Goal: Task Accomplishment & Management: Manage account settings

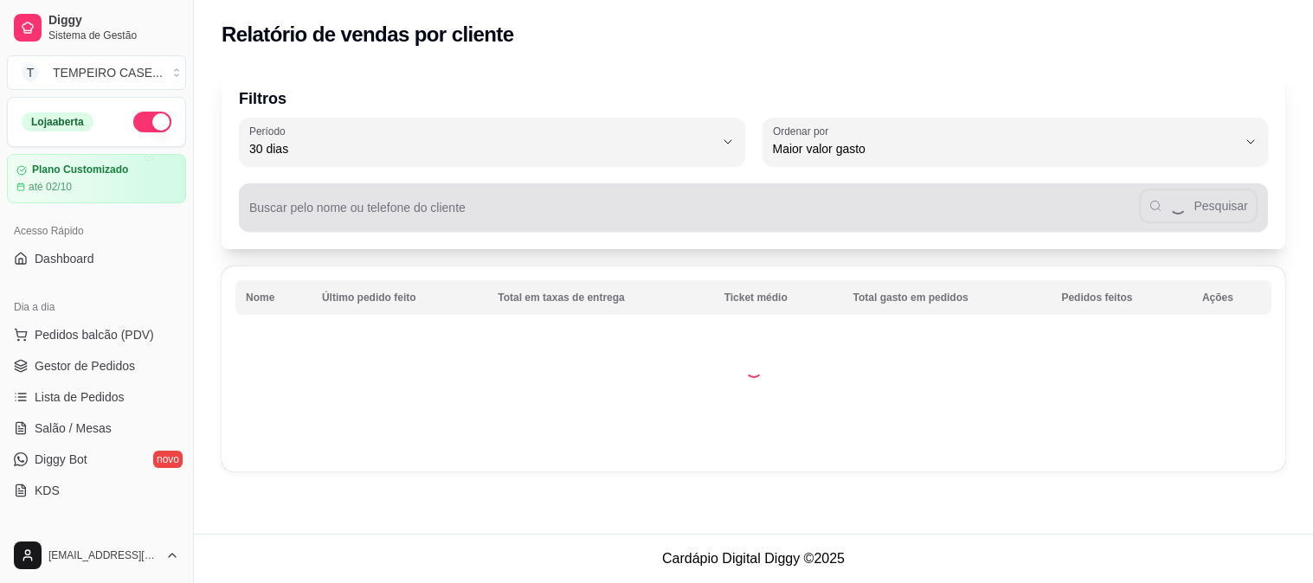
select select "30"
select select "HIGHEST_TOTAL_SPENT_WITH_ORDERS"
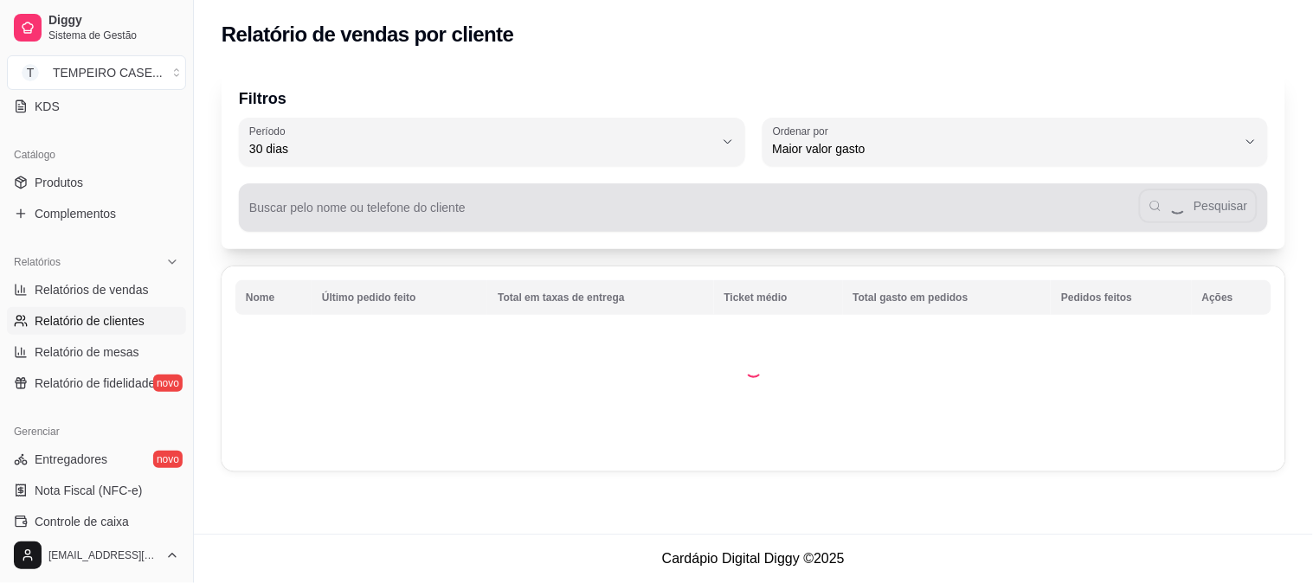
click at [457, 203] on div "Pesquisar" at bounding box center [753, 207] width 1008 height 35
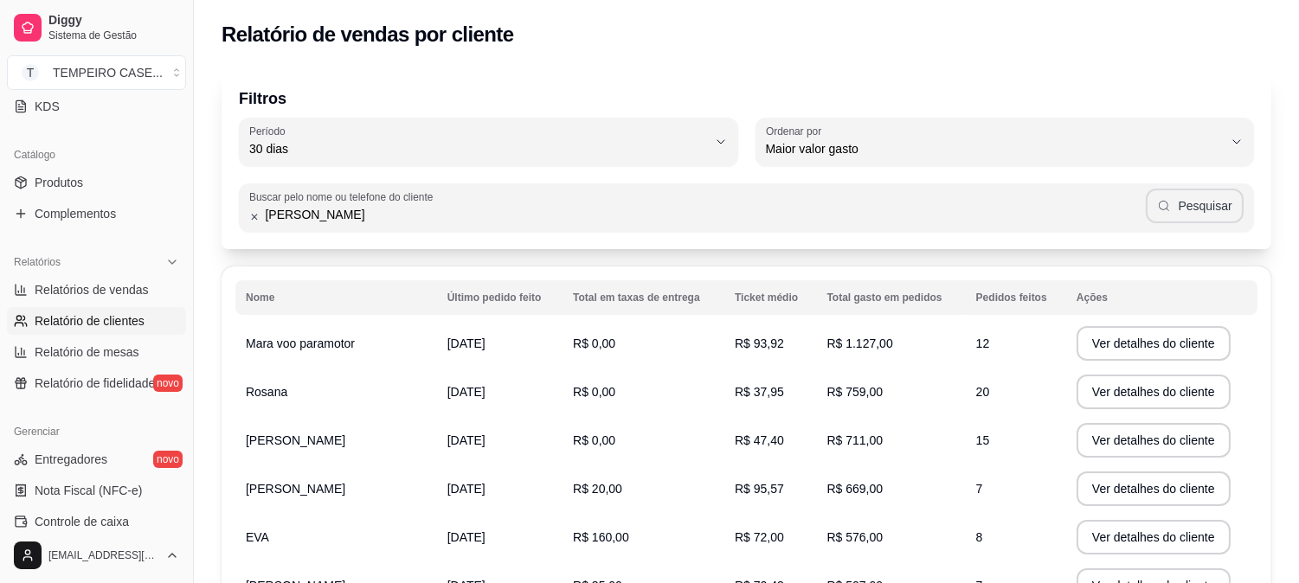
click at [1195, 205] on button "Pesquisar" at bounding box center [1195, 206] width 98 height 35
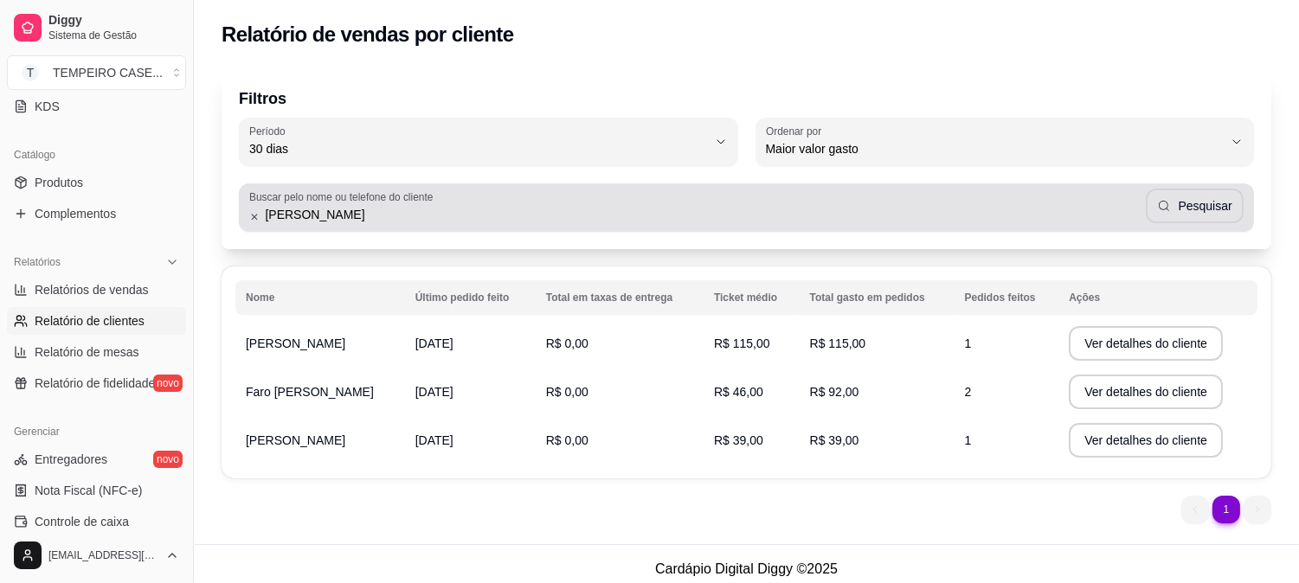
click at [370, 222] on input "[PERSON_NAME]" at bounding box center [703, 214] width 886 height 17
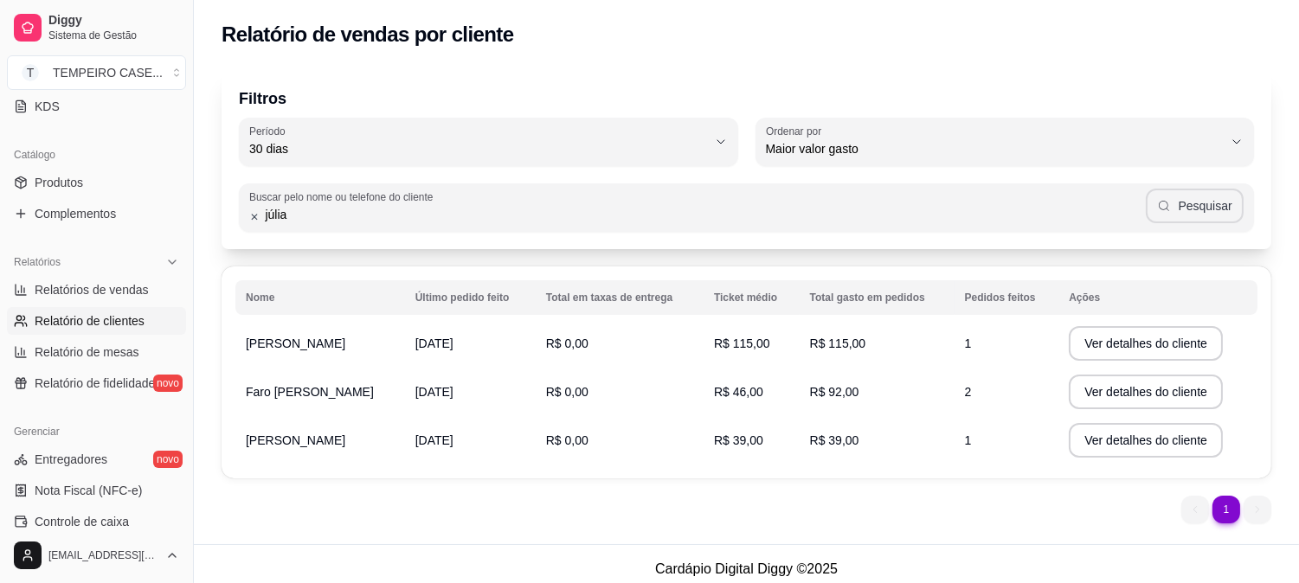
type input "júlia"
click at [1182, 210] on button "Pesquisar" at bounding box center [1195, 206] width 98 height 35
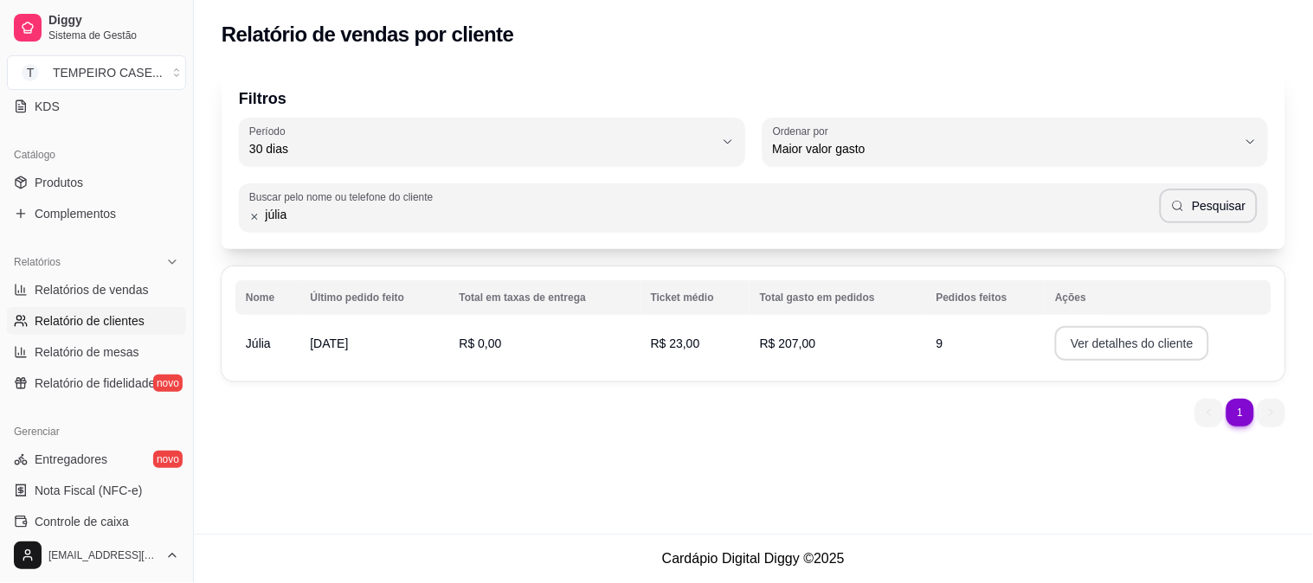
click at [1125, 338] on button "Ver detalhes do cliente" at bounding box center [1132, 343] width 154 height 35
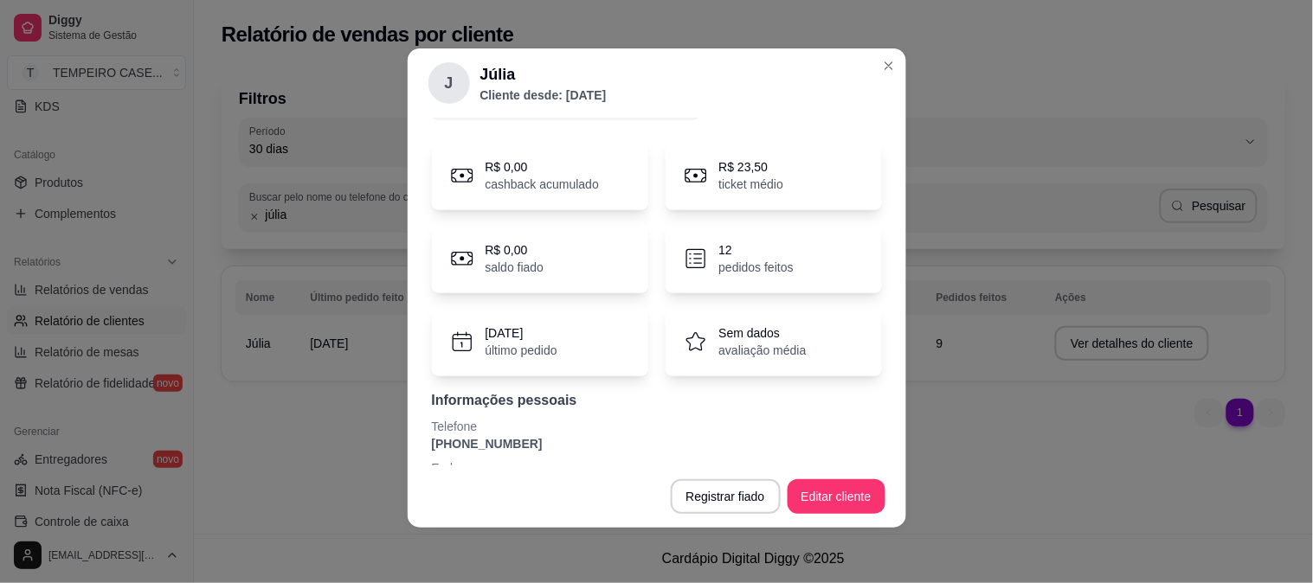
scroll to position [0, 0]
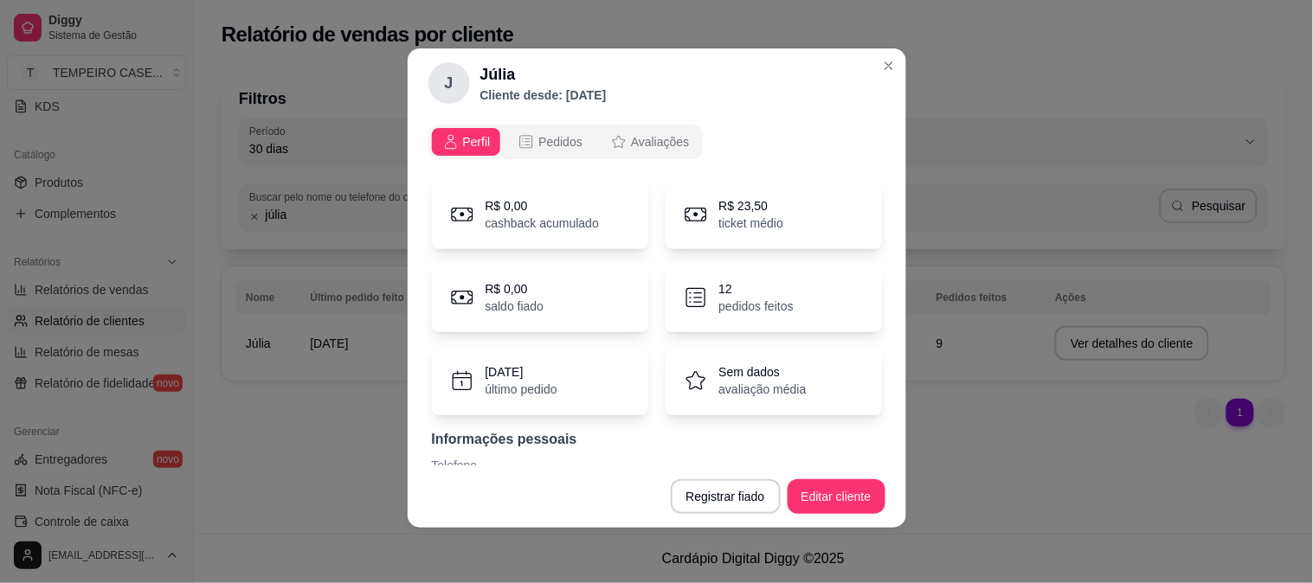
click at [540, 151] on button "Pedidos" at bounding box center [550, 142] width 86 height 28
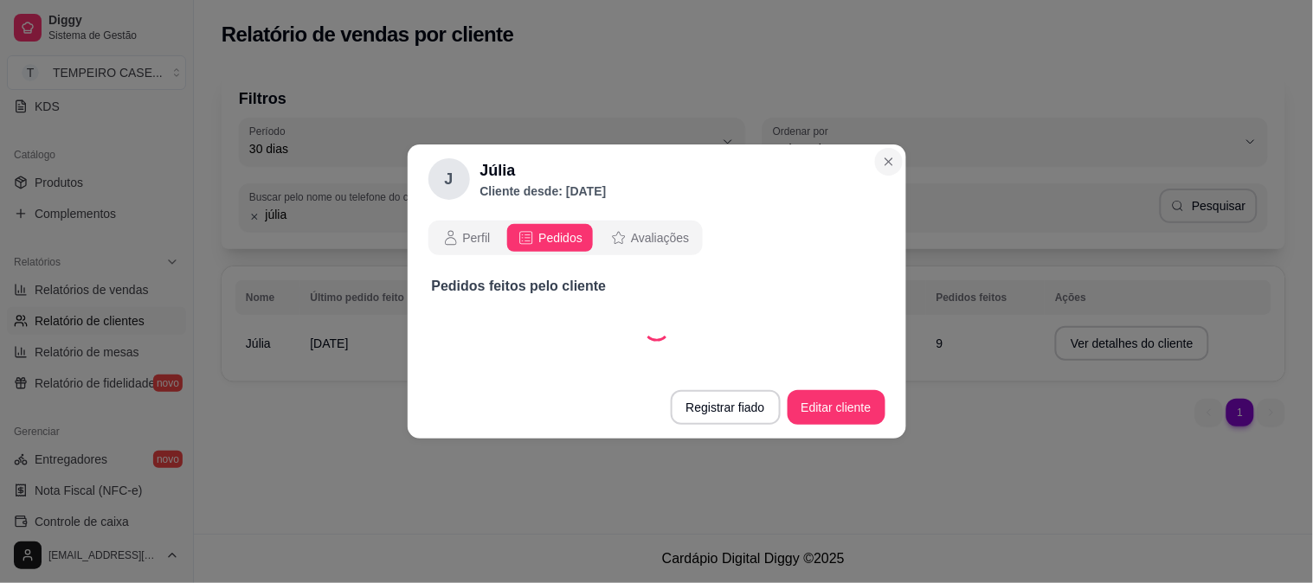
select select "30"
select select "ALL"
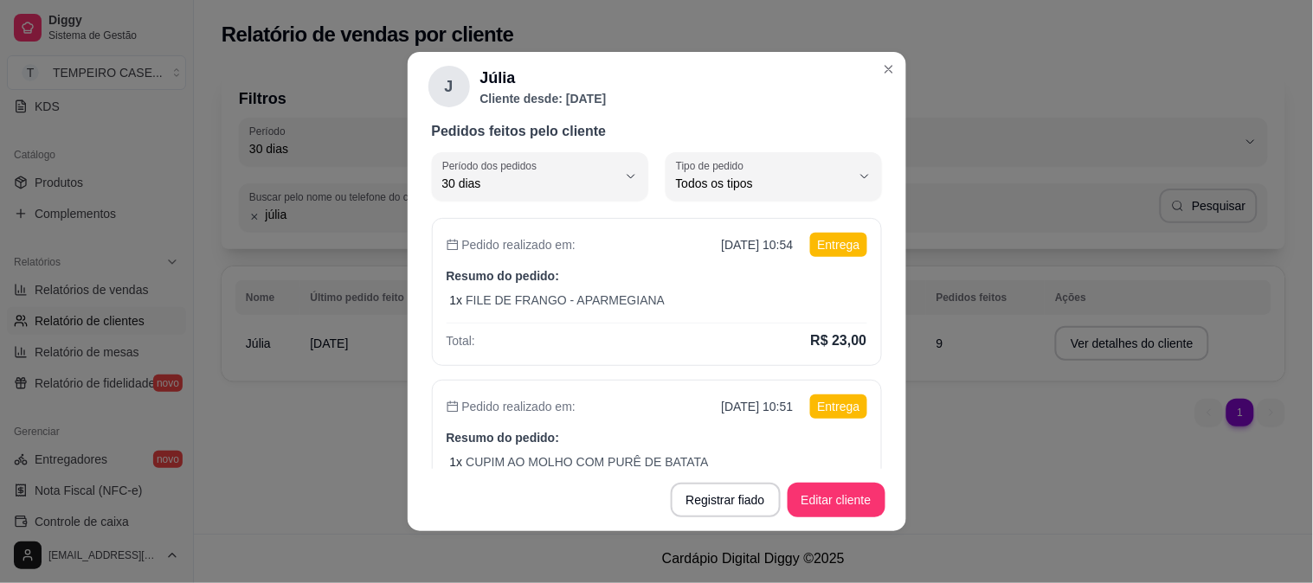
scroll to position [96, 0]
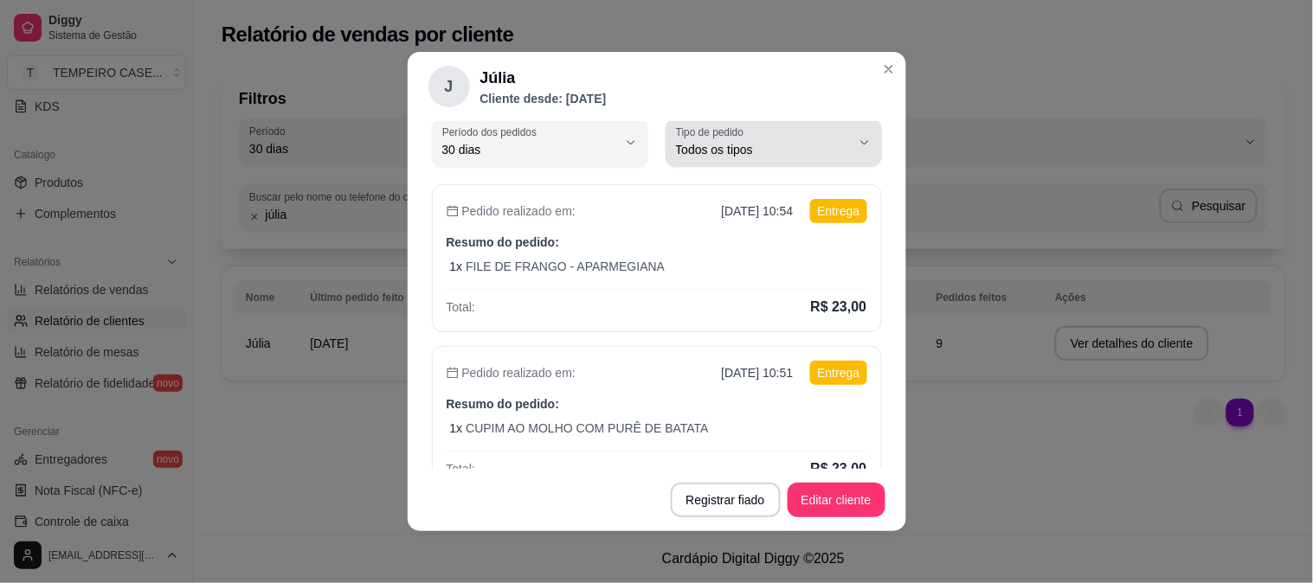
click at [601, 158] on div "30 dias" at bounding box center [529, 142] width 175 height 35
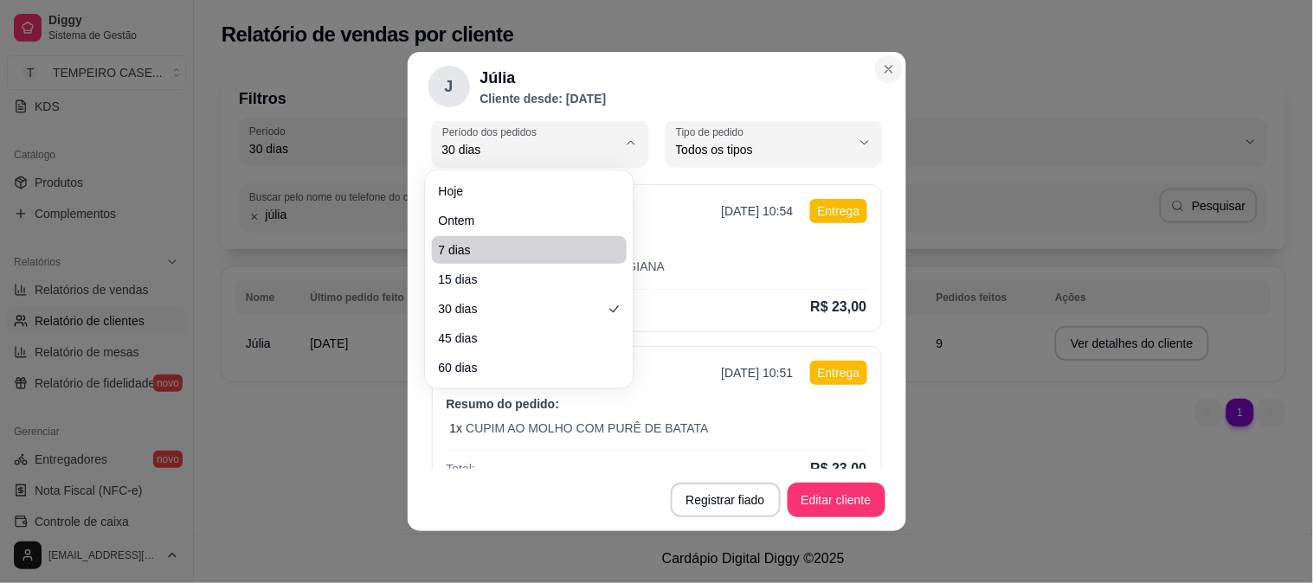
click at [884, 69] on icon "Close" at bounding box center [889, 69] width 14 height 14
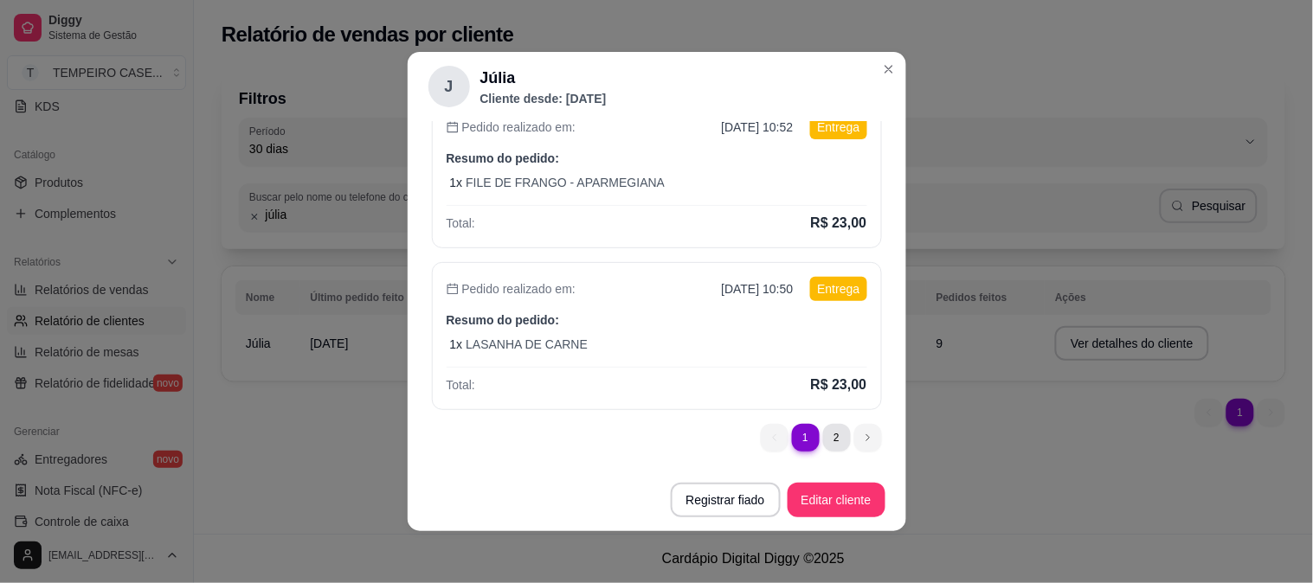
scroll to position [0, 0]
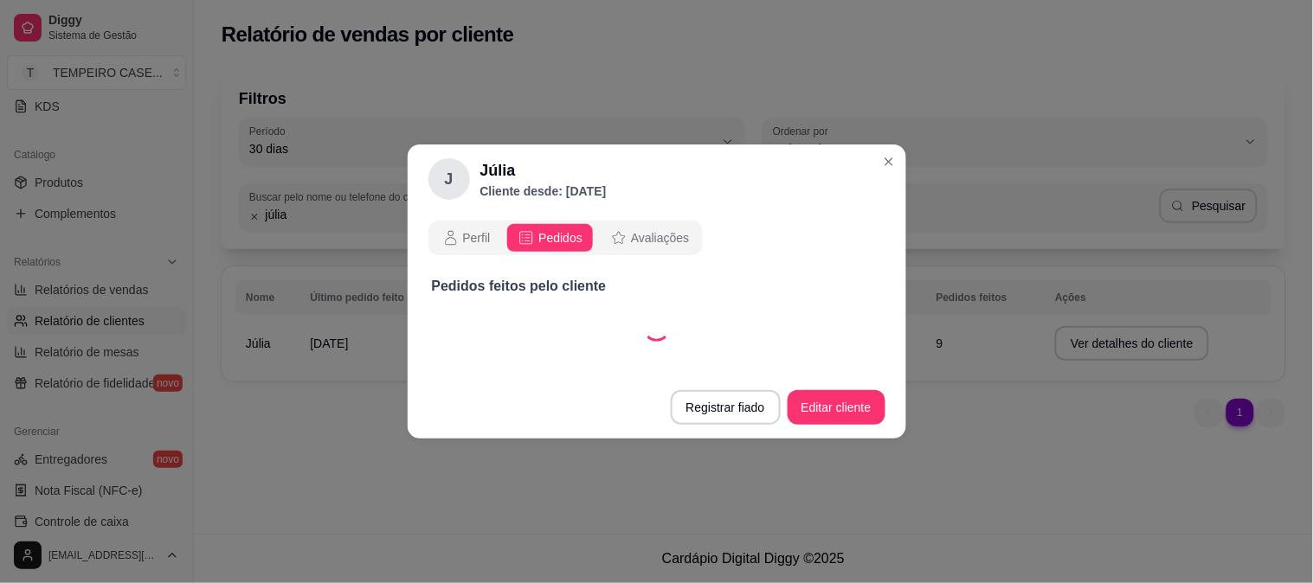
select select "30"
select select "ALL"
select select "30"
select select "ALL"
select select "30"
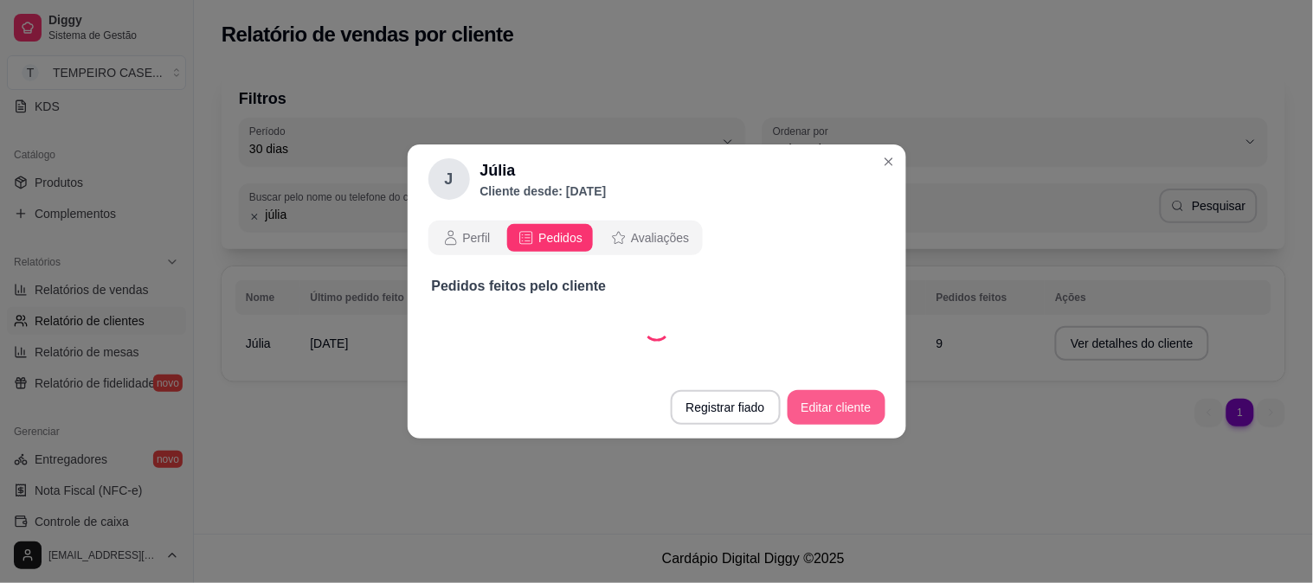
select select "ALL"
select select "30"
select select "ALL"
select select "30"
select select "ALL"
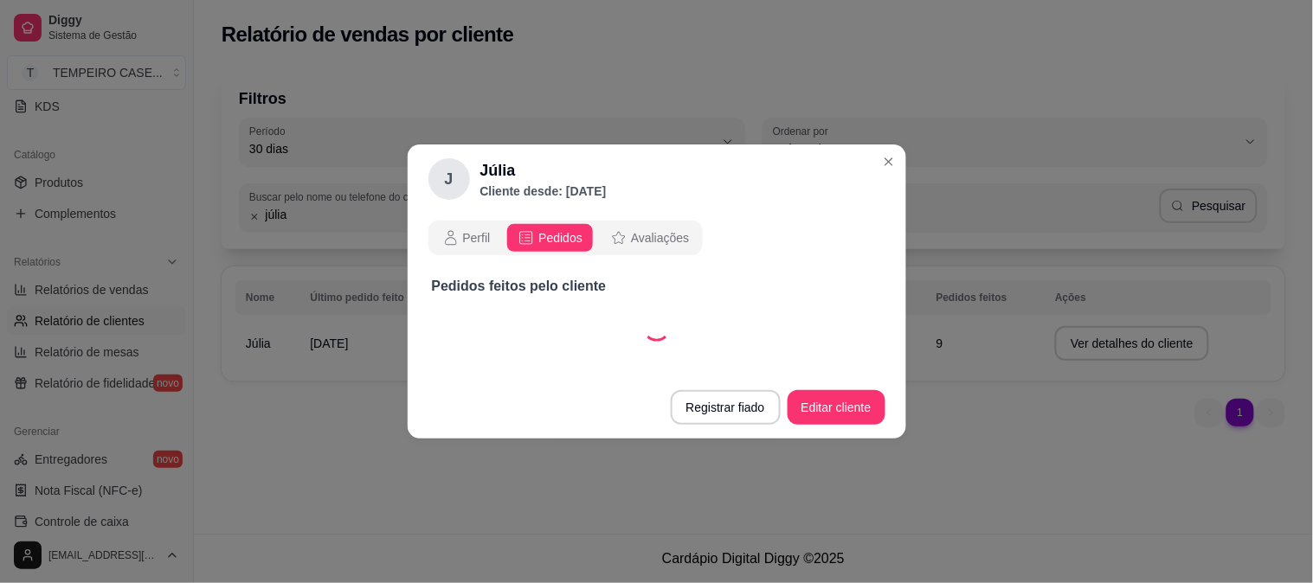
select select "30"
select select "ALL"
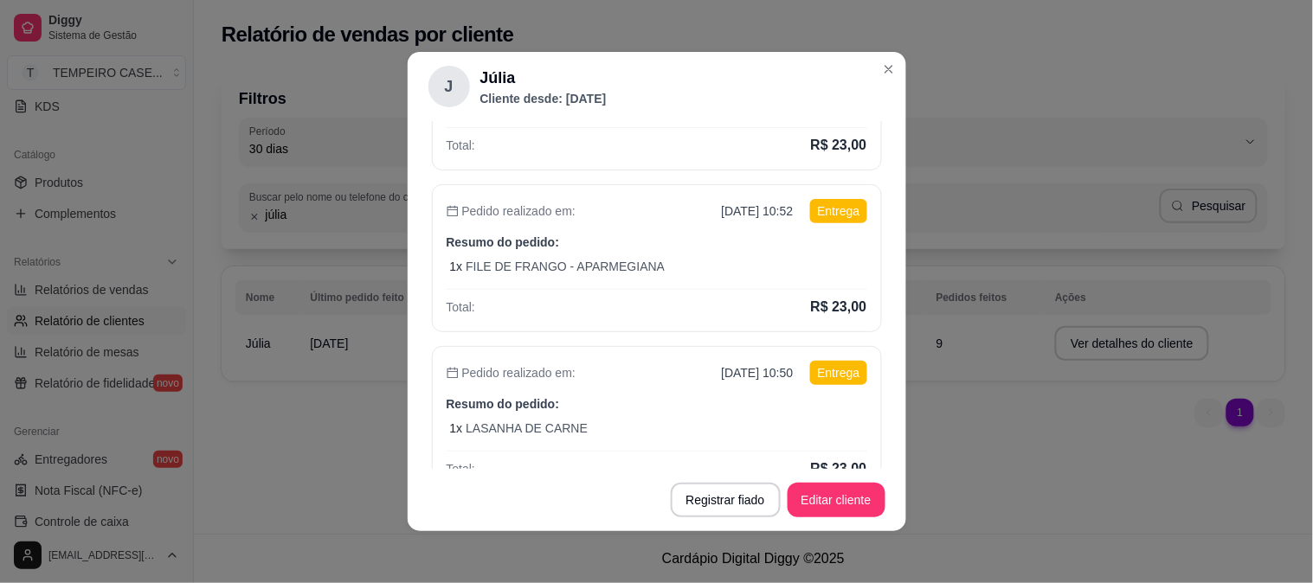
scroll to position [666, 0]
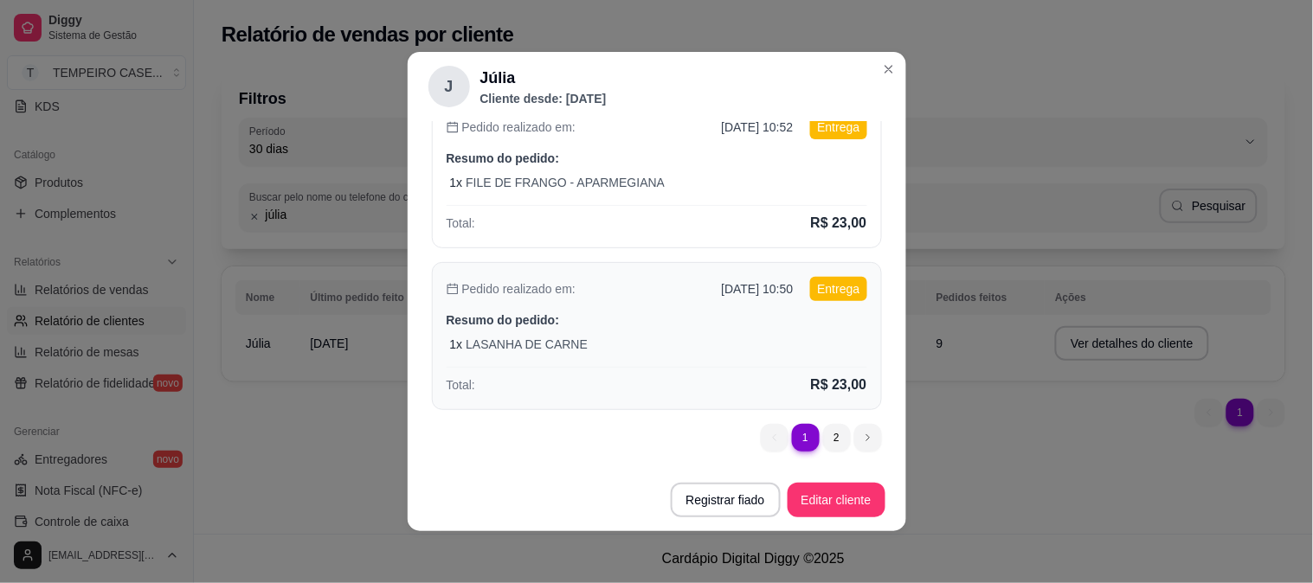
click at [764, 318] on p "Resumo do pedido:" at bounding box center [657, 320] width 421 height 17
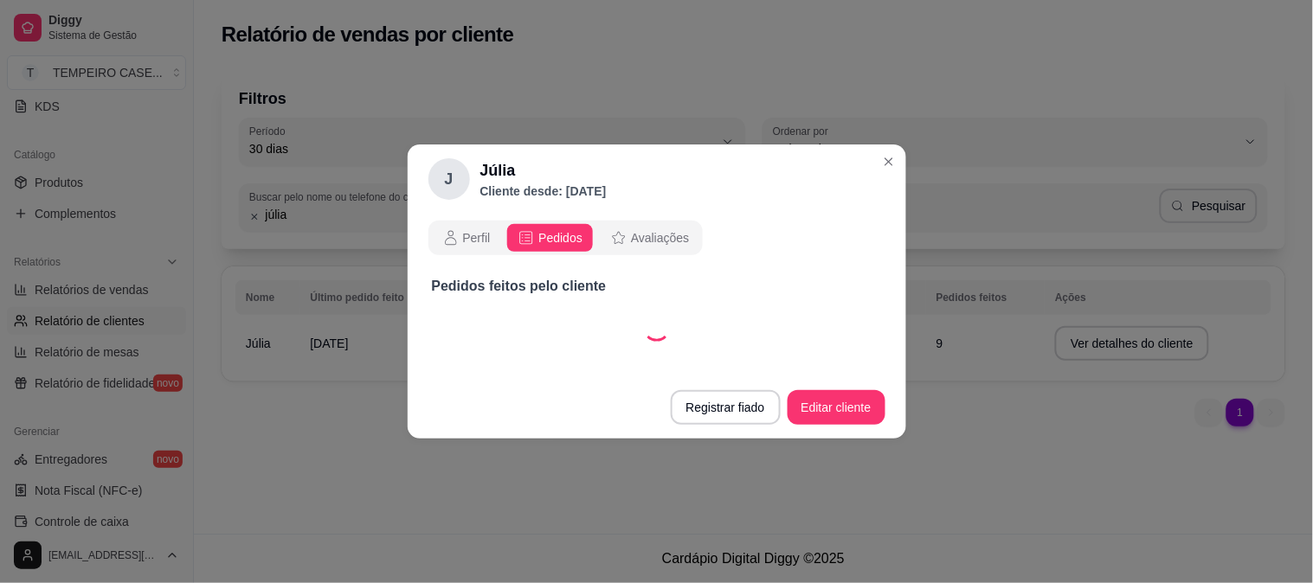
scroll to position [0, 0]
select select "30"
select select "ALL"
select select "30"
select select "ALL"
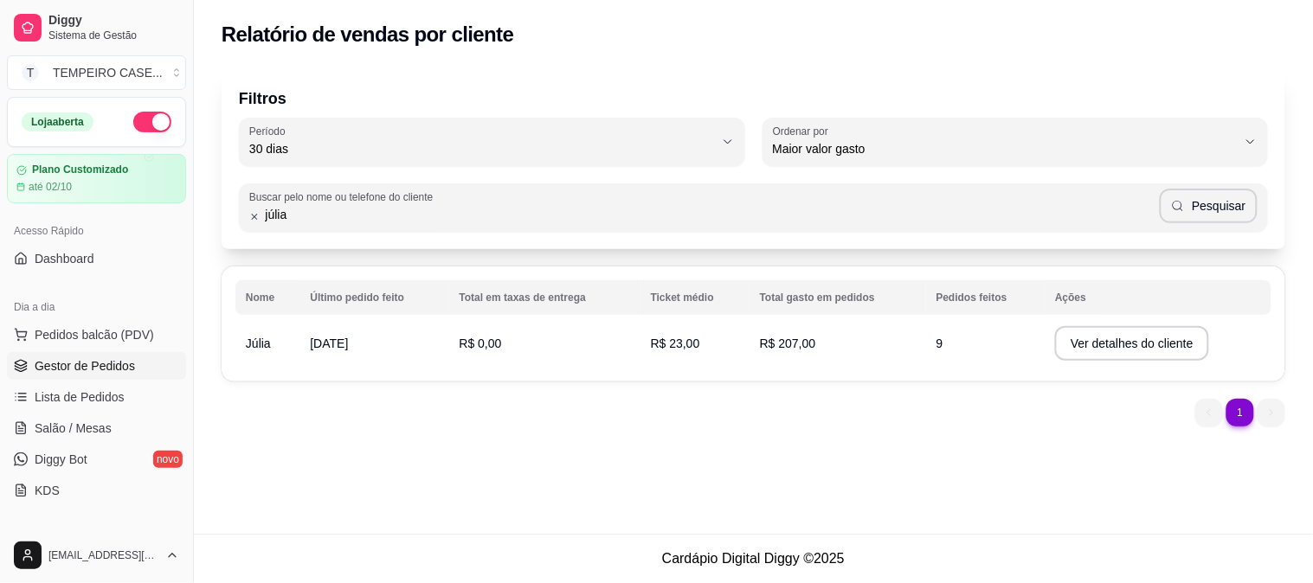
click at [79, 372] on span "Gestor de Pedidos" at bounding box center [85, 365] width 100 height 17
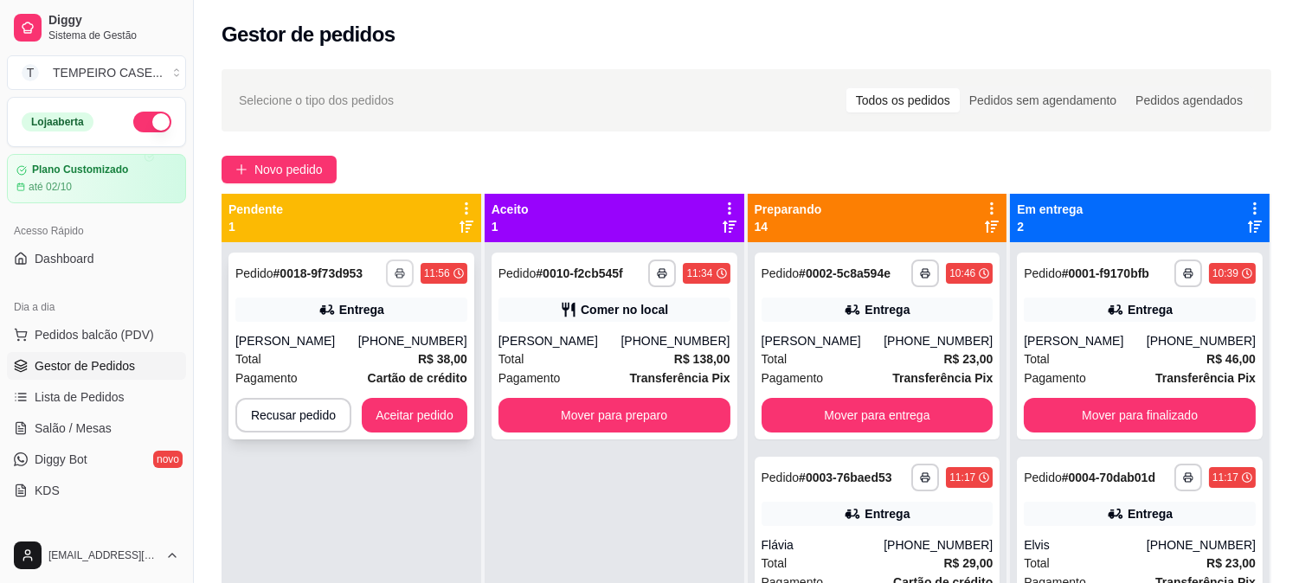
click at [395, 273] on icon "button" at bounding box center [400, 273] width 10 height 10
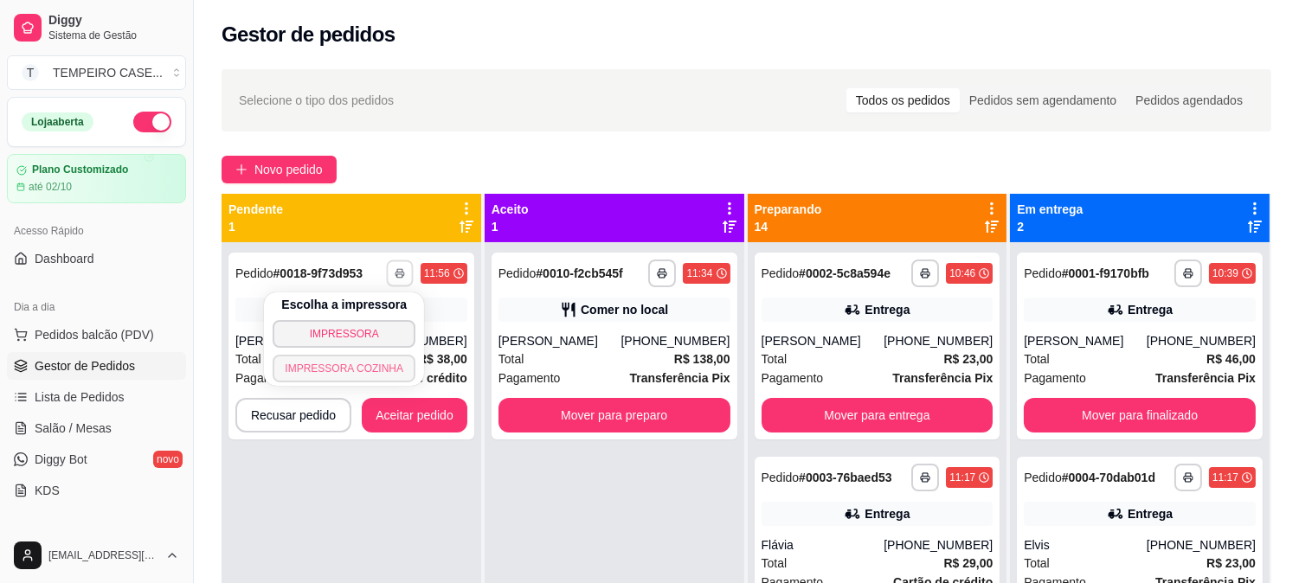
click at [374, 363] on button "IMPRESSORA COZINHA" at bounding box center [344, 369] width 143 height 28
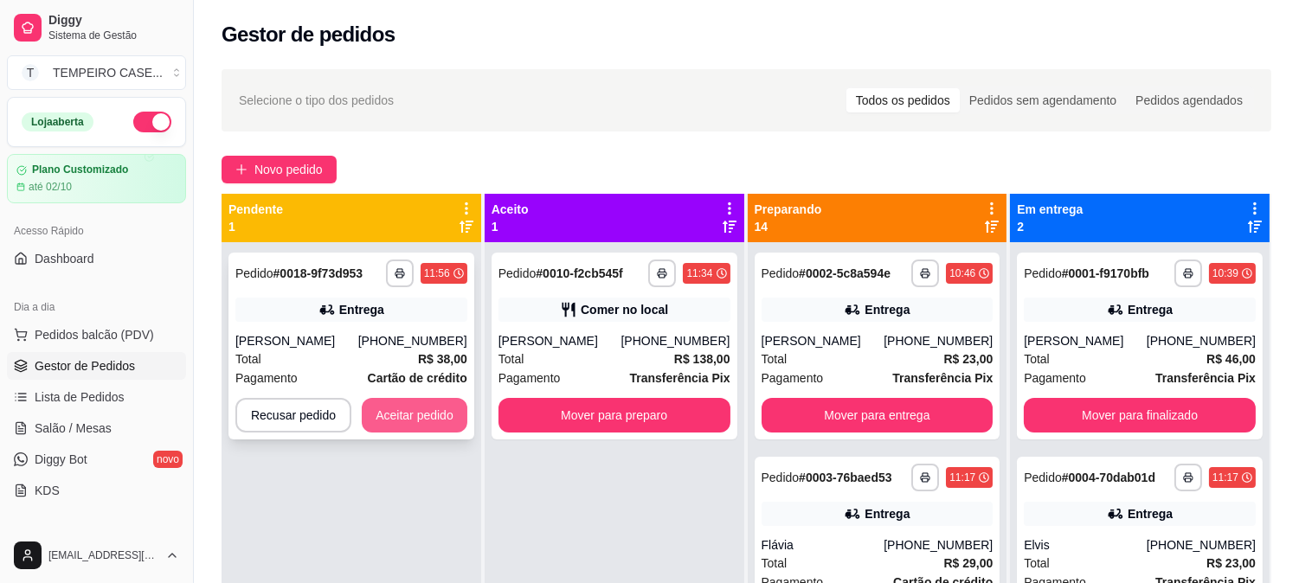
click at [421, 421] on button "Aceitar pedido" at bounding box center [415, 415] width 106 height 35
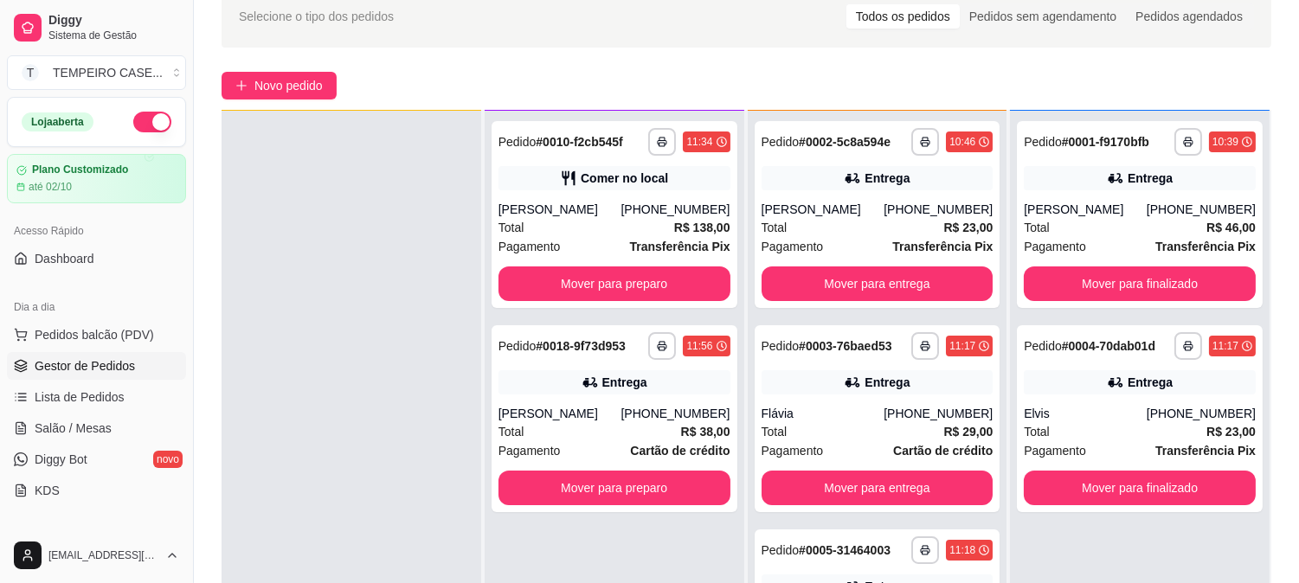
scroll to position [192, 0]
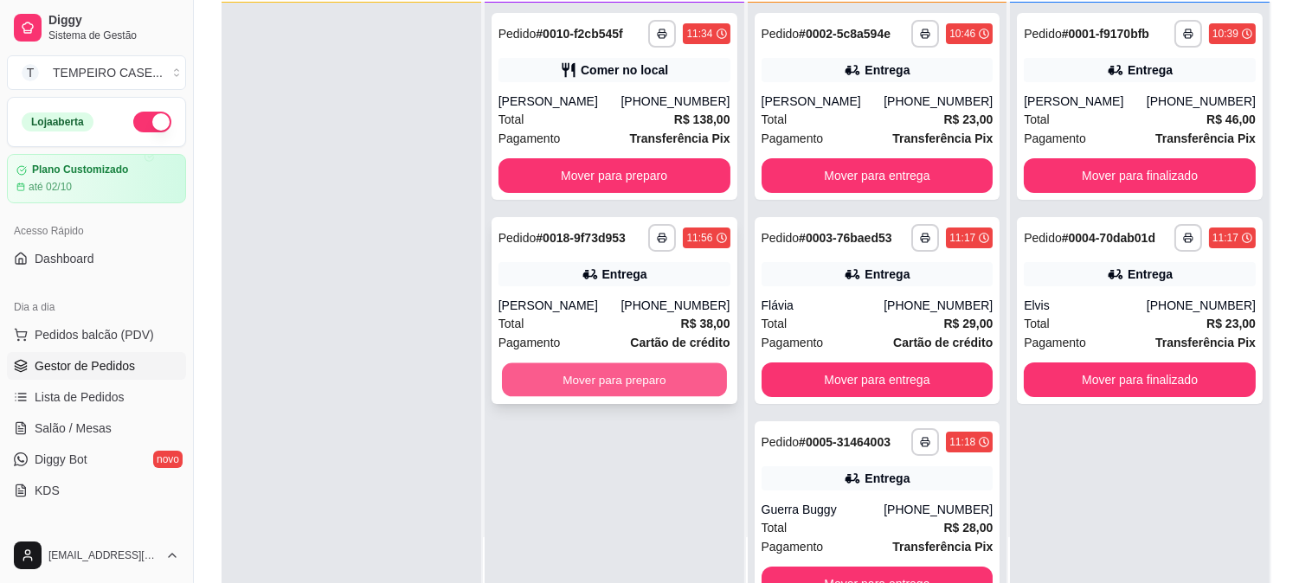
click at [601, 383] on button "Mover para preparo" at bounding box center [614, 380] width 225 height 34
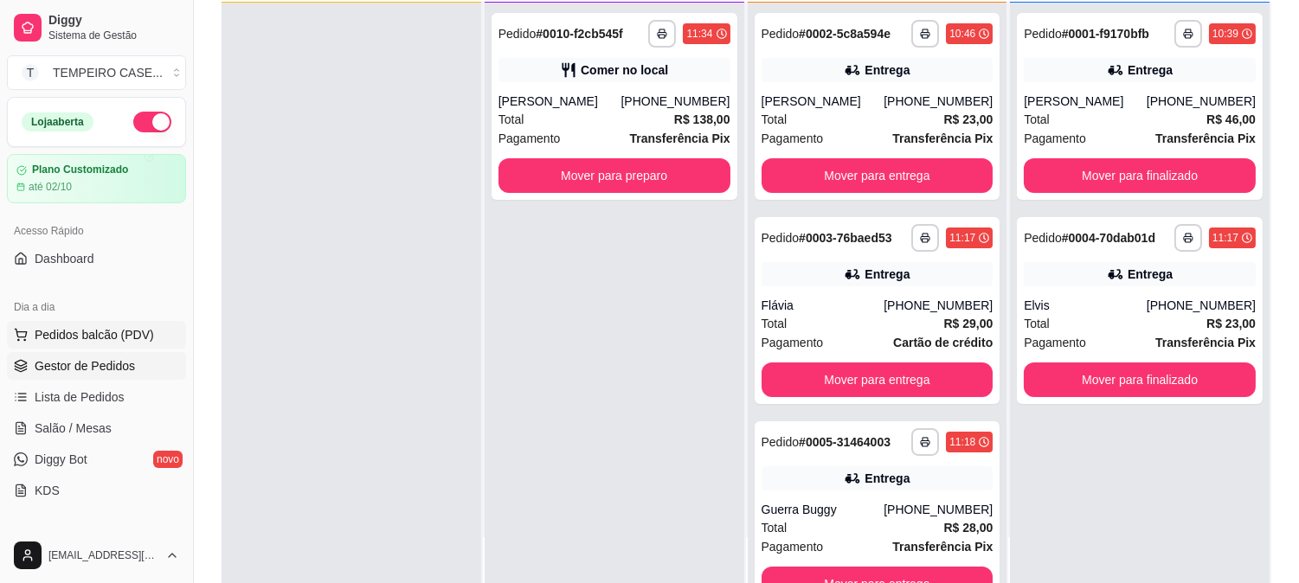
click at [74, 331] on span "Pedidos balcão (PDV)" at bounding box center [94, 334] width 119 height 17
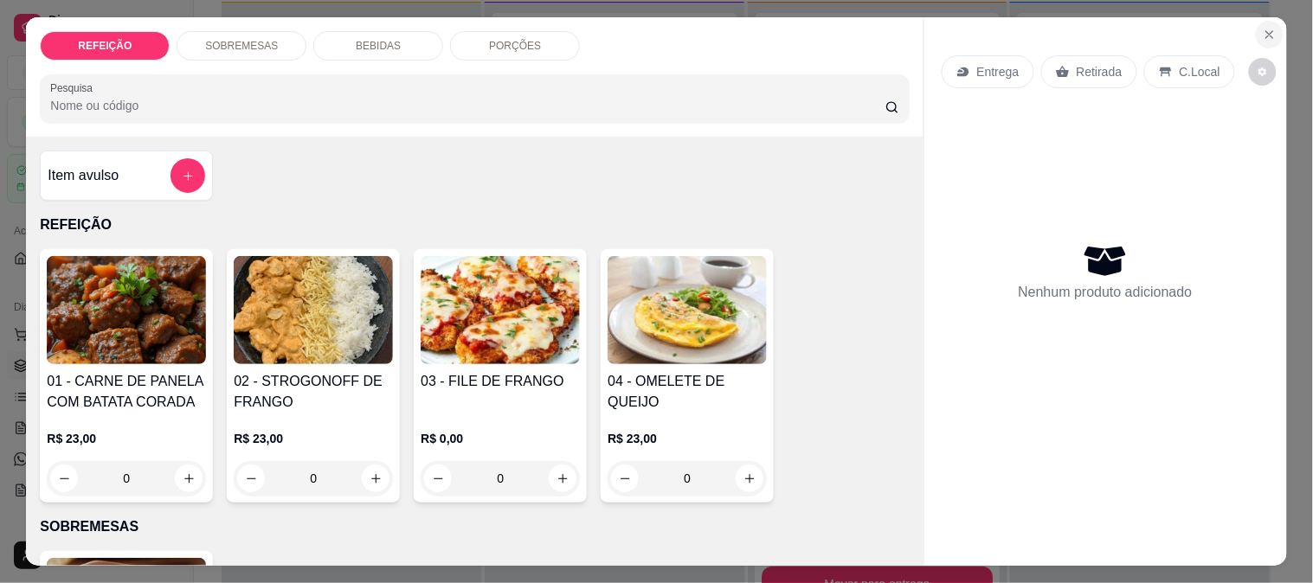
click at [1263, 28] on icon "Close" at bounding box center [1270, 35] width 14 height 14
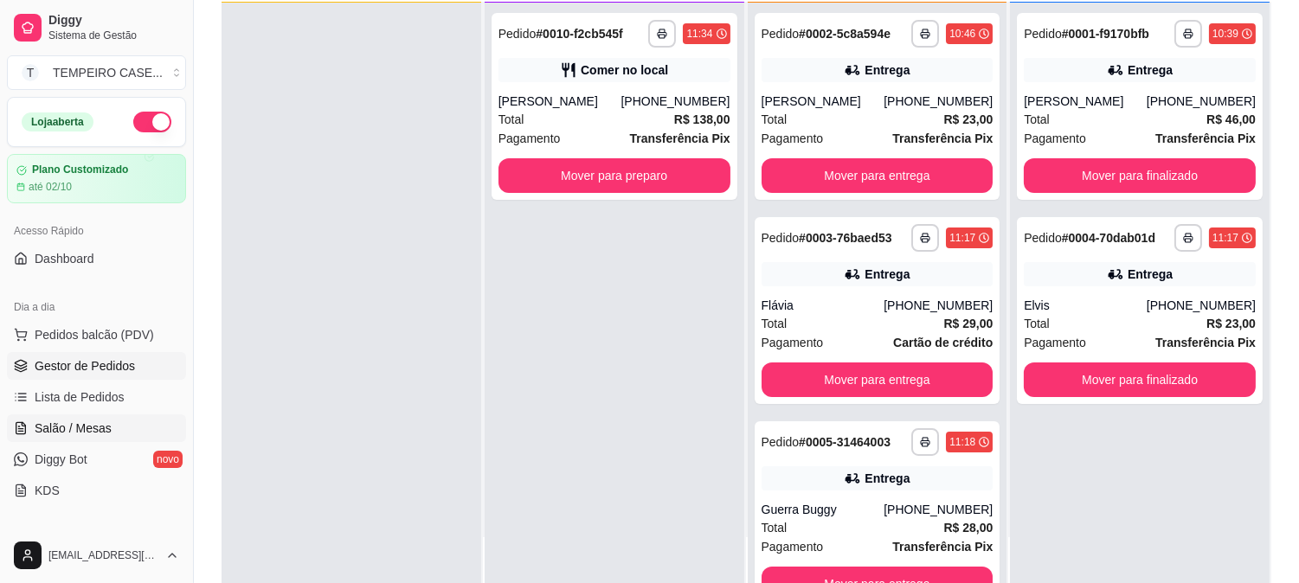
click at [58, 422] on span "Salão / Mesas" at bounding box center [73, 428] width 77 height 17
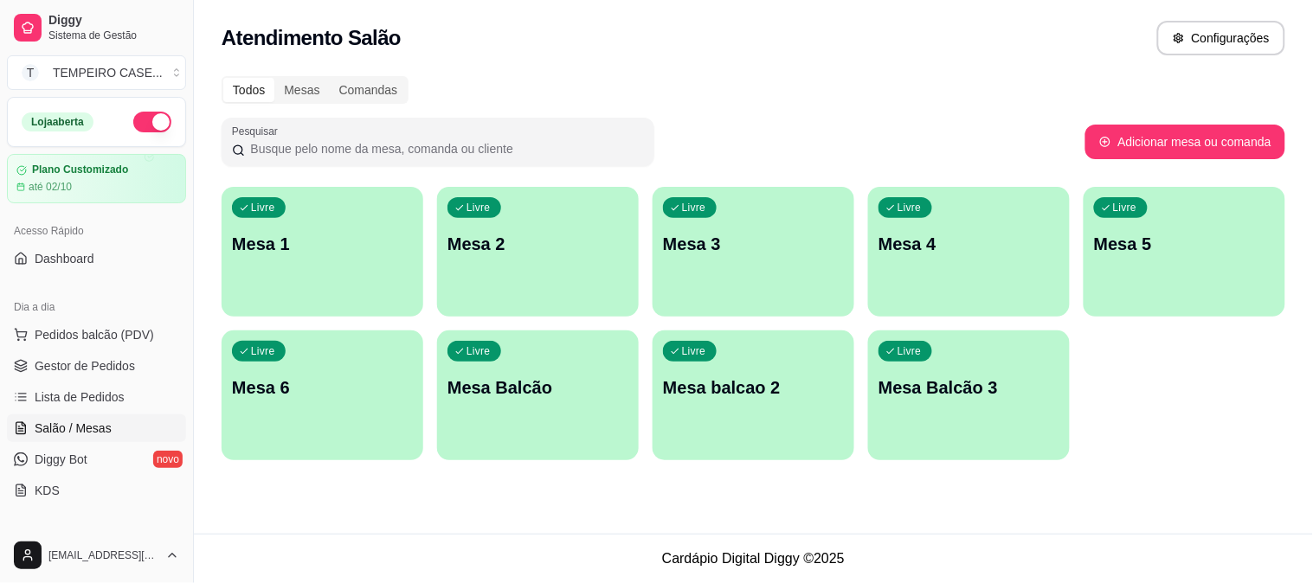
click at [312, 431] on div "Livre Mesa 6" at bounding box center [323, 385] width 202 height 109
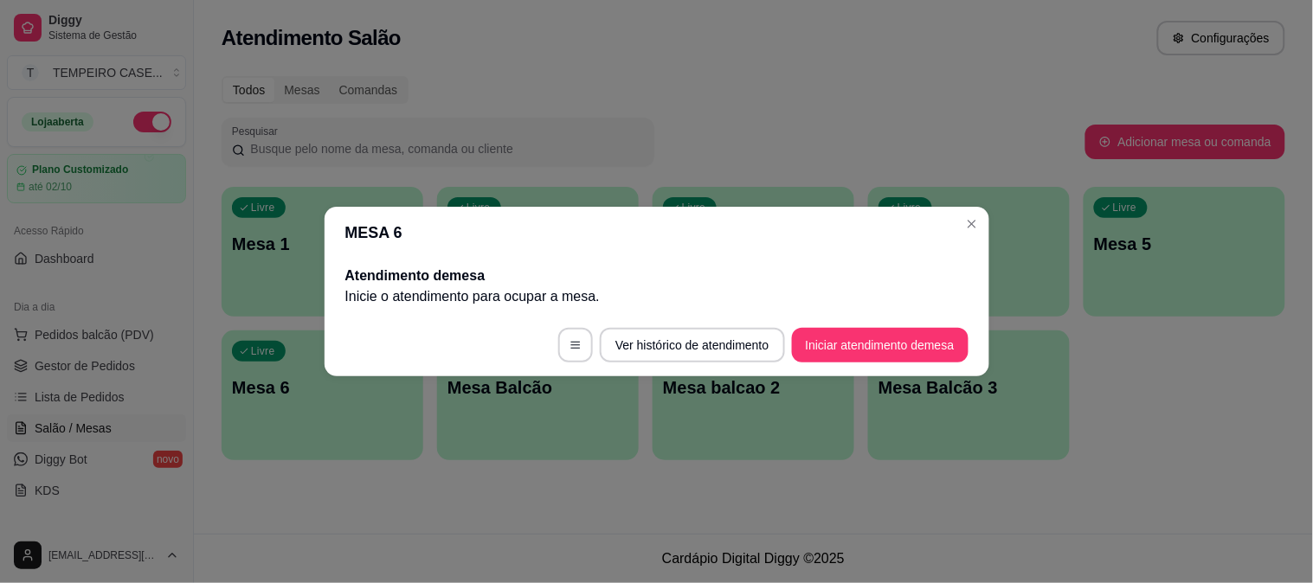
click at [849, 332] on button "Iniciar atendimento de mesa" at bounding box center [880, 345] width 177 height 35
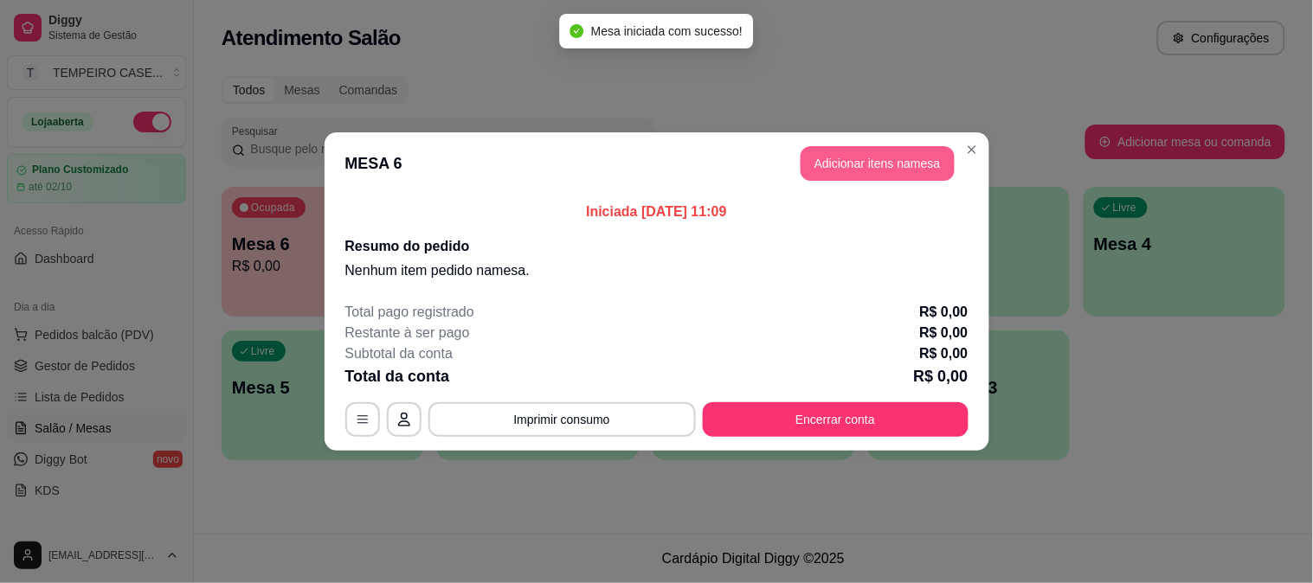
click at [825, 153] on button "Adicionar itens na mesa" at bounding box center [877, 163] width 154 height 35
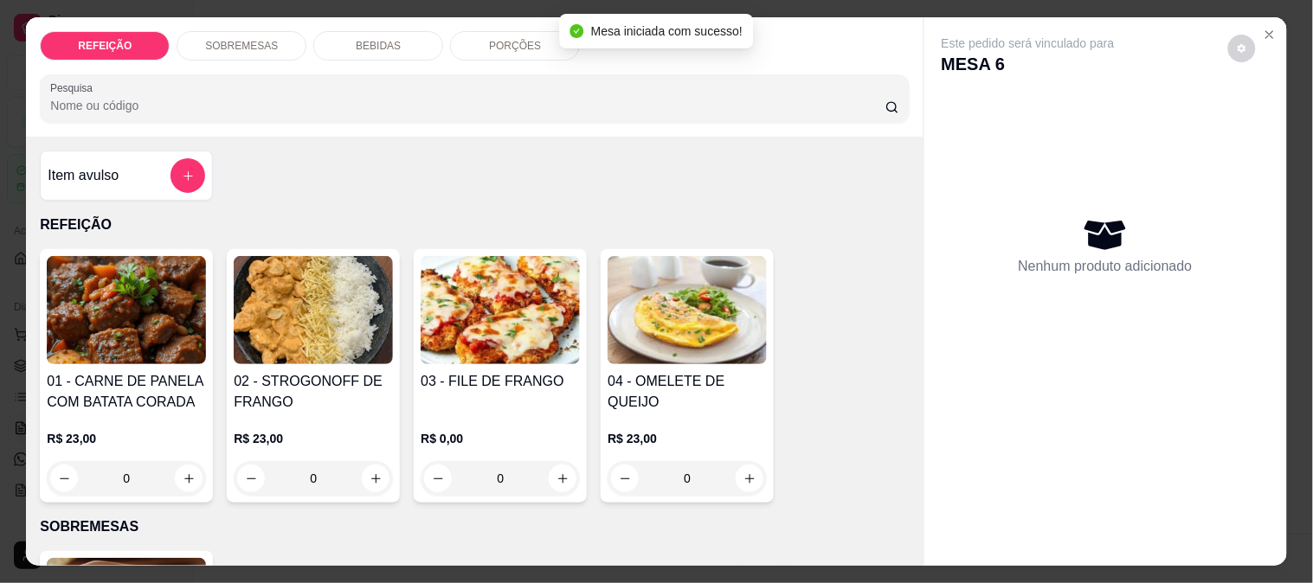
click at [236, 300] on img at bounding box center [313, 310] width 159 height 108
click at [158, 295] on img at bounding box center [126, 310] width 159 height 108
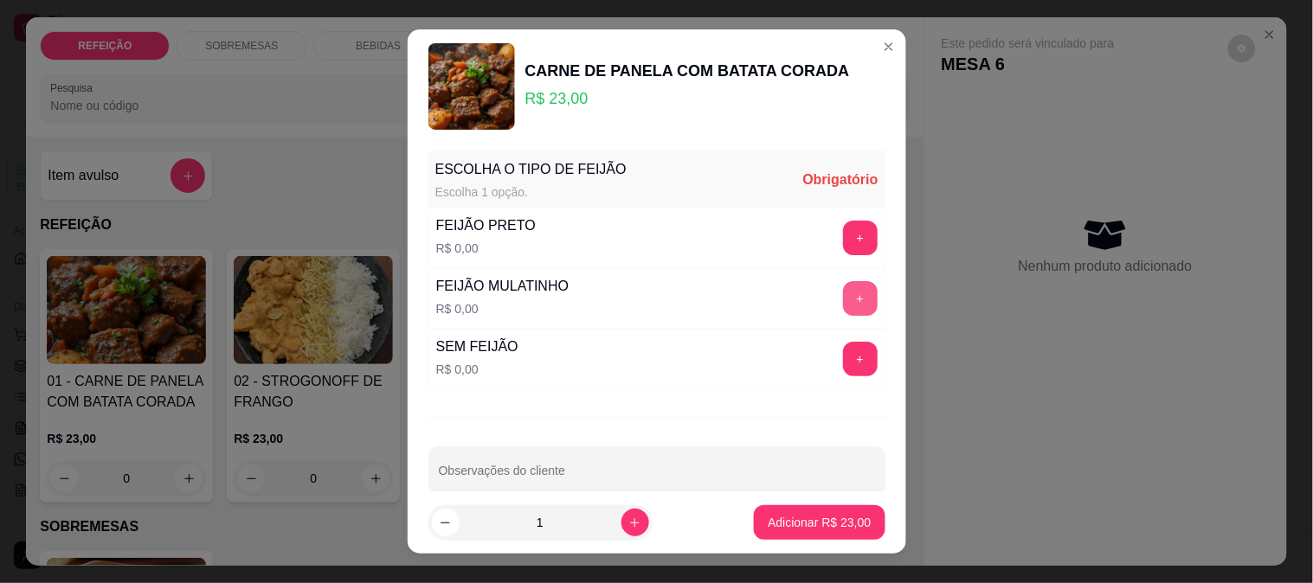
click at [843, 299] on button "+" at bounding box center [860, 298] width 35 height 35
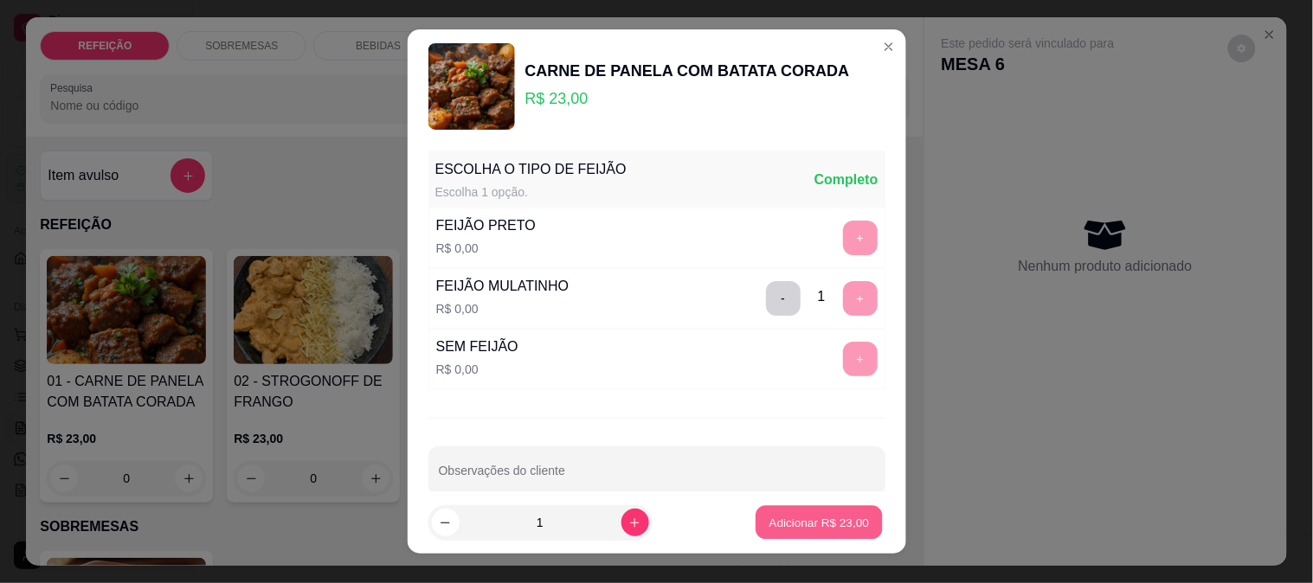
click at [802, 531] on button "Adicionar R$ 23,00" at bounding box center [819, 523] width 127 height 34
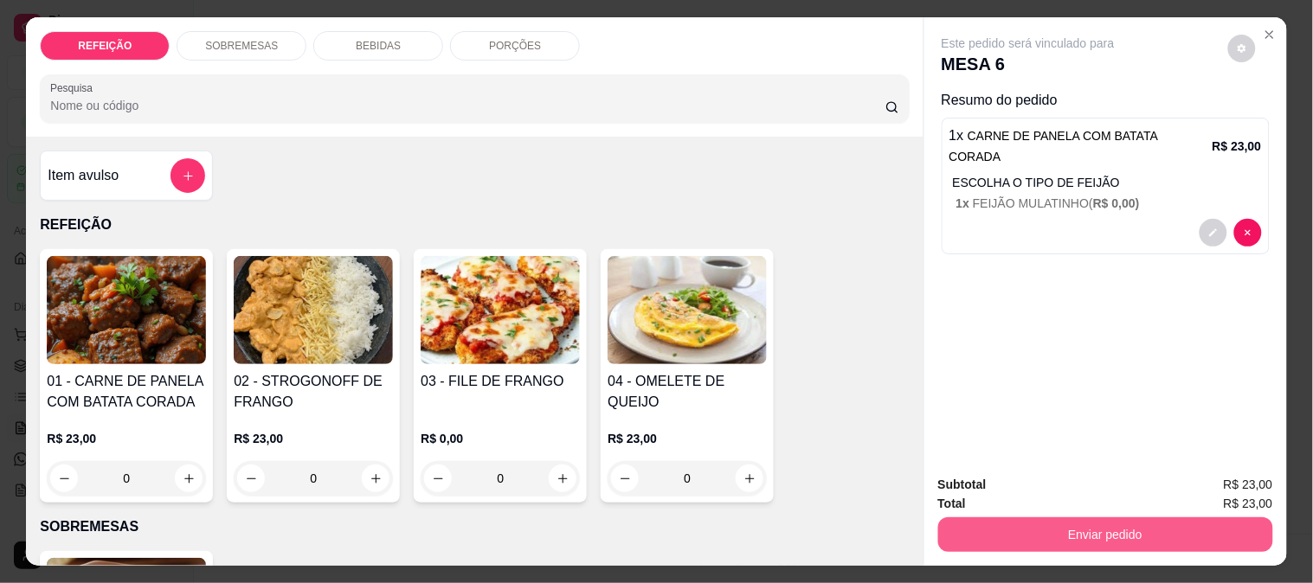
click at [984, 518] on button "Enviar pedido" at bounding box center [1105, 535] width 335 height 35
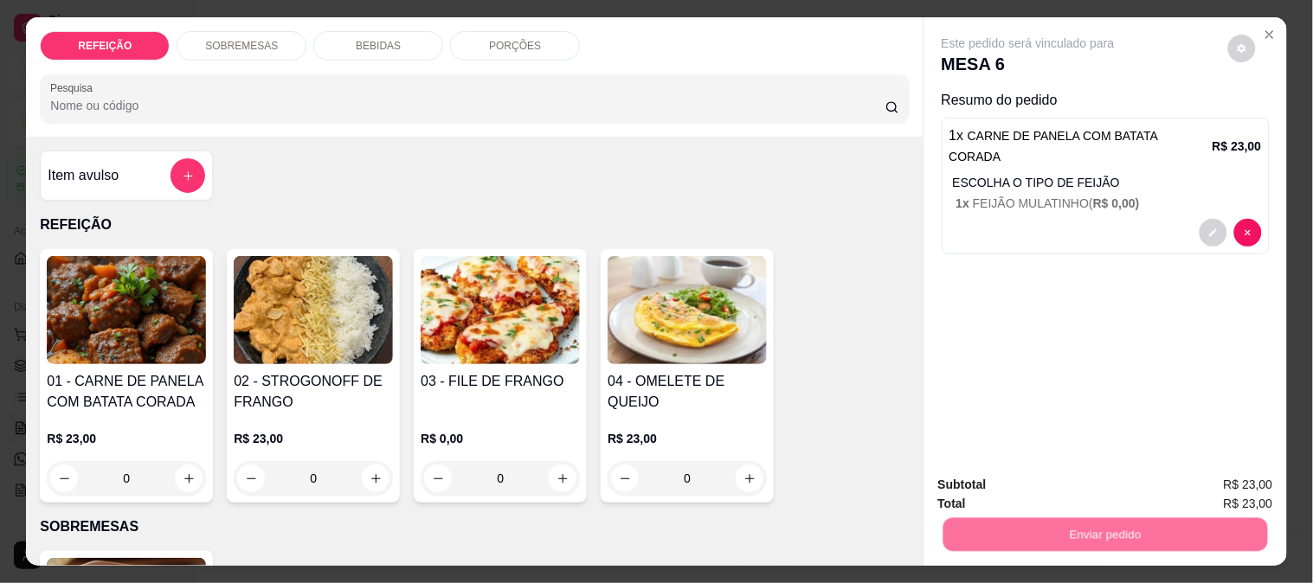
click at [979, 479] on button "Não registrar e enviar pedido" at bounding box center [1048, 485] width 180 height 33
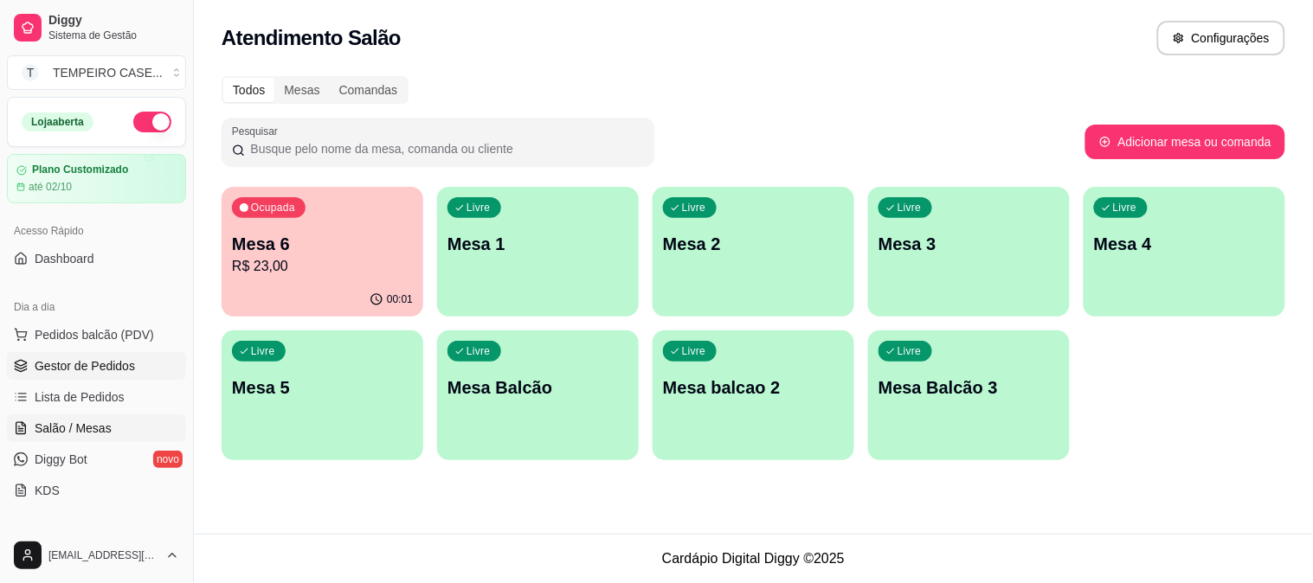
click at [75, 362] on span "Gestor de Pedidos" at bounding box center [85, 365] width 100 height 17
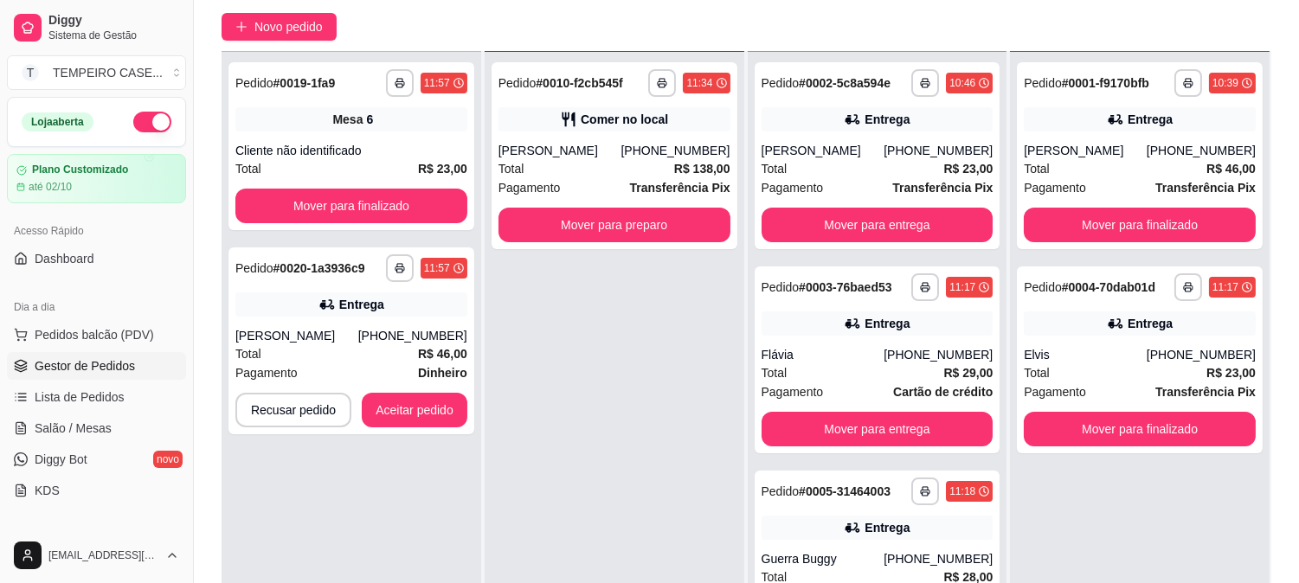
scroll to position [192, 0]
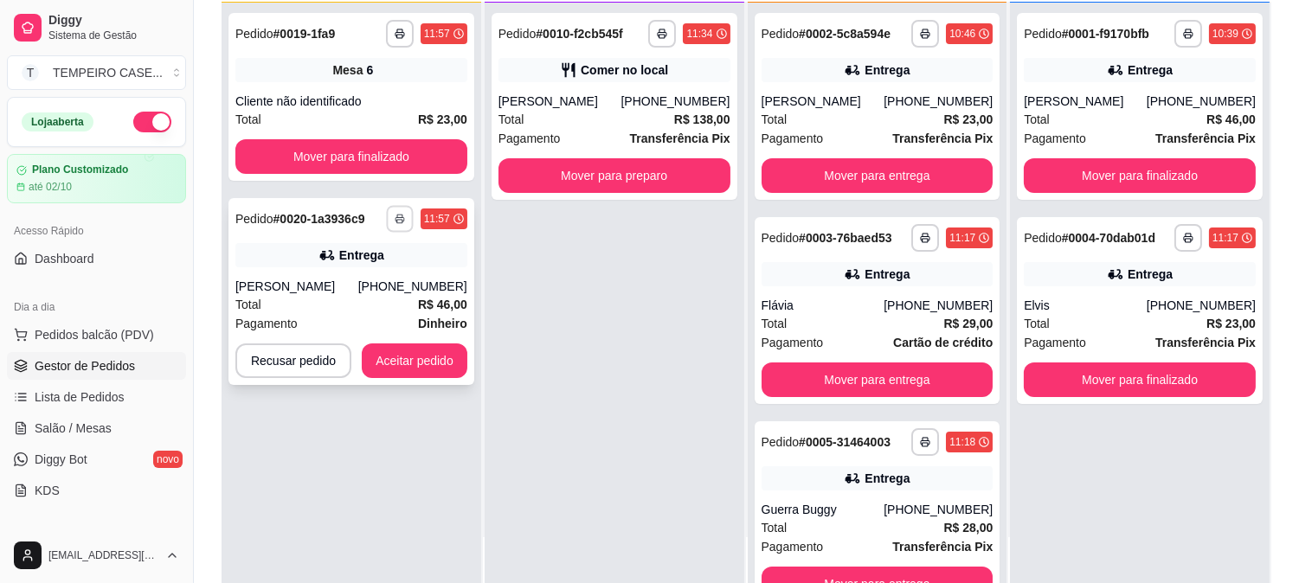
click at [400, 208] on button "button" at bounding box center [399, 218] width 27 height 27
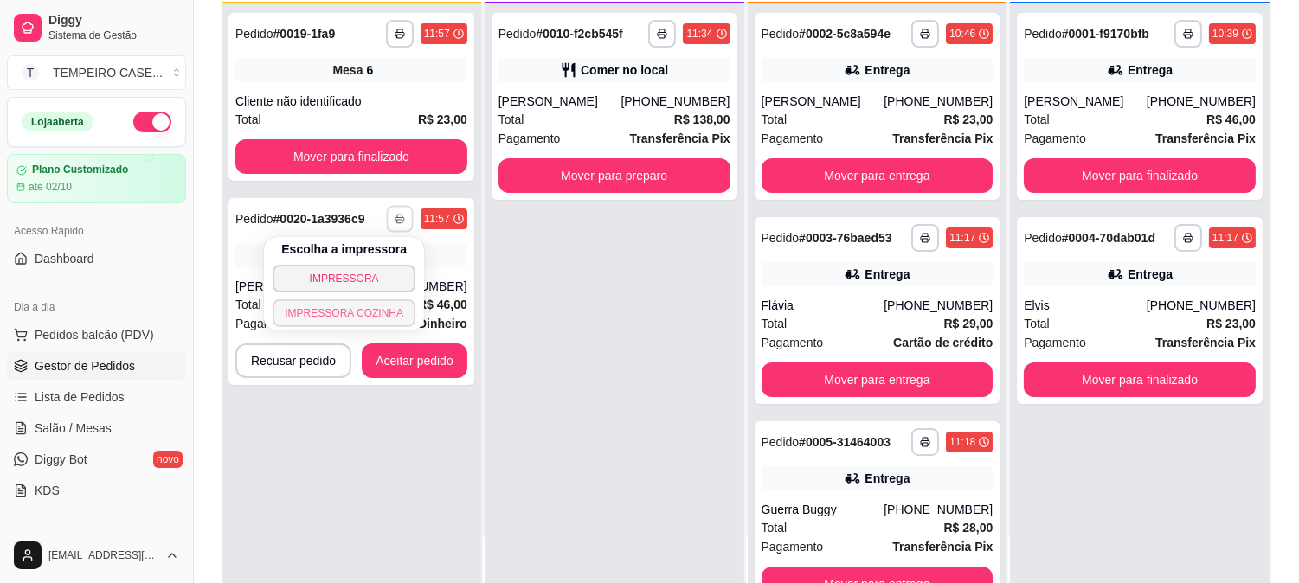
click at [351, 316] on button "IMPRESSORA COZINHA" at bounding box center [344, 313] width 143 height 28
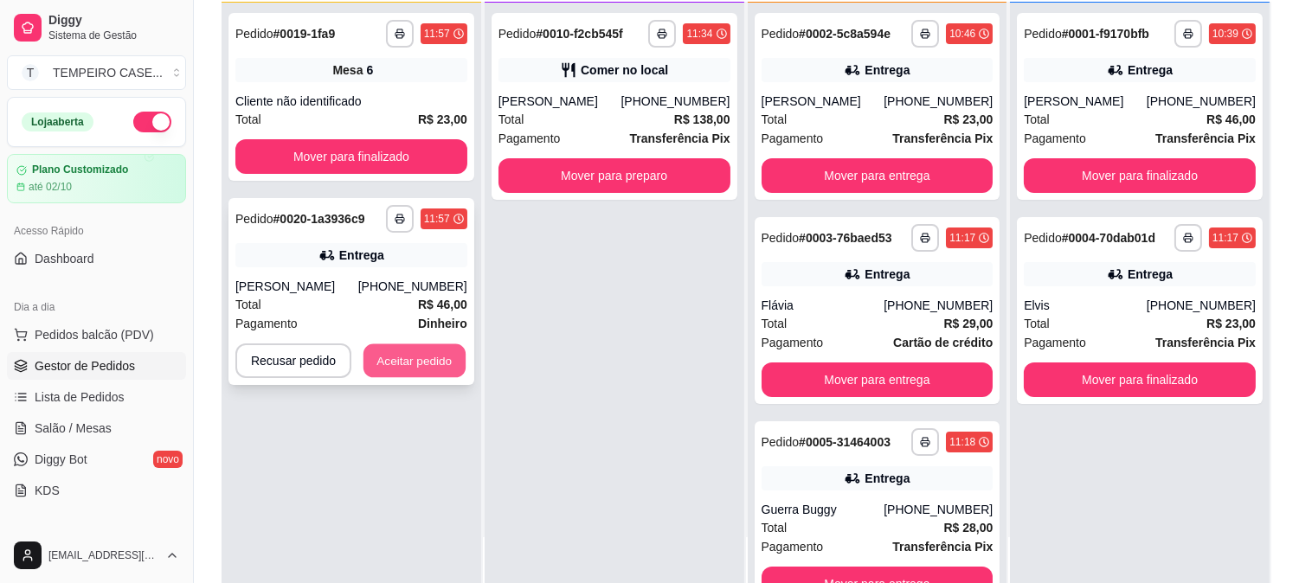
click at [409, 360] on button "Aceitar pedido" at bounding box center [414, 361] width 102 height 34
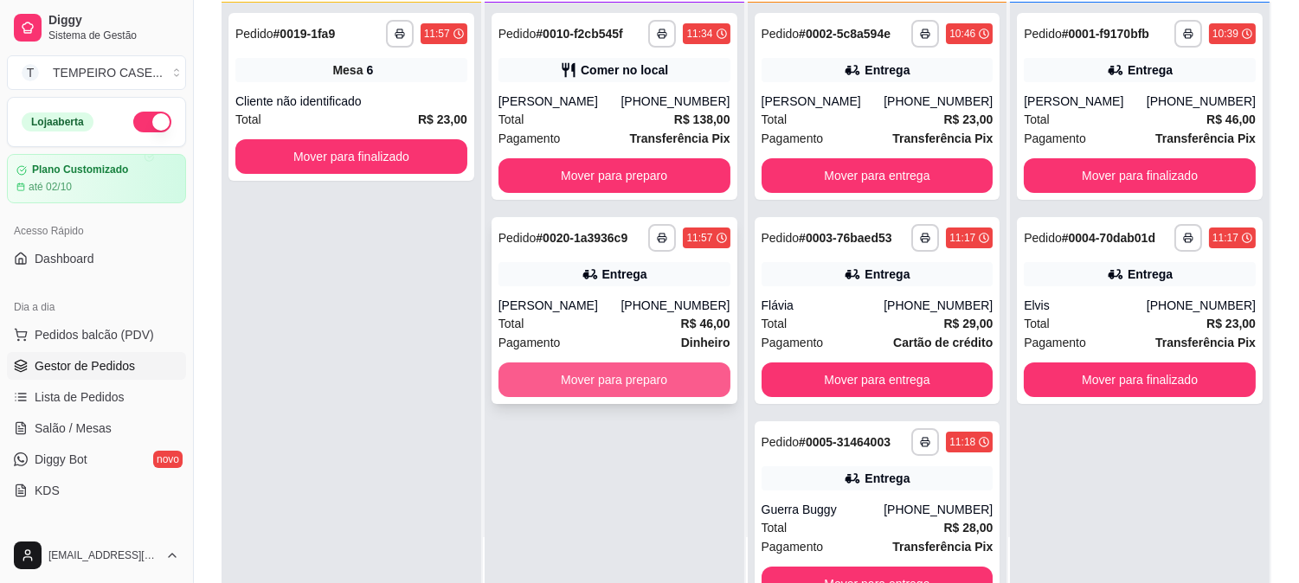
click at [580, 381] on button "Mover para preparo" at bounding box center [614, 380] width 232 height 35
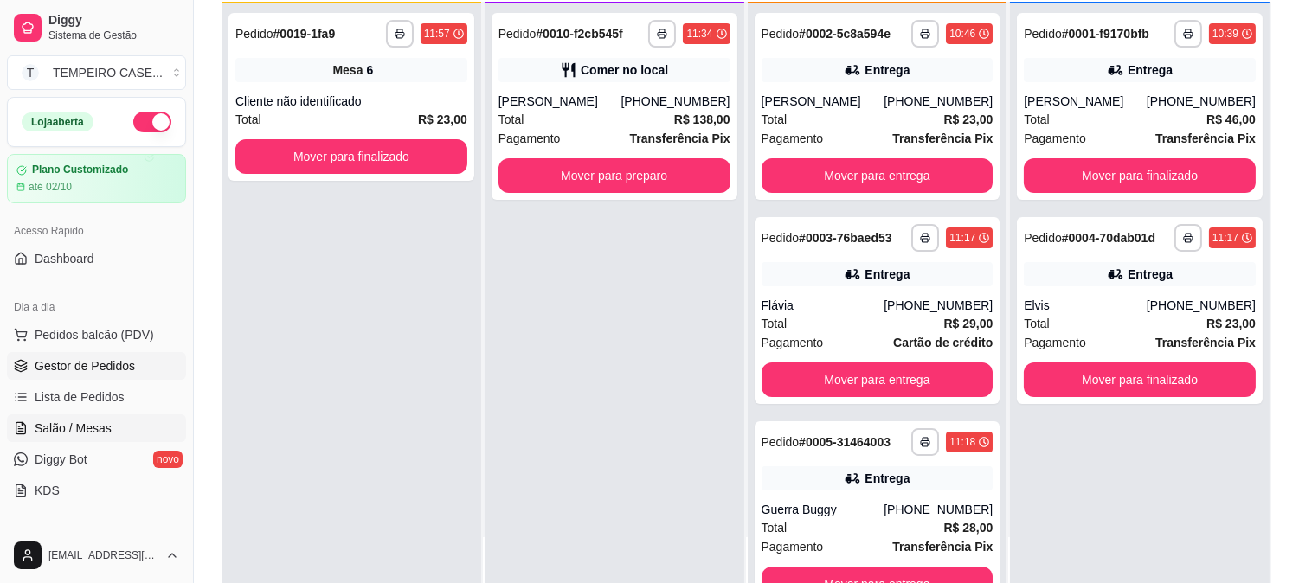
click at [67, 430] on span "Salão / Mesas" at bounding box center [73, 428] width 77 height 17
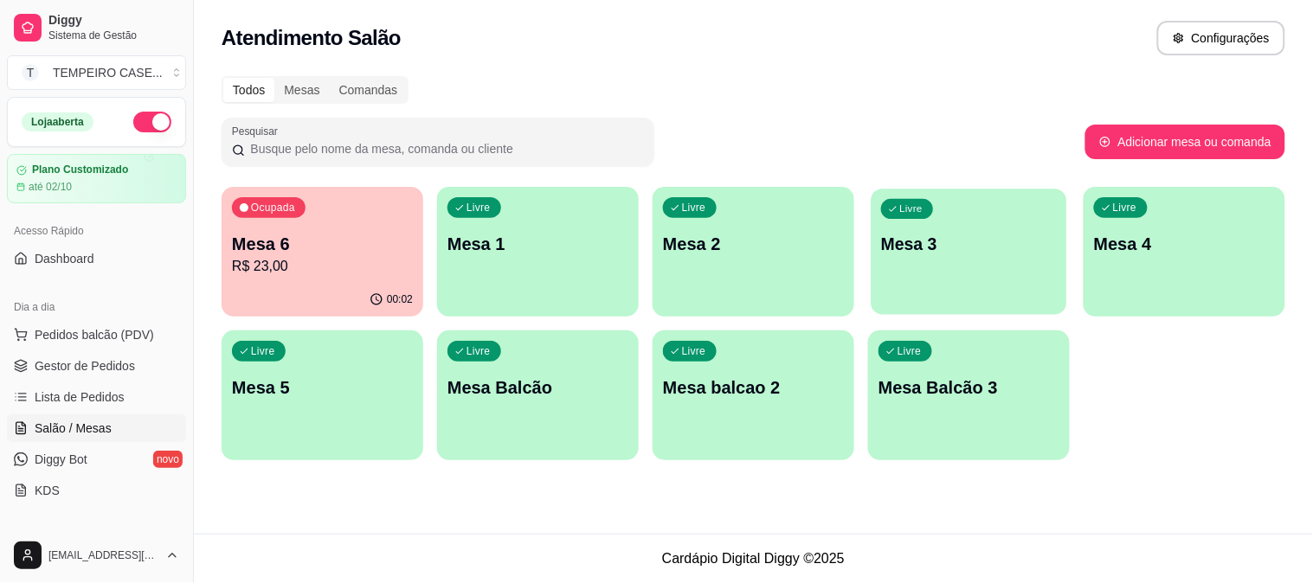
click at [935, 233] on p "Mesa 3" at bounding box center [969, 244] width 176 height 23
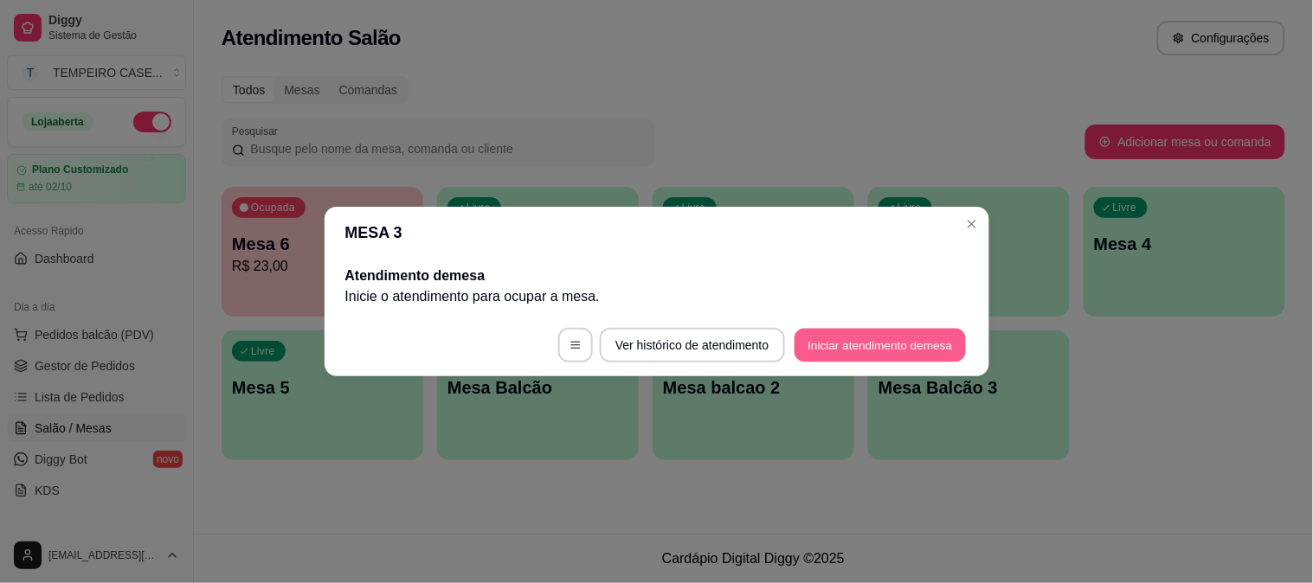
click at [894, 347] on button "Iniciar atendimento de mesa" at bounding box center [879, 346] width 171 height 34
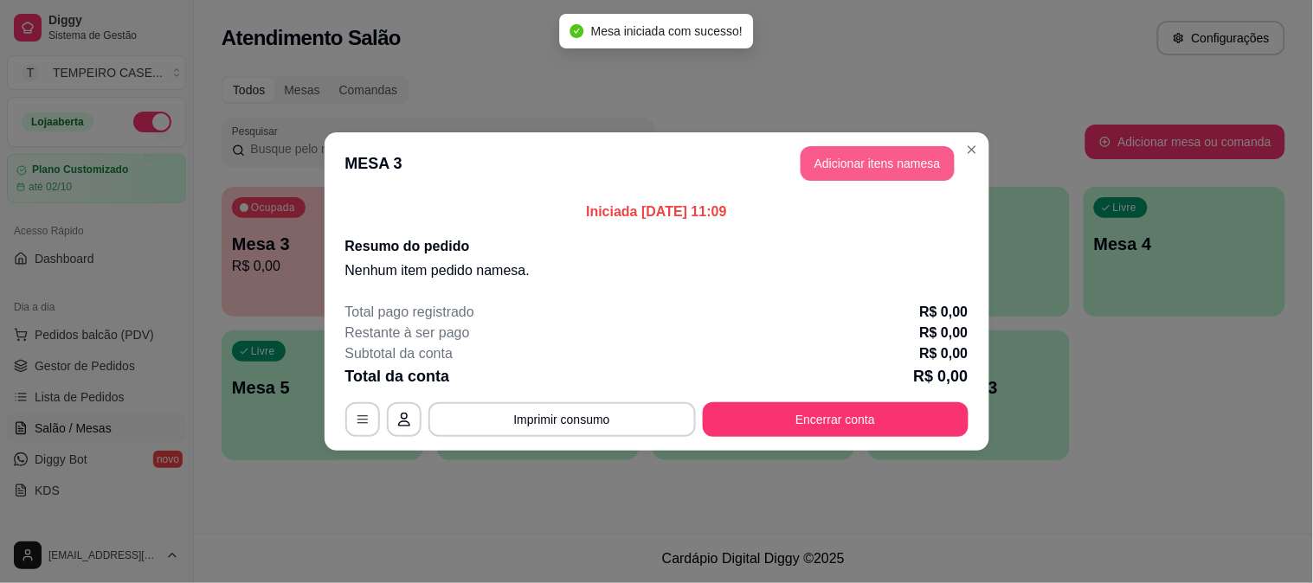
click at [897, 167] on button "Adicionar itens na mesa" at bounding box center [877, 163] width 154 height 35
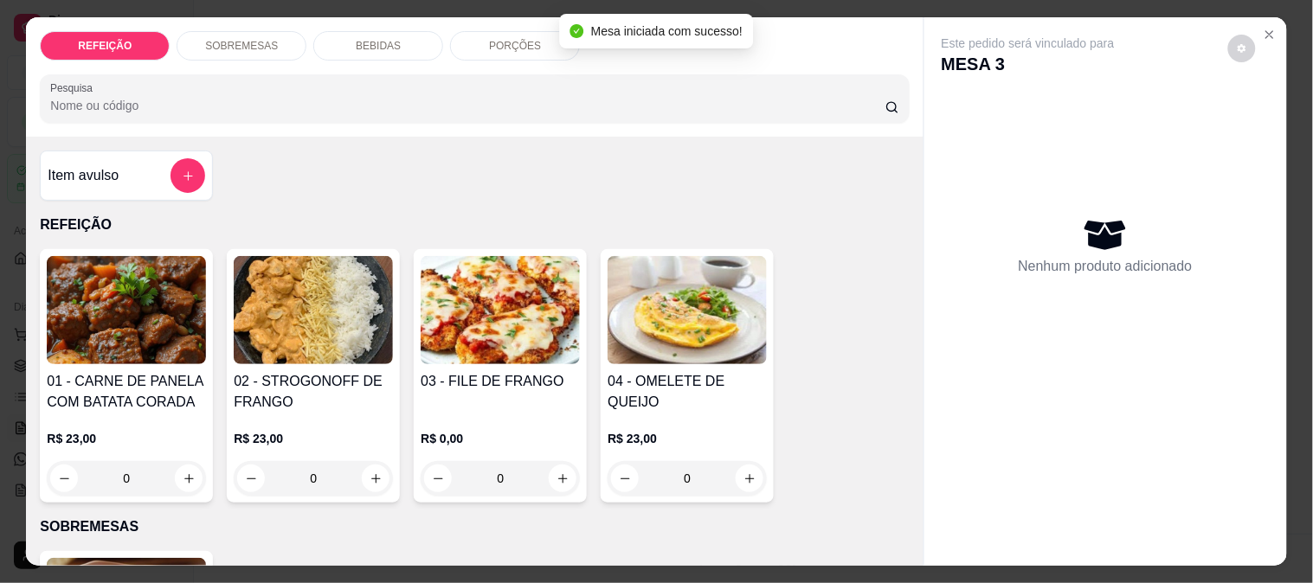
click at [164, 313] on img at bounding box center [126, 310] width 159 height 108
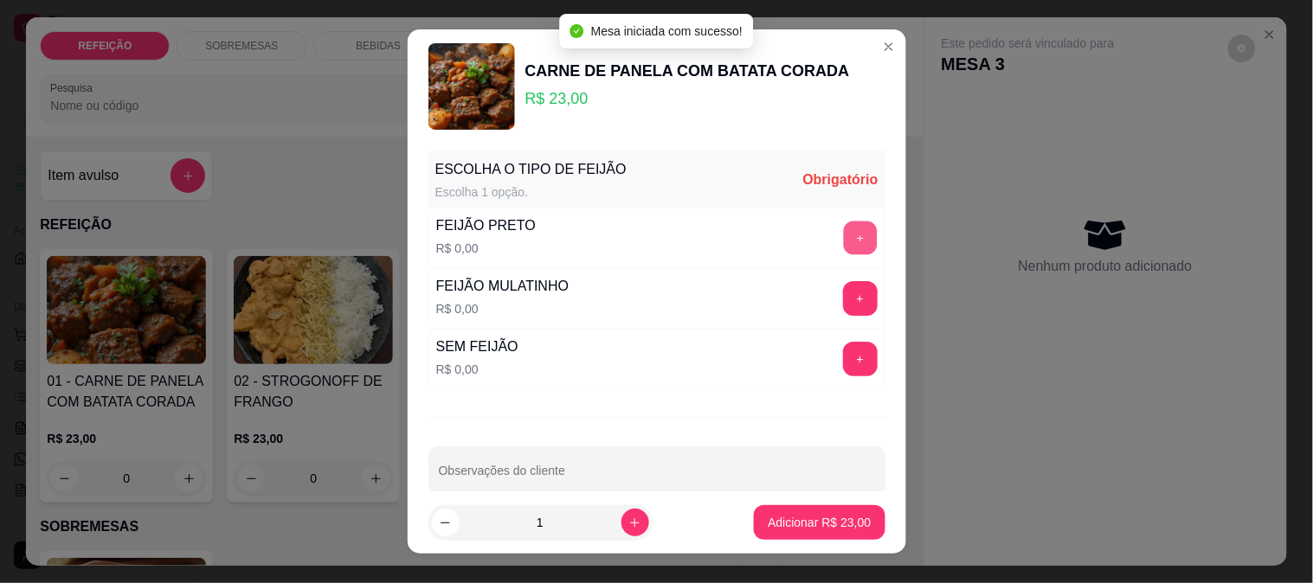
click at [843, 240] on button "+" at bounding box center [860, 238] width 34 height 34
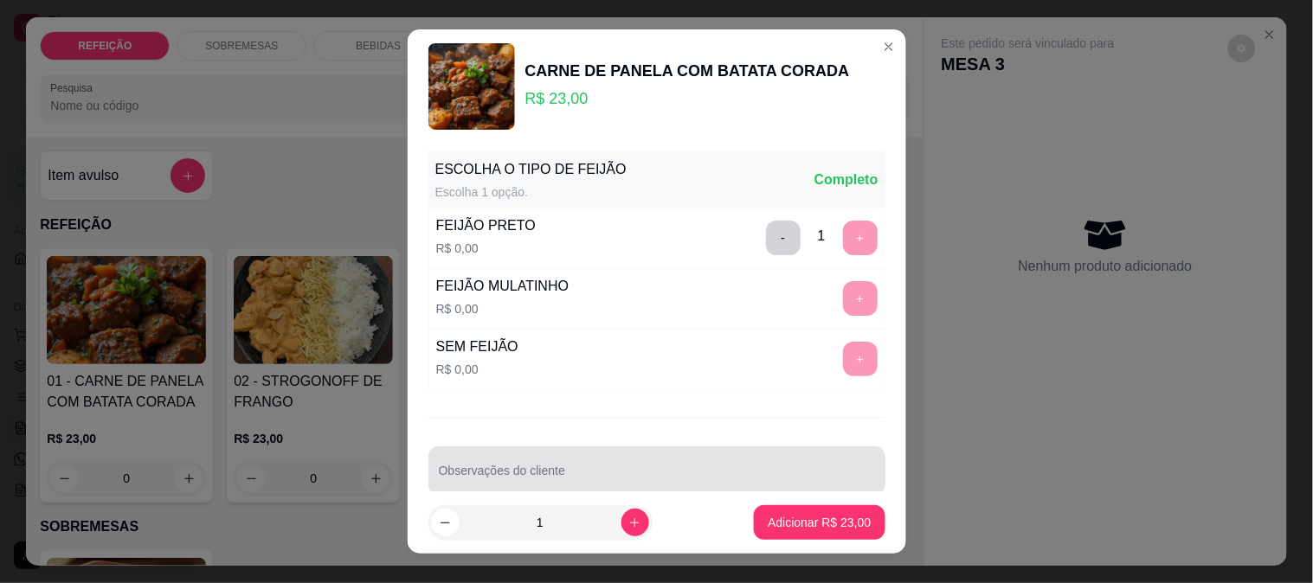
click at [699, 468] on div at bounding box center [657, 470] width 436 height 35
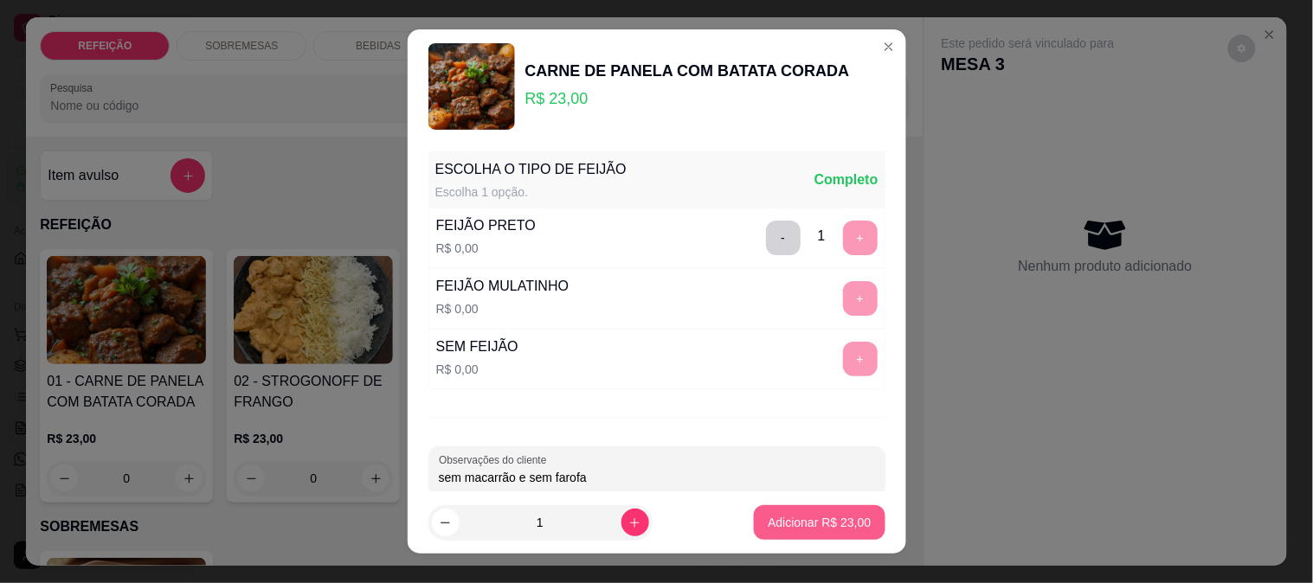
type input "sem macarrão e sem farofa"
click at [768, 528] on p "Adicionar R$ 23,00" at bounding box center [819, 522] width 103 height 17
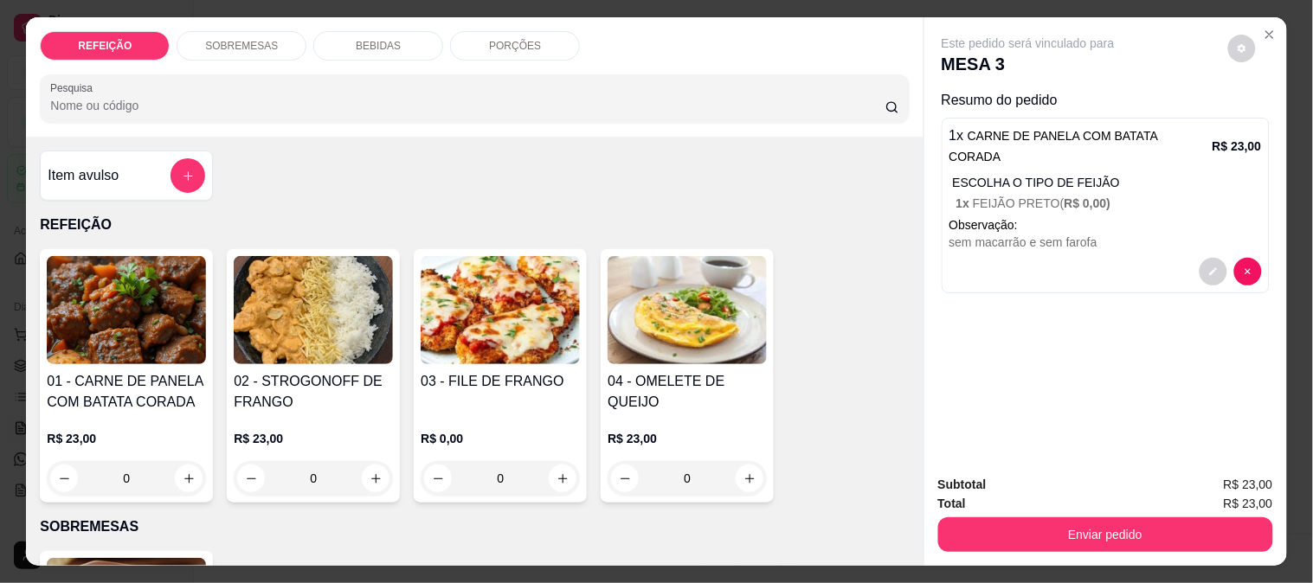
click at [1000, 513] on div "Enviar pedido" at bounding box center [1105, 532] width 335 height 39
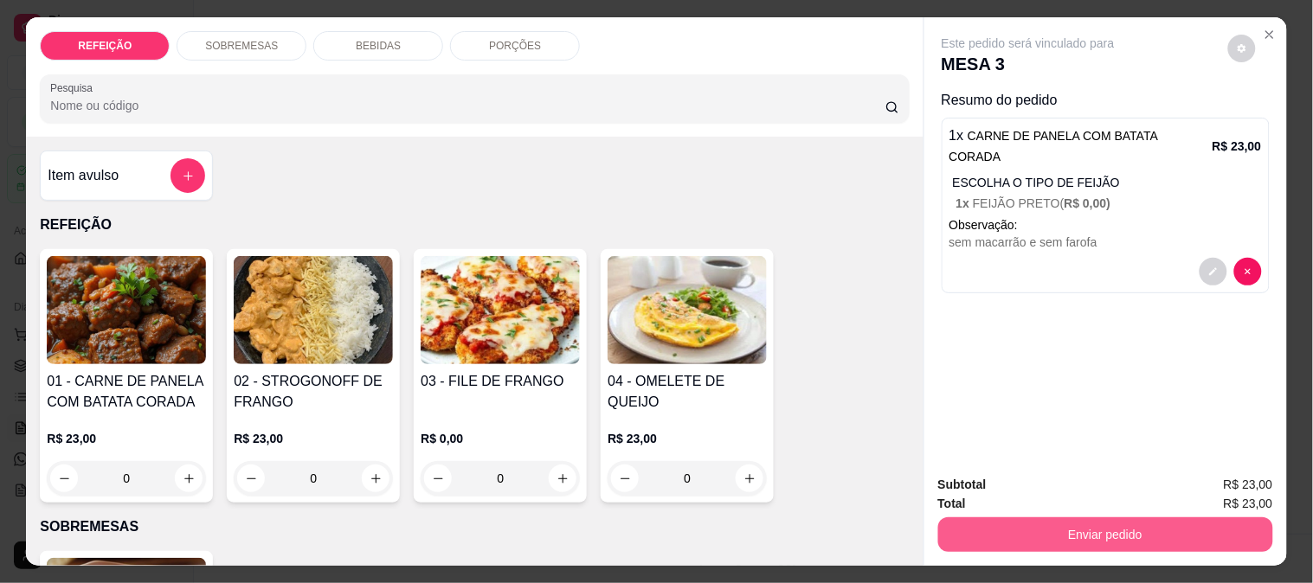
click at [1004, 518] on button "Enviar pedido" at bounding box center [1105, 535] width 335 height 35
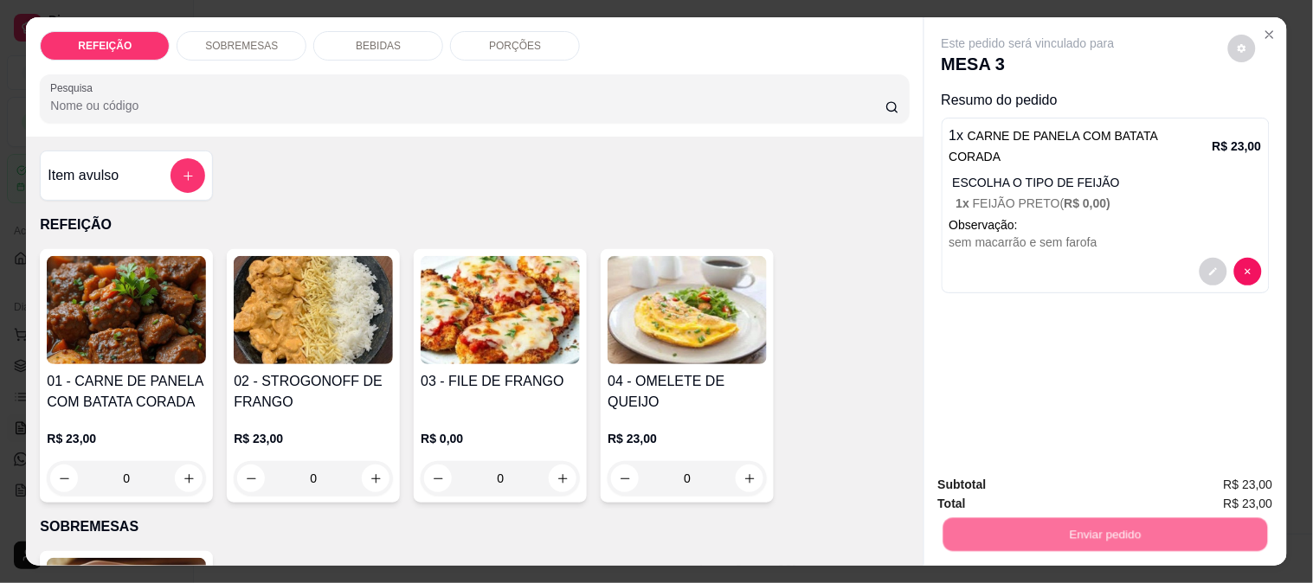
click at [1000, 488] on button "Não registrar e enviar pedido" at bounding box center [1048, 485] width 180 height 33
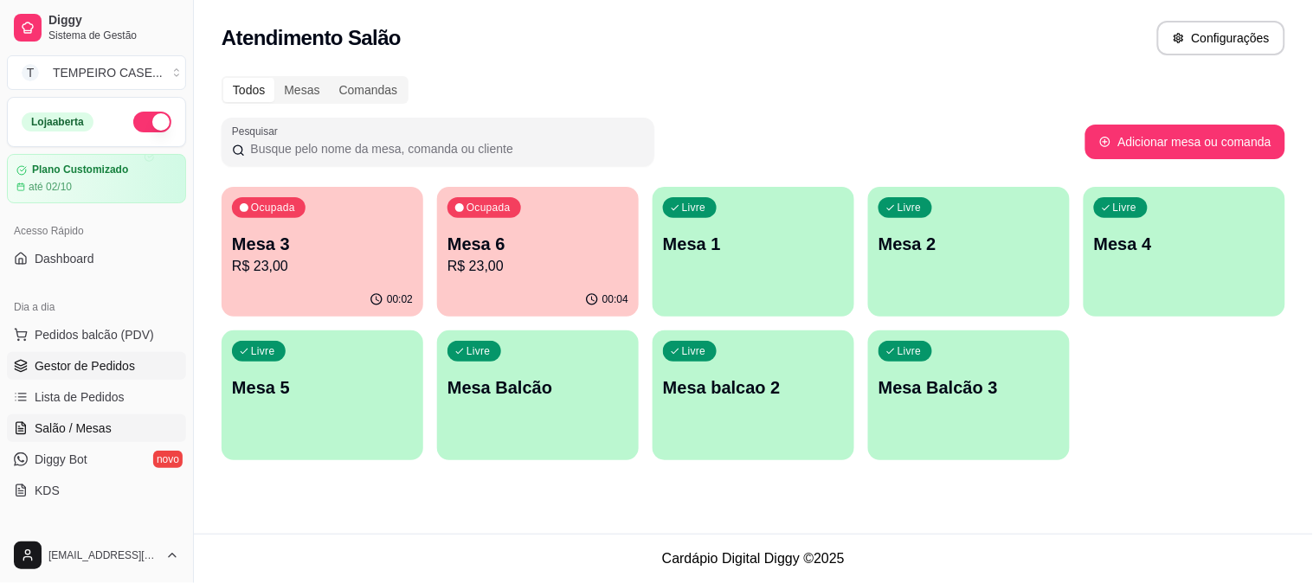
click at [71, 359] on span "Gestor de Pedidos" at bounding box center [85, 365] width 100 height 17
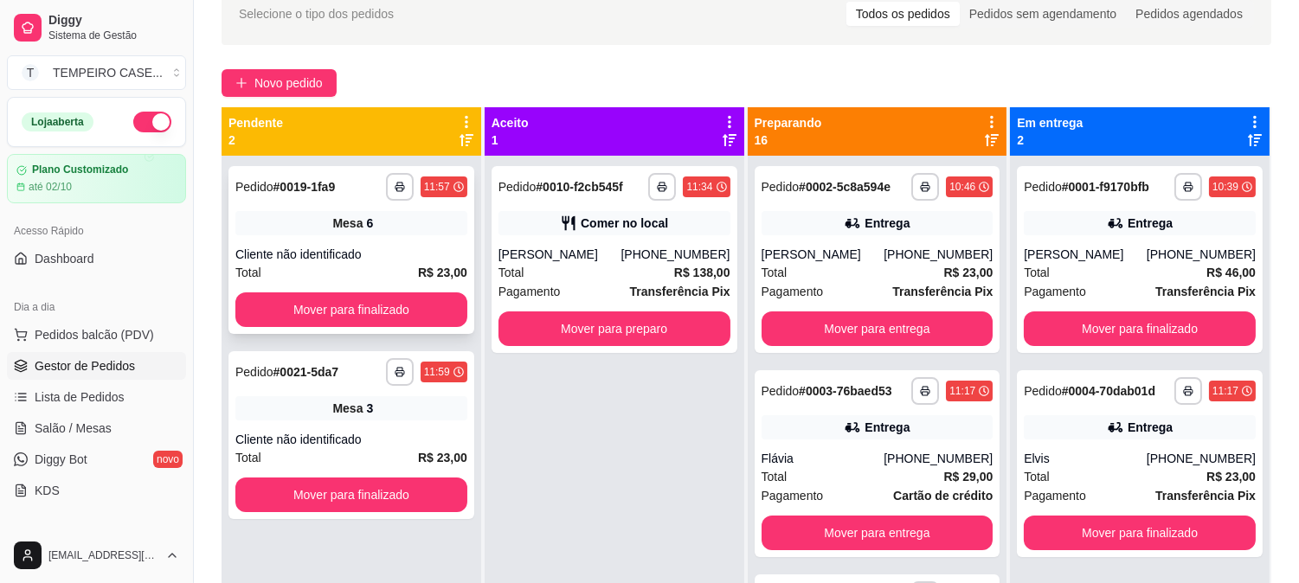
scroll to position [72, 0]
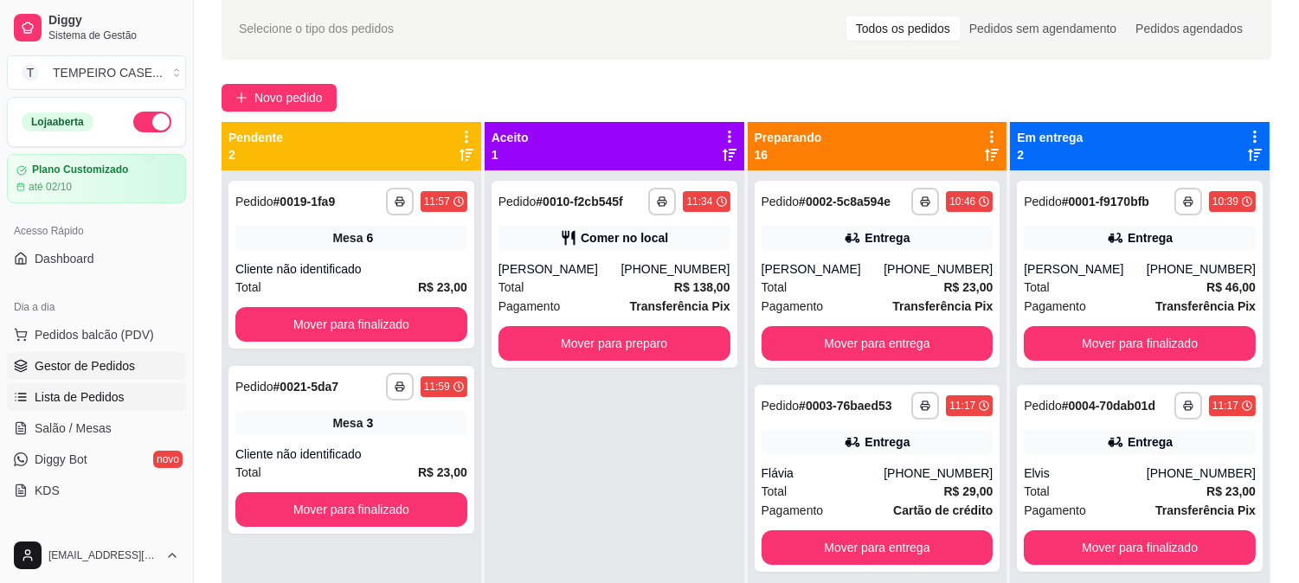
click at [116, 395] on span "Lista de Pedidos" at bounding box center [80, 397] width 90 height 17
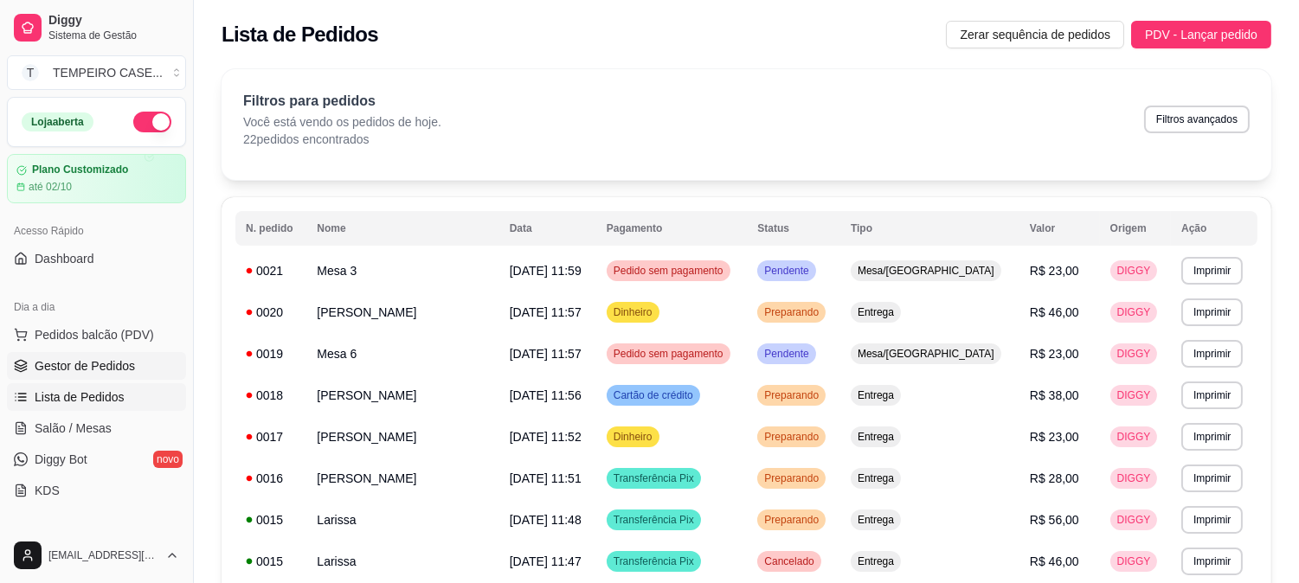
click at [104, 365] on span "Gestor de Pedidos" at bounding box center [85, 365] width 100 height 17
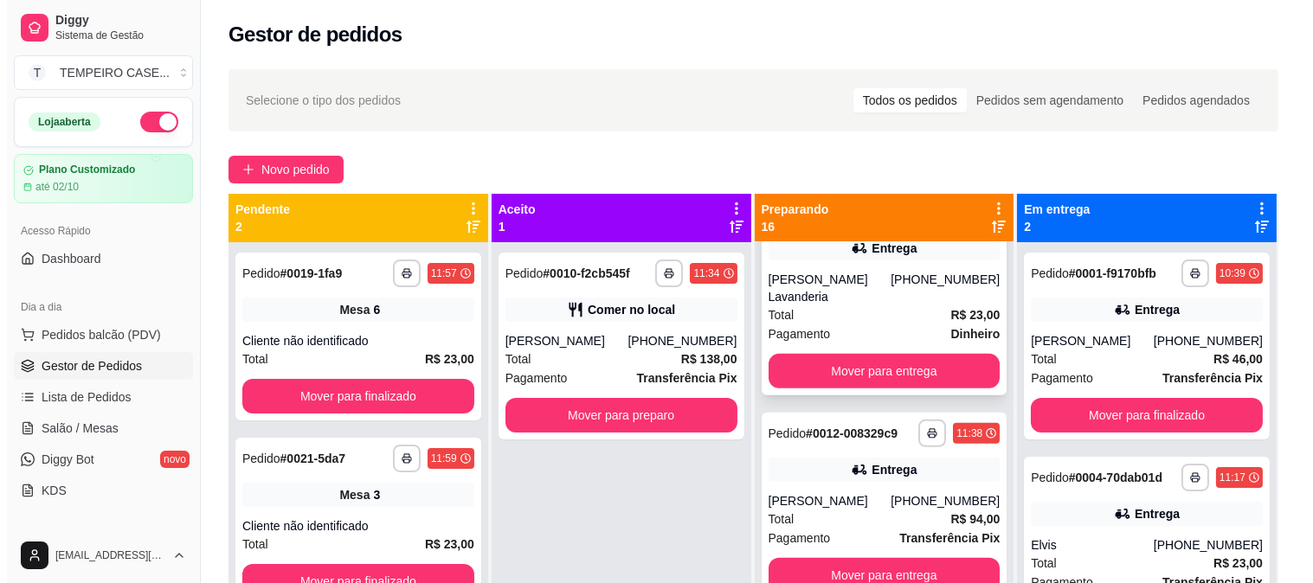
scroll to position [1538, 0]
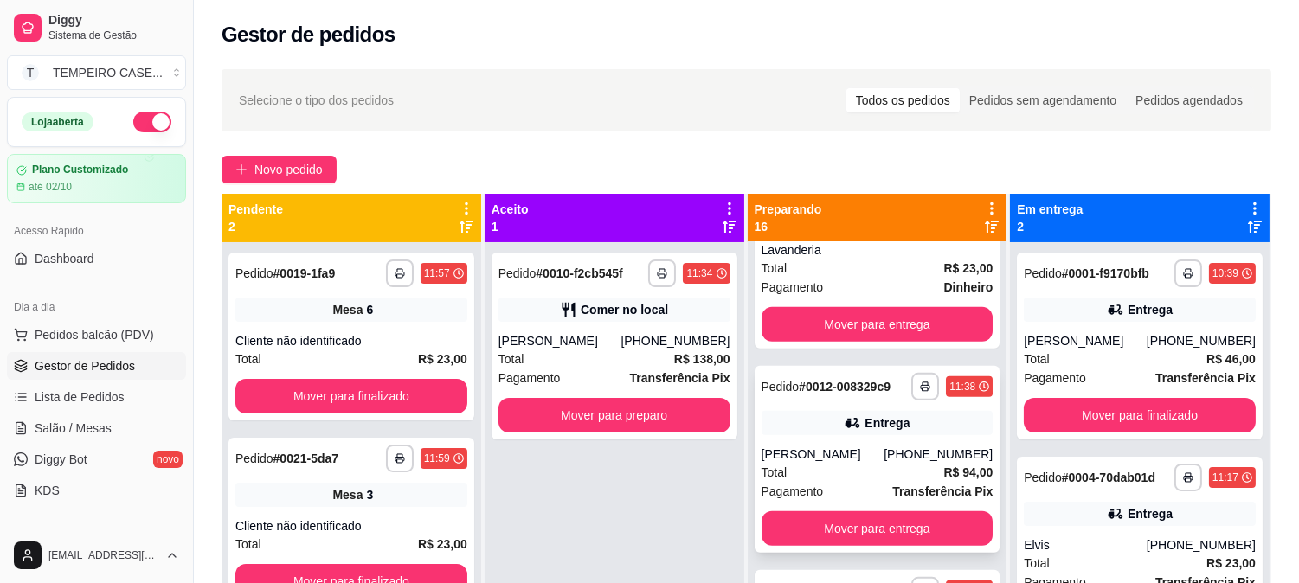
click at [814, 412] on div "Entrega" at bounding box center [878, 423] width 232 height 24
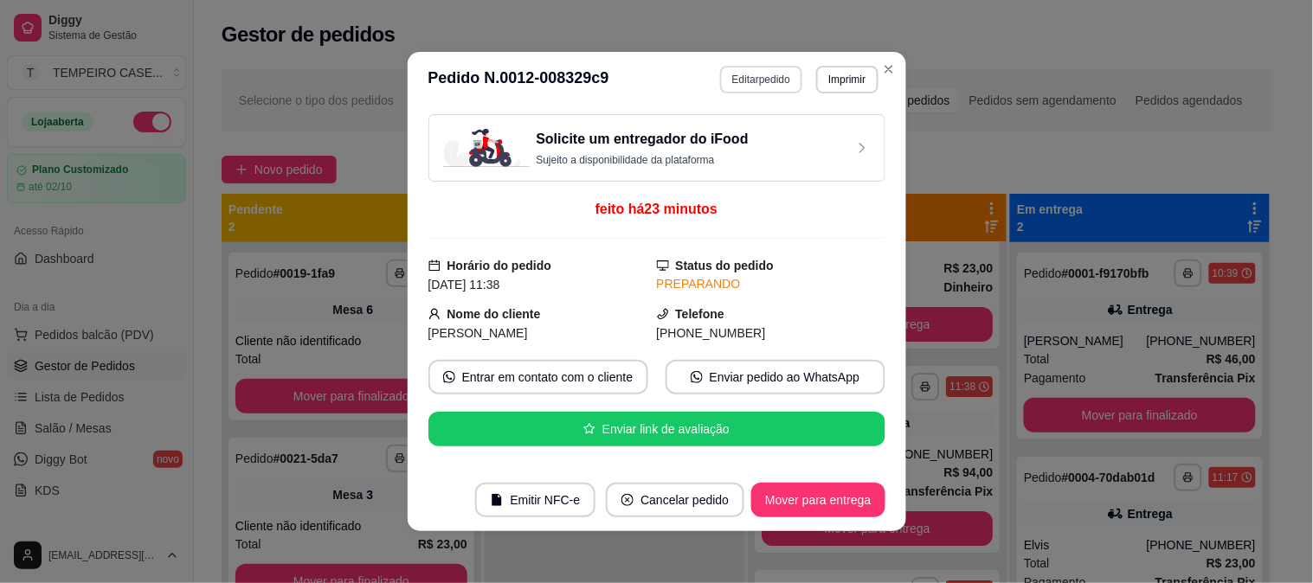
click at [748, 84] on button "Editar pedido" at bounding box center [761, 80] width 82 height 28
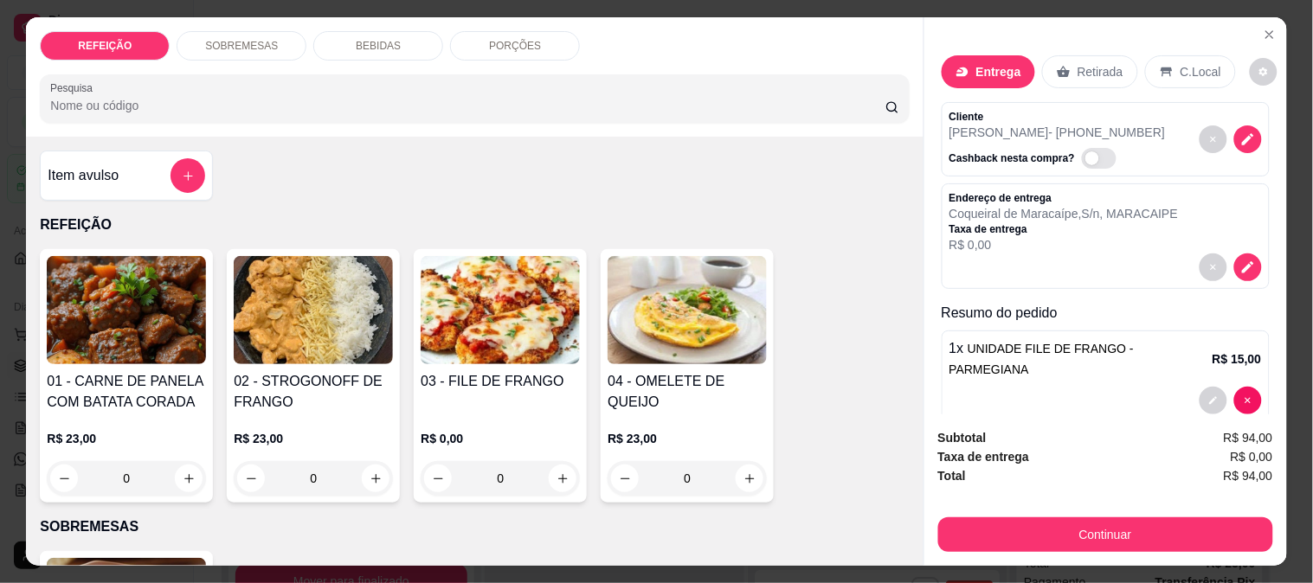
click at [365, 41] on p "BEBIDAS" at bounding box center [378, 46] width 45 height 14
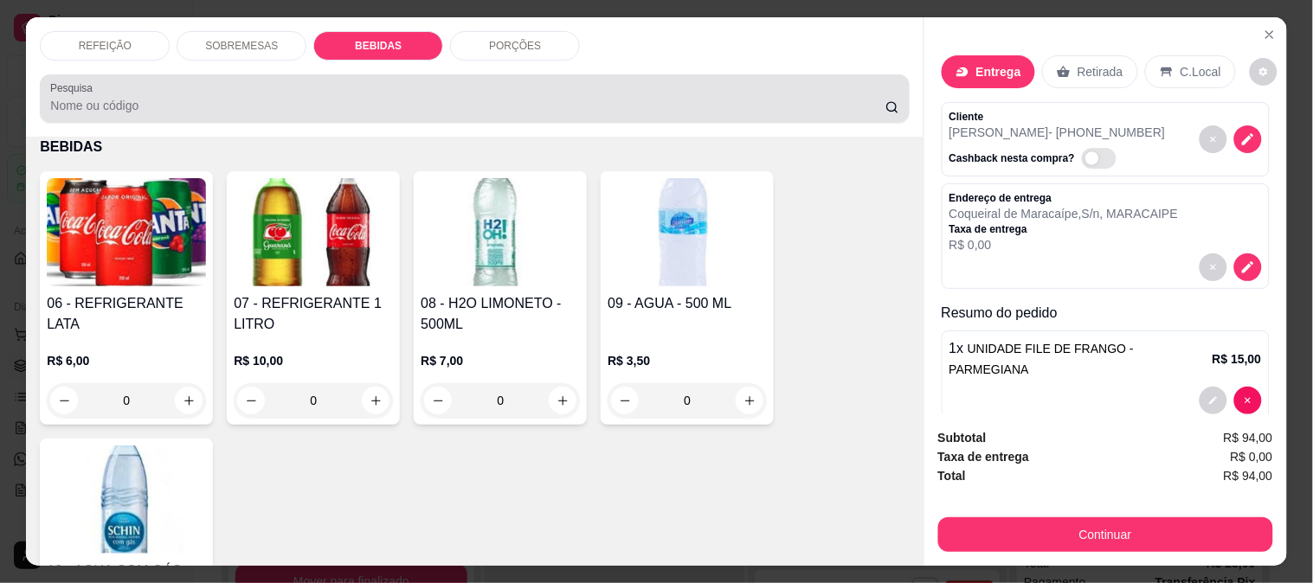
scroll to position [45, 0]
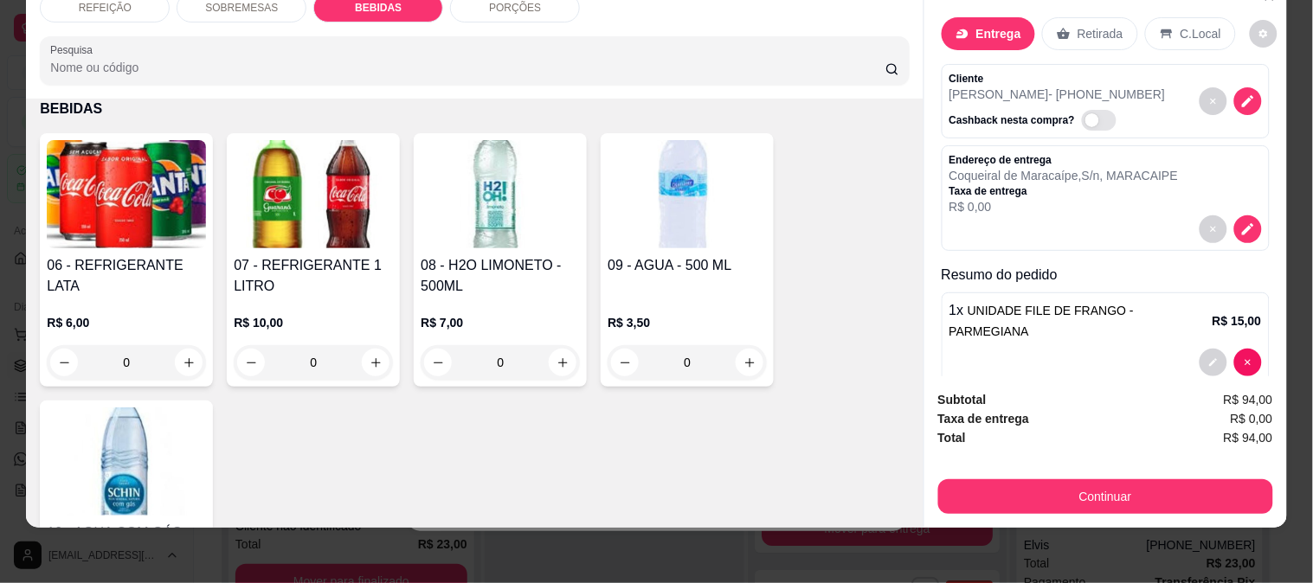
click at [303, 297] on div "R$ 10,00 0" at bounding box center [313, 338] width 159 height 83
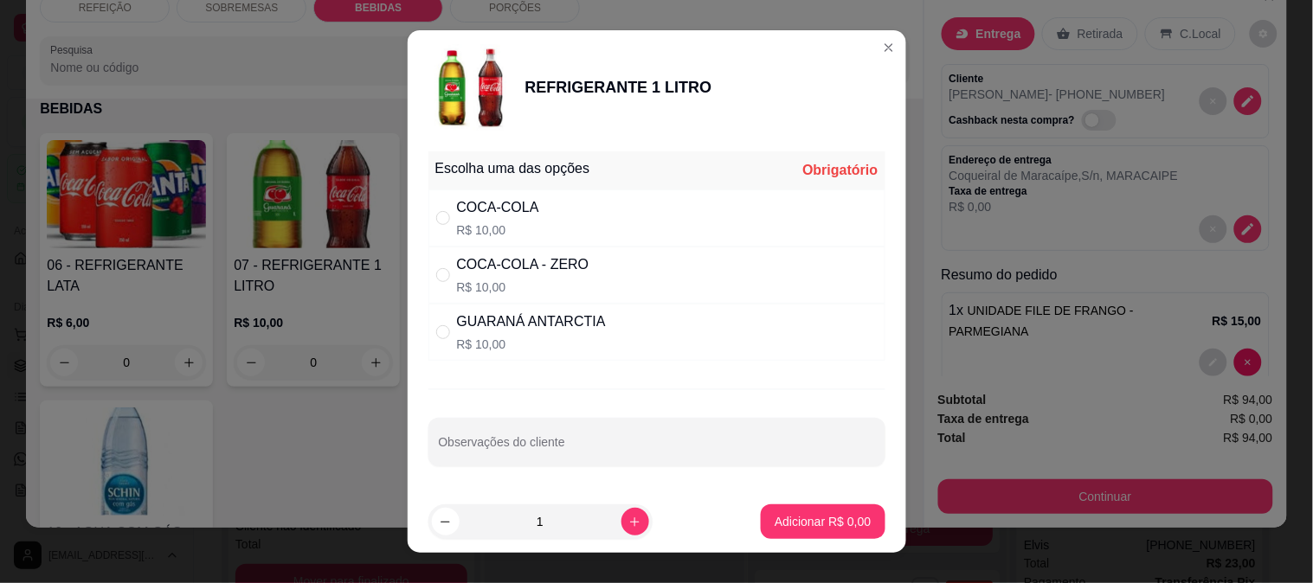
click at [515, 342] on p "R$ 10,00" at bounding box center [531, 344] width 149 height 17
radio input "true"
click at [826, 516] on p "Adicionar R$ 10,00" at bounding box center [819, 521] width 100 height 16
type input "1"
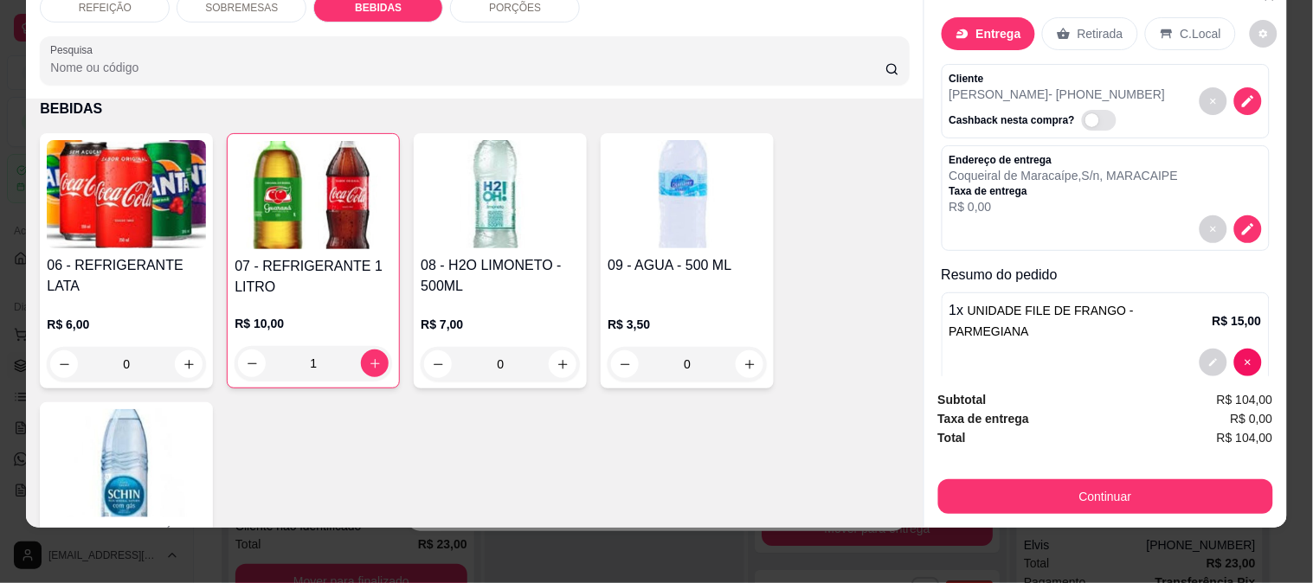
click at [1018, 496] on button "Continuar" at bounding box center [1105, 496] width 335 height 35
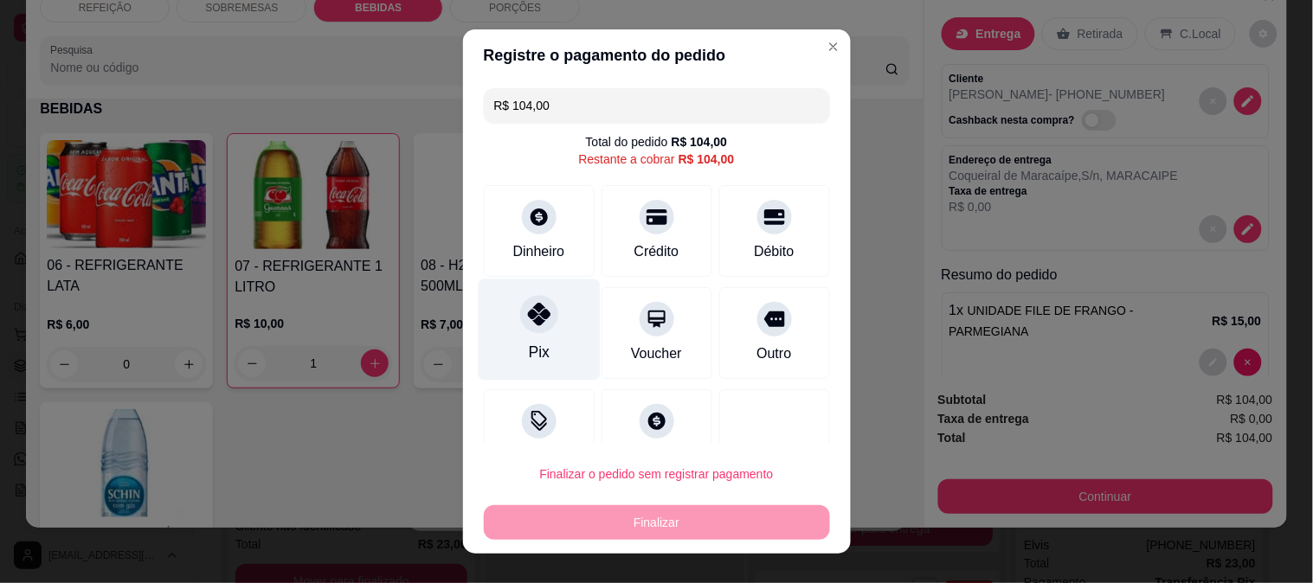
click at [523, 327] on div at bounding box center [539, 314] width 38 height 38
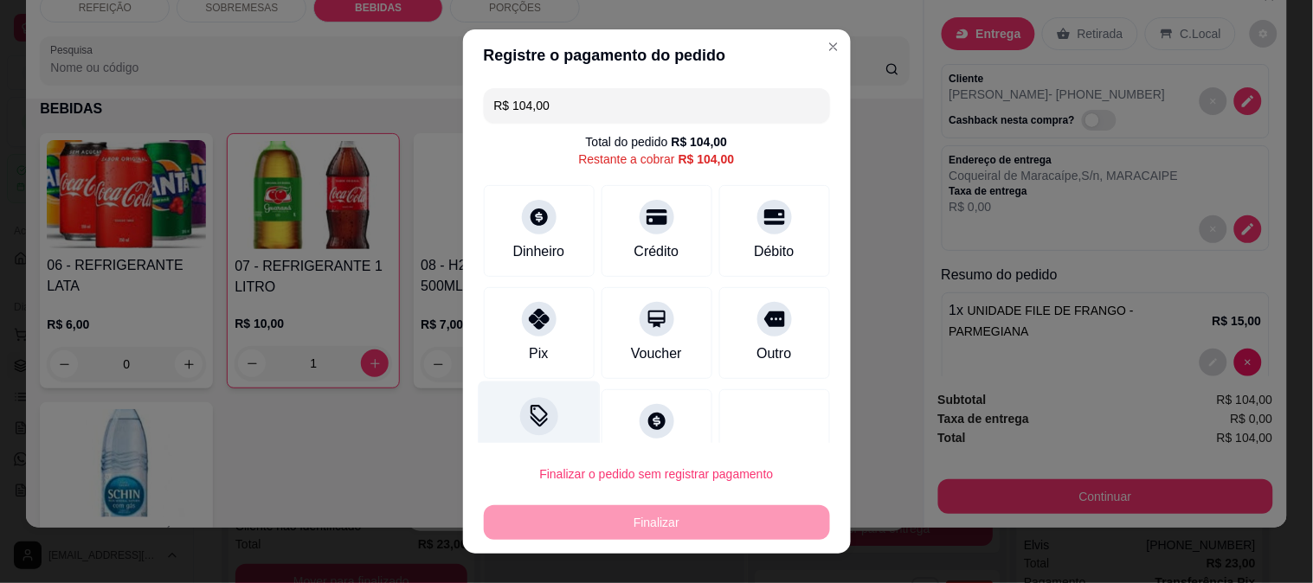
type input "R$ 0,00"
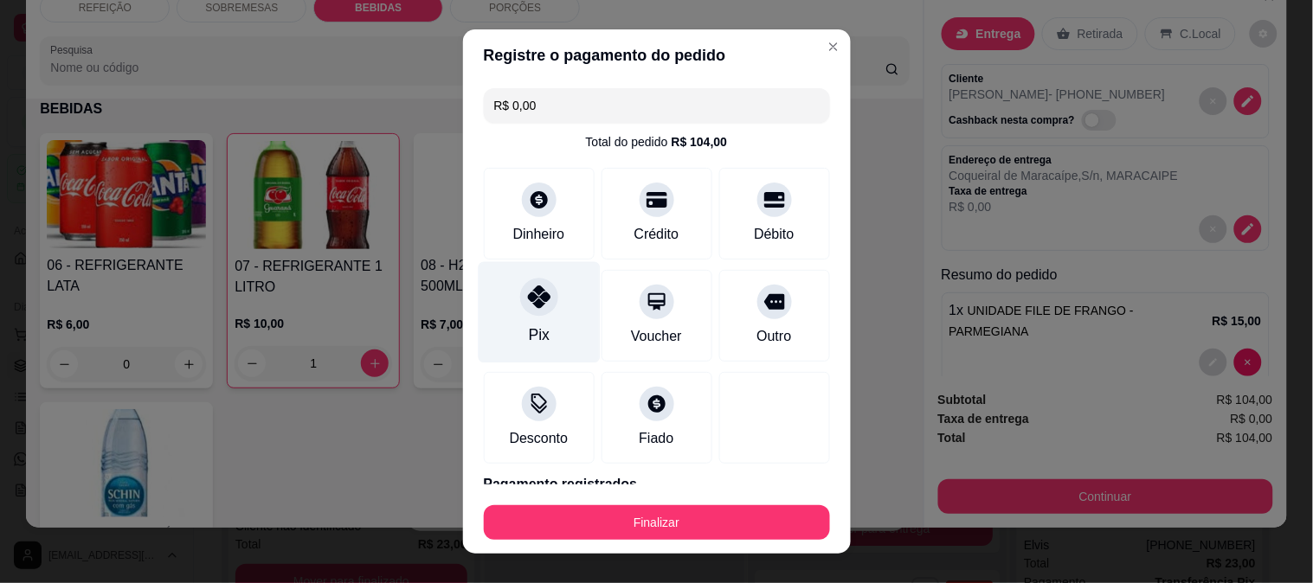
click at [499, 299] on div "Pix" at bounding box center [539, 311] width 122 height 101
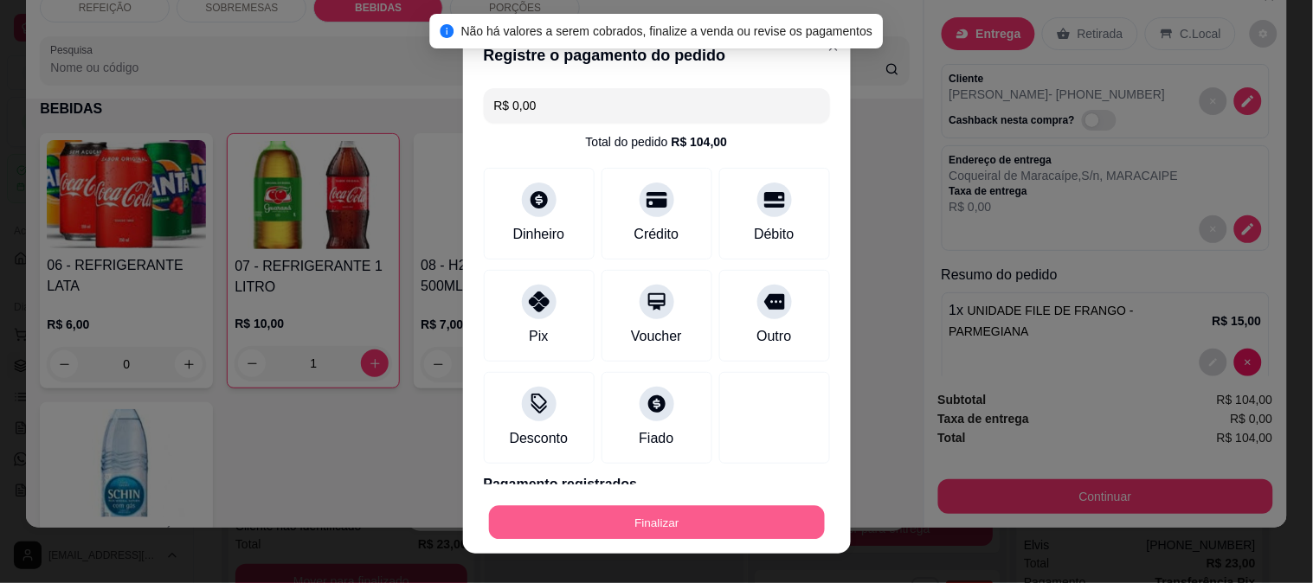
click at [601, 519] on button "Finalizar" at bounding box center [657, 523] width 336 height 34
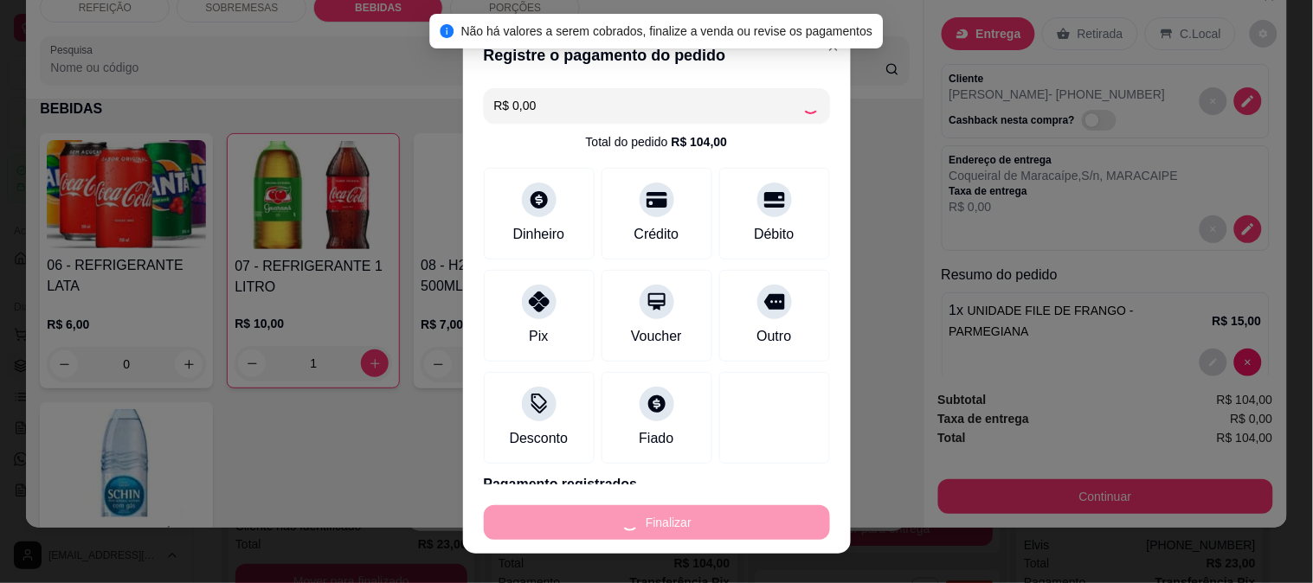
type input "0"
type input "-R$ 104,00"
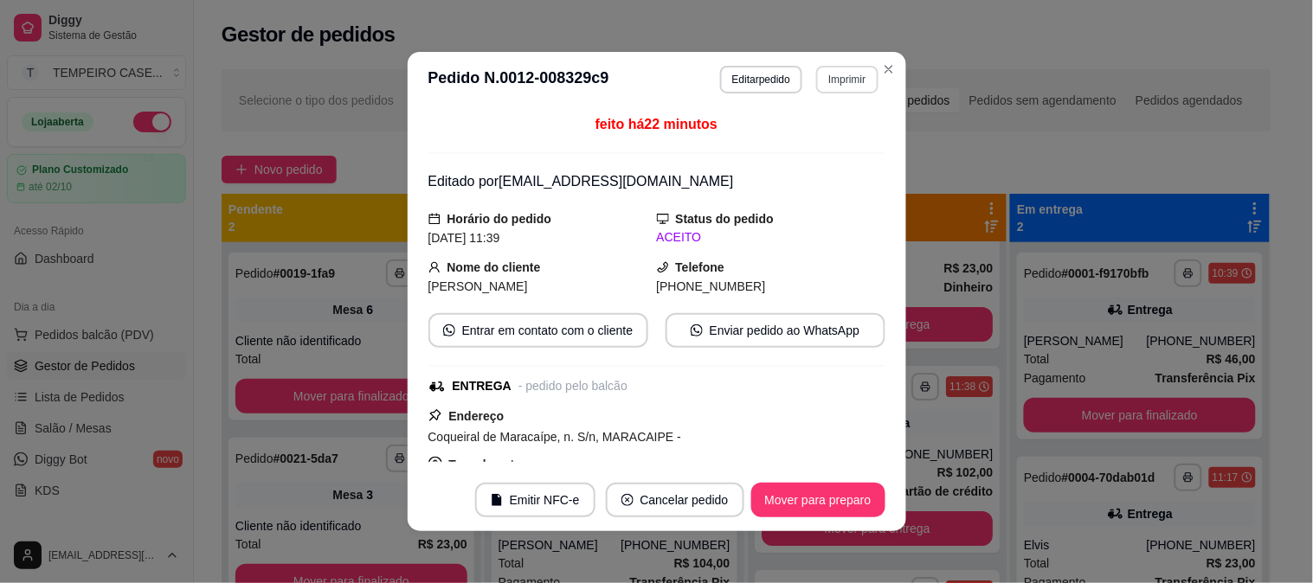
click at [820, 74] on button "Imprimir" at bounding box center [846, 80] width 61 height 28
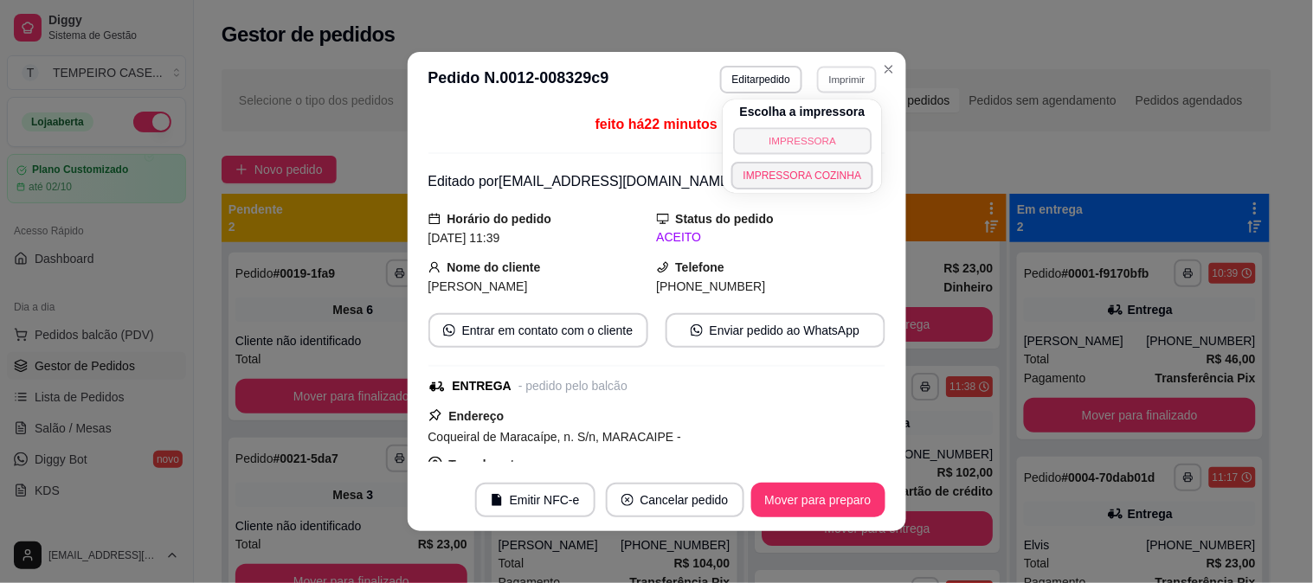
click at [768, 144] on button "IMPRESSORA" at bounding box center [802, 140] width 138 height 27
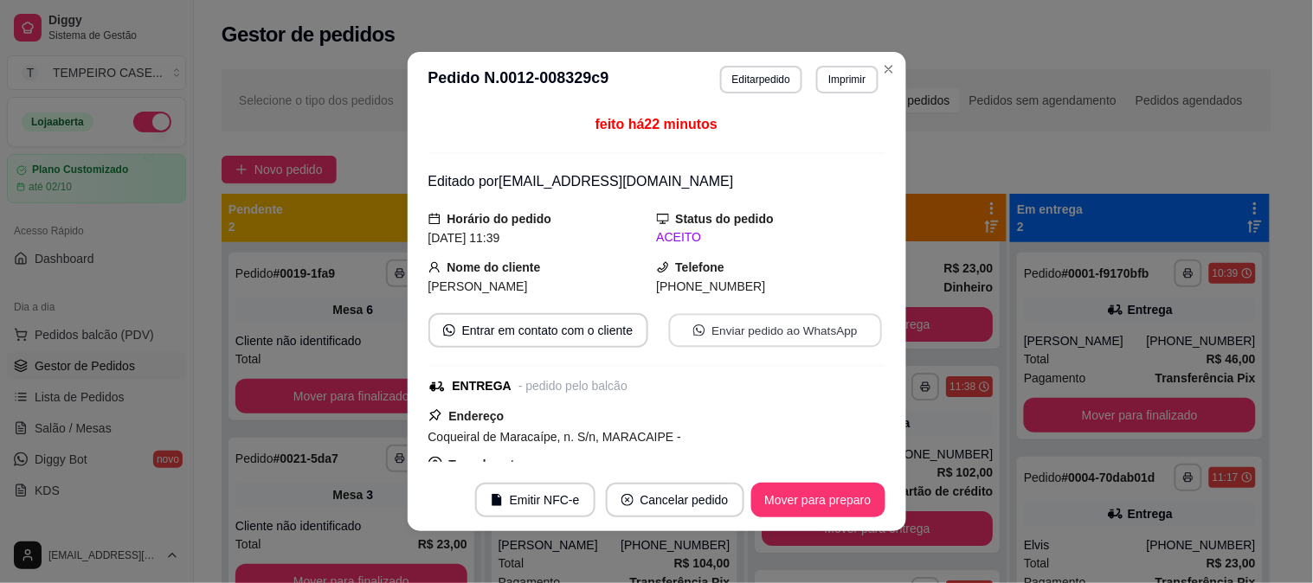
click at [756, 340] on button "Enviar pedido ao WhatsApp" at bounding box center [774, 331] width 213 height 34
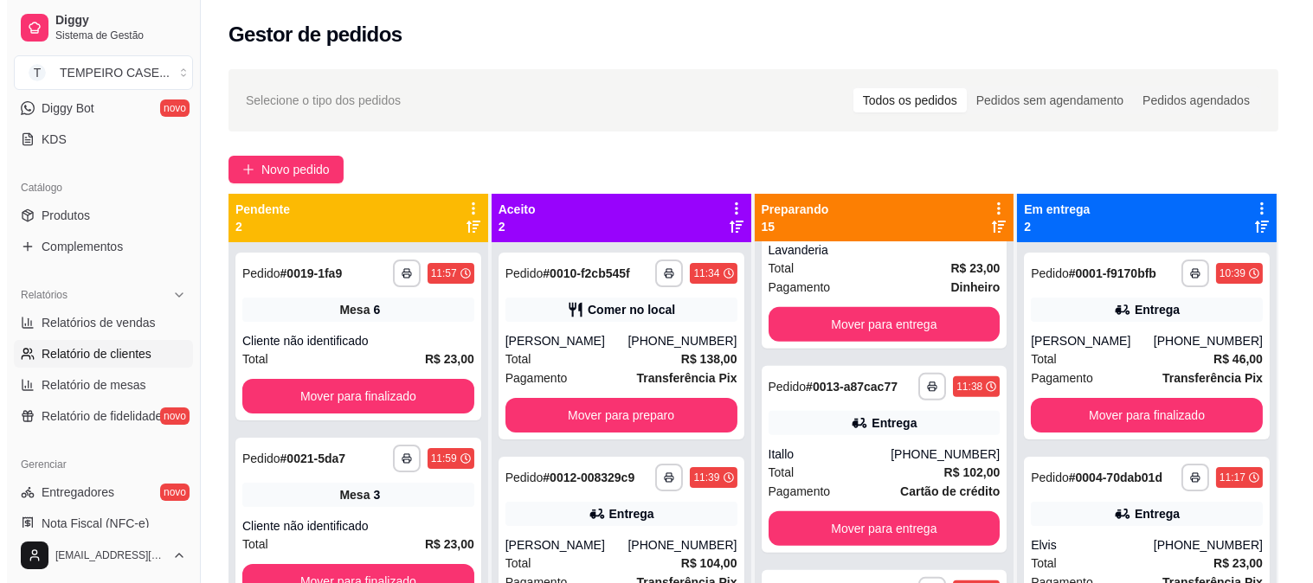
scroll to position [384, 0]
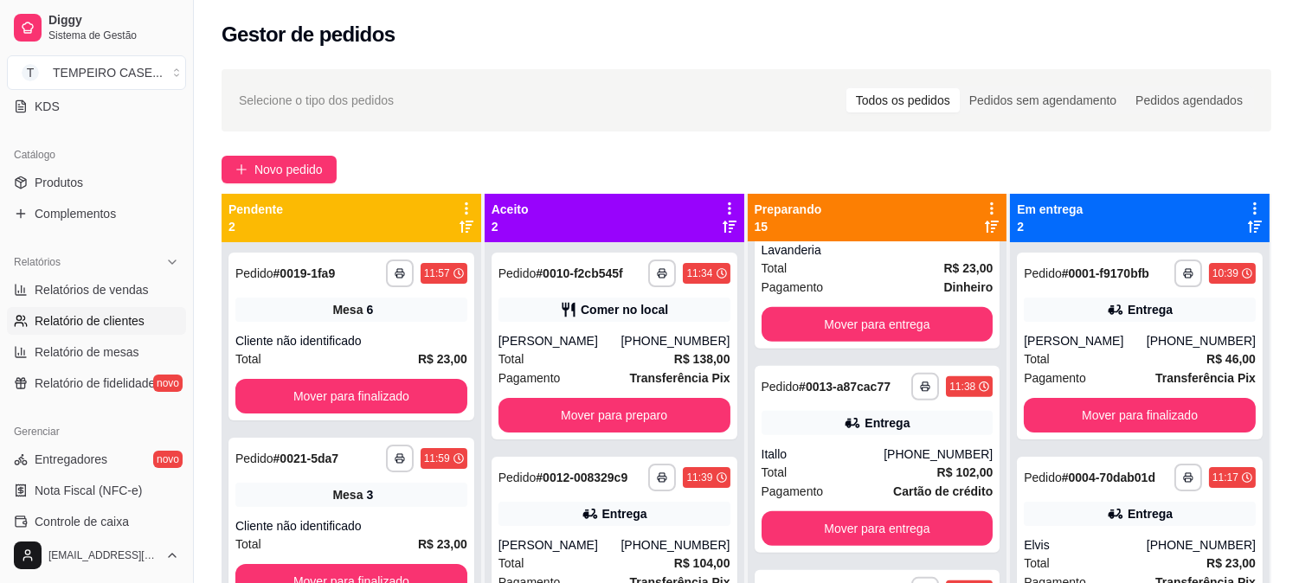
click at [102, 324] on span "Relatório de clientes" at bounding box center [90, 320] width 110 height 17
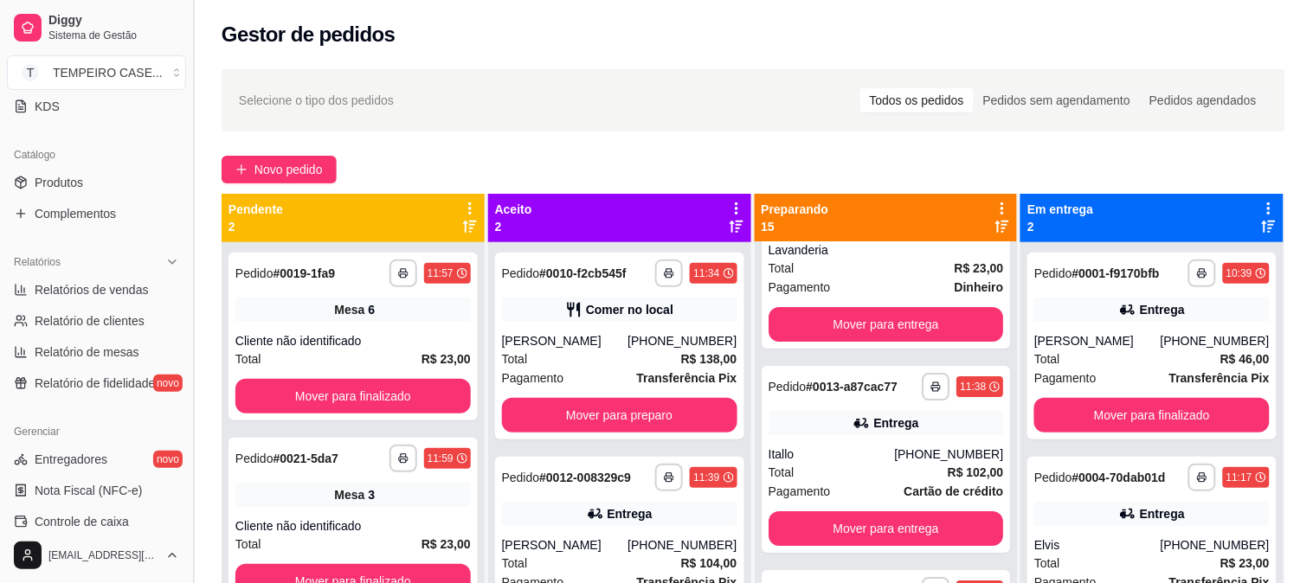
select select "30"
select select "HIGHEST_TOTAL_SPENT_WITH_ORDERS"
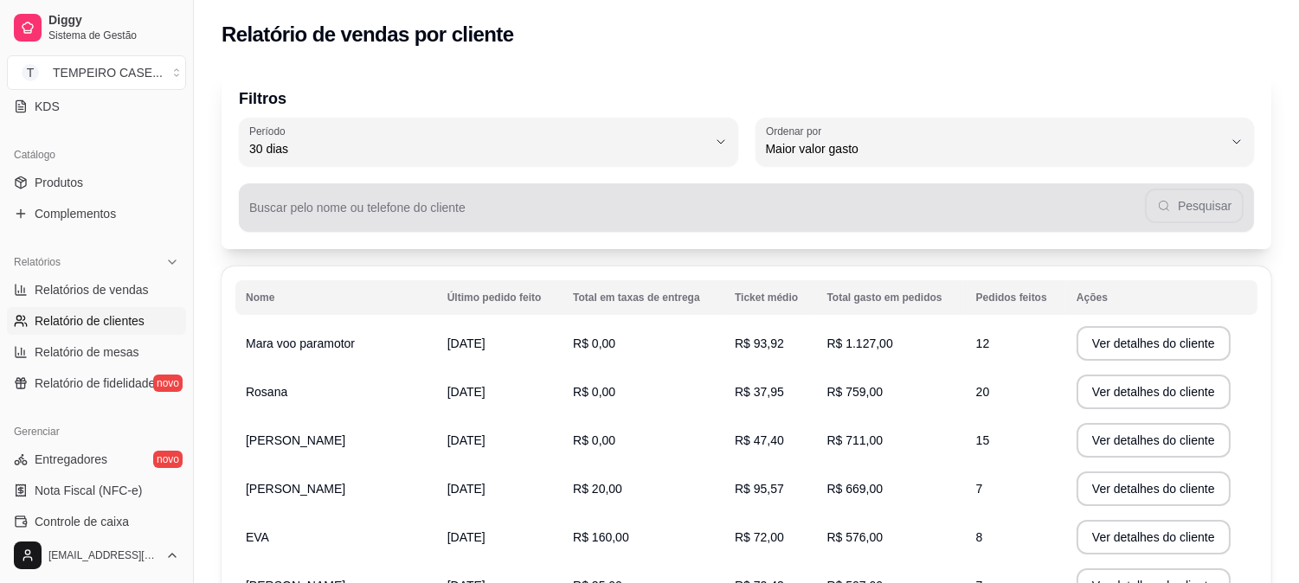
click at [1038, 217] on input "Buscar pelo nome ou telefone do cliente" at bounding box center [697, 214] width 896 height 17
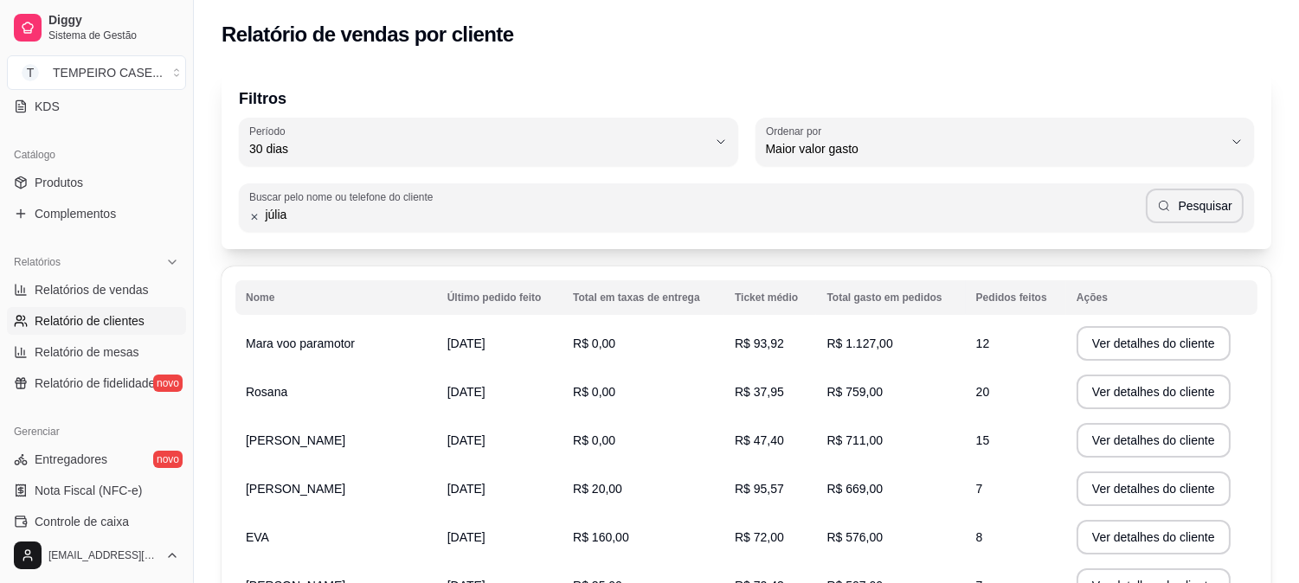
type input "júlia"
click at [1171, 212] on icon "button" at bounding box center [1164, 206] width 14 height 14
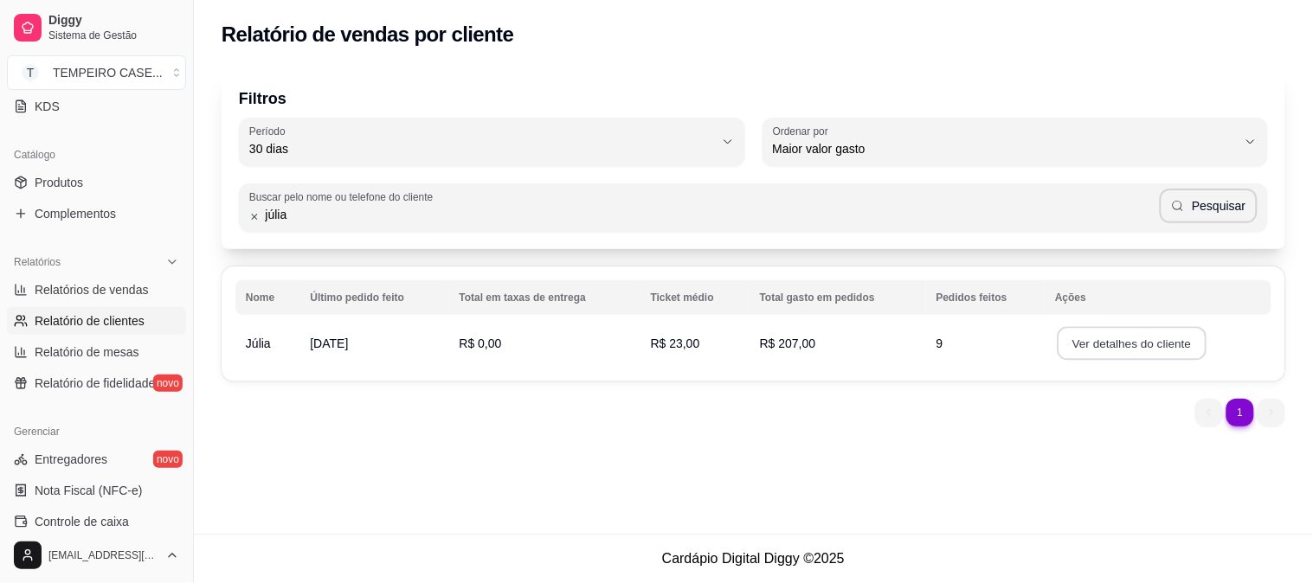
click at [1117, 338] on button "Ver detalhes do cliente" at bounding box center [1132, 344] width 149 height 34
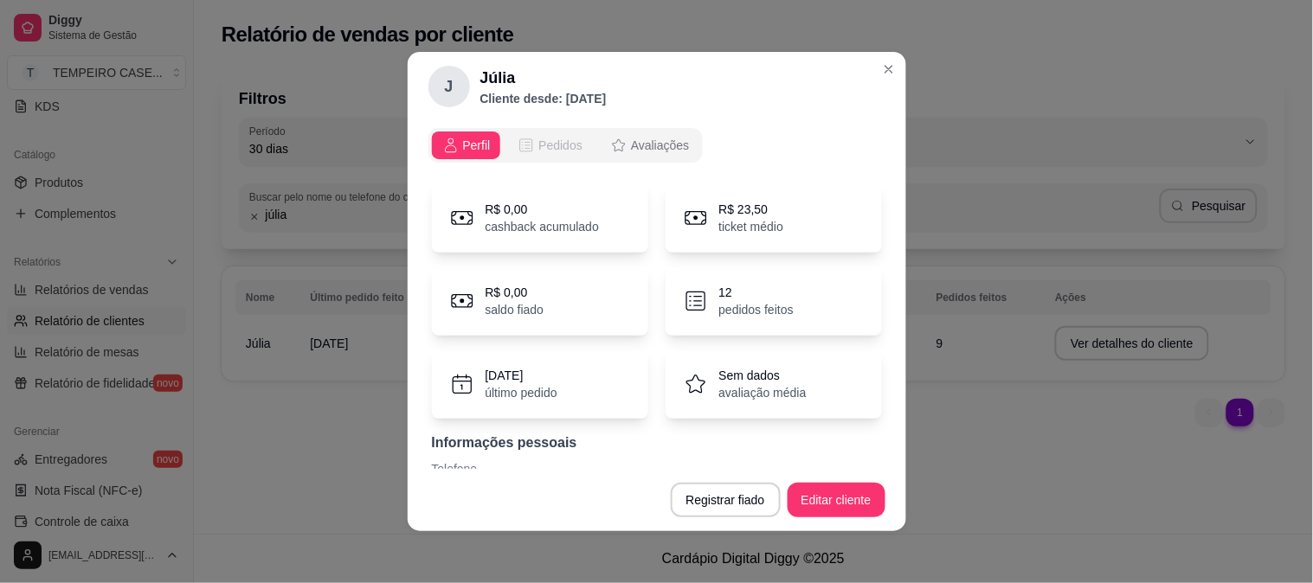
click at [568, 143] on span "Pedidos" at bounding box center [560, 145] width 44 height 17
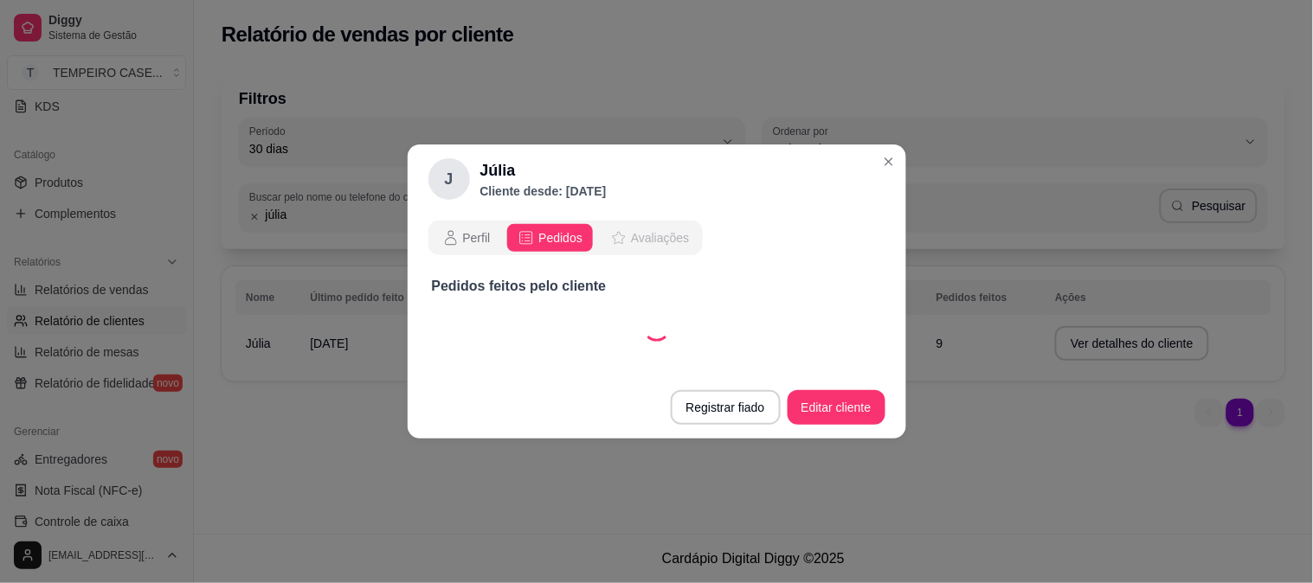
select select "30"
select select "ALL"
select select "30"
select select "ALL"
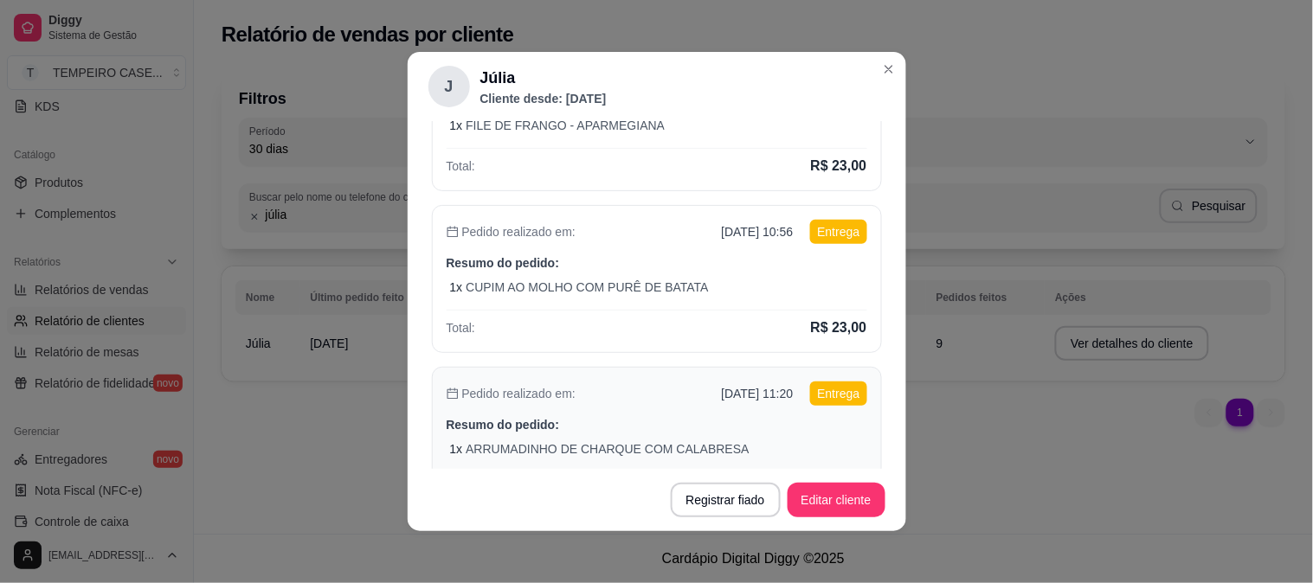
scroll to position [192, 0]
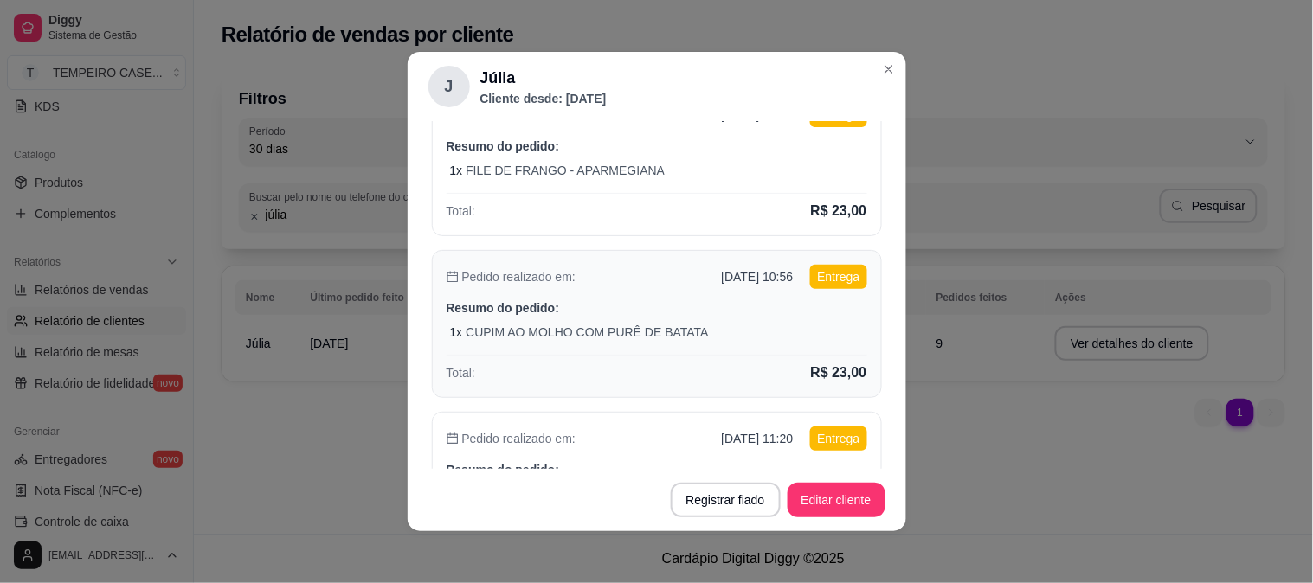
drag, startPoint x: 687, startPoint y: 274, endPoint x: 773, endPoint y: 280, distance: 85.9
click at [773, 280] on div "Pedido realizado em: [DATE] 10:56 Entrega" at bounding box center [657, 277] width 421 height 24
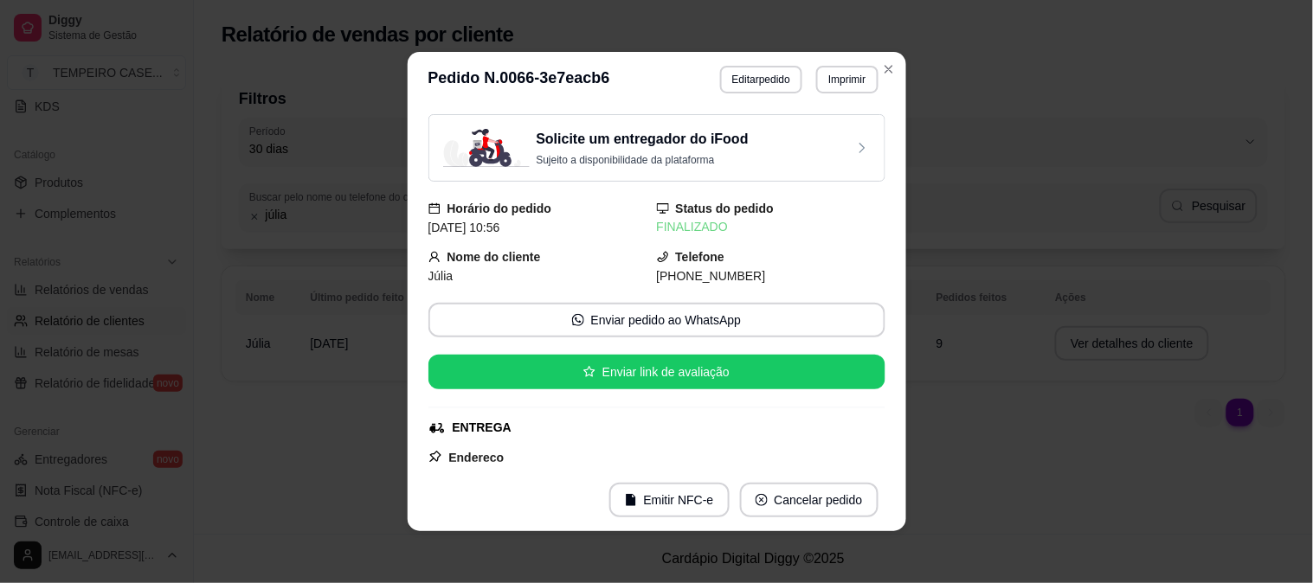
copy p "[DATE] 10:56"
select select "30"
select select "ALL"
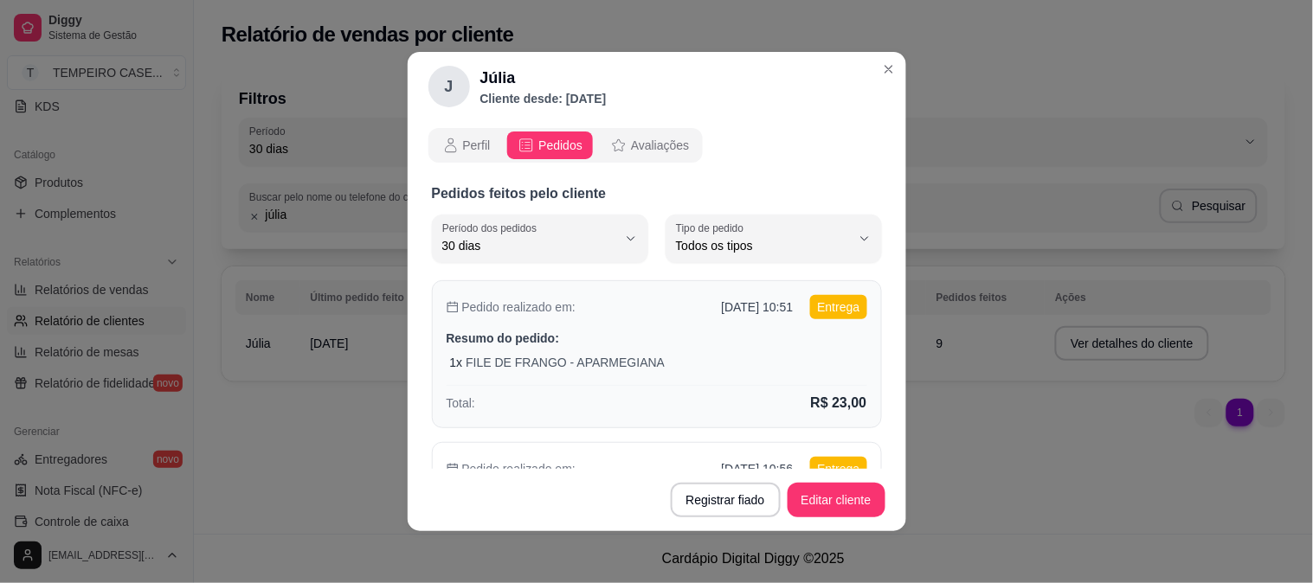
drag, startPoint x: 680, startPoint y: 308, endPoint x: 775, endPoint y: 309, distance: 94.3
click at [775, 309] on div "Pedido realizado em: [DATE] 10:51 Entrega" at bounding box center [657, 307] width 421 height 24
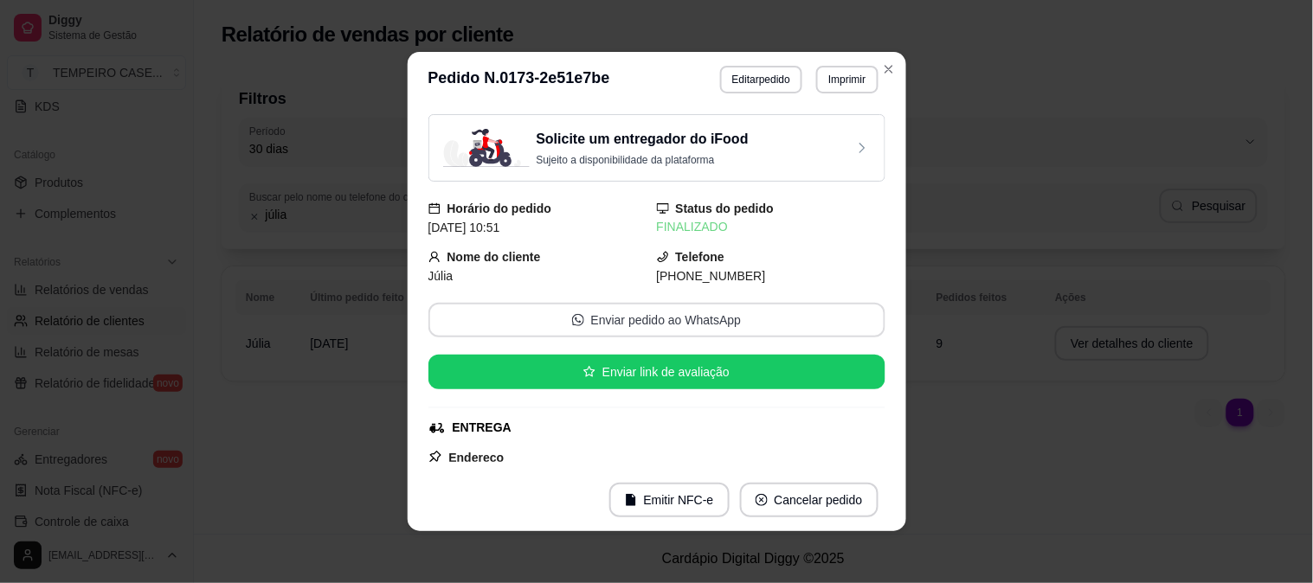
copy p "[DATE] 10:51"
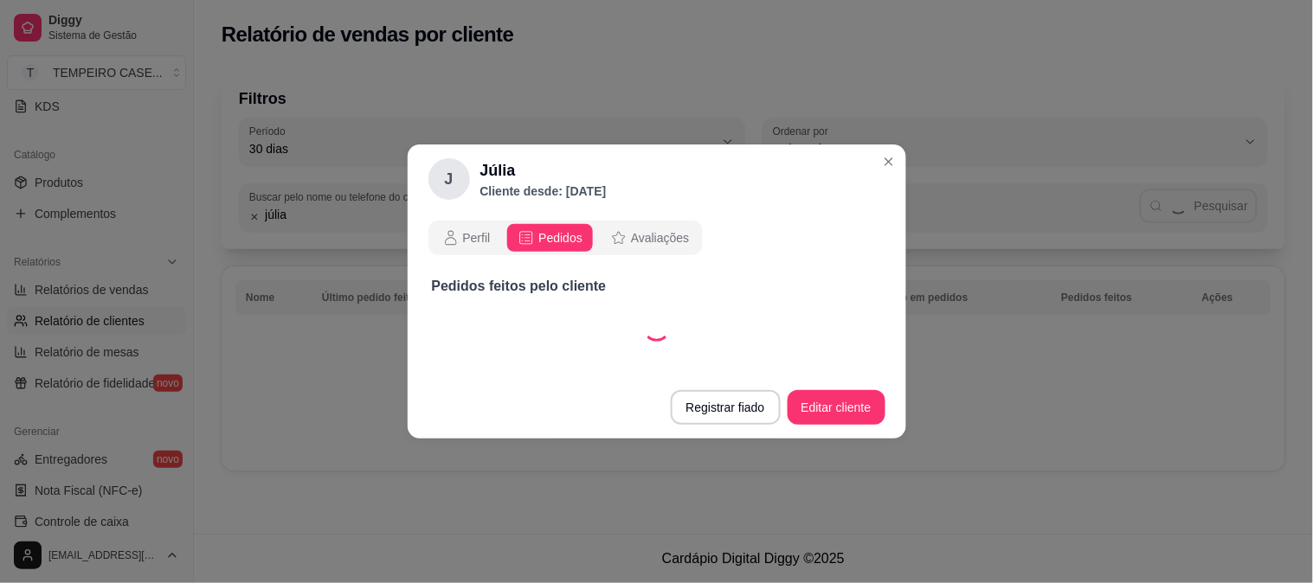
select select "30"
select select "ALL"
select select "30"
select select "ALL"
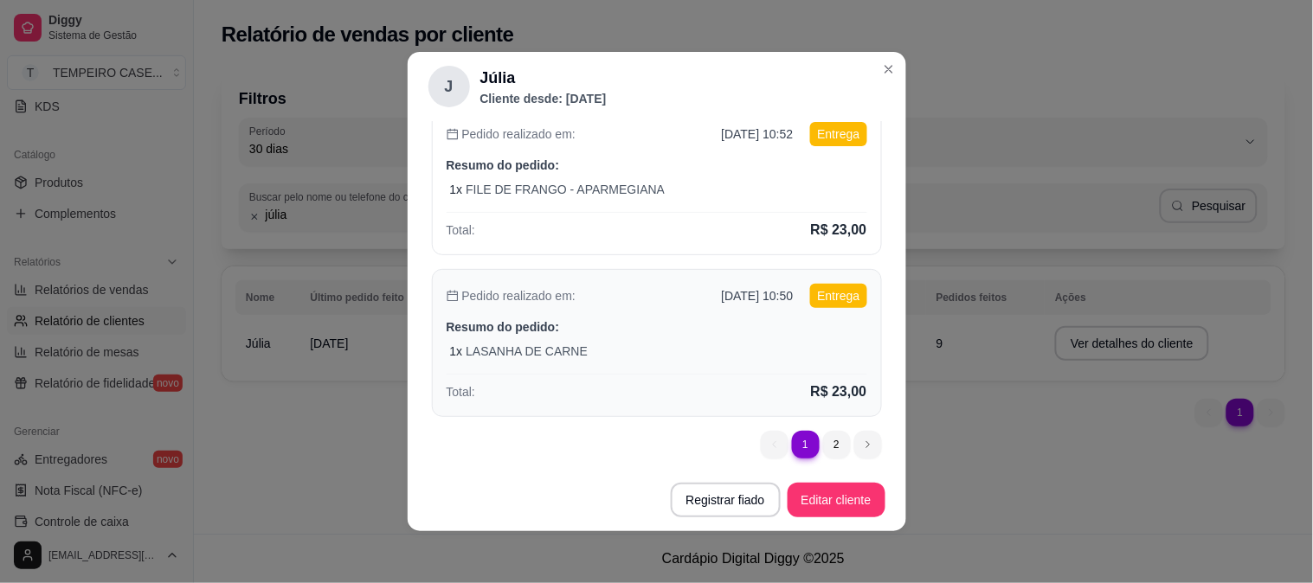
scroll to position [666, 0]
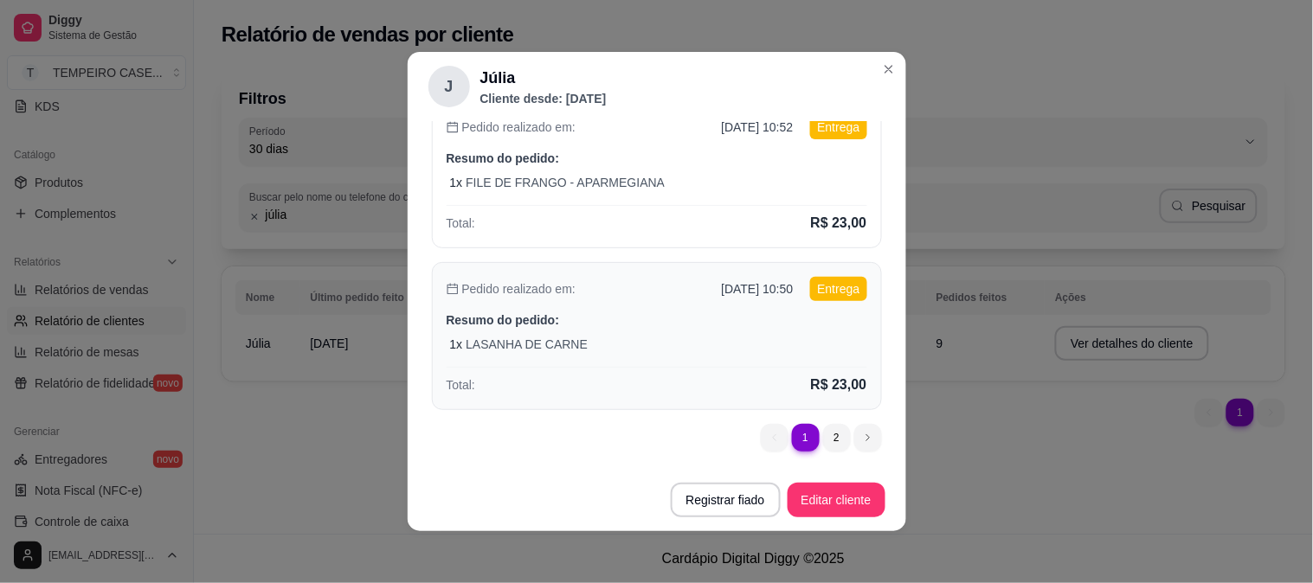
drag, startPoint x: 676, startPoint y: 286, endPoint x: 770, endPoint y: 290, distance: 94.4
click at [770, 290] on div "Pedido realizado em: [DATE] 10:50" at bounding box center [620, 288] width 347 height 17
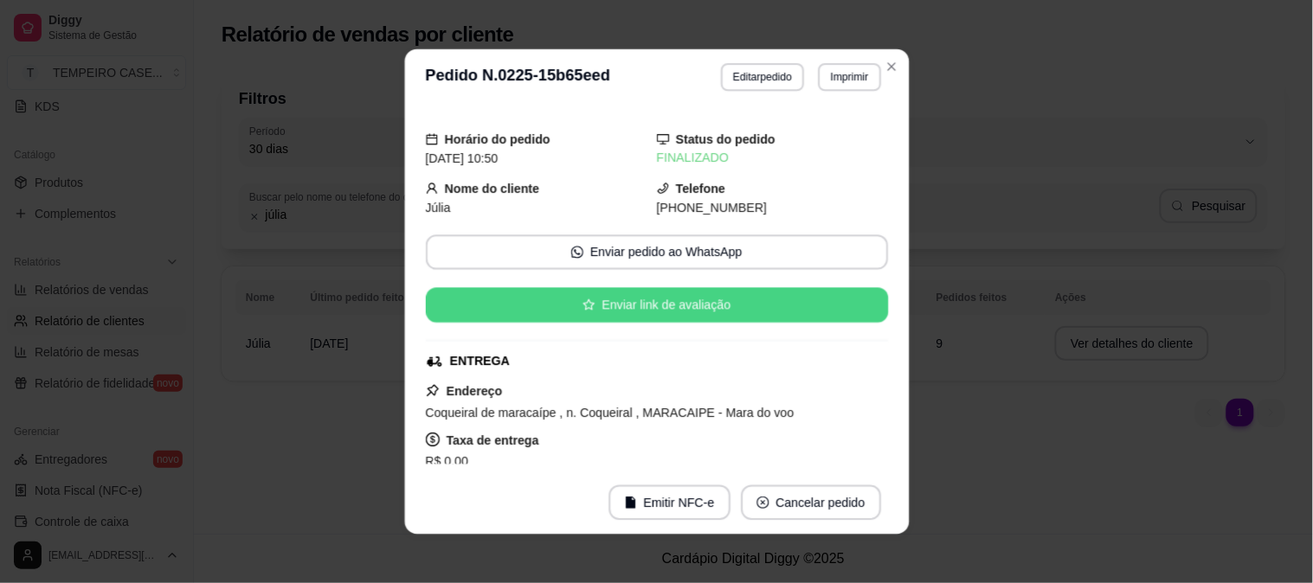
copy p "[DATE] 10:50"
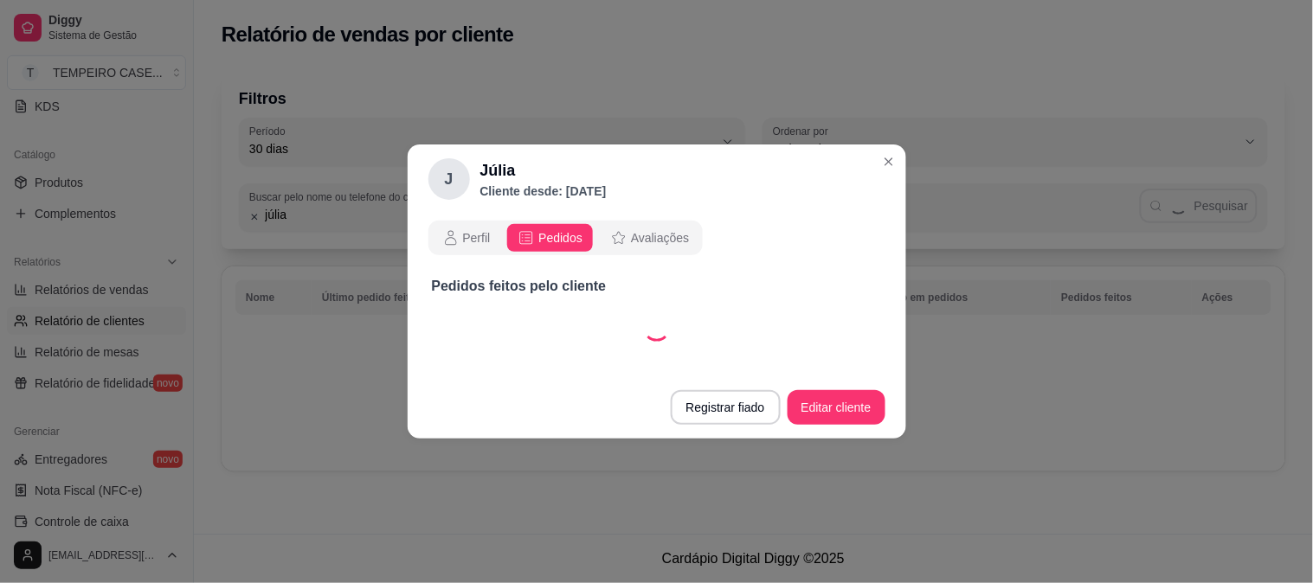
scroll to position [0, 0]
select select "30"
select select "ALL"
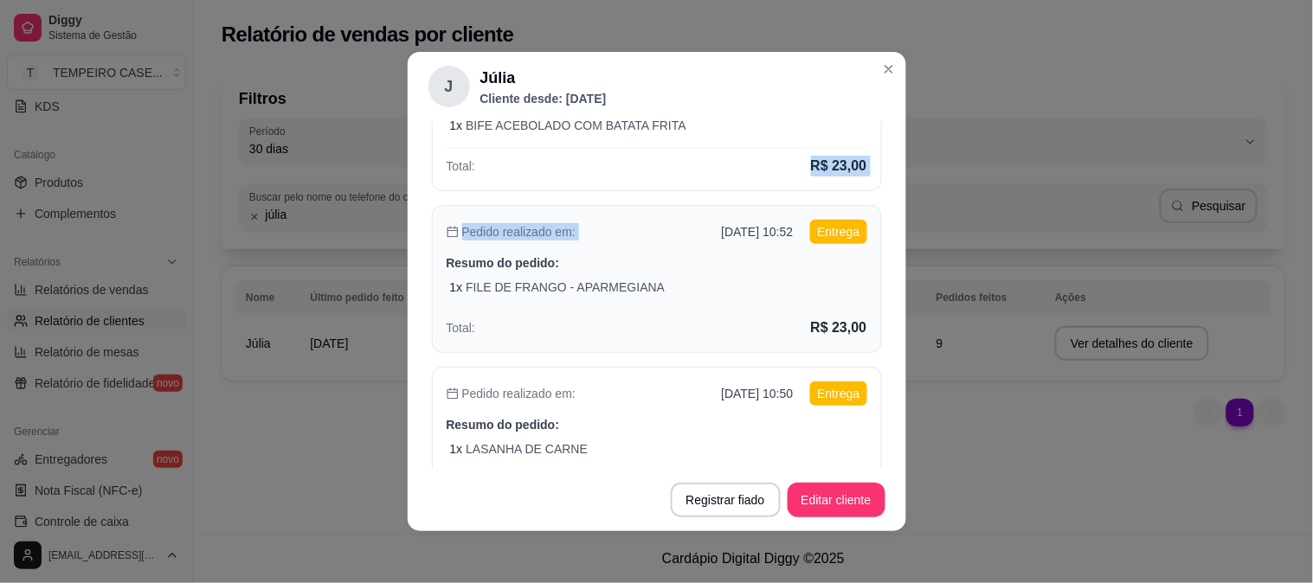
scroll to position [557, 0]
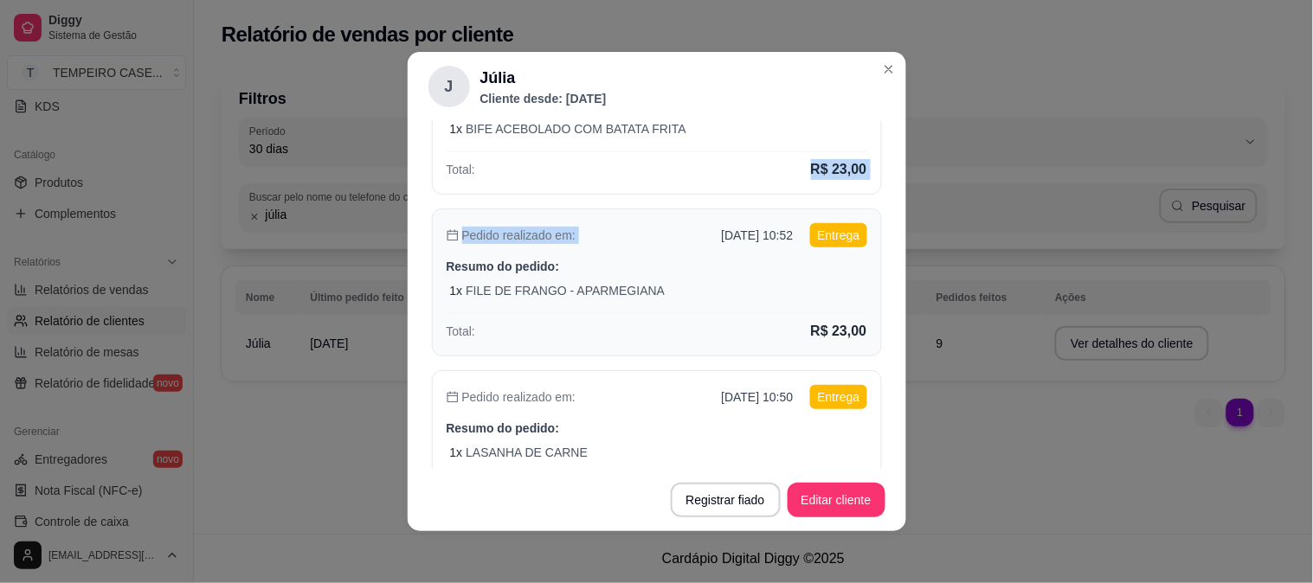
drag, startPoint x: 678, startPoint y: 130, endPoint x: 772, endPoint y: 232, distance: 139.0
click at [772, 232] on div "Pedido realizado em: [DATE] 10:52 Entrega" at bounding box center [657, 235] width 421 height 24
copy p "[DATE] 10:52"
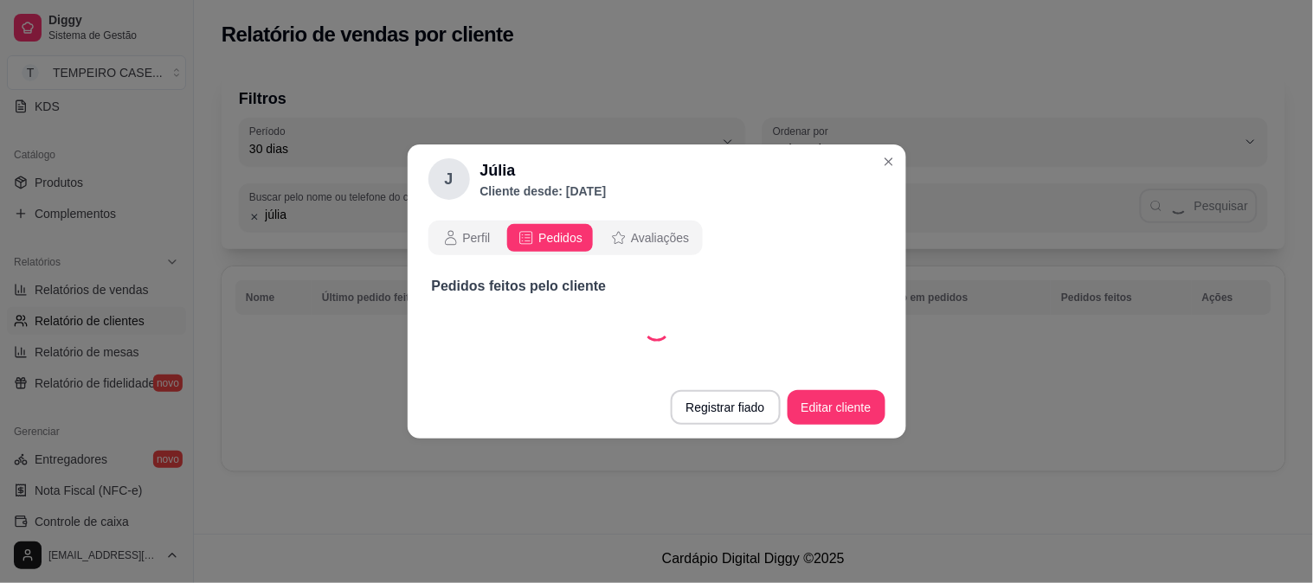
scroll to position [0, 0]
select select "30"
select select "ALL"
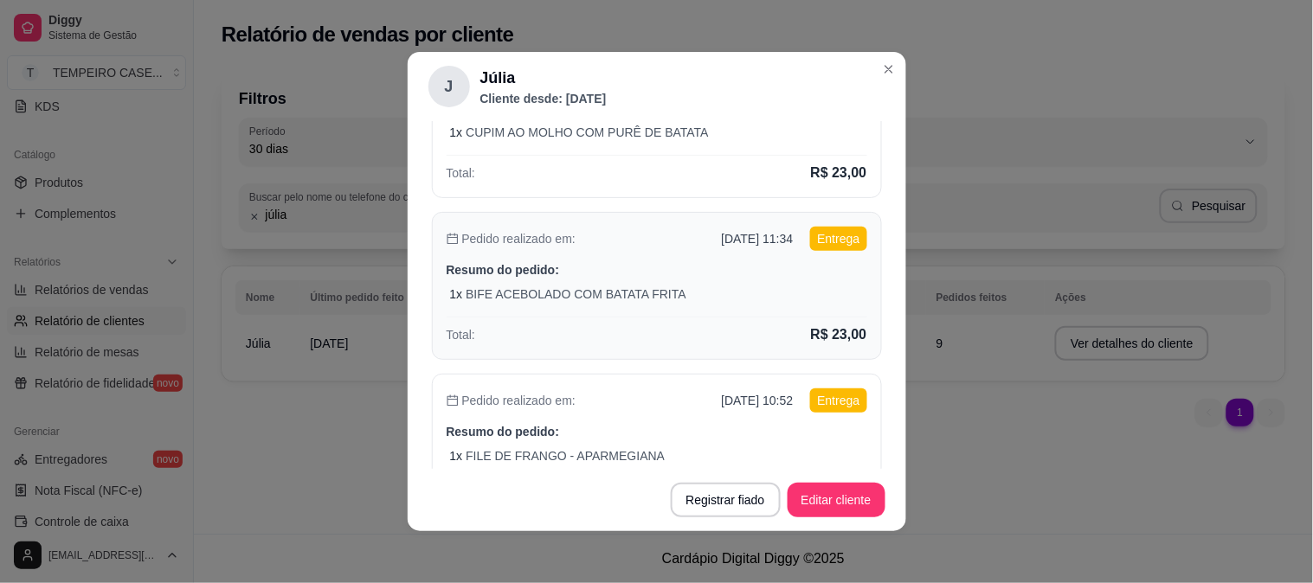
scroll to position [384, 0]
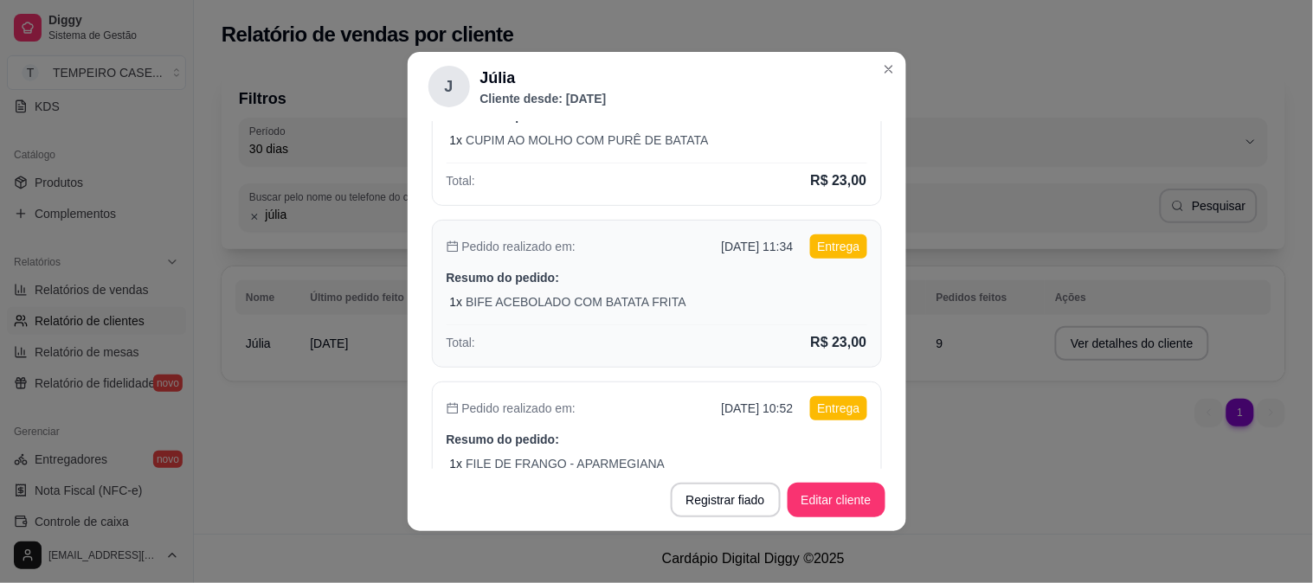
drag, startPoint x: 680, startPoint y: 247, endPoint x: 772, endPoint y: 252, distance: 91.9
click at [772, 252] on div "Pedido realizado em: [DATE] 11:34 Entrega" at bounding box center [657, 247] width 421 height 24
copy p "[DATE] 11:34"
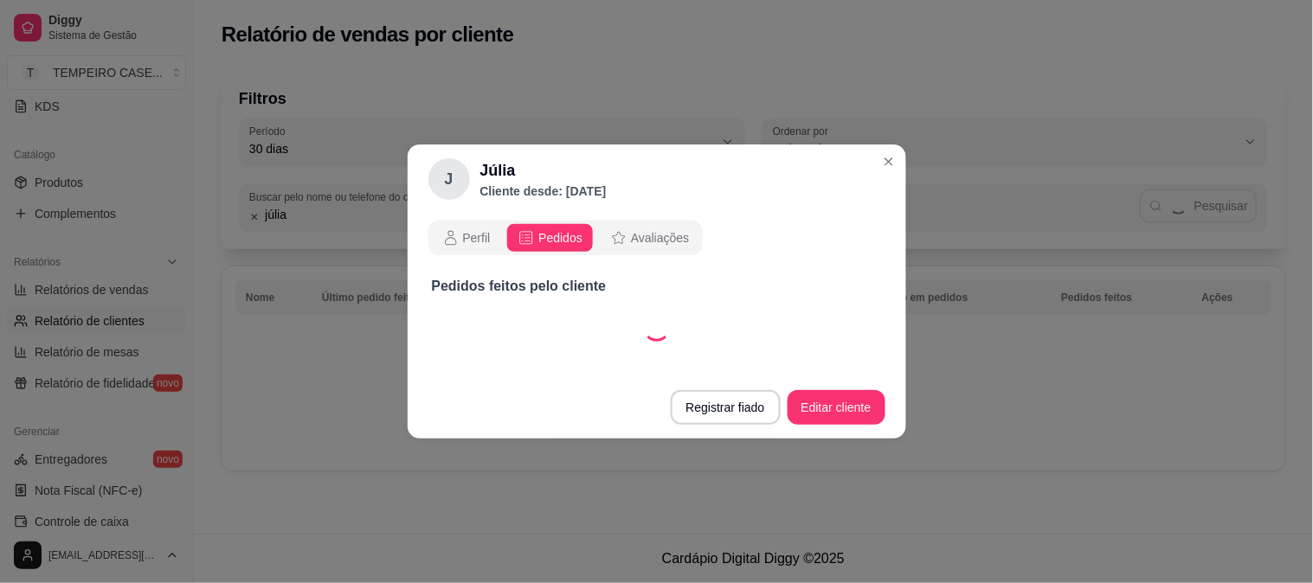
scroll to position [0, 0]
select select "30"
select select "ALL"
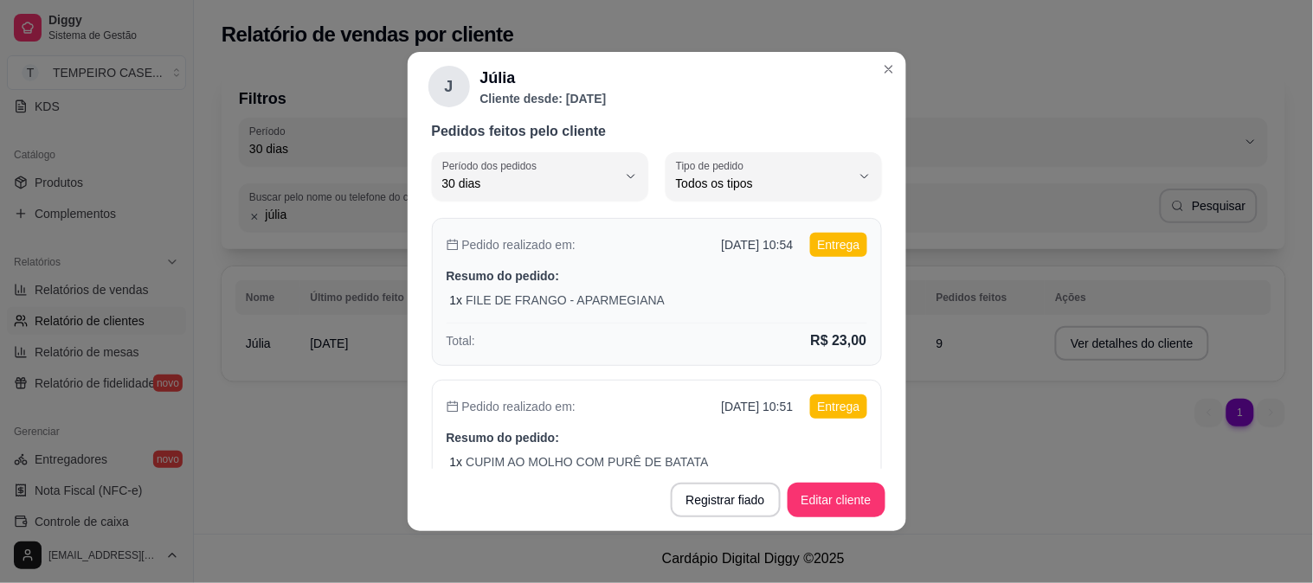
scroll to position [96, 0]
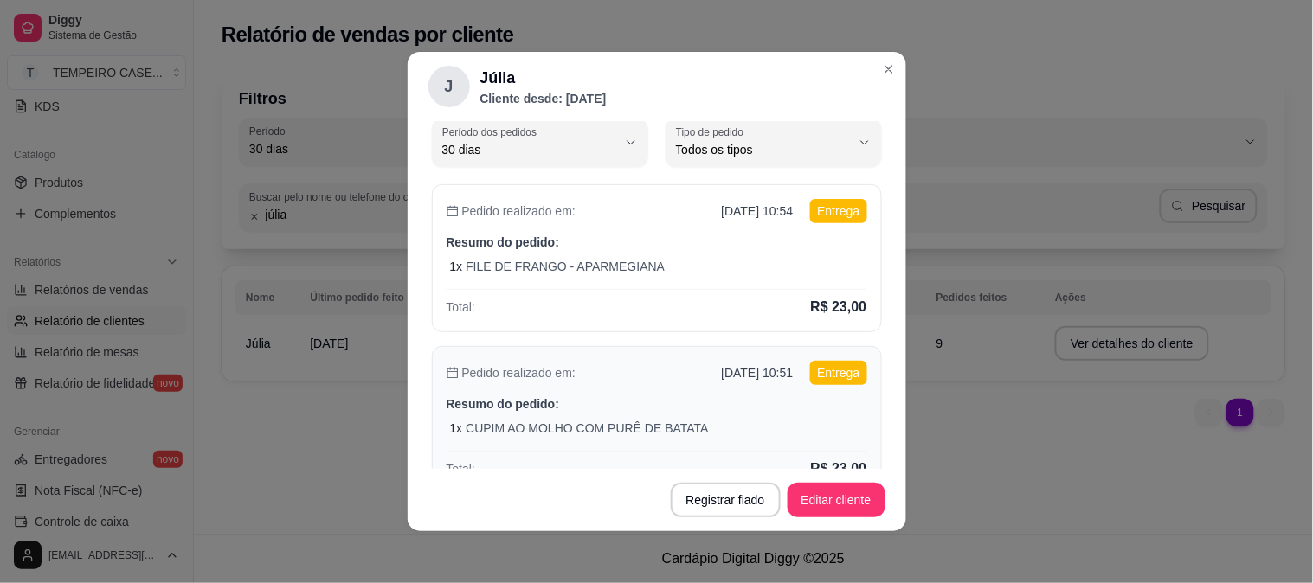
drag, startPoint x: 676, startPoint y: 369, endPoint x: 779, endPoint y: 376, distance: 103.3
click at [779, 376] on div "Pedido realizado em: [DATE] 10:51 Entrega" at bounding box center [657, 373] width 421 height 24
copy p "[DATE] 10:51"
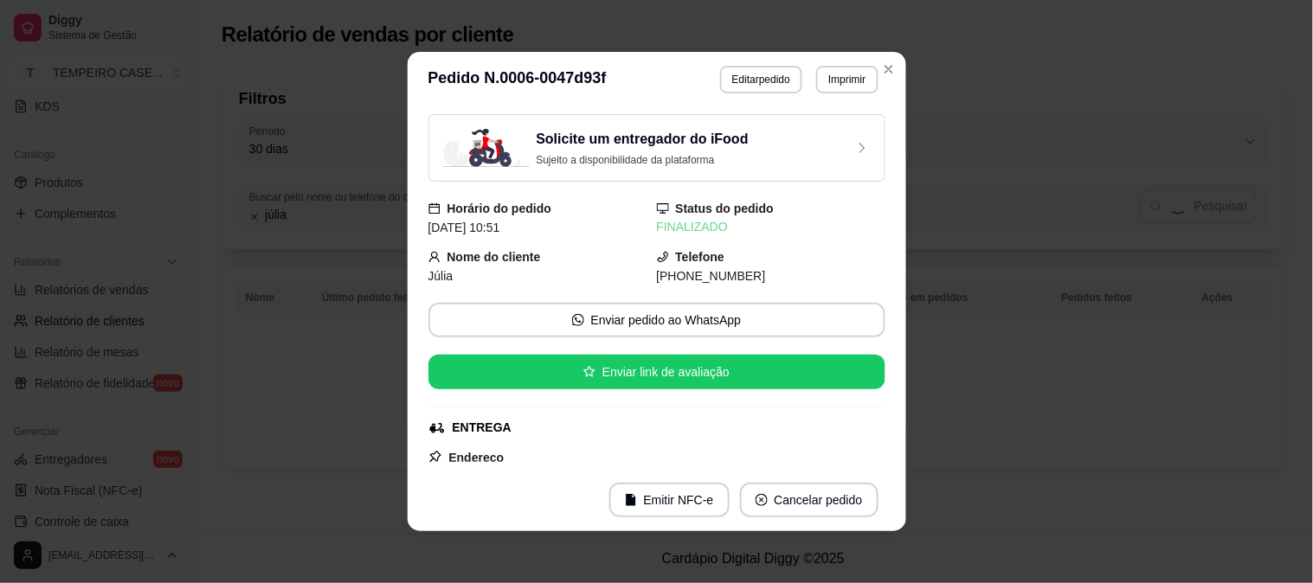
scroll to position [0, 0]
select select "30"
select select "ALL"
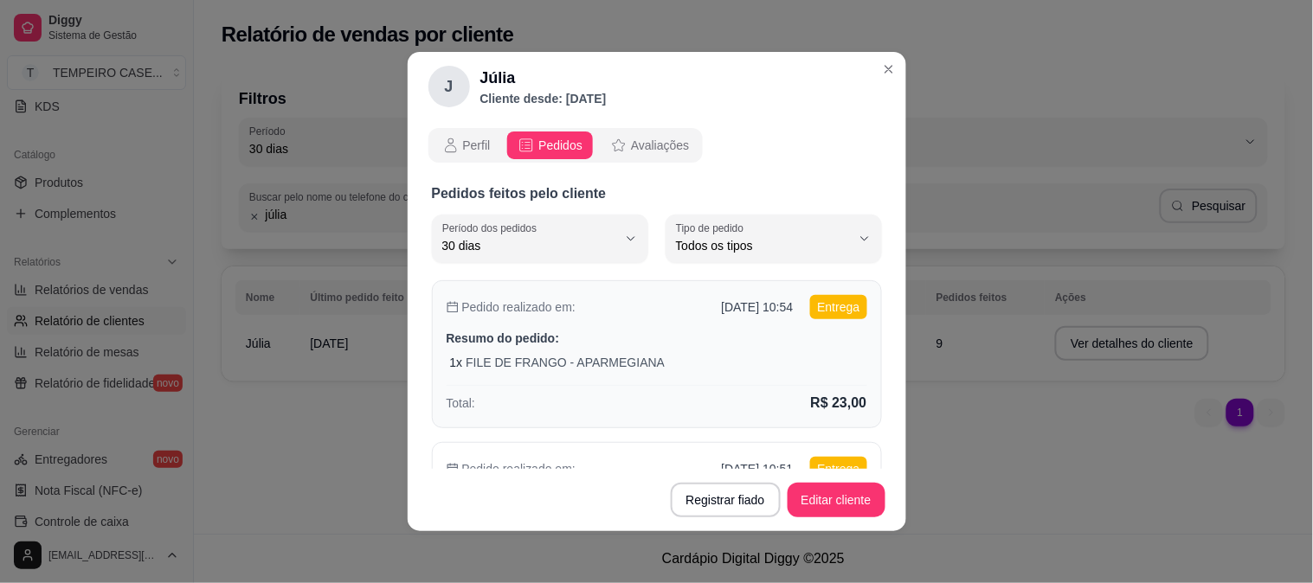
drag, startPoint x: 677, startPoint y: 305, endPoint x: 773, endPoint y: 310, distance: 96.2
click at [773, 310] on div "Pedido realizado em: [DATE] 10:54 Entrega" at bounding box center [657, 307] width 421 height 24
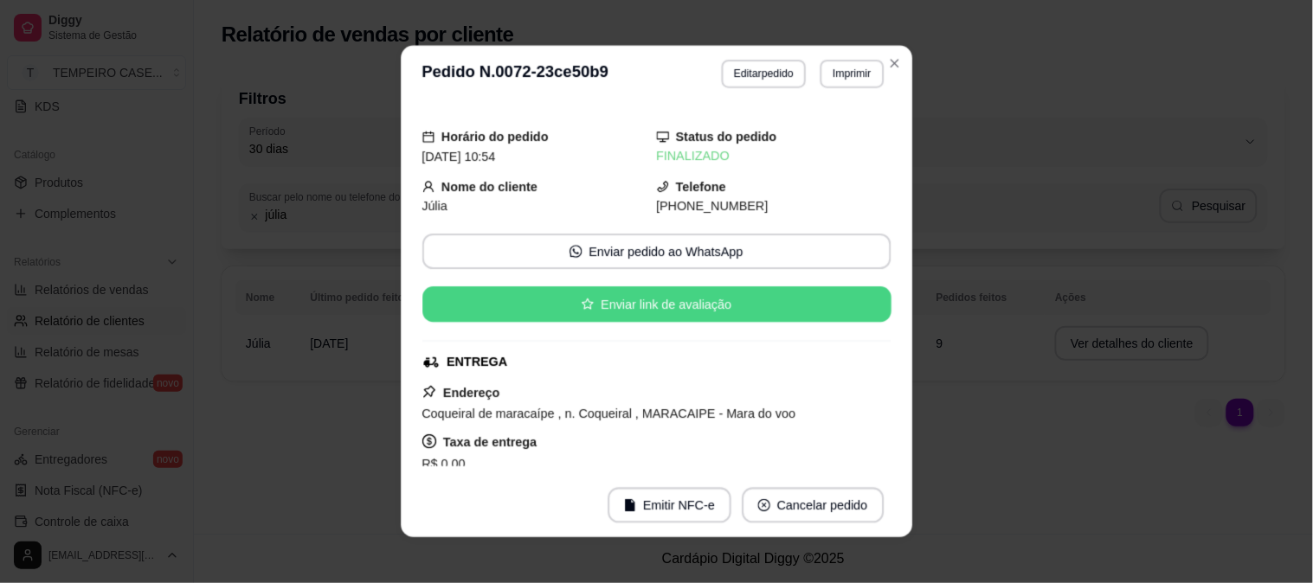
copy p "[DATE] 10:54"
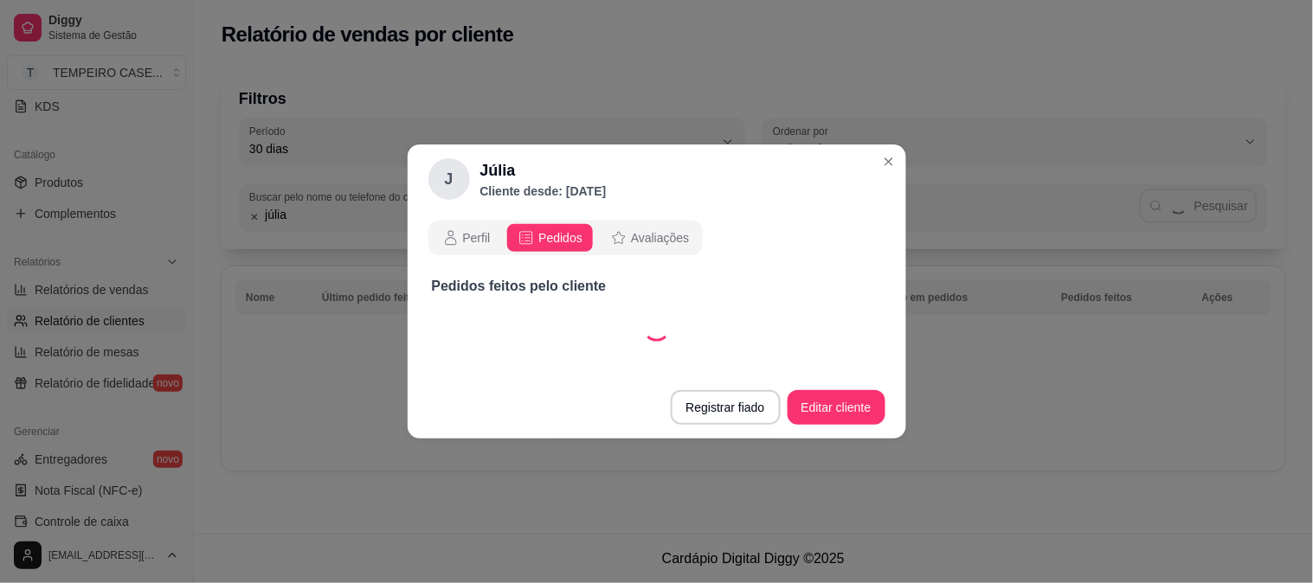
select select "30"
select select "ALL"
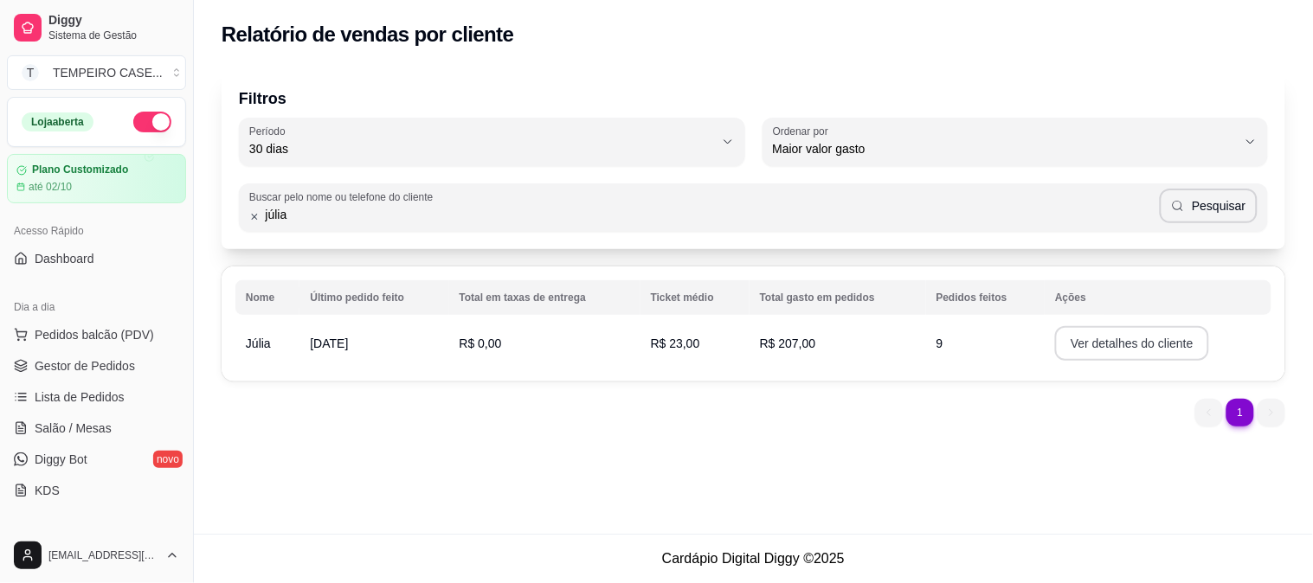
click at [1084, 336] on button "Ver detalhes do cliente" at bounding box center [1132, 343] width 154 height 35
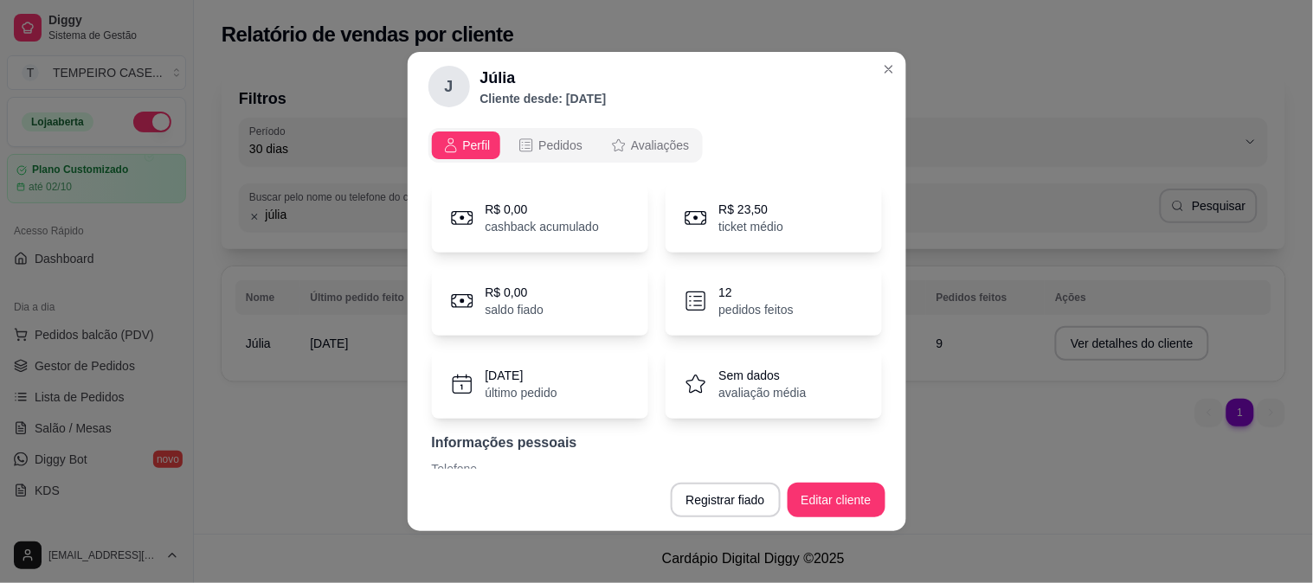
click at [538, 151] on span "Pedidos" at bounding box center [560, 145] width 44 height 17
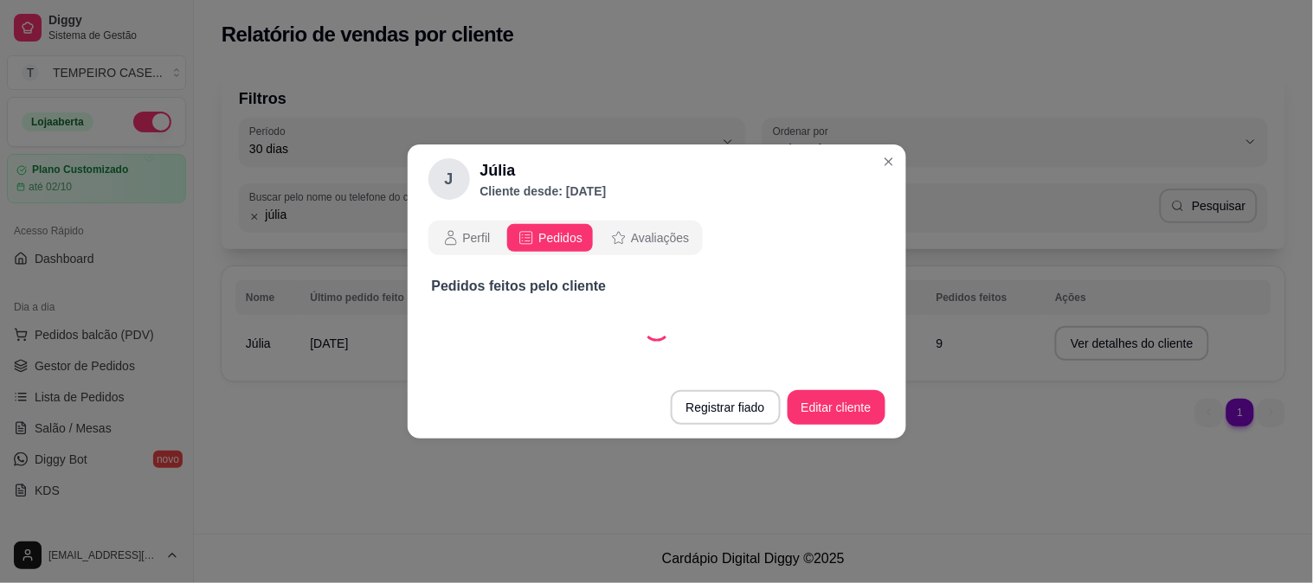
select select "30"
select select "ALL"
select select "30"
select select "ALL"
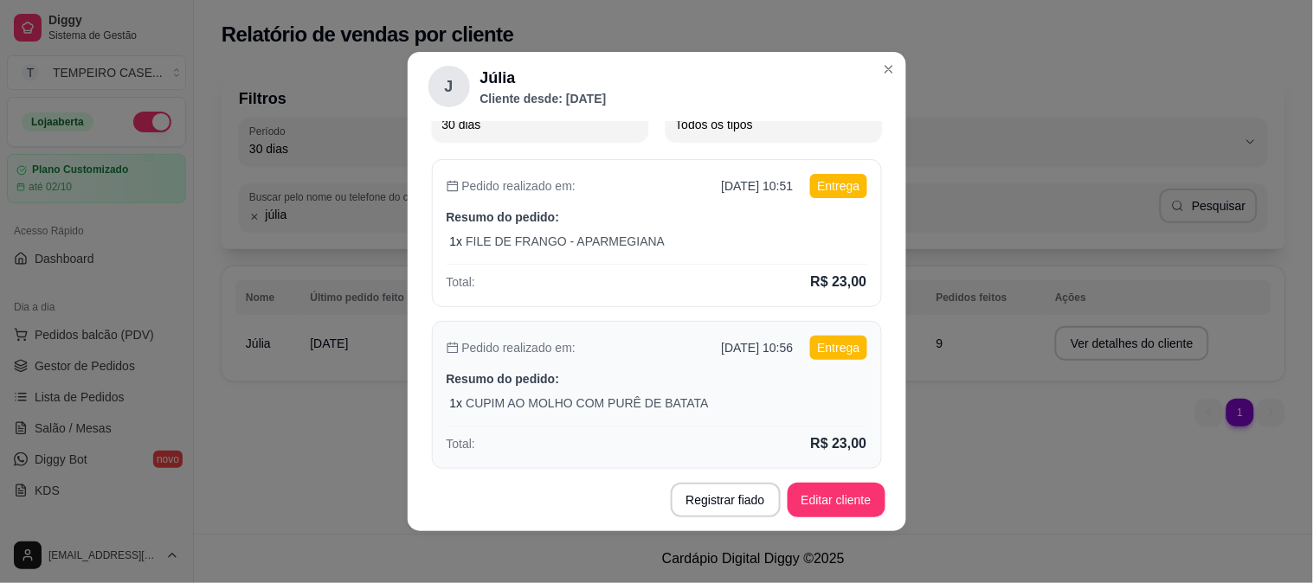
scroll to position [119, 0]
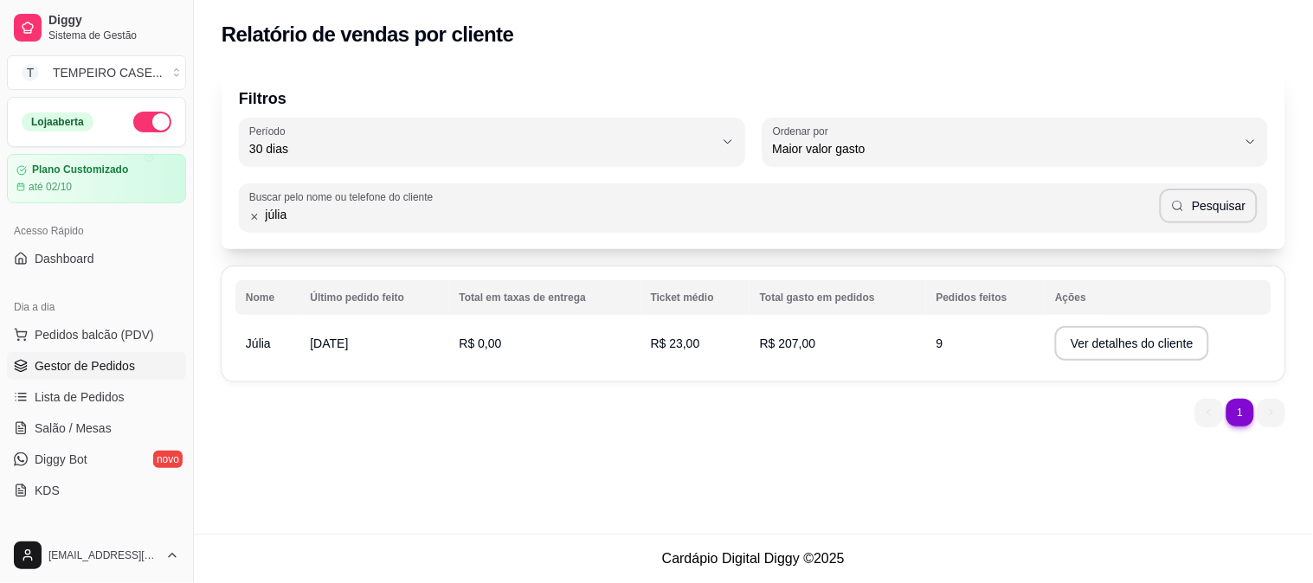
click at [85, 368] on span "Gestor de Pedidos" at bounding box center [85, 365] width 100 height 17
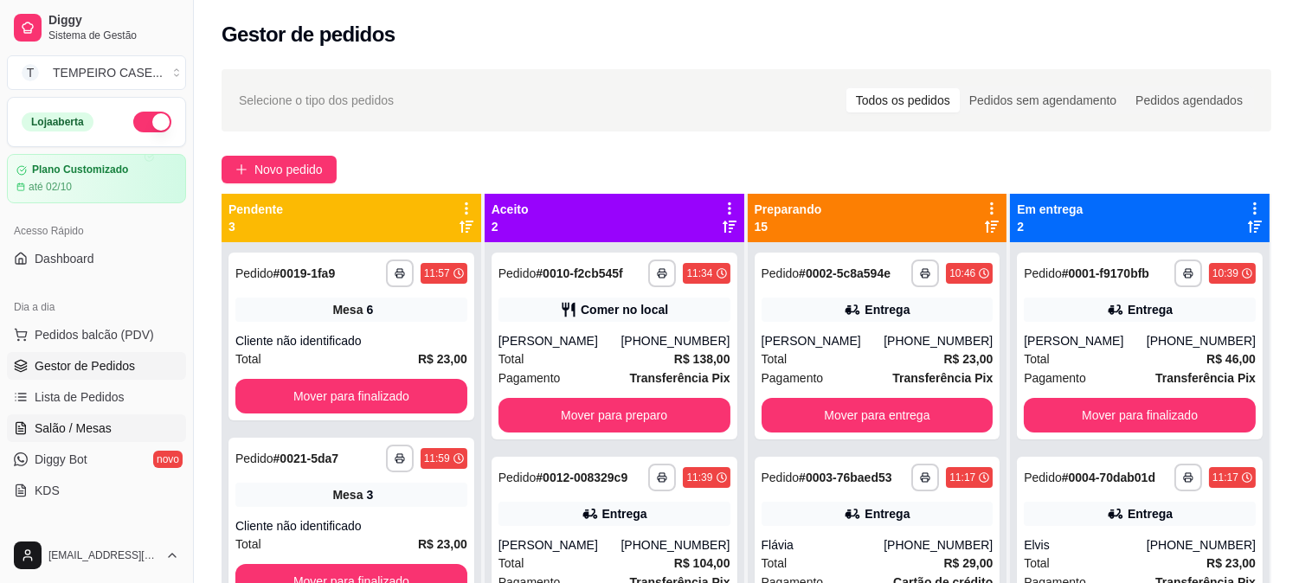
click at [75, 416] on link "Salão / Mesas" at bounding box center [96, 429] width 179 height 28
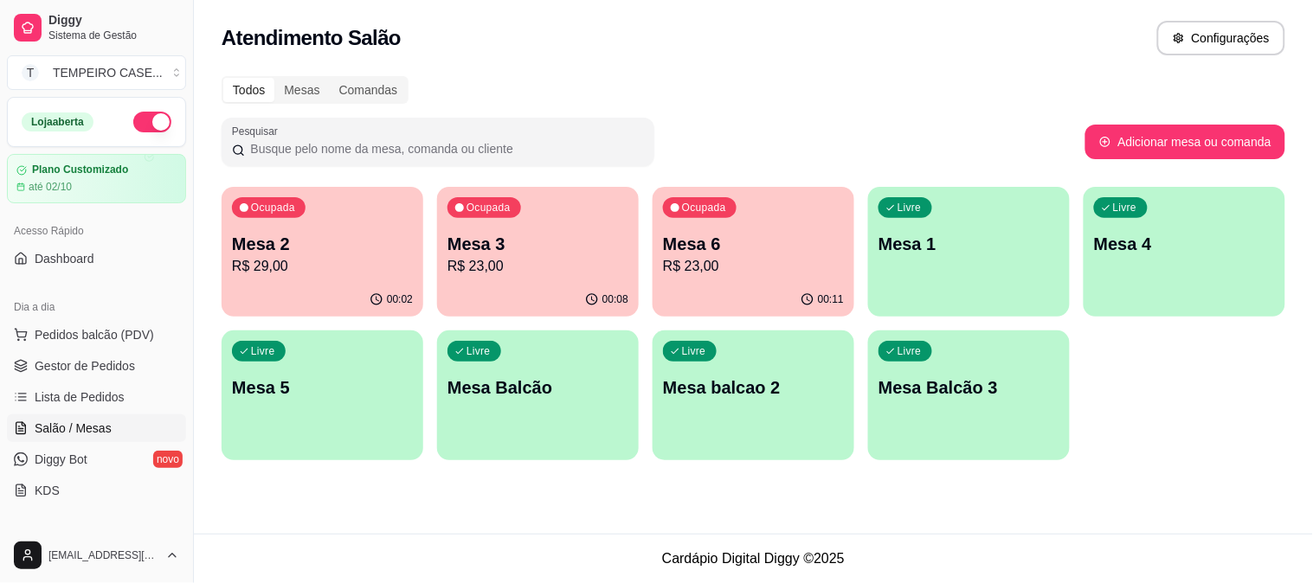
click at [1162, 265] on div "Livre Mesa 4" at bounding box center [1184, 241] width 202 height 109
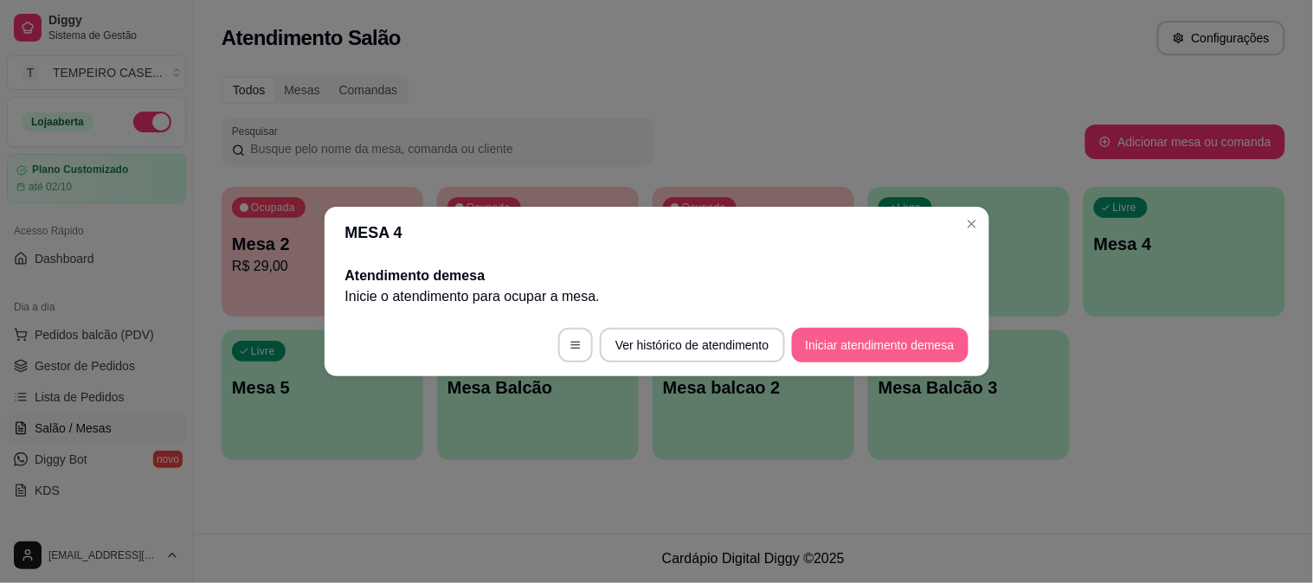
click at [852, 336] on button "Iniciar atendimento de mesa" at bounding box center [880, 345] width 177 height 35
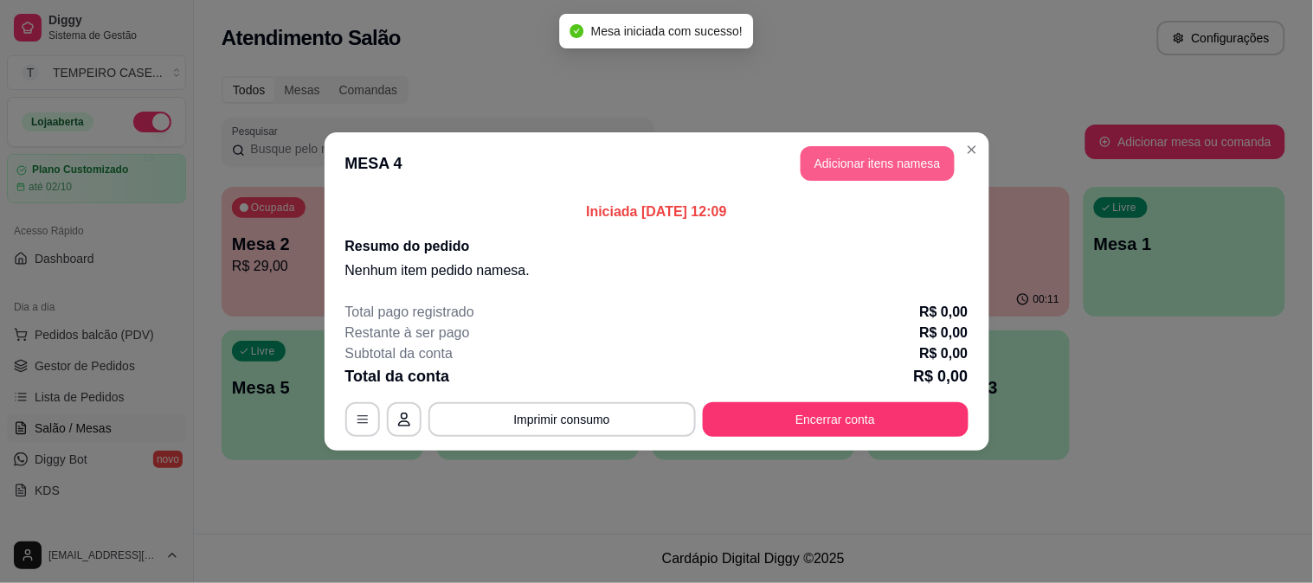
click at [870, 169] on button "Adicionar itens na mesa" at bounding box center [877, 163] width 154 height 35
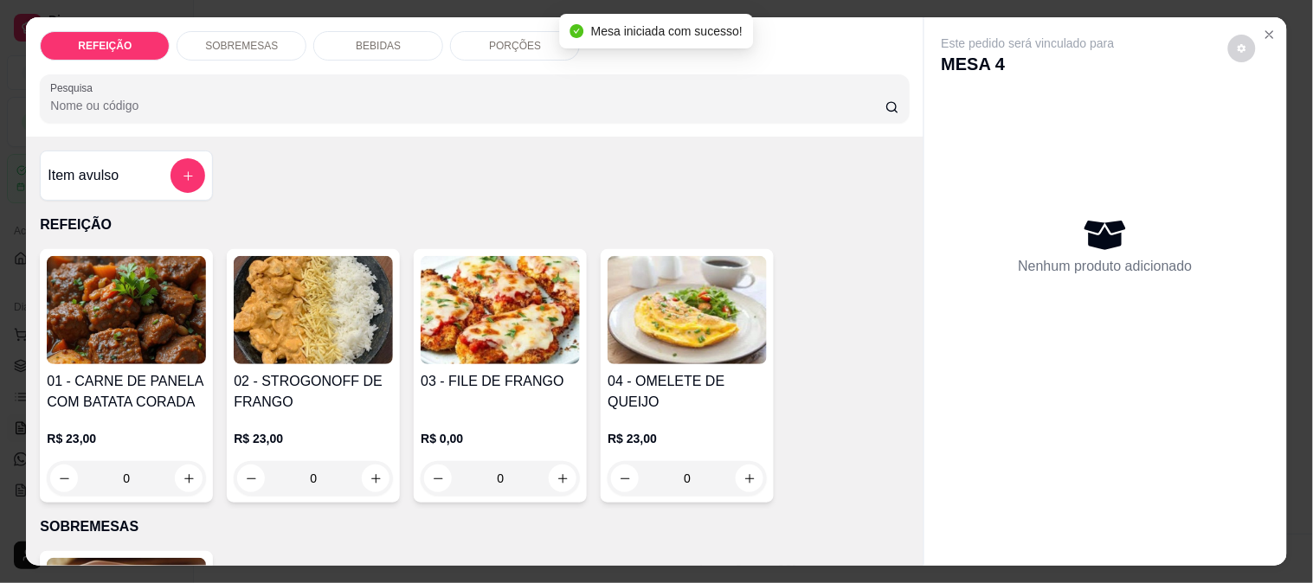
click at [506, 308] on img at bounding box center [500, 310] width 159 height 108
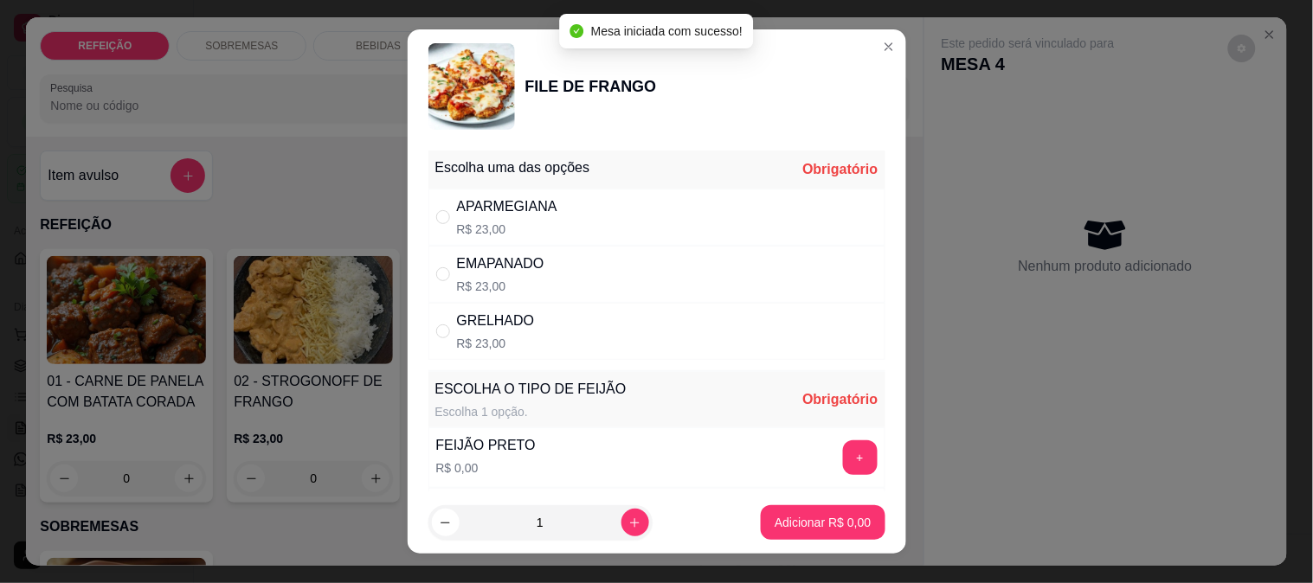
click at [514, 346] on p "R$ 23,00" at bounding box center [496, 343] width 78 height 17
radio input "true"
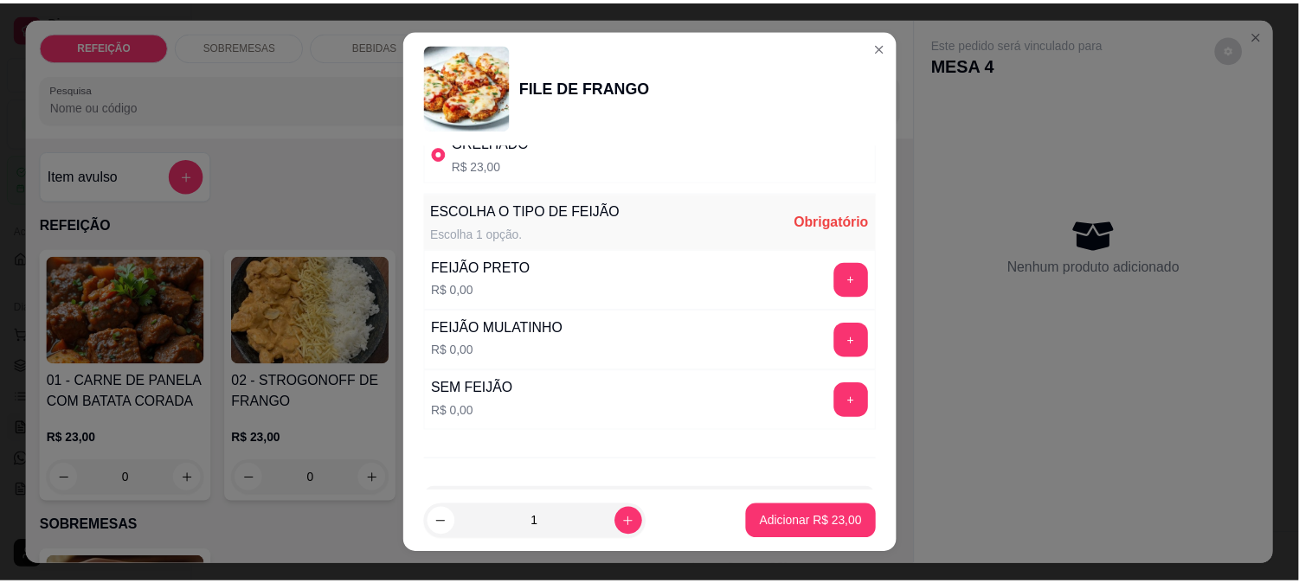
scroll to position [192, 0]
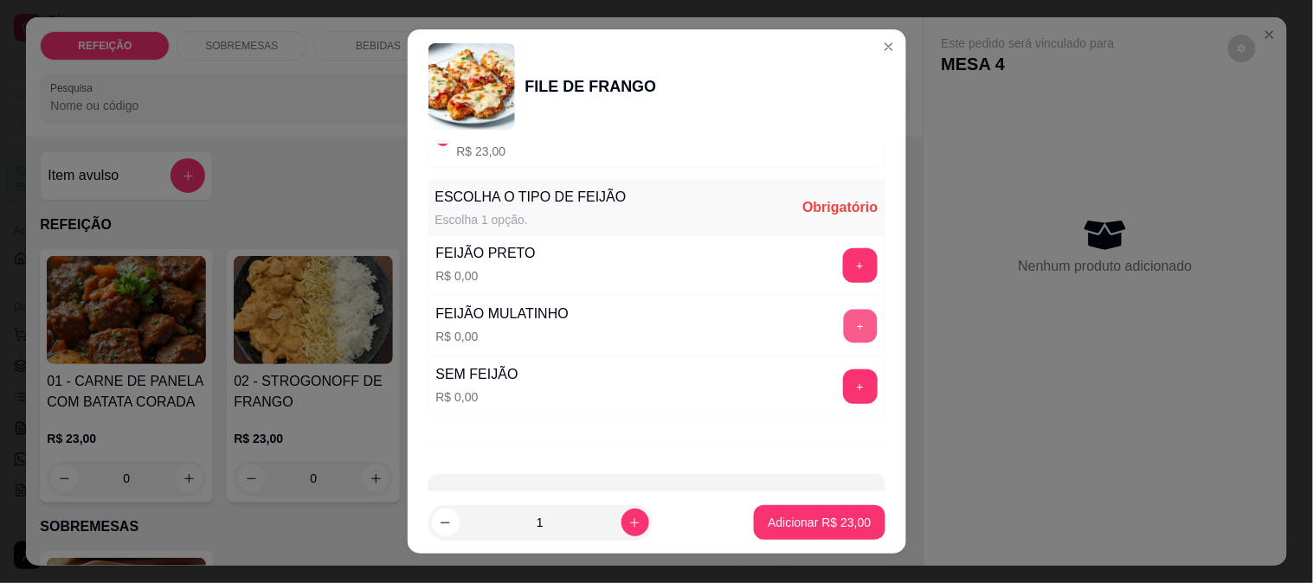
click at [843, 339] on button "+" at bounding box center [860, 326] width 34 height 34
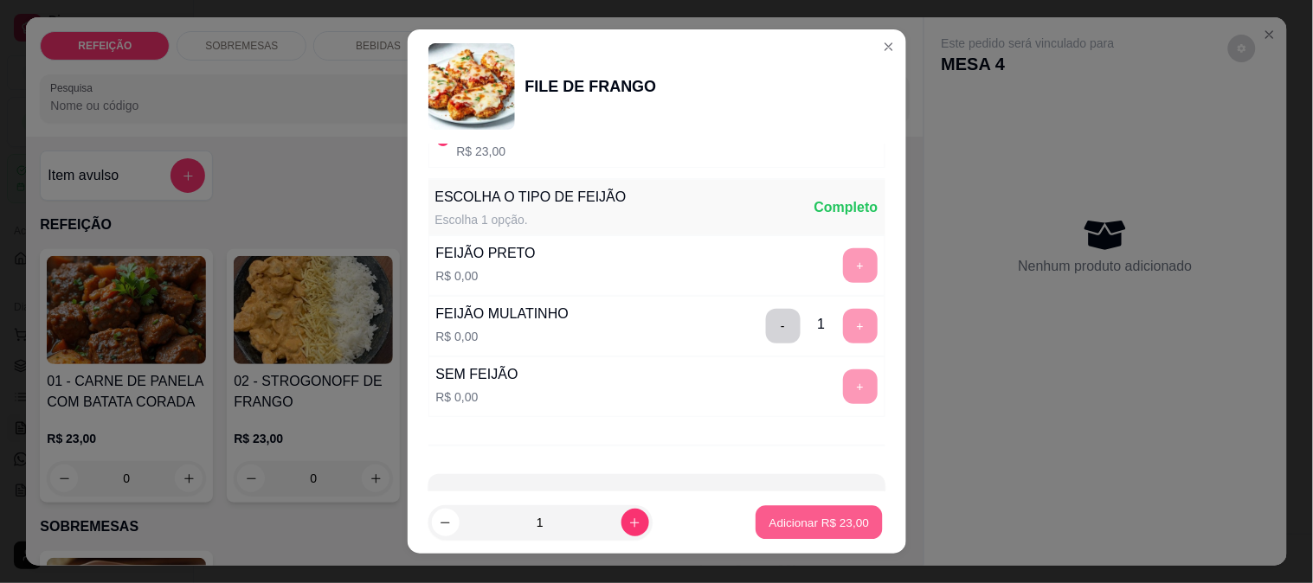
click at [800, 506] on button "Adicionar R$ 23,00" at bounding box center [819, 523] width 127 height 34
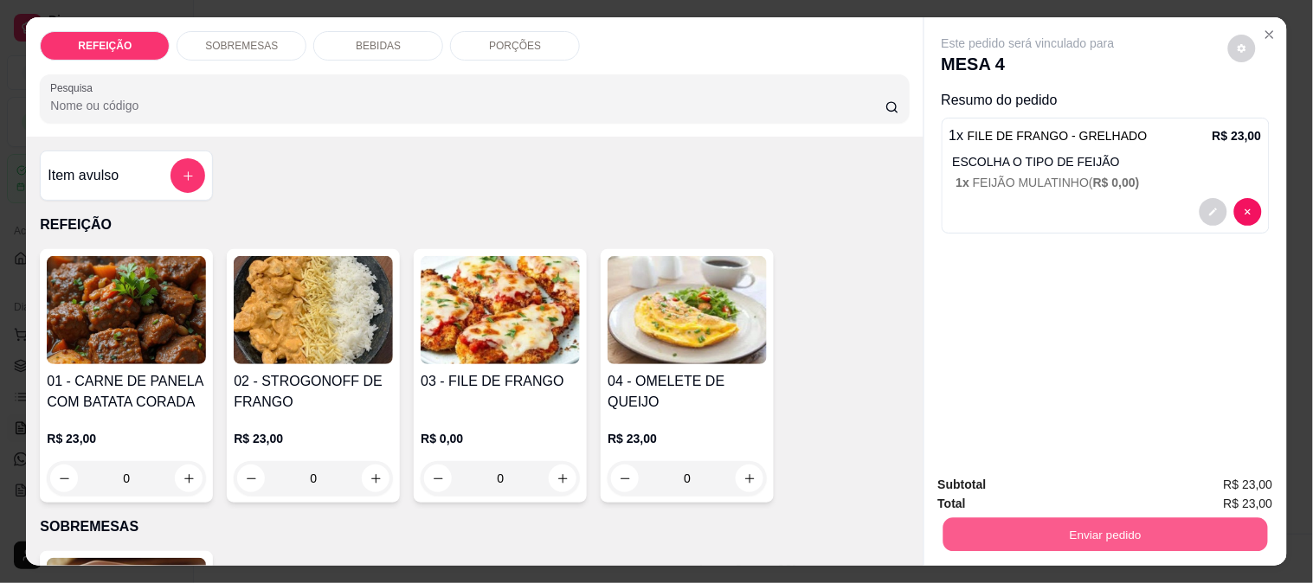
click at [1011, 519] on button "Enviar pedido" at bounding box center [1104, 535] width 325 height 34
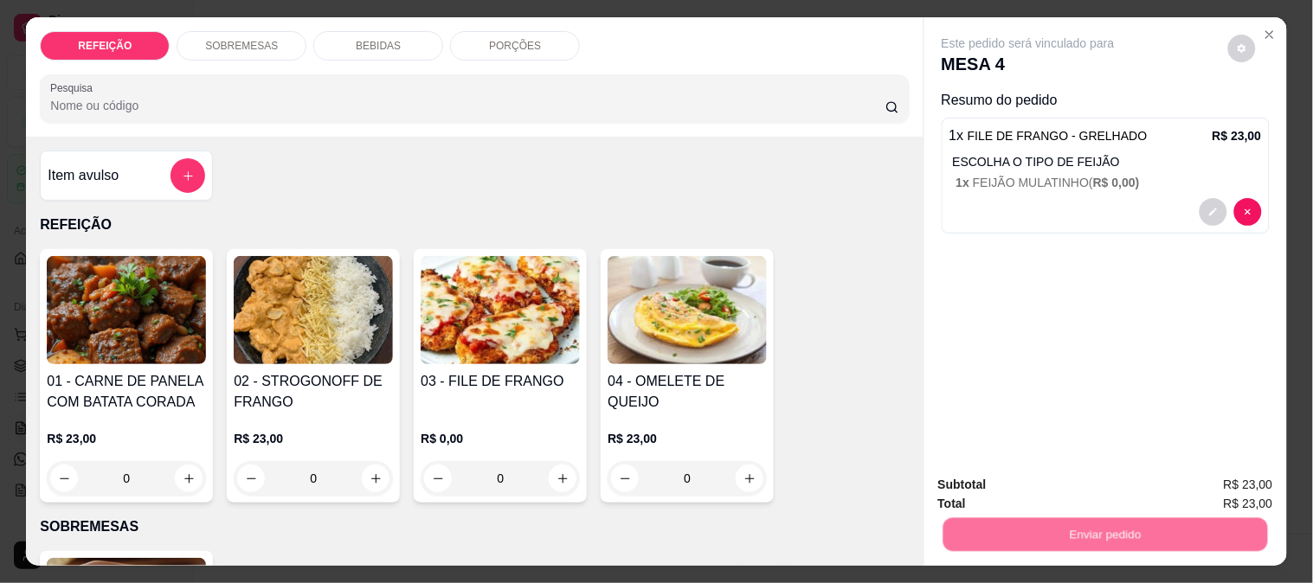
click at [1006, 488] on button "Não registrar e enviar pedido" at bounding box center [1048, 485] width 180 height 33
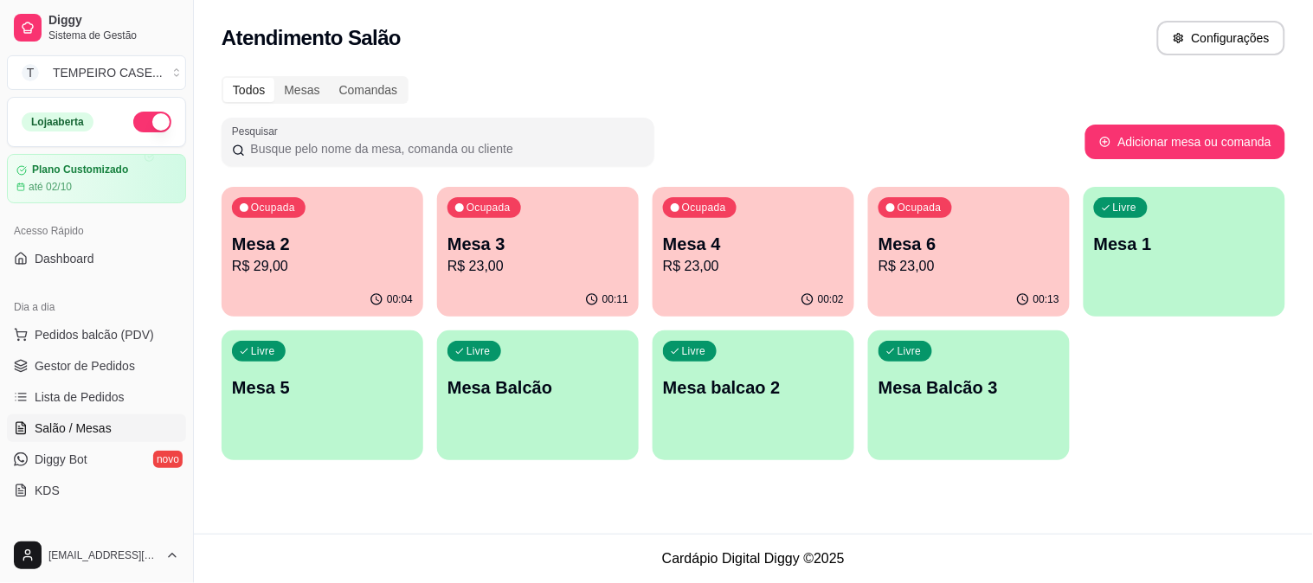
click at [1126, 268] on div "Livre Mesa 1" at bounding box center [1184, 241] width 202 height 109
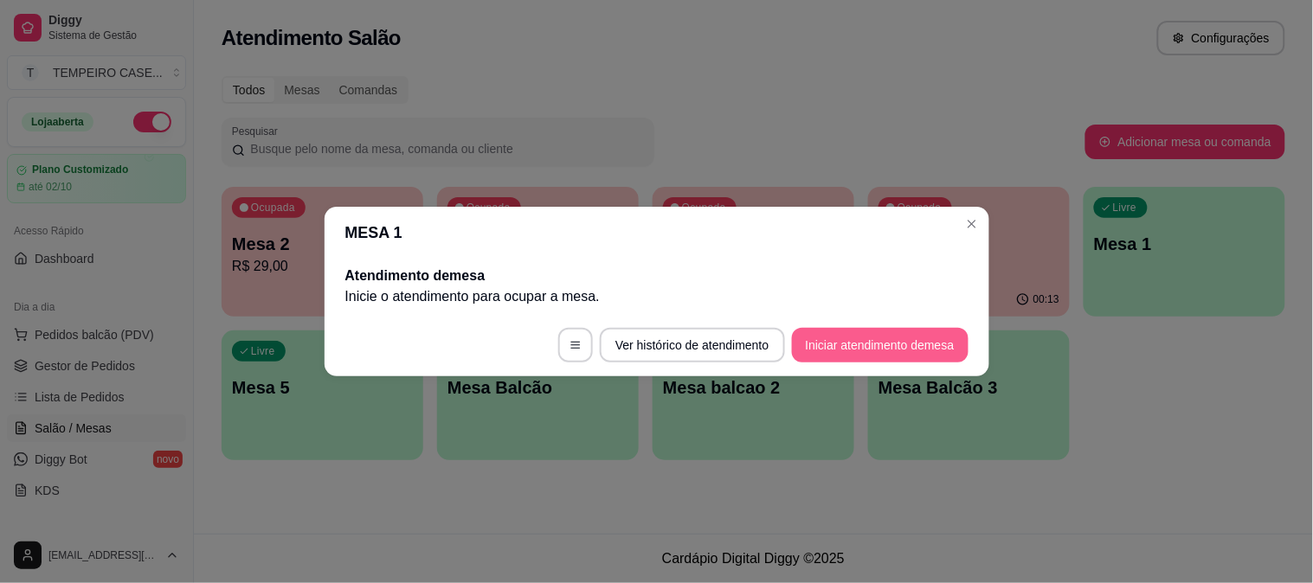
click at [855, 357] on button "Iniciar atendimento de mesa" at bounding box center [880, 345] width 177 height 35
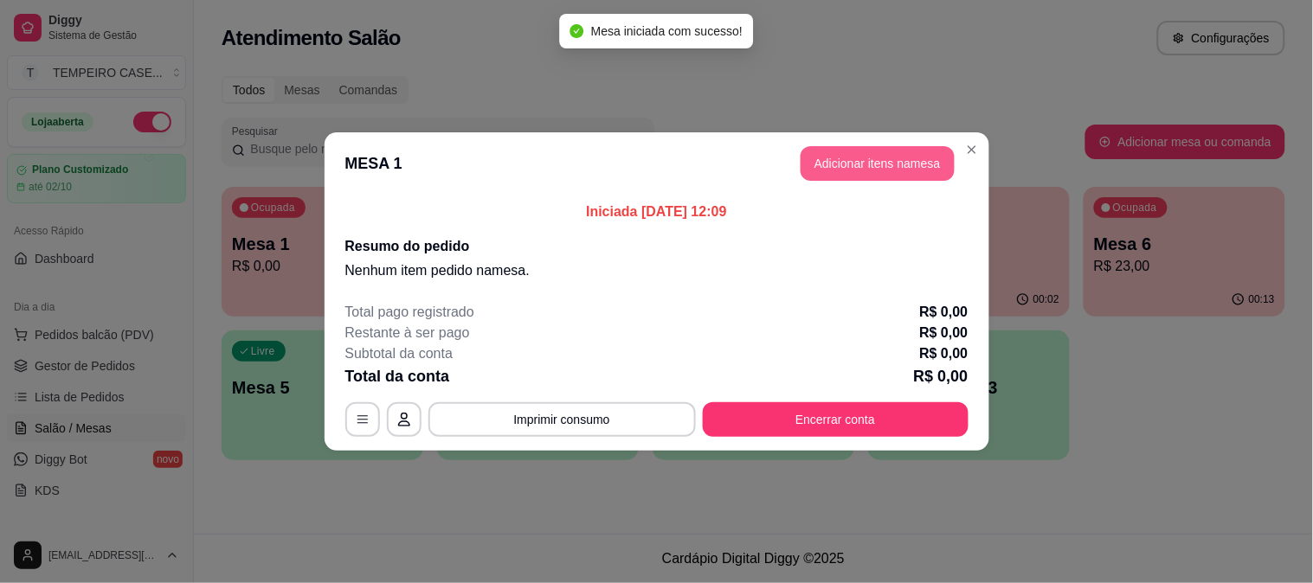
click at [884, 151] on button "Adicionar itens na mesa" at bounding box center [877, 163] width 154 height 35
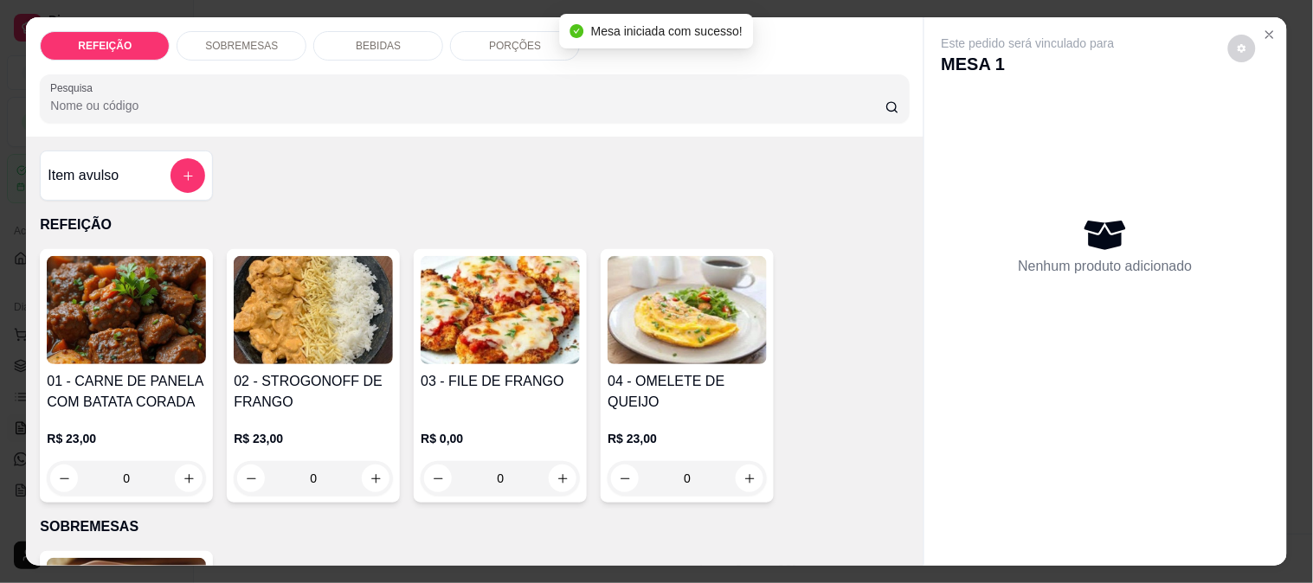
click at [368, 329] on img at bounding box center [313, 310] width 159 height 108
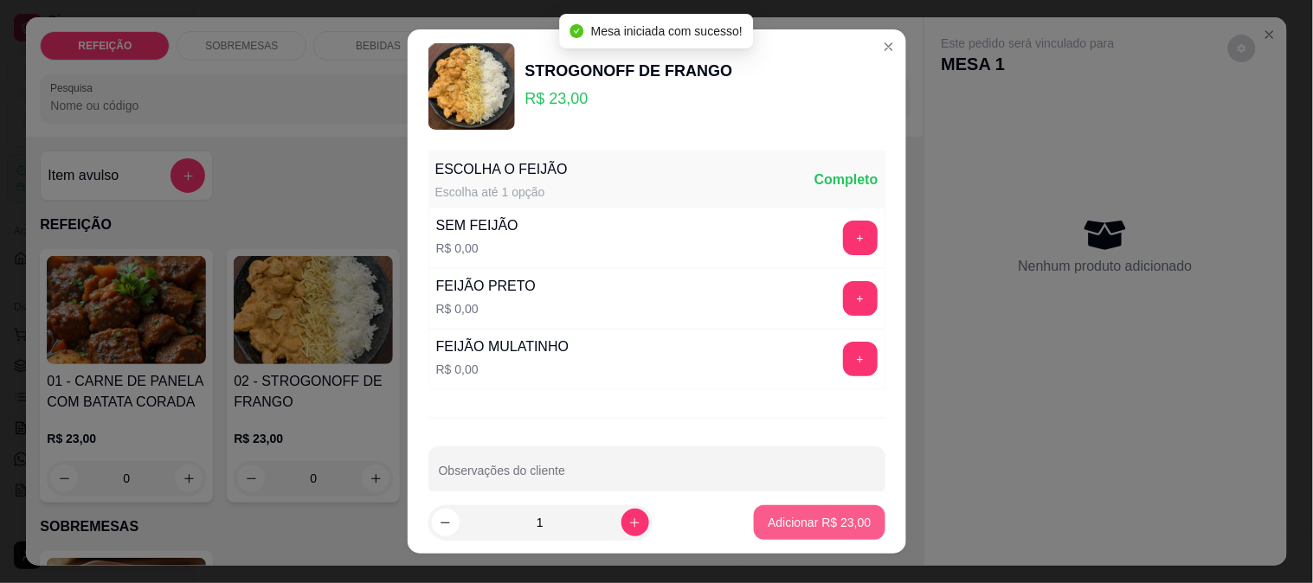
click at [768, 529] on p "Adicionar R$ 23,00" at bounding box center [819, 522] width 103 height 17
type input "1"
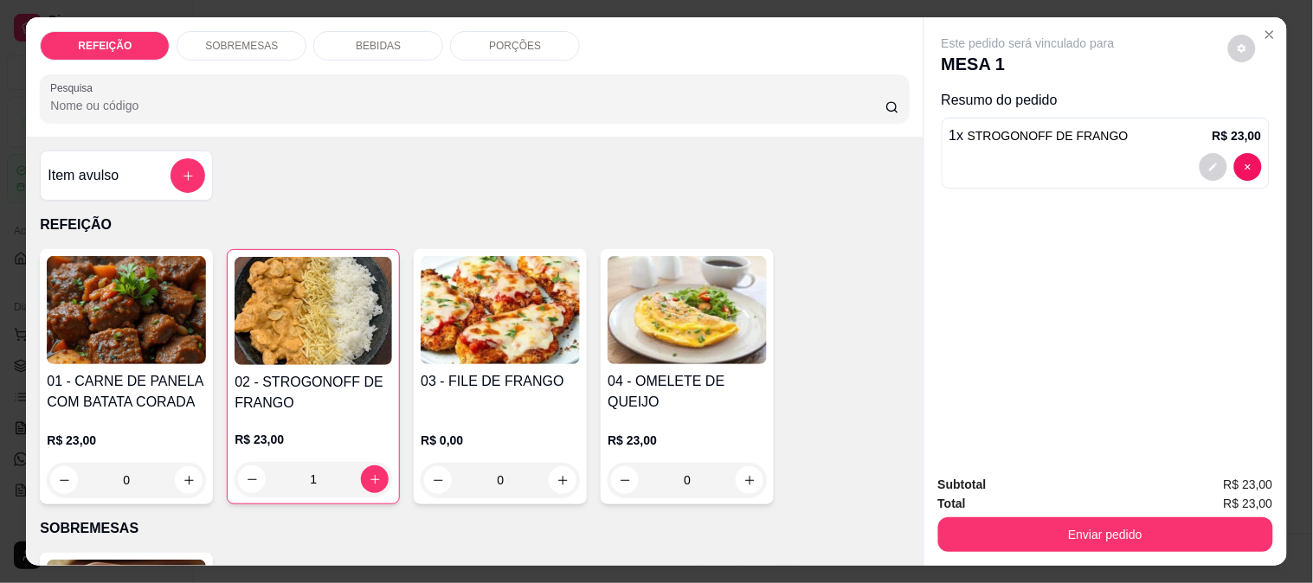
click at [92, 350] on img at bounding box center [126, 310] width 159 height 108
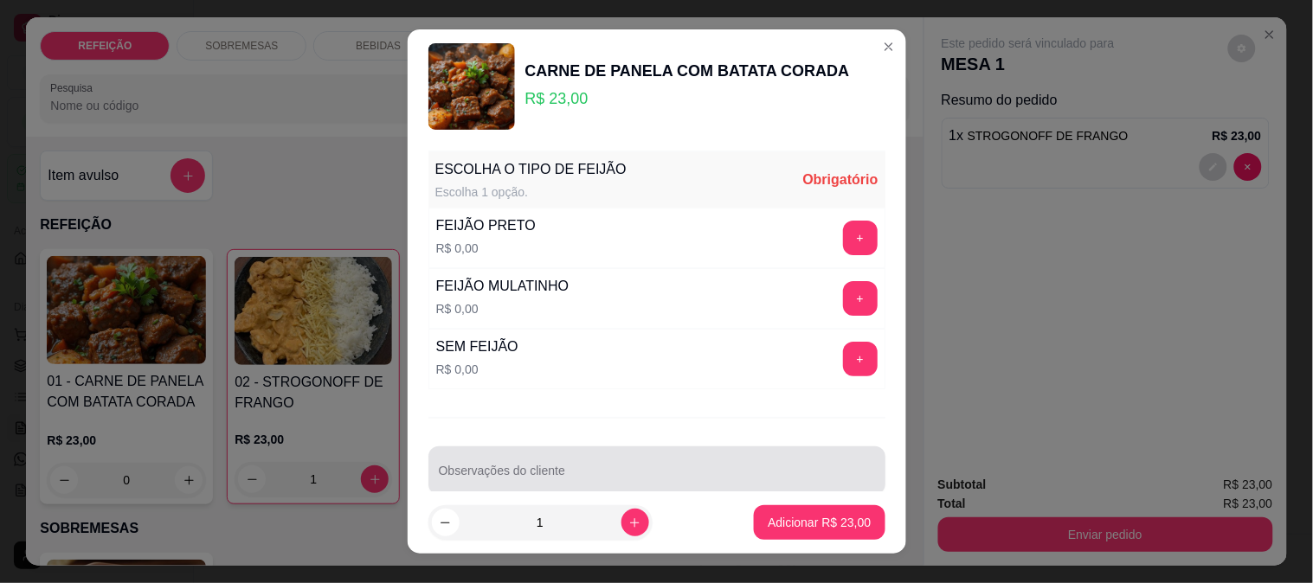
click at [685, 491] on div "Observações do cliente" at bounding box center [656, 471] width 457 height 48
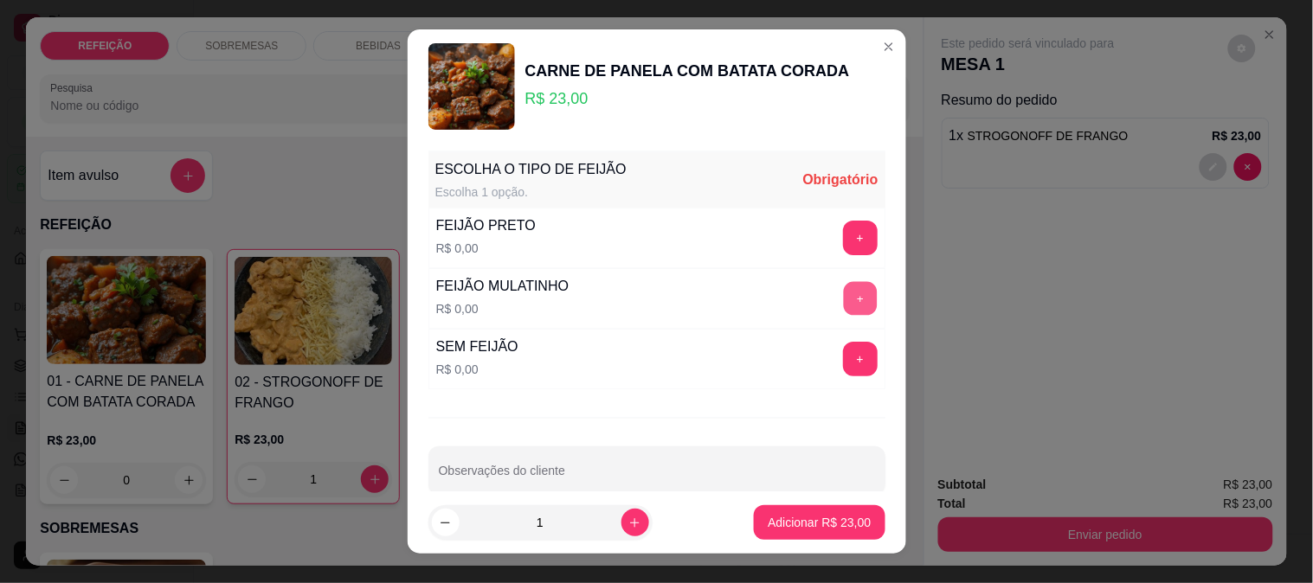
click at [843, 303] on button "+" at bounding box center [860, 298] width 34 height 34
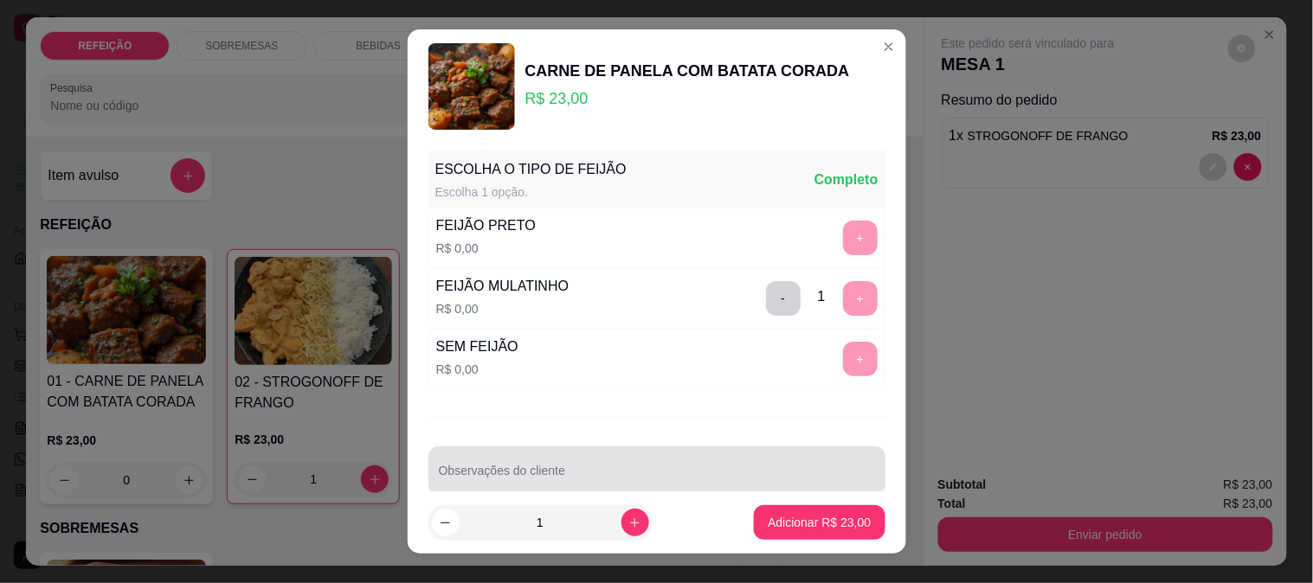
click at [608, 488] on div at bounding box center [657, 470] width 436 height 35
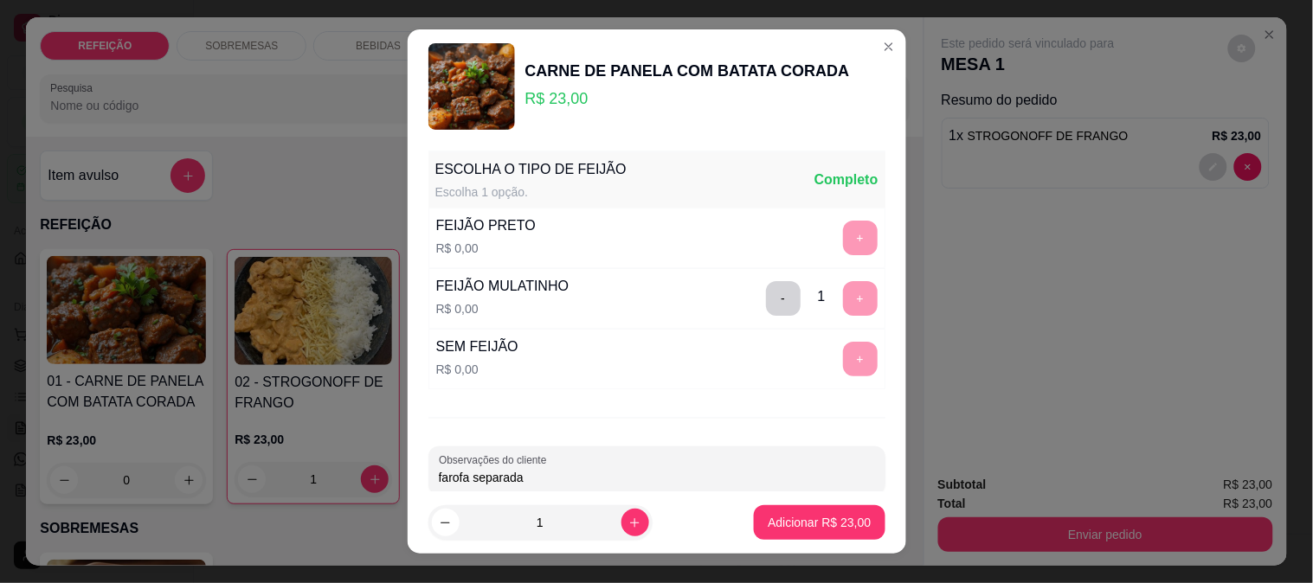
type input "farofa separada"
click at [776, 542] on footer "1 Adicionar R$ 23,00" at bounding box center [657, 523] width 498 height 62
click at [786, 526] on p "Adicionar R$ 23,00" at bounding box center [819, 522] width 103 height 17
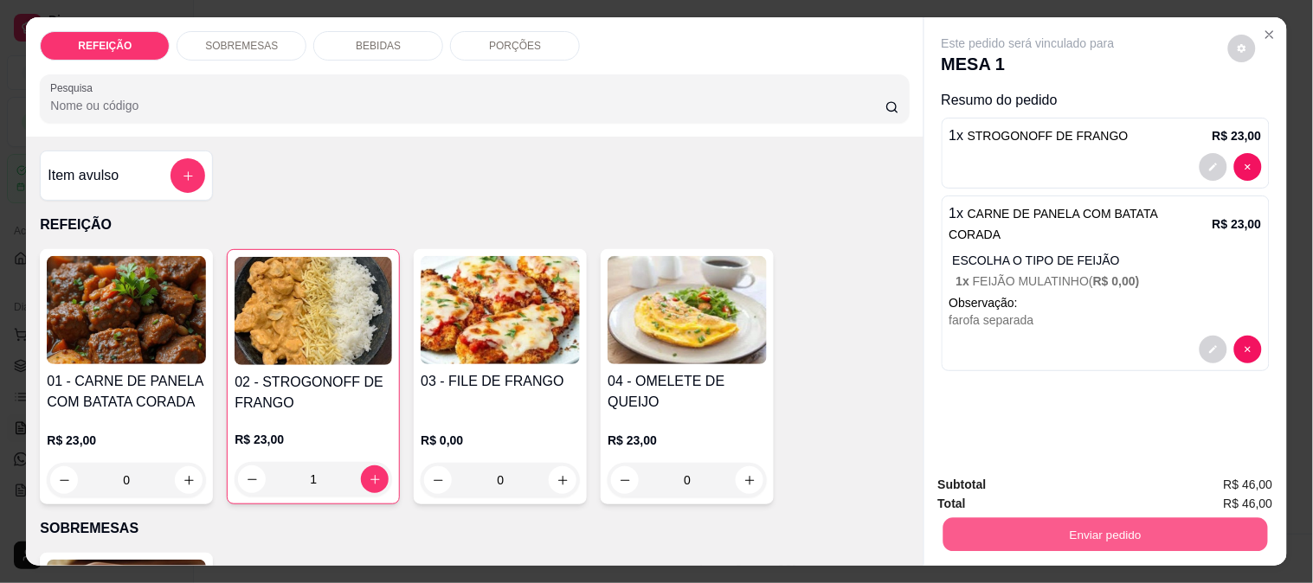
click at [980, 537] on button "Enviar pedido" at bounding box center [1104, 535] width 325 height 34
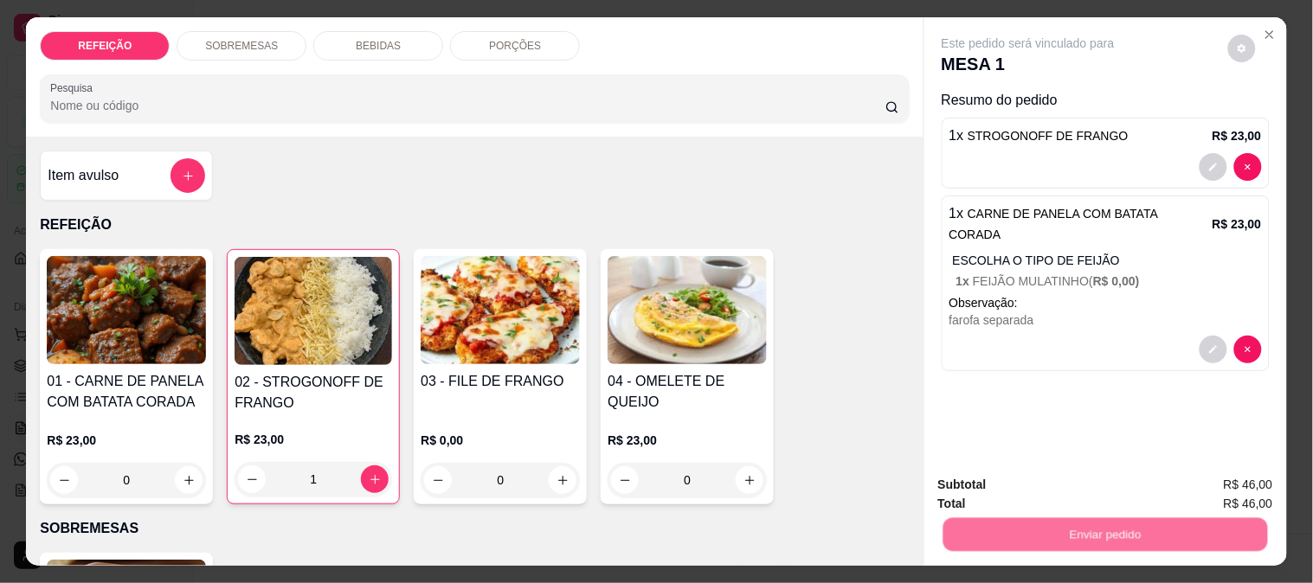
click at [987, 485] on button "Não registrar e enviar pedido" at bounding box center [1048, 485] width 180 height 33
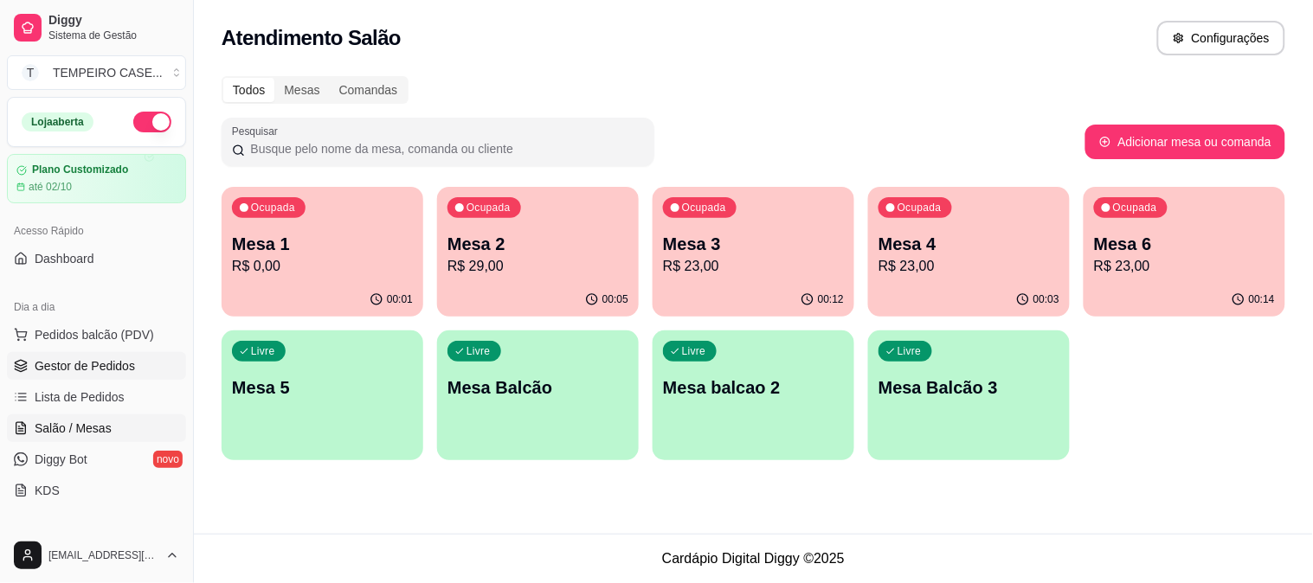
click at [104, 370] on span "Gestor de Pedidos" at bounding box center [85, 365] width 100 height 17
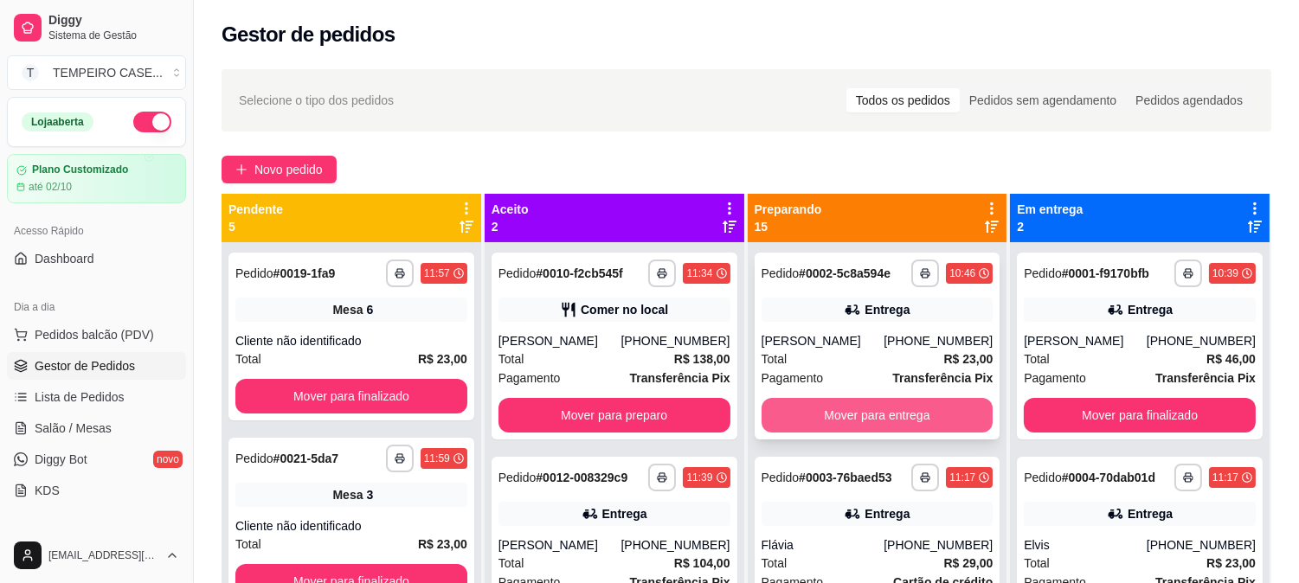
click at [850, 407] on button "Mover para entrega" at bounding box center [878, 415] width 232 height 35
click at [857, 412] on button "Mover para entrega" at bounding box center [878, 415] width 232 height 35
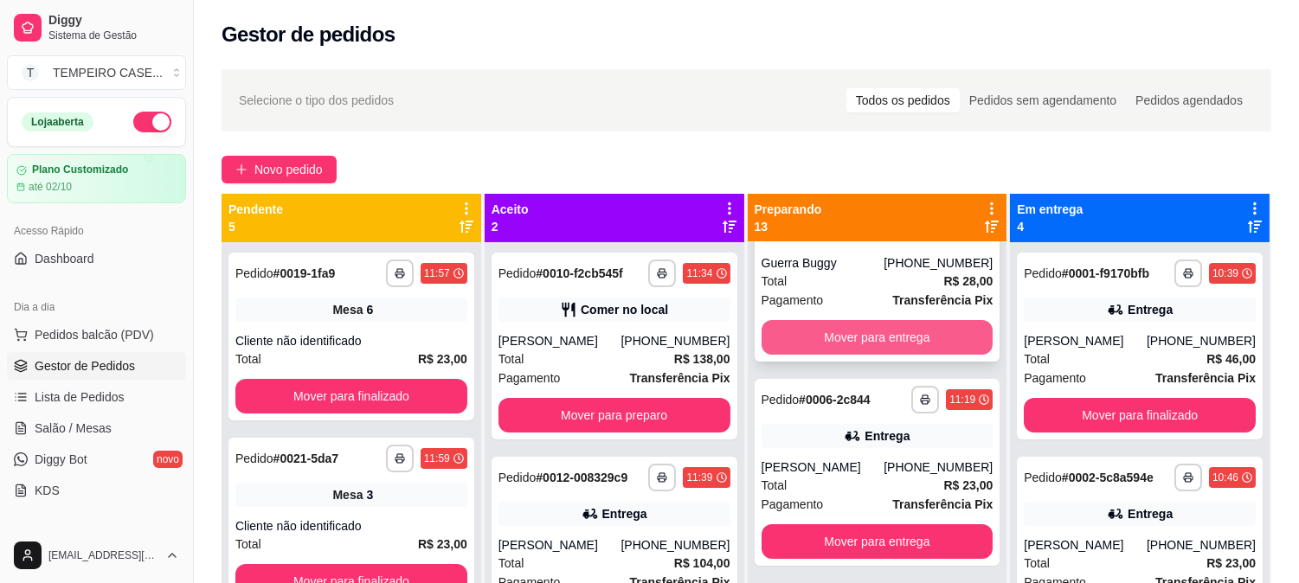
scroll to position [288, 0]
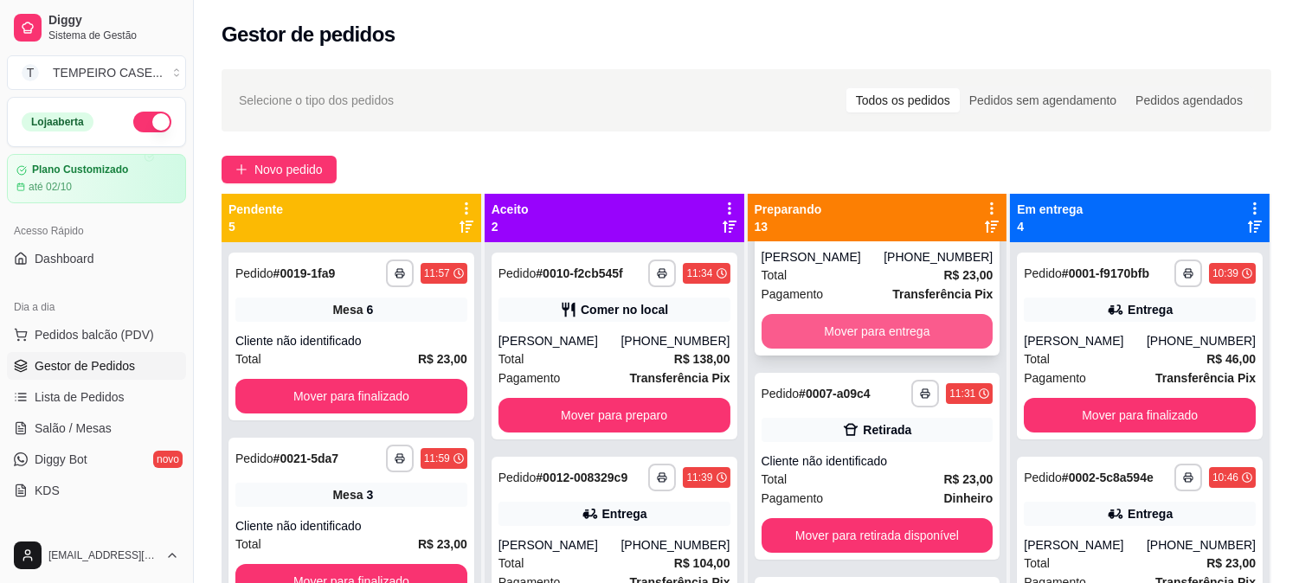
click at [868, 333] on button "Mover para entrega" at bounding box center [878, 331] width 232 height 35
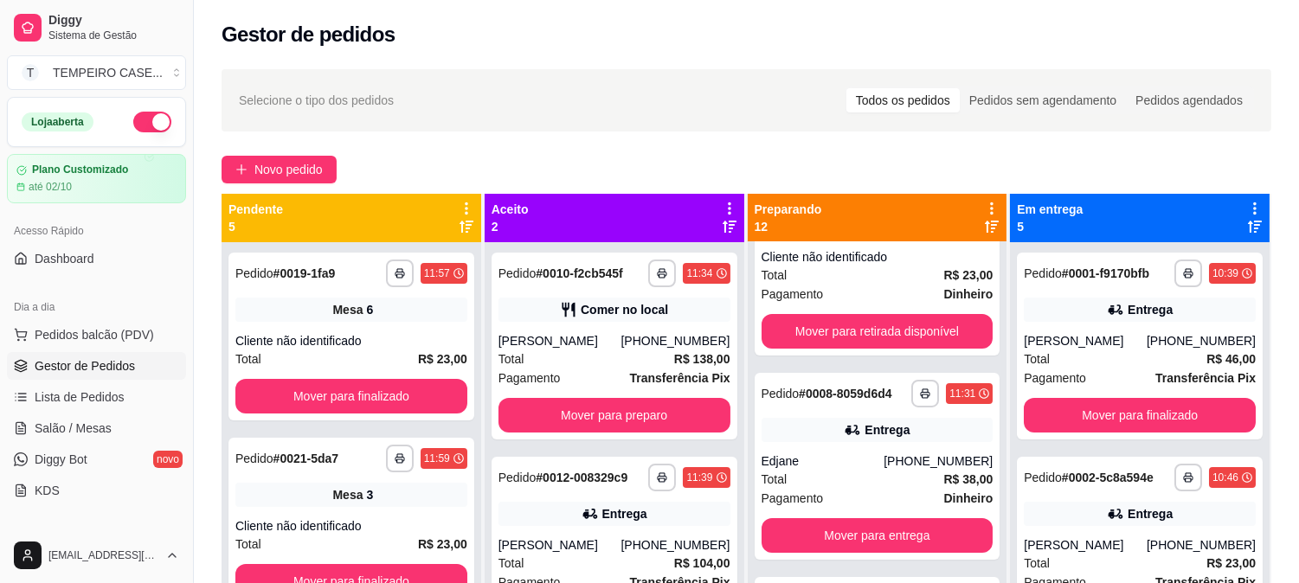
scroll to position [84, 0]
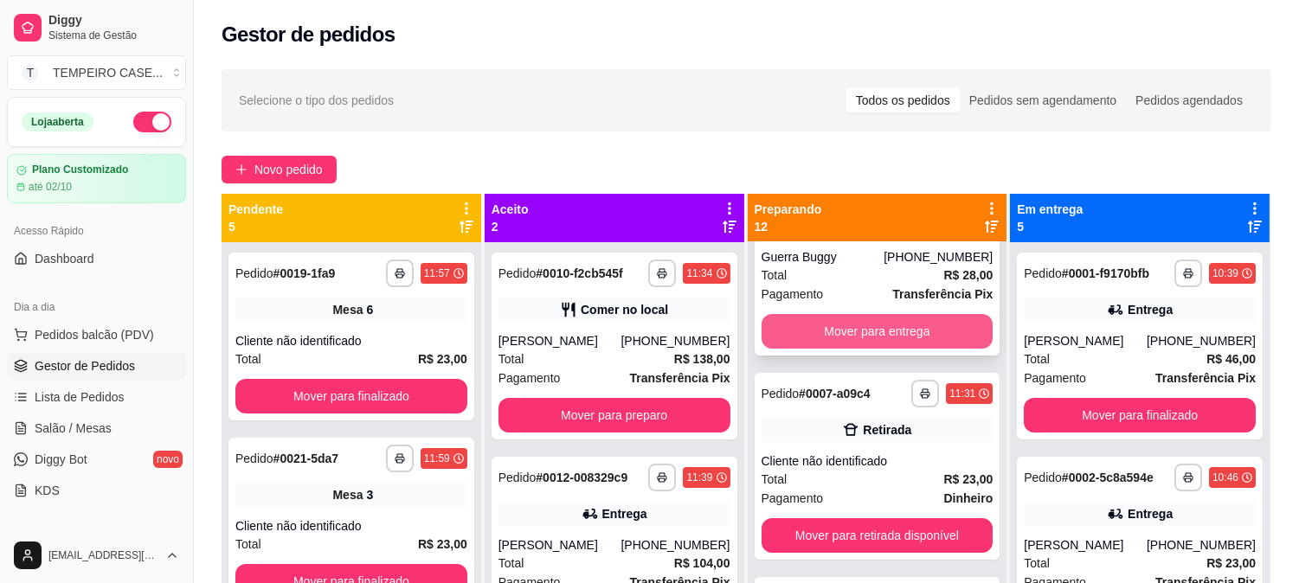
click at [861, 332] on button "Mover para entrega" at bounding box center [878, 331] width 232 height 35
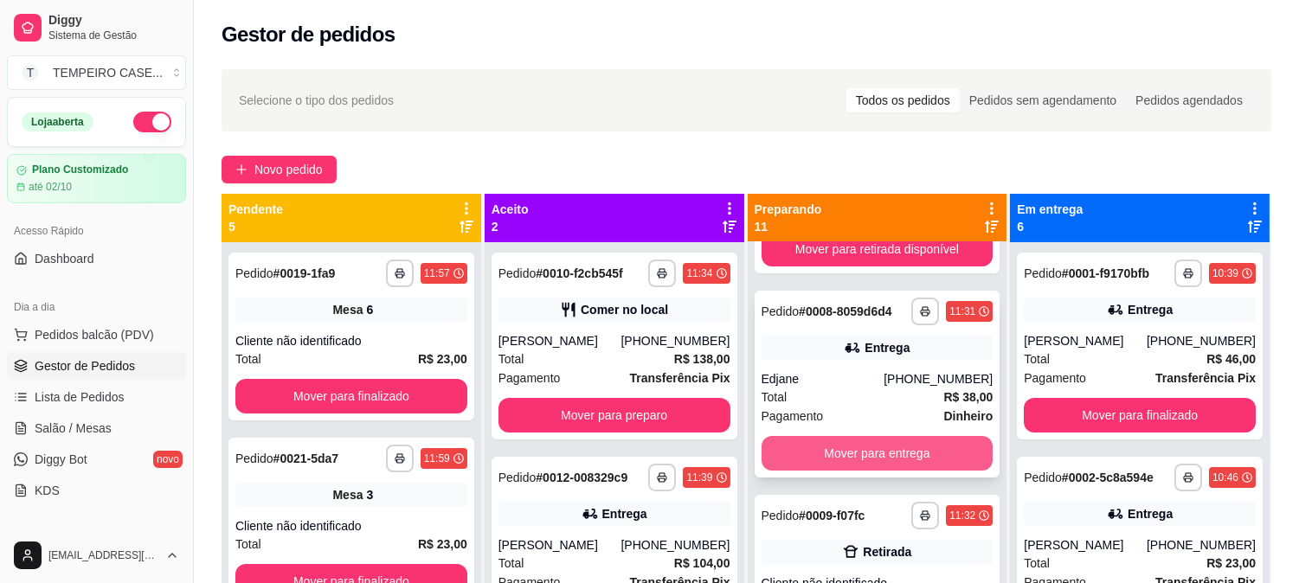
scroll to position [192, 0]
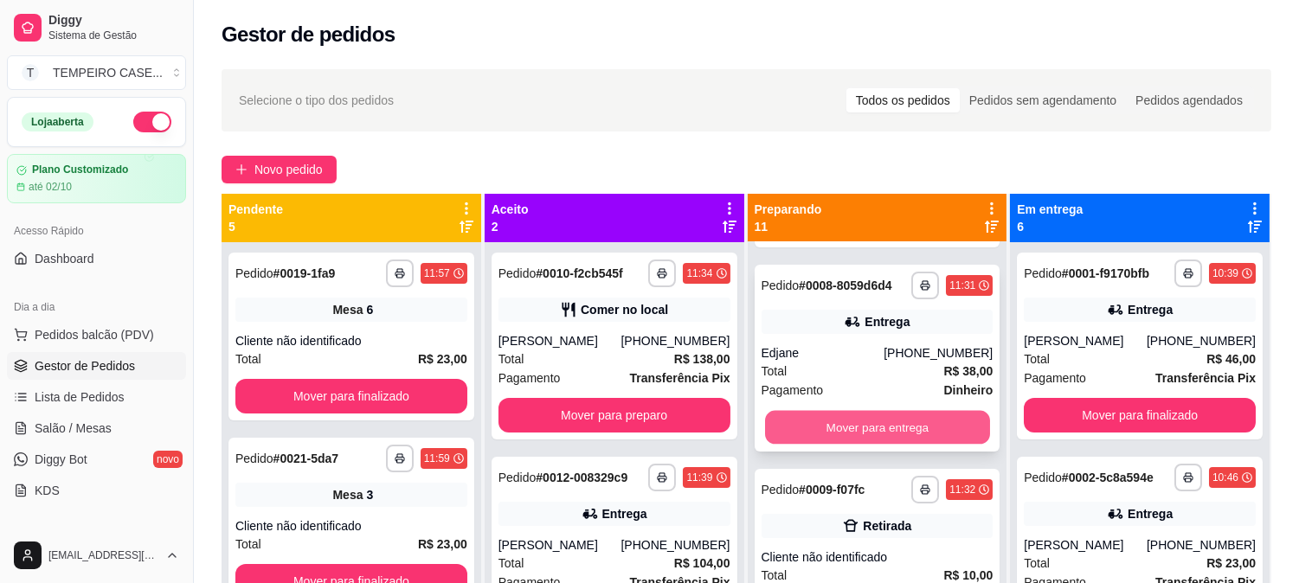
click at [845, 428] on button "Mover para entrega" at bounding box center [877, 428] width 225 height 34
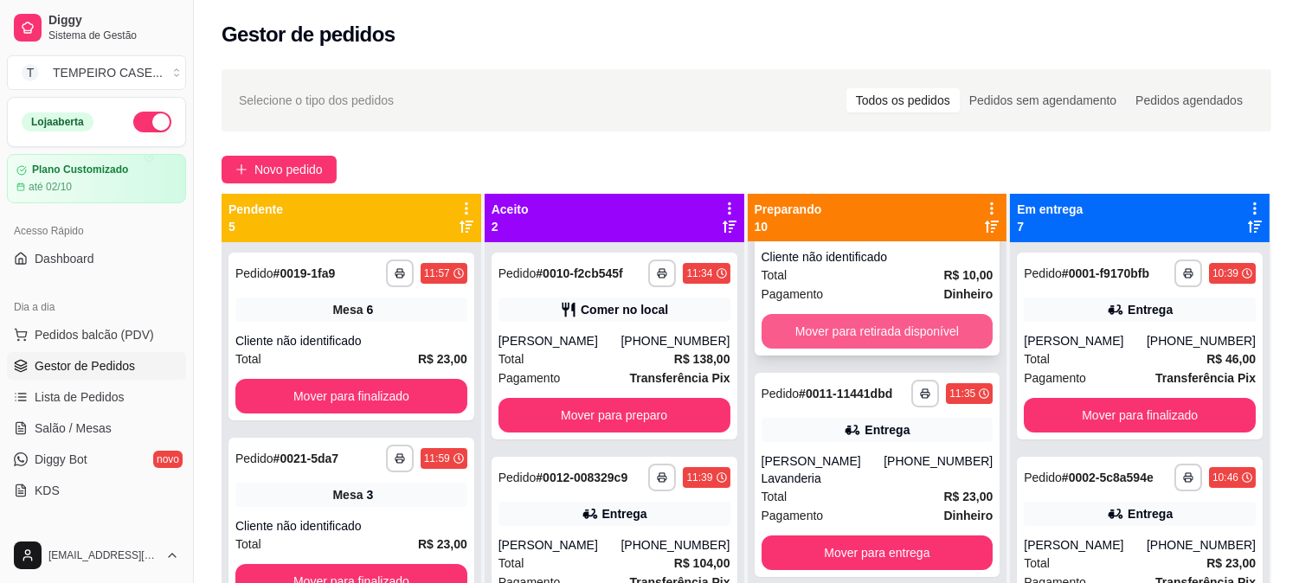
scroll to position [96, 0]
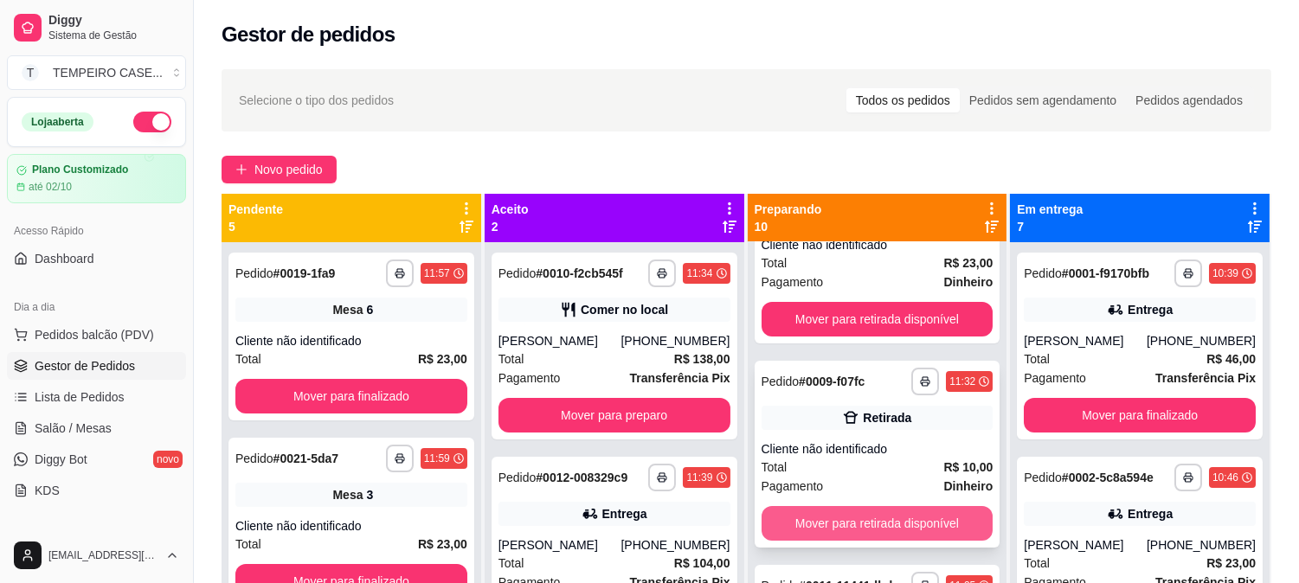
click at [845, 512] on button "Mover para retirada disponível" at bounding box center [878, 523] width 232 height 35
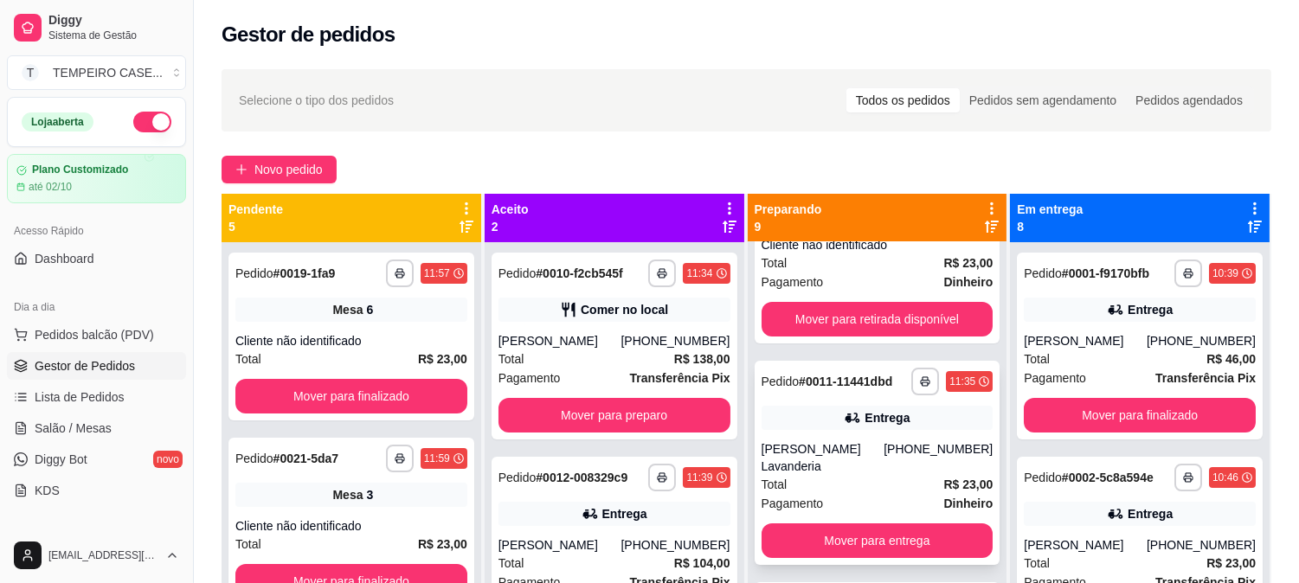
scroll to position [0, 0]
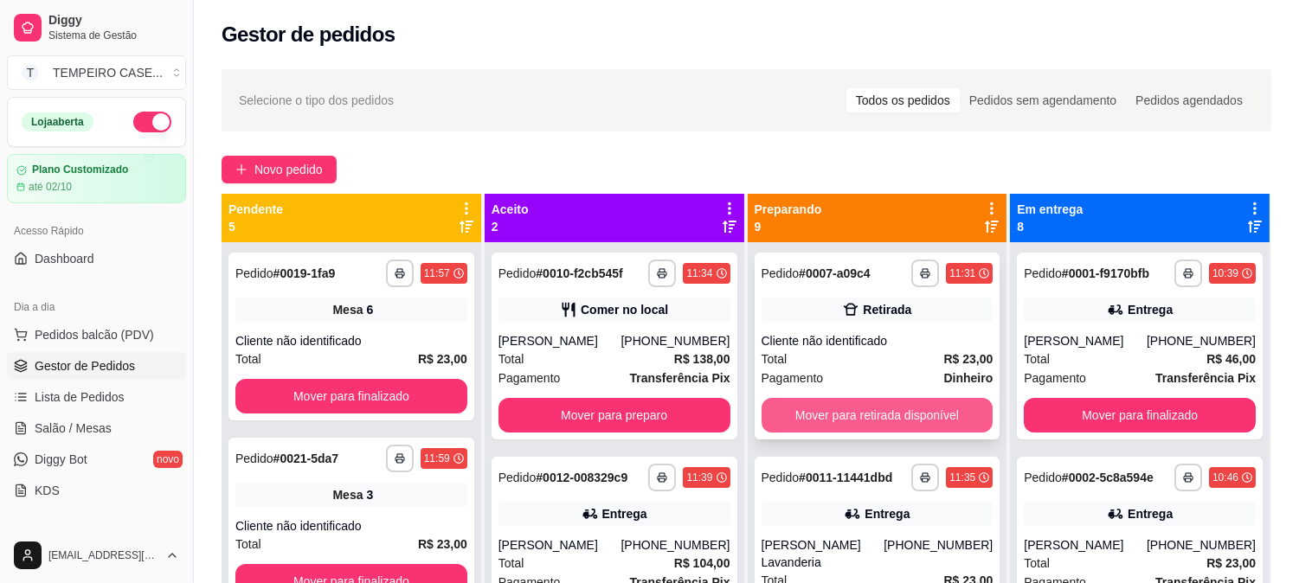
click at [858, 402] on button "Mover para retirada disponível" at bounding box center [878, 415] width 232 height 35
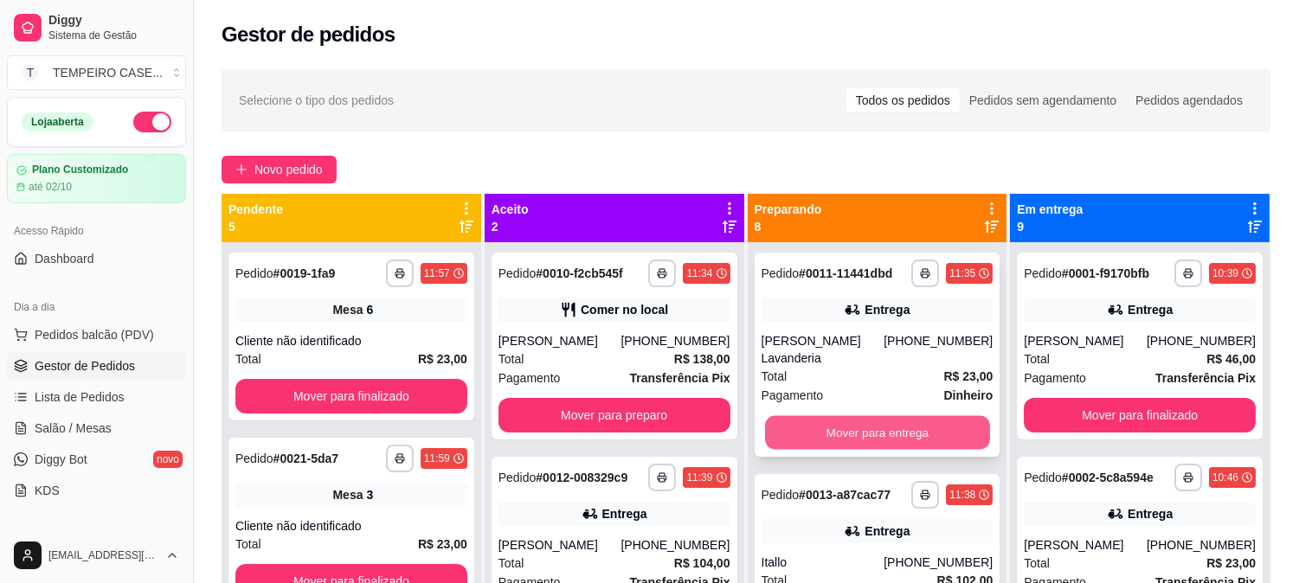
click at [854, 416] on button "Mover para entrega" at bounding box center [877, 433] width 225 height 34
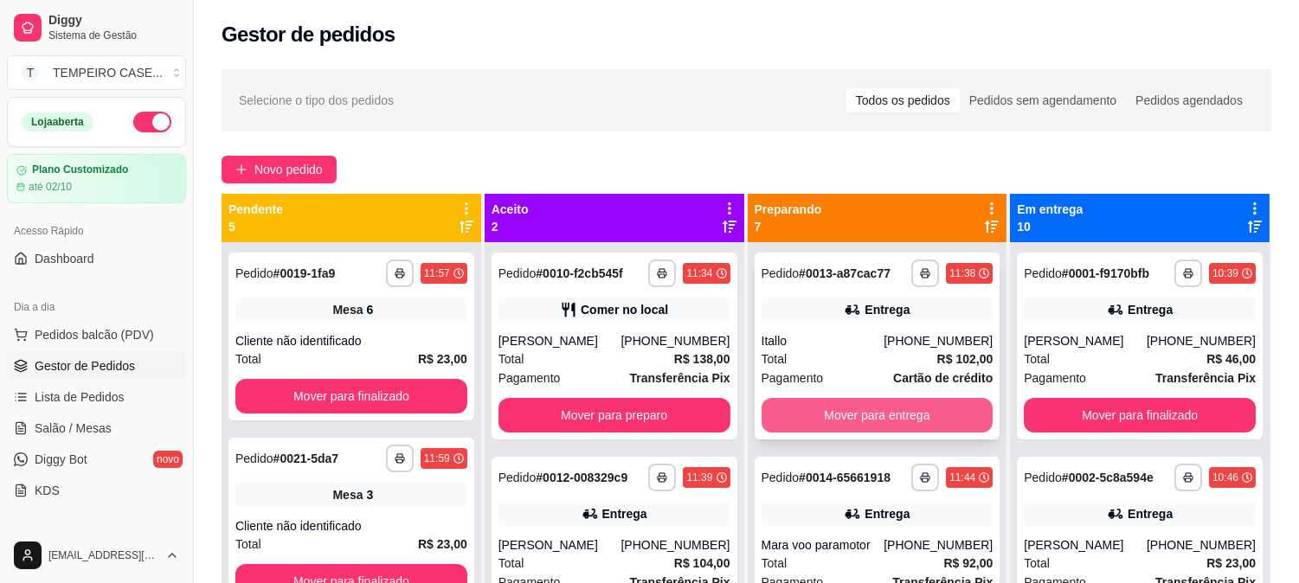
click at [860, 409] on button "Mover para entrega" at bounding box center [878, 415] width 232 height 35
click at [860, 416] on button "Mover para entrega" at bounding box center [878, 415] width 232 height 35
click at [860, 427] on button "Mover para entrega" at bounding box center [877, 416] width 225 height 34
click at [860, 427] on button "Mover para entrega" at bounding box center [878, 415] width 232 height 35
click at [860, 424] on button "Mover para entrega" at bounding box center [878, 415] width 232 height 35
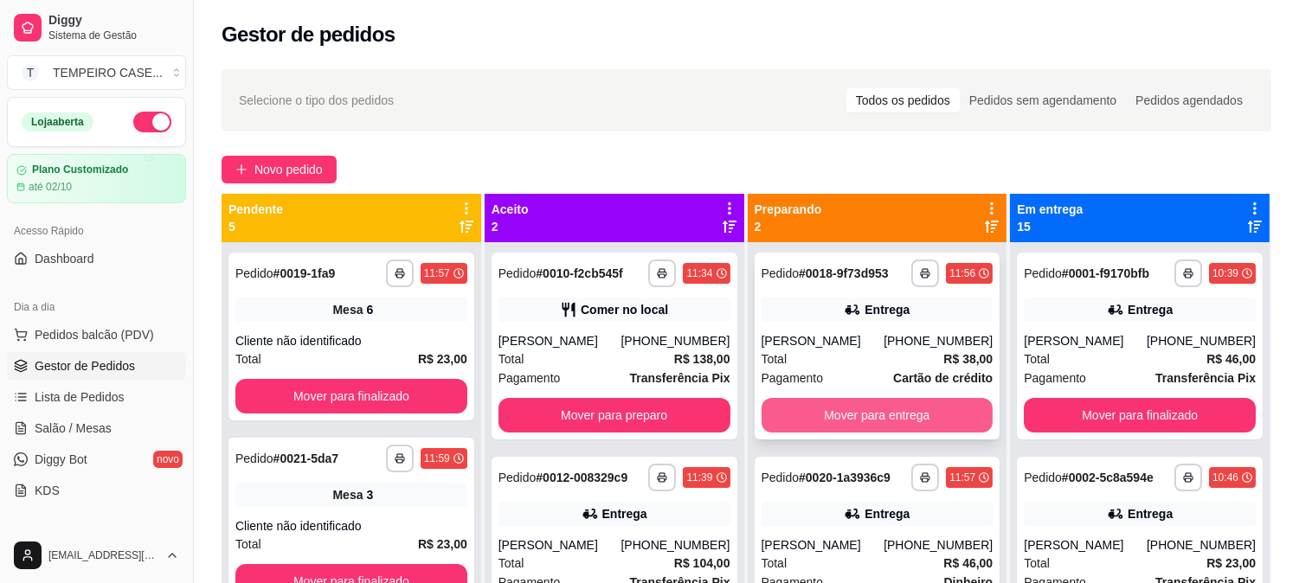
click at [862, 414] on button "Mover para entrega" at bounding box center [878, 415] width 232 height 35
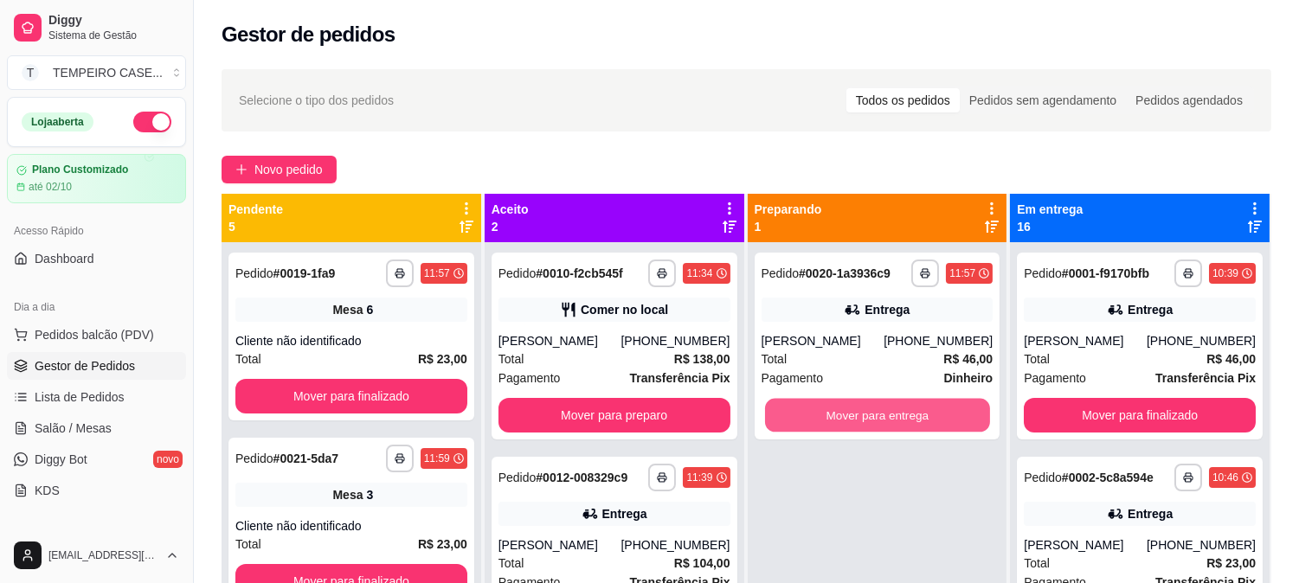
click at [863, 414] on button "Mover para entrega" at bounding box center [877, 416] width 225 height 34
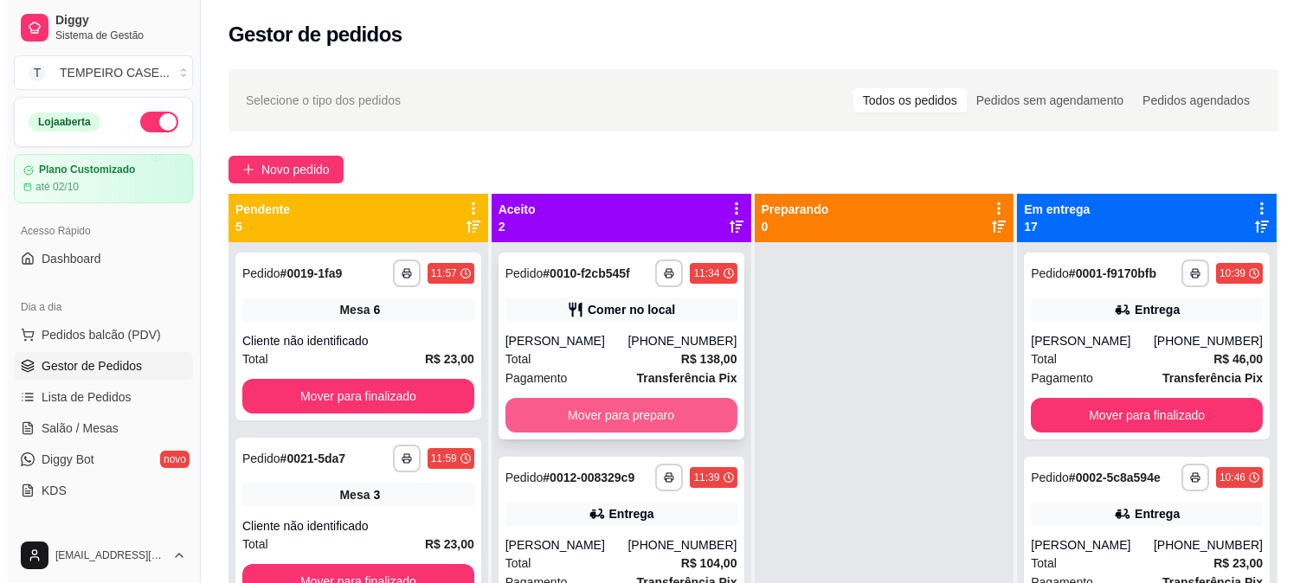
scroll to position [48, 0]
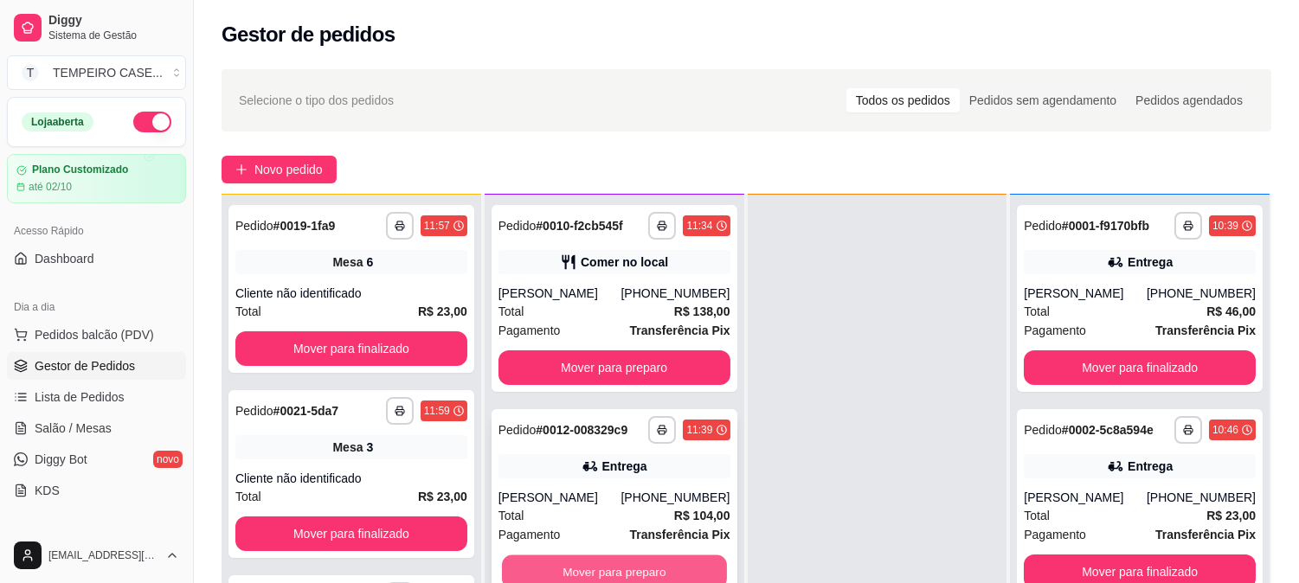
click at [630, 575] on button "Mover para preparo" at bounding box center [614, 573] width 225 height 34
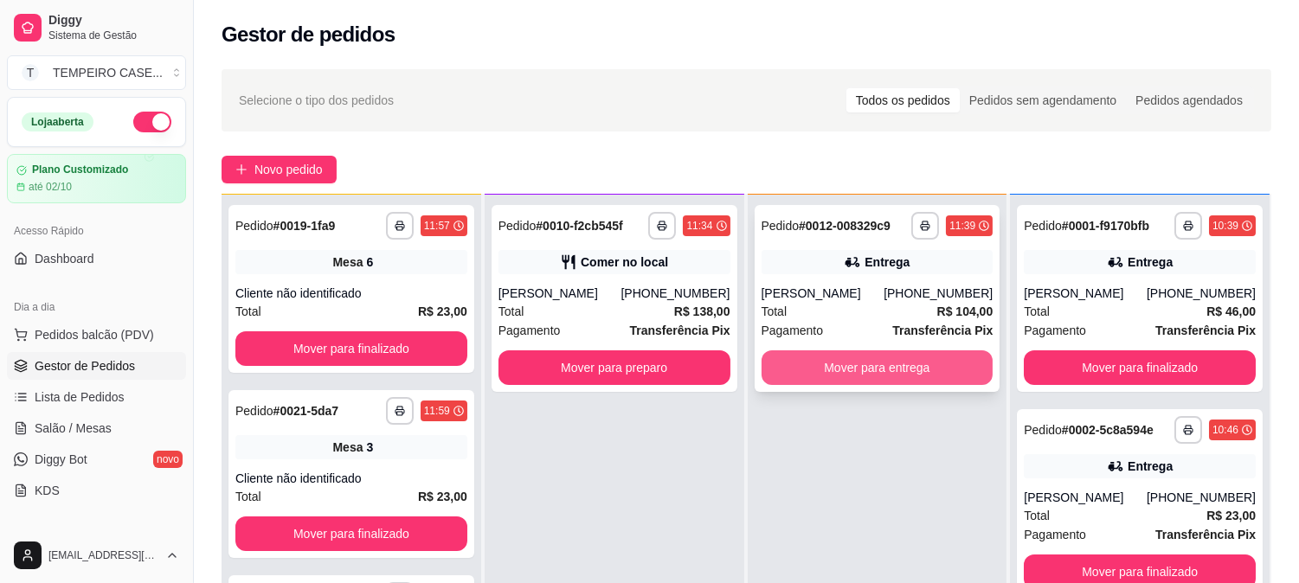
click at [814, 369] on button "Mover para entrega" at bounding box center [878, 367] width 232 height 35
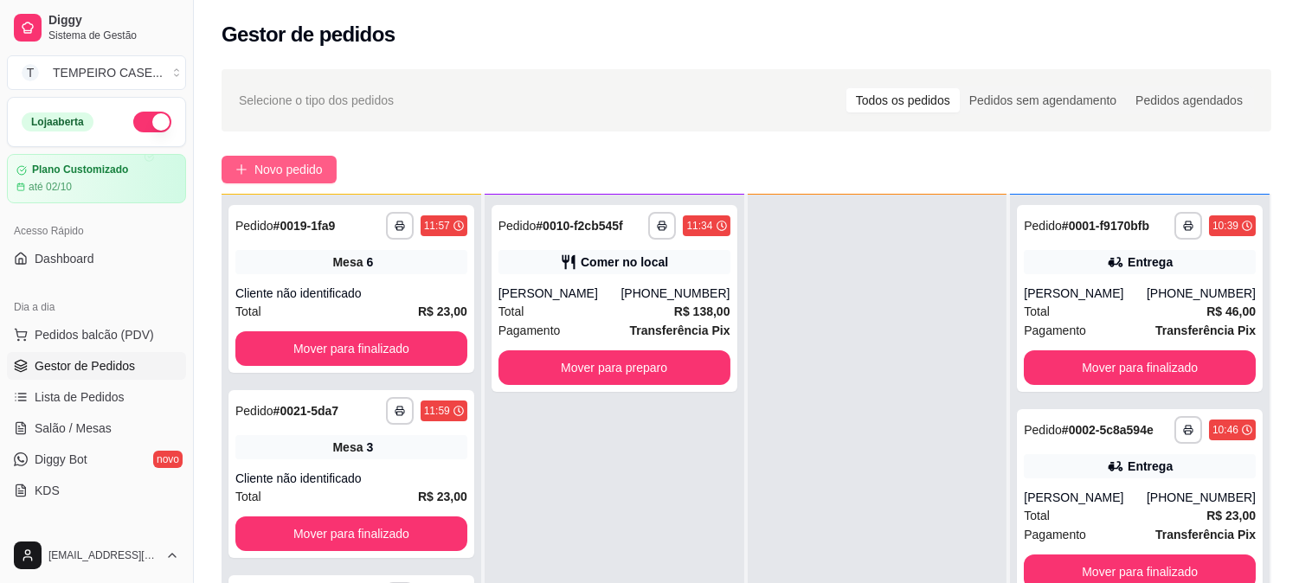
click at [312, 162] on span "Novo pedido" at bounding box center [288, 169] width 68 height 19
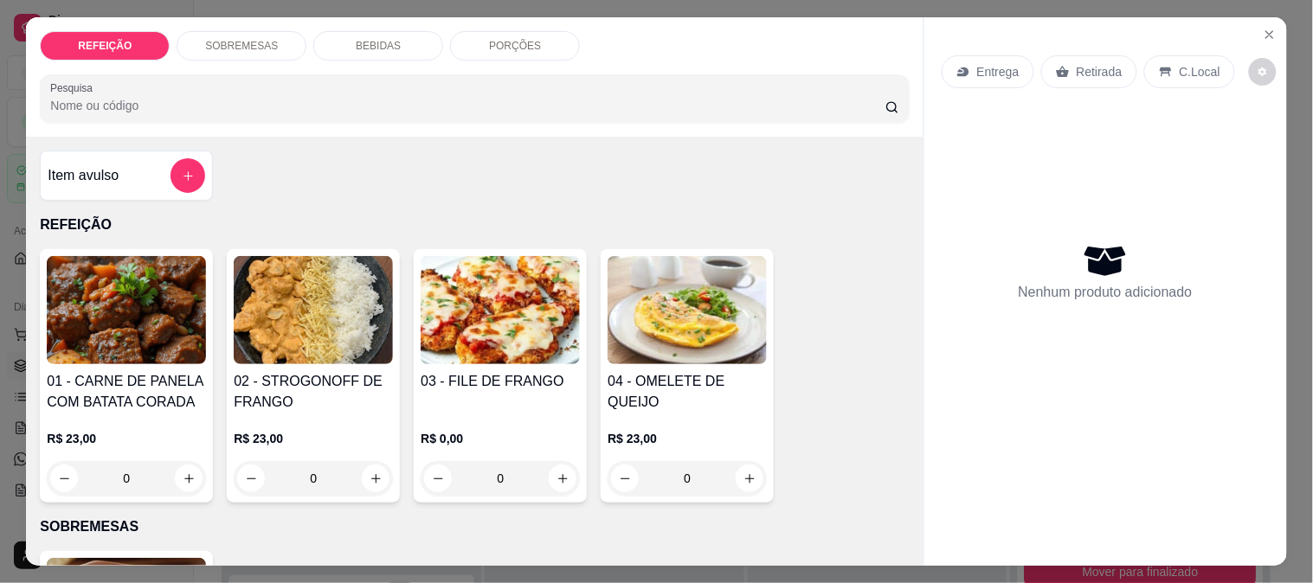
click at [70, 312] on img at bounding box center [126, 310] width 159 height 108
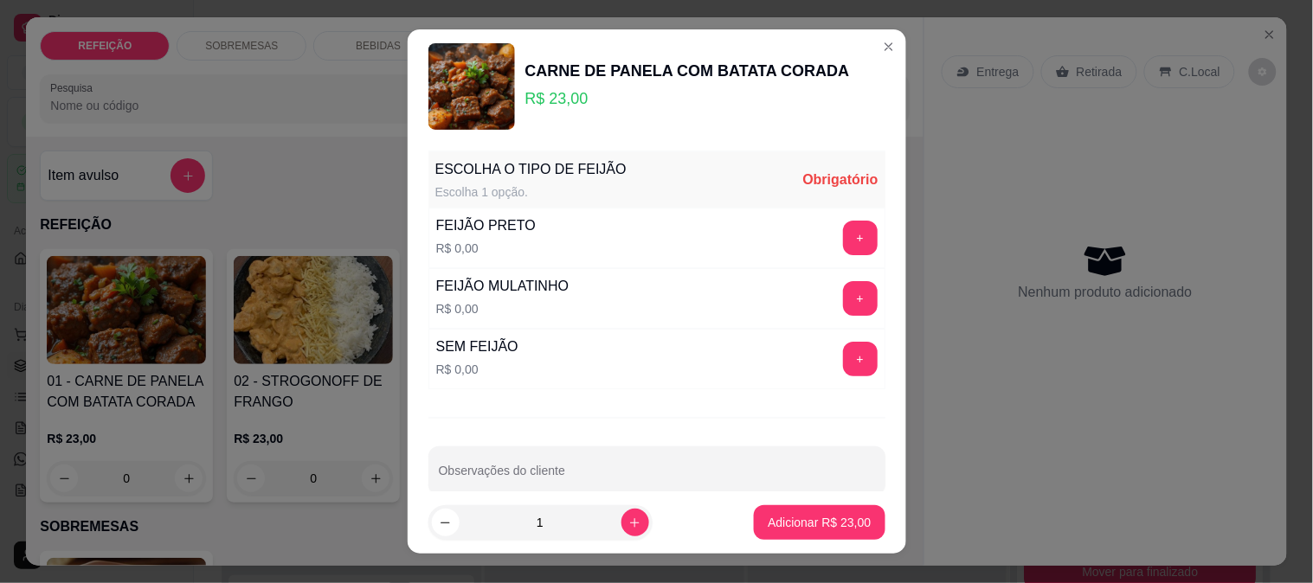
click at [843, 254] on button "+" at bounding box center [860, 238] width 35 height 35
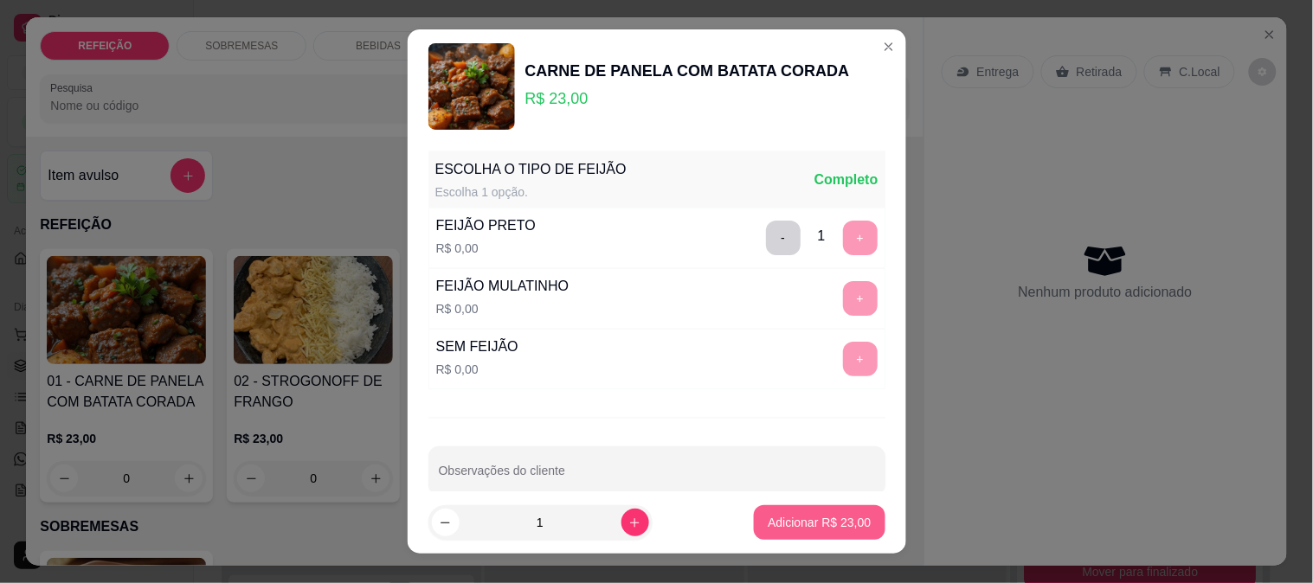
click at [789, 524] on p "Adicionar R$ 23,00" at bounding box center [819, 522] width 103 height 17
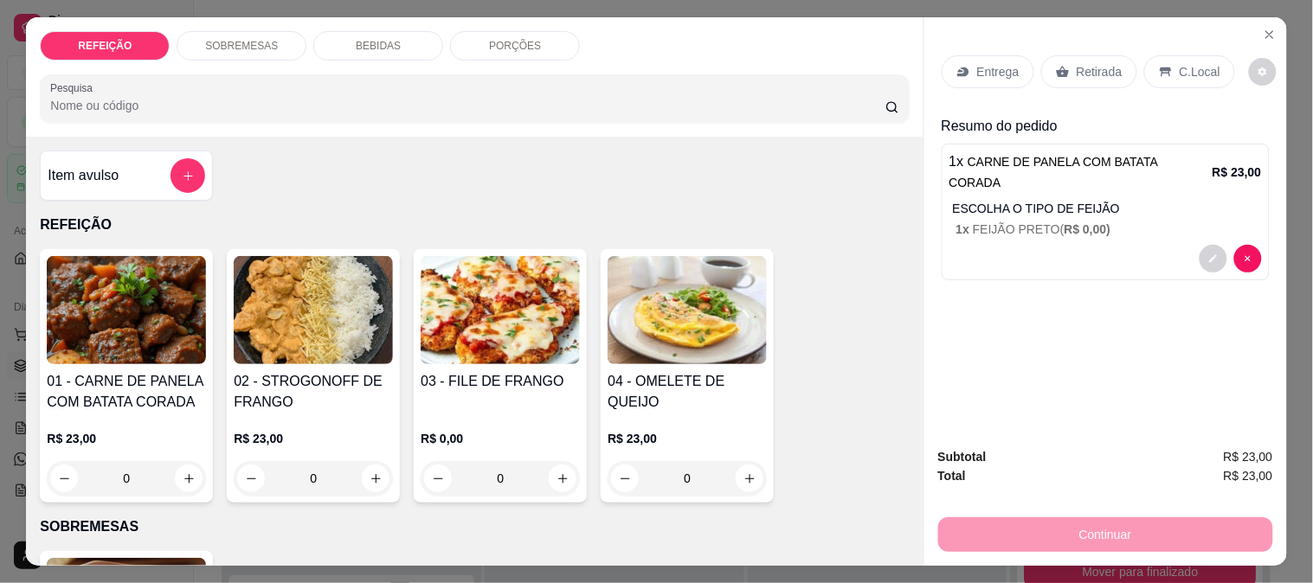
click at [976, 76] on div "Entrega" at bounding box center [988, 71] width 93 height 33
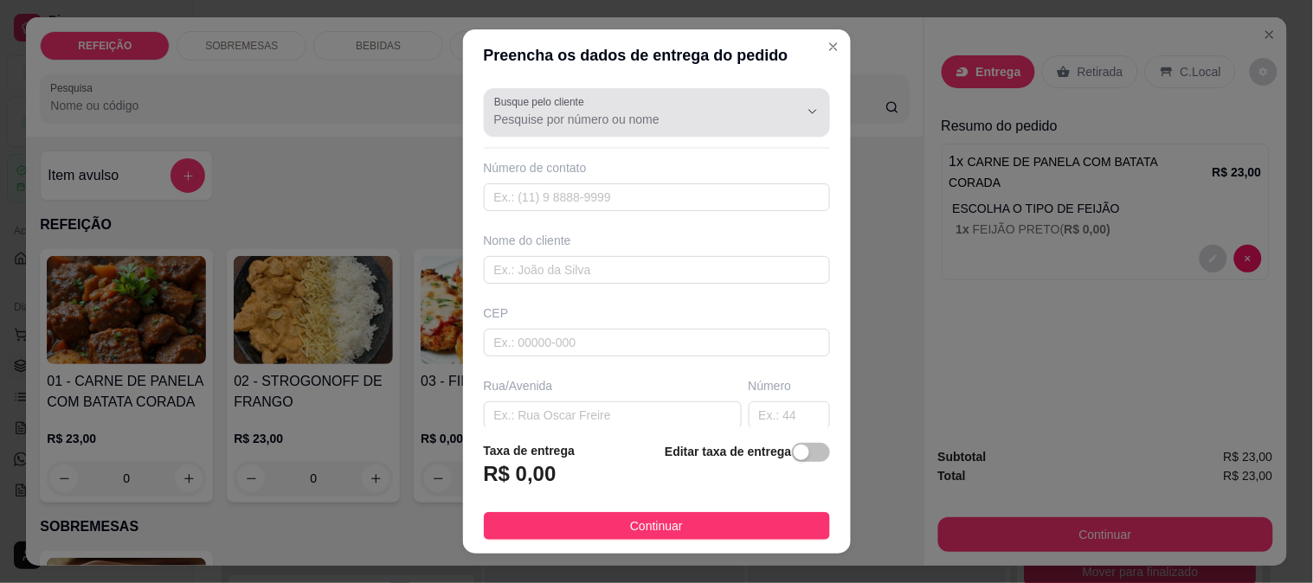
click at [575, 119] on input "Busque pelo cliente" at bounding box center [632, 119] width 277 height 17
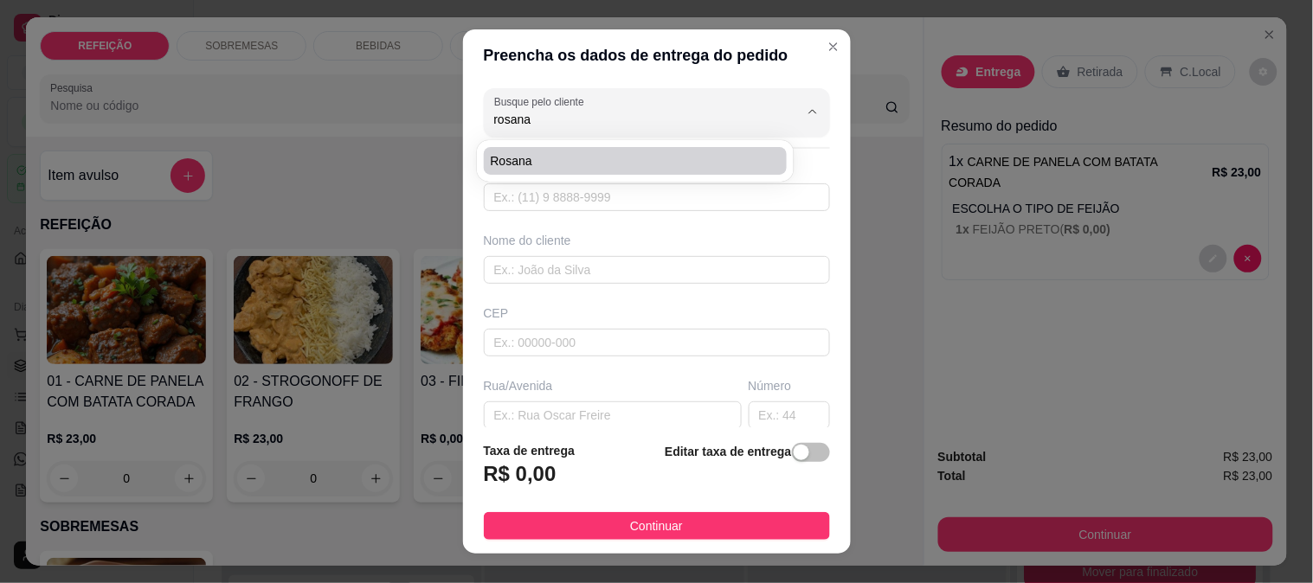
click at [559, 156] on span "Rosana" at bounding box center [627, 160] width 273 height 17
type input "Rosana"
type input "11999784055"
type input "Rosana"
type input "55595193"
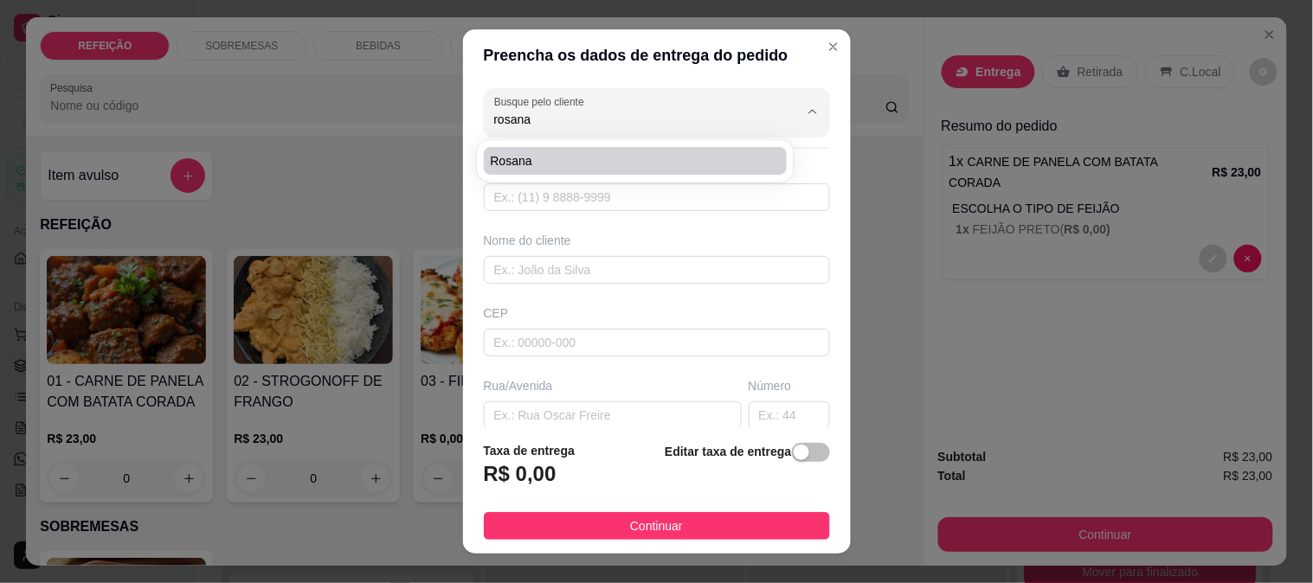
type input "Rua [PERSON_NAME]"
type input "98"
type input "IPOJUCA"
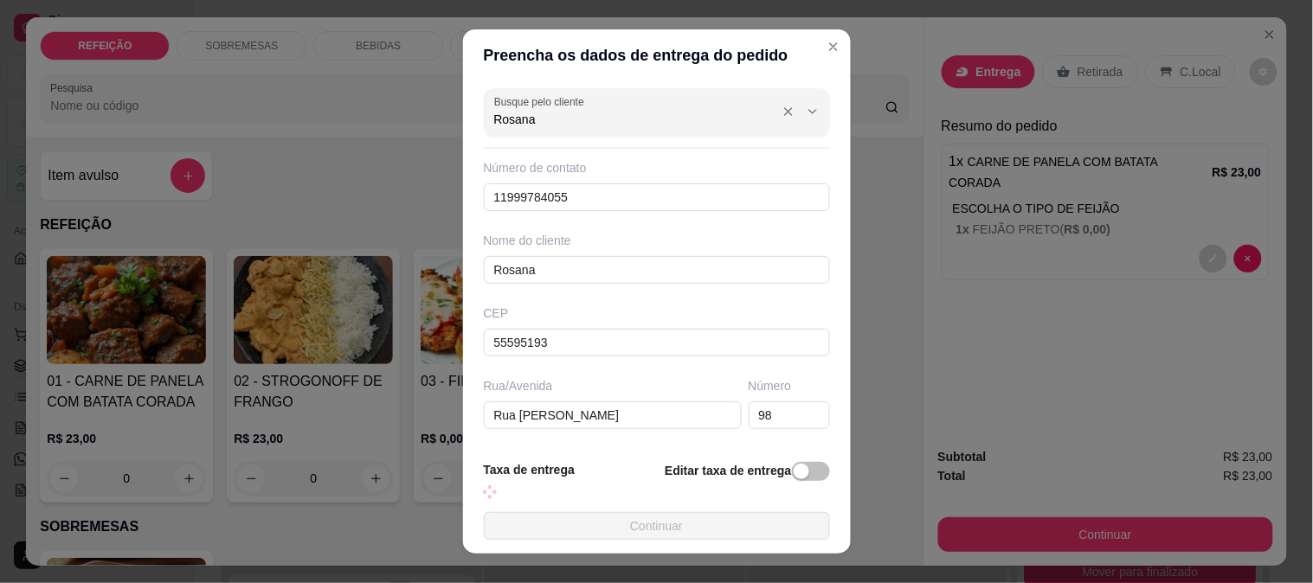
click at [572, 122] on input "Rosana" at bounding box center [632, 119] width 277 height 17
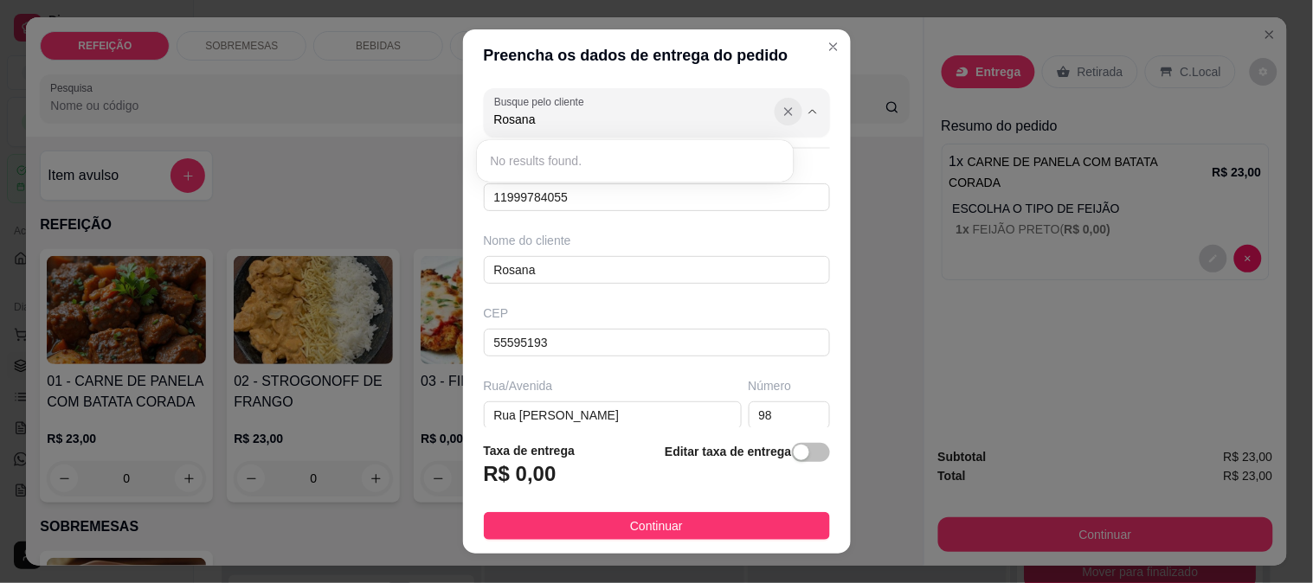
type input "Rosana"
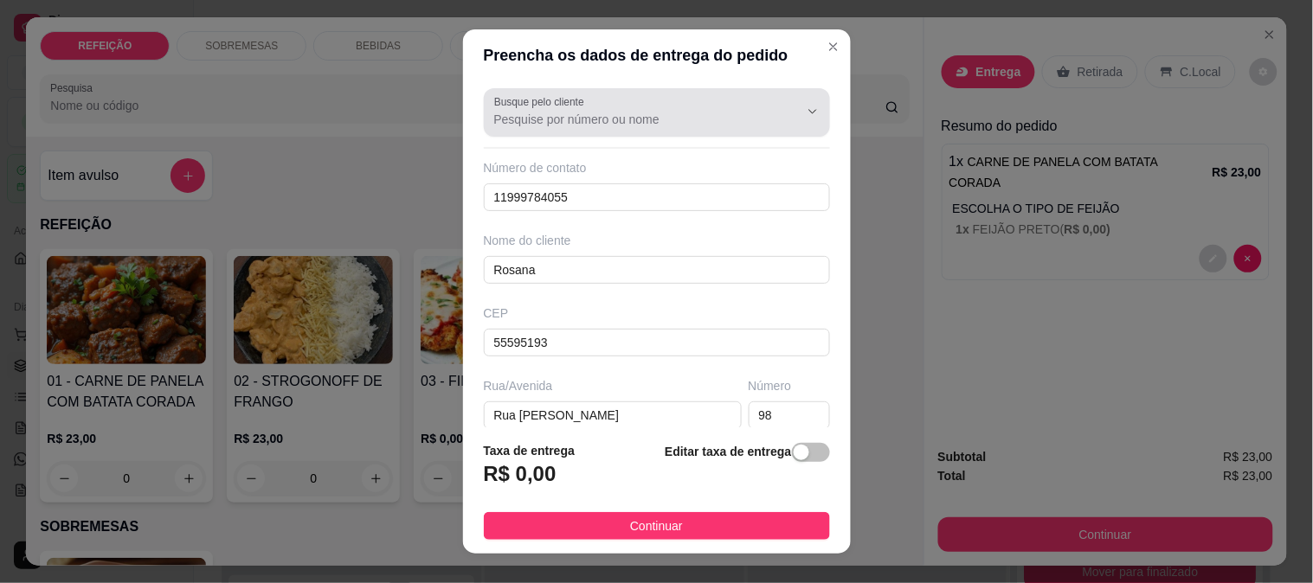
click at [781, 113] on icon "Show suggestions" at bounding box center [788, 112] width 14 height 14
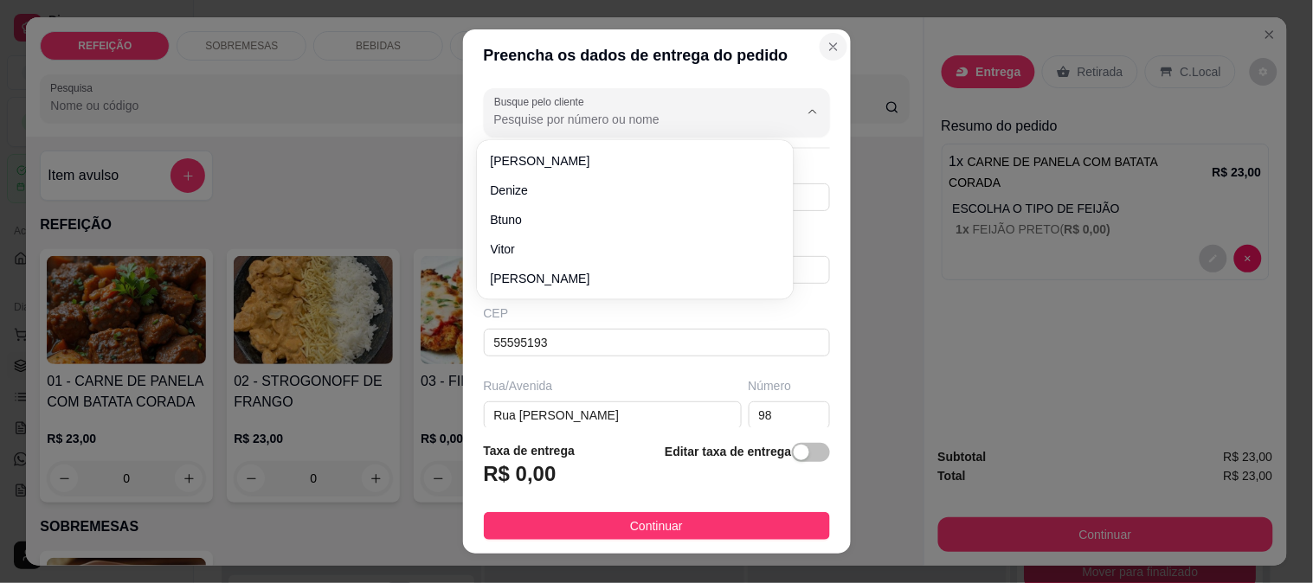
click at [826, 41] on icon "Close" at bounding box center [833, 47] width 14 height 14
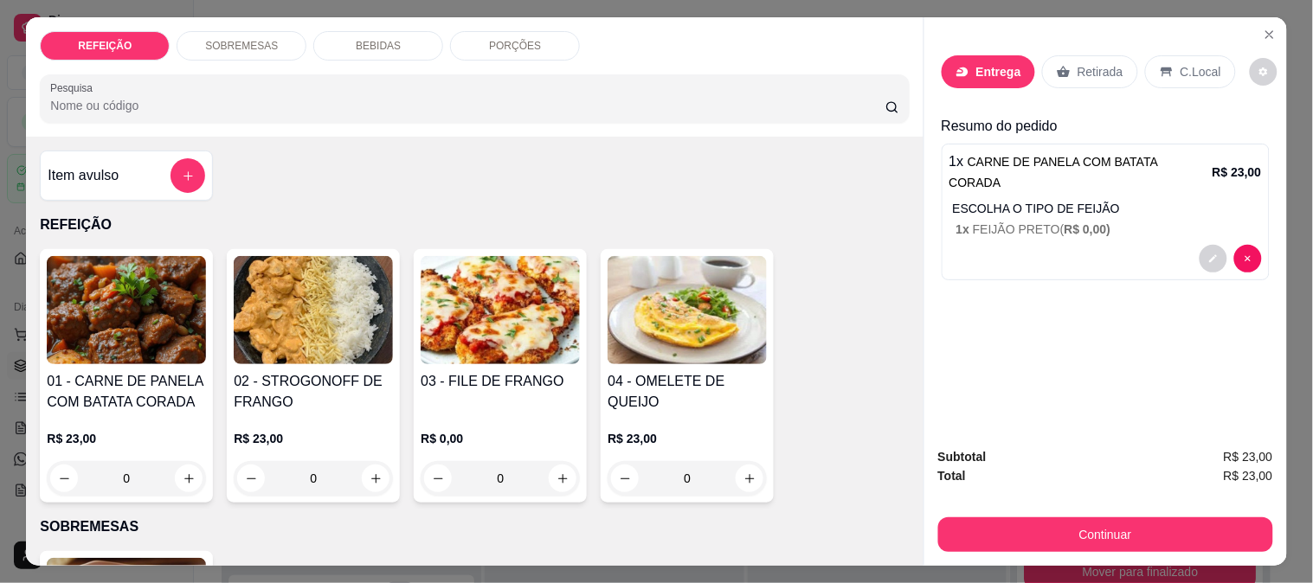
click at [991, 64] on p "Entrega" at bounding box center [998, 71] width 45 height 17
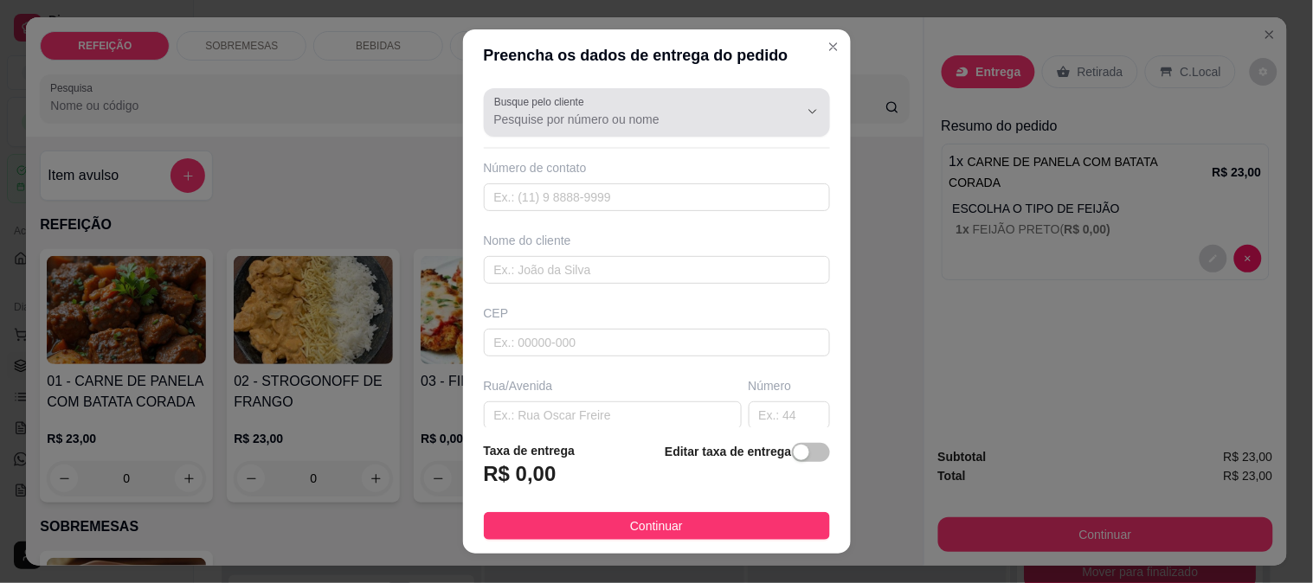
click at [633, 135] on div "Busque pelo cliente" at bounding box center [657, 112] width 346 height 48
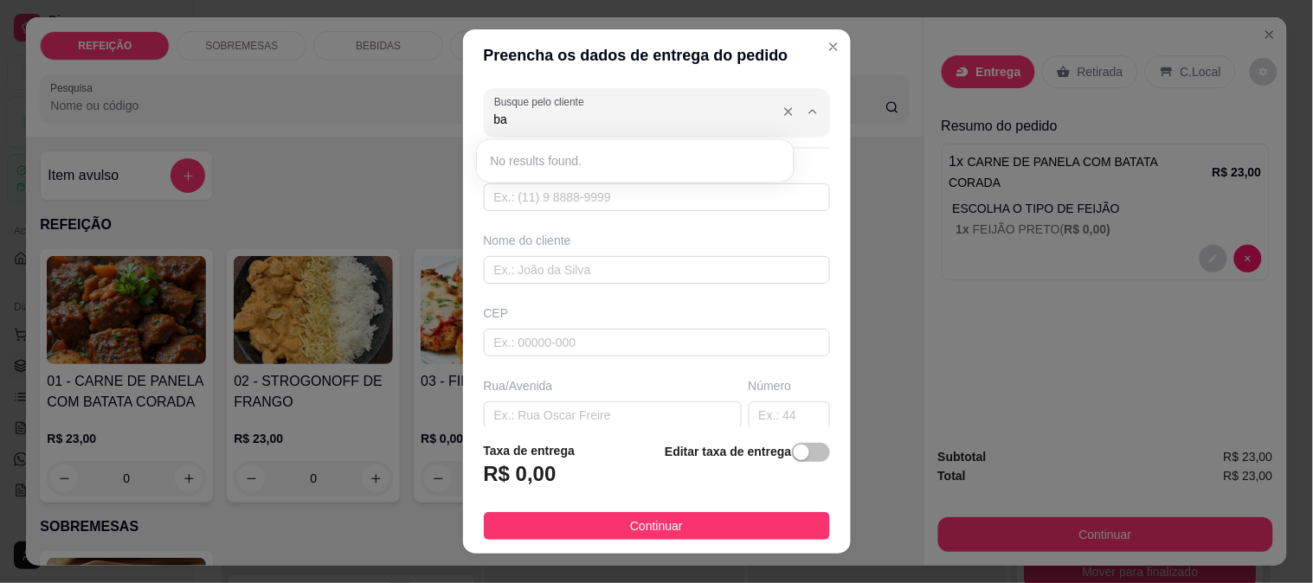
type input "b"
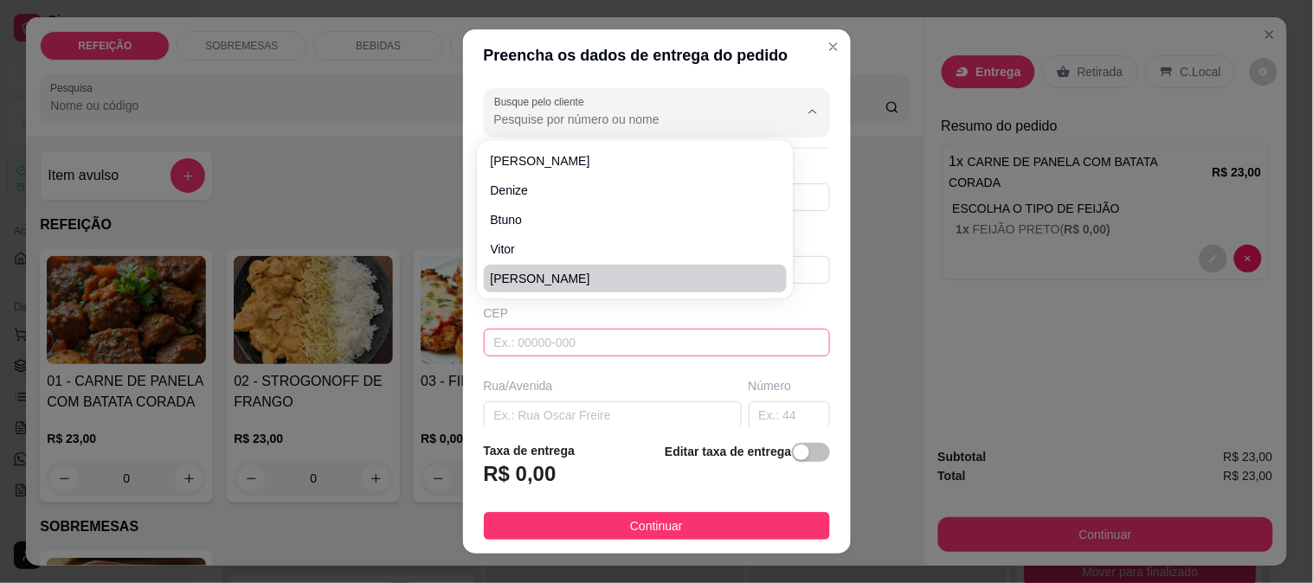
click at [502, 329] on input "text" at bounding box center [657, 343] width 346 height 28
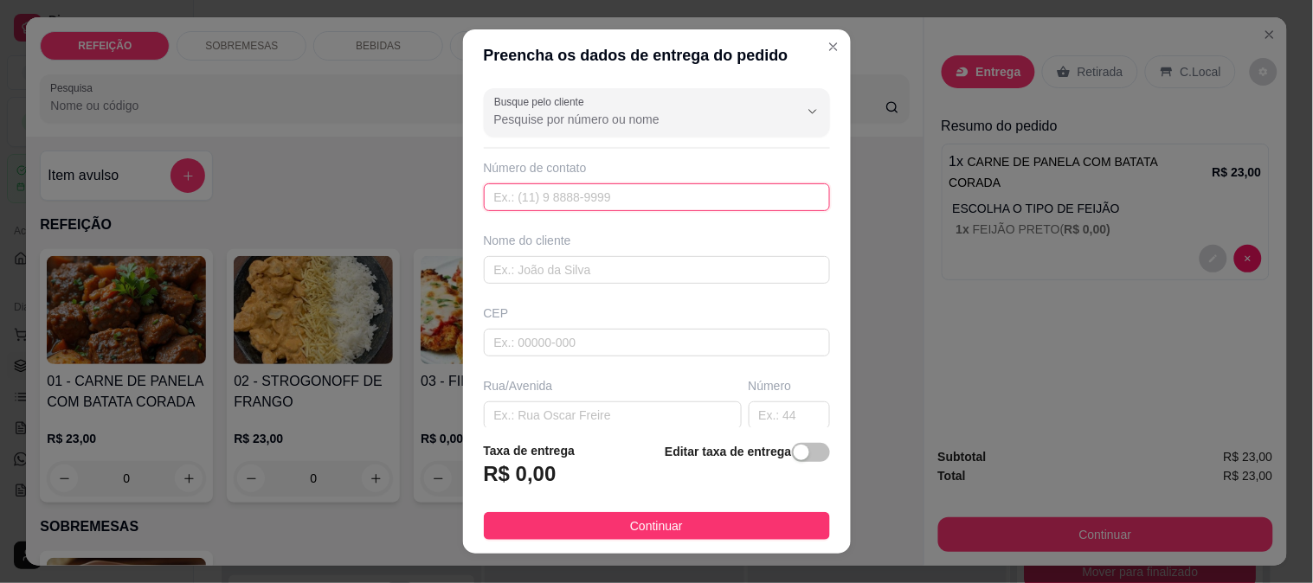
click at [521, 194] on input "text" at bounding box center [657, 197] width 346 height 28
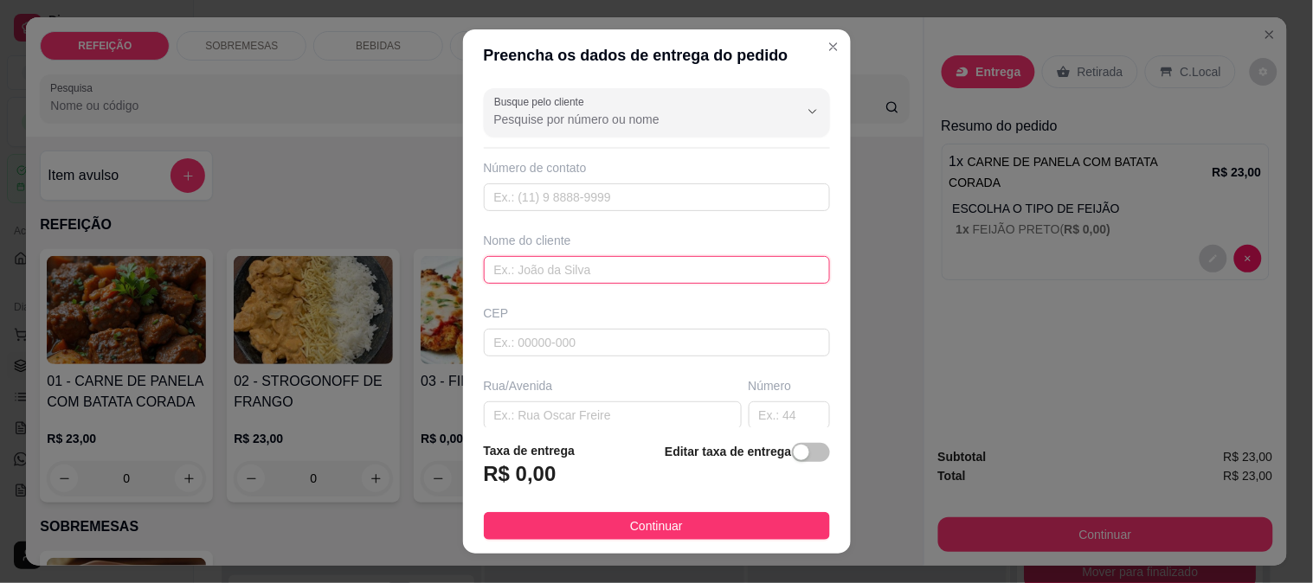
click at [512, 263] on input "text" at bounding box center [657, 270] width 346 height 28
paste input "[PERSON_NAME]"
type input "[PERSON_NAME]"
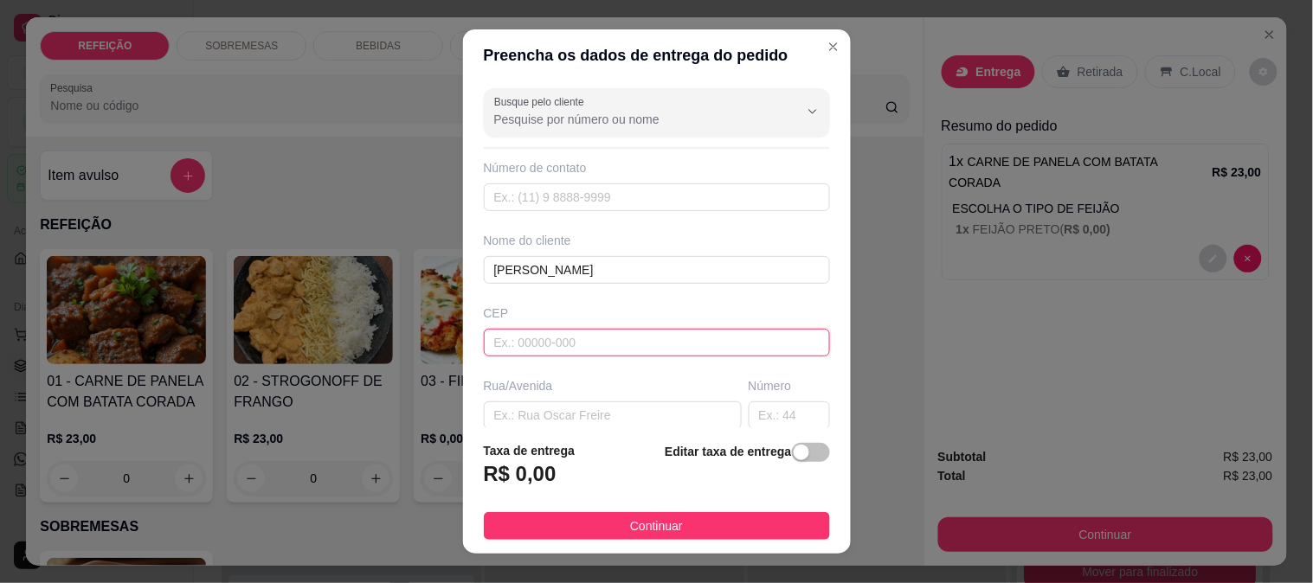
click at [511, 335] on input "text" at bounding box center [657, 343] width 346 height 28
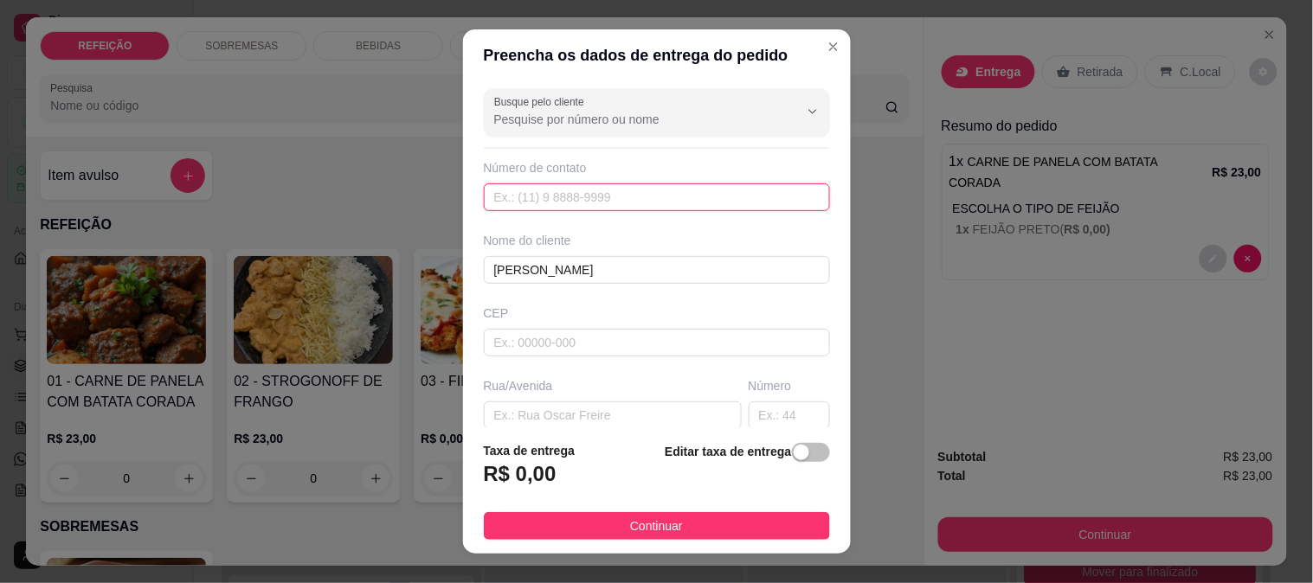
click at [535, 209] on input "text" at bounding box center [657, 197] width 346 height 28
paste input "[PHONE_NUMBER]"
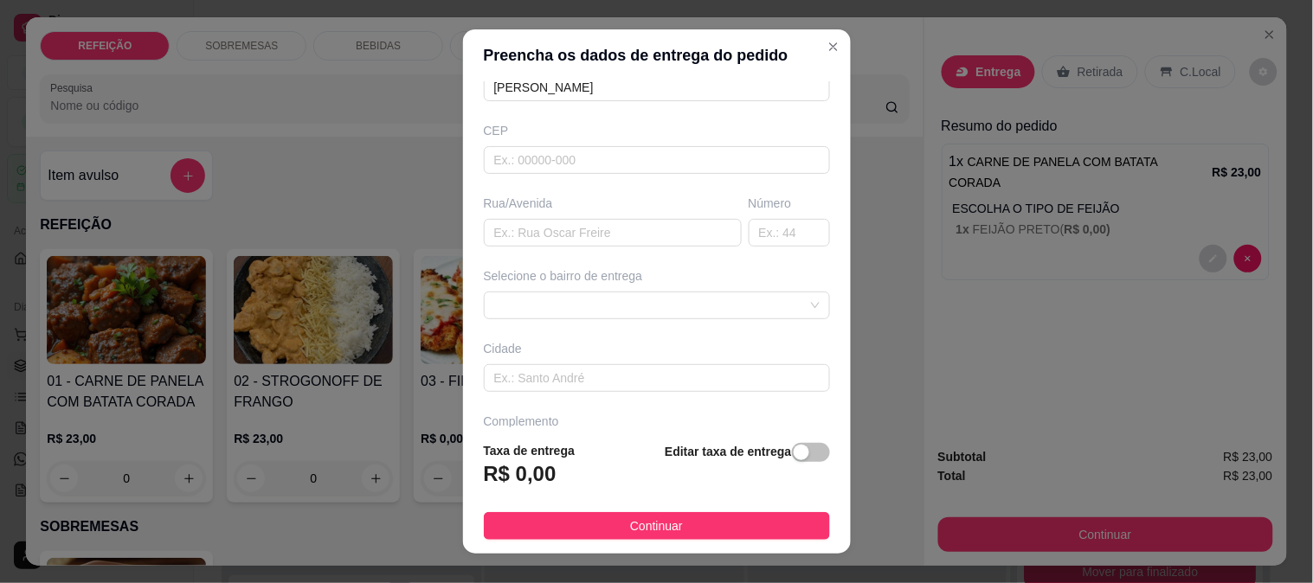
scroll to position [192, 0]
type input "[PHONE_NUMBER]"
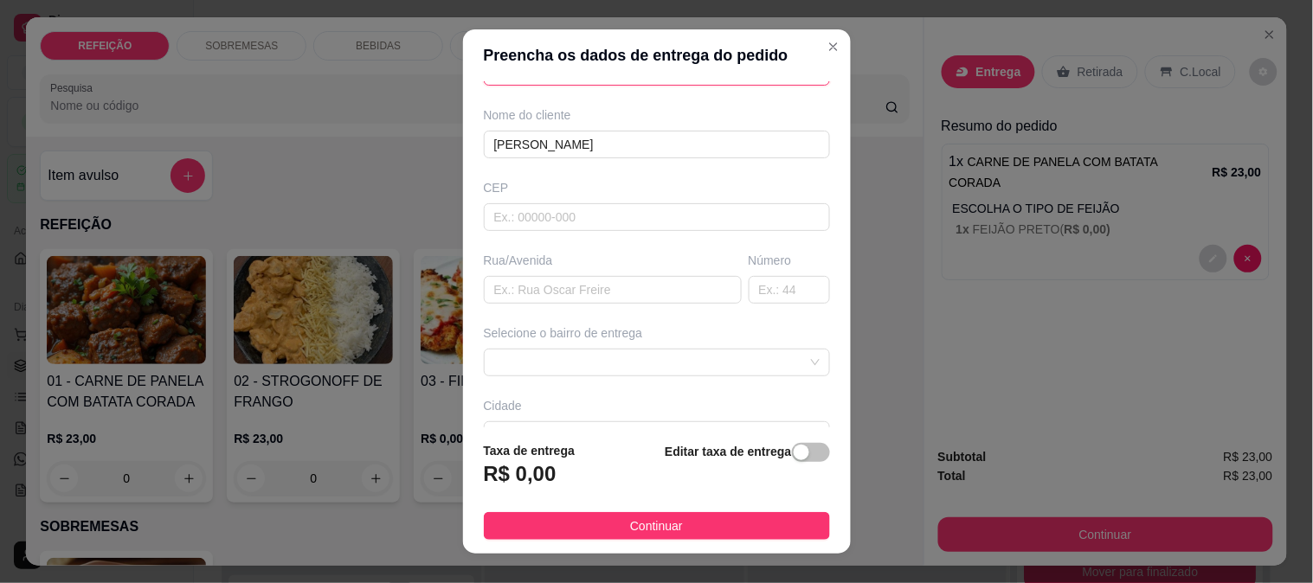
scroll to position [96, 0]
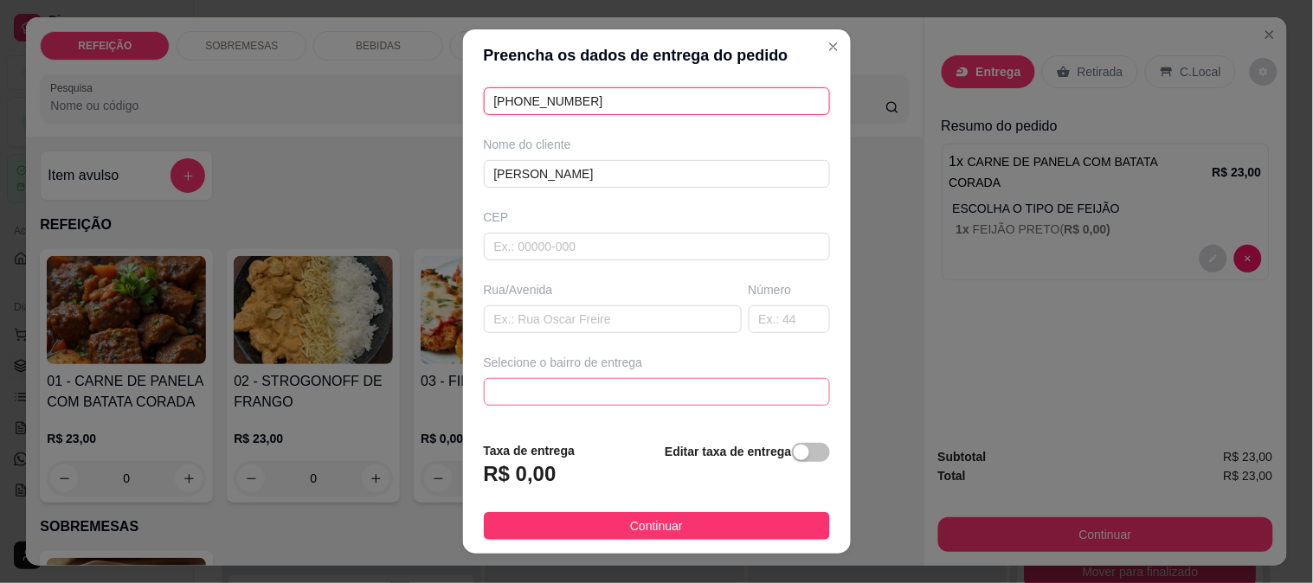
click at [604, 384] on span at bounding box center [656, 392] width 325 height 26
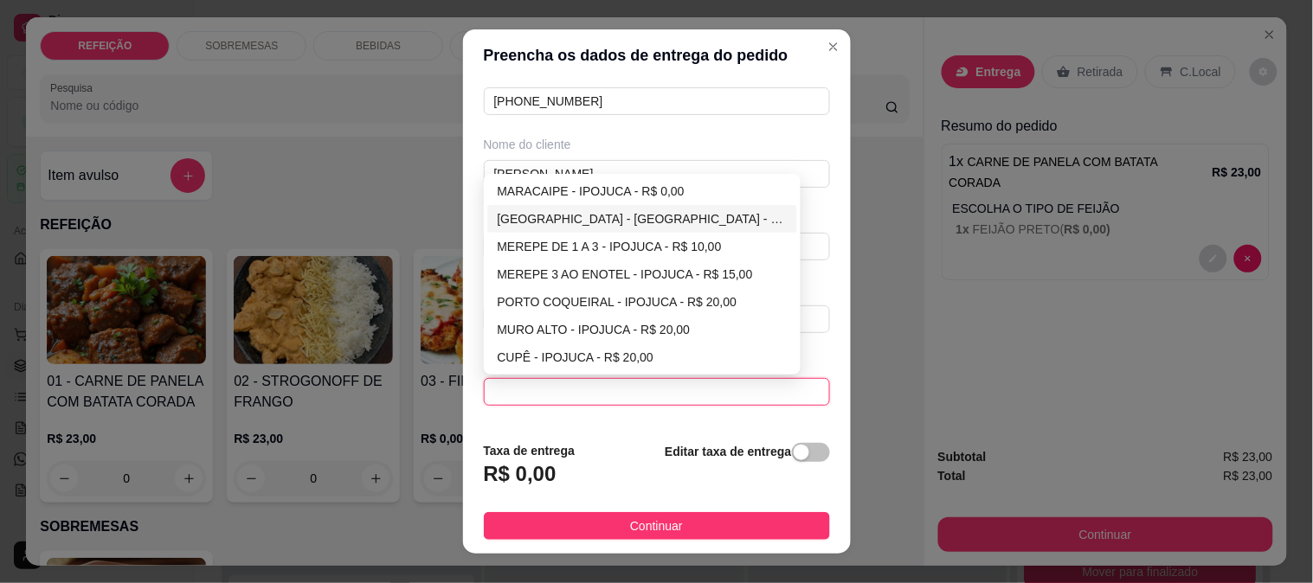
click at [576, 212] on div "[GEOGRAPHIC_DATA] - [GEOGRAPHIC_DATA] - R$ 5,00" at bounding box center [643, 218] width 290 height 19
type input "IPOJUCA"
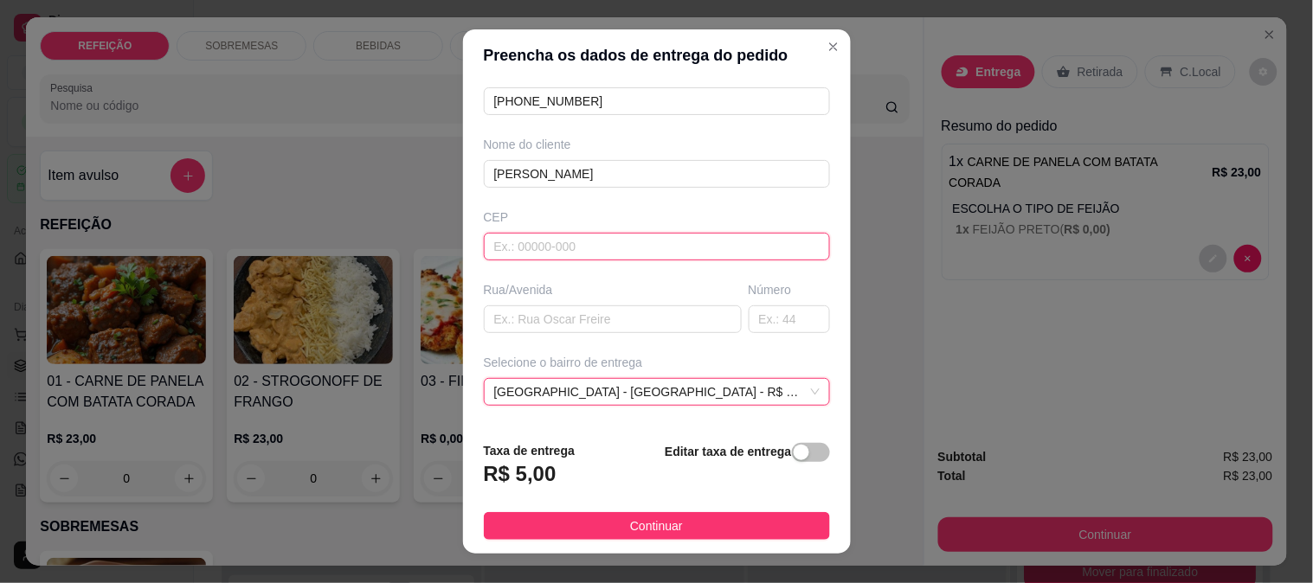
click at [505, 247] on input "text" at bounding box center [657, 247] width 346 height 28
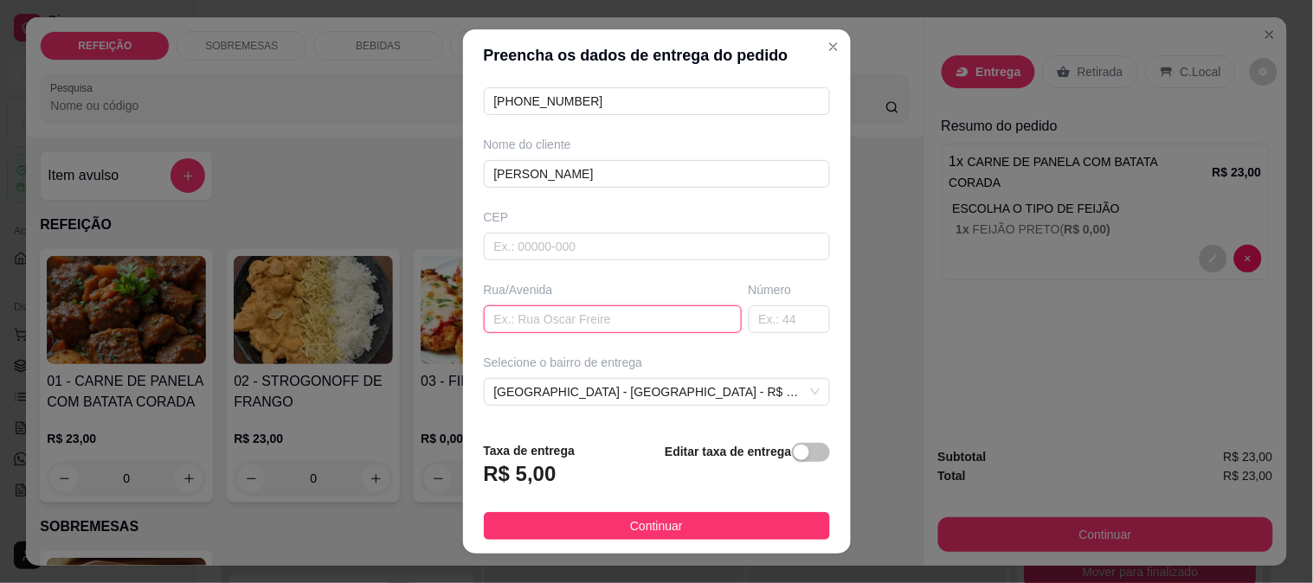
click at [517, 324] on input "text" at bounding box center [613, 319] width 258 height 28
paste input "[GEOGRAPHIC_DATA]"
type input "[GEOGRAPHIC_DATA]"
click at [749, 321] on input "text" at bounding box center [789, 319] width 81 height 28
type input "96"
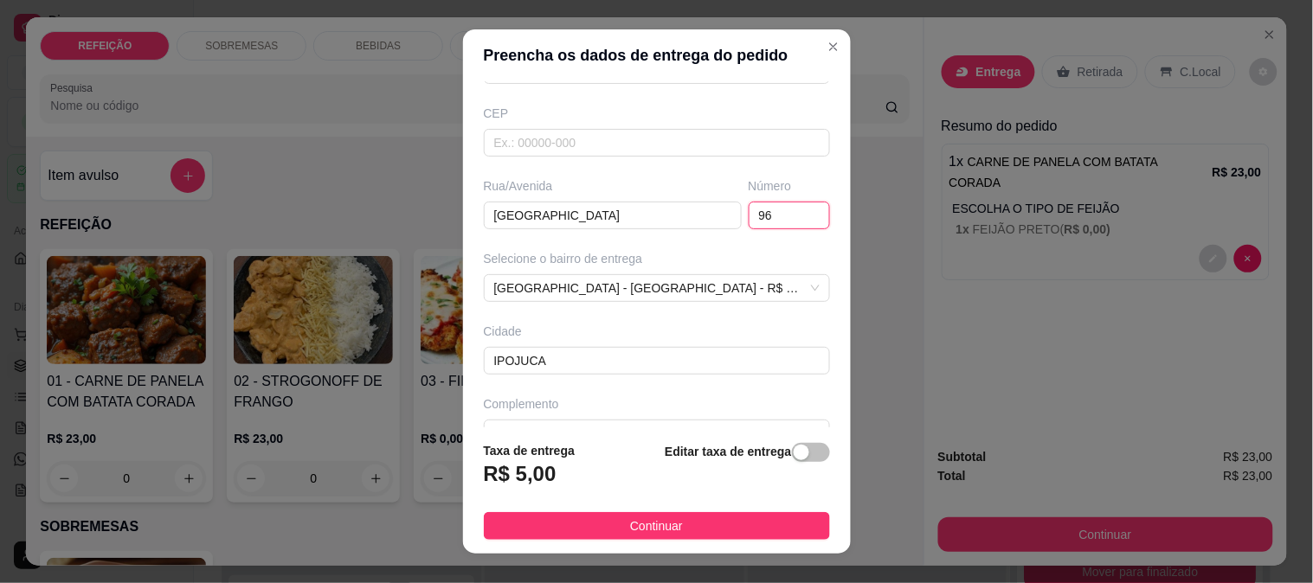
scroll to position [237, 0]
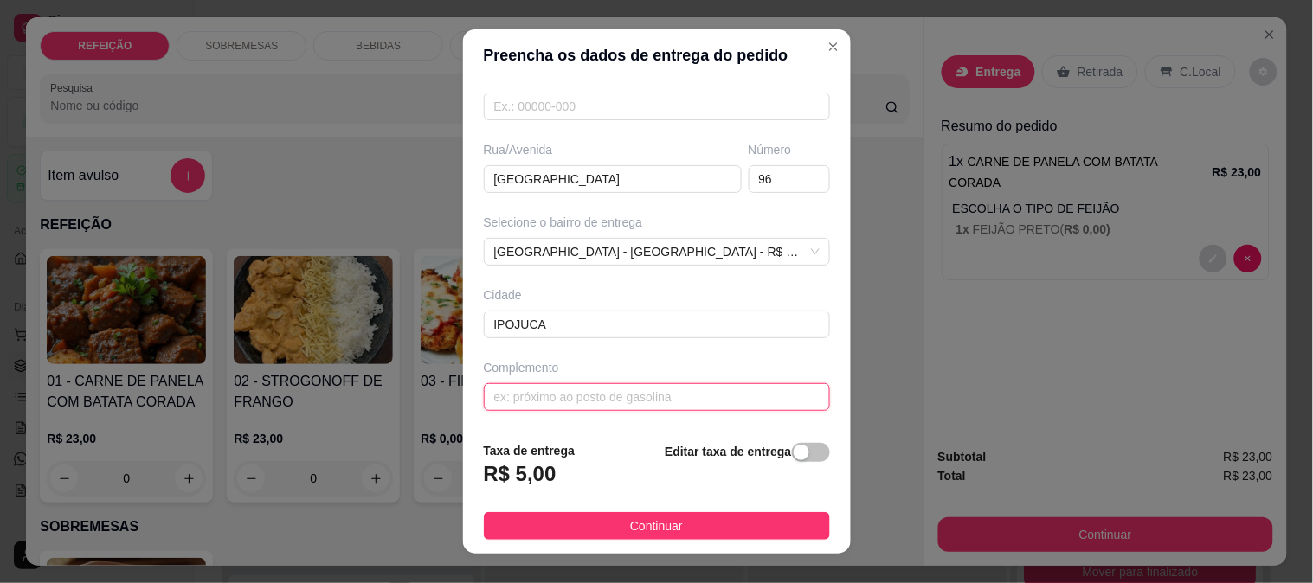
click at [576, 403] on input "text" at bounding box center [657, 397] width 346 height 28
paste input "Em cima da Farmácia Família, ao lado do galego da fruta."
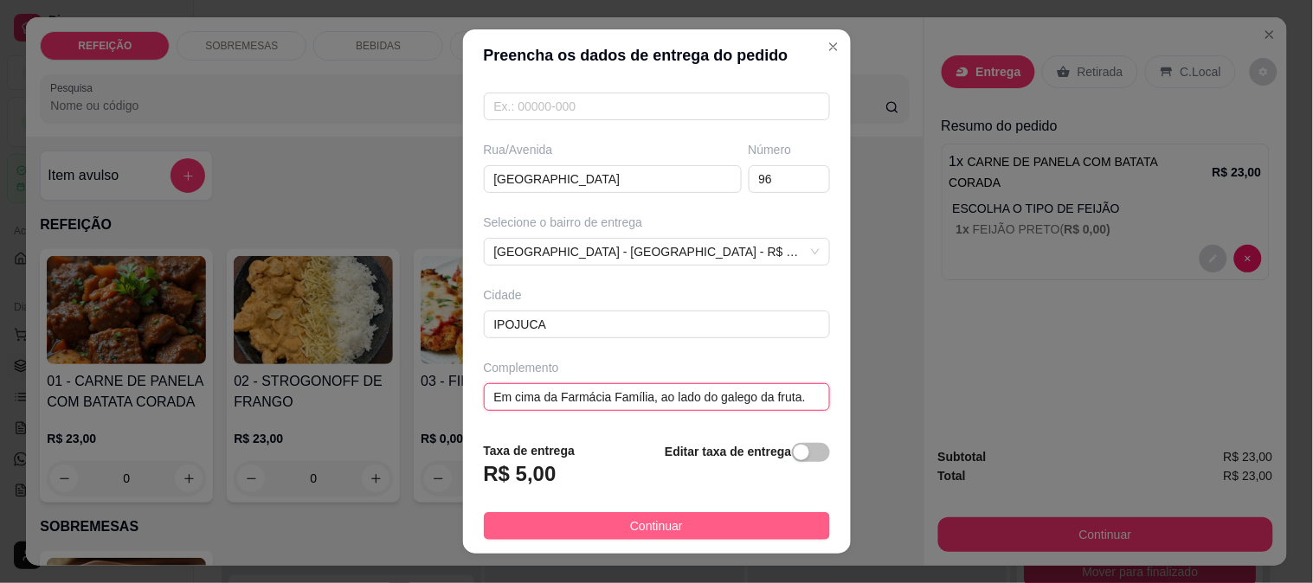
type input "Em cima da Farmácia Família, ao lado do galego da fruta."
click at [606, 525] on button "Continuar" at bounding box center [657, 526] width 346 height 28
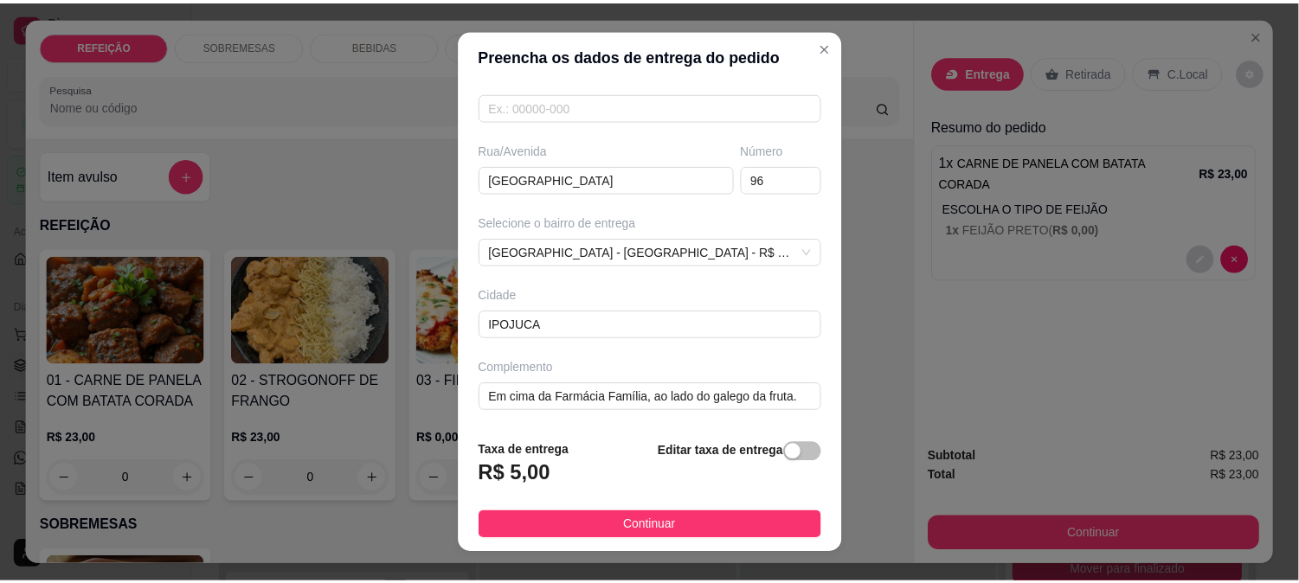
scroll to position [0, 0]
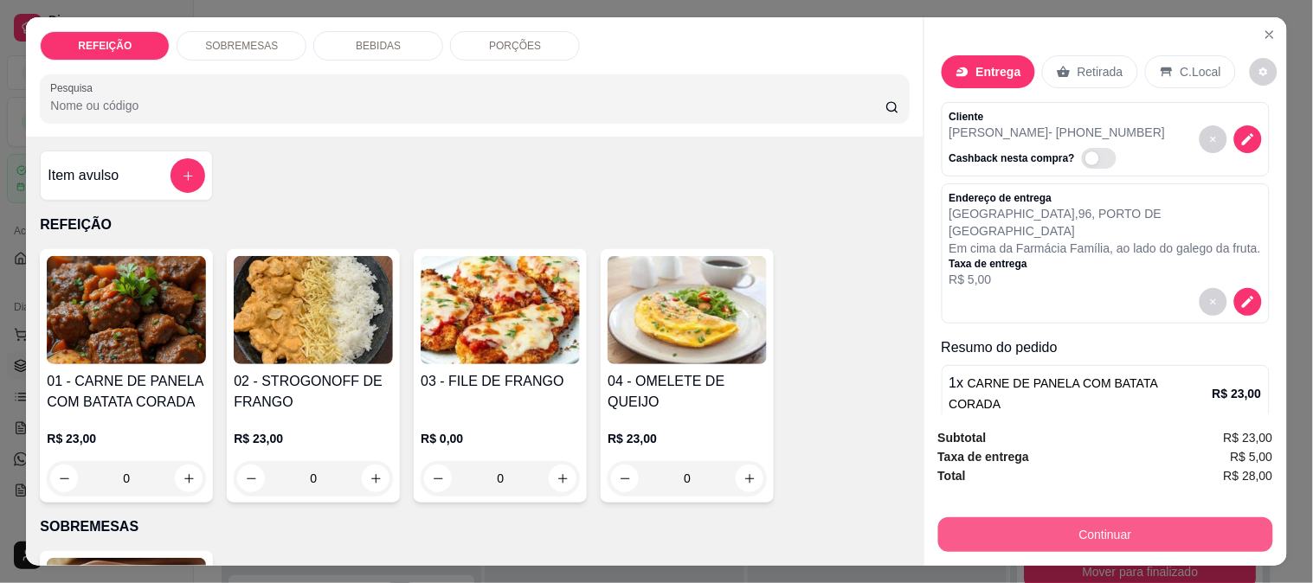
click at [983, 524] on button "Continuar" at bounding box center [1105, 535] width 335 height 35
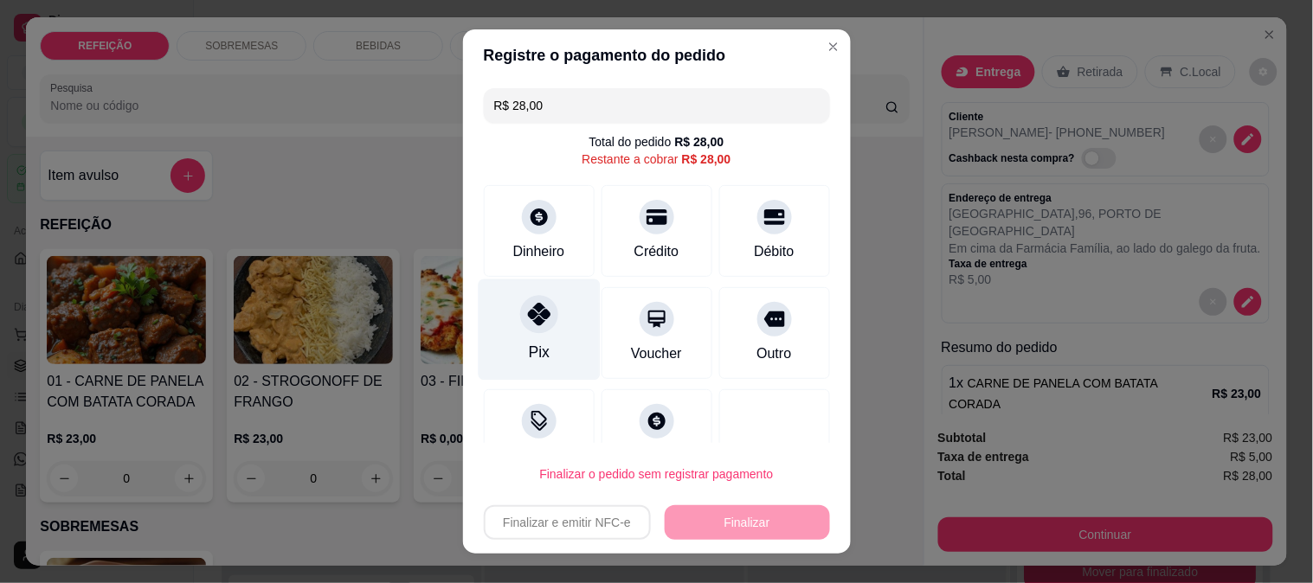
click at [545, 342] on div "Pix" at bounding box center [539, 329] width 122 height 101
type input "R$ 0,00"
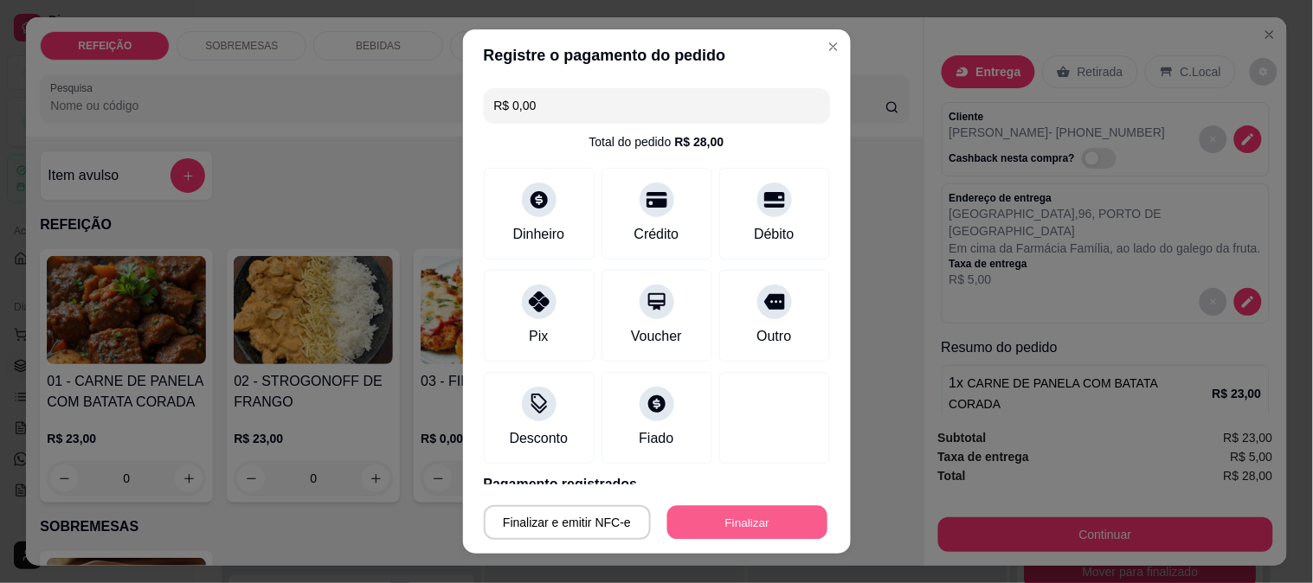
click at [706, 516] on button "Finalizar" at bounding box center [747, 523] width 160 height 34
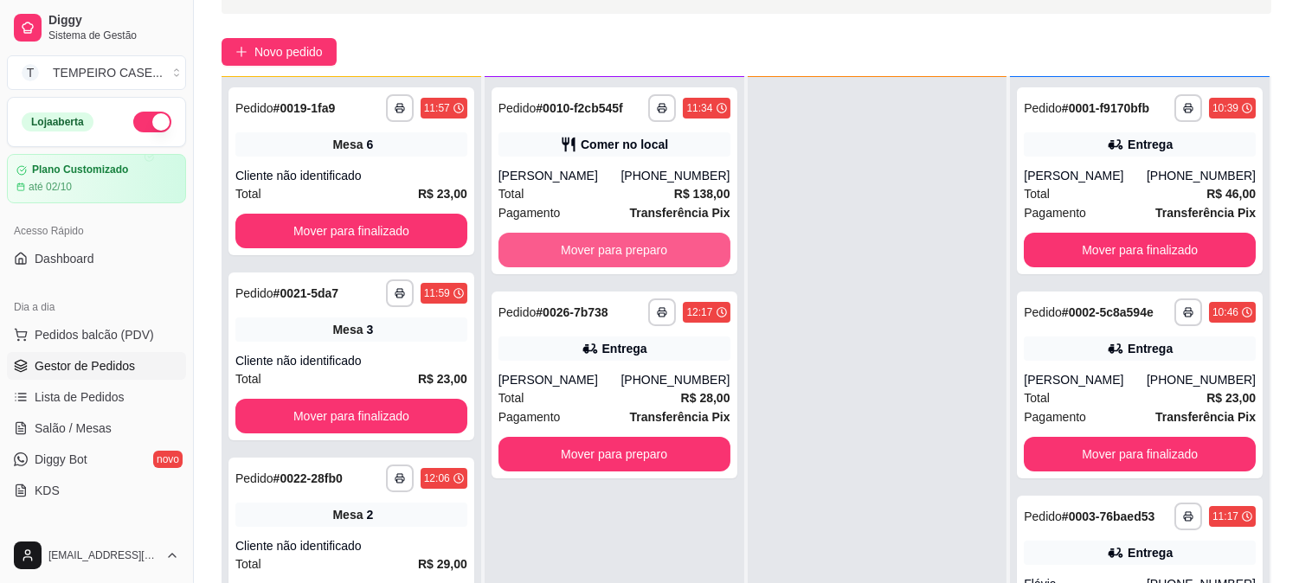
scroll to position [264, 0]
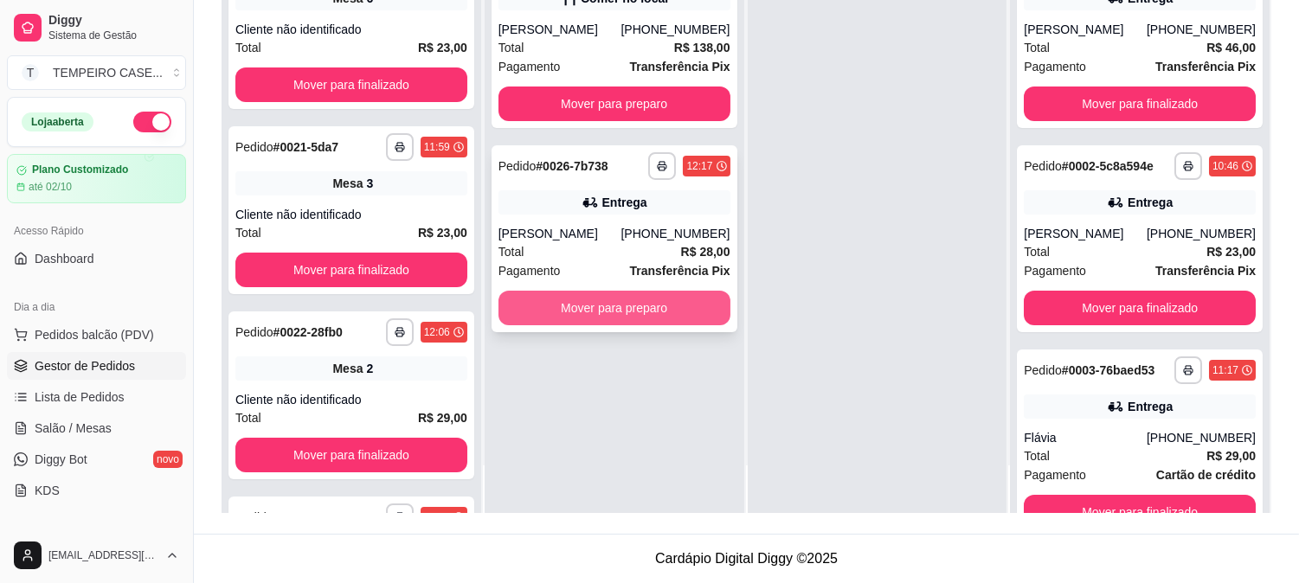
click at [599, 310] on button "Mover para preparo" at bounding box center [614, 308] width 232 height 35
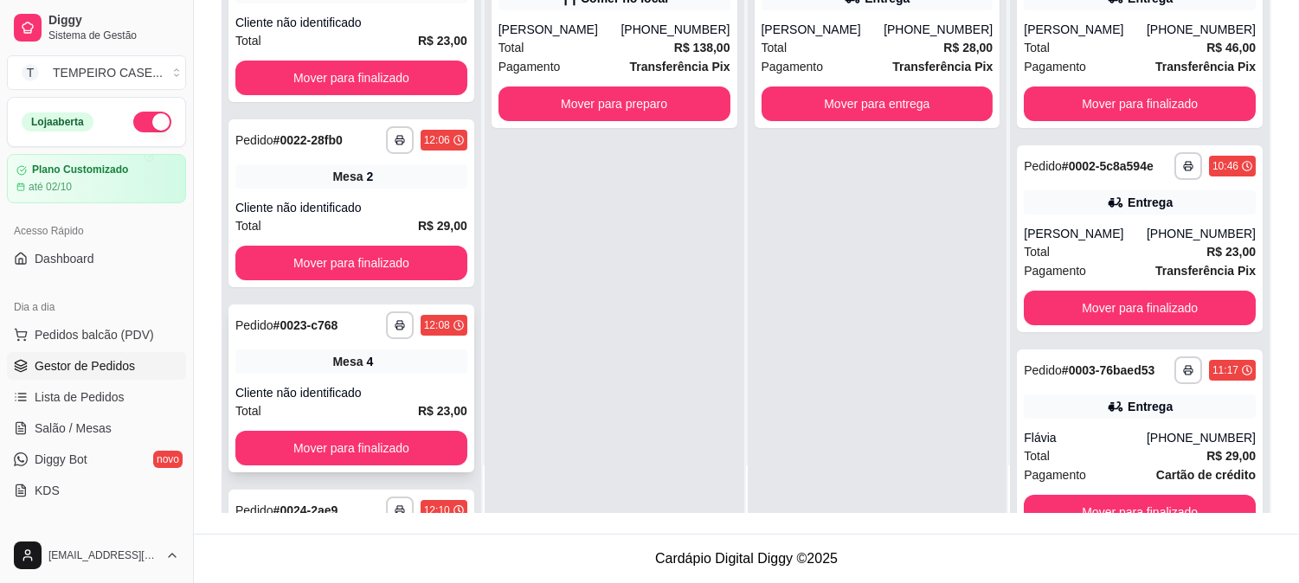
scroll to position [563, 0]
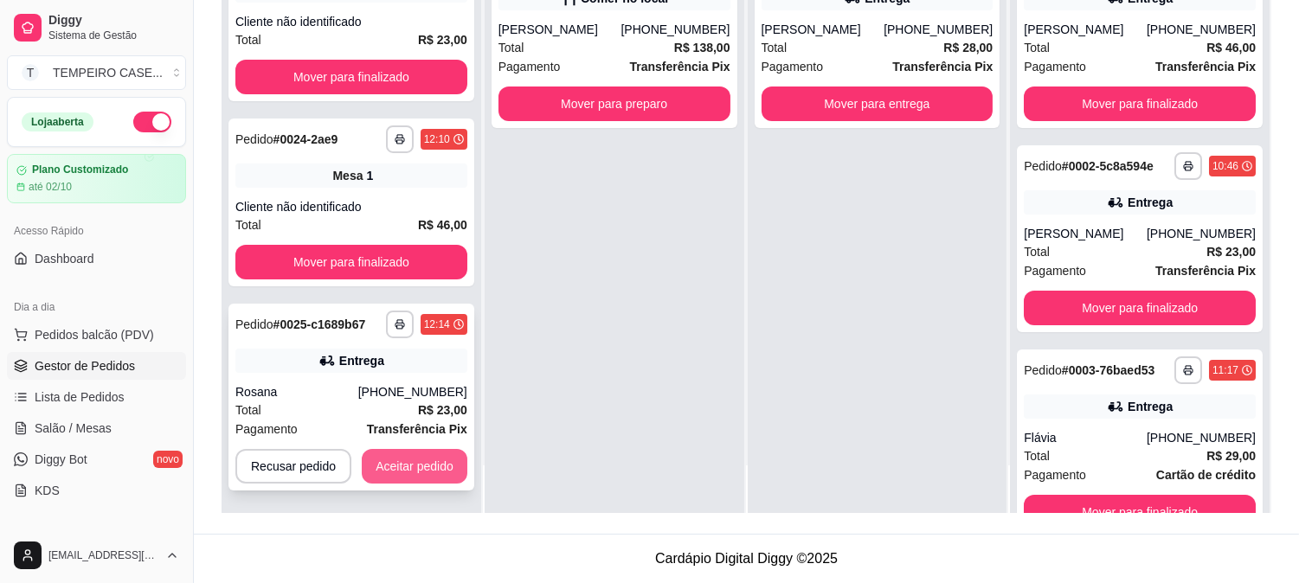
click at [407, 470] on button "Aceitar pedido" at bounding box center [415, 466] width 106 height 35
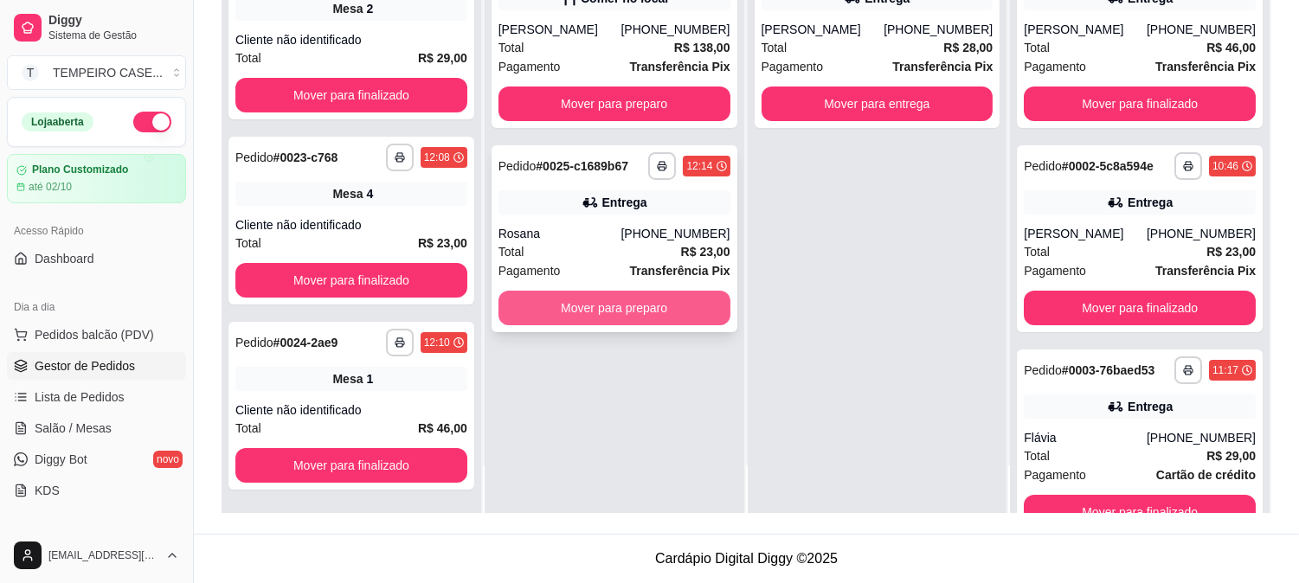
scroll to position [359, 0]
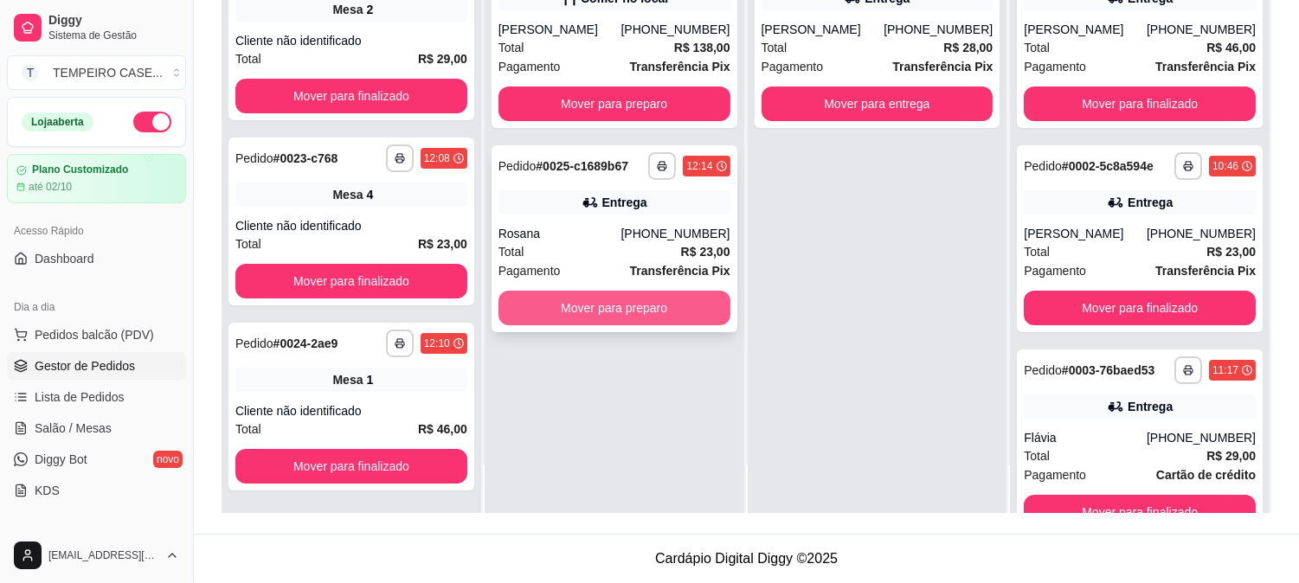
click at [624, 305] on button "Mover para preparo" at bounding box center [614, 308] width 232 height 35
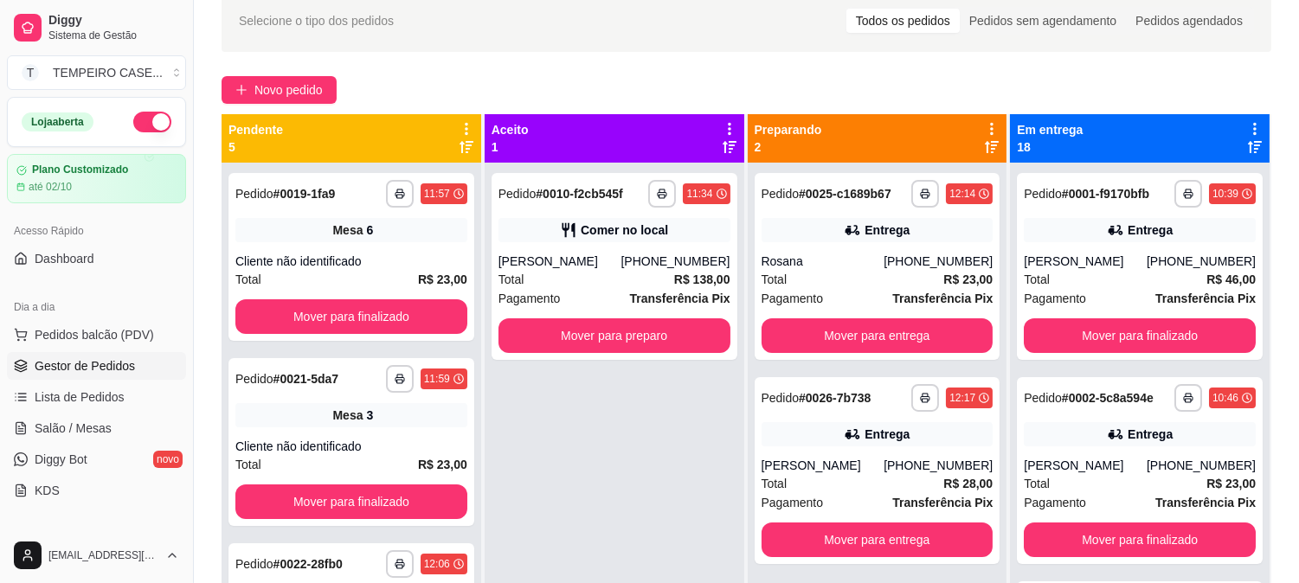
scroll to position [0, 0]
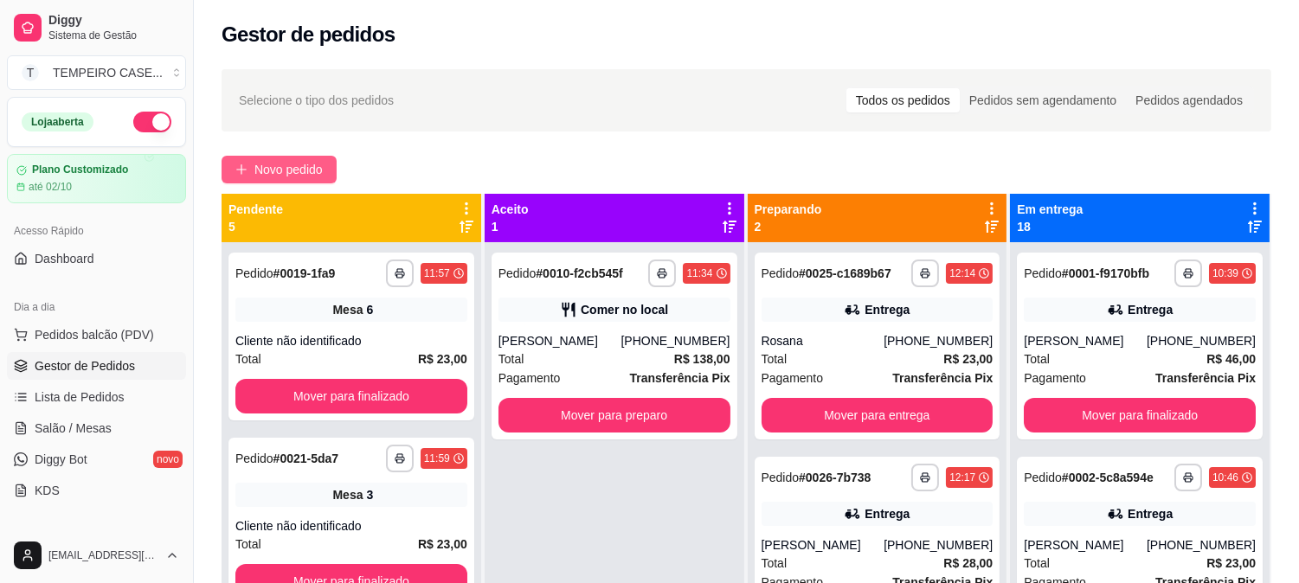
click at [249, 160] on button "Novo pedido" at bounding box center [279, 170] width 115 height 28
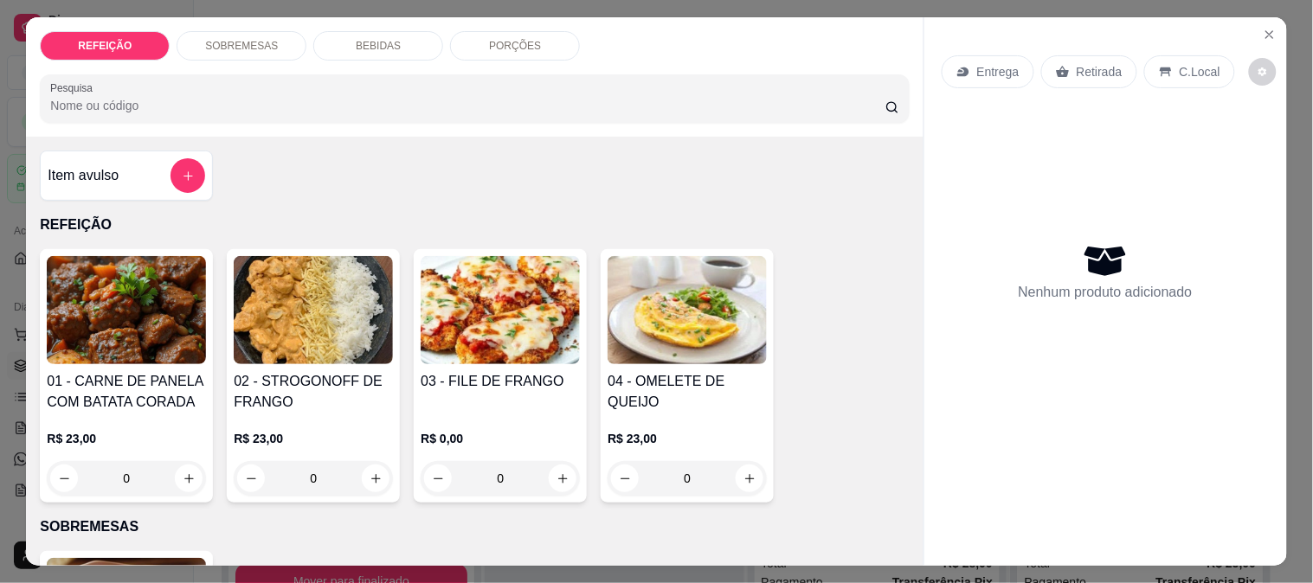
click at [320, 359] on div "02 - STROGONOFF DE FRANGO R$ 23,00 0" at bounding box center [313, 376] width 173 height 254
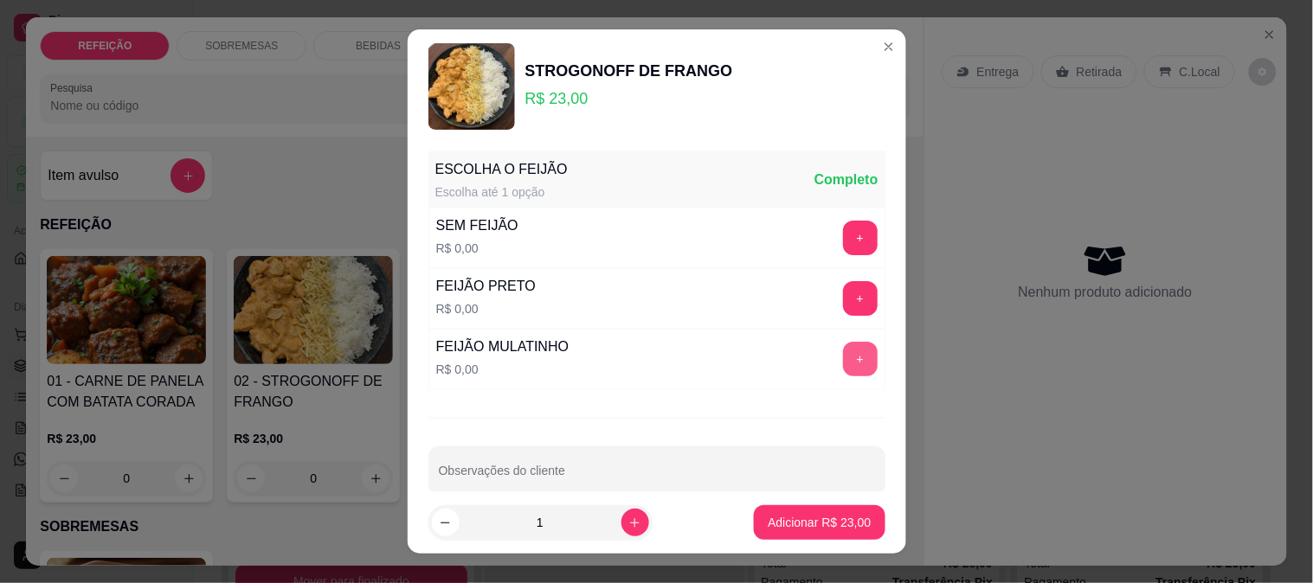
click at [843, 369] on button "+" at bounding box center [860, 359] width 35 height 35
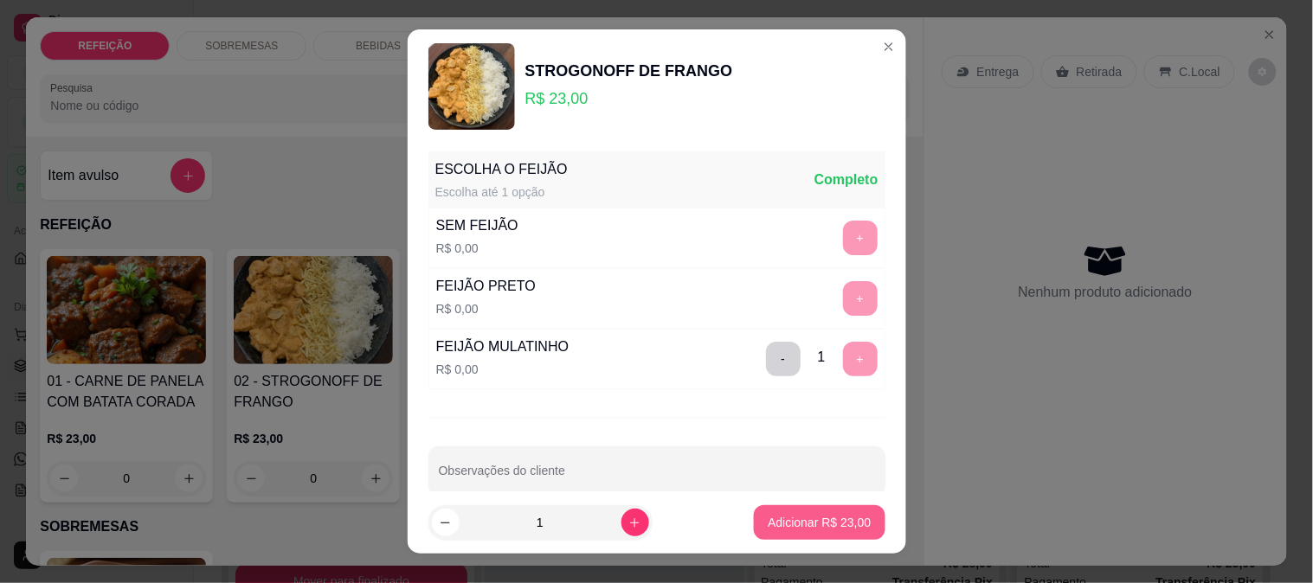
click at [817, 524] on p "Adicionar R$ 23,00" at bounding box center [819, 522] width 103 height 17
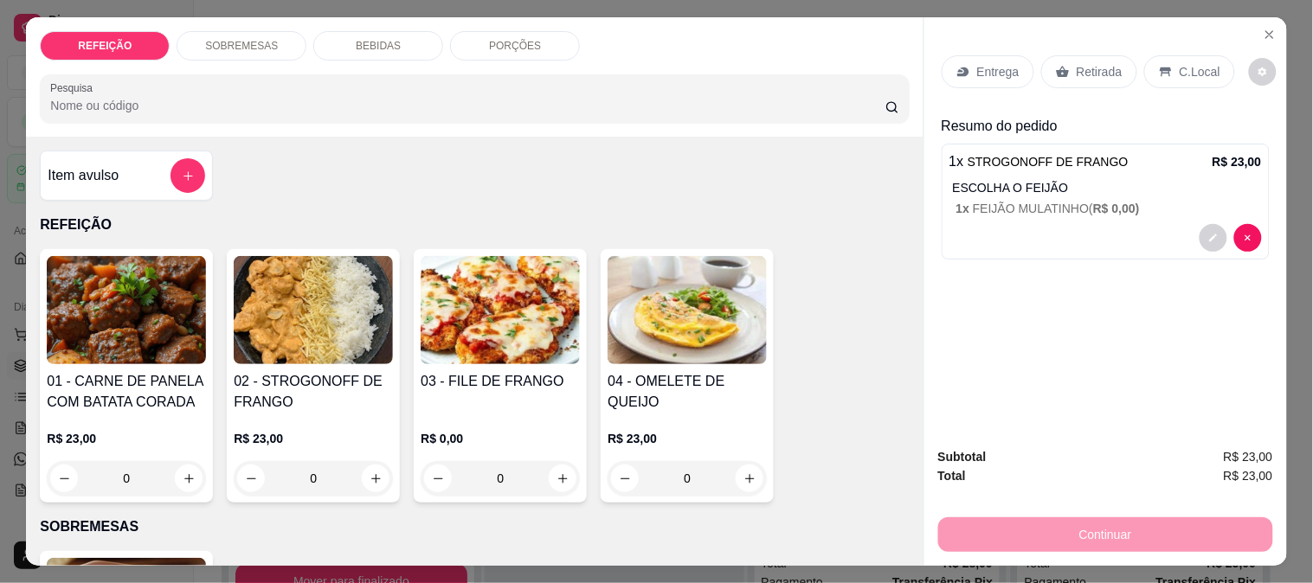
click at [1086, 69] on p "Retirada" at bounding box center [1100, 71] width 46 height 17
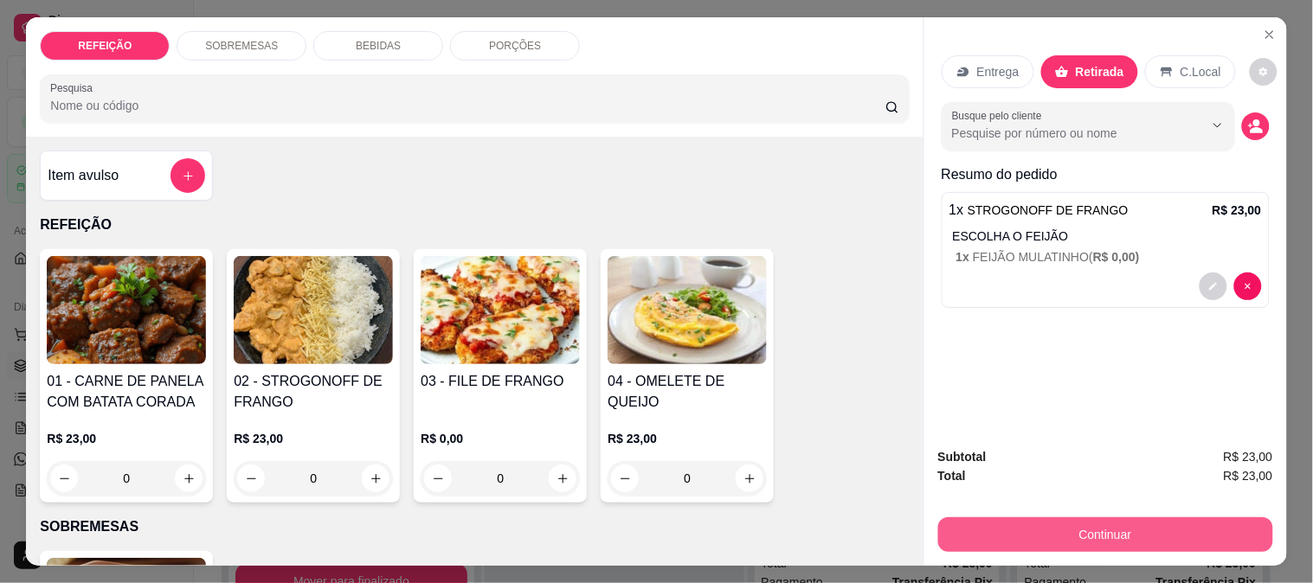
click at [1036, 518] on button "Continuar" at bounding box center [1105, 535] width 335 height 35
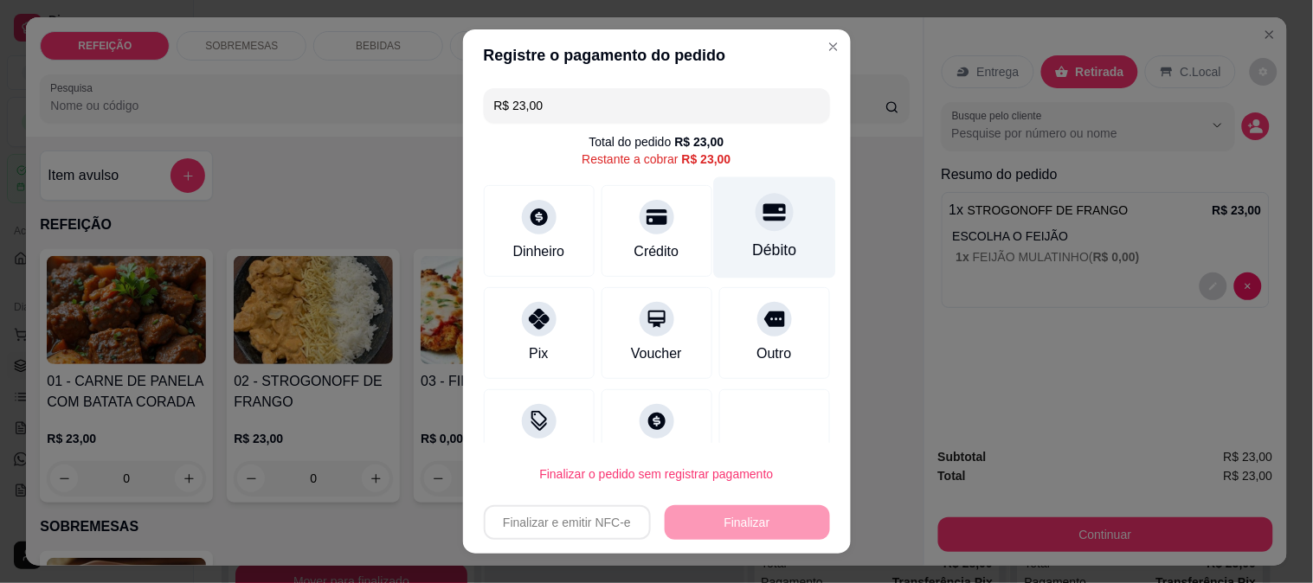
click at [731, 235] on div "Débito" at bounding box center [774, 227] width 122 height 101
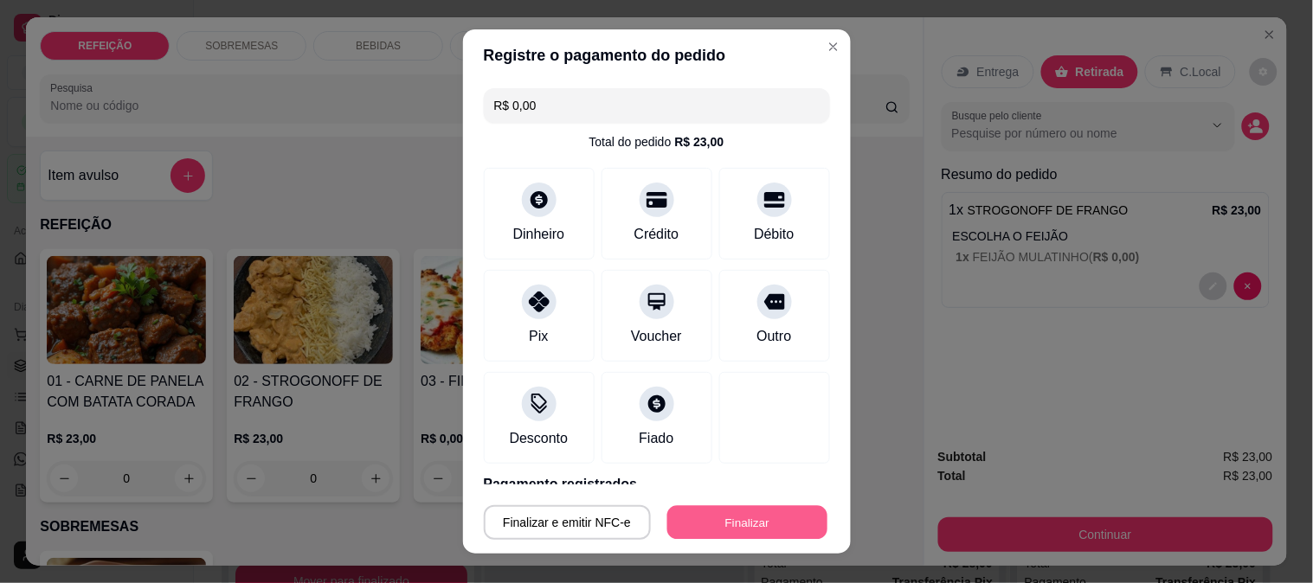
click at [755, 531] on button "Finalizar" at bounding box center [747, 523] width 160 height 34
type input "-R$ 23,00"
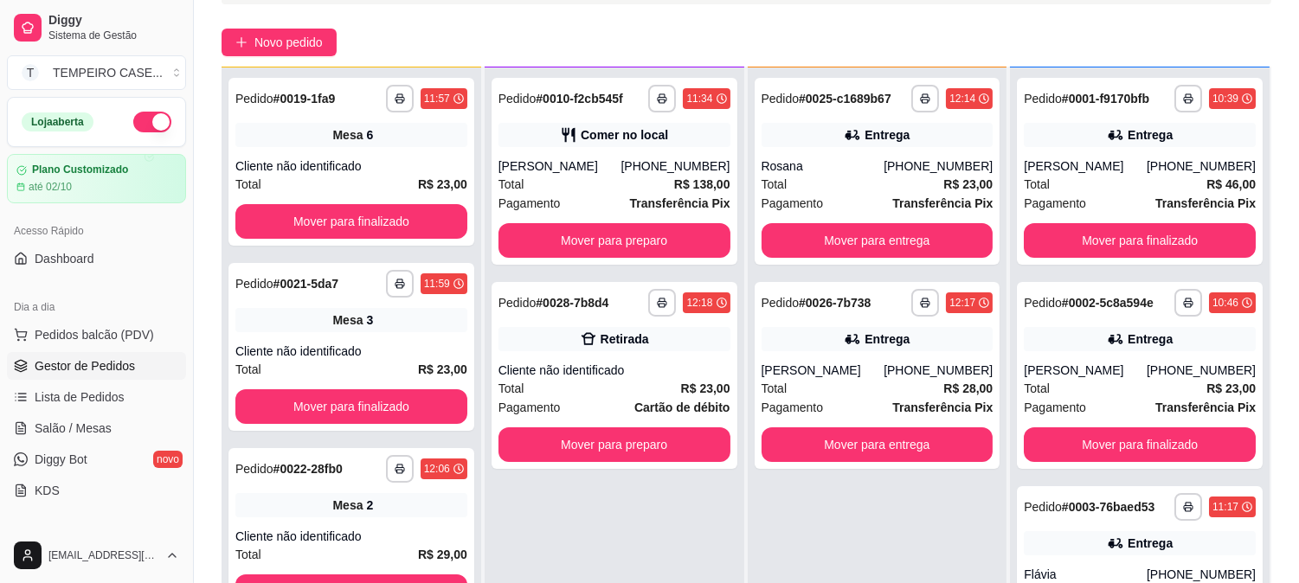
scroll to position [264, 0]
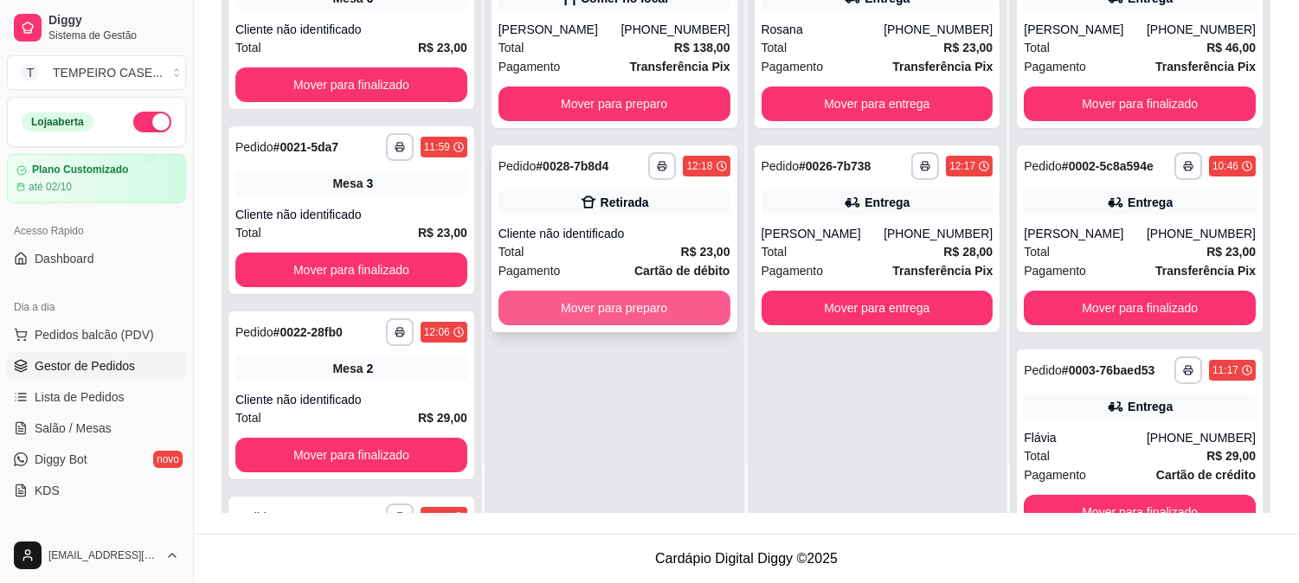
click at [653, 301] on button "Mover para preparo" at bounding box center [614, 308] width 232 height 35
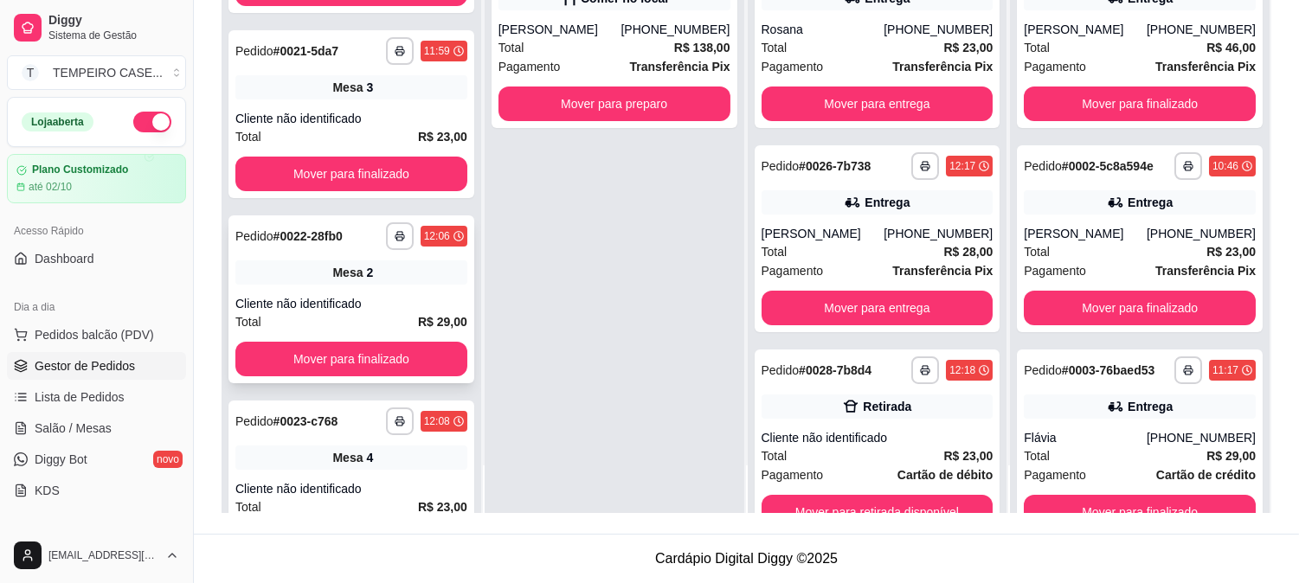
scroll to position [563, 0]
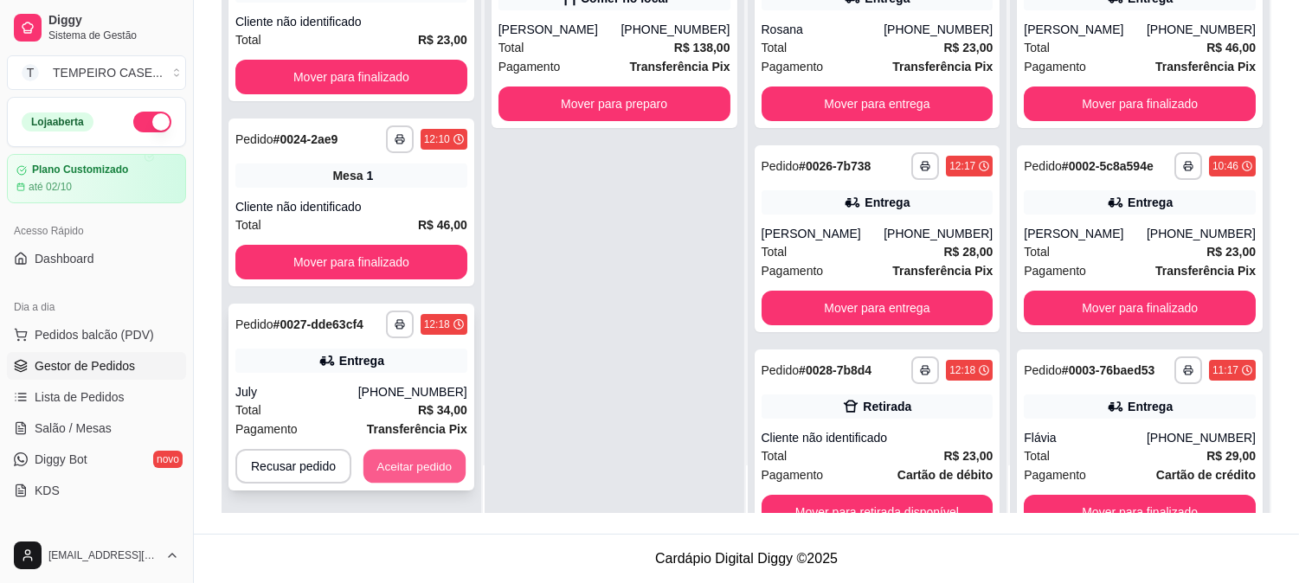
click at [390, 464] on button "Aceitar pedido" at bounding box center [414, 467] width 102 height 34
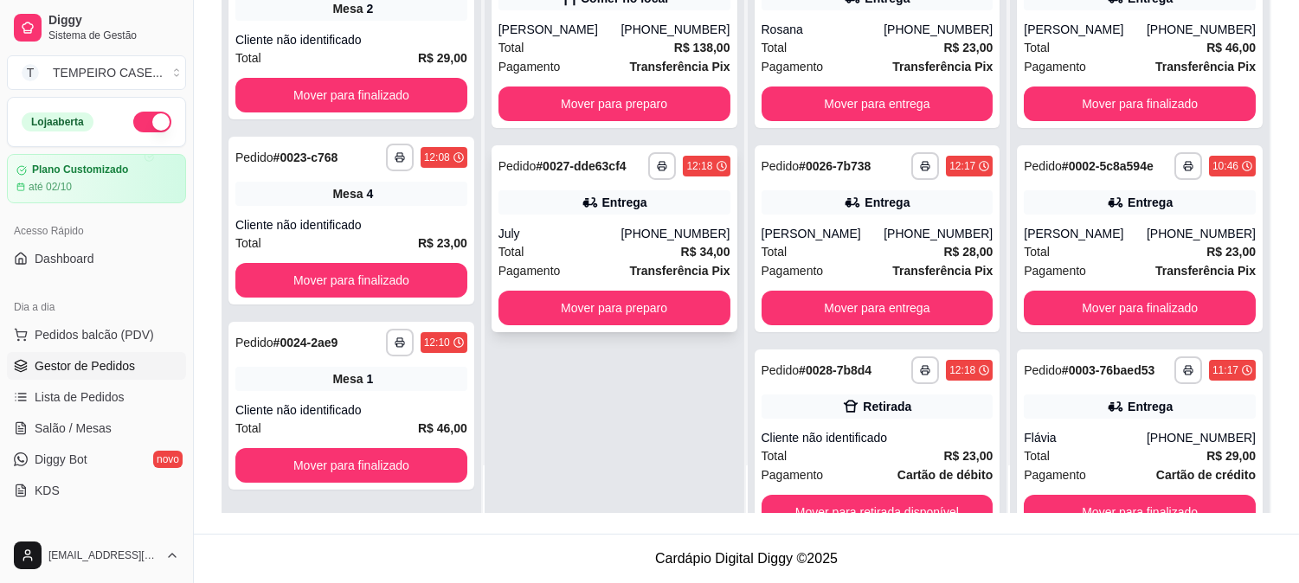
scroll to position [359, 0]
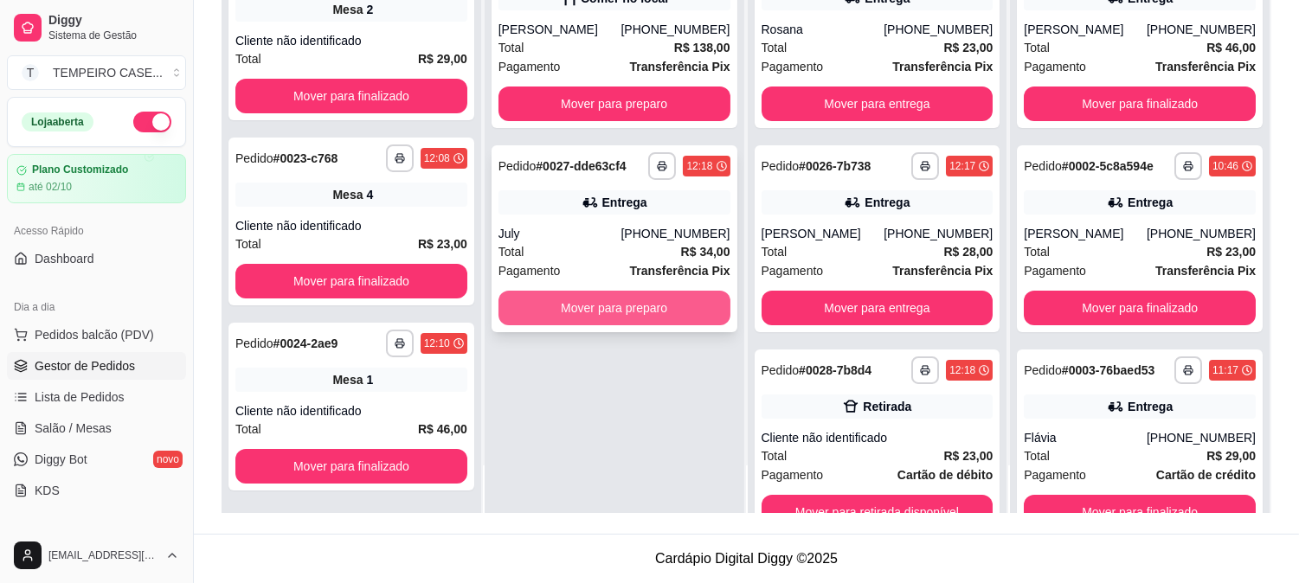
click at [580, 312] on button "Mover para preparo" at bounding box center [614, 308] width 232 height 35
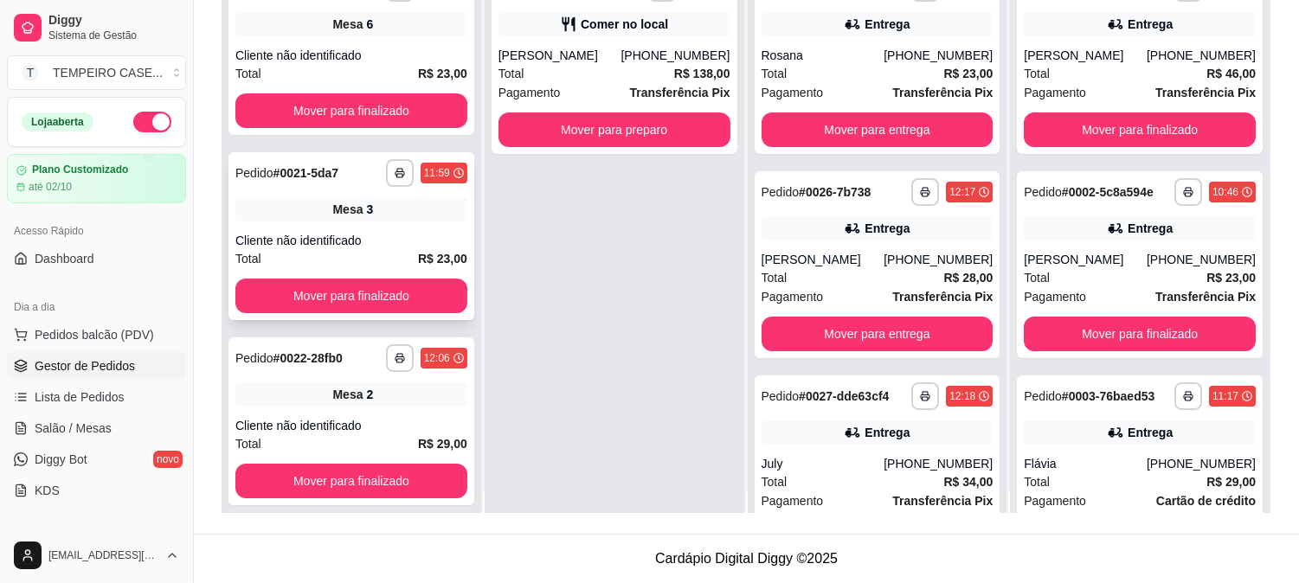
scroll to position [0, 0]
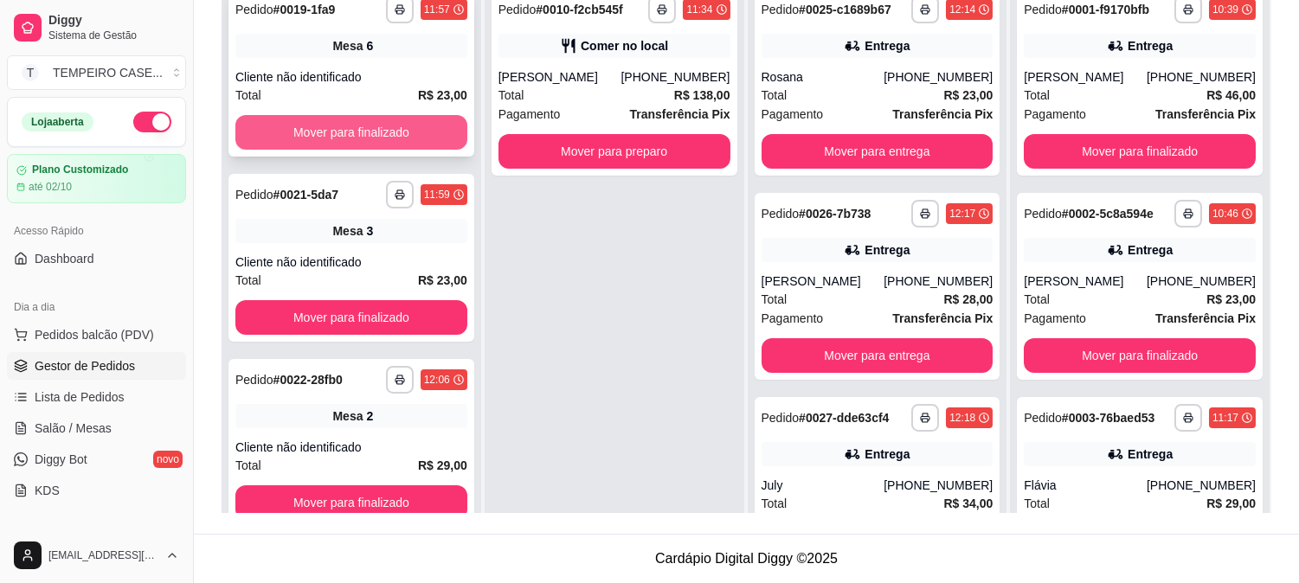
click at [364, 137] on button "Mover para finalizado" at bounding box center [351, 132] width 232 height 35
click at [370, 136] on button "Mover para finalizado" at bounding box center [351, 133] width 225 height 34
click at [369, 134] on button "Mover para finalizado" at bounding box center [351, 133] width 225 height 34
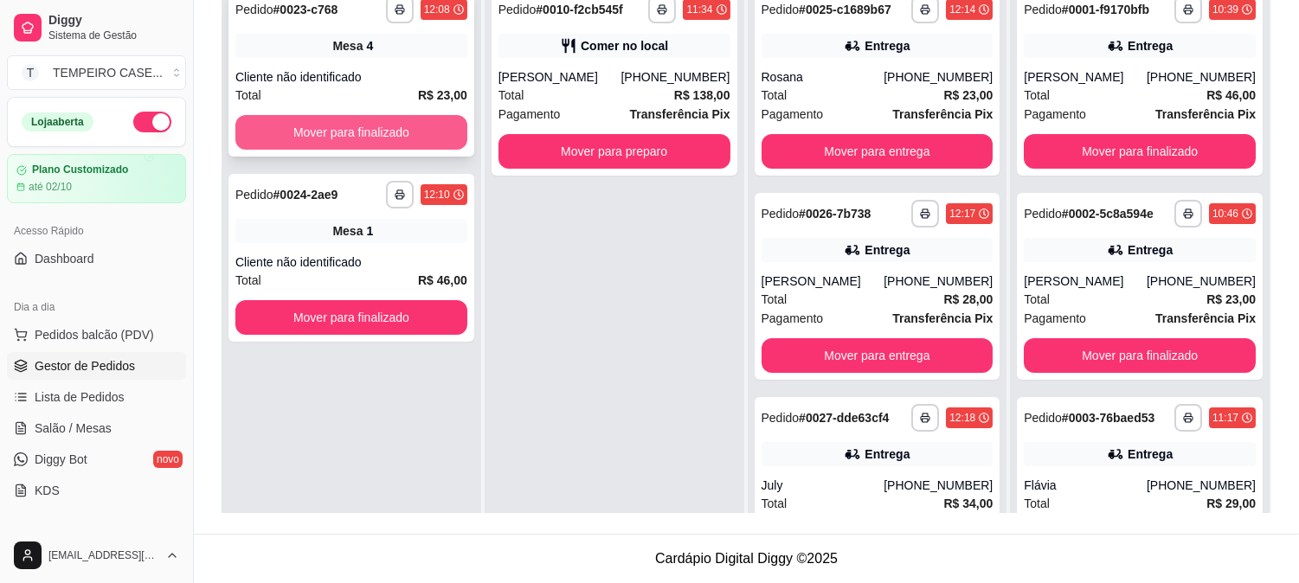
click at [365, 137] on button "Mover para finalizado" at bounding box center [351, 132] width 232 height 35
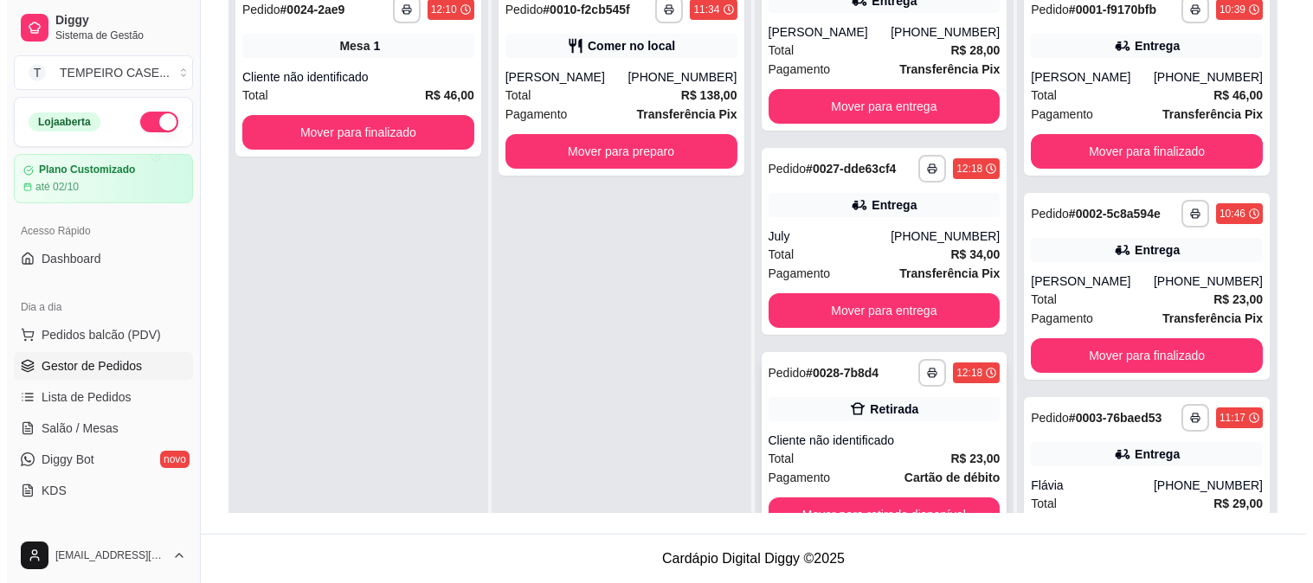
scroll to position [48, 0]
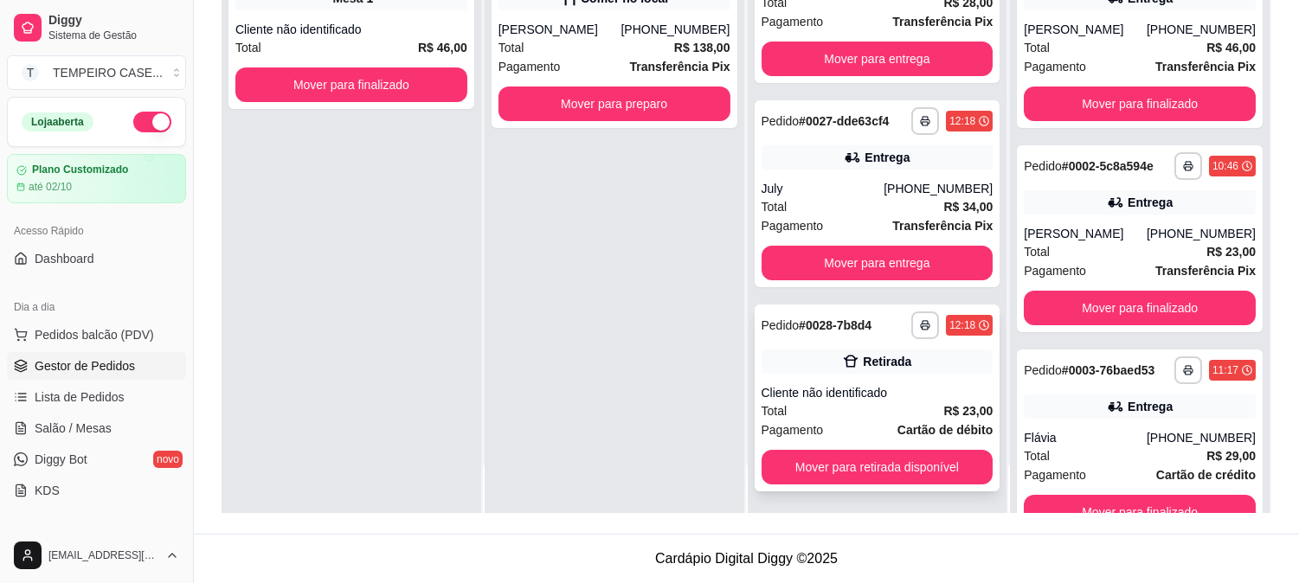
click at [884, 350] on div "Retirada" at bounding box center [878, 362] width 232 height 24
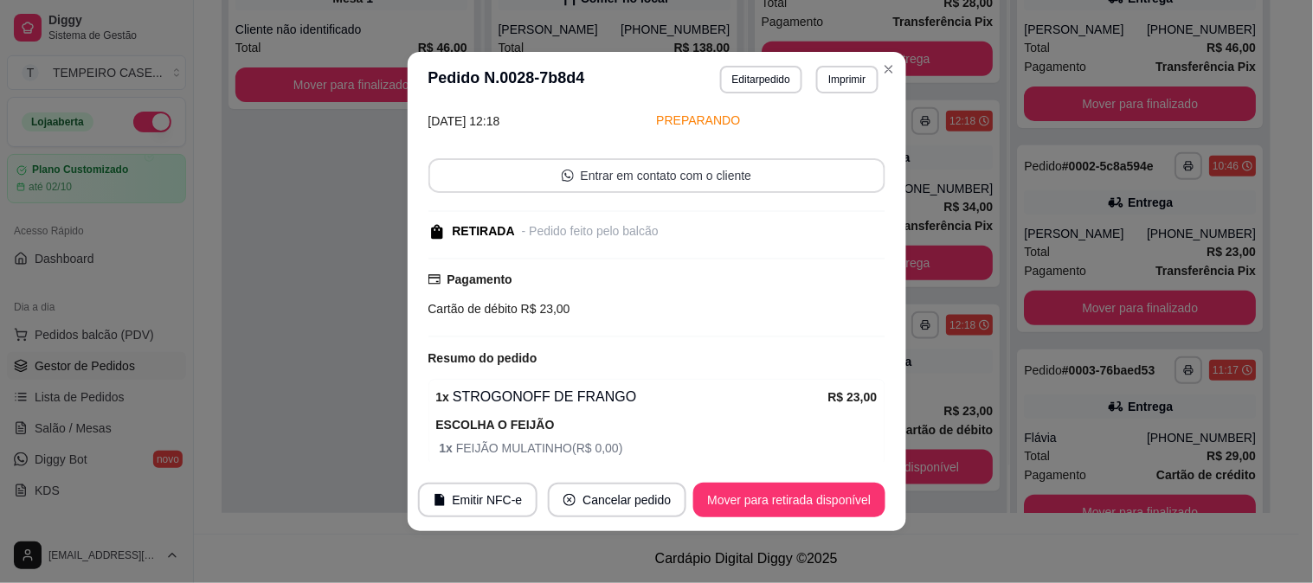
scroll to position [151, 0]
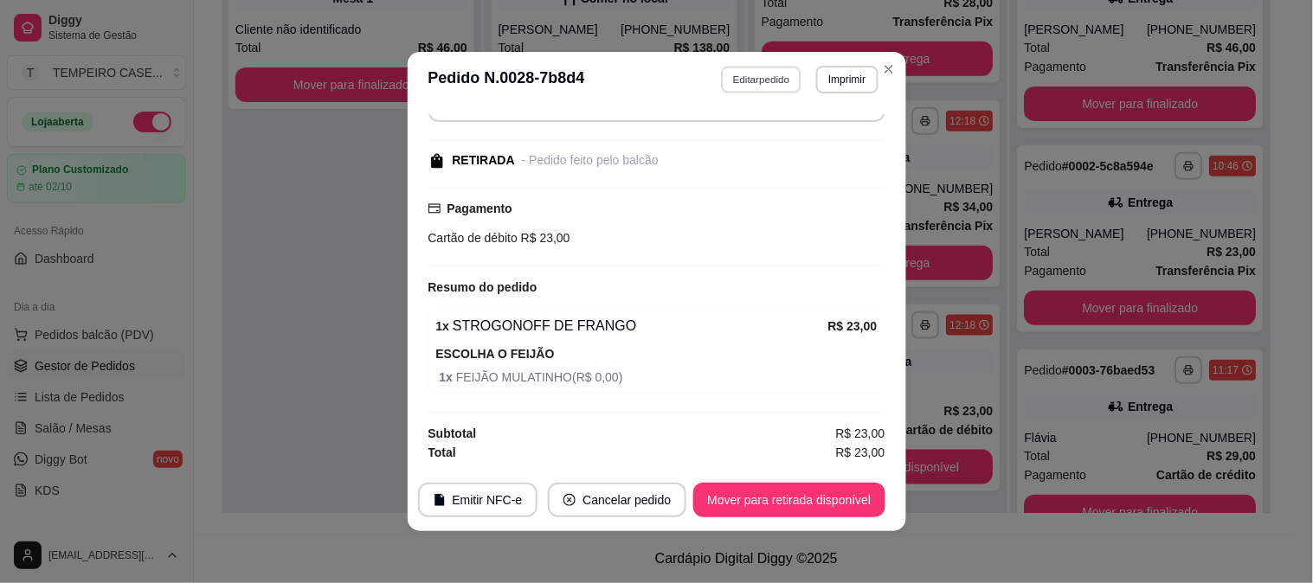
click at [756, 80] on button "Editar pedido" at bounding box center [761, 79] width 80 height 27
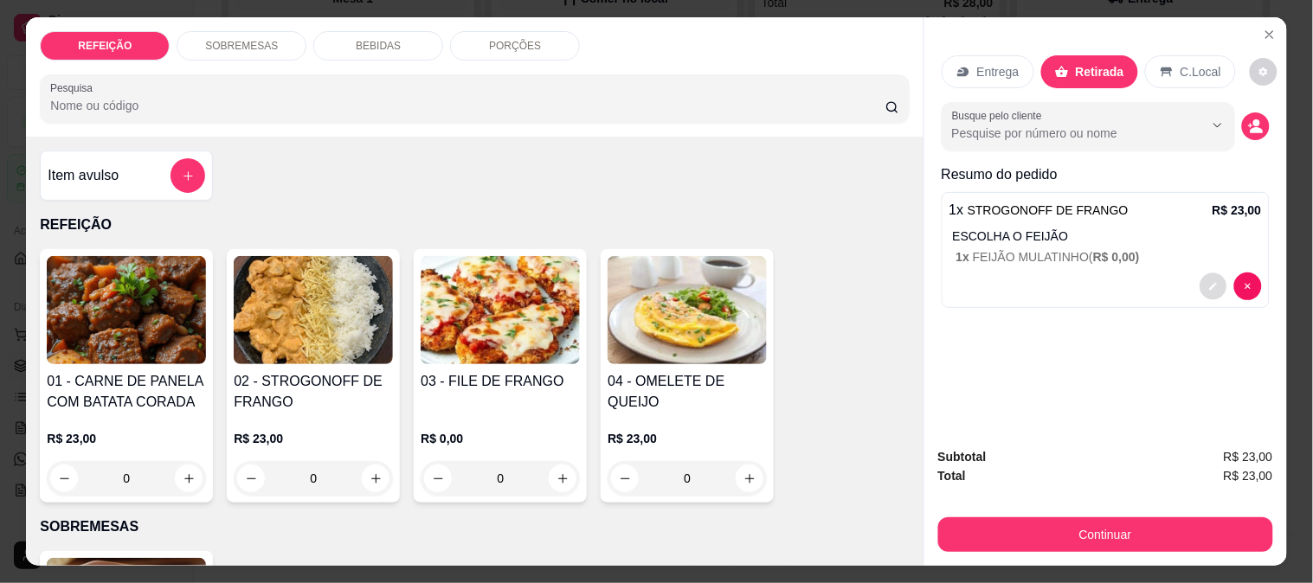
click at [1208, 281] on icon "decrease-product-quantity" at bounding box center [1213, 286] width 10 height 10
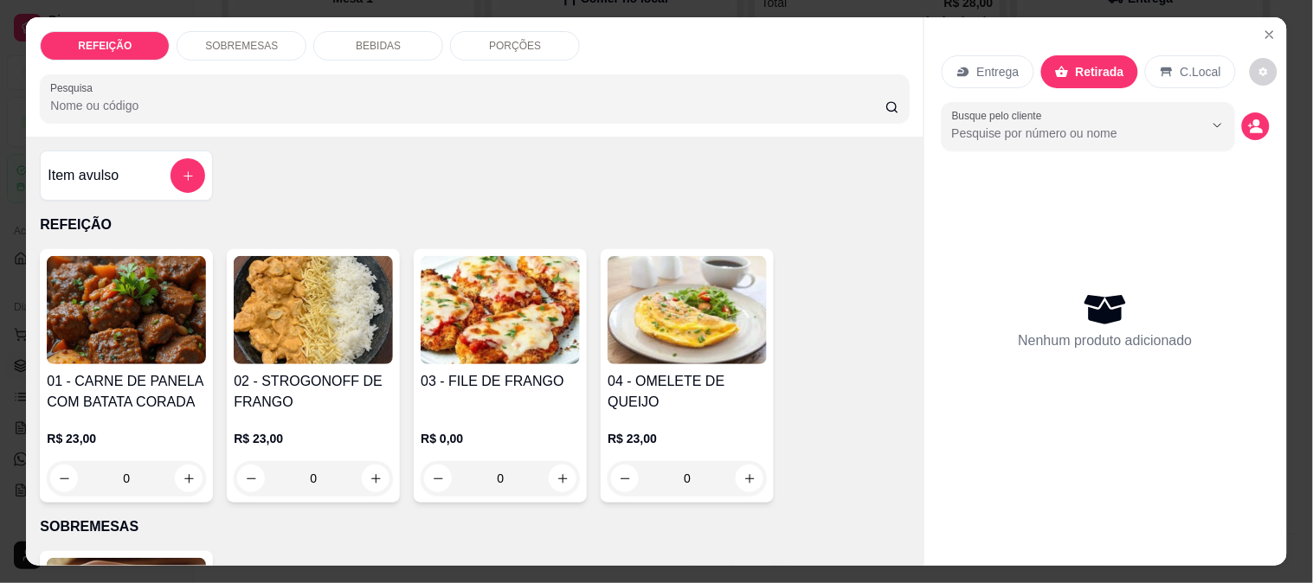
click at [163, 392] on h4 "01 - CARNE DE PANELA COM BATATA CORADA" at bounding box center [126, 392] width 159 height 42
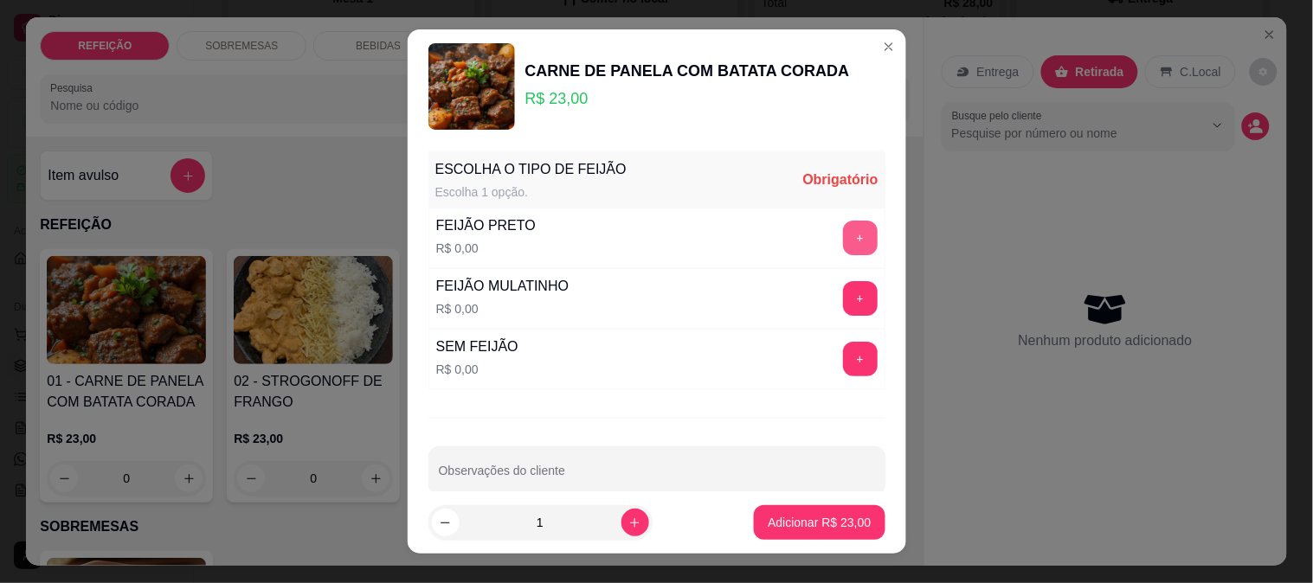
click at [843, 239] on button "+" at bounding box center [860, 238] width 35 height 35
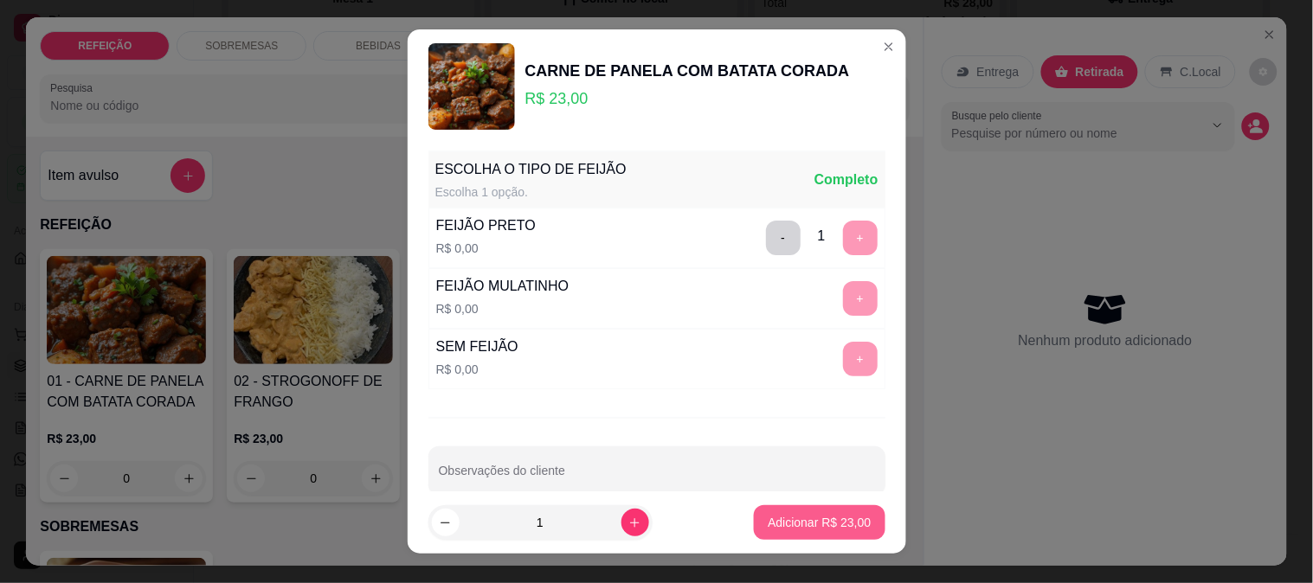
click at [810, 511] on button "Adicionar R$ 23,00" at bounding box center [819, 522] width 131 height 35
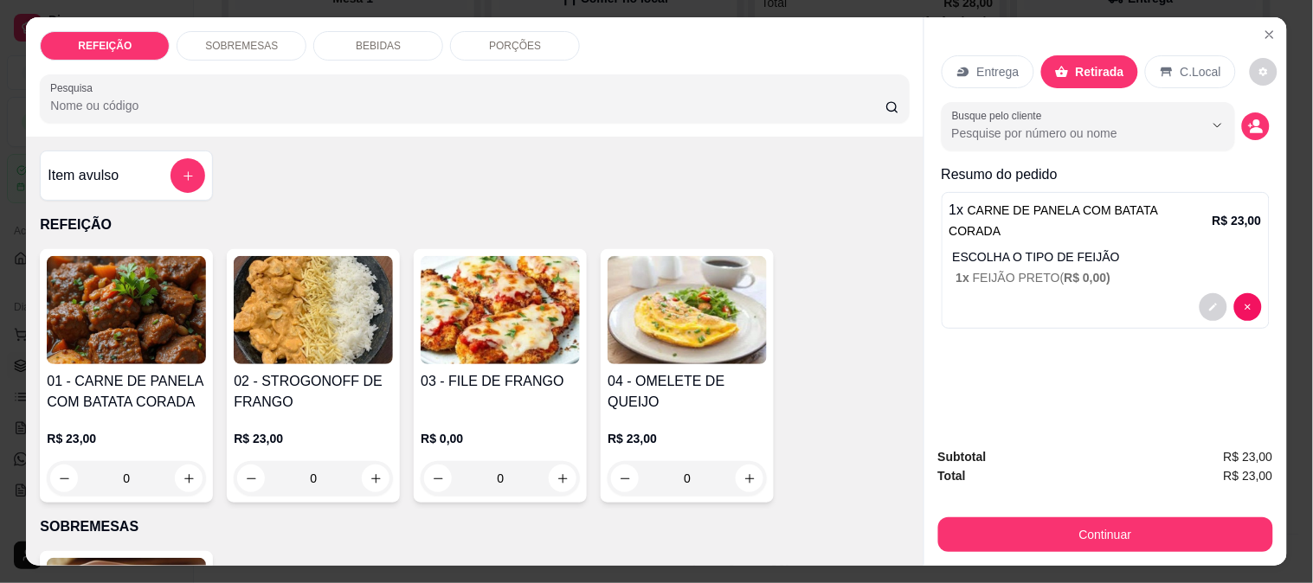
click at [1019, 547] on div "Subtotal R$ 23,00 Total R$ 23,00 Continuar" at bounding box center [1105, 500] width 363 height 132
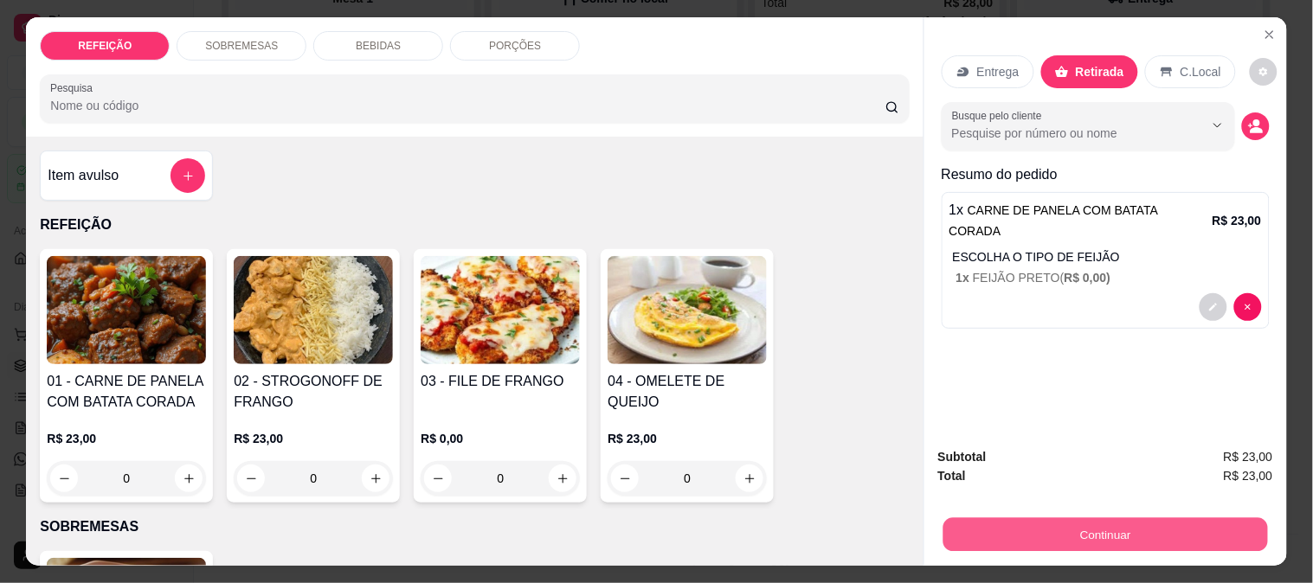
click at [1017, 530] on button "Continuar" at bounding box center [1104, 535] width 325 height 34
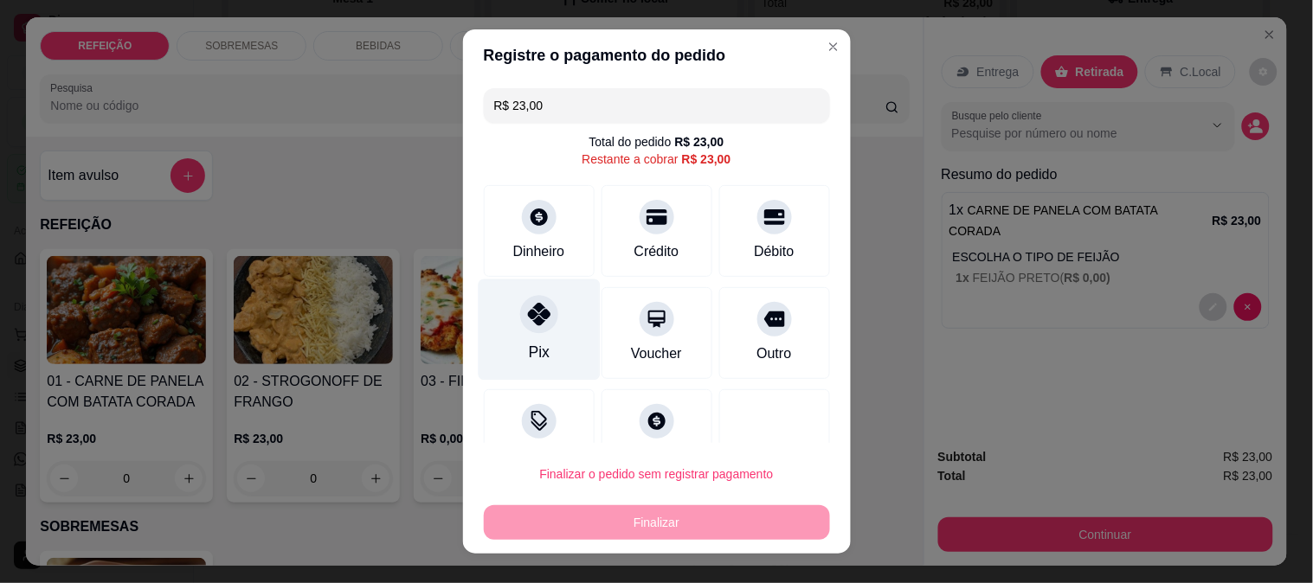
click at [511, 333] on div "Pix" at bounding box center [539, 329] width 122 height 101
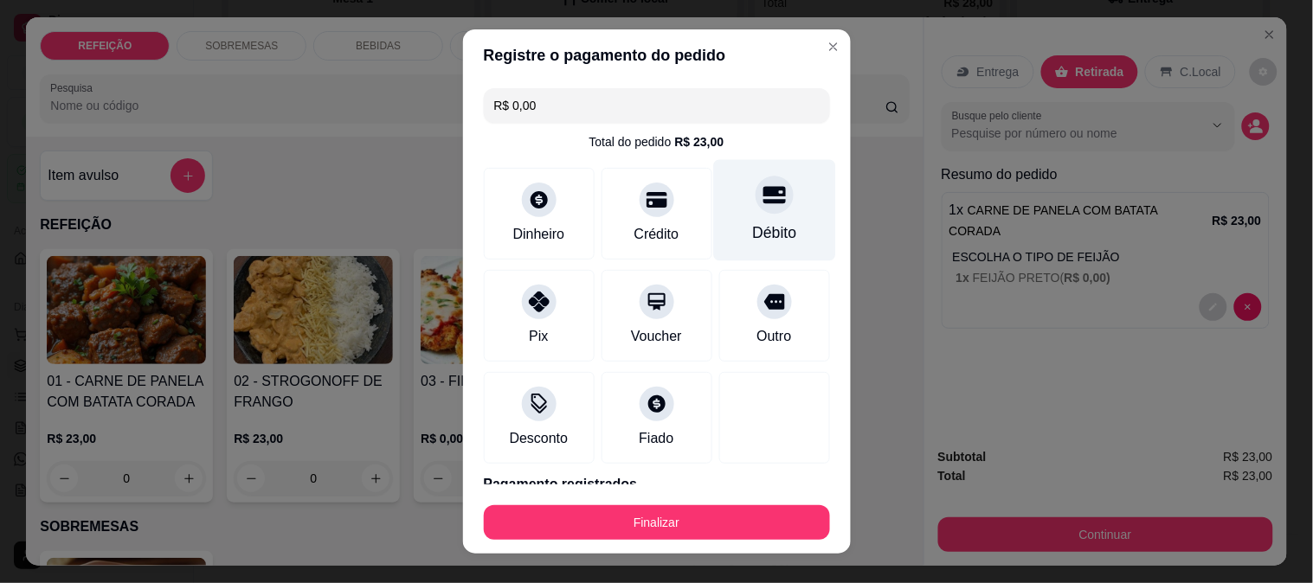
click at [762, 206] on icon at bounding box center [773, 194] width 23 height 23
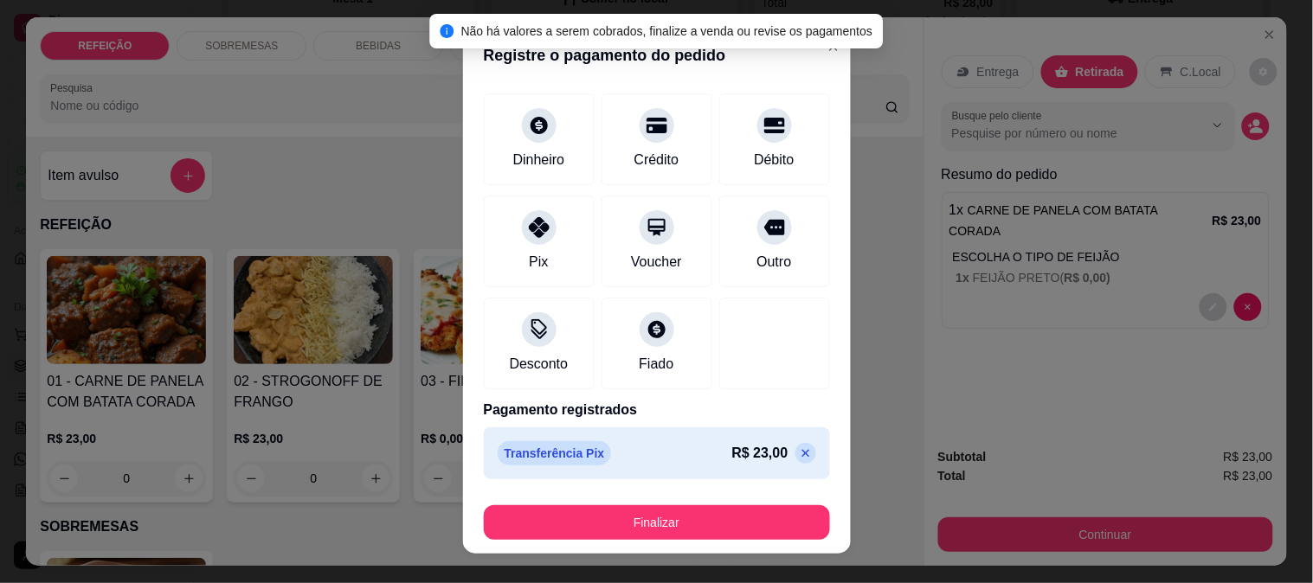
click at [799, 460] on icon at bounding box center [806, 454] width 14 height 14
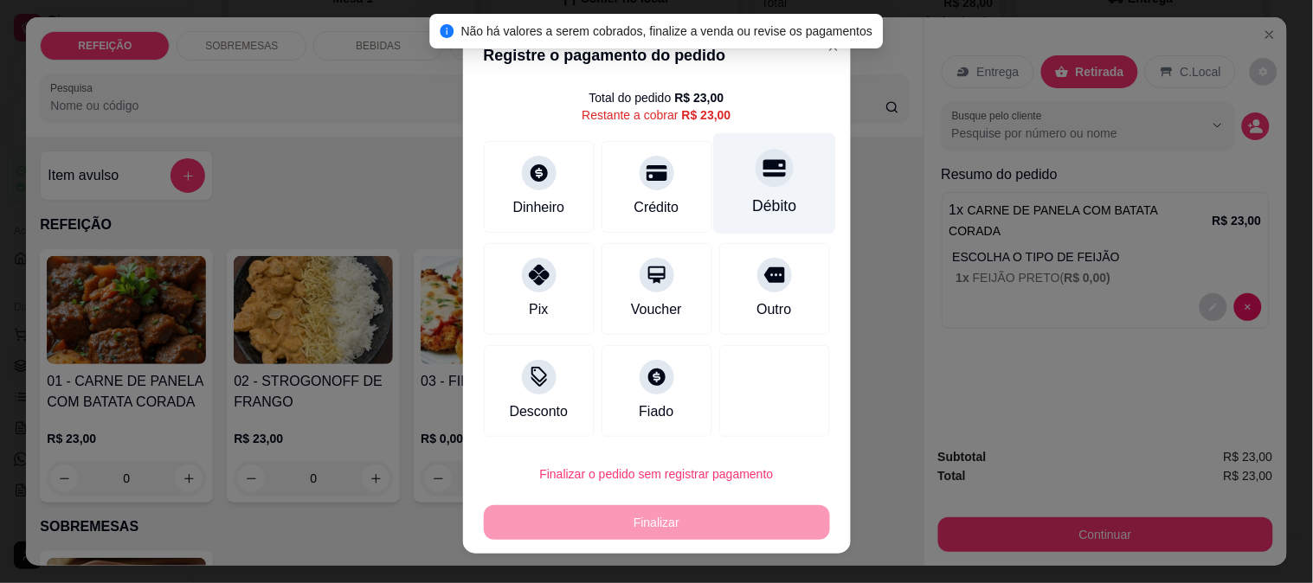
click at [765, 215] on div "Débito" at bounding box center [774, 182] width 122 height 101
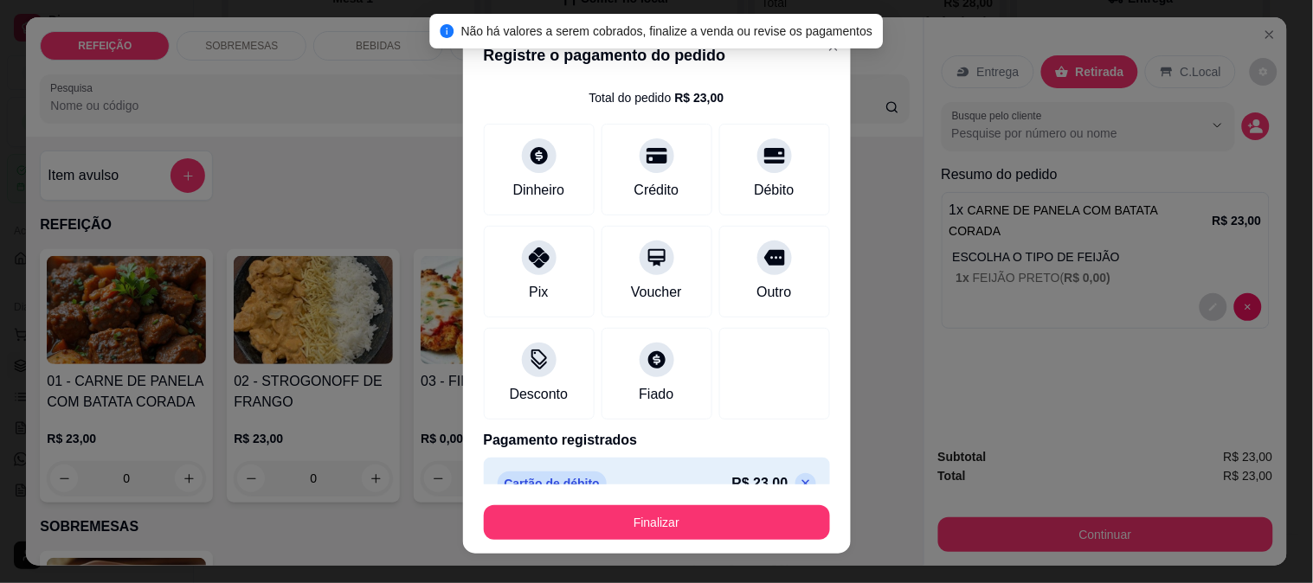
scroll to position [74, 0]
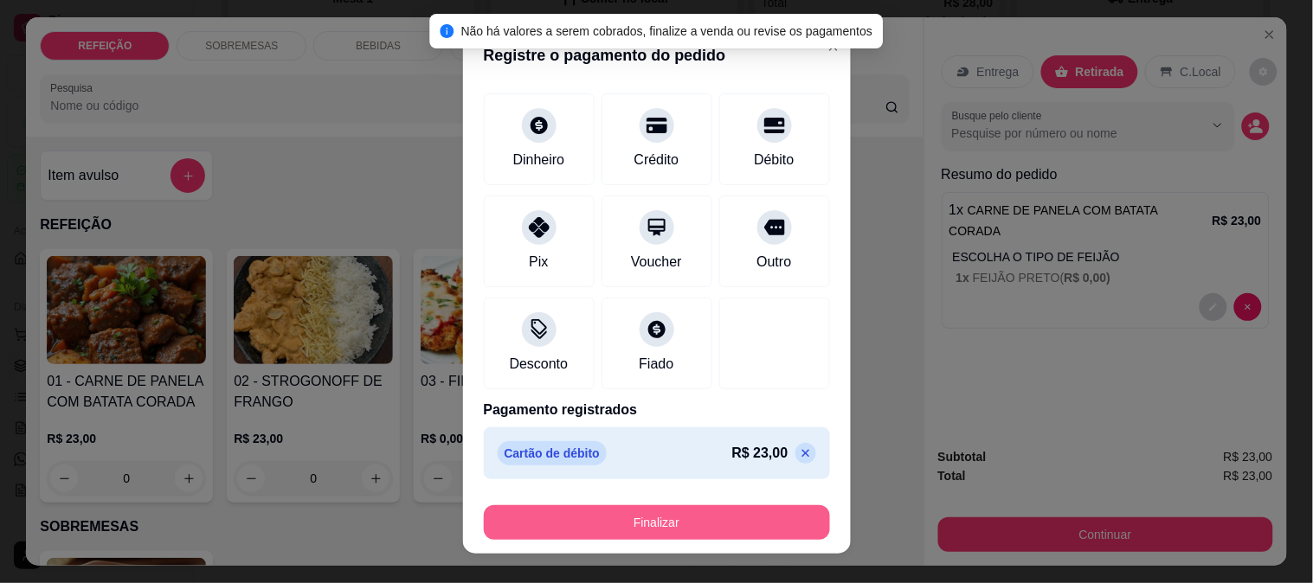
click at [718, 523] on button "Finalizar" at bounding box center [657, 522] width 346 height 35
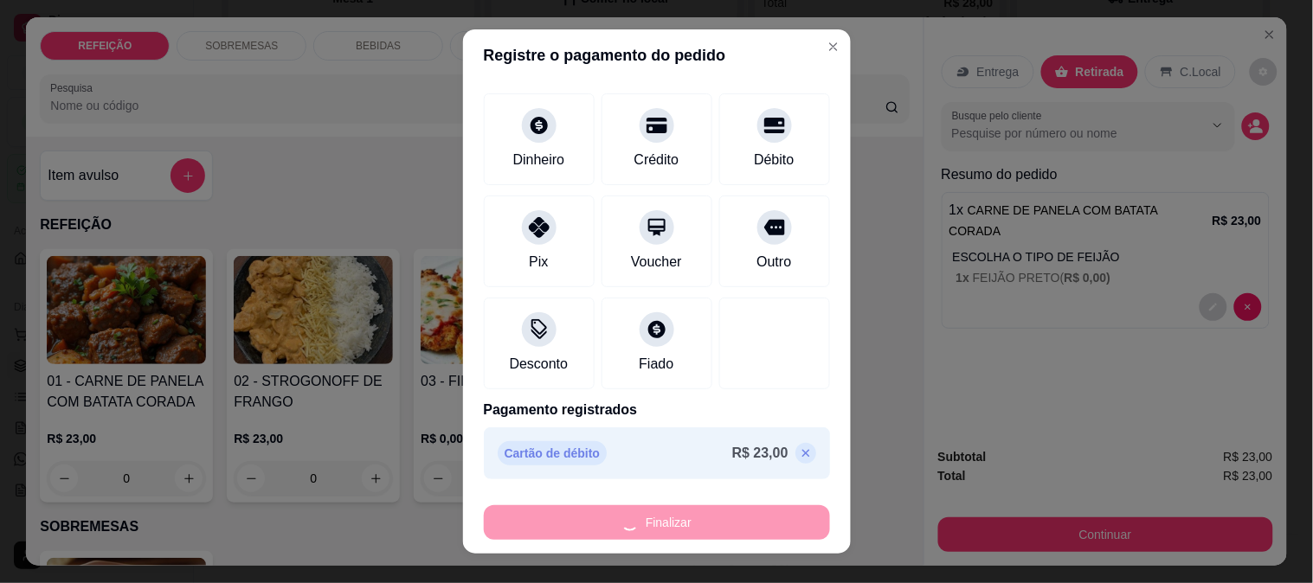
type input "-R$ 23,00"
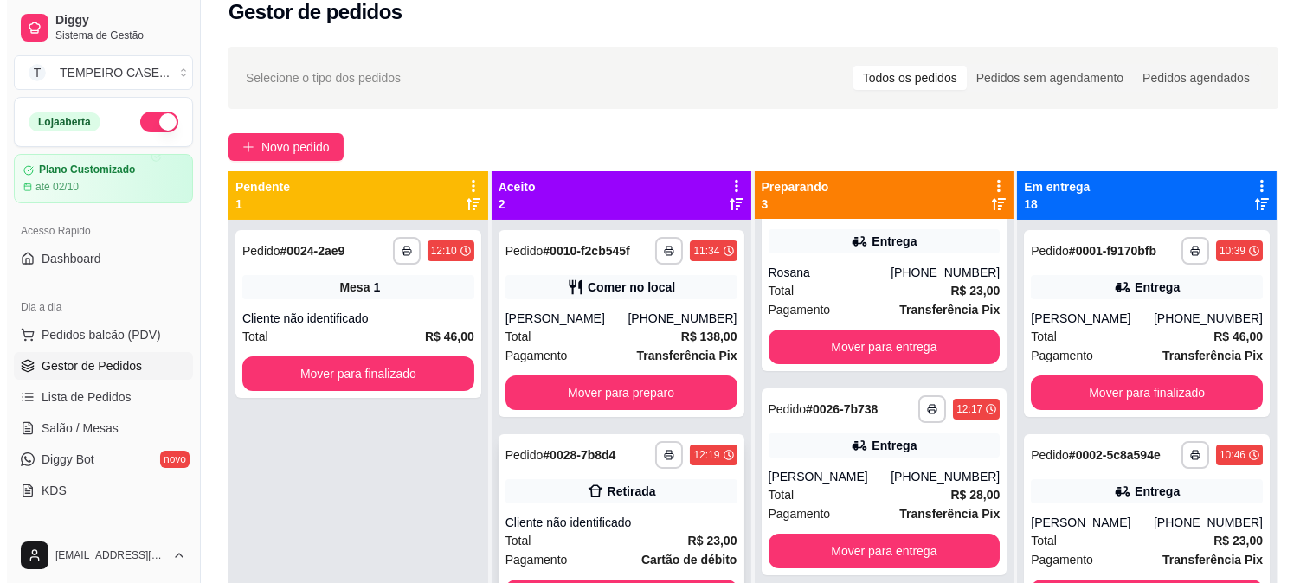
scroll to position [0, 0]
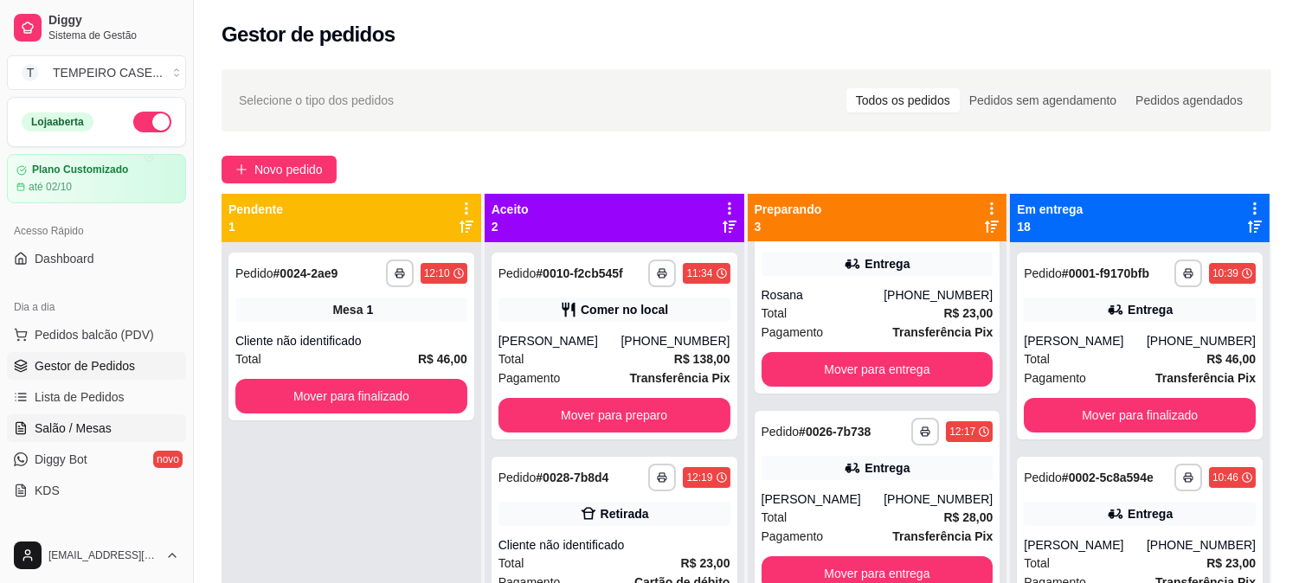
click at [106, 421] on span "Salão / Mesas" at bounding box center [73, 428] width 77 height 17
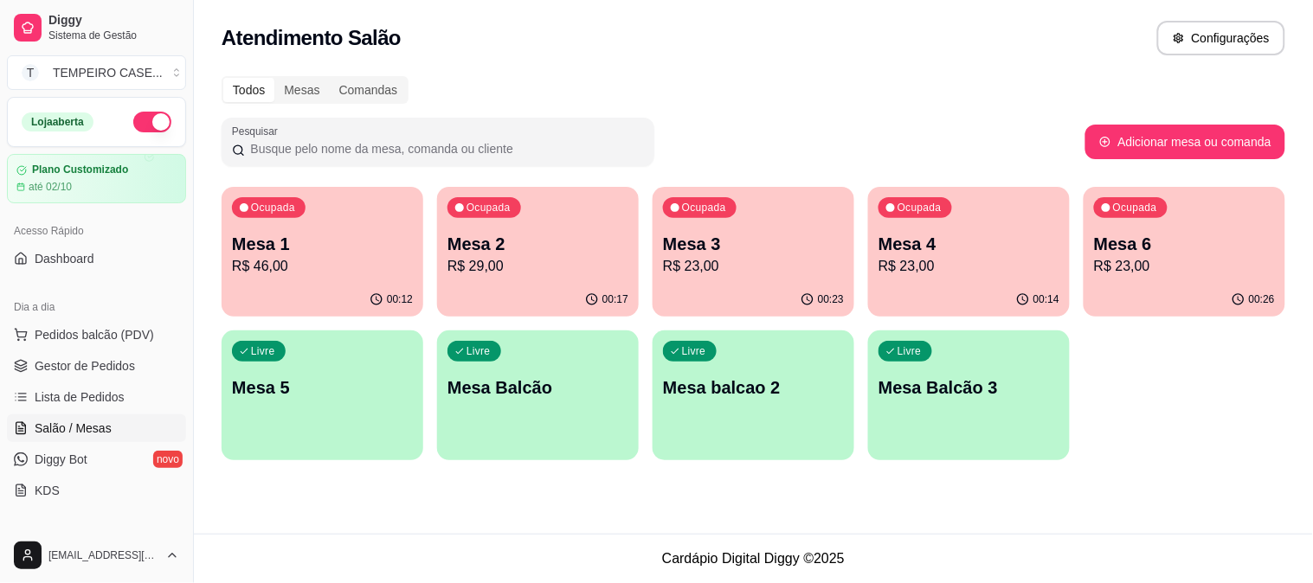
click at [291, 374] on div "Livre Mesa 5" at bounding box center [323, 385] width 202 height 109
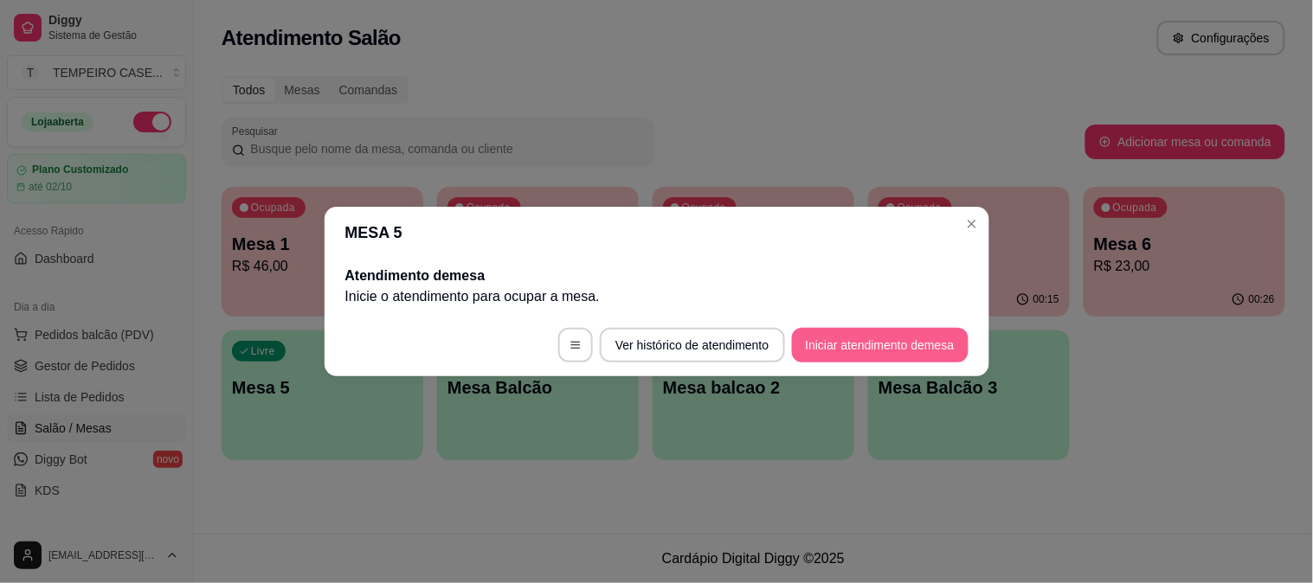
click at [887, 346] on button "Iniciar atendimento de mesa" at bounding box center [880, 345] width 177 height 35
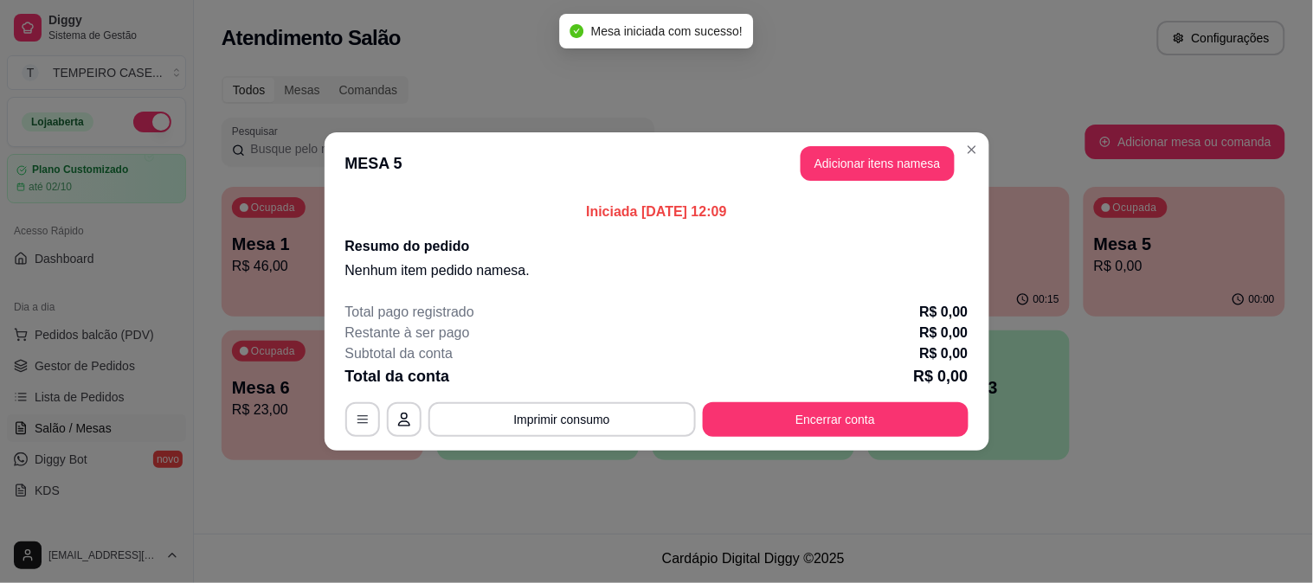
click at [838, 152] on button "Adicionar itens na mesa" at bounding box center [877, 163] width 154 height 35
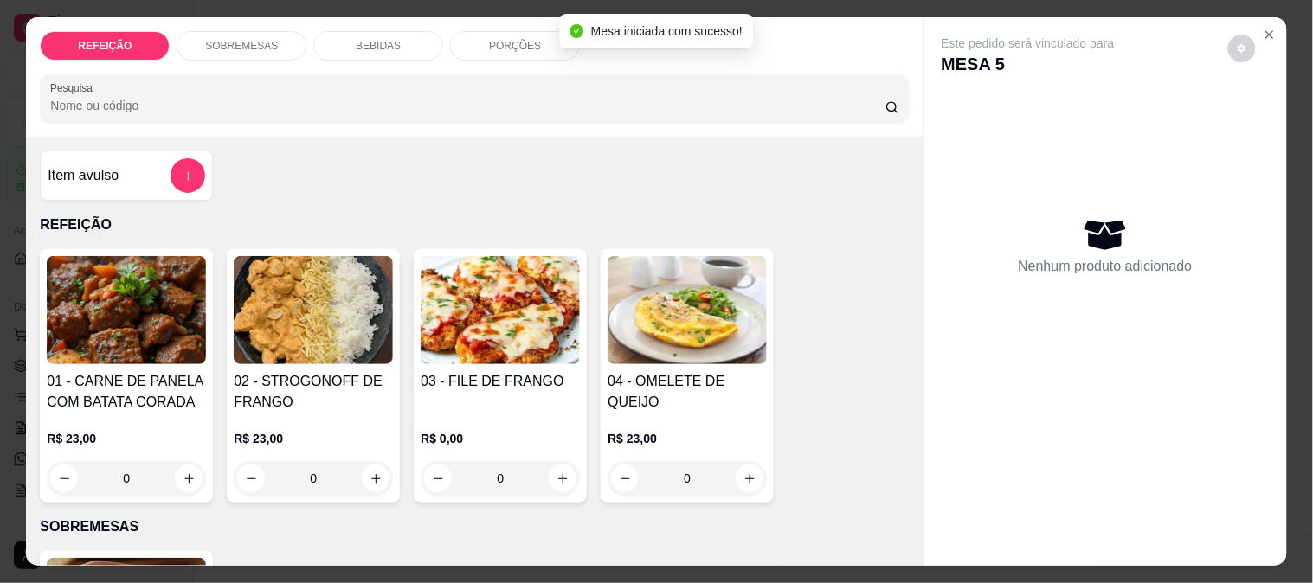
click at [460, 305] on img at bounding box center [500, 310] width 159 height 108
drag, startPoint x: 468, startPoint y: 216, endPoint x: 599, endPoint y: 280, distance: 145.5
click at [468, 214] on div "APARMEGIANA" at bounding box center [506, 206] width 100 height 21
radio input "true"
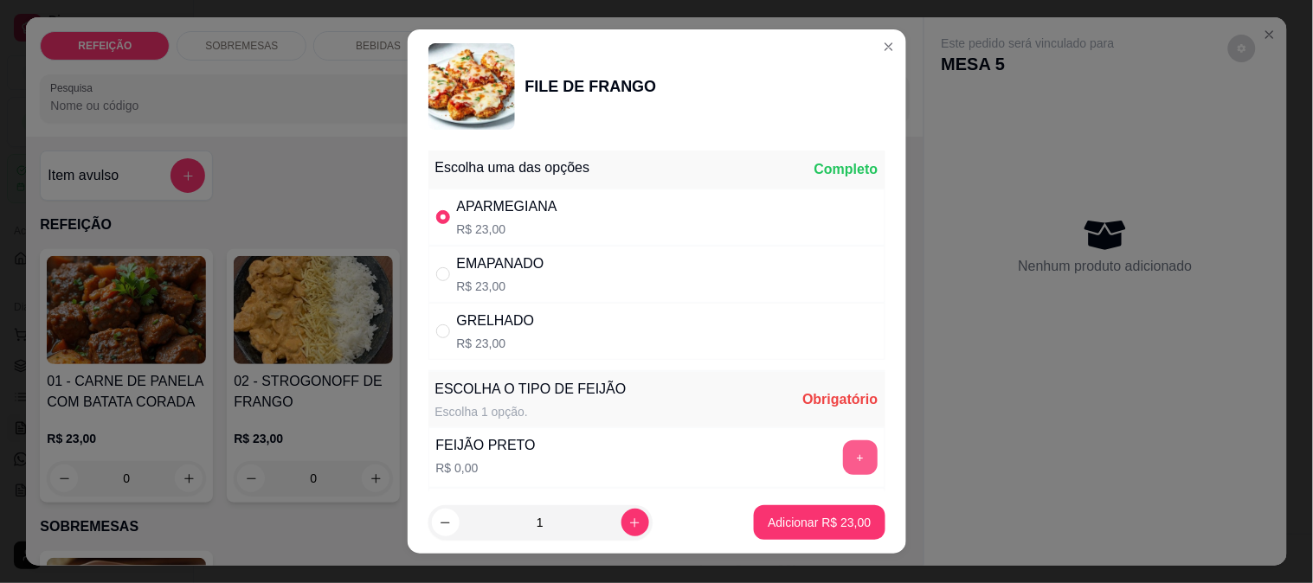
click at [843, 451] on button "+" at bounding box center [860, 457] width 35 height 35
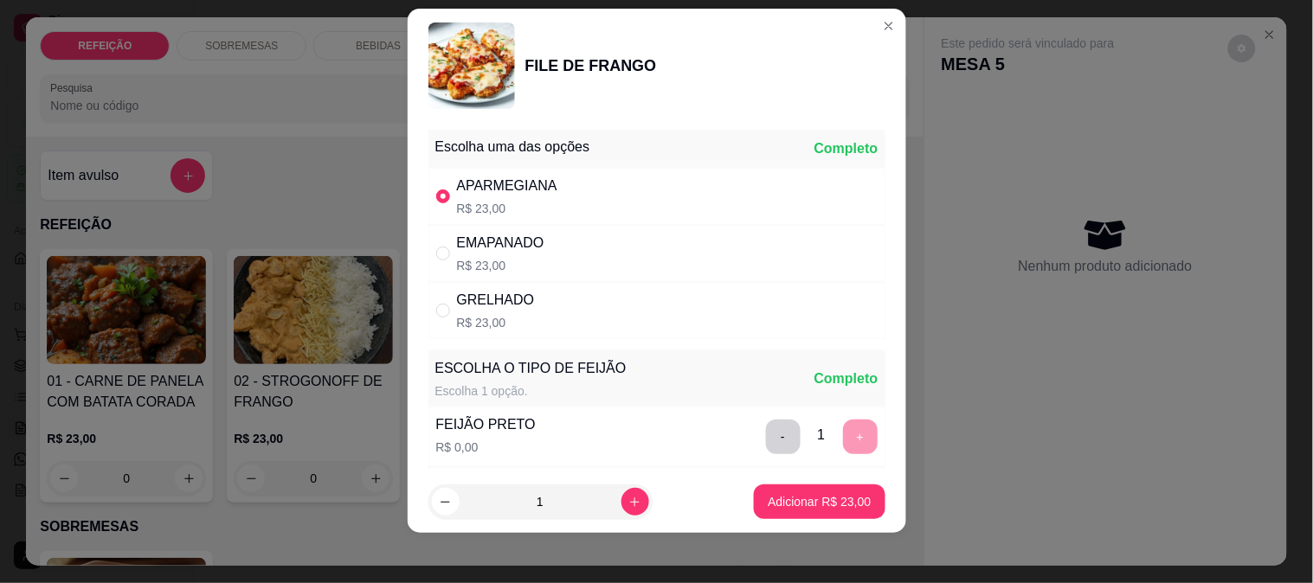
scroll to position [26, 0]
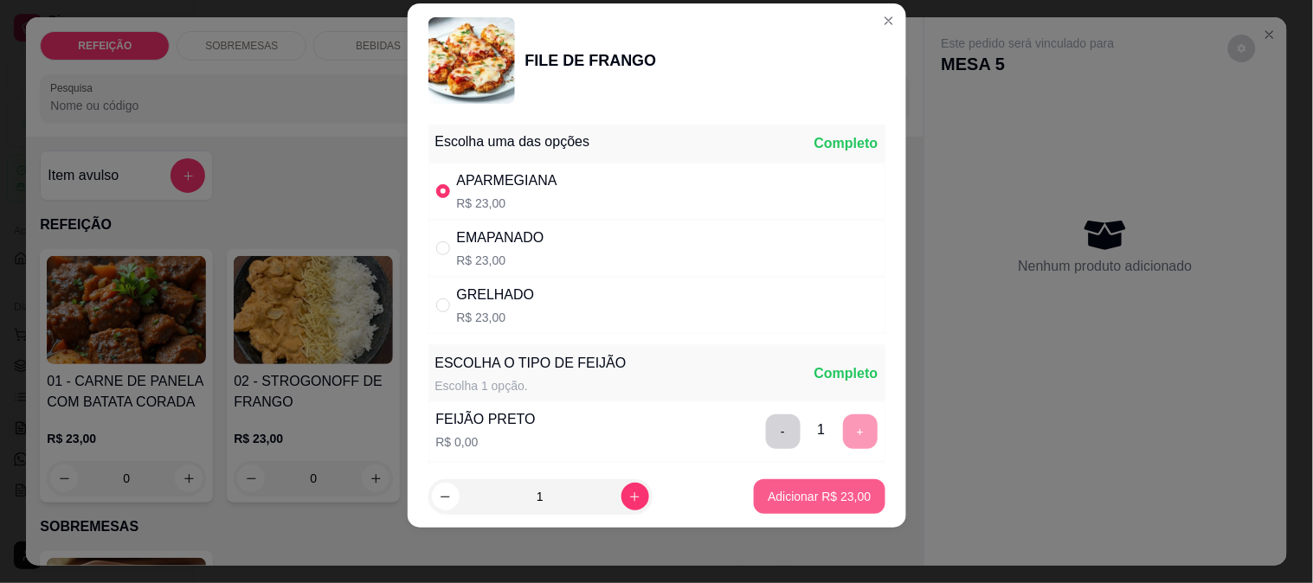
click at [811, 498] on p "Adicionar R$ 23,00" at bounding box center [819, 496] width 103 height 17
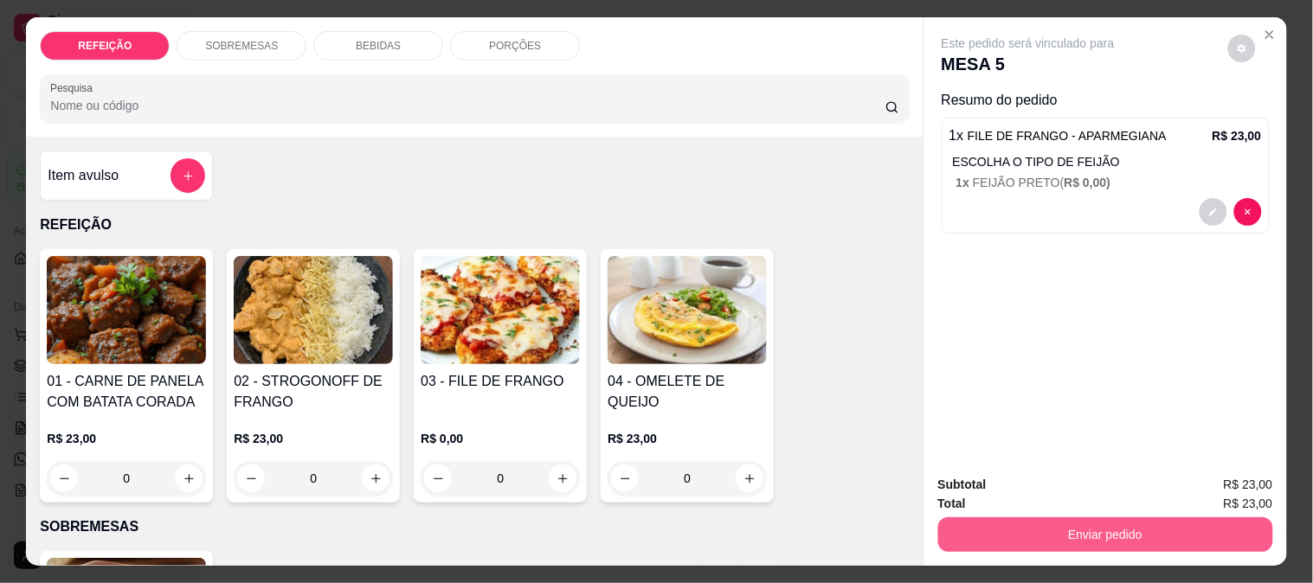
click at [1009, 546] on div "Subtotal R$ 23,00 Total R$ 23,00 Enviar pedido" at bounding box center [1105, 513] width 363 height 105
click at [974, 543] on button "Enviar pedido" at bounding box center [1105, 535] width 335 height 35
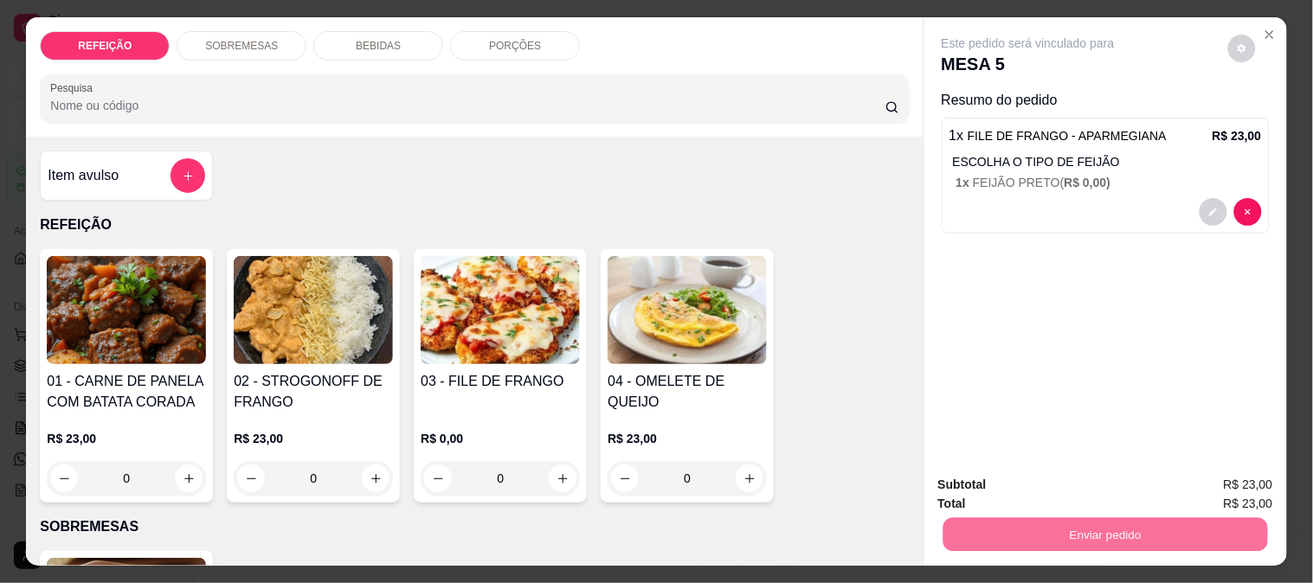
click at [1013, 479] on button "Não registrar e enviar pedido" at bounding box center [1048, 485] width 180 height 33
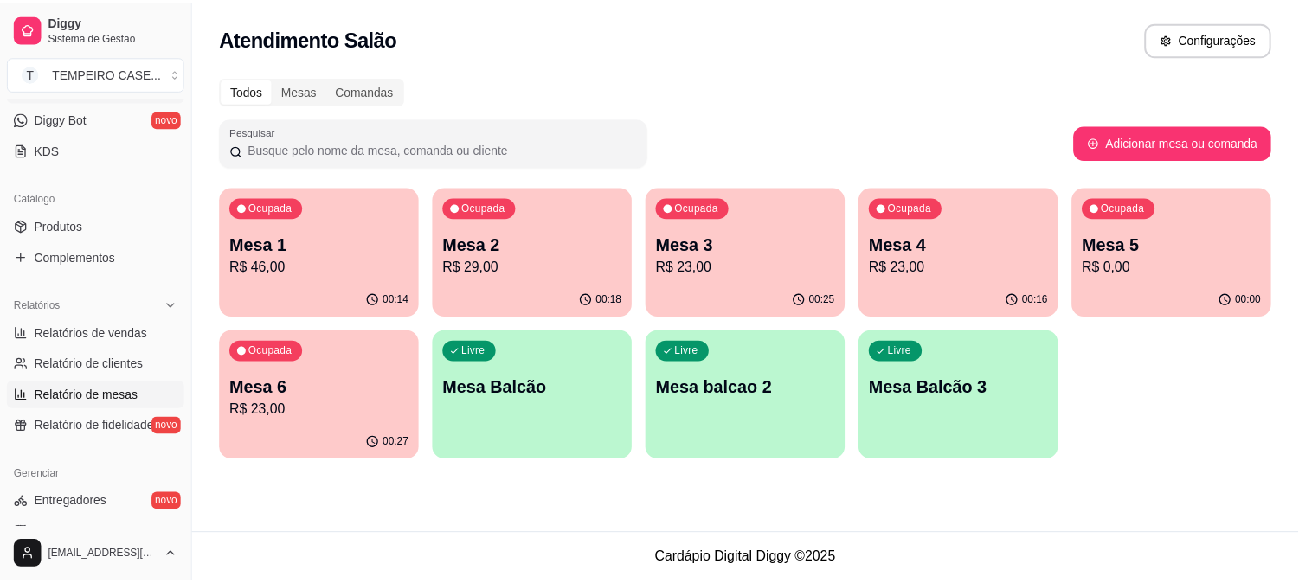
scroll to position [384, 0]
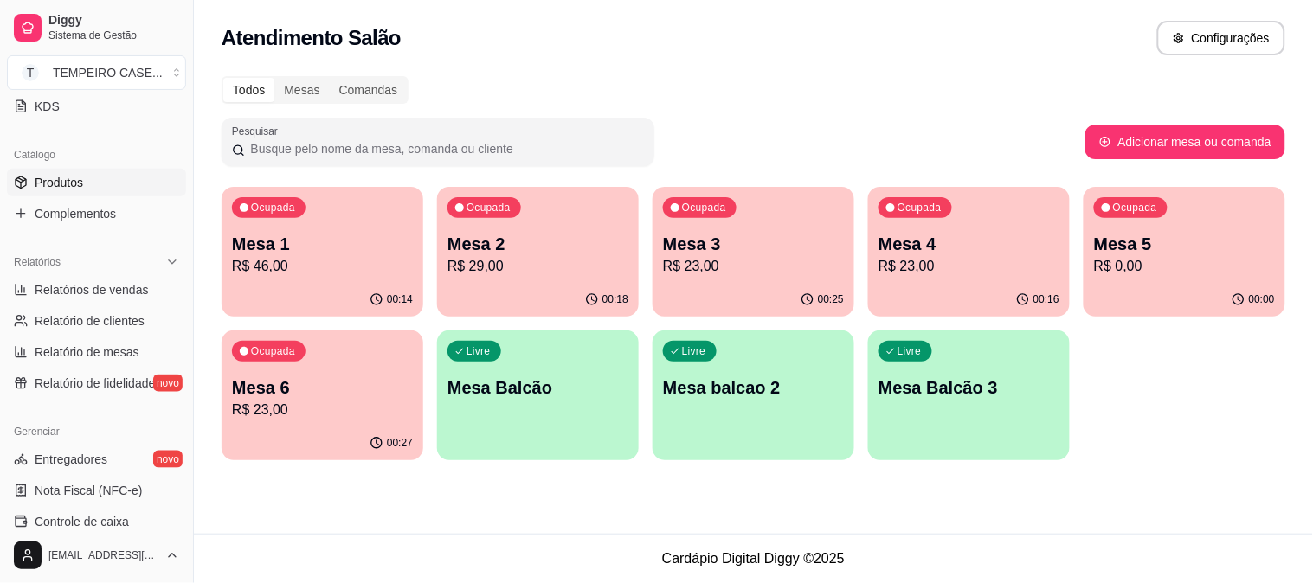
click at [84, 186] on link "Produtos" at bounding box center [96, 183] width 179 height 28
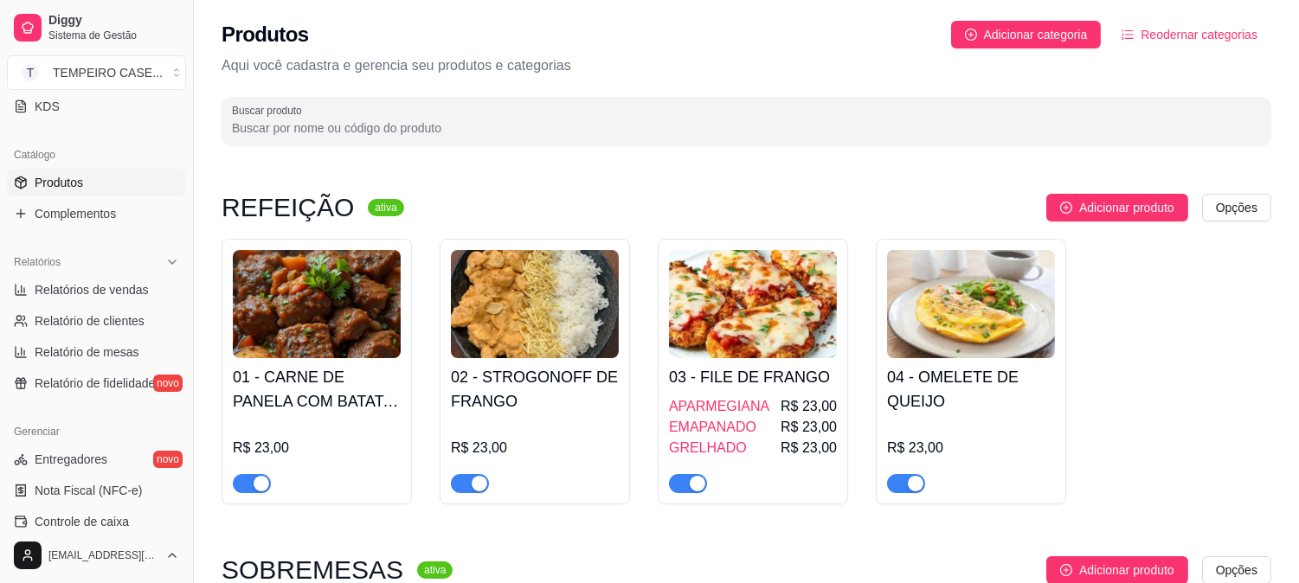
scroll to position [96, 0]
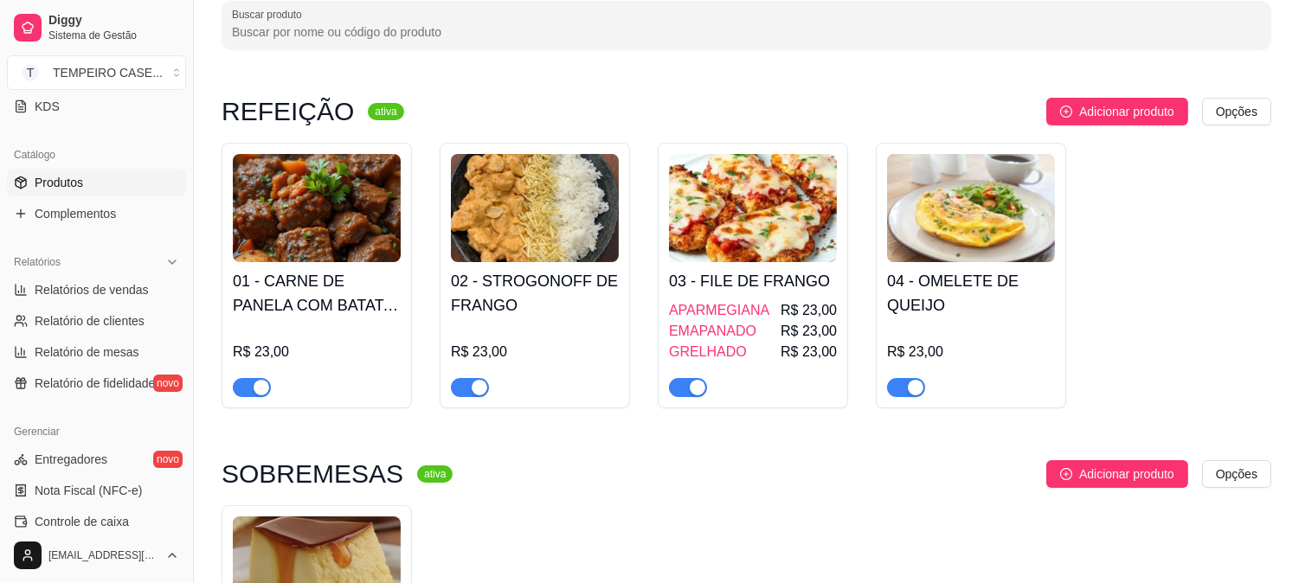
click at [324, 308] on h4 "01 - CARNE DE PANELA COM BATATA CORADA" at bounding box center [317, 293] width 168 height 48
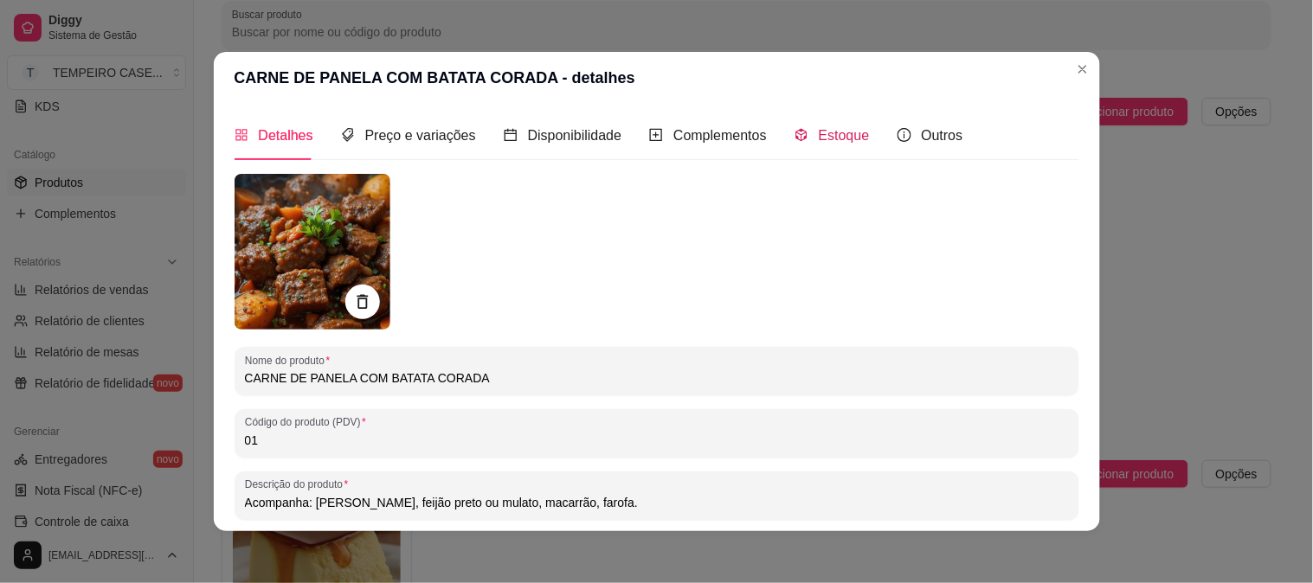
click at [820, 143] on span "Estoque" at bounding box center [844, 135] width 51 height 15
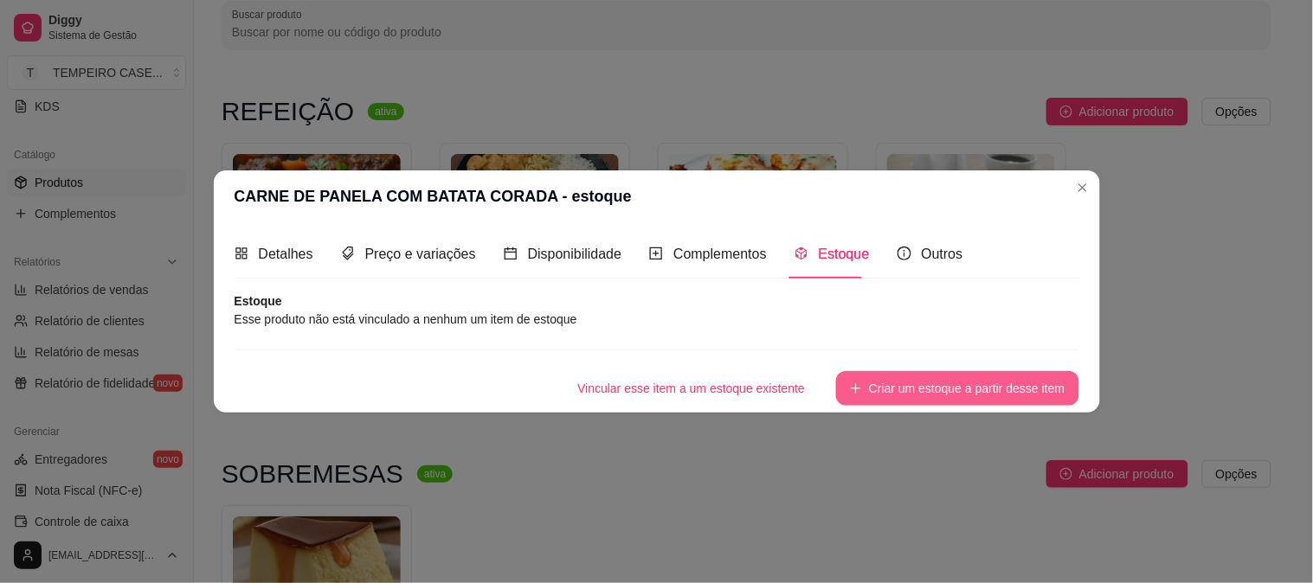
click at [875, 385] on button "Criar um estoque a partir desse item" at bounding box center [957, 388] width 242 height 35
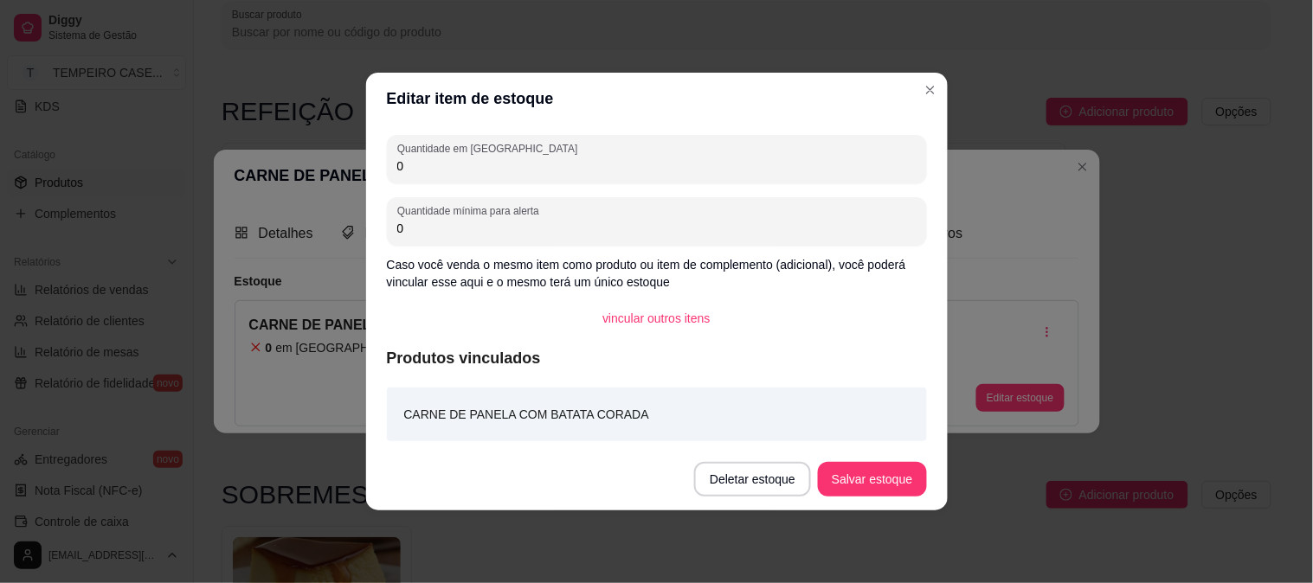
click at [422, 166] on input "0" at bounding box center [656, 166] width 519 height 17
type input "2"
click at [914, 481] on button "Salvar estoque" at bounding box center [872, 479] width 108 height 35
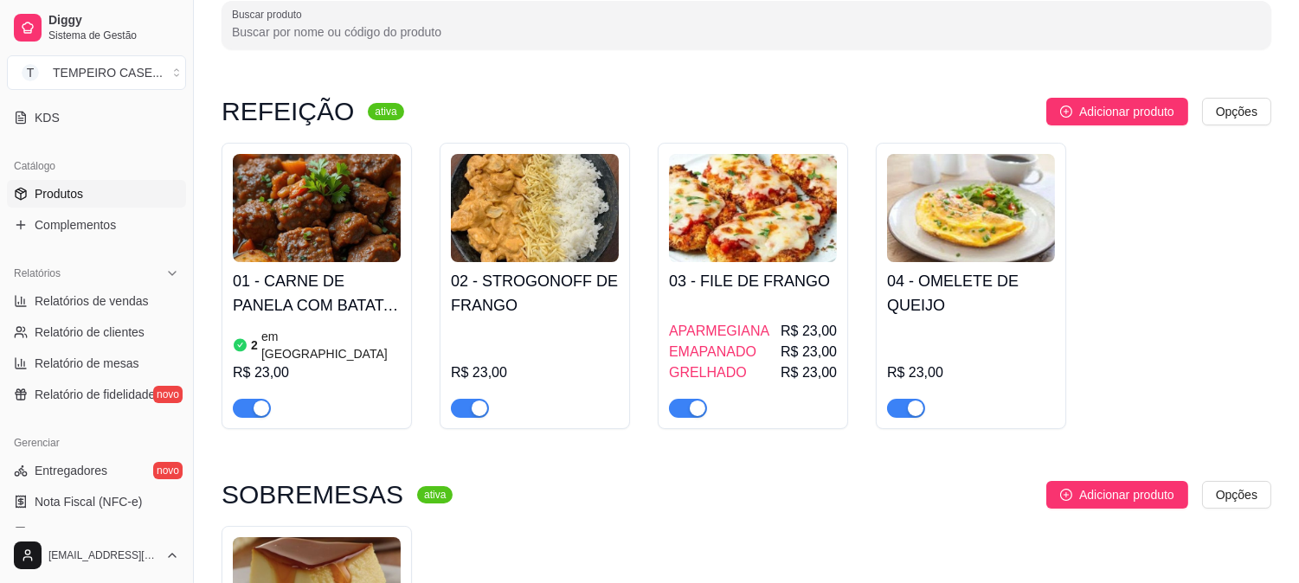
scroll to position [180, 0]
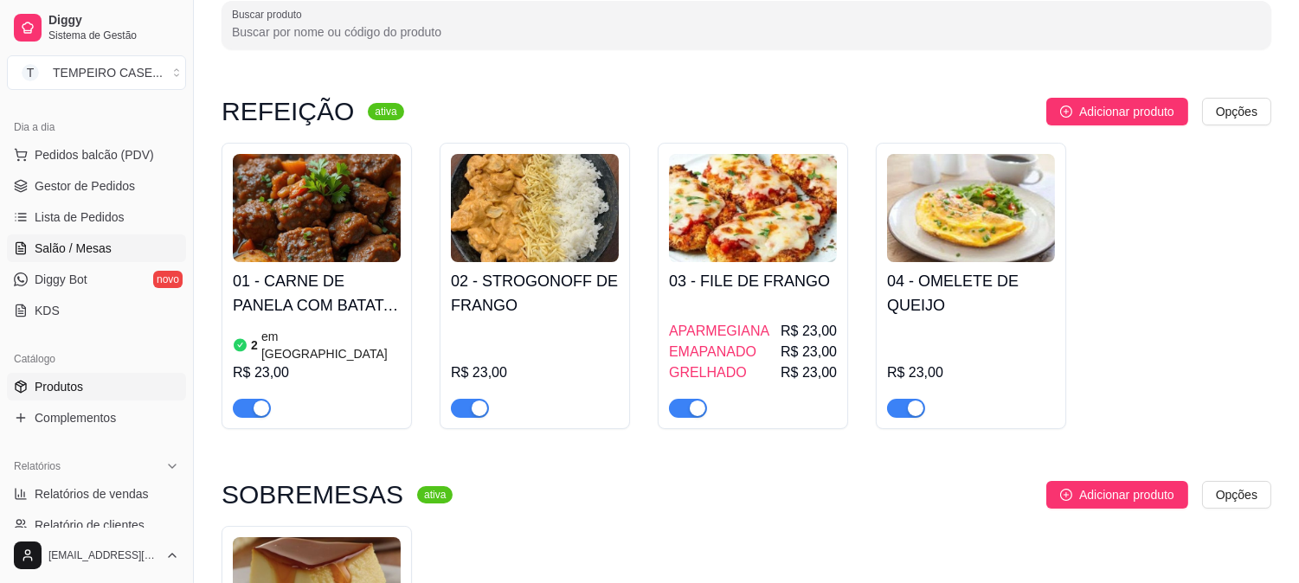
click at [80, 240] on span "Salão / Mesas" at bounding box center [73, 248] width 77 height 17
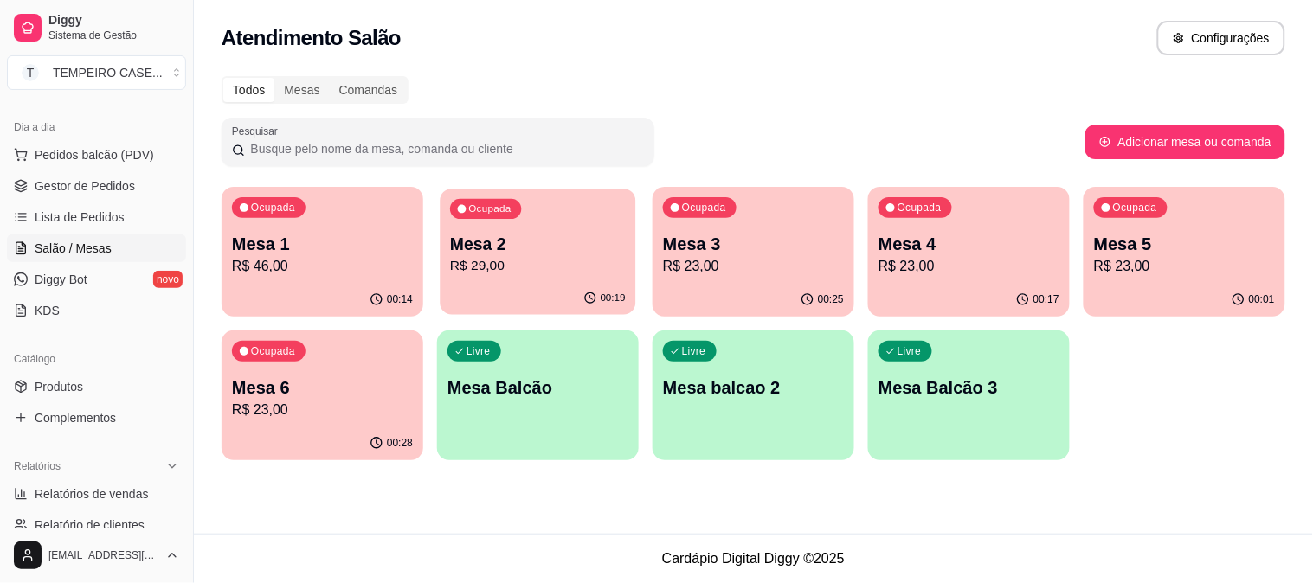
click at [549, 268] on p "R$ 29,00" at bounding box center [538, 266] width 176 height 20
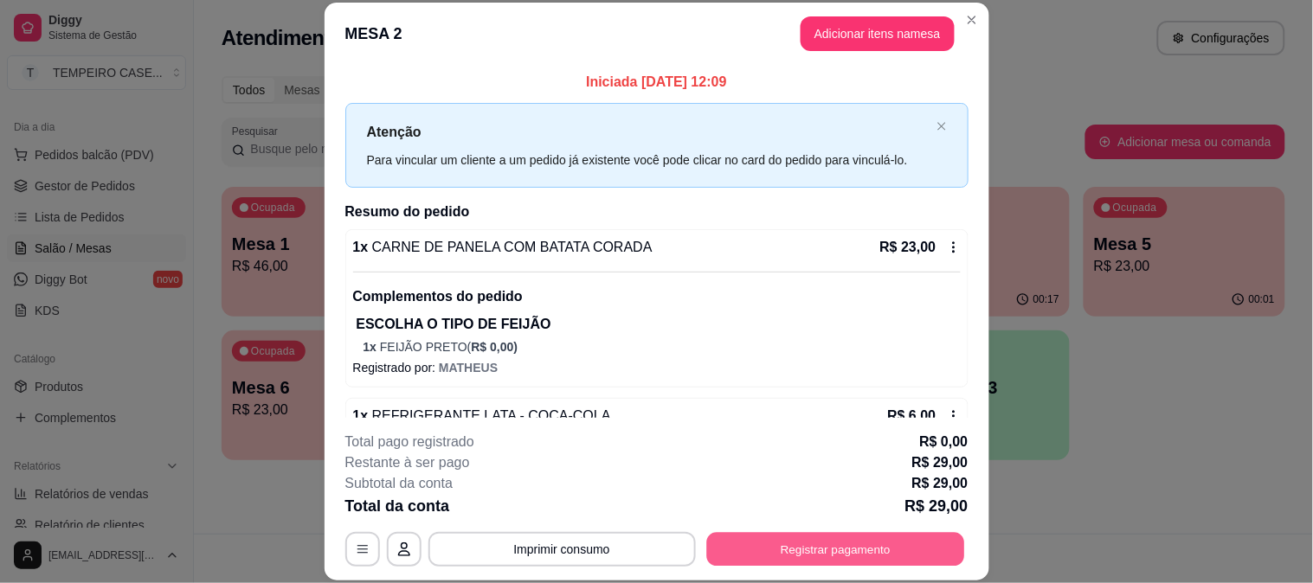
click at [789, 550] on button "Registrar pagamento" at bounding box center [835, 549] width 258 height 34
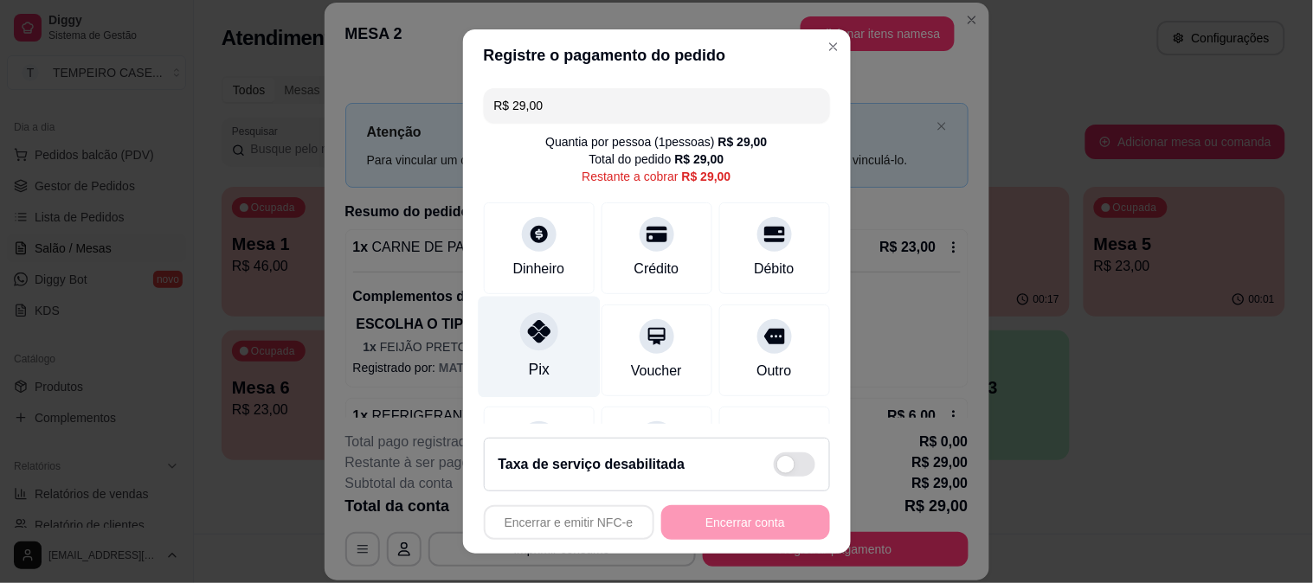
click at [539, 316] on div "Pix" at bounding box center [539, 346] width 122 height 101
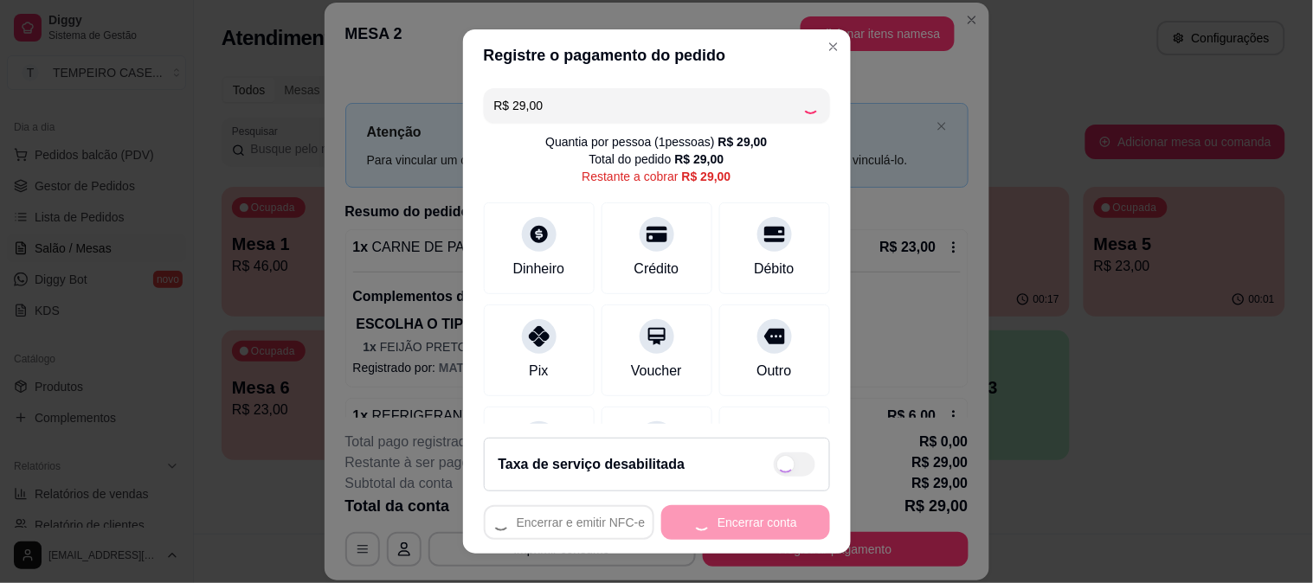
type input "R$ 0,00"
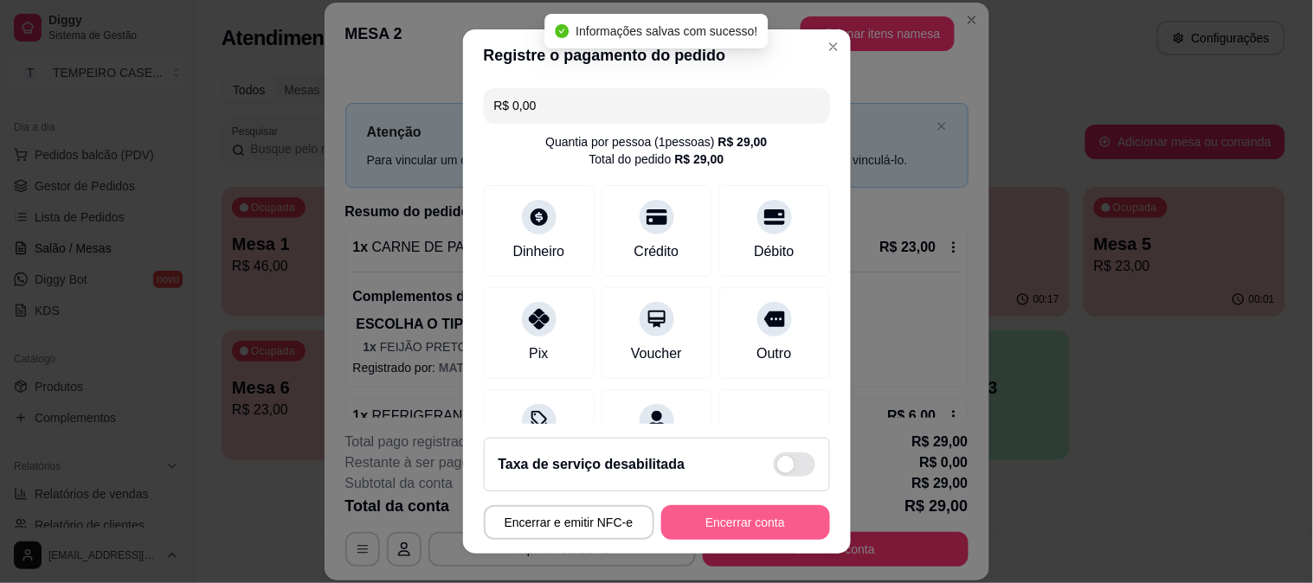
click at [702, 526] on button "Encerrar conta" at bounding box center [745, 522] width 169 height 35
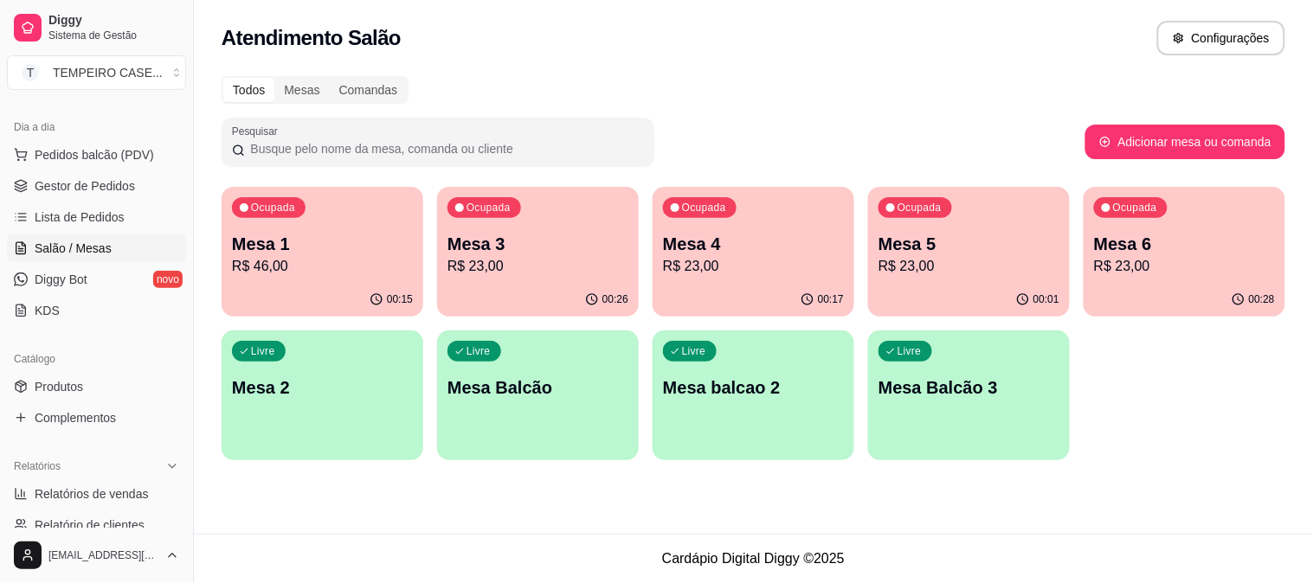
click at [283, 398] on p "Mesa 2" at bounding box center [322, 388] width 181 height 24
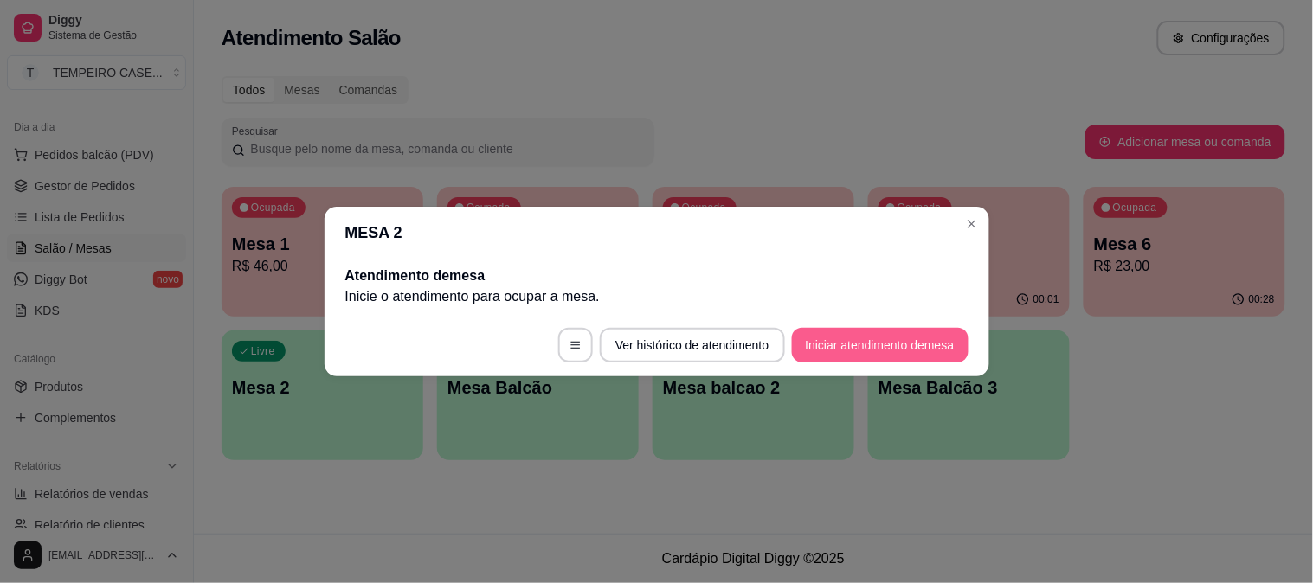
click at [865, 355] on button "Iniciar atendimento de mesa" at bounding box center [880, 345] width 177 height 35
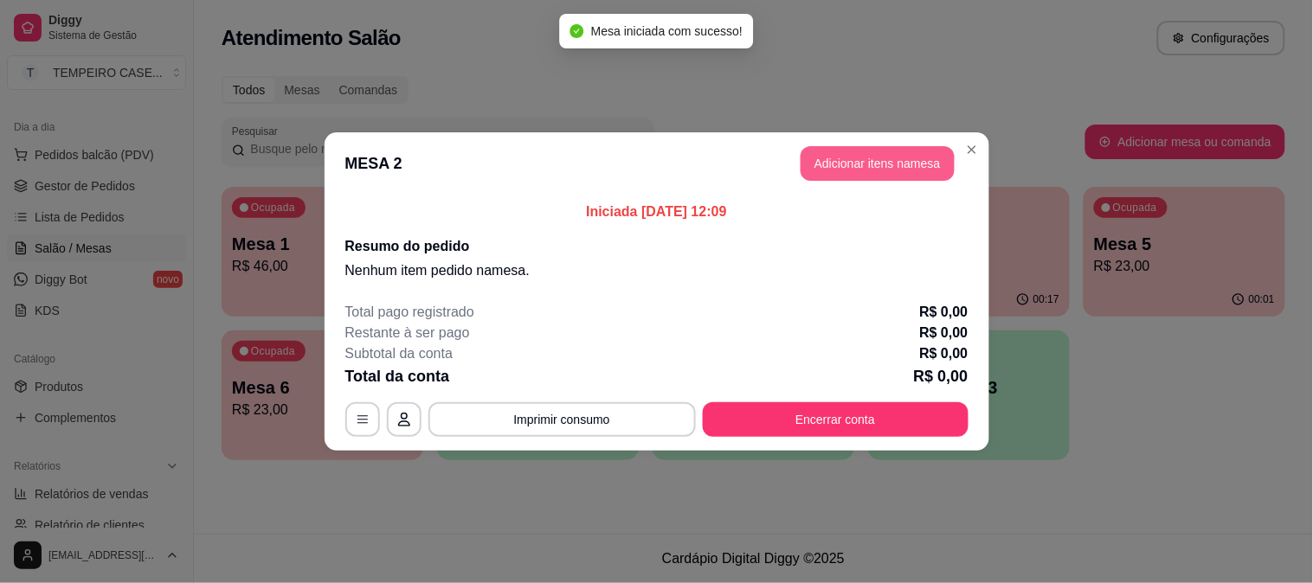
click at [836, 163] on button "Adicionar itens na mesa" at bounding box center [877, 163] width 154 height 35
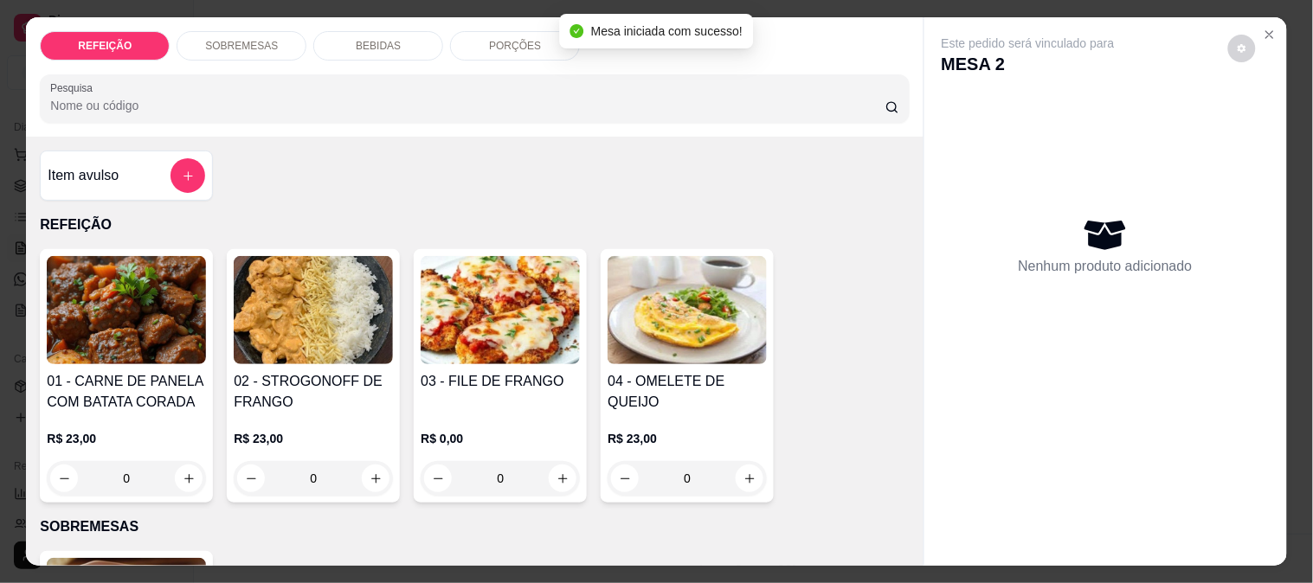
click at [473, 305] on img at bounding box center [500, 310] width 159 height 108
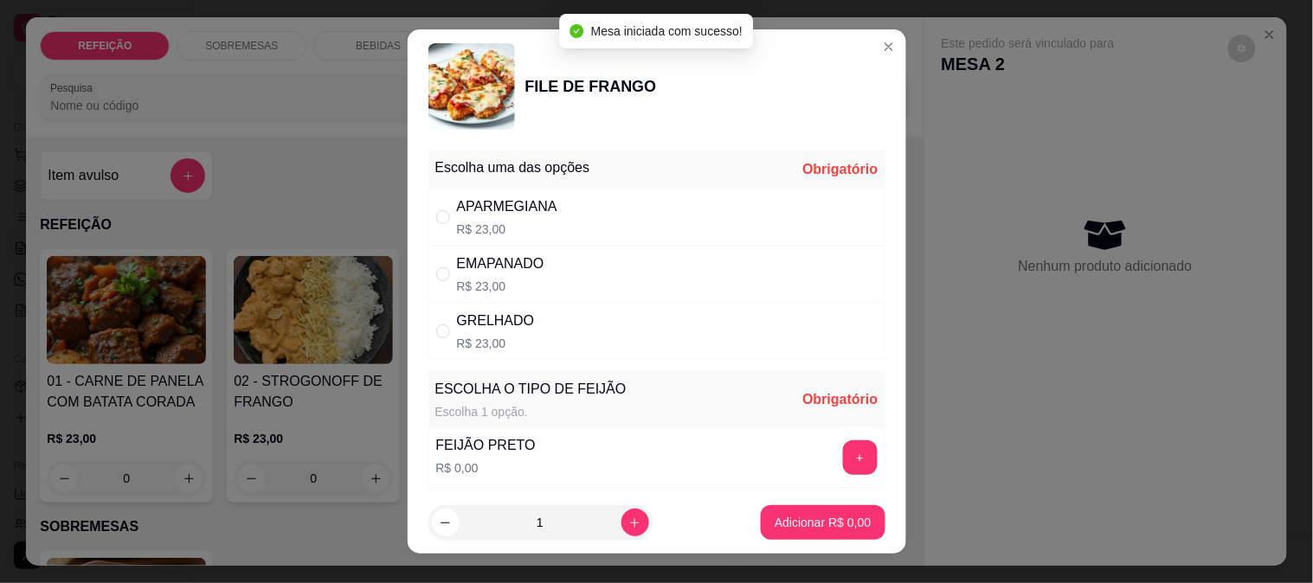
click at [548, 318] on div "GRELHADO R$ 23,00" at bounding box center [656, 331] width 457 height 57
radio input "true"
click at [843, 448] on button "+" at bounding box center [860, 457] width 35 height 35
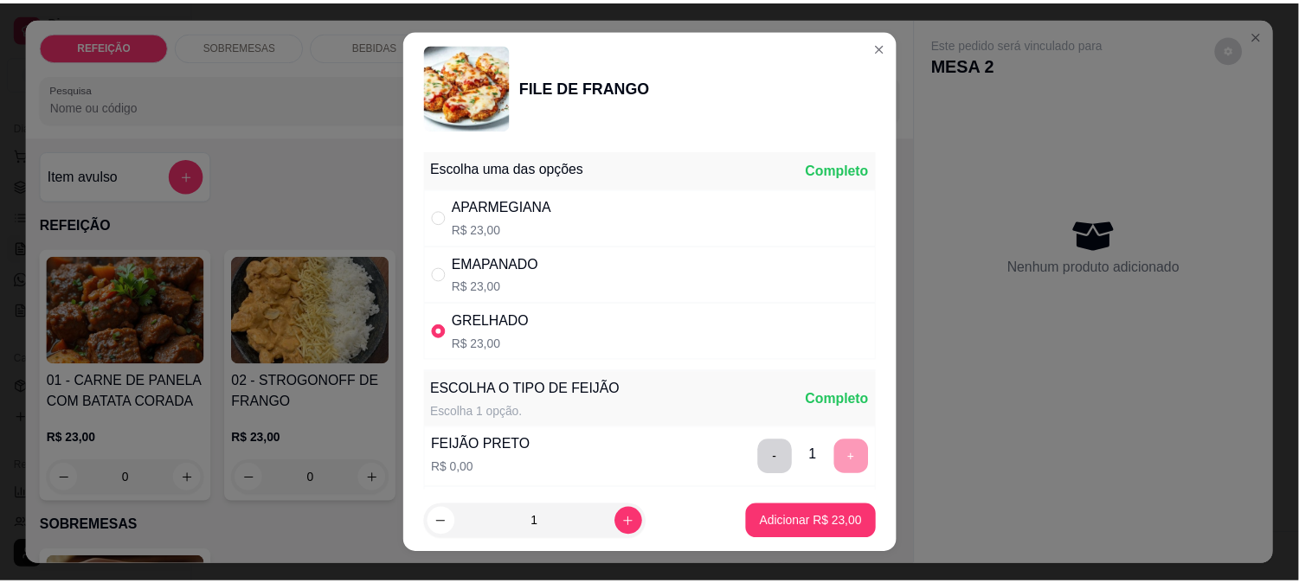
scroll to position [248, 0]
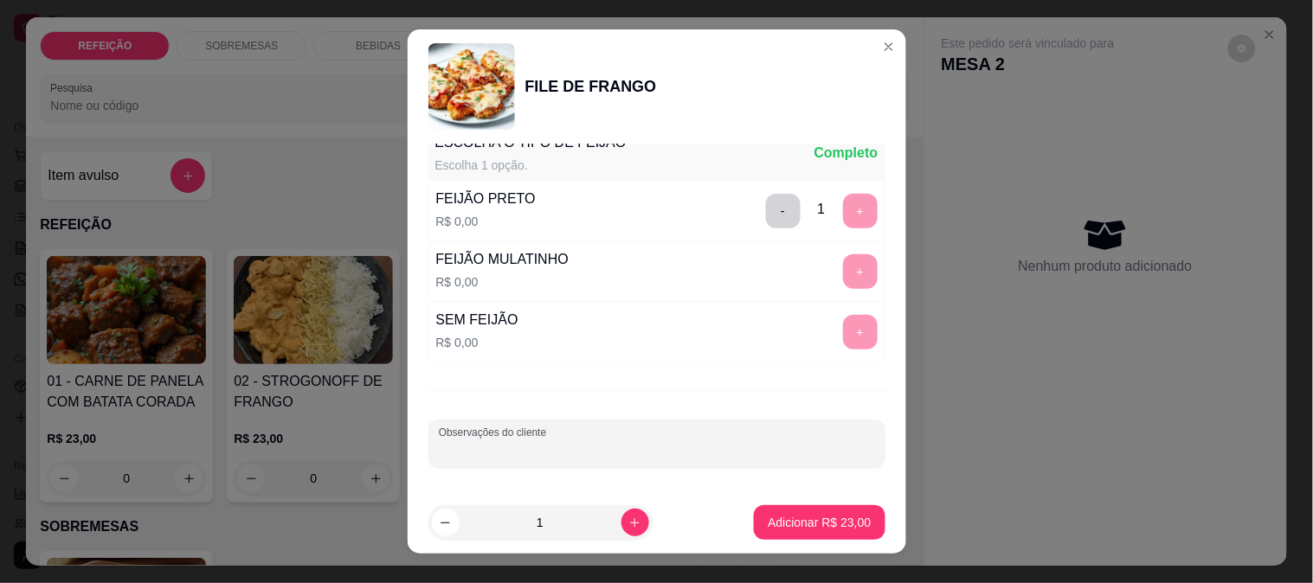
click at [569, 444] on input "Observações do cliente" at bounding box center [657, 450] width 436 height 17
type input "trocar macarrão por mais arroz"
click at [814, 522] on p "Adicionar R$ 23,00" at bounding box center [819, 522] width 103 height 17
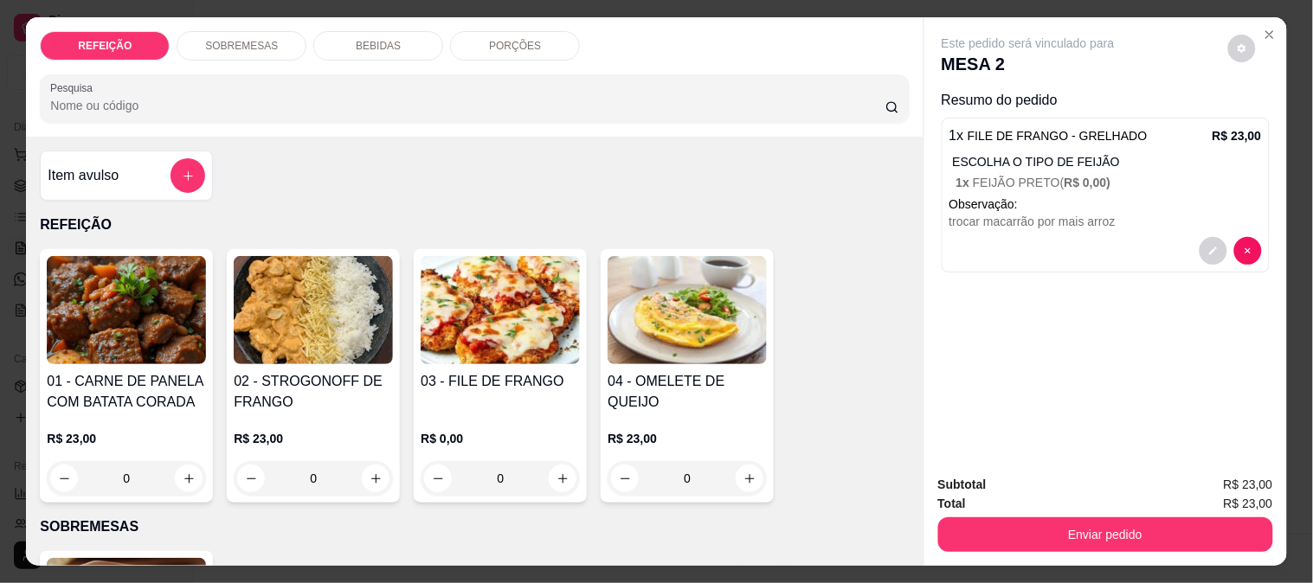
click at [1005, 534] on button "Enviar pedido" at bounding box center [1105, 535] width 335 height 35
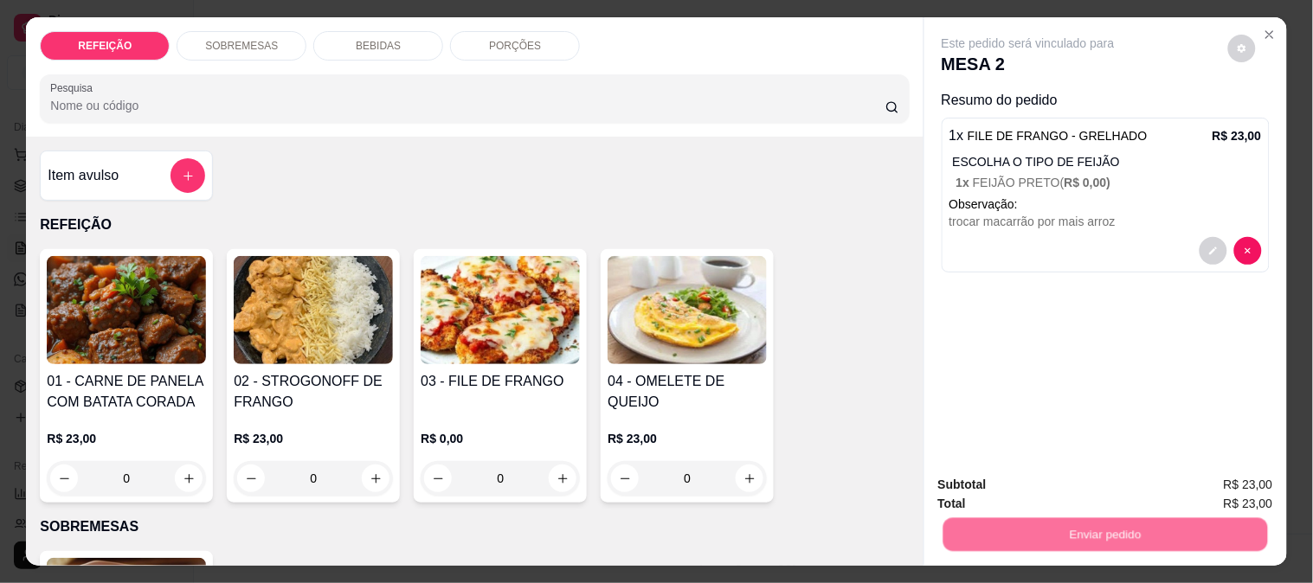
click at [959, 469] on button "Não registrar e enviar pedido" at bounding box center [1048, 485] width 180 height 33
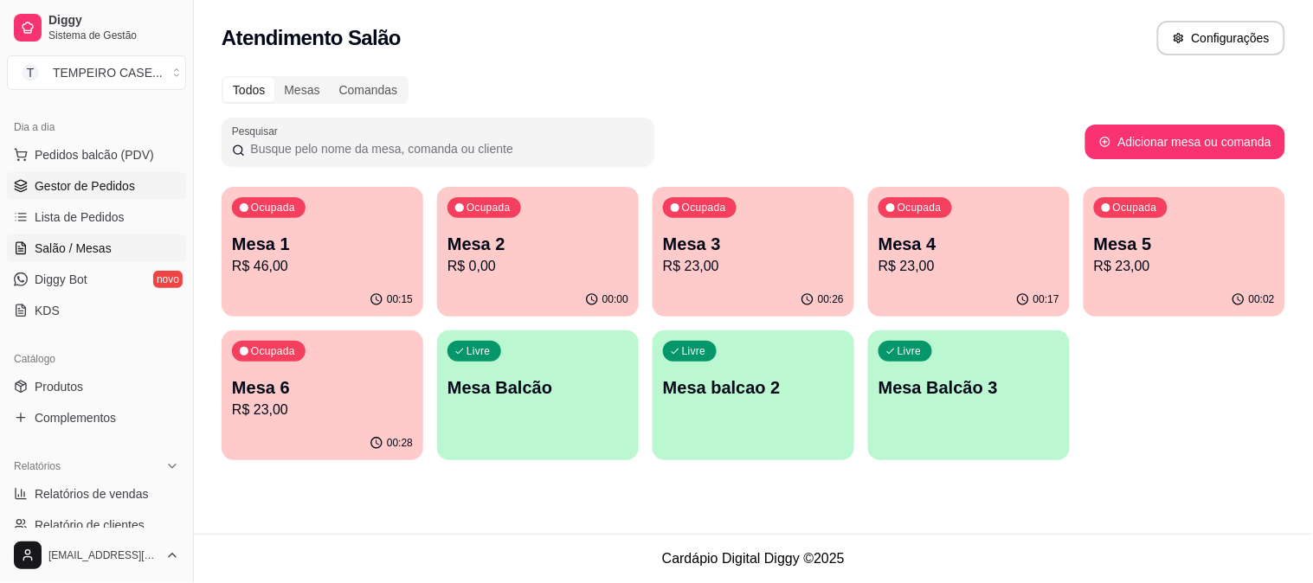
click at [72, 195] on link "Gestor de Pedidos" at bounding box center [96, 186] width 179 height 28
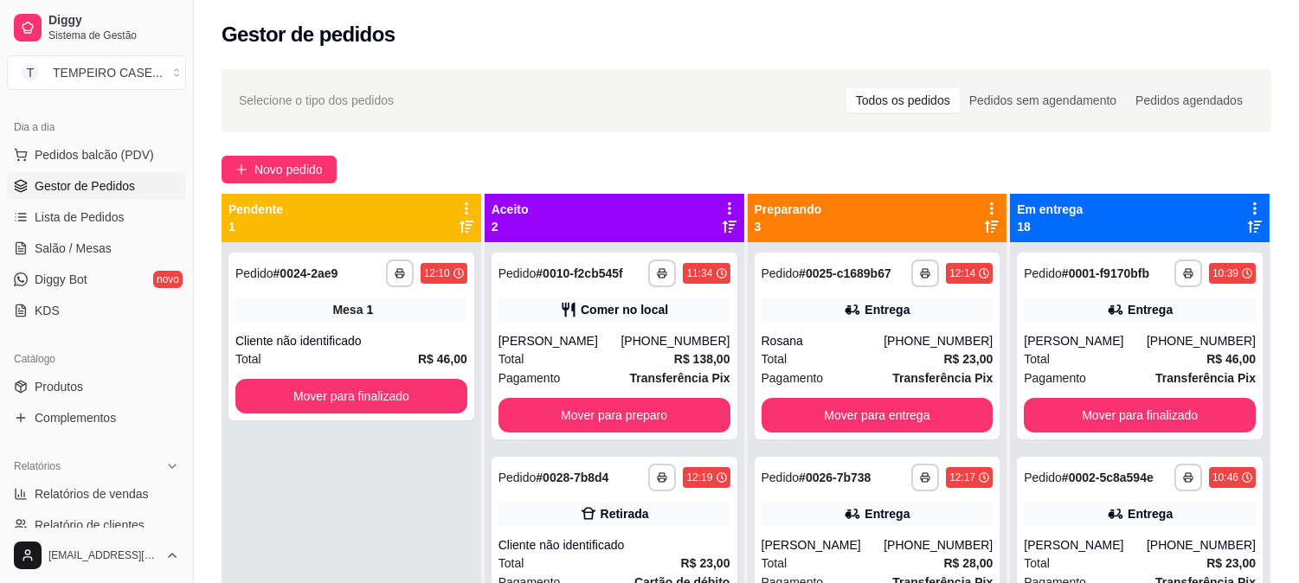
click at [275, 184] on div "**********" at bounding box center [746, 428] width 1105 height 739
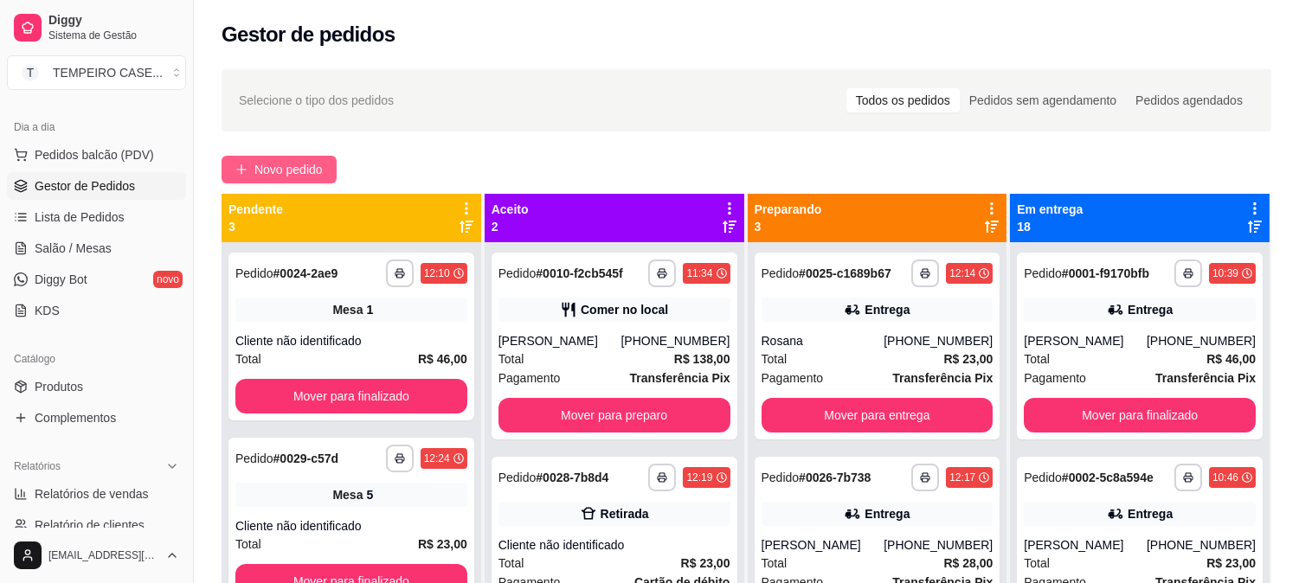
click at [283, 161] on span "Novo pedido" at bounding box center [288, 169] width 68 height 19
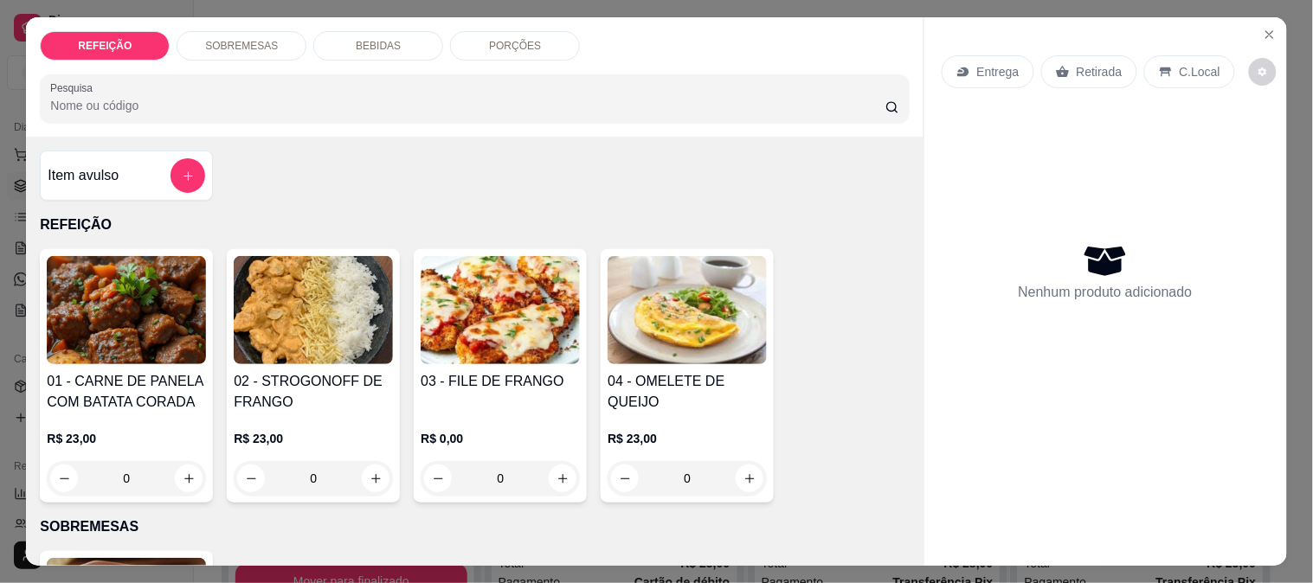
click at [313, 378] on h4 "02 - STROGONOFF DE FRANGO" at bounding box center [313, 392] width 159 height 42
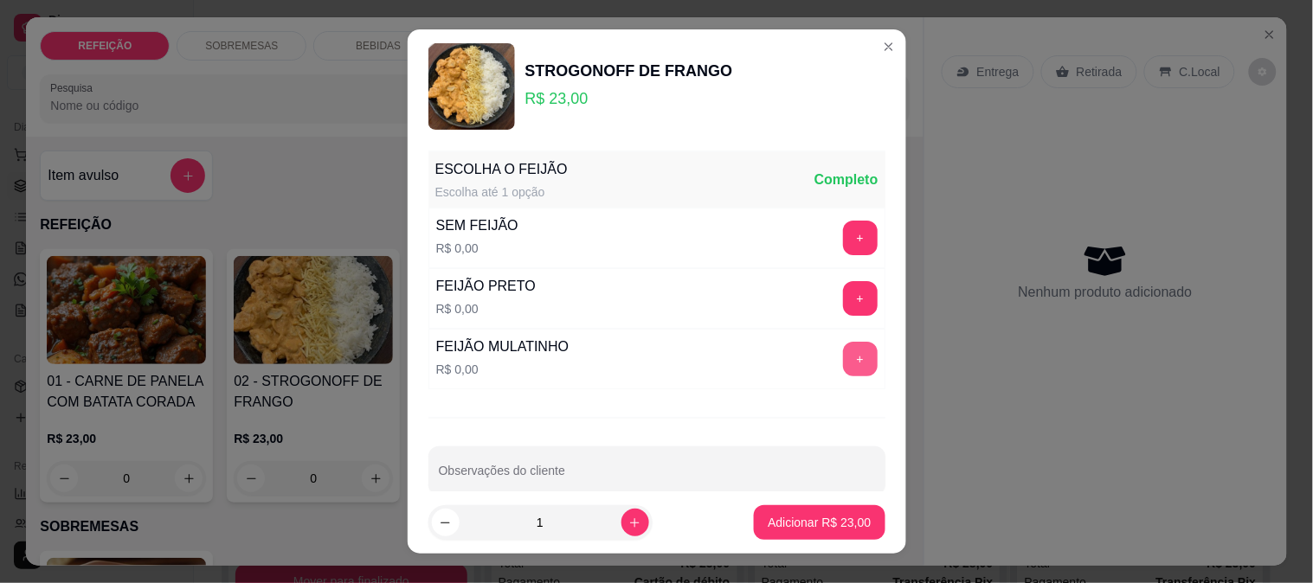
click at [843, 356] on button "+" at bounding box center [860, 359] width 35 height 35
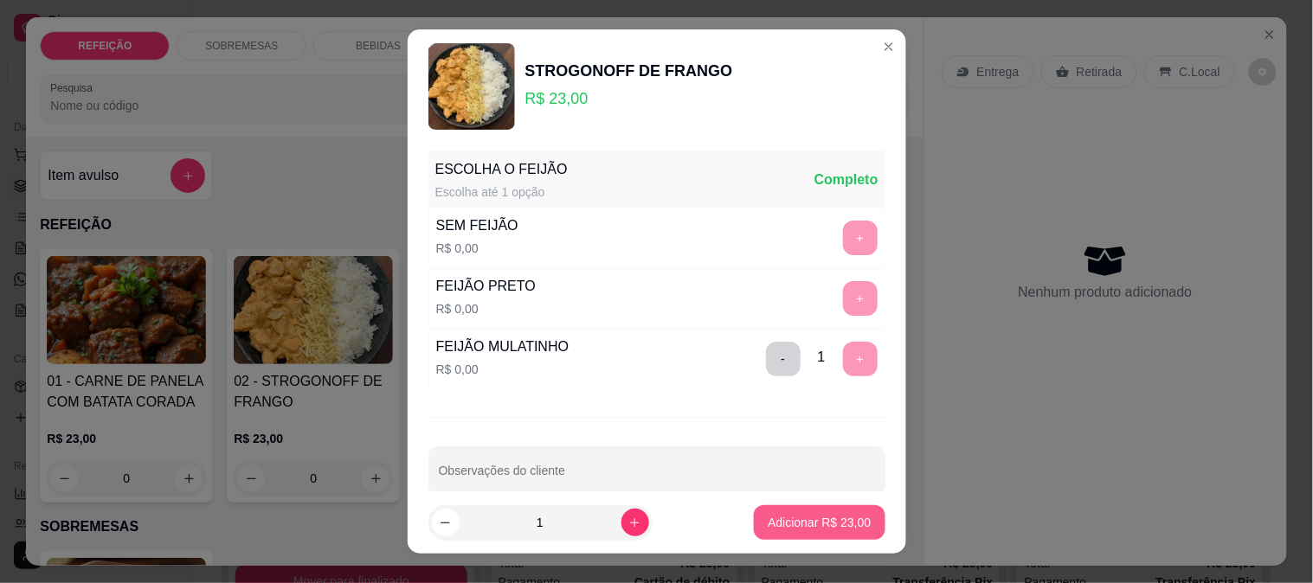
click at [800, 528] on p "Adicionar R$ 23,00" at bounding box center [819, 522] width 103 height 17
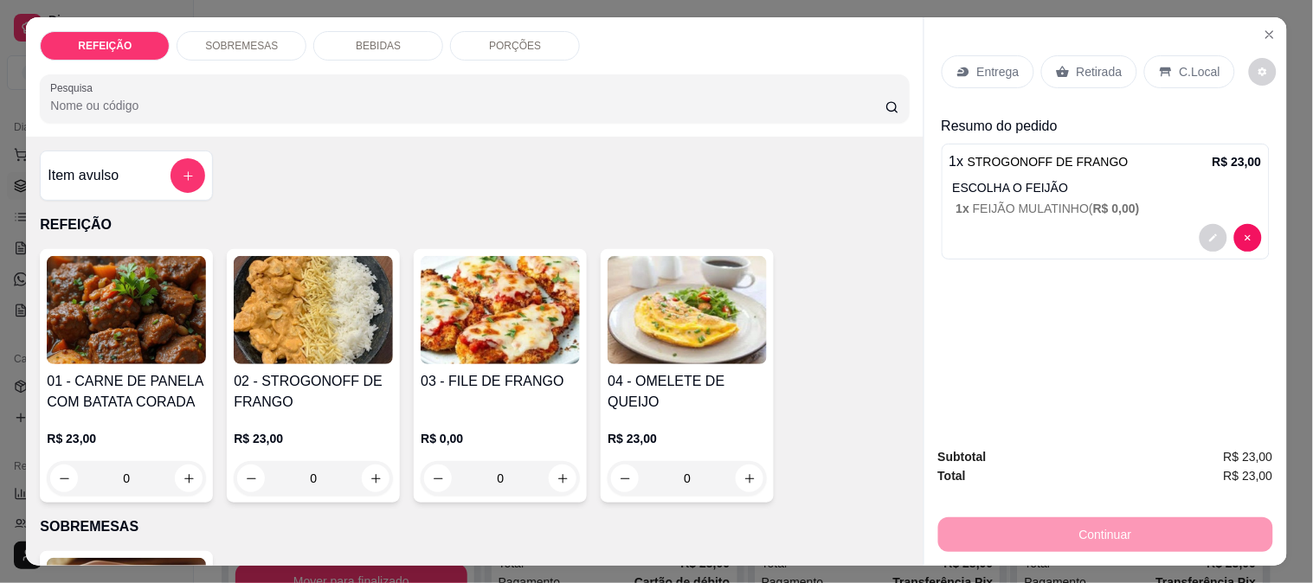
click at [1077, 63] on p "Retirada" at bounding box center [1100, 71] width 46 height 17
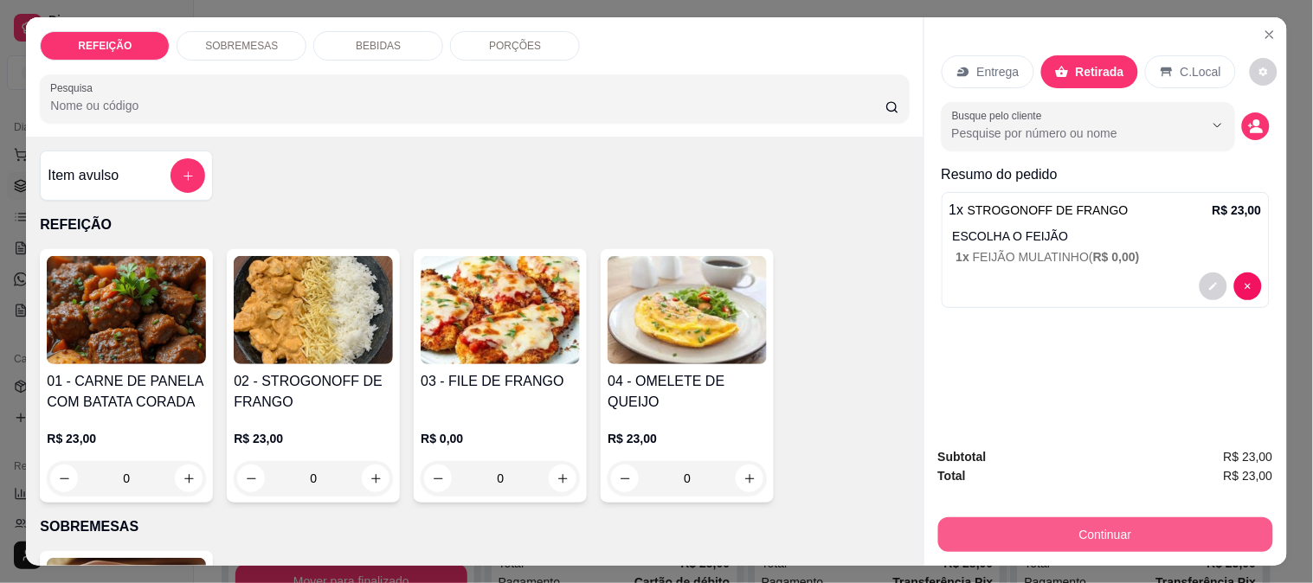
click at [1000, 531] on button "Continuar" at bounding box center [1105, 535] width 335 height 35
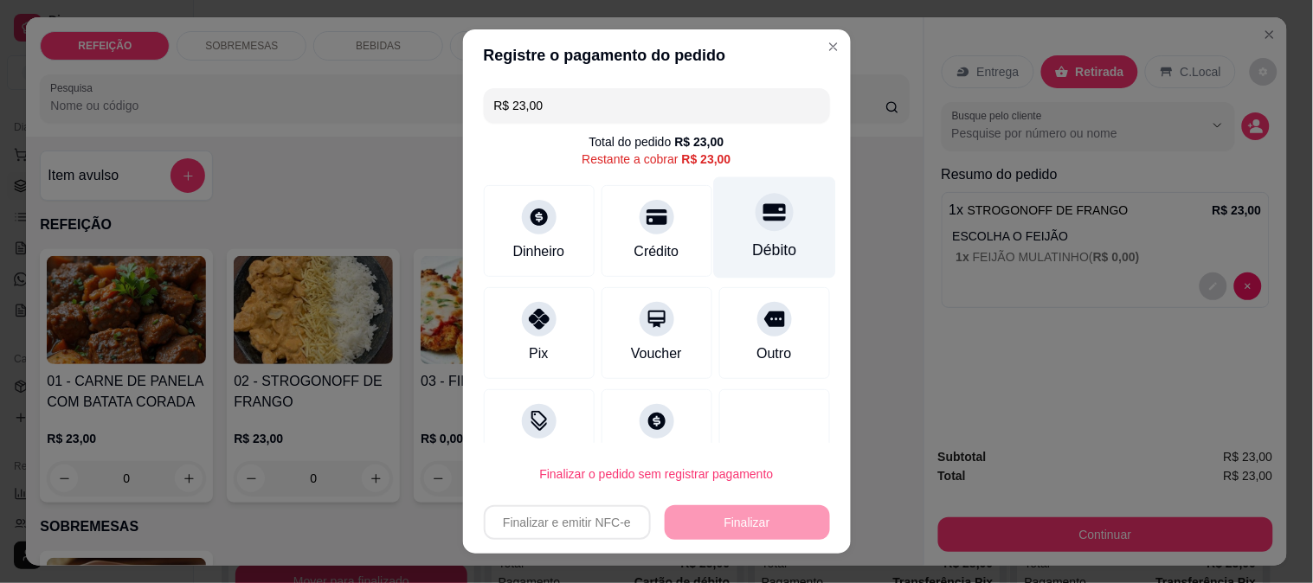
click at [723, 226] on div "Débito" at bounding box center [774, 227] width 122 height 101
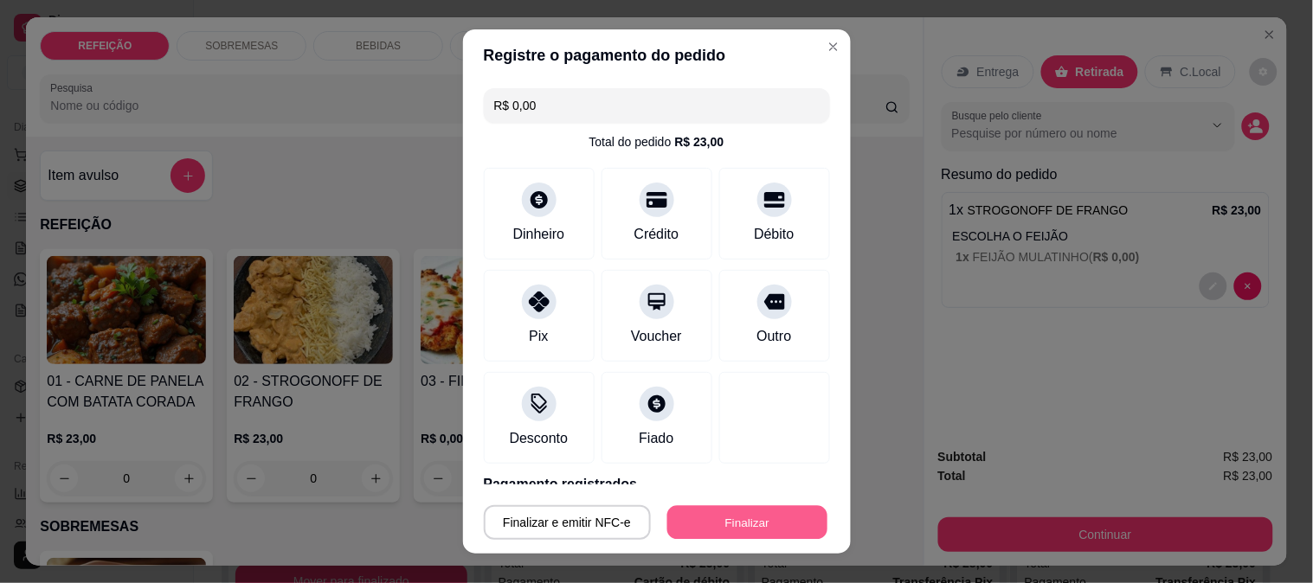
click at [703, 511] on button "Finalizar" at bounding box center [747, 523] width 160 height 34
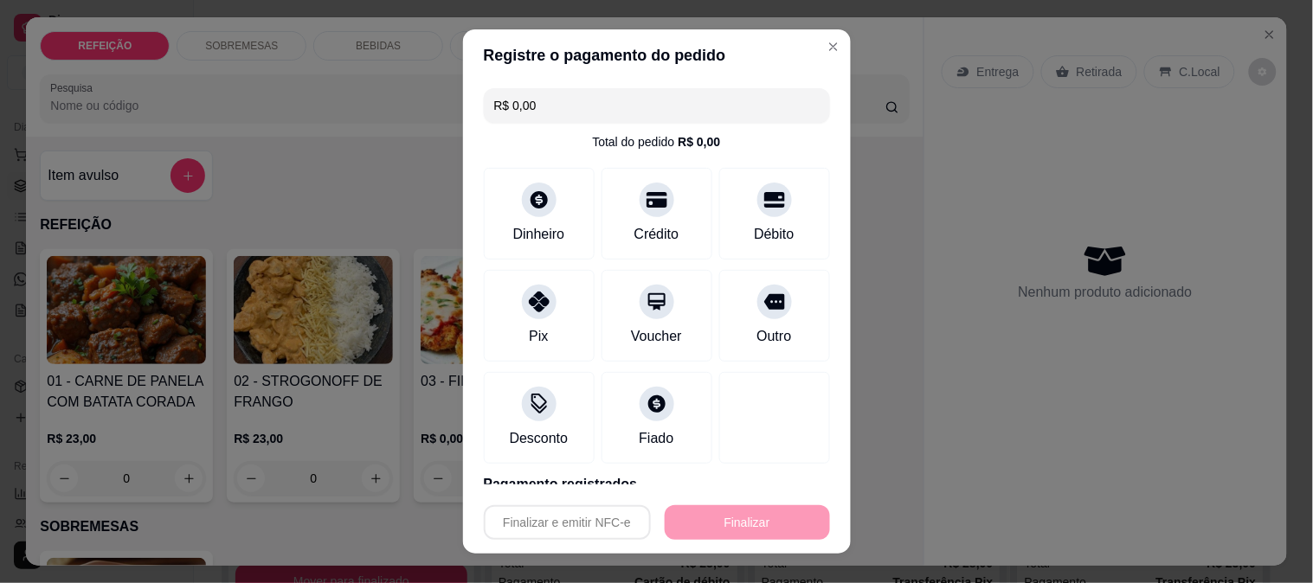
type input "-R$ 23,00"
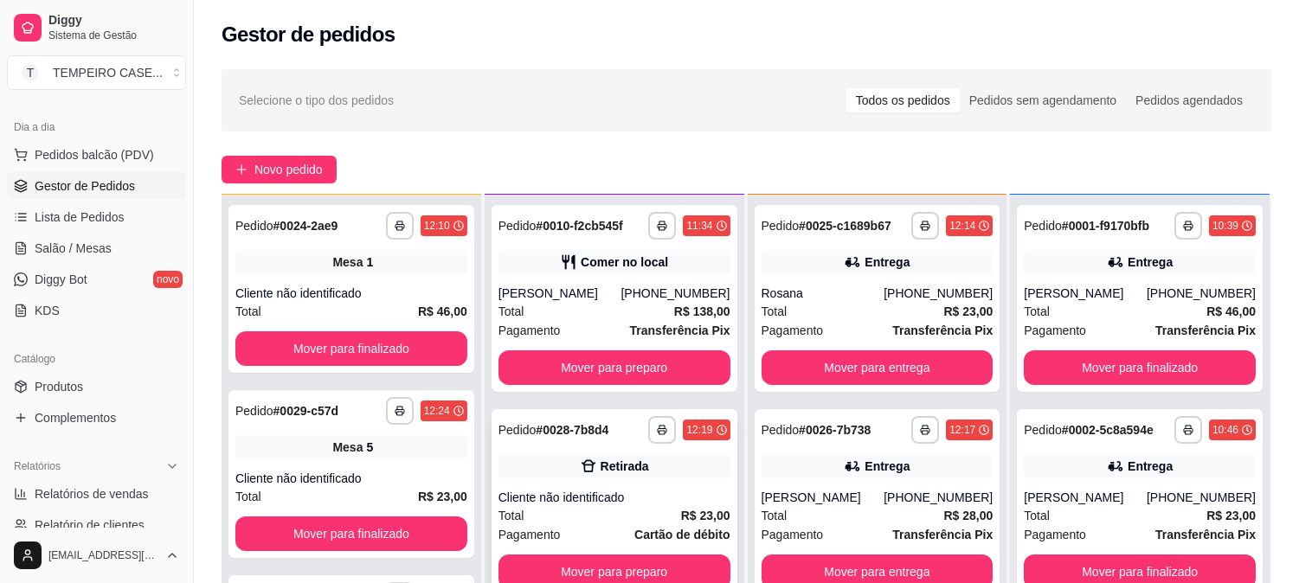
scroll to position [46, 0]
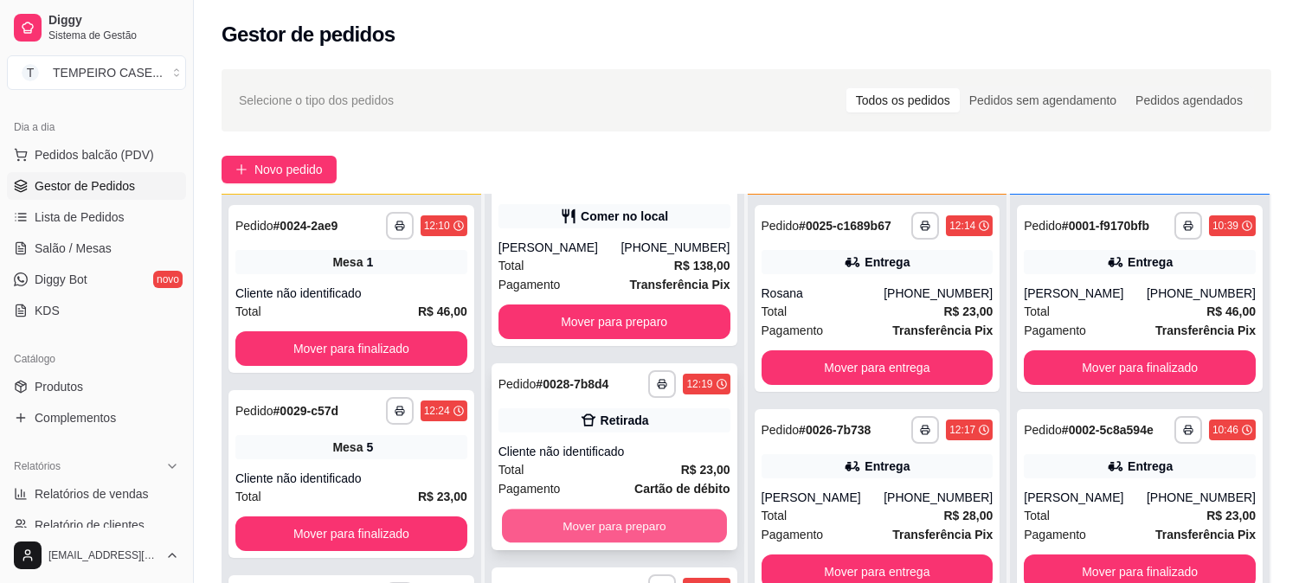
click at [581, 525] on button "Mover para preparo" at bounding box center [614, 527] width 225 height 34
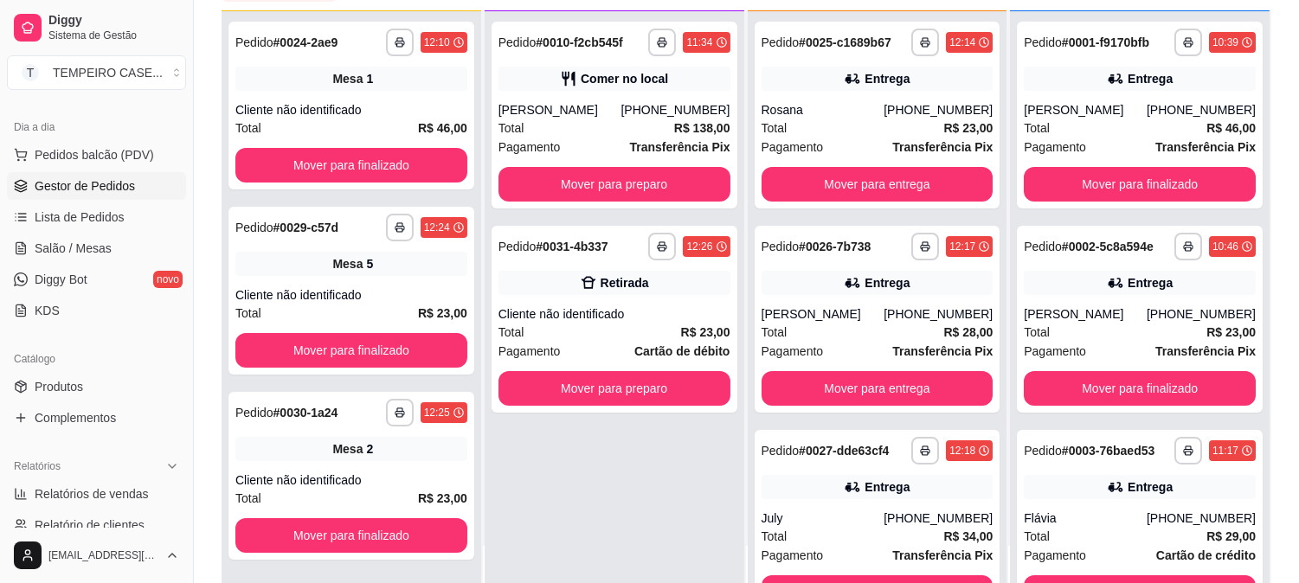
scroll to position [264, 0]
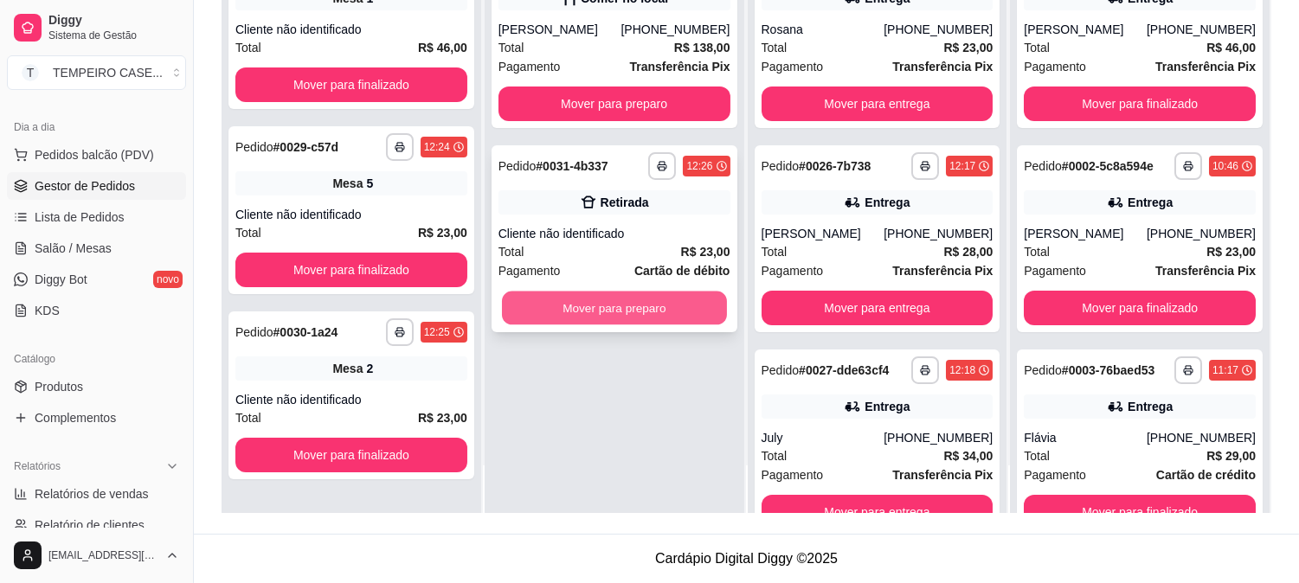
click at [587, 295] on button "Mover para preparo" at bounding box center [614, 309] width 225 height 34
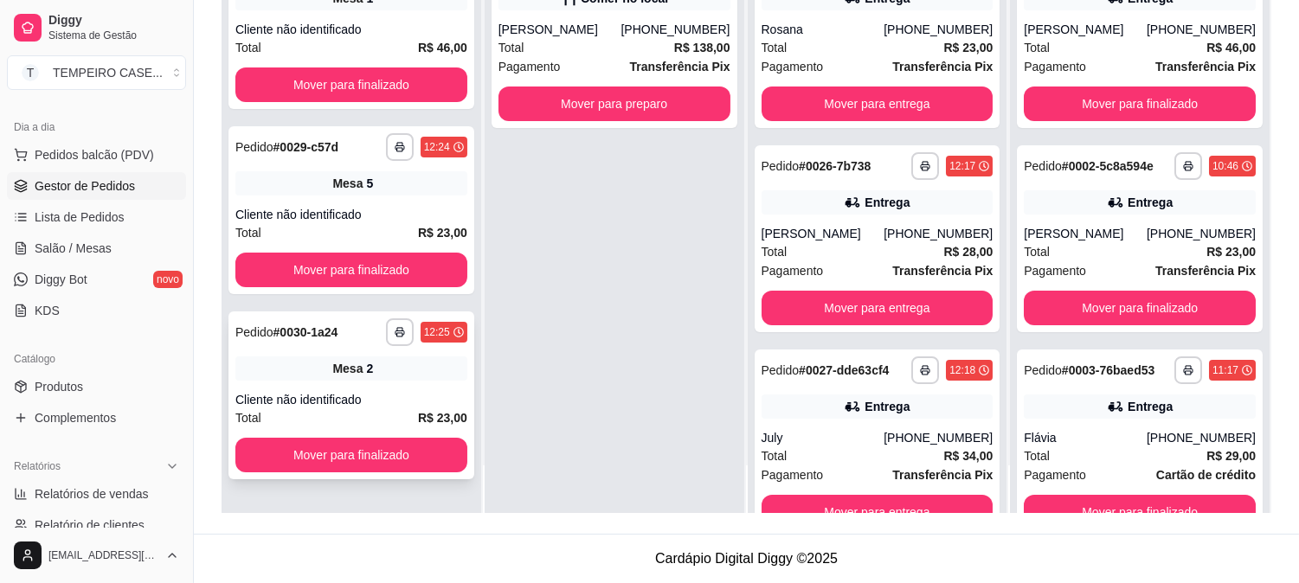
scroll to position [0, 0]
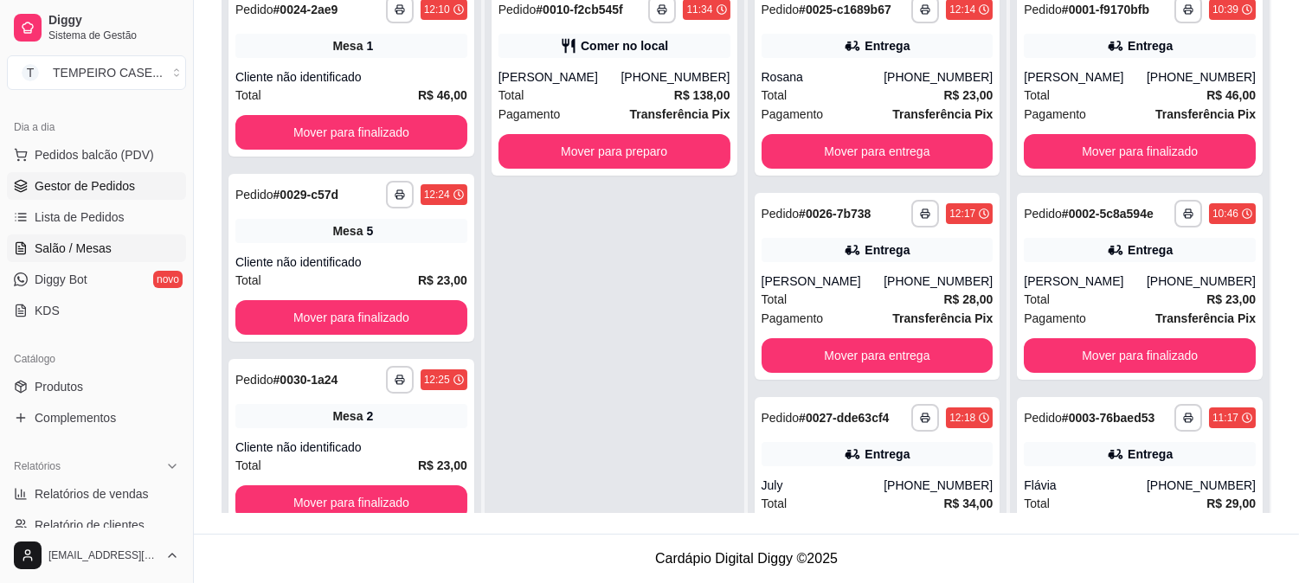
click at [100, 236] on link "Salão / Mesas" at bounding box center [96, 249] width 179 height 28
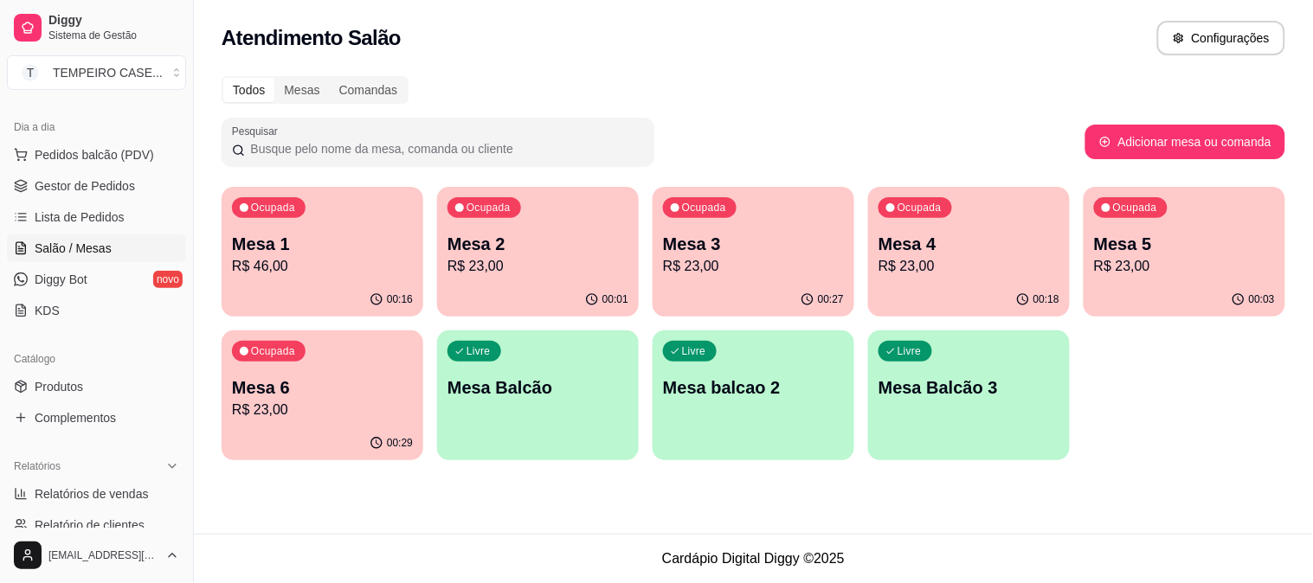
click at [342, 268] on p "R$ 46,00" at bounding box center [322, 266] width 181 height 21
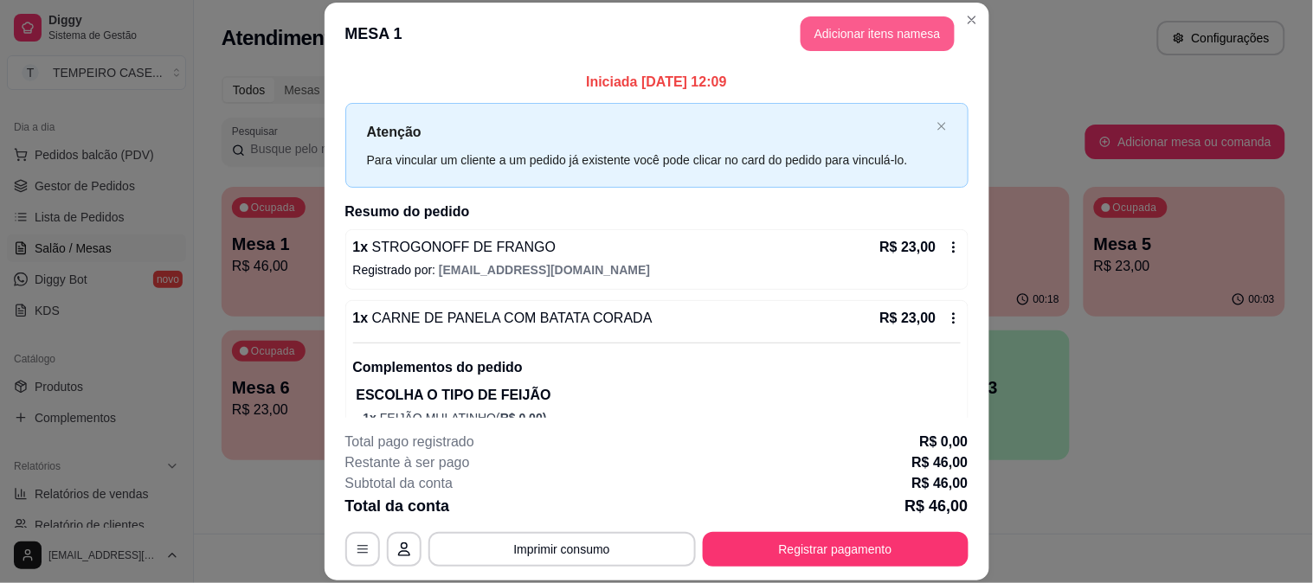
click at [875, 49] on button "Adicionar itens na mesa" at bounding box center [877, 33] width 154 height 35
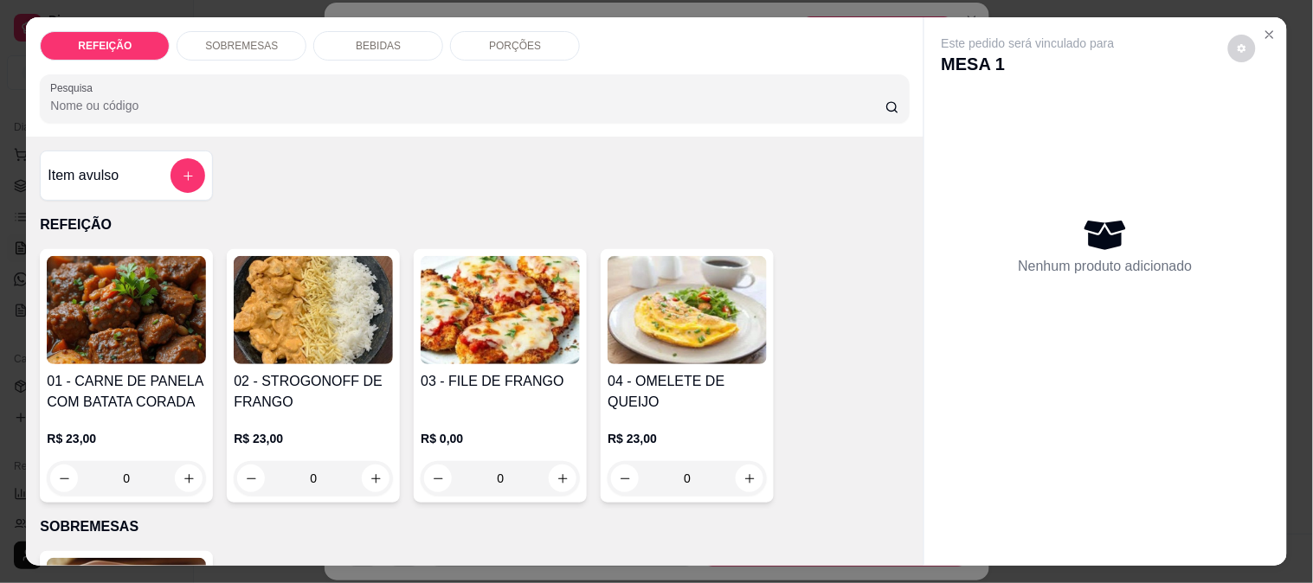
click at [163, 314] on img at bounding box center [126, 310] width 159 height 108
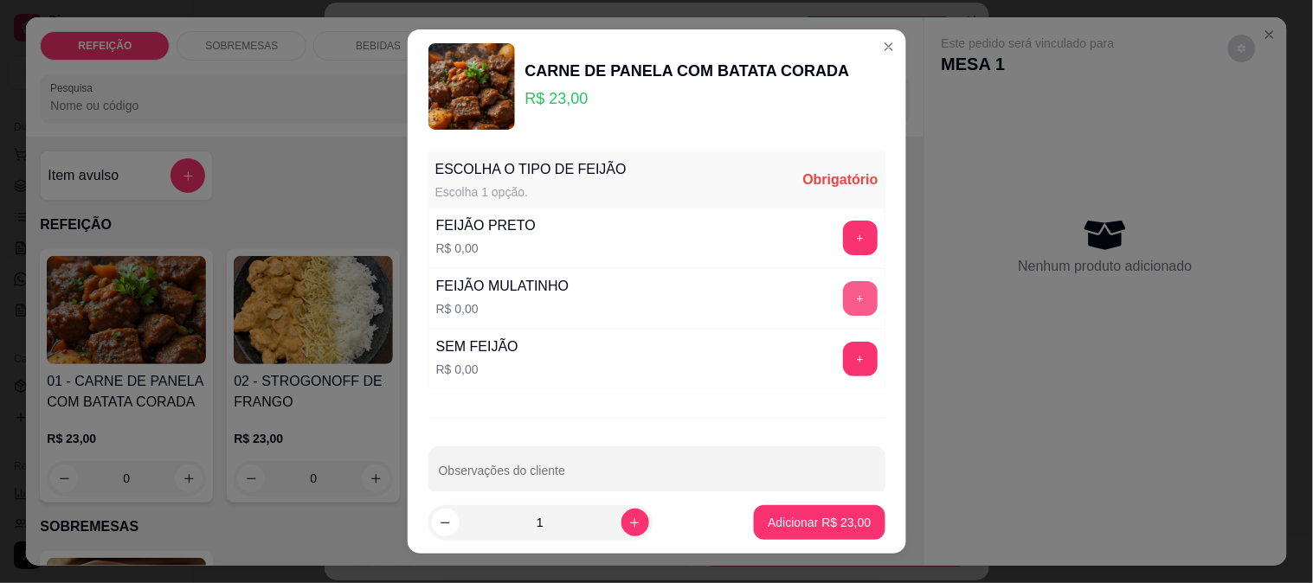
click at [843, 286] on button "+" at bounding box center [860, 298] width 35 height 35
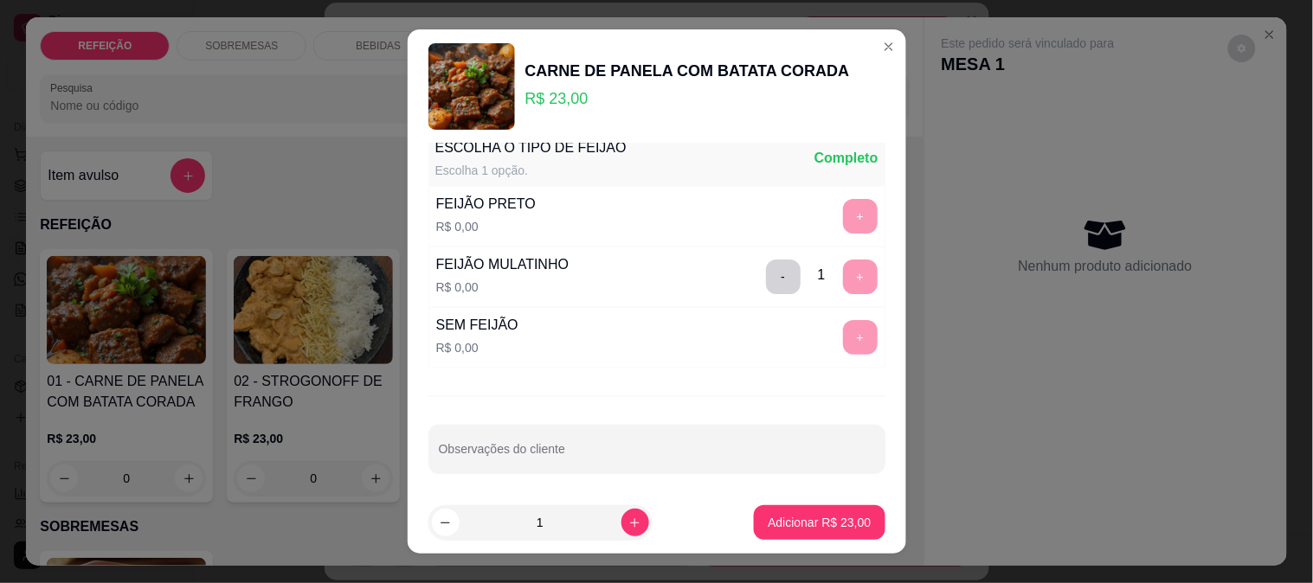
scroll to position [27, 0]
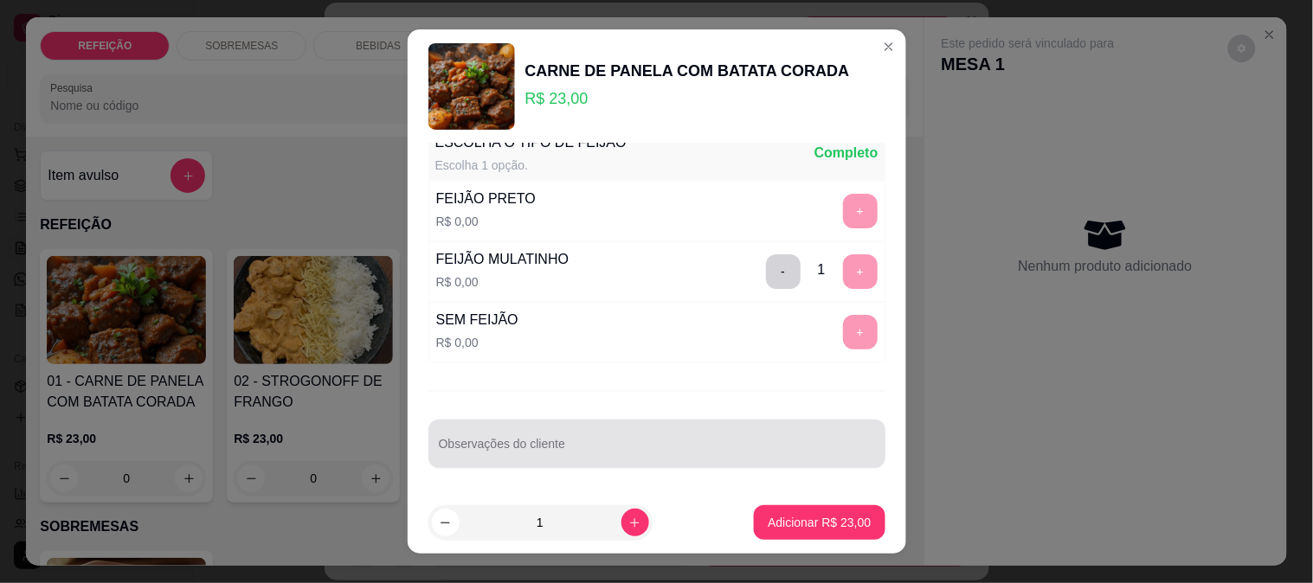
click at [507, 438] on div at bounding box center [657, 444] width 436 height 35
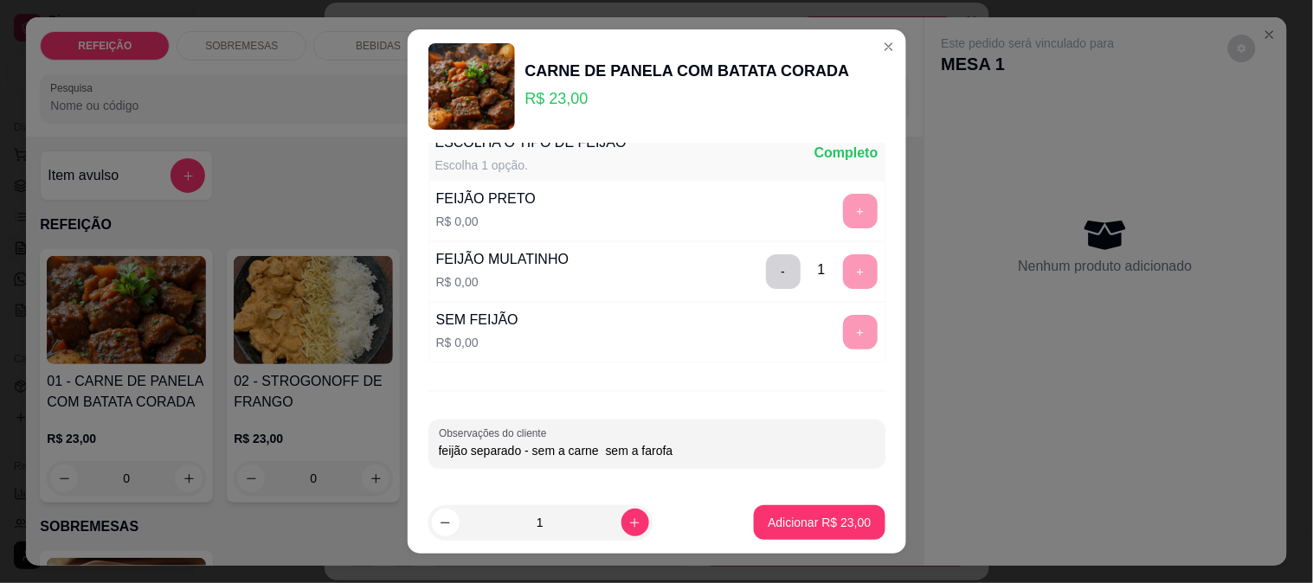
type input "feijão separado - sem a carne sem a farofa"
click at [777, 525] on p "Adicionar R$ 23,00" at bounding box center [819, 523] width 100 height 16
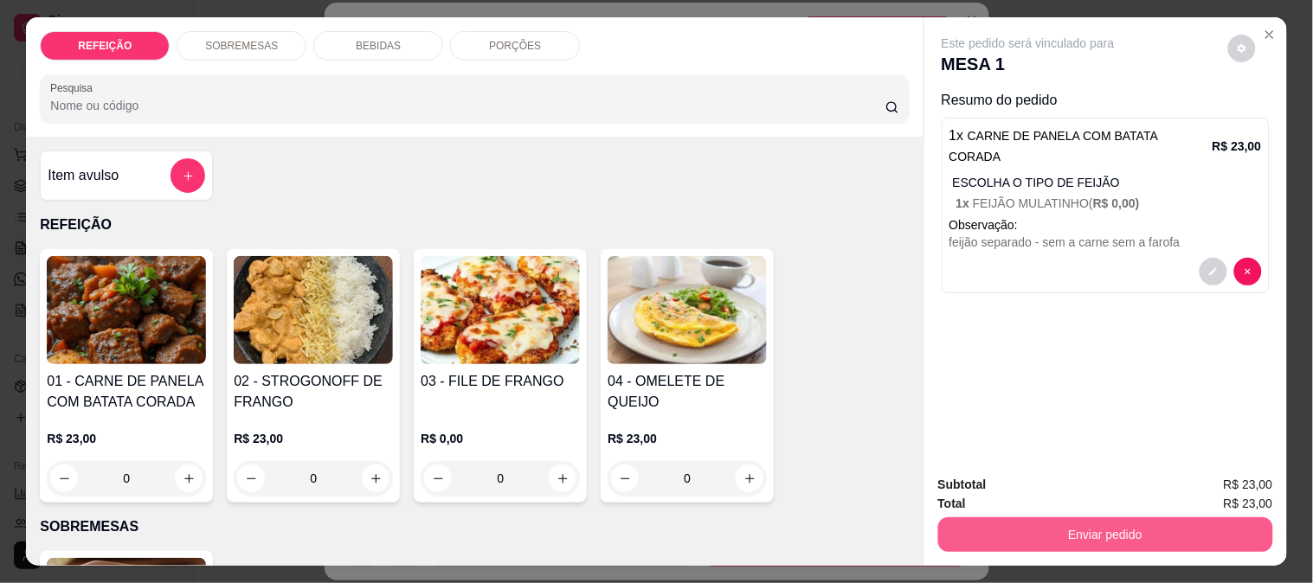
click at [1059, 520] on button "Enviar pedido" at bounding box center [1105, 535] width 335 height 35
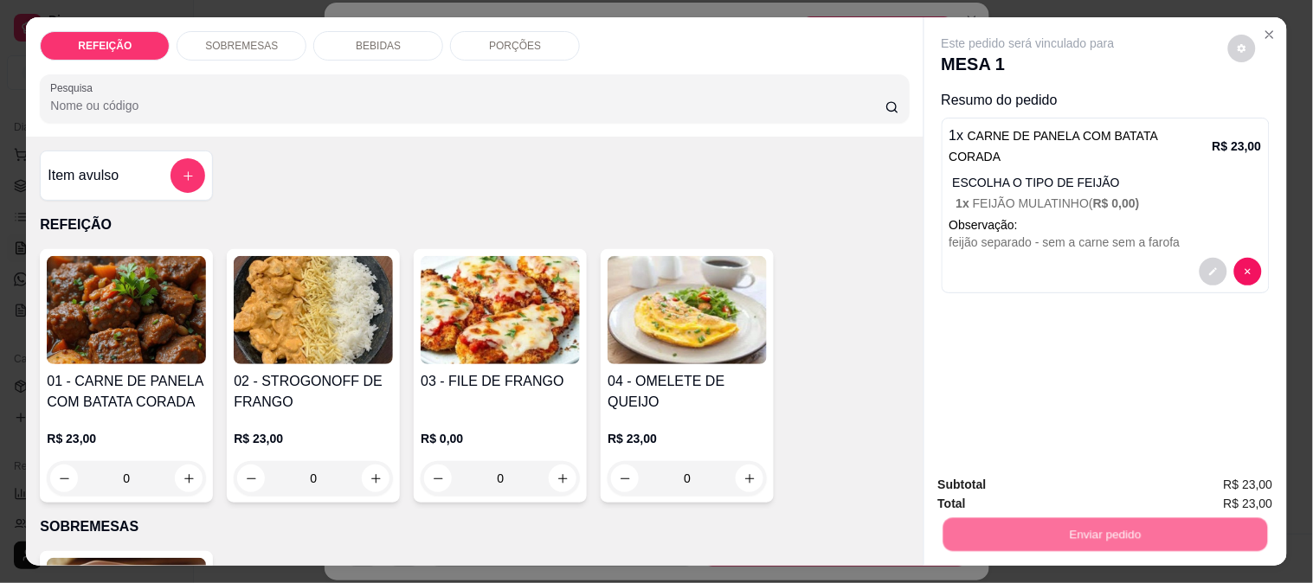
click at [998, 473] on button "Não registrar e enviar pedido" at bounding box center [1048, 485] width 180 height 33
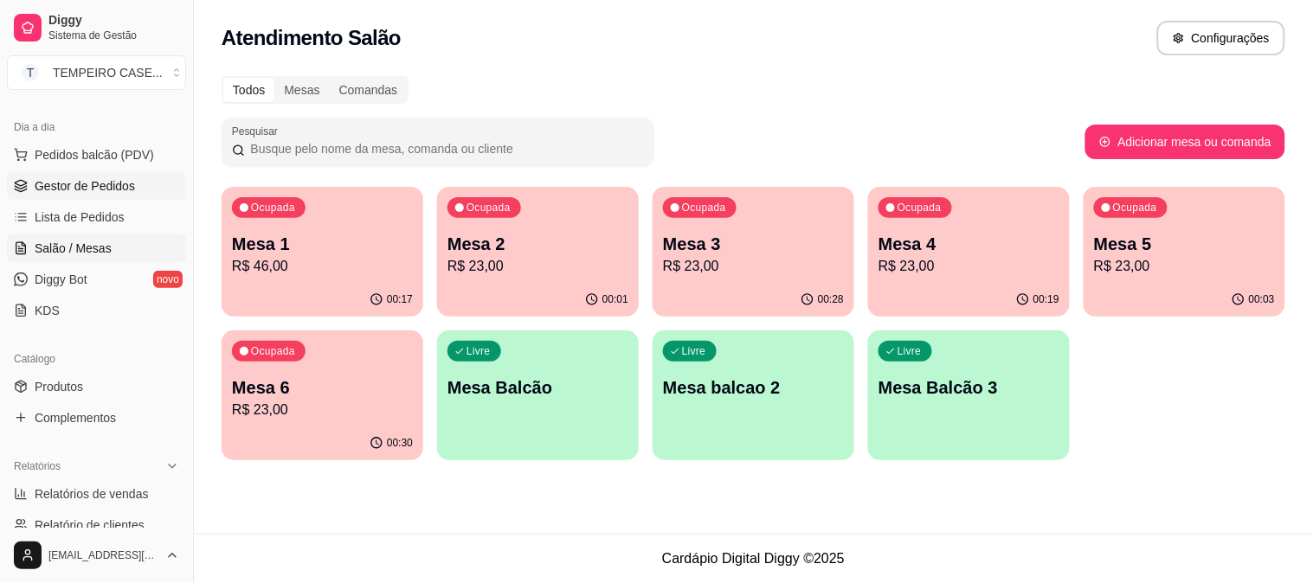
click at [100, 182] on span "Gestor de Pedidos" at bounding box center [85, 185] width 100 height 17
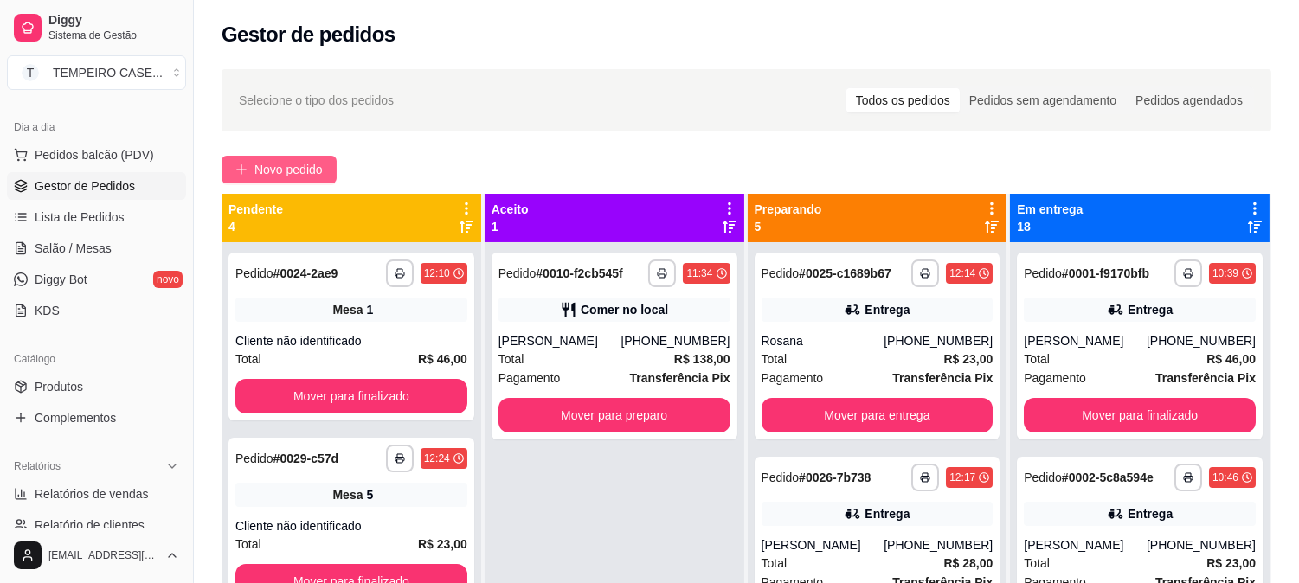
click at [309, 160] on span "Novo pedido" at bounding box center [288, 169] width 68 height 19
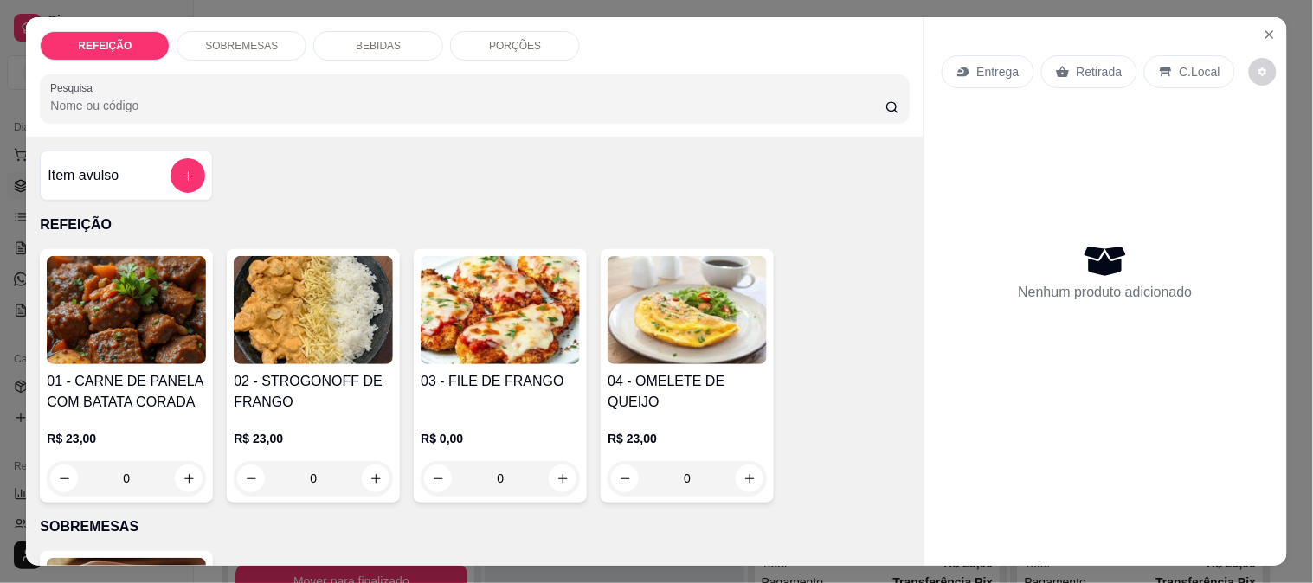
click at [429, 280] on img at bounding box center [500, 310] width 159 height 108
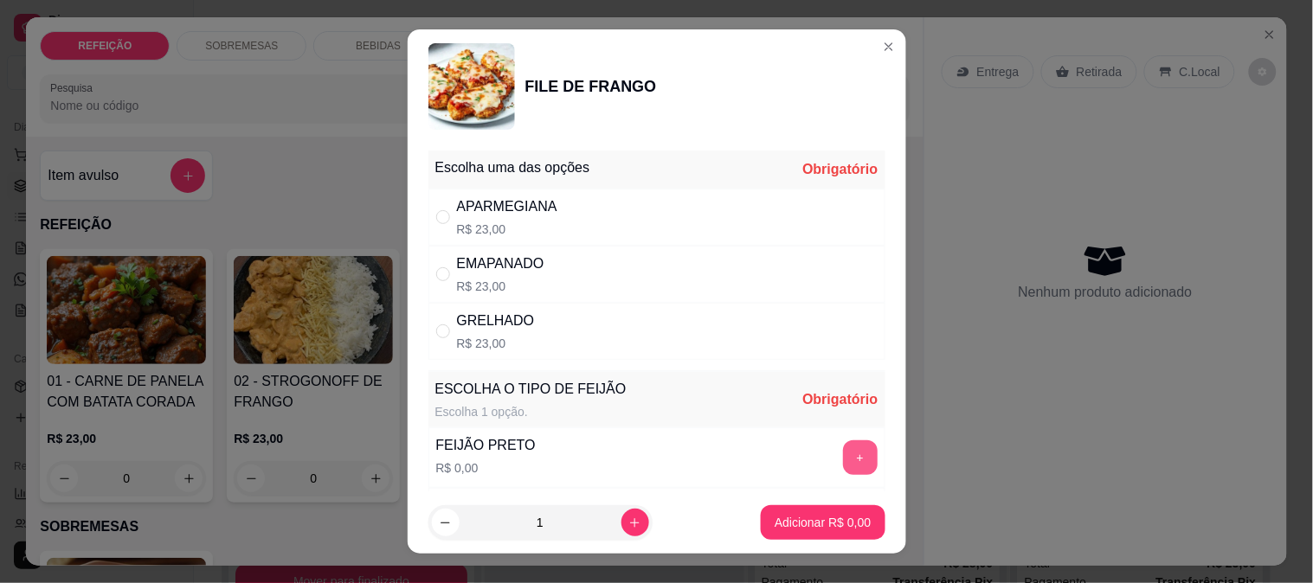
click at [843, 444] on button "+" at bounding box center [860, 457] width 35 height 35
click at [614, 228] on div "APARMEGIANA R$ 23,00" at bounding box center [656, 217] width 457 height 57
radio input "true"
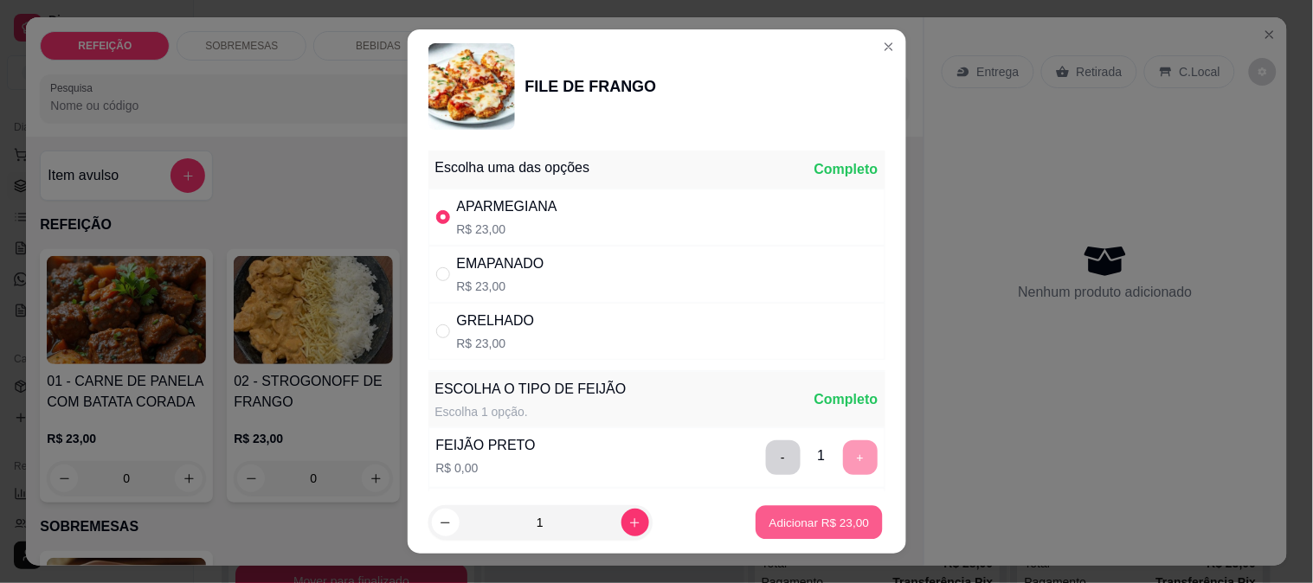
click at [833, 526] on p "Adicionar R$ 23,00" at bounding box center [819, 523] width 100 height 16
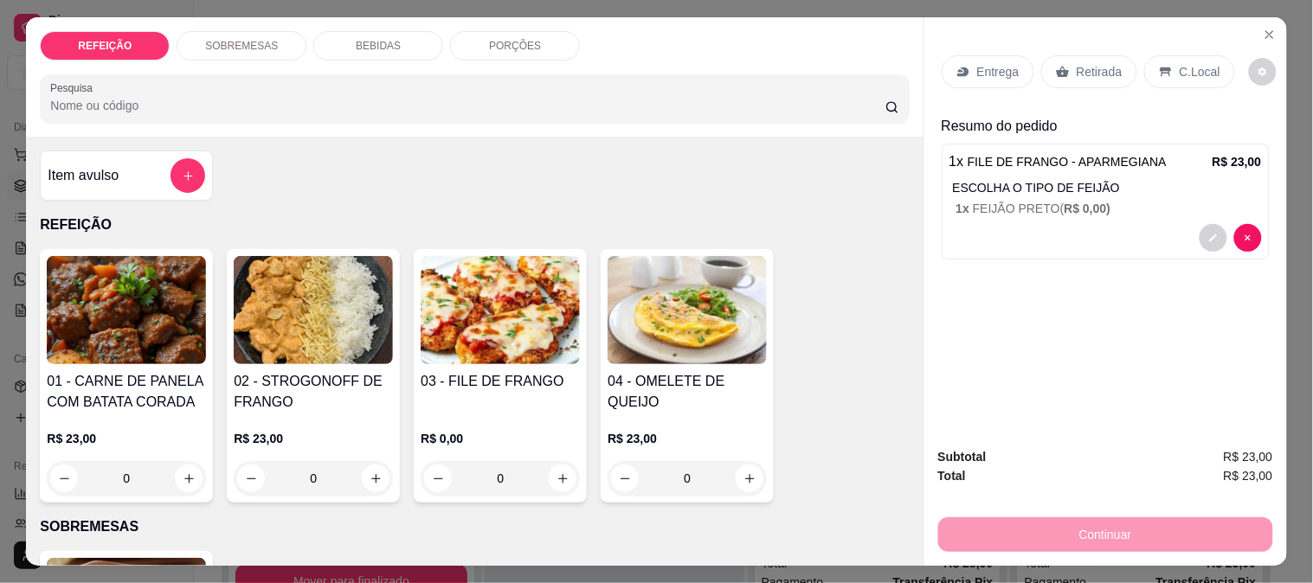
click at [977, 66] on p "Entrega" at bounding box center [998, 71] width 42 height 17
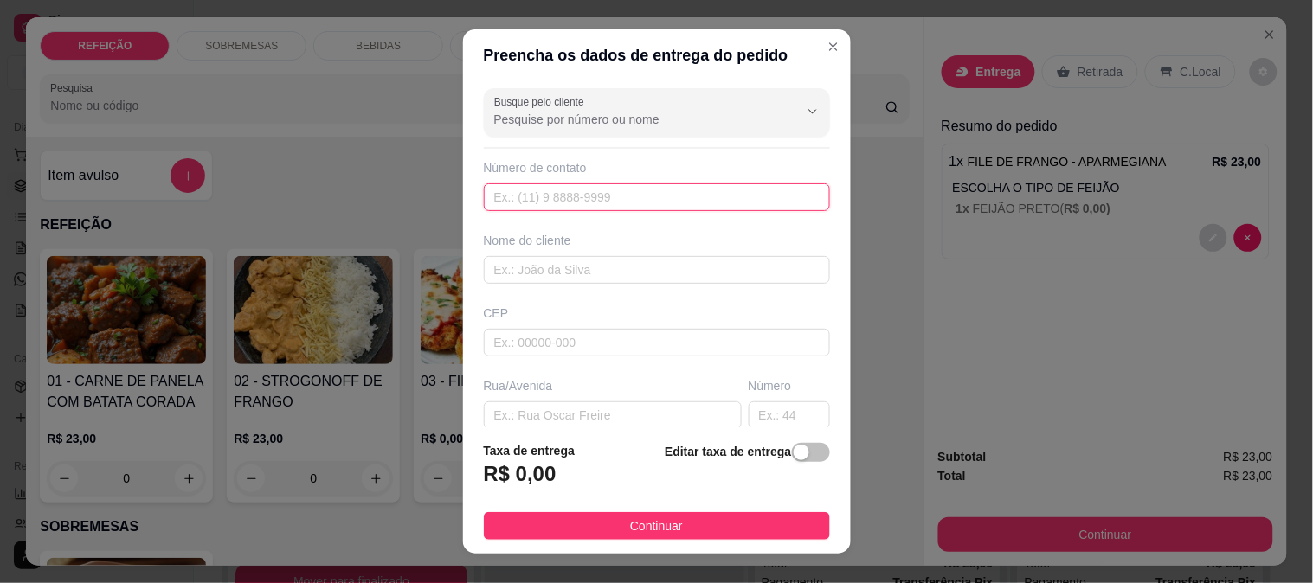
click at [571, 203] on input "text" at bounding box center [657, 197] width 346 height 28
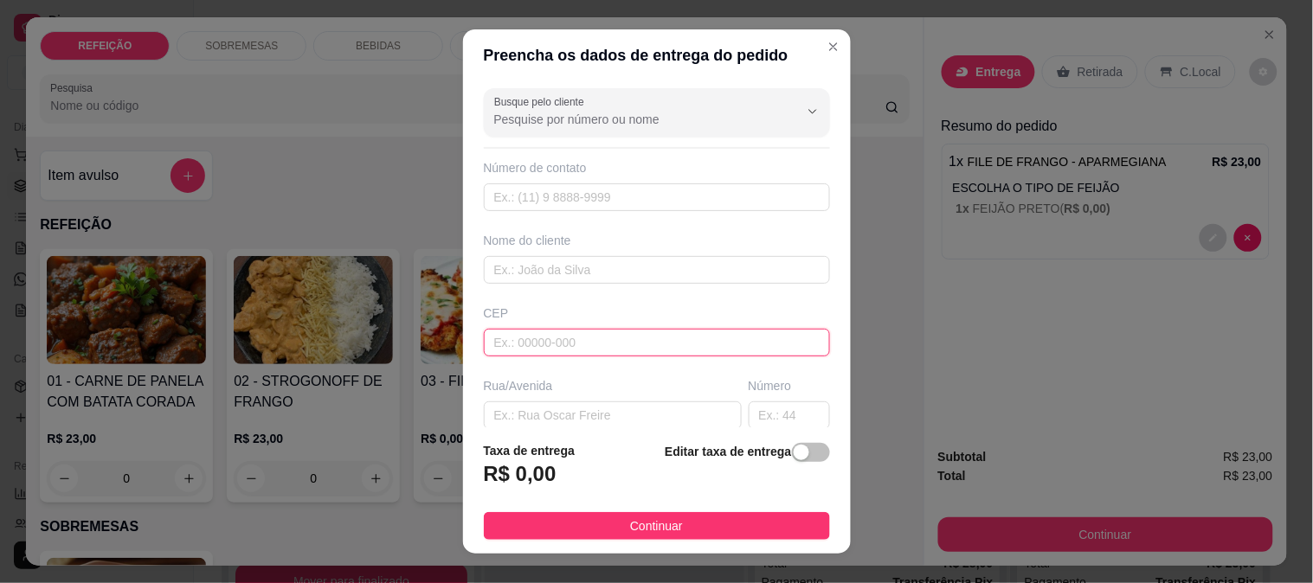
click at [565, 349] on input "text" at bounding box center [657, 343] width 346 height 28
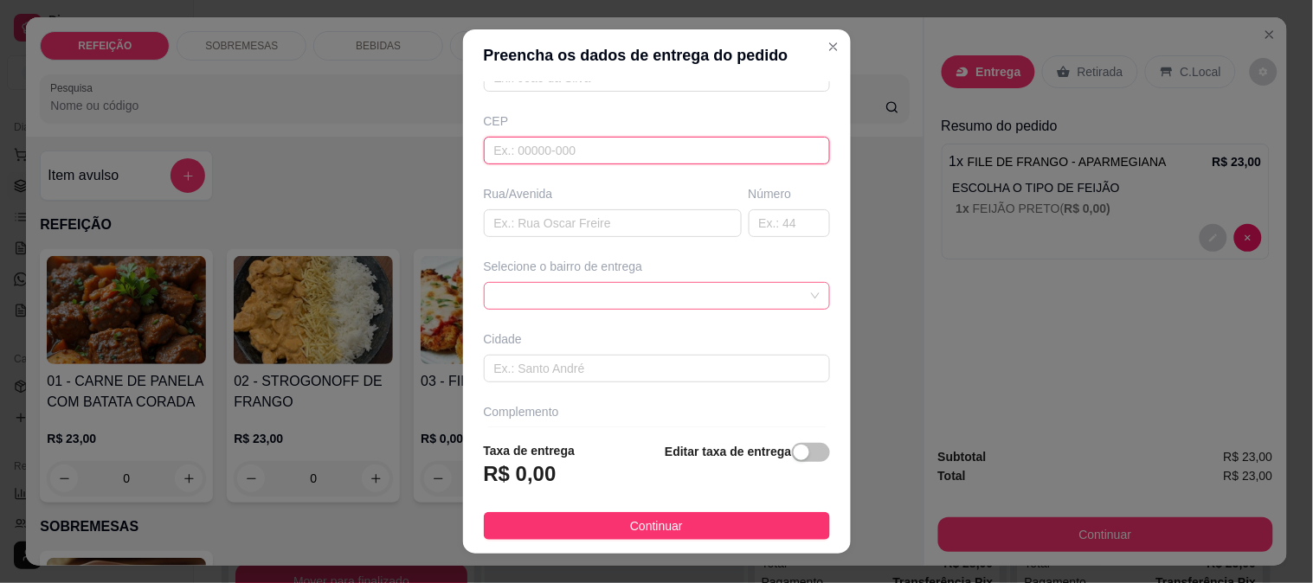
click at [539, 309] on div at bounding box center [657, 296] width 346 height 28
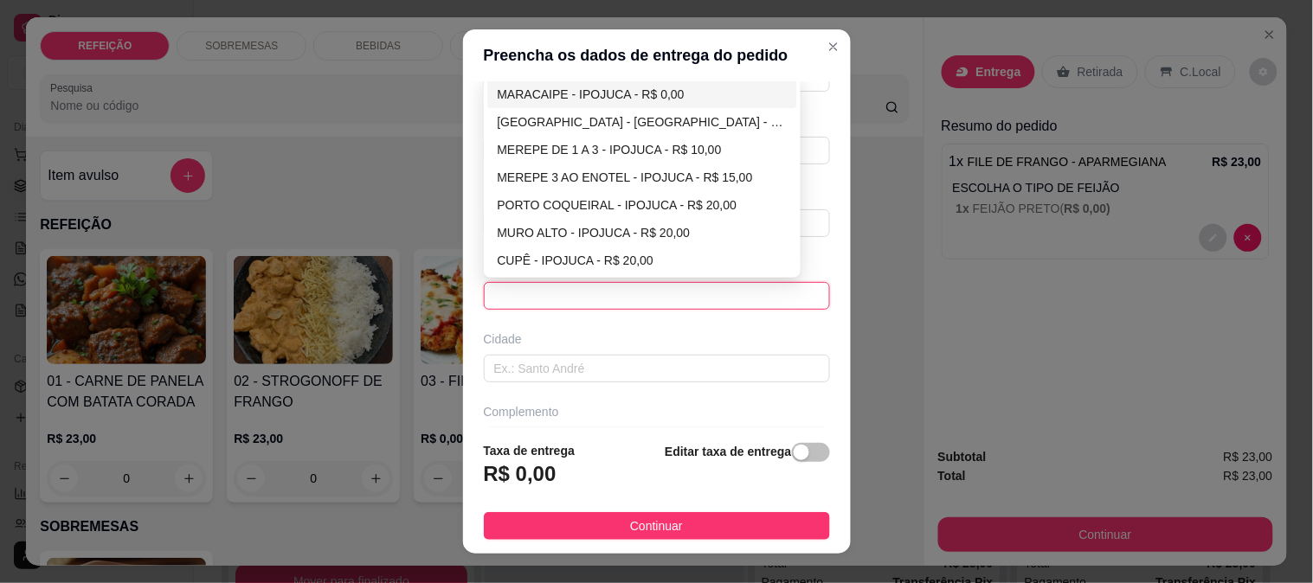
click at [537, 98] on div "MARACAIPE - IPOJUCA - R$ 0,00" at bounding box center [643, 94] width 290 height 19
type input "IPOJUCA"
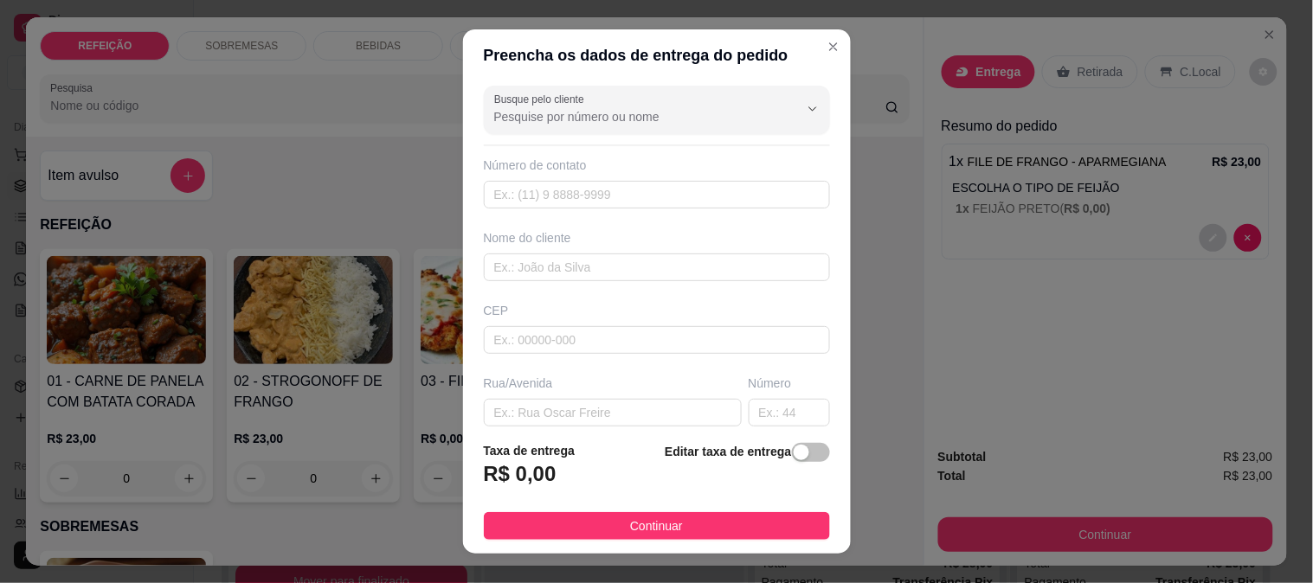
scroll to position [0, 0]
click at [597, 267] on input "text" at bounding box center [657, 270] width 346 height 28
type input "gil"
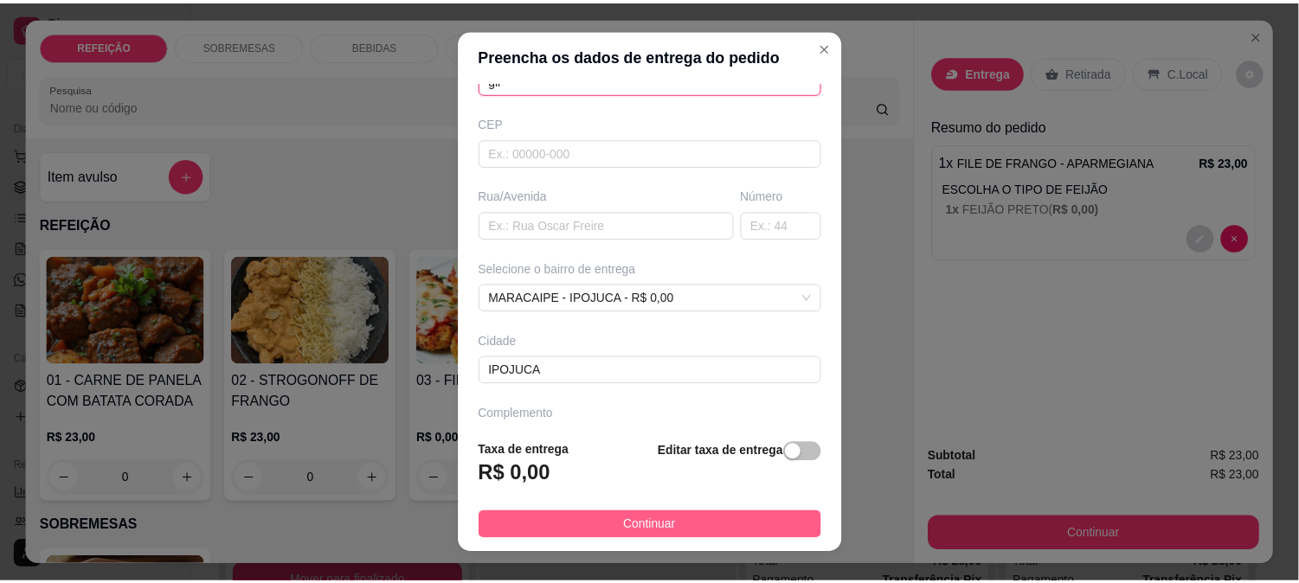
scroll to position [192, 0]
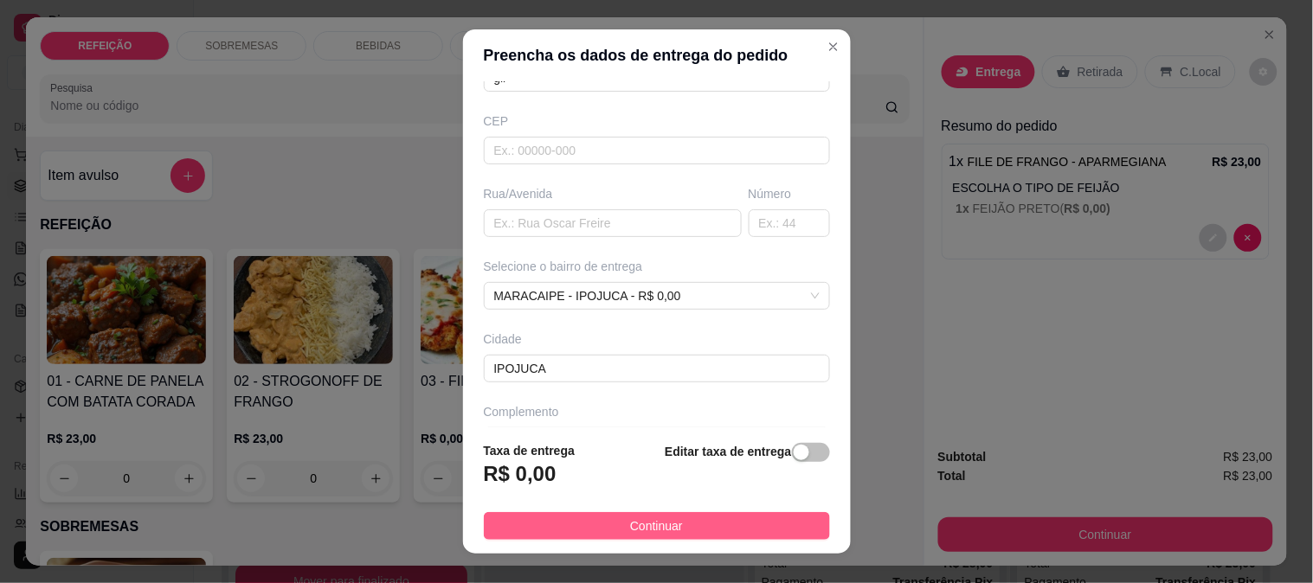
click at [636, 524] on span "Continuar" at bounding box center [656, 526] width 53 height 19
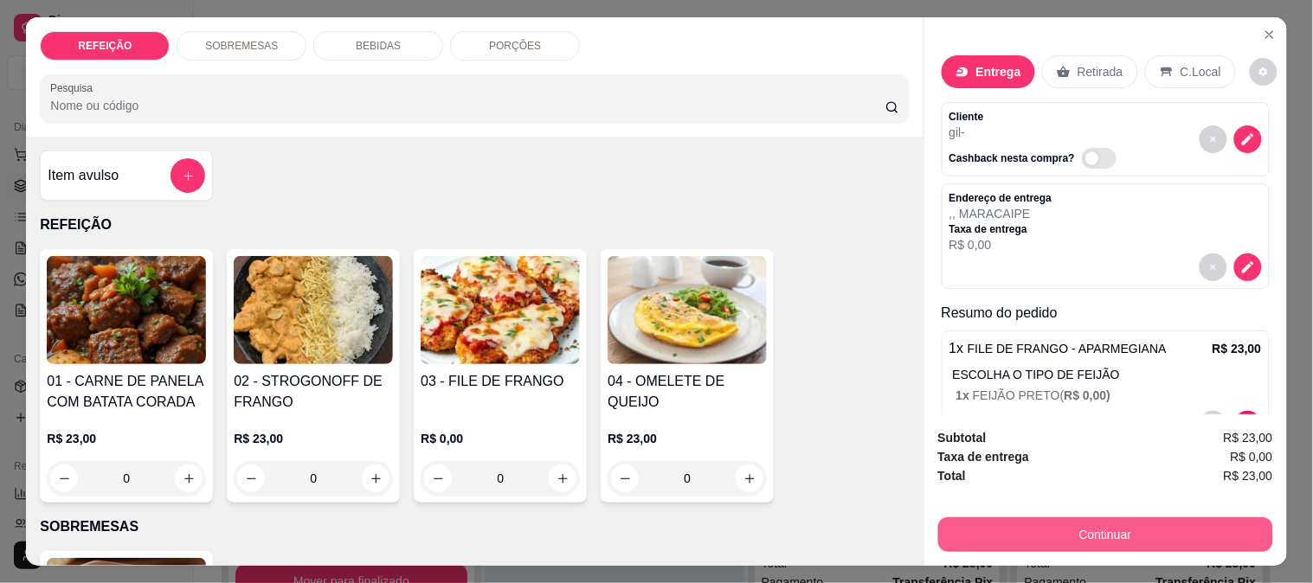
click at [1000, 538] on button "Continuar" at bounding box center [1105, 535] width 335 height 35
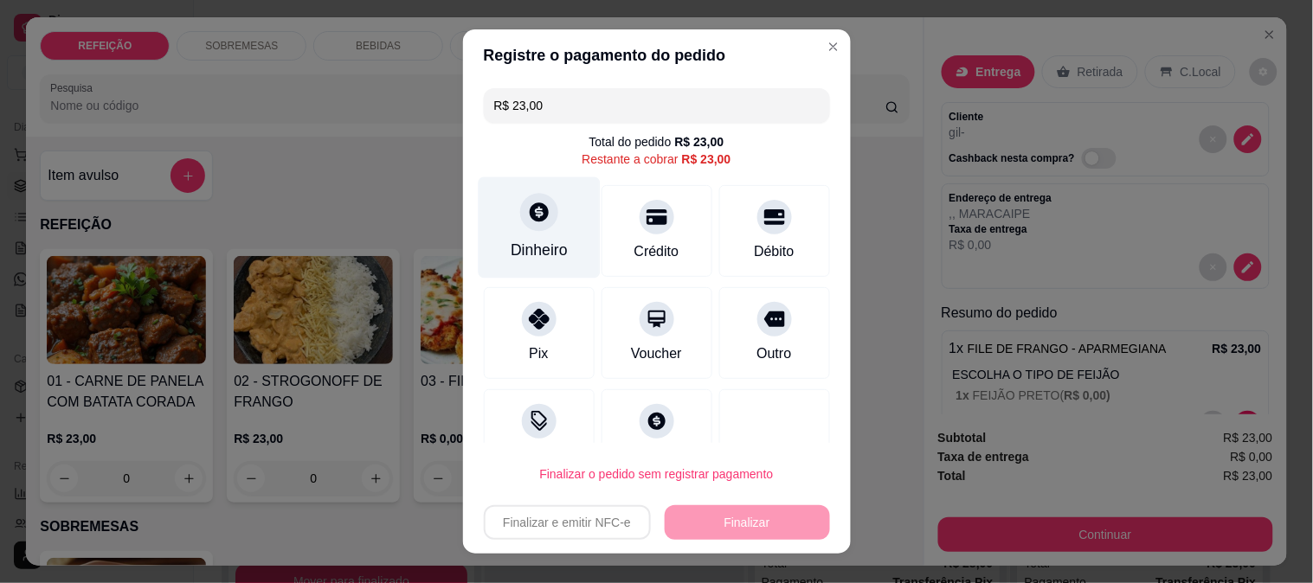
click at [534, 223] on icon at bounding box center [538, 212] width 23 height 23
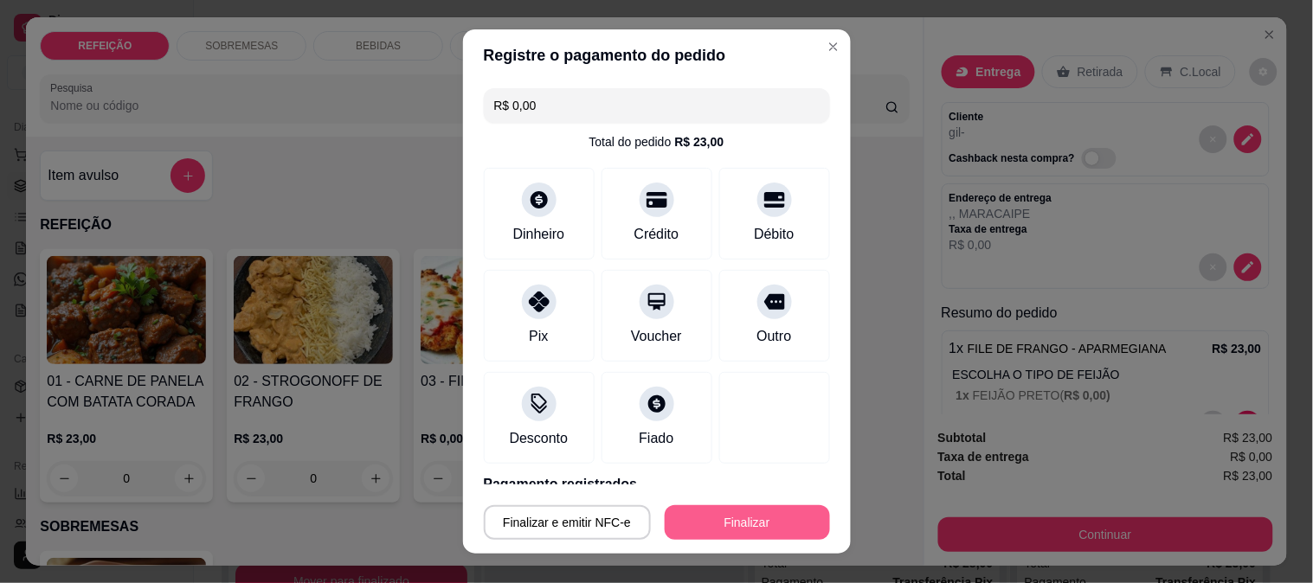
click at [750, 525] on button "Finalizar" at bounding box center [747, 522] width 165 height 35
type input "-R$ 23,00"
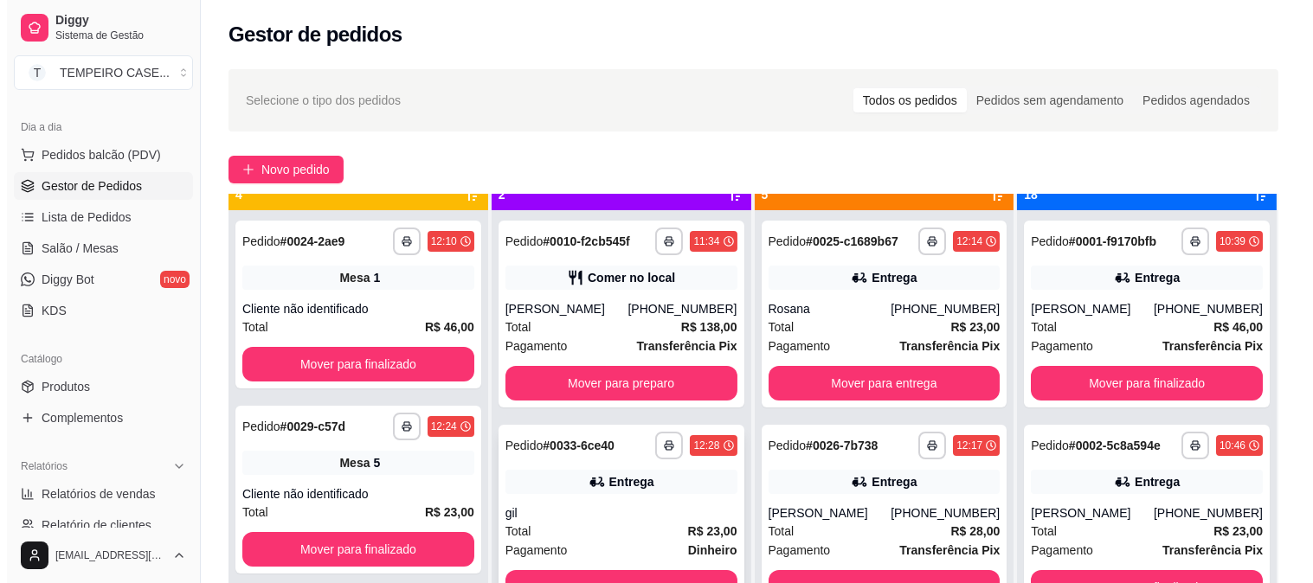
scroll to position [48, 0]
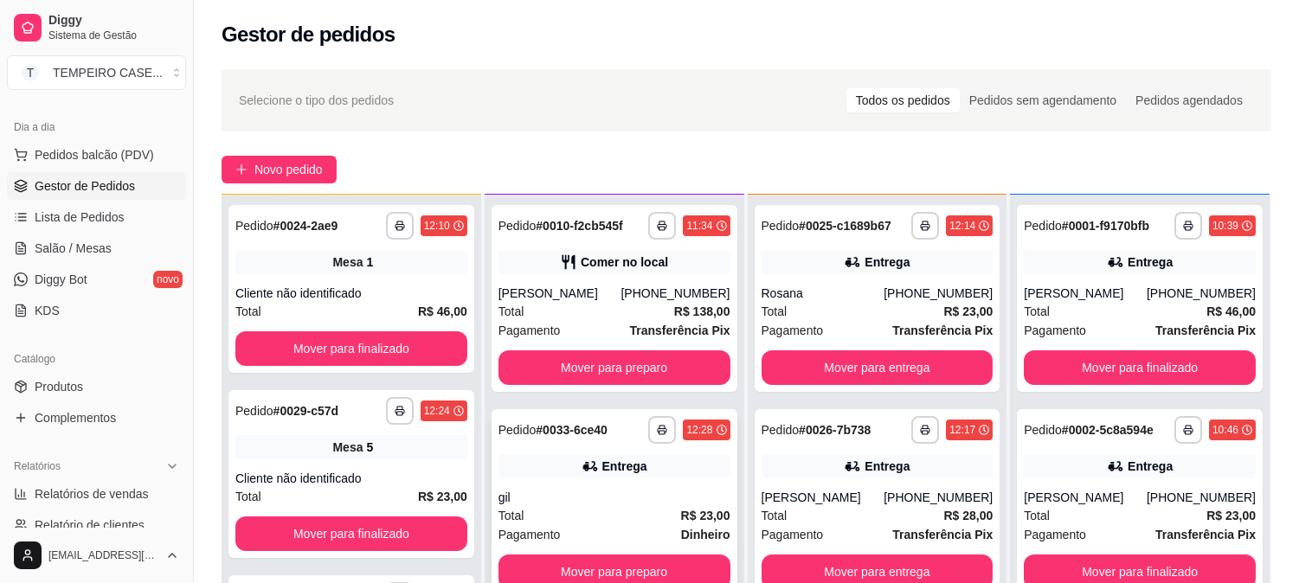
click at [568, 479] on div "**********" at bounding box center [615, 502] width 246 height 187
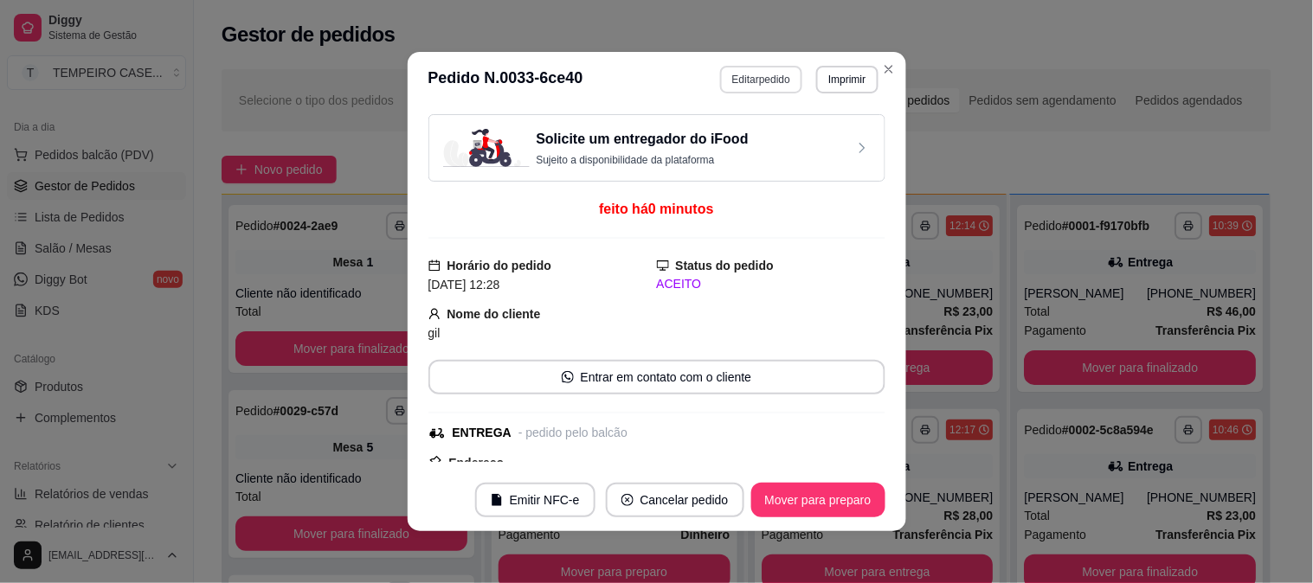
click at [753, 79] on button "Editar pedido" at bounding box center [761, 80] width 82 height 28
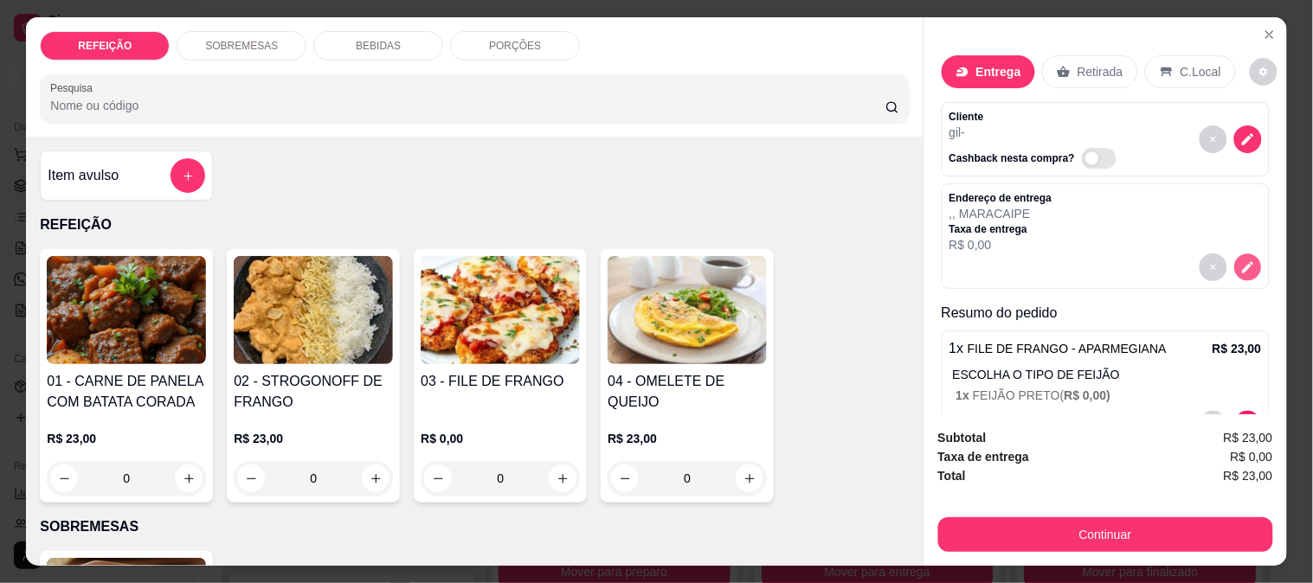
click at [1234, 254] on button "decrease-product-quantity" at bounding box center [1247, 267] width 27 height 27
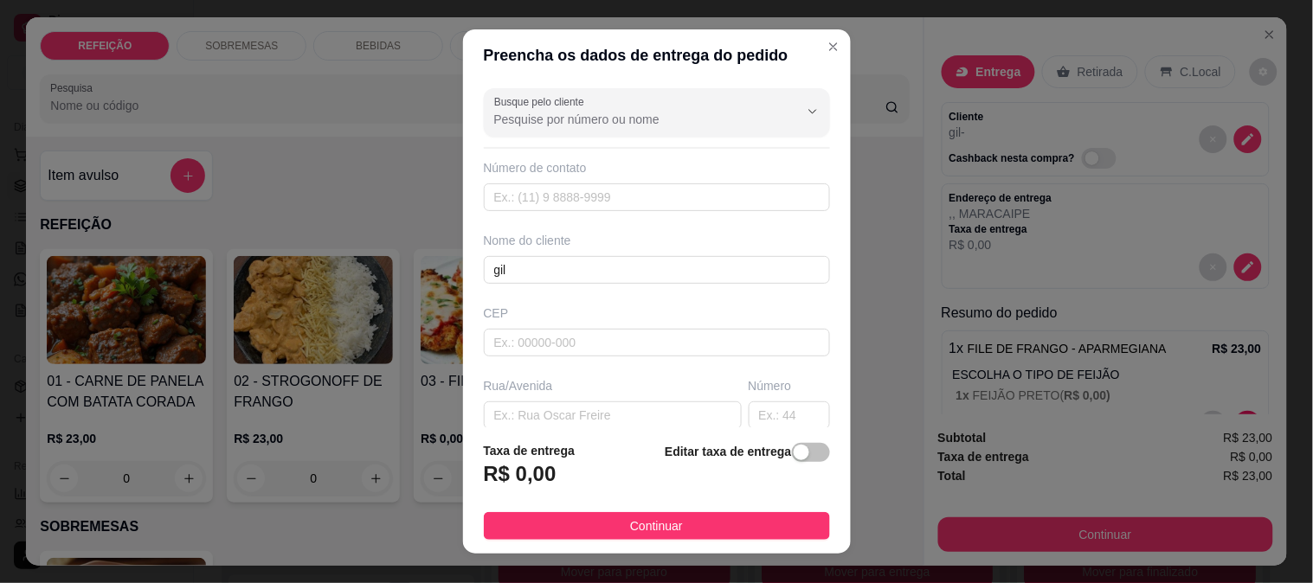
scroll to position [96, 0]
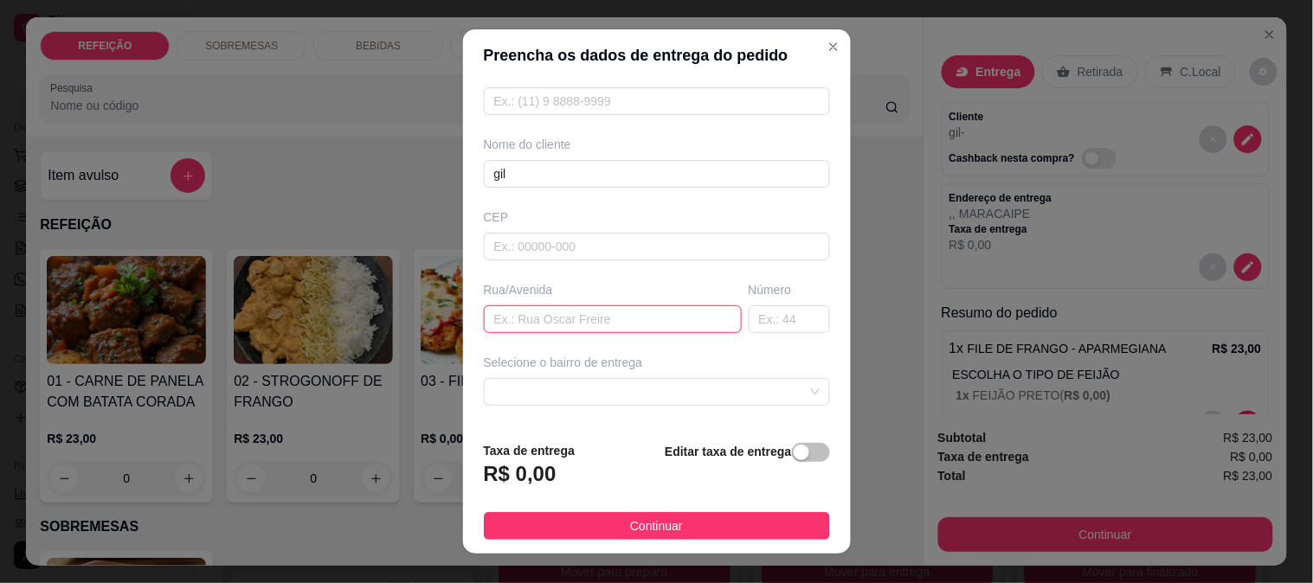
click at [549, 325] on input "text" at bounding box center [613, 319] width 258 height 28
click at [692, 387] on span at bounding box center [656, 392] width 325 height 26
type input "campo"
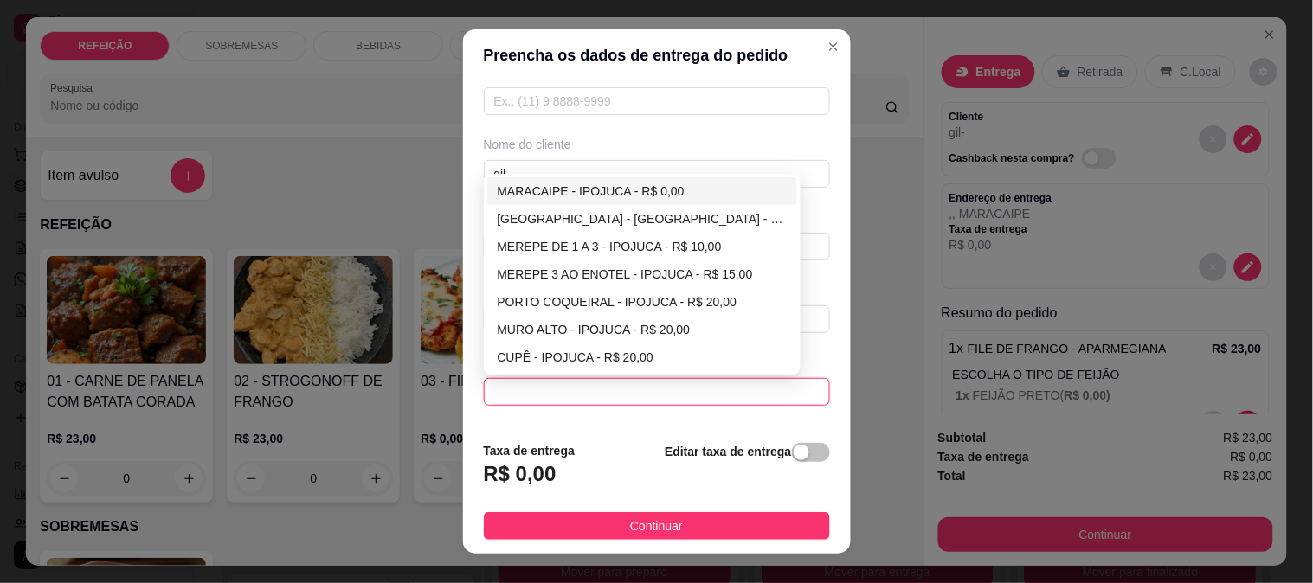
click at [548, 190] on div "MARACAIPE - IPOJUCA - R$ 0,00" at bounding box center [643, 191] width 290 height 19
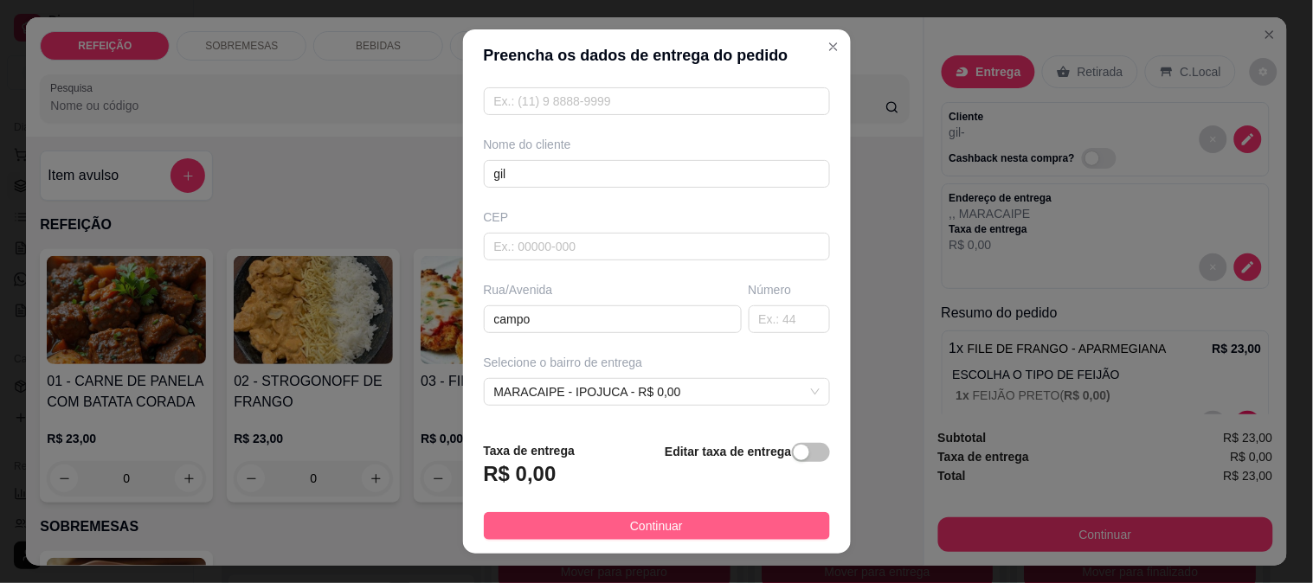
click at [645, 531] on span "Continuar" at bounding box center [656, 526] width 53 height 19
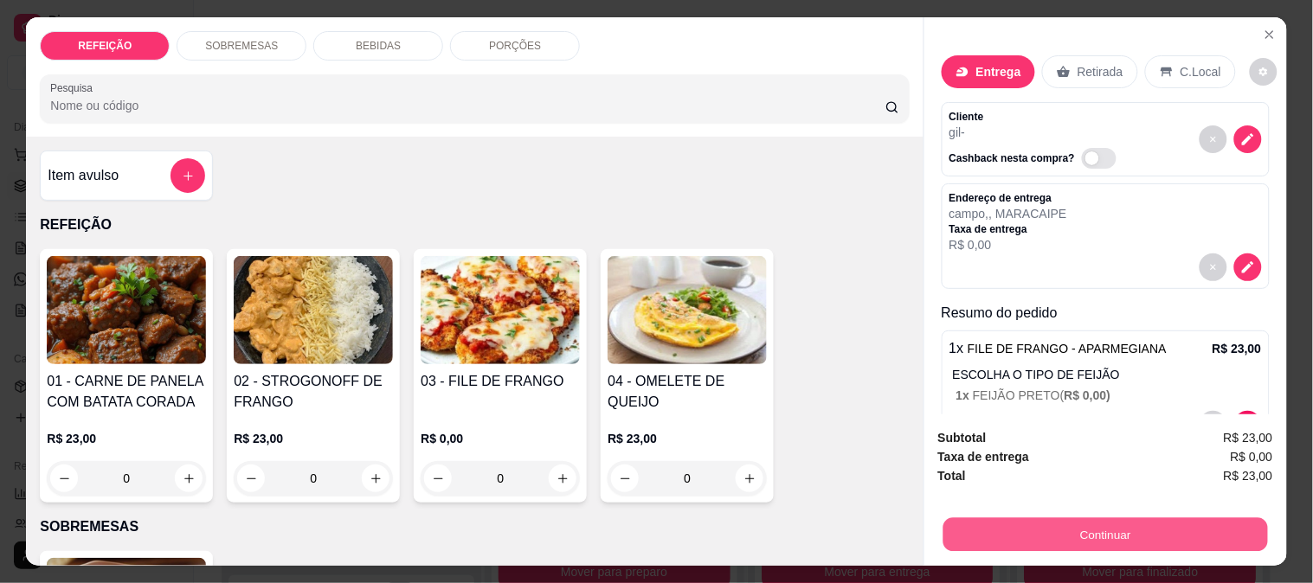
click at [1000, 518] on button "Continuar" at bounding box center [1104, 535] width 325 height 34
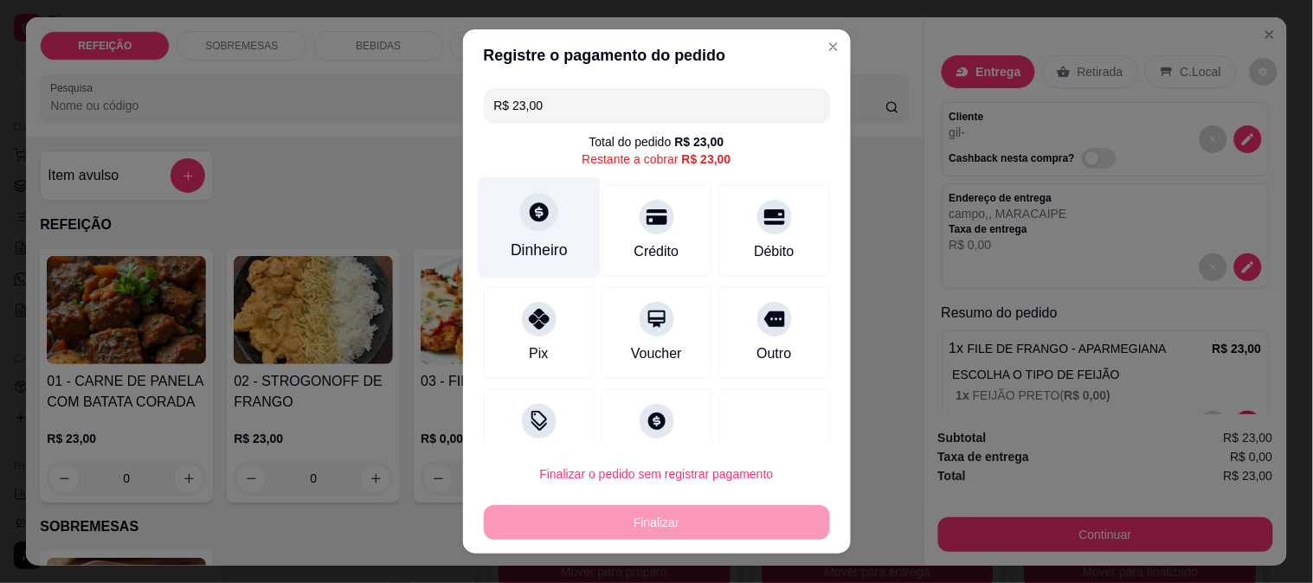
click at [520, 263] on div "Dinheiro" at bounding box center [539, 227] width 122 height 101
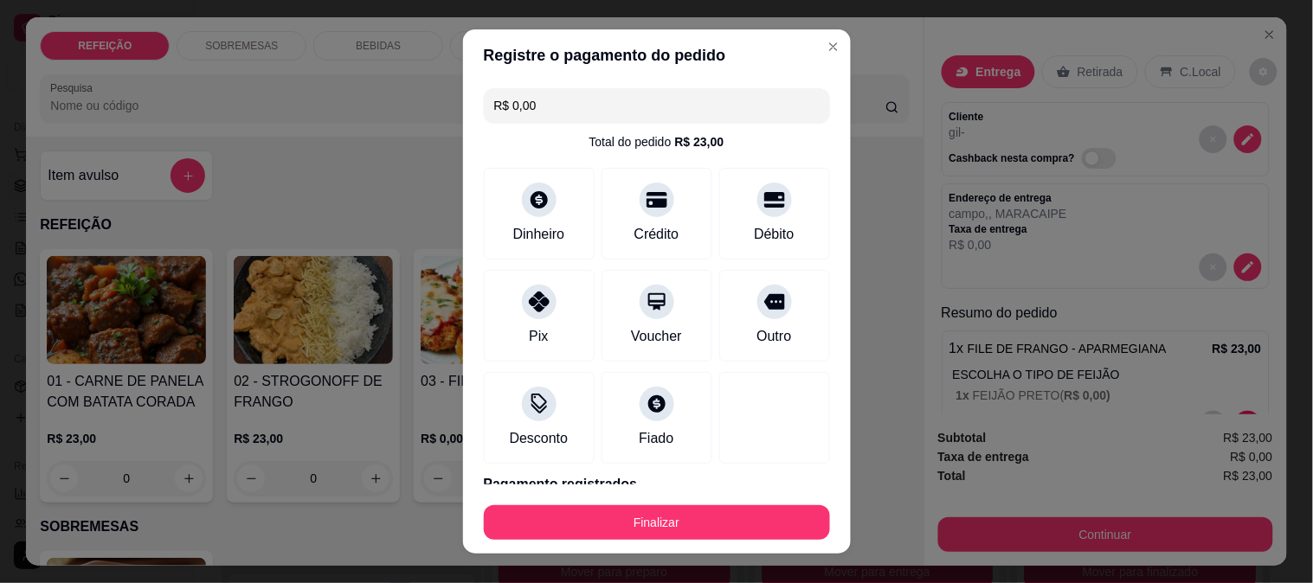
click at [727, 511] on button "Finalizar" at bounding box center [657, 522] width 346 height 35
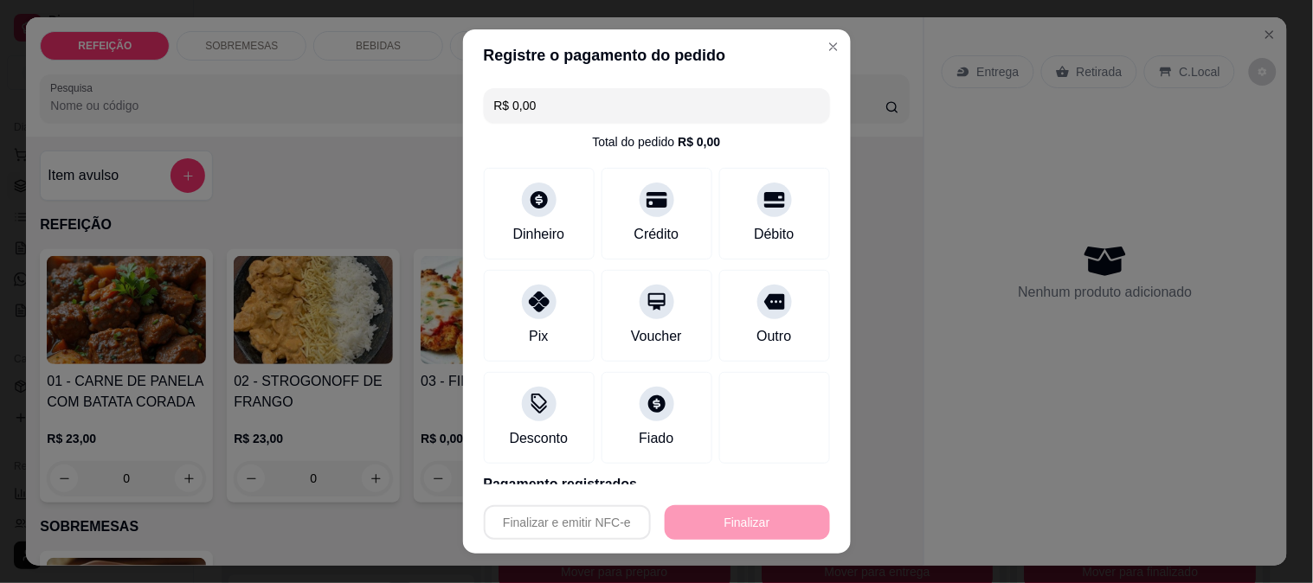
type input "-R$ 23,00"
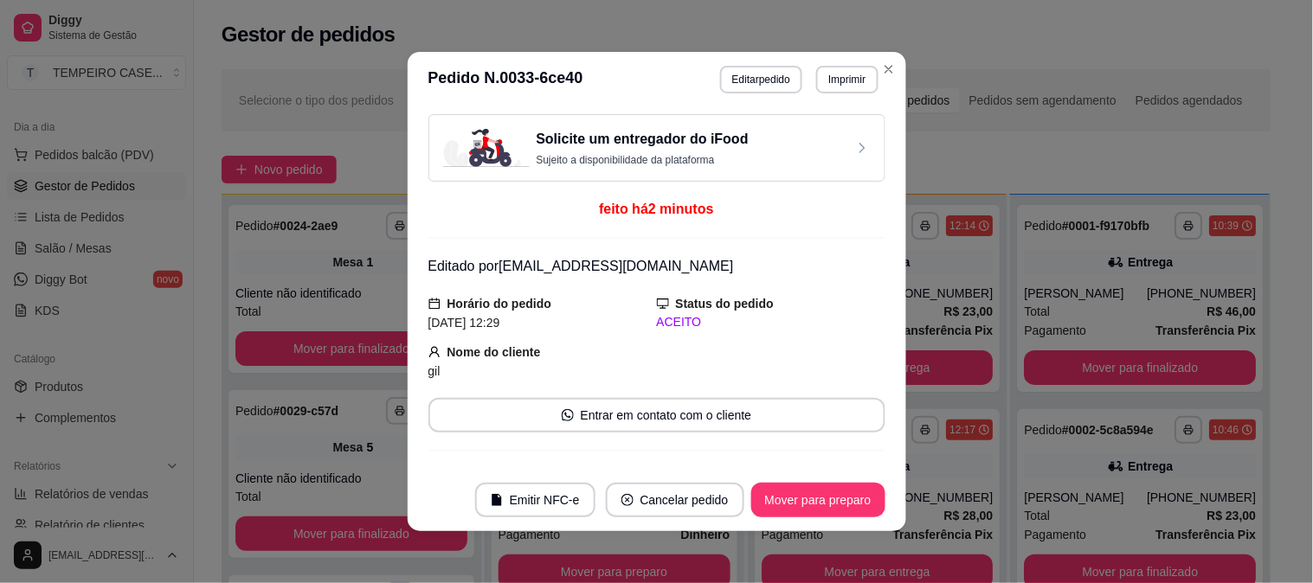
click at [803, 351] on div "Nome do cliente [PERSON_NAME]" at bounding box center [656, 362] width 457 height 38
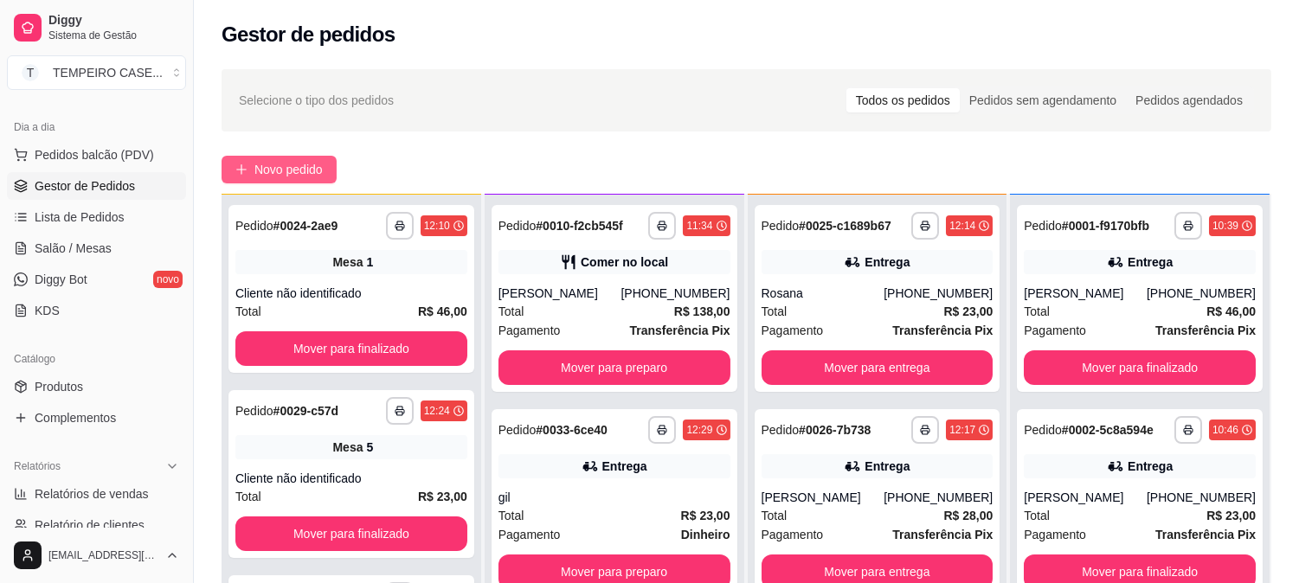
click at [280, 171] on span "Novo pedido" at bounding box center [288, 169] width 68 height 19
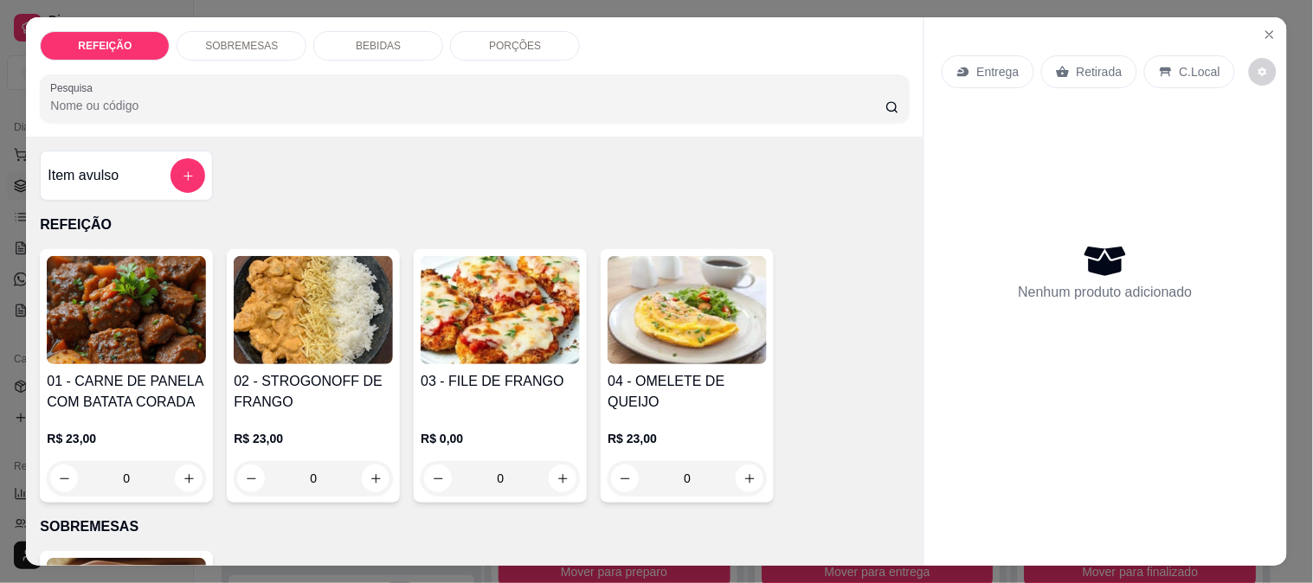
click at [450, 306] on img at bounding box center [500, 310] width 159 height 108
click at [555, 217] on div "APARMEGIANA R$ 23,00" at bounding box center [656, 217] width 457 height 57
radio input "true"
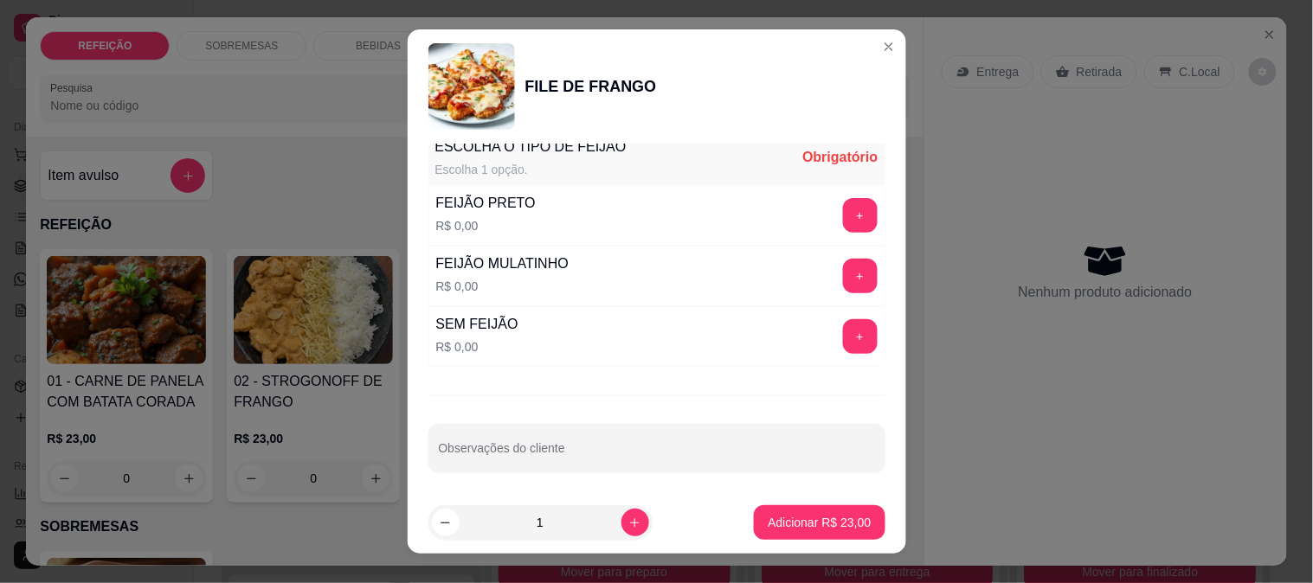
scroll to position [248, 0]
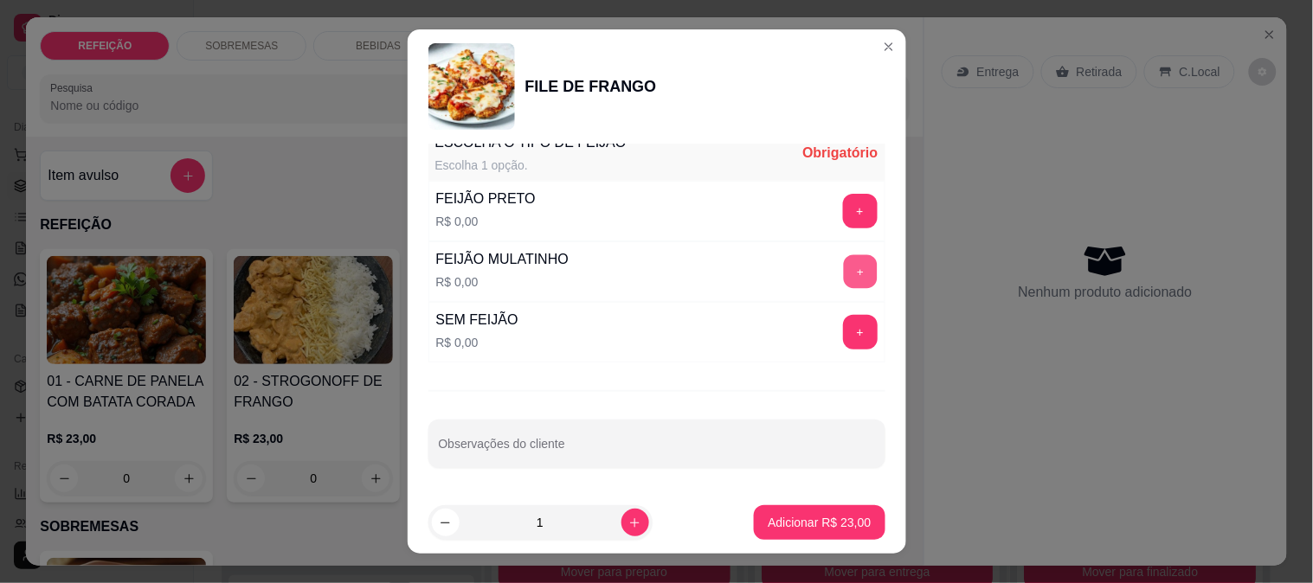
click at [843, 262] on button "+" at bounding box center [860, 271] width 34 height 34
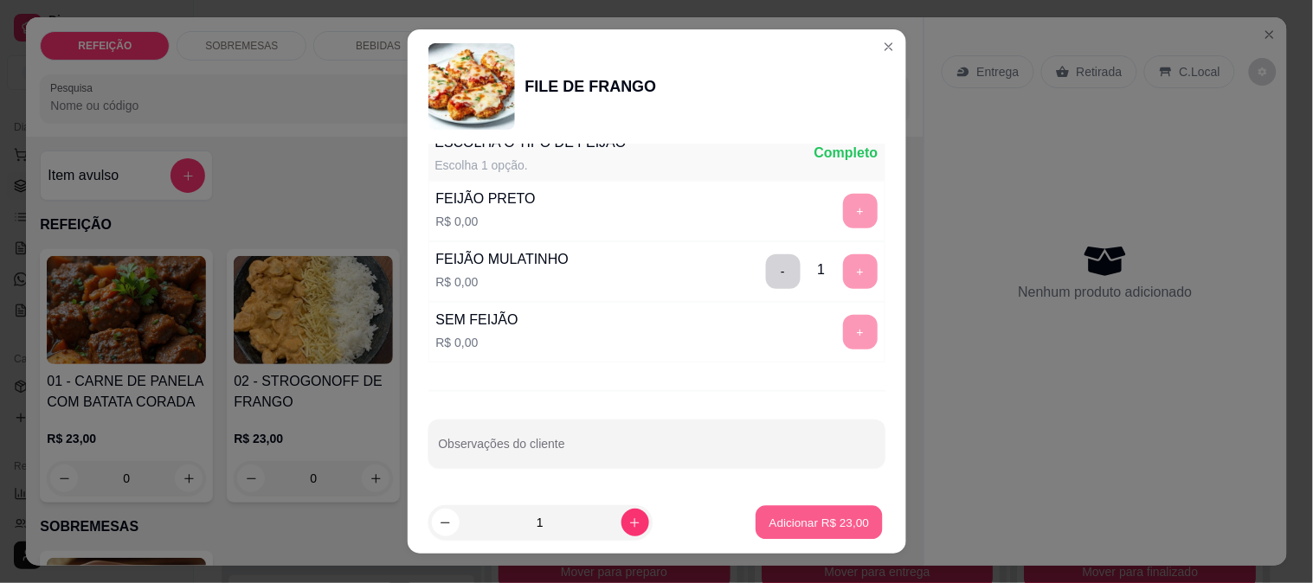
click at [791, 520] on p "Adicionar R$ 23,00" at bounding box center [819, 523] width 100 height 16
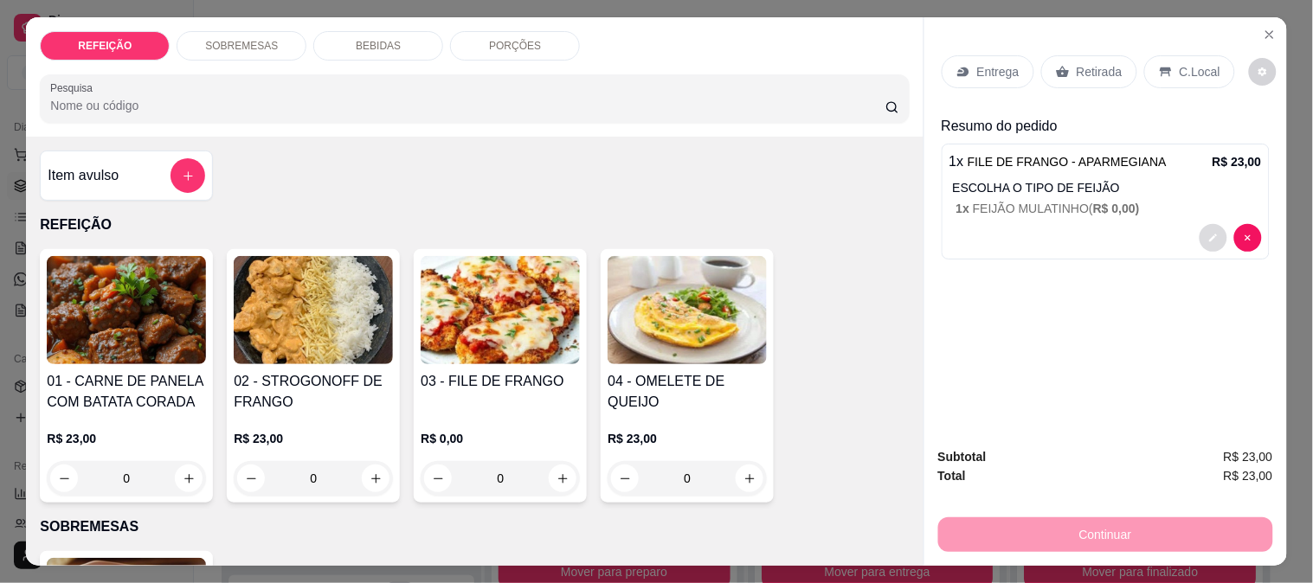
click at [1199, 241] on button "decrease-product-quantity" at bounding box center [1213, 238] width 28 height 28
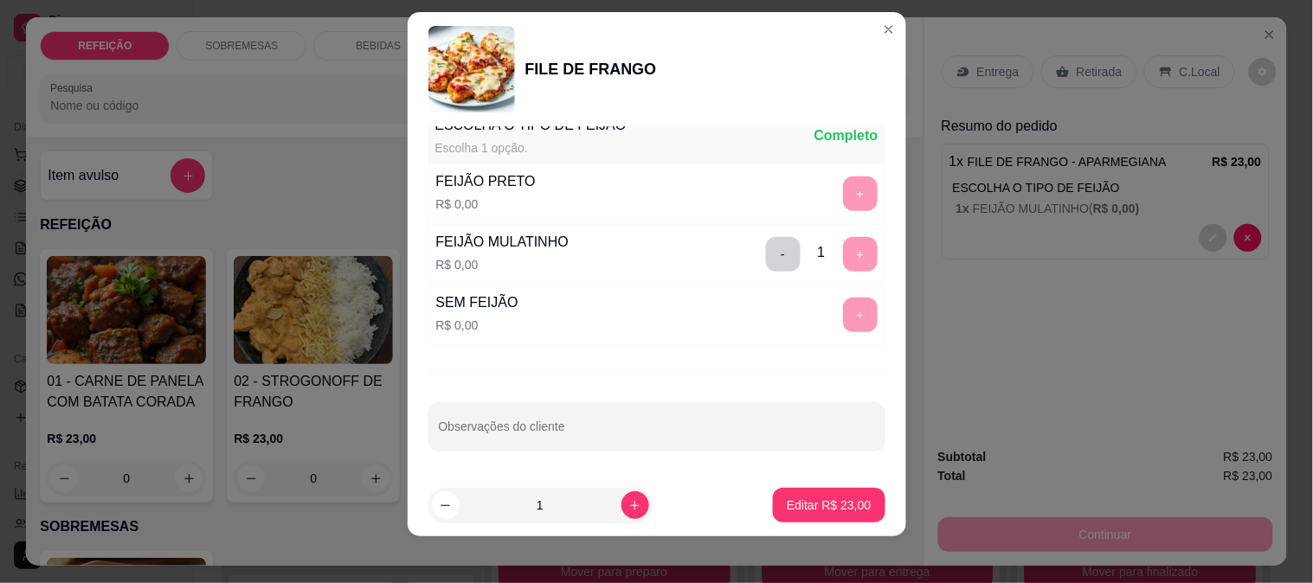
scroll to position [26, 0]
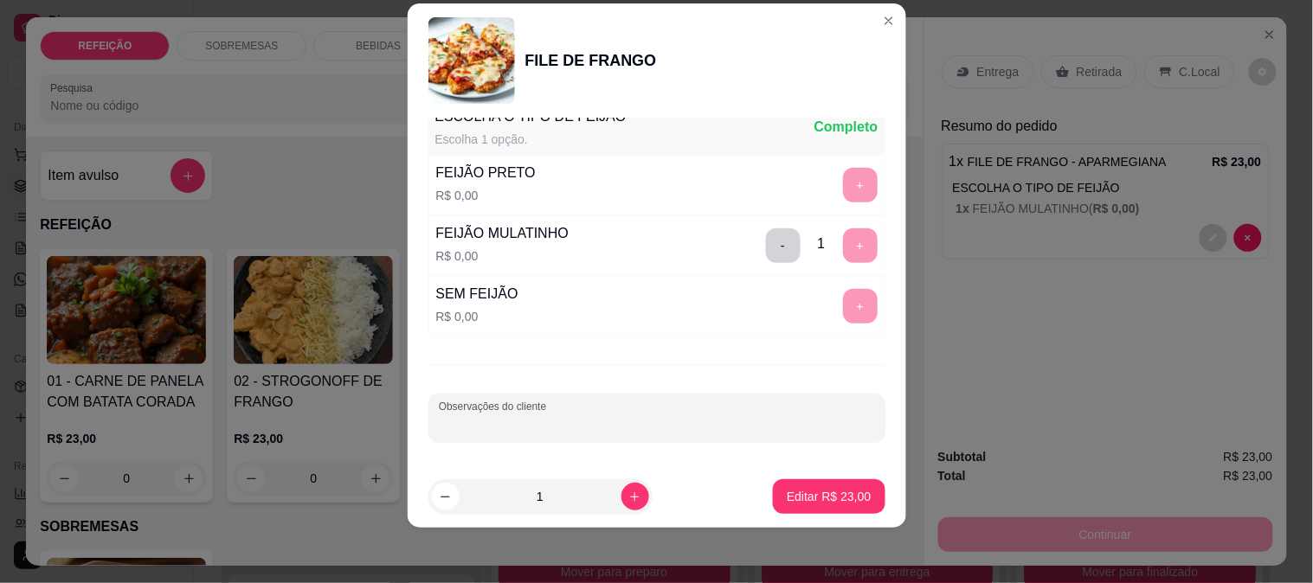
click at [590, 422] on input "Observações do cliente" at bounding box center [657, 424] width 436 height 17
click at [626, 403] on div at bounding box center [657, 418] width 436 height 35
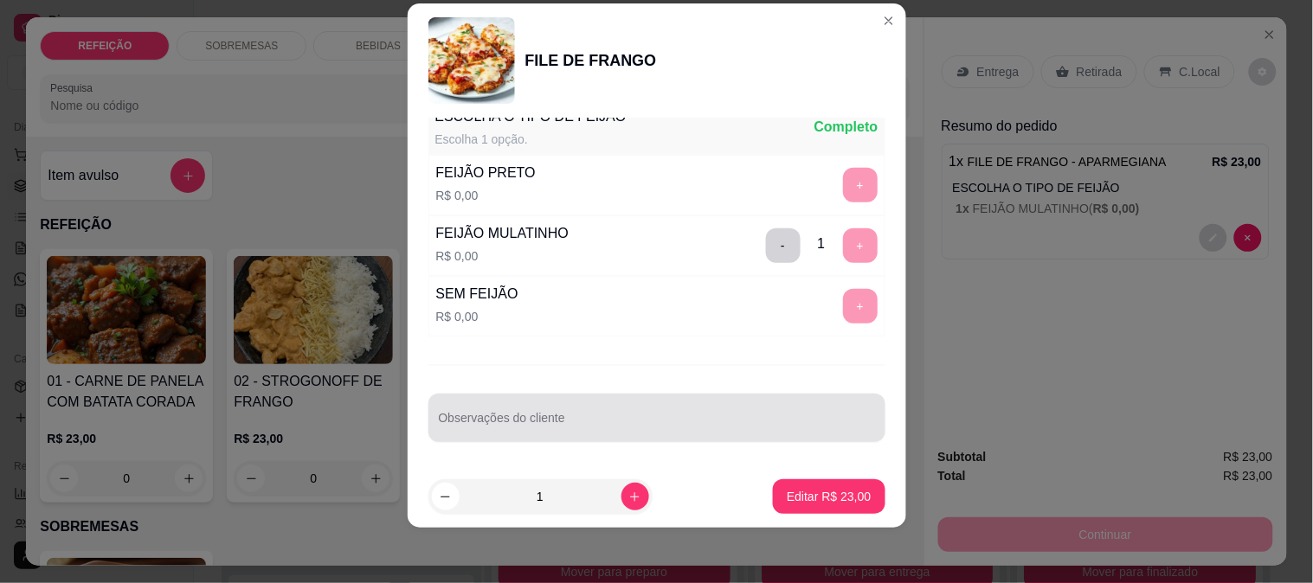
click at [626, 403] on div at bounding box center [657, 418] width 436 height 35
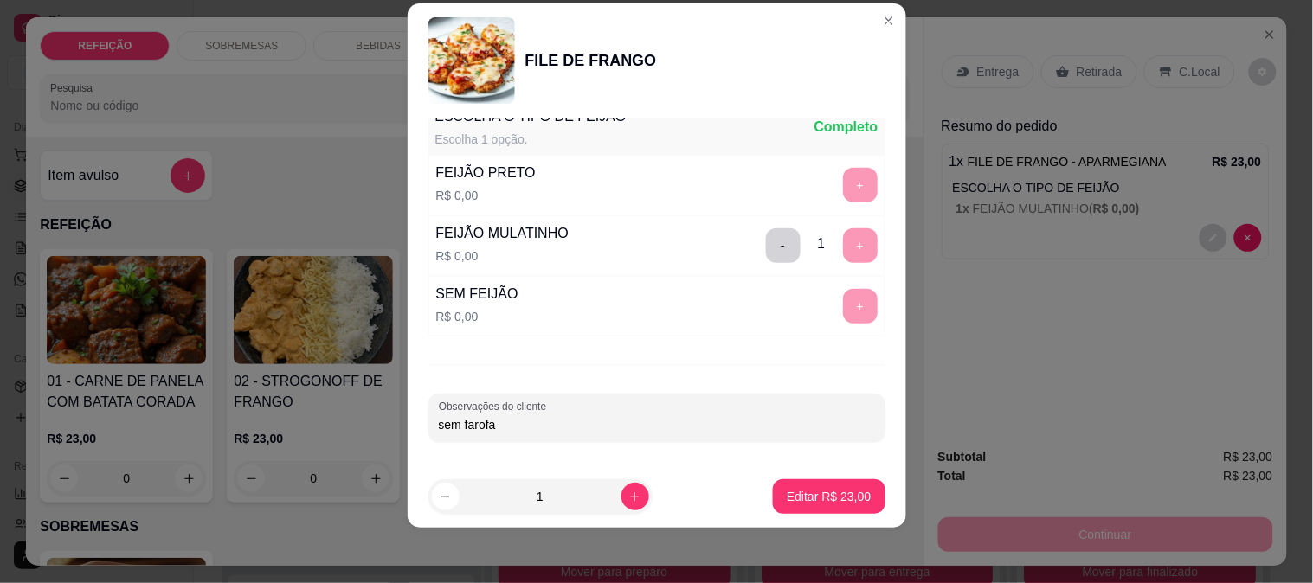
type input "sem farofa"
click at [803, 497] on p "Editar R$ 23,00" at bounding box center [828, 497] width 81 height 16
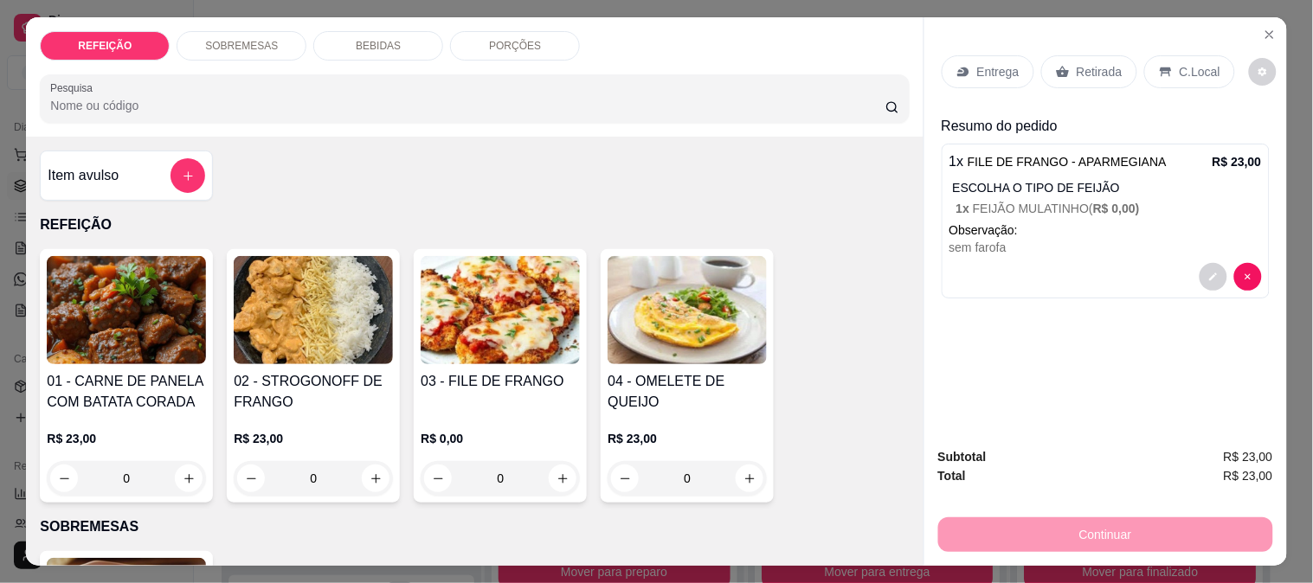
click at [1077, 69] on p "Retirada" at bounding box center [1100, 71] width 46 height 17
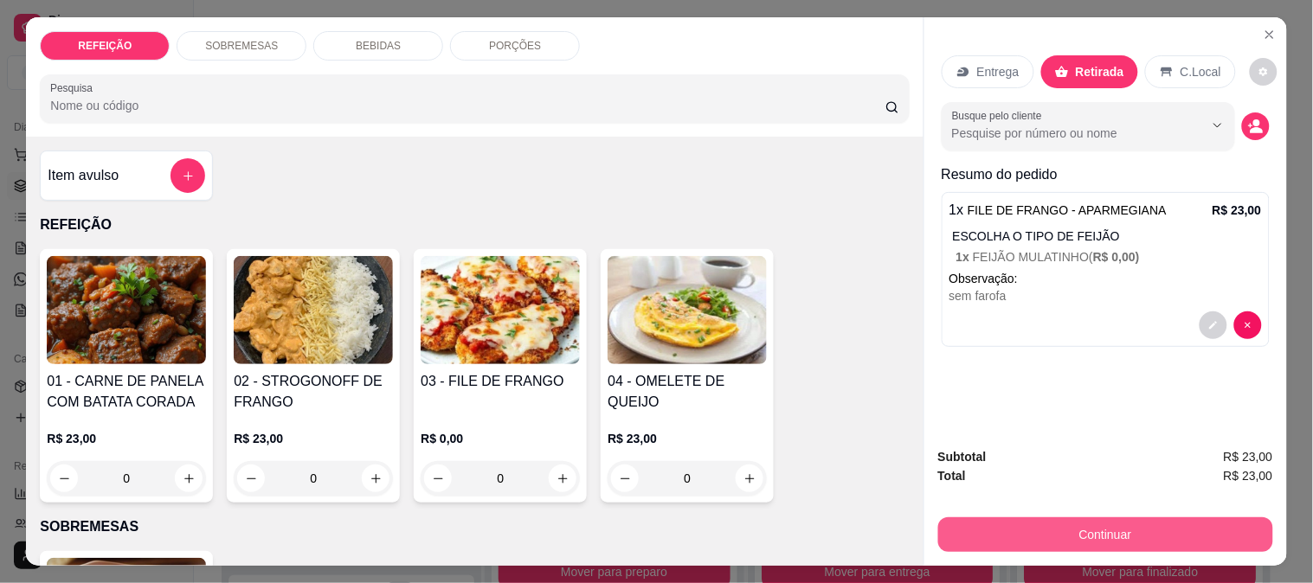
click at [1070, 534] on button "Continuar" at bounding box center [1105, 535] width 335 height 35
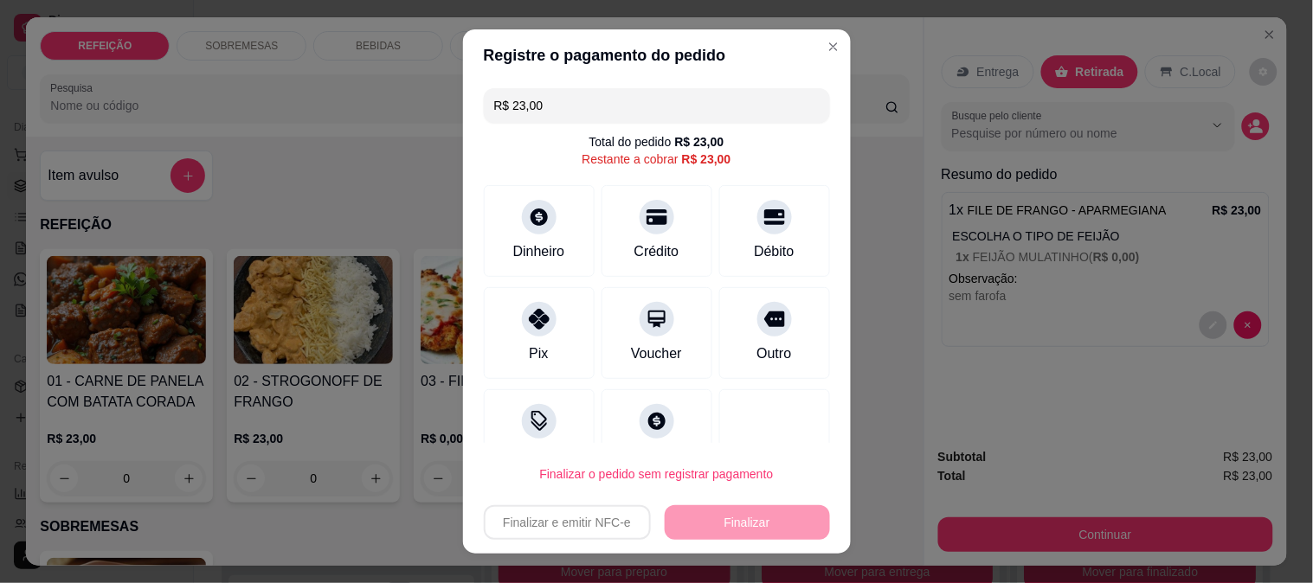
click at [522, 327] on div at bounding box center [539, 319] width 35 height 35
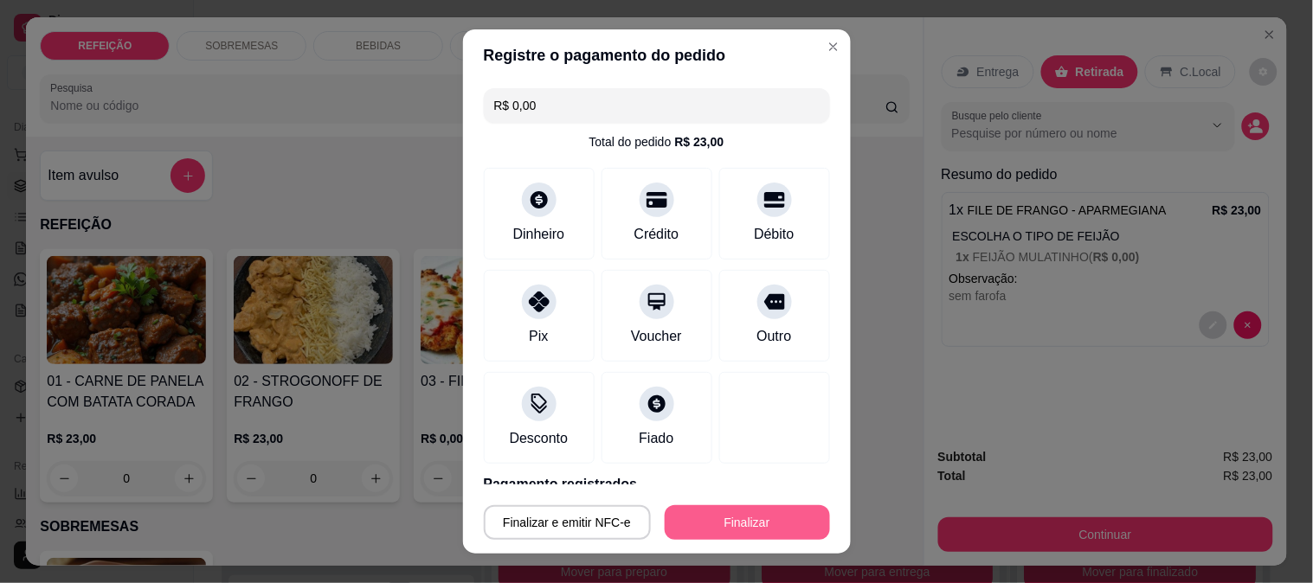
click at [678, 531] on button "Finalizar" at bounding box center [747, 522] width 165 height 35
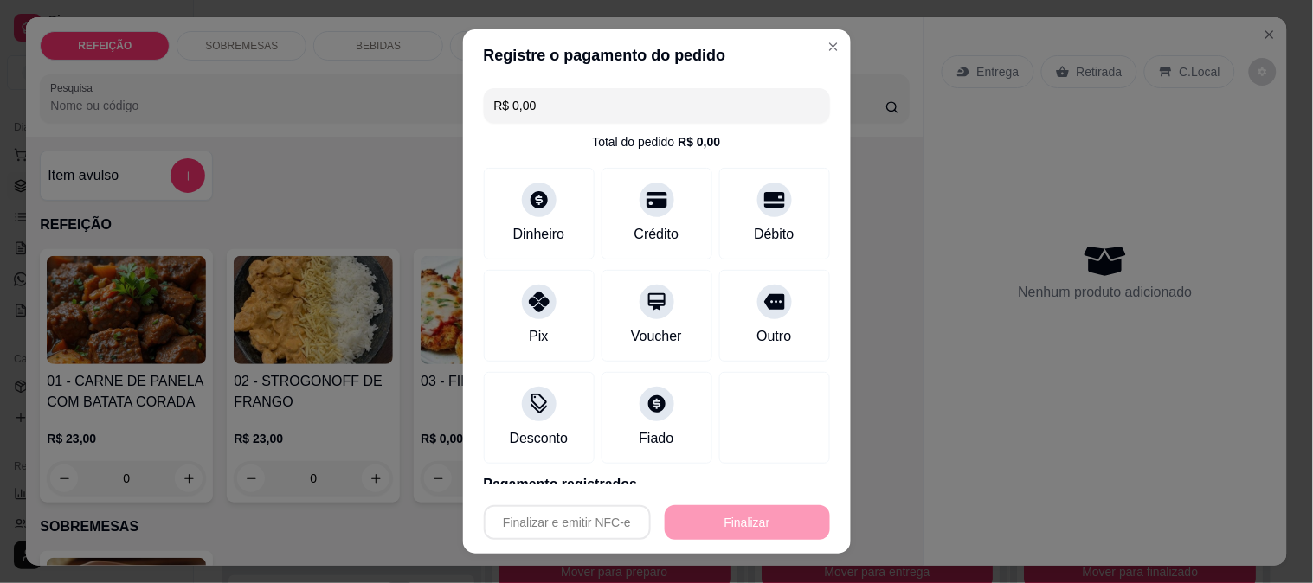
type input "-R$ 23,00"
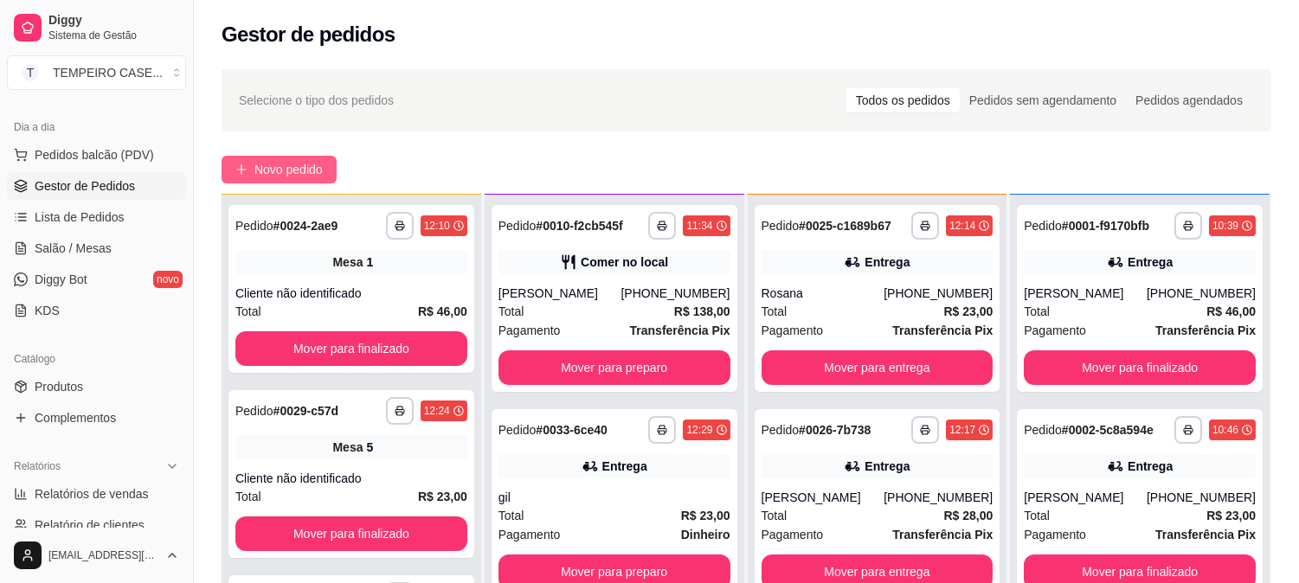
click at [320, 173] on span "Novo pedido" at bounding box center [288, 169] width 68 height 19
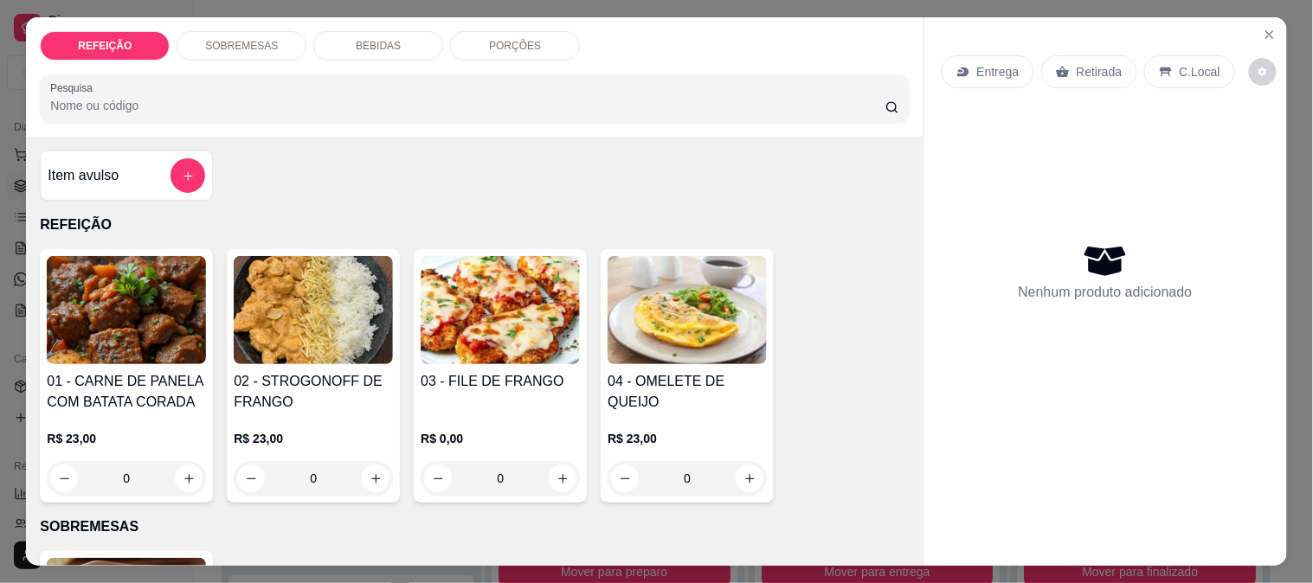
click at [469, 312] on img at bounding box center [500, 310] width 159 height 108
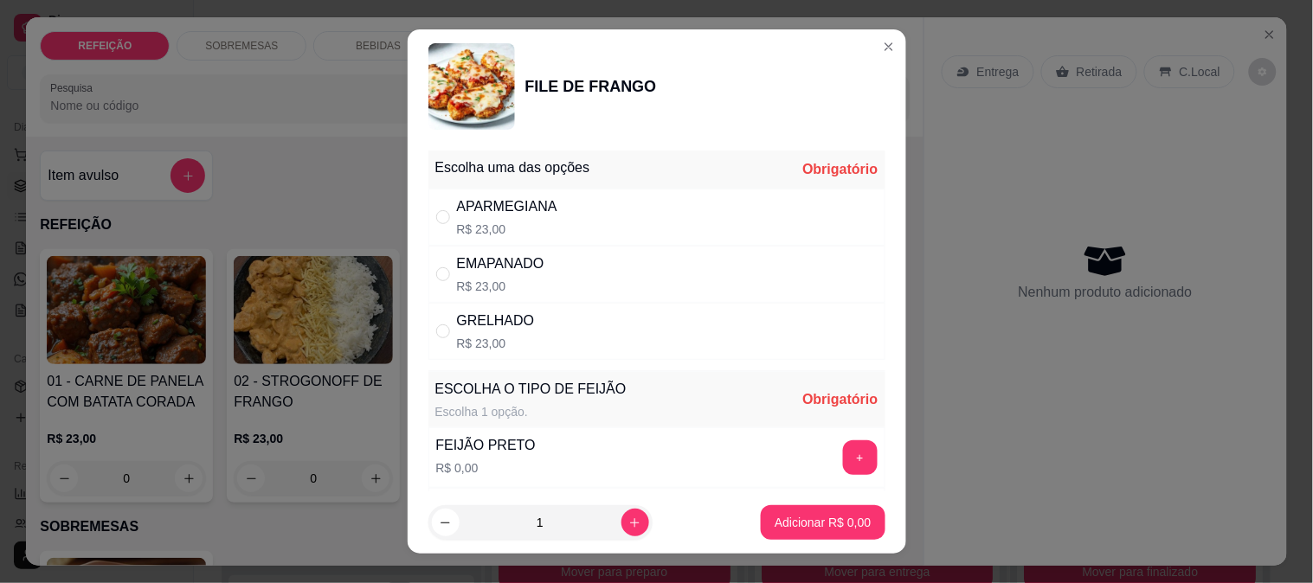
click at [511, 215] on div "APARMEGIANA" at bounding box center [507, 206] width 100 height 21
radio input "true"
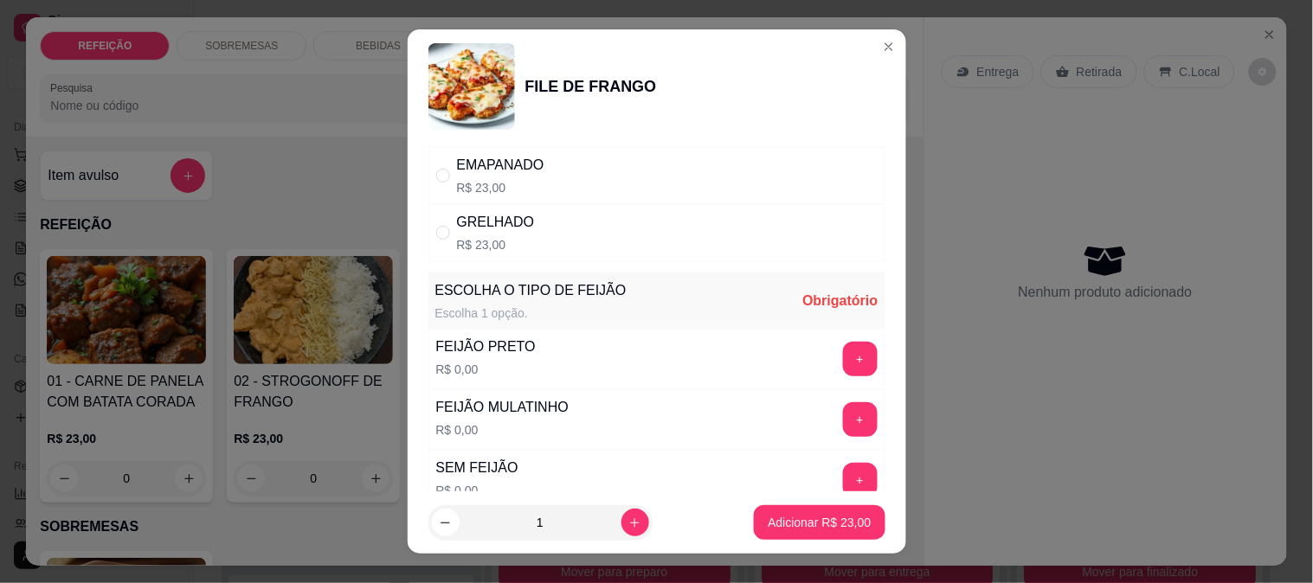
scroll to position [192, 0]
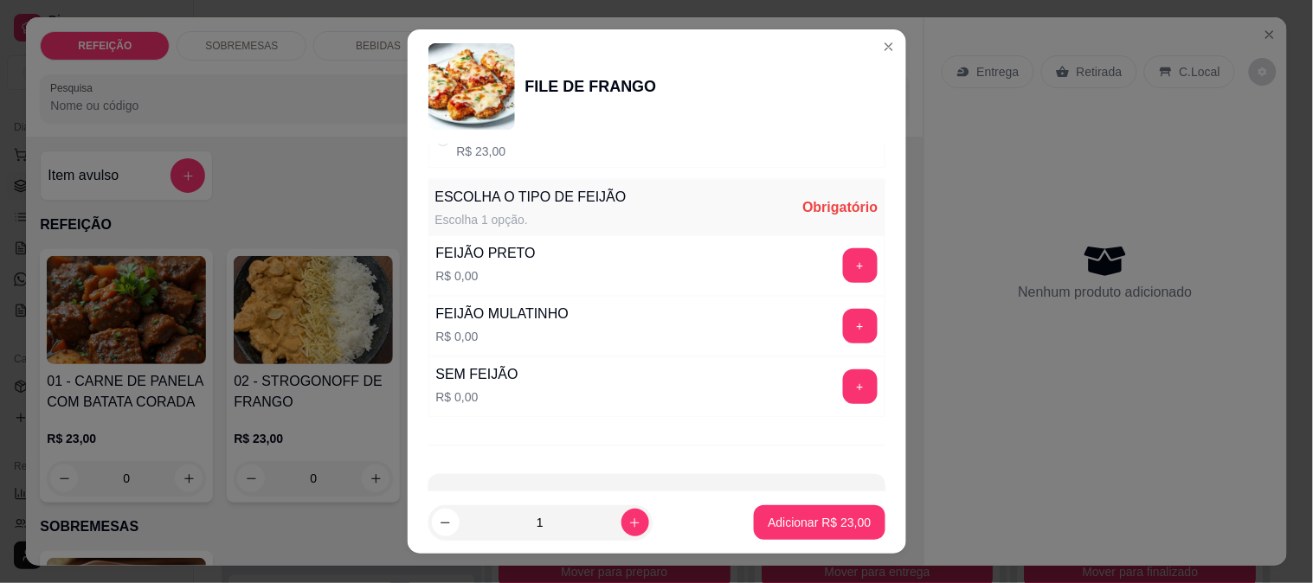
click at [803, 239] on div "FEIJÃO PRETO R$ 0,00 +" at bounding box center [656, 265] width 457 height 61
click at [843, 258] on button "+" at bounding box center [860, 265] width 35 height 35
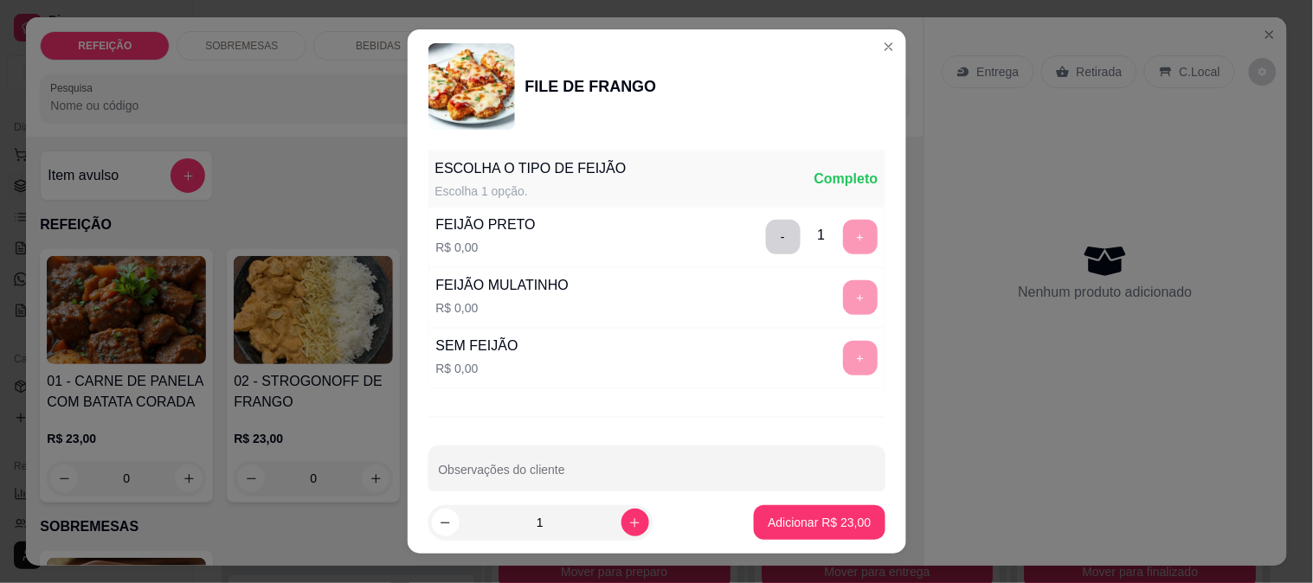
scroll to position [248, 0]
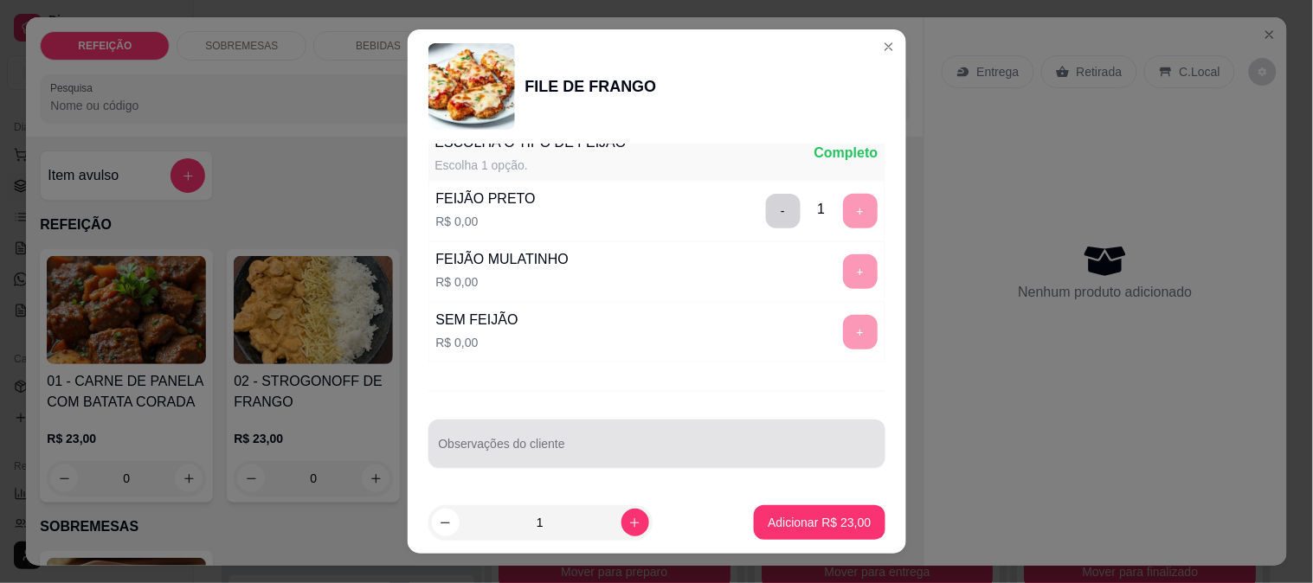
click at [608, 454] on input "Observações do cliente" at bounding box center [657, 450] width 436 height 17
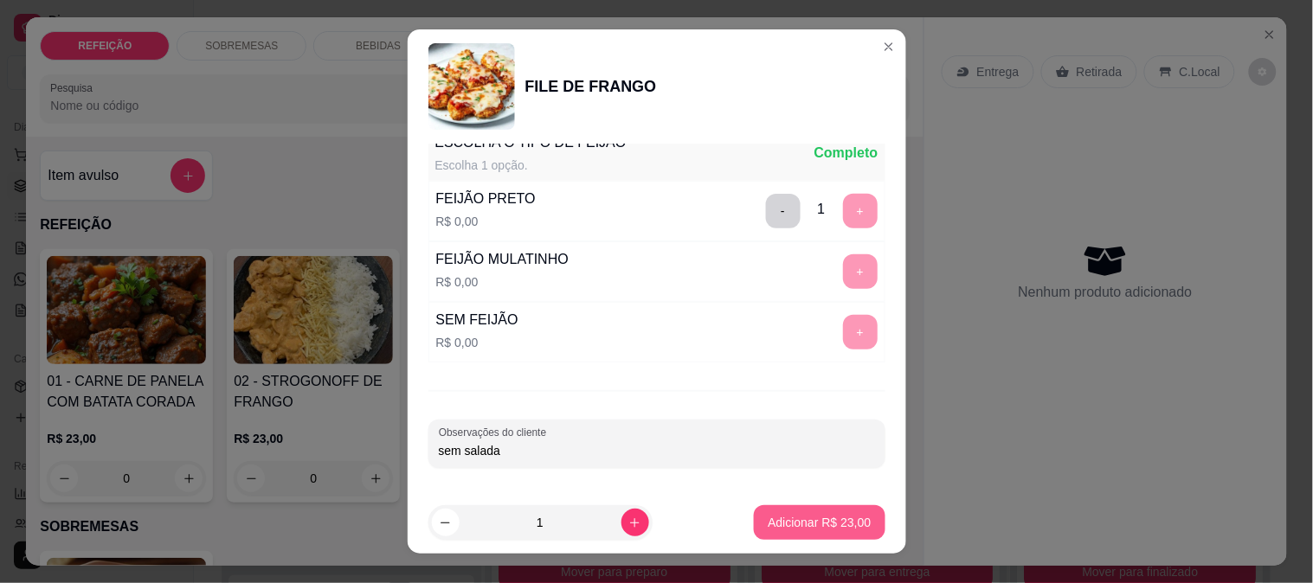
type input "sem salada"
click at [806, 530] on p "Adicionar R$ 23,00" at bounding box center [819, 522] width 103 height 17
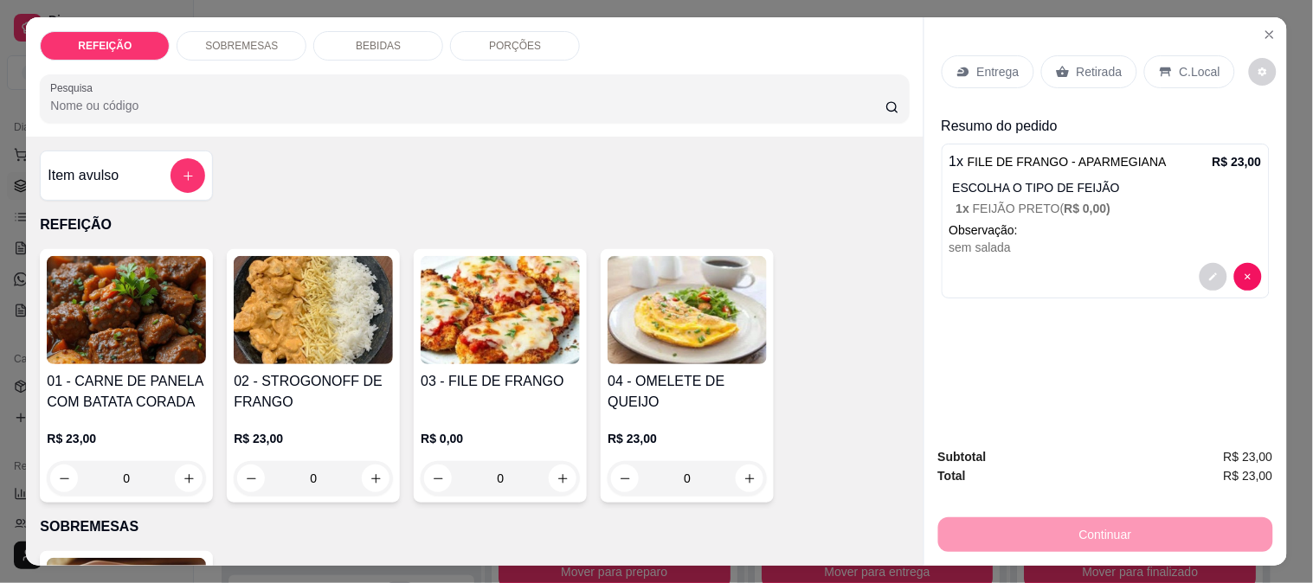
click at [998, 67] on p "Entrega" at bounding box center [998, 71] width 42 height 17
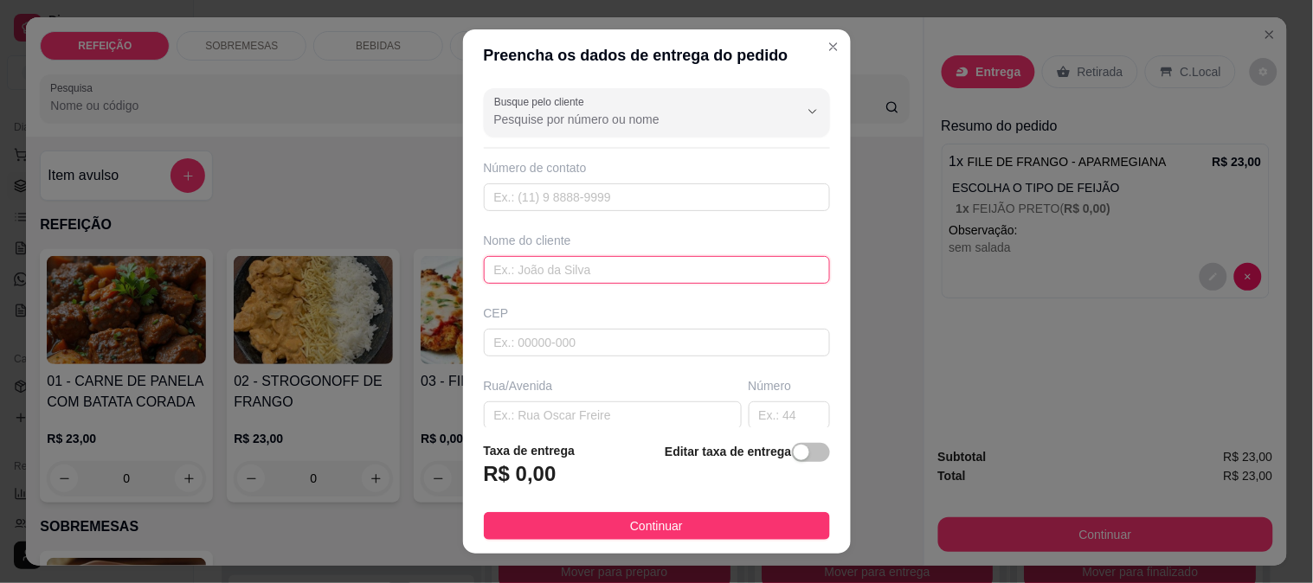
click at [554, 263] on input "text" at bounding box center [657, 270] width 346 height 28
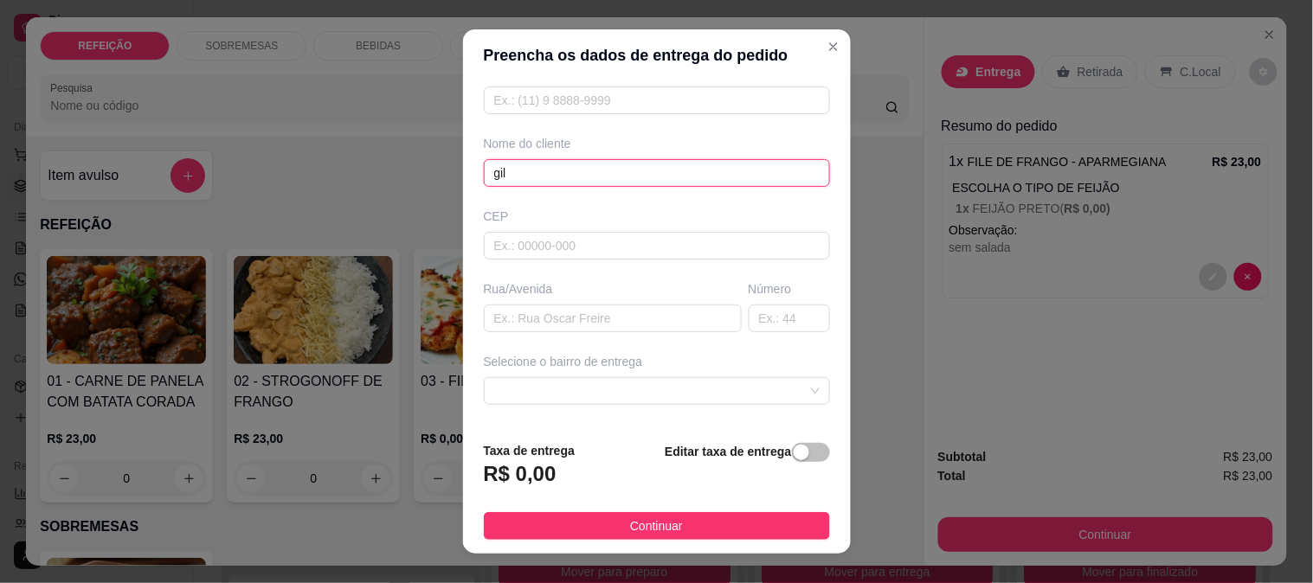
scroll to position [237, 0]
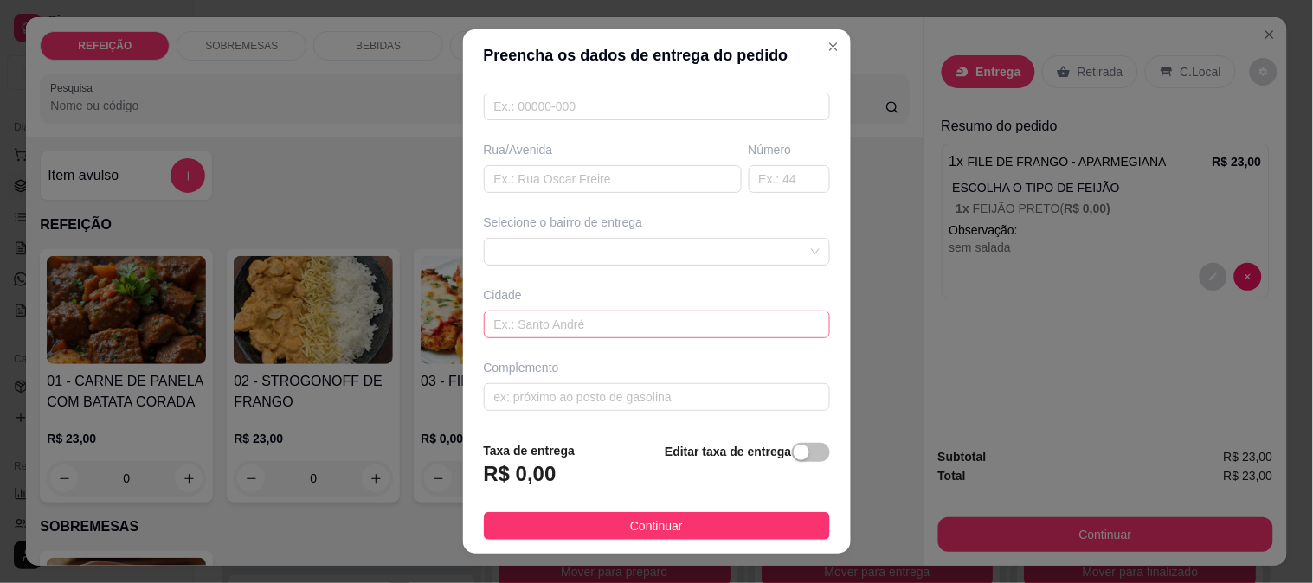
type input "gil"
click at [543, 315] on input "text" at bounding box center [657, 325] width 346 height 28
click at [538, 252] on div "6884ebf38fcb1afd617874ac 6884ec0e8fcb1afd617874af MARACAIPE - [GEOGRAPHIC_DATA]…" at bounding box center [657, 252] width 346 height 28
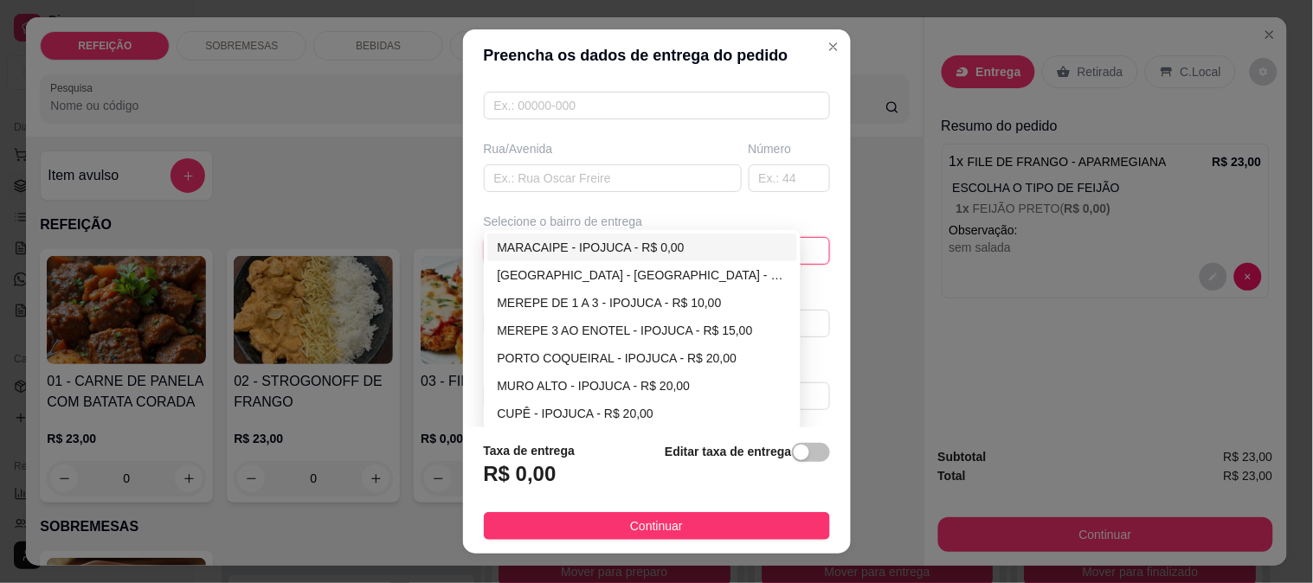
click at [535, 248] on div "MARACAIPE - IPOJUCA - R$ 0,00" at bounding box center [643, 247] width 290 height 19
type input "IPOJUCA"
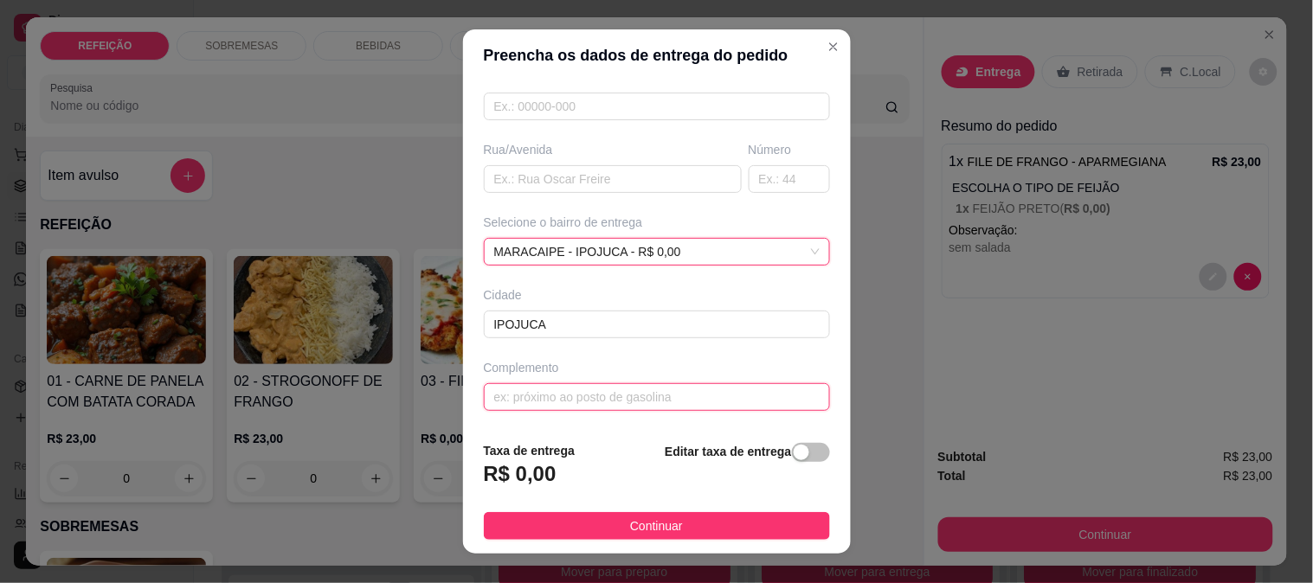
click at [543, 408] on input "text" at bounding box center [657, 397] width 346 height 28
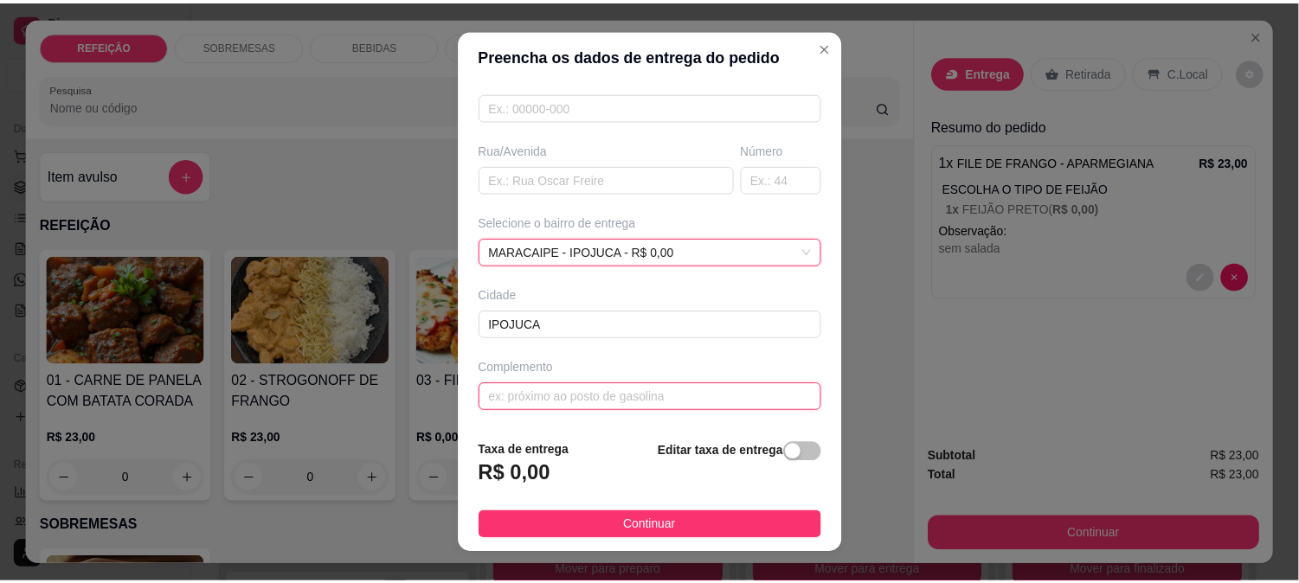
scroll to position [218, 0]
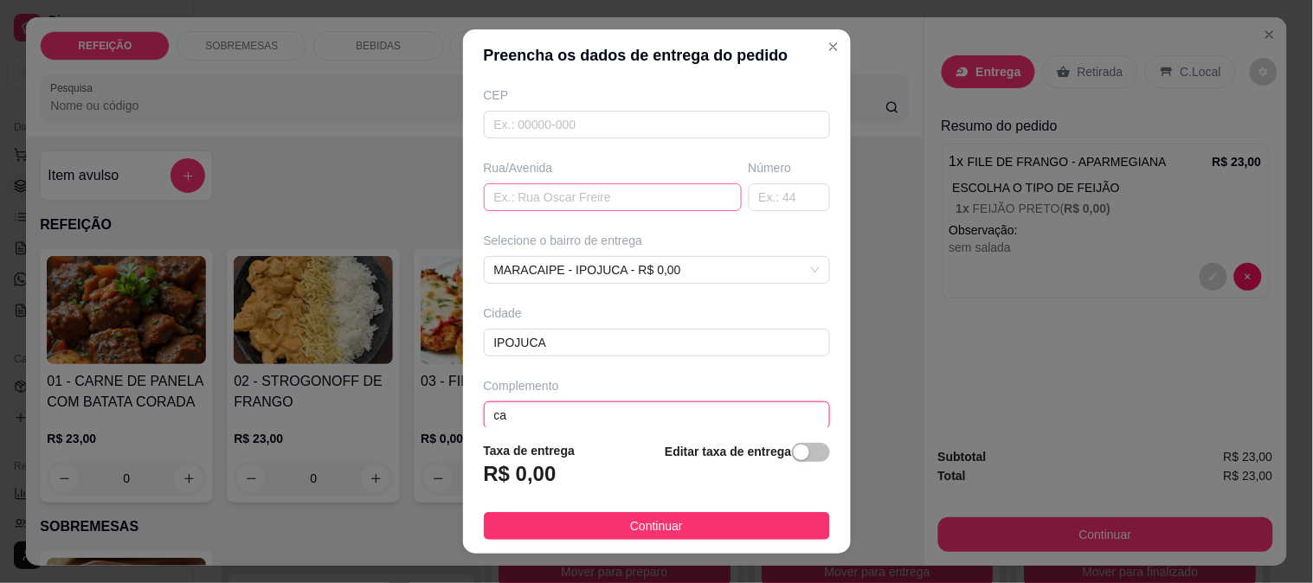
type input "ca"
click at [493, 195] on input "text" at bounding box center [613, 197] width 258 height 28
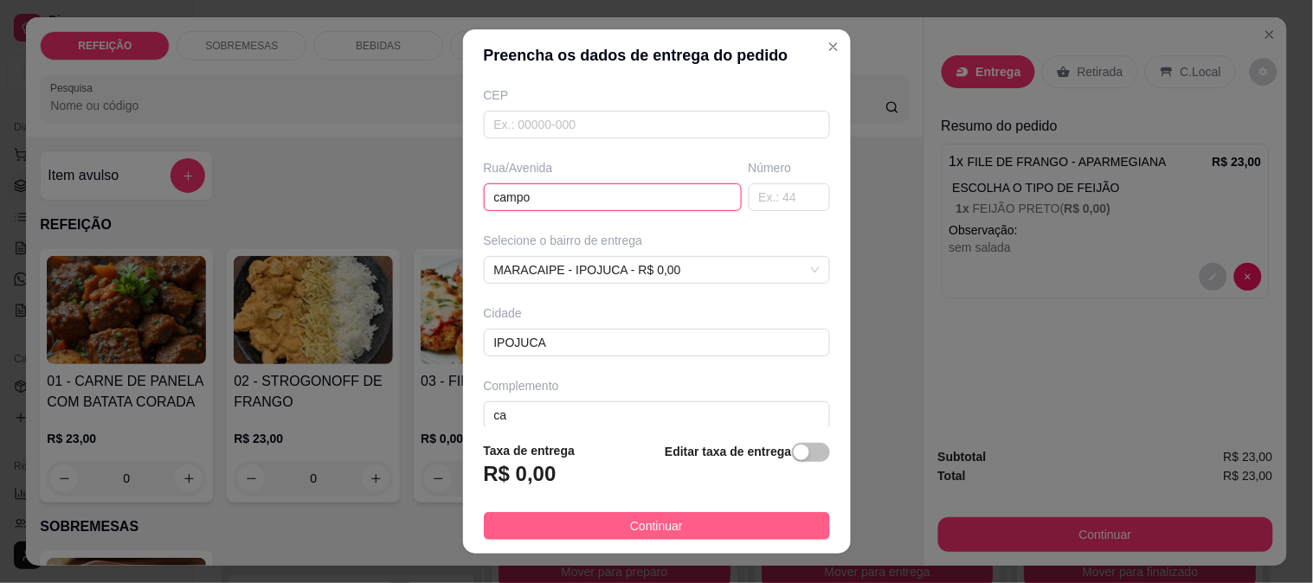
type input "campo"
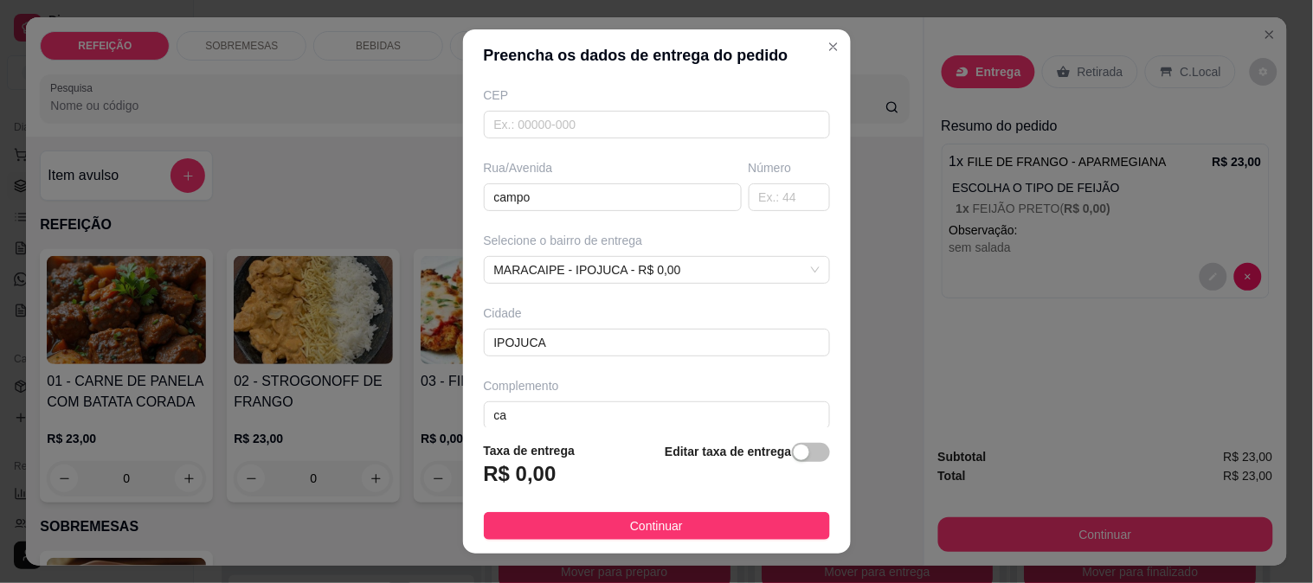
drag, startPoint x: 578, startPoint y: 528, endPoint x: 810, endPoint y: 530, distance: 231.9
click at [583, 528] on button "Continuar" at bounding box center [657, 526] width 346 height 28
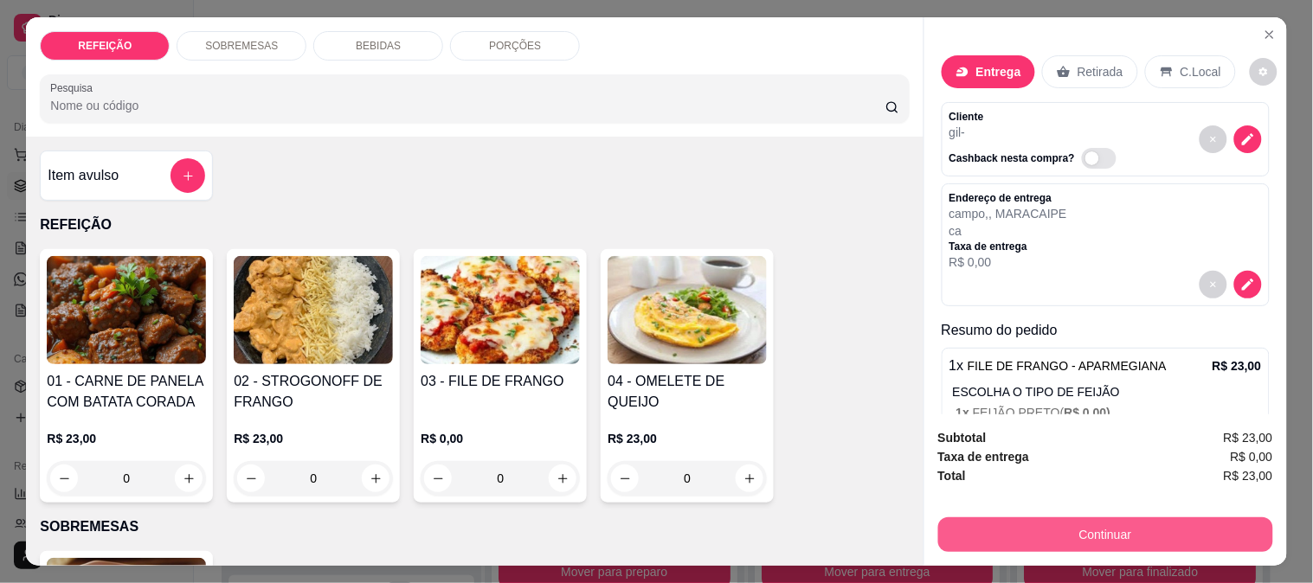
click at [1028, 532] on button "Continuar" at bounding box center [1105, 535] width 335 height 35
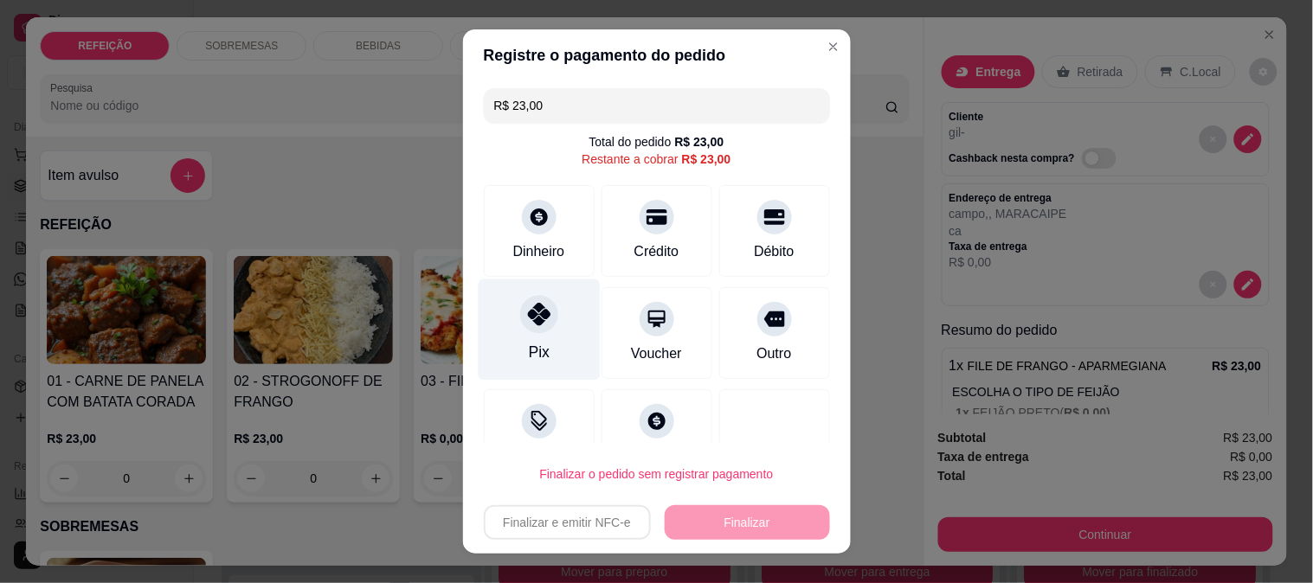
click at [529, 333] on div "Pix" at bounding box center [539, 329] width 122 height 101
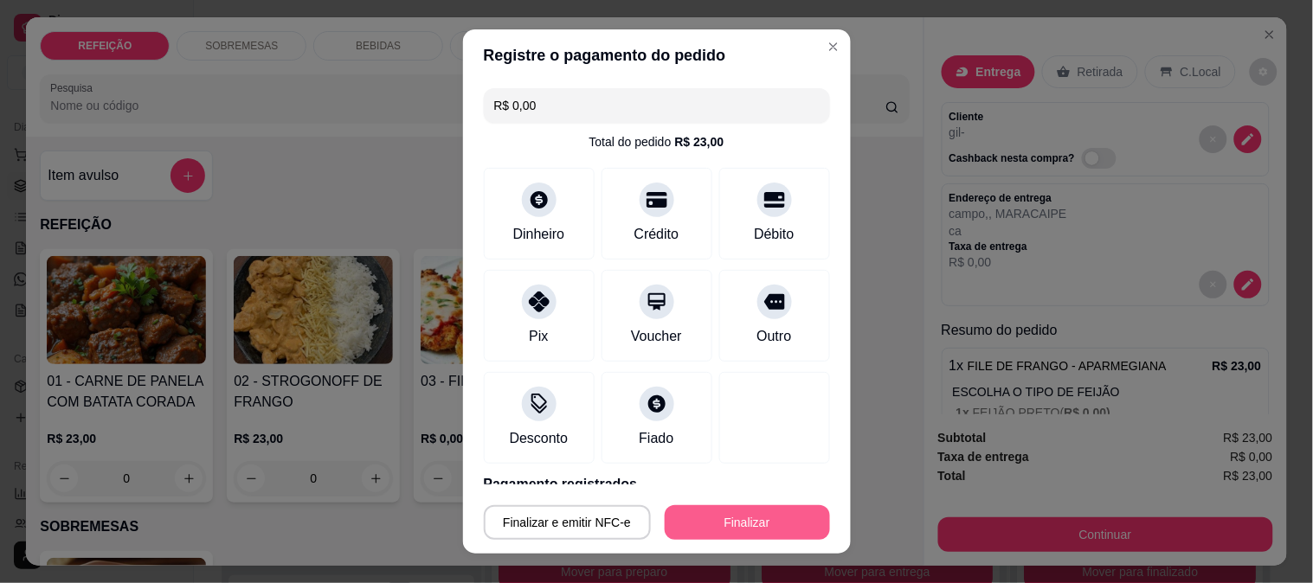
click at [741, 515] on button "Finalizar" at bounding box center [747, 522] width 165 height 35
type input "-R$ 23,00"
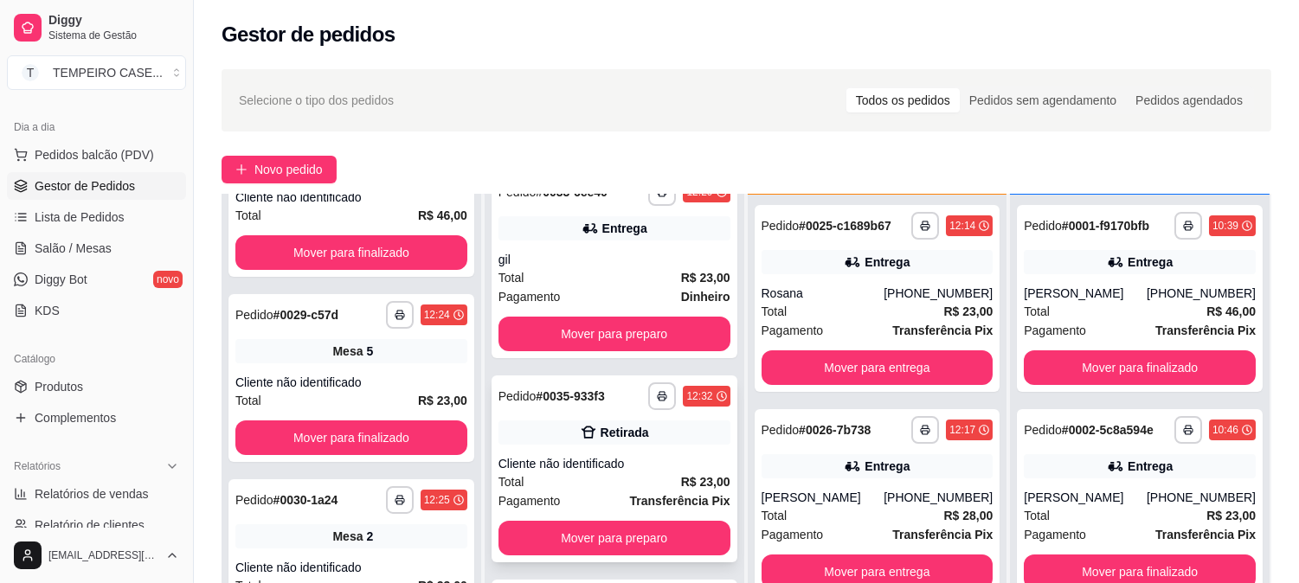
scroll to position [249, 0]
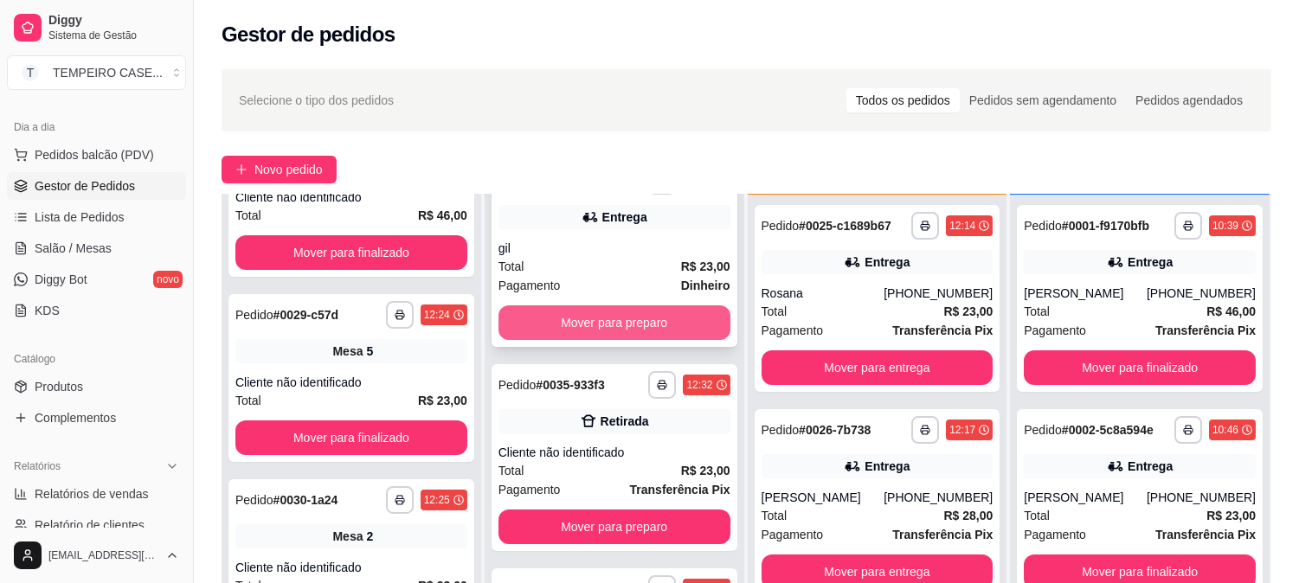
click at [607, 318] on button "Mover para preparo" at bounding box center [614, 322] width 232 height 35
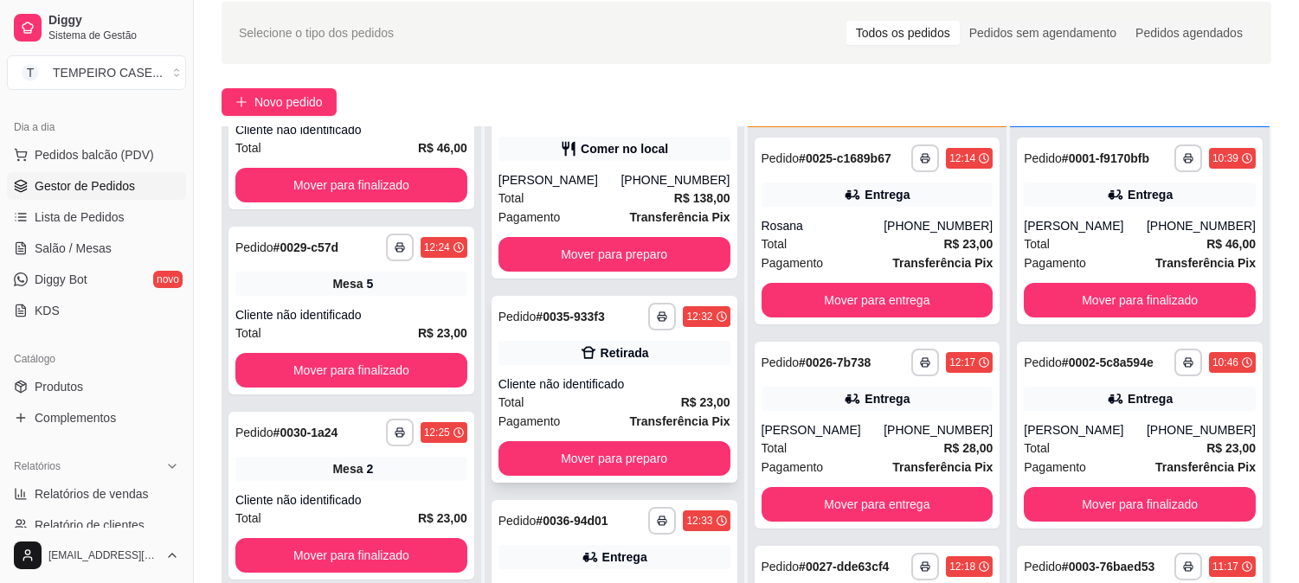
scroll to position [192, 0]
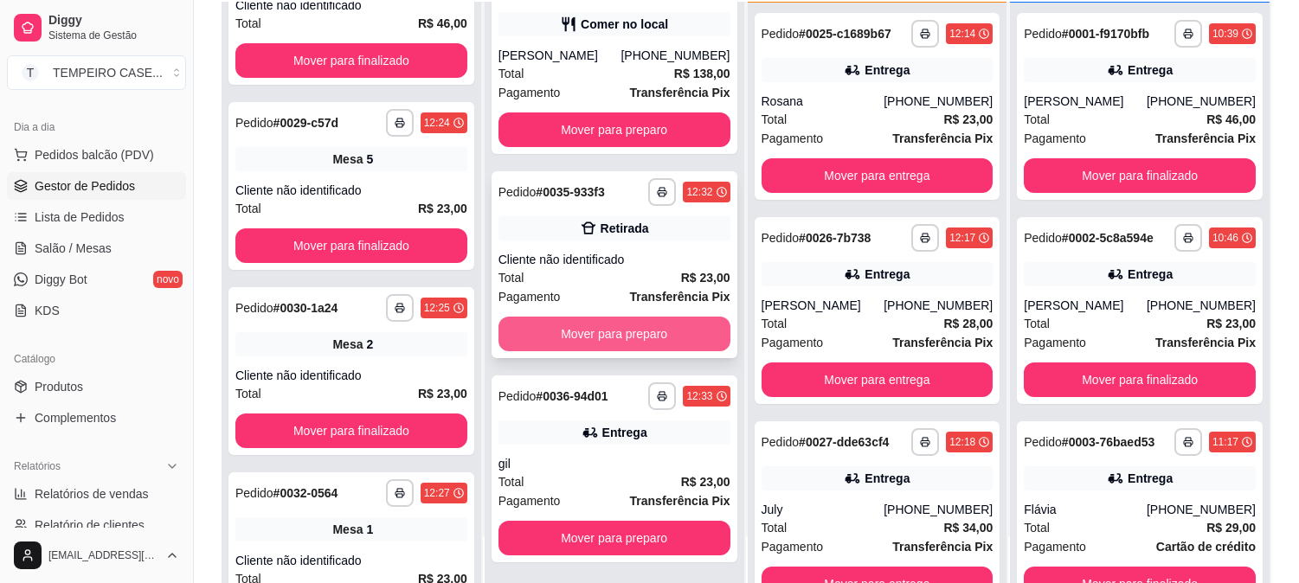
click at [601, 336] on button "Mover para preparo" at bounding box center [614, 334] width 232 height 35
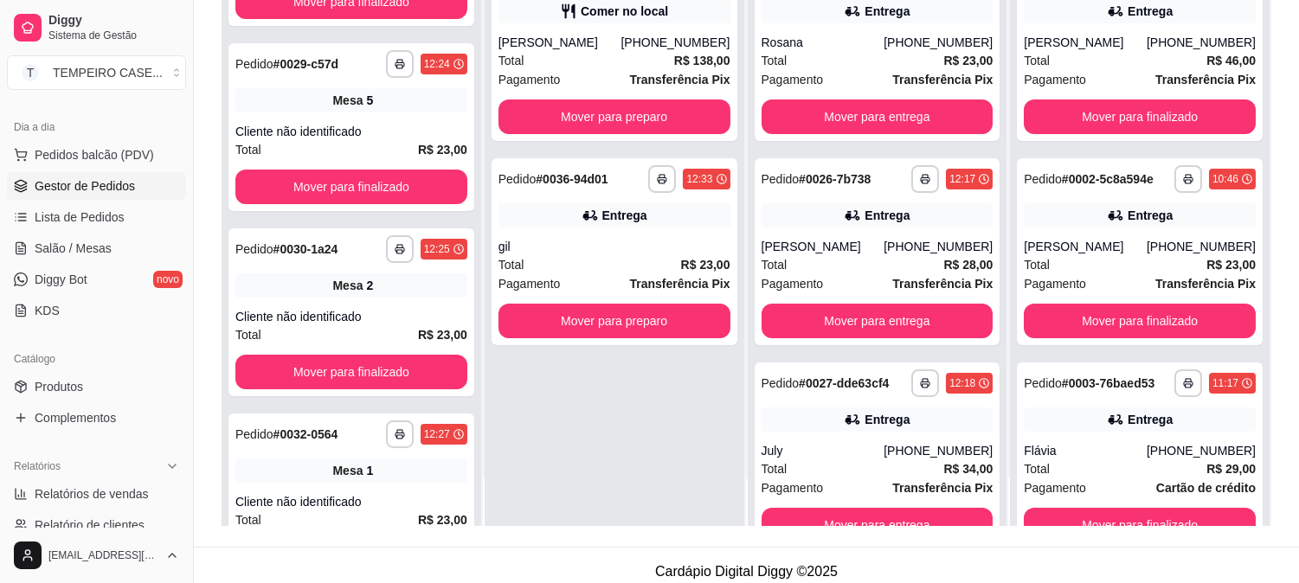
scroll to position [264, 0]
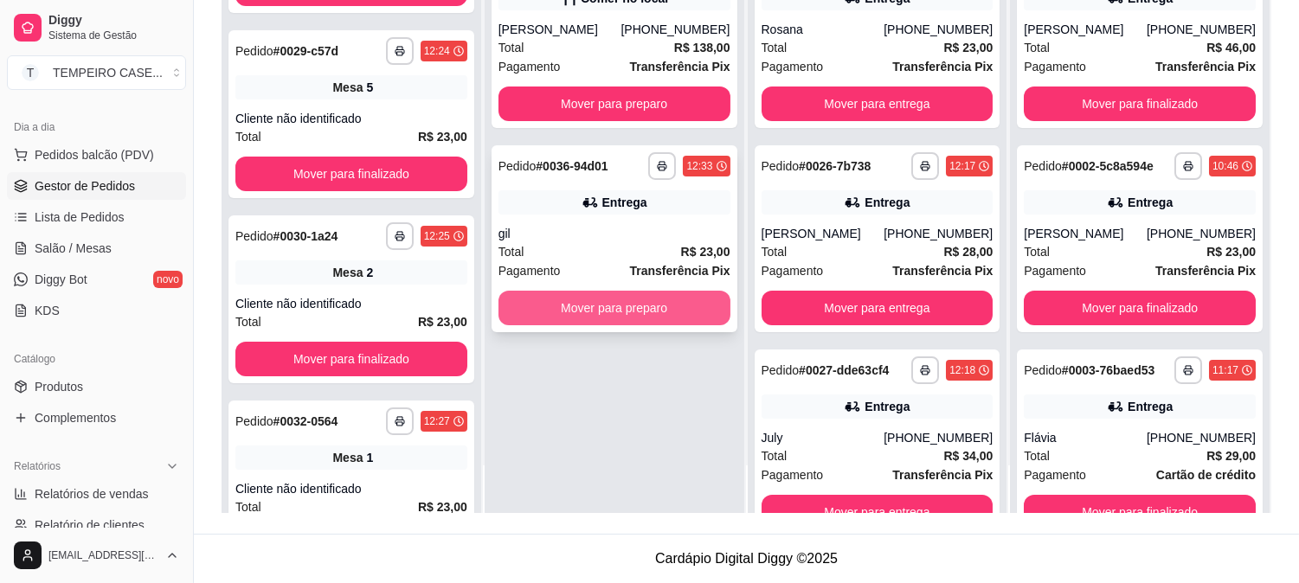
click at [591, 298] on button "Mover para preparo" at bounding box center [614, 308] width 232 height 35
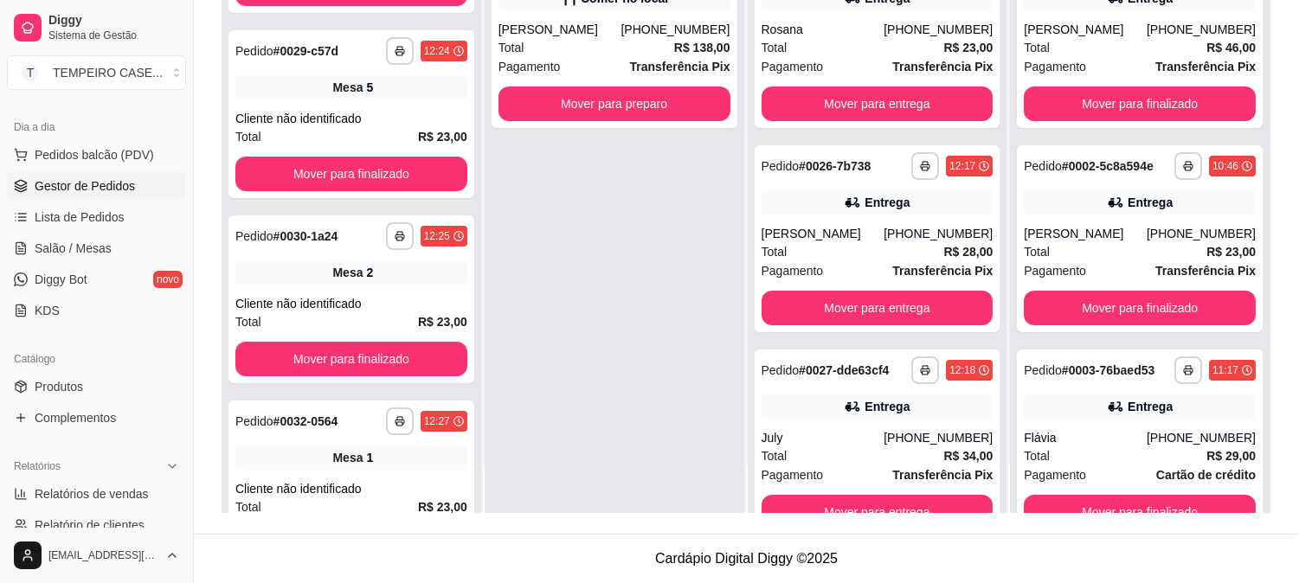
scroll to position [377, 0]
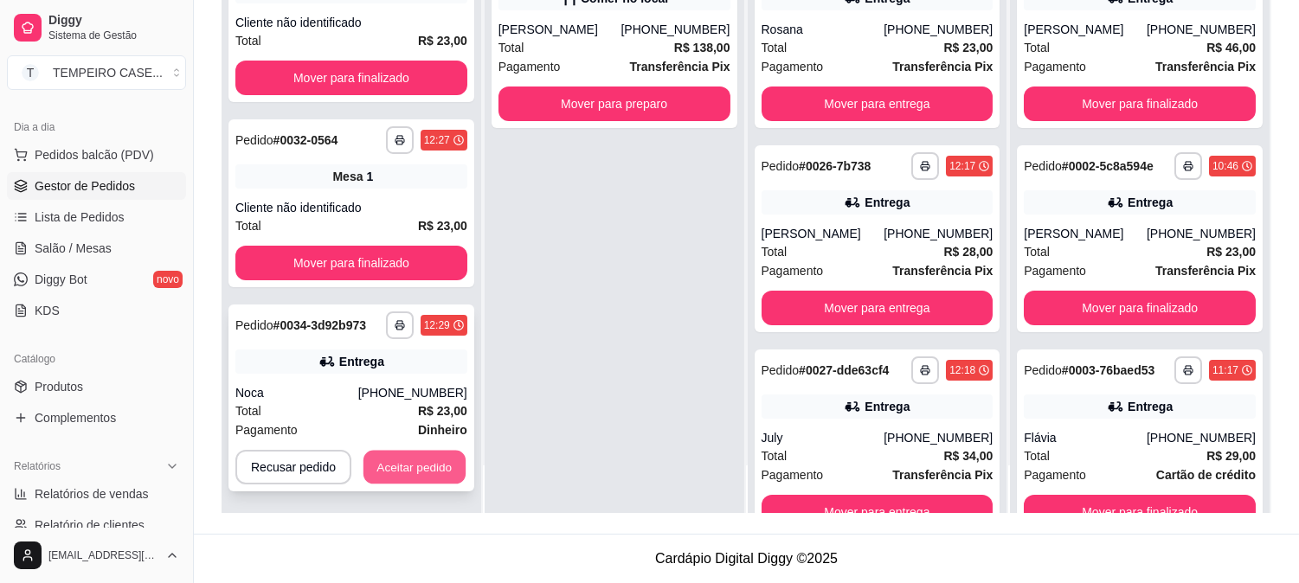
click at [426, 473] on button "Aceitar pedido" at bounding box center [414, 468] width 102 height 34
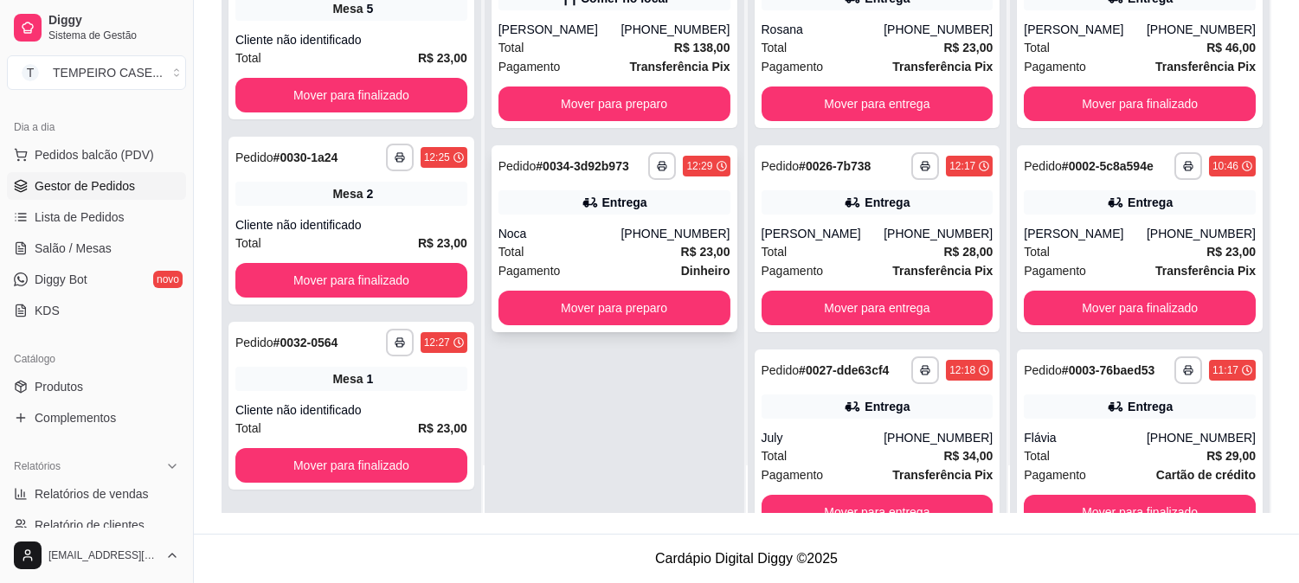
scroll to position [174, 0]
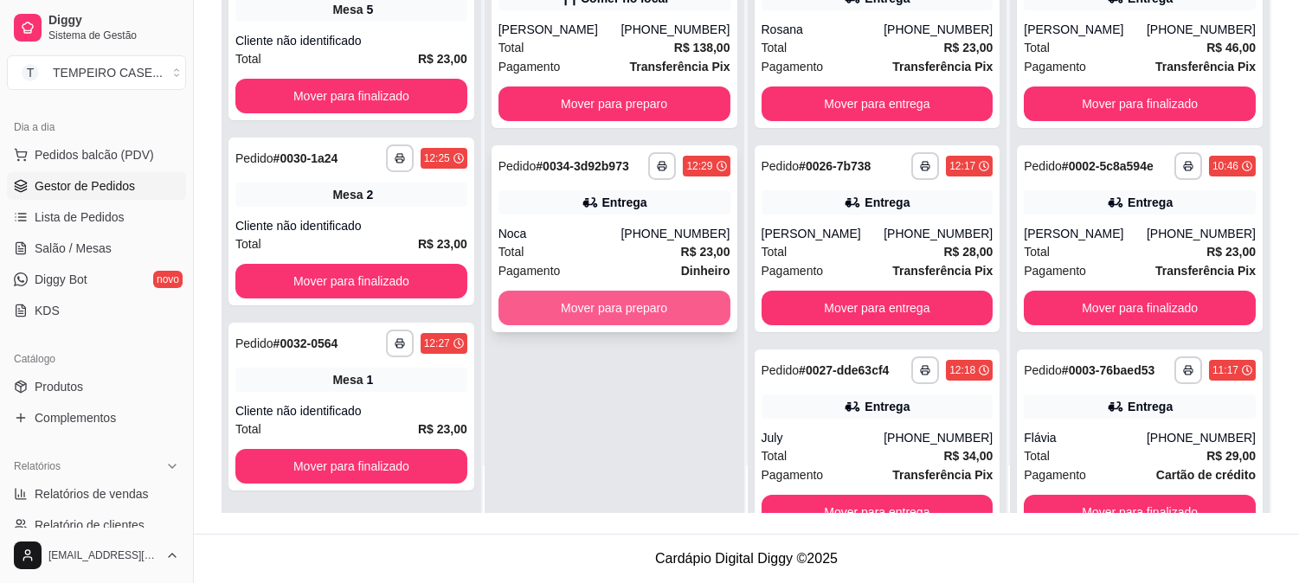
click at [552, 310] on button "Mover para preparo" at bounding box center [614, 308] width 232 height 35
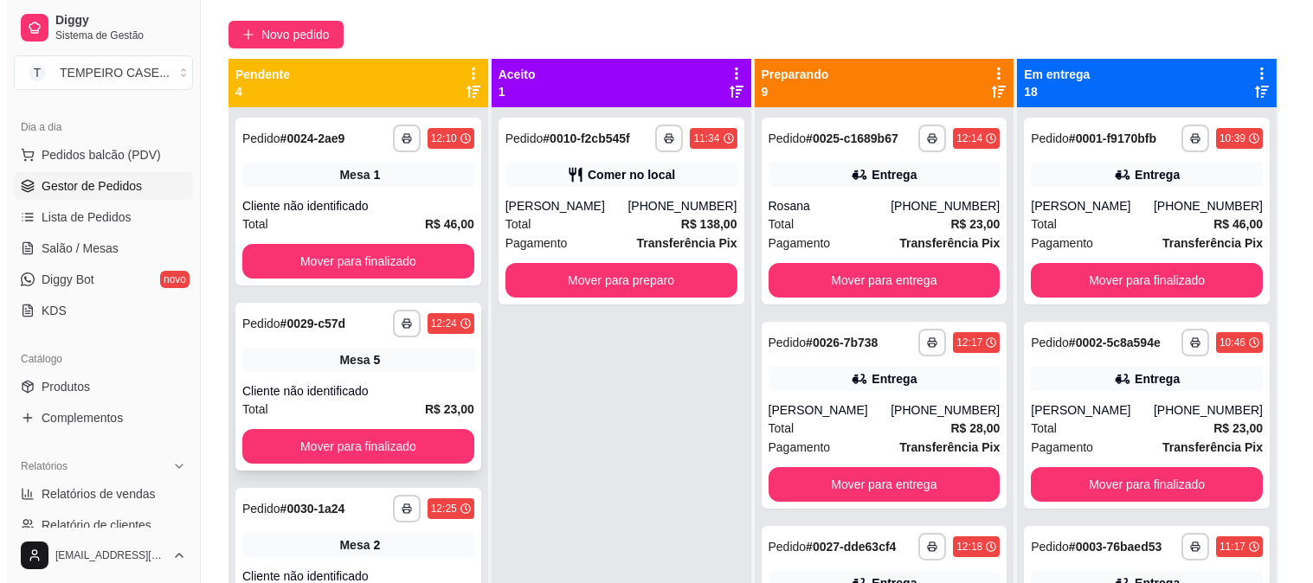
scroll to position [0, 0]
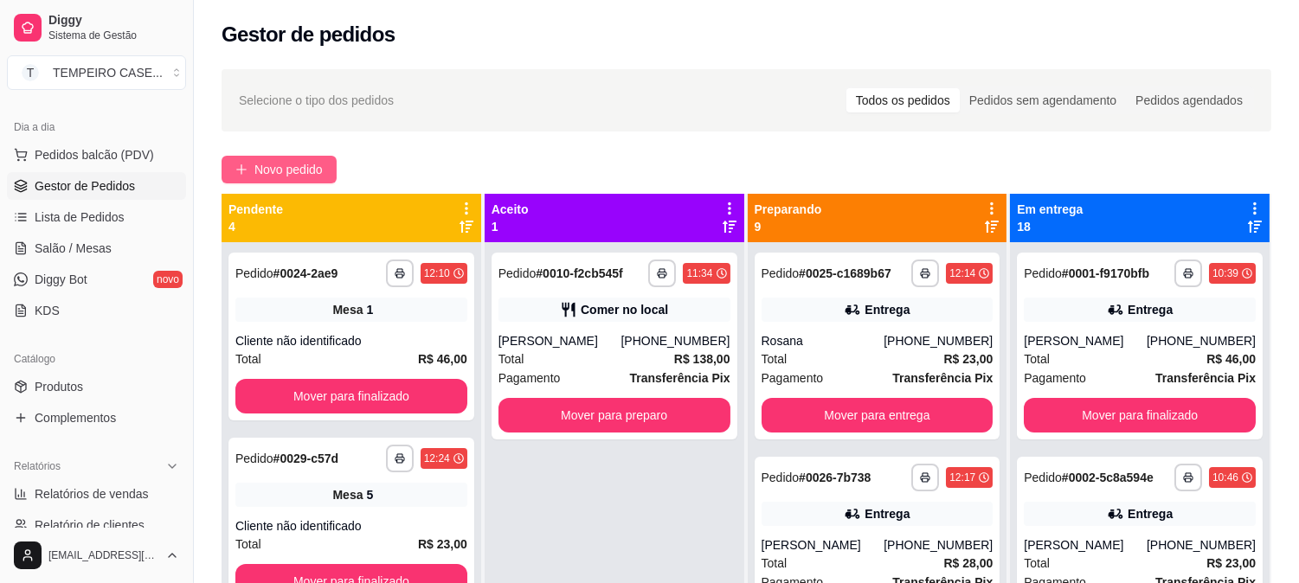
click at [291, 182] on button "Novo pedido" at bounding box center [279, 170] width 115 height 28
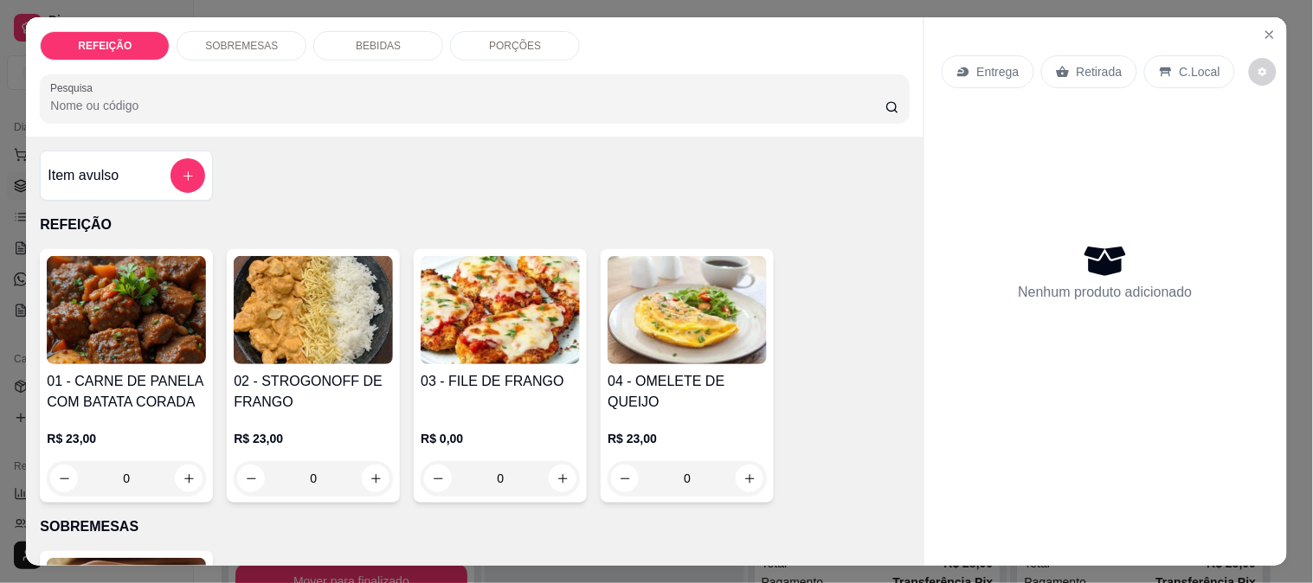
click at [176, 339] on img at bounding box center [126, 310] width 159 height 108
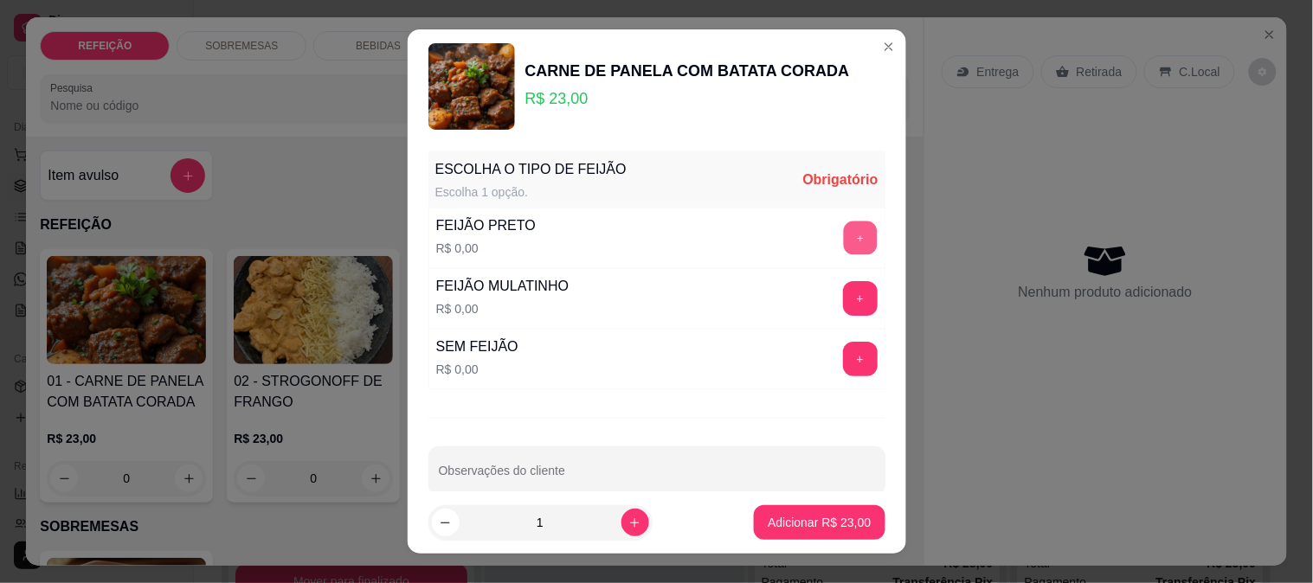
click at [843, 230] on button "+" at bounding box center [860, 238] width 34 height 34
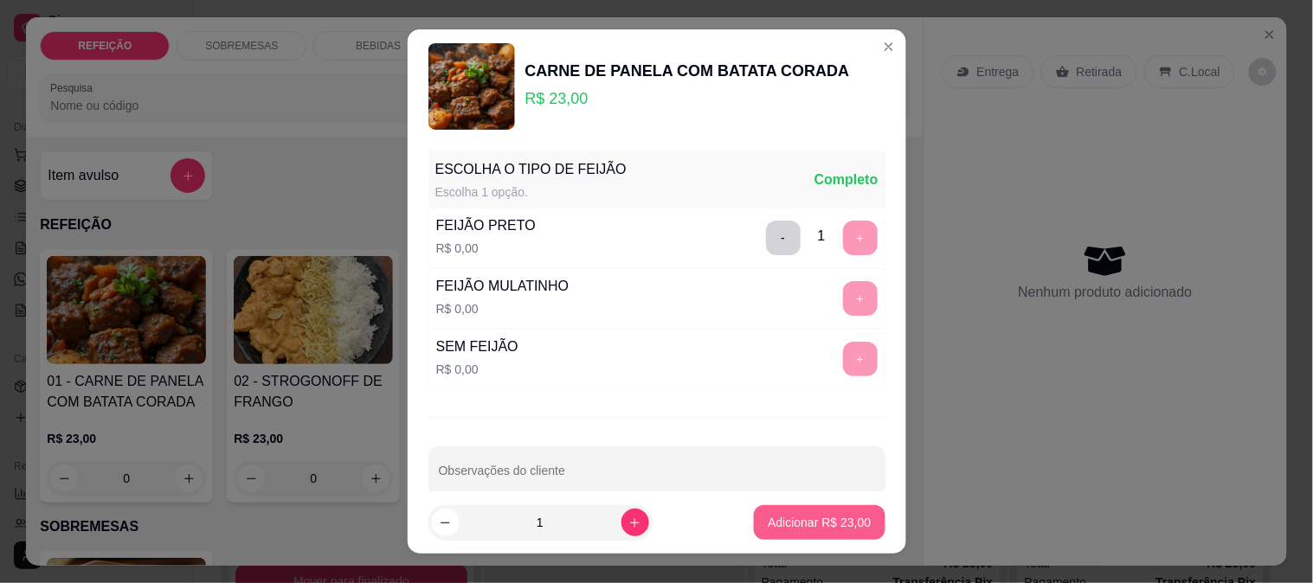
click at [794, 524] on p "Adicionar R$ 23,00" at bounding box center [819, 522] width 103 height 17
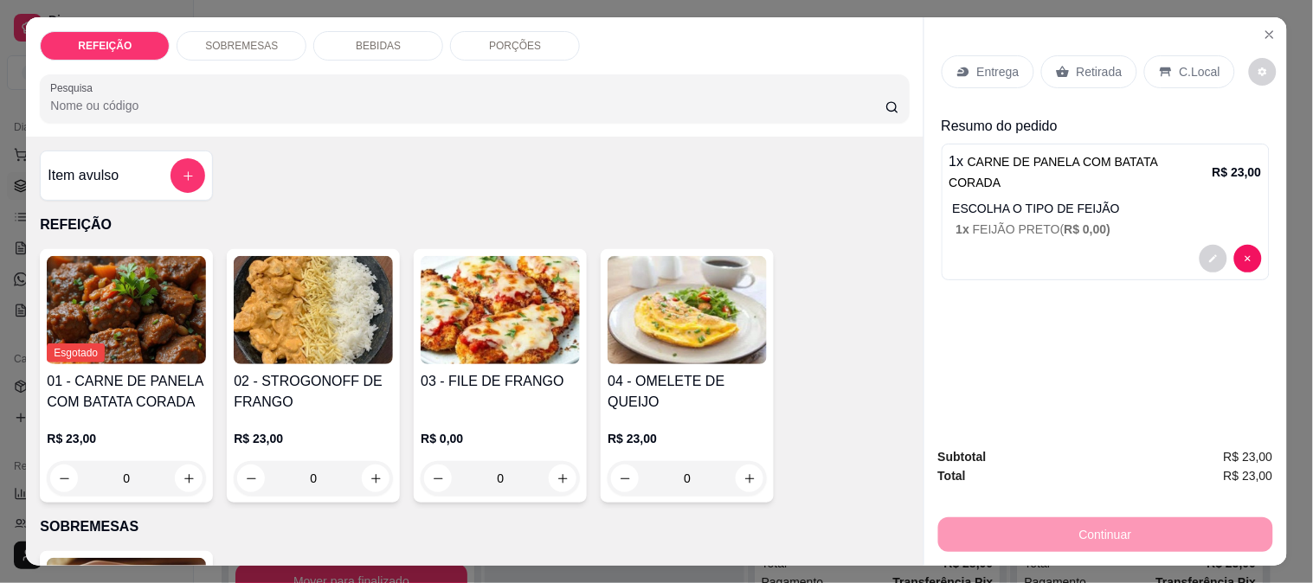
click at [280, 45] on div "SOBREMESAS" at bounding box center [242, 45] width 130 height 29
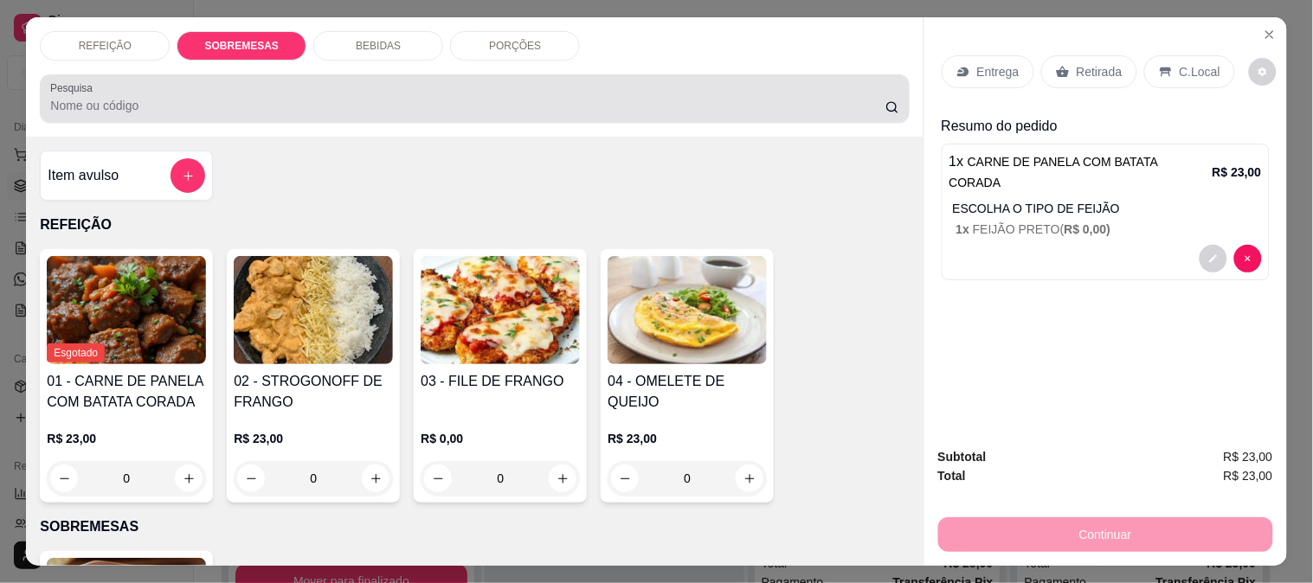
scroll to position [45, 0]
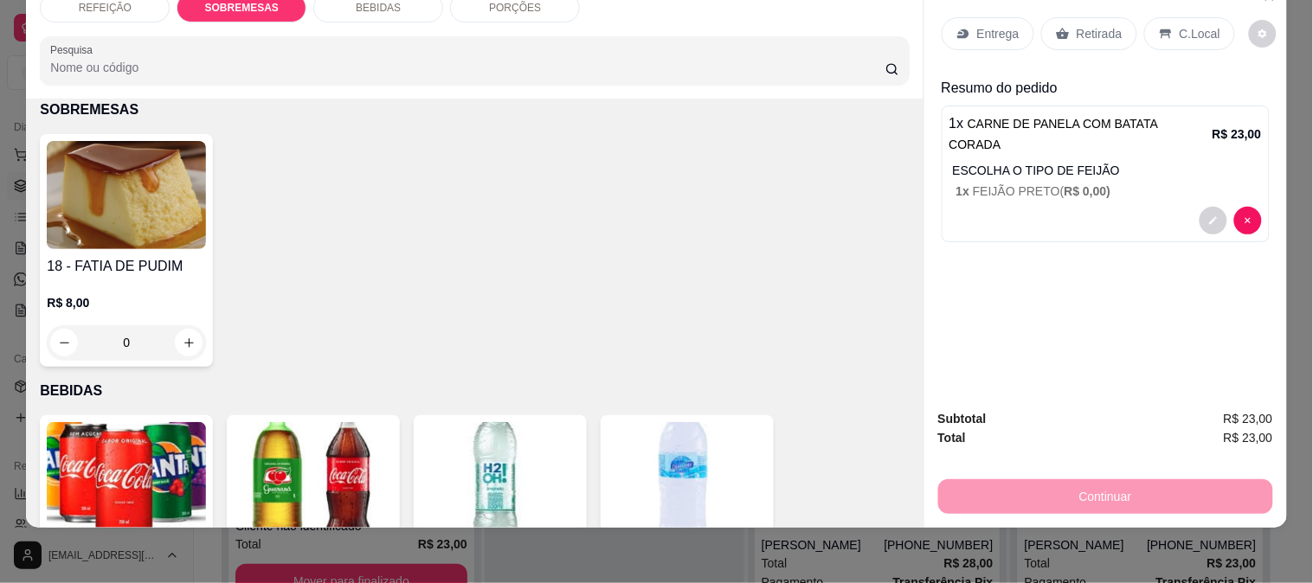
click at [143, 277] on div "R$ 8,00 0" at bounding box center [126, 318] width 159 height 83
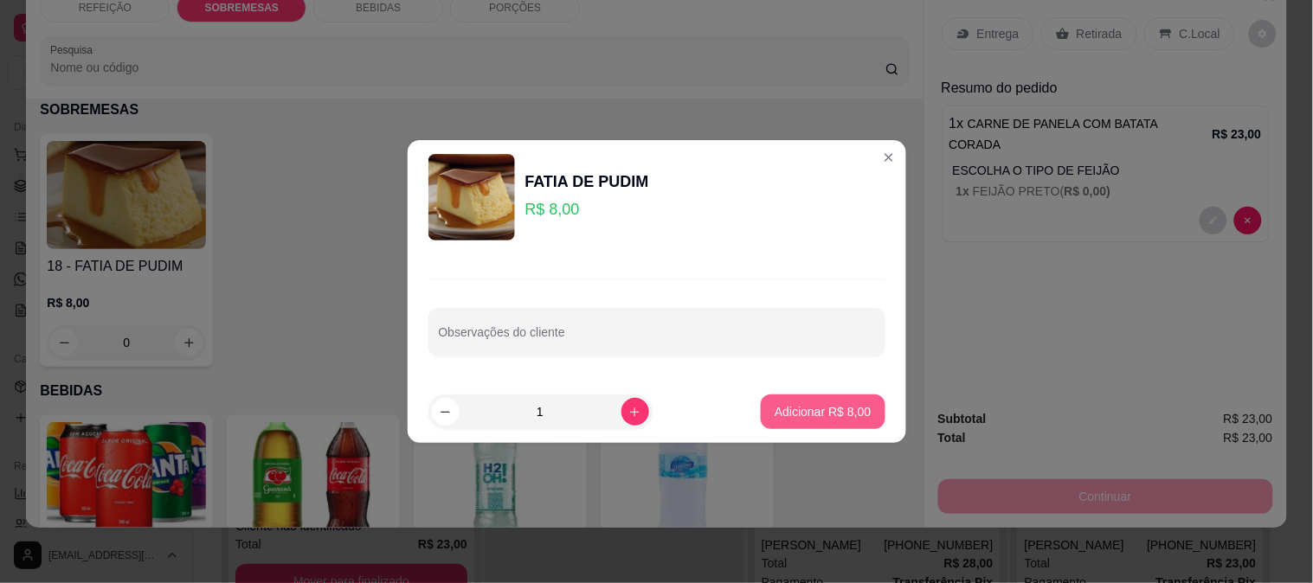
click at [809, 412] on p "Adicionar R$ 8,00" at bounding box center [823, 411] width 96 height 17
type input "1"
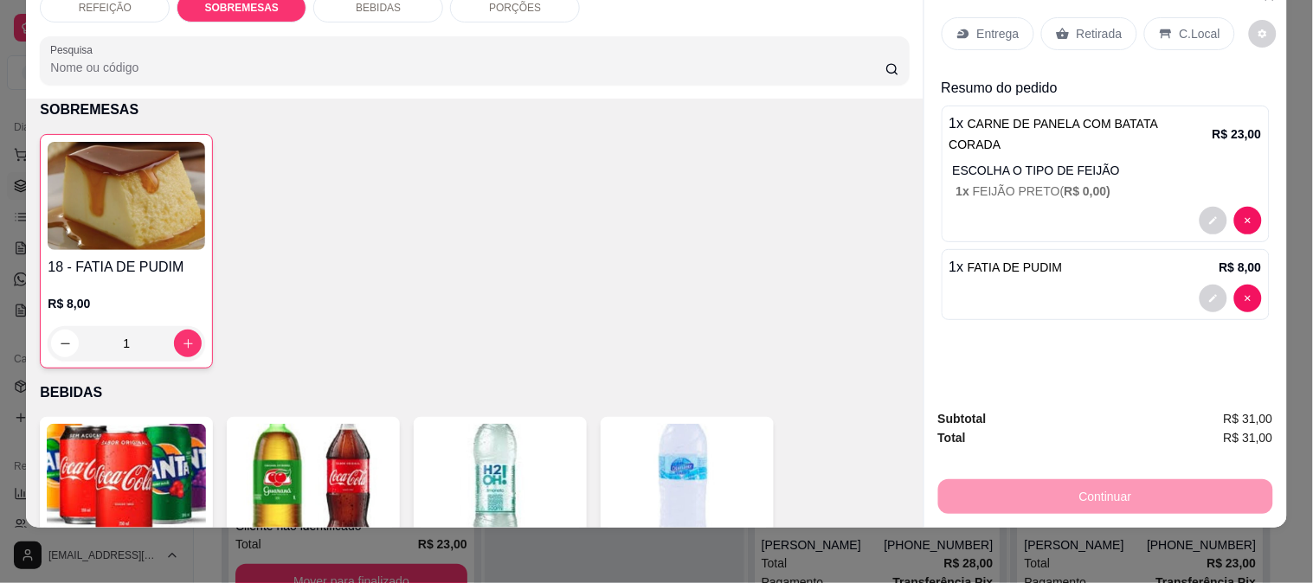
scroll to position [0, 0]
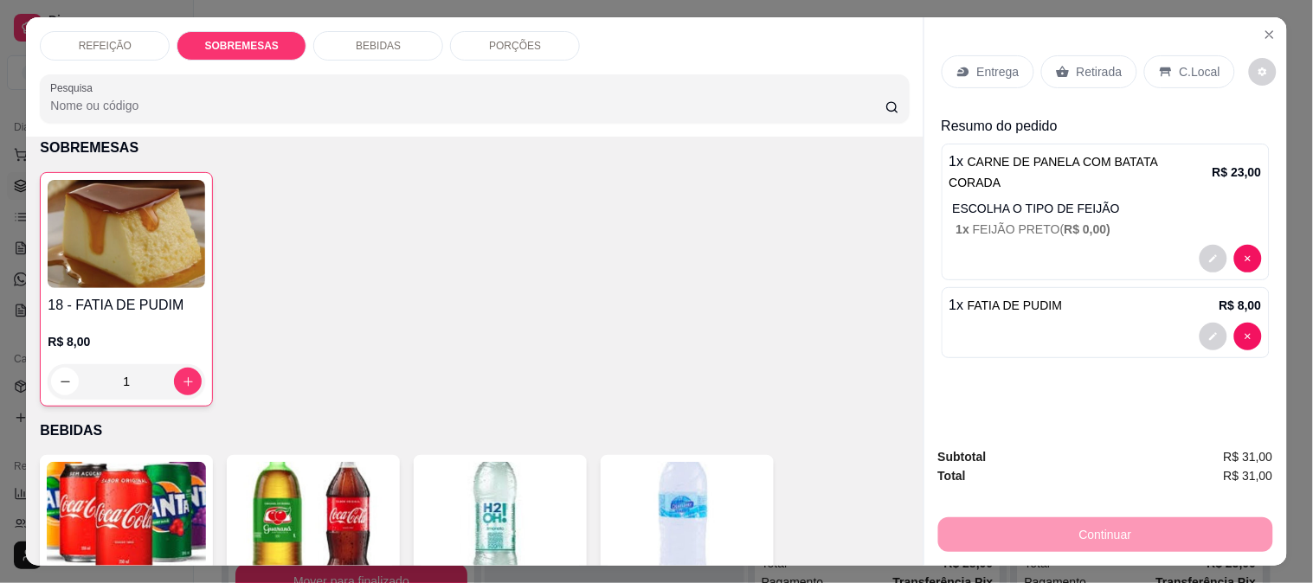
click at [1059, 67] on icon at bounding box center [1062, 72] width 13 height 11
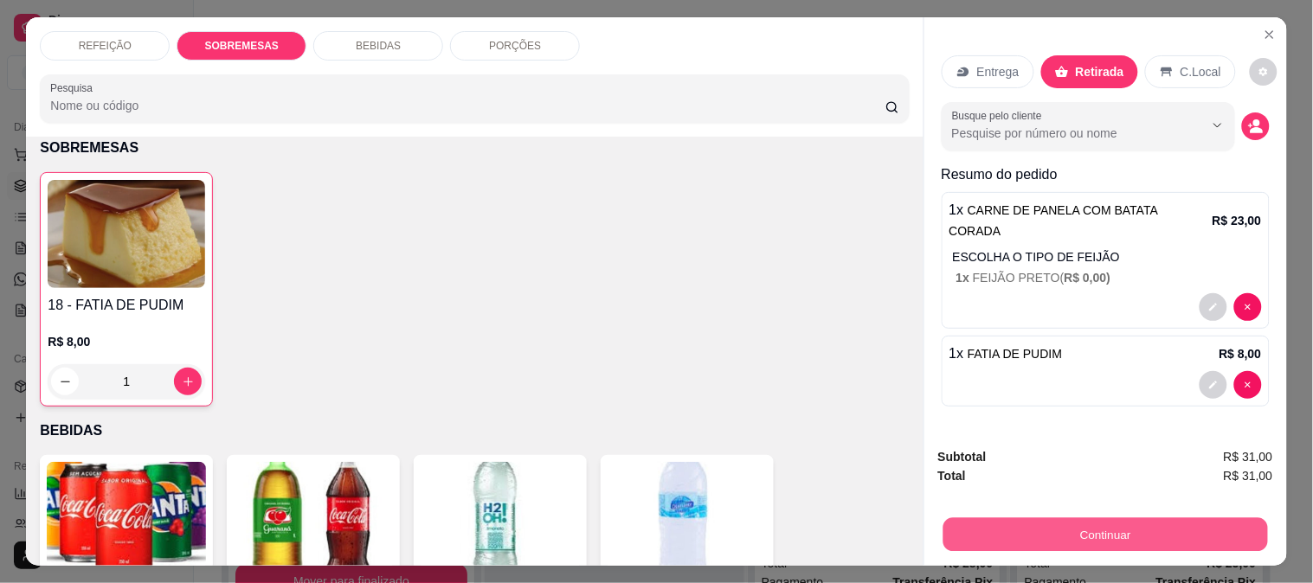
click at [1056, 533] on button "Continuar" at bounding box center [1104, 535] width 325 height 34
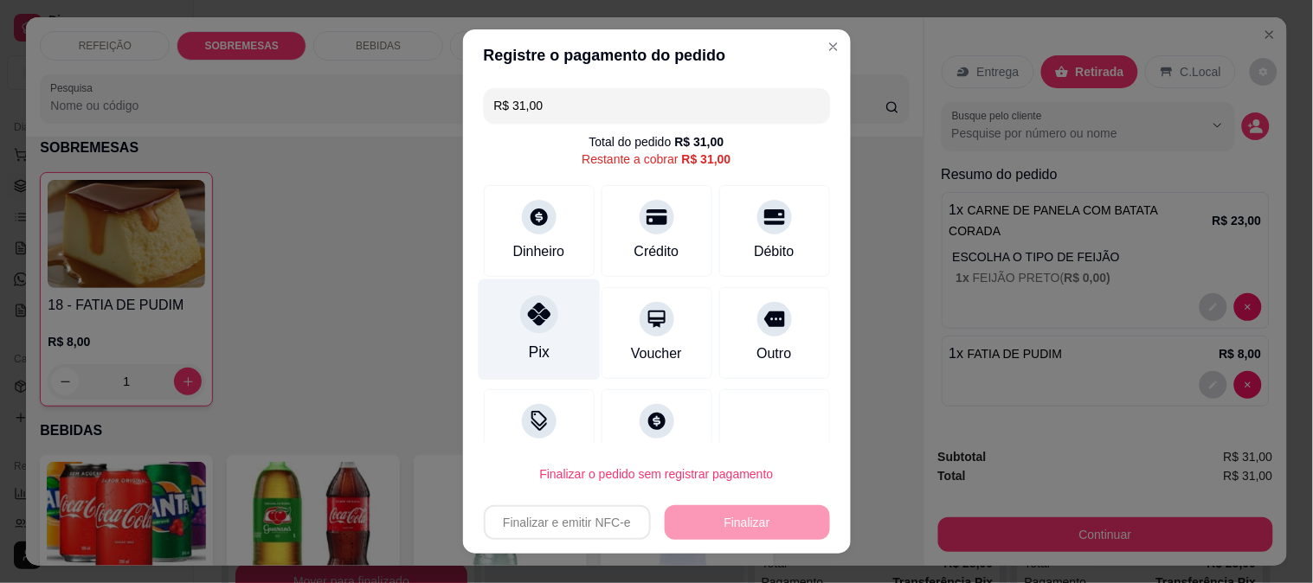
click at [554, 359] on div "Pix" at bounding box center [539, 329] width 122 height 101
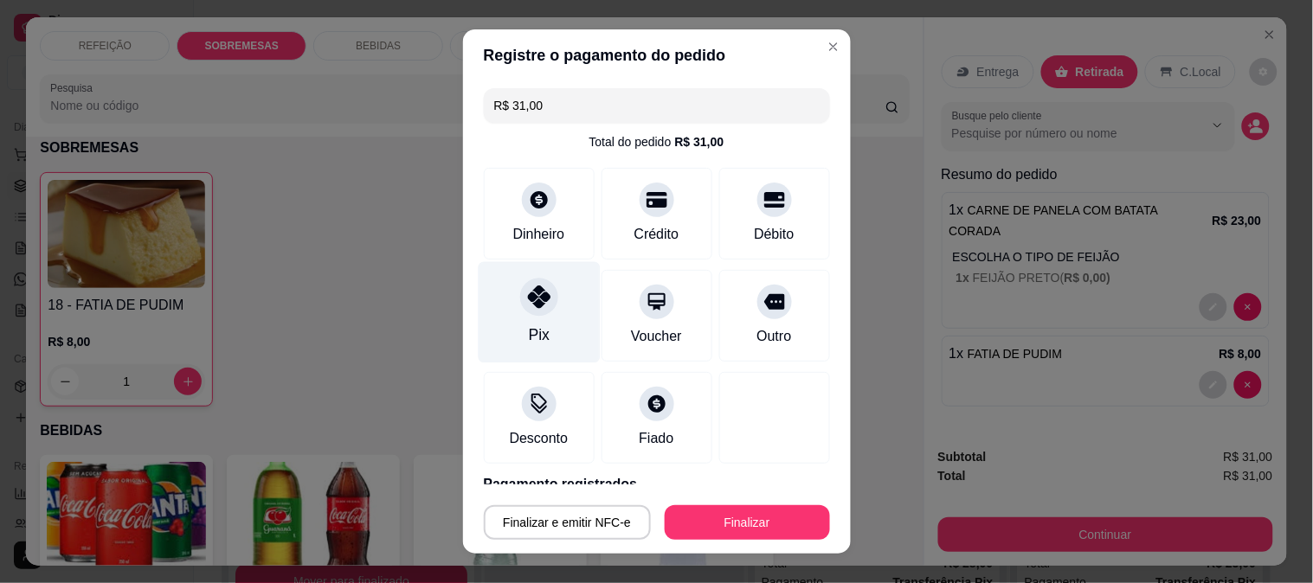
type input "R$ 0,00"
click at [525, 282] on div "Pix" at bounding box center [539, 311] width 122 height 101
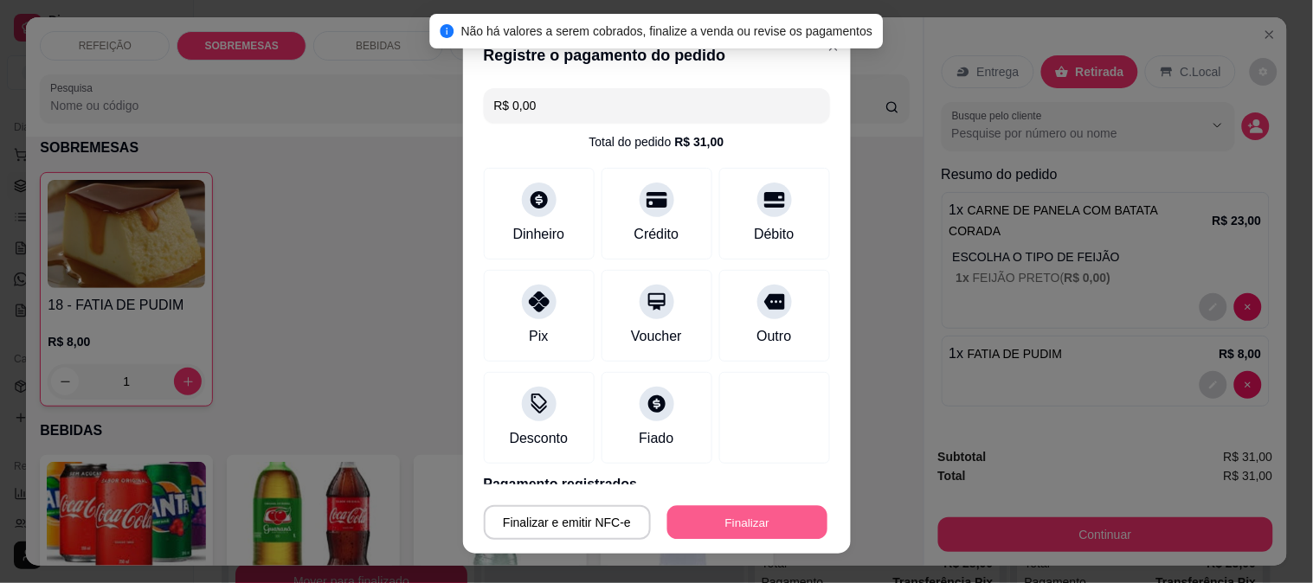
click at [745, 526] on button "Finalizar" at bounding box center [747, 523] width 160 height 34
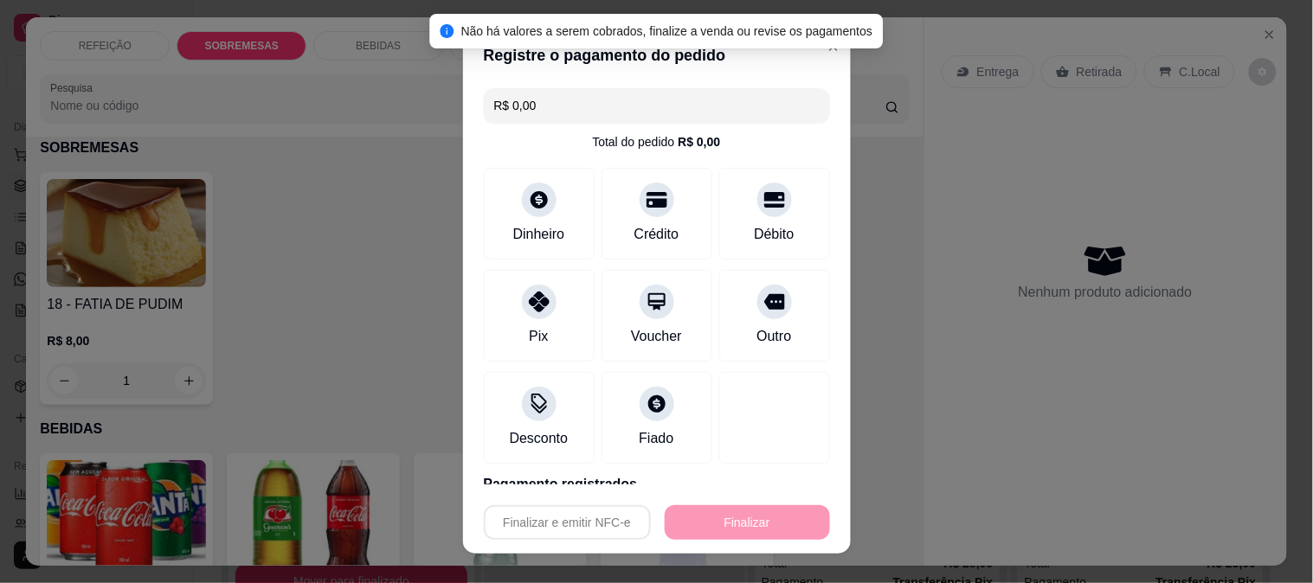
type input "0"
type input "-R$ 31,00"
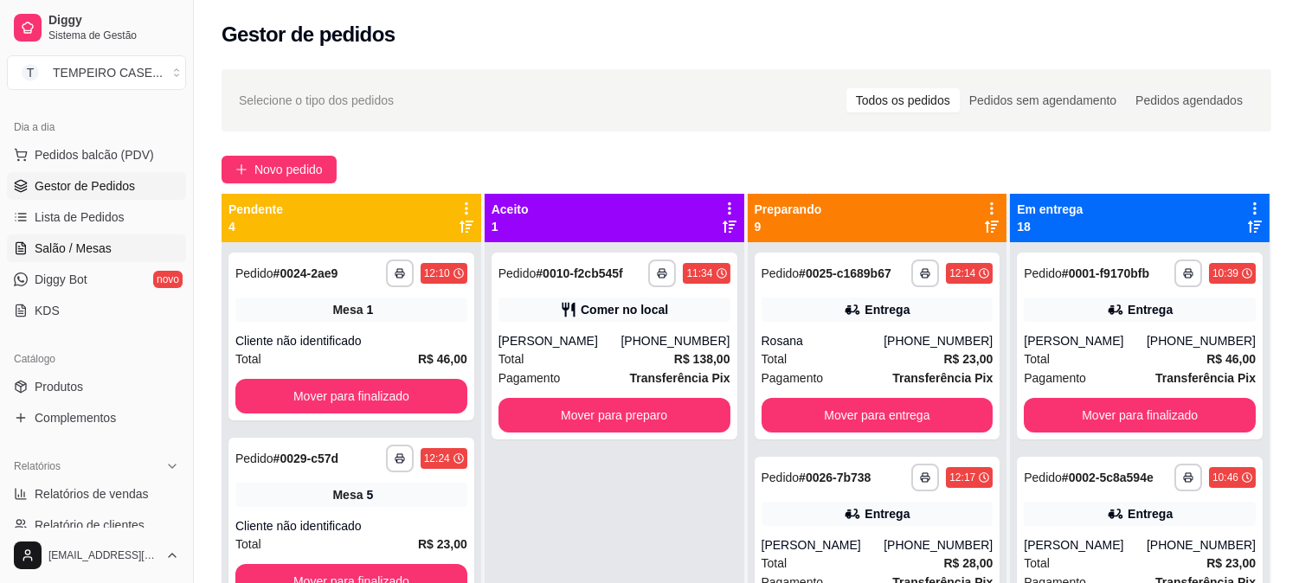
click at [88, 248] on span "Salão / Mesas" at bounding box center [73, 248] width 77 height 17
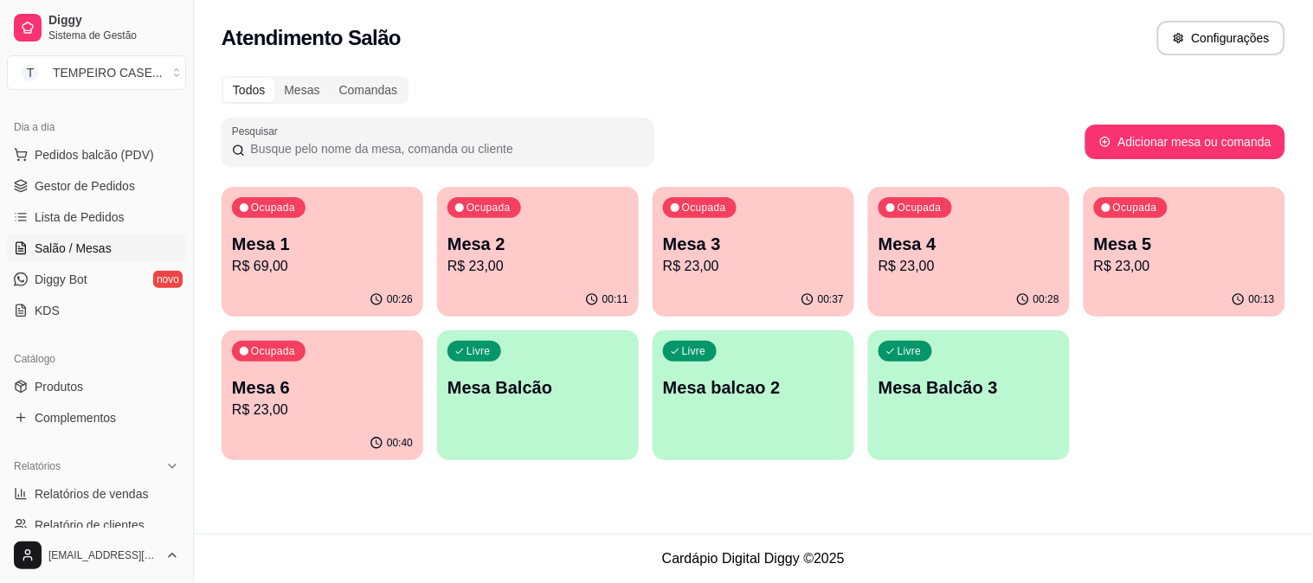
click at [912, 232] on p "Mesa 4" at bounding box center [968, 244] width 181 height 24
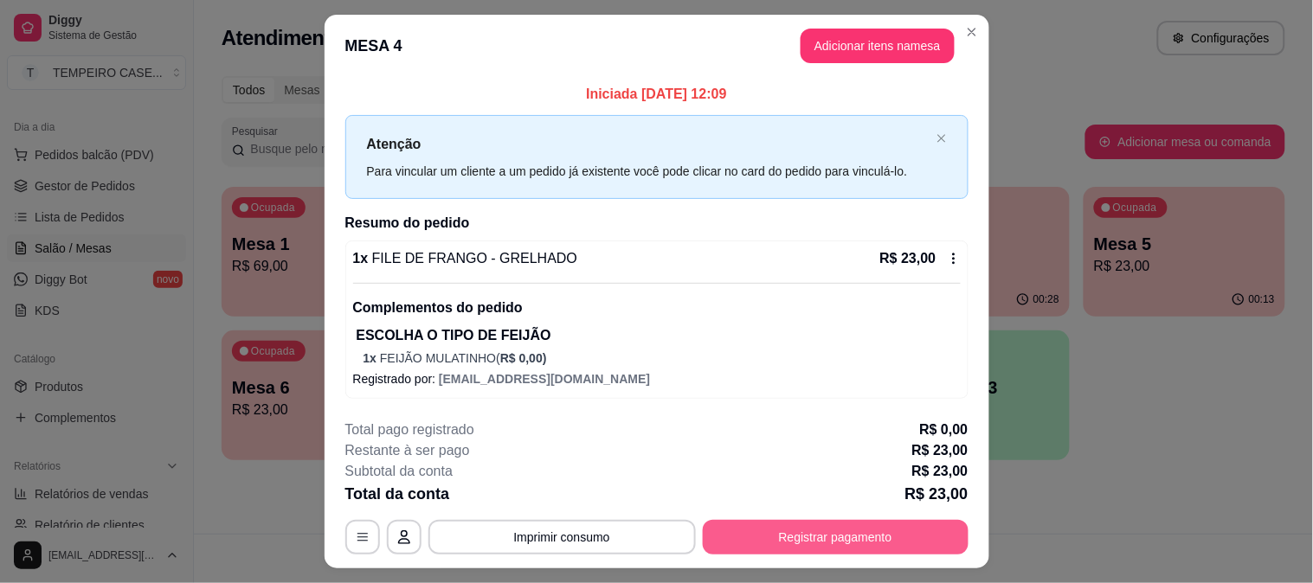
click at [786, 530] on button "Registrar pagamento" at bounding box center [836, 537] width 266 height 35
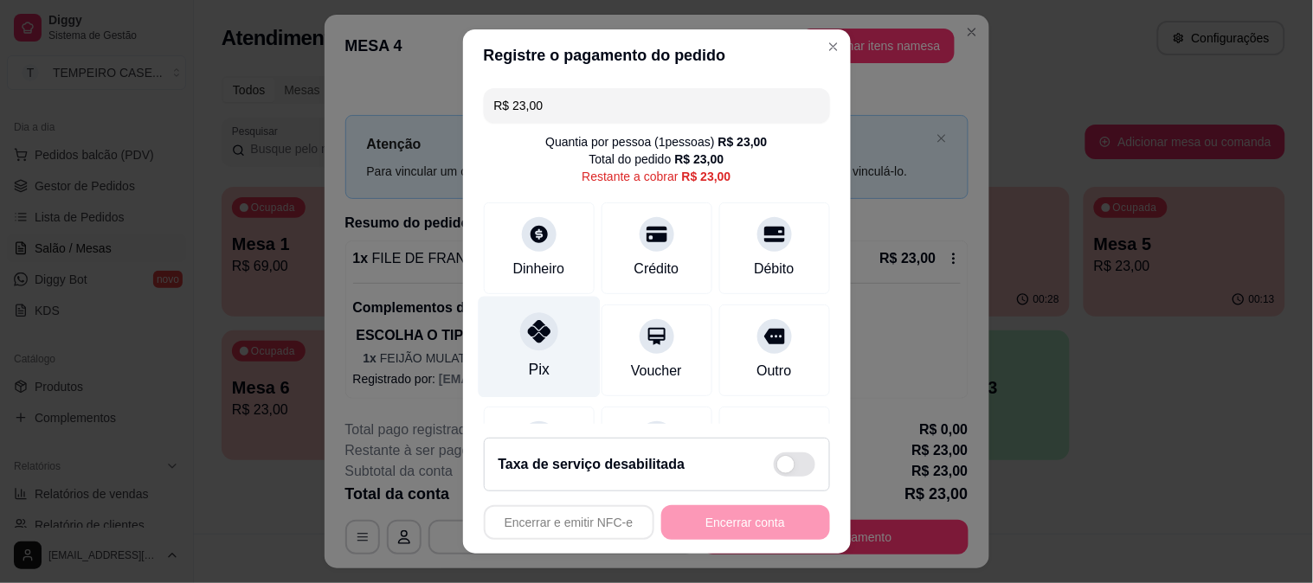
click at [527, 331] on icon at bounding box center [538, 331] width 23 height 23
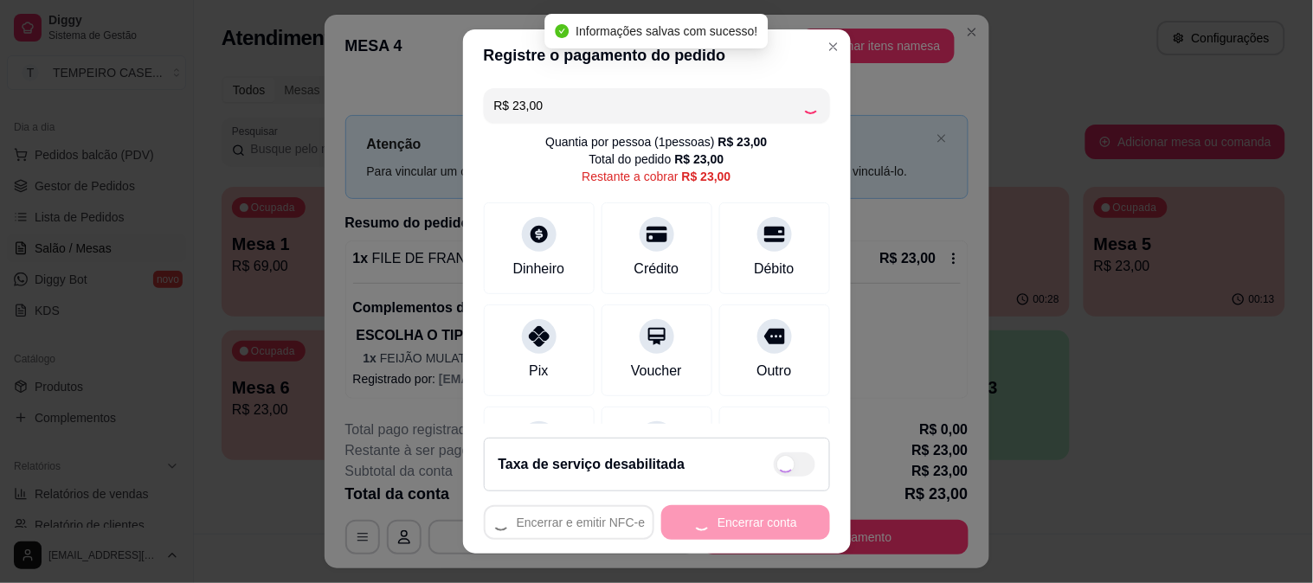
type input "R$ 0,00"
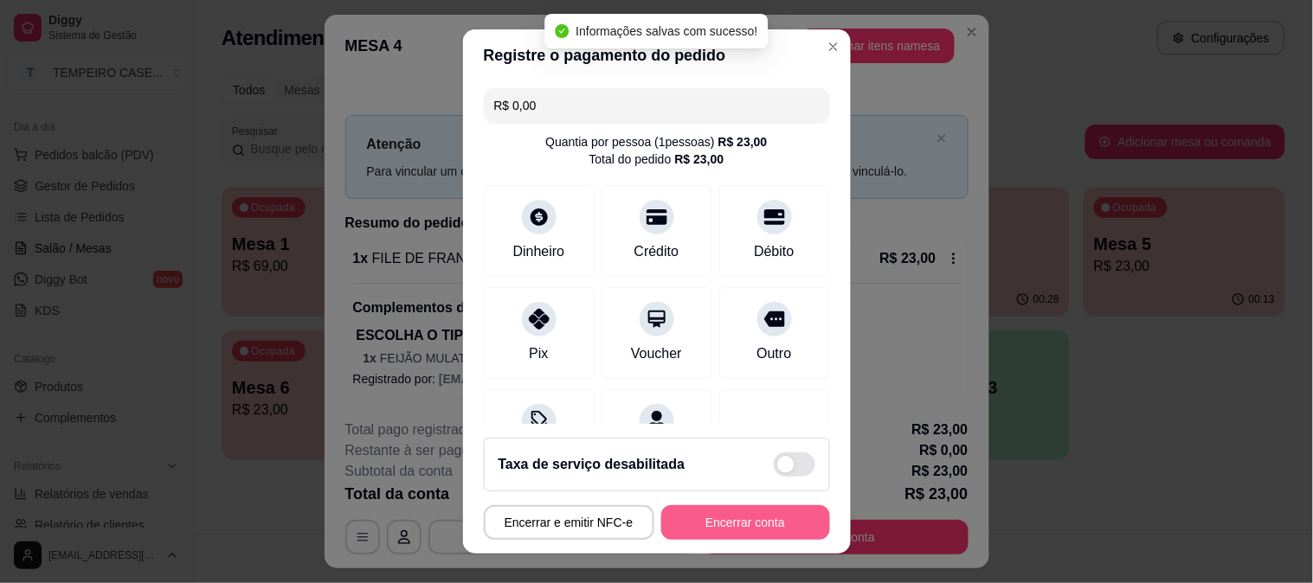
click at [697, 515] on button "Encerrar conta" at bounding box center [745, 522] width 169 height 35
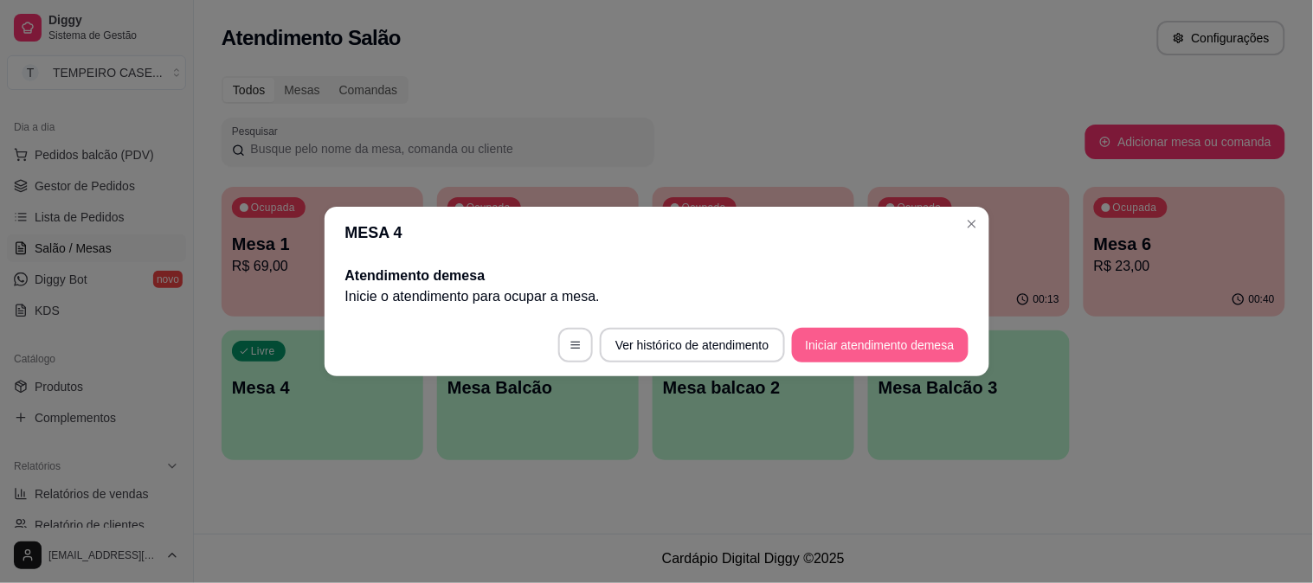
click at [894, 335] on button "Iniciar atendimento de mesa" at bounding box center [880, 345] width 177 height 35
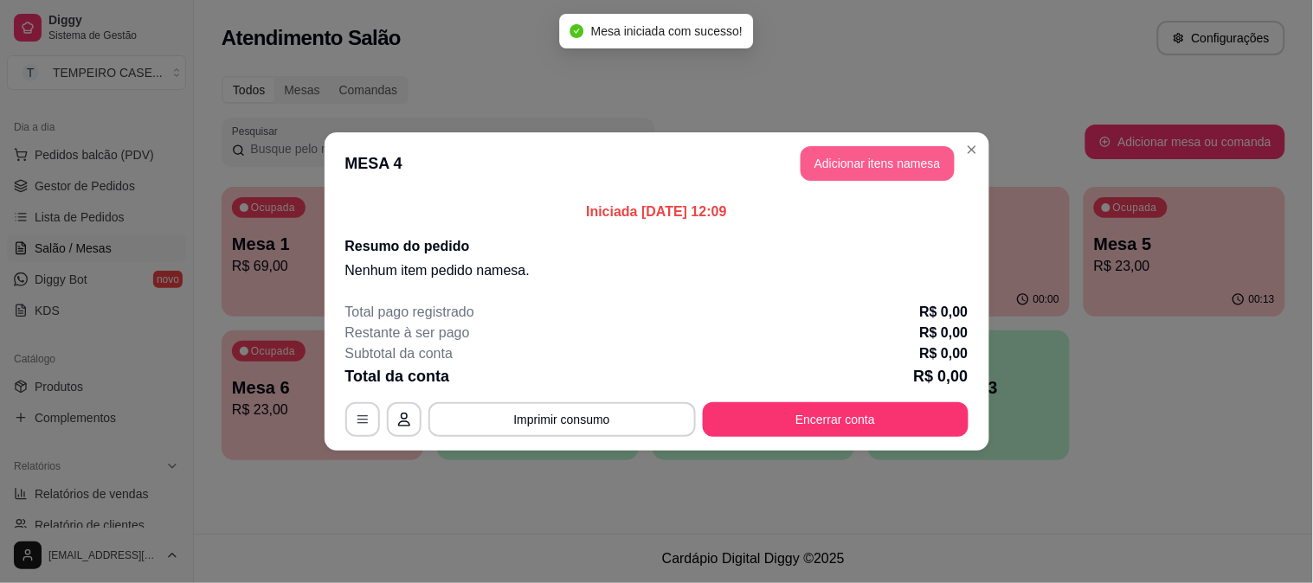
click at [854, 163] on button "Adicionar itens na mesa" at bounding box center [877, 163] width 154 height 35
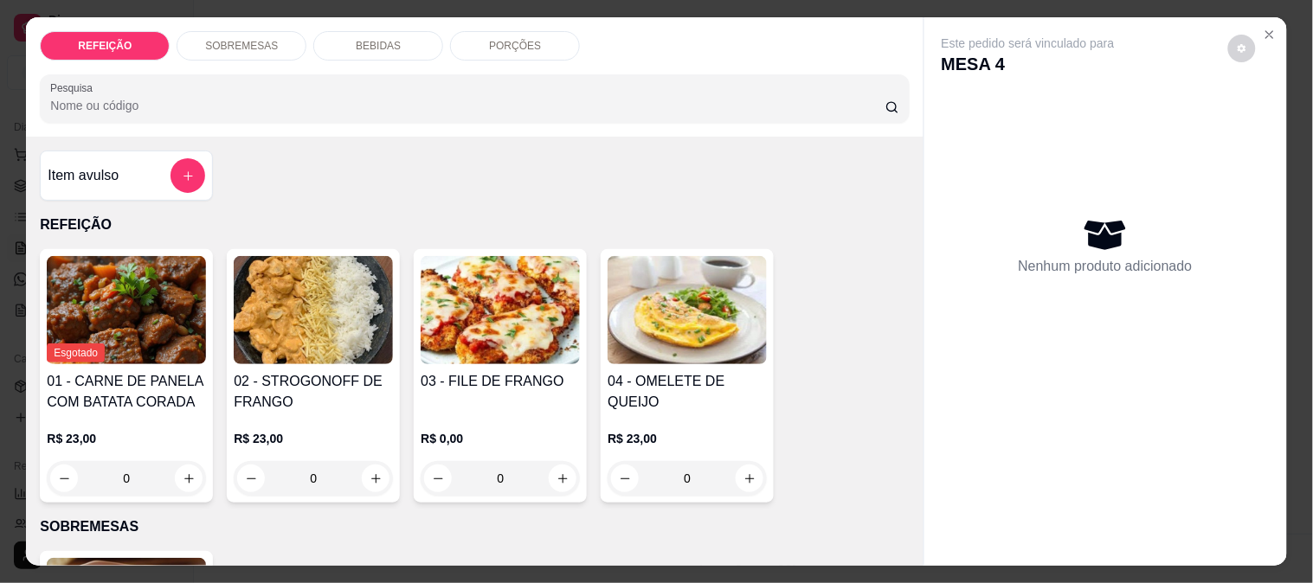
click at [307, 315] on img at bounding box center [313, 310] width 159 height 108
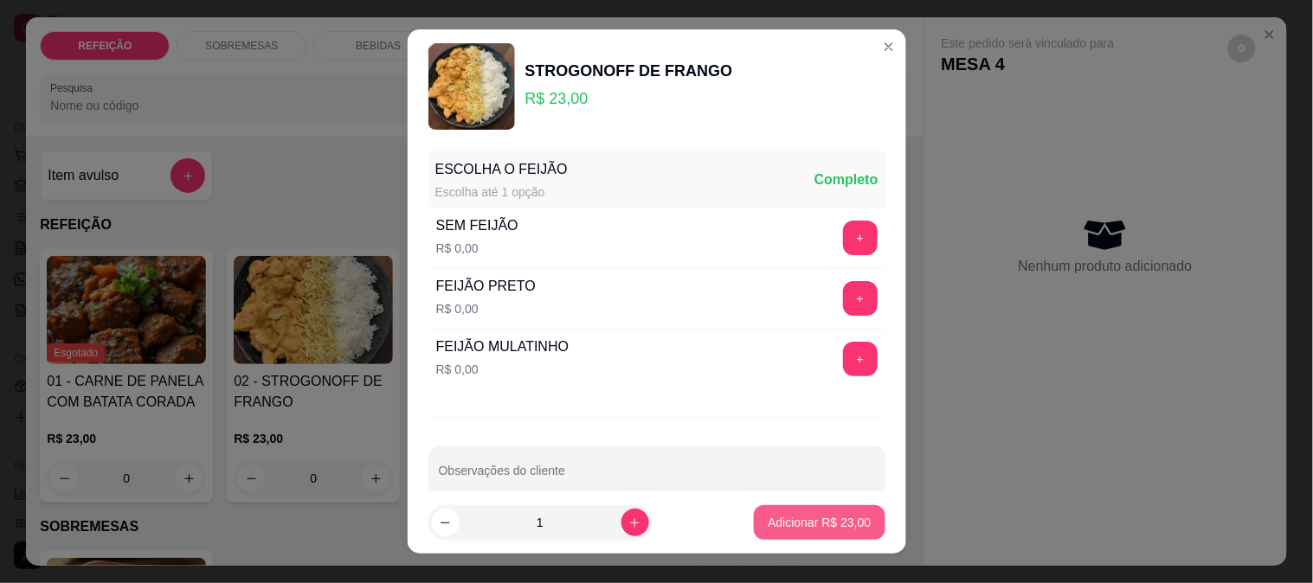
click at [771, 517] on p "Adicionar R$ 23,00" at bounding box center [819, 522] width 103 height 17
type input "1"
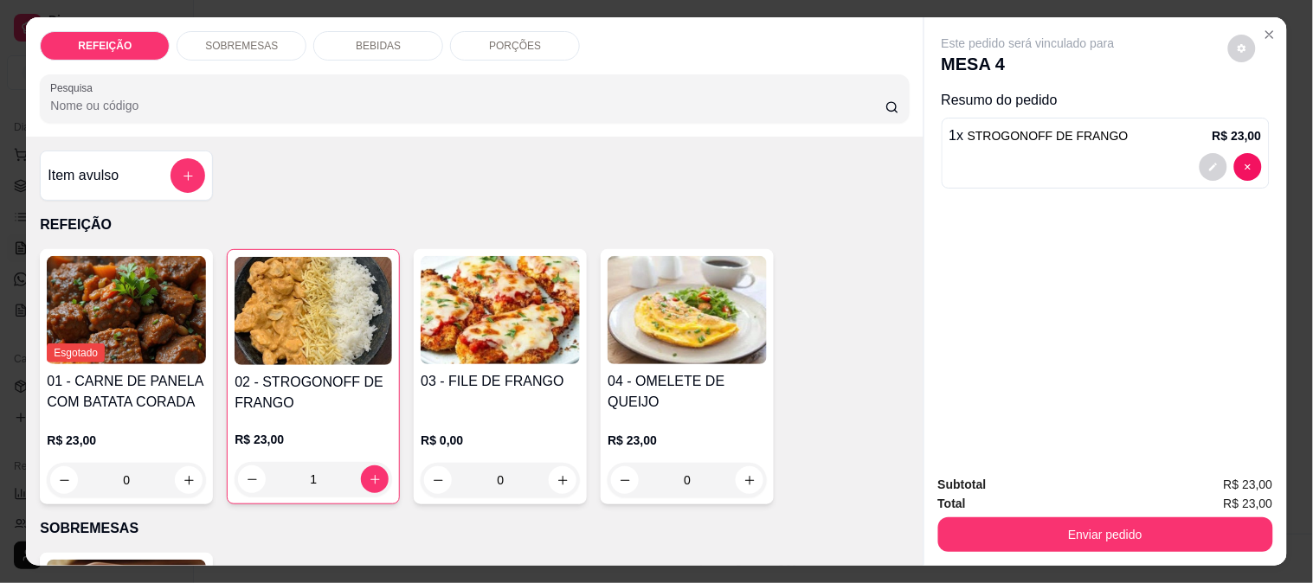
click at [1006, 513] on div "Enviar pedido" at bounding box center [1105, 532] width 335 height 39
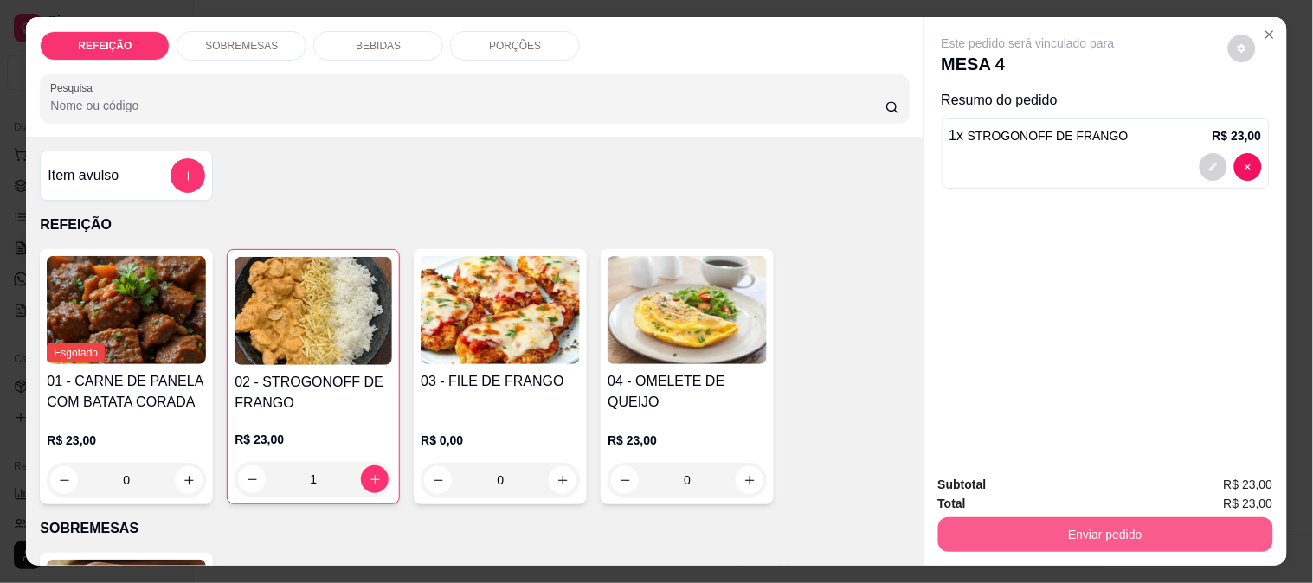
click at [1009, 520] on button "Enviar pedido" at bounding box center [1105, 535] width 335 height 35
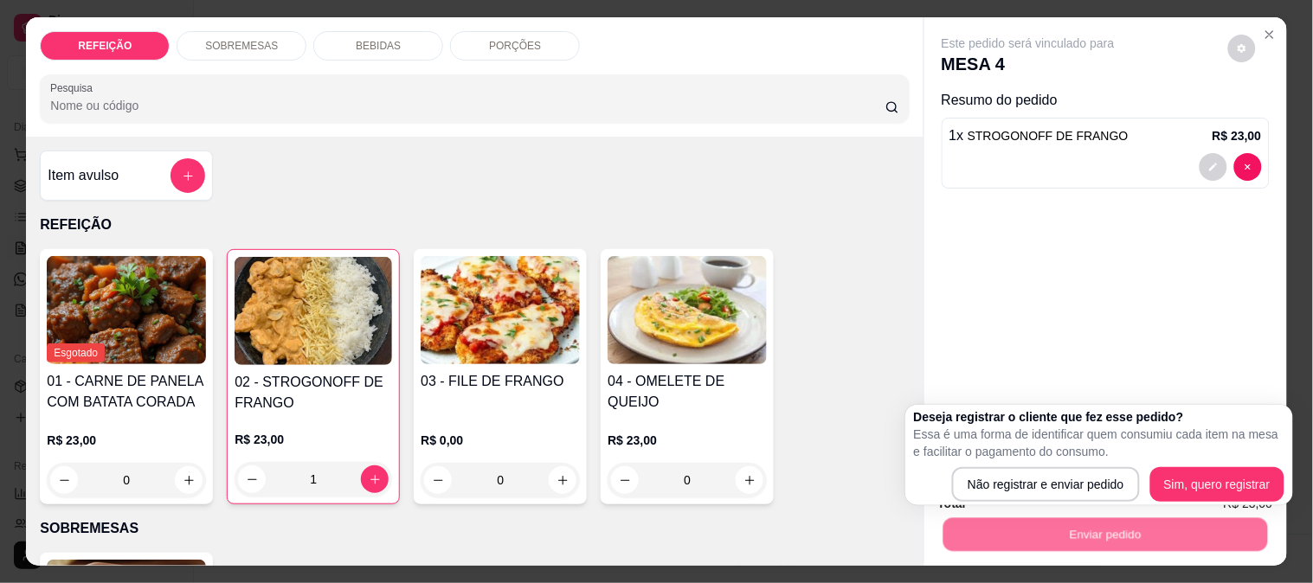
click at [767, 323] on div "Esgotado 01 - CARNE DE PANELA COM BATATA CORADA R$ 23,00 0 02 - STROGONOFF DE F…" at bounding box center [474, 376] width 869 height 255
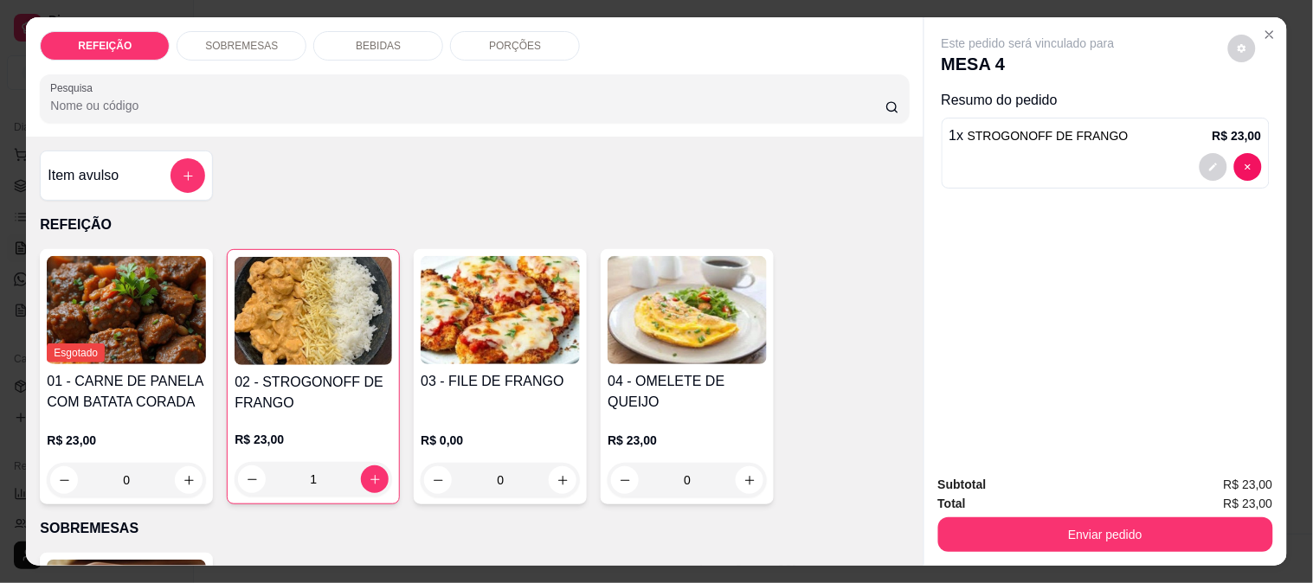
click at [339, 55] on div "REFEIÇÃO SOBREMESAS BEBIDAS PORÇÕES Pesquisa" at bounding box center [474, 76] width 897 height 119
click at [361, 39] on p "BEBIDAS" at bounding box center [378, 46] width 45 height 14
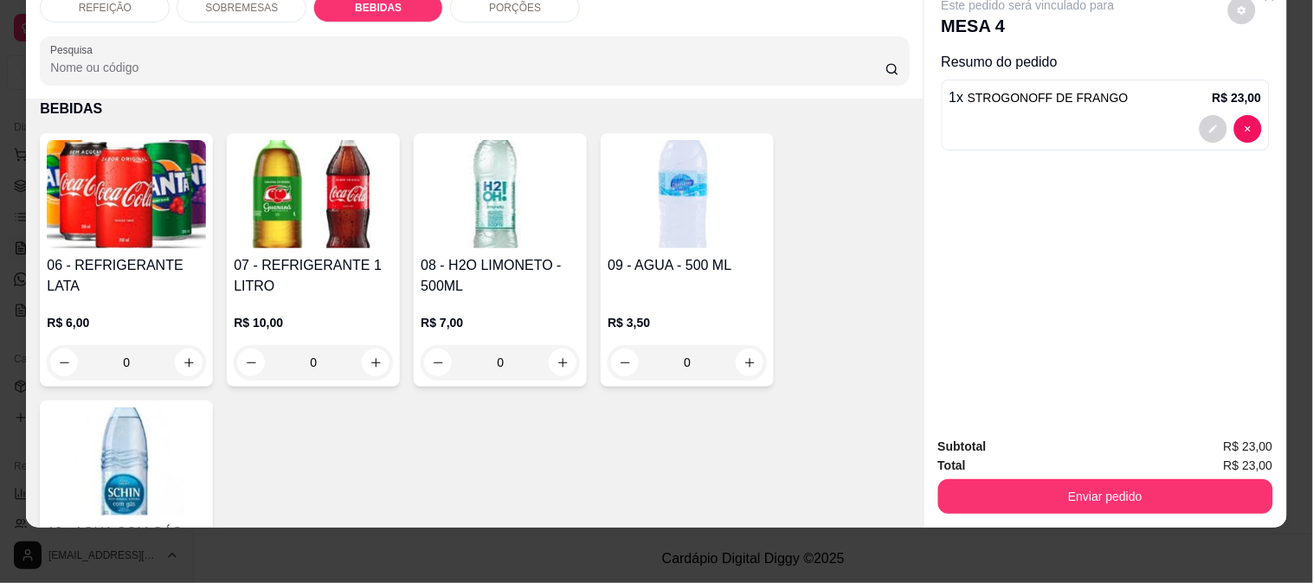
click at [118, 239] on div "06 - REFRIGERANTE LATA R$ 6,00 0" at bounding box center [126, 260] width 173 height 254
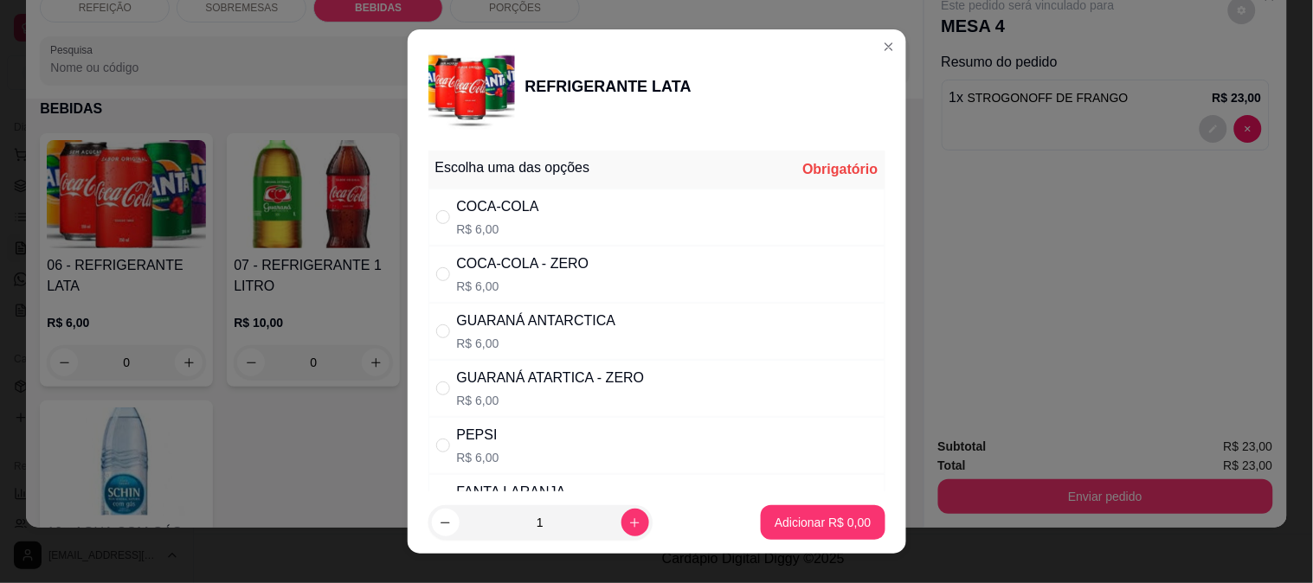
click at [561, 391] on div "GUARANÁ ATARTICA - ZERO R$ 6,00" at bounding box center [551, 389] width 188 height 42
radio input "true"
click at [812, 515] on p "Adicionar R$ 6,00" at bounding box center [822, 523] width 93 height 16
type input "1"
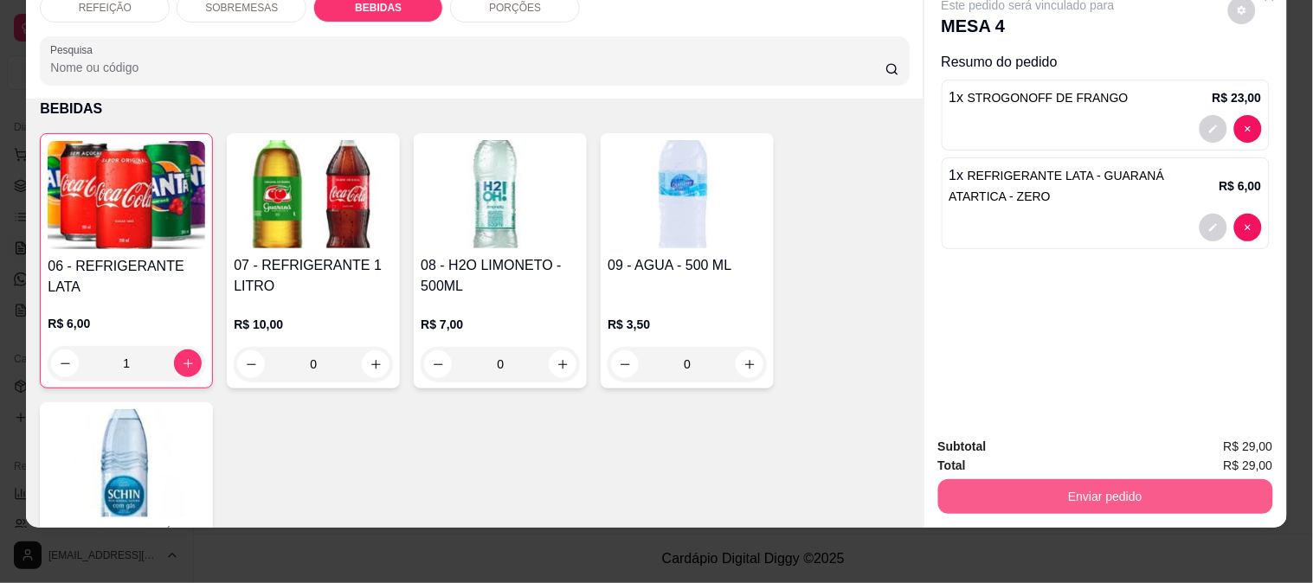
click at [1068, 481] on button "Enviar pedido" at bounding box center [1105, 496] width 335 height 35
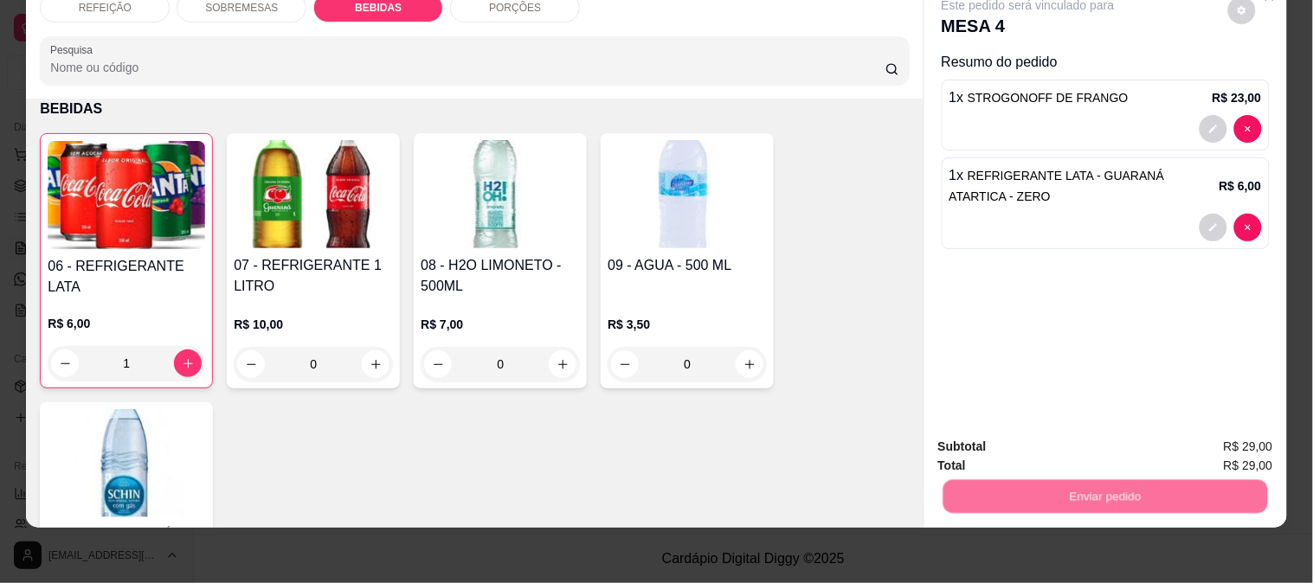
click at [989, 438] on button "Não registrar e enviar pedido" at bounding box center [1048, 439] width 180 height 33
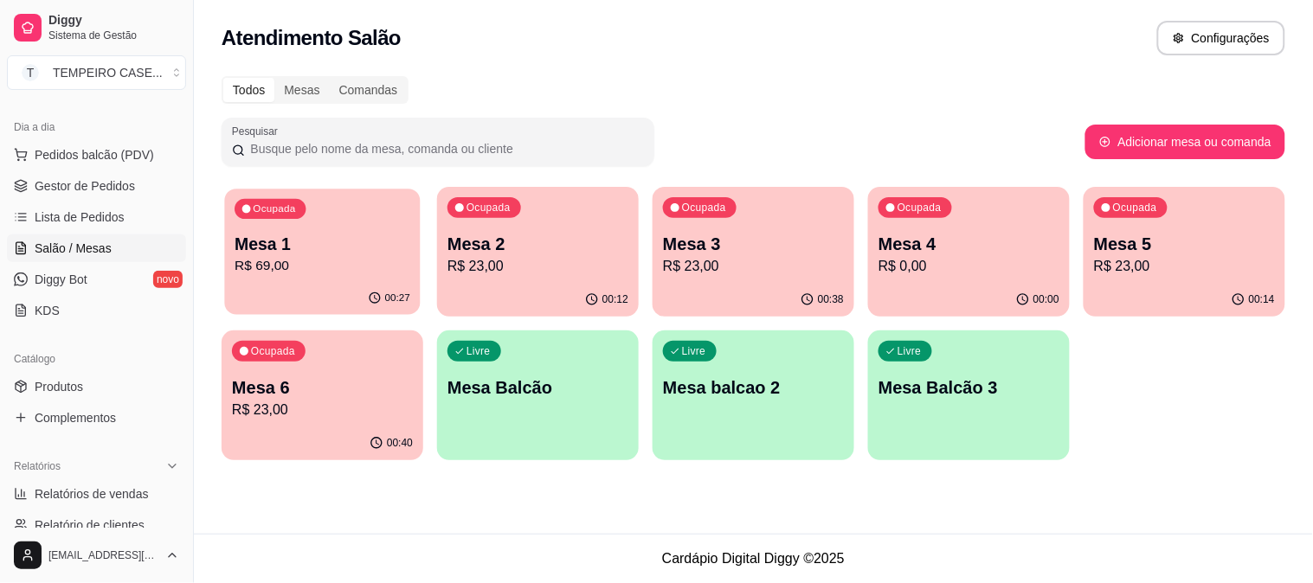
click at [375, 280] on div "Ocupada Mesa 1 R$ 69,00" at bounding box center [322, 235] width 196 height 93
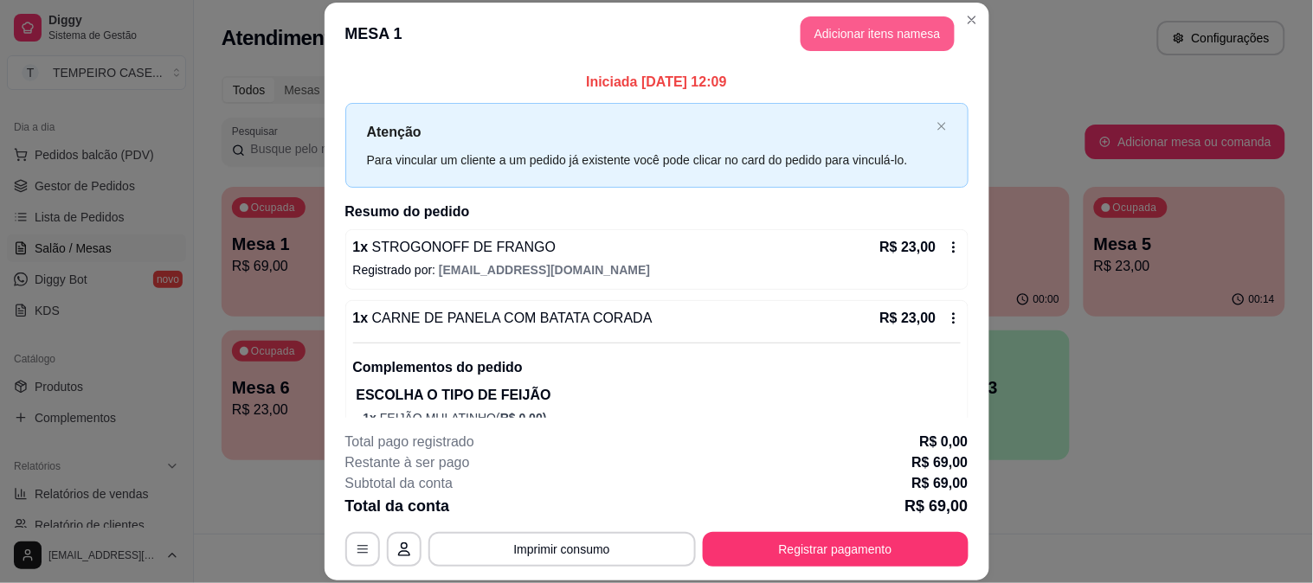
click at [848, 35] on button "Adicionar itens na mesa" at bounding box center [877, 33] width 154 height 35
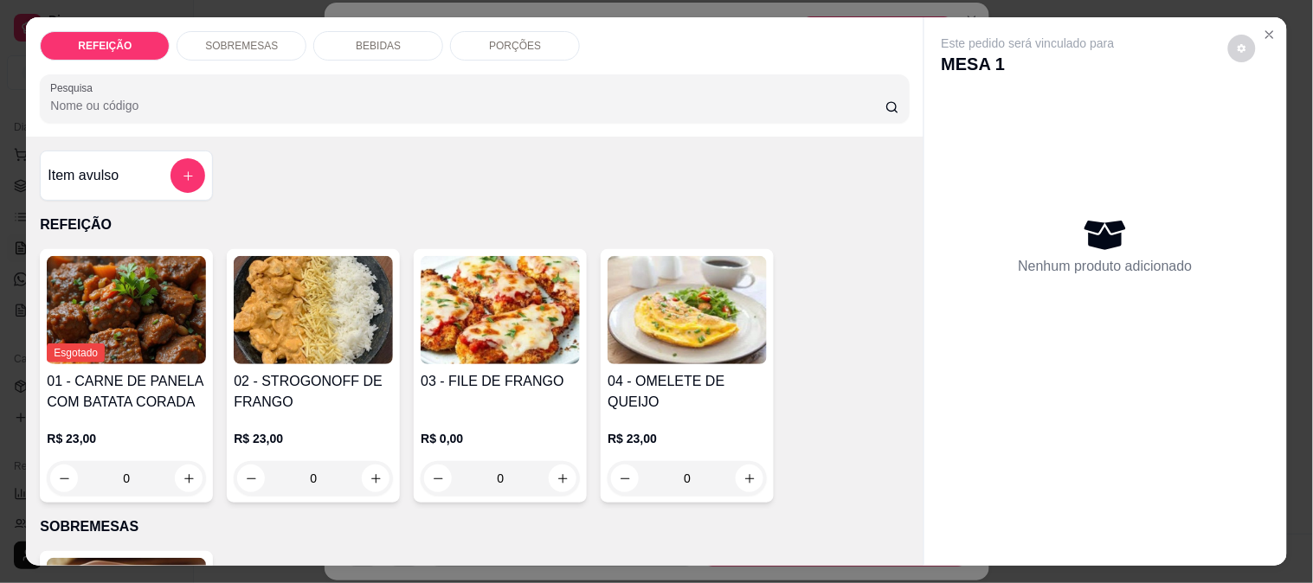
click at [347, 35] on div "BEBIDAS" at bounding box center [378, 45] width 130 height 29
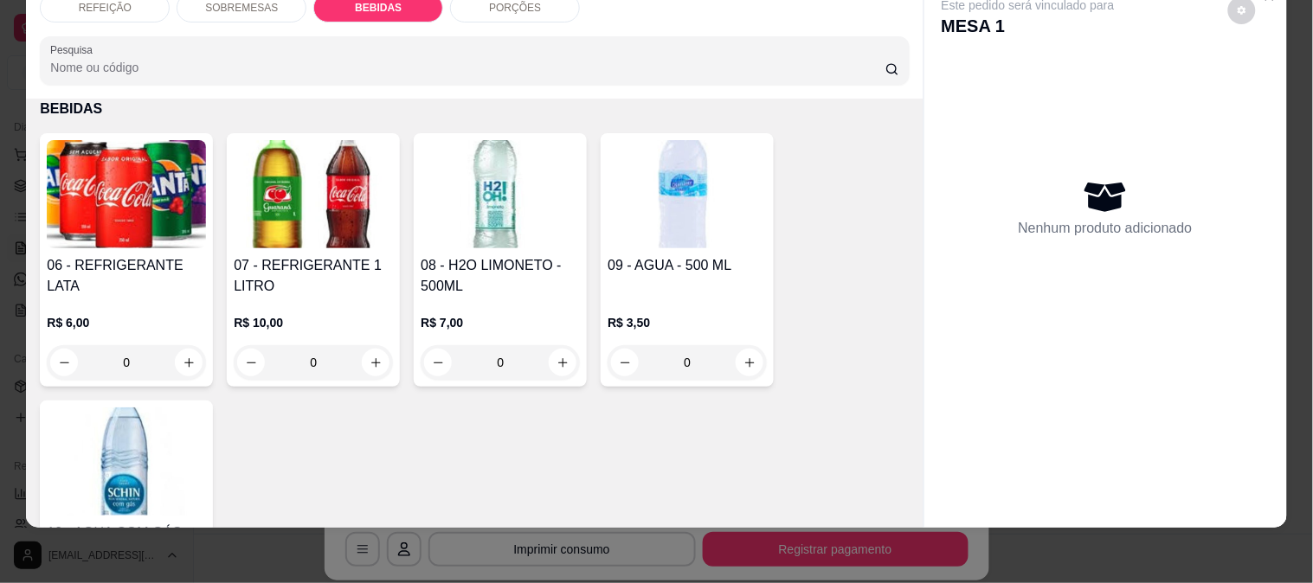
click at [647, 175] on img at bounding box center [687, 194] width 159 height 108
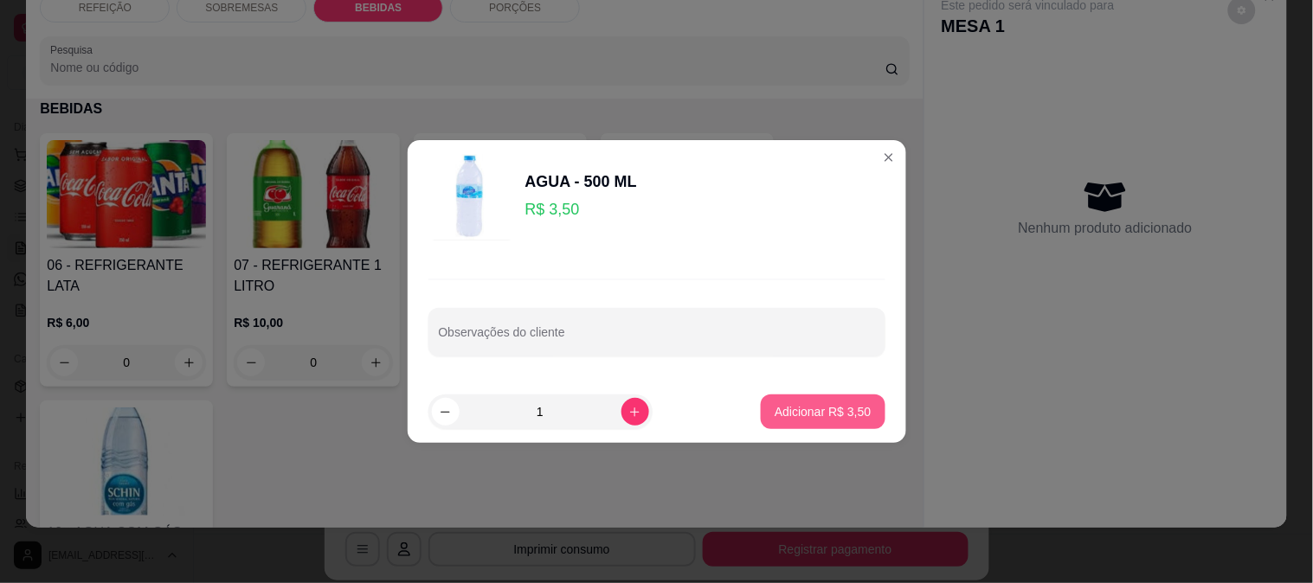
click at [849, 413] on p "Adicionar R$ 3,50" at bounding box center [823, 411] width 96 height 17
type input "1"
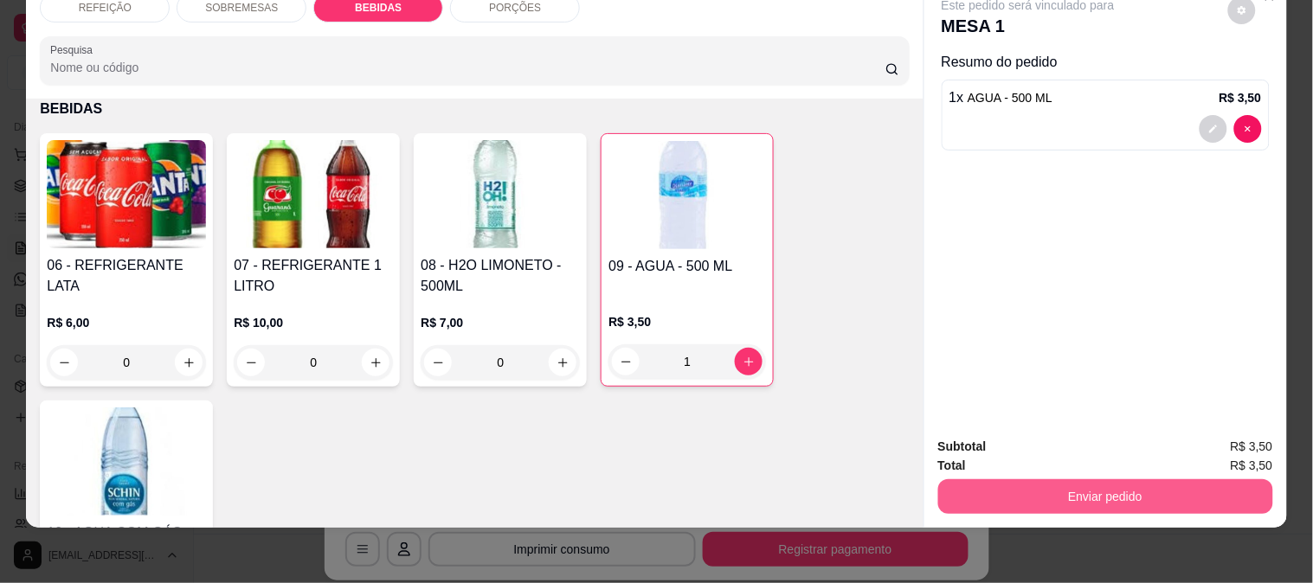
click at [1104, 479] on button "Enviar pedido" at bounding box center [1105, 496] width 335 height 35
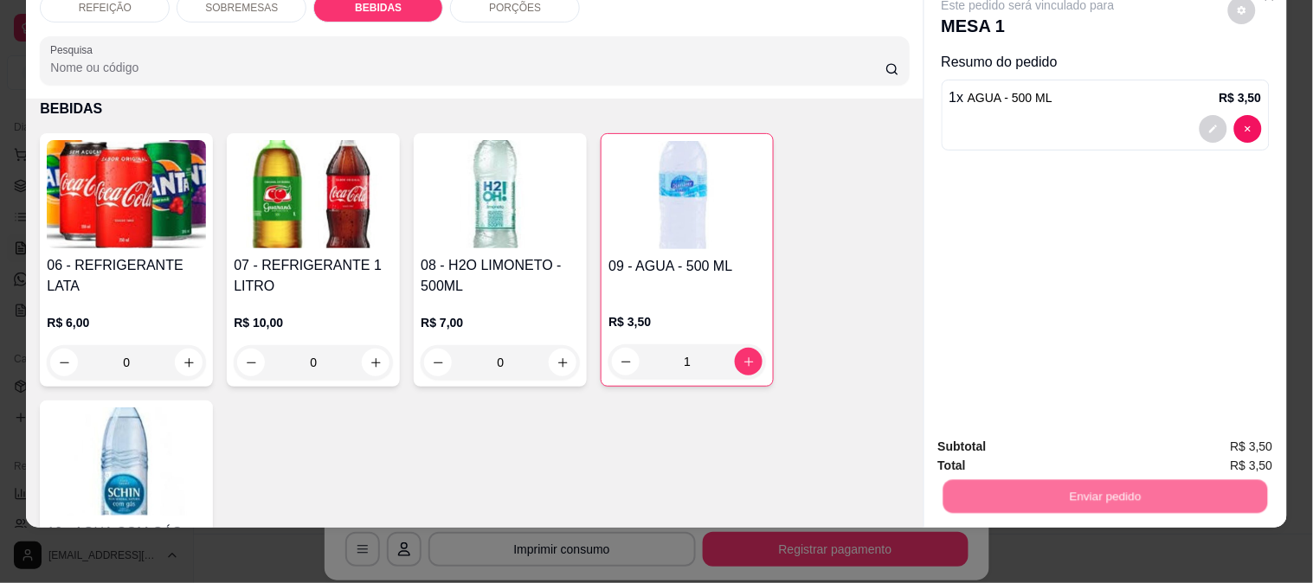
click at [965, 440] on button "Não registrar e enviar pedido" at bounding box center [1048, 439] width 180 height 33
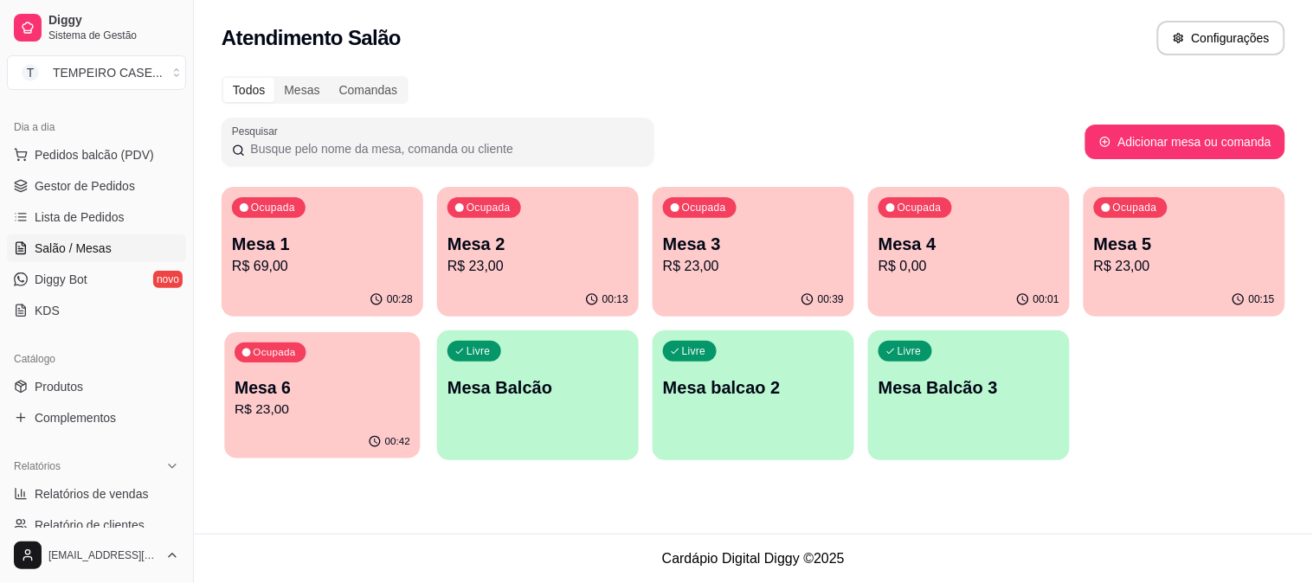
click at [293, 414] on p "R$ 23,00" at bounding box center [323, 410] width 176 height 20
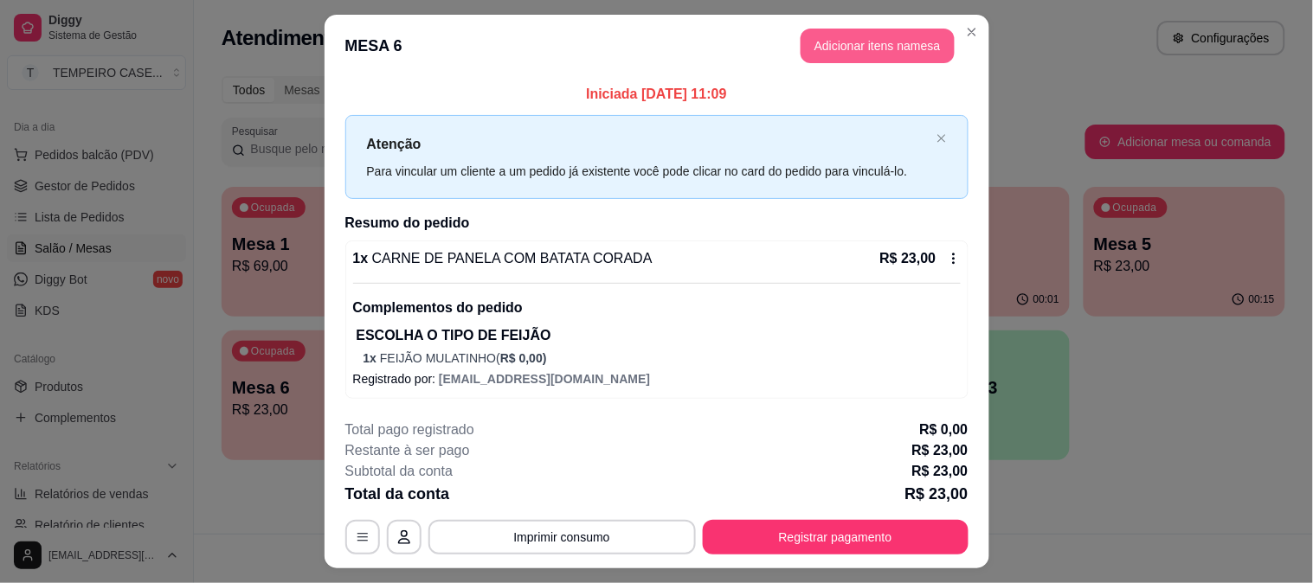
click at [832, 41] on button "Adicionar itens na mesa" at bounding box center [877, 46] width 154 height 35
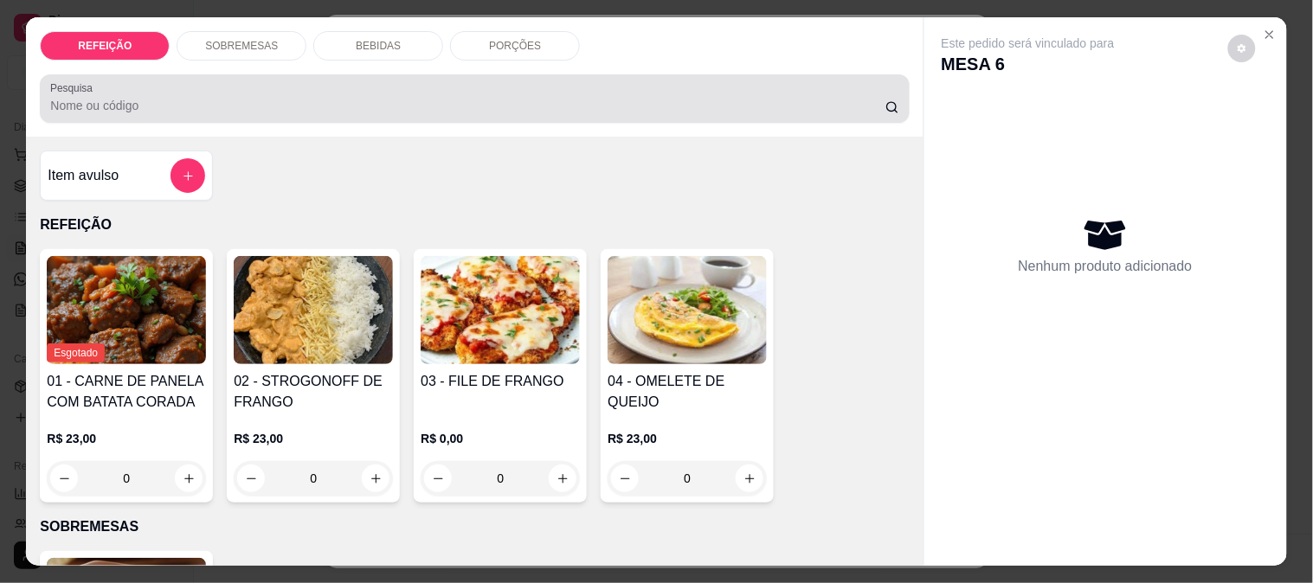
click at [370, 44] on p "BEBIDAS" at bounding box center [378, 46] width 45 height 14
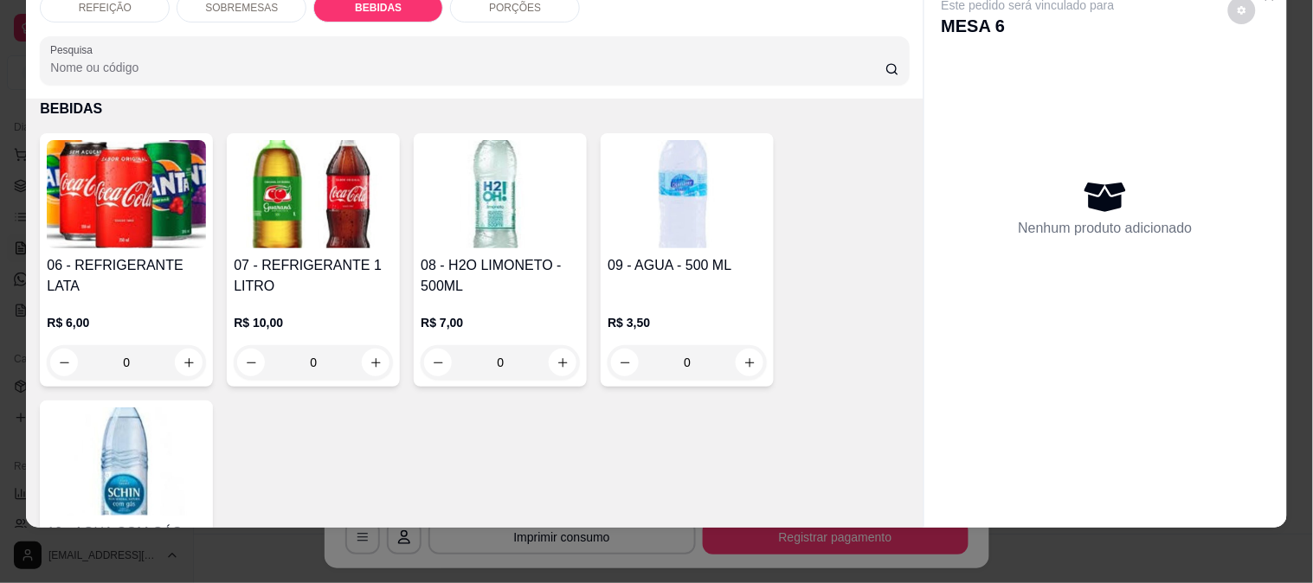
click at [195, 183] on img at bounding box center [126, 194] width 159 height 108
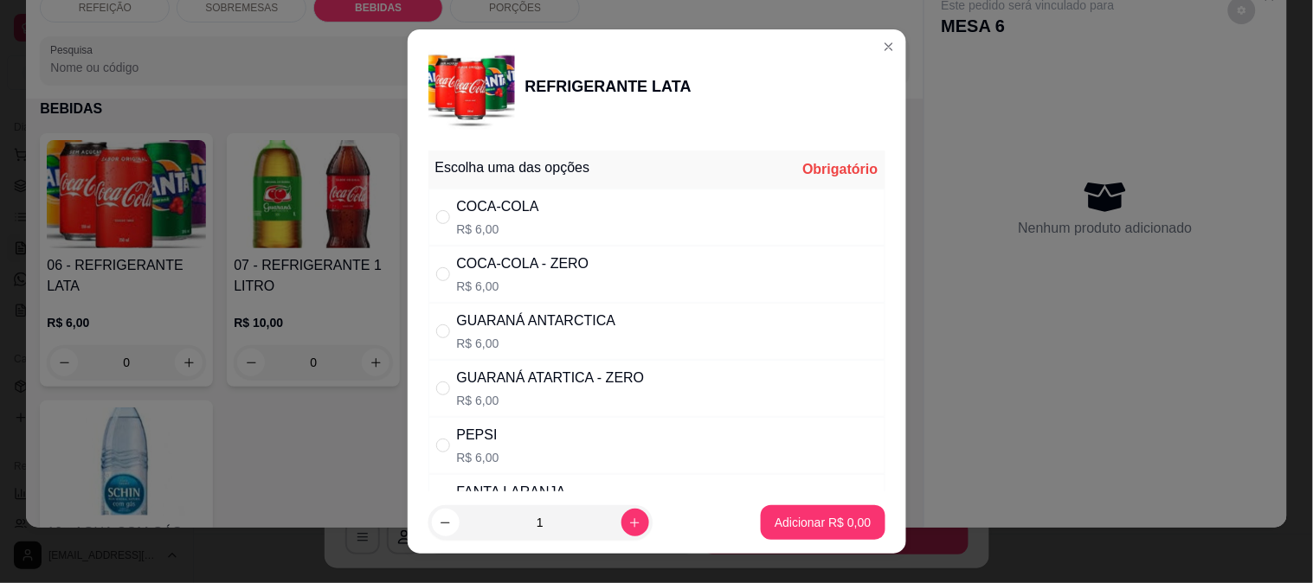
click at [575, 222] on div "COCA-COLA R$ 6,00" at bounding box center [656, 217] width 457 height 57
radio input "true"
click at [819, 525] on p "Adicionar R$ 6,00" at bounding box center [822, 523] width 93 height 16
type input "1"
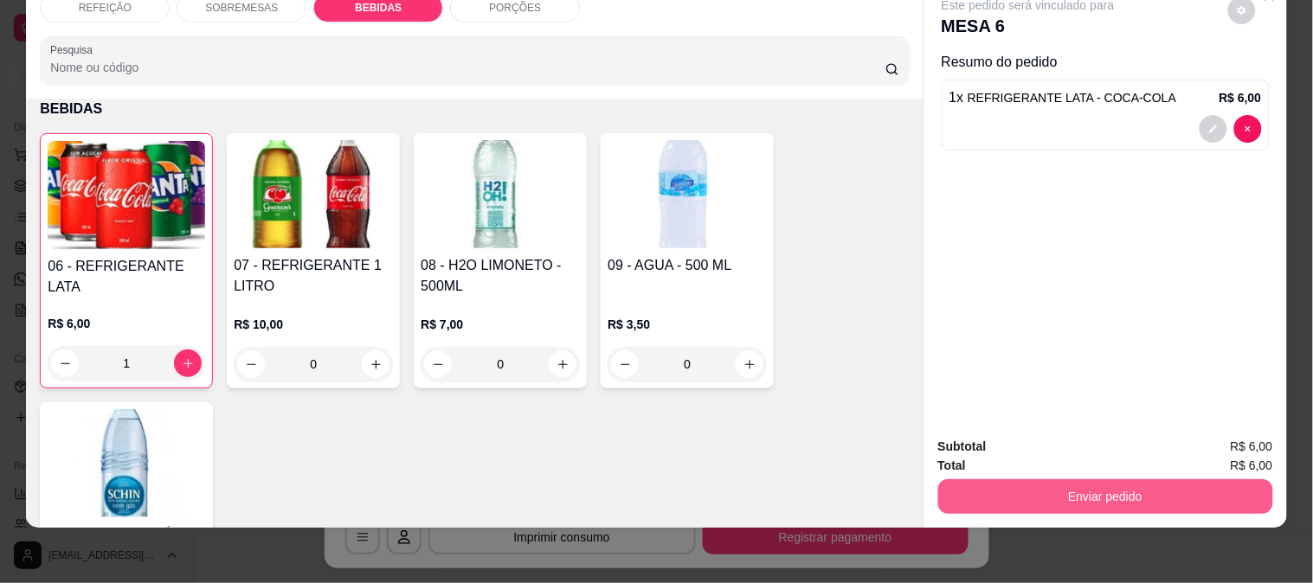
click at [1018, 481] on button "Enviar pedido" at bounding box center [1105, 496] width 335 height 35
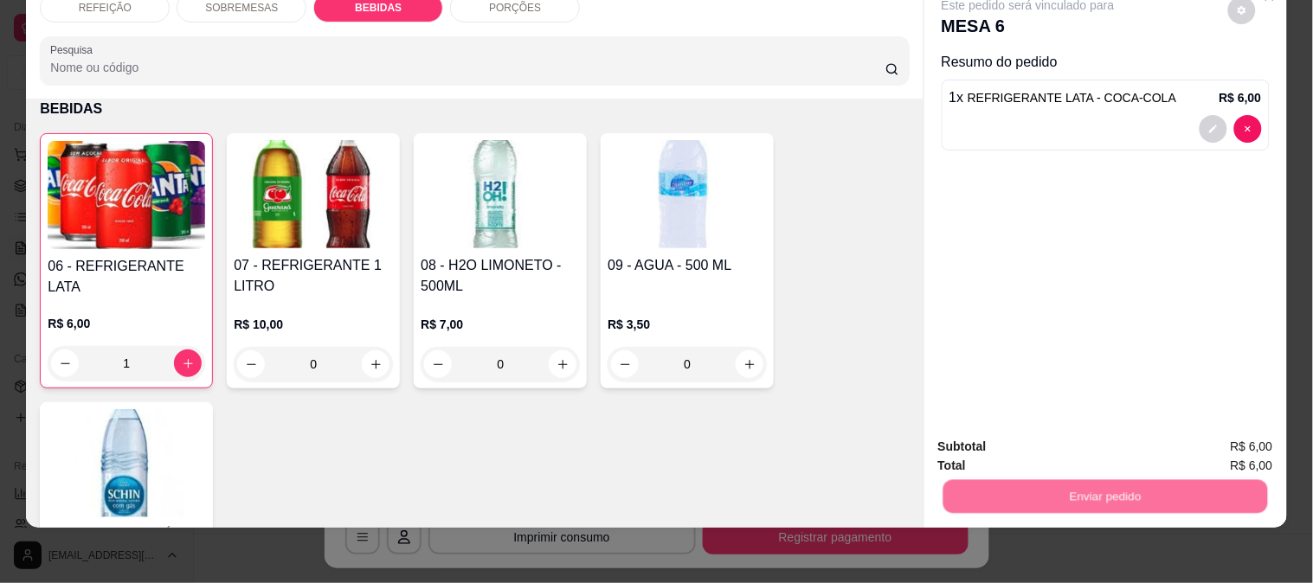
click at [1013, 452] on button "Não registrar e enviar pedido" at bounding box center [1048, 439] width 180 height 33
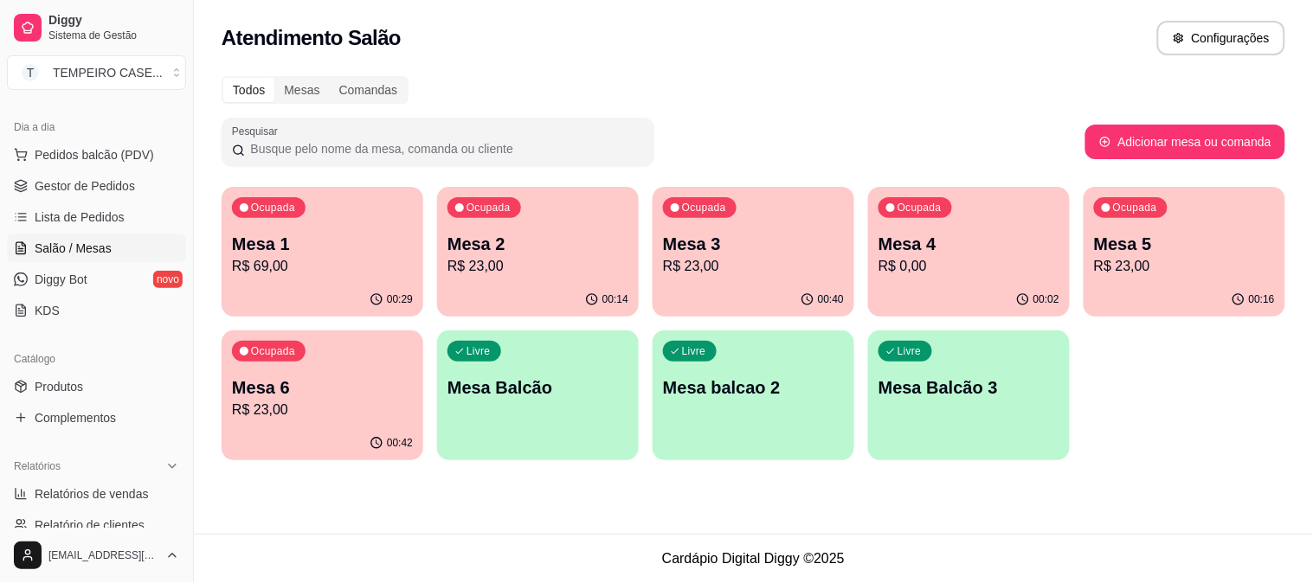
click at [737, 237] on p "Mesa 3" at bounding box center [753, 244] width 181 height 24
click at [325, 256] on p "R$ 69,00" at bounding box center [322, 266] width 181 height 21
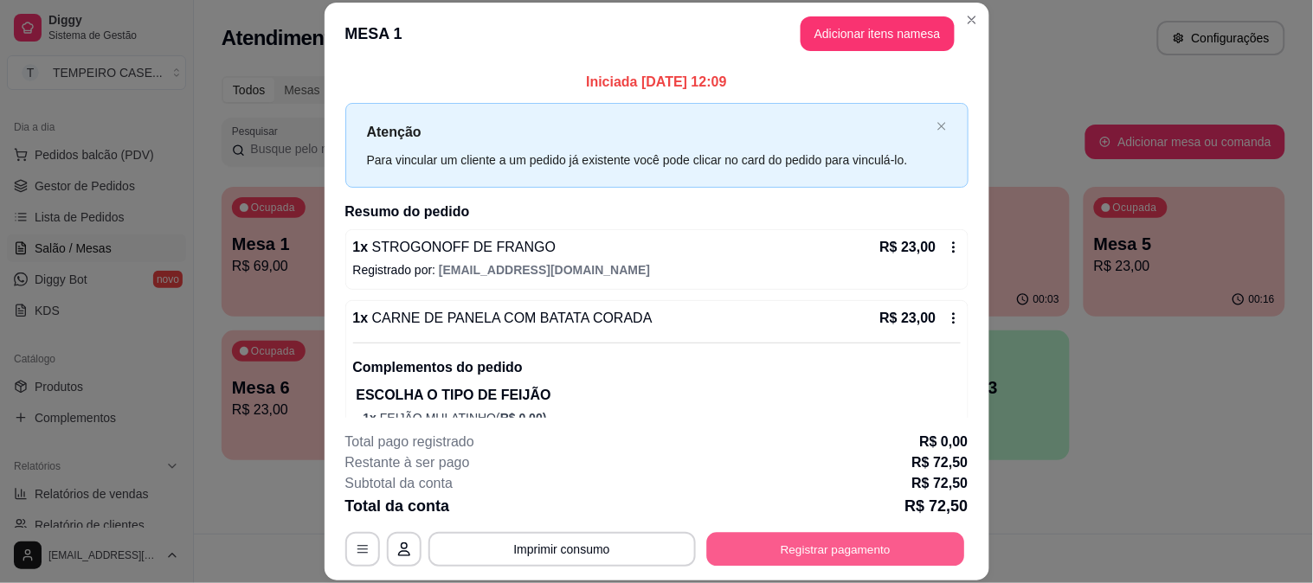
click at [784, 551] on button "Registrar pagamento" at bounding box center [835, 549] width 258 height 34
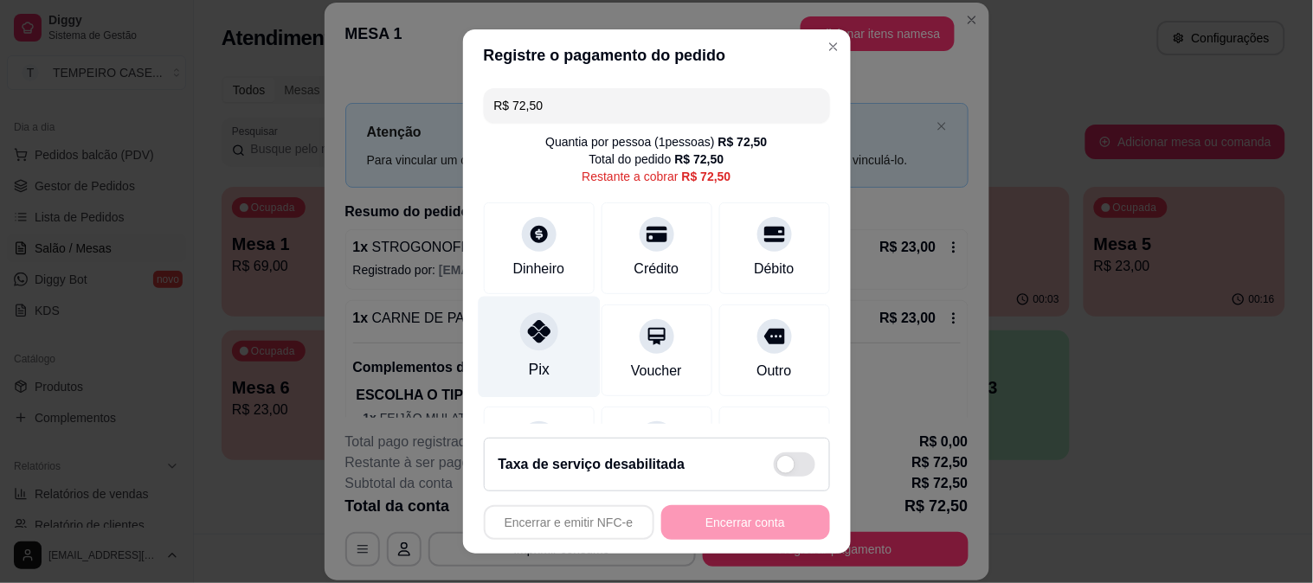
click at [528, 361] on div "Pix" at bounding box center [538, 369] width 21 height 23
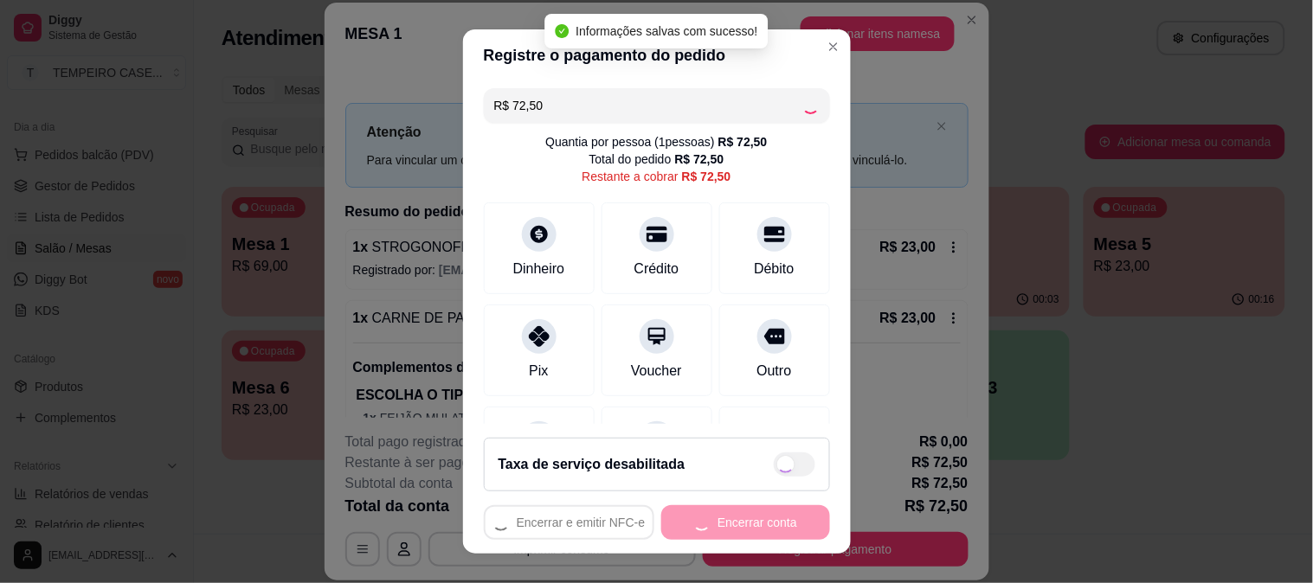
type input "R$ 0,00"
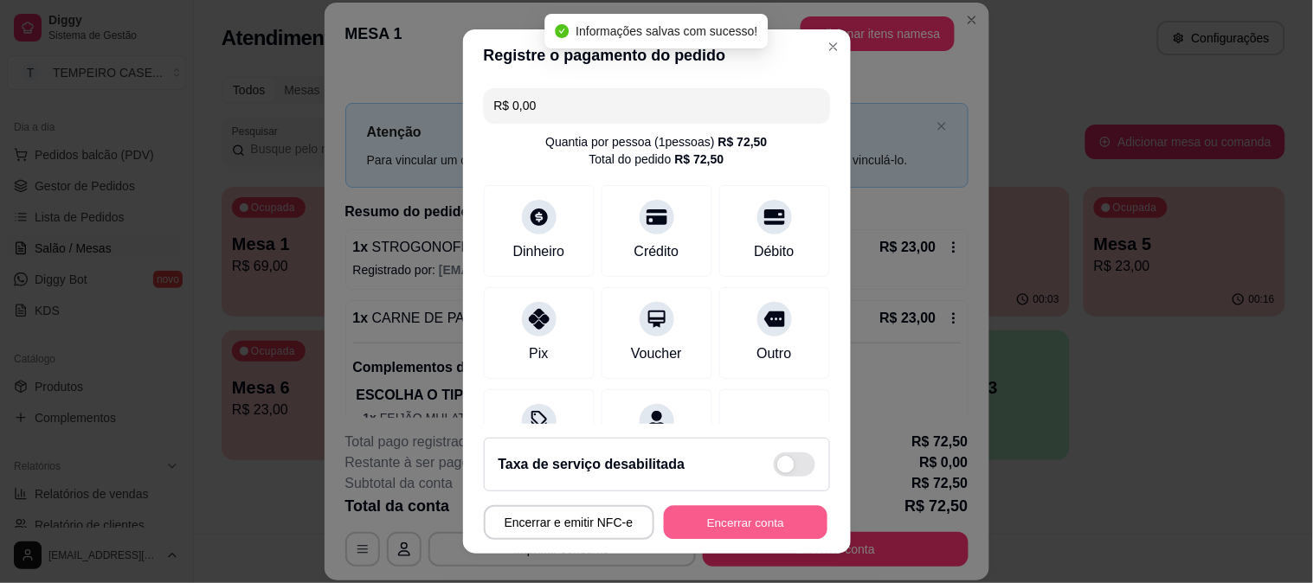
click at [732, 525] on button "Encerrar conta" at bounding box center [746, 523] width 164 height 34
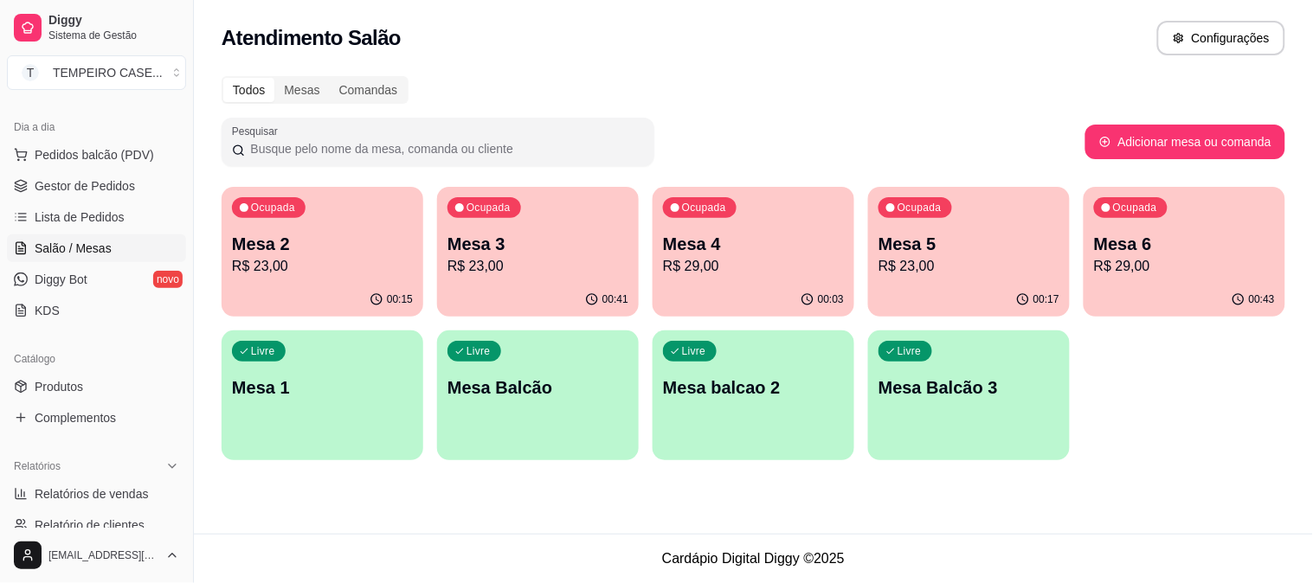
click at [1180, 284] on div "00:43" at bounding box center [1184, 300] width 202 height 34
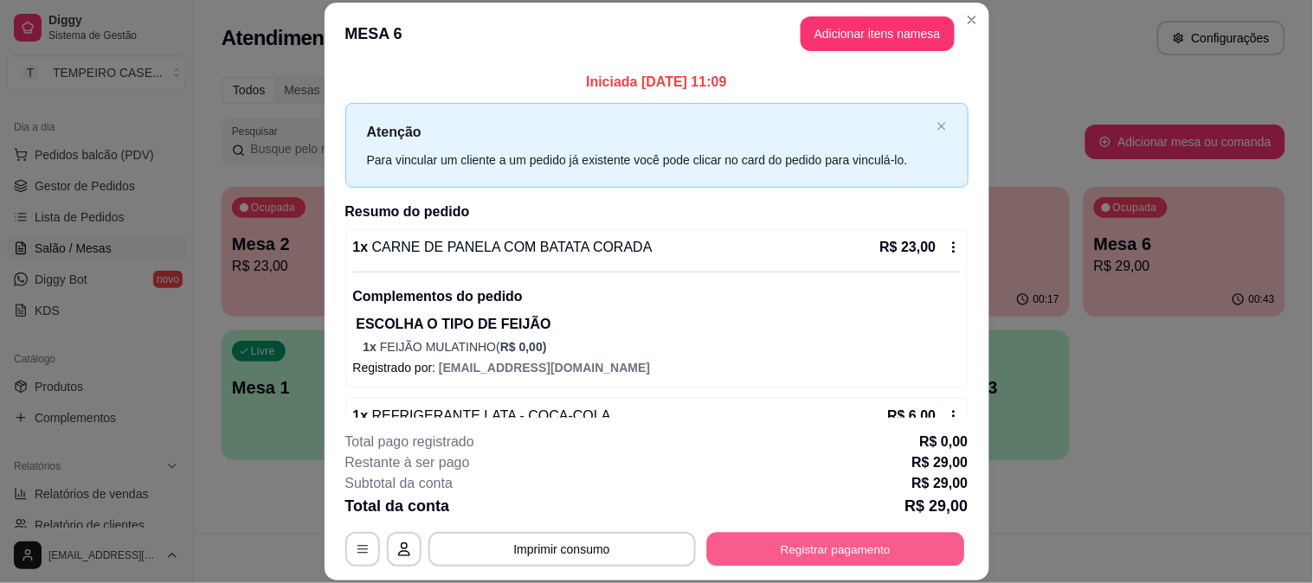
click at [841, 554] on button "Registrar pagamento" at bounding box center [835, 549] width 258 height 34
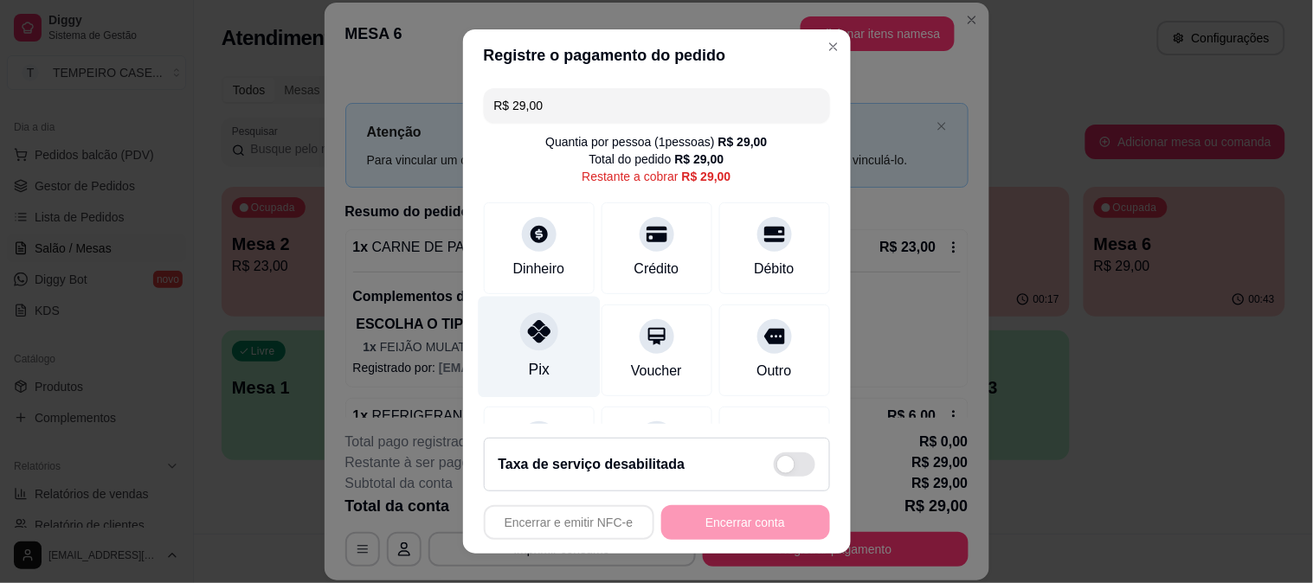
click at [530, 350] on div at bounding box center [539, 331] width 38 height 38
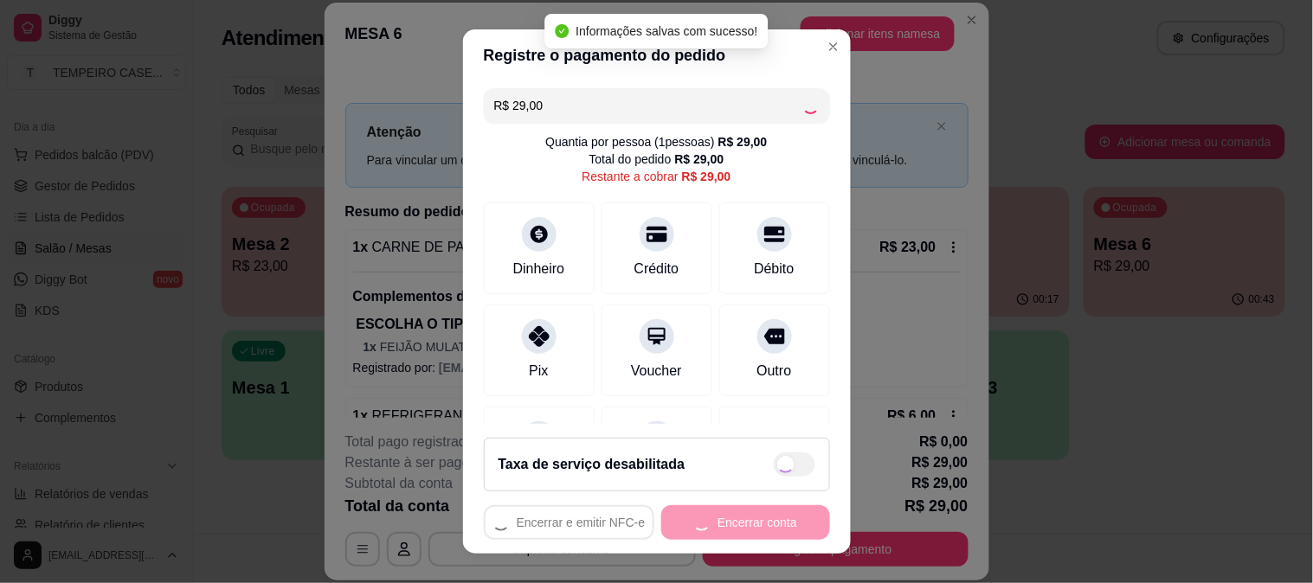
type input "R$ 0,00"
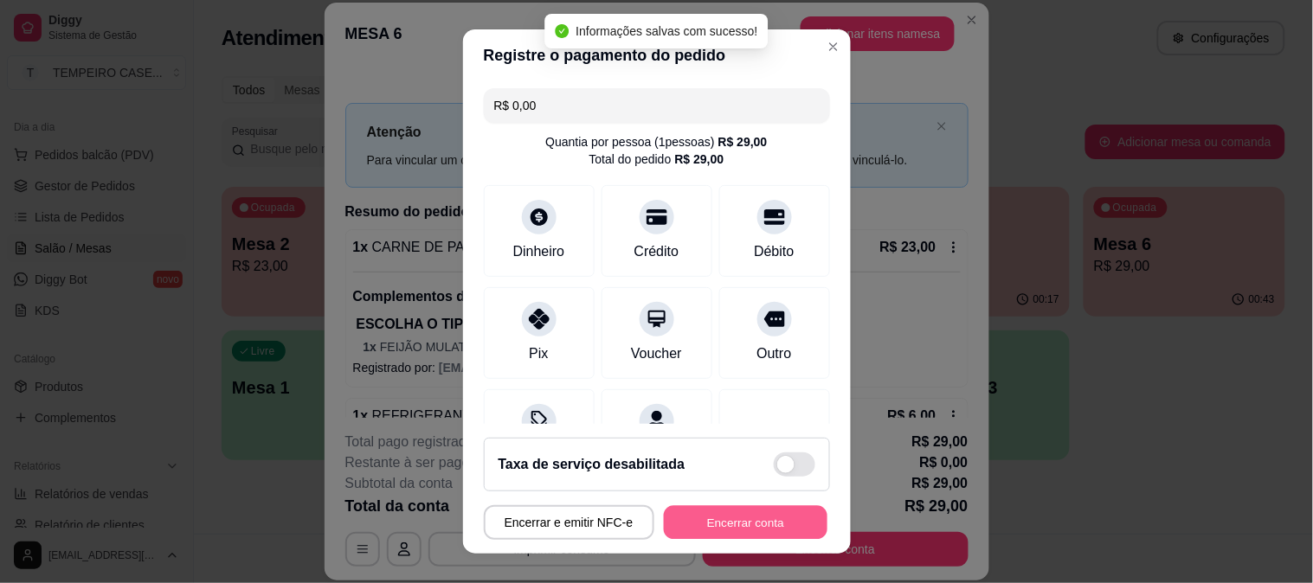
click at [755, 523] on button "Encerrar conta" at bounding box center [746, 523] width 164 height 34
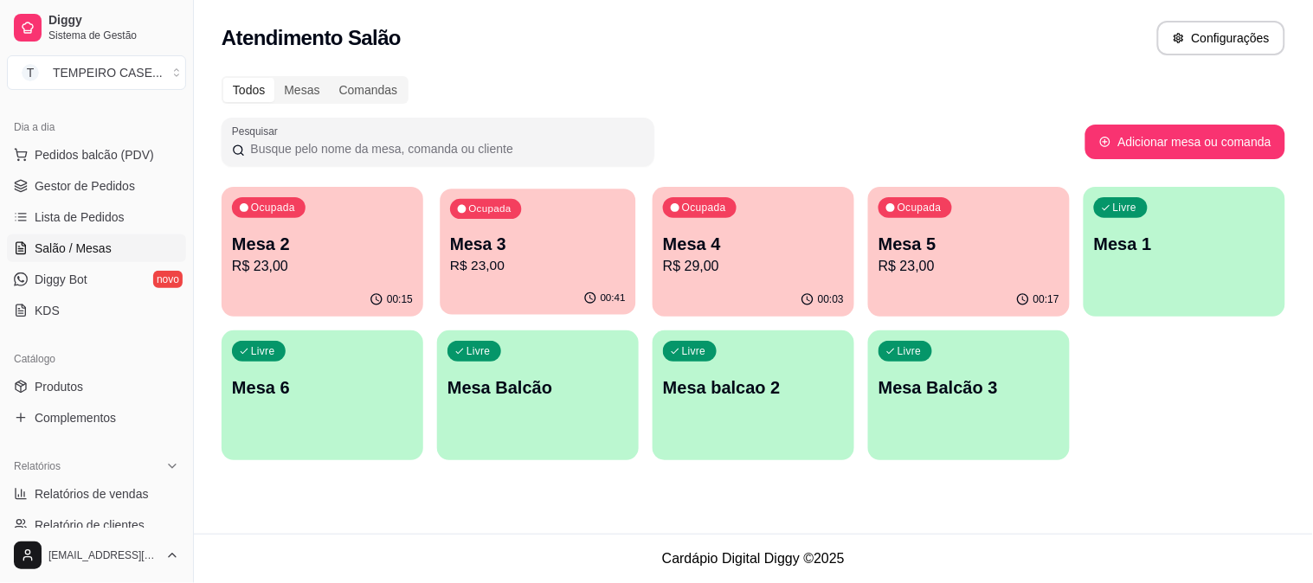
click at [601, 272] on p "R$ 23,00" at bounding box center [538, 266] width 176 height 20
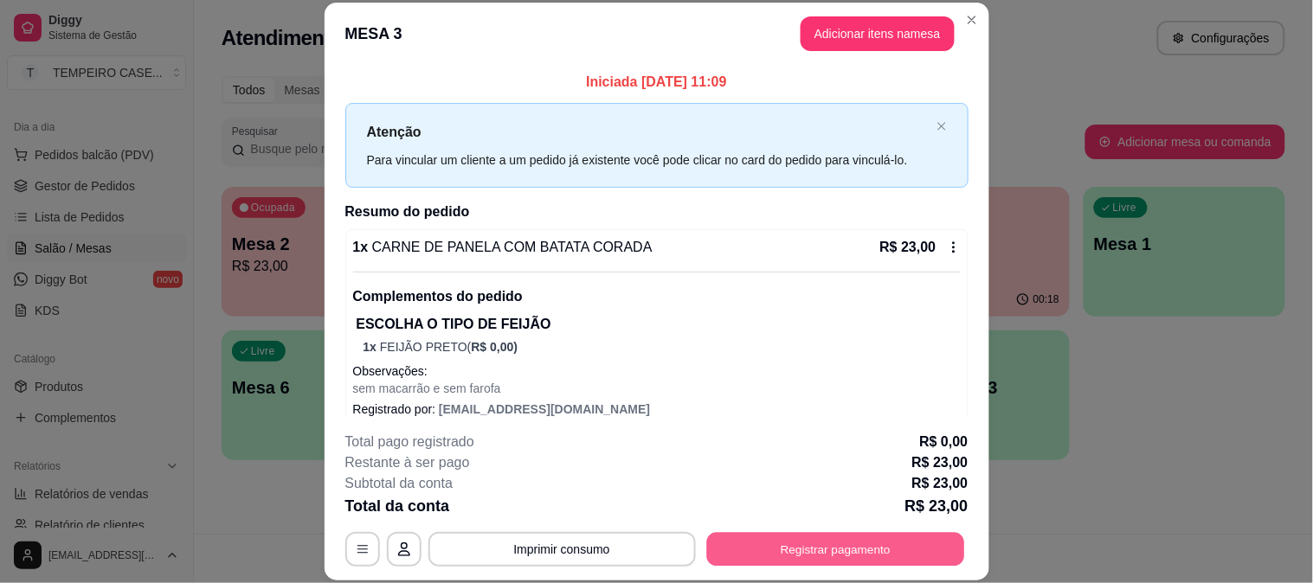
click at [760, 543] on button "Registrar pagamento" at bounding box center [835, 549] width 258 height 34
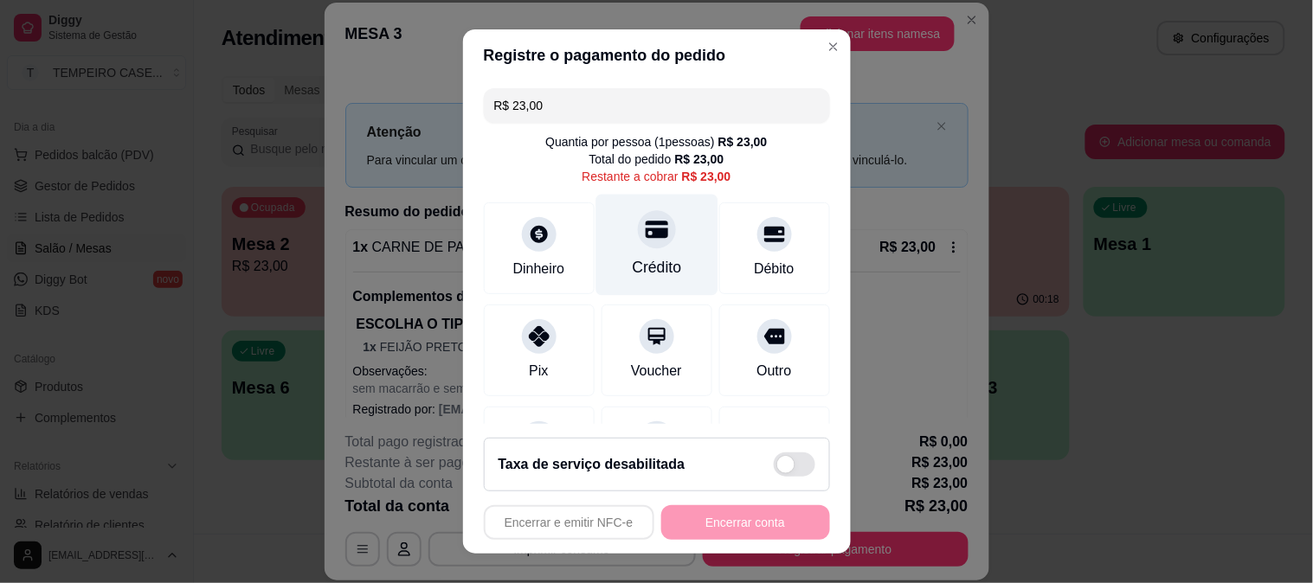
click at [645, 226] on icon at bounding box center [656, 229] width 23 height 23
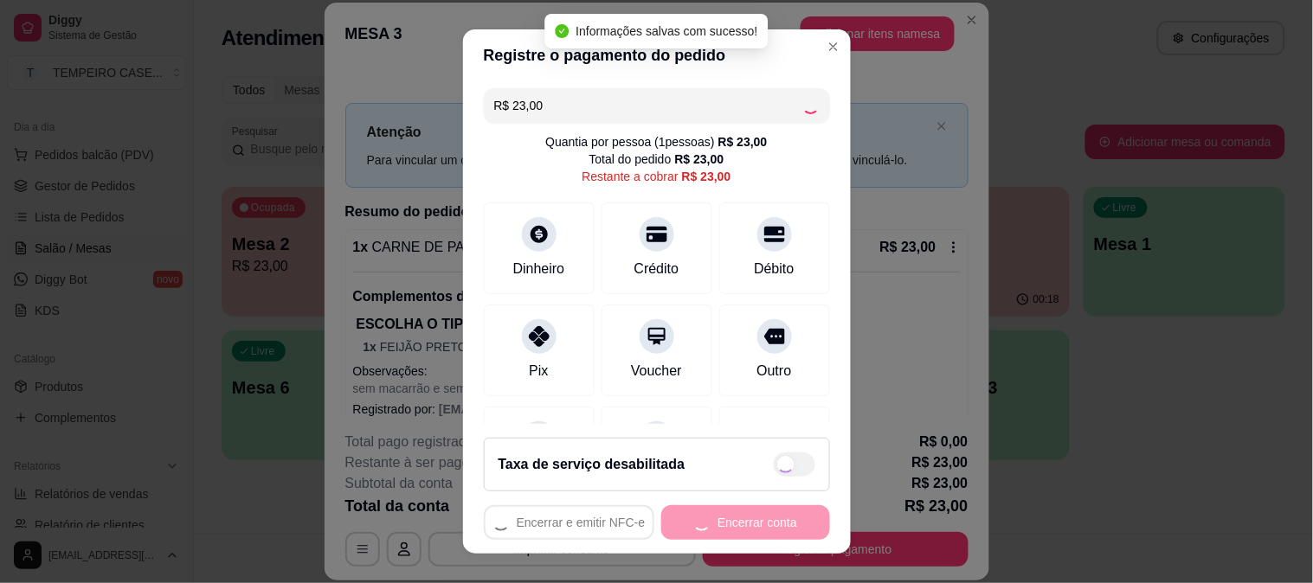
type input "R$ 0,00"
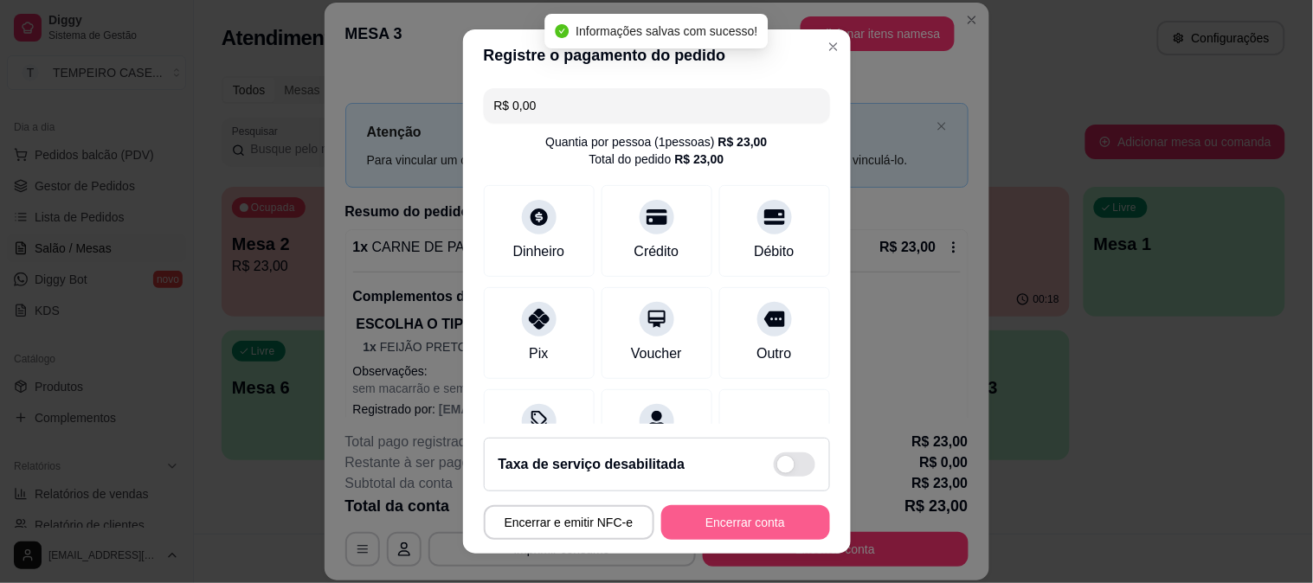
click at [733, 537] on button "Encerrar conta" at bounding box center [745, 522] width 169 height 35
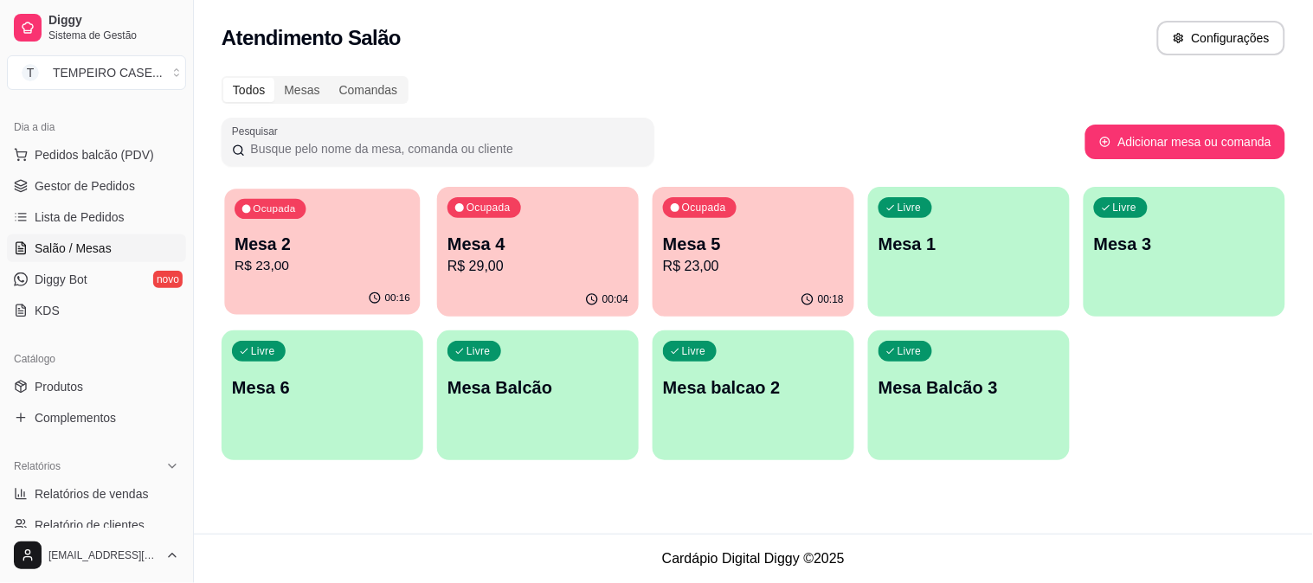
click at [290, 277] on div "Ocupada Mesa 2 R$ 23,00" at bounding box center [322, 235] width 196 height 93
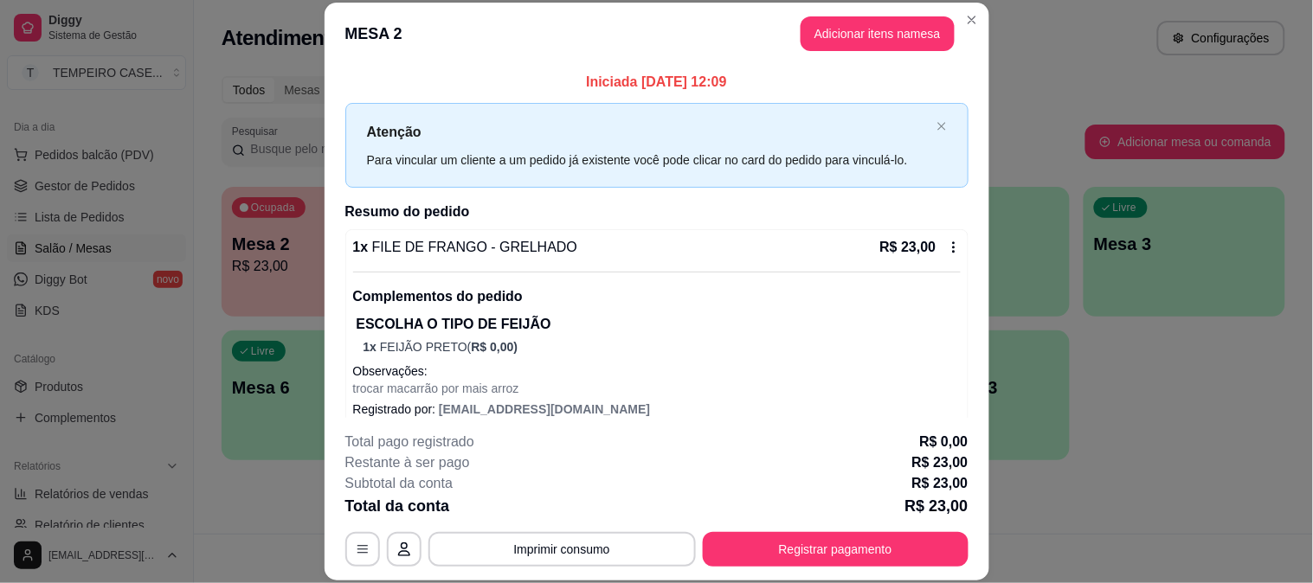
click at [789, 545] on button "Registrar pagamento" at bounding box center [836, 549] width 266 height 35
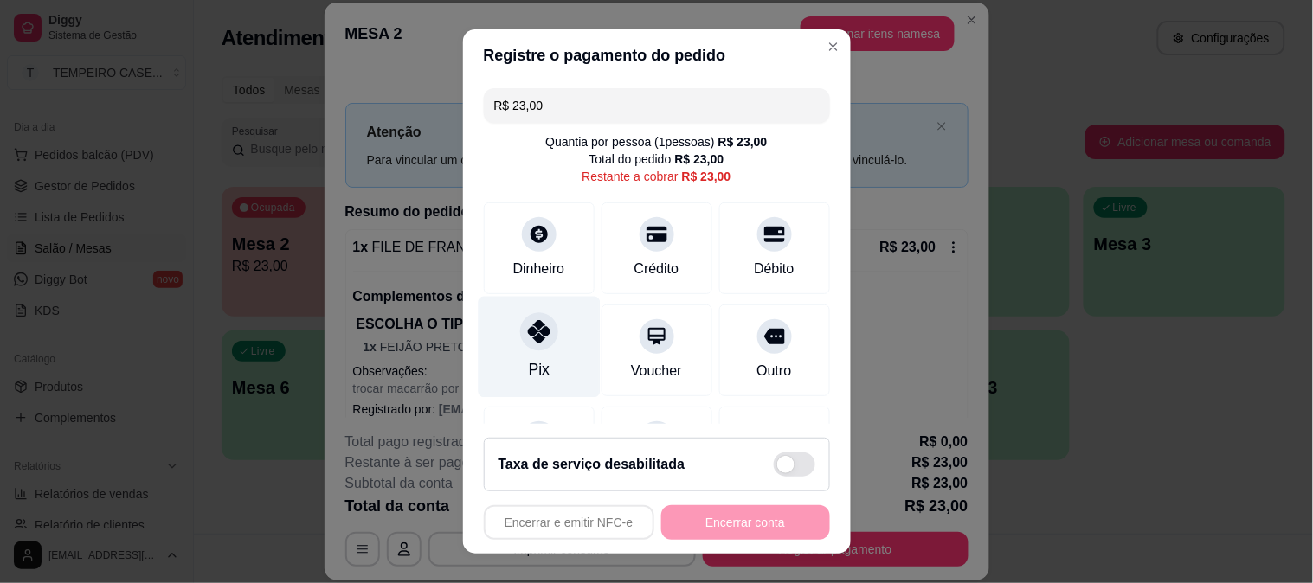
click at [550, 332] on div "Pix" at bounding box center [539, 346] width 122 height 101
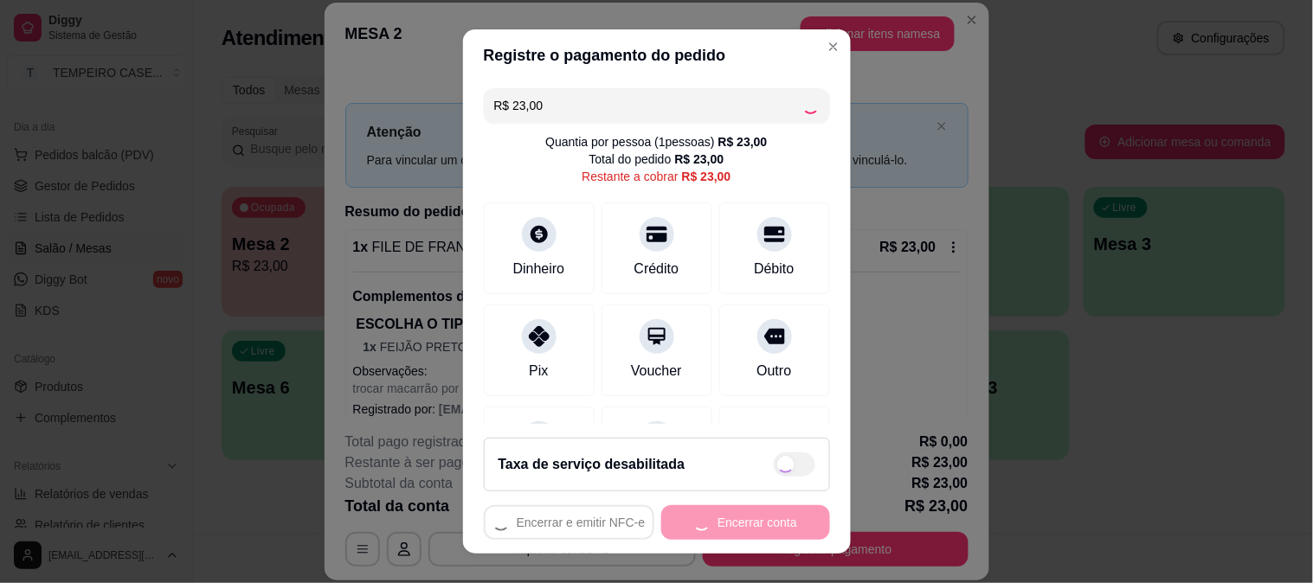
type input "R$ 0,00"
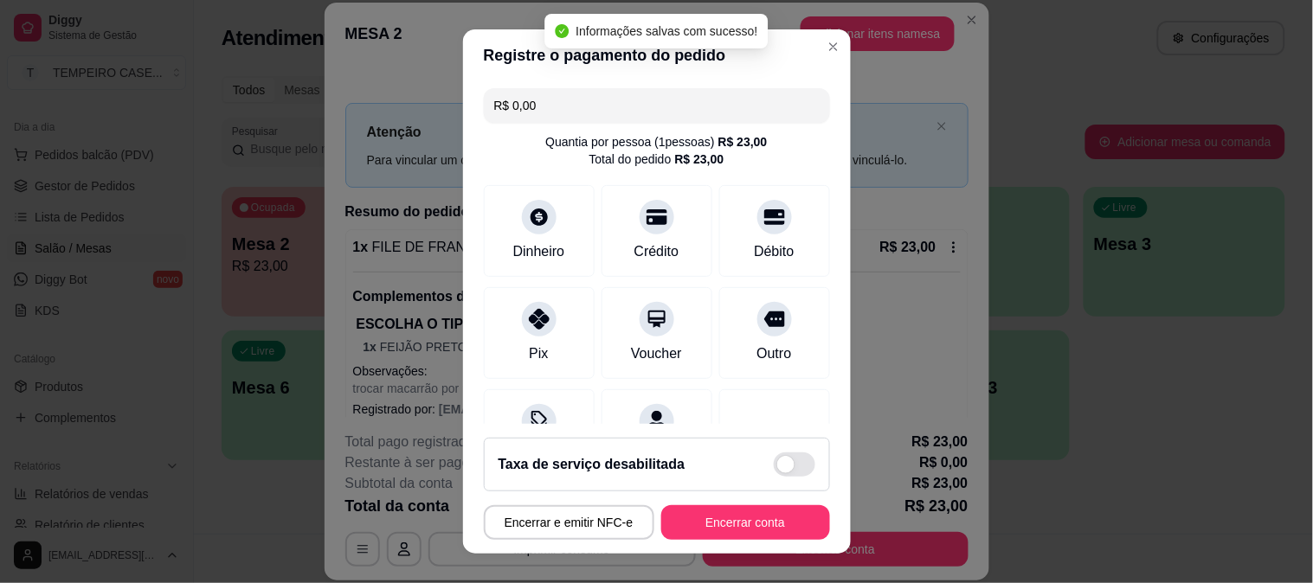
click at [707, 502] on footer "Taxa de serviço desabilitada Encerrar e emitir NFC-e Encerrar conta" at bounding box center [657, 489] width 388 height 130
click at [703, 525] on button "Encerrar conta" at bounding box center [745, 522] width 169 height 35
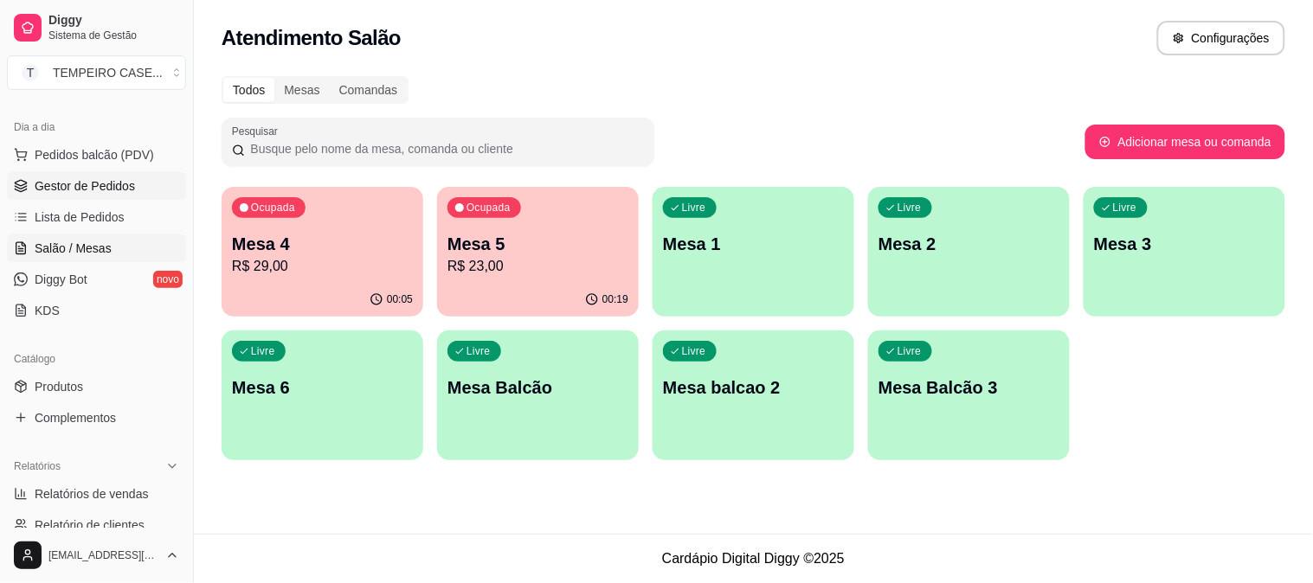
click at [88, 187] on span "Gestor de Pedidos" at bounding box center [85, 185] width 100 height 17
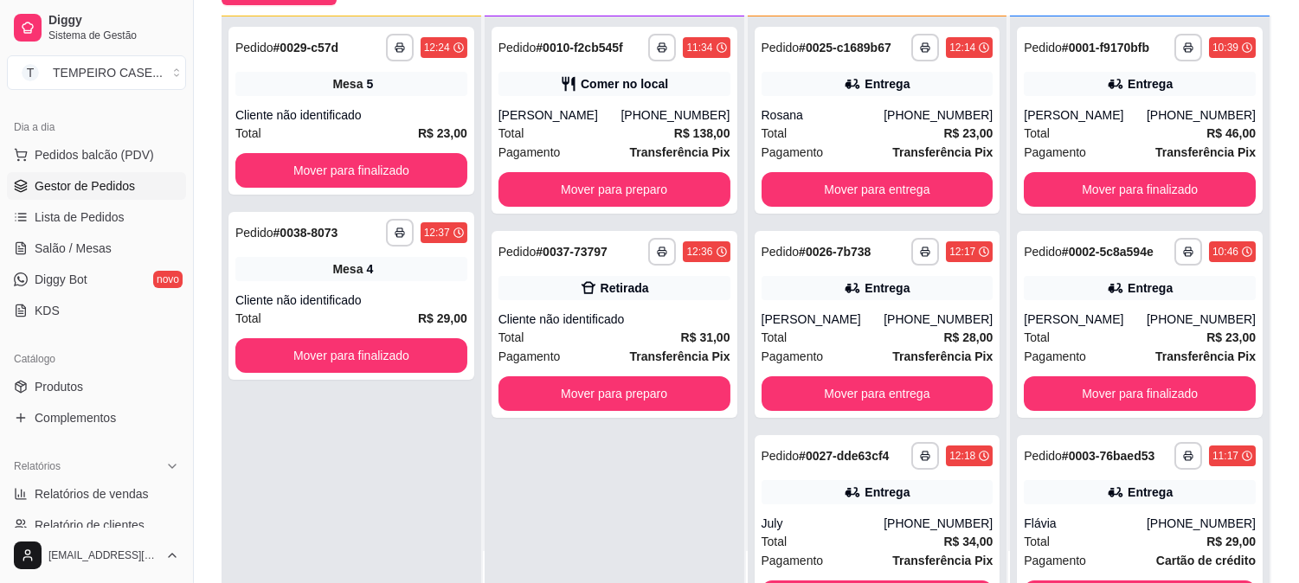
scroll to position [264, 0]
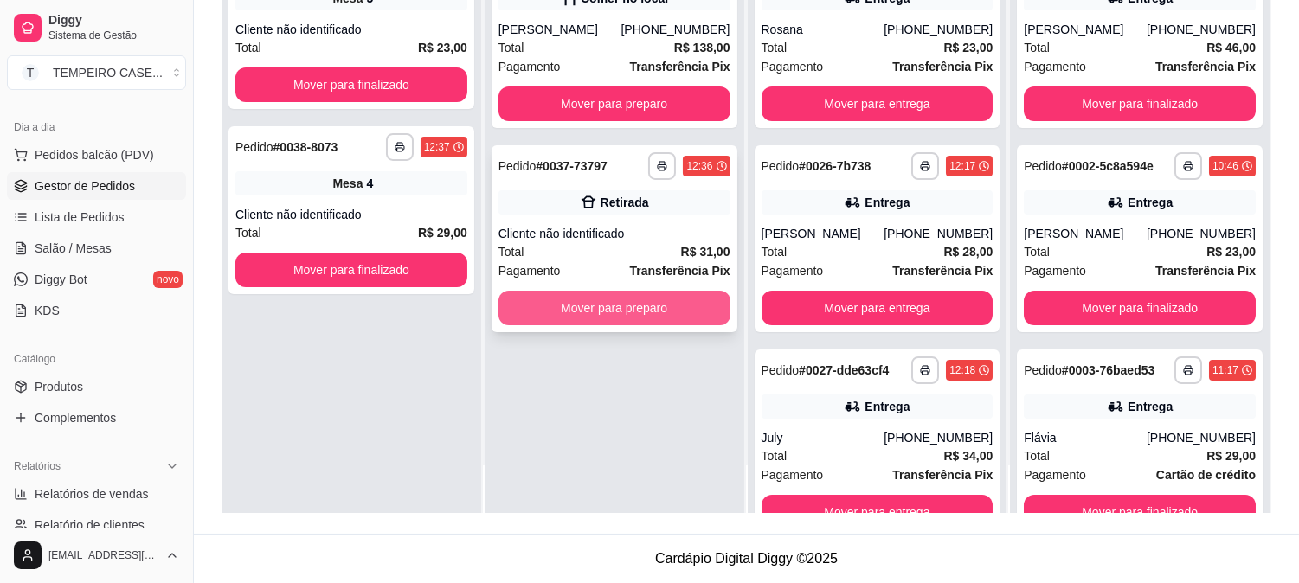
click at [564, 308] on button "Mover para preparo" at bounding box center [614, 308] width 232 height 35
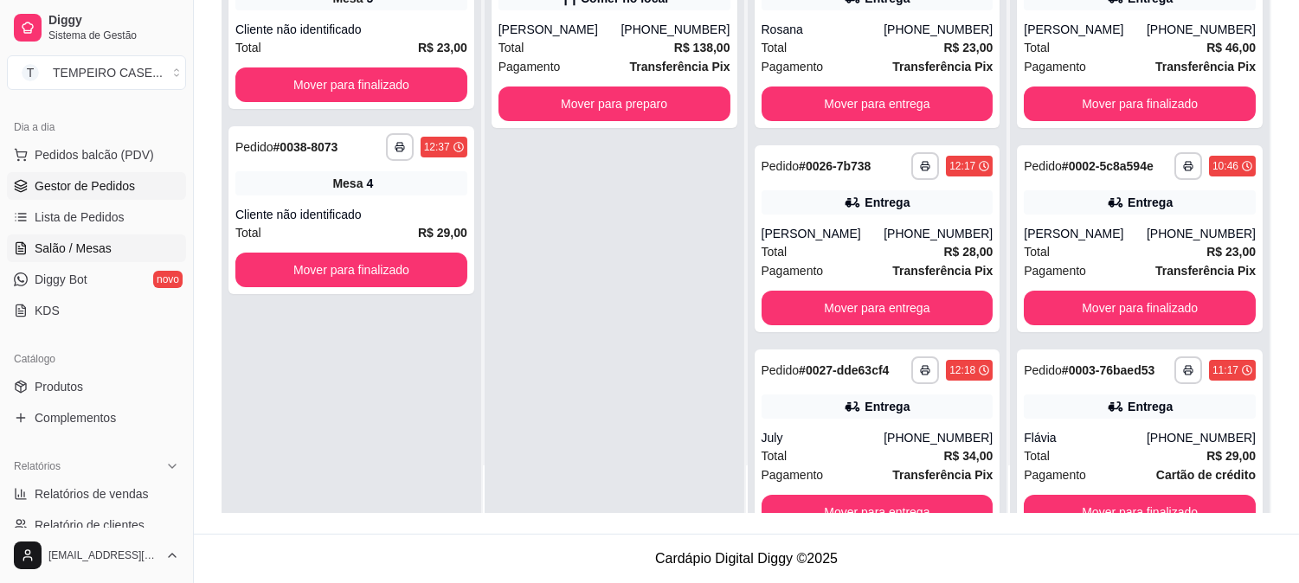
click at [61, 248] on span "Salão / Mesas" at bounding box center [73, 248] width 77 height 17
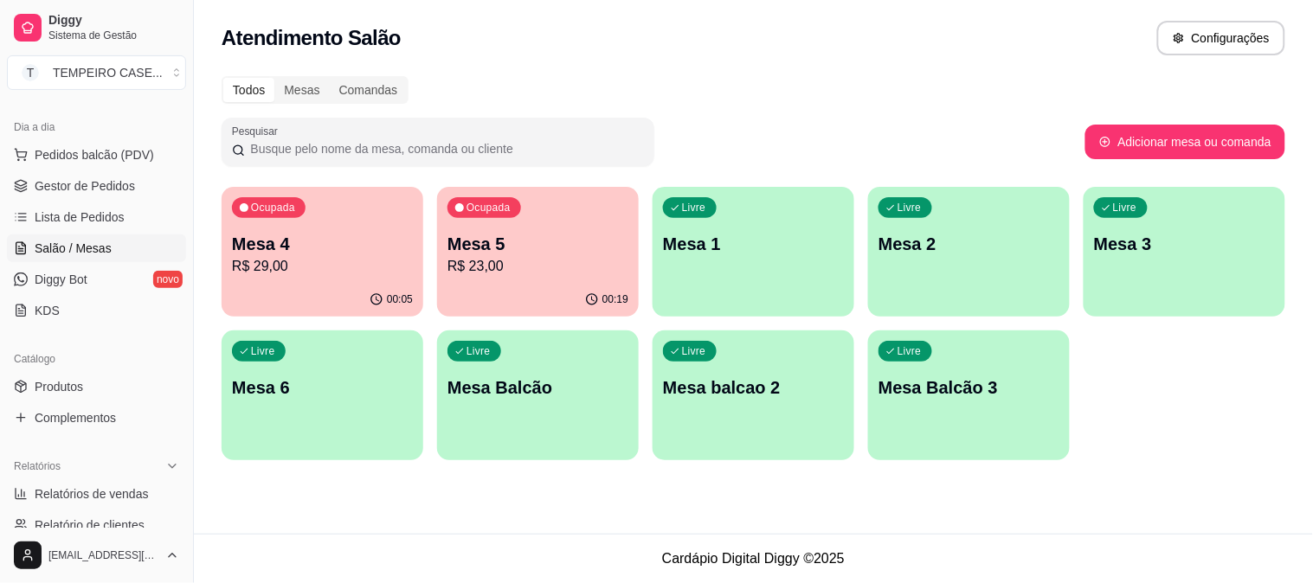
click at [538, 269] on p "R$ 23,00" at bounding box center [537, 266] width 181 height 21
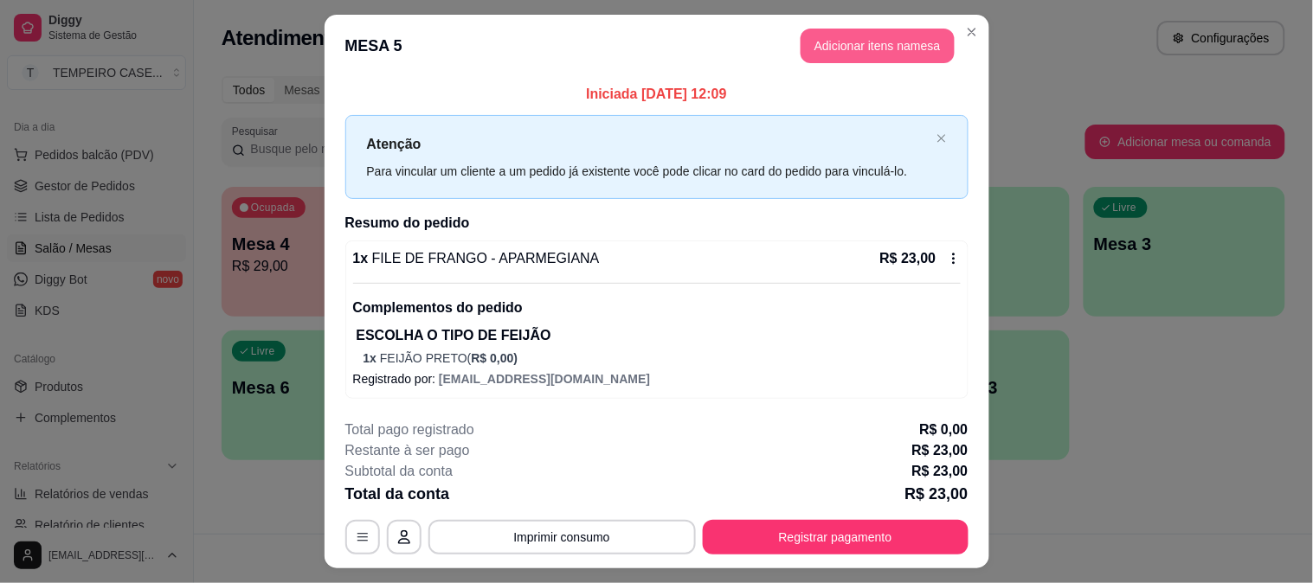
click at [849, 55] on button "Adicionar itens na mesa" at bounding box center [877, 46] width 154 height 35
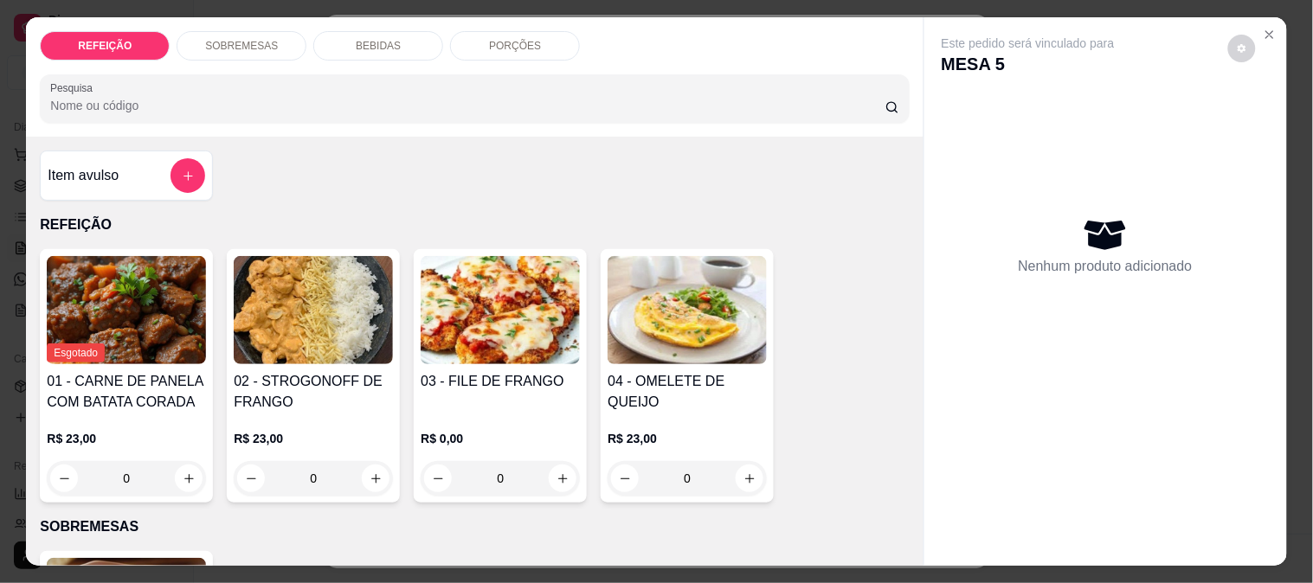
click at [356, 55] on div "REFEIÇÃO SOBREMESAS BEBIDAS PORÇÕES Pesquisa" at bounding box center [474, 76] width 897 height 119
click at [364, 39] on p "BEBIDAS" at bounding box center [378, 46] width 45 height 14
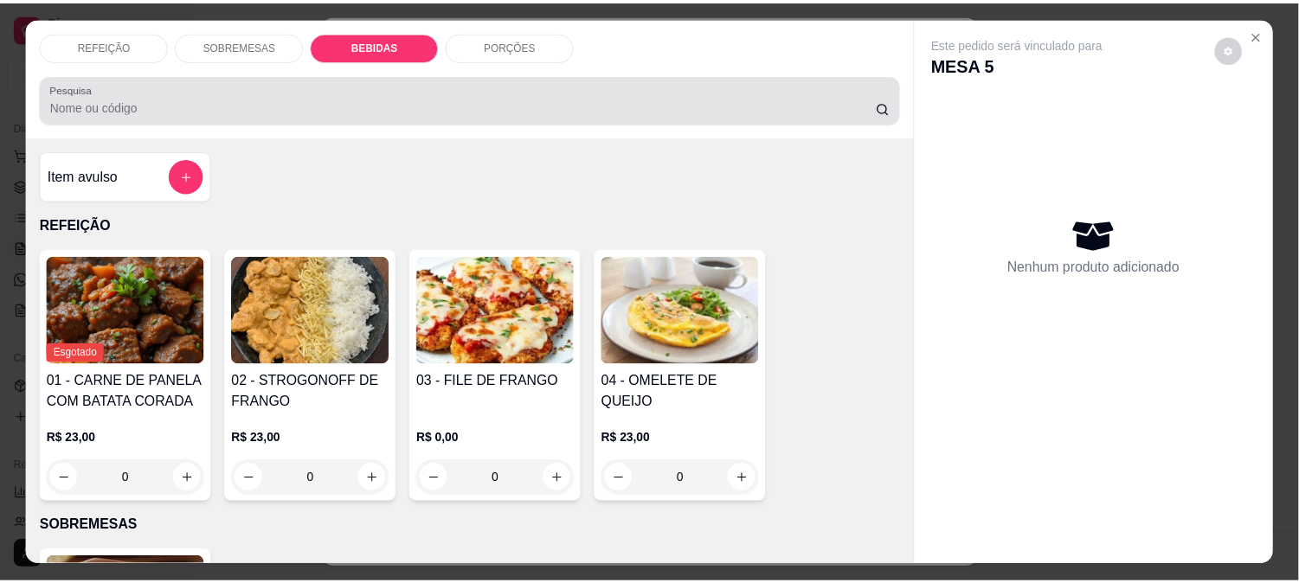
scroll to position [45, 0]
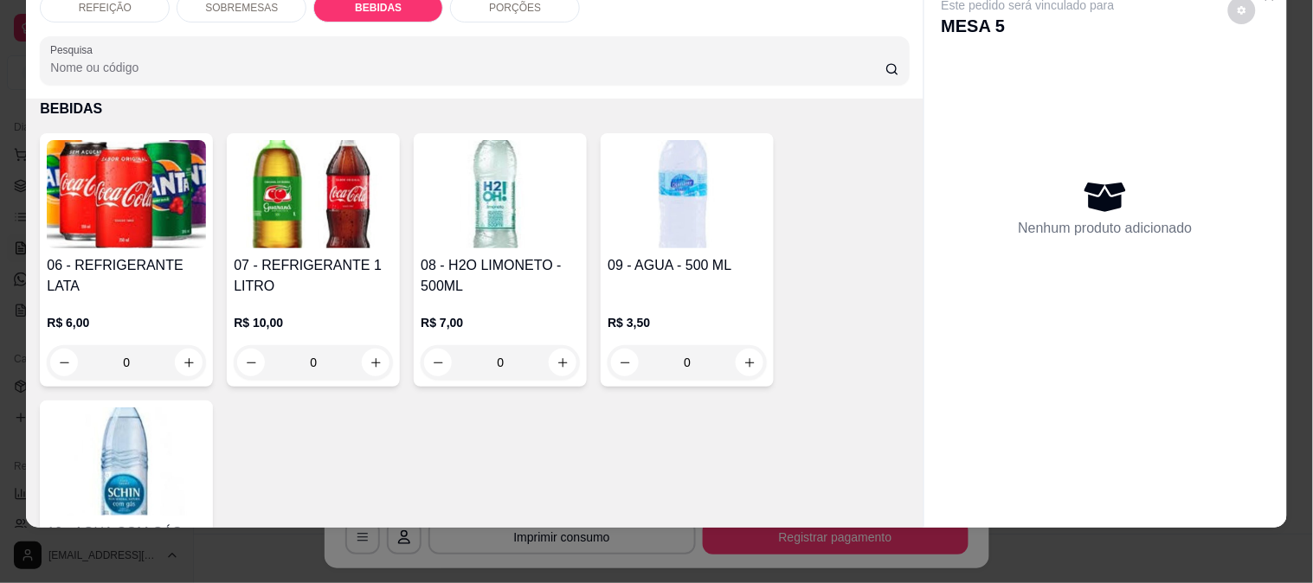
click at [485, 212] on img at bounding box center [500, 194] width 159 height 108
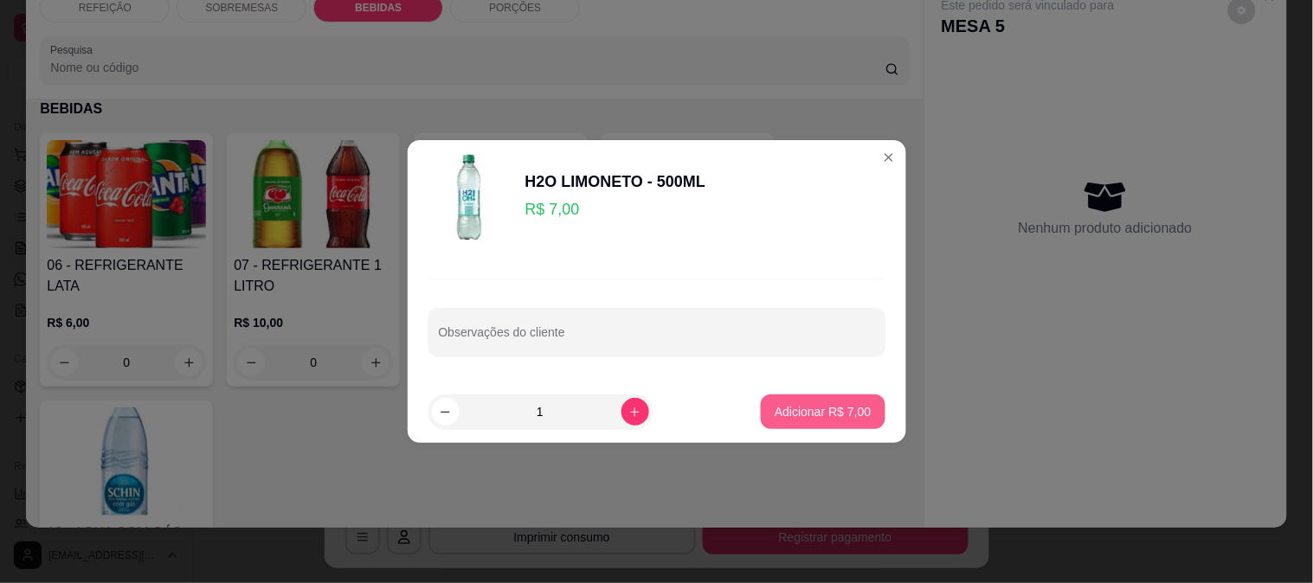
click at [793, 402] on button "Adicionar R$ 7,00" at bounding box center [823, 412] width 124 height 35
type input "1"
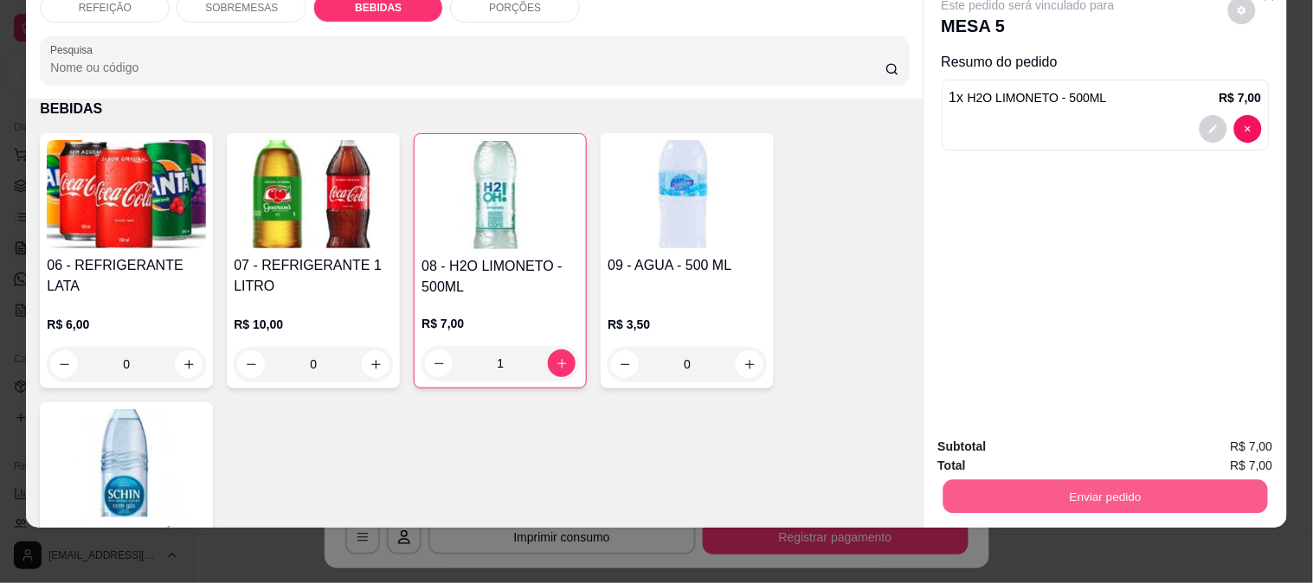
click at [1074, 479] on button "Enviar pedido" at bounding box center [1104, 496] width 325 height 34
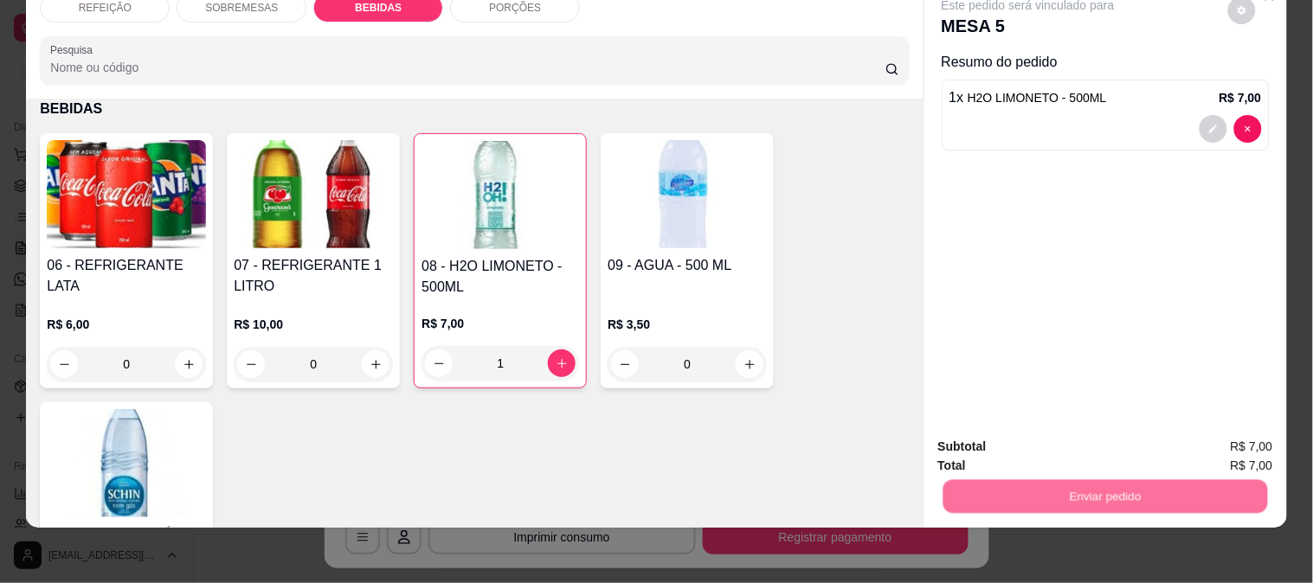
click at [1050, 431] on button "Não registrar e enviar pedido" at bounding box center [1048, 439] width 180 height 33
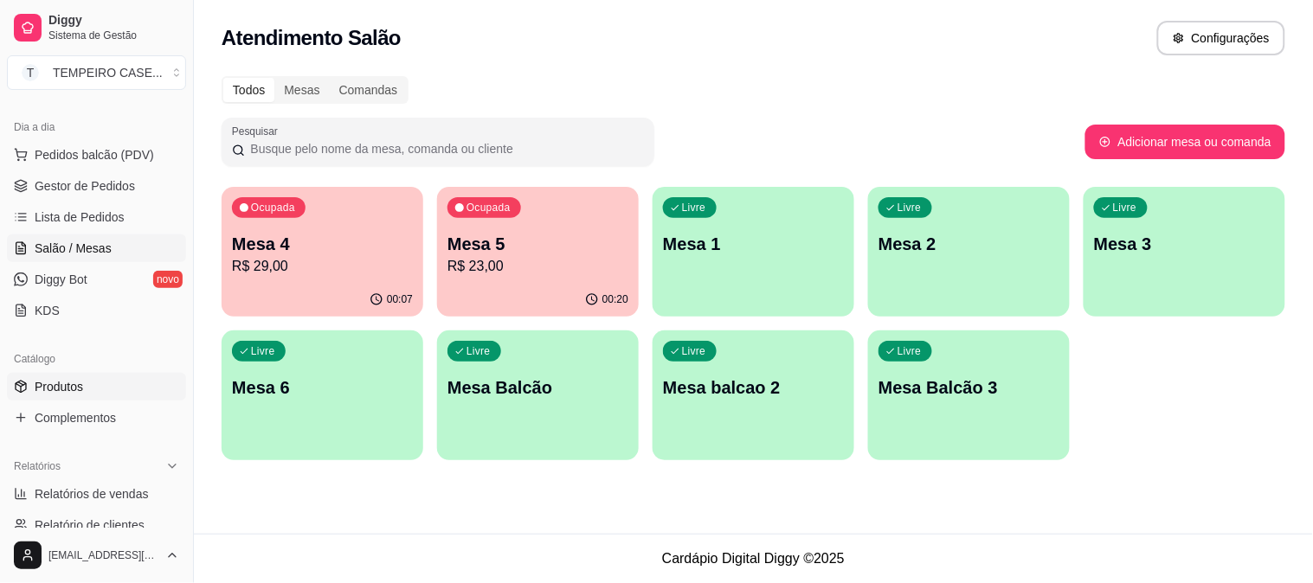
click at [33, 382] on link "Produtos" at bounding box center [96, 387] width 179 height 28
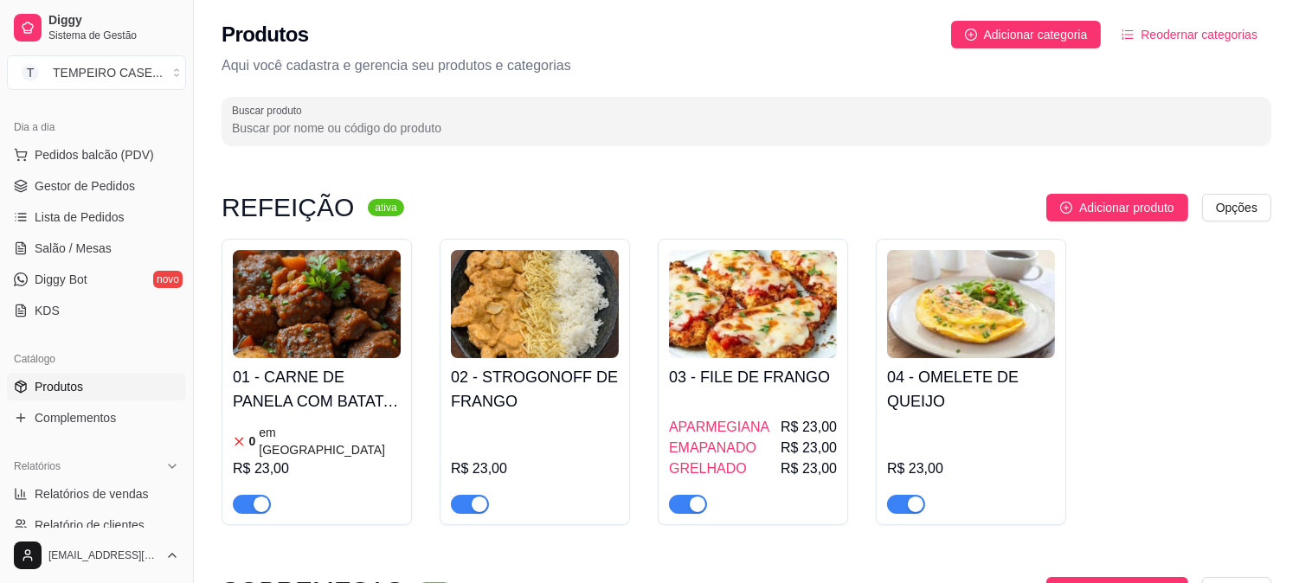
click at [372, 401] on h4 "01 - CARNE DE PANELA COM BATATA CORADA" at bounding box center [317, 389] width 168 height 48
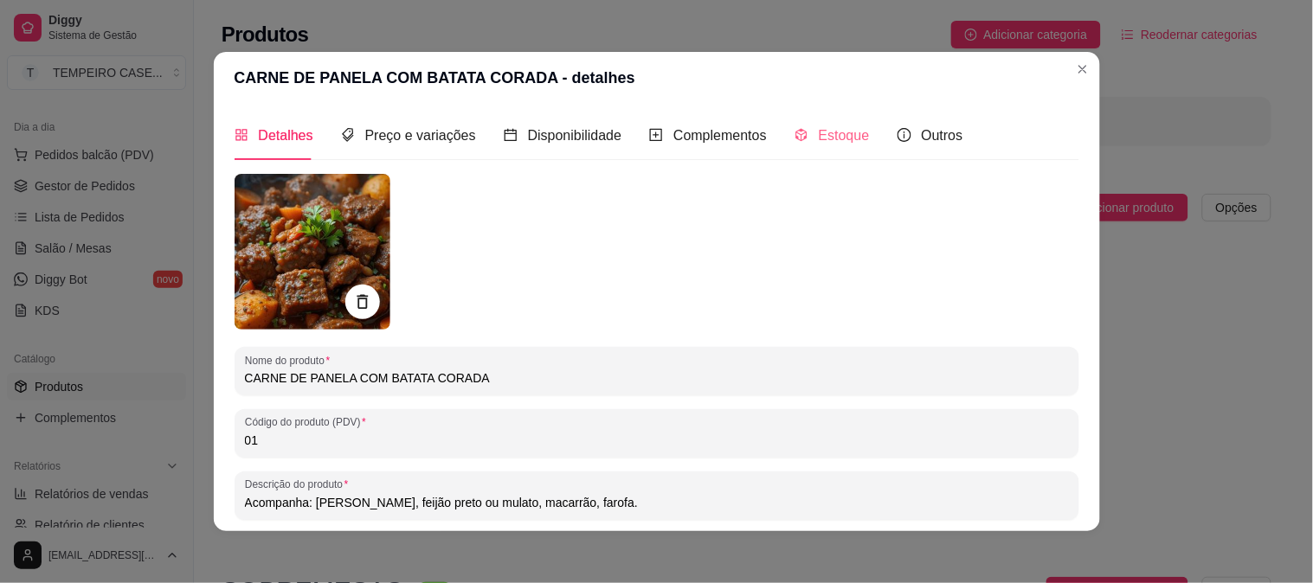
click at [826, 157] on div "Estoque" at bounding box center [831, 135] width 75 height 49
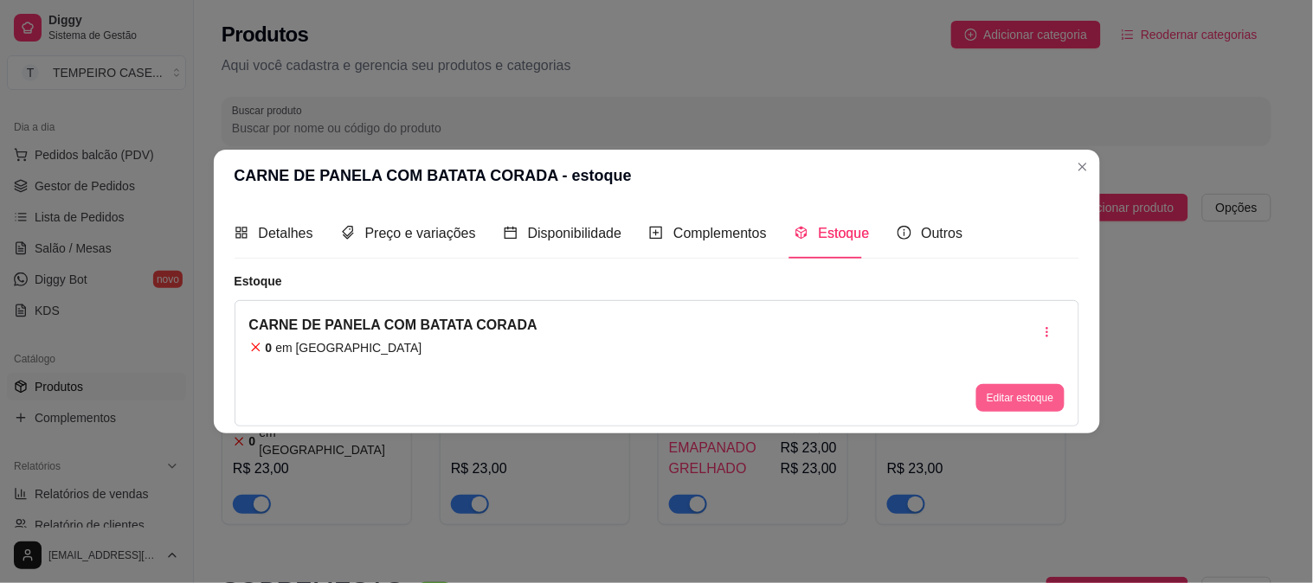
click at [999, 392] on button "Editar estoque" at bounding box center [1019, 398] width 87 height 28
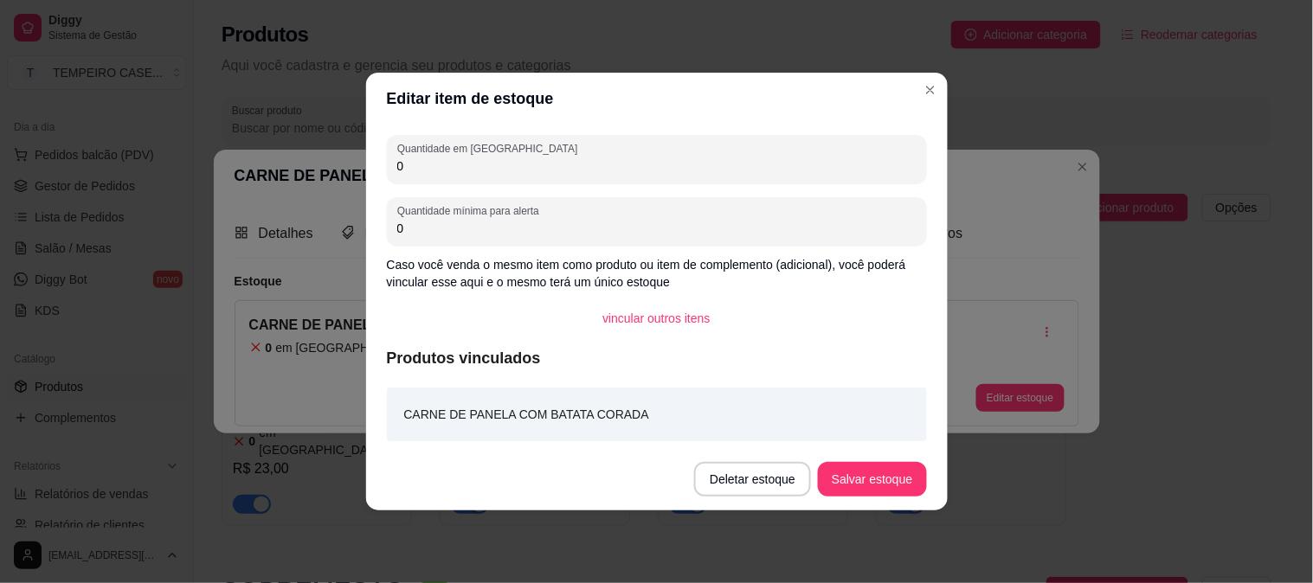
drag, startPoint x: 453, startPoint y: 173, endPoint x: 343, endPoint y: 173, distance: 109.9
click at [343, 173] on div "Editar item de estoque Quantidade em estoque 0 Quantidade mínima para alerta 0 …" at bounding box center [656, 291] width 1313 height 583
type input "2"
click at [878, 476] on button "Salvar estoque" at bounding box center [872, 479] width 108 height 35
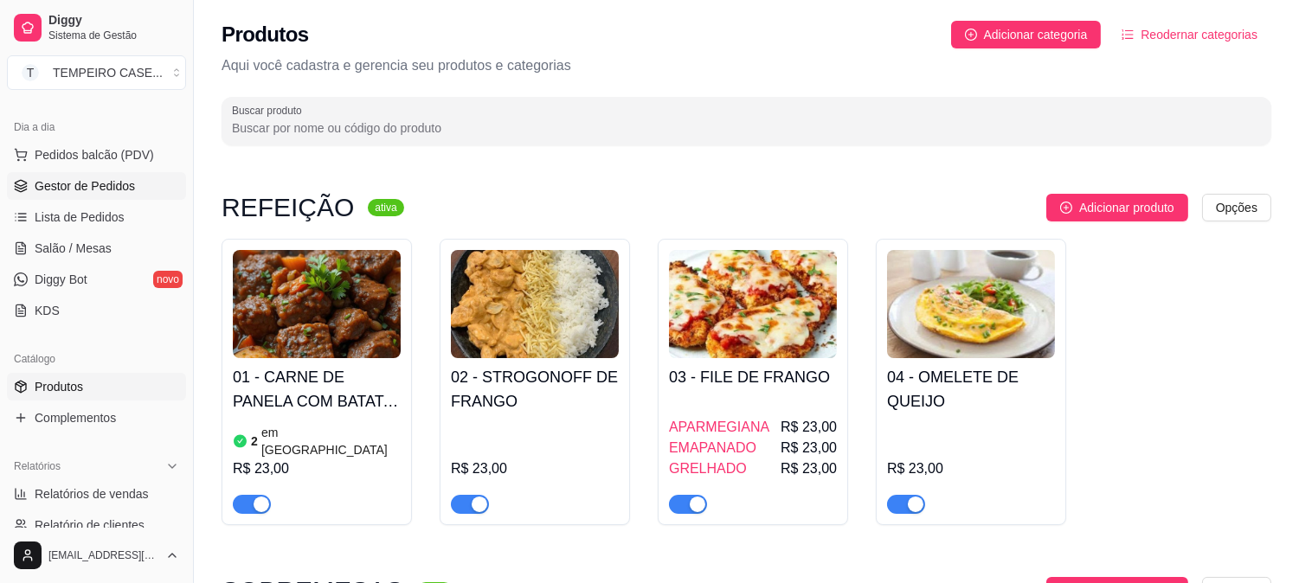
click at [113, 183] on span "Gestor de Pedidos" at bounding box center [85, 185] width 100 height 17
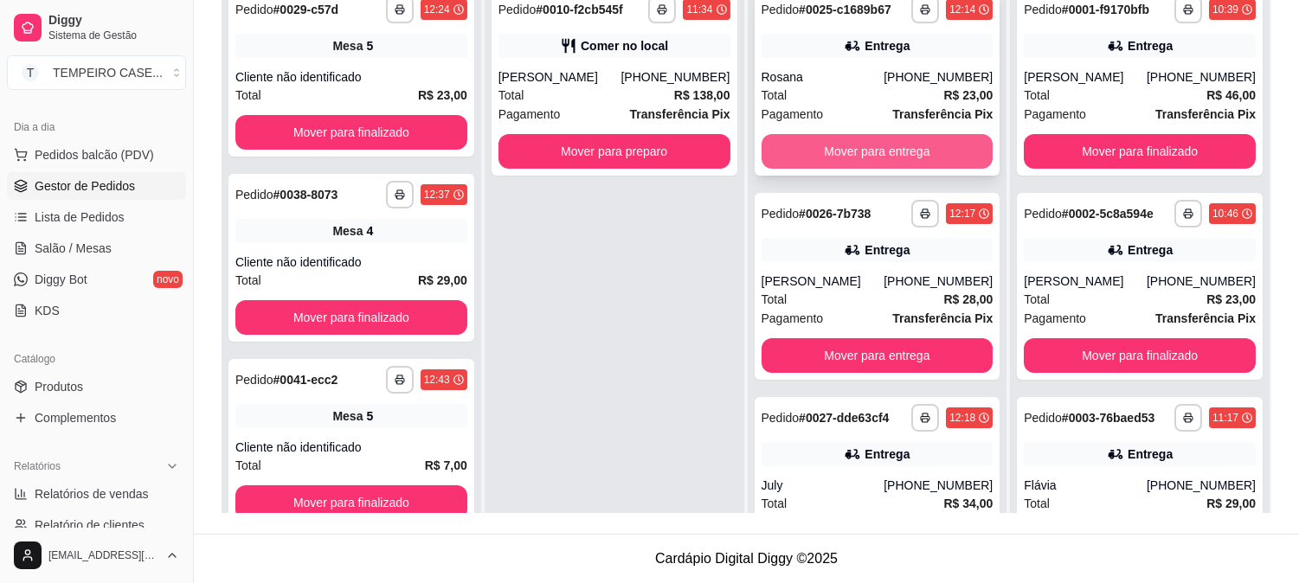
click at [810, 154] on button "Mover para entrega" at bounding box center [878, 151] width 232 height 35
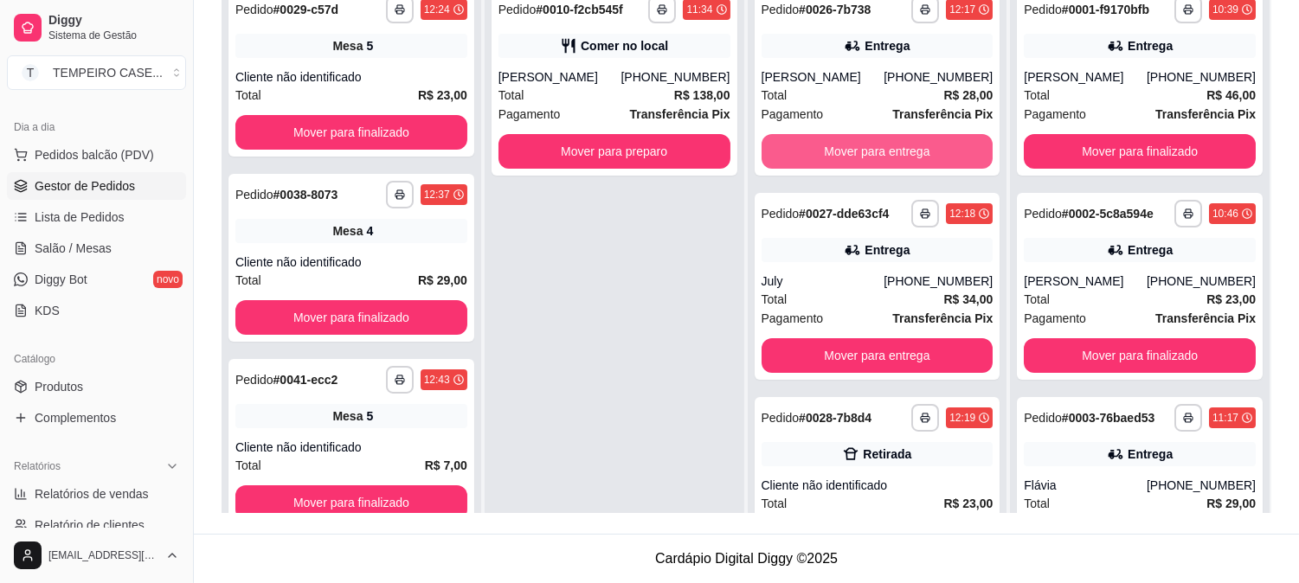
click at [819, 154] on button "Mover para entrega" at bounding box center [878, 151] width 232 height 35
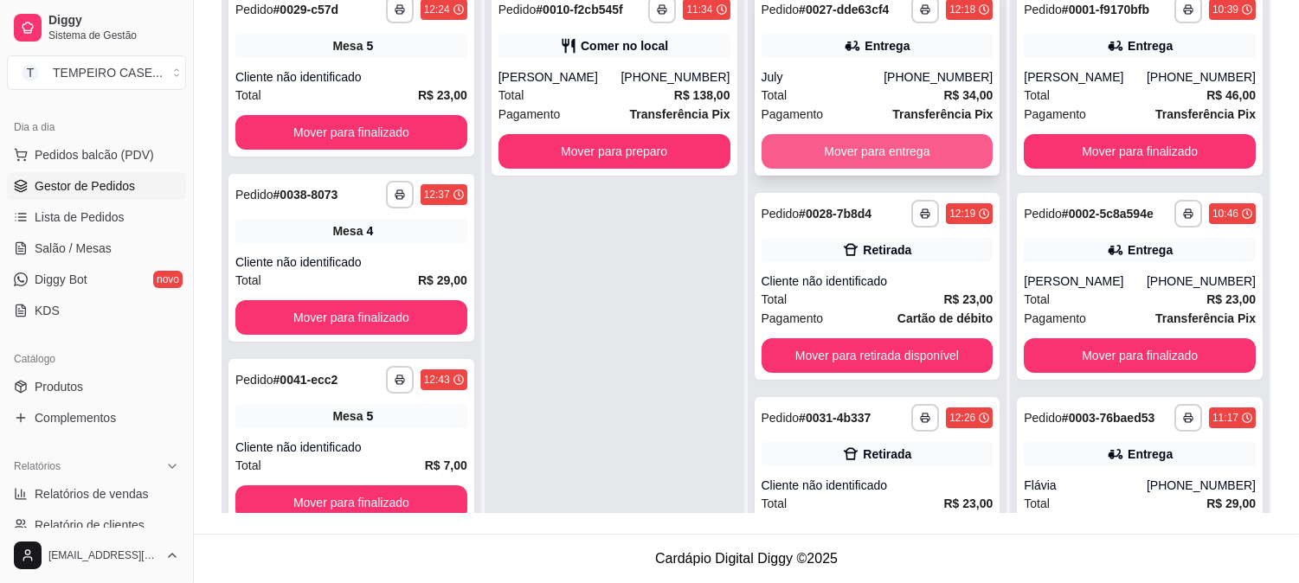
click at [849, 154] on button "Mover para entrega" at bounding box center [878, 151] width 232 height 35
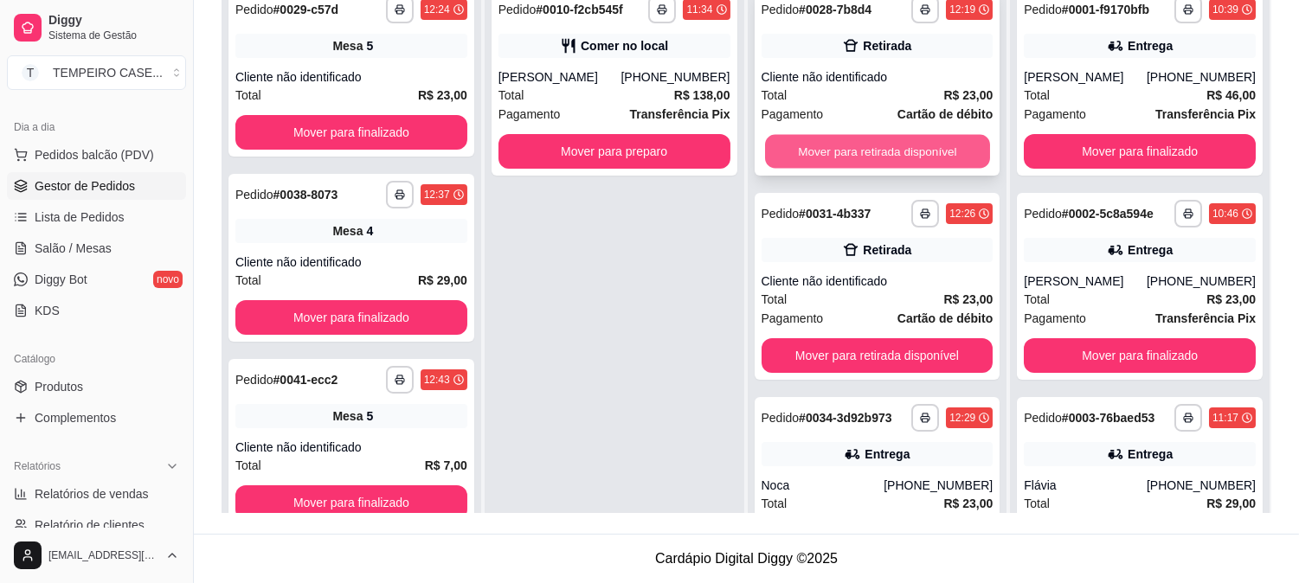
click at [840, 158] on button "Mover para retirada disponível" at bounding box center [877, 152] width 225 height 34
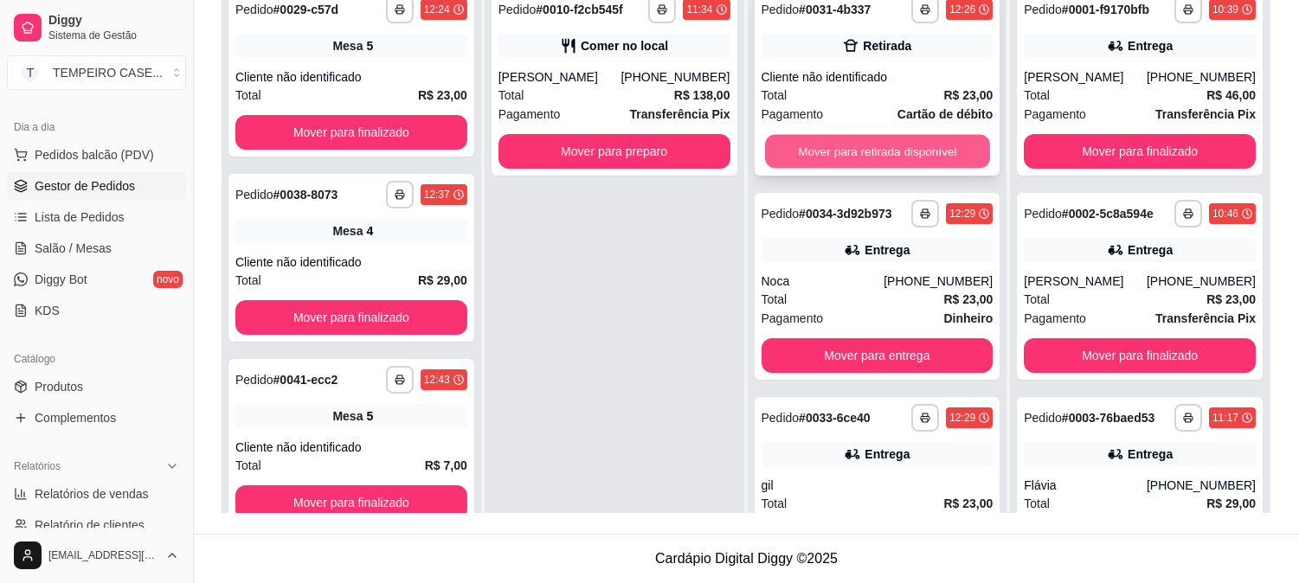
click at [874, 156] on button "Mover para retirada disponível" at bounding box center [877, 152] width 225 height 34
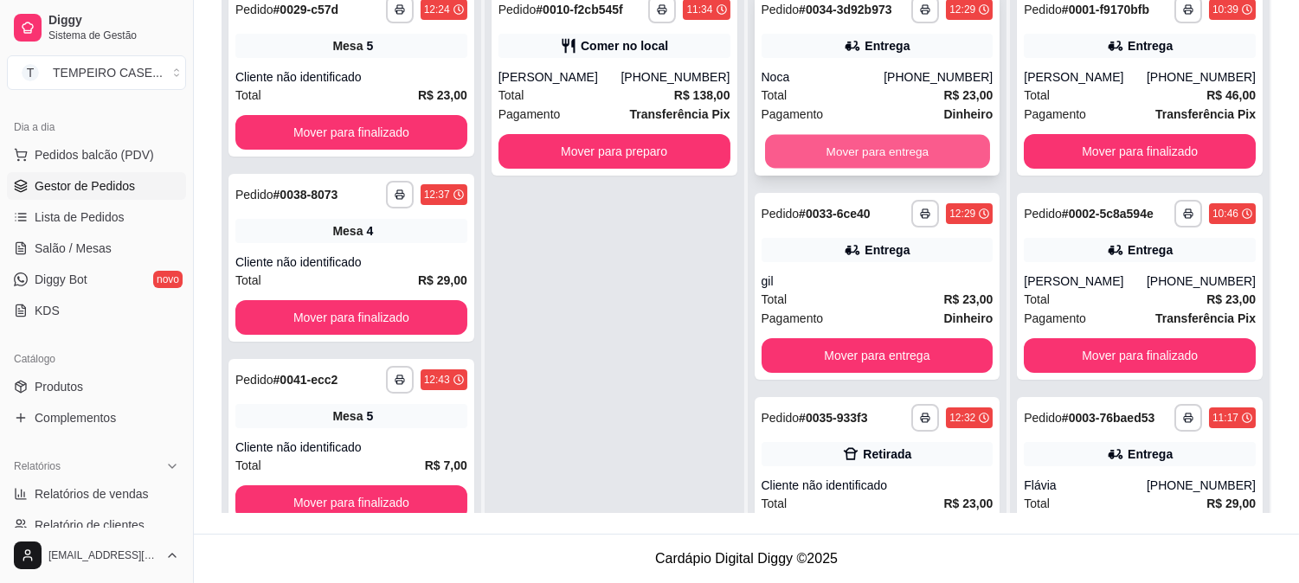
click at [883, 158] on button "Mover para entrega" at bounding box center [877, 152] width 225 height 34
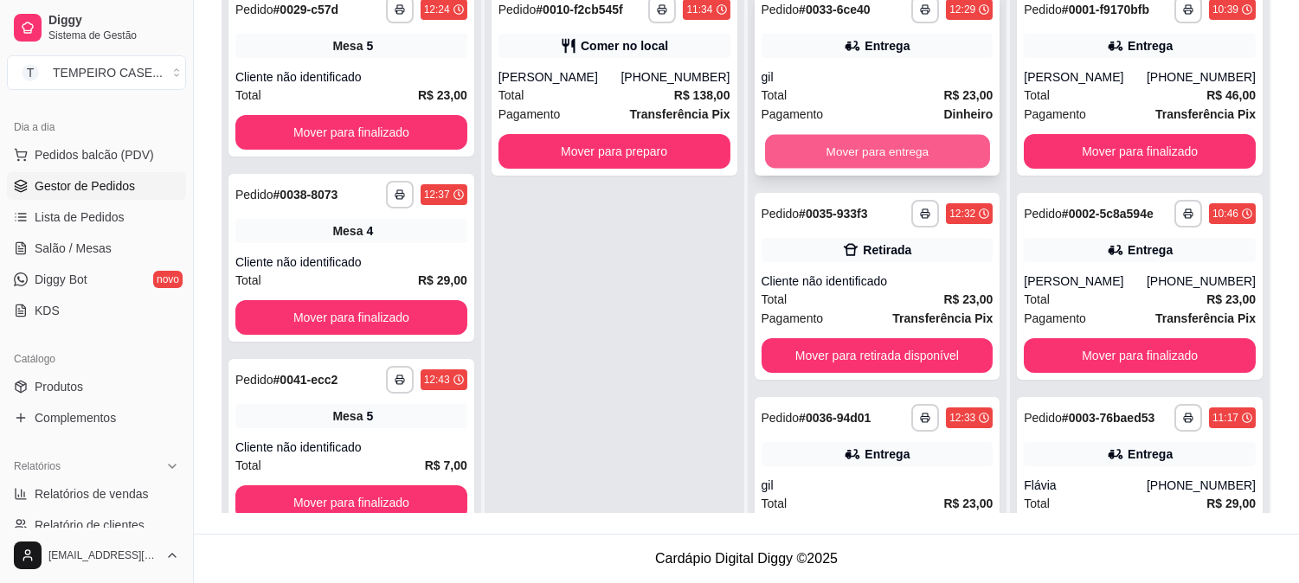
click at [878, 158] on button "Mover para entrega" at bounding box center [877, 152] width 225 height 34
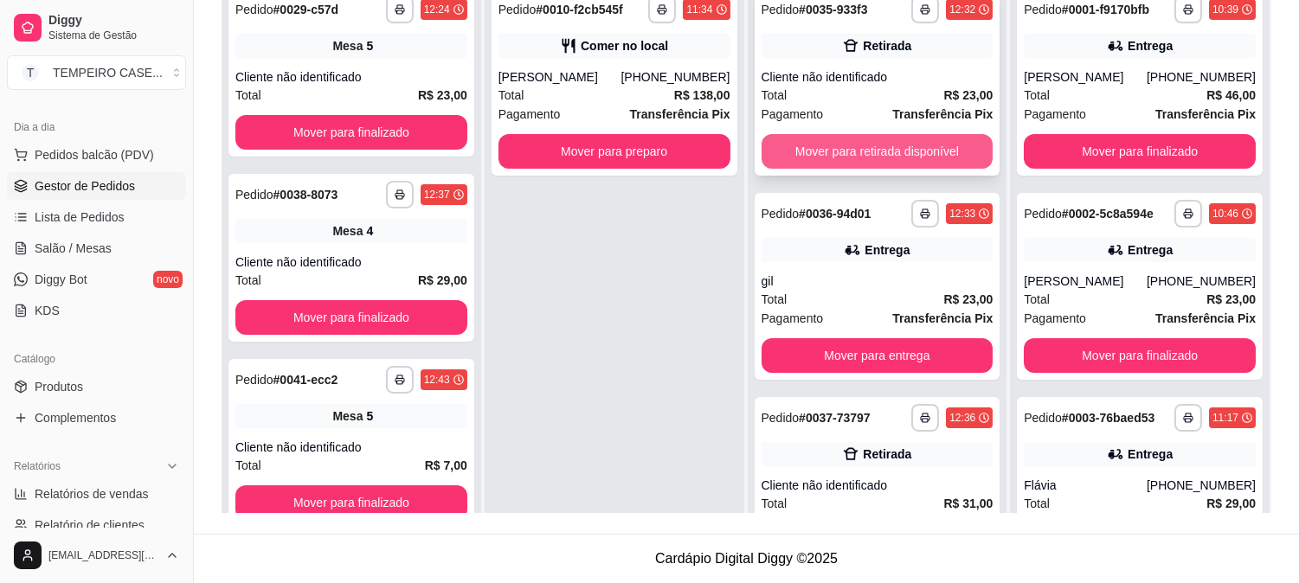
click at [879, 158] on button "Mover para retirada disponível" at bounding box center [878, 151] width 232 height 35
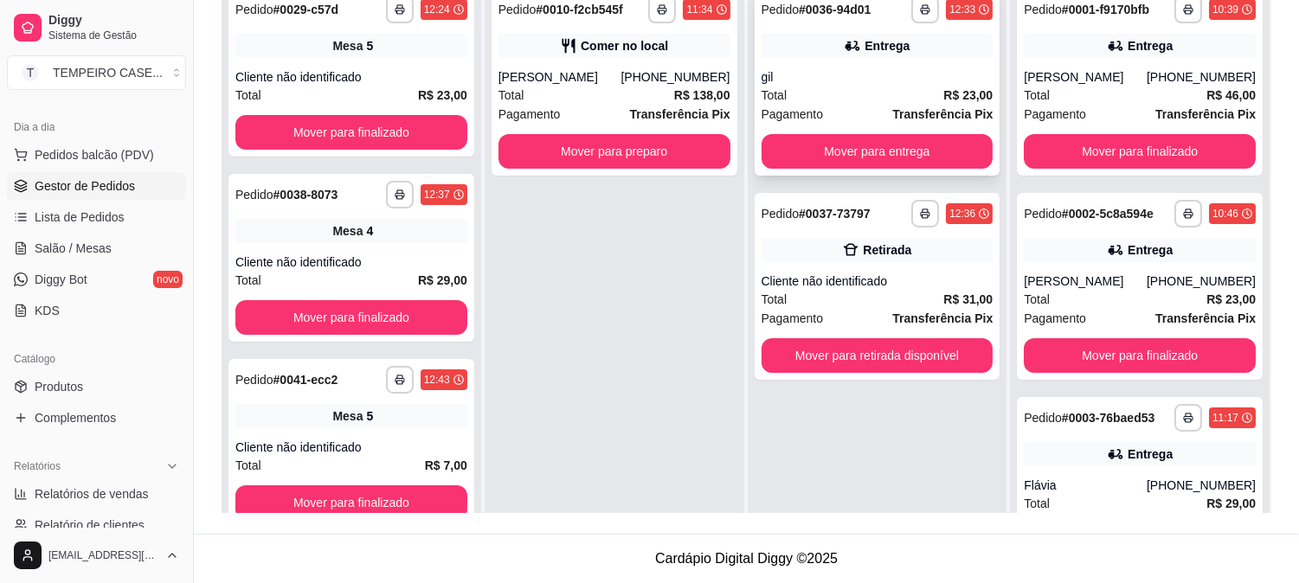
click at [881, 158] on button "Mover para entrega" at bounding box center [878, 151] width 232 height 35
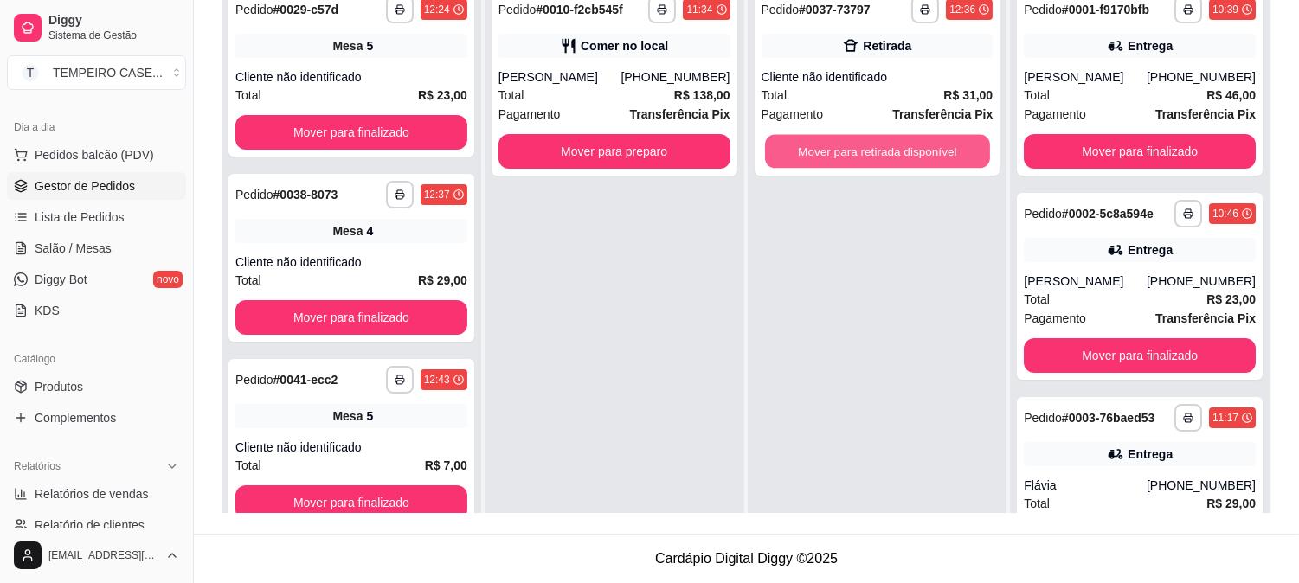
click at [881, 158] on button "Mover para retirada disponível" at bounding box center [877, 152] width 225 height 34
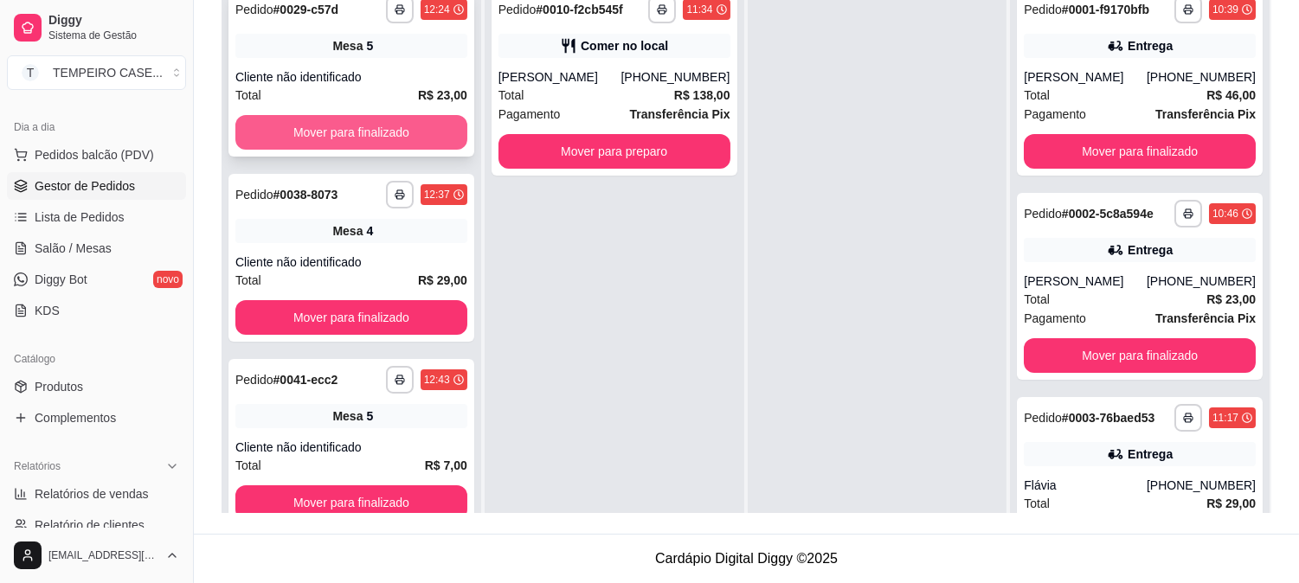
click at [325, 119] on button "Mover para finalizado" at bounding box center [351, 132] width 232 height 35
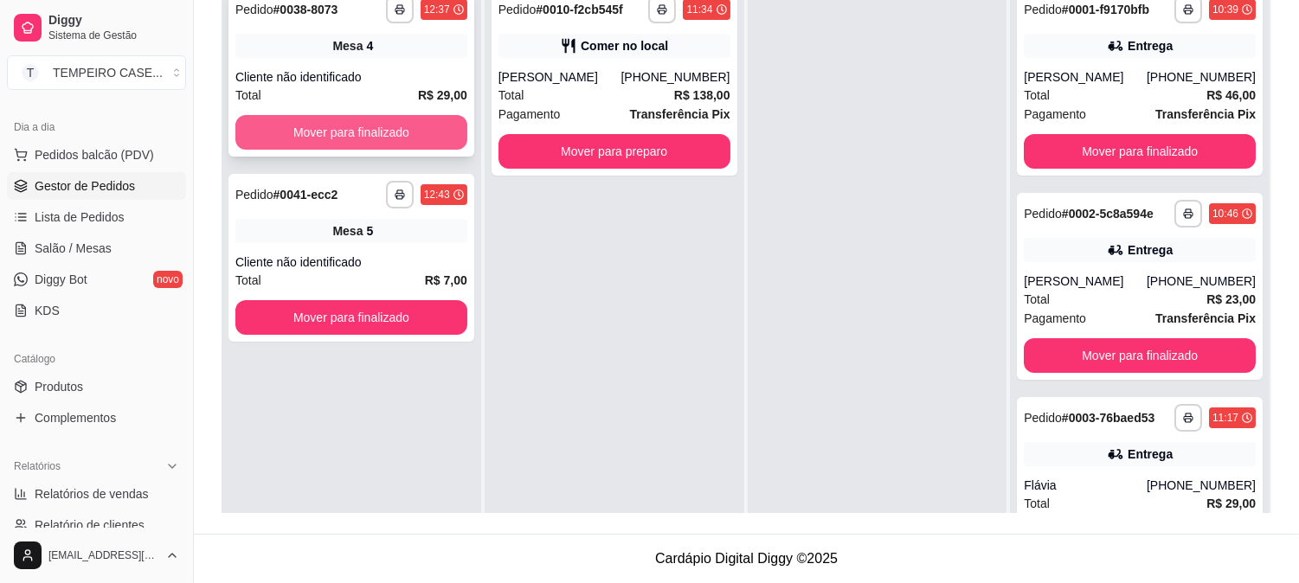
click at [330, 126] on button "Mover para finalizado" at bounding box center [351, 132] width 232 height 35
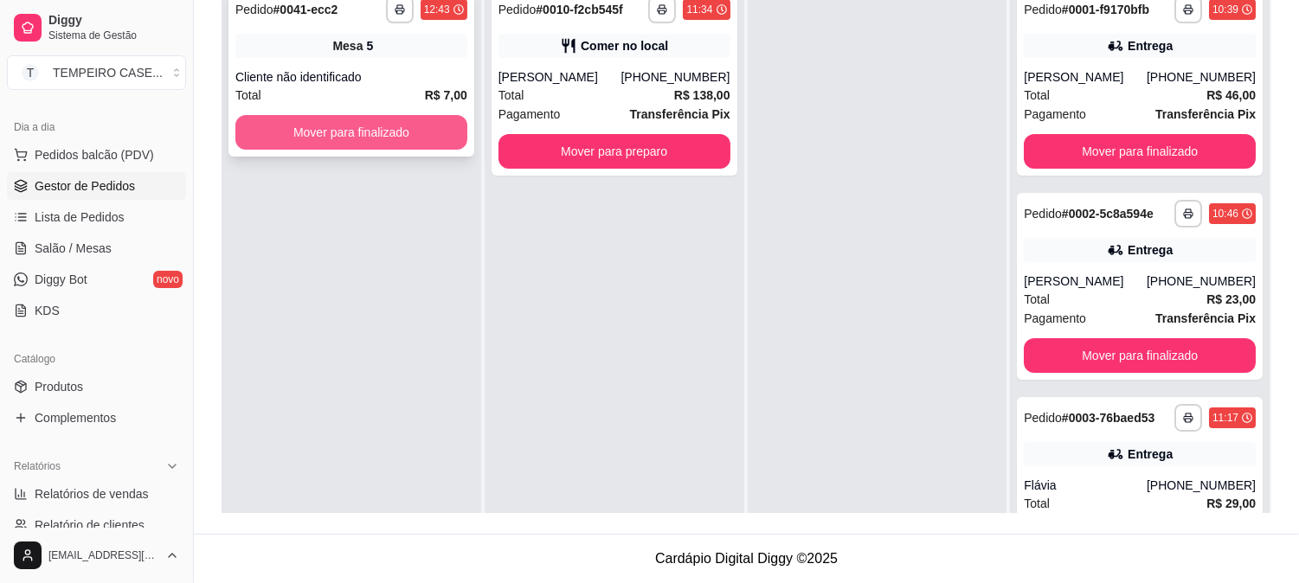
click at [332, 137] on button "Mover para finalizado" at bounding box center [351, 132] width 232 height 35
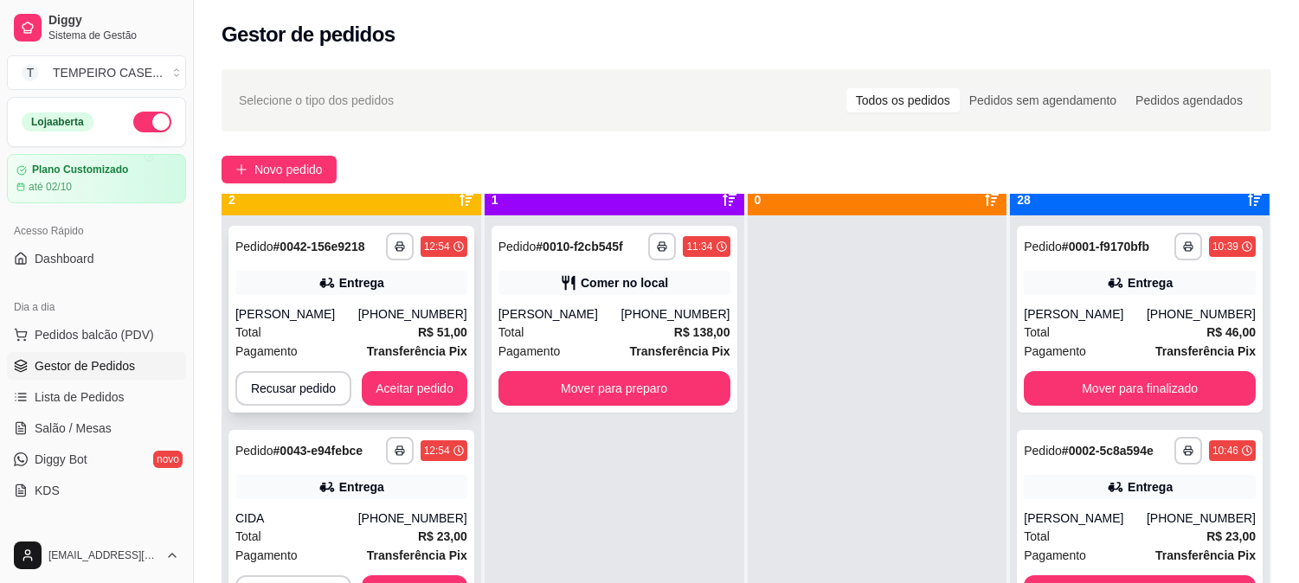
scroll to position [48, 0]
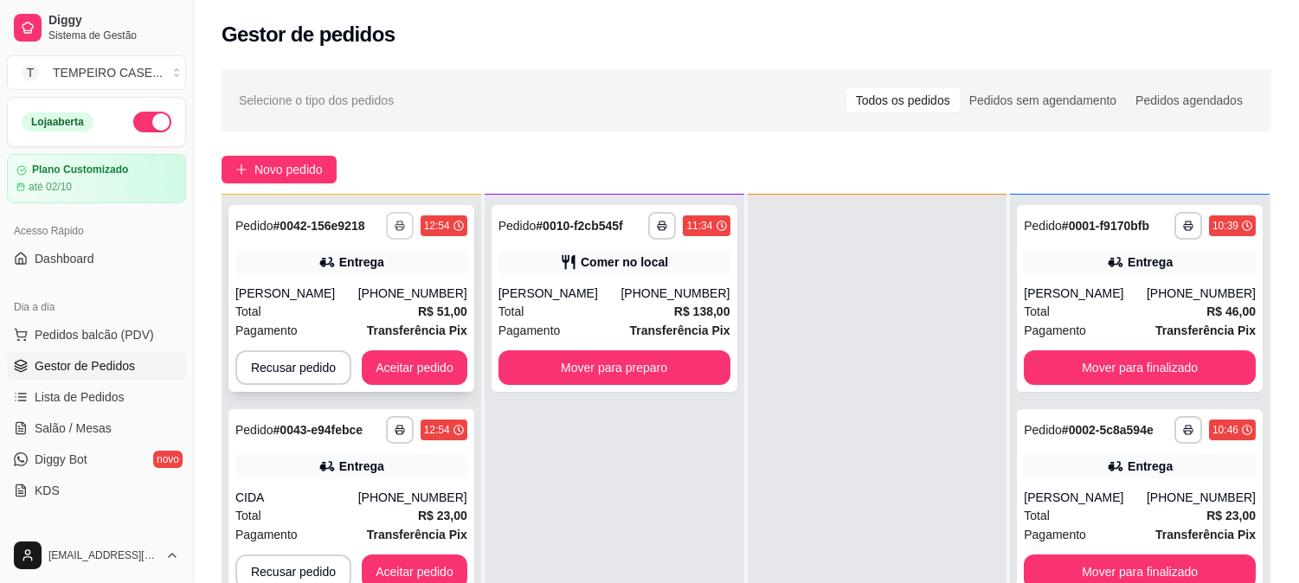
click at [401, 222] on polyline "button" at bounding box center [399, 223] width 5 height 3
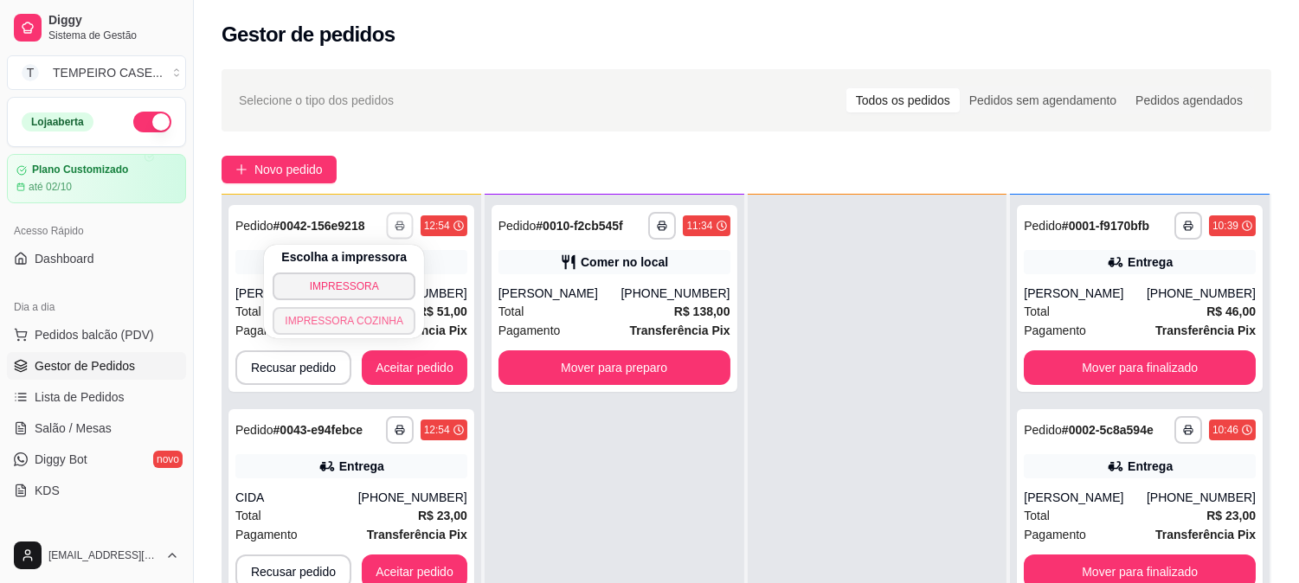
click at [357, 318] on button "IMPRESSORA COZINHA" at bounding box center [344, 321] width 143 height 28
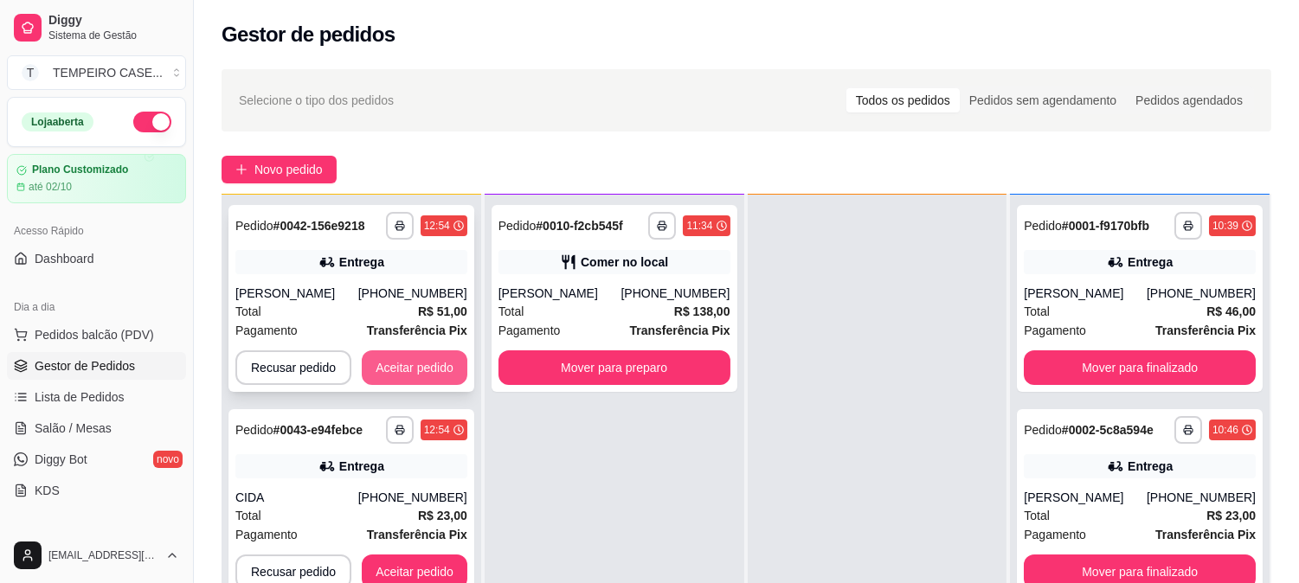
click at [409, 369] on button "Aceitar pedido" at bounding box center [415, 367] width 106 height 35
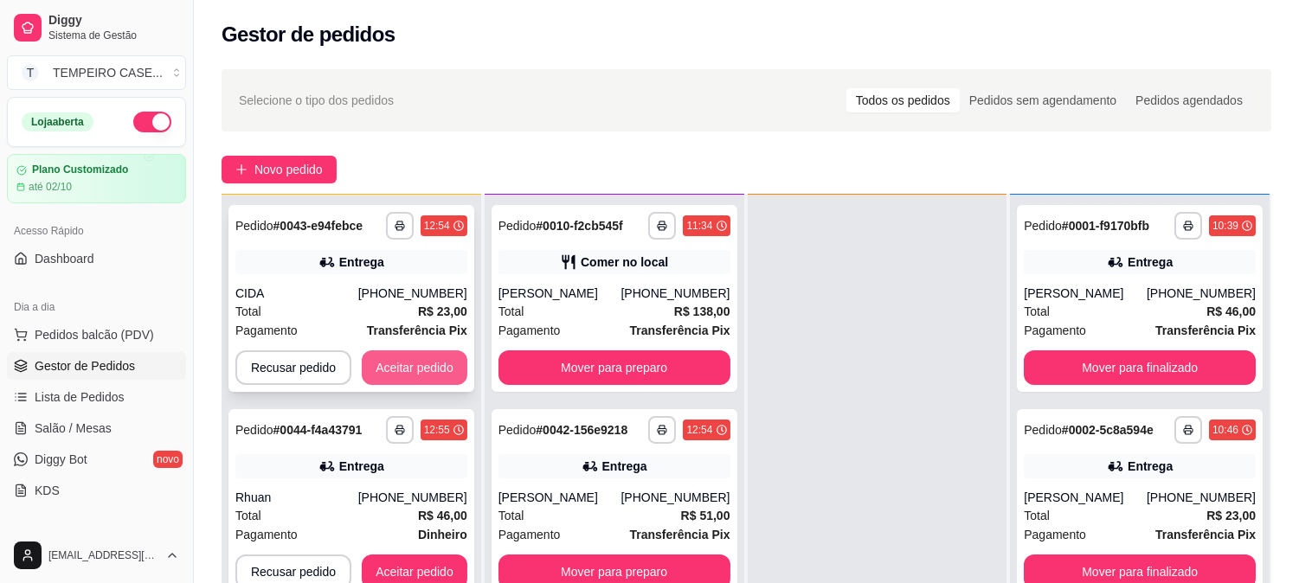
click at [434, 370] on button "Aceitar pedido" at bounding box center [415, 367] width 106 height 35
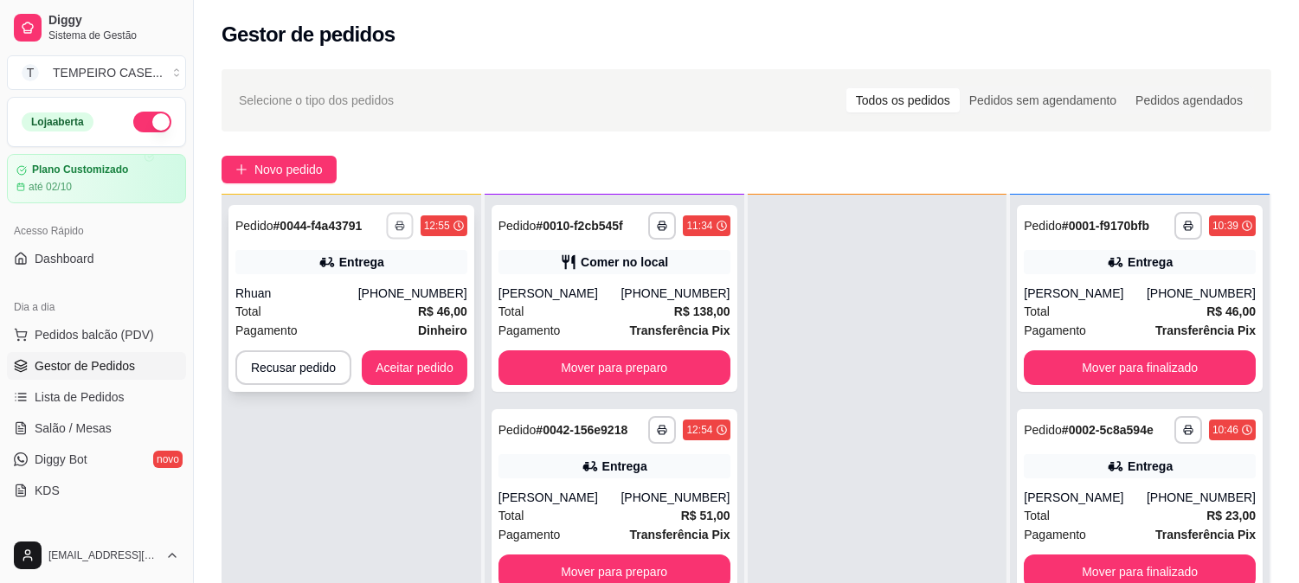
click at [386, 222] on button "button" at bounding box center [399, 225] width 27 height 27
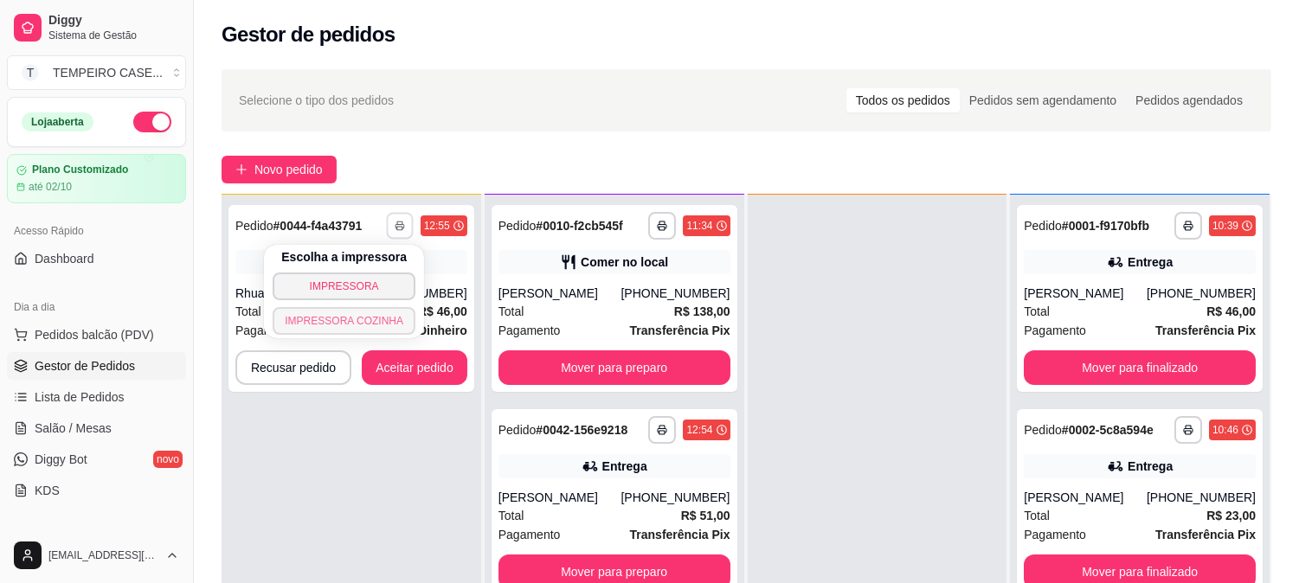
click at [351, 331] on button "IMPRESSORA COZINHA" at bounding box center [344, 321] width 143 height 28
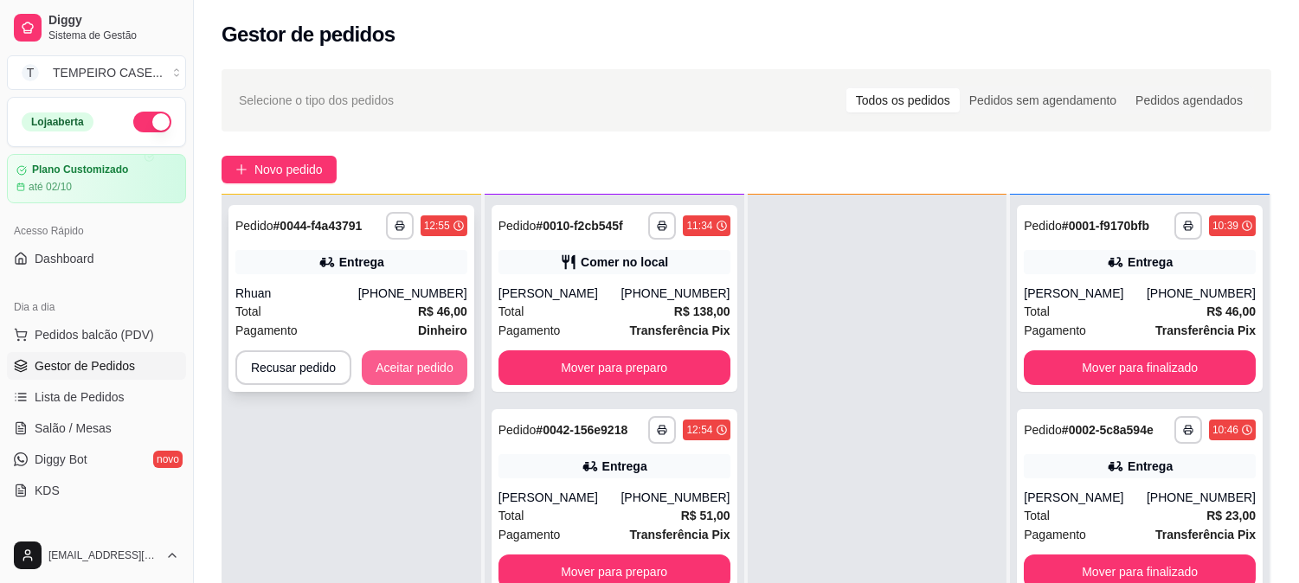
click at [420, 365] on button "Aceitar pedido" at bounding box center [415, 367] width 106 height 35
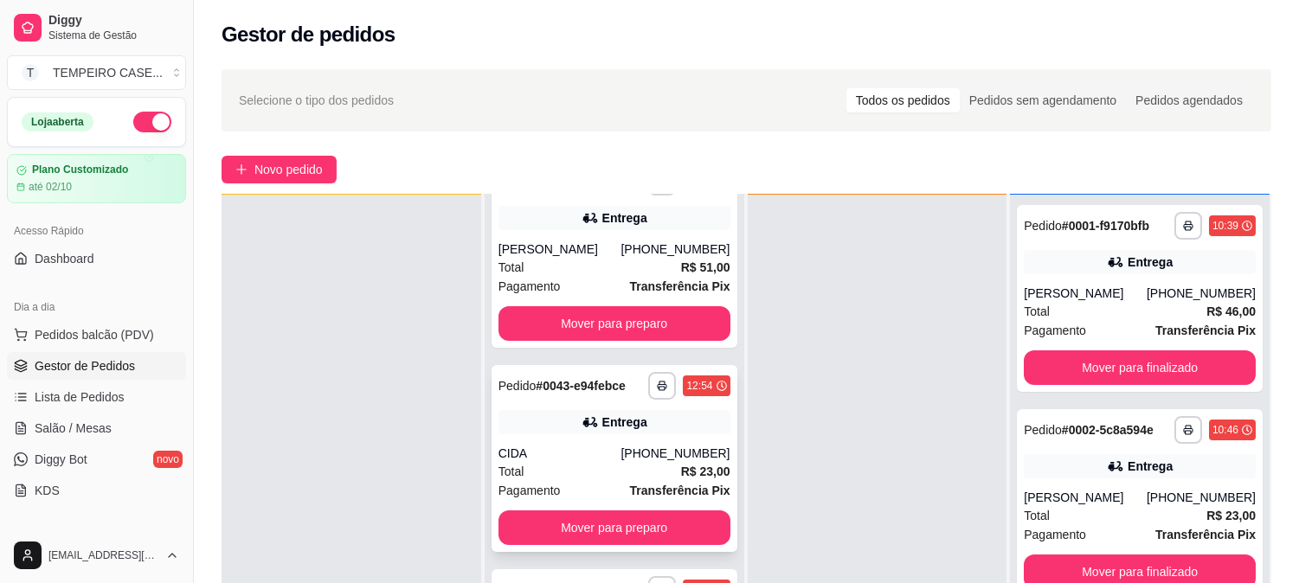
scroll to position [249, 0]
click at [590, 333] on button "Mover para preparo" at bounding box center [614, 322] width 232 height 35
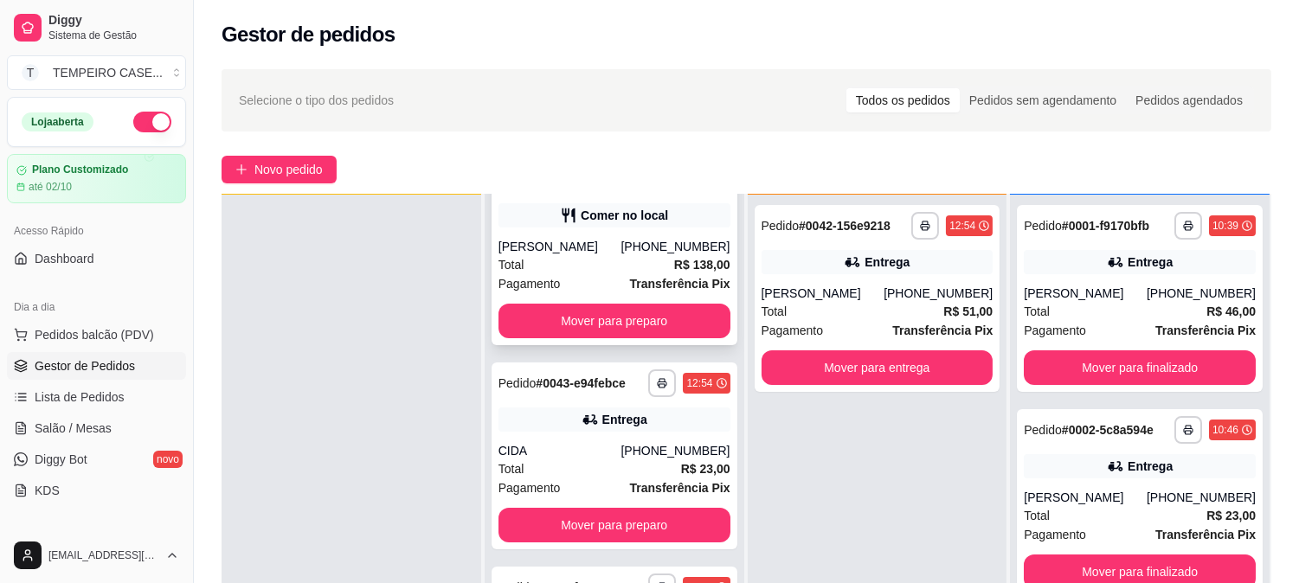
scroll to position [46, 0]
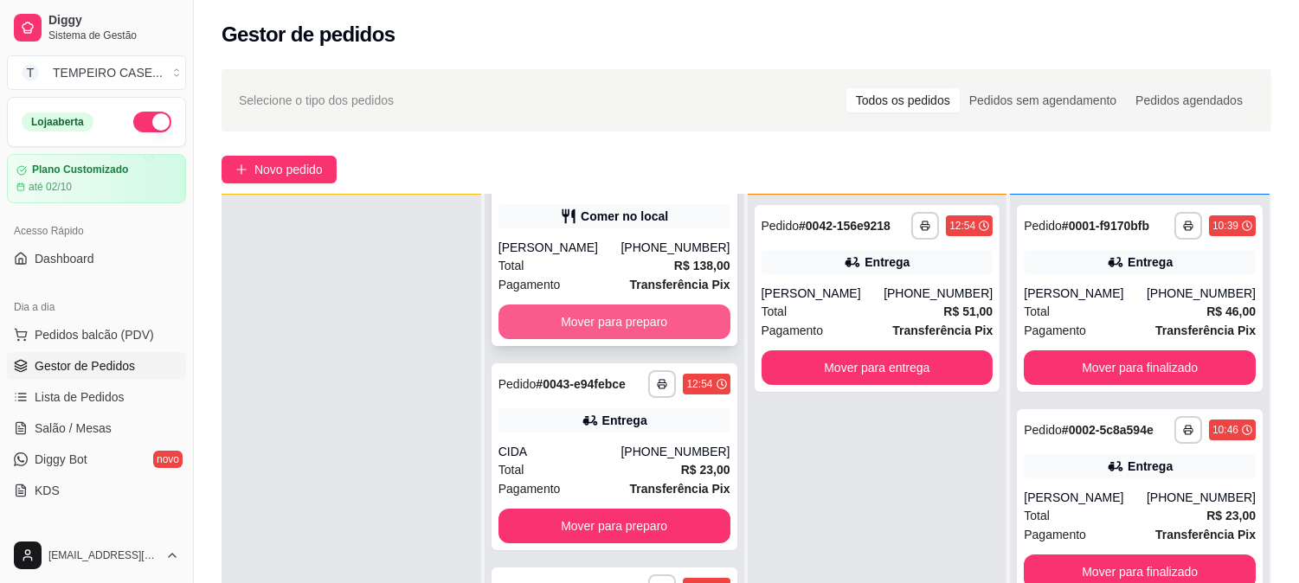
click at [594, 331] on button "Mover para preparo" at bounding box center [614, 322] width 232 height 35
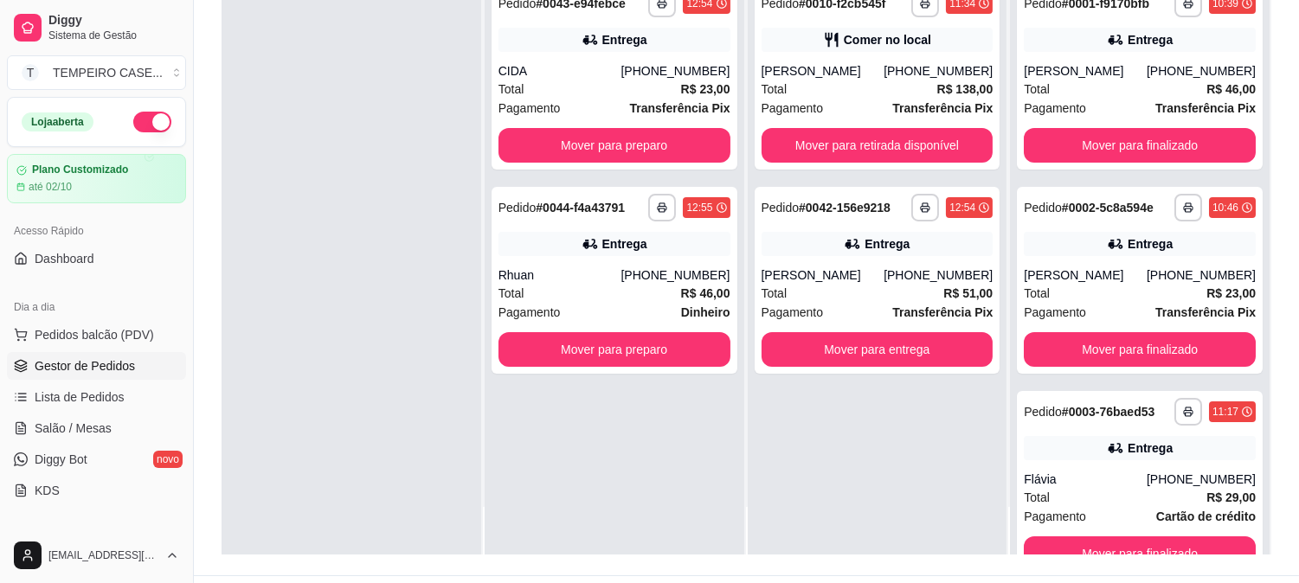
scroll to position [264, 0]
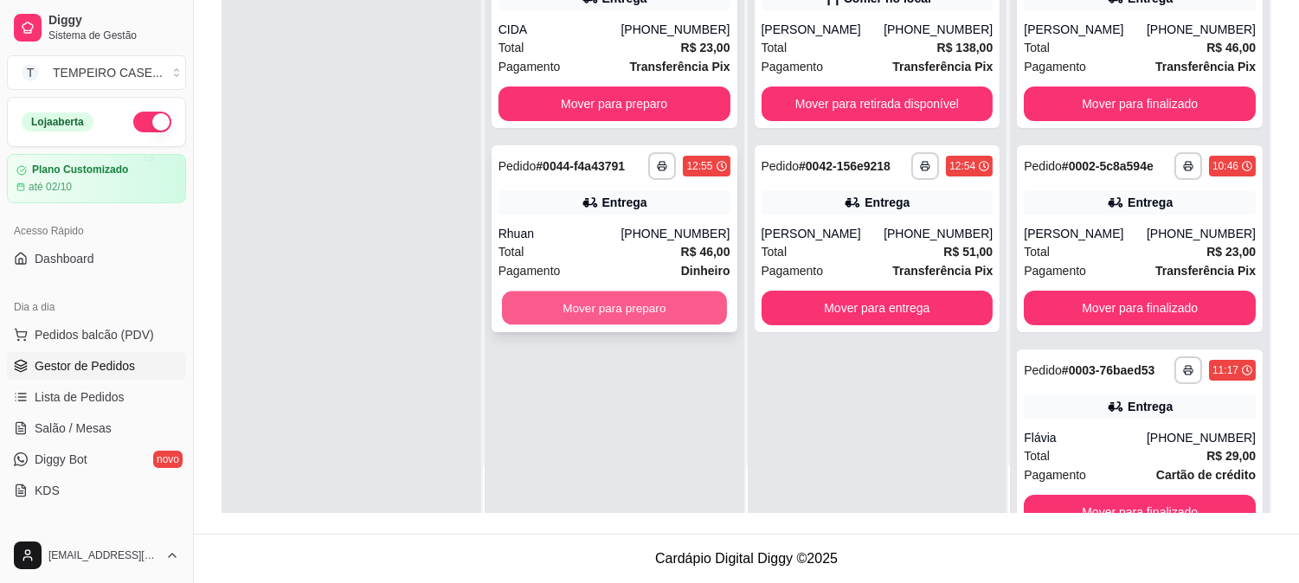
click at [578, 317] on button "Mover para preparo" at bounding box center [614, 309] width 225 height 34
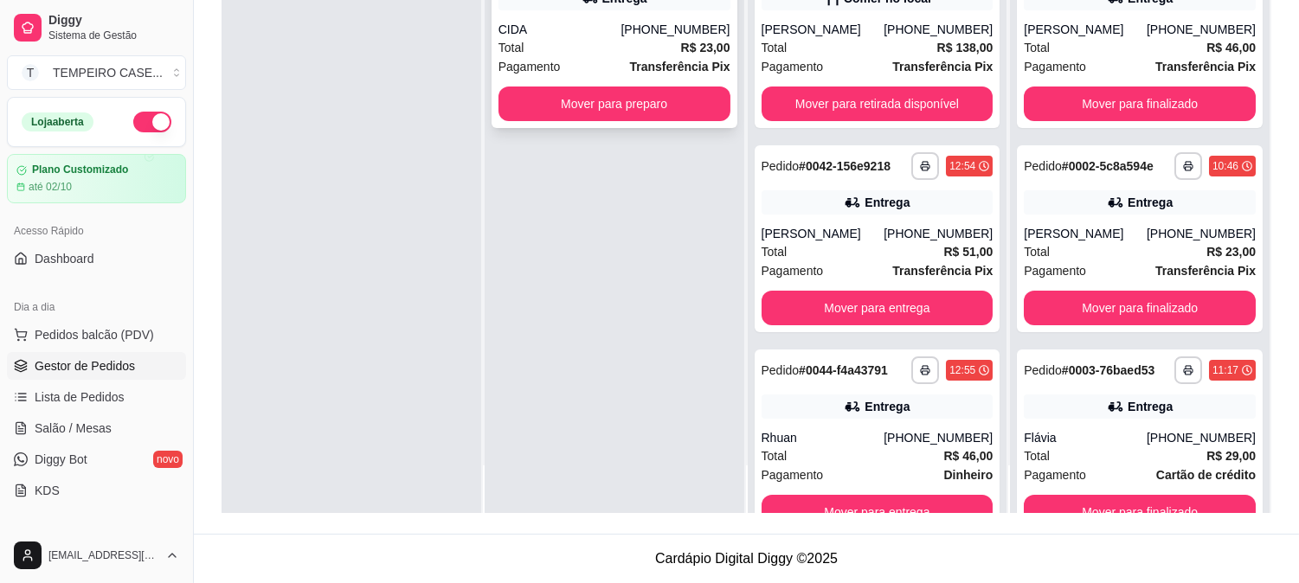
click at [595, 93] on button "Mover para preparo" at bounding box center [614, 104] width 232 height 35
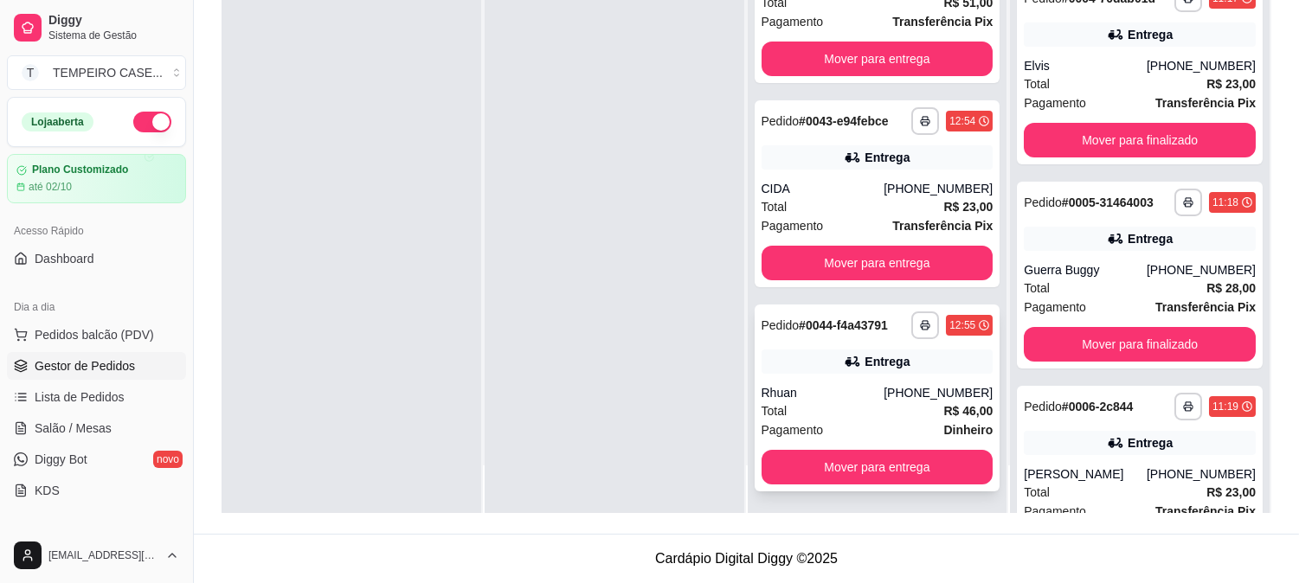
click at [858, 388] on div "Rhuan" at bounding box center [823, 392] width 123 height 17
click at [70, 418] on link "Salão / Mesas" at bounding box center [96, 429] width 179 height 28
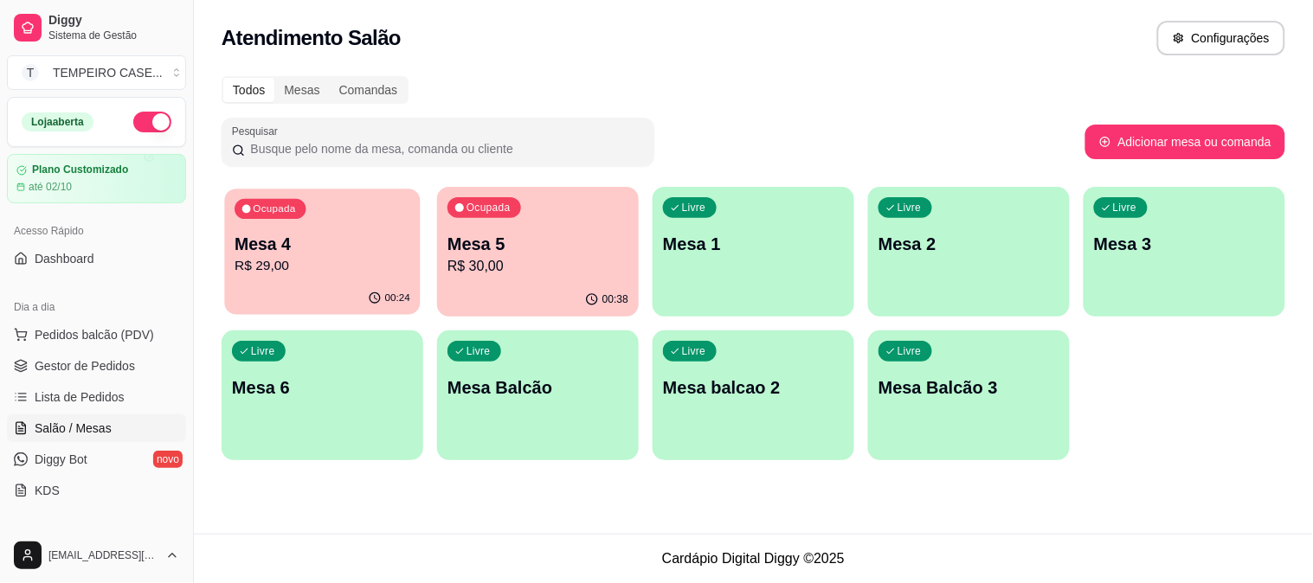
click at [356, 246] on p "Mesa 4" at bounding box center [323, 244] width 176 height 23
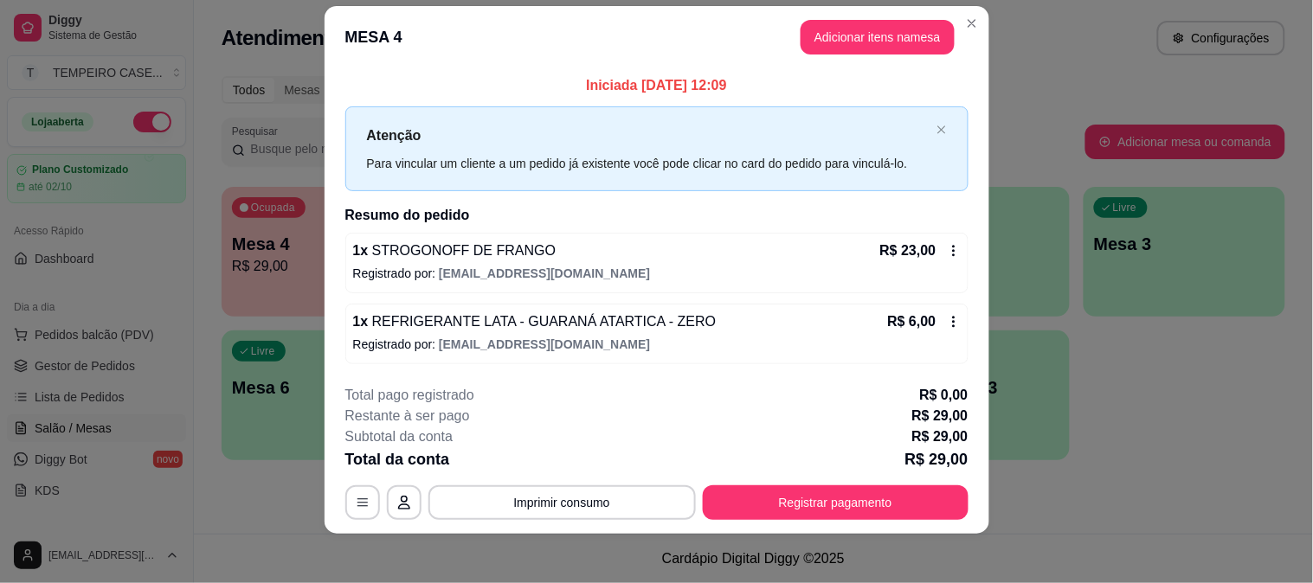
scroll to position [27, 0]
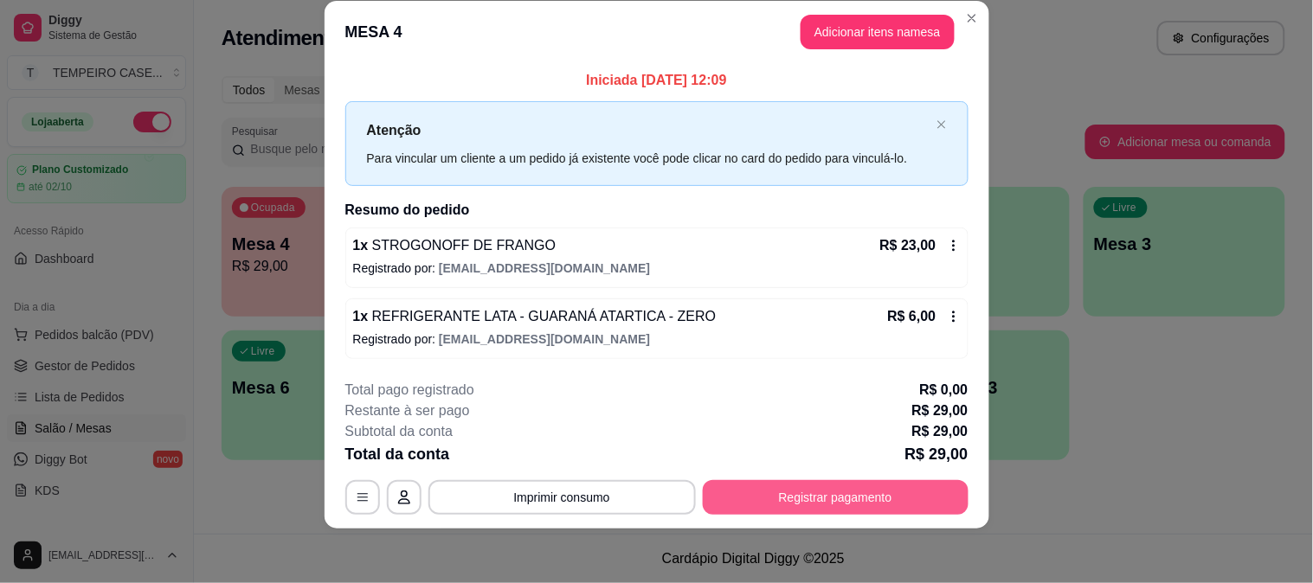
click at [782, 502] on button "Registrar pagamento" at bounding box center [836, 497] width 266 height 35
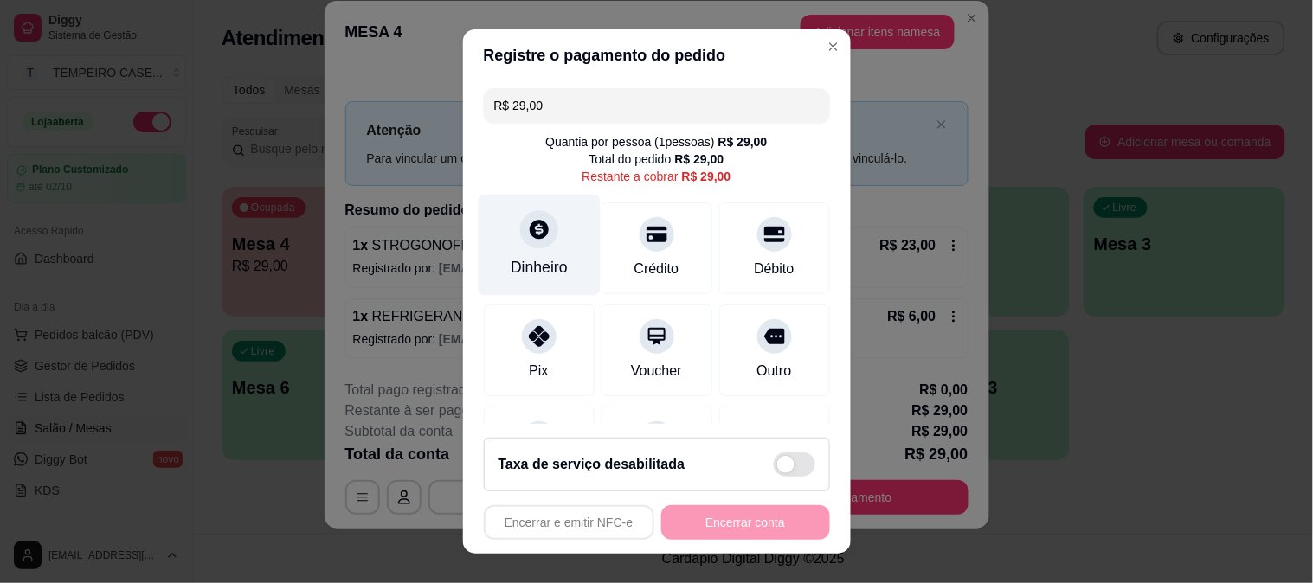
click at [540, 256] on div "Dinheiro" at bounding box center [539, 267] width 57 height 23
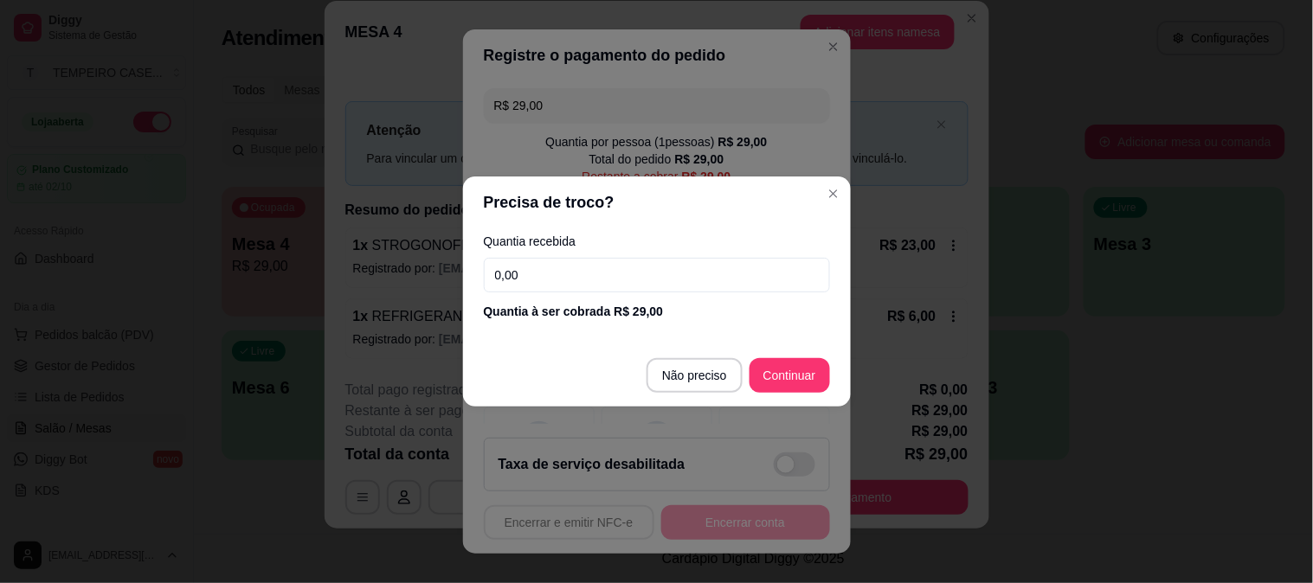
drag, startPoint x: 576, startPoint y: 262, endPoint x: 404, endPoint y: 264, distance: 172.2
click at [404, 264] on div "Precisa de troco? Quantia recebida 0,00 Quantia à ser cobrada R$ 29,00 Não prec…" at bounding box center [656, 291] width 1313 height 583
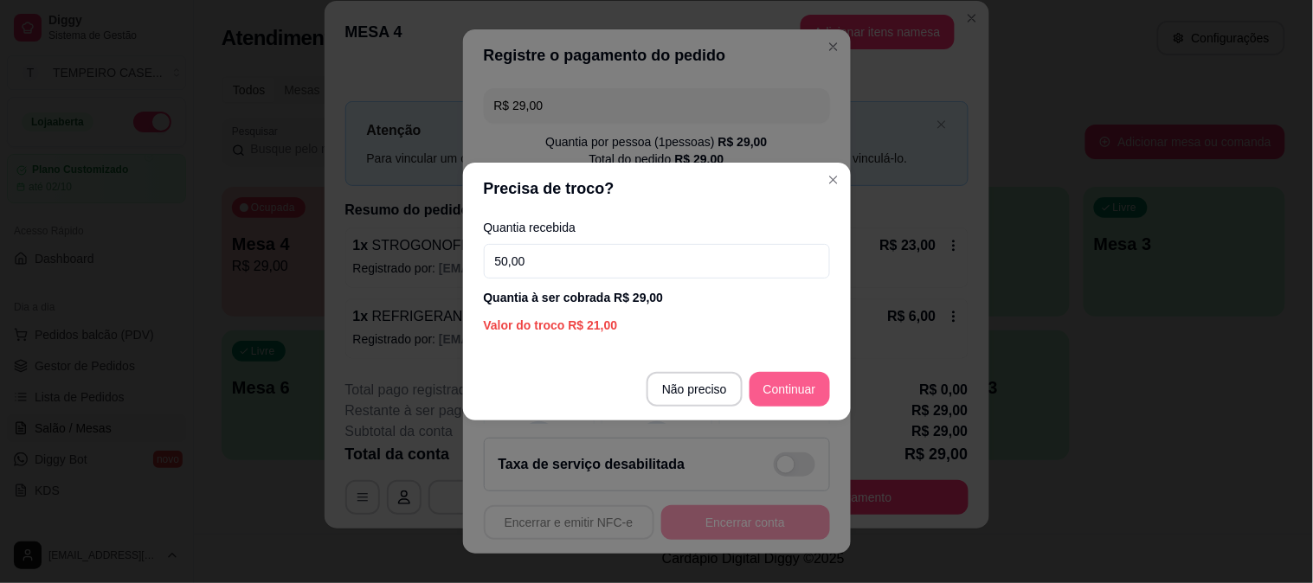
type input "50,00"
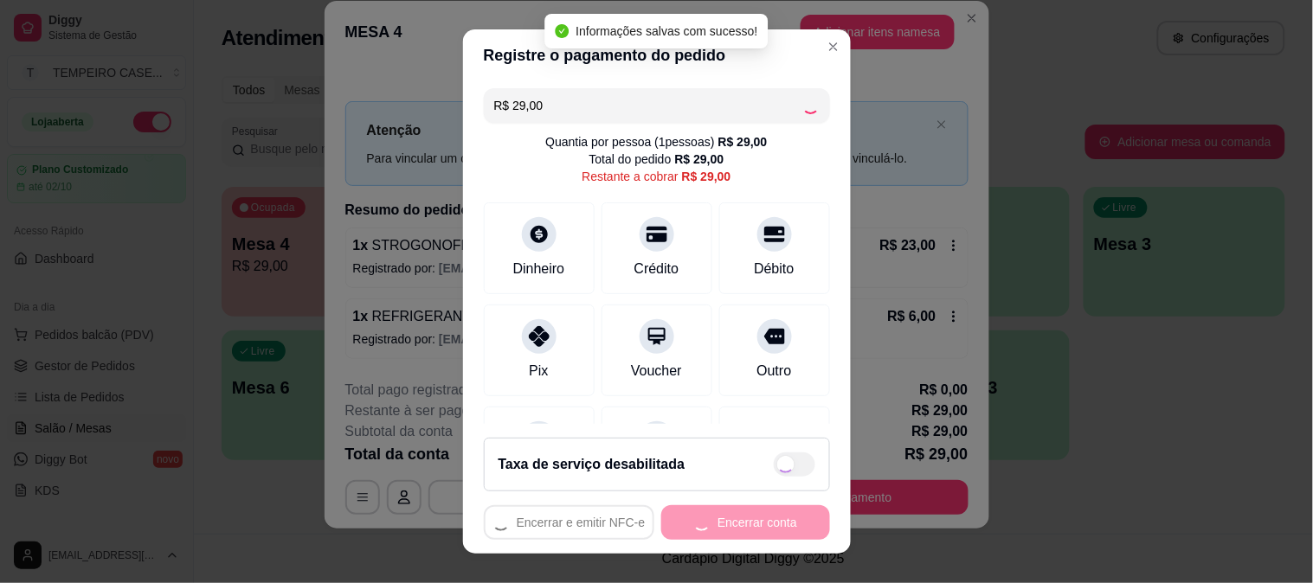
type input "R$ 0,00"
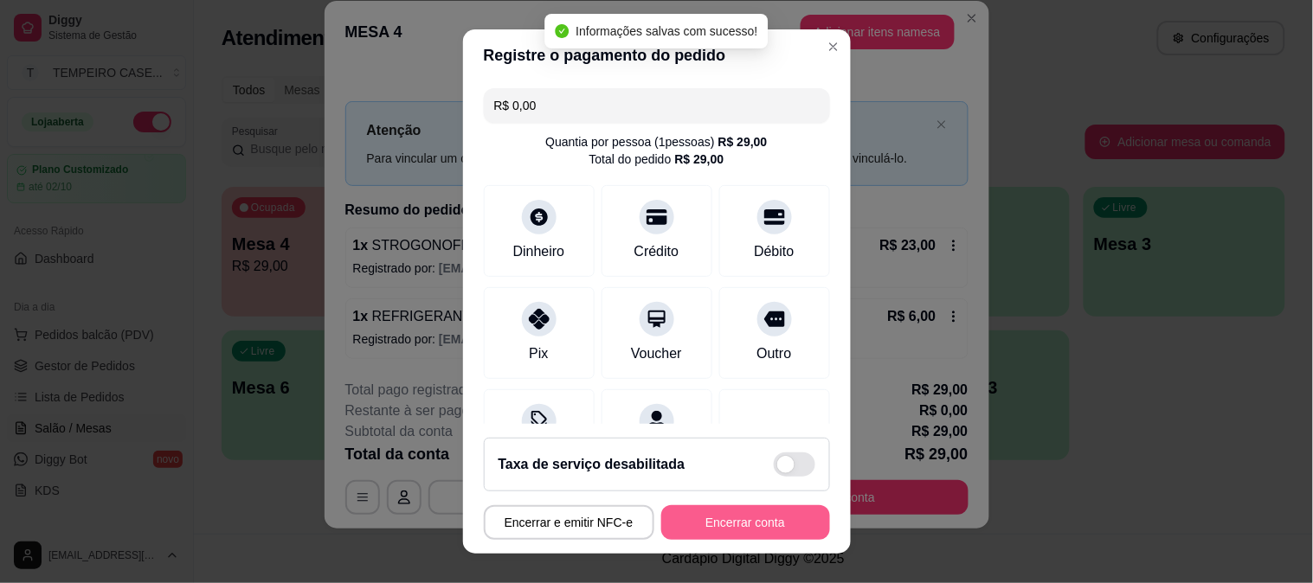
click at [719, 525] on button "Encerrar conta" at bounding box center [745, 522] width 169 height 35
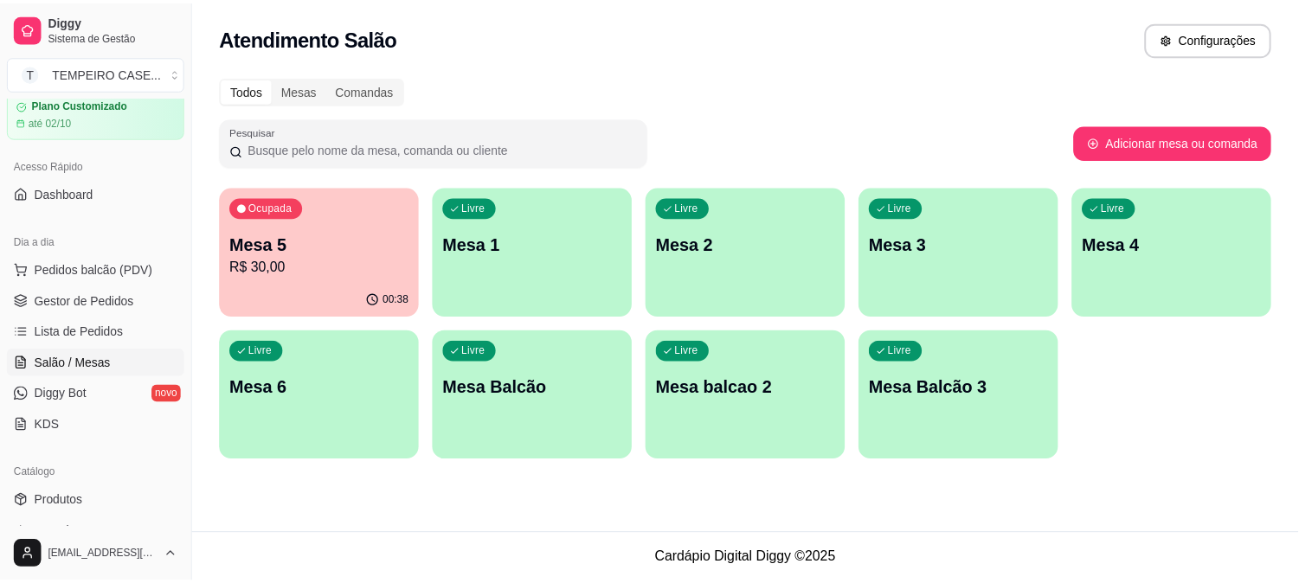
scroll to position [192, 0]
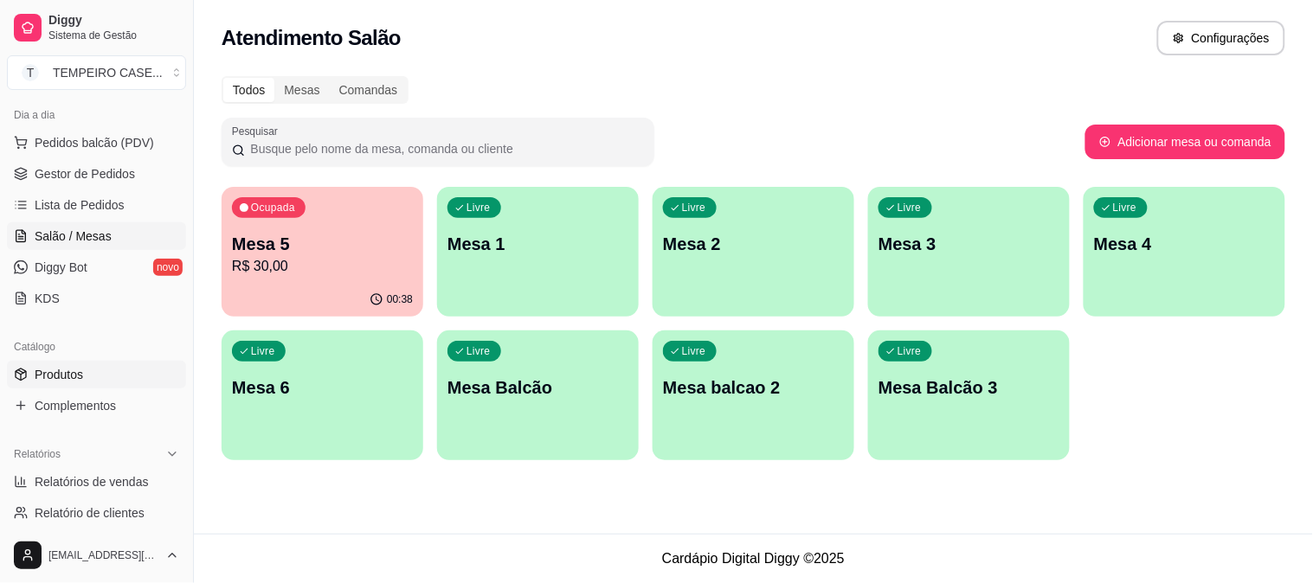
click at [66, 373] on span "Produtos" at bounding box center [59, 374] width 48 height 17
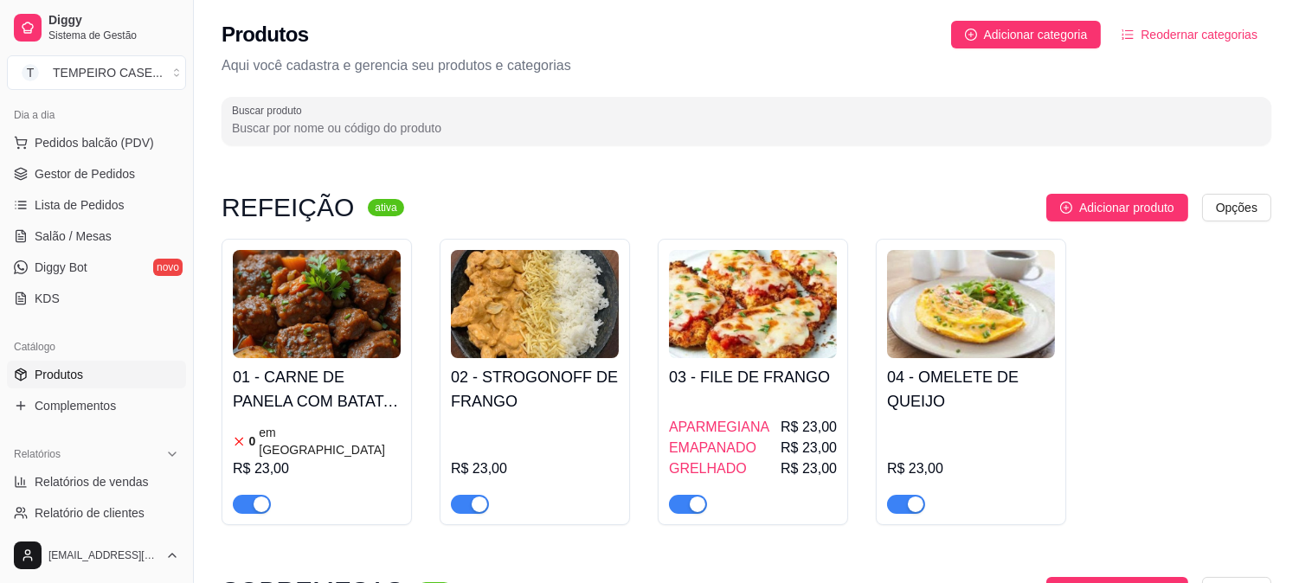
click at [341, 341] on img at bounding box center [317, 304] width 168 height 108
click at [101, 174] on span "Gestor de Pedidos" at bounding box center [85, 173] width 100 height 17
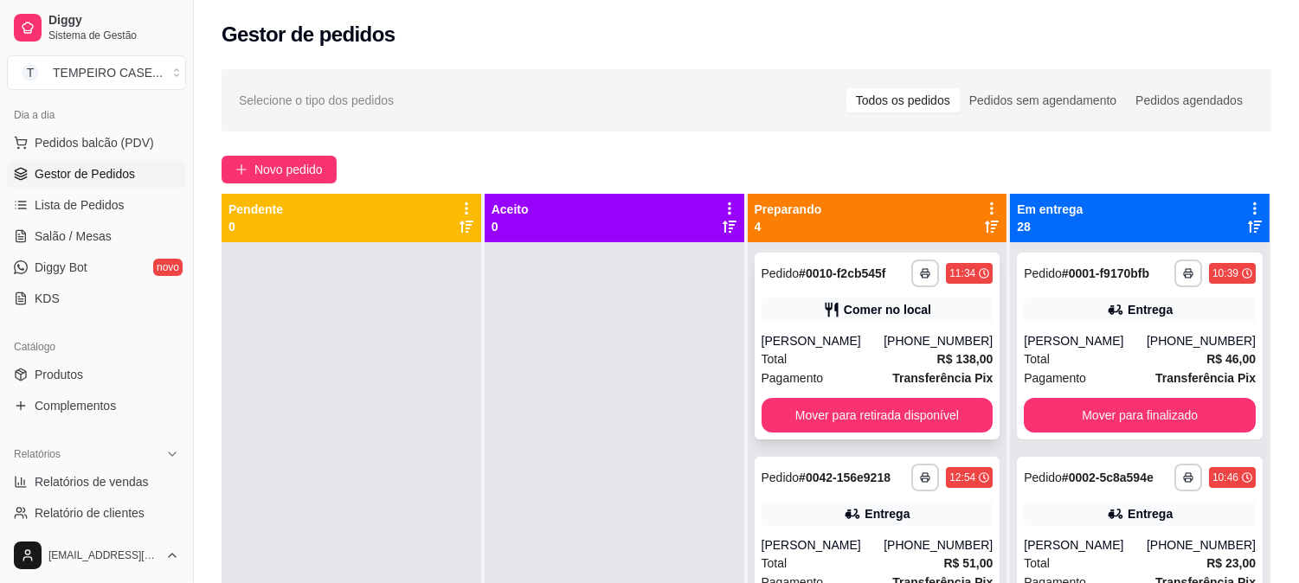
scroll to position [249, 0]
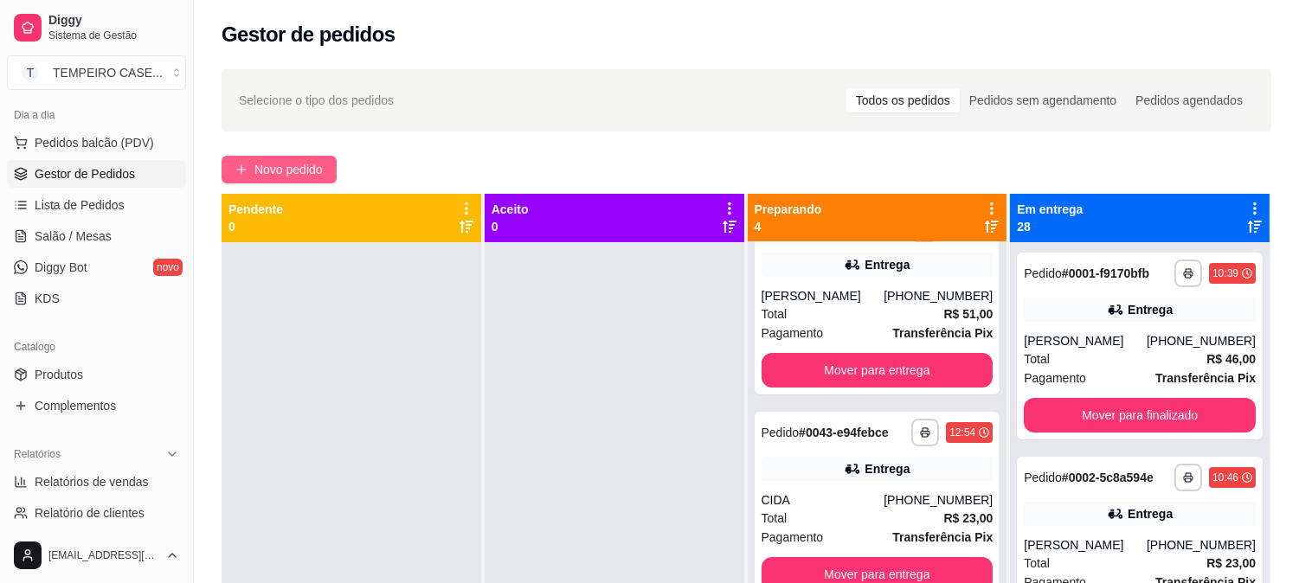
click at [247, 174] on icon "plus" at bounding box center [241, 170] width 12 height 12
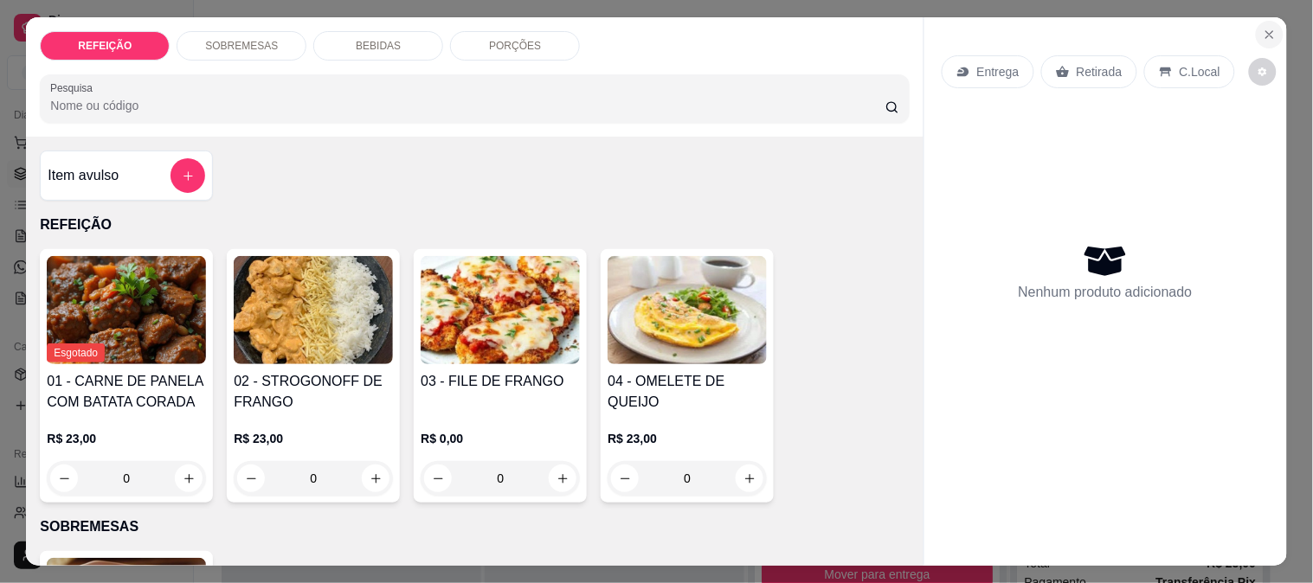
click at [1256, 31] on button "Close" at bounding box center [1270, 35] width 28 height 28
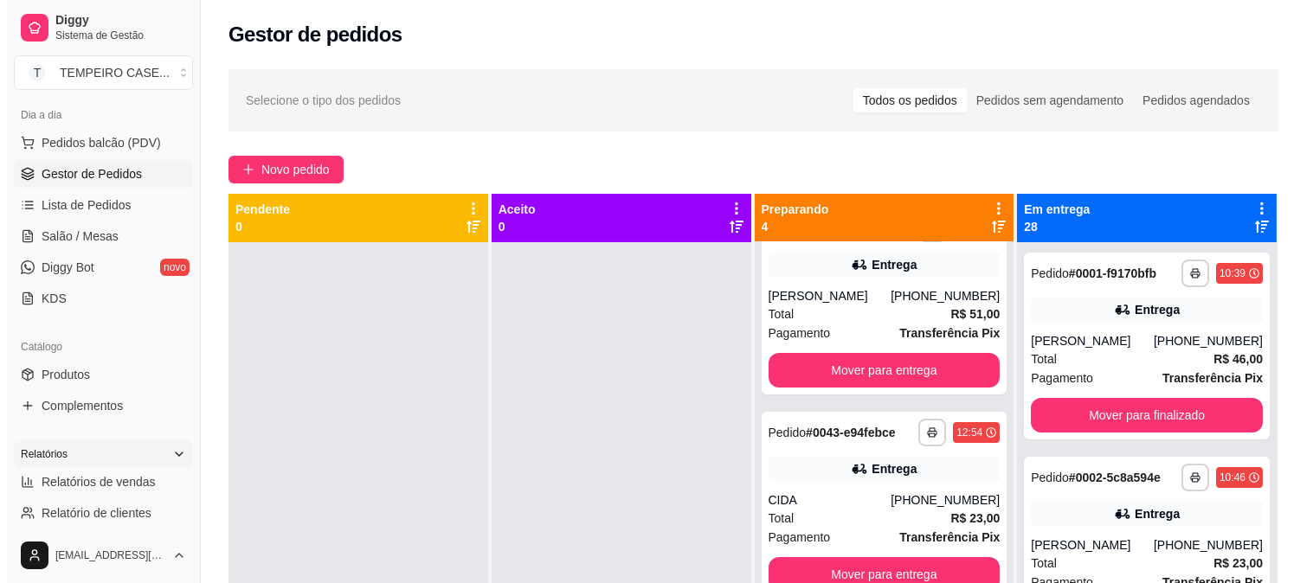
scroll to position [288, 0]
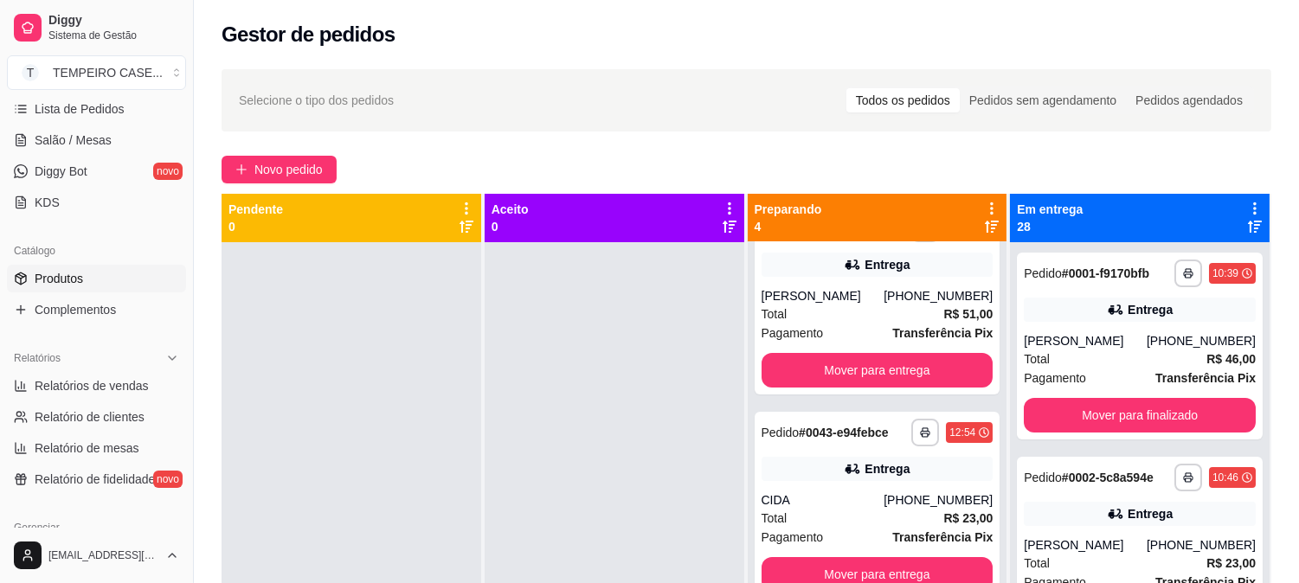
click at [82, 286] on span "Produtos" at bounding box center [59, 278] width 48 height 17
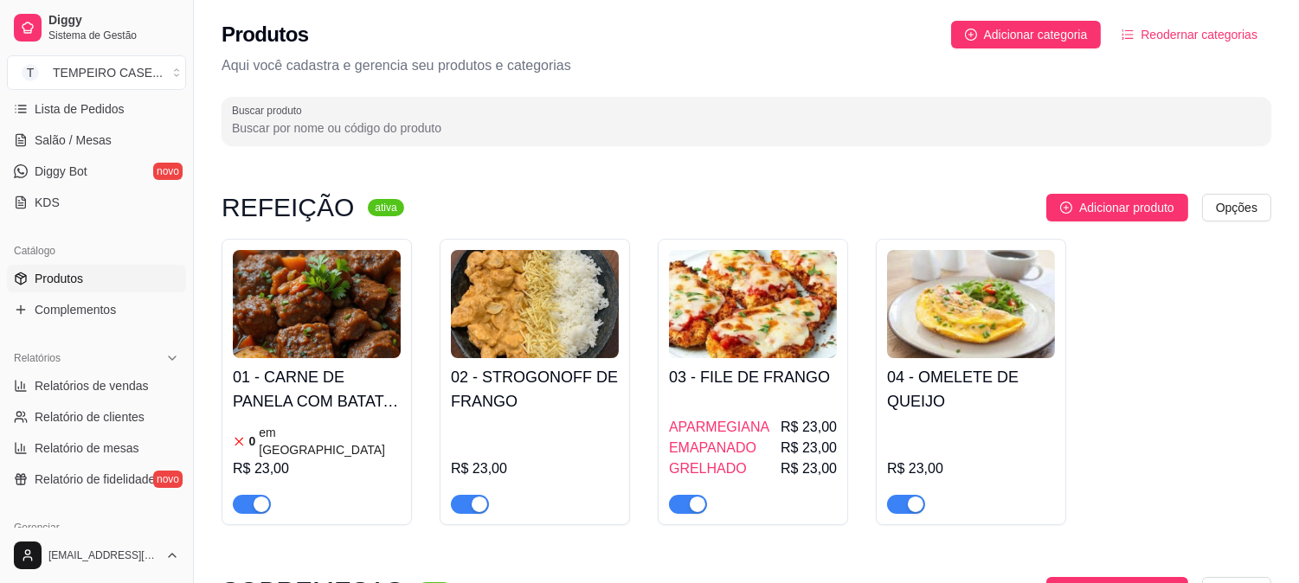
click at [344, 409] on h4 "01 - CARNE DE PANELA COM BATATA CORADA" at bounding box center [317, 389] width 168 height 48
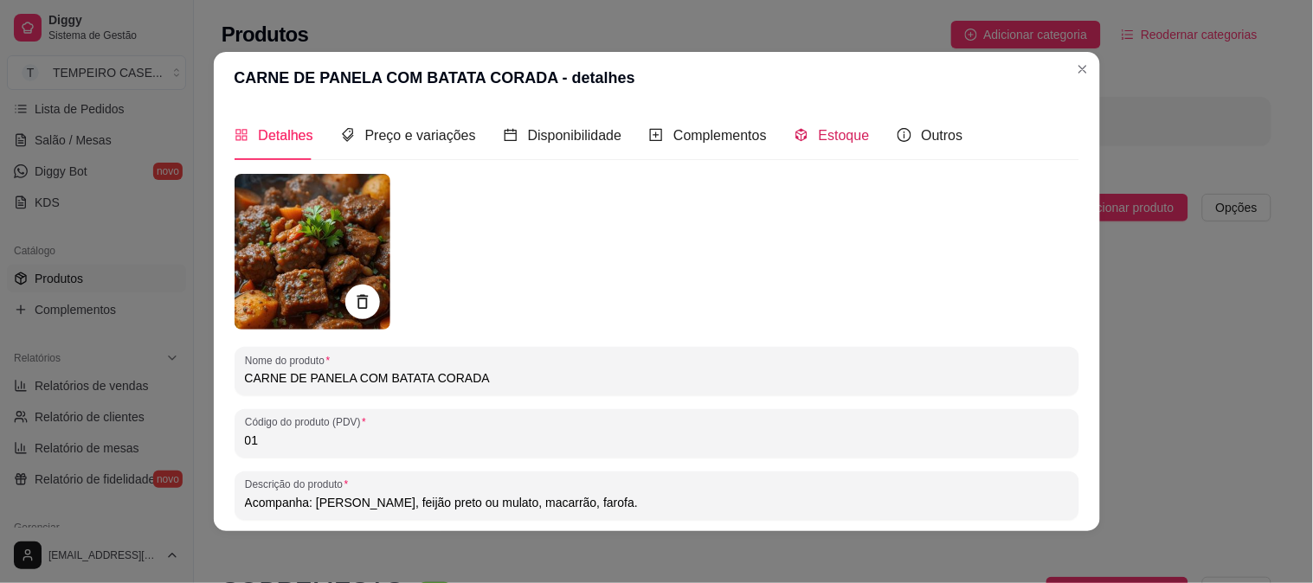
click at [800, 128] on div "Estoque" at bounding box center [831, 136] width 75 height 22
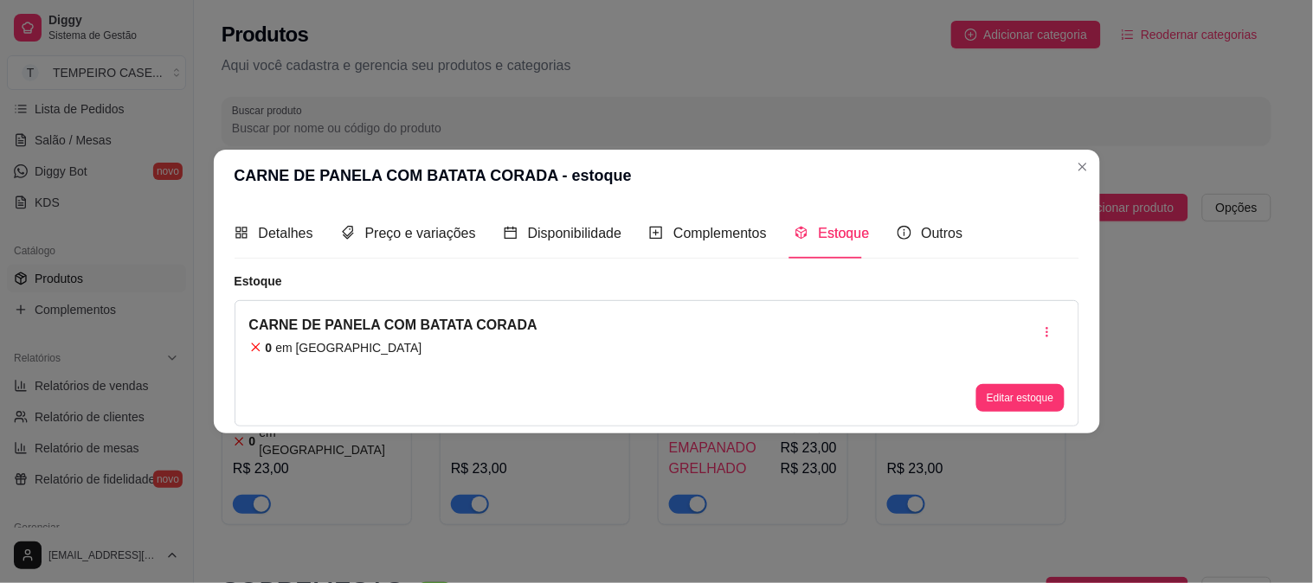
click at [1037, 409] on button "Editar estoque" at bounding box center [1019, 398] width 87 height 28
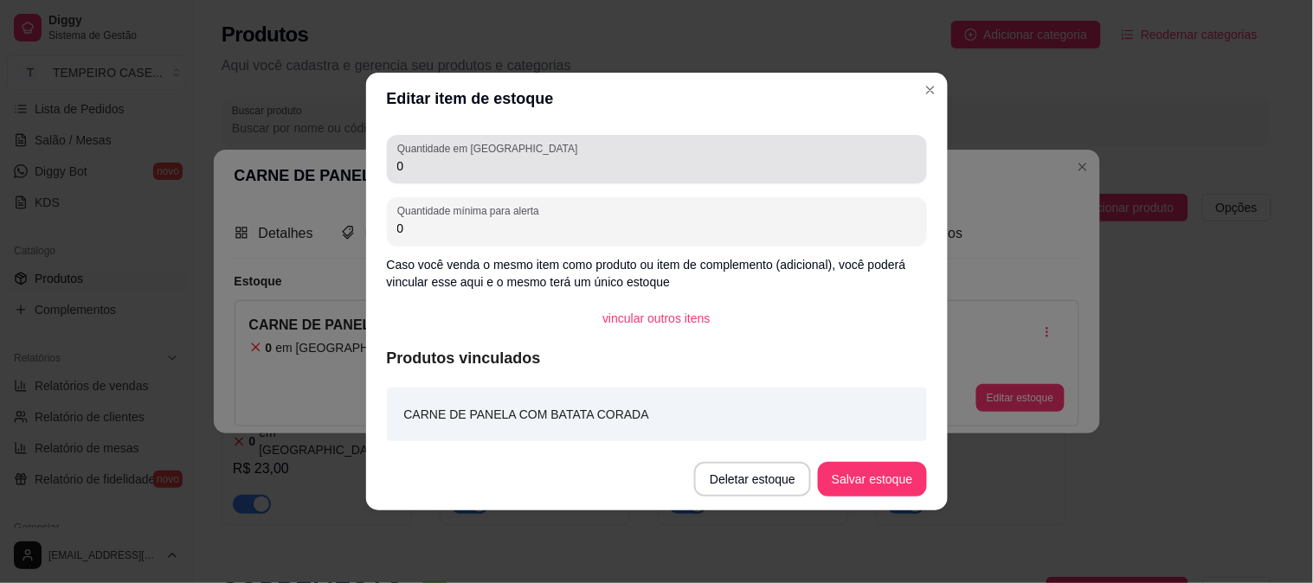
drag, startPoint x: 410, startPoint y: 173, endPoint x: 338, endPoint y: 166, distance: 73.0
click at [338, 166] on div "Editar item de estoque Quantidade em estoque 0 Quantidade mínima para alerta 0 …" at bounding box center [656, 291] width 1313 height 583
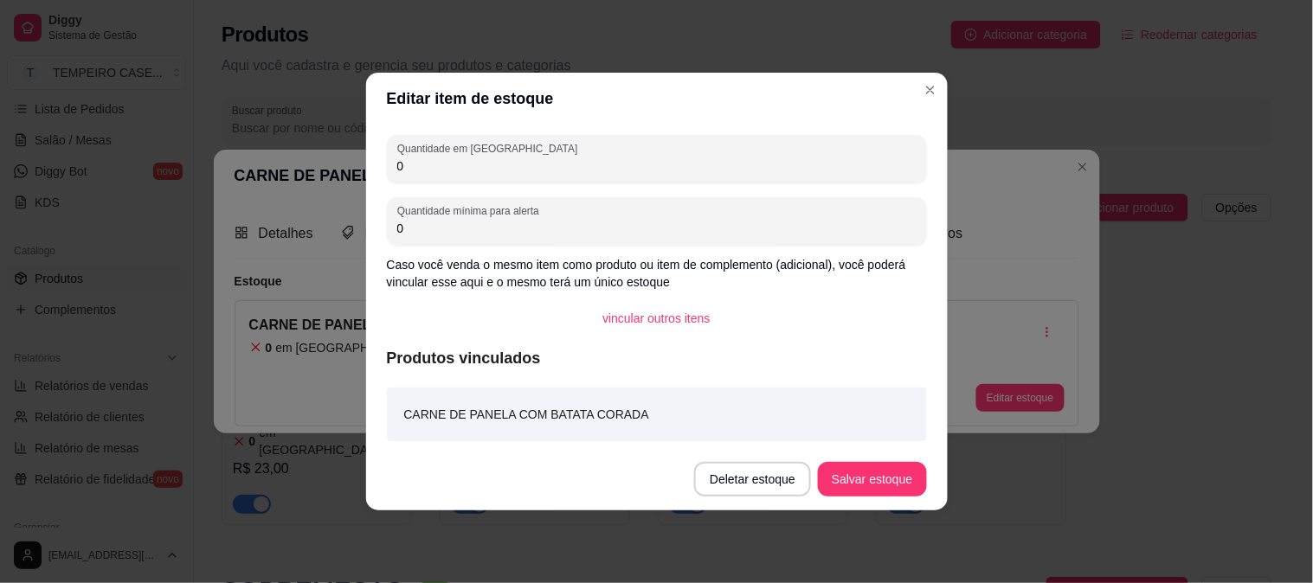
type input "1"
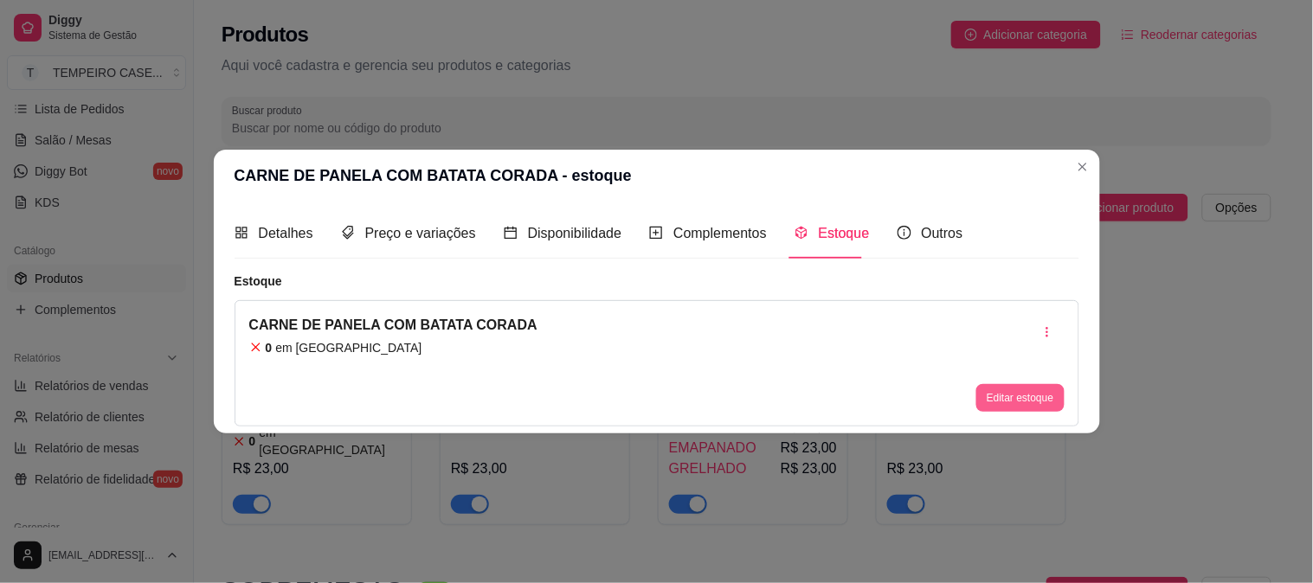
click at [999, 396] on button "Editar estoque" at bounding box center [1019, 398] width 87 height 28
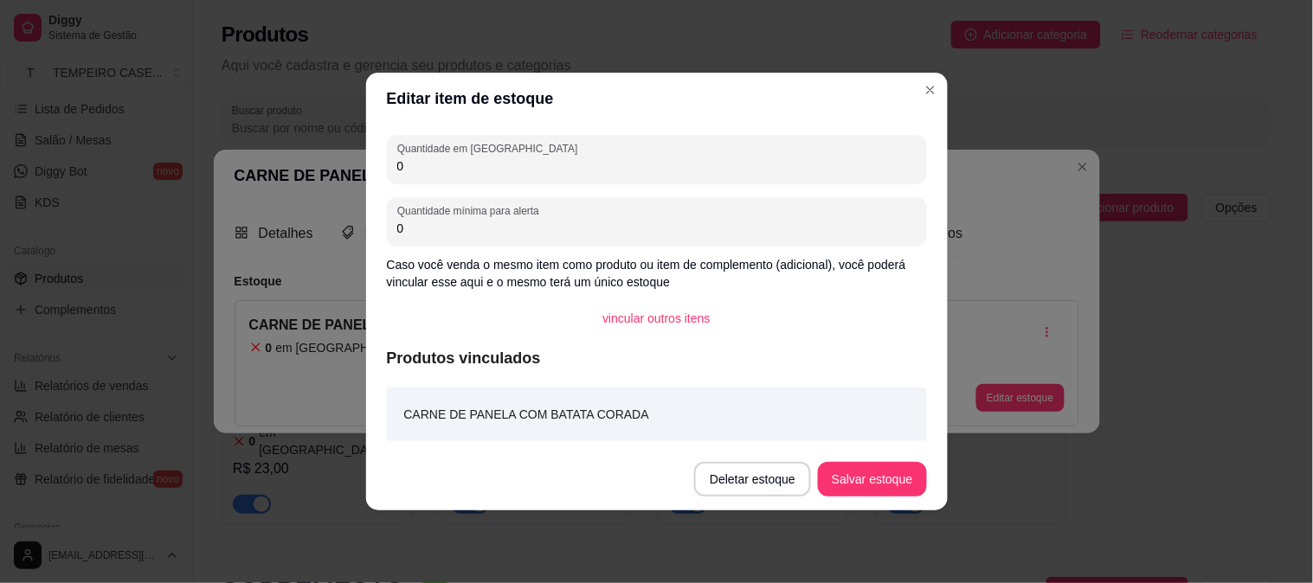
drag, startPoint x: 483, startPoint y: 168, endPoint x: 270, endPoint y: 166, distance: 212.9
click at [270, 166] on div "Editar item de estoque Quantidade em estoque 0 Quantidade mínima para alerta 0 …" at bounding box center [656, 291] width 1313 height 583
type input "1"
click at [855, 481] on button "Salvar estoque" at bounding box center [873, 480] width 106 height 34
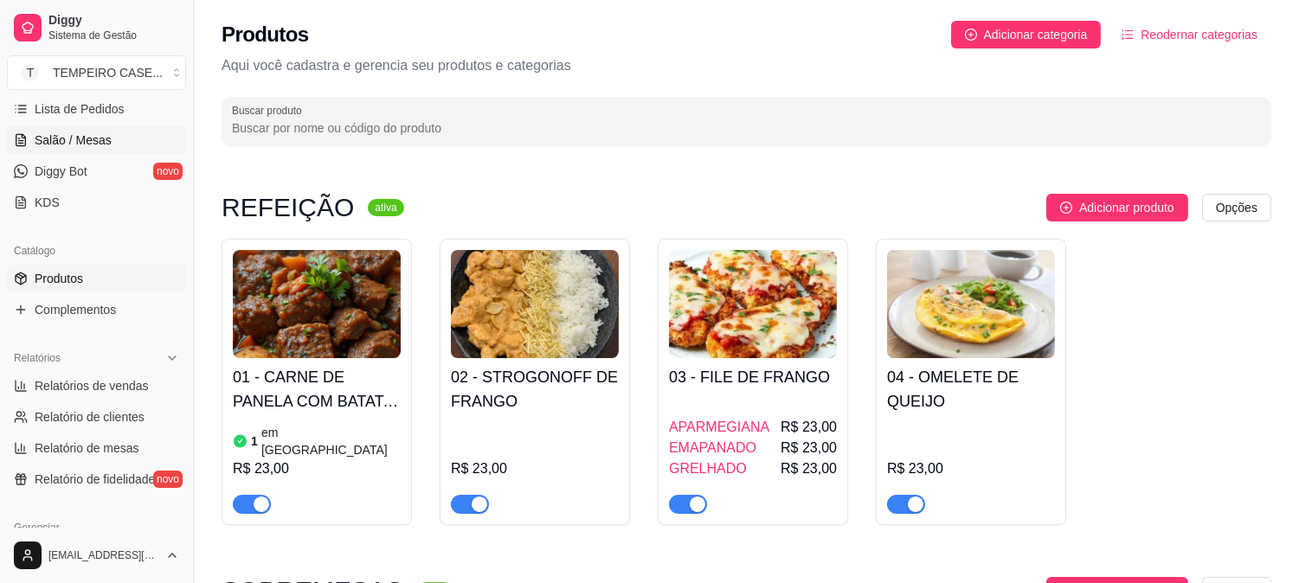
click at [97, 128] on link "Salão / Mesas" at bounding box center [96, 140] width 179 height 28
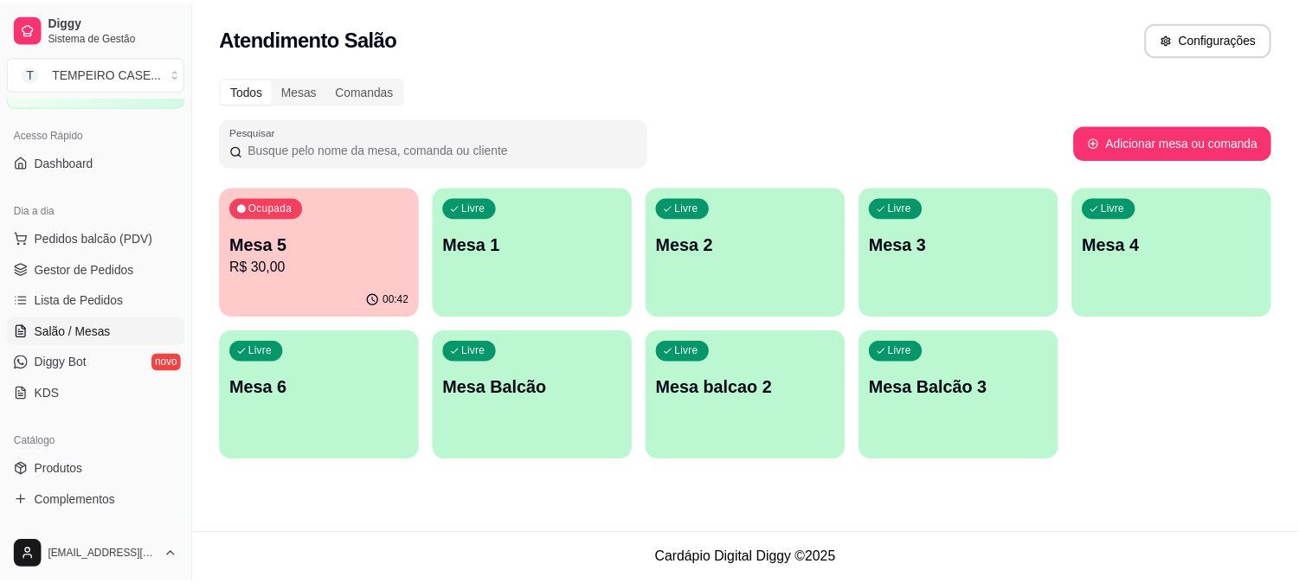
scroll to position [96, 0]
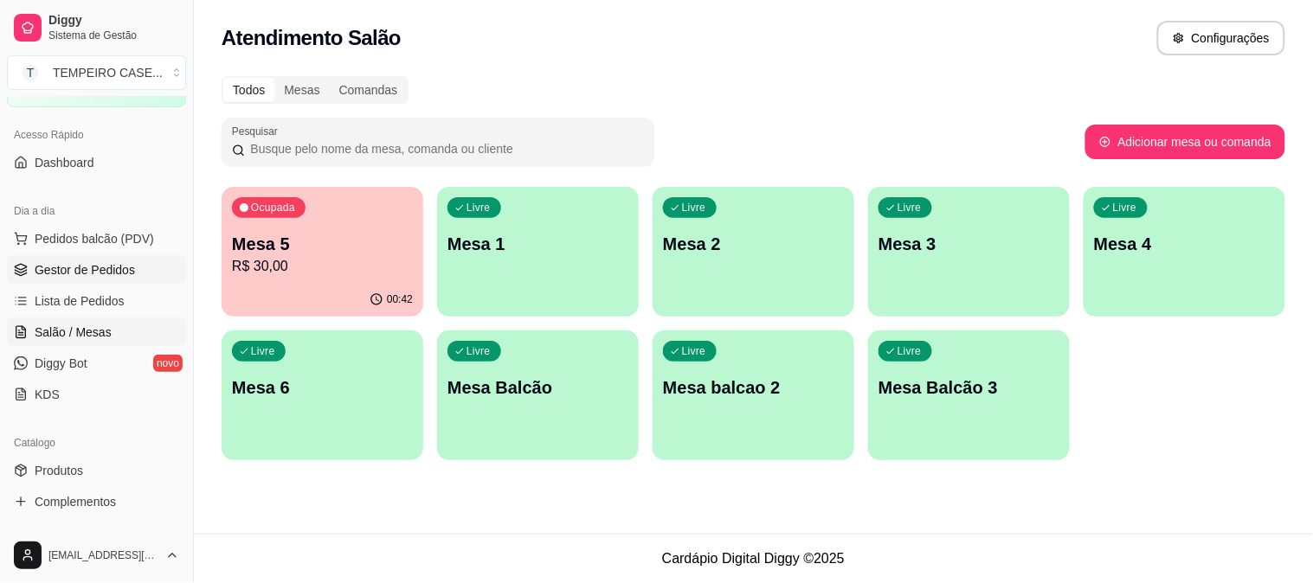
click at [50, 257] on link "Gestor de Pedidos" at bounding box center [96, 270] width 179 height 28
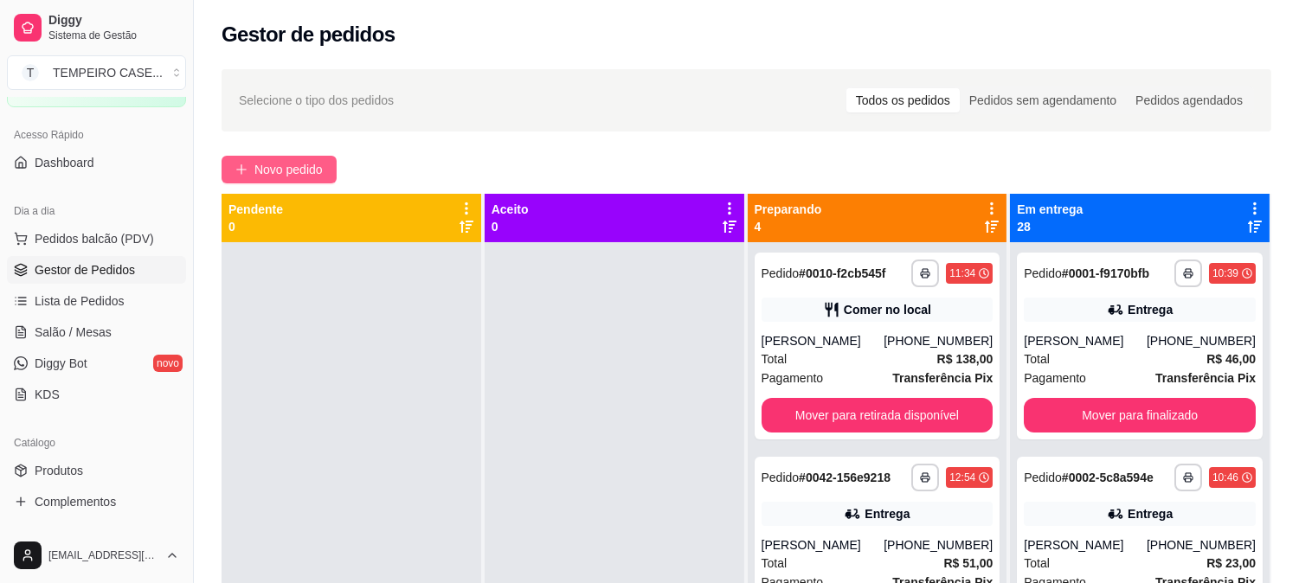
click at [270, 161] on span "Novo pedido" at bounding box center [288, 169] width 68 height 19
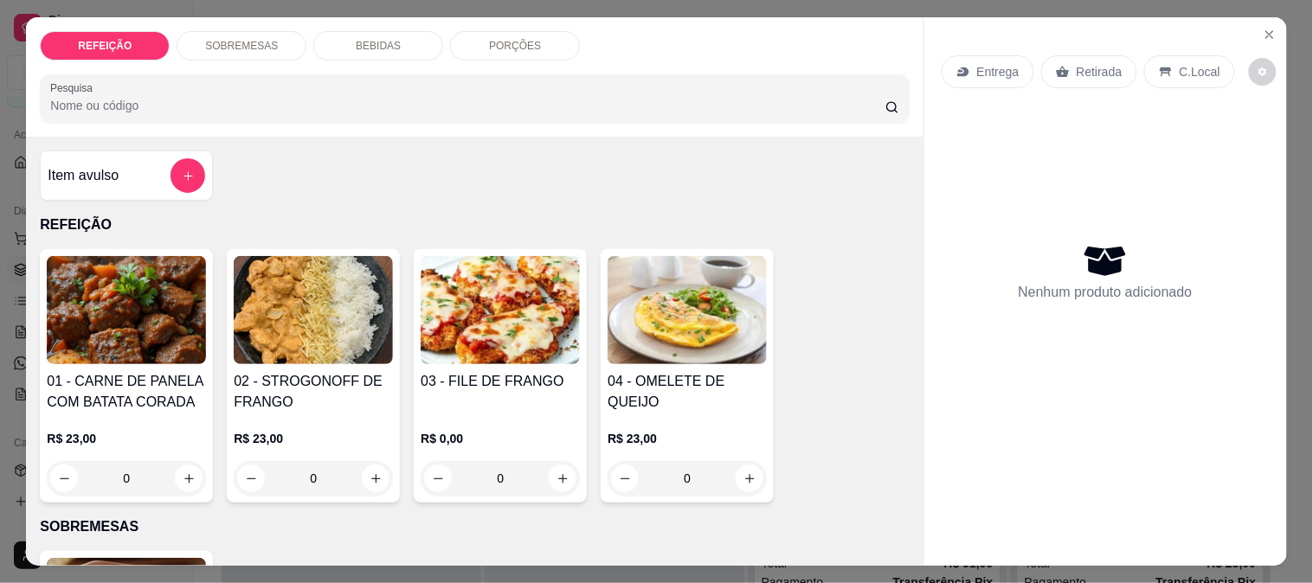
click at [153, 324] on img at bounding box center [126, 310] width 159 height 108
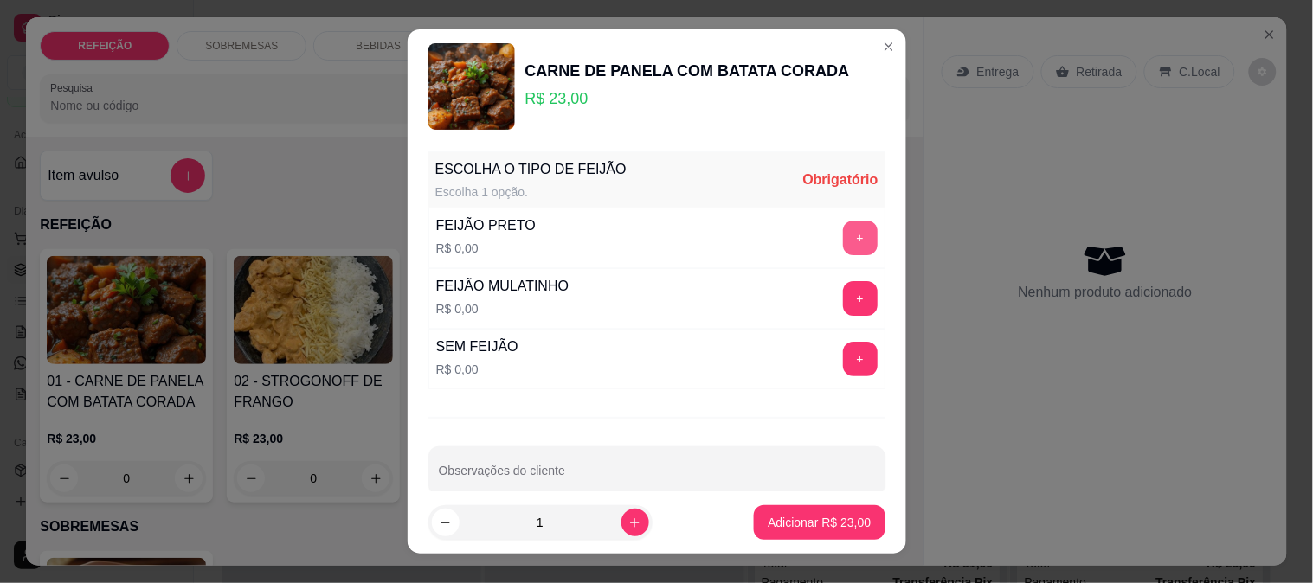
click at [843, 235] on button "+" at bounding box center [860, 238] width 35 height 35
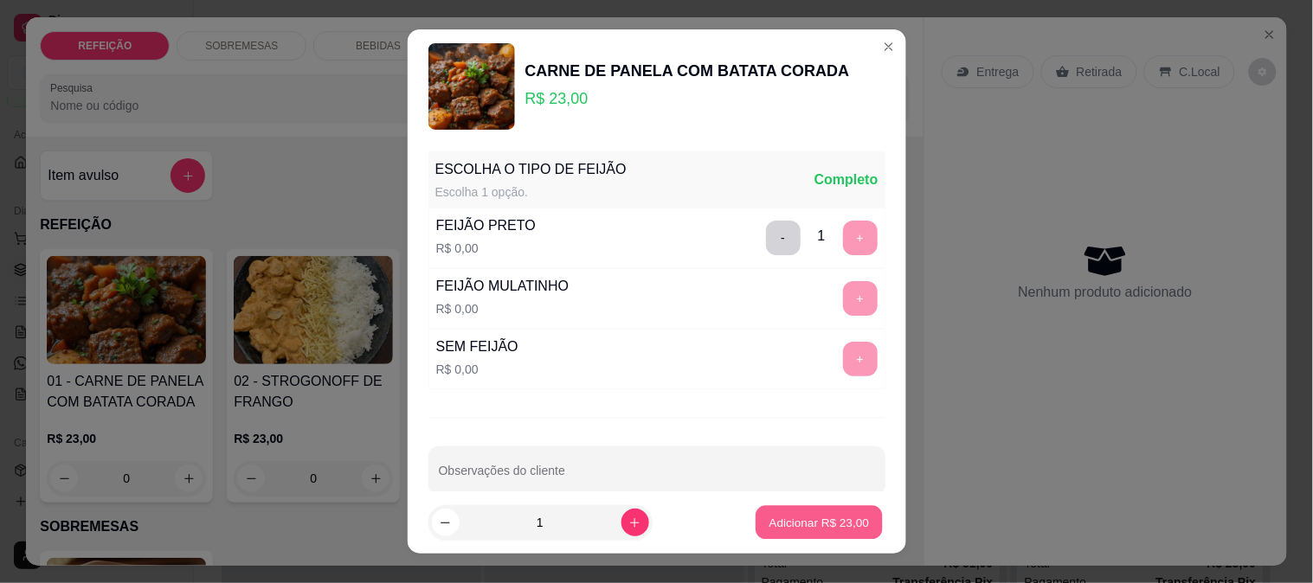
click at [775, 519] on p "Adicionar R$ 23,00" at bounding box center [819, 523] width 100 height 16
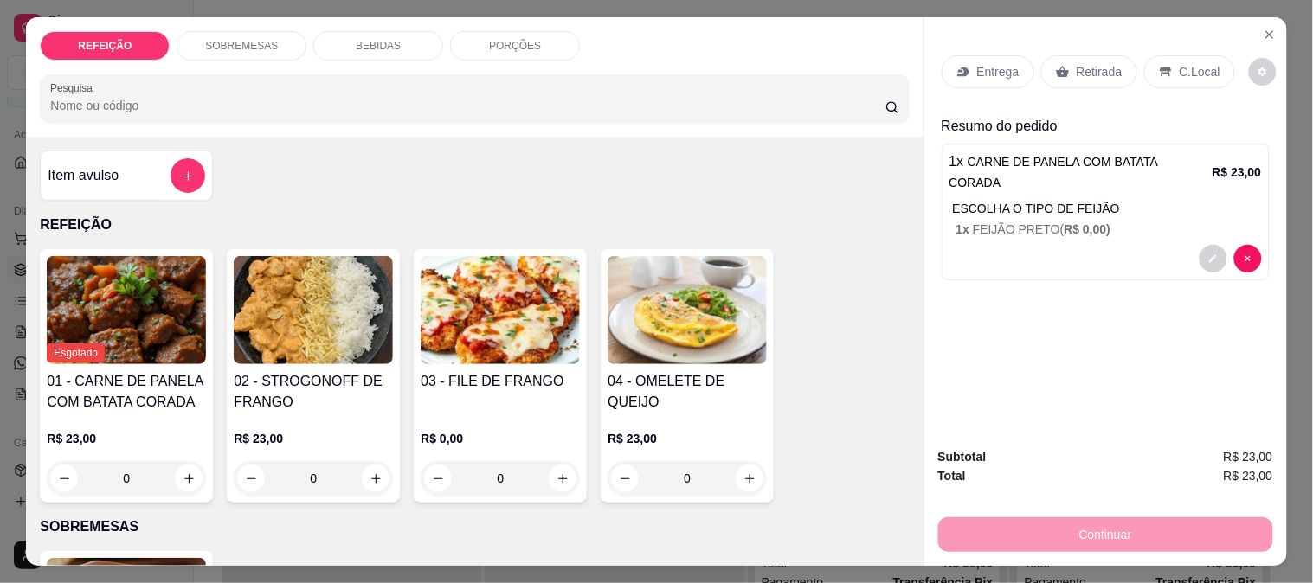
click at [482, 336] on img at bounding box center [500, 310] width 159 height 108
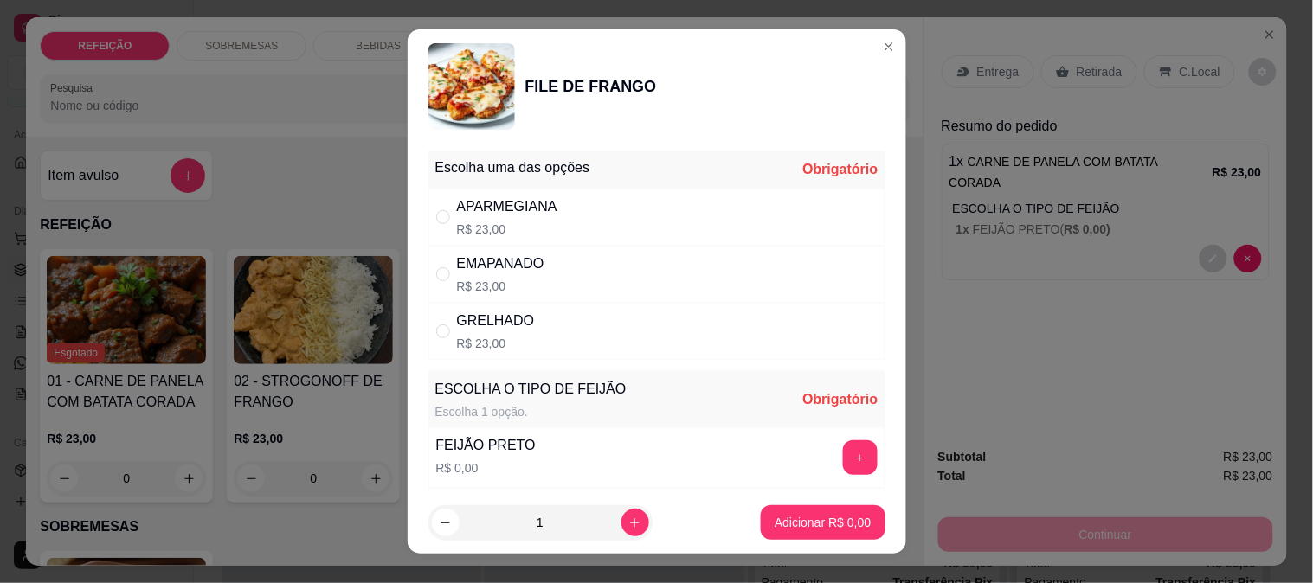
click at [548, 230] on div "APARMEGIANA R$ 23,00" at bounding box center [656, 217] width 457 height 57
radio input "true"
click at [843, 462] on button "+" at bounding box center [860, 457] width 35 height 35
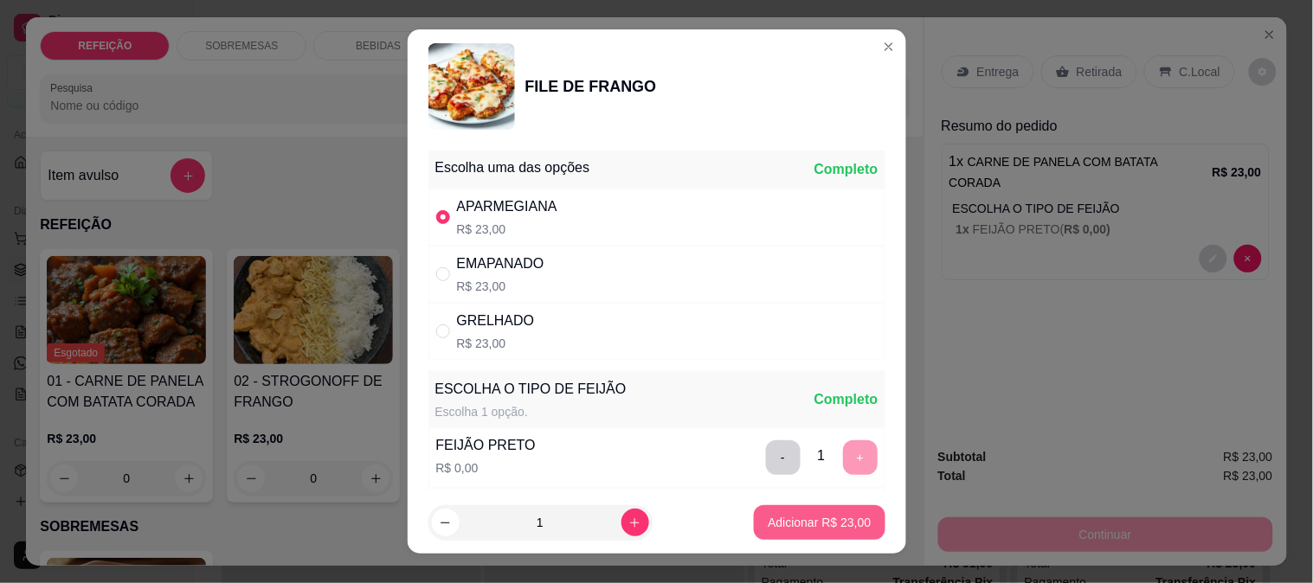
click at [797, 518] on p "Adicionar R$ 23,00" at bounding box center [819, 522] width 103 height 17
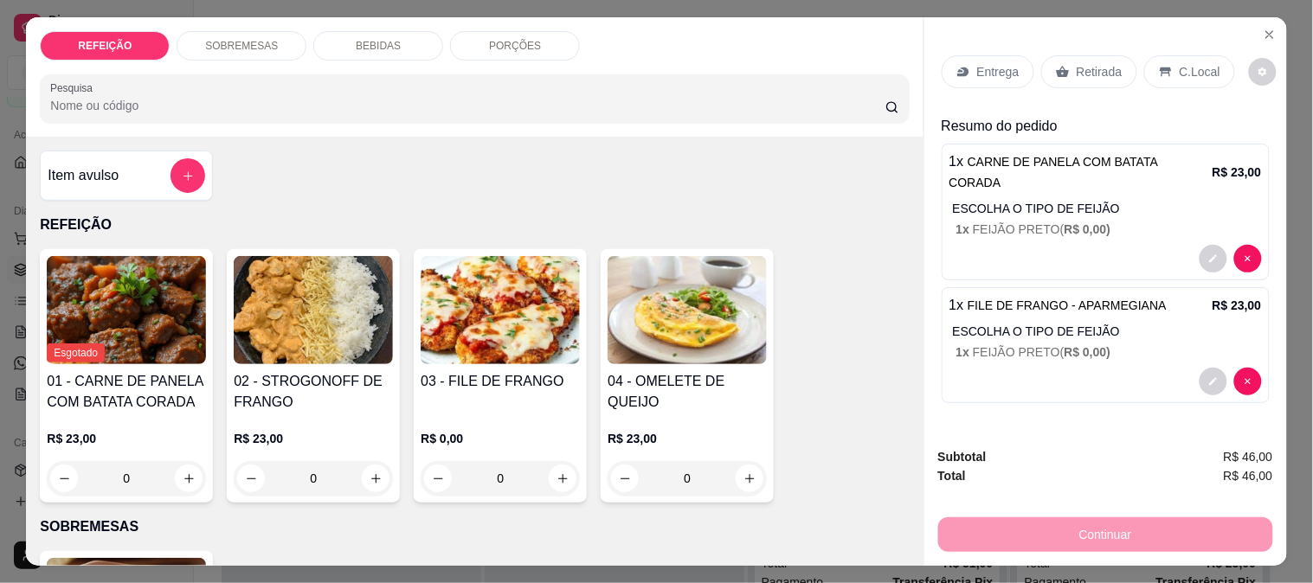
click at [1083, 63] on p "Retirada" at bounding box center [1100, 71] width 46 height 17
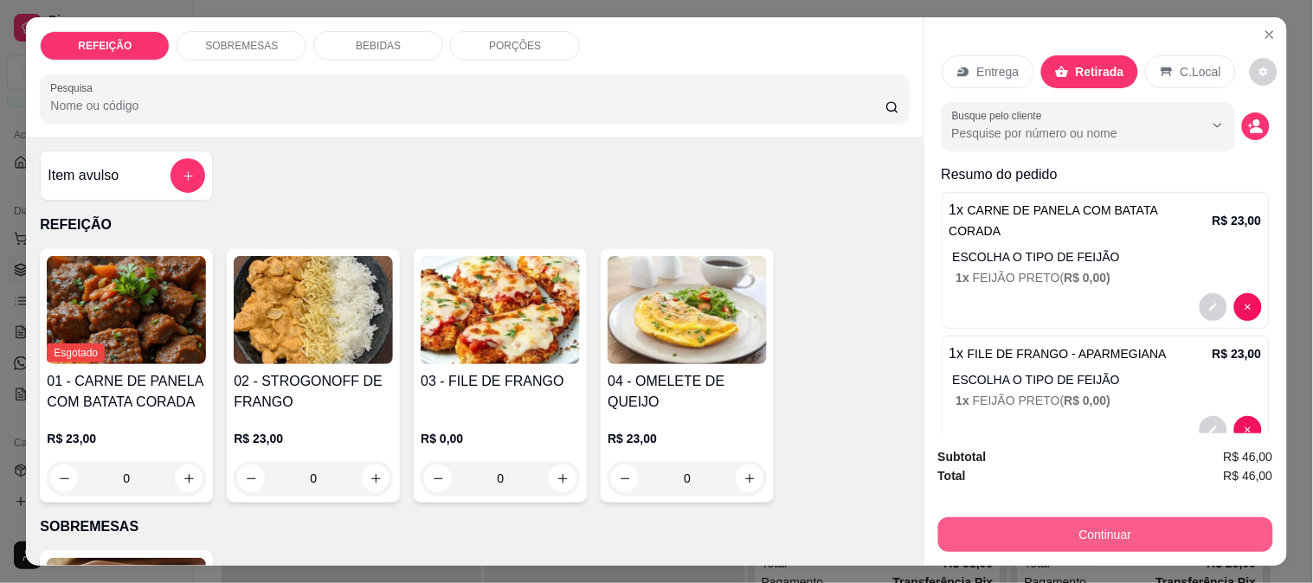
click at [1076, 521] on button "Continuar" at bounding box center [1105, 535] width 335 height 35
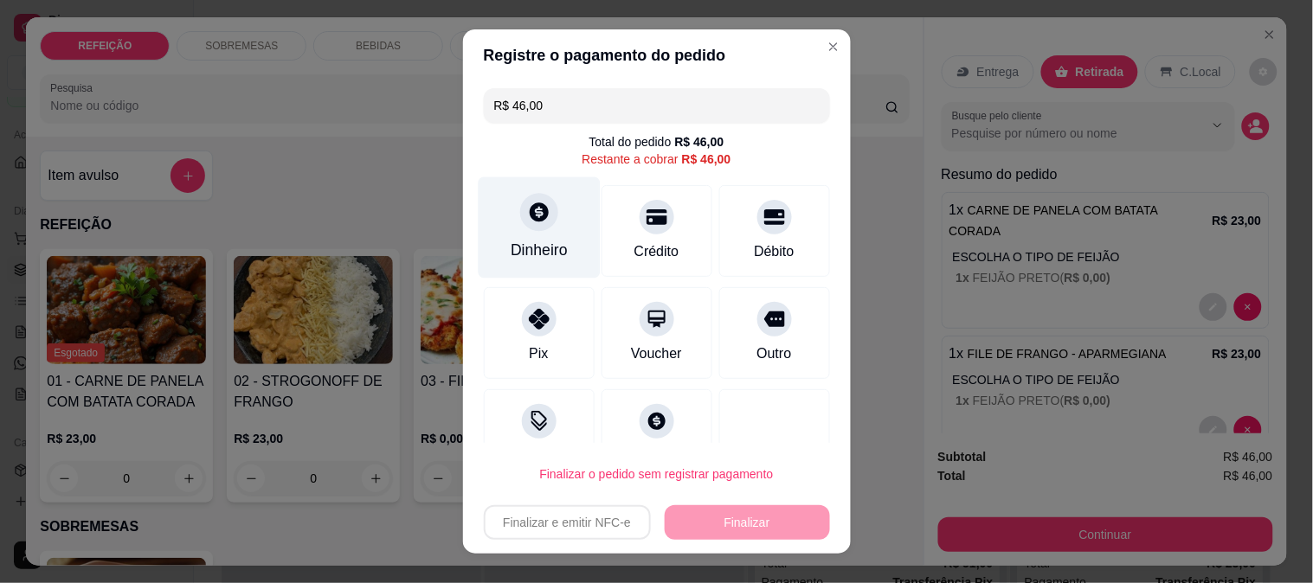
click at [543, 216] on div at bounding box center [539, 212] width 38 height 38
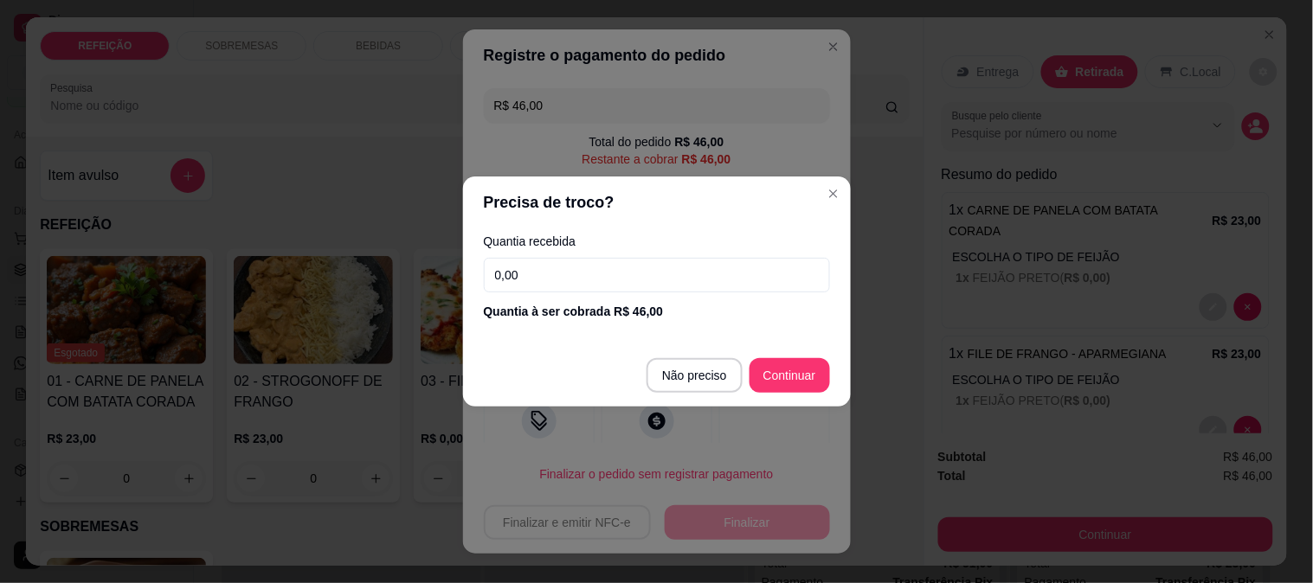
drag, startPoint x: 569, startPoint y: 274, endPoint x: 194, endPoint y: 274, distance: 375.6
click at [194, 274] on div "Precisa de troco? Quantia recebida 0,00 Quantia à ser cobrada R$ 46,00 Não prec…" at bounding box center [656, 291] width 1313 height 583
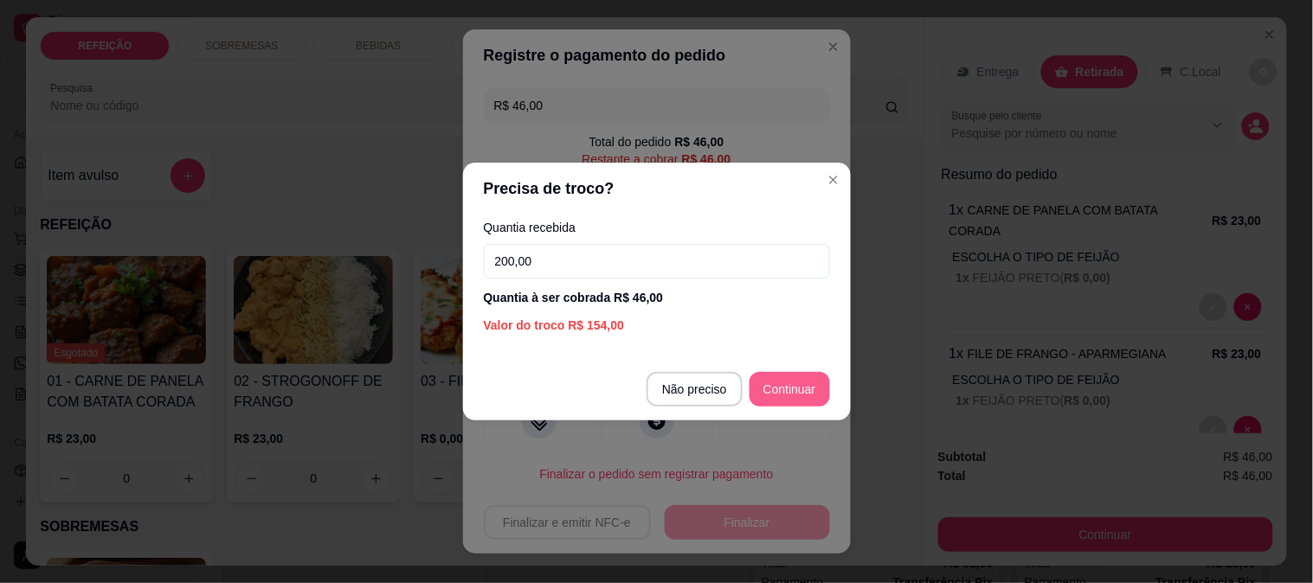
type input "200,00"
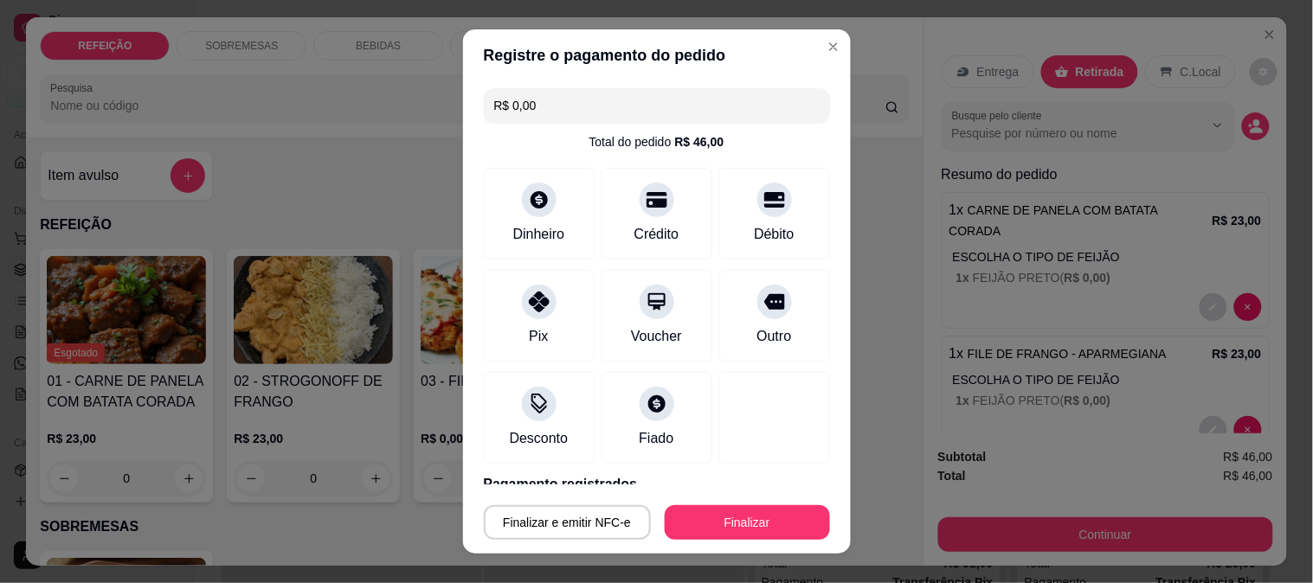
click at [725, 508] on button "Finalizar" at bounding box center [747, 522] width 165 height 35
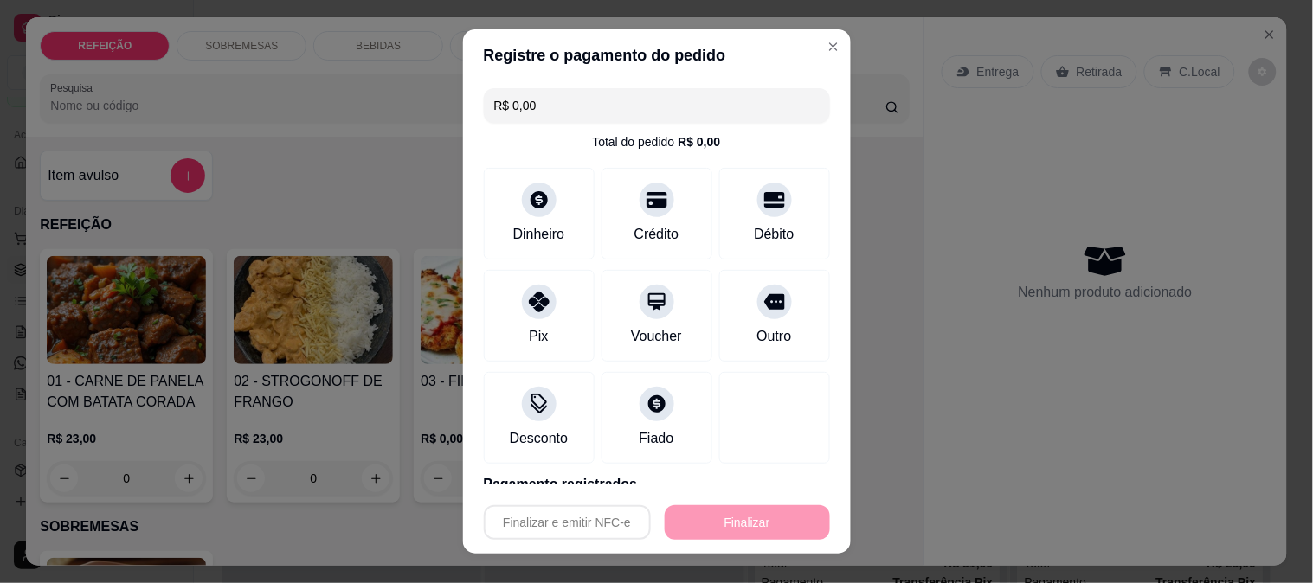
type input "-R$ 46,00"
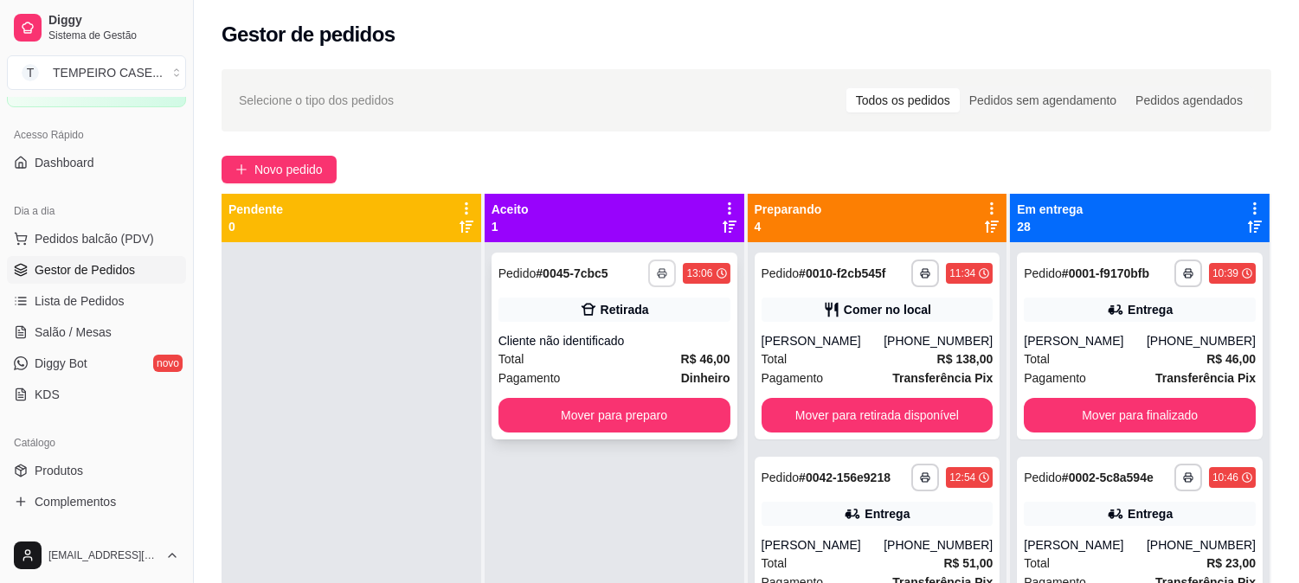
click at [664, 269] on button "button" at bounding box center [662, 274] width 28 height 28
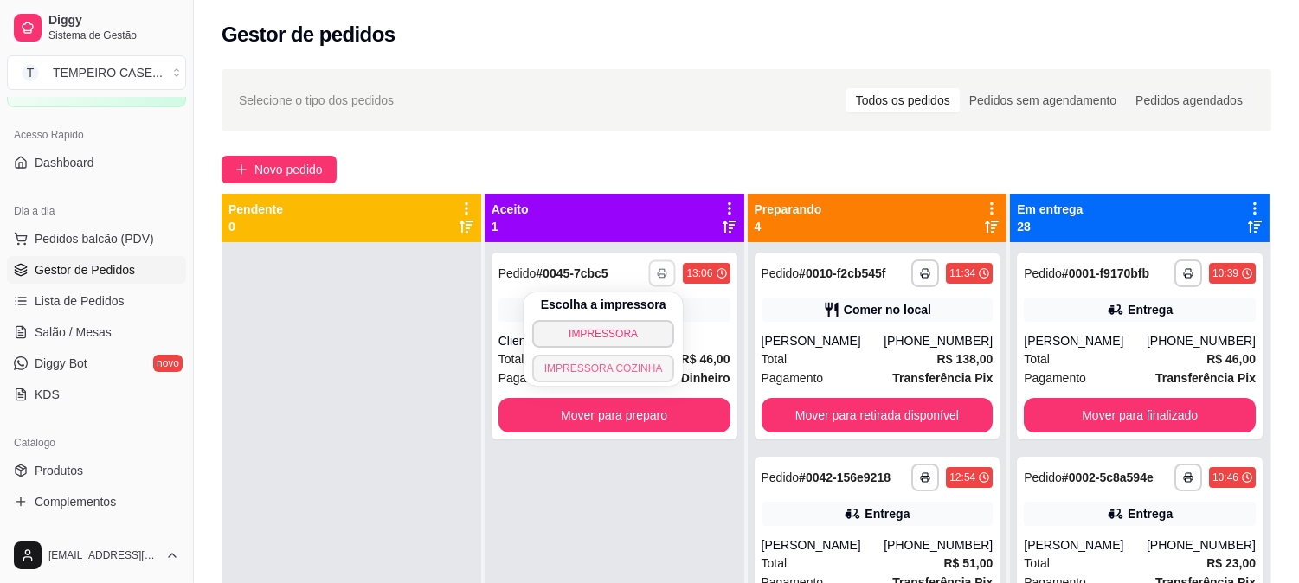
click at [606, 370] on button "IMPRESSORA COZINHA" at bounding box center [603, 369] width 143 height 28
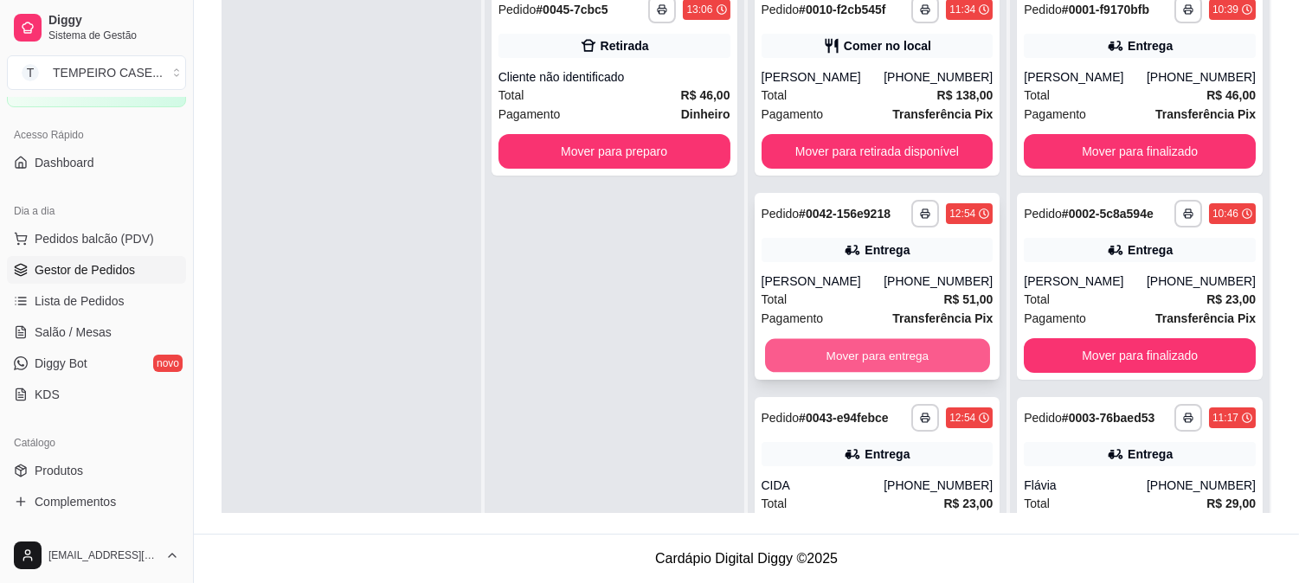
click at [845, 358] on button "Mover para entrega" at bounding box center [877, 356] width 225 height 34
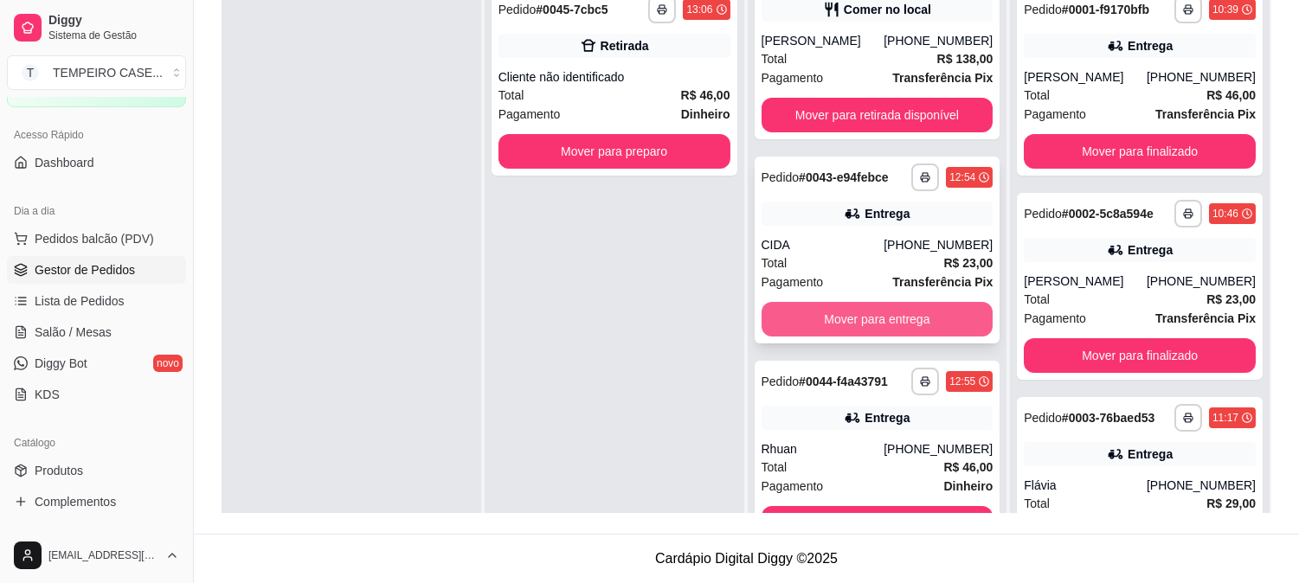
scroll to position [46, 0]
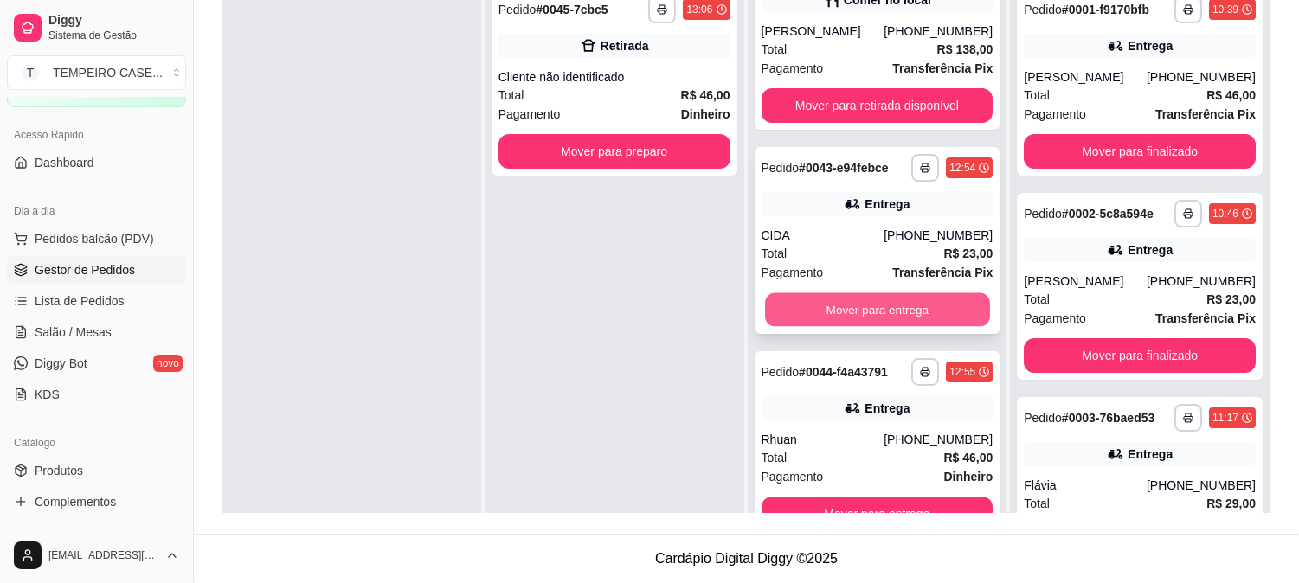
click at [825, 306] on button "Mover para entrega" at bounding box center [877, 310] width 225 height 34
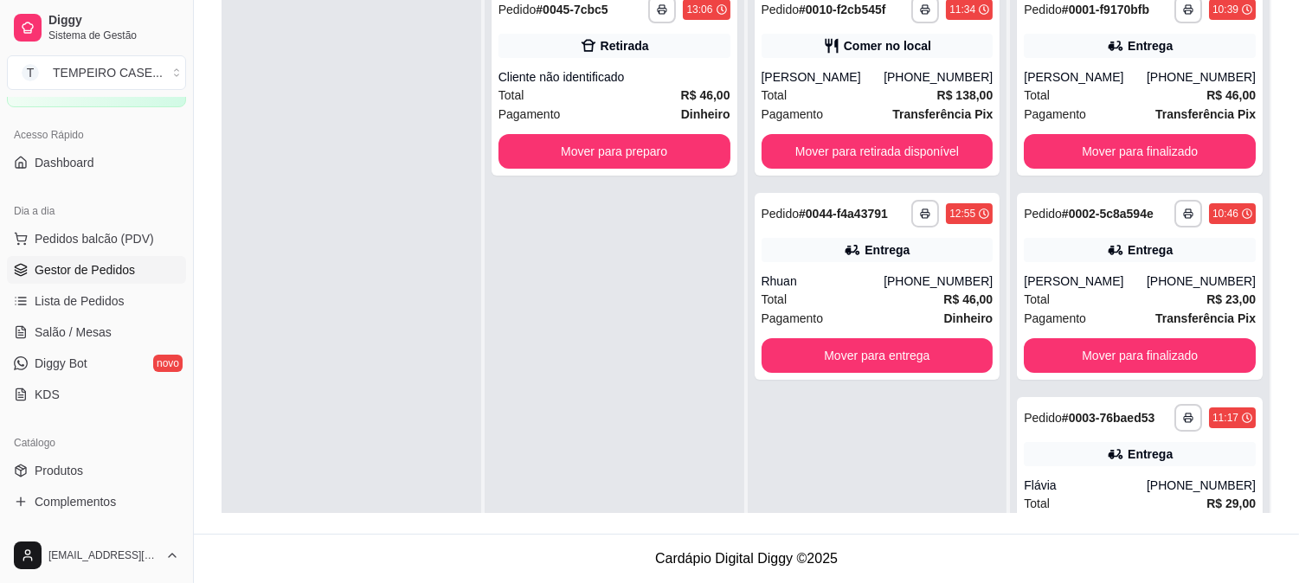
scroll to position [0, 0]
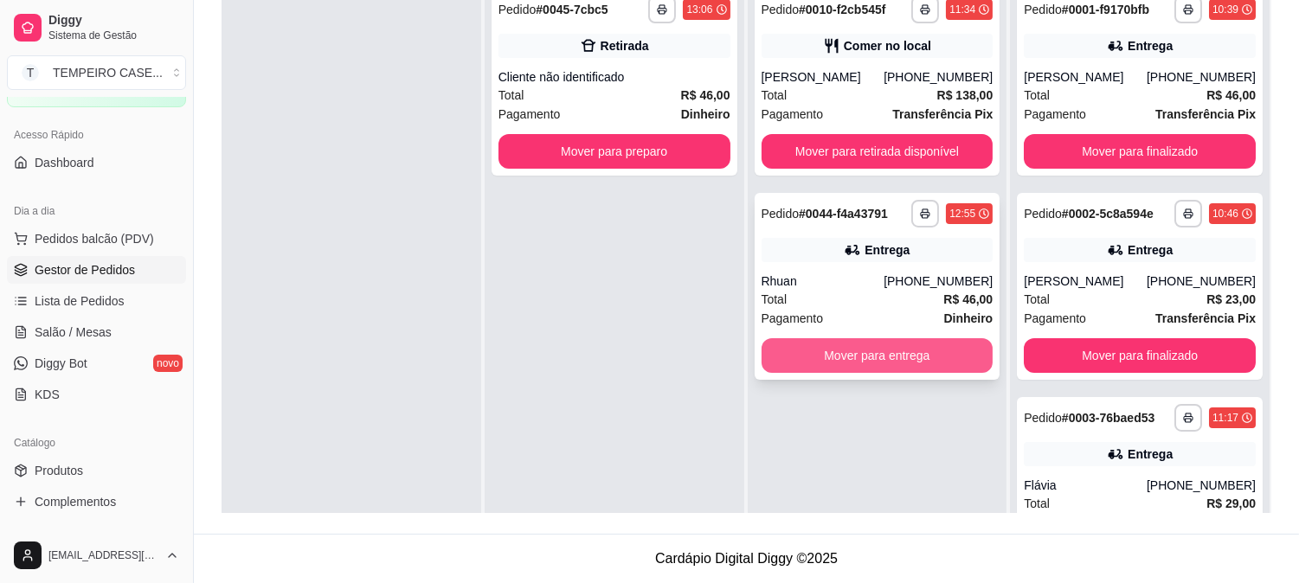
click at [841, 342] on button "Mover para entrega" at bounding box center [878, 355] width 232 height 35
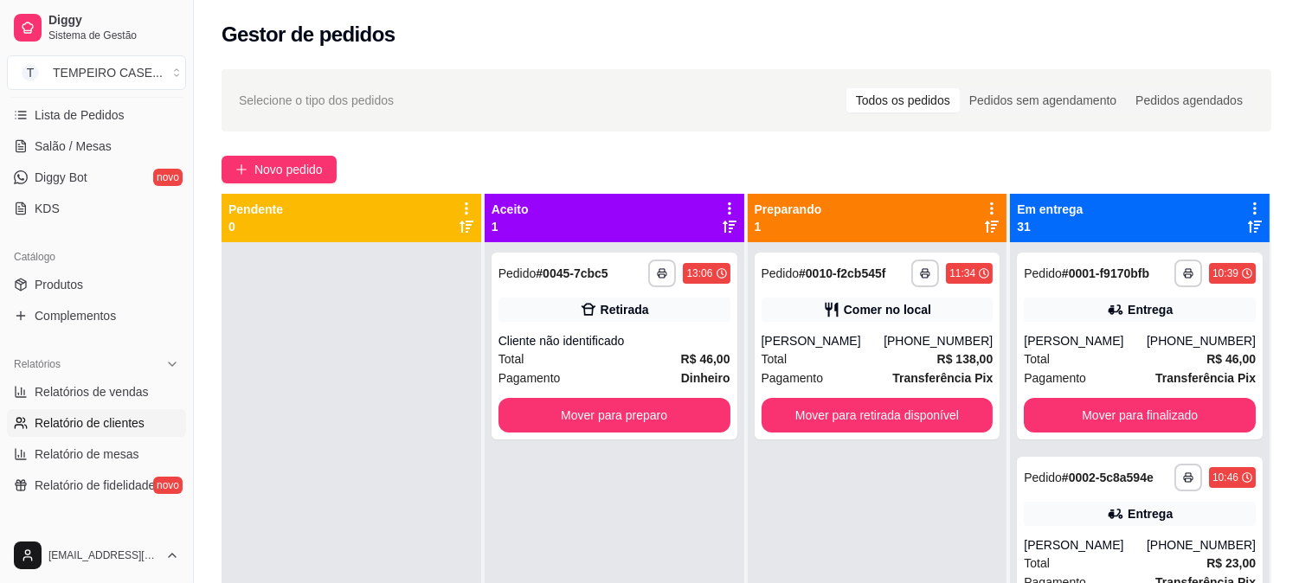
scroll to position [288, 0]
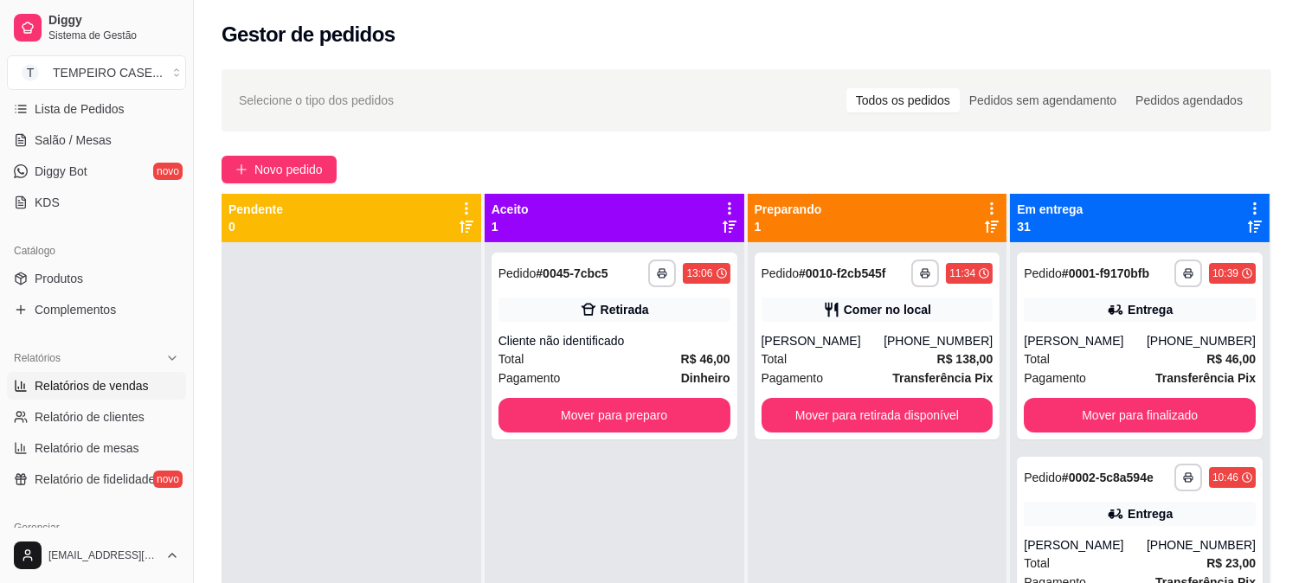
click at [122, 389] on span "Relatórios de vendas" at bounding box center [92, 385] width 114 height 17
select select "ALL"
select select "0"
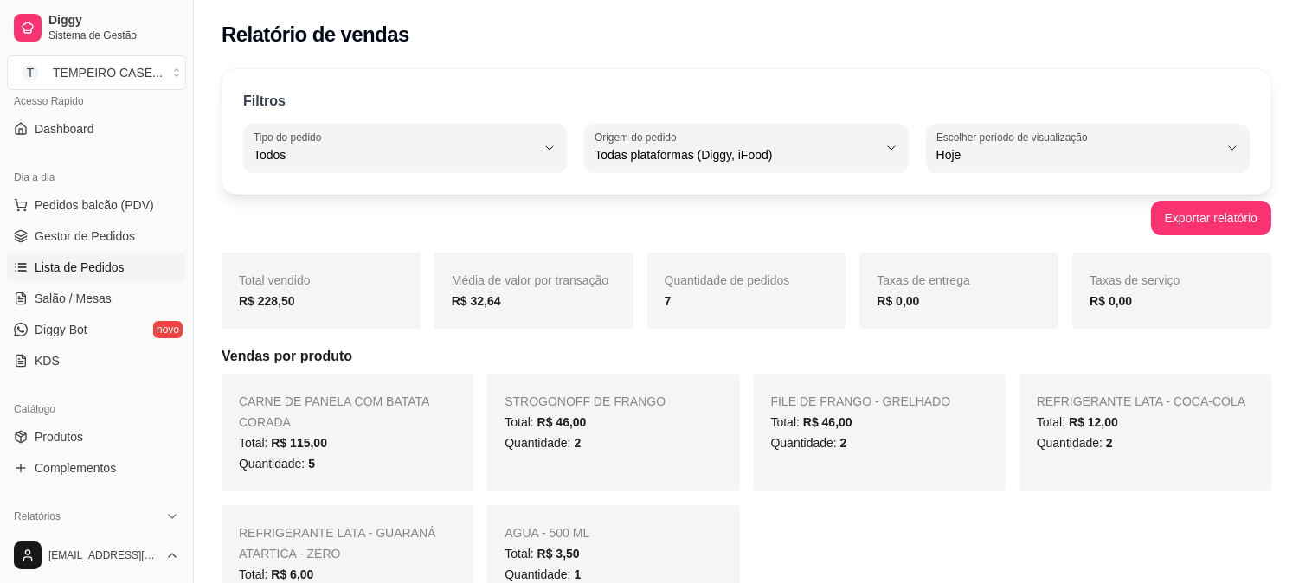
scroll to position [96, 0]
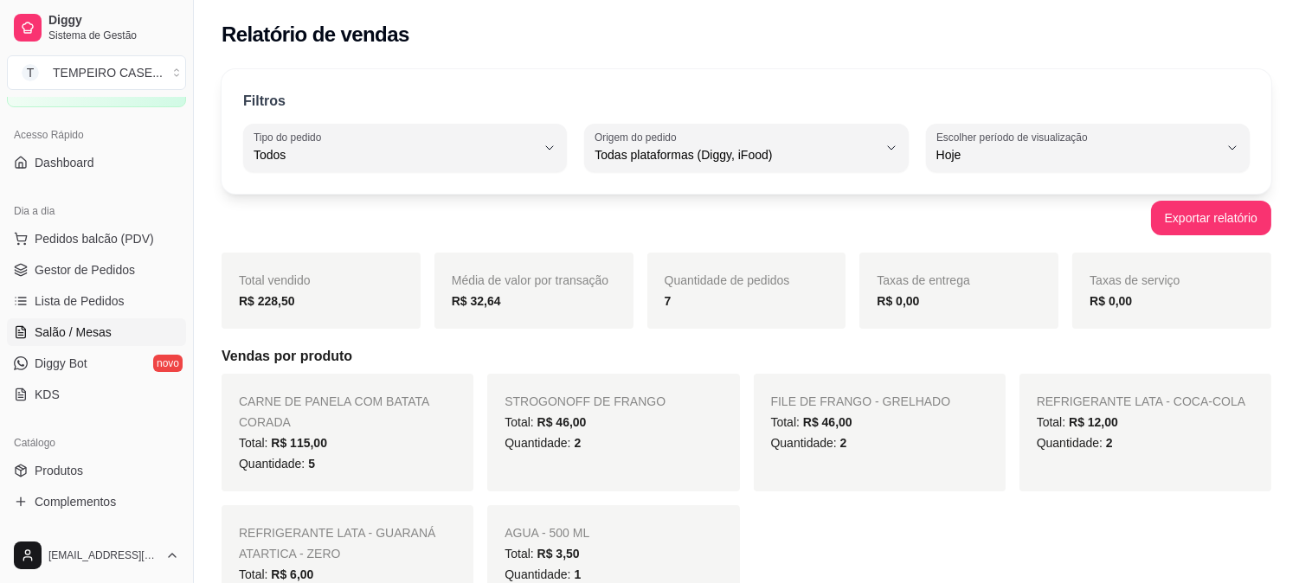
click at [95, 329] on span "Salão / Mesas" at bounding box center [73, 332] width 77 height 17
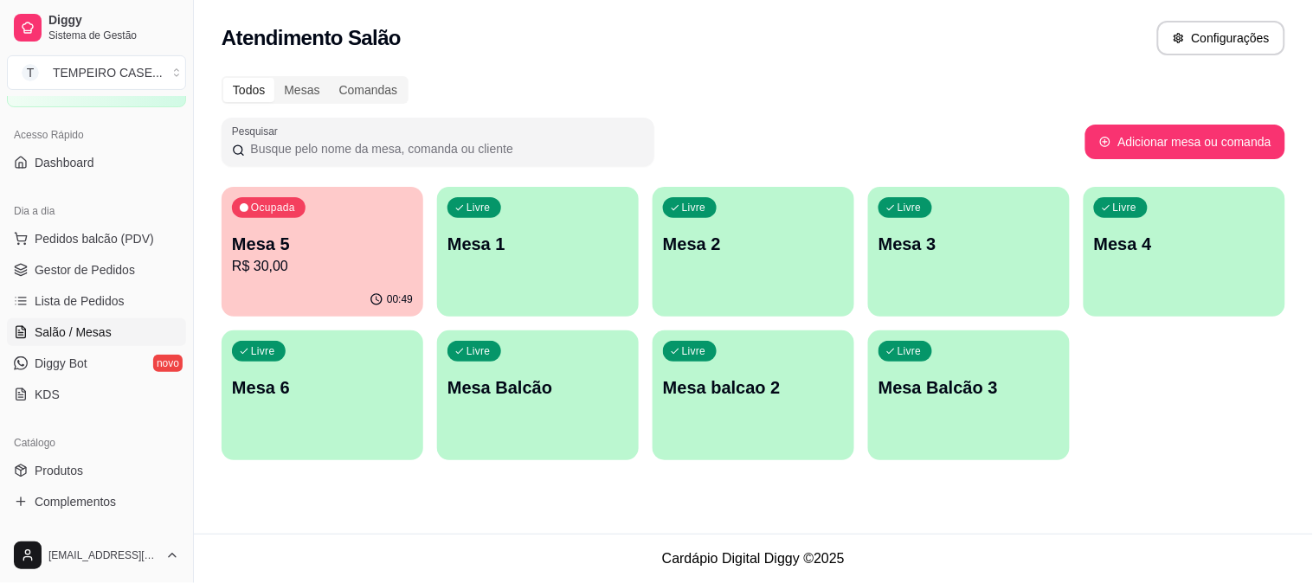
click at [329, 272] on p "R$ 30,00" at bounding box center [322, 266] width 181 height 21
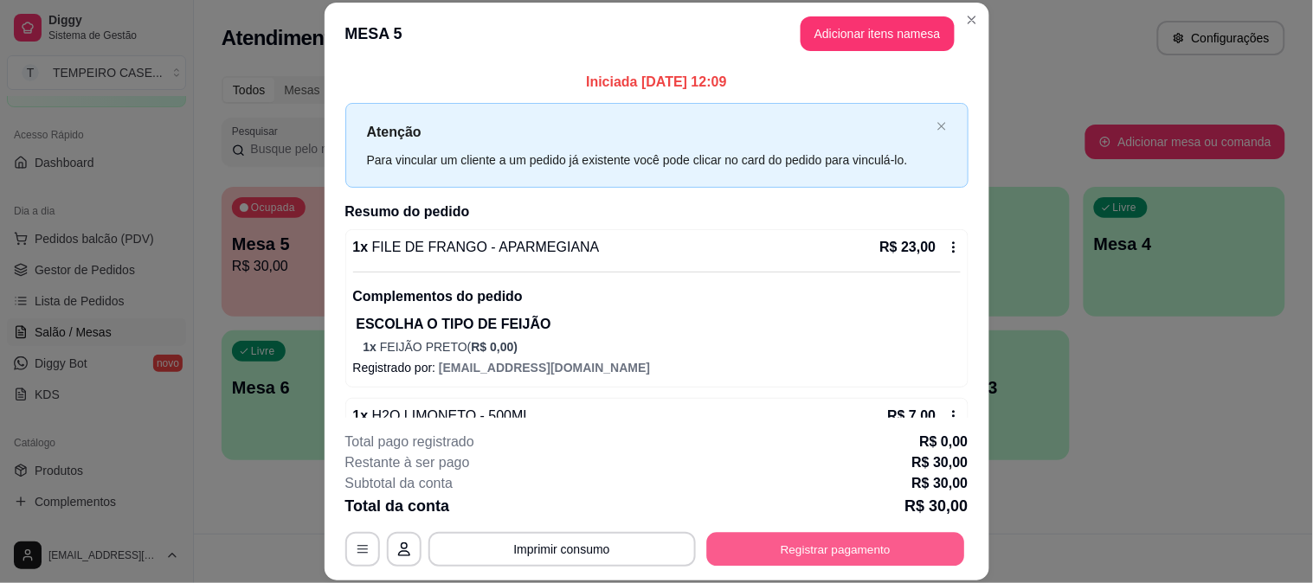
click at [777, 555] on button "Registrar pagamento" at bounding box center [835, 549] width 258 height 34
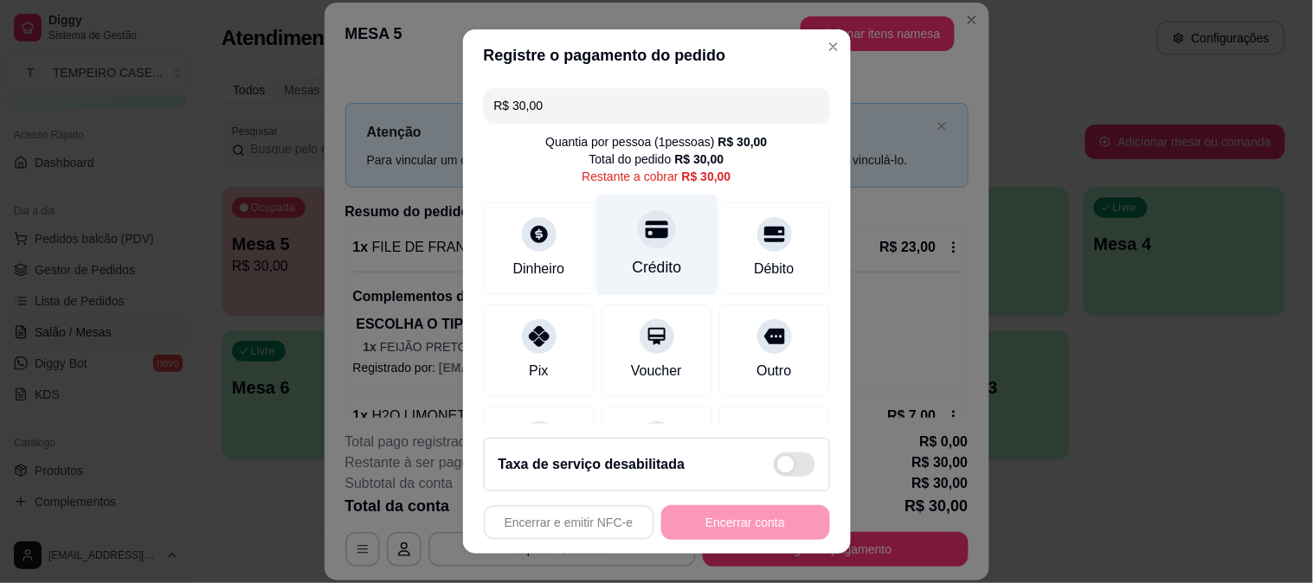
click at [673, 213] on div "Crédito" at bounding box center [656, 244] width 122 height 101
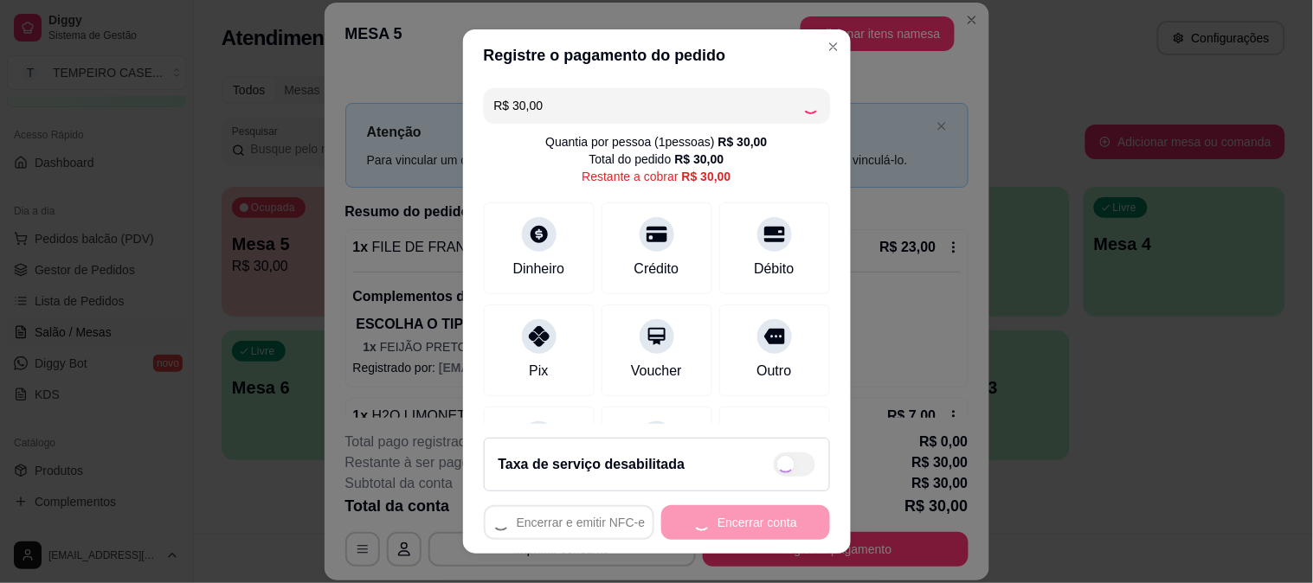
type input "R$ 0,00"
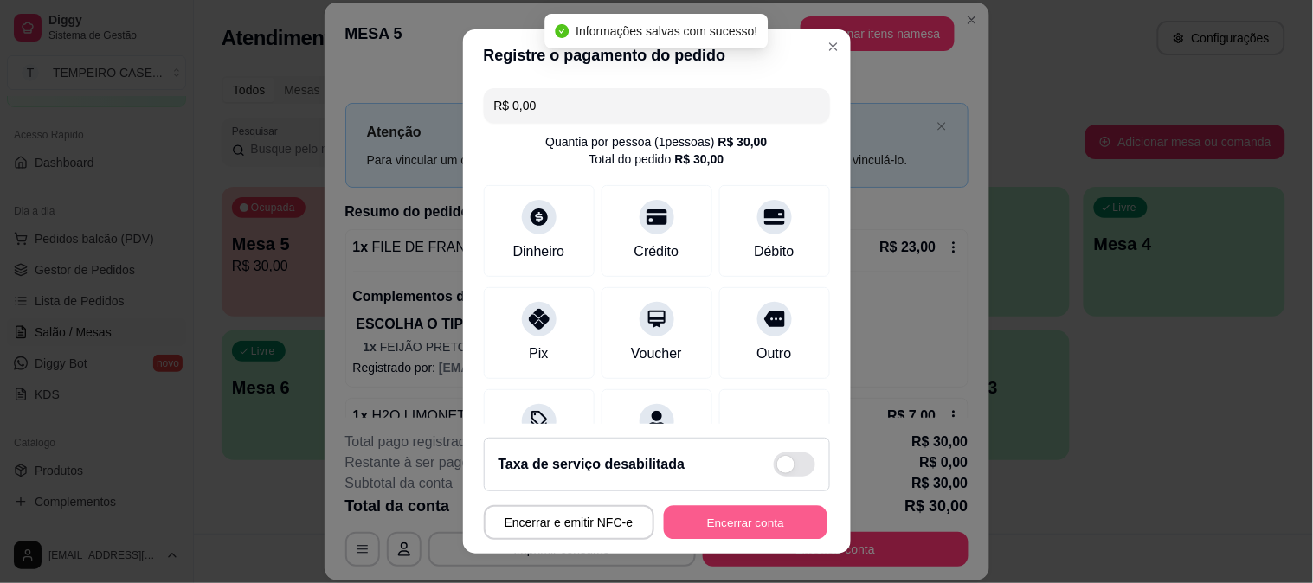
click at [716, 520] on button "Encerrar conta" at bounding box center [746, 523] width 164 height 34
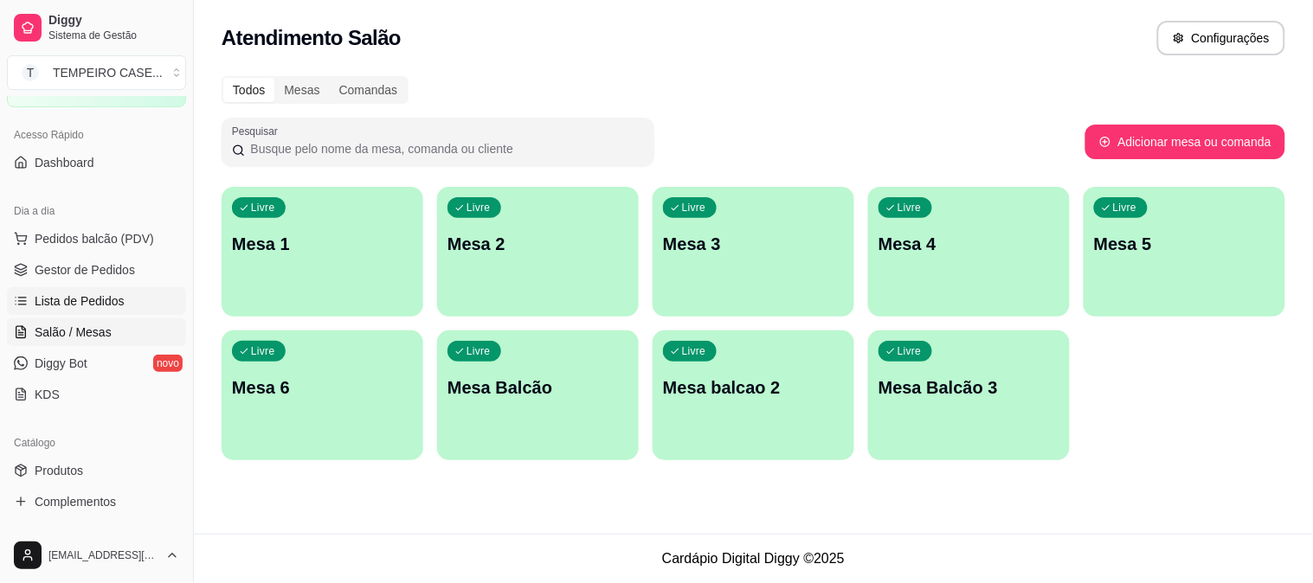
click at [99, 299] on span "Lista de Pedidos" at bounding box center [80, 301] width 90 height 17
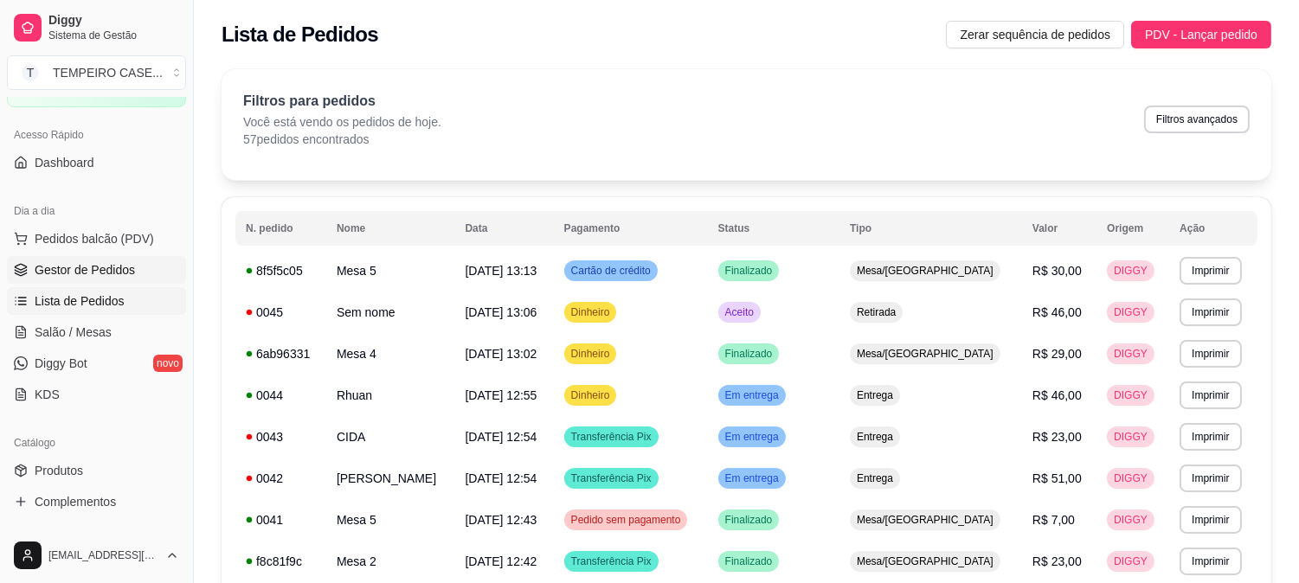
click at [109, 265] on span "Gestor de Pedidos" at bounding box center [85, 269] width 100 height 17
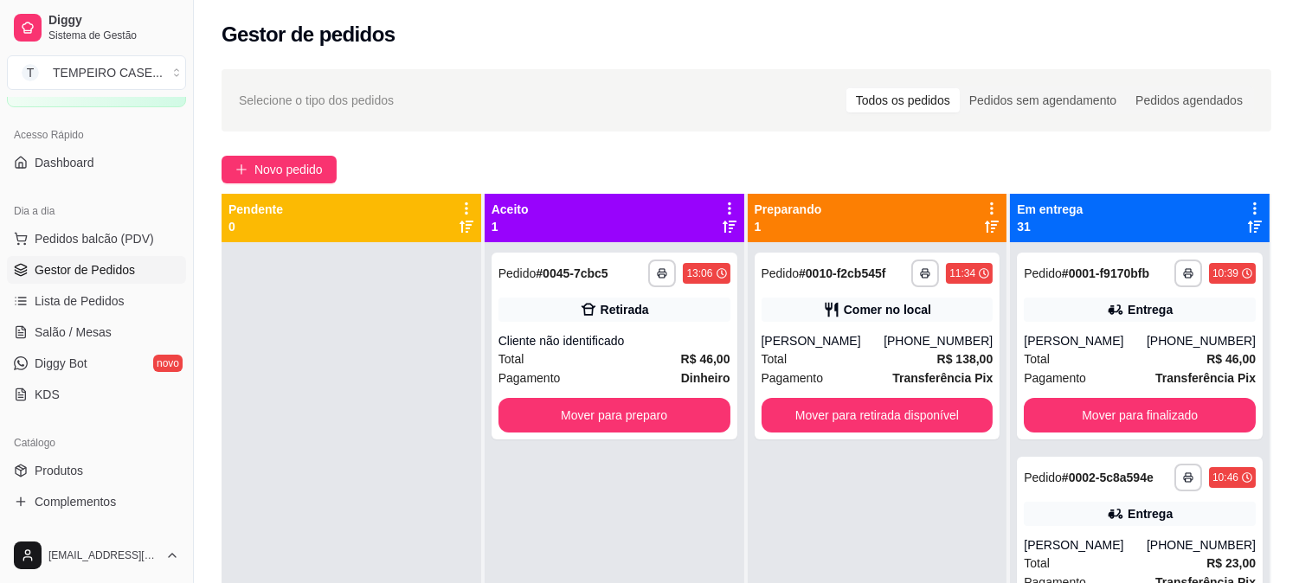
click at [108, 266] on span "Gestor de Pedidos" at bounding box center [85, 269] width 100 height 17
click at [93, 267] on span "Gestor de Pedidos" at bounding box center [85, 269] width 100 height 17
click at [0, 253] on div "Dia a dia Pedidos balcão (PDV) Gestor de Pedidos Lista de Pedidos Salão / Mesas…" at bounding box center [96, 302] width 193 height 225
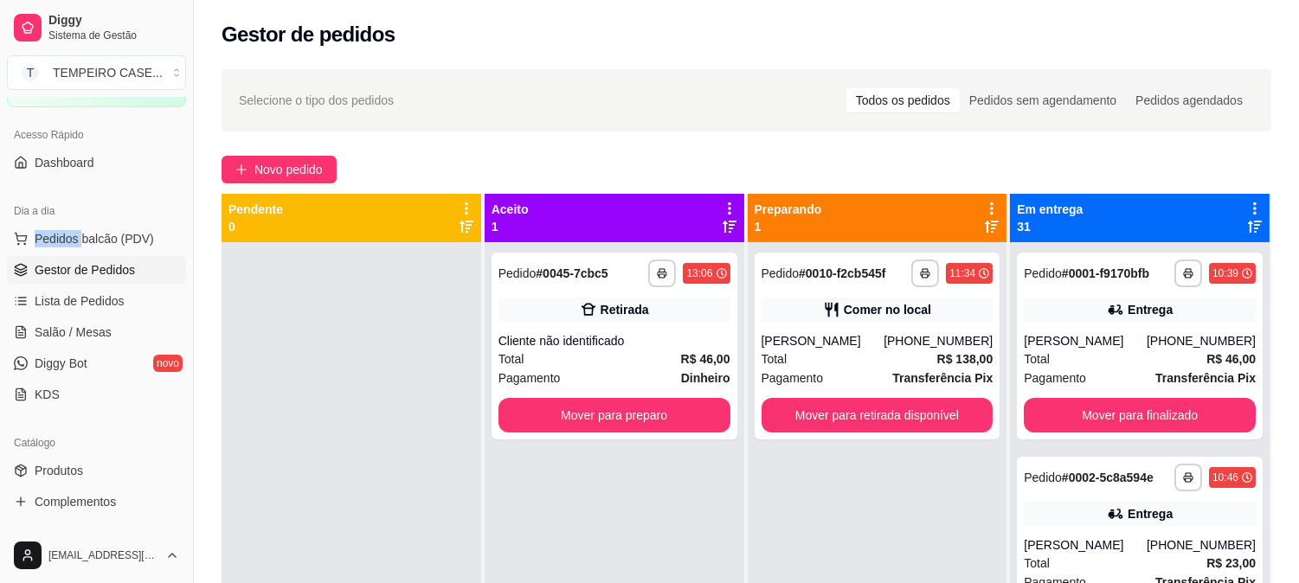
click at [0, 253] on div "Dia a dia Pedidos balcão (PDV) Gestor de Pedidos Lista de Pedidos Salão / Mesas…" at bounding box center [96, 302] width 193 height 225
click at [641, 416] on button "Mover para preparo" at bounding box center [614, 415] width 232 height 35
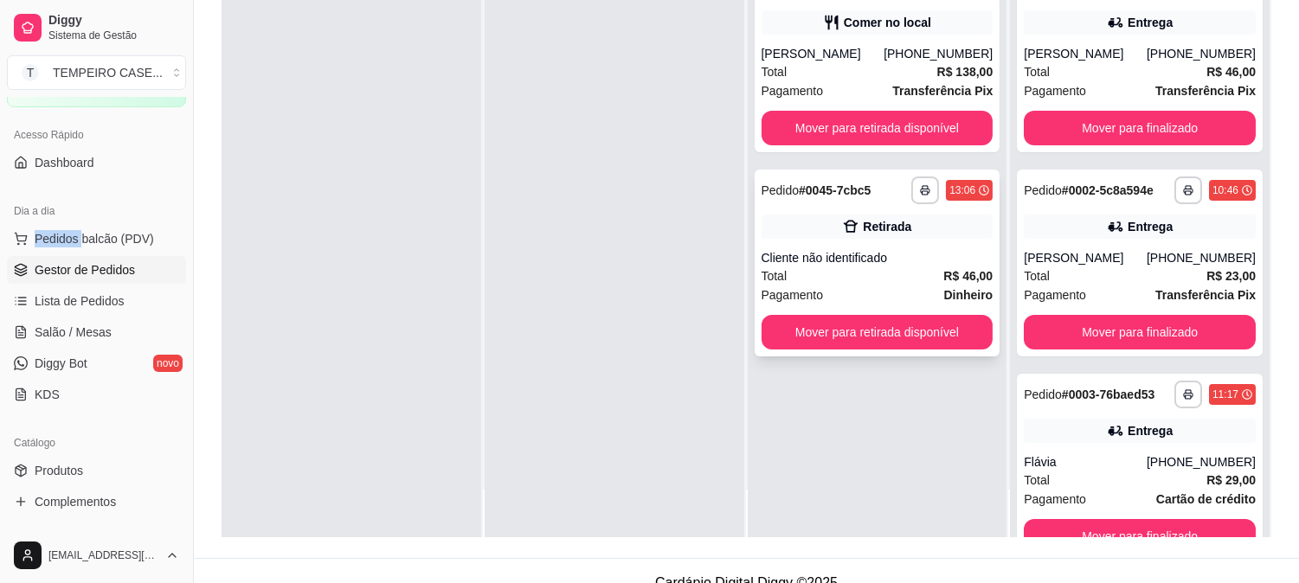
scroll to position [264, 0]
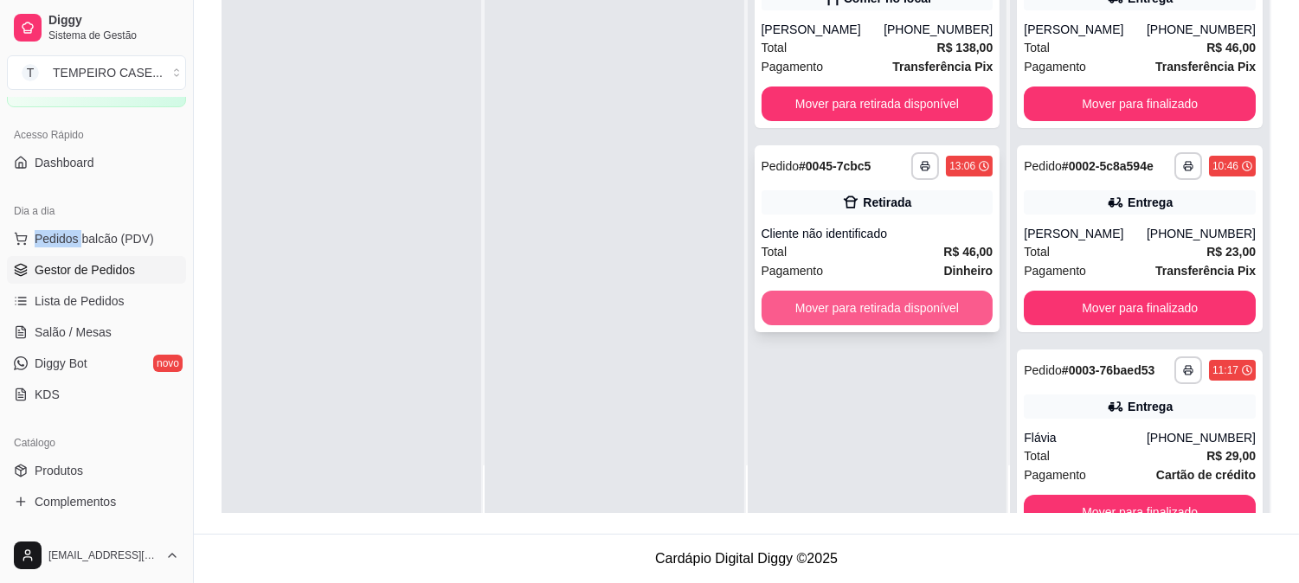
click at [894, 299] on button "Mover para retirada disponível" at bounding box center [878, 308] width 232 height 35
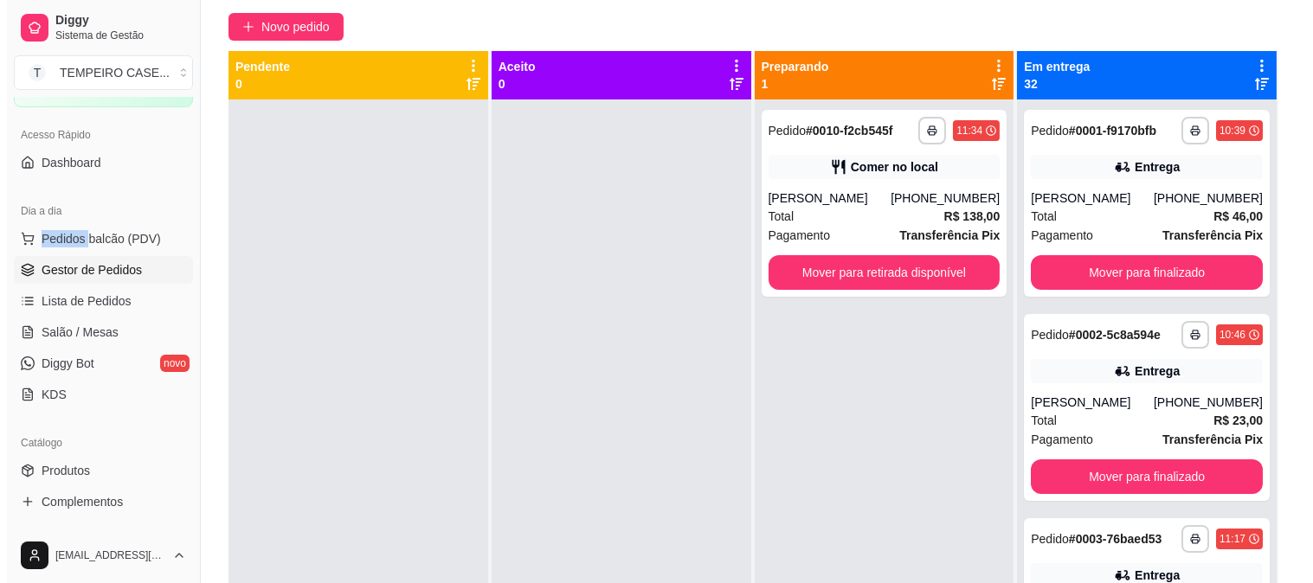
scroll to position [0, 0]
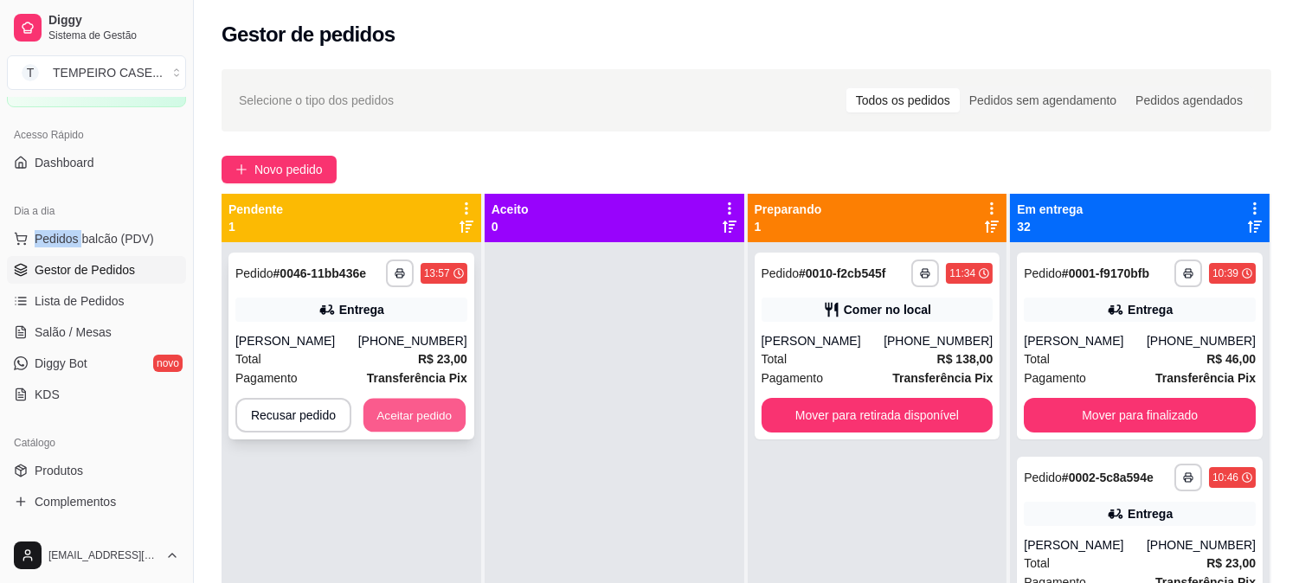
click at [401, 405] on button "Aceitar pedido" at bounding box center [414, 416] width 102 height 34
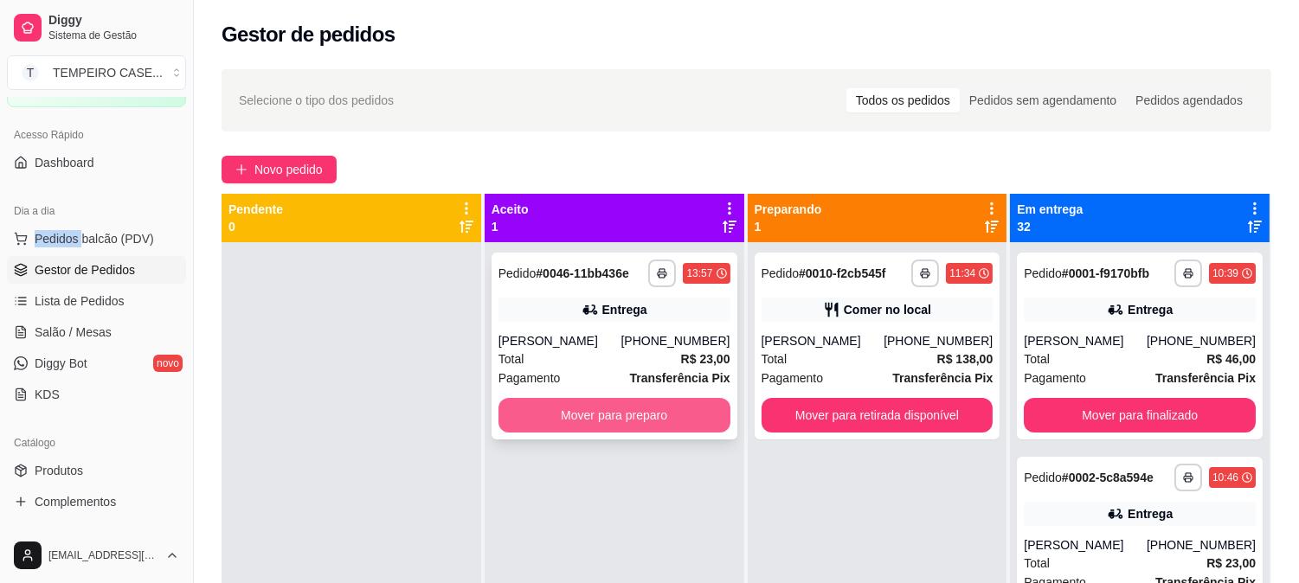
click at [620, 418] on button "Mover para preparo" at bounding box center [614, 415] width 232 height 35
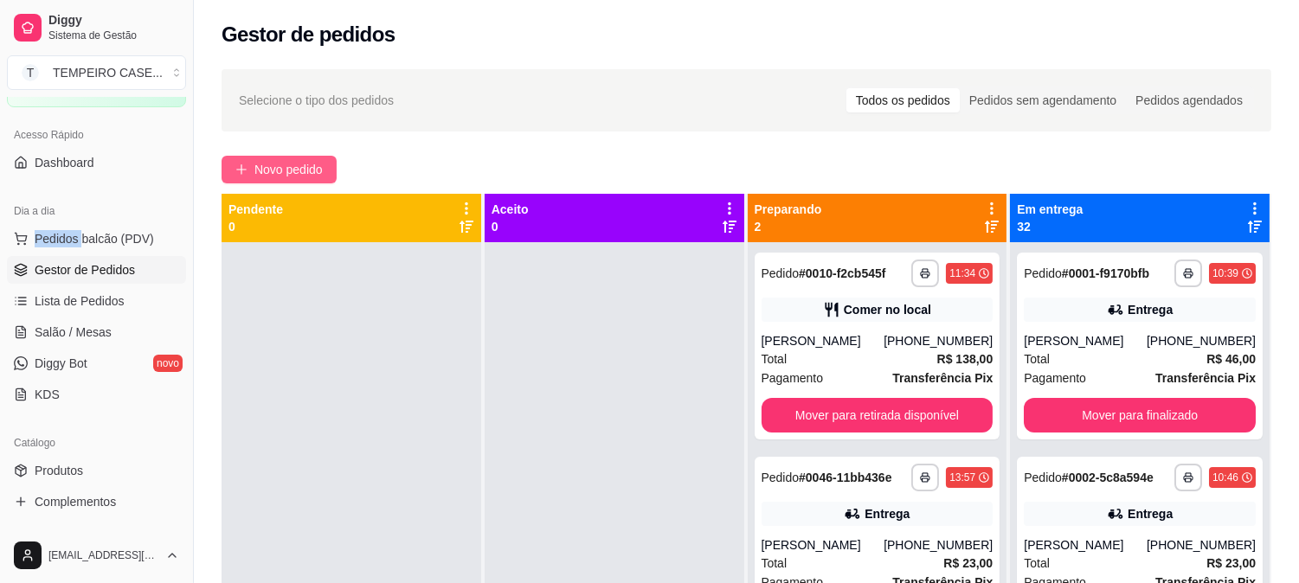
click at [272, 165] on span "Novo pedido" at bounding box center [288, 169] width 68 height 19
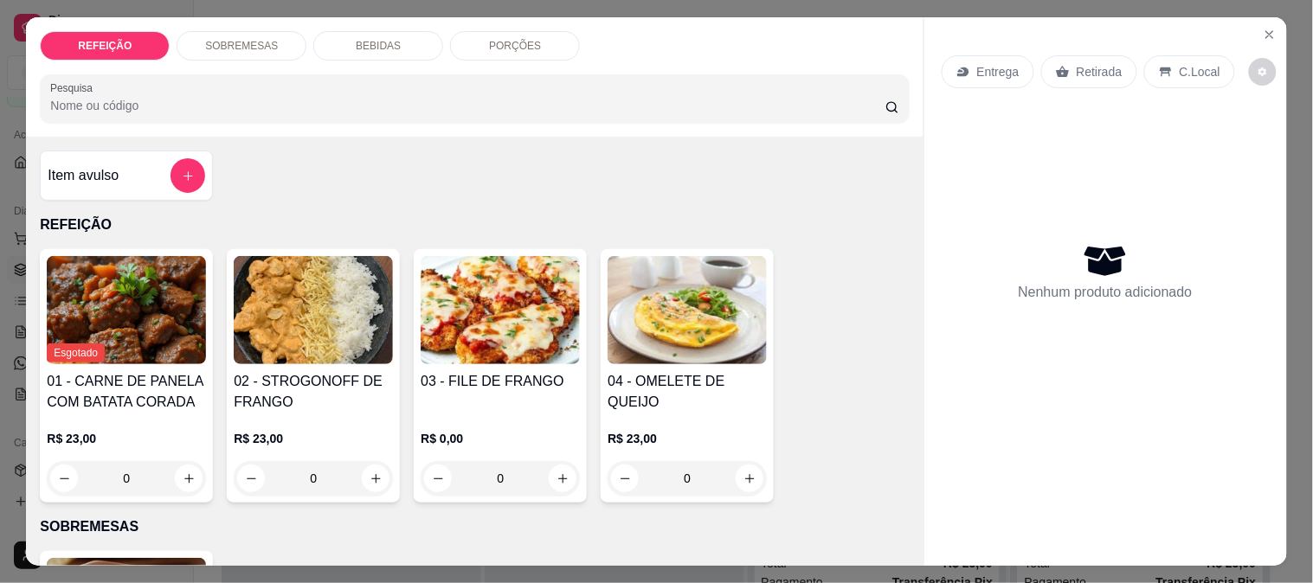
click at [511, 279] on img at bounding box center [500, 310] width 159 height 108
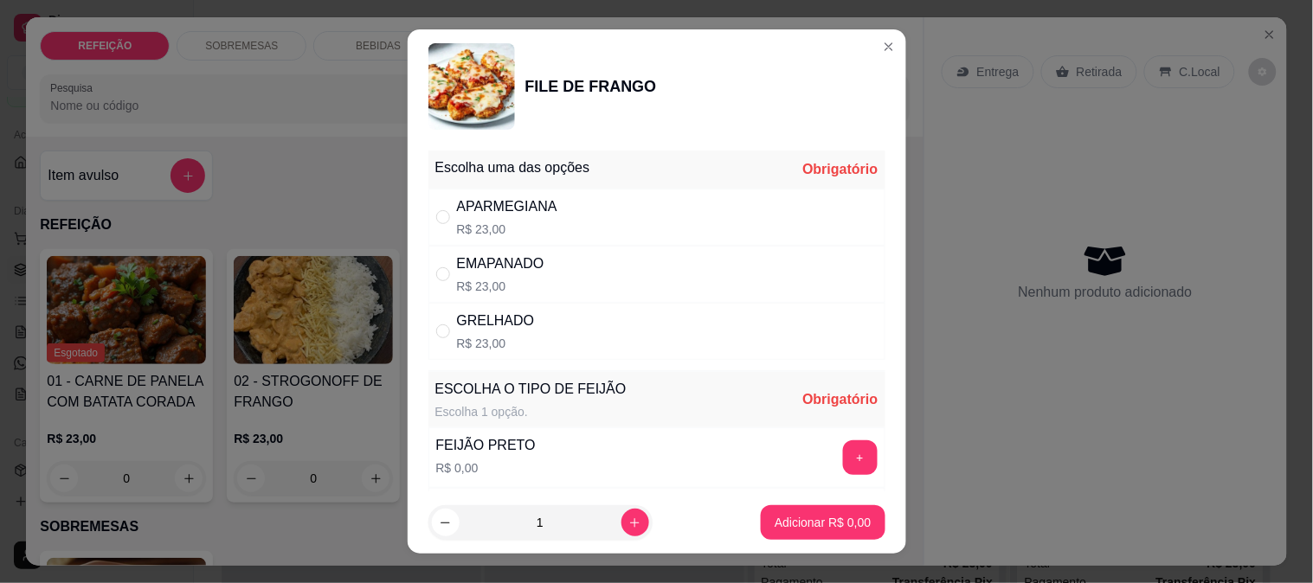
click at [534, 331] on div "GRELHADO R$ 23,00" at bounding box center [656, 331] width 457 height 57
radio input "true"
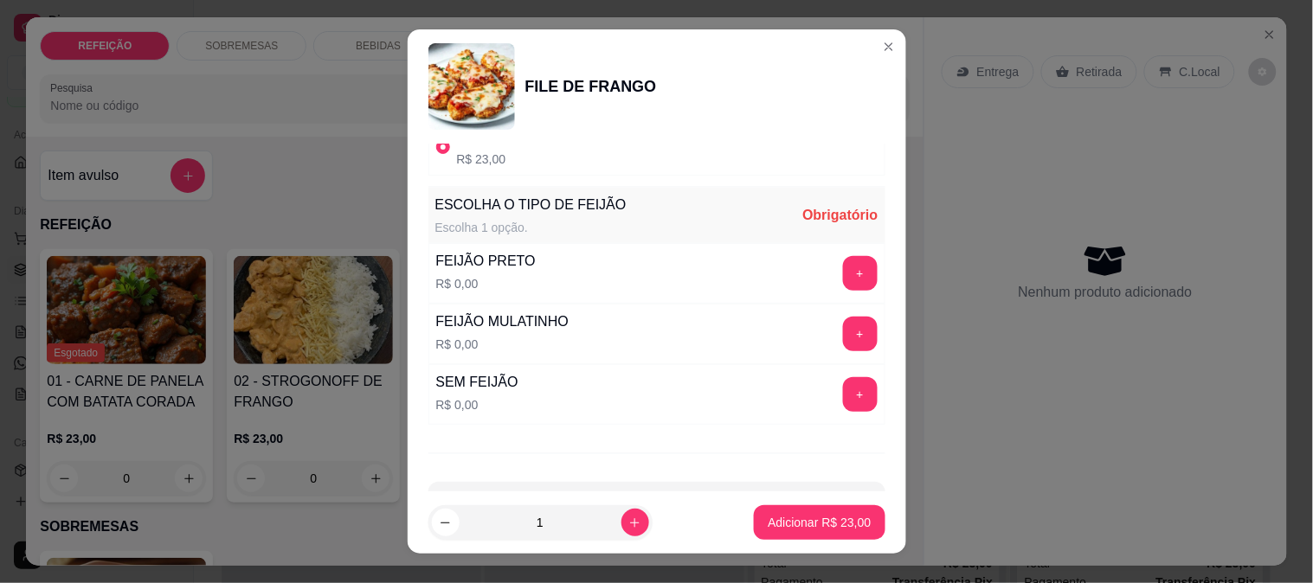
scroll to position [192, 0]
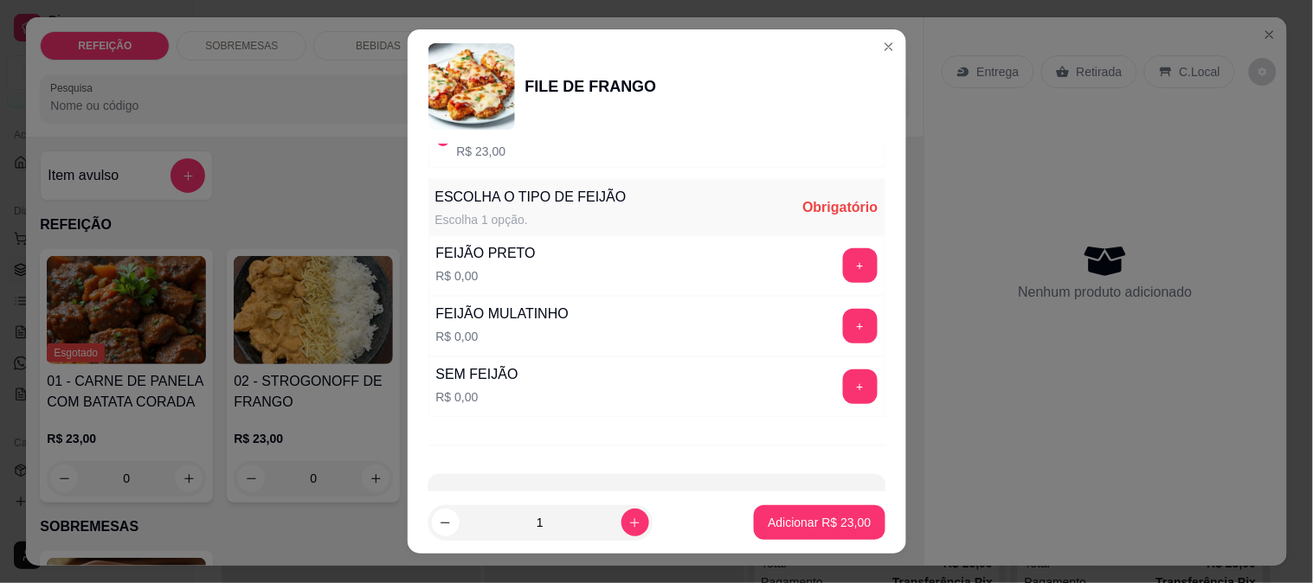
click at [833, 286] on div "FEIJÃO PRETO R$ 0,00 +" at bounding box center [656, 265] width 457 height 61
click at [843, 278] on button "+" at bounding box center [860, 265] width 34 height 34
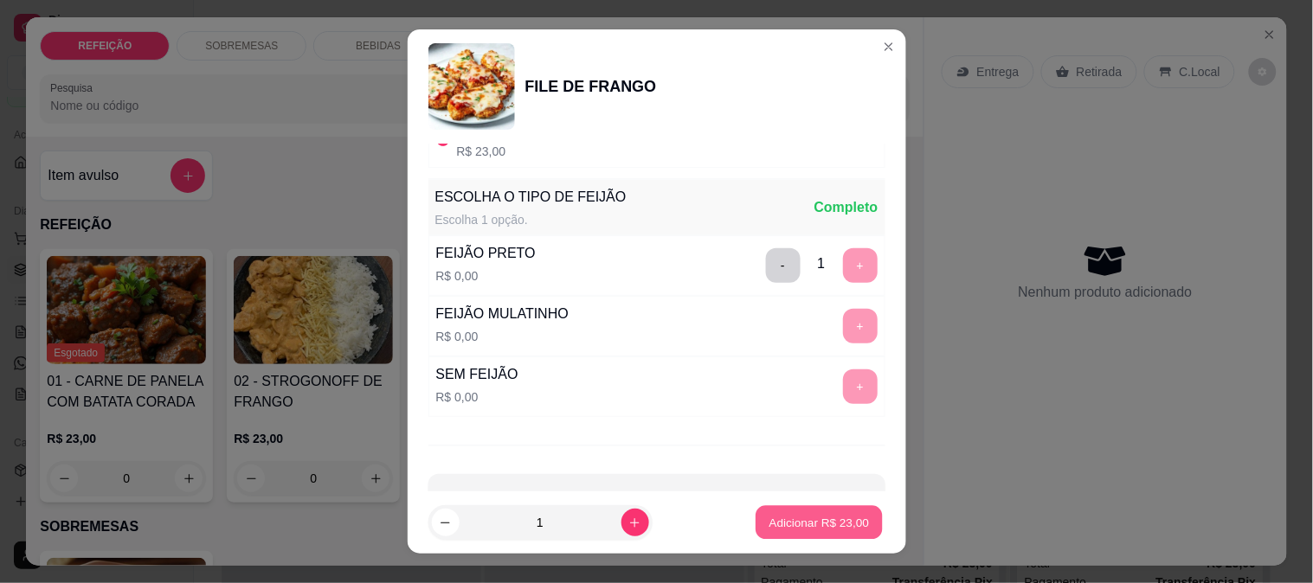
click at [810, 519] on p "Adicionar R$ 23,00" at bounding box center [819, 523] width 100 height 16
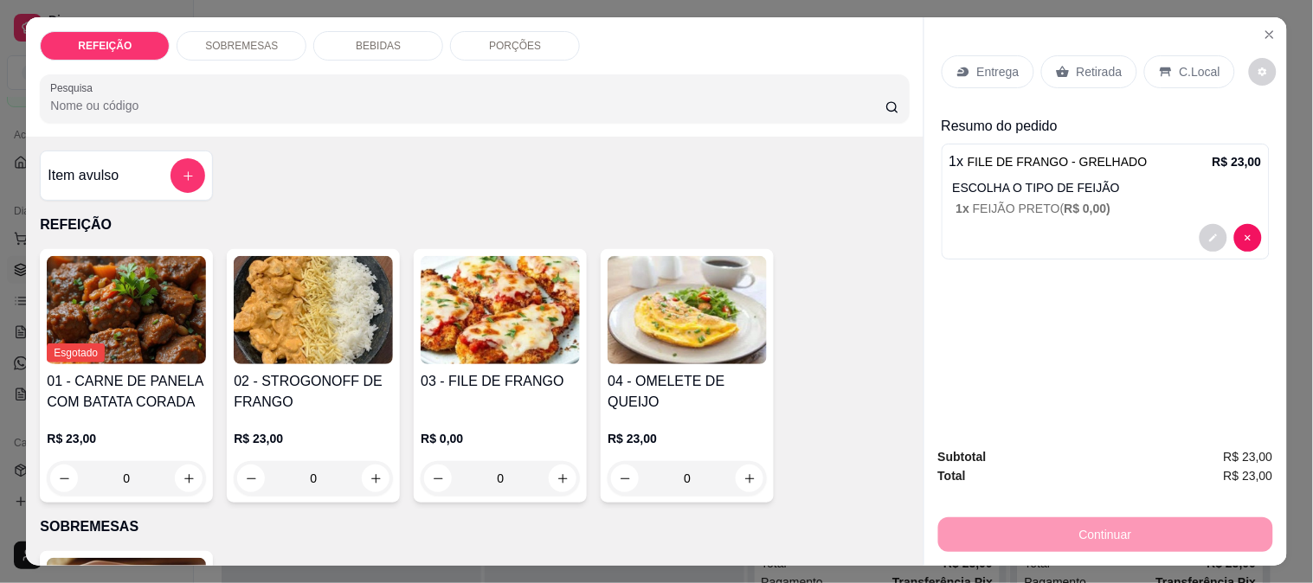
click at [981, 63] on p "Entrega" at bounding box center [998, 71] width 42 height 17
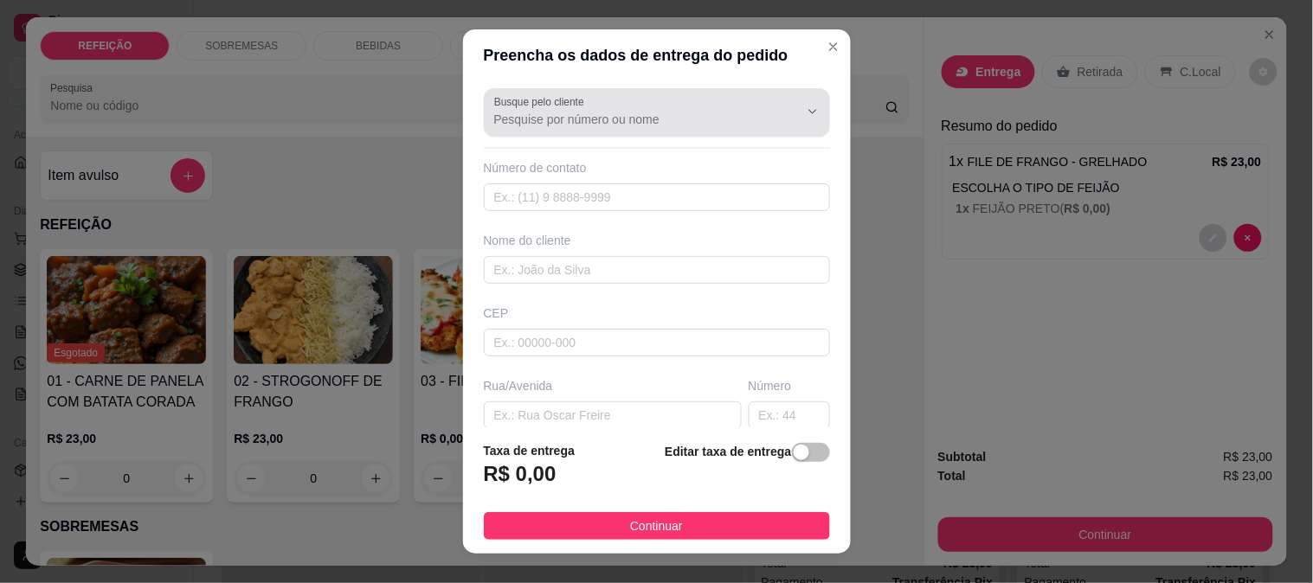
click at [595, 108] on div at bounding box center [656, 112] width 325 height 35
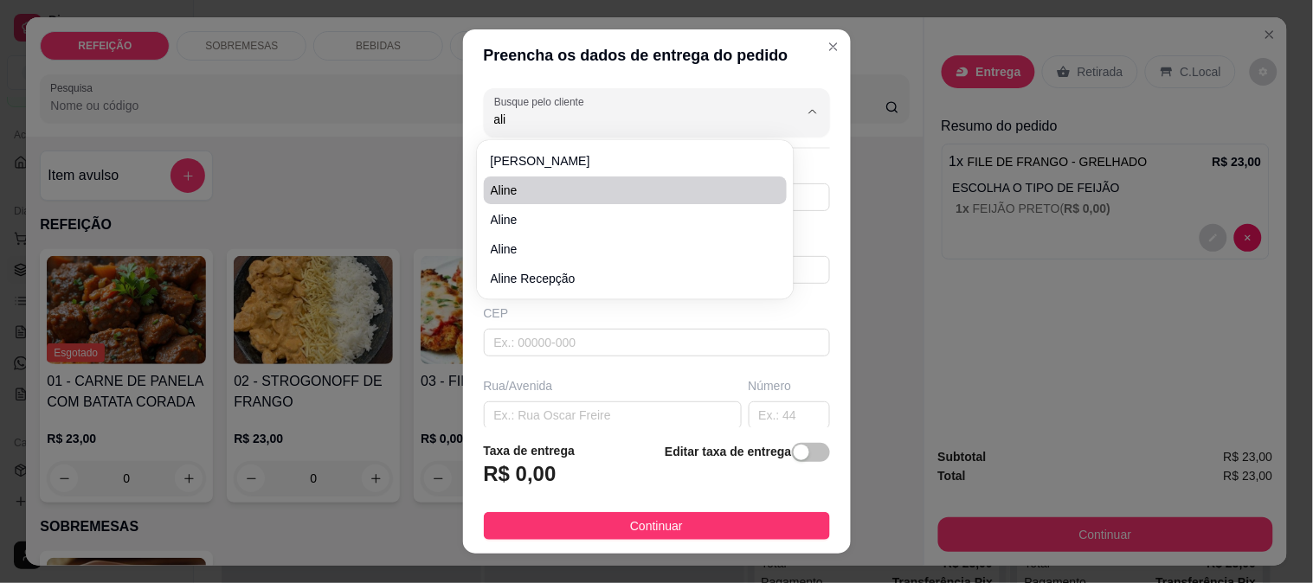
click at [563, 196] on span "Aline" at bounding box center [627, 190] width 273 height 17
type input "Aline"
type input "81982005471"
type input "Aline"
type input "55595196"
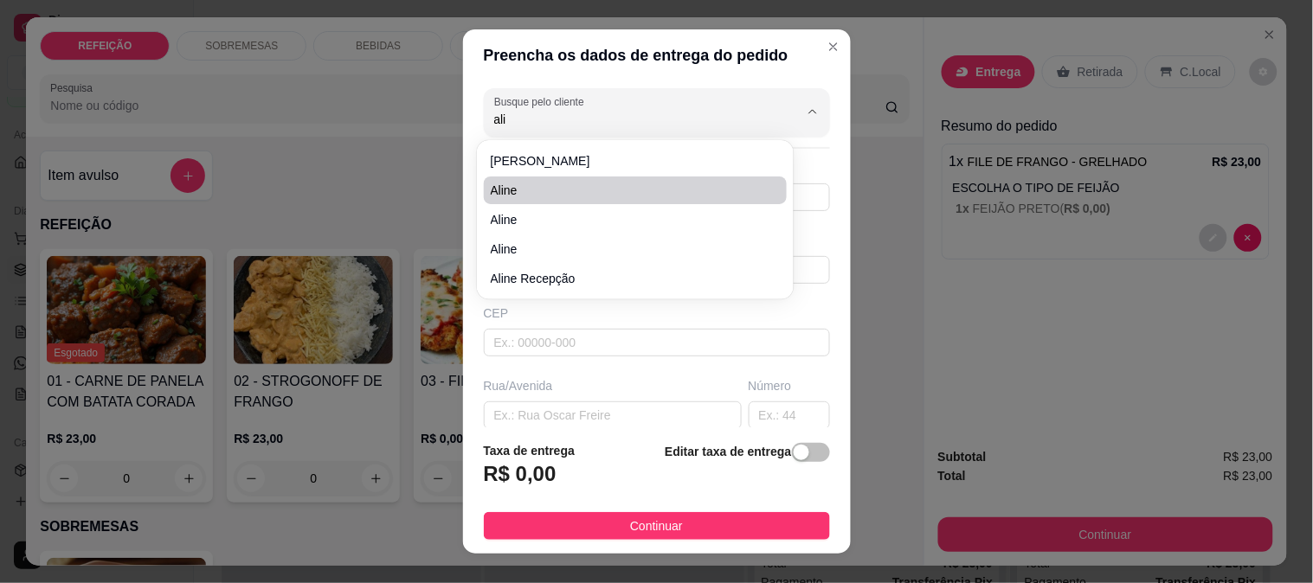
type input "Rua Epítacio Arcebispo Chalaça"
type input "11"
type input "IPOJUCA"
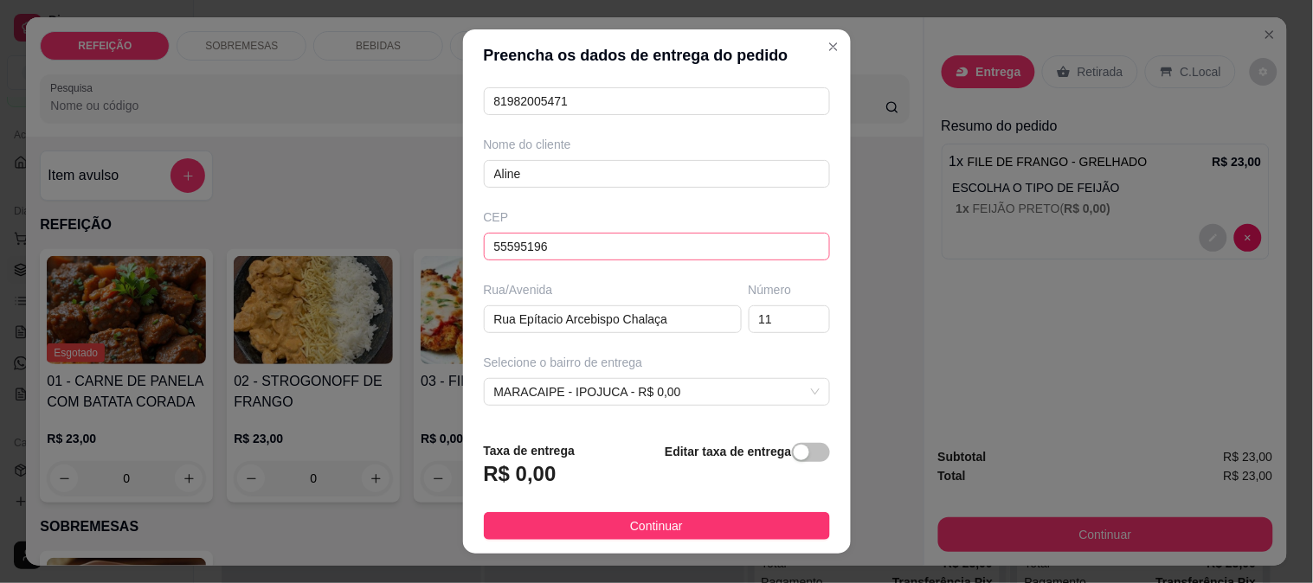
scroll to position [0, 0]
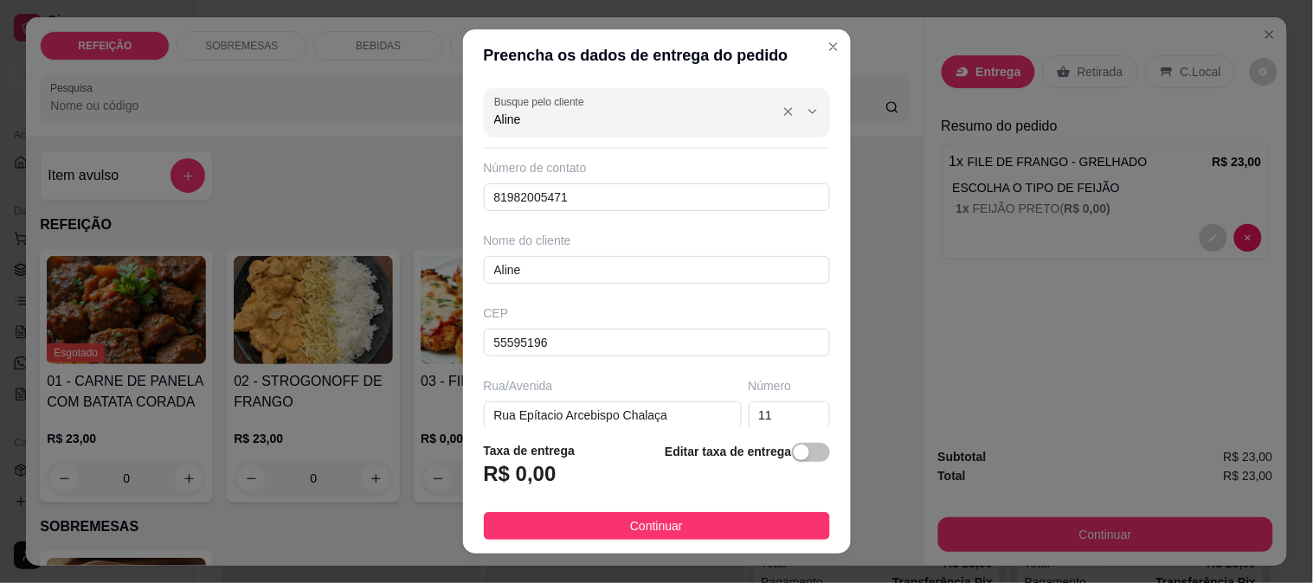
type input "Aline"
click at [580, 132] on div "Busque pelo cliente [PERSON_NAME]" at bounding box center [657, 112] width 346 height 48
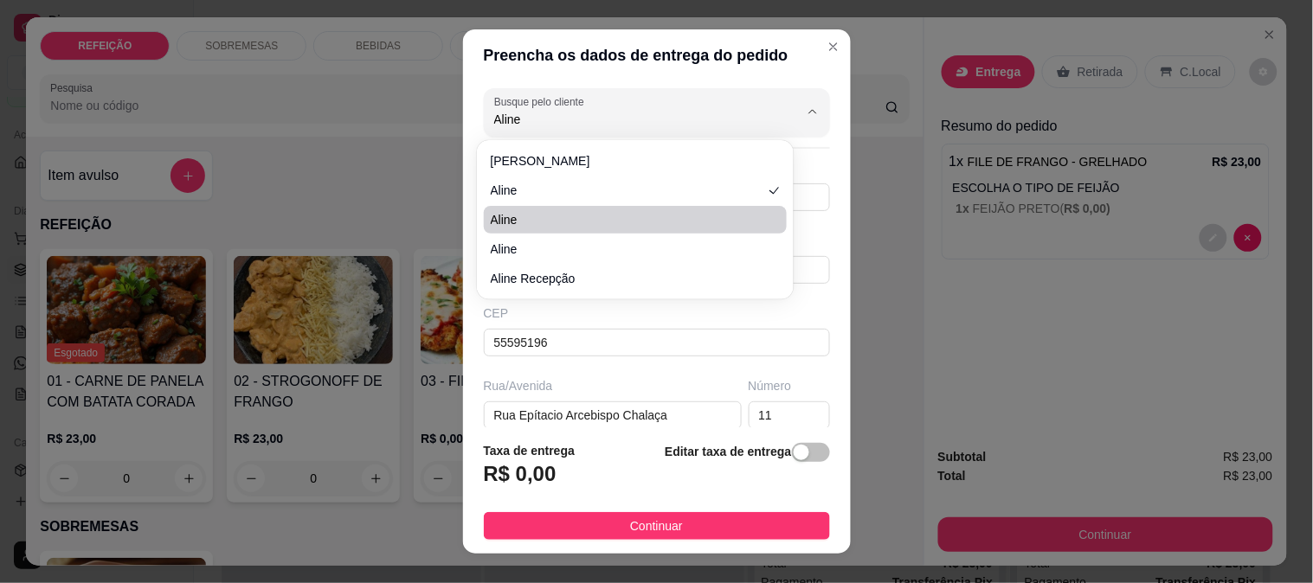
click at [620, 369] on div "Busque pelo cliente Aline Número de contato 81982005471 Nome do cliente Aline C…" at bounding box center [657, 254] width 388 height 347
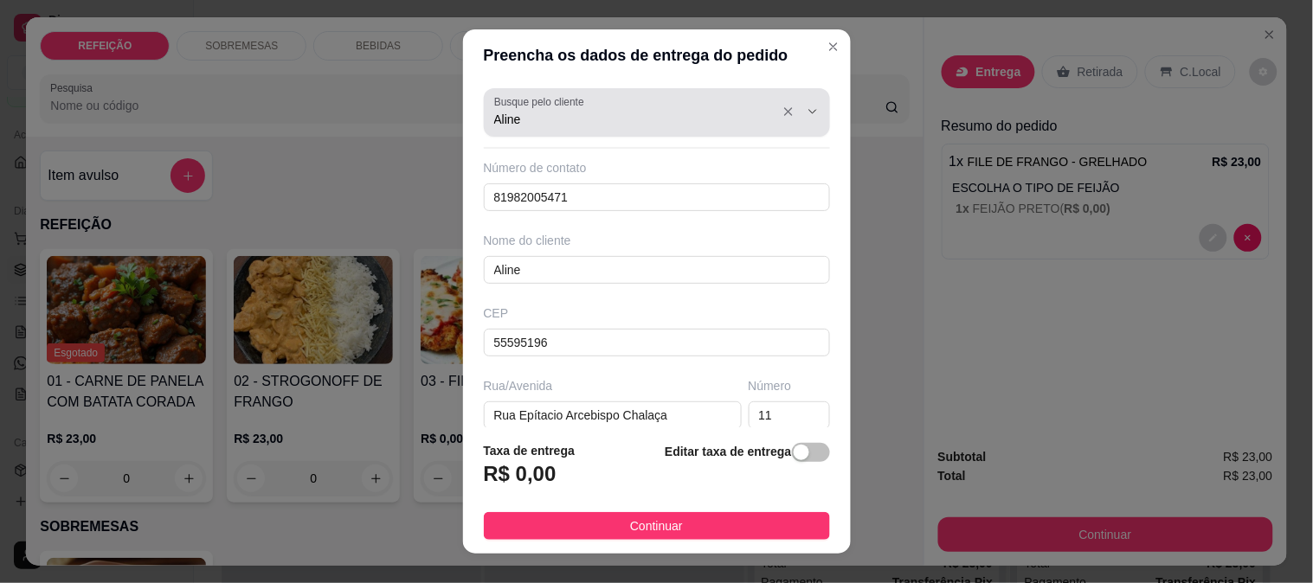
click at [547, 130] on div "Busque pelo cliente [PERSON_NAME]" at bounding box center [657, 112] width 346 height 48
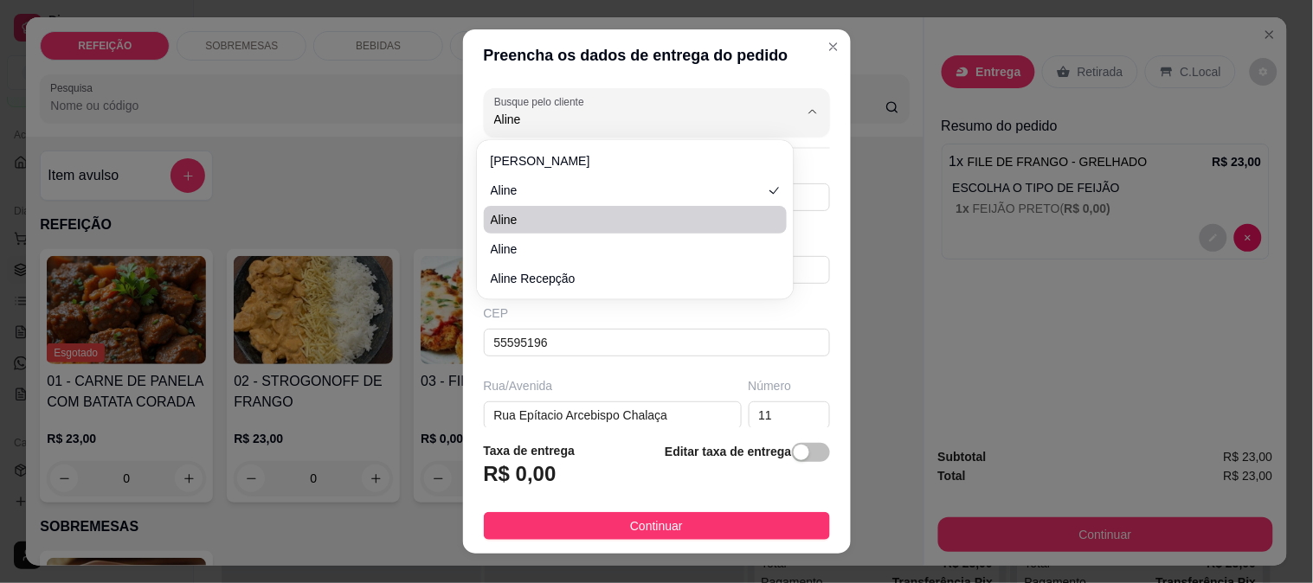
click at [530, 221] on span "Aline" at bounding box center [627, 219] width 273 height 17
type input "82988865077"
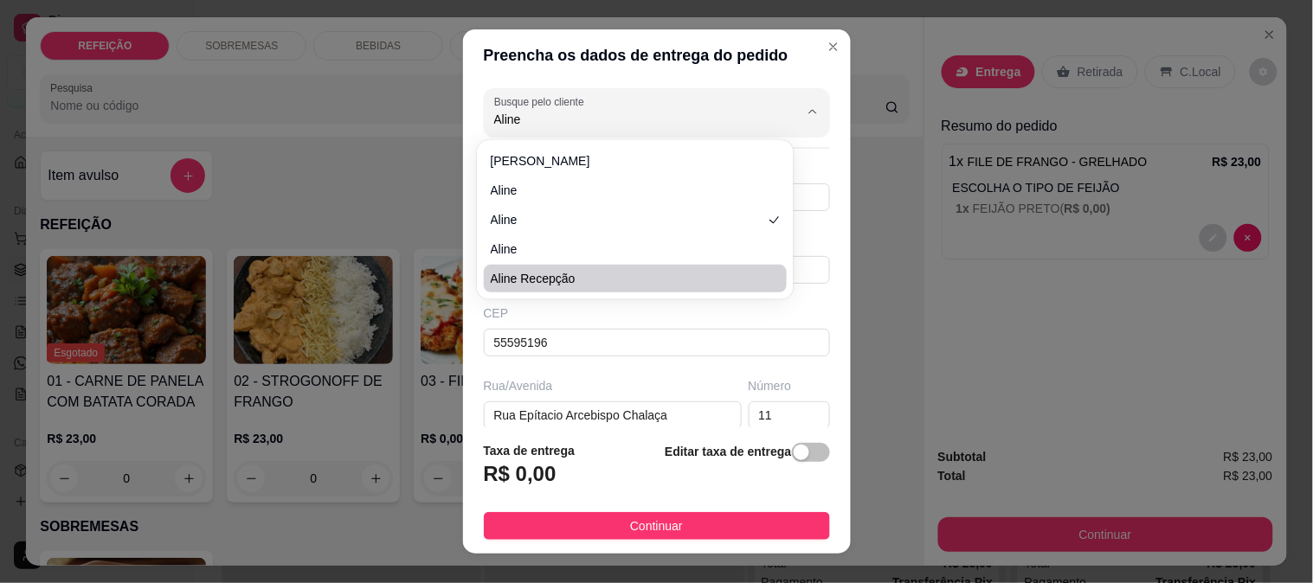
click at [807, 318] on div "Busque pelo cliente Aline Número de contato 82988865077 Nome do cliente Aline C…" at bounding box center [657, 254] width 388 height 347
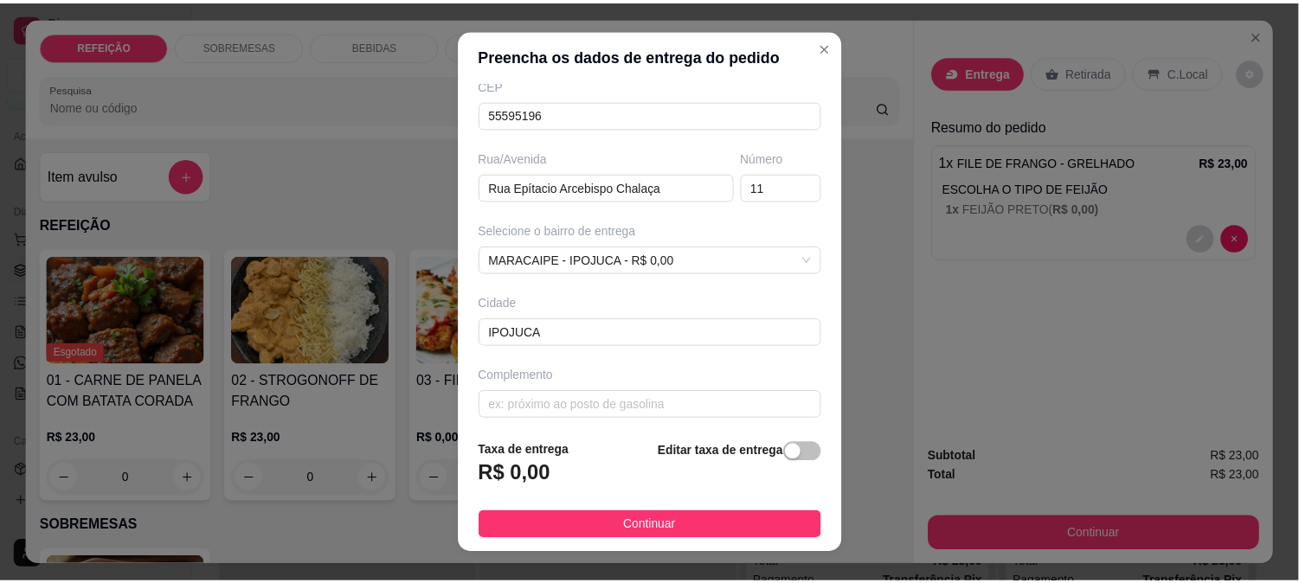
scroll to position [237, 0]
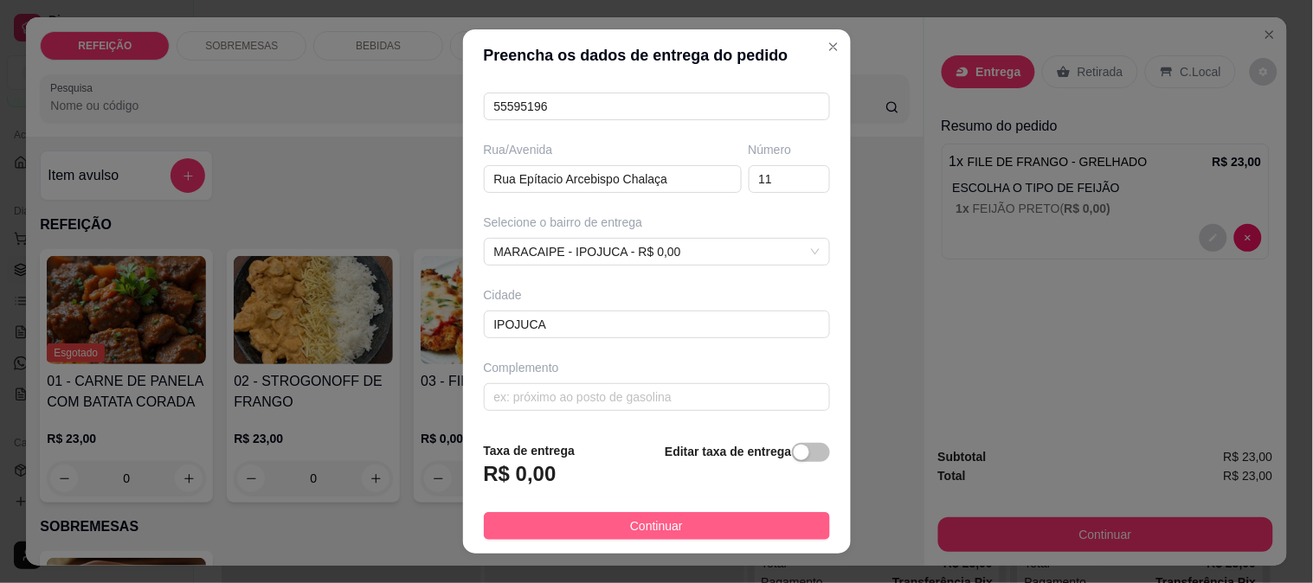
click at [654, 525] on span "Continuar" at bounding box center [656, 526] width 53 height 19
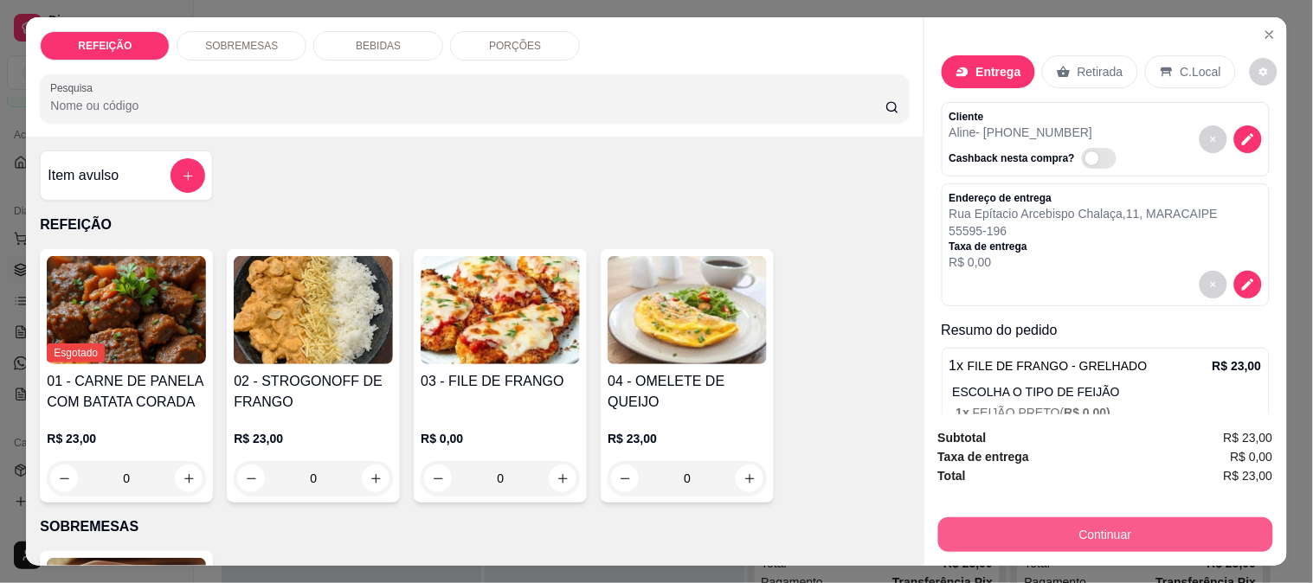
click at [1032, 526] on button "Continuar" at bounding box center [1105, 535] width 335 height 35
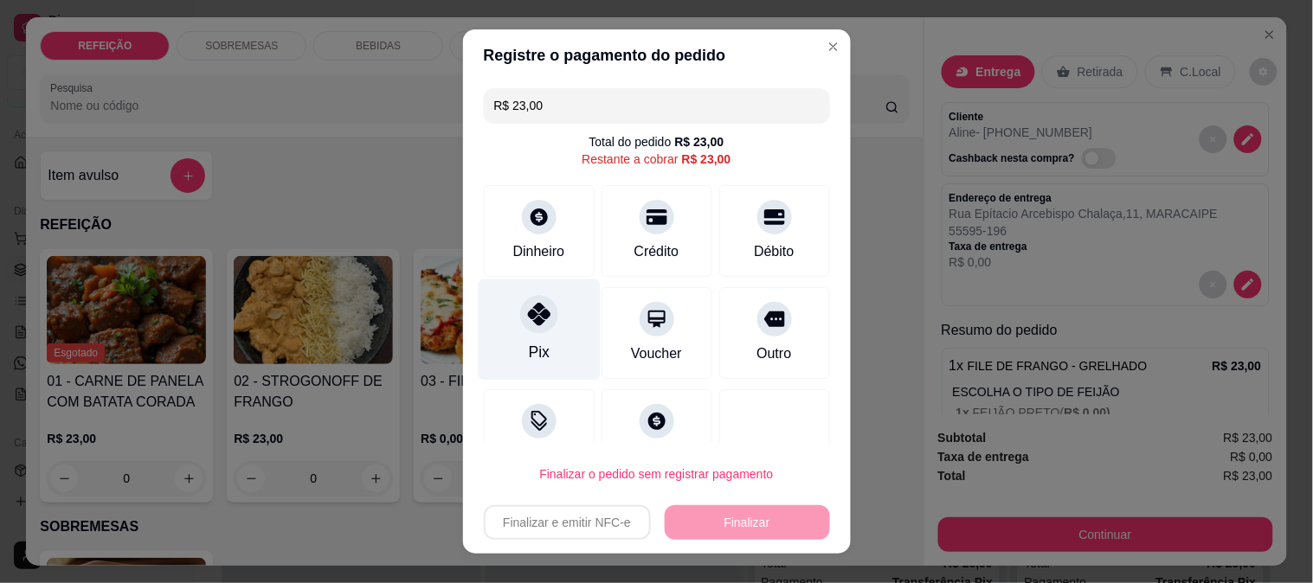
click at [543, 305] on div at bounding box center [539, 314] width 38 height 38
type input "R$ 0,00"
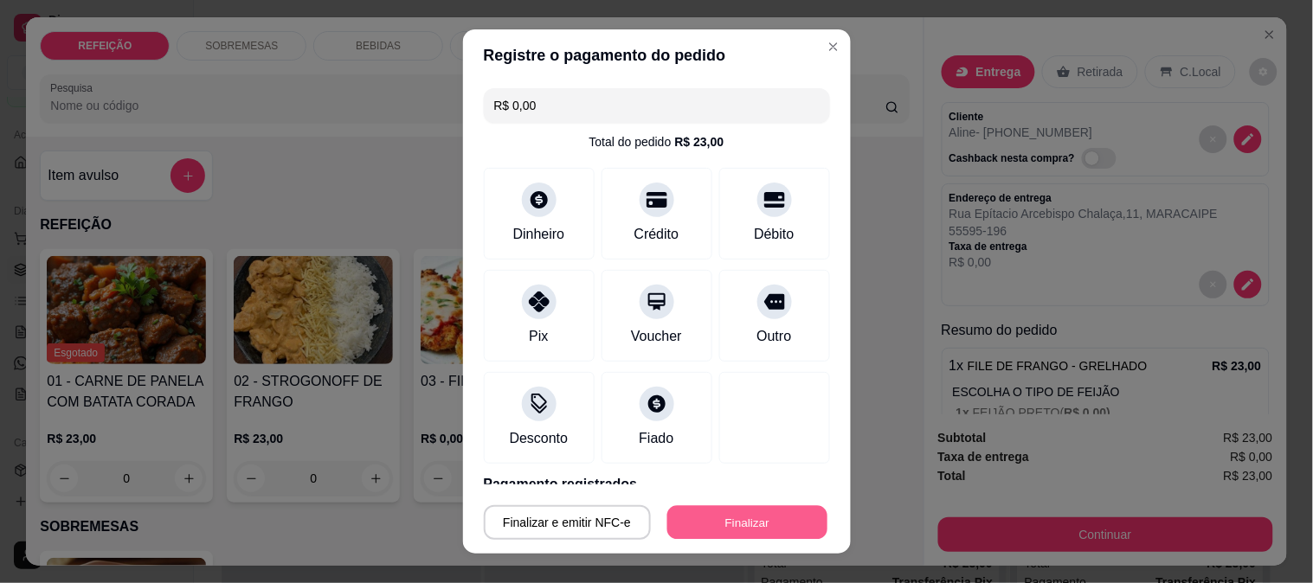
click at [684, 515] on button "Finalizar" at bounding box center [747, 523] width 160 height 34
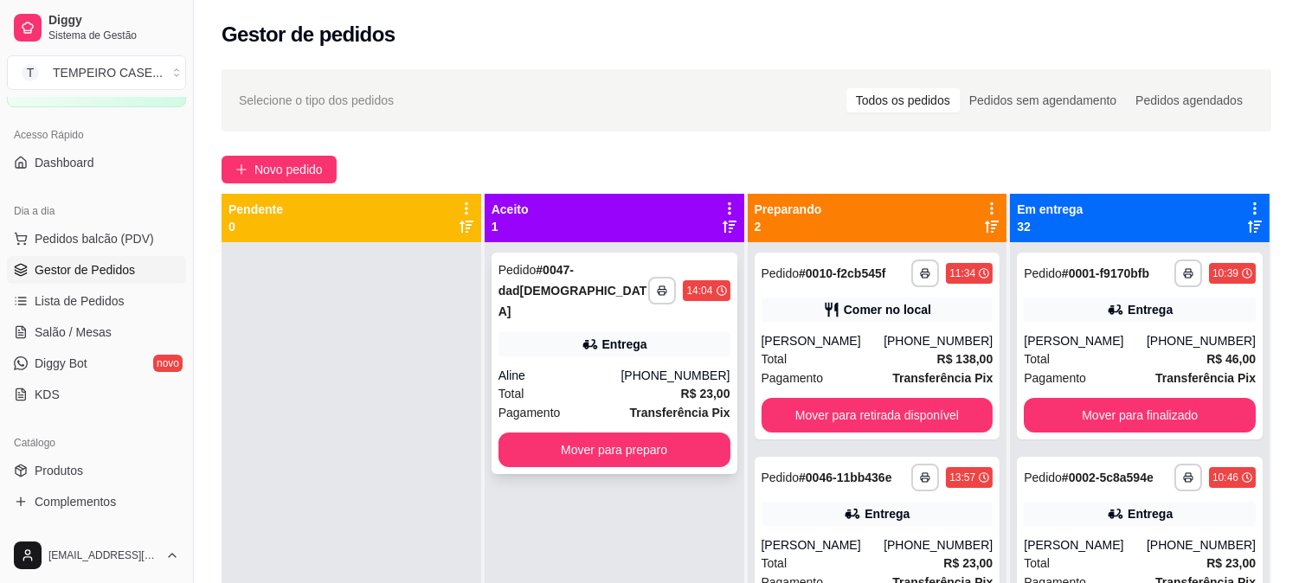
click at [690, 433] on button "Mover para preparo" at bounding box center [614, 450] width 232 height 35
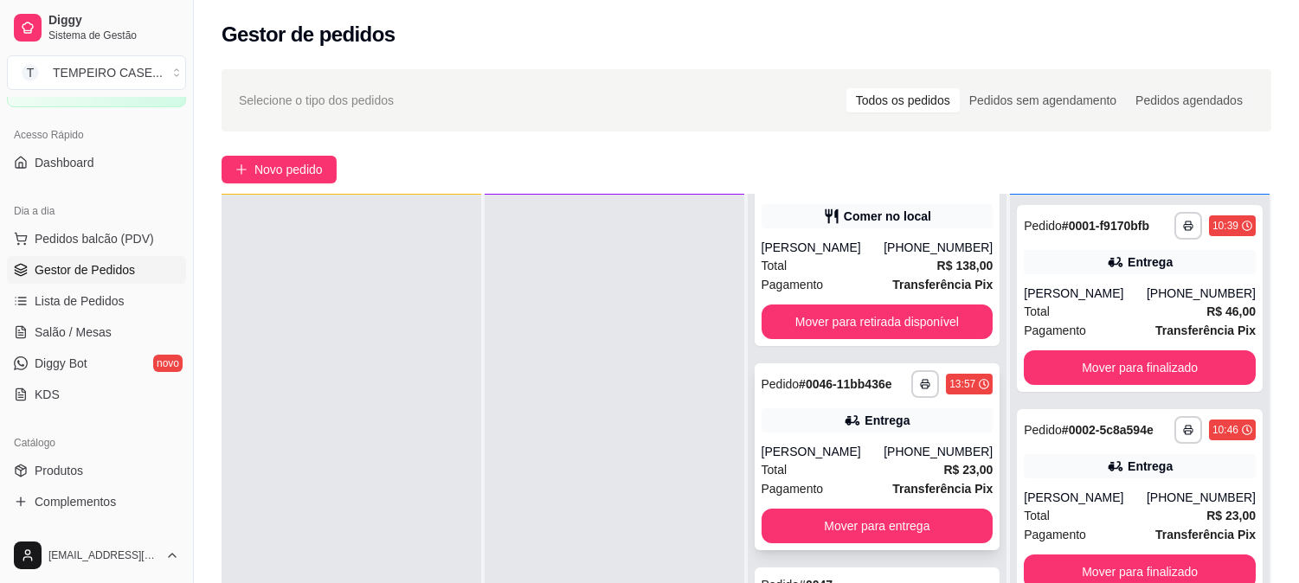
scroll to position [96, 0]
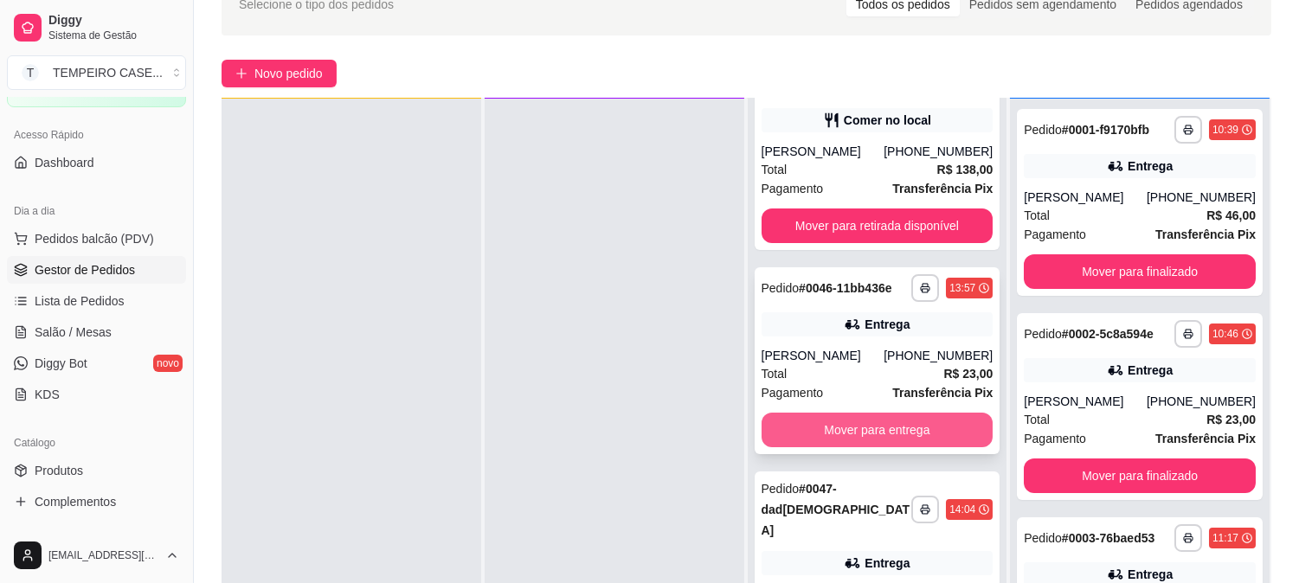
click at [851, 433] on button "Mover para entrega" at bounding box center [878, 430] width 232 height 35
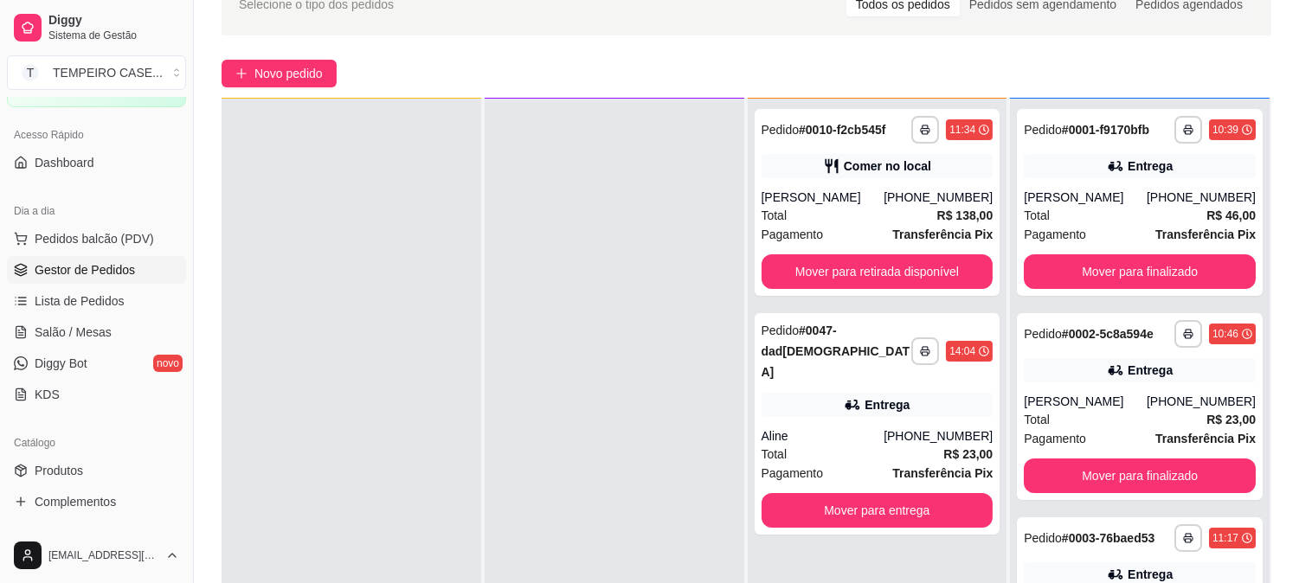
scroll to position [0, 0]
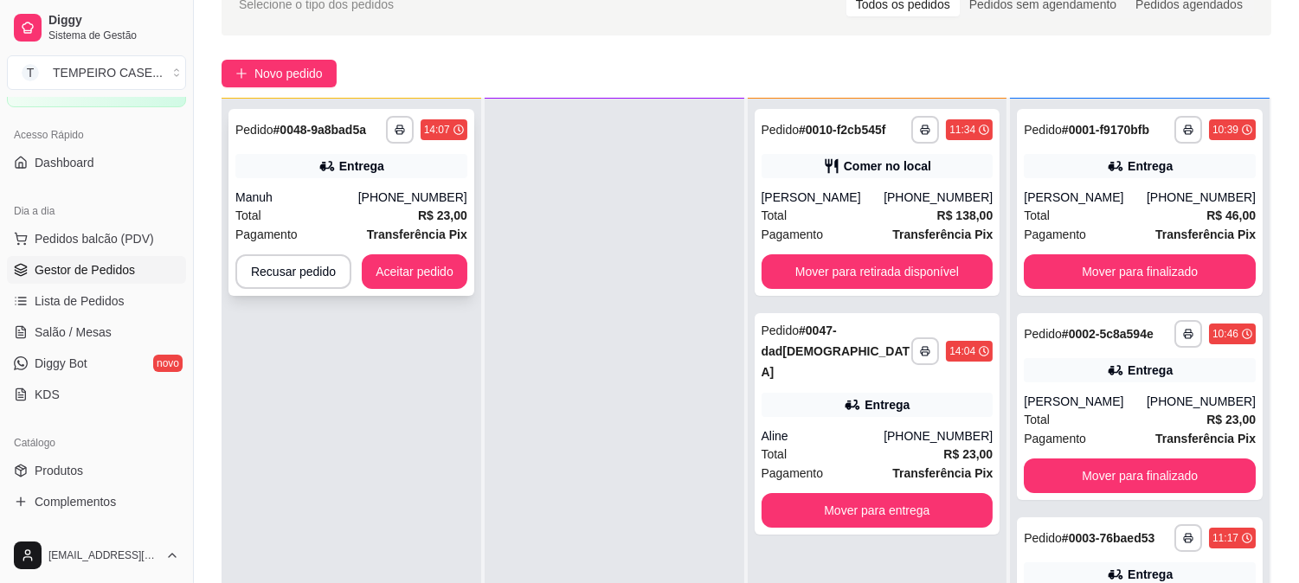
click at [445, 258] on button "Aceitar pedido" at bounding box center [415, 271] width 106 height 35
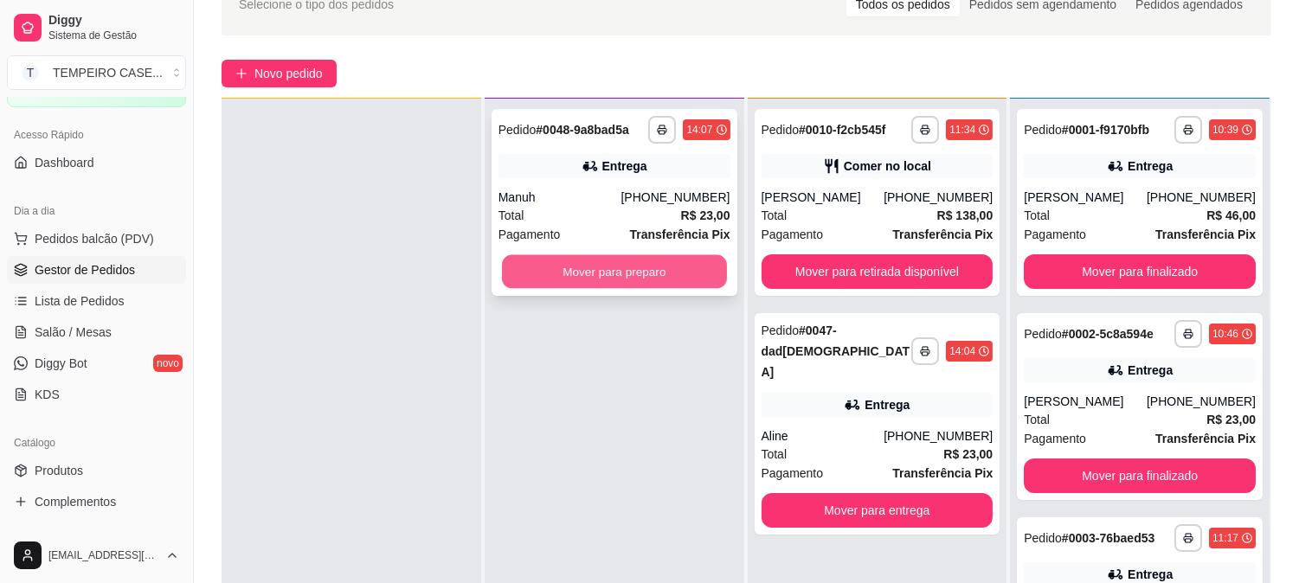
click at [589, 269] on button "Mover para preparo" at bounding box center [614, 272] width 225 height 34
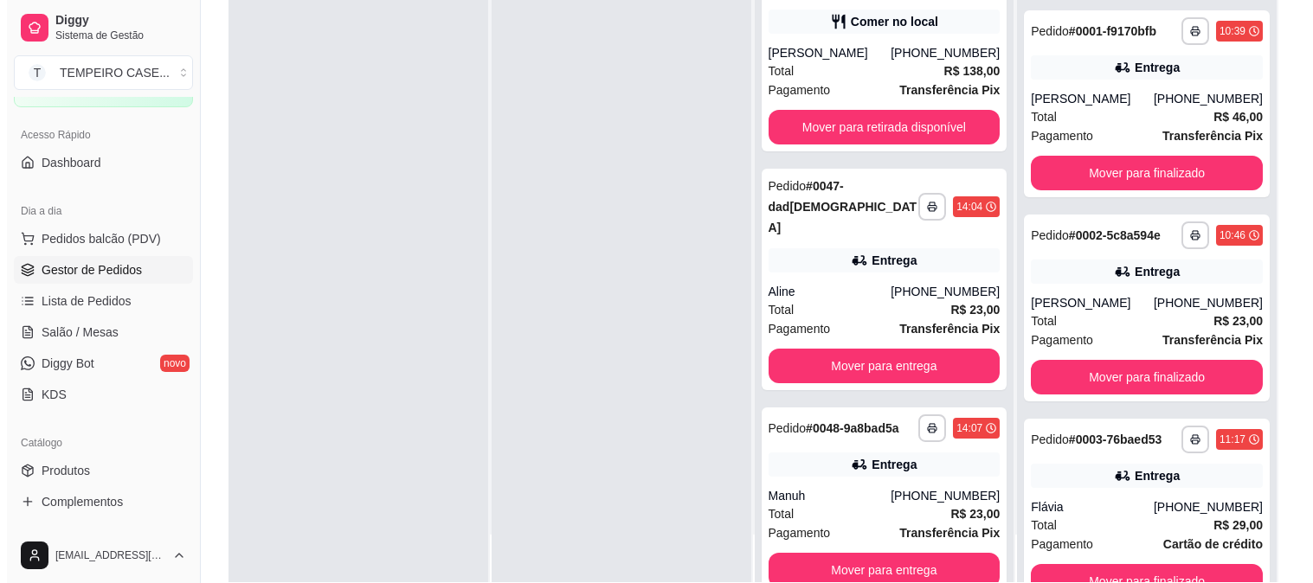
scroll to position [264, 0]
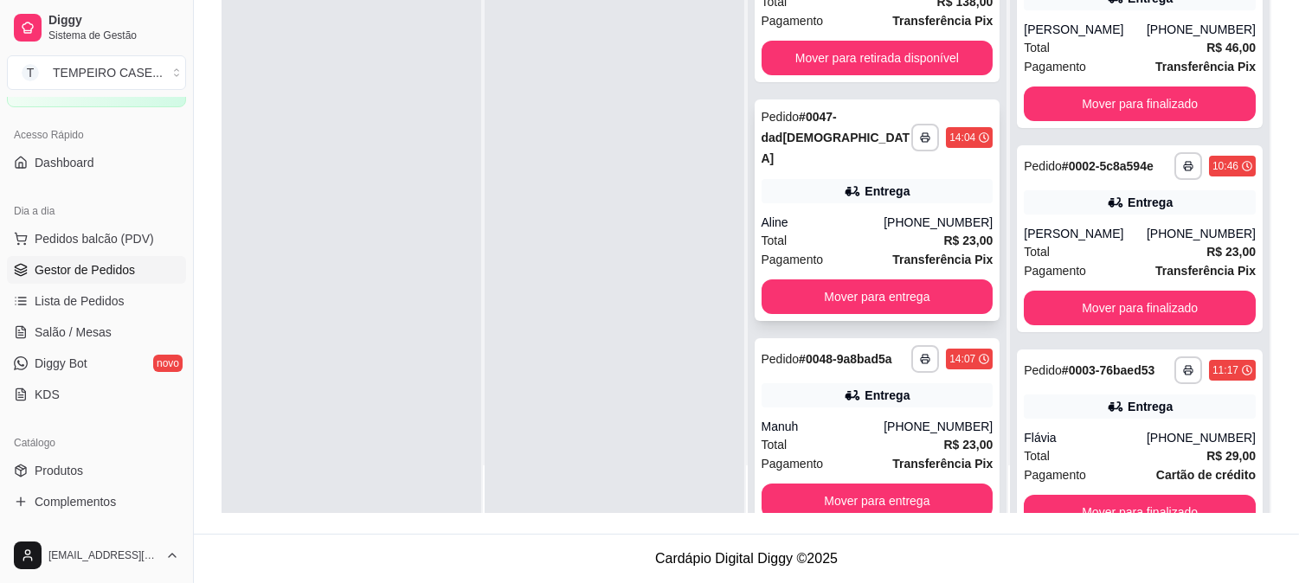
click at [841, 179] on div "Entrega" at bounding box center [878, 191] width 232 height 24
click at [868, 375] on div "**********" at bounding box center [878, 431] width 246 height 187
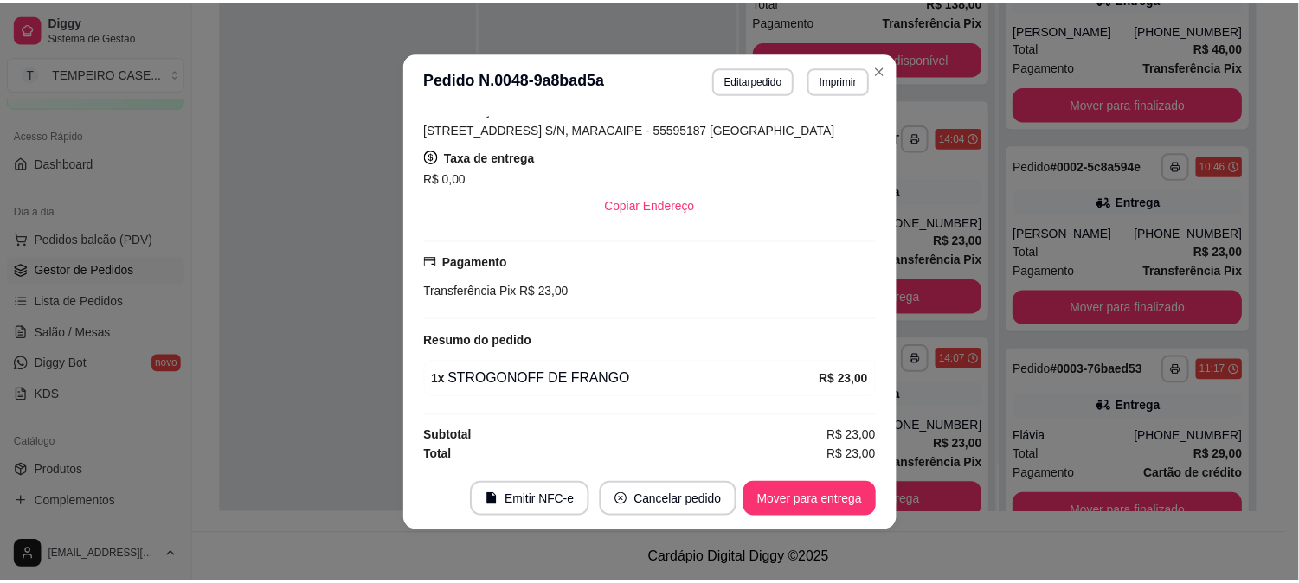
scroll to position [411, 0]
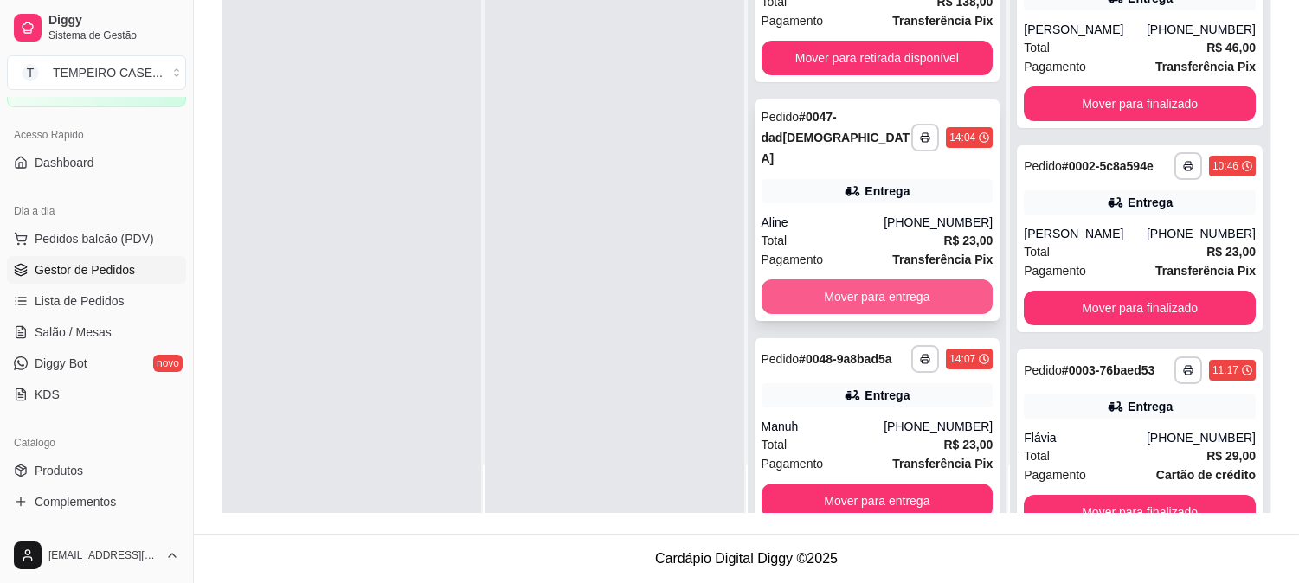
click at [822, 280] on button "Mover para entrega" at bounding box center [878, 297] width 232 height 35
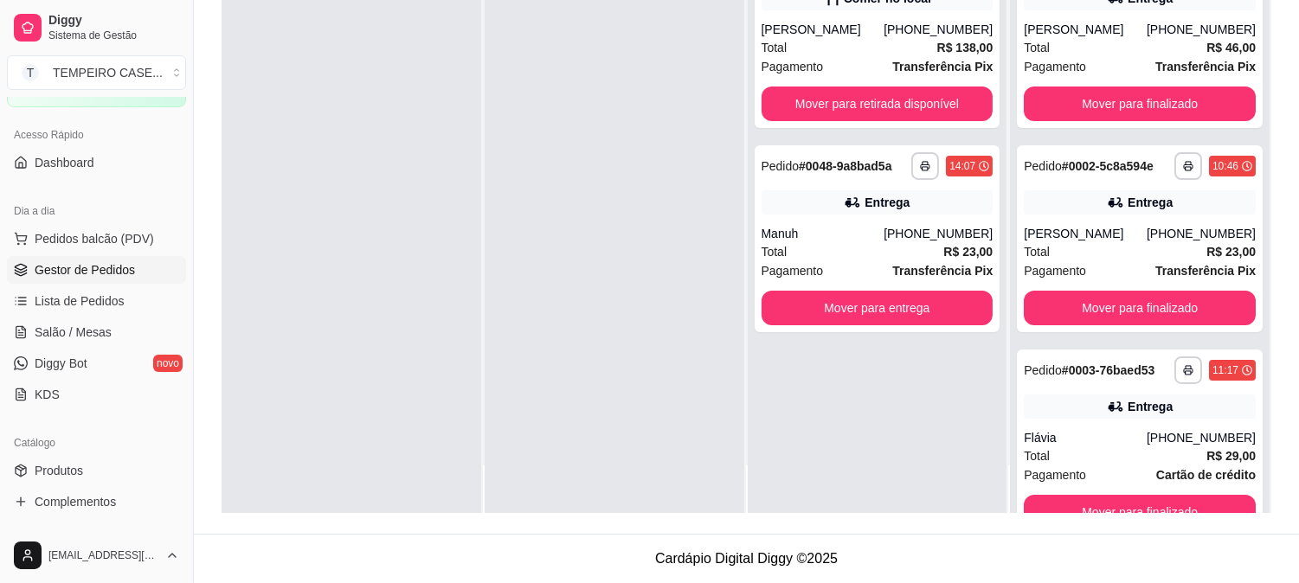
scroll to position [0, 0]
click at [840, 309] on button "Mover para entrega" at bounding box center [878, 308] width 232 height 35
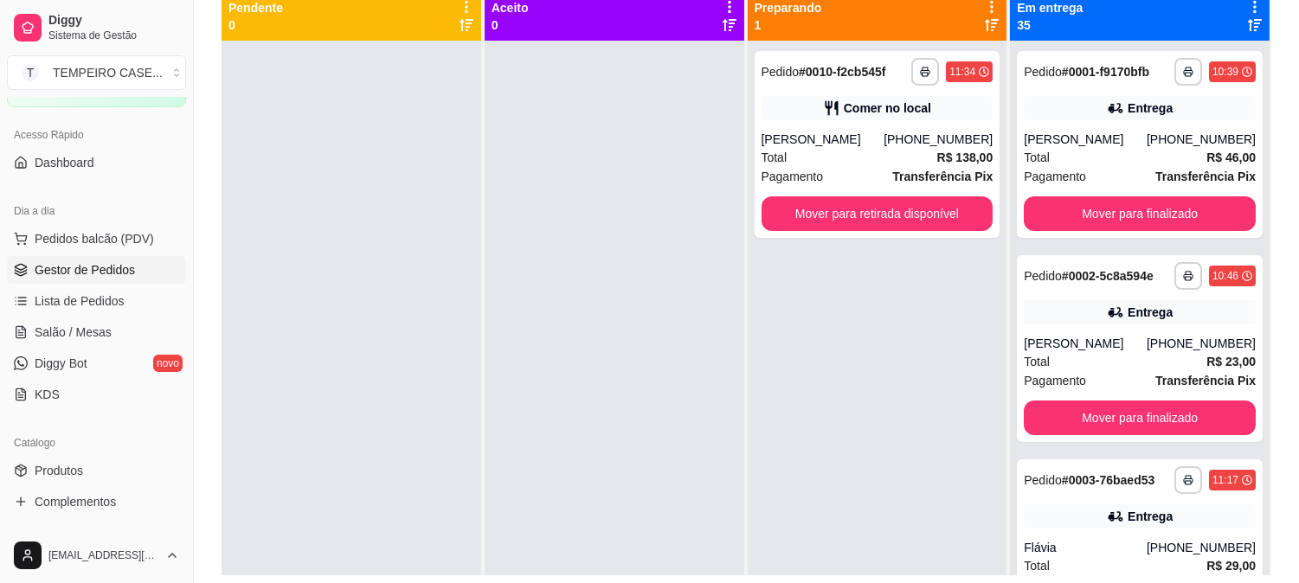
scroll to position [168, 0]
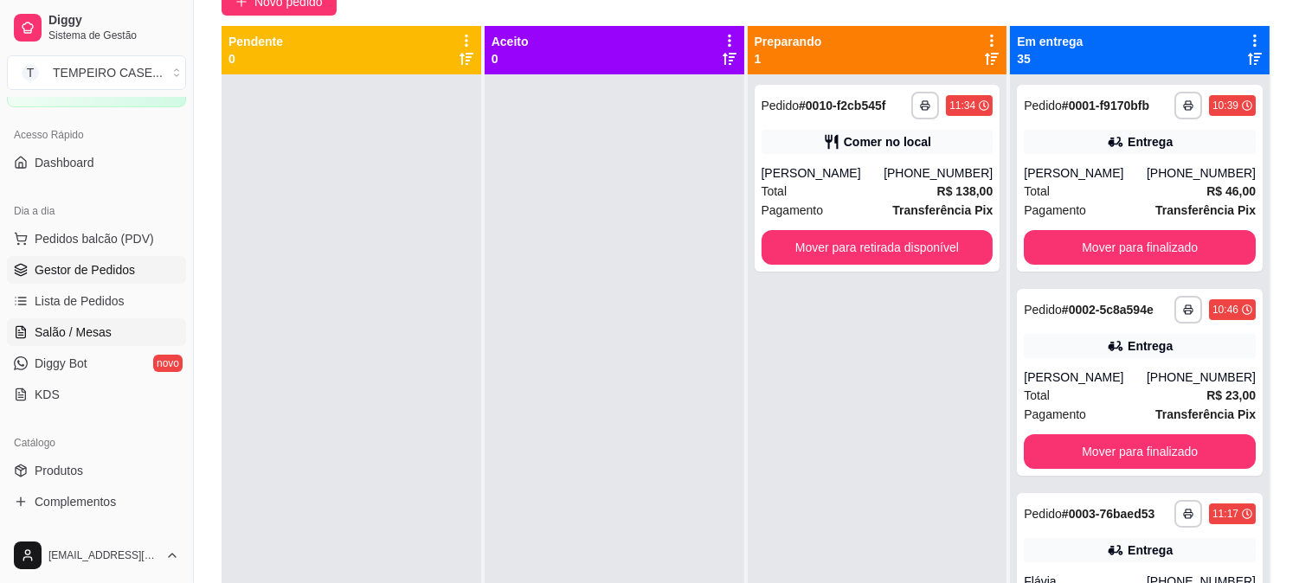
click at [78, 325] on span "Salão / Mesas" at bounding box center [73, 332] width 77 height 17
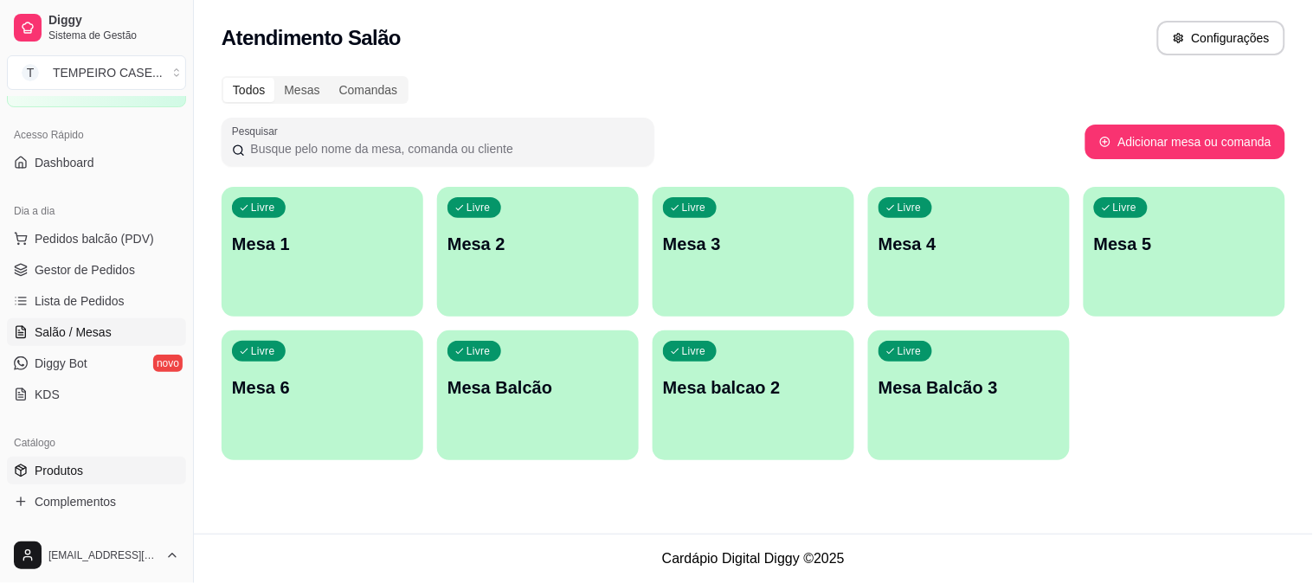
click at [74, 476] on span "Produtos" at bounding box center [59, 470] width 48 height 17
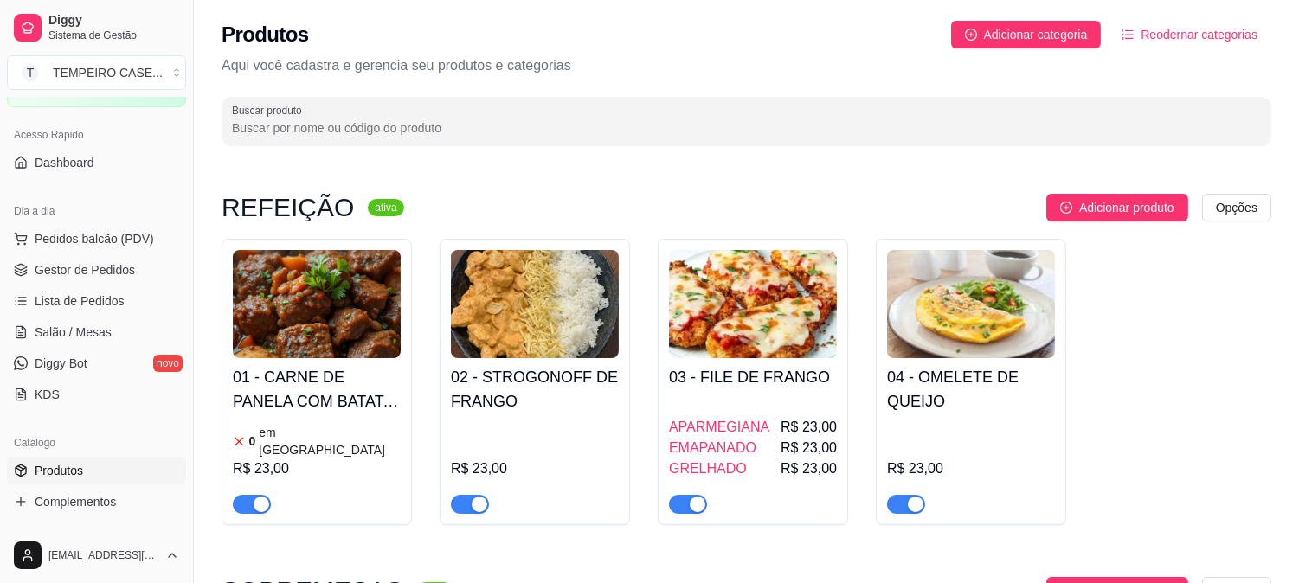
click at [467, 421] on div "R$ 23,00" at bounding box center [535, 467] width 168 height 93
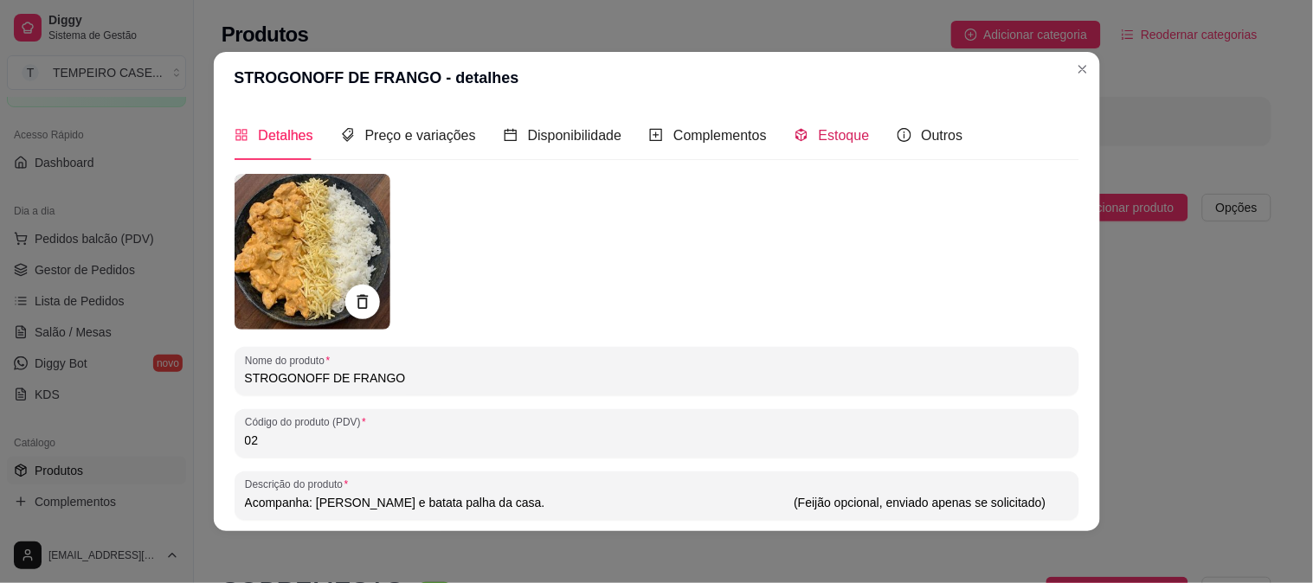
click at [819, 132] on span "Estoque" at bounding box center [844, 135] width 51 height 15
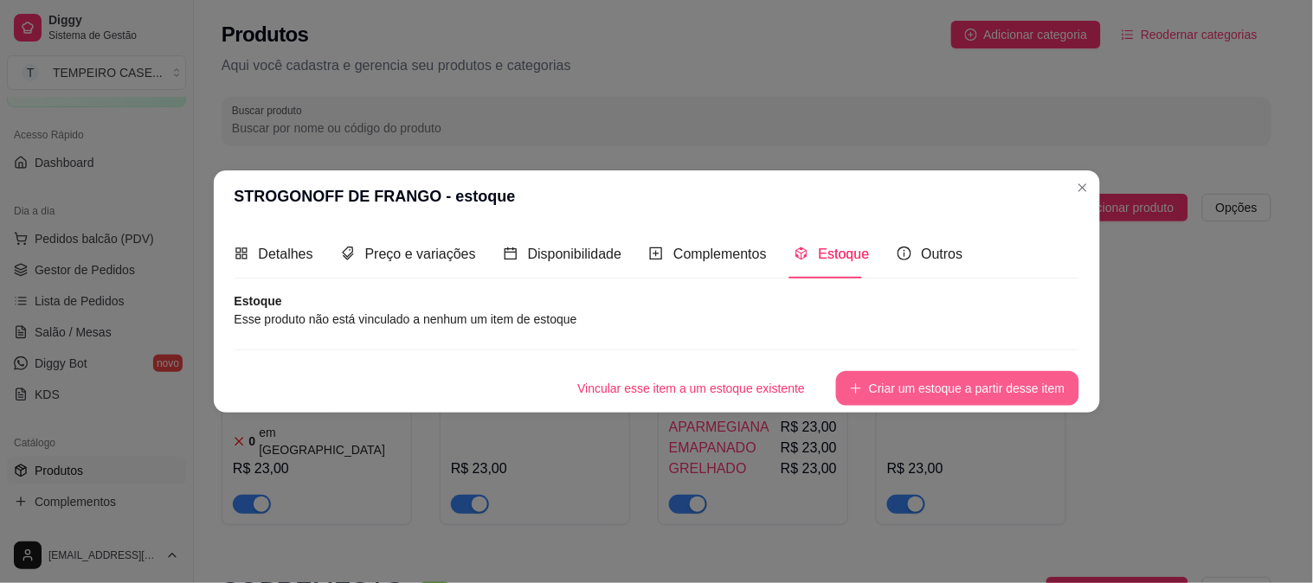
click at [883, 396] on button "Criar um estoque a partir desse item" at bounding box center [957, 388] width 242 height 35
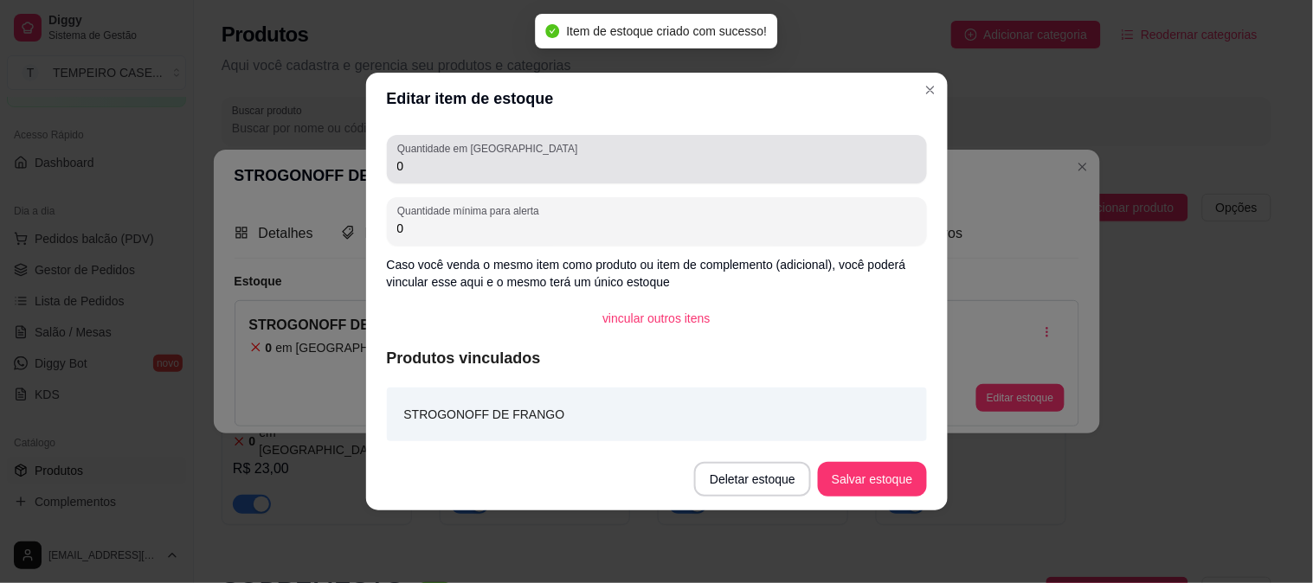
drag, startPoint x: 424, startPoint y: 175, endPoint x: 212, endPoint y: 187, distance: 212.4
click at [230, 183] on div "Editar item de estoque Quantidade em estoque 0 Quantidade mínima para alerta 0 …" at bounding box center [656, 291] width 1313 height 583
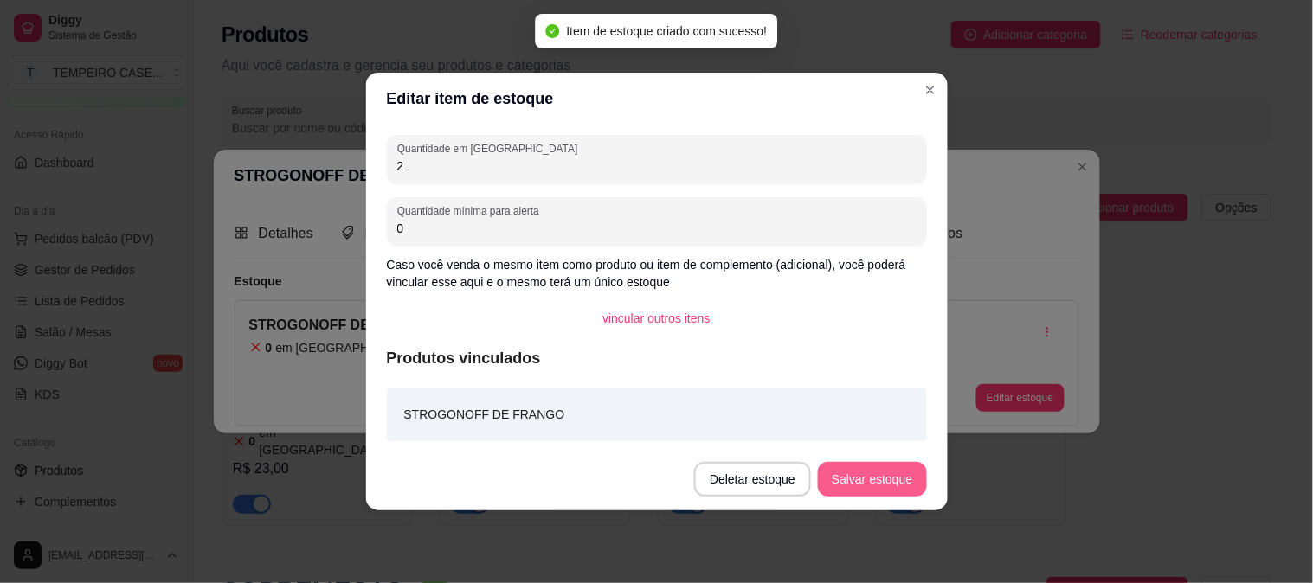
type input "2"
click at [911, 471] on button "Salvar estoque" at bounding box center [872, 479] width 108 height 35
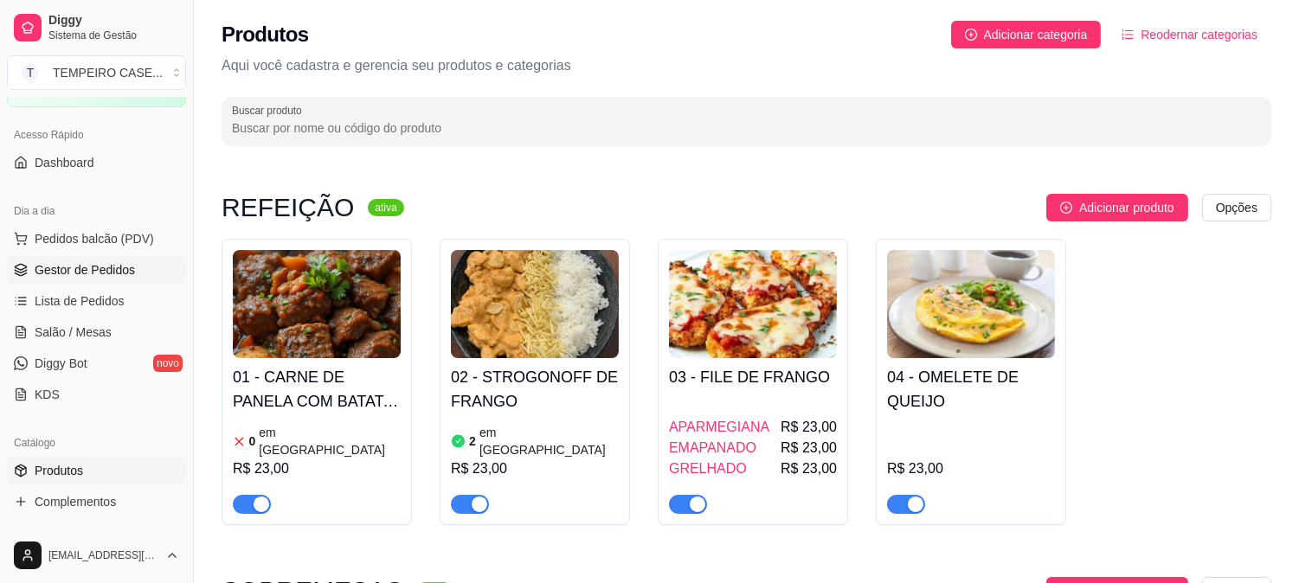
click at [95, 272] on span "Gestor de Pedidos" at bounding box center [85, 269] width 100 height 17
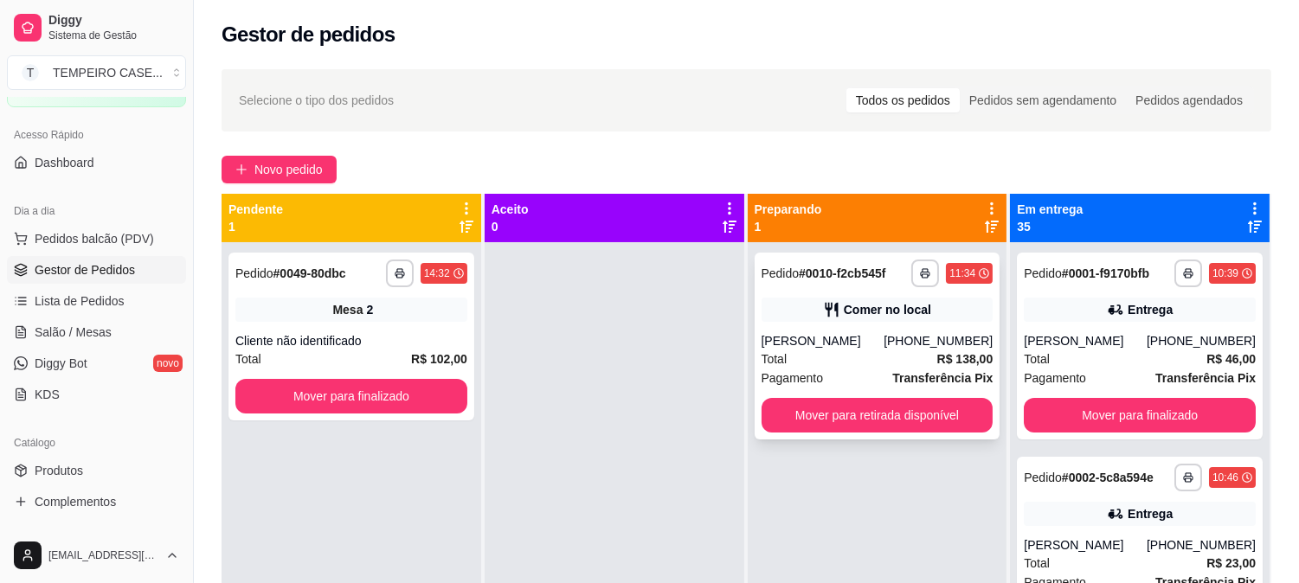
click at [928, 317] on div "Comer no local" at bounding box center [878, 310] width 232 height 24
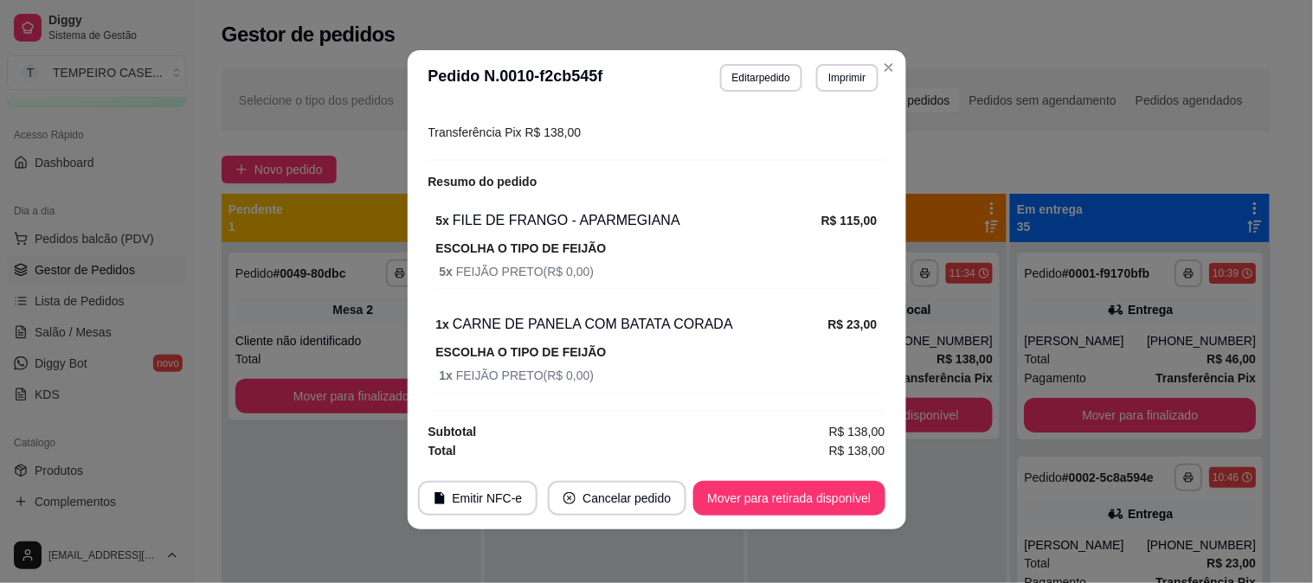
scroll to position [3, 0]
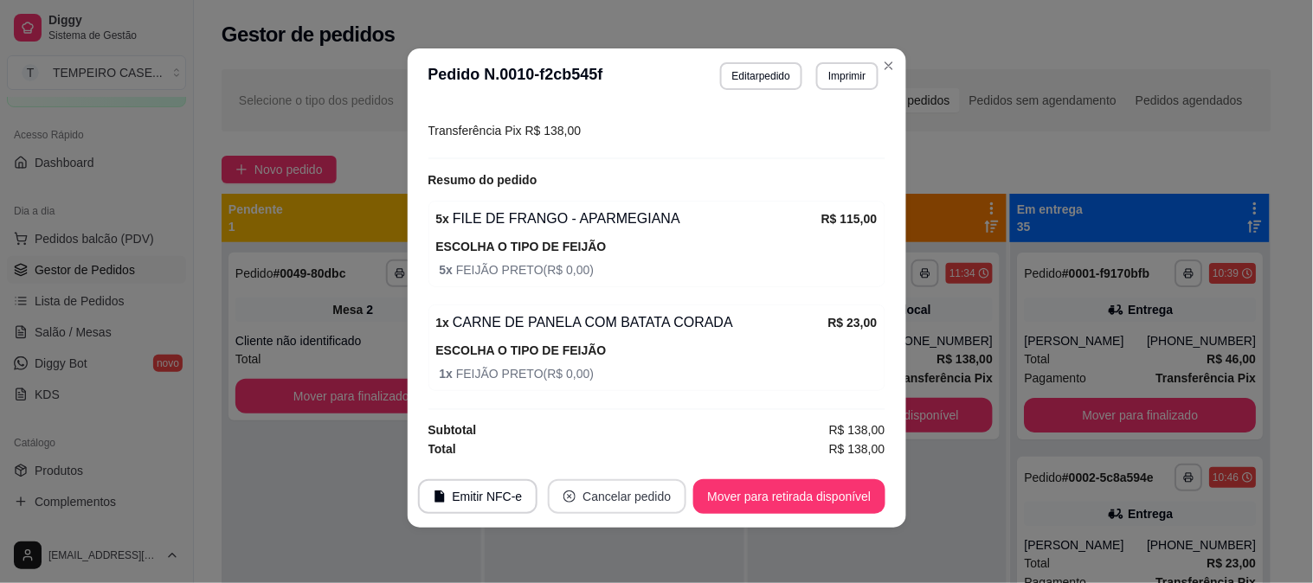
click at [628, 497] on button "Cancelar pedido" at bounding box center [617, 496] width 138 height 35
click at [637, 450] on button "Sim" at bounding box center [661, 454] width 68 height 34
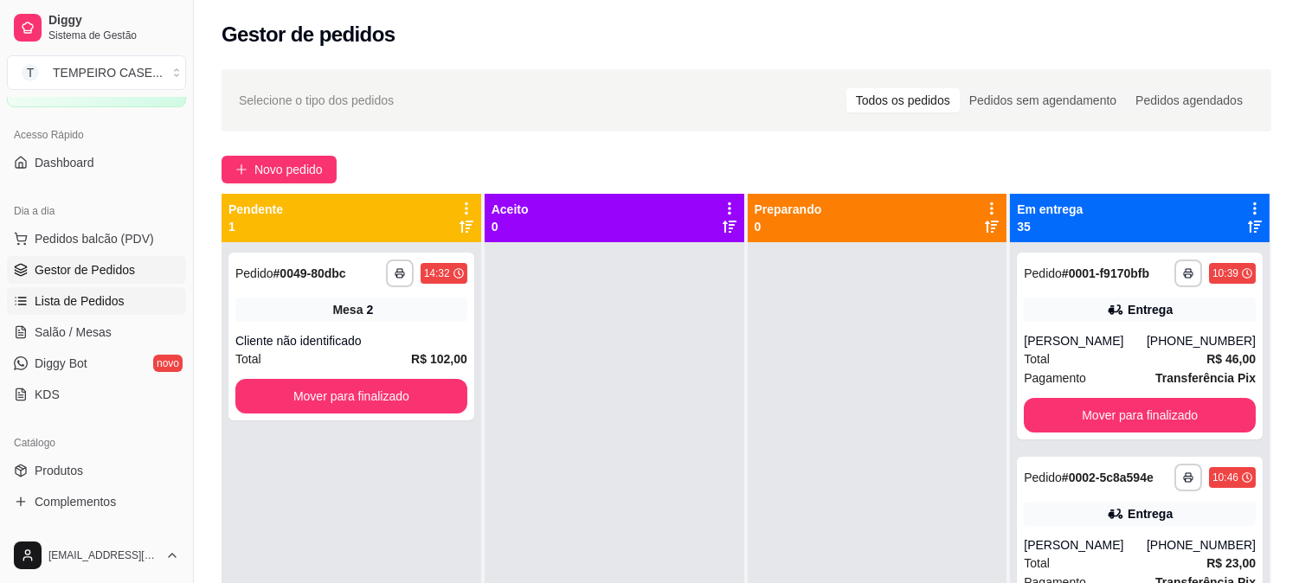
click at [74, 304] on span "Lista de Pedidos" at bounding box center [80, 301] width 90 height 17
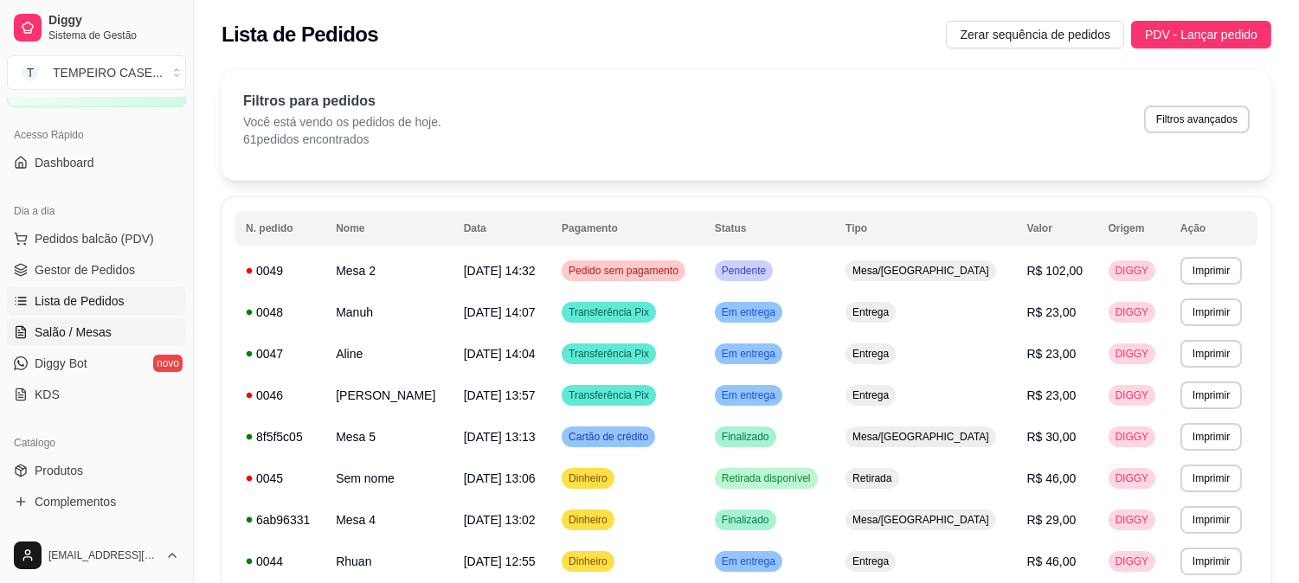
click at [88, 330] on span "Salão / Mesas" at bounding box center [73, 332] width 77 height 17
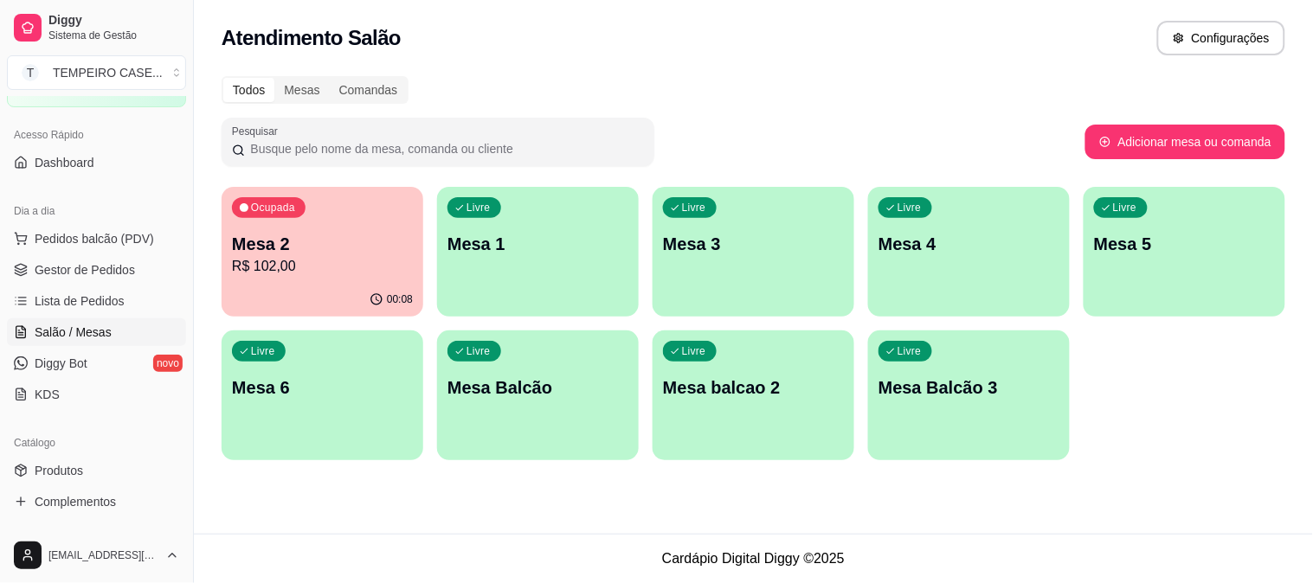
click at [944, 232] on p "Mesa 4" at bounding box center [968, 244] width 181 height 24
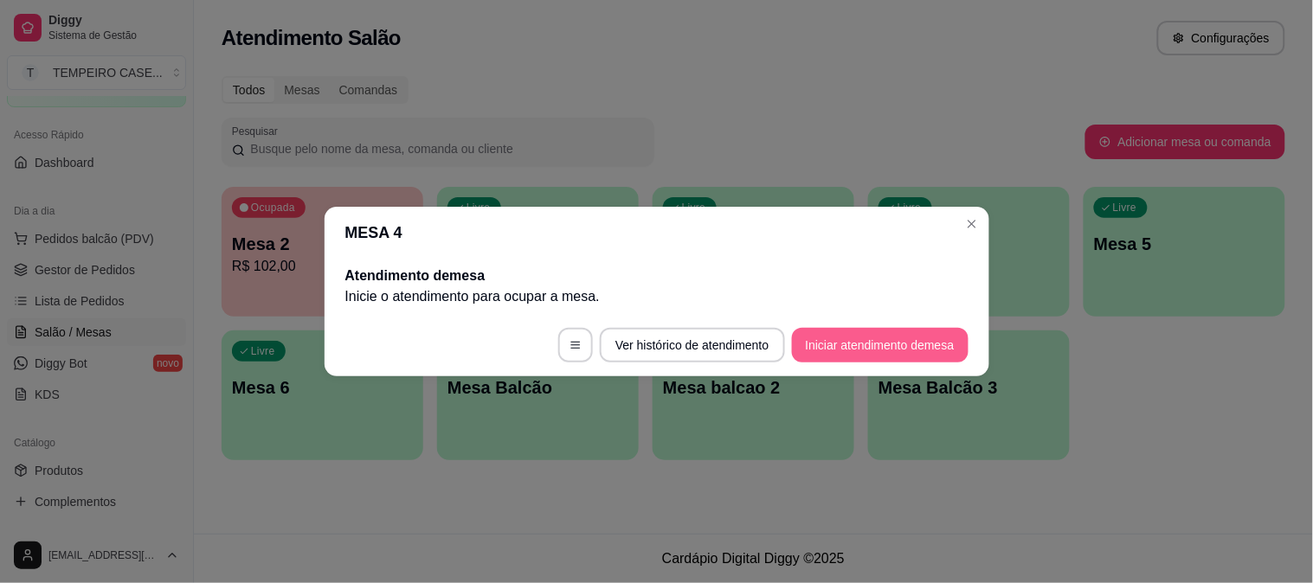
click at [886, 344] on button "Iniciar atendimento de mesa" at bounding box center [880, 345] width 177 height 35
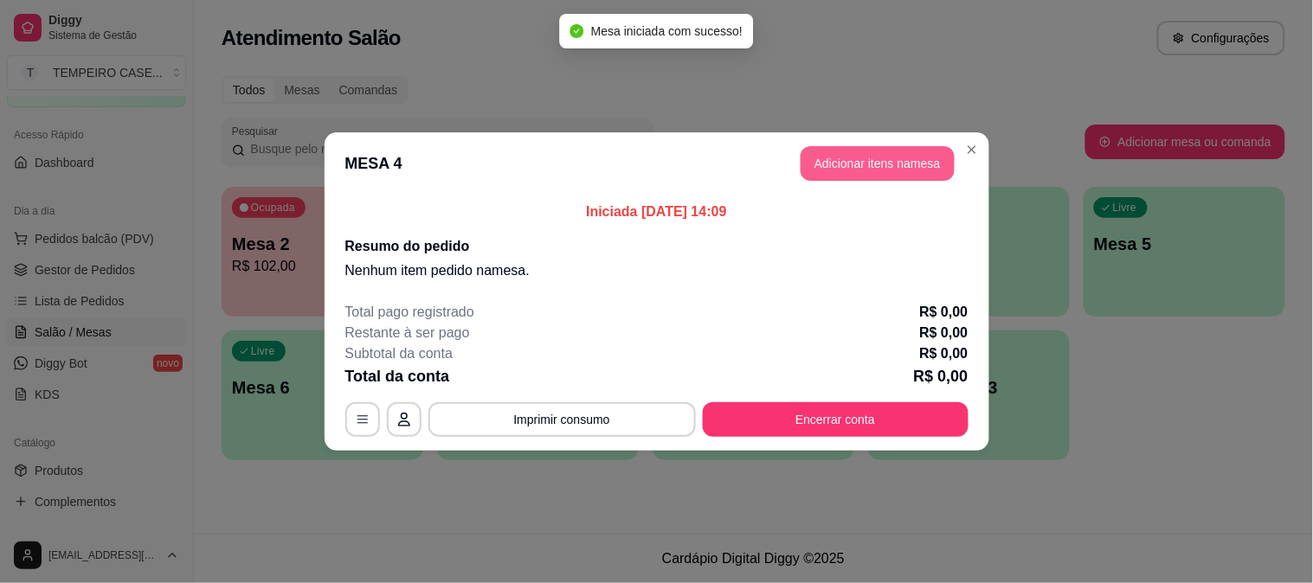
click at [885, 158] on button "Adicionar itens na mesa" at bounding box center [877, 163] width 154 height 35
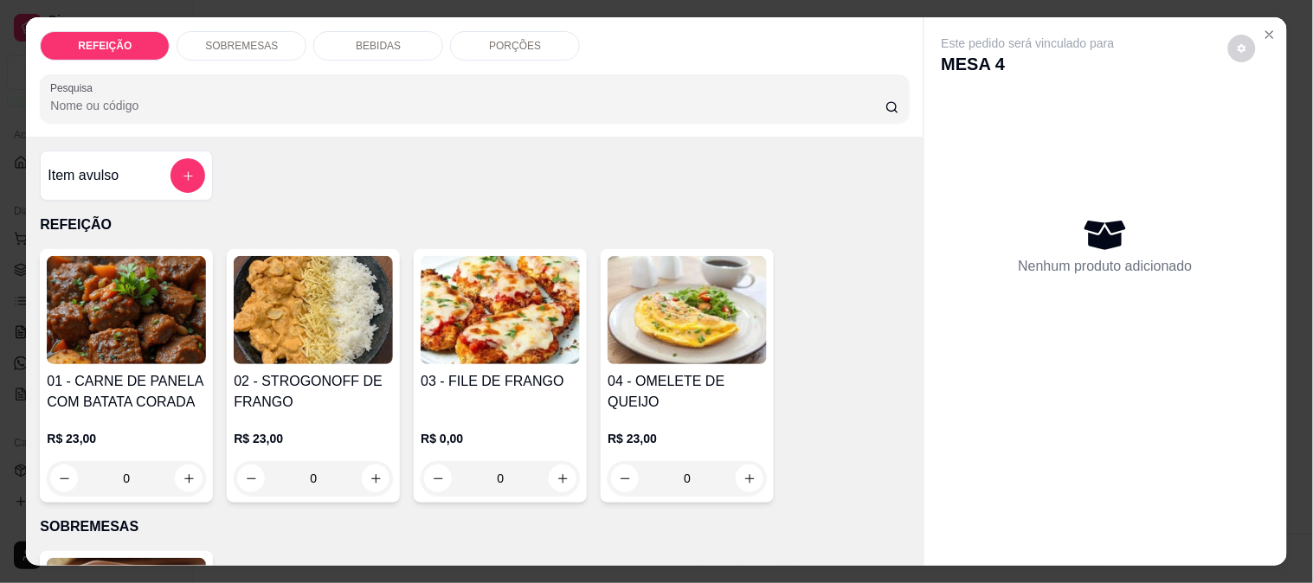
click at [505, 388] on div "03 - FILE DE FRANGO" at bounding box center [500, 392] width 159 height 42
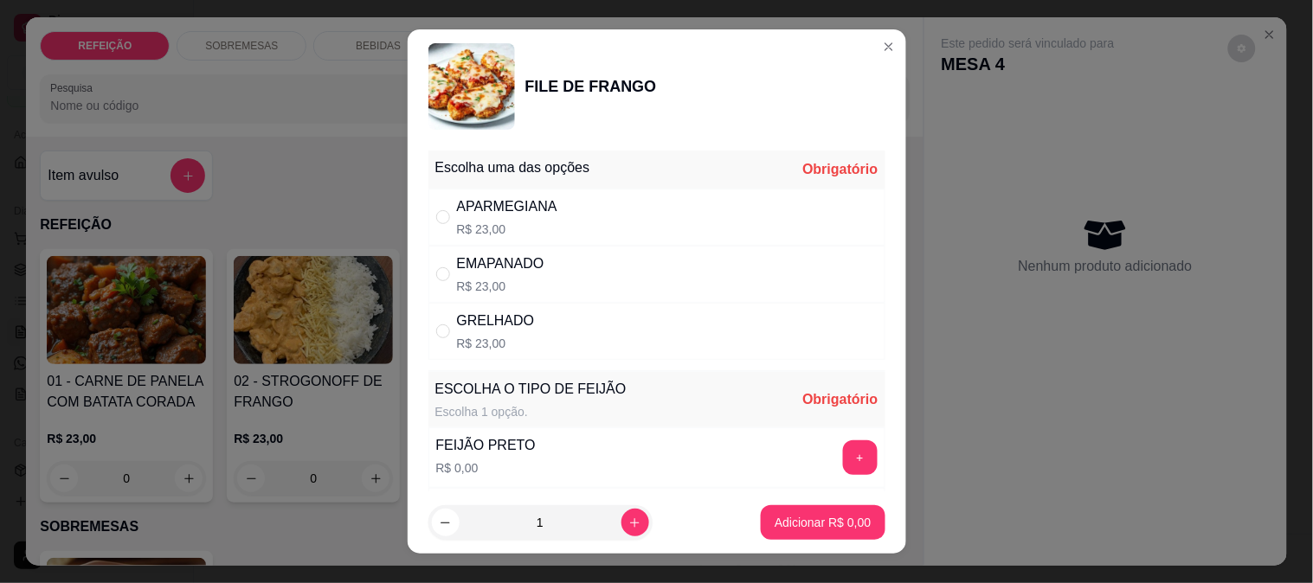
click at [627, 217] on div "APARMEGIANA R$ 23,00" at bounding box center [656, 217] width 457 height 57
radio input "true"
click at [843, 451] on button "+" at bounding box center [860, 457] width 35 height 35
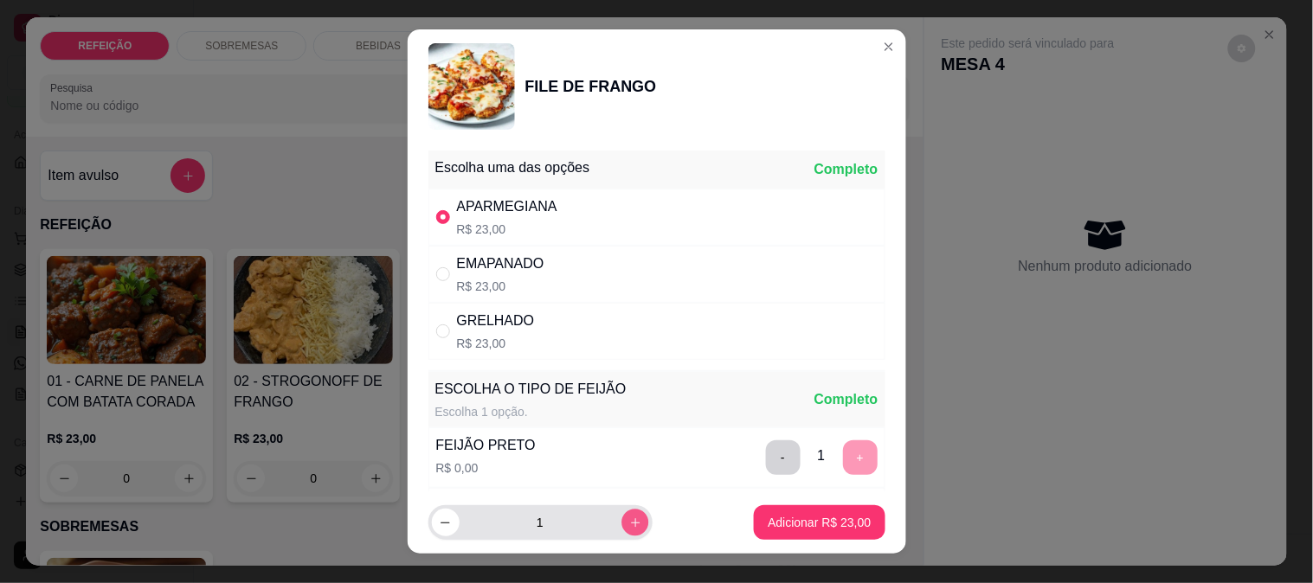
click at [627, 516] on button "increase-product-quantity" at bounding box center [634, 523] width 27 height 27
click at [624, 516] on button "increase-product-quantity" at bounding box center [634, 523] width 27 height 27
click at [624, 516] on button "increase-product-quantity" at bounding box center [635, 523] width 28 height 28
click at [624, 516] on button "increase-product-quantity" at bounding box center [634, 523] width 27 height 27
click at [766, 462] on button "-" at bounding box center [783, 457] width 35 height 35
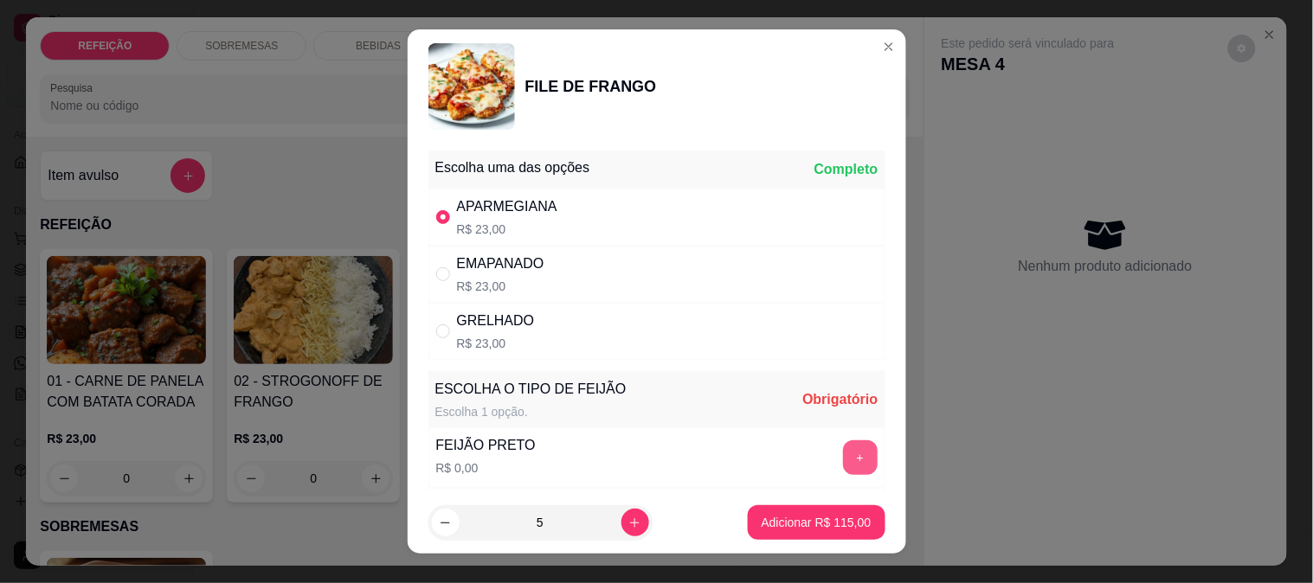
click at [843, 460] on button "+" at bounding box center [860, 457] width 35 height 35
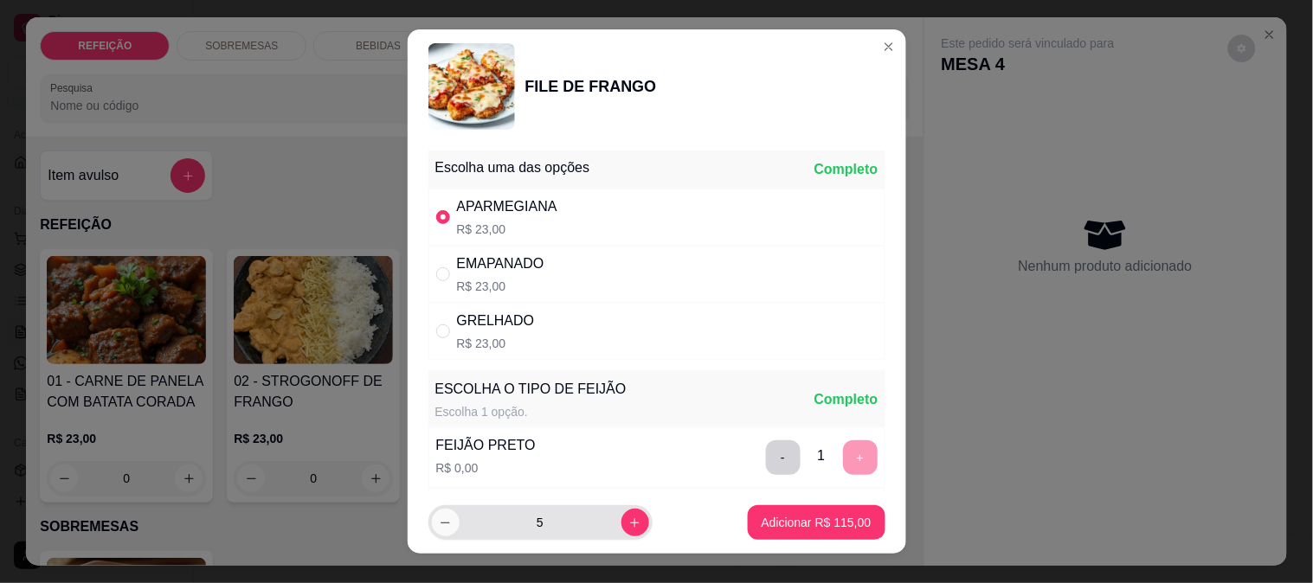
click at [445, 524] on button "decrease-product-quantity" at bounding box center [446, 523] width 28 height 28
type input "4"
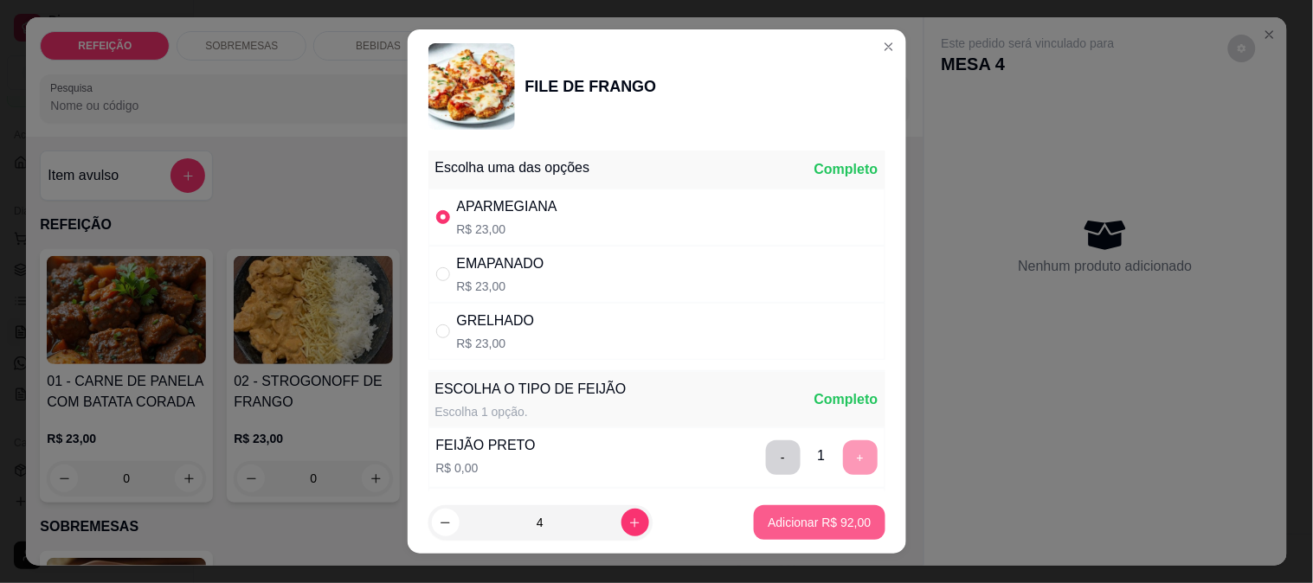
click at [786, 514] on p "Adicionar R$ 92,00" at bounding box center [819, 522] width 103 height 17
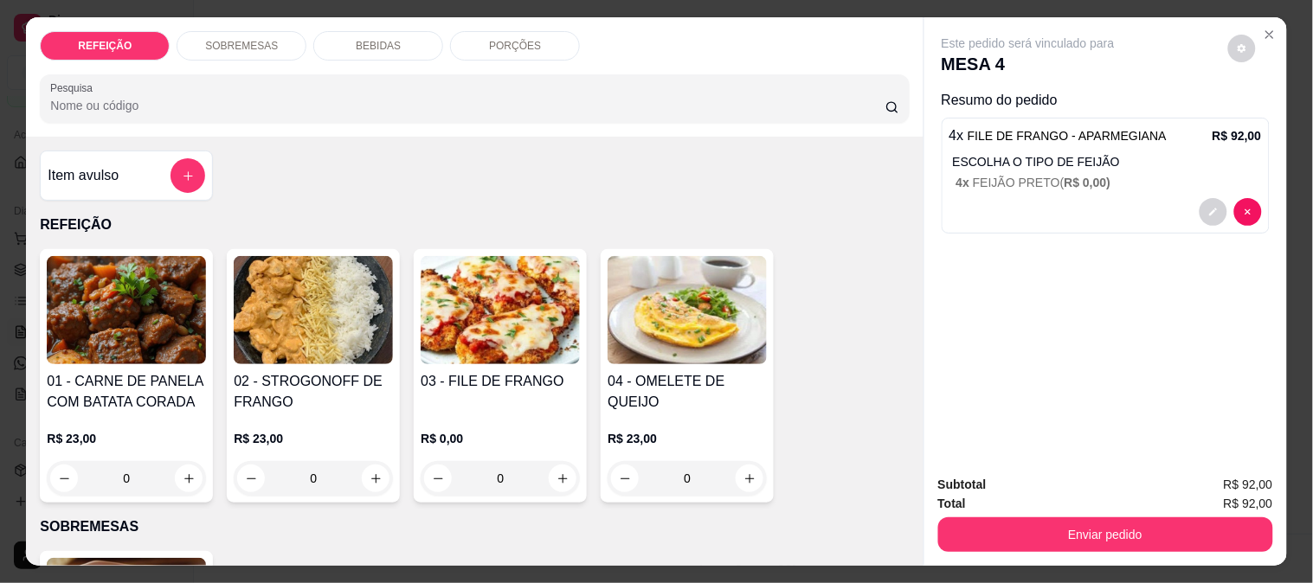
click at [513, 347] on img at bounding box center [500, 310] width 159 height 108
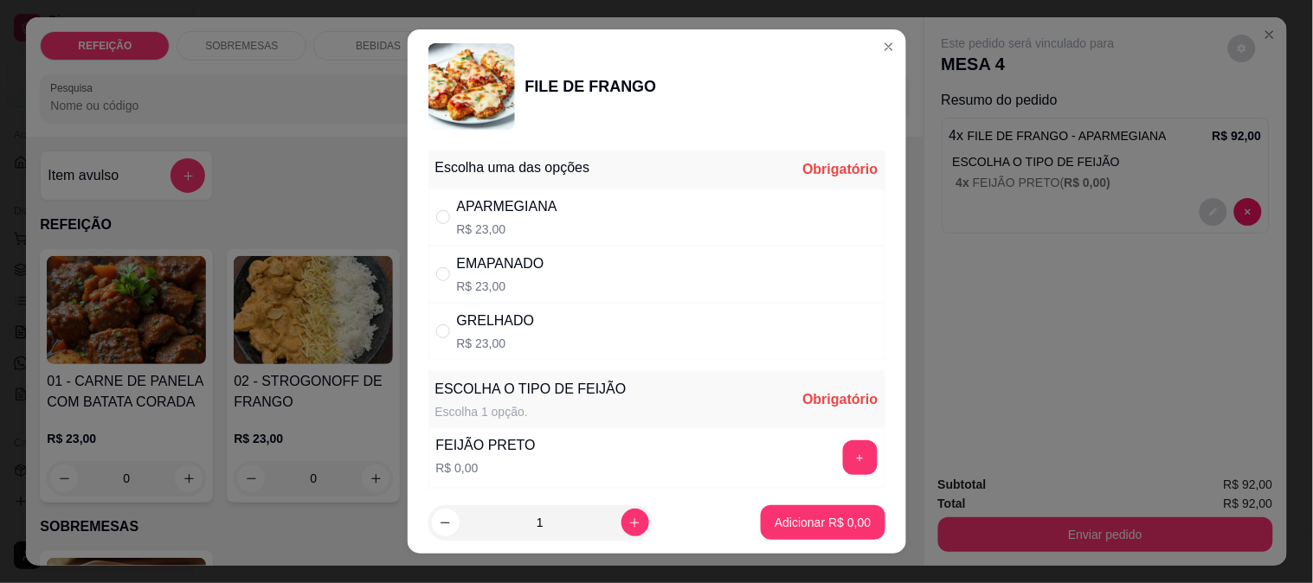
click at [528, 205] on div "APARMEGIANA" at bounding box center [507, 206] width 100 height 21
radio input "true"
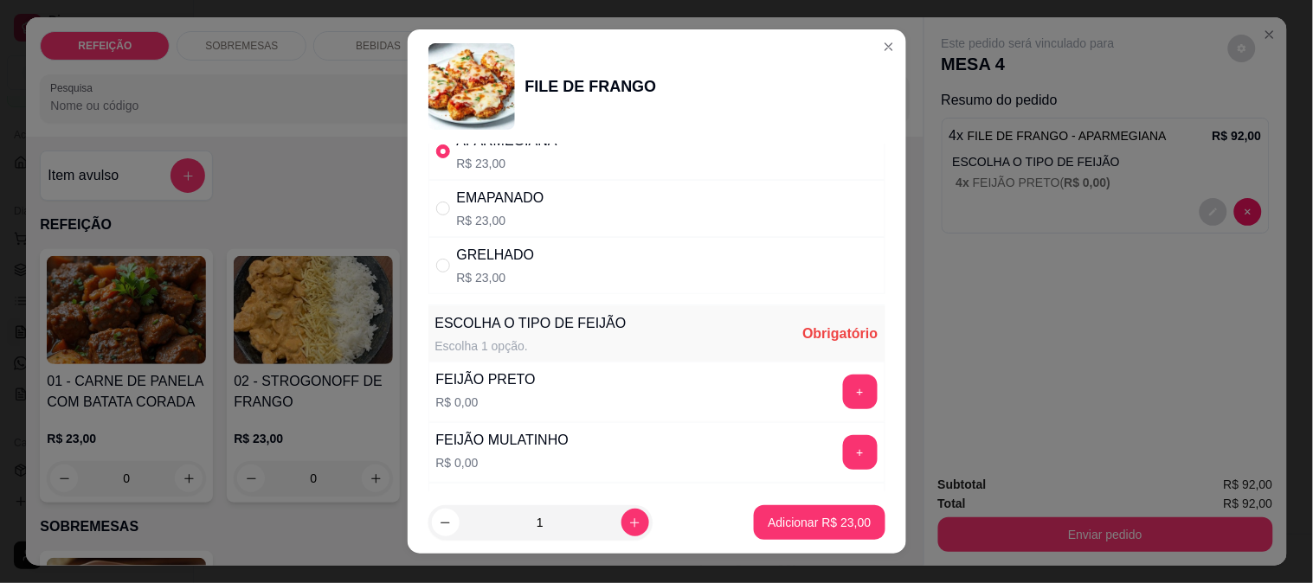
scroll to position [96, 0]
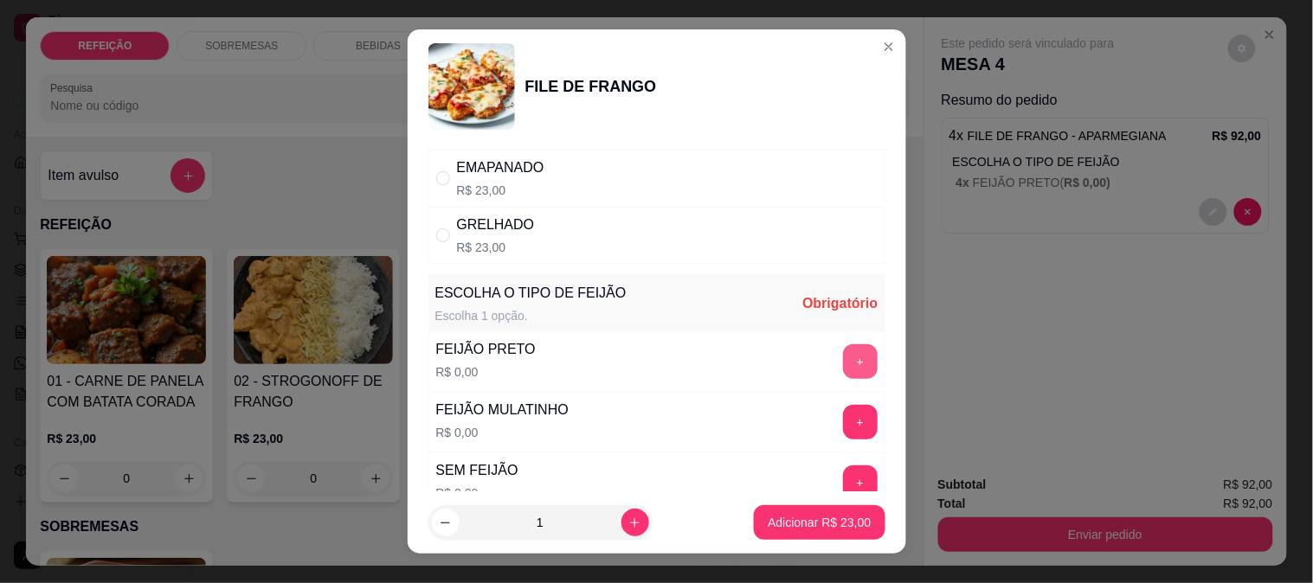
click at [843, 362] on button "+" at bounding box center [860, 361] width 35 height 35
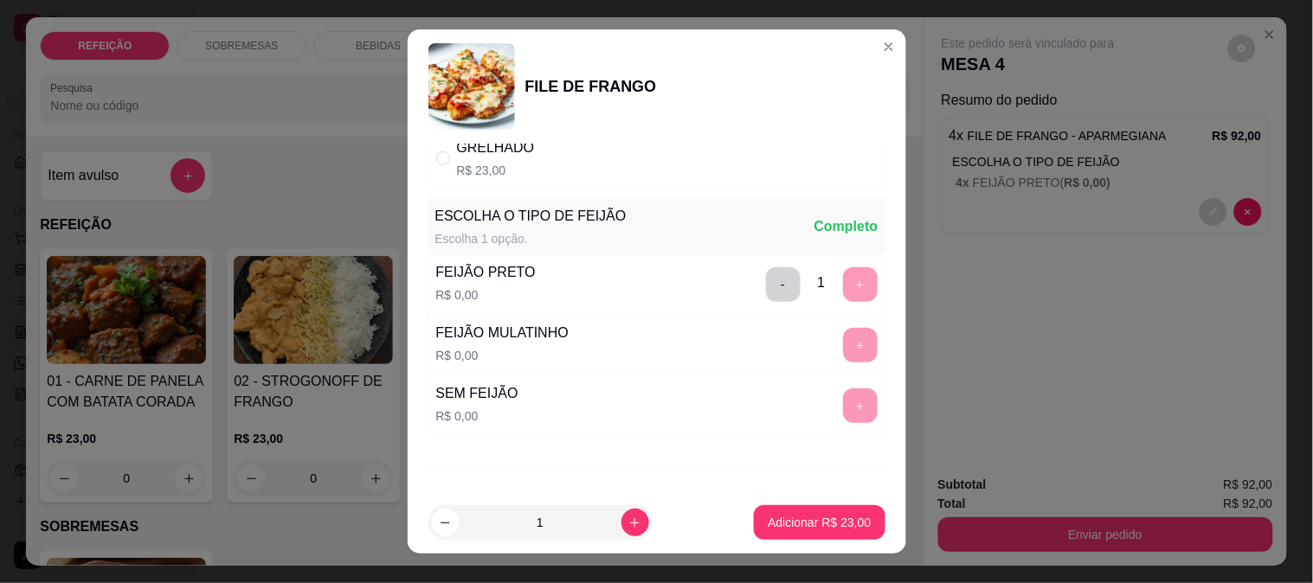
scroll to position [248, 0]
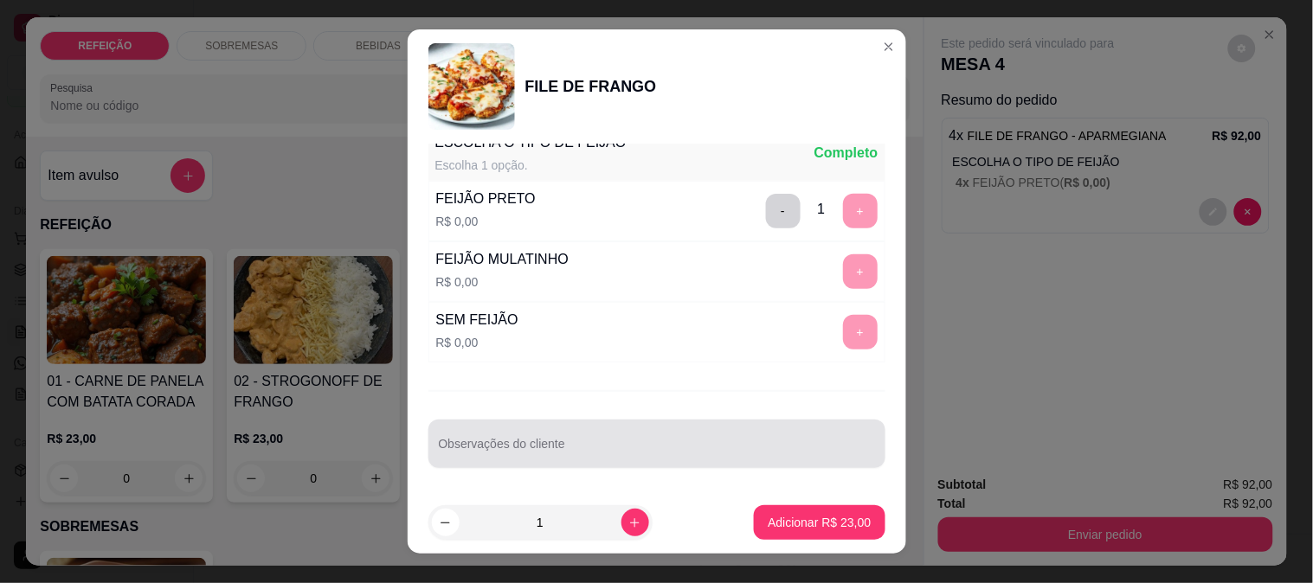
click at [526, 434] on div at bounding box center [657, 444] width 436 height 35
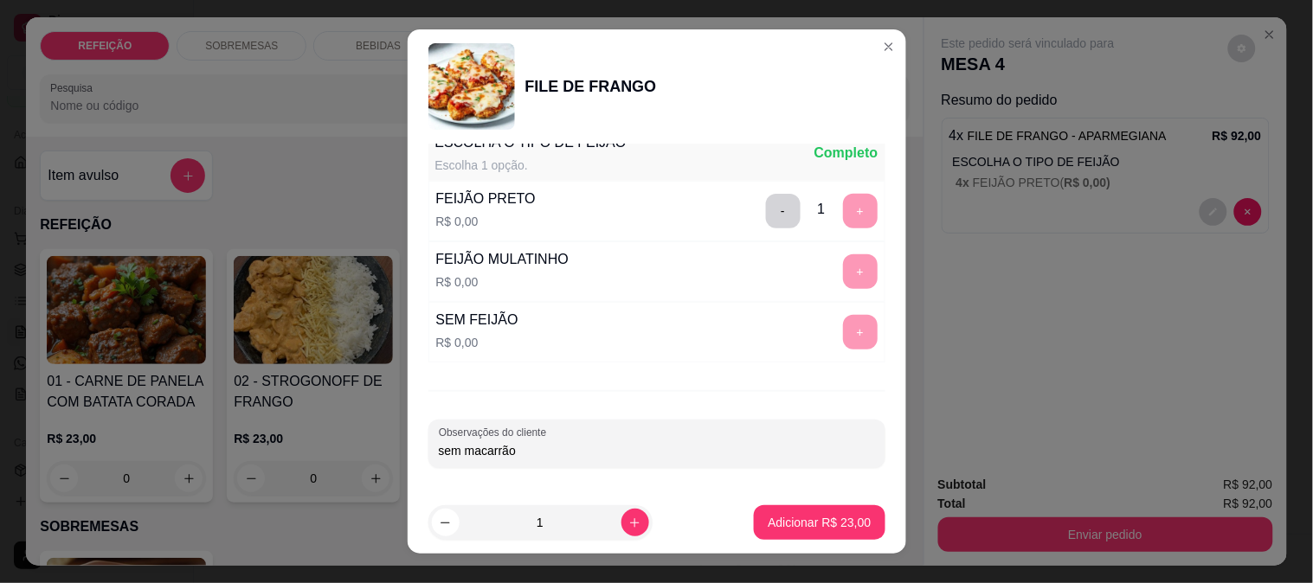
type input "sem macarrão"
click at [820, 514] on p "Adicionar R$ 23,00" at bounding box center [819, 522] width 103 height 17
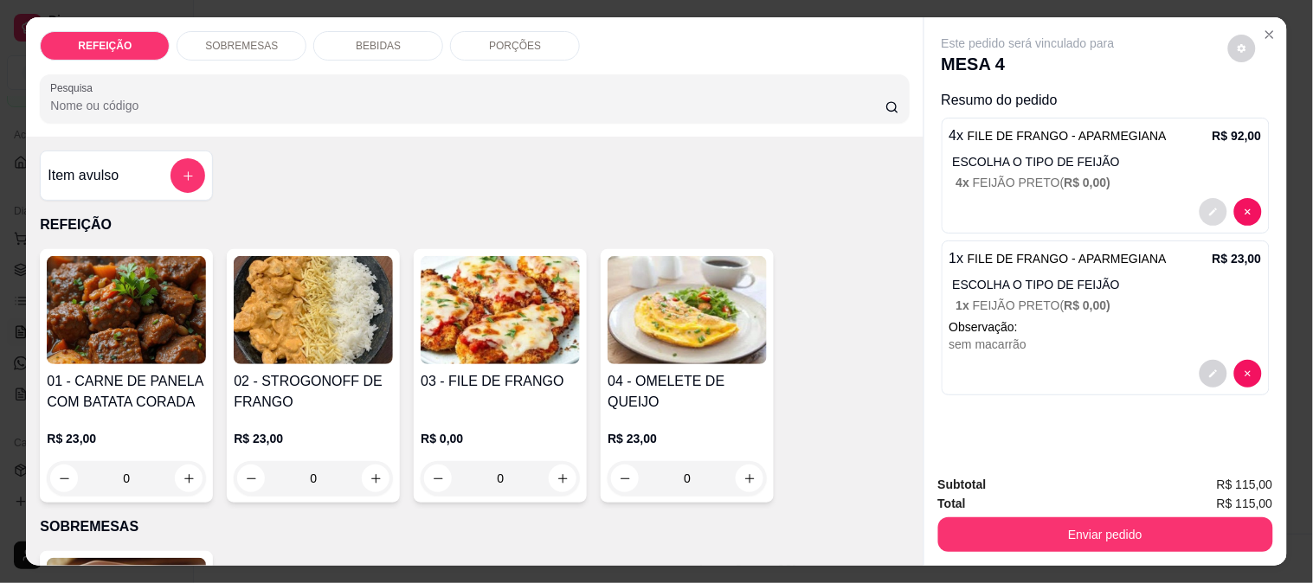
click at [1208, 207] on icon "decrease-product-quantity" at bounding box center [1213, 212] width 10 height 10
click at [151, 175] on div "Item avulso" at bounding box center [127, 175] width 158 height 35
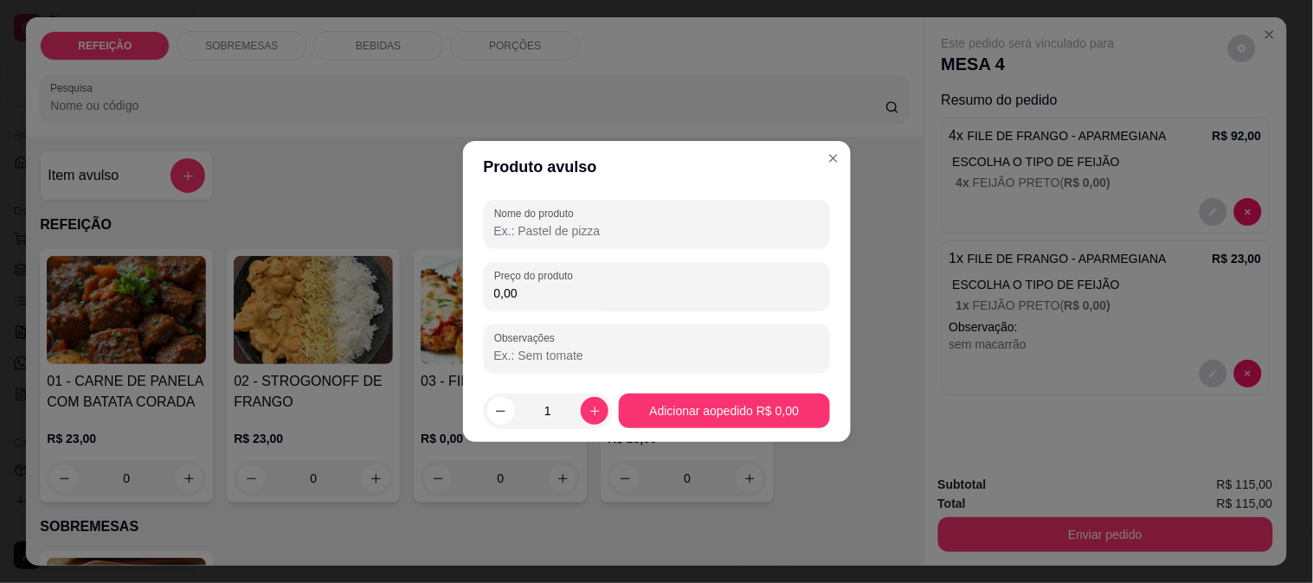
click at [520, 242] on div "Nome do produto" at bounding box center [657, 224] width 346 height 48
type input "b"
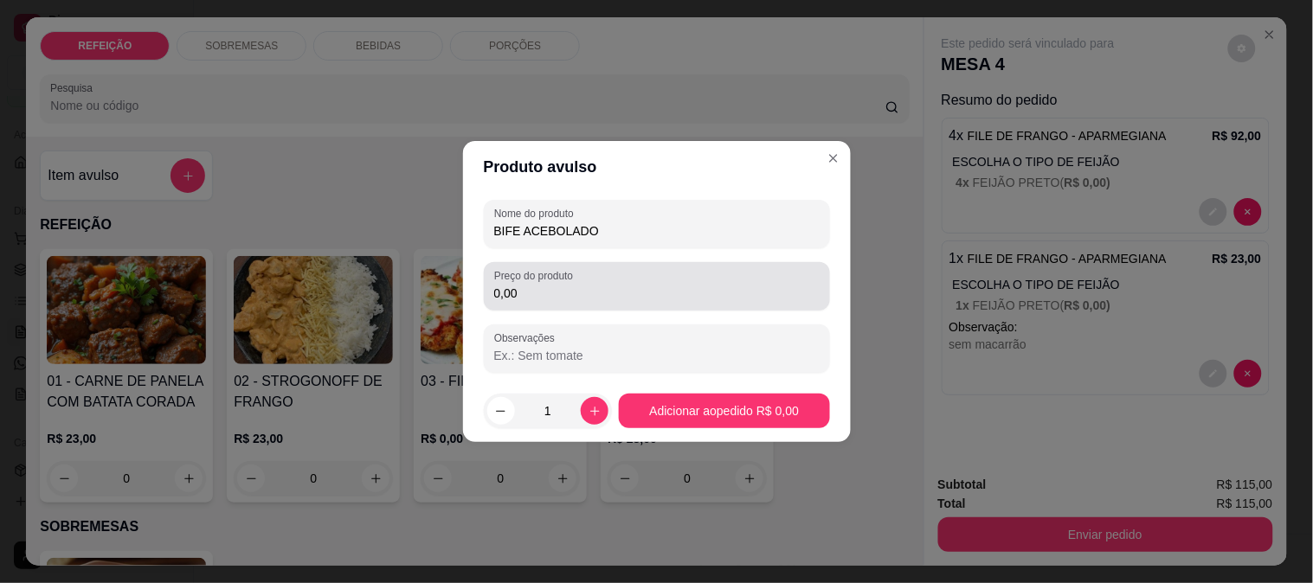
type input "BIFE ACEBOLADO"
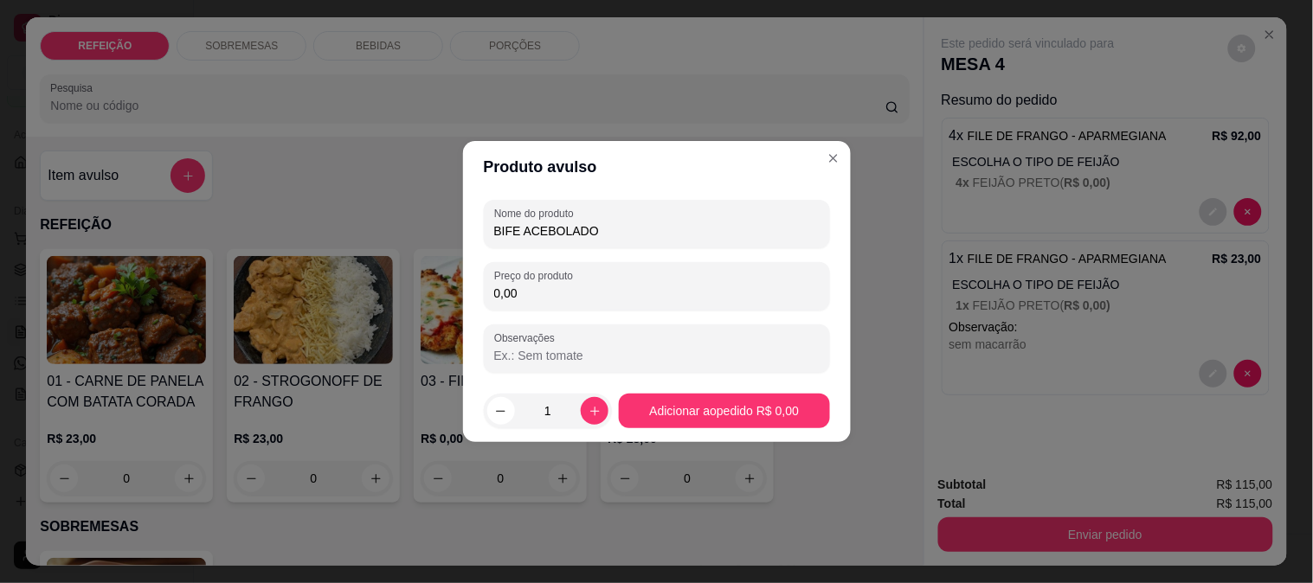
click at [560, 291] on input "0,00" at bounding box center [656, 293] width 325 height 17
click at [590, 292] on input "23,00" at bounding box center [656, 293] width 325 height 17
type input "23,00"
click at [620, 358] on input "Observações" at bounding box center [656, 355] width 325 height 17
type input "SEM ARROZ"
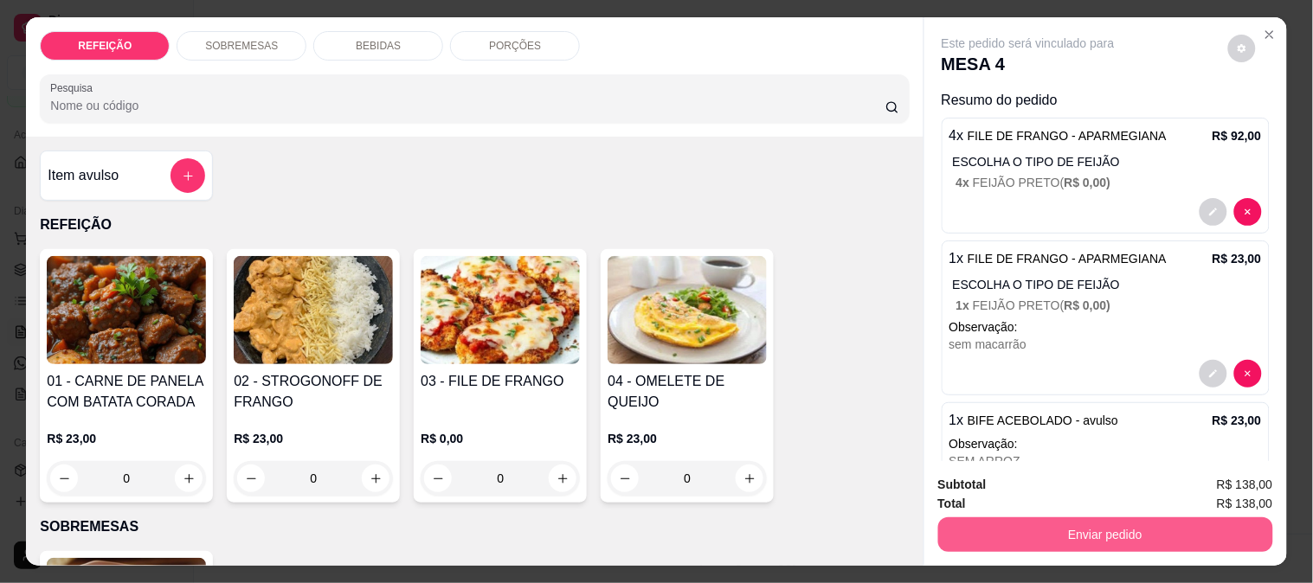
click at [1035, 529] on button "Enviar pedido" at bounding box center [1105, 535] width 335 height 35
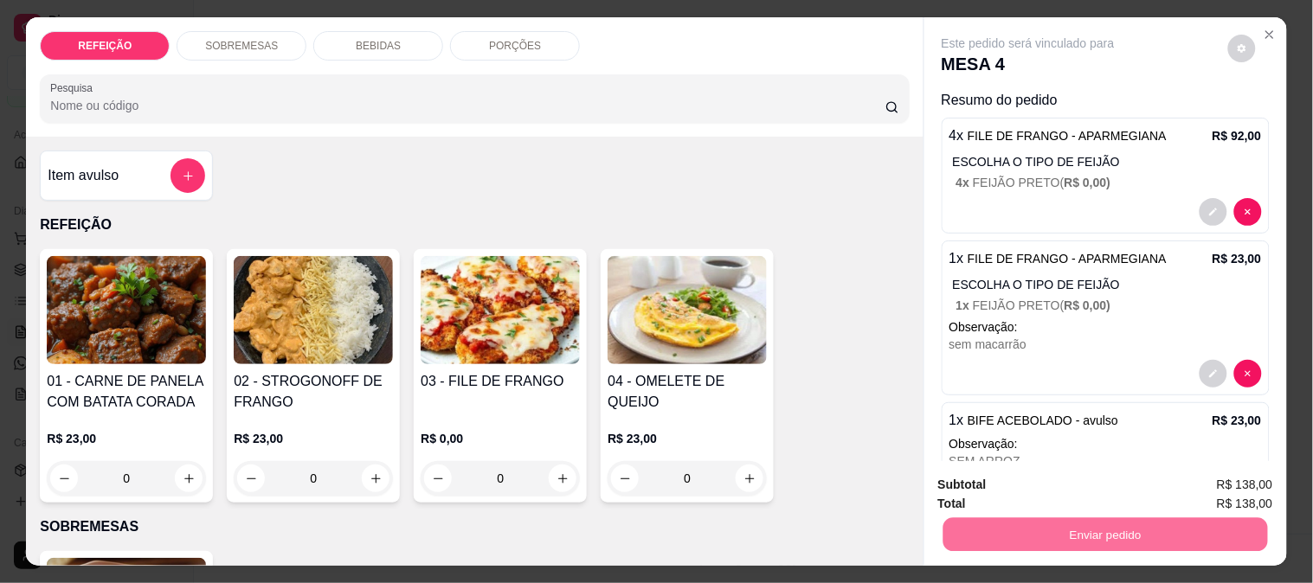
click at [1027, 482] on button "Não registrar e enviar pedido" at bounding box center [1048, 485] width 175 height 32
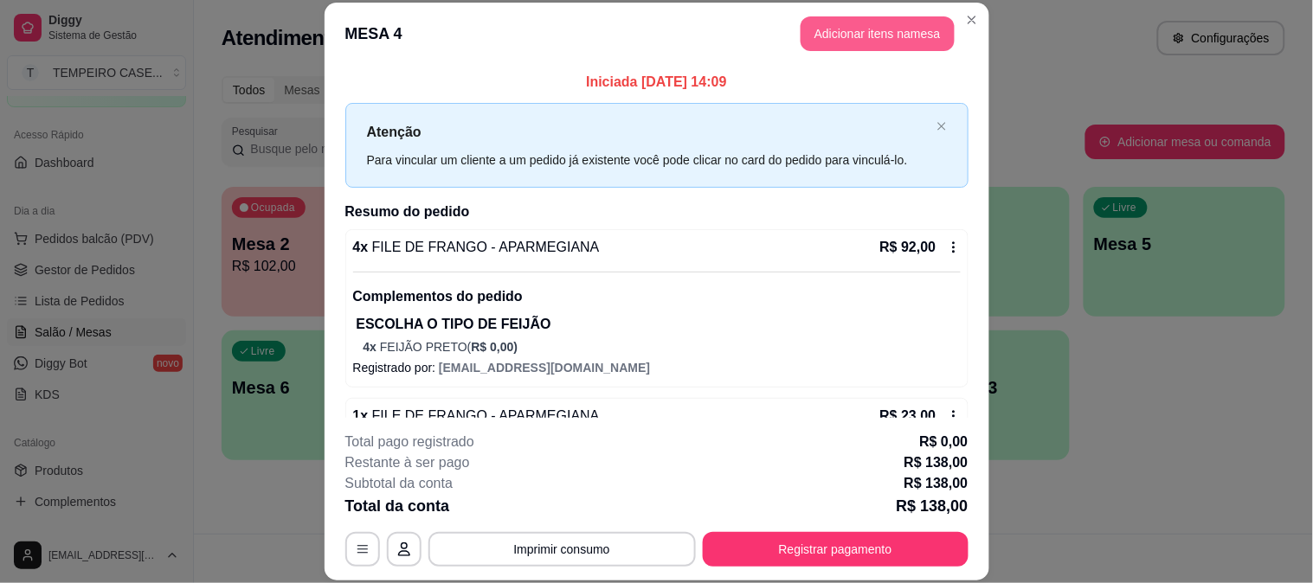
click at [846, 48] on button "Adicionar itens na mesa" at bounding box center [877, 33] width 154 height 35
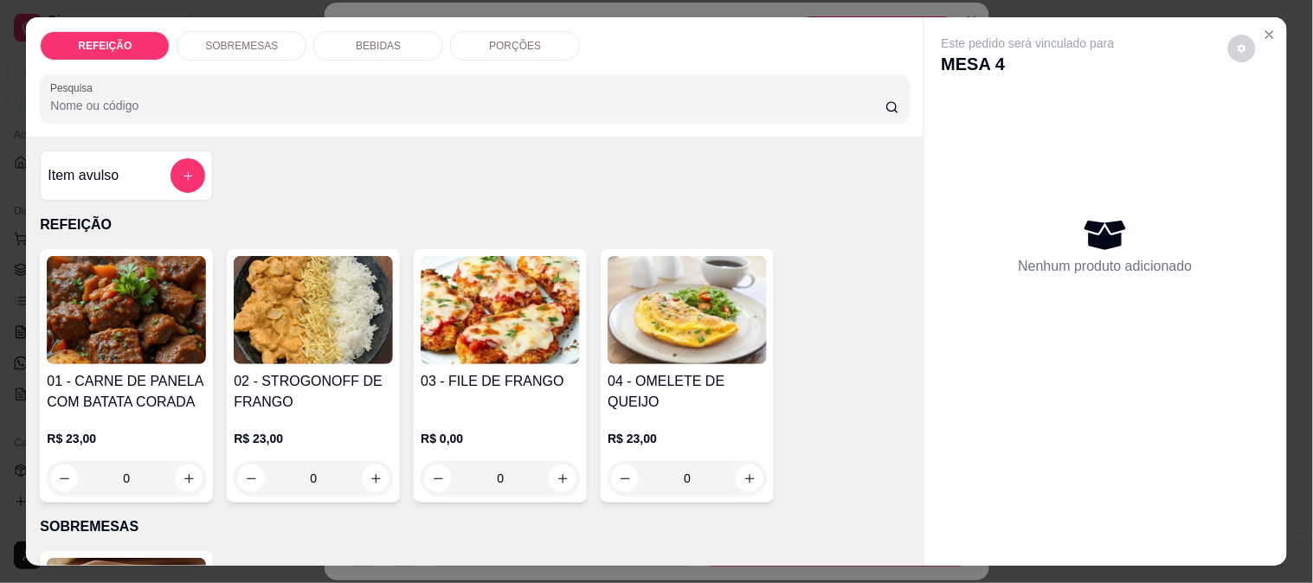
click at [365, 48] on div "BEBIDAS" at bounding box center [378, 45] width 130 height 29
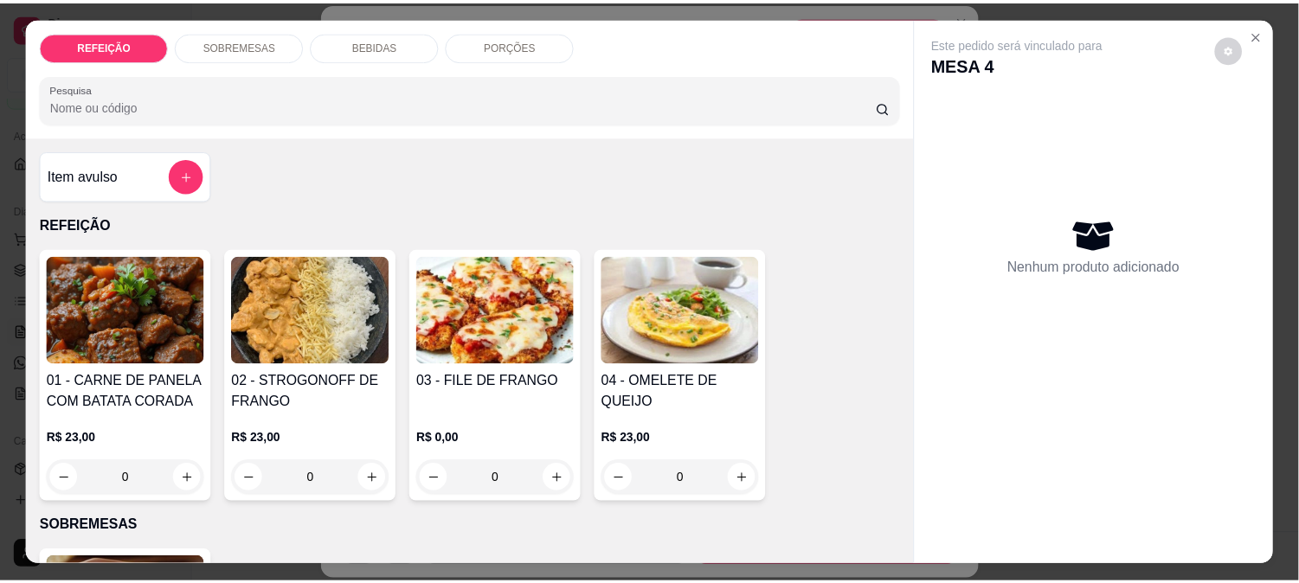
scroll to position [45, 0]
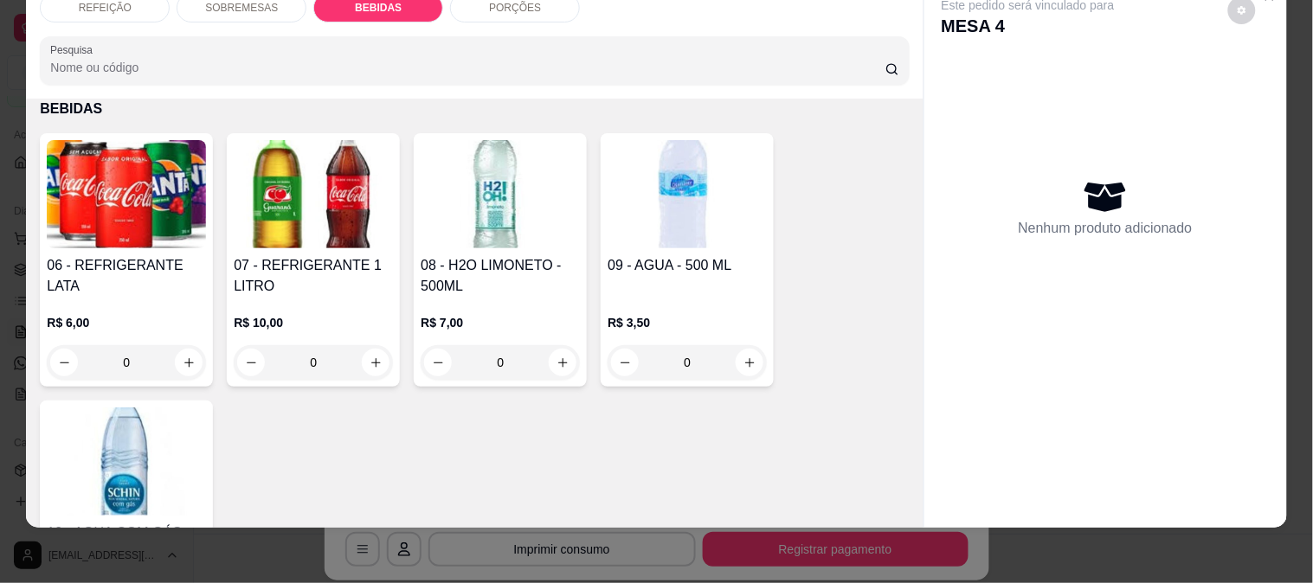
click at [113, 428] on img at bounding box center [126, 462] width 159 height 108
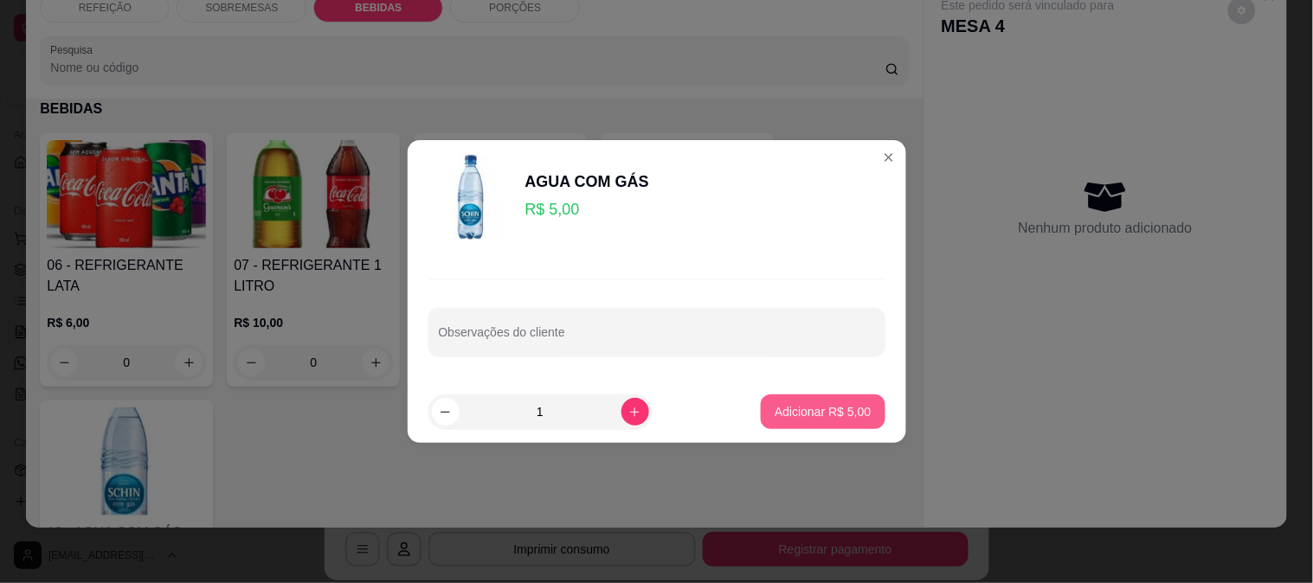
click at [790, 418] on p "Adicionar R$ 5,00" at bounding box center [823, 411] width 96 height 17
type input "1"
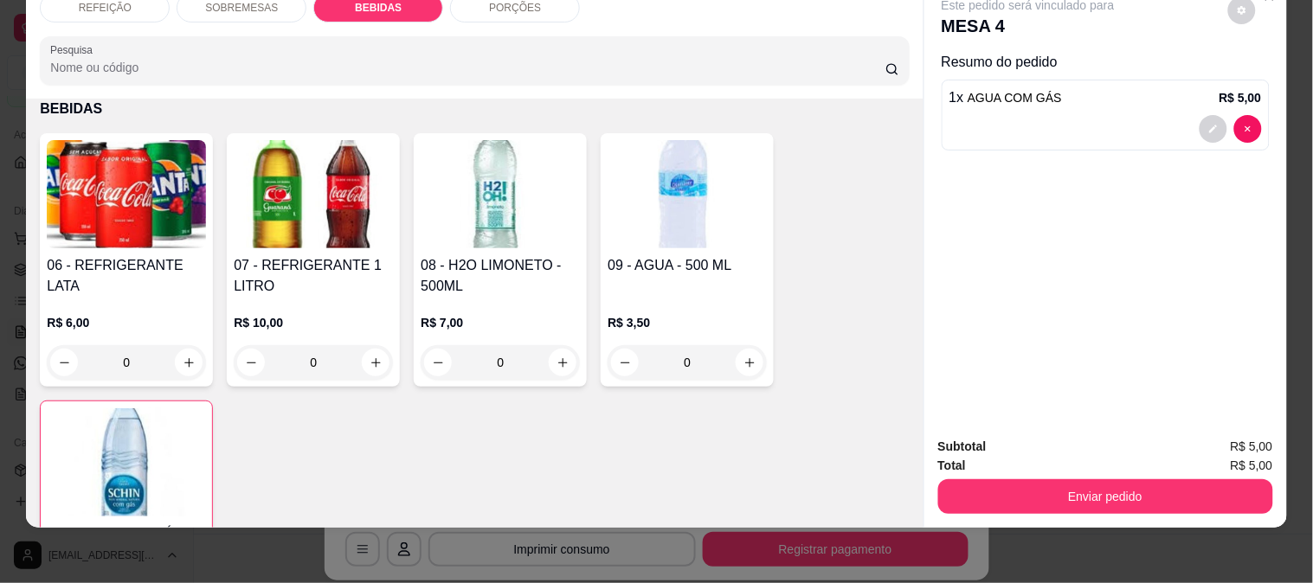
click at [1169, 482] on button "Enviar pedido" at bounding box center [1105, 496] width 335 height 35
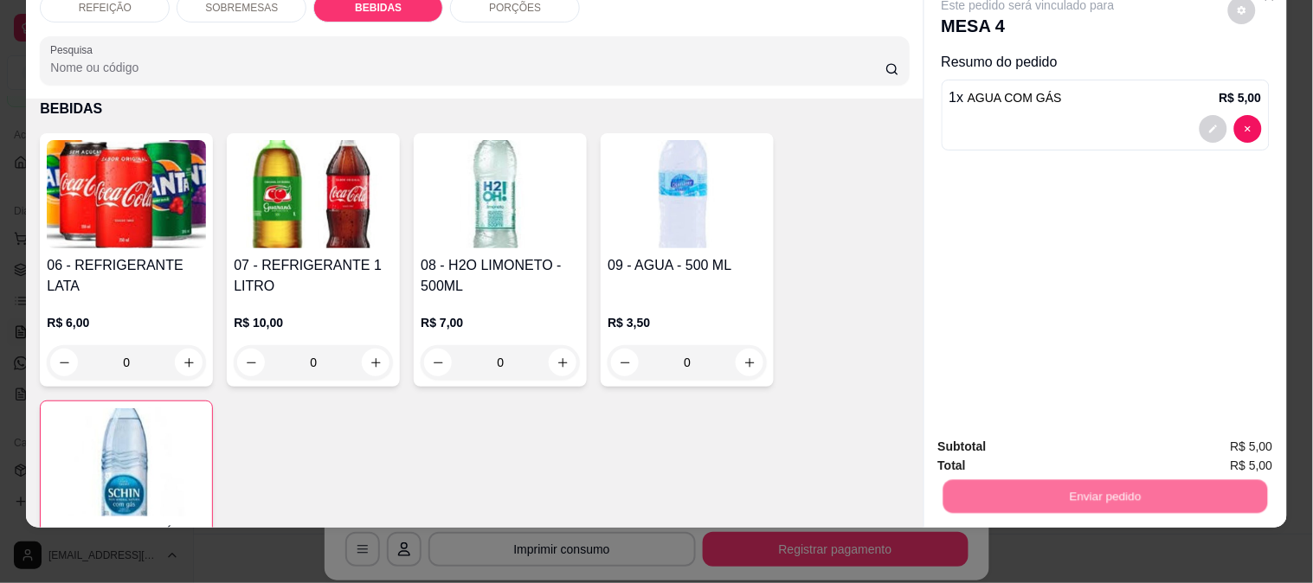
click at [1057, 437] on button "Não registrar e enviar pedido" at bounding box center [1048, 439] width 175 height 32
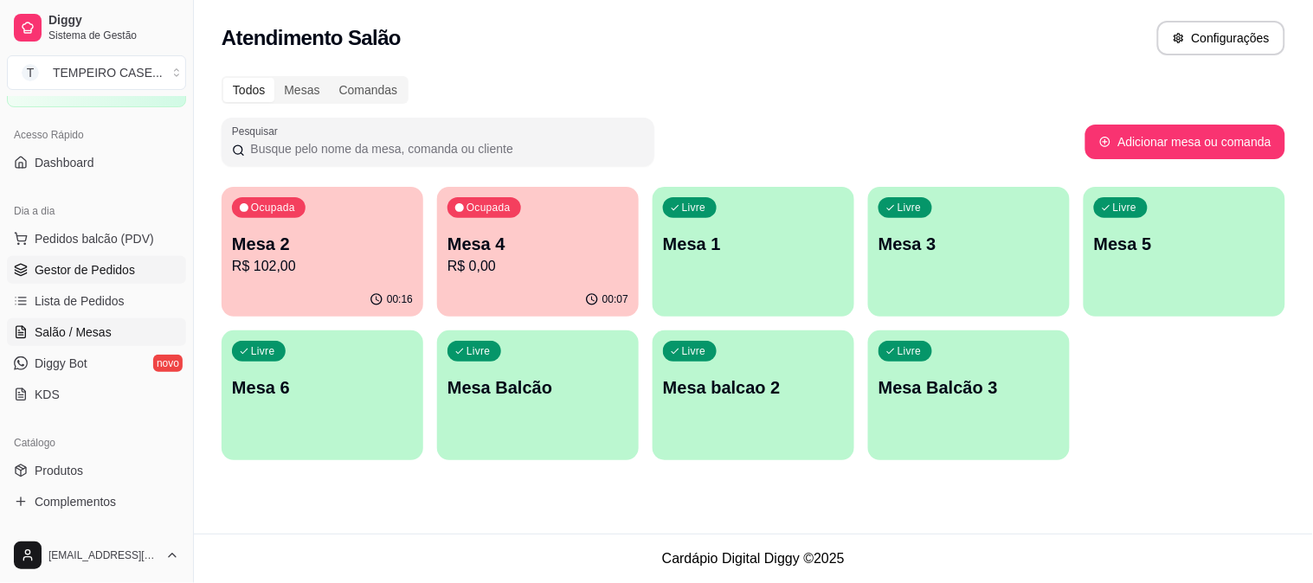
click at [113, 273] on span "Gestor de Pedidos" at bounding box center [85, 269] width 100 height 17
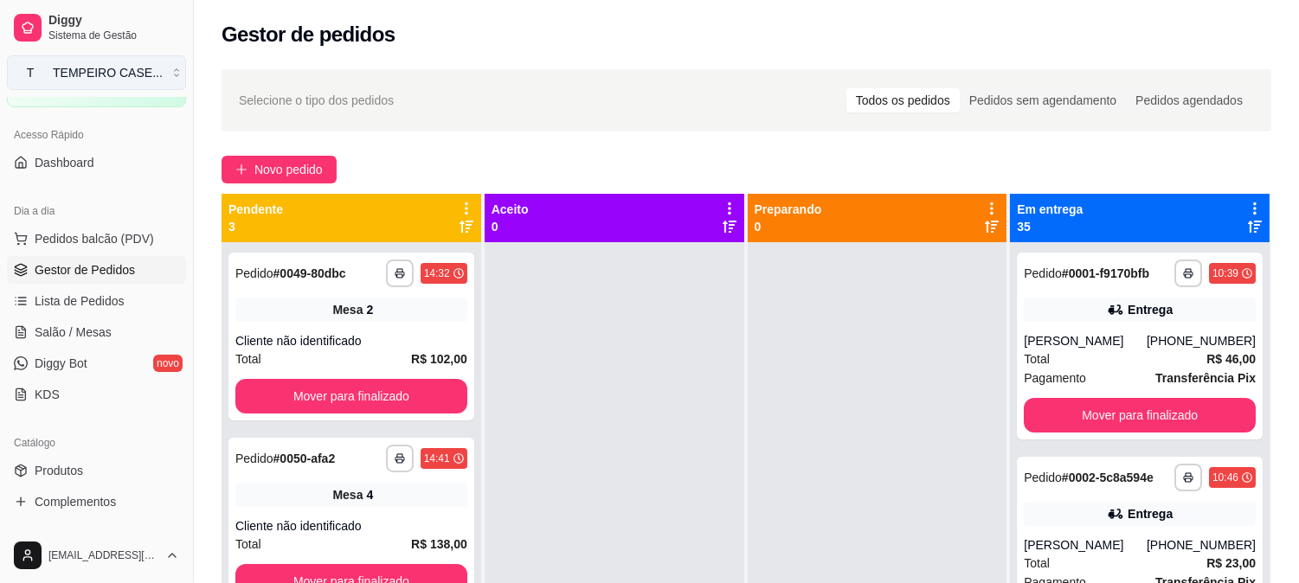
click at [122, 74] on div "TEMPEIRO CASE ..." at bounding box center [108, 72] width 110 height 17
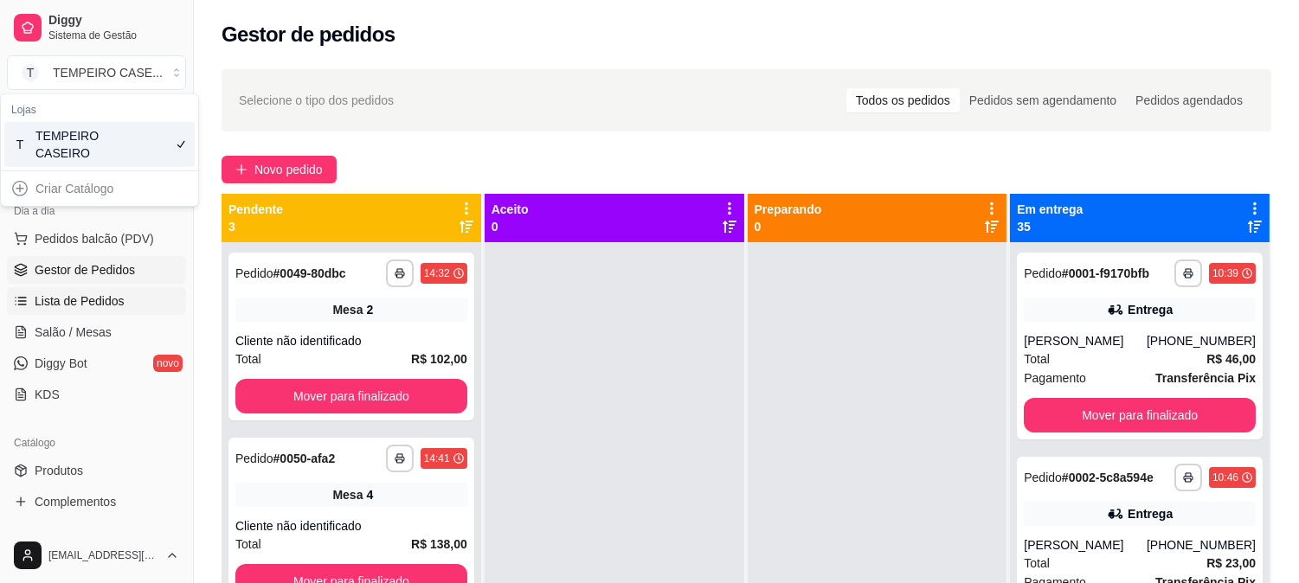
click at [148, 301] on link "Lista de Pedidos" at bounding box center [96, 301] width 179 height 28
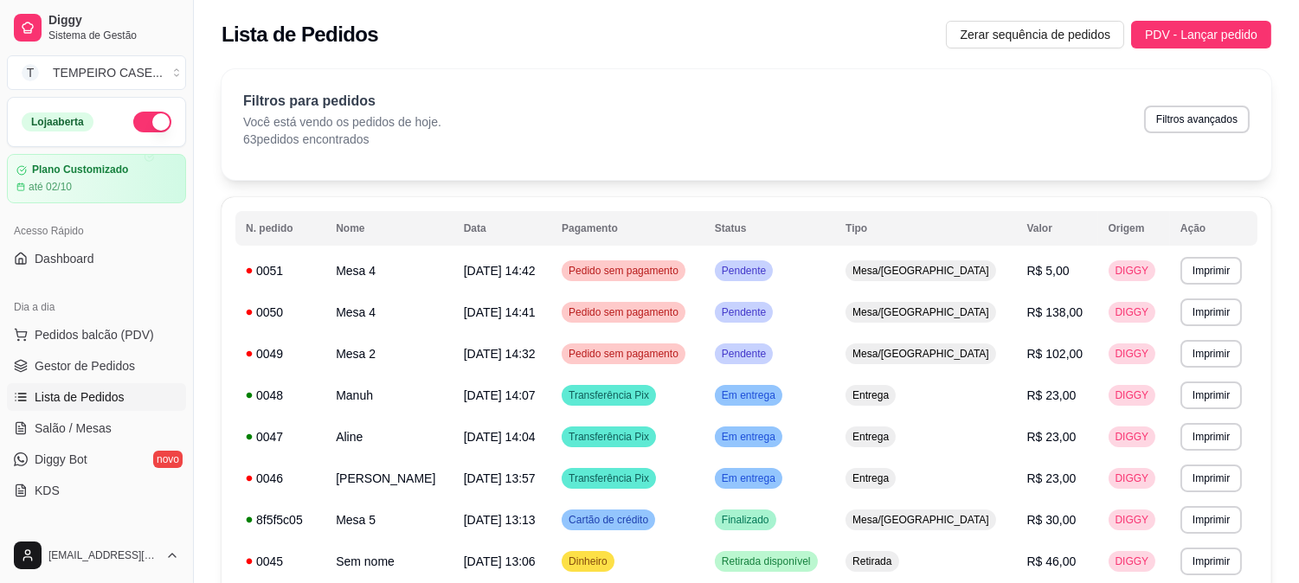
click at [144, 122] on button "button" at bounding box center [152, 122] width 38 height 21
click at [1166, 109] on button "Filtros avançados" at bounding box center [1197, 120] width 106 height 28
select select "0"
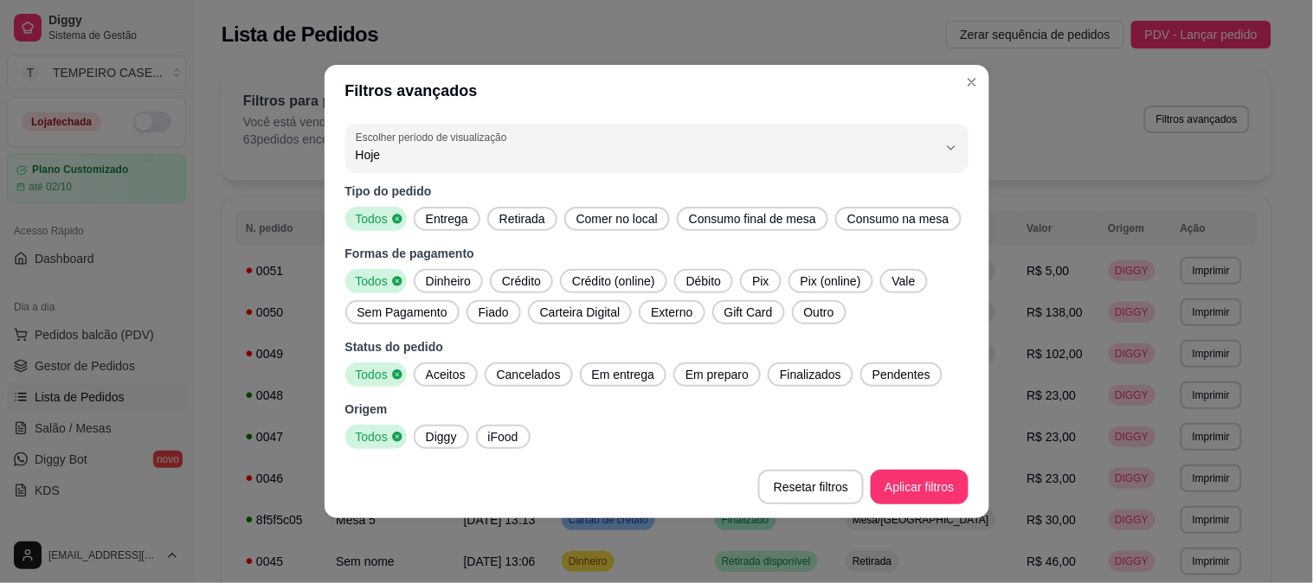
click at [457, 223] on span "Entrega" at bounding box center [447, 218] width 56 height 17
click at [450, 375] on span "Aceitos" at bounding box center [446, 374] width 54 height 17
click at [627, 375] on span "Em entrega" at bounding box center [623, 374] width 76 height 17
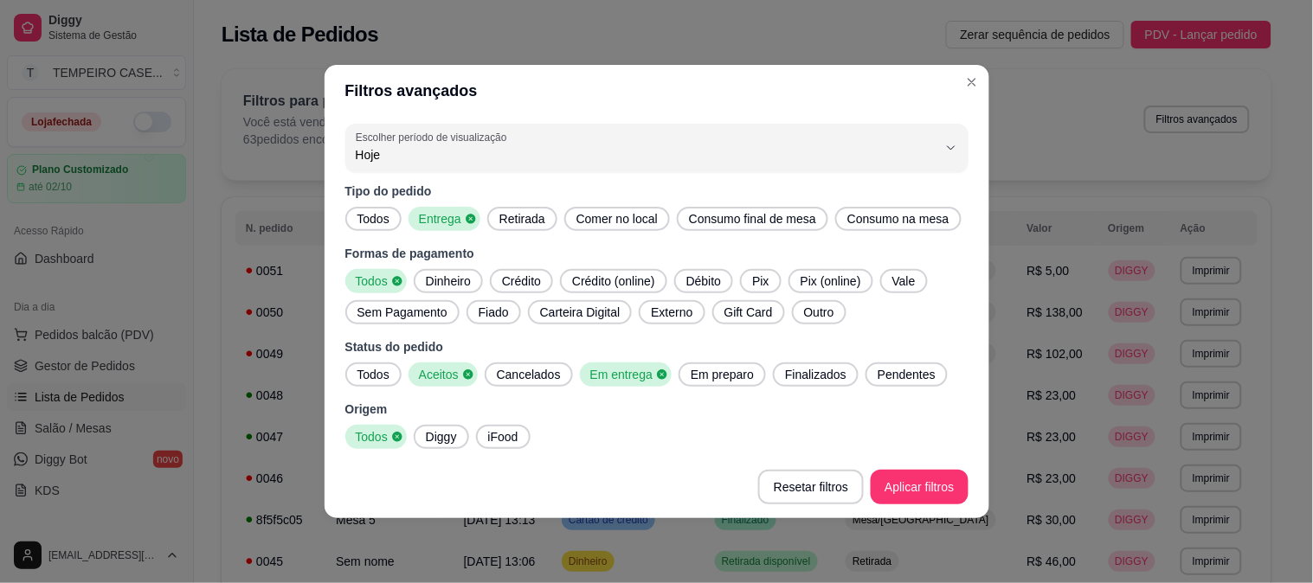
drag, startPoint x: 708, startPoint y: 375, endPoint x: 891, endPoint y: 382, distance: 183.6
click at [710, 374] on span "Em preparo" at bounding box center [722, 374] width 77 height 17
click at [814, 376] on span "Finalizados" at bounding box center [820, 374] width 75 height 17
click at [884, 375] on span "Pendentes" at bounding box center [917, 374] width 72 height 17
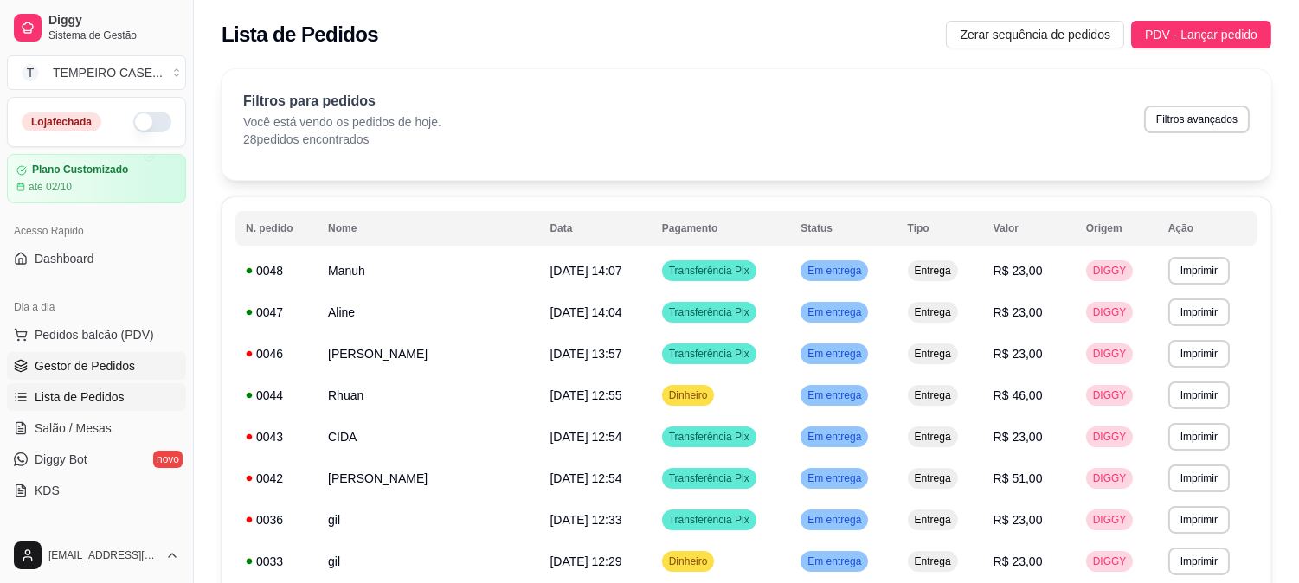
click at [107, 360] on span "Gestor de Pedidos" at bounding box center [85, 365] width 100 height 17
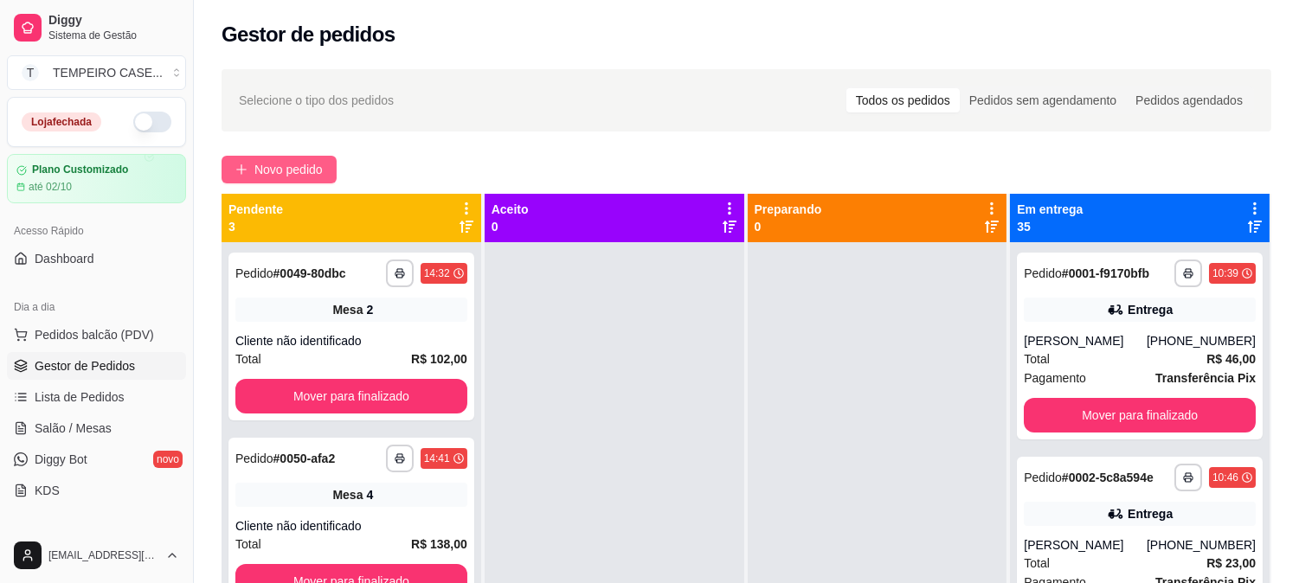
click at [244, 166] on icon "plus" at bounding box center [241, 170] width 12 height 12
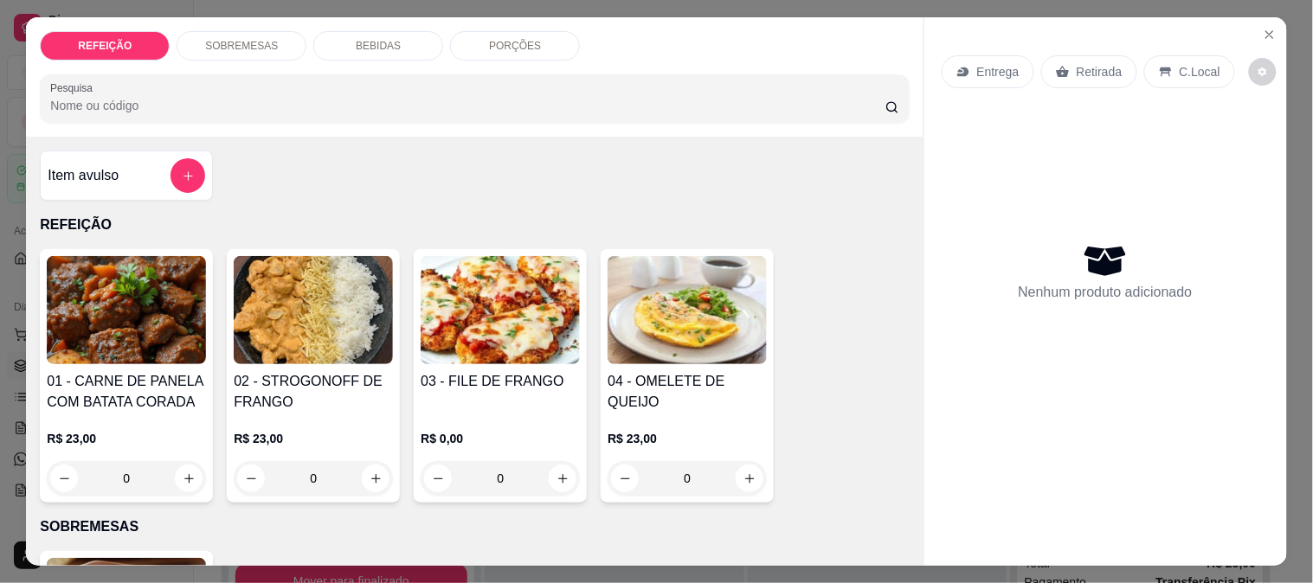
click at [283, 38] on div "SOBREMESAS" at bounding box center [242, 45] width 130 height 29
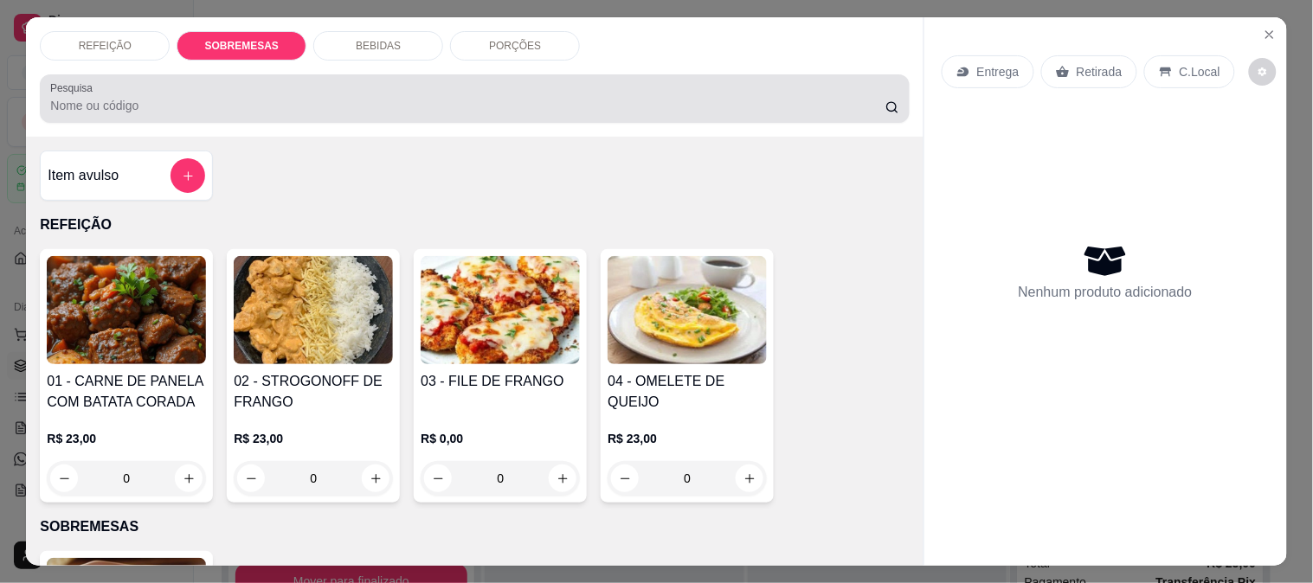
scroll to position [45, 0]
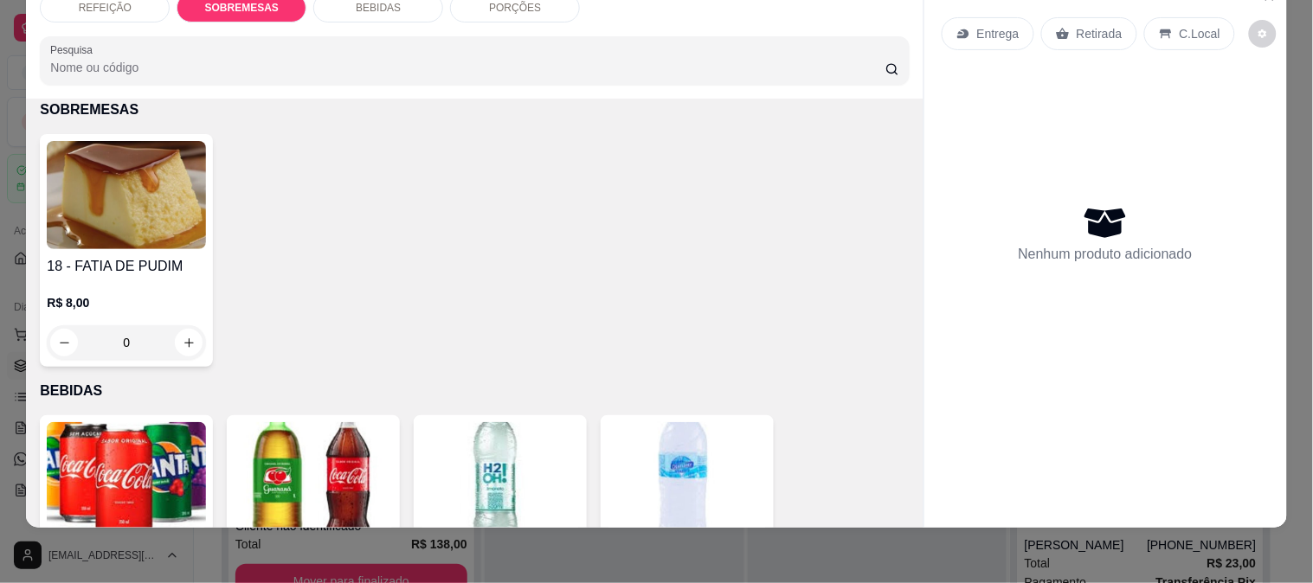
click at [100, 213] on img at bounding box center [126, 195] width 159 height 108
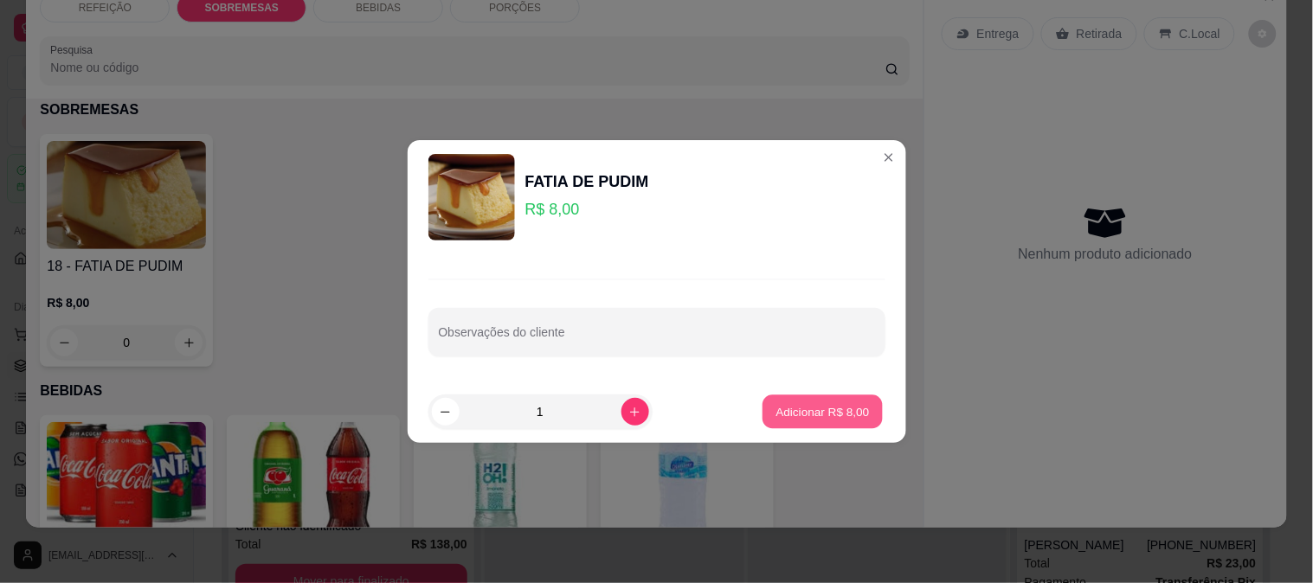
click at [838, 421] on button "Adicionar R$ 8,00" at bounding box center [822, 412] width 120 height 34
type input "1"
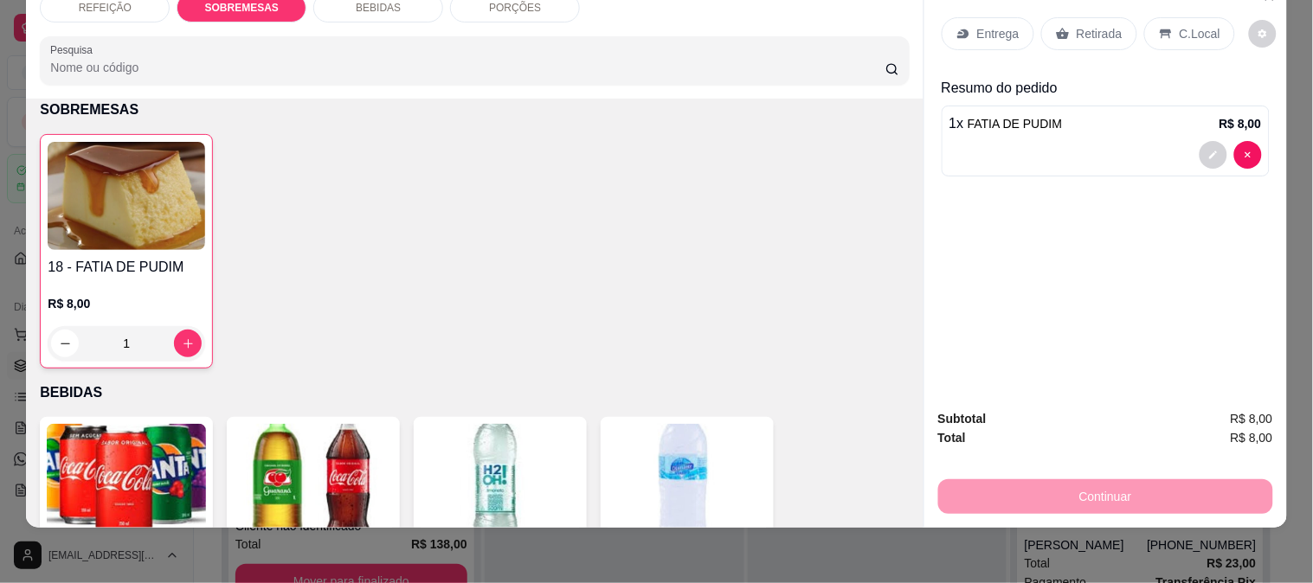
click at [1080, 27] on p "Retirada" at bounding box center [1100, 33] width 46 height 17
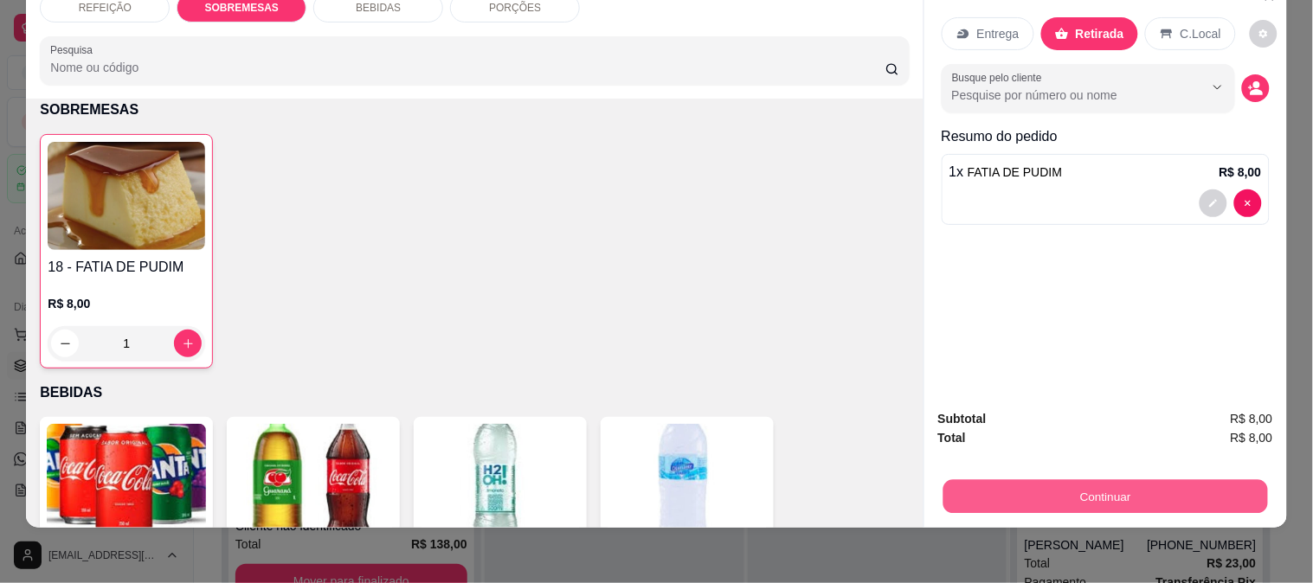
click at [1065, 479] on button "Continuar" at bounding box center [1104, 496] width 325 height 34
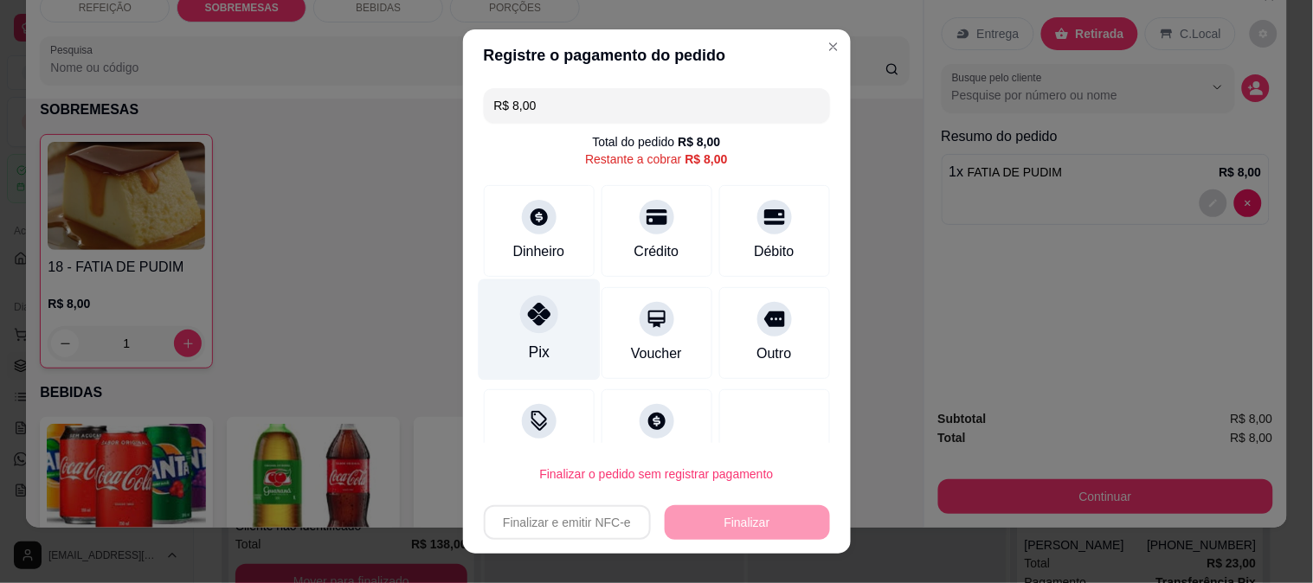
click at [535, 338] on div "Pix" at bounding box center [539, 329] width 122 height 101
type input "R$ 0,00"
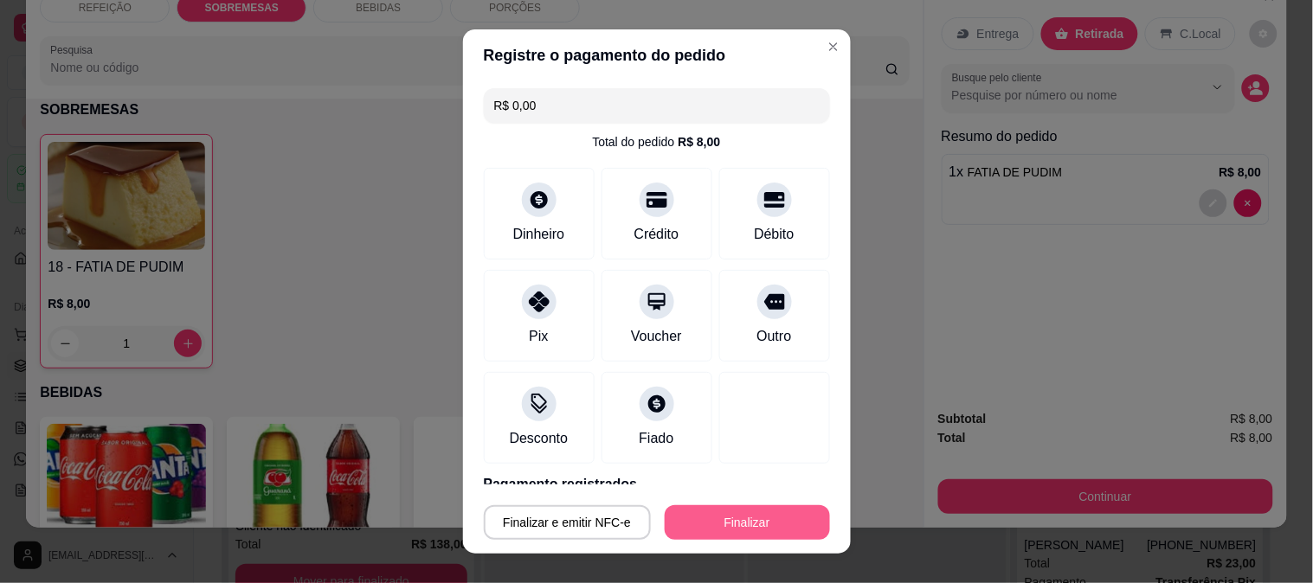
click at [705, 521] on button "Finalizar" at bounding box center [747, 522] width 165 height 35
type input "0"
type input "-R$ 8,00"
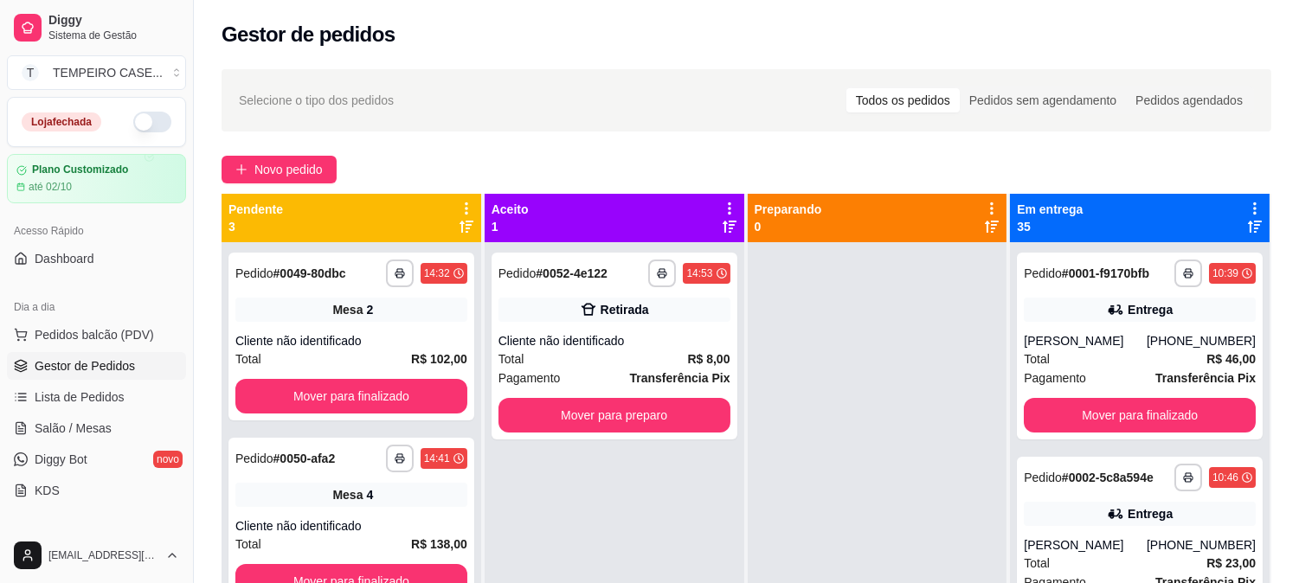
click at [692, 520] on div "**********" at bounding box center [615, 533] width 260 height 583
click at [305, 156] on button "Novo pedido" at bounding box center [279, 170] width 115 height 28
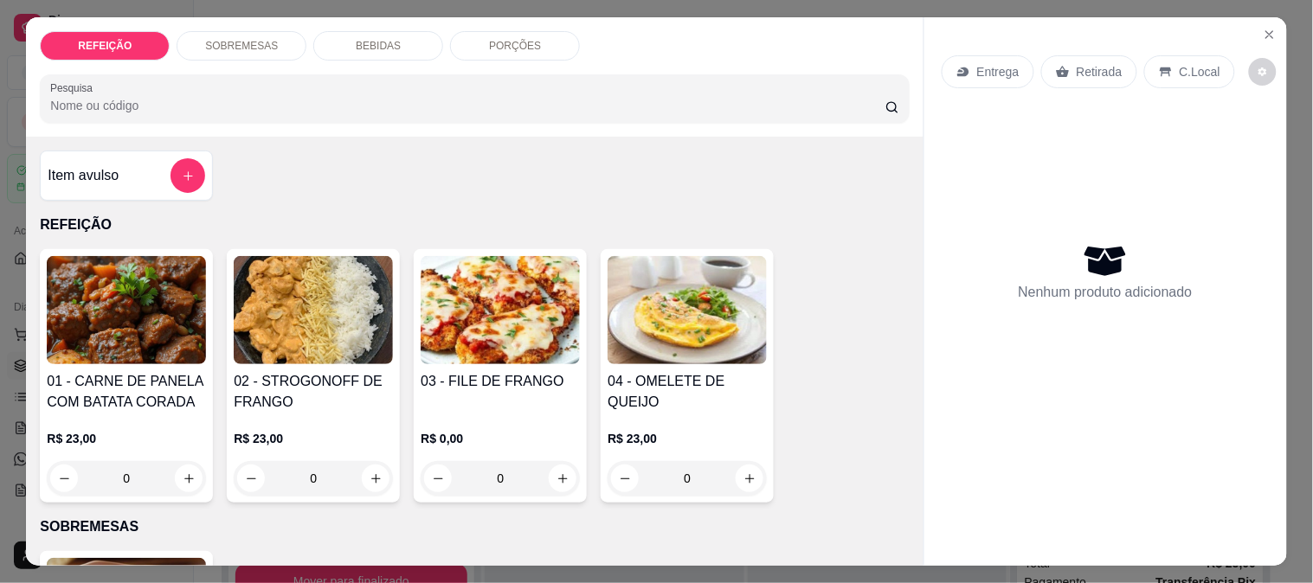
click at [427, 297] on img at bounding box center [500, 310] width 159 height 108
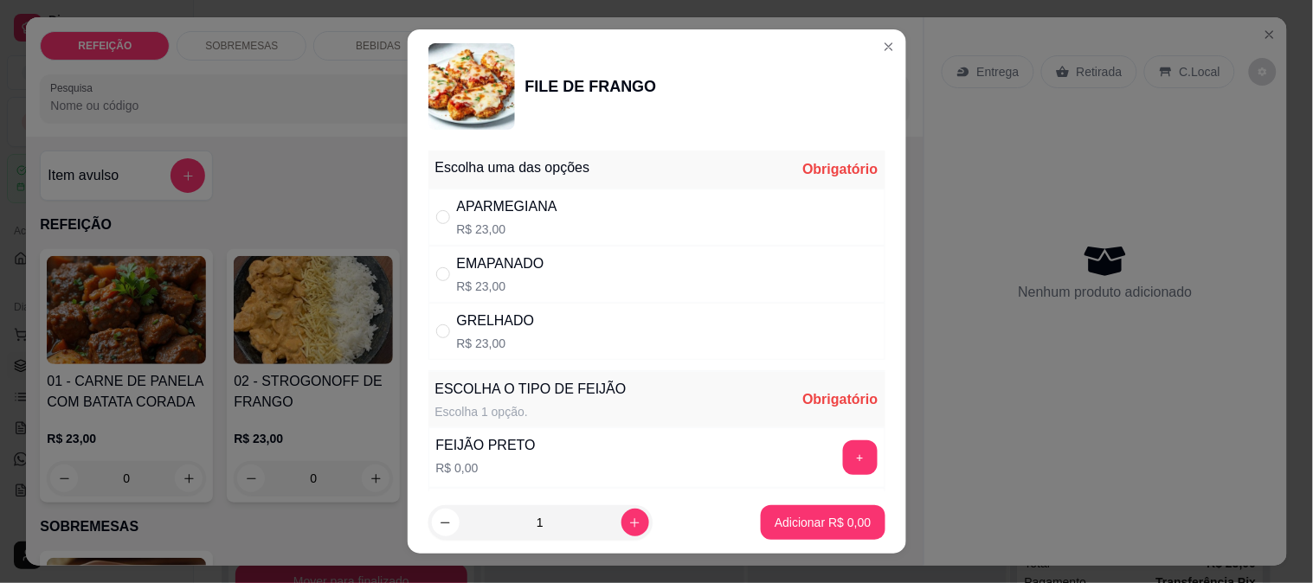
click at [546, 234] on p "R$ 23,00" at bounding box center [507, 229] width 100 height 17
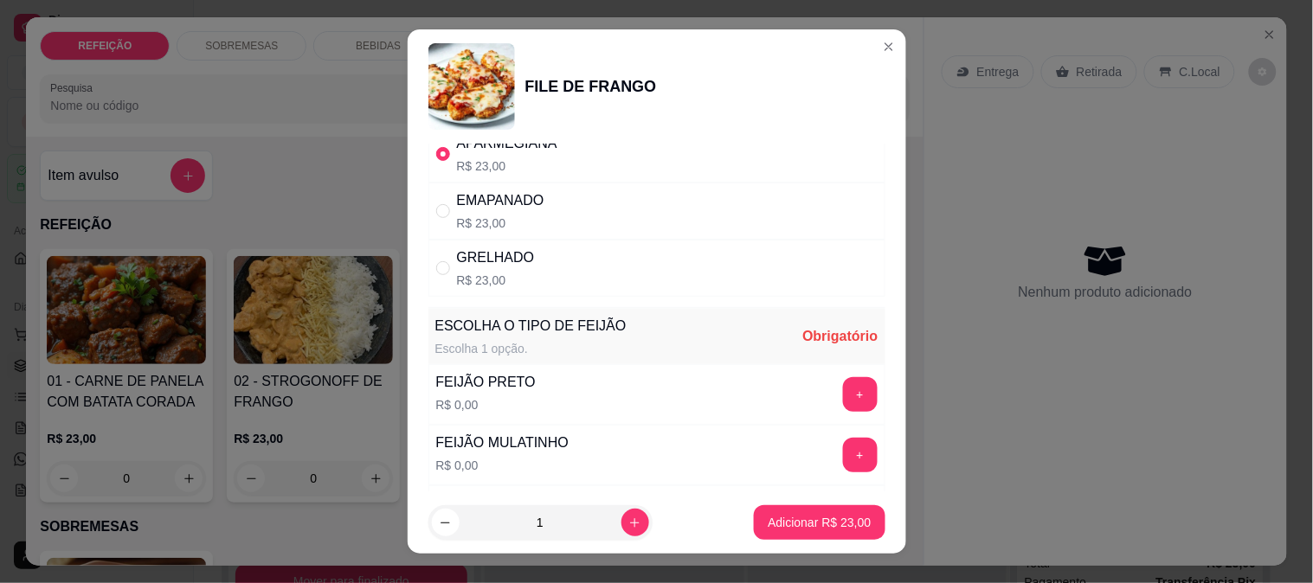
scroll to position [96, 0]
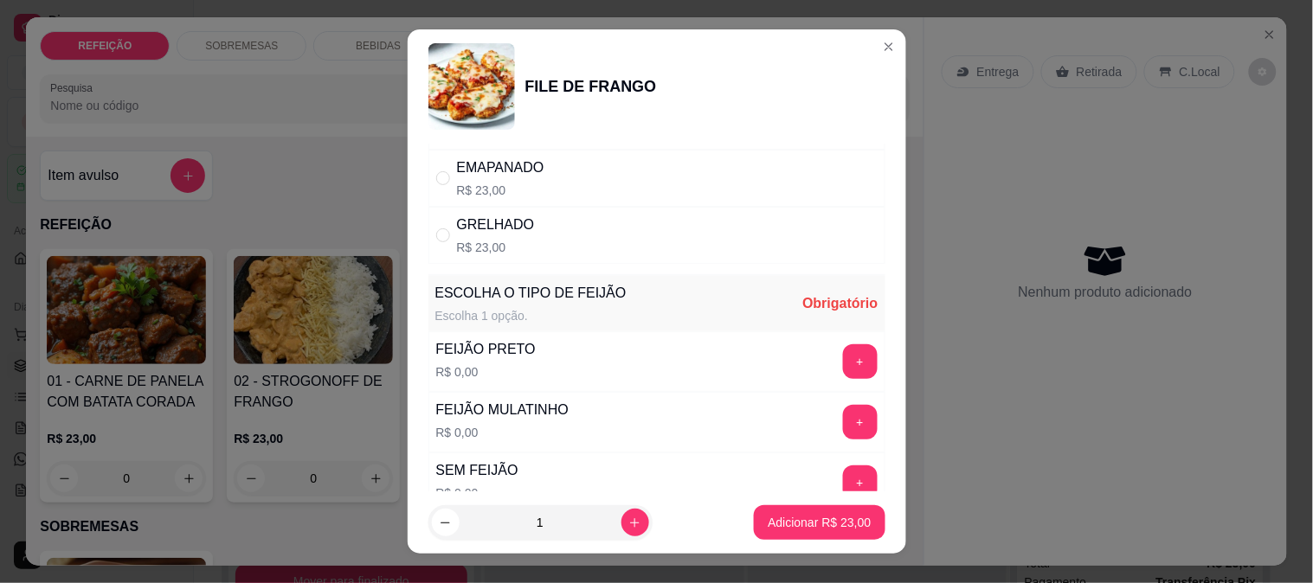
click at [573, 196] on div "EMAPANADO R$ 23,00" at bounding box center [656, 178] width 457 height 57
radio input "false"
radio input "true"
click at [843, 350] on button "+" at bounding box center [860, 361] width 35 height 35
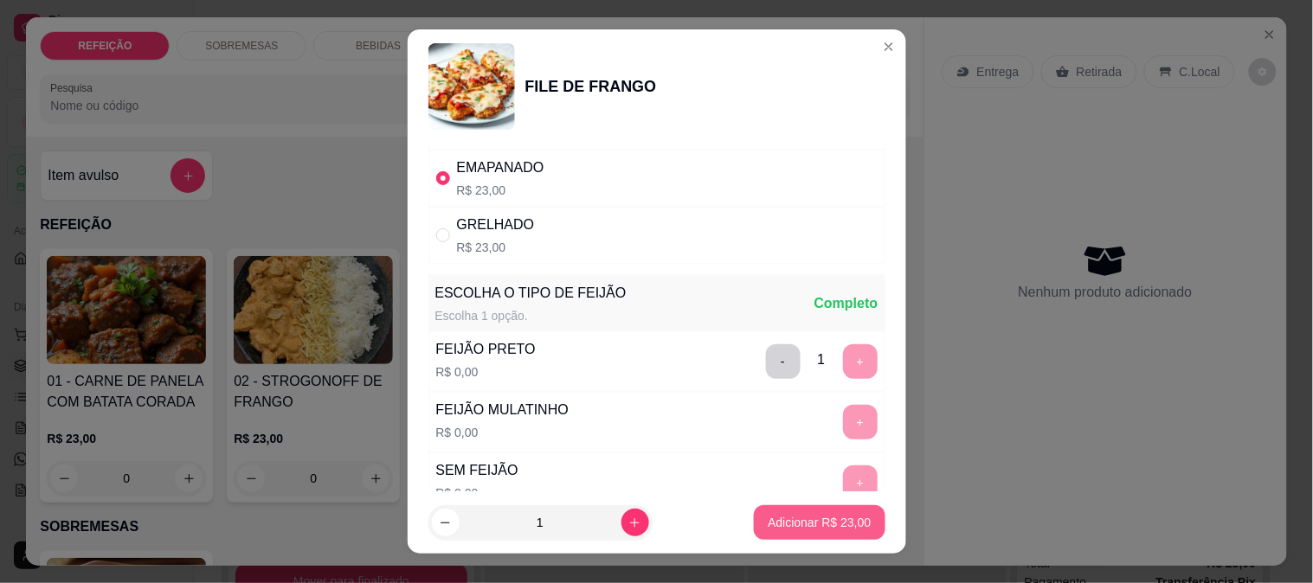
click at [798, 517] on p "Adicionar R$ 23,00" at bounding box center [819, 522] width 103 height 17
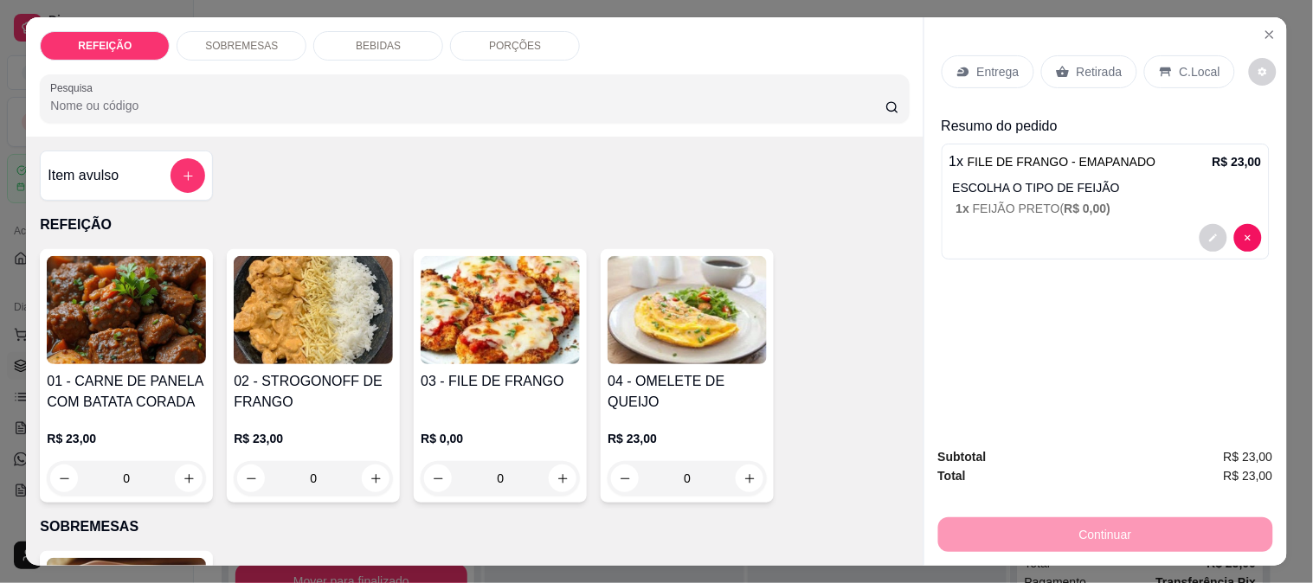
click at [1065, 63] on div "Retirada" at bounding box center [1089, 71] width 96 height 33
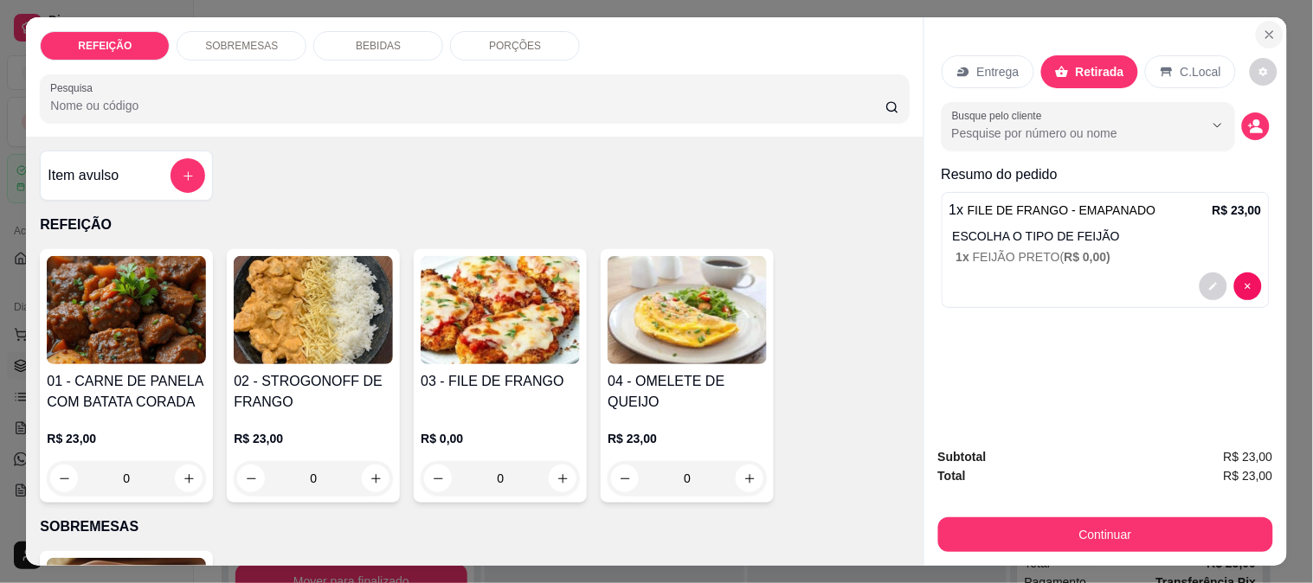
click at [1263, 30] on icon "Close" at bounding box center [1270, 35] width 14 height 14
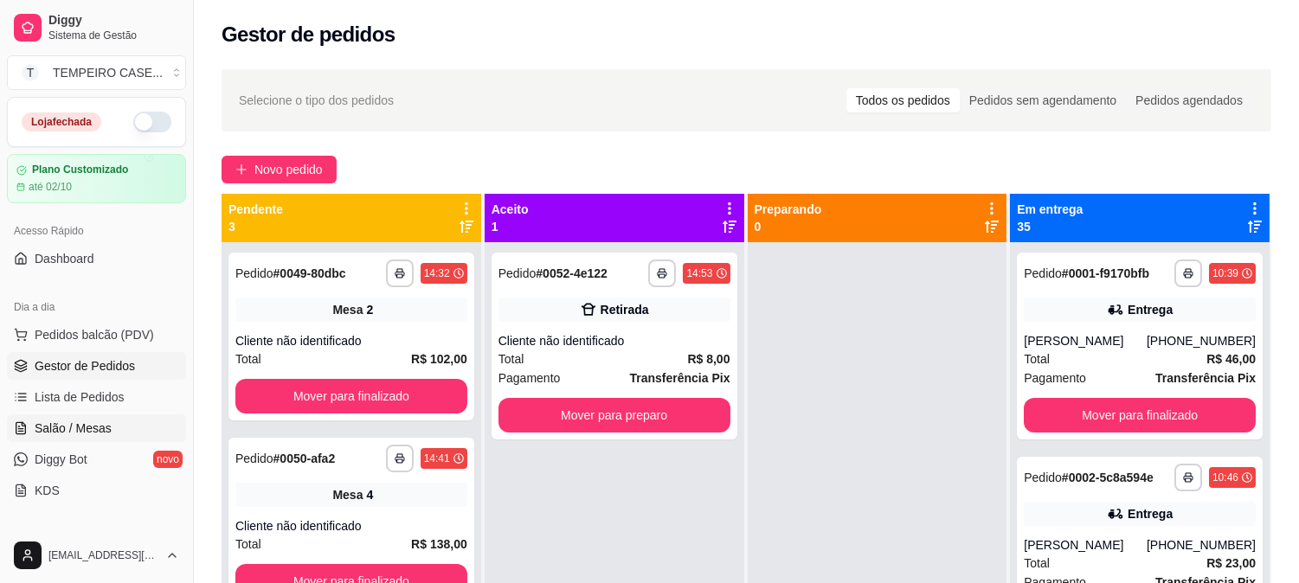
click at [114, 436] on link "Salão / Mesas" at bounding box center [96, 429] width 179 height 28
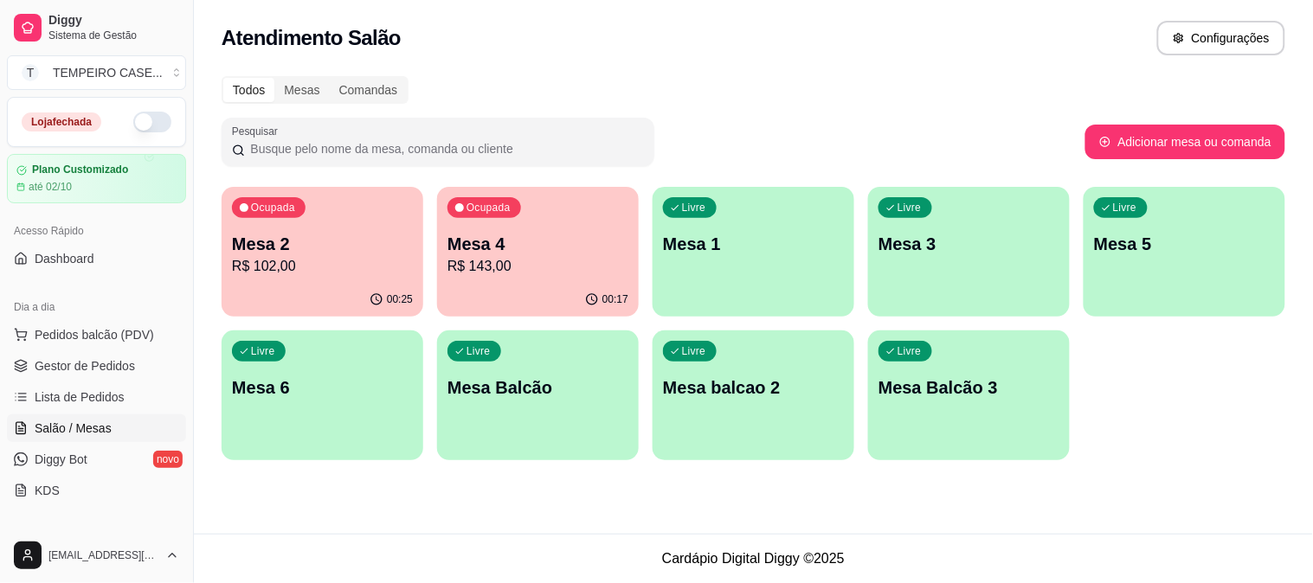
click at [290, 370] on div "Livre Mesa 6" at bounding box center [323, 385] width 202 height 109
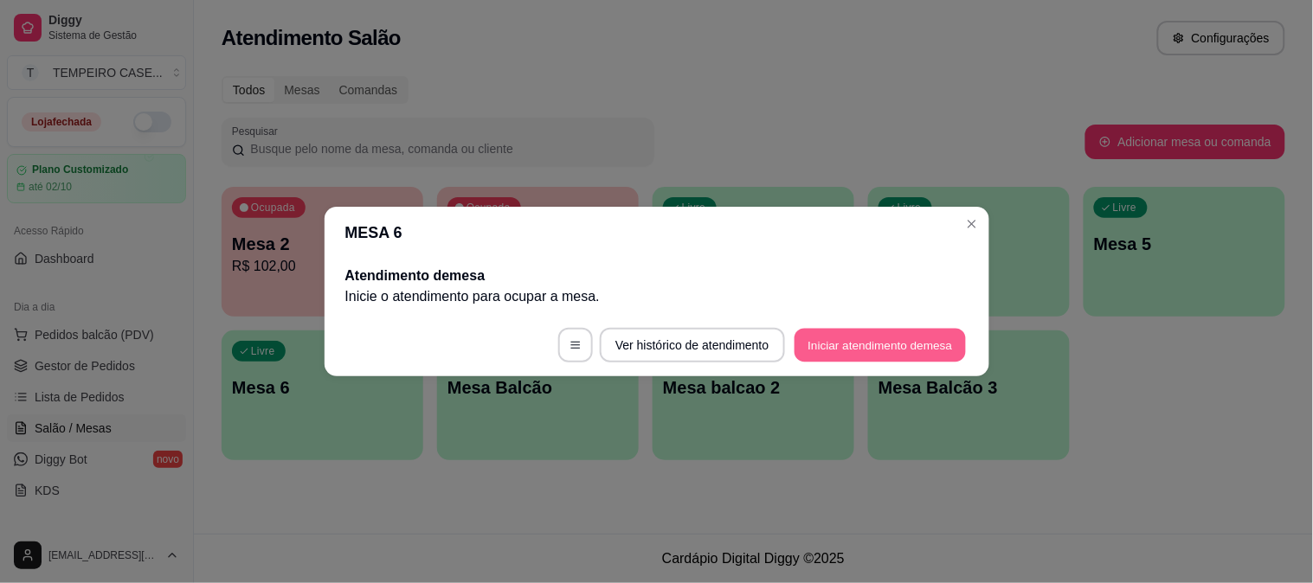
click at [824, 341] on button "Iniciar atendimento de mesa" at bounding box center [879, 346] width 171 height 34
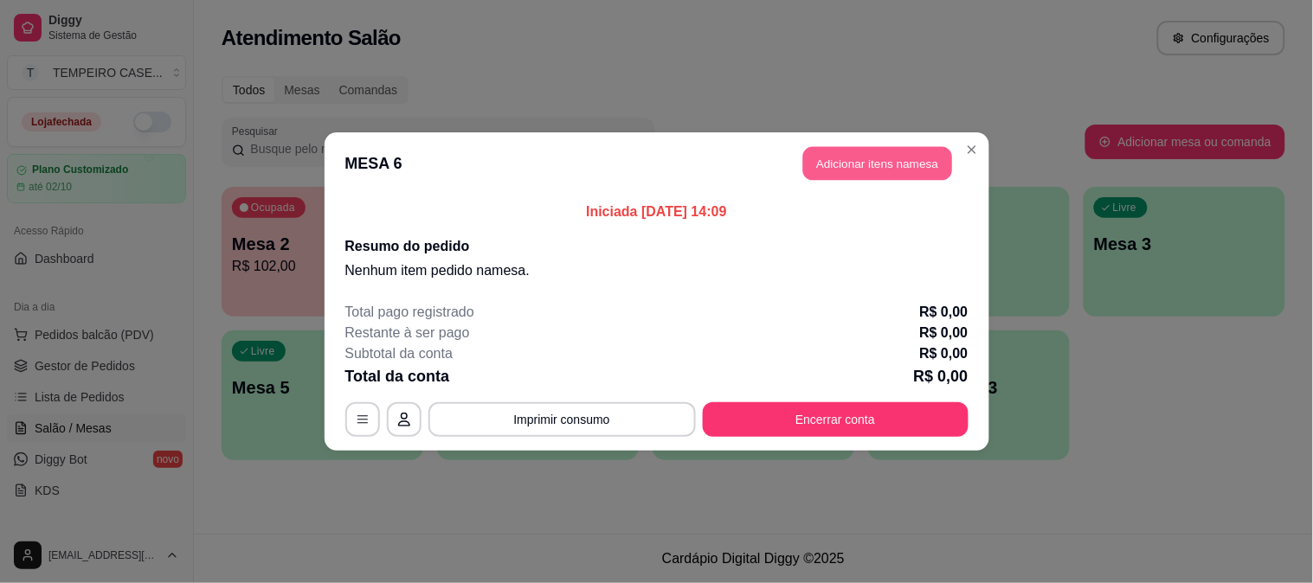
click at [857, 163] on button "Adicionar itens na mesa" at bounding box center [877, 164] width 149 height 34
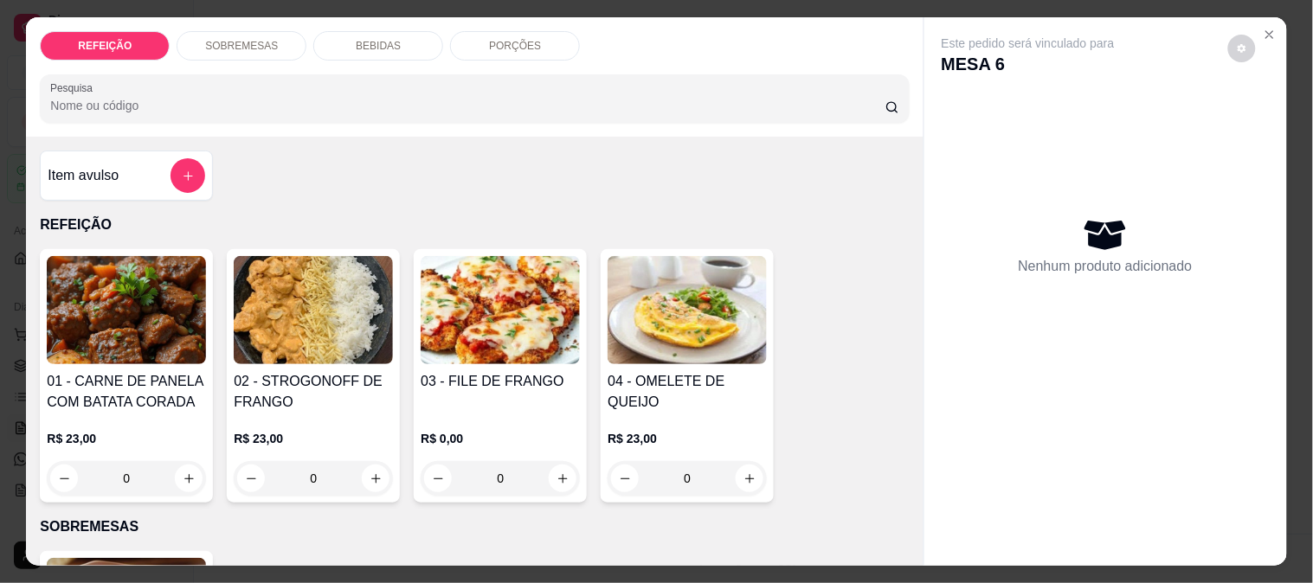
click at [434, 317] on img at bounding box center [500, 310] width 159 height 108
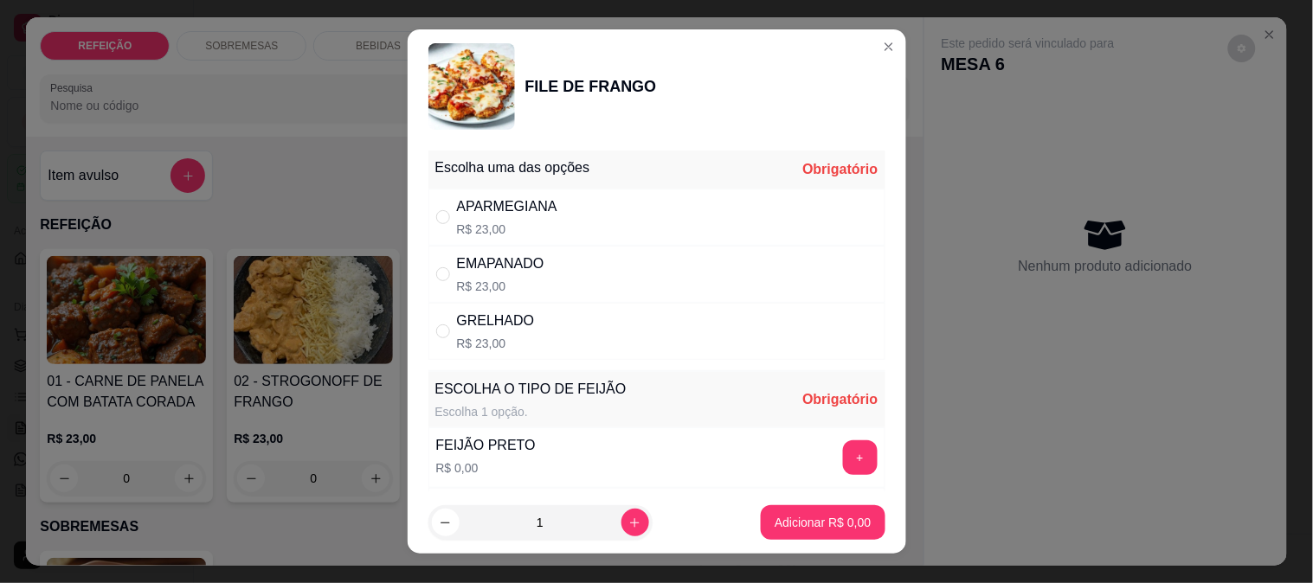
click at [552, 231] on div "APARMEGIANA R$ 23,00" at bounding box center [656, 217] width 457 height 57
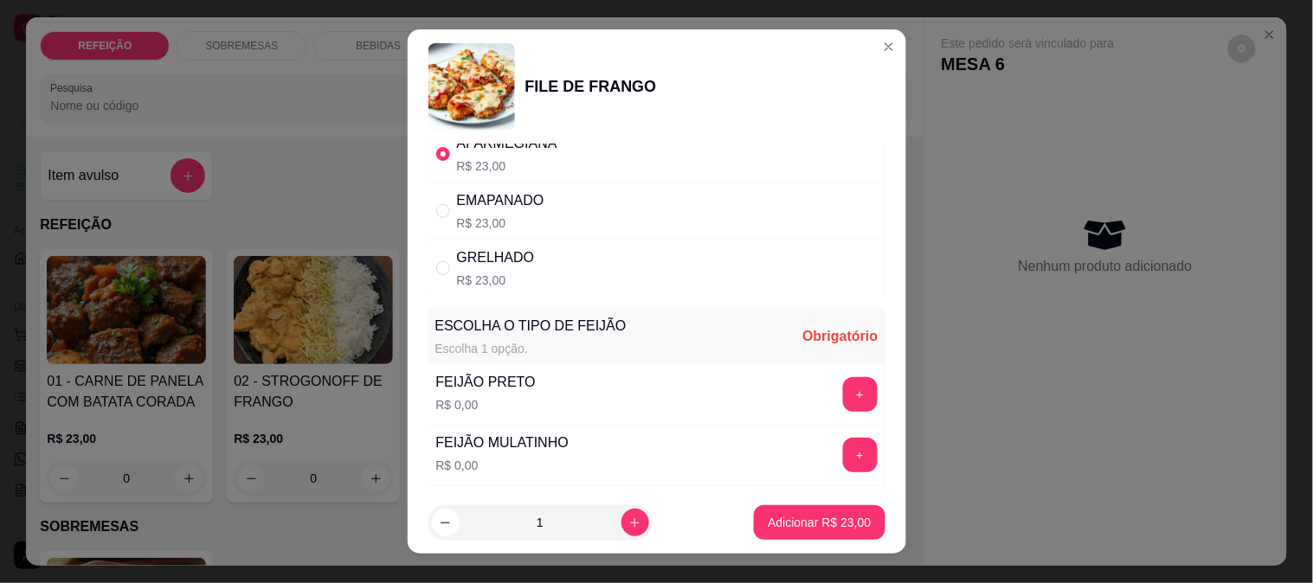
scroll to position [96, 0]
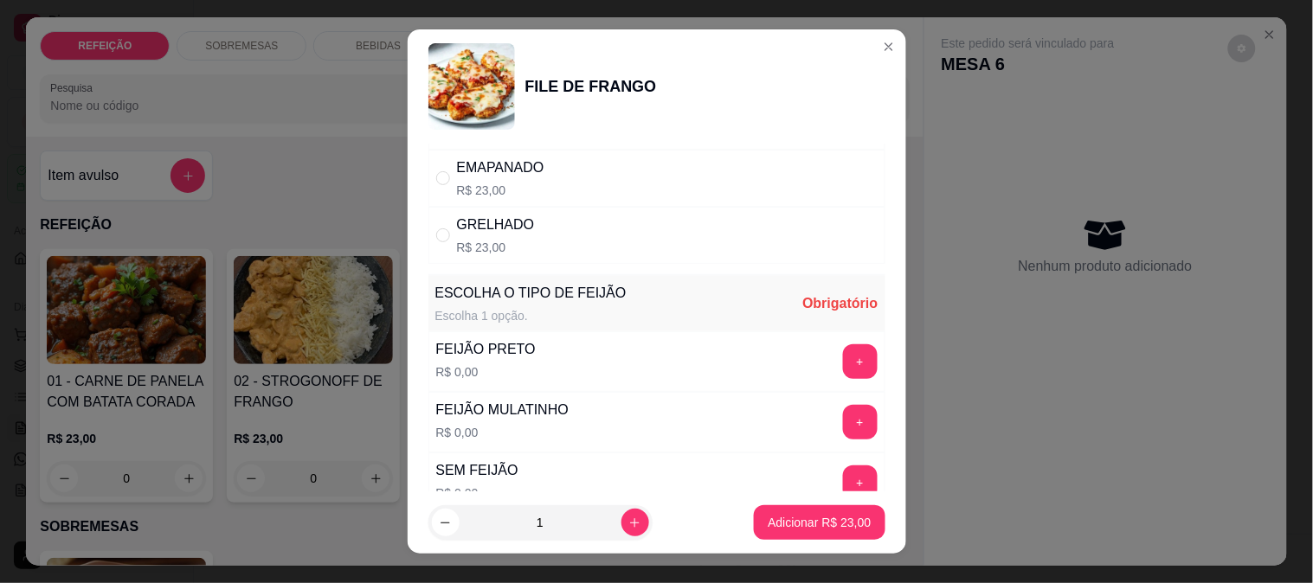
click at [464, 150] on div "EMAPANADO R$ 23,00" at bounding box center [656, 178] width 457 height 57
radio input "false"
radio input "true"
click at [843, 365] on button "+" at bounding box center [860, 361] width 34 height 34
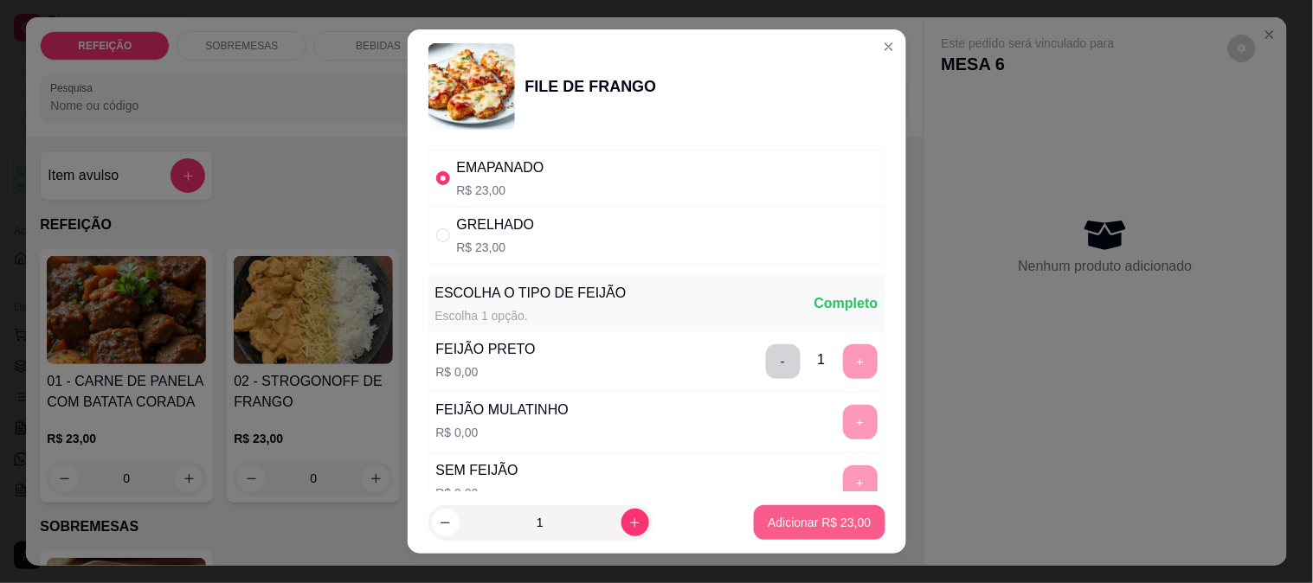
click at [781, 516] on p "Adicionar R$ 23,00" at bounding box center [819, 522] width 103 height 17
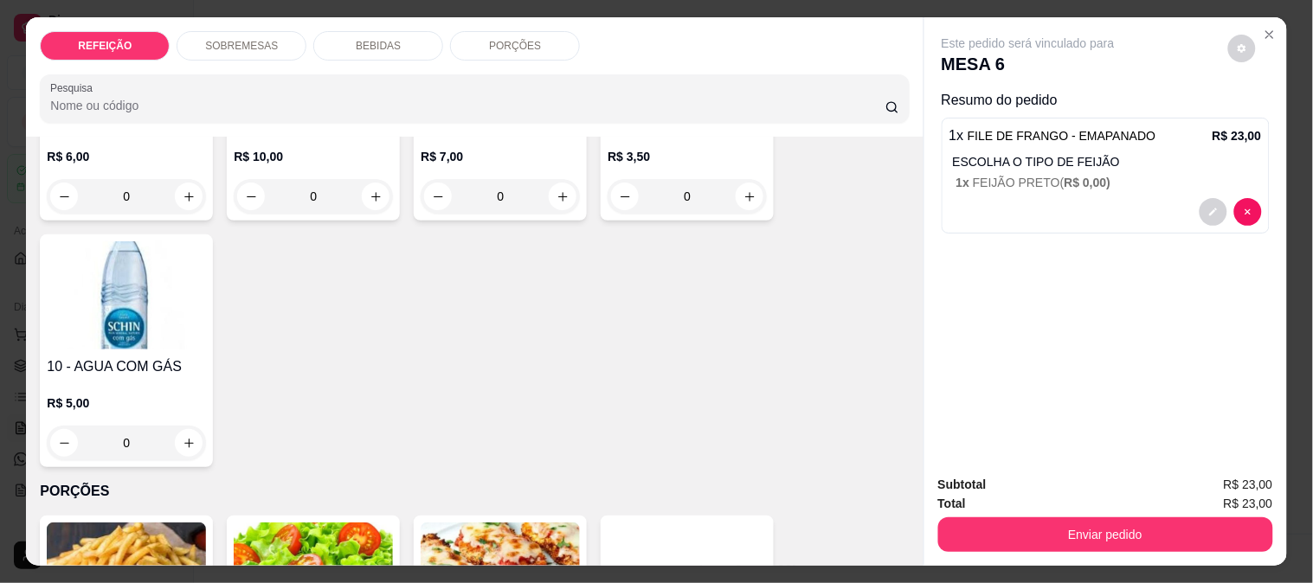
scroll to position [1154, 0]
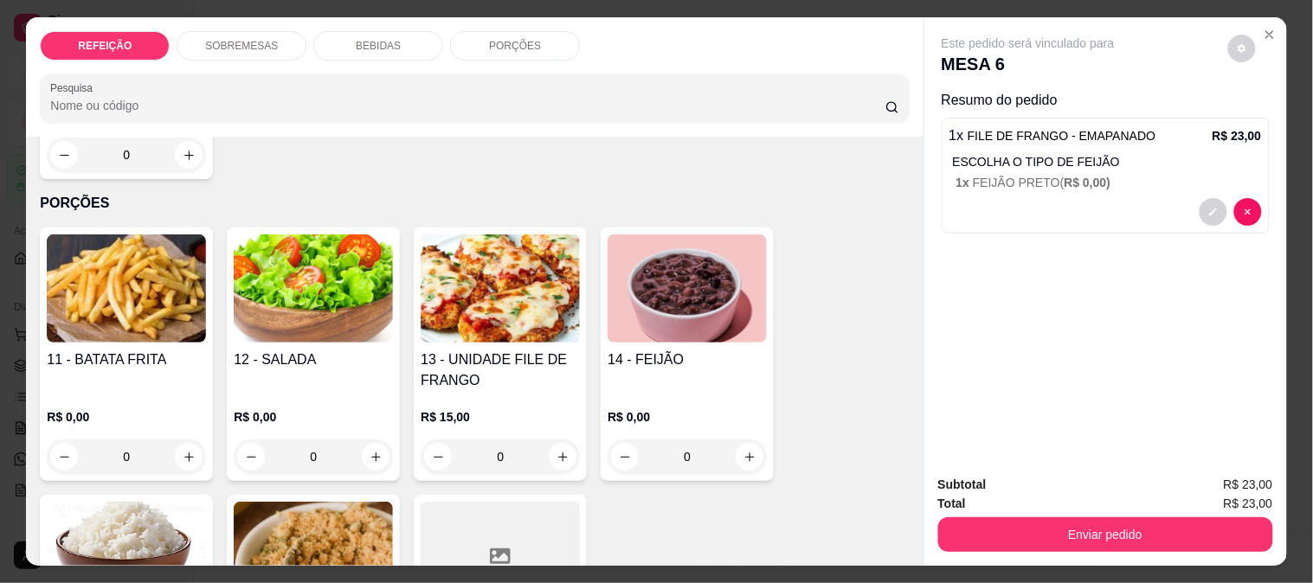
click at [522, 331] on img at bounding box center [500, 289] width 159 height 108
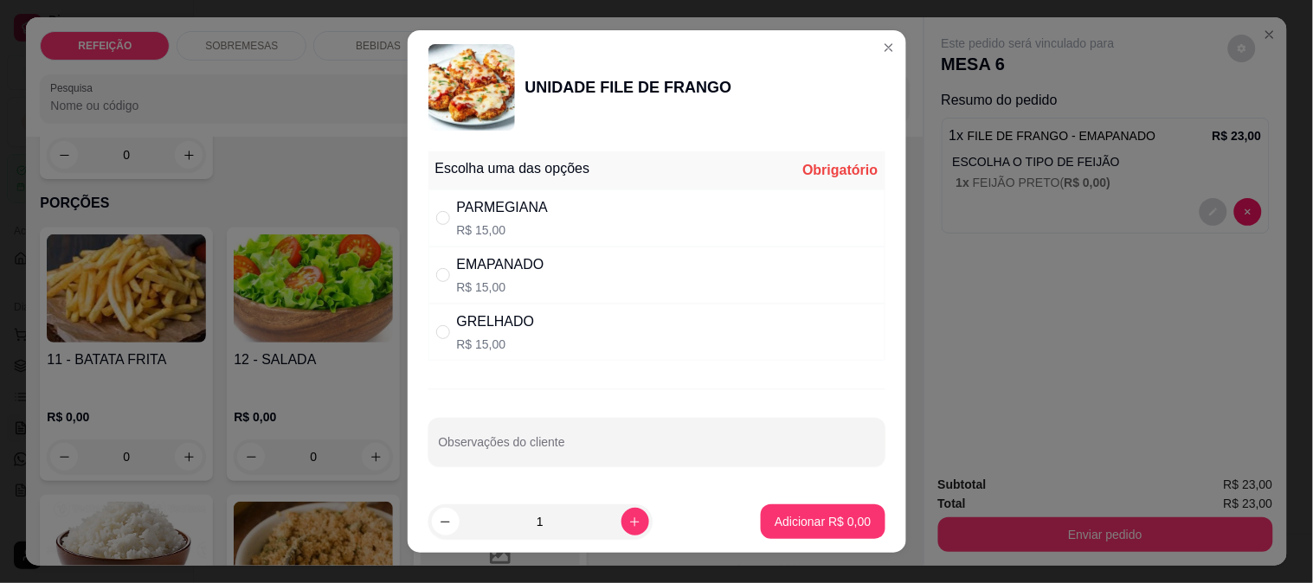
click at [533, 231] on p "R$ 15,00" at bounding box center [503, 230] width 92 height 17
radio input "true"
click at [775, 523] on p "Adicionar R$ 15,00" at bounding box center [819, 521] width 103 height 17
type input "1"
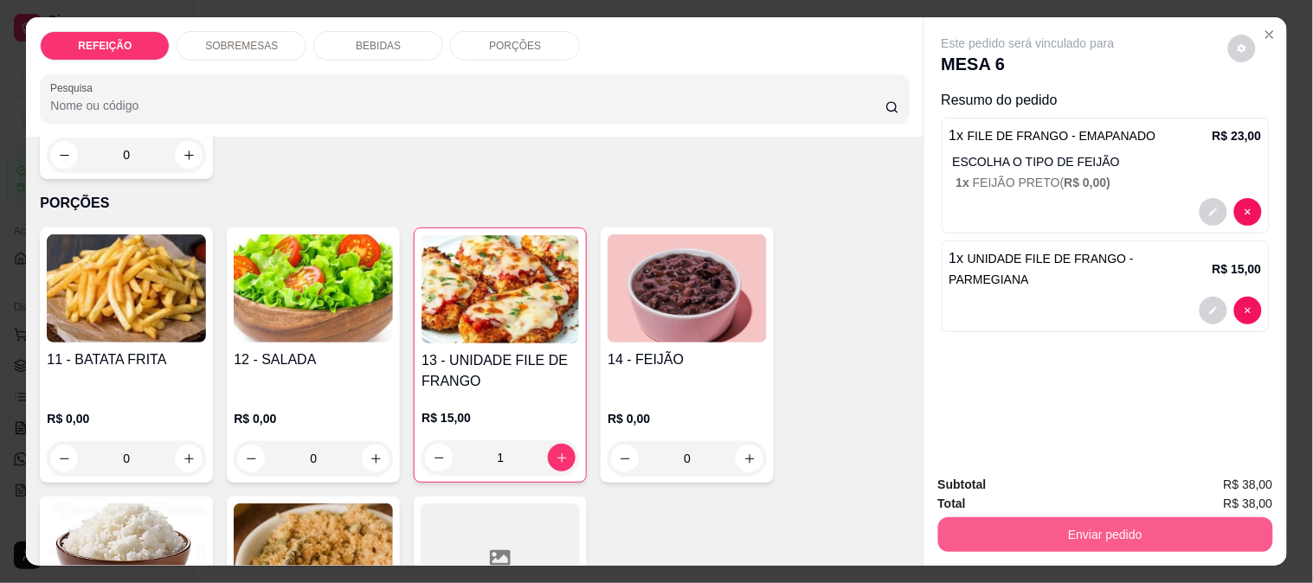
click at [1086, 520] on button "Enviar pedido" at bounding box center [1105, 535] width 335 height 35
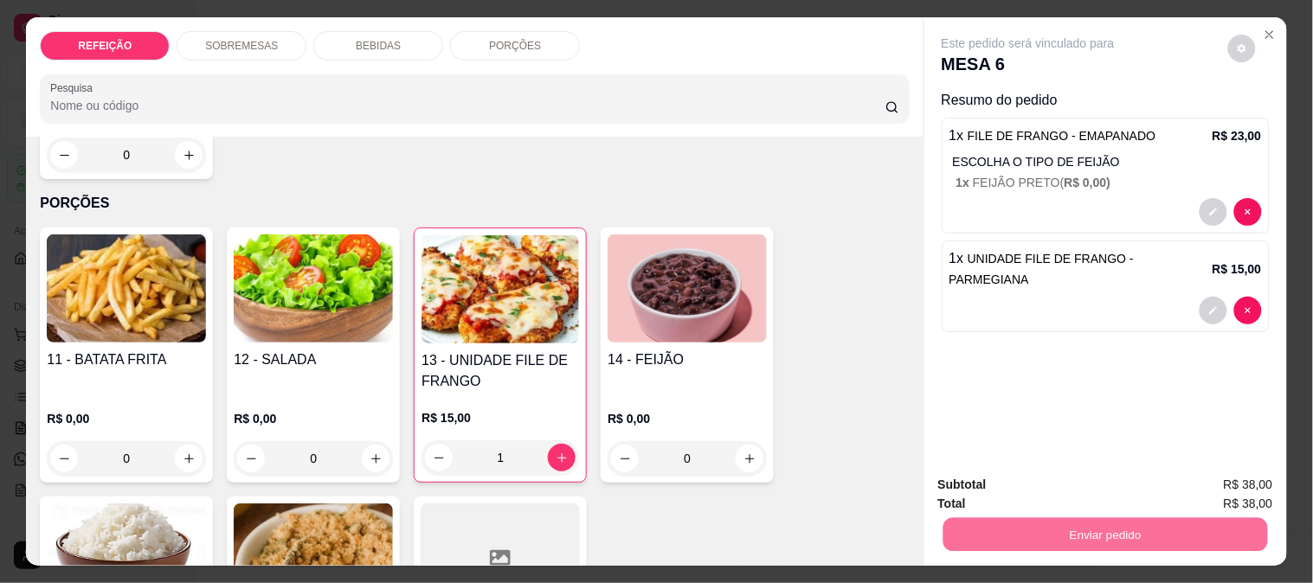
click at [1019, 478] on button "Não registrar e enviar pedido" at bounding box center [1048, 485] width 180 height 33
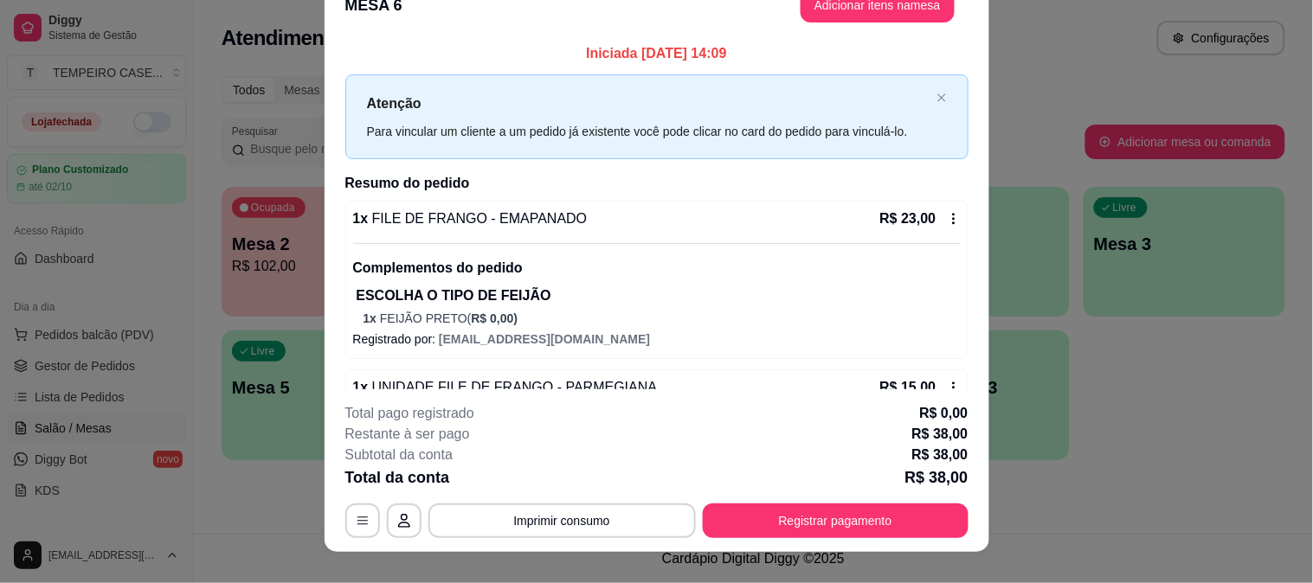
scroll to position [53, 0]
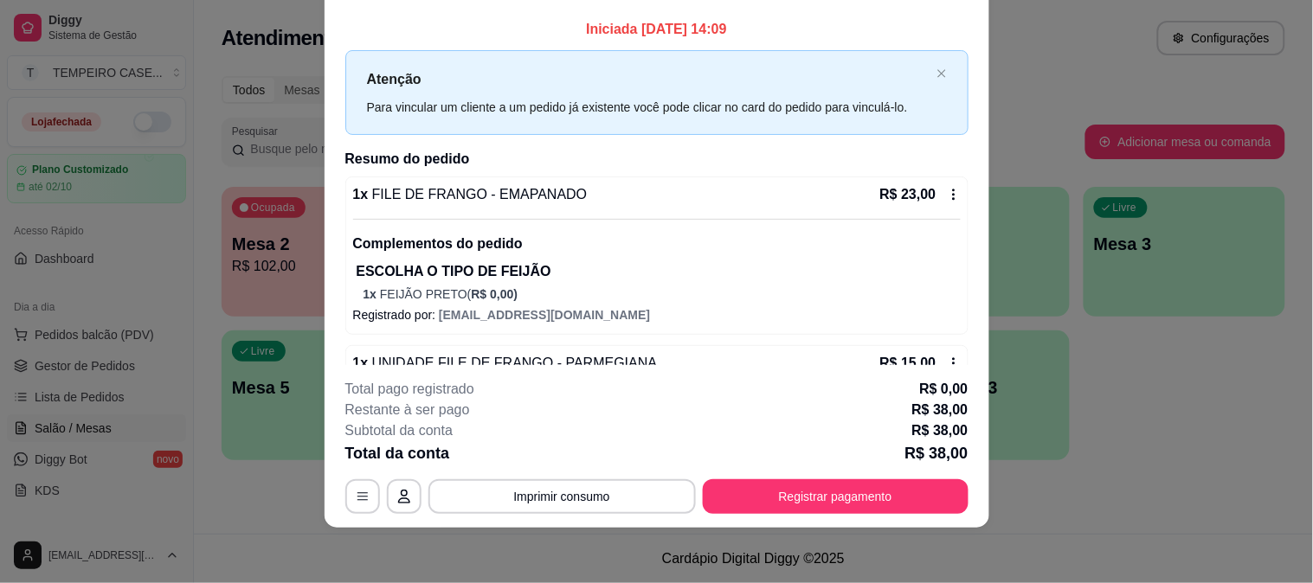
click at [952, 194] on icon at bounding box center [953, 194] width 3 height 11
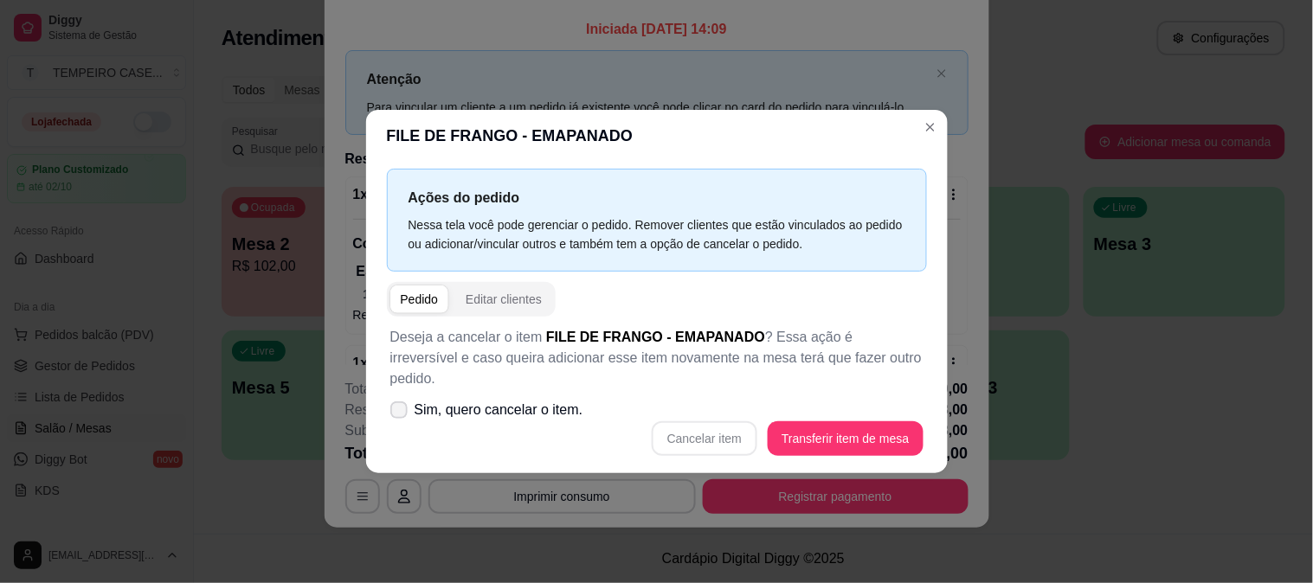
click at [455, 400] on span "Sim, quero cancelar o item." at bounding box center [499, 410] width 169 height 21
click at [401, 414] on input "Sim, quero cancelar o item." at bounding box center [394, 419] width 11 height 11
checkbox input "true"
click at [722, 422] on button "Cancelar item" at bounding box center [704, 439] width 103 height 34
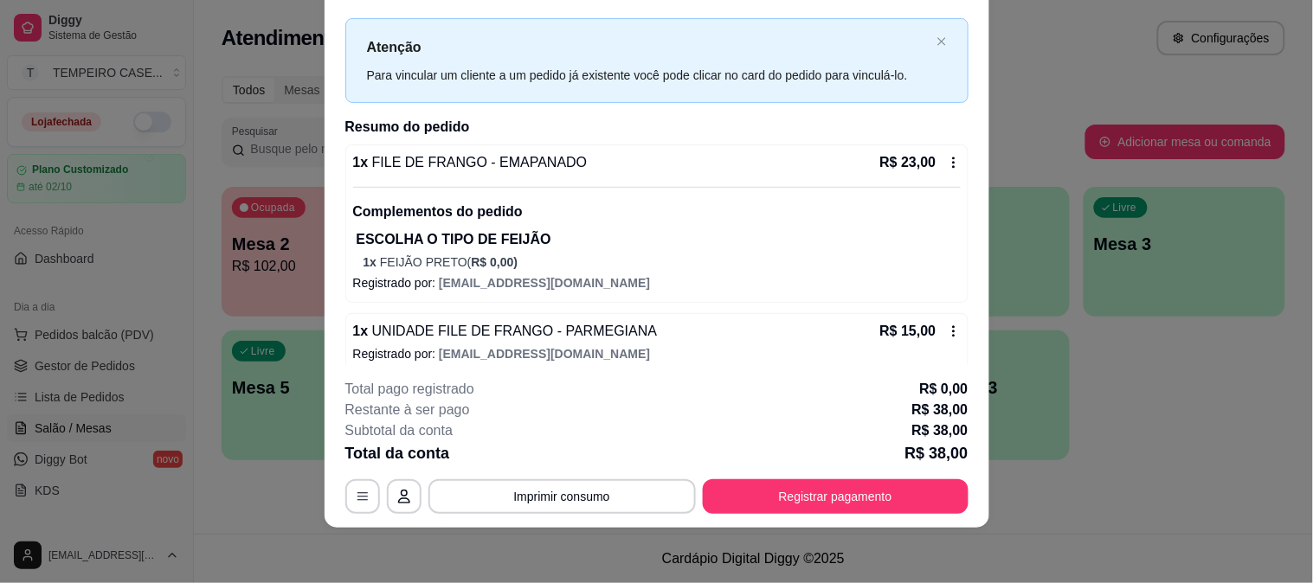
scroll to position [47, 0]
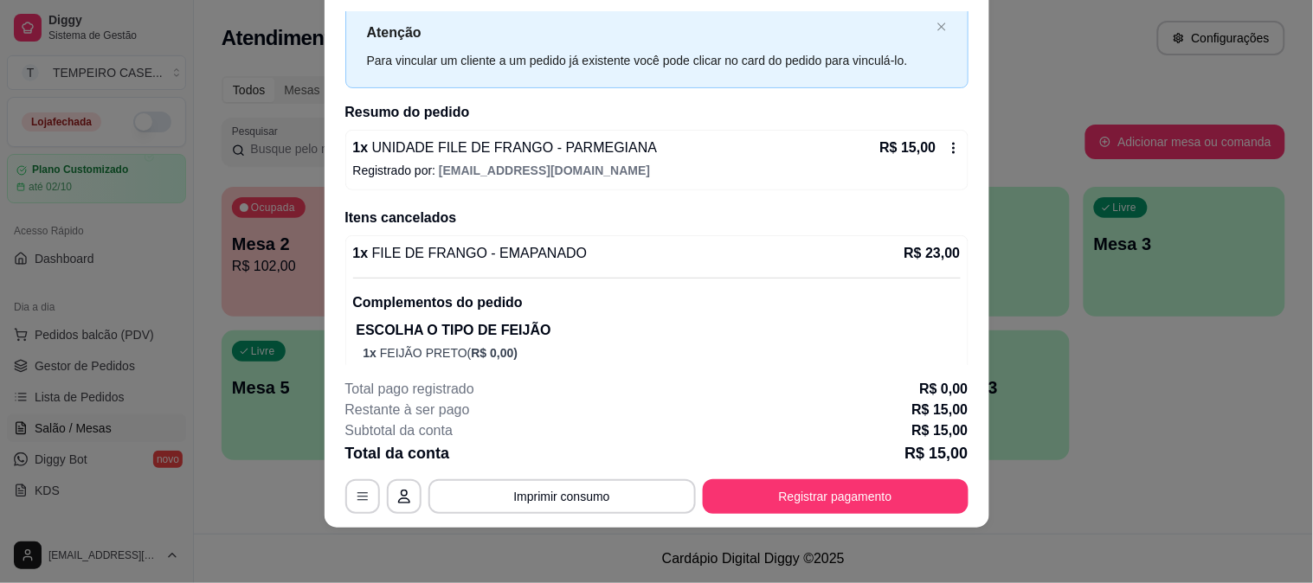
click at [929, 323] on p "ESCOLHA O TIPO DE FEIJÃO" at bounding box center [659, 330] width 604 height 21
click at [947, 148] on icon at bounding box center [954, 148] width 14 height 14
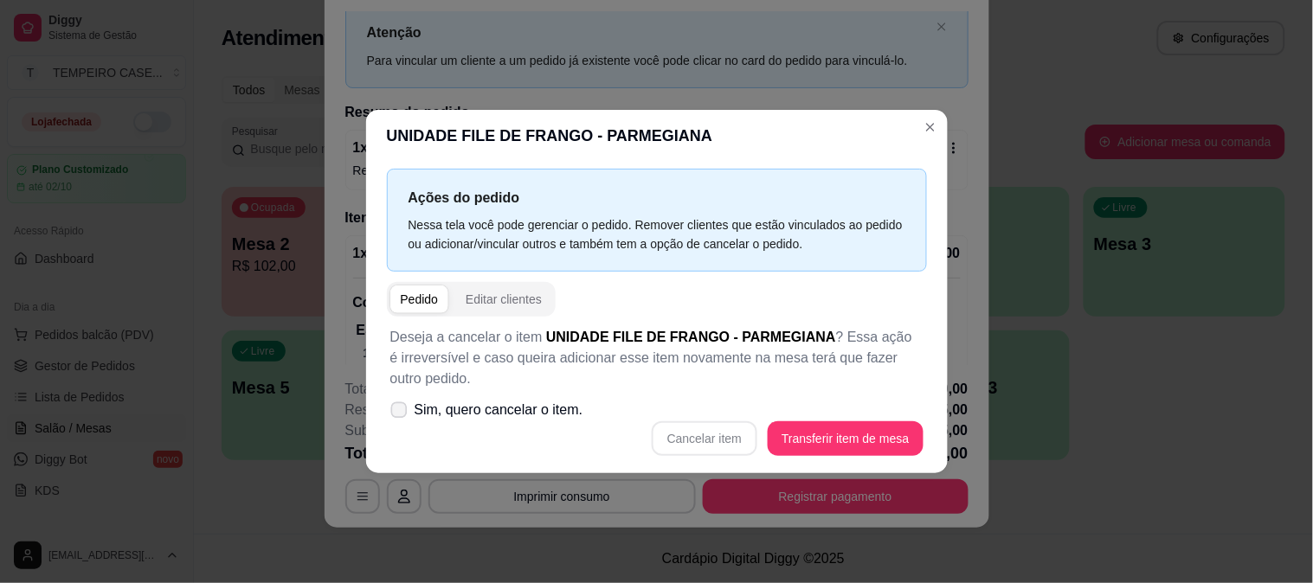
click at [486, 413] on span "Sim, quero cancelar o item." at bounding box center [499, 410] width 169 height 21
click at [401, 414] on input "Sim, quero cancelar o item." at bounding box center [394, 419] width 11 height 11
checkbox input "true"
click at [705, 434] on button "Cancelar item" at bounding box center [705, 438] width 106 height 35
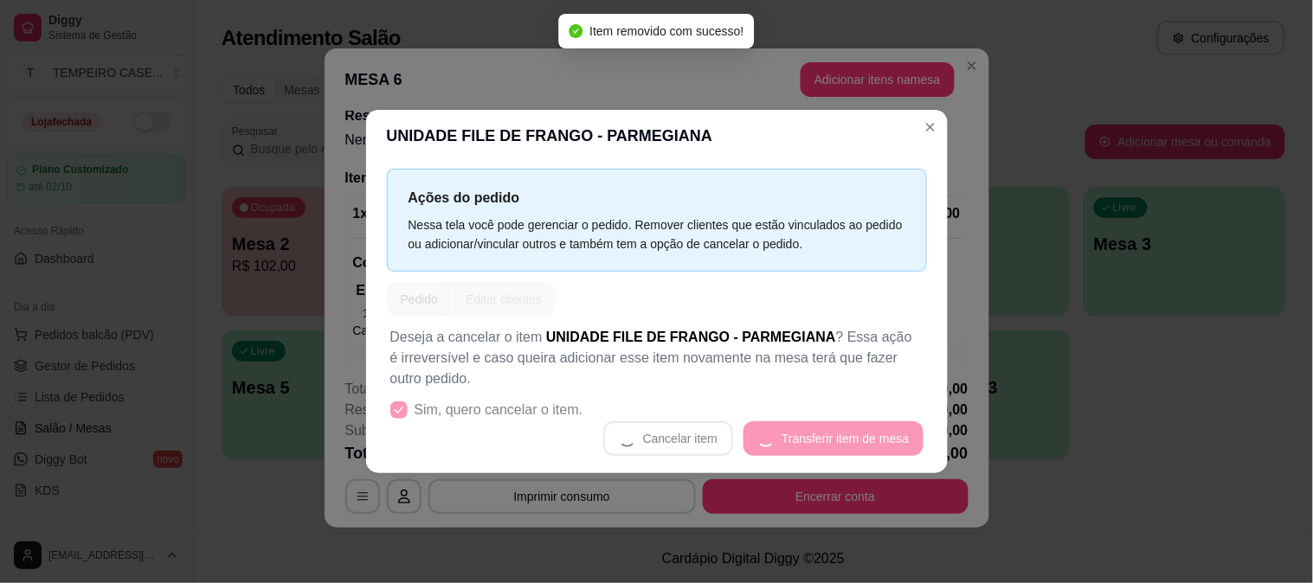
scroll to position [0, 0]
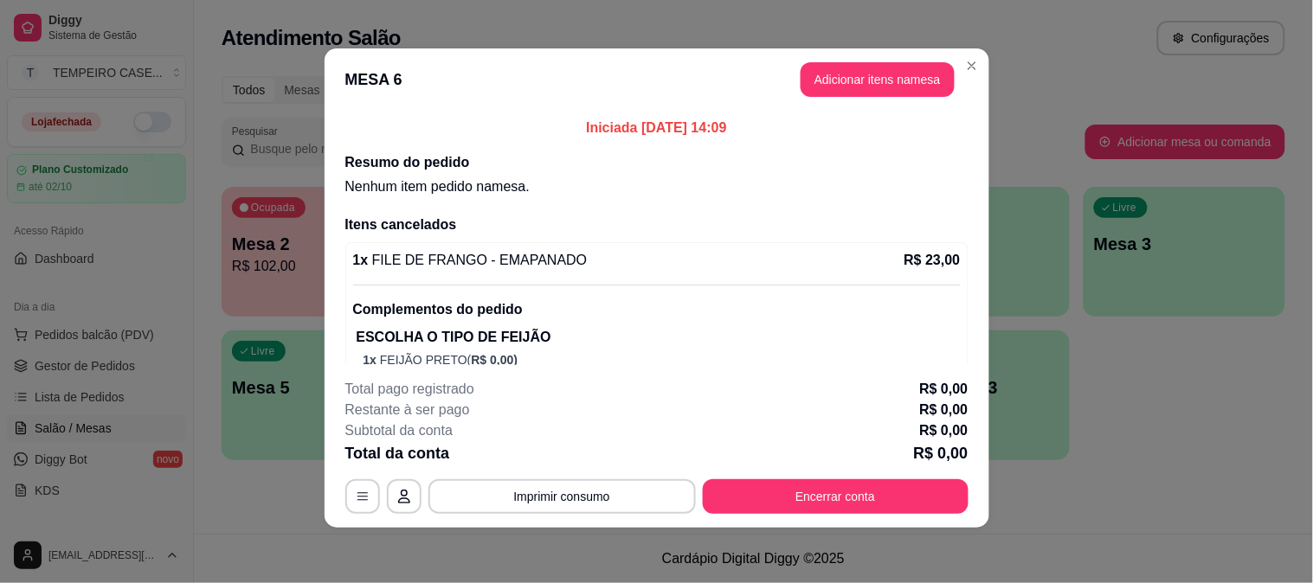
click at [901, 81] on button "Adicionar itens na mesa" at bounding box center [877, 79] width 154 height 35
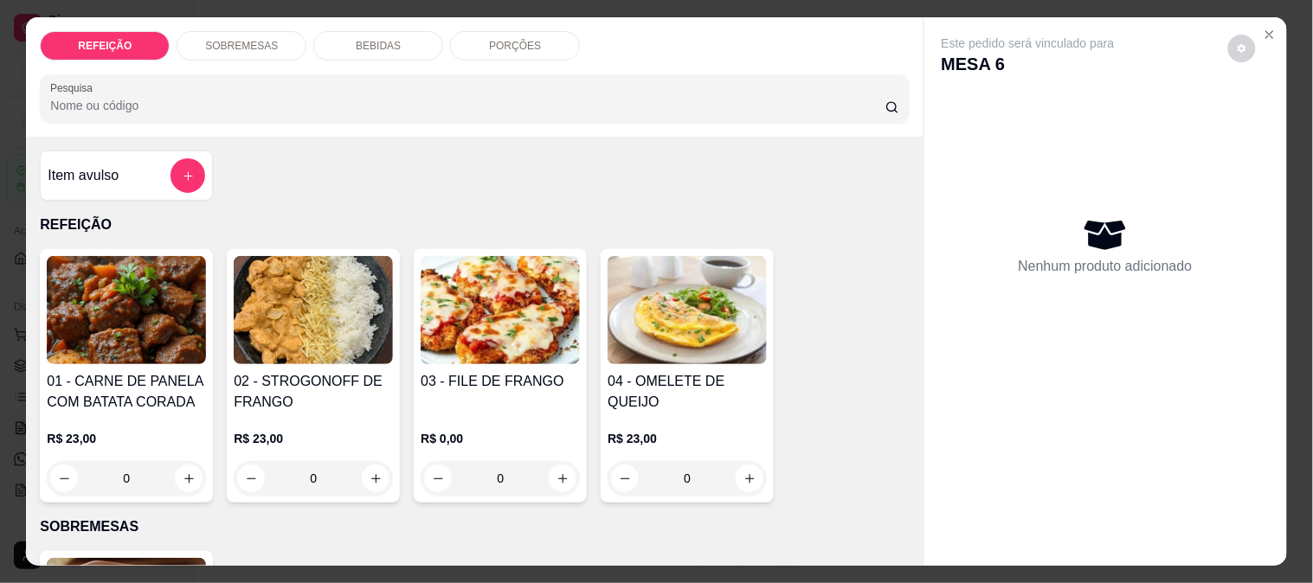
click at [508, 299] on img at bounding box center [500, 310] width 159 height 108
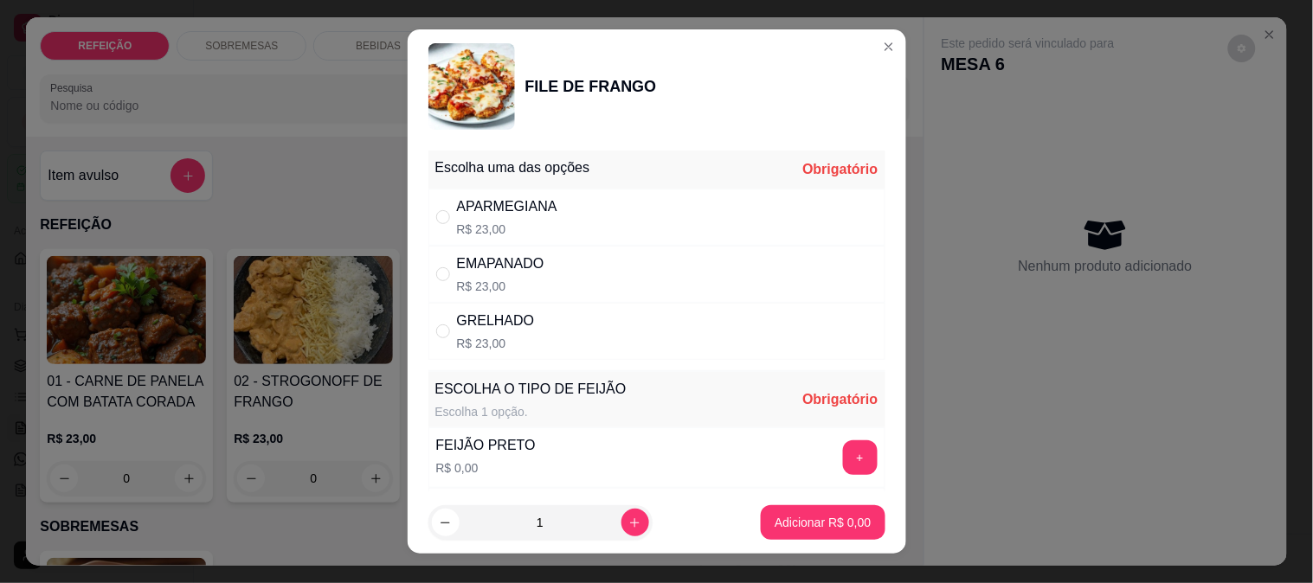
click at [552, 275] on div "EMAPANADO R$ 23,00" at bounding box center [656, 274] width 457 height 57
radio input "true"
click at [843, 466] on button "+" at bounding box center [860, 457] width 35 height 35
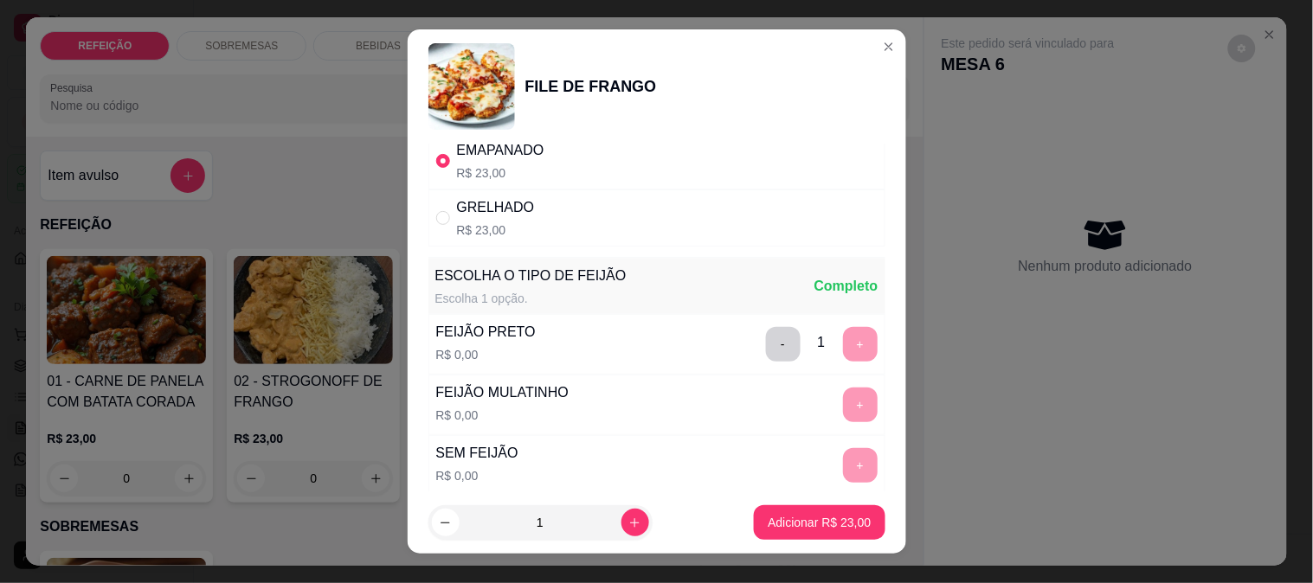
scroll to position [248, 0]
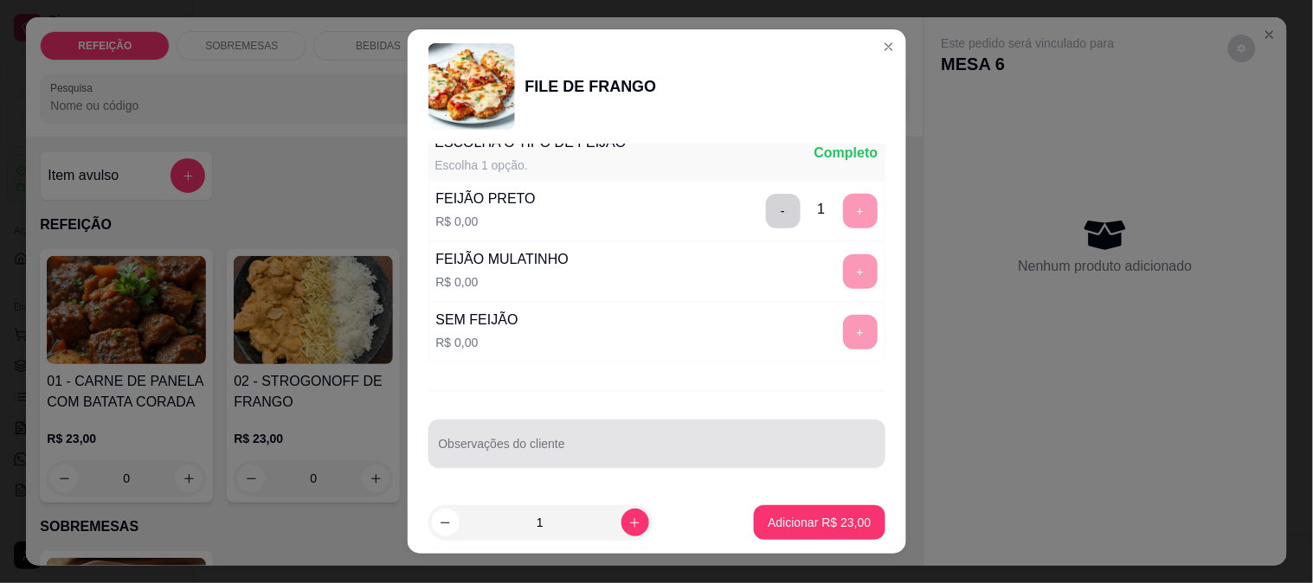
click at [656, 453] on input "Observações do cliente" at bounding box center [657, 450] width 436 height 17
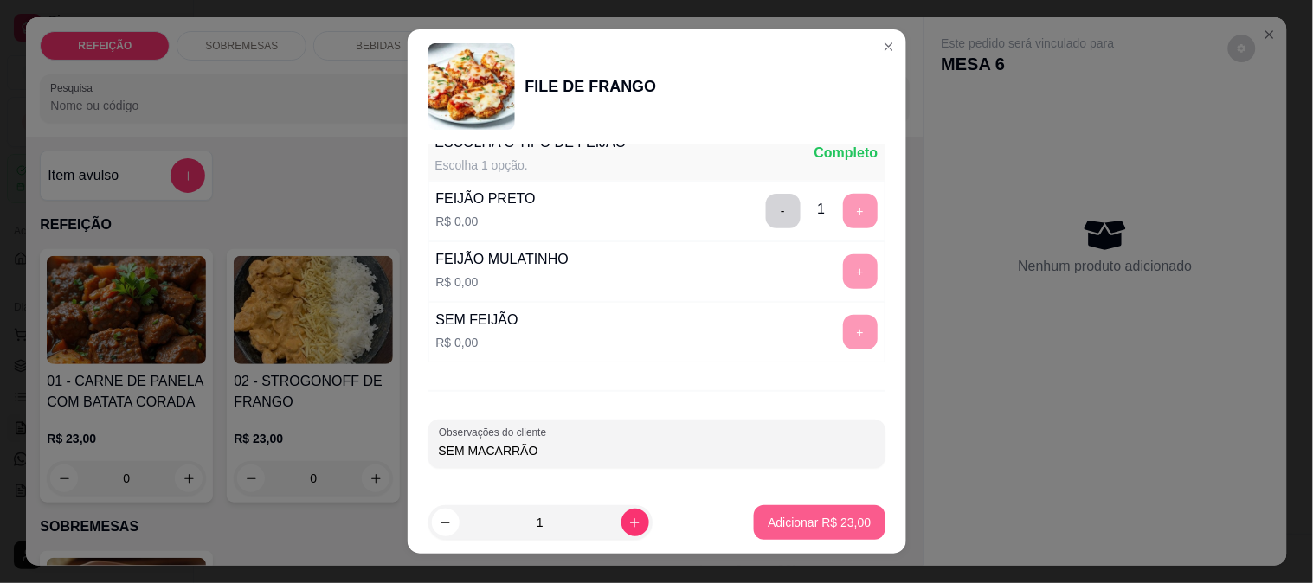
type input "SEM MACARRÃO"
click at [768, 516] on p "Adicionar R$ 23,00" at bounding box center [819, 522] width 103 height 17
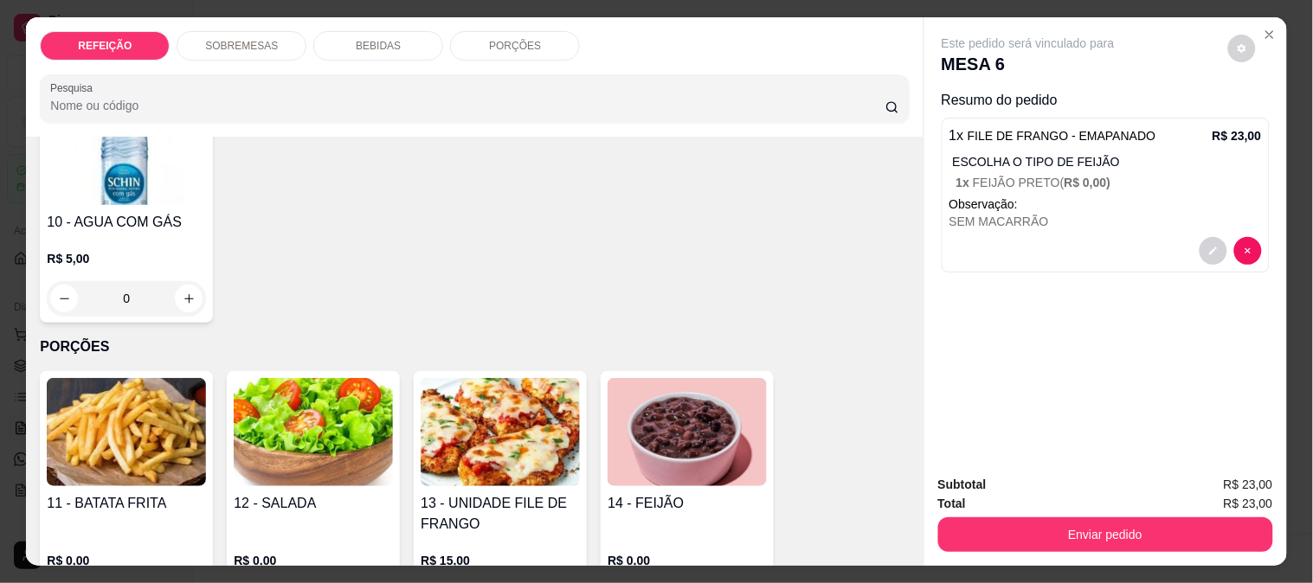
scroll to position [1058, 0]
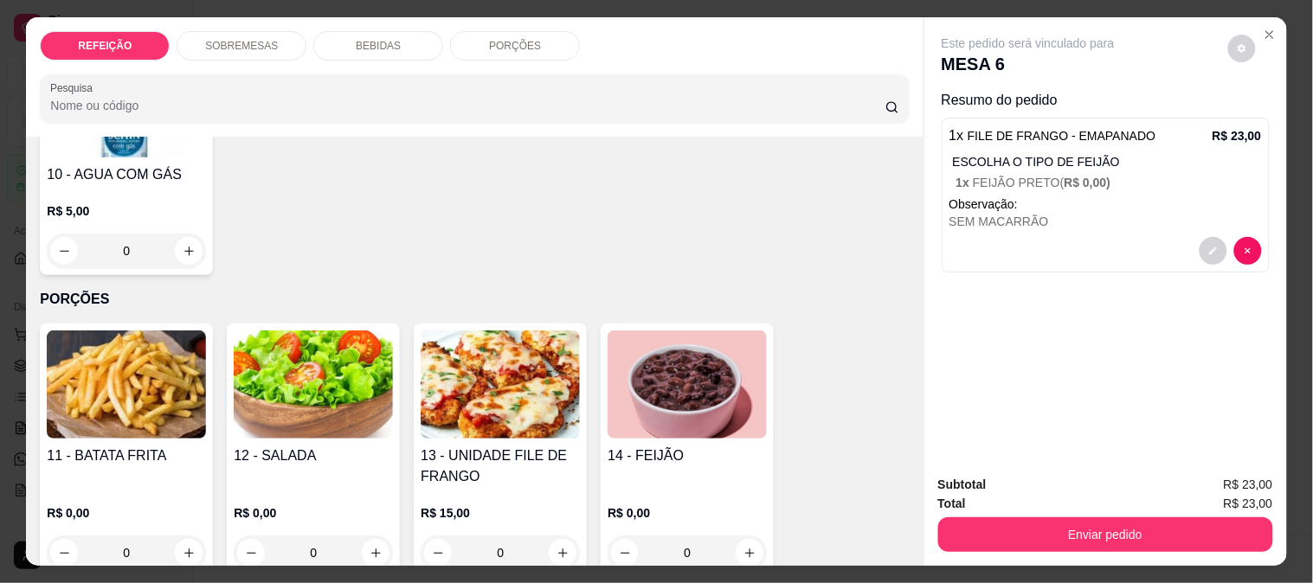
click at [464, 410] on img at bounding box center [500, 385] width 159 height 108
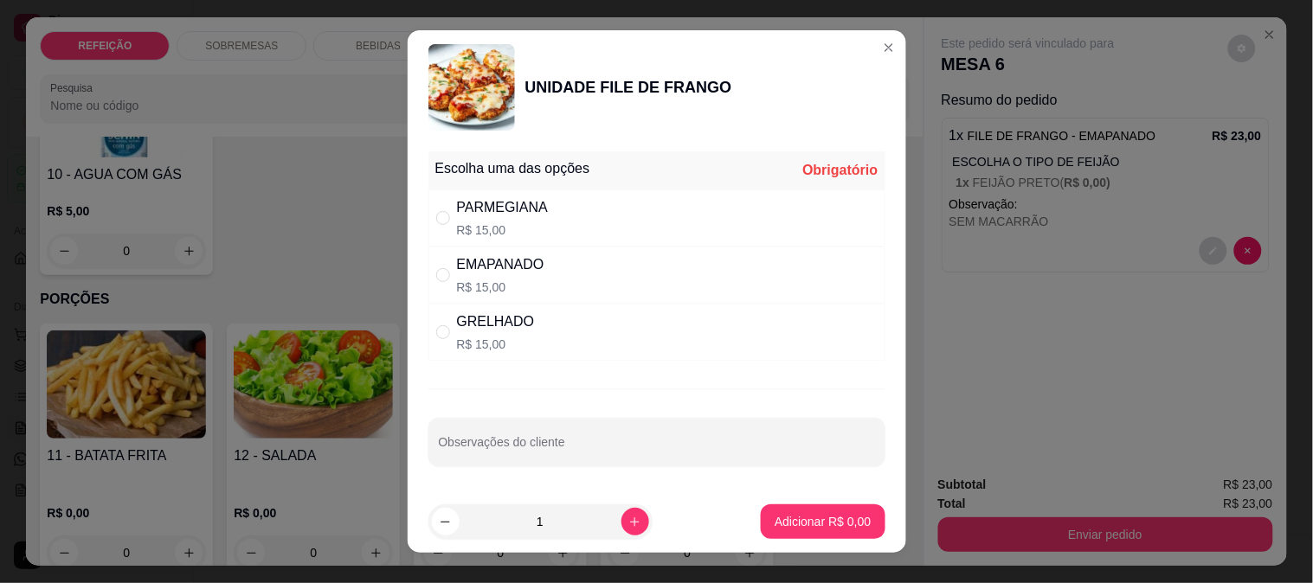
click at [505, 219] on div "PARMEGIANA R$ 15,00" at bounding box center [503, 218] width 92 height 42
radio input "true"
click at [773, 515] on p "Adicionar R$ 15,00" at bounding box center [819, 521] width 103 height 17
type input "1"
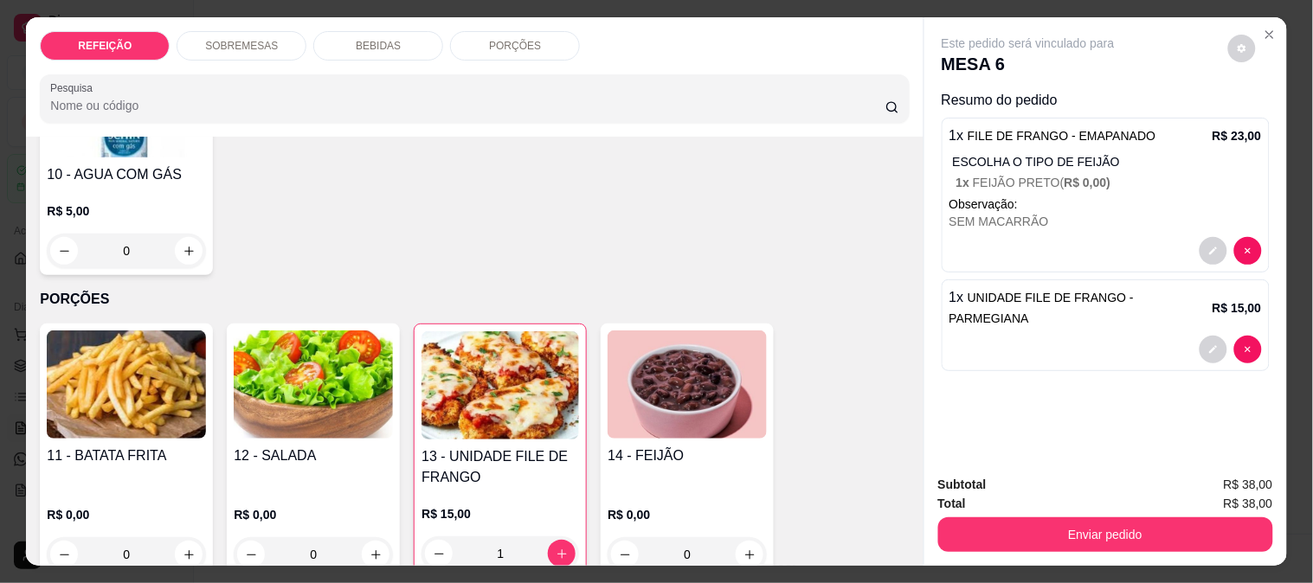
click at [364, 39] on p "BEBIDAS" at bounding box center [378, 46] width 45 height 14
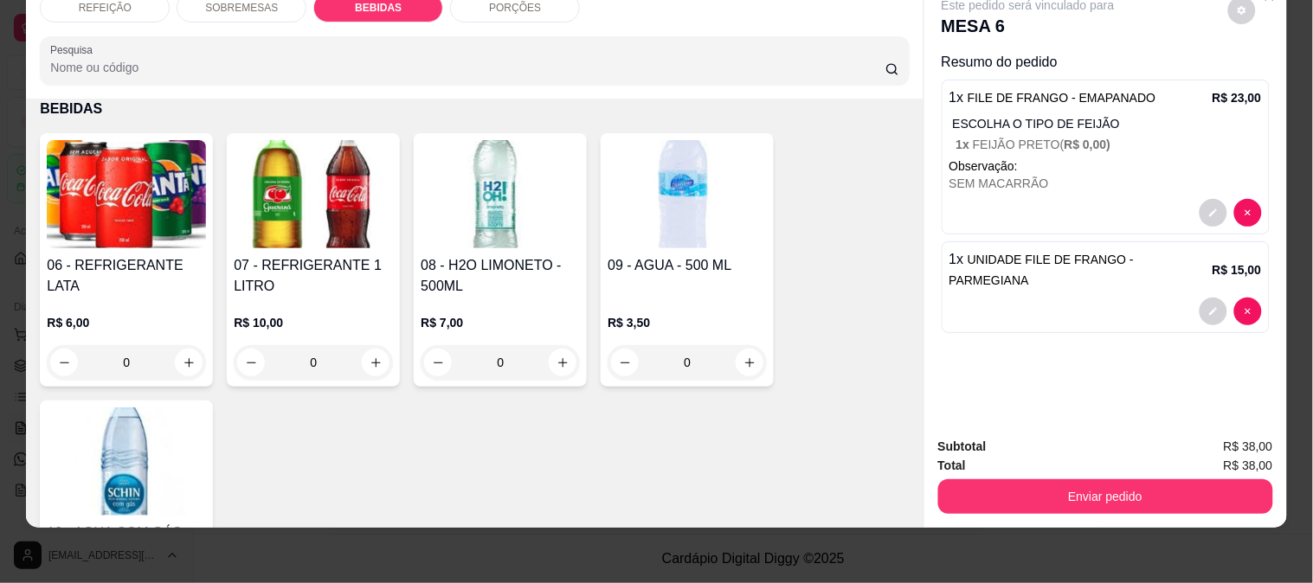
click at [269, 191] on img at bounding box center [313, 194] width 159 height 108
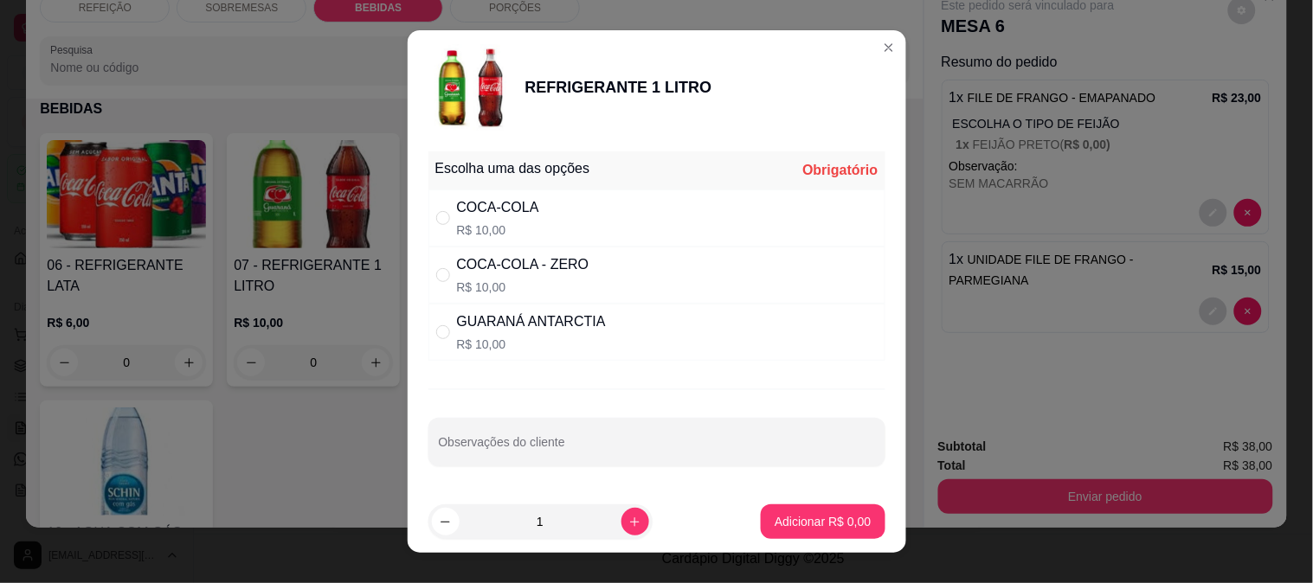
click at [474, 218] on div "COCA-COLA R$ 10,00" at bounding box center [498, 218] width 82 height 42
radio input "true"
click at [754, 504] on footer "1 Adicionar R$ 10,00" at bounding box center [657, 522] width 498 height 62
click at [768, 514] on p "Adicionar R$ 10,00" at bounding box center [819, 521] width 103 height 17
type input "1"
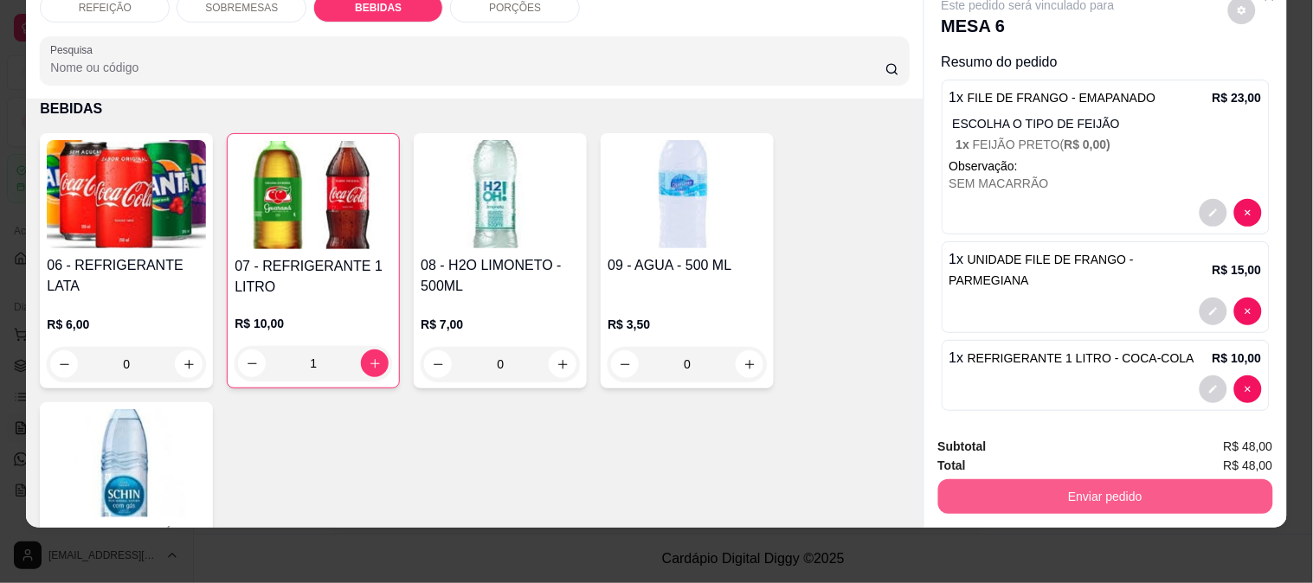
click at [993, 479] on button "Enviar pedido" at bounding box center [1105, 496] width 335 height 35
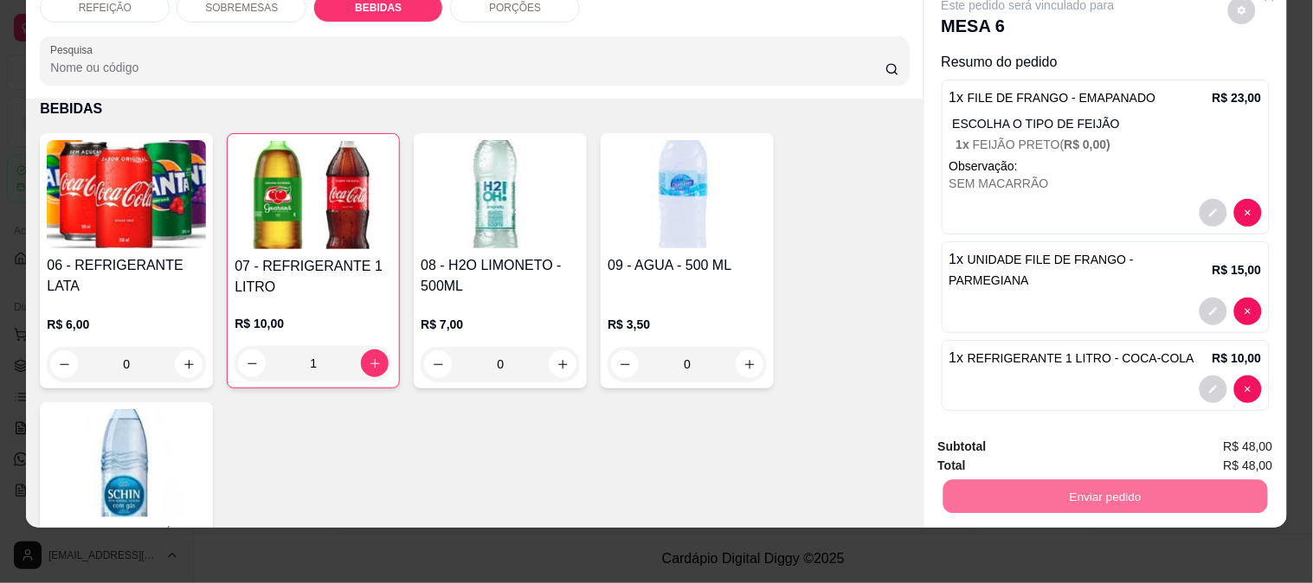
click at [979, 438] on button "Não registrar e enviar pedido" at bounding box center [1048, 439] width 180 height 33
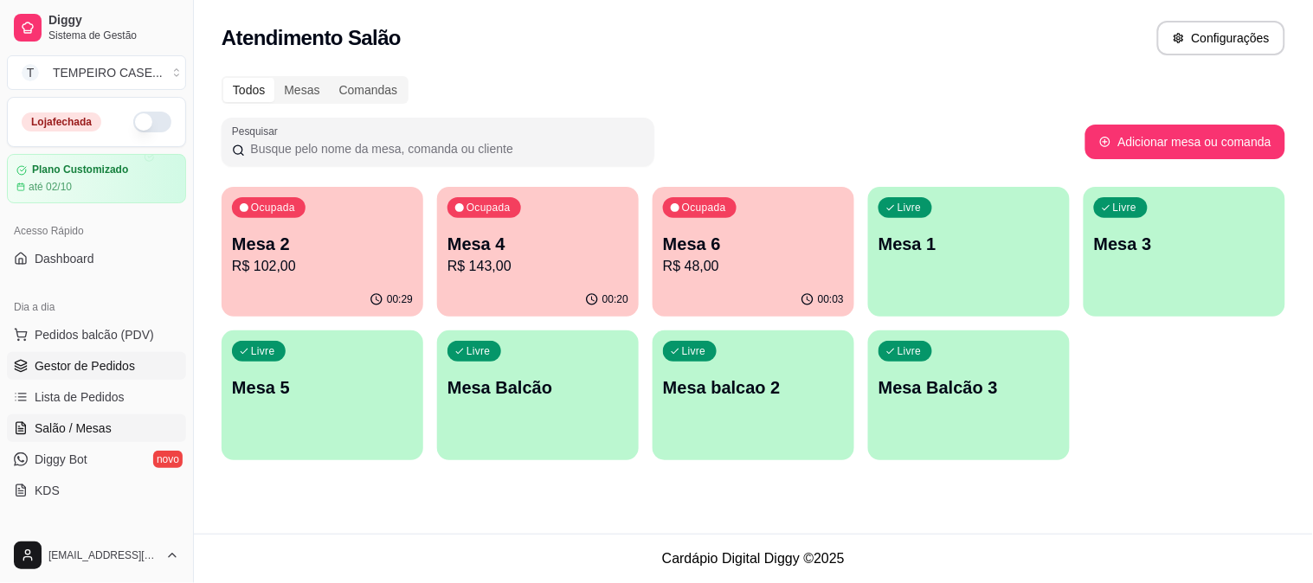
click at [68, 368] on span "Gestor de Pedidos" at bounding box center [85, 365] width 100 height 17
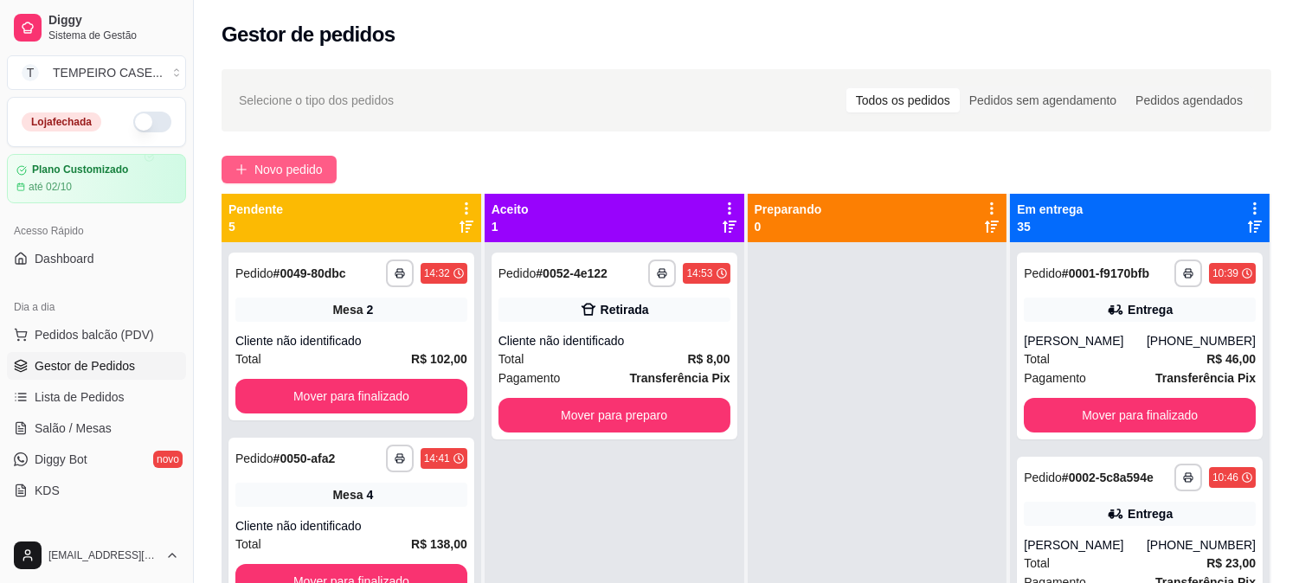
click at [275, 180] on button "Novo pedido" at bounding box center [279, 170] width 115 height 28
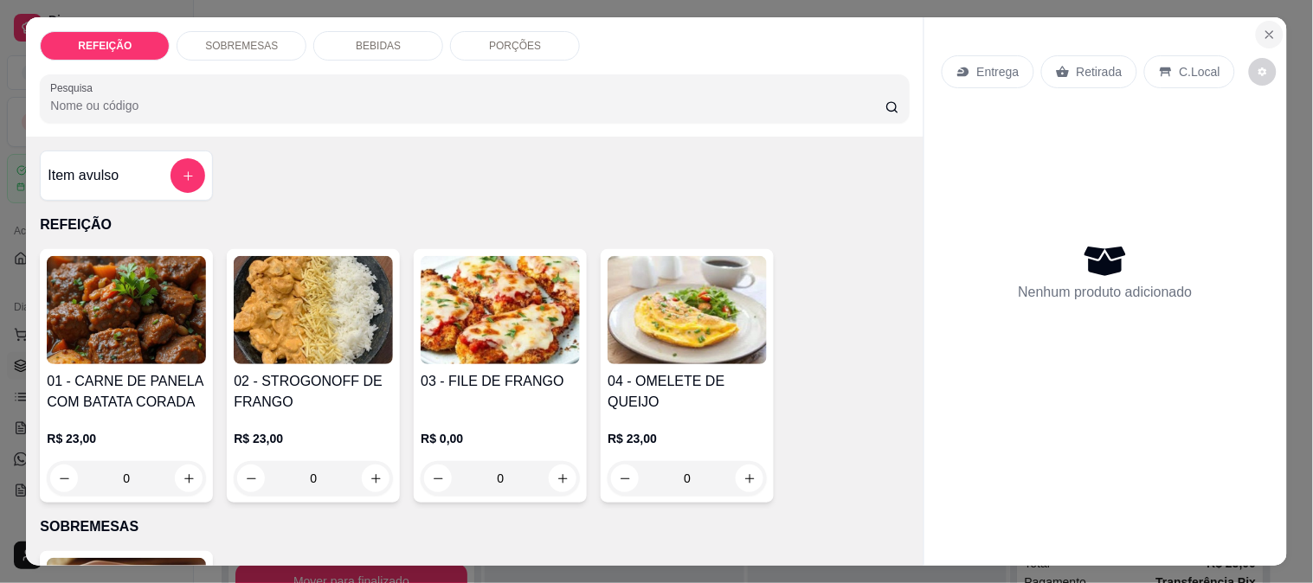
click at [1272, 24] on button "Close" at bounding box center [1270, 35] width 28 height 28
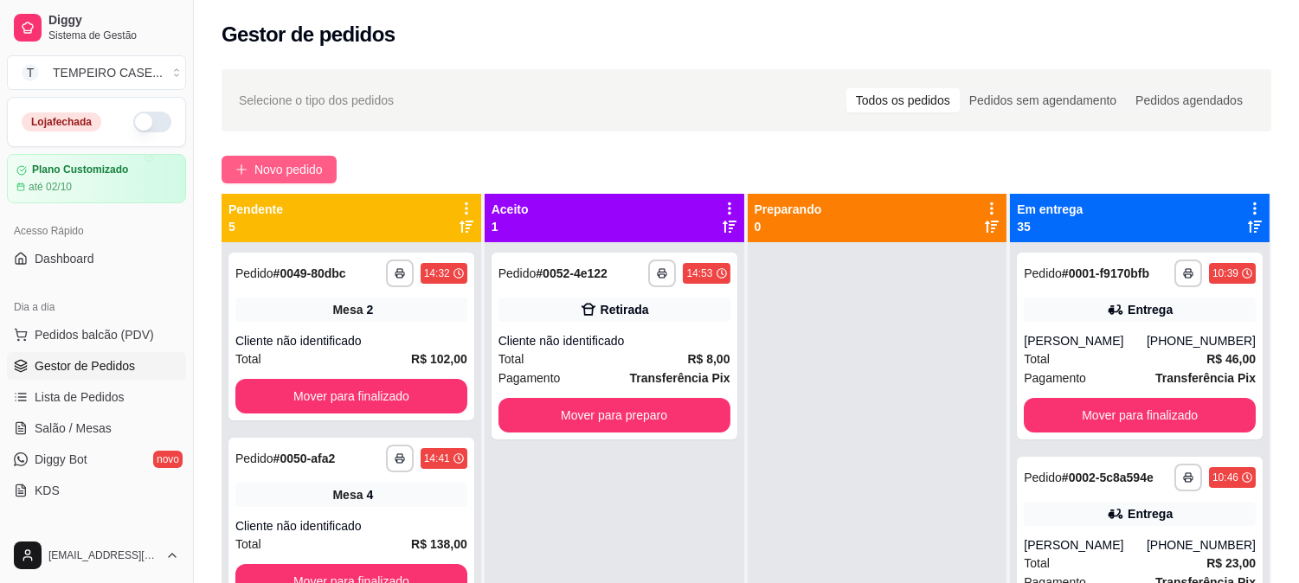
click at [277, 158] on button "Novo pedido" at bounding box center [279, 170] width 115 height 28
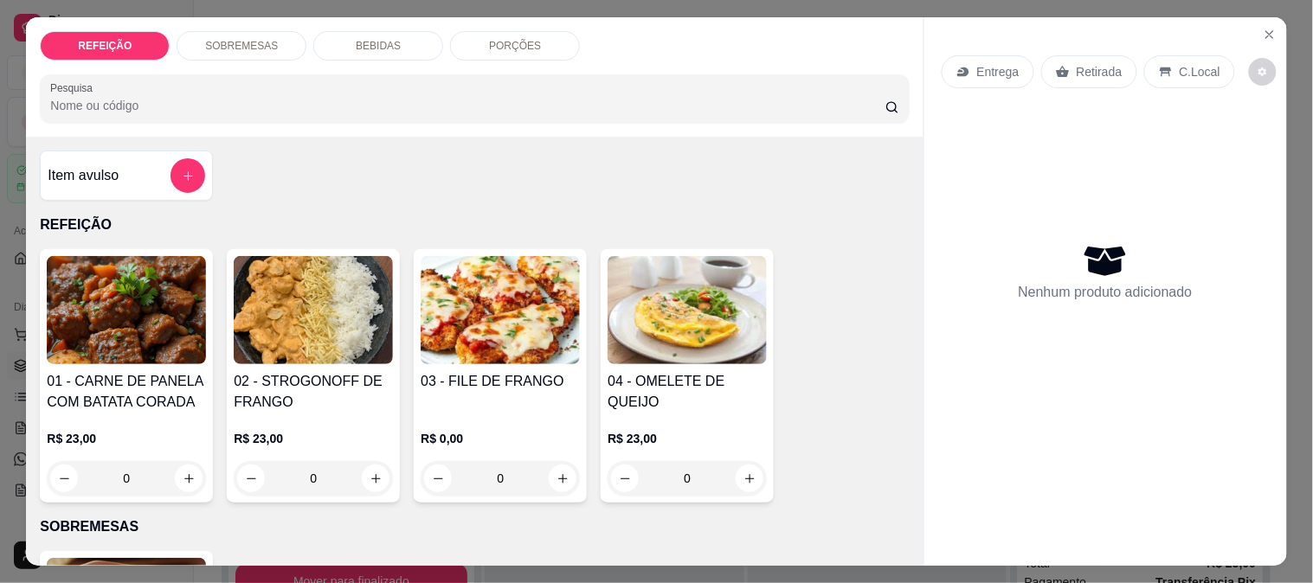
click at [248, 41] on p "SOBREMESAS" at bounding box center [241, 46] width 73 height 14
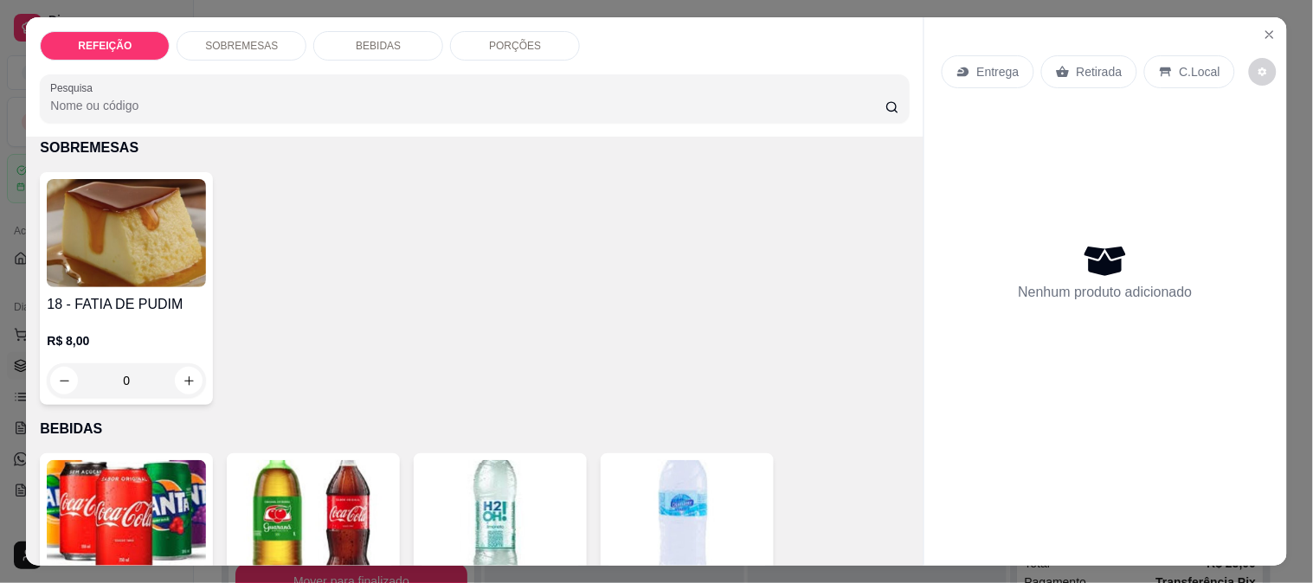
scroll to position [45, 0]
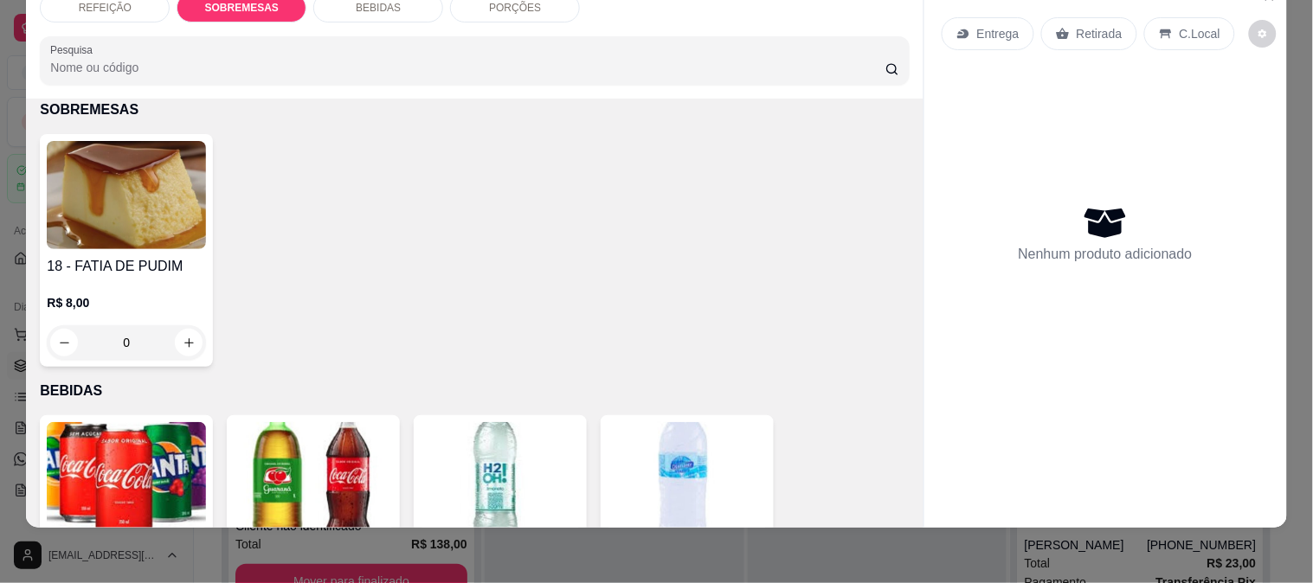
click at [144, 256] on h4 "18 - FATIA DE PUDIM" at bounding box center [126, 266] width 159 height 21
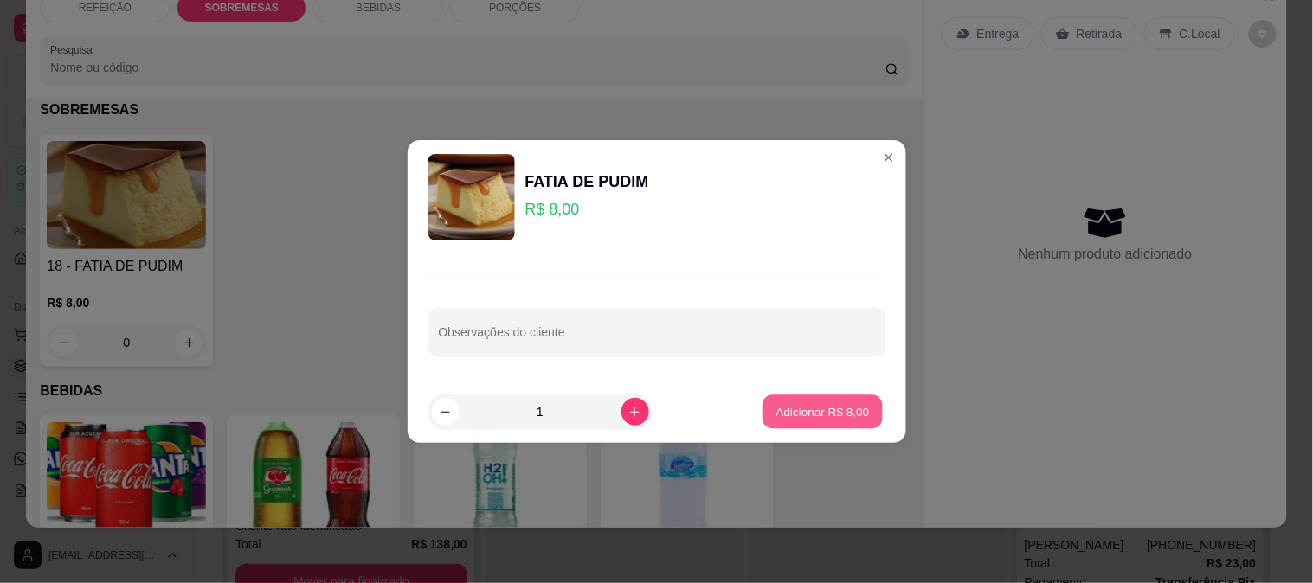
click at [813, 409] on p "Adicionar R$ 8,00" at bounding box center [822, 411] width 93 height 16
type input "1"
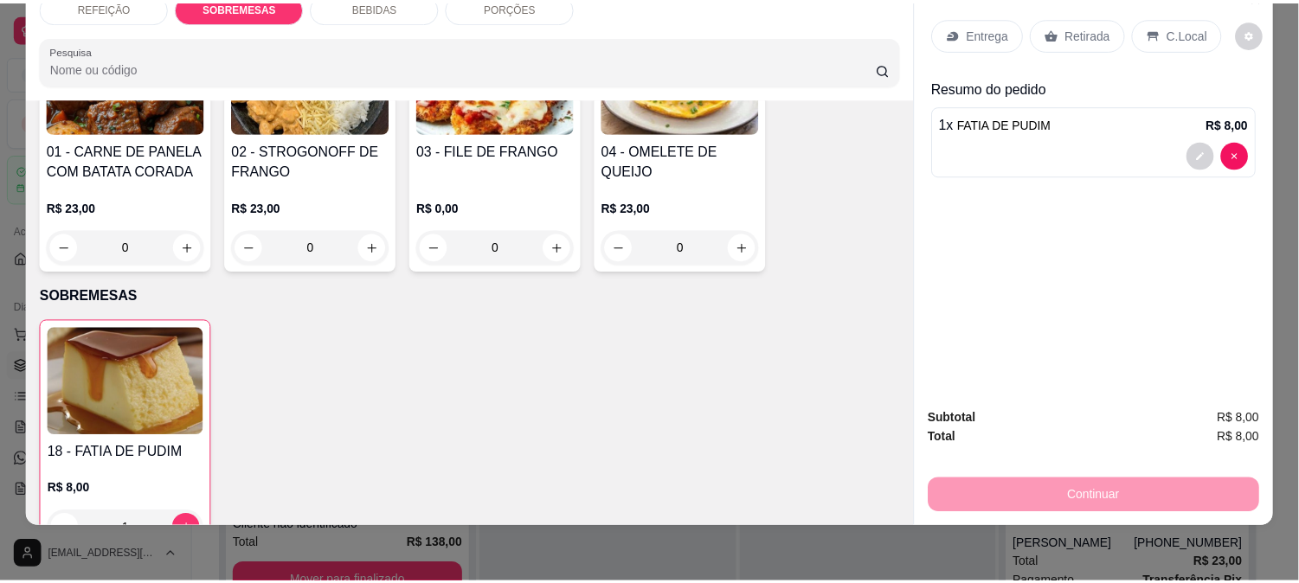
scroll to position [187, 0]
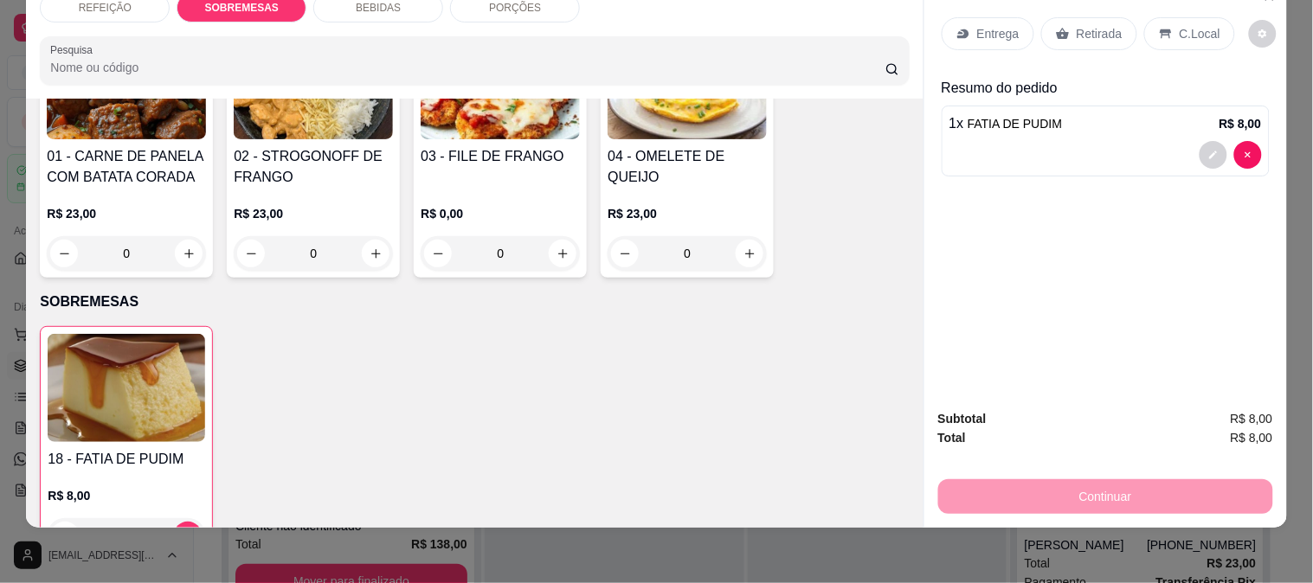
click at [1085, 25] on p "Retirada" at bounding box center [1100, 33] width 46 height 17
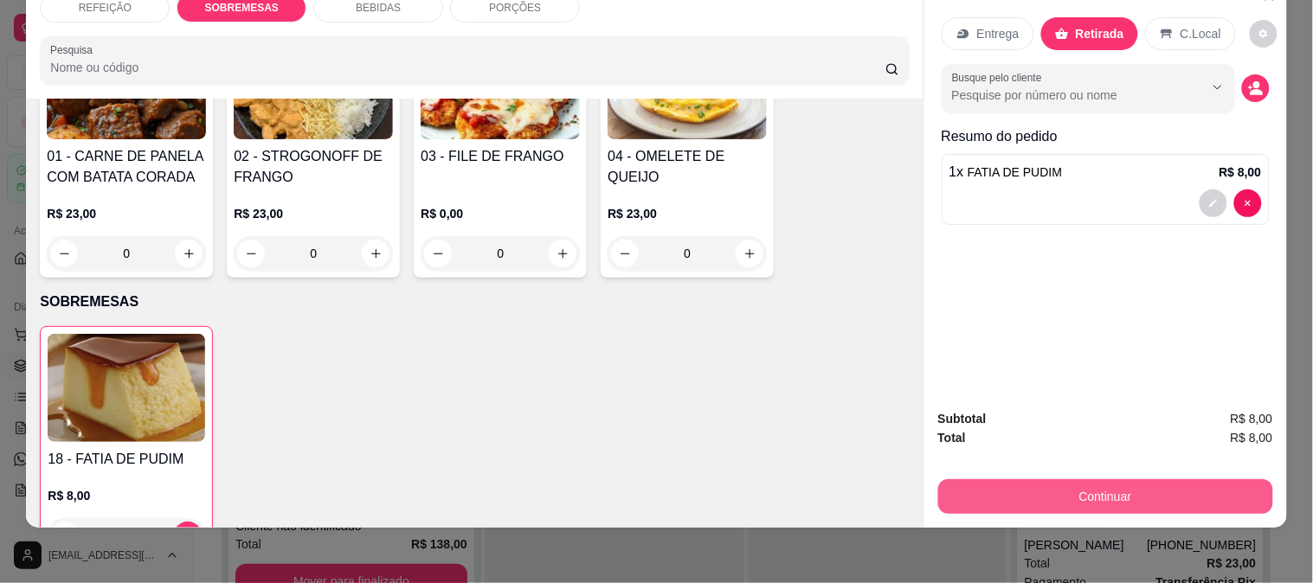
click at [1092, 488] on button "Continuar" at bounding box center [1105, 496] width 335 height 35
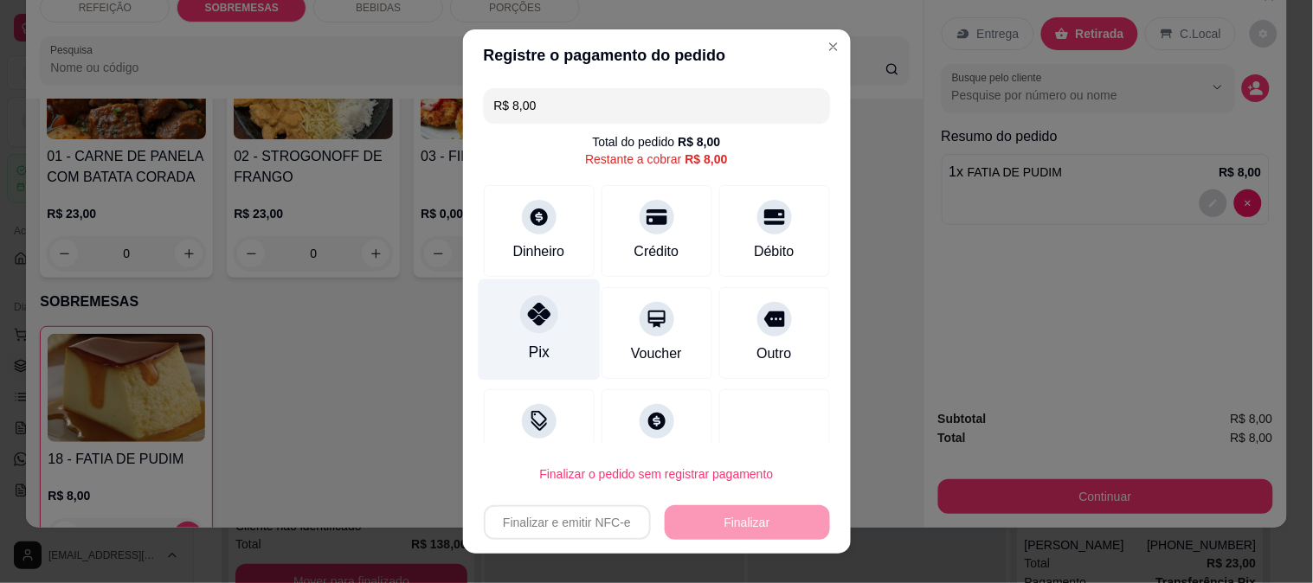
click at [526, 301] on div at bounding box center [539, 314] width 38 height 38
type input "R$ 0,00"
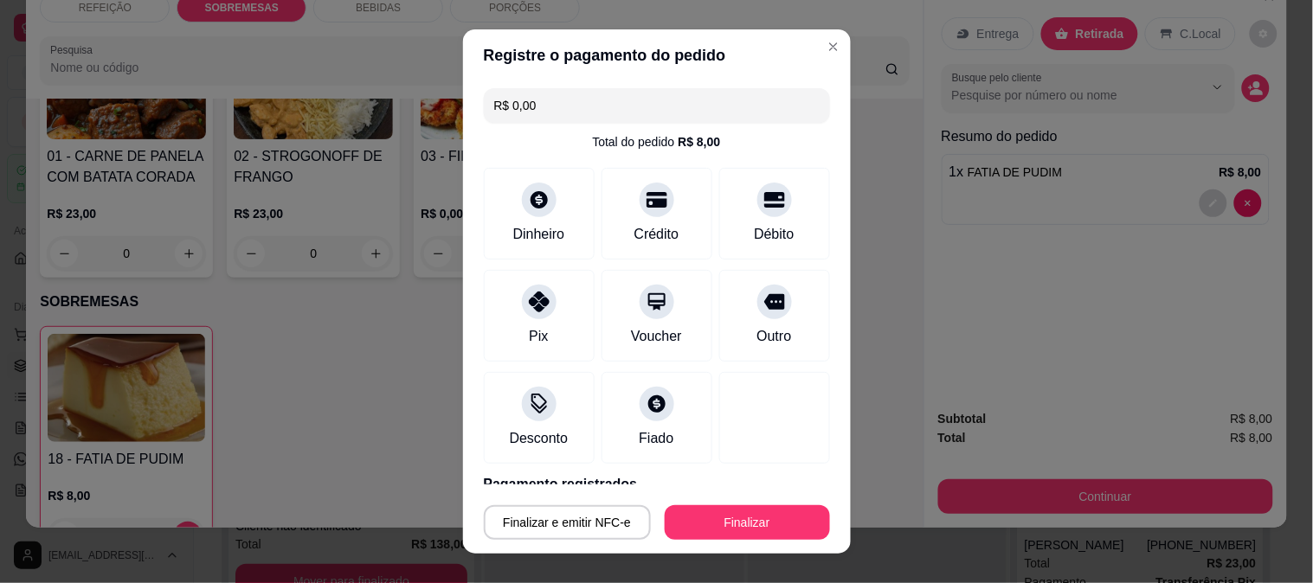
click at [703, 528] on button "Finalizar" at bounding box center [747, 522] width 165 height 35
type input "0"
type input "-R$ 8,00"
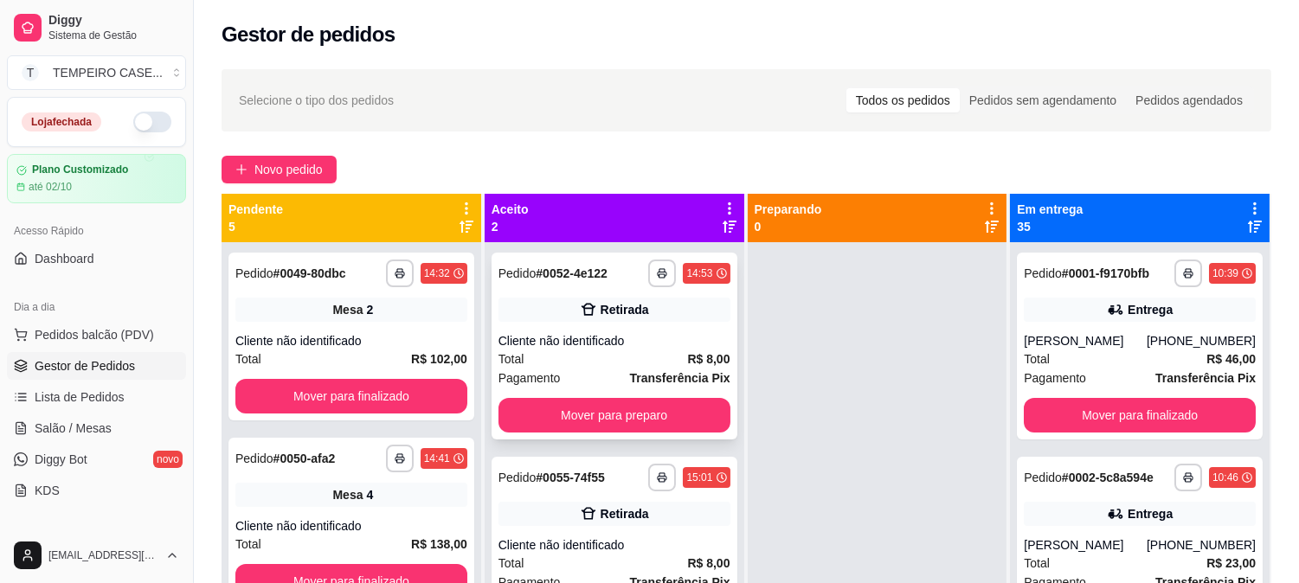
click at [615, 394] on div "**********" at bounding box center [615, 346] width 246 height 187
click at [619, 419] on button "Mover para preparo" at bounding box center [614, 415] width 232 height 35
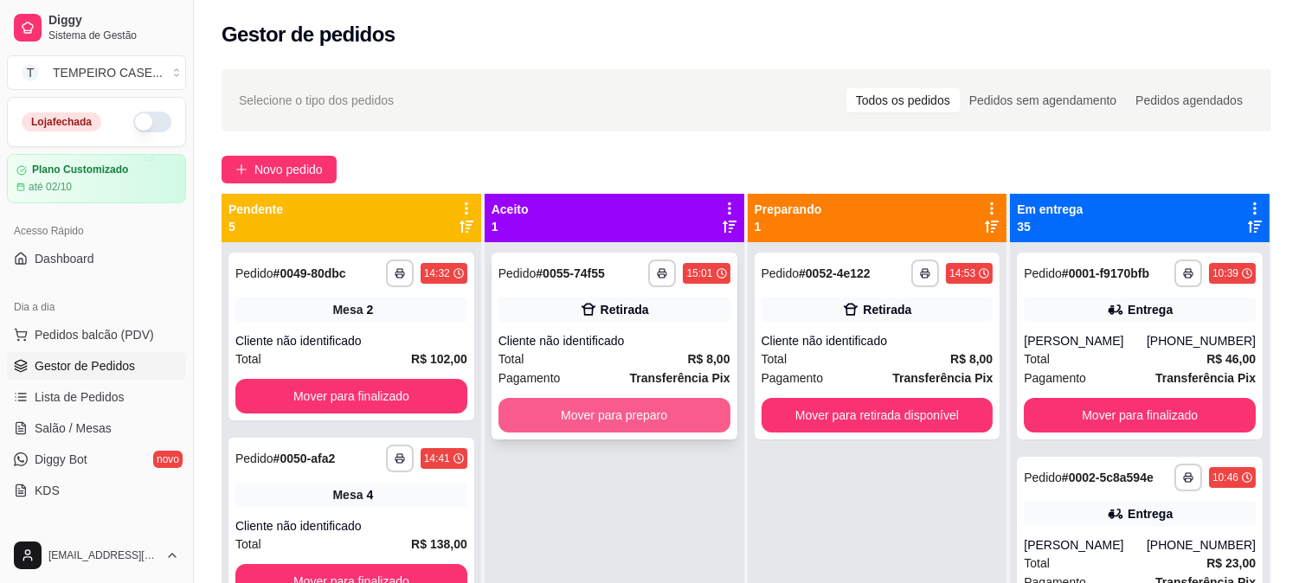
click at [658, 417] on button "Mover para preparo" at bounding box center [614, 415] width 232 height 35
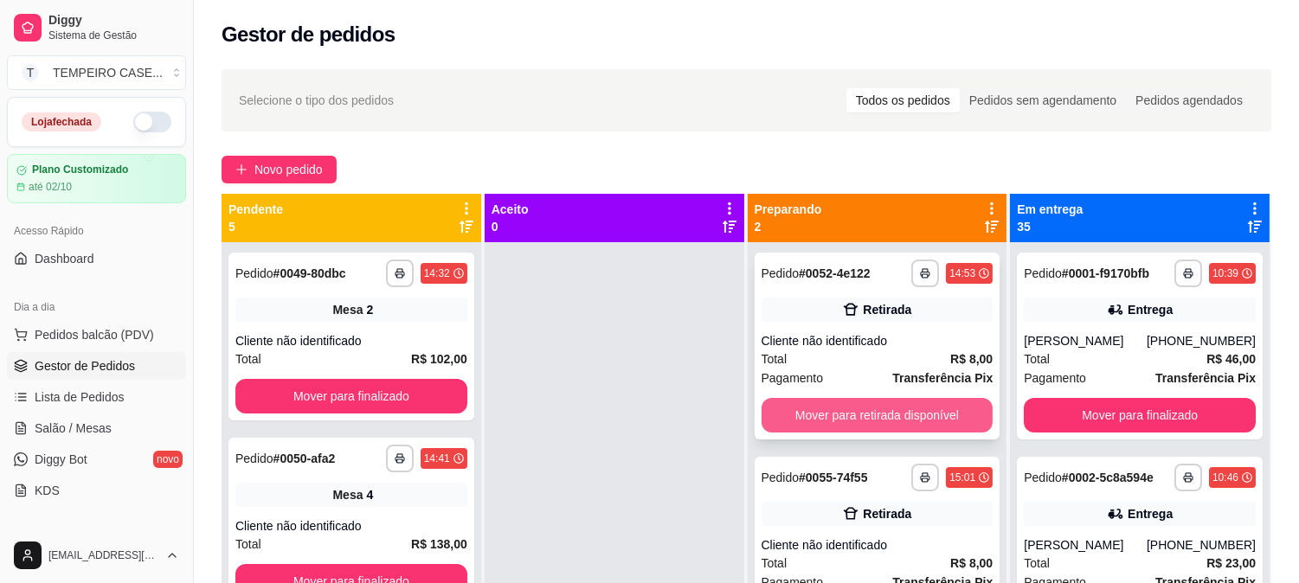
click at [815, 413] on button "Mover para retirada disponível" at bounding box center [878, 415] width 232 height 35
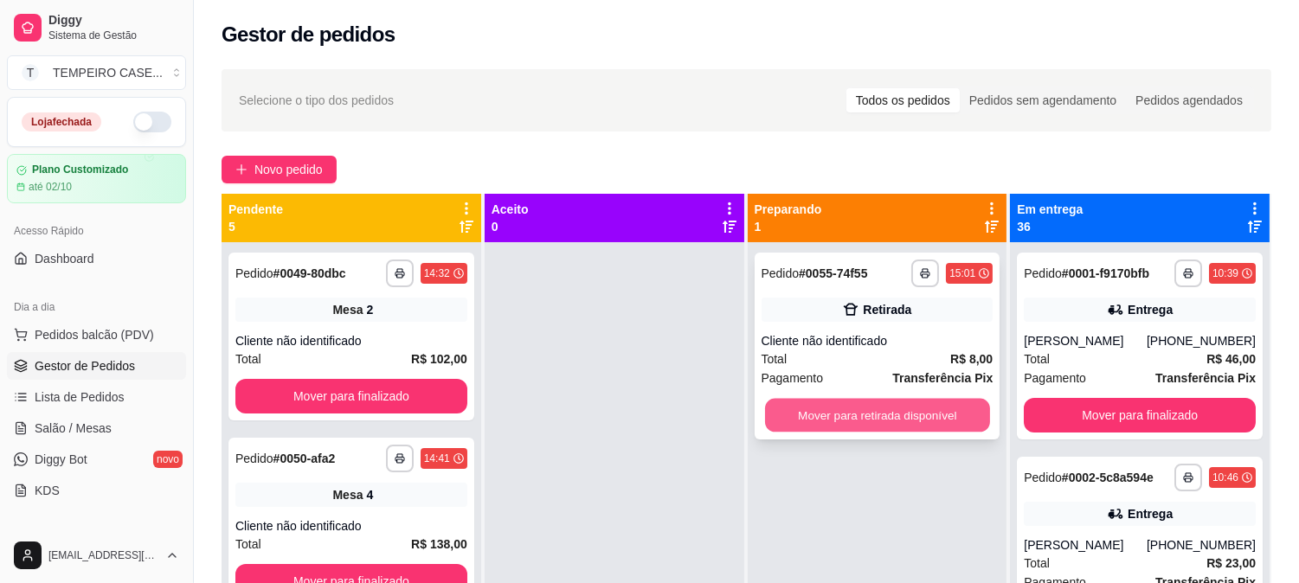
click at [849, 403] on button "Mover para retirada disponível" at bounding box center [877, 416] width 225 height 34
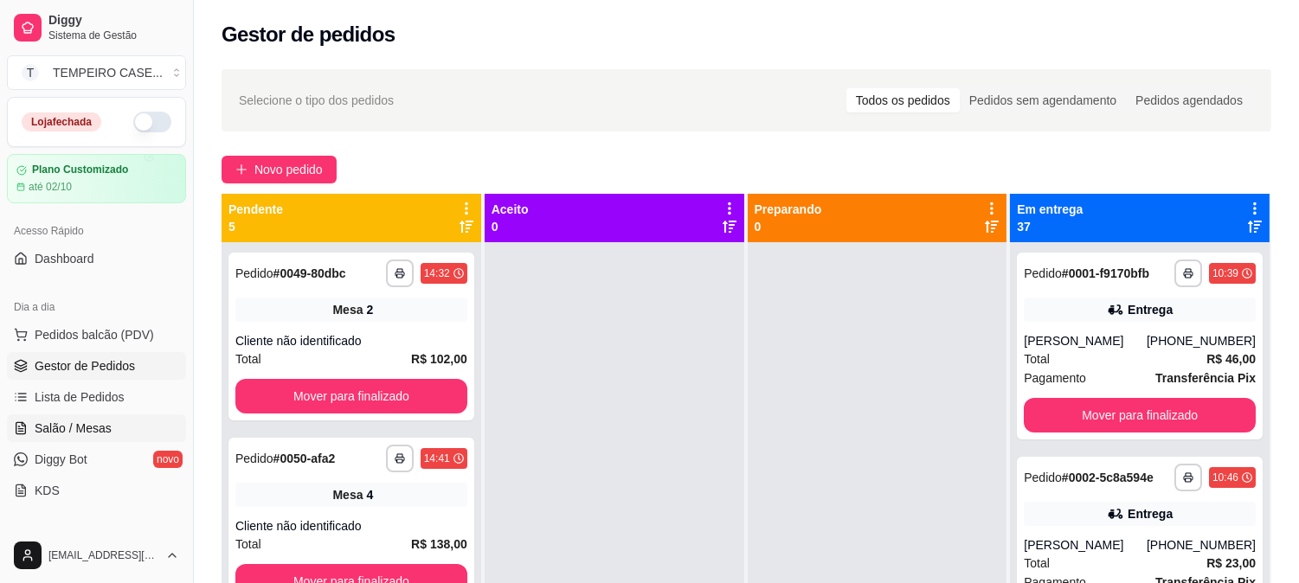
scroll to position [192, 0]
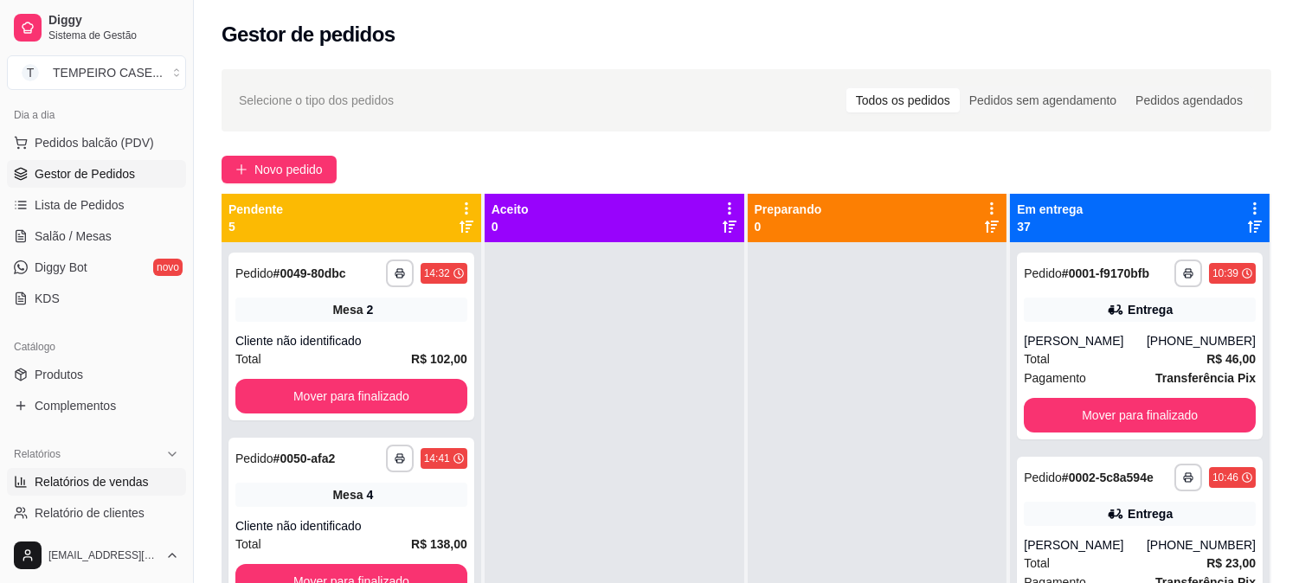
click at [102, 473] on span "Relatórios de vendas" at bounding box center [92, 481] width 114 height 17
select select "ALL"
select select "0"
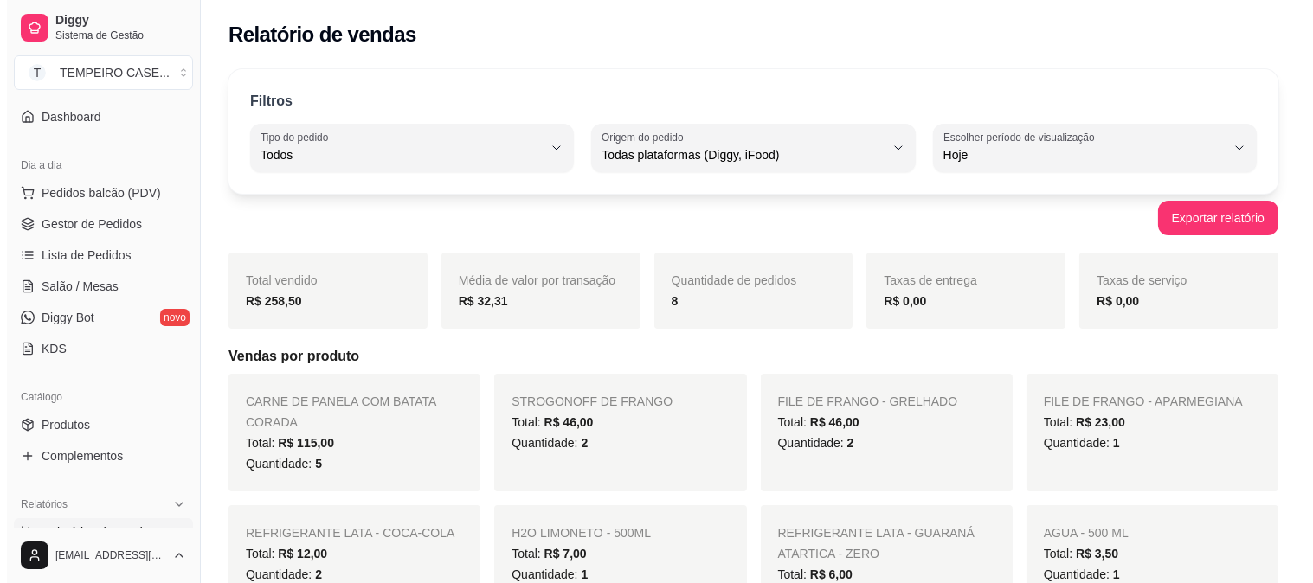
scroll to position [96, 0]
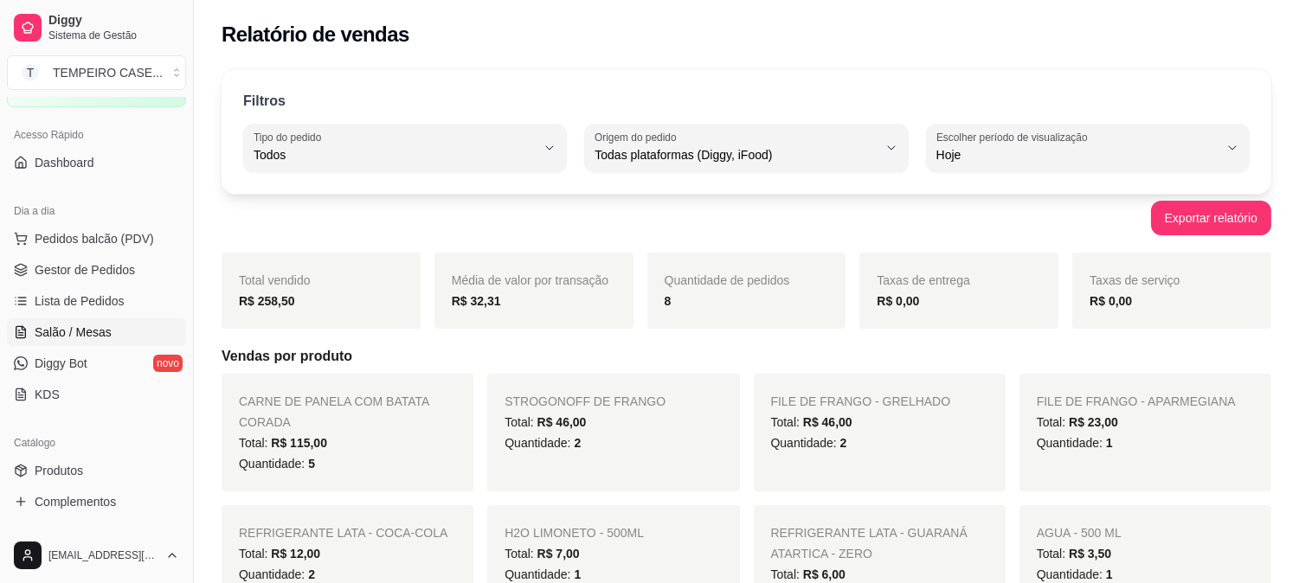
click at [105, 320] on link "Salão / Mesas" at bounding box center [96, 332] width 179 height 28
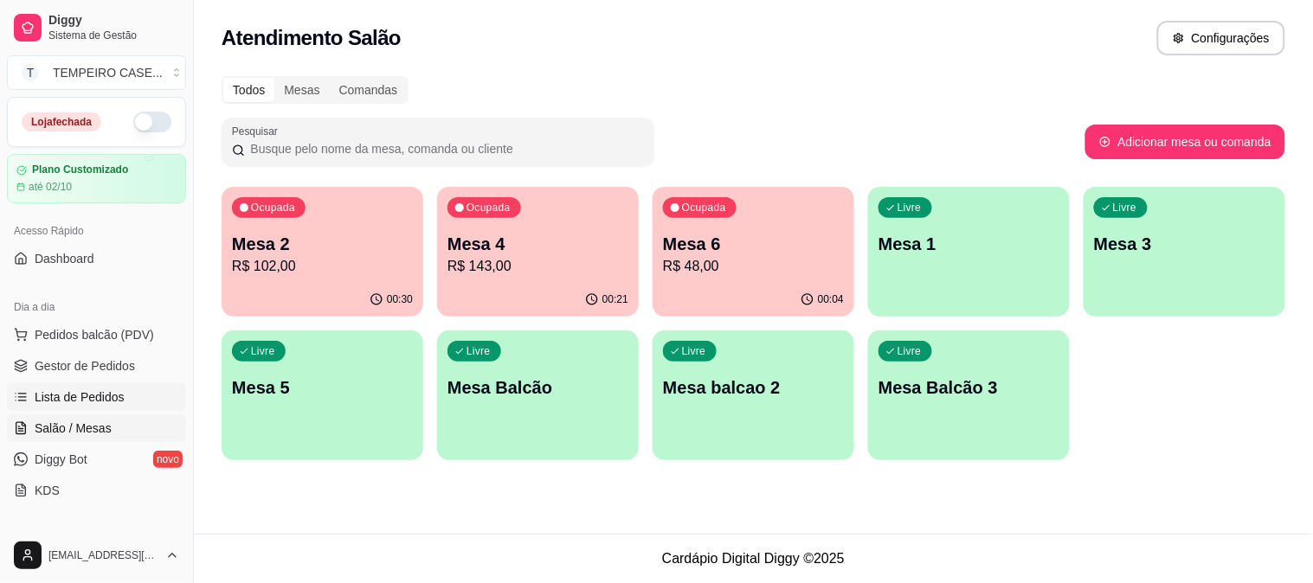
click at [75, 383] on link "Lista de Pedidos" at bounding box center [96, 397] width 179 height 28
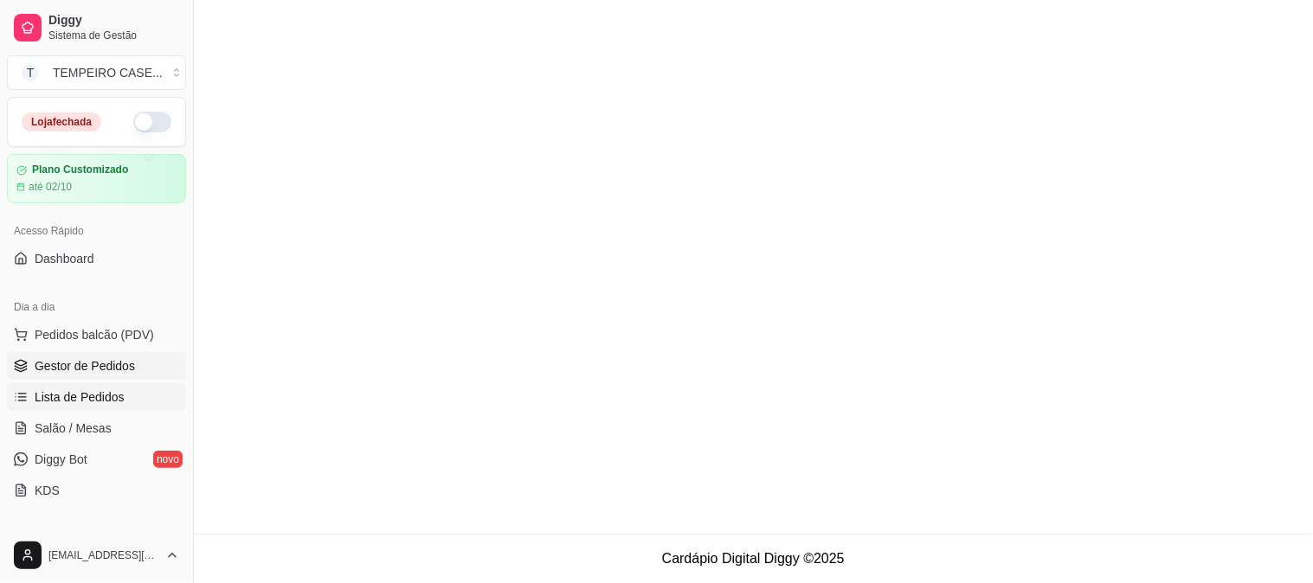
click at [72, 369] on span "Gestor de Pedidos" at bounding box center [85, 365] width 100 height 17
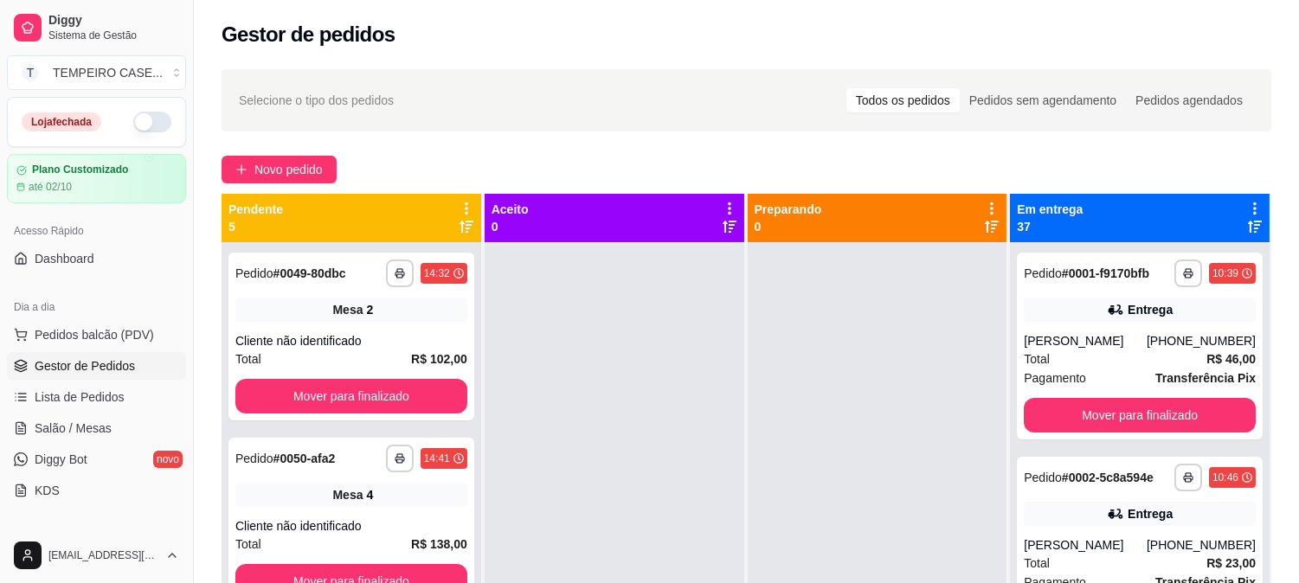
click at [72, 369] on span "Gestor de Pedidos" at bounding box center [85, 365] width 100 height 17
click at [65, 394] on span "Lista de Pedidos" at bounding box center [80, 397] width 90 height 17
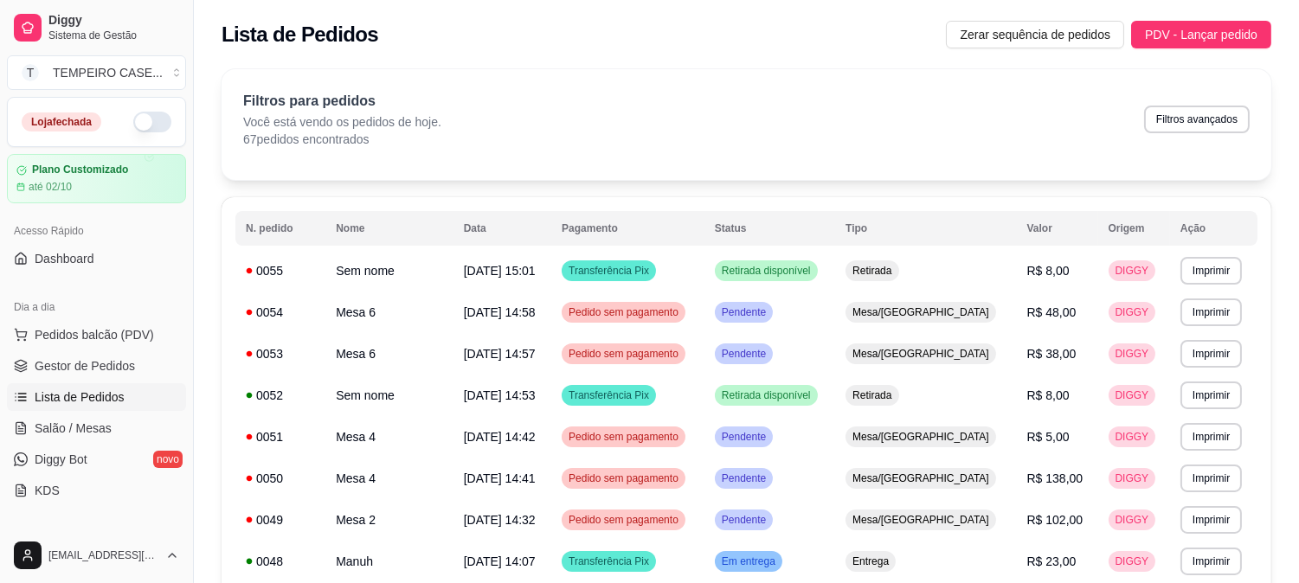
click at [1152, 124] on button "Filtros avançados" at bounding box center [1197, 120] width 106 height 28
select select "0"
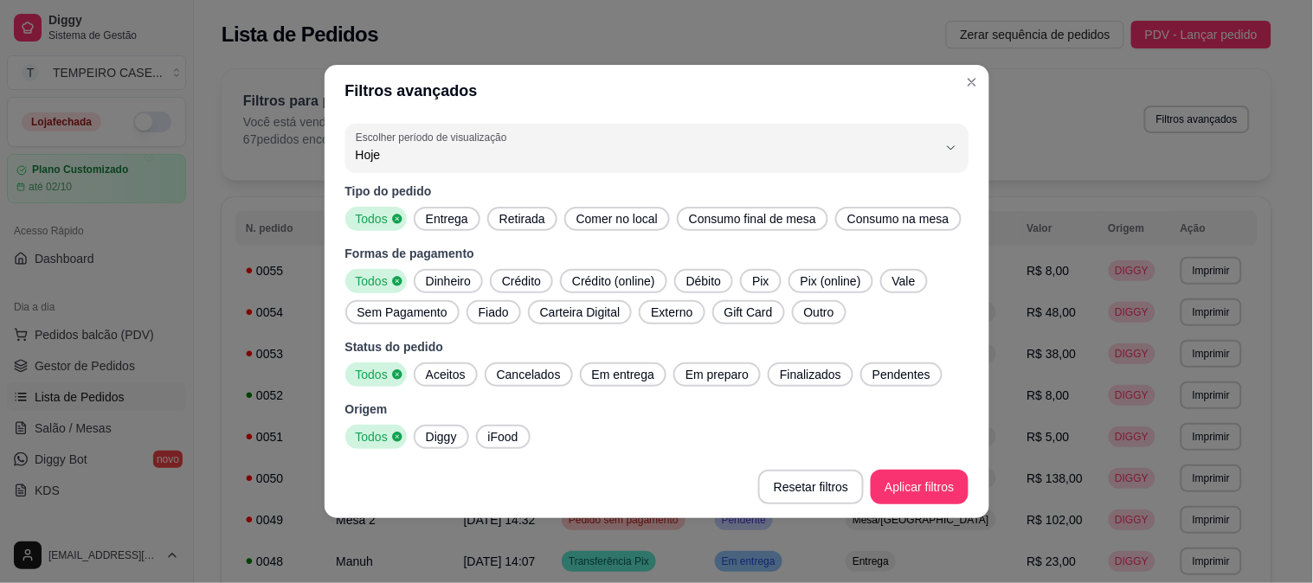
click at [454, 228] on div "Entrega" at bounding box center [447, 219] width 67 height 24
click at [447, 376] on span "Aceitos" at bounding box center [446, 374] width 54 height 17
click at [629, 373] on span "Em entrega" at bounding box center [623, 374] width 76 height 17
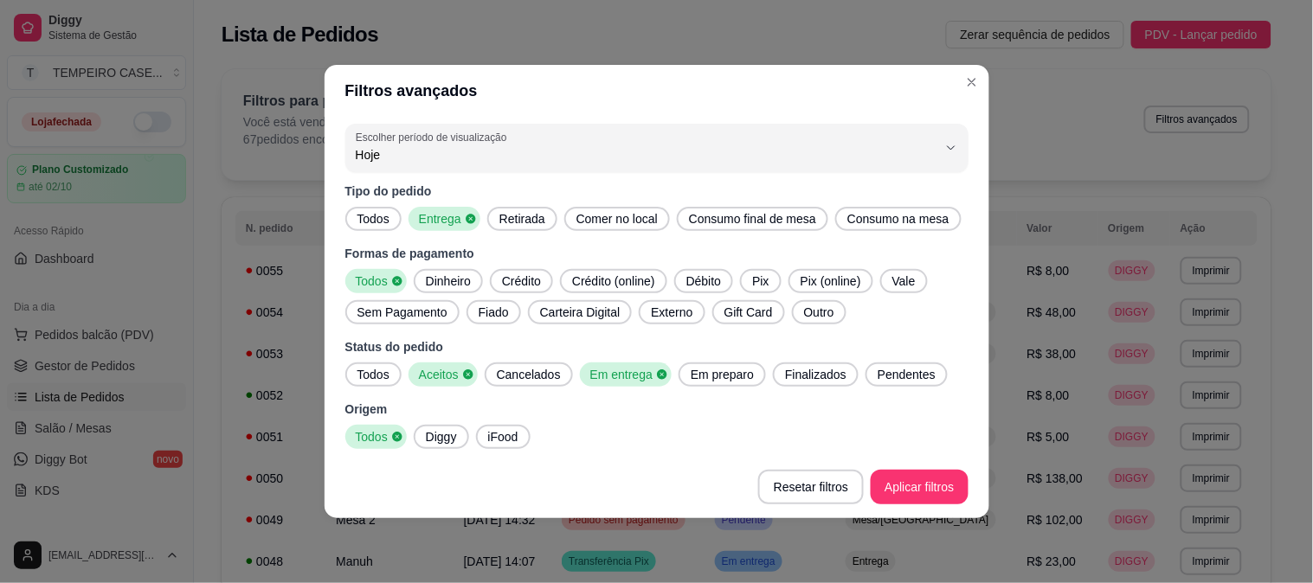
click at [778, 373] on span "Finalizados" at bounding box center [815, 374] width 75 height 17
click at [730, 369] on span "Em preparo" at bounding box center [722, 374] width 77 height 17
click at [903, 369] on span "Pendentes" at bounding box center [917, 374] width 72 height 17
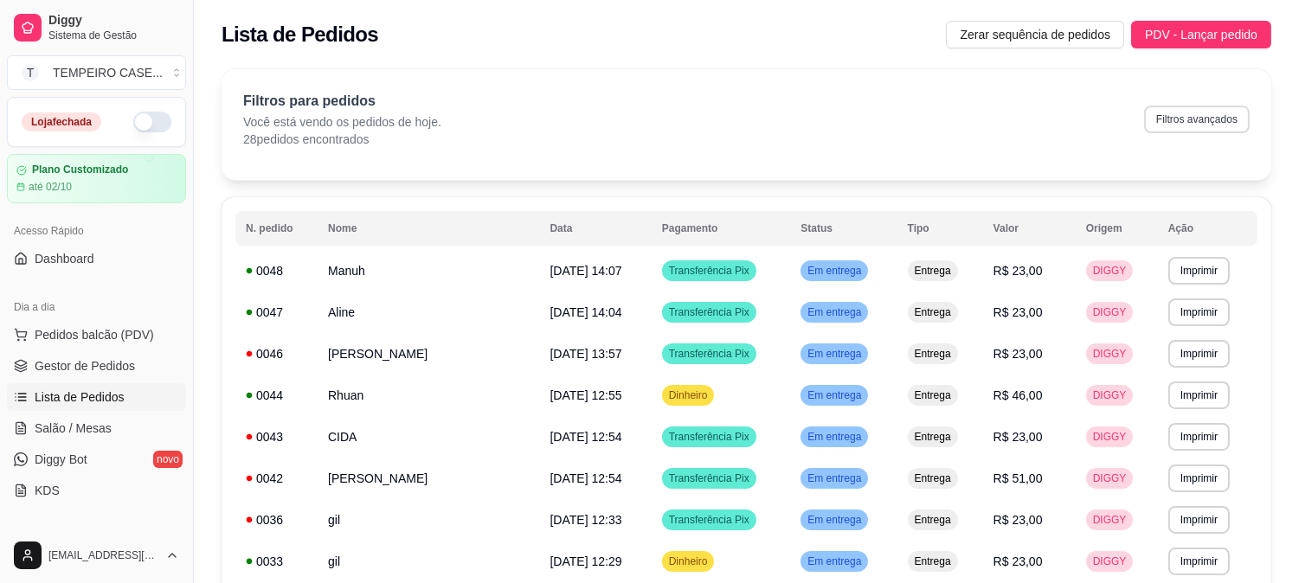
click at [1166, 124] on button "Filtros avançados" at bounding box center [1197, 120] width 106 height 28
select select "0"
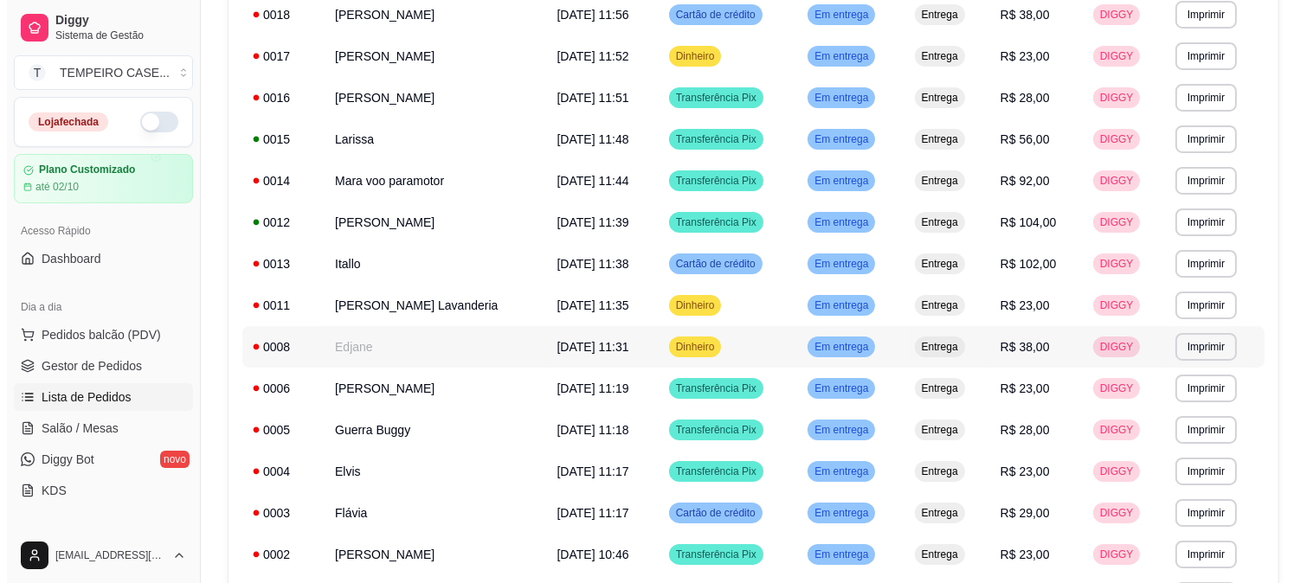
scroll to position [762, 0]
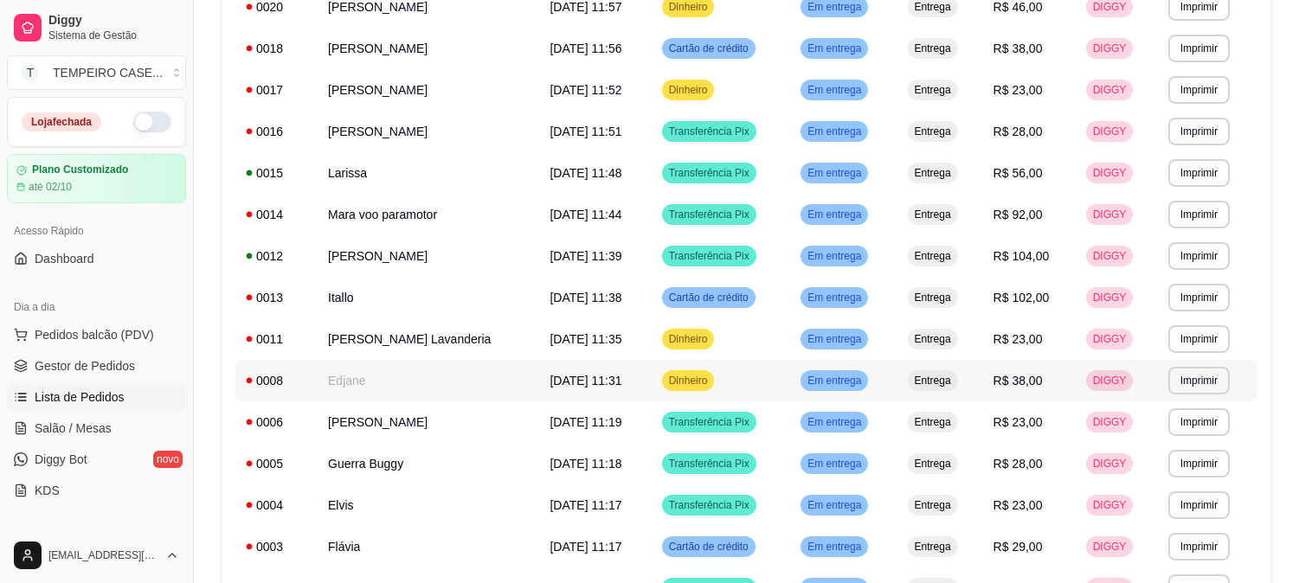
click at [395, 383] on td "Edjane" at bounding box center [429, 381] width 222 height 42
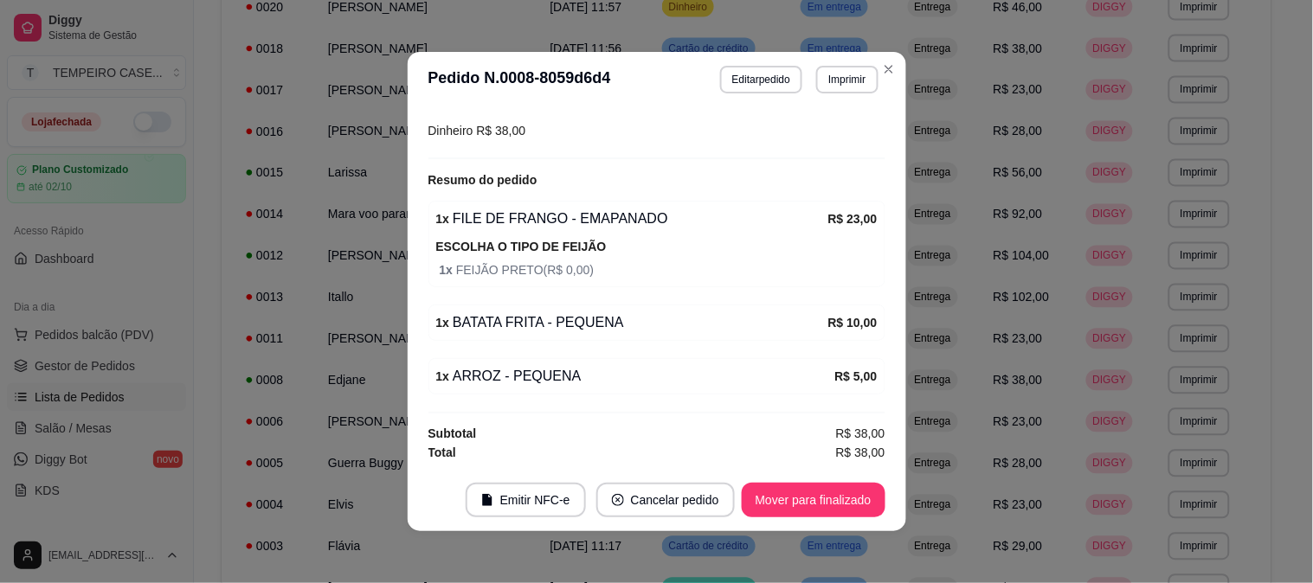
scroll to position [485, 0]
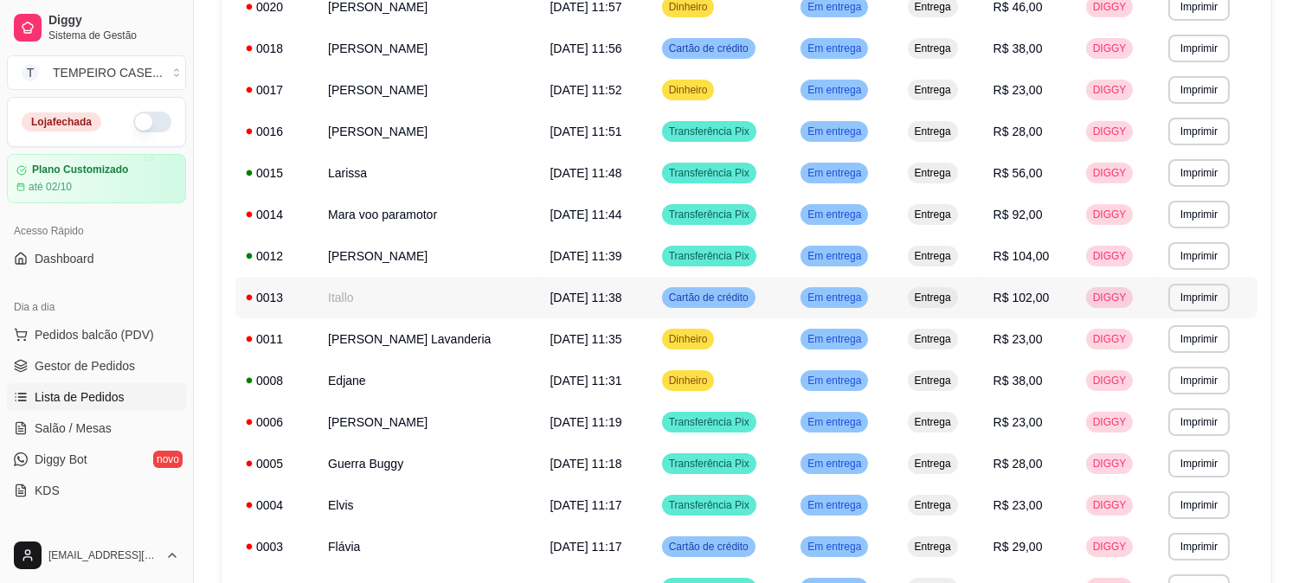
click at [540, 290] on td "[DATE] 11:38" at bounding box center [596, 298] width 112 height 42
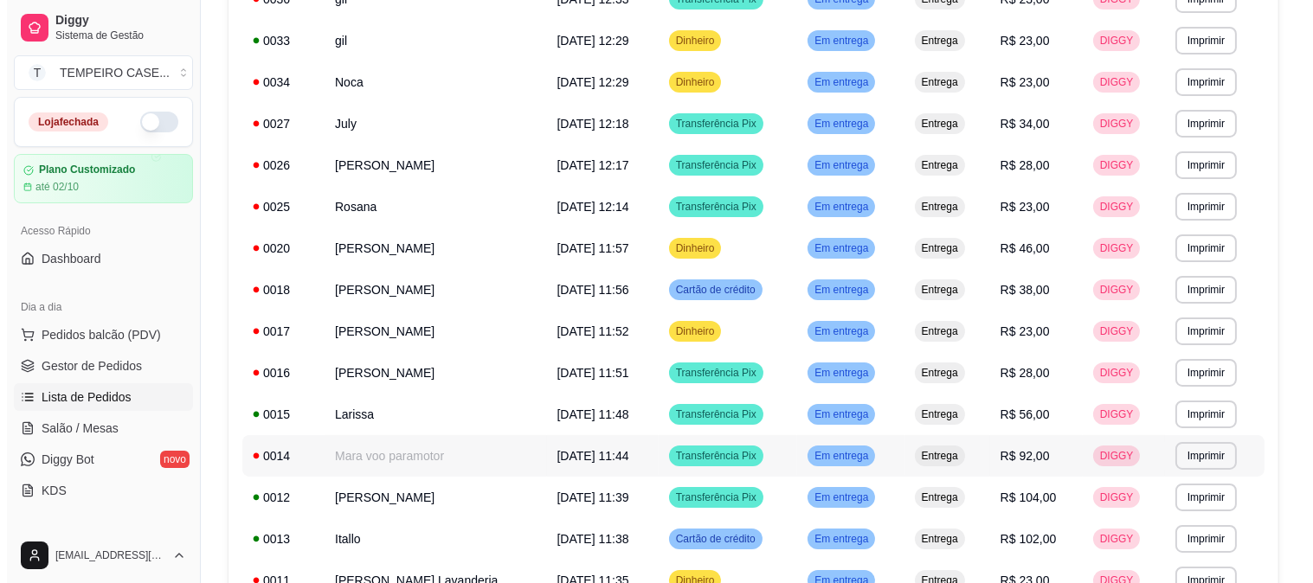
scroll to position [473, 0]
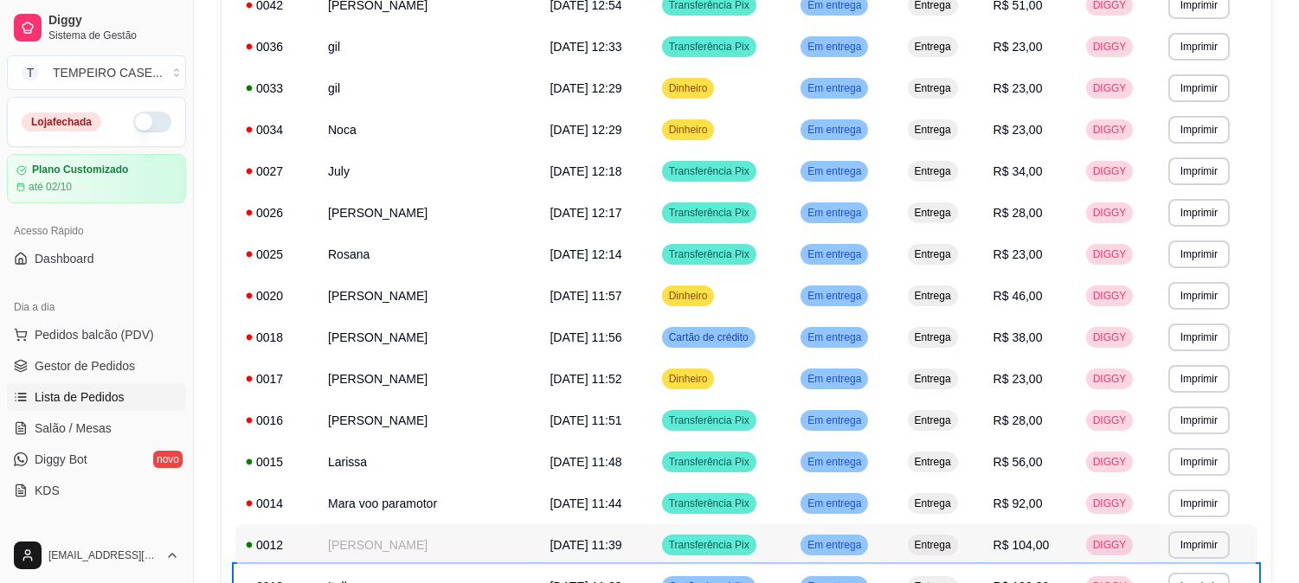
click at [405, 537] on td "[PERSON_NAME]" at bounding box center [429, 545] width 222 height 42
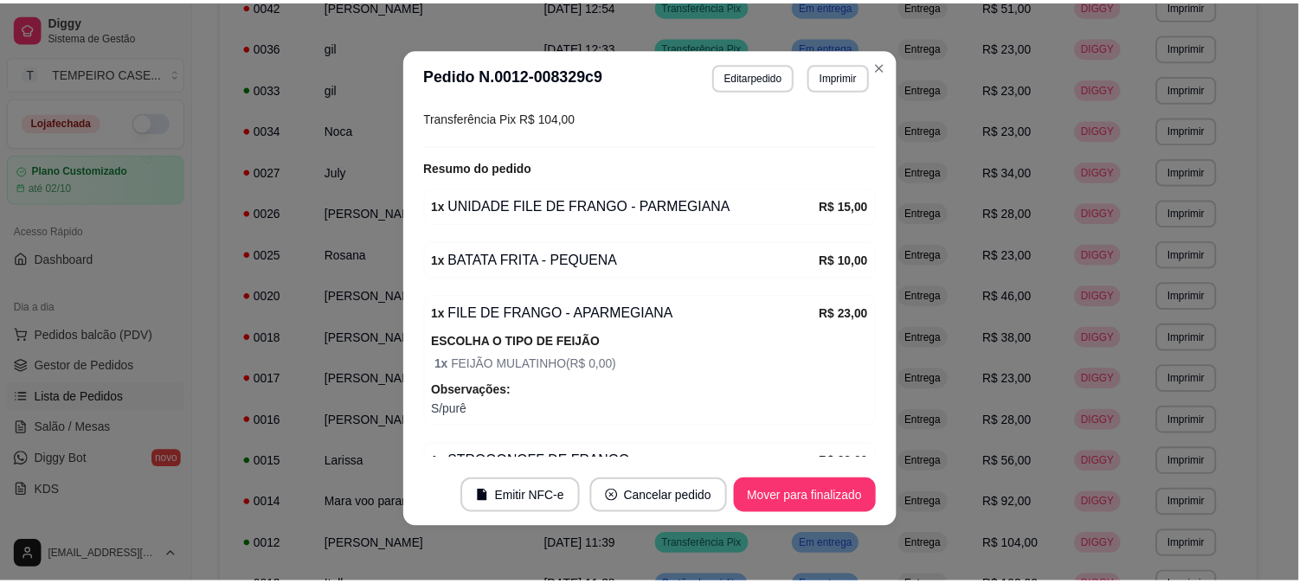
scroll to position [393, 0]
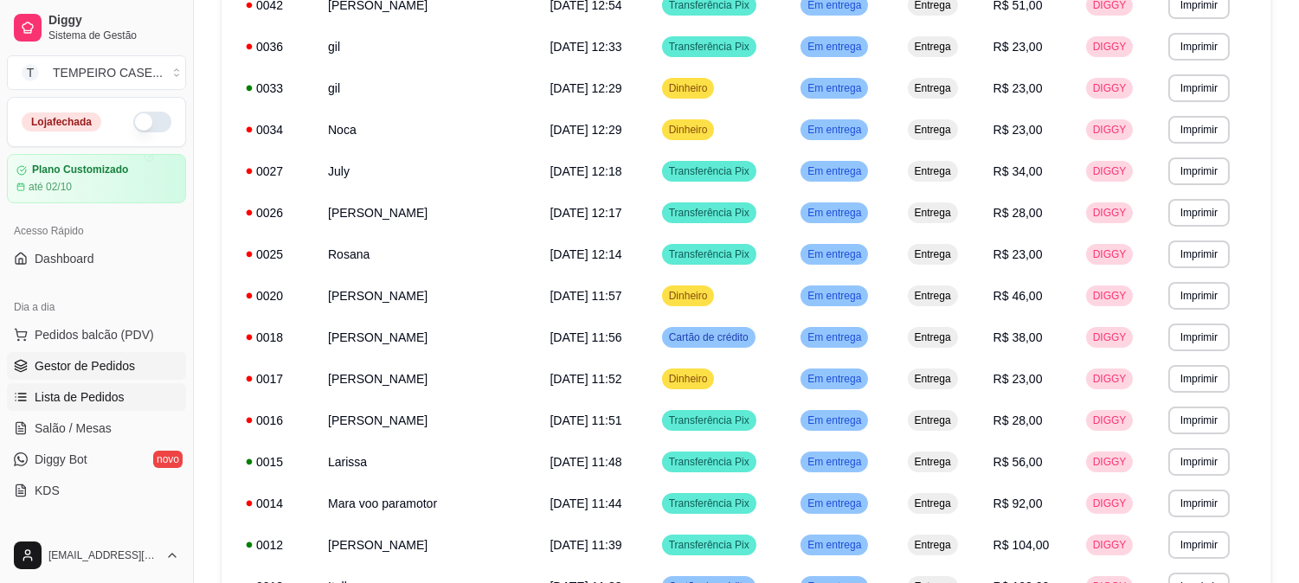
click at [97, 370] on span "Gestor de Pedidos" at bounding box center [85, 365] width 100 height 17
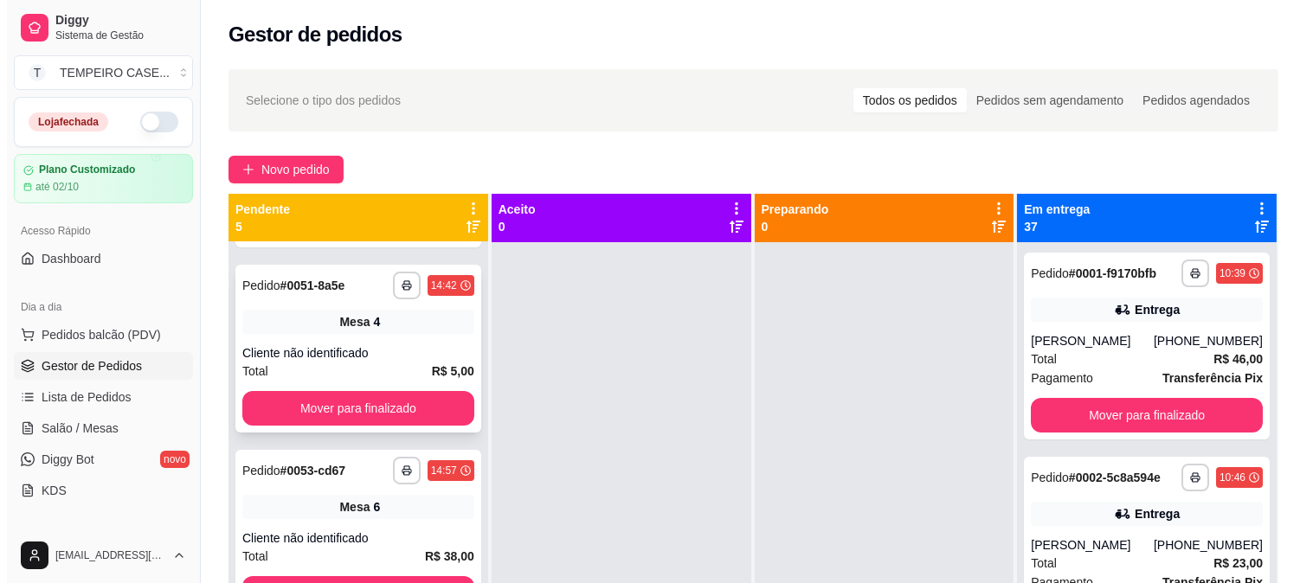
scroll to position [359, 0]
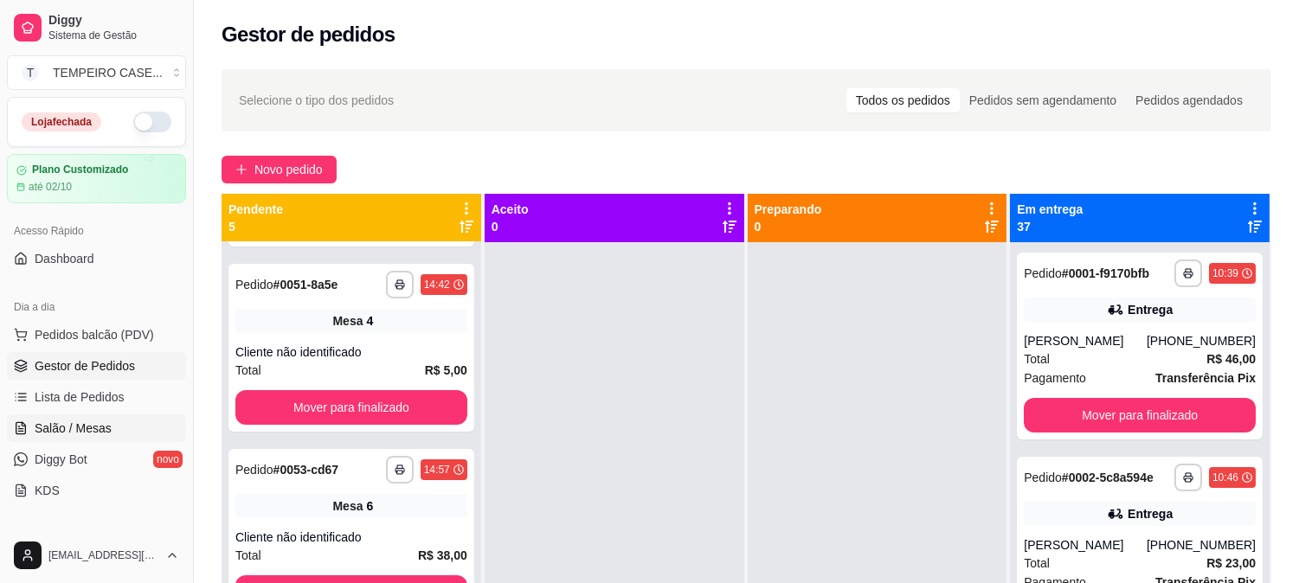
click at [72, 420] on span "Salão / Mesas" at bounding box center [73, 428] width 77 height 17
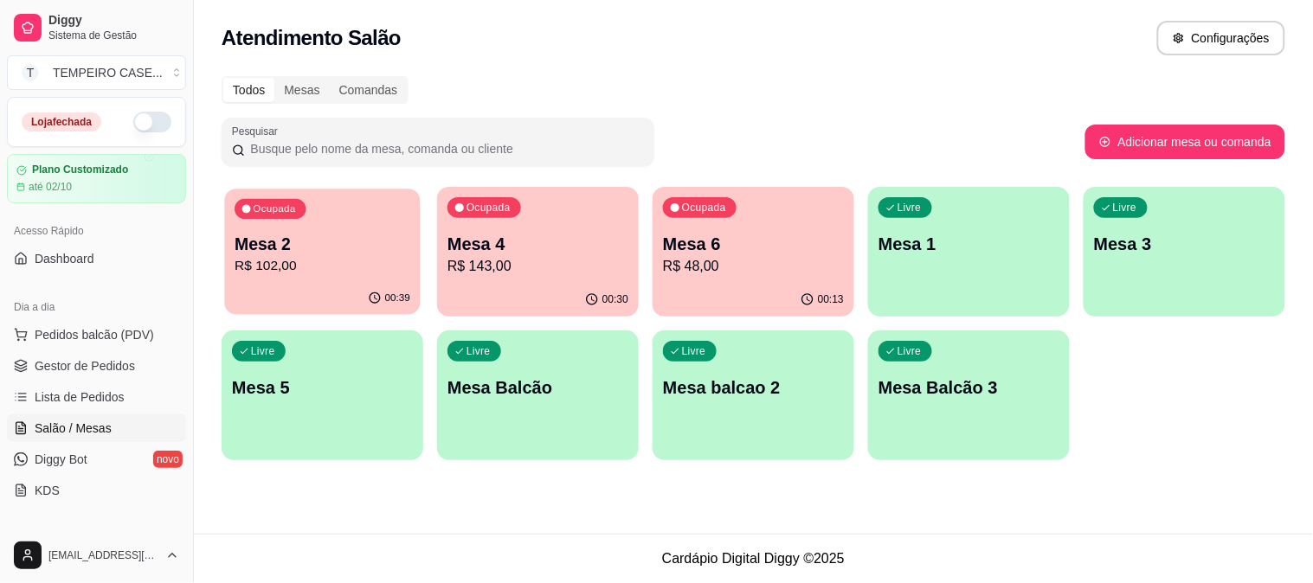
click at [340, 273] on p "R$ 102,00" at bounding box center [323, 266] width 176 height 20
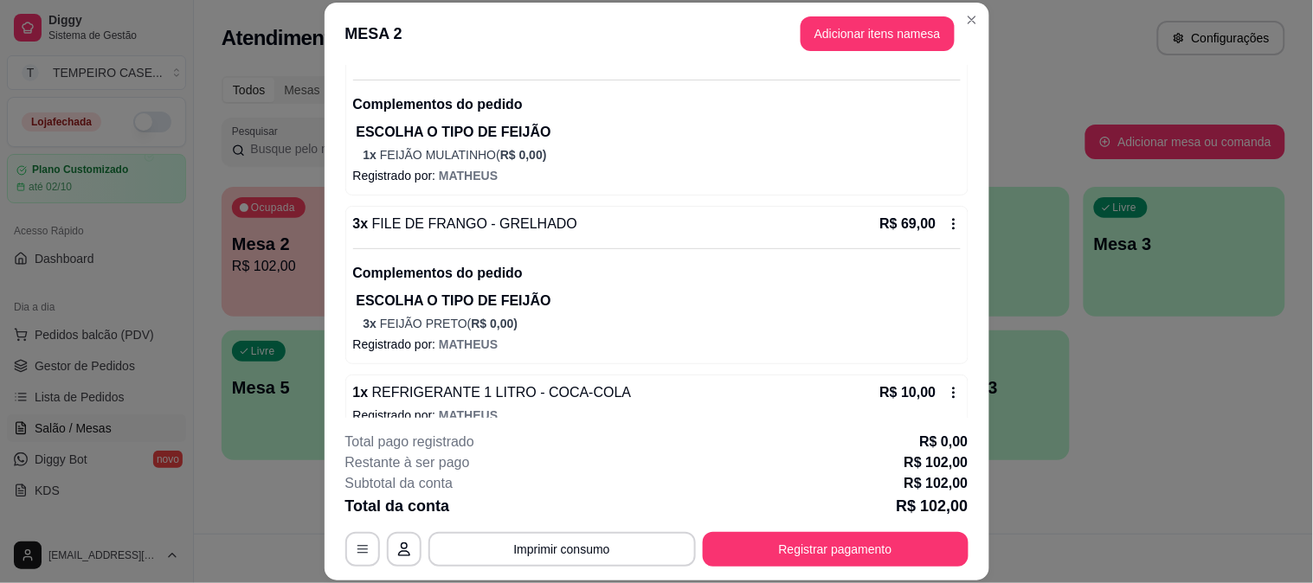
scroll to position [216, 0]
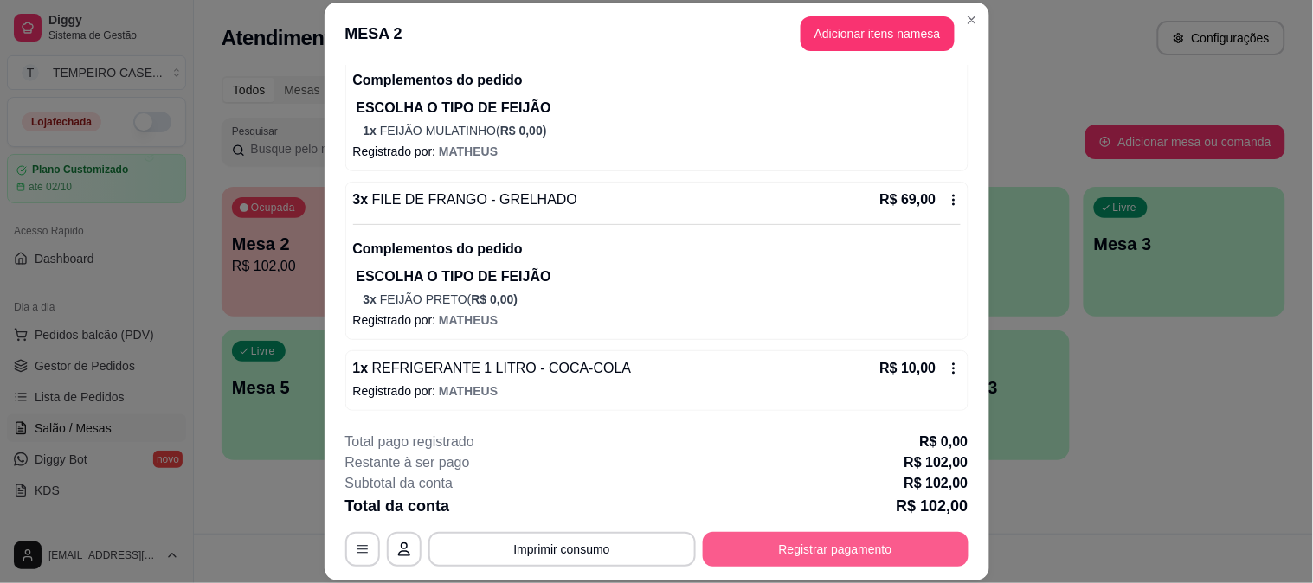
click at [812, 569] on footer "**********" at bounding box center [657, 499] width 665 height 163
click at [817, 548] on button "Registrar pagamento" at bounding box center [836, 549] width 266 height 35
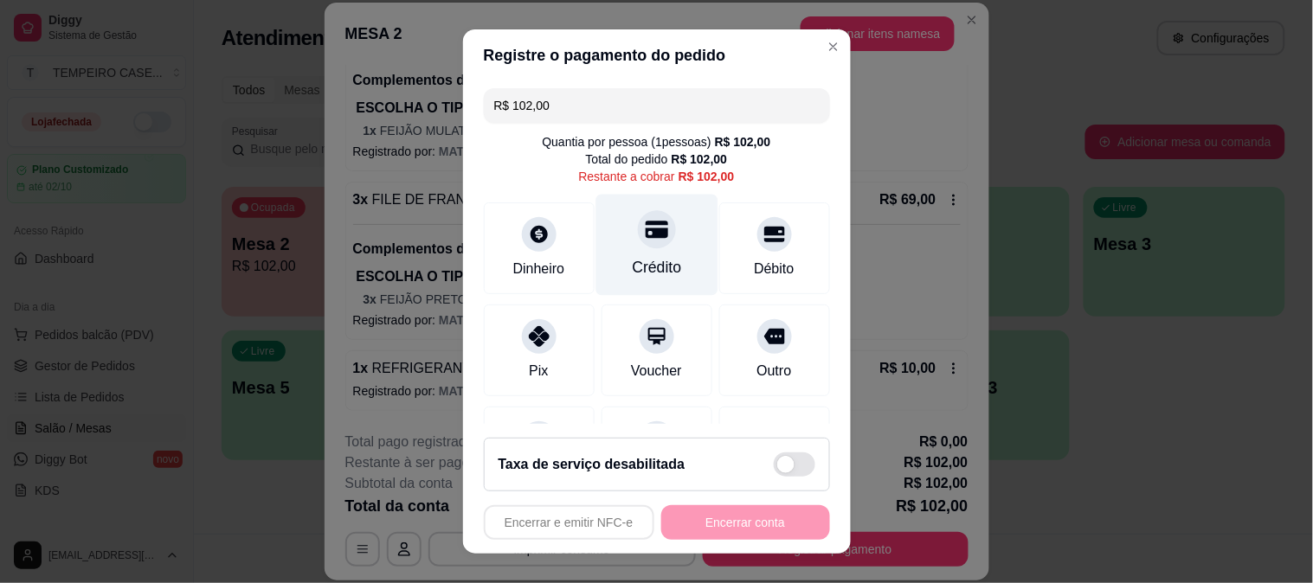
click at [651, 222] on div at bounding box center [657, 229] width 38 height 38
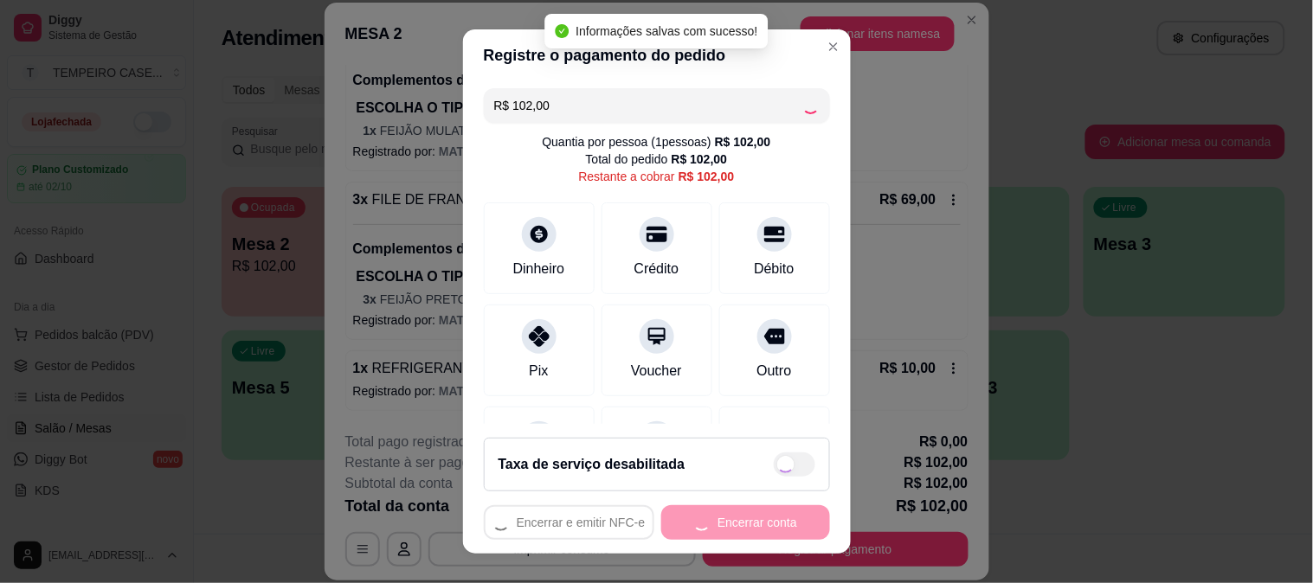
type input "R$ 0,00"
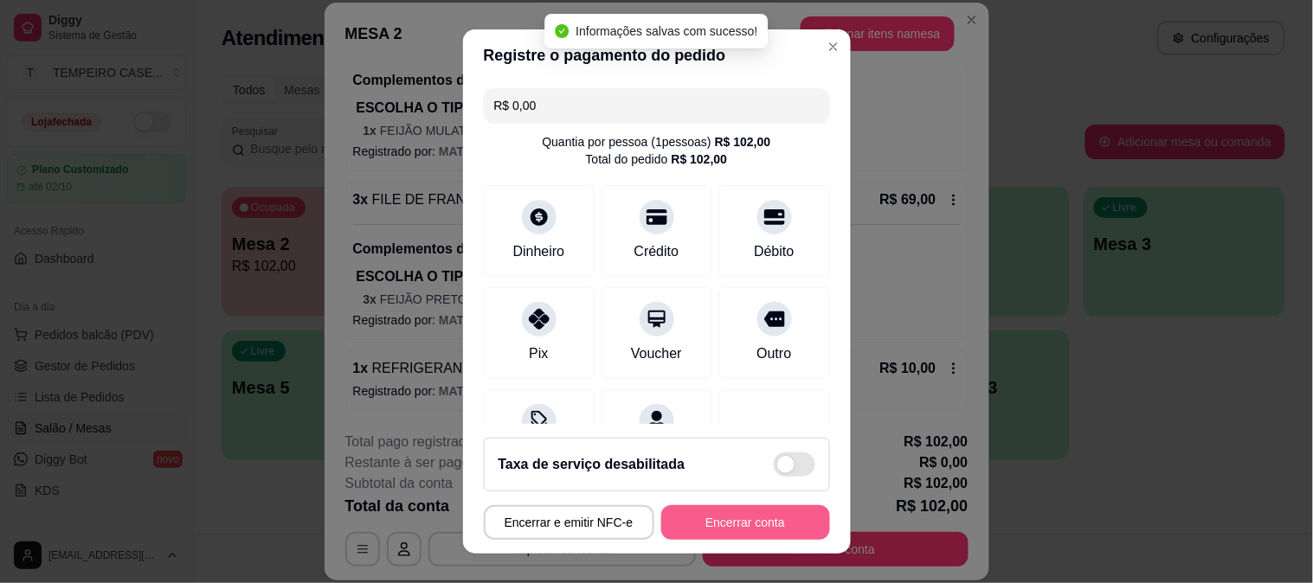
click at [723, 518] on button "Encerrar conta" at bounding box center [745, 522] width 169 height 35
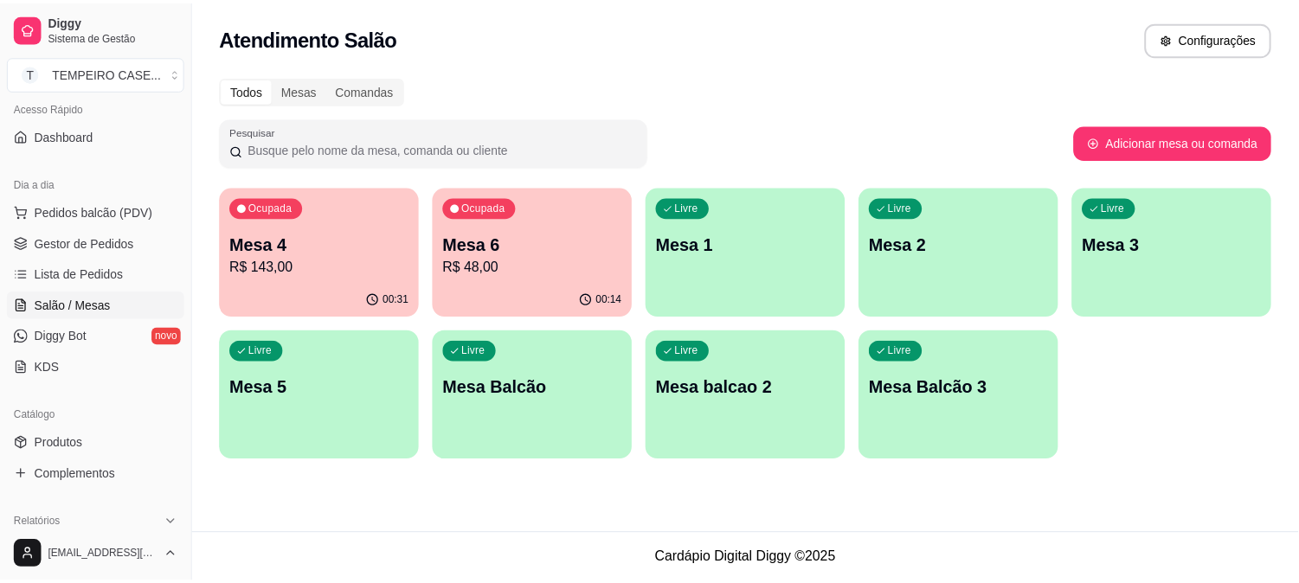
scroll to position [288, 0]
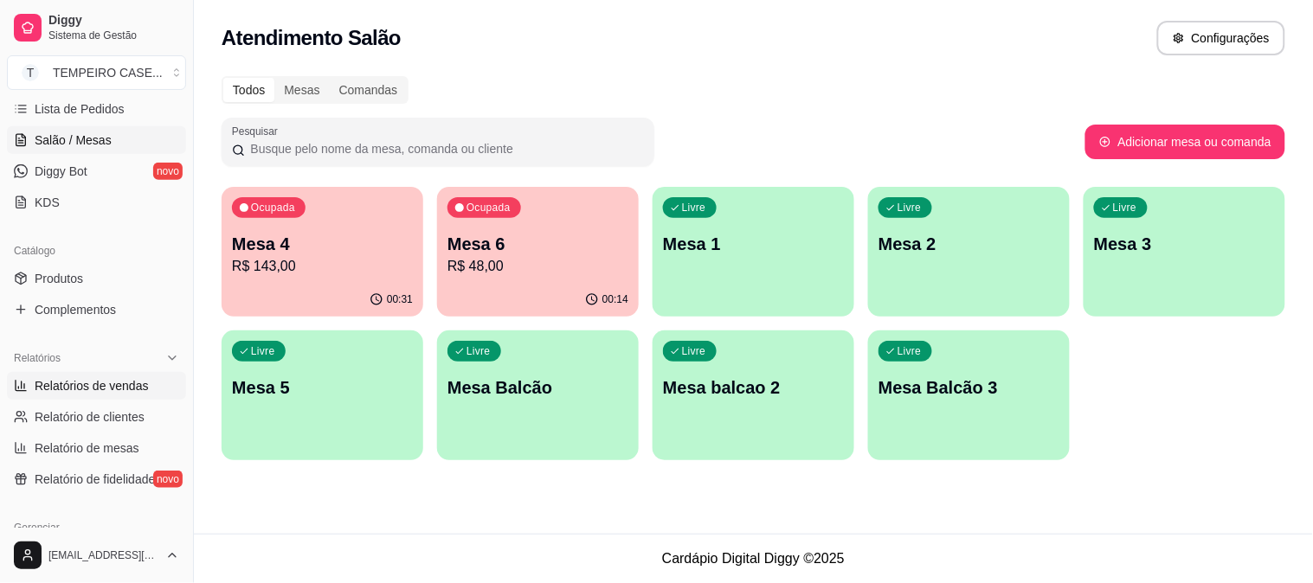
click at [108, 393] on span "Relatórios de vendas" at bounding box center [92, 385] width 114 height 17
select select "ALL"
select select "0"
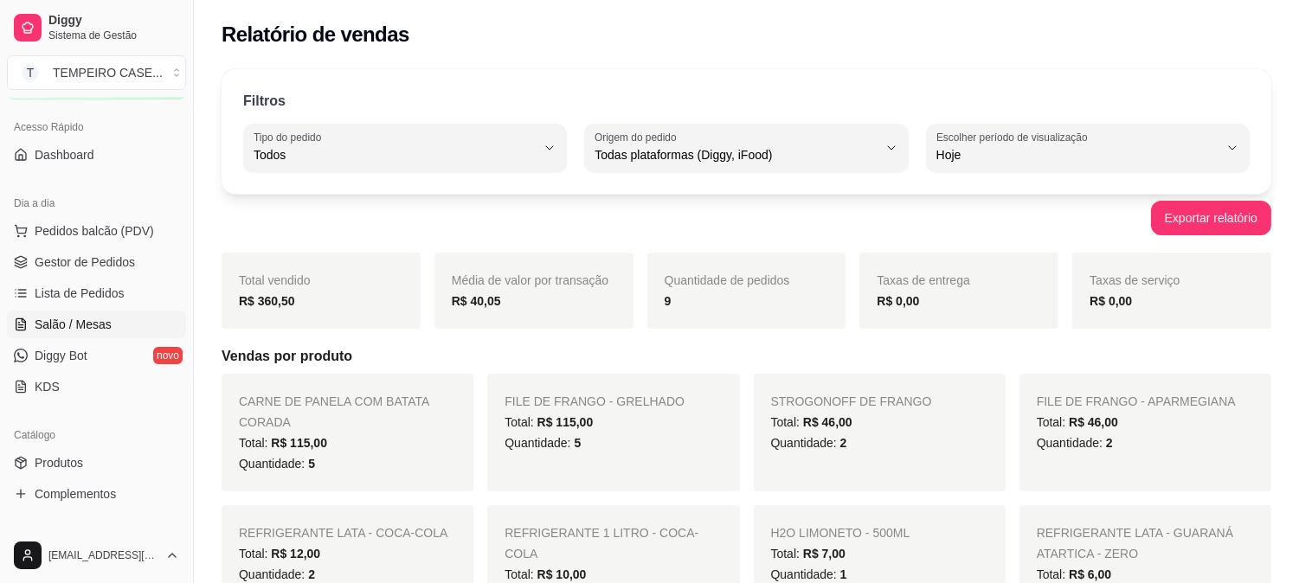
scroll to position [96, 0]
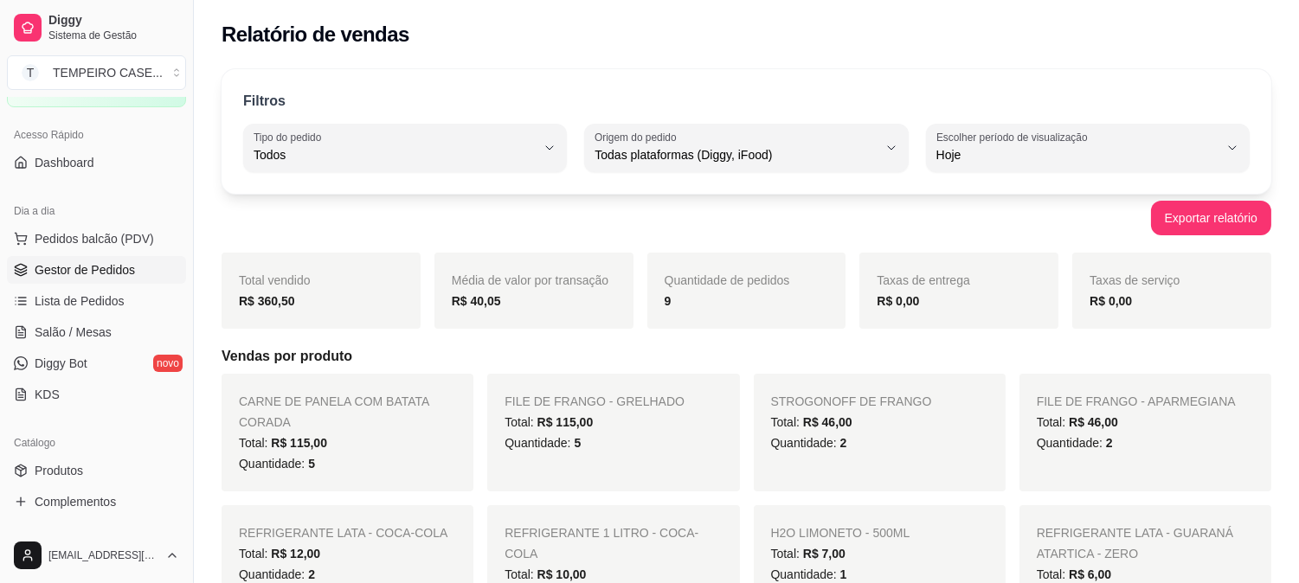
click at [78, 262] on span "Gestor de Pedidos" at bounding box center [85, 269] width 100 height 17
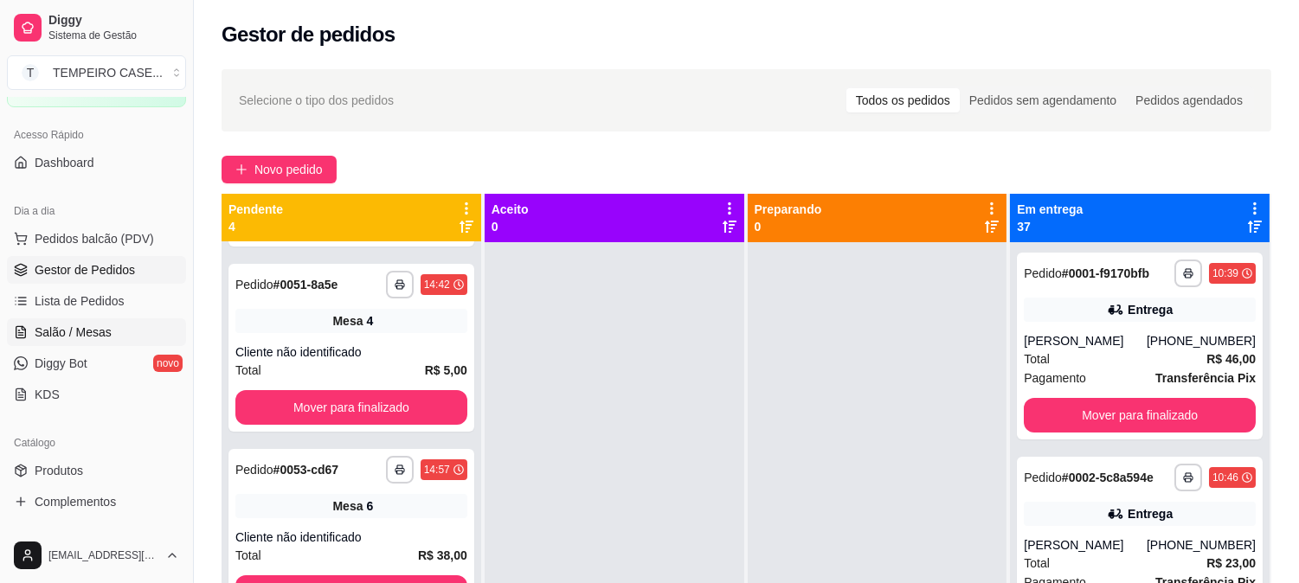
click at [81, 318] on link "Salão / Mesas" at bounding box center [96, 332] width 179 height 28
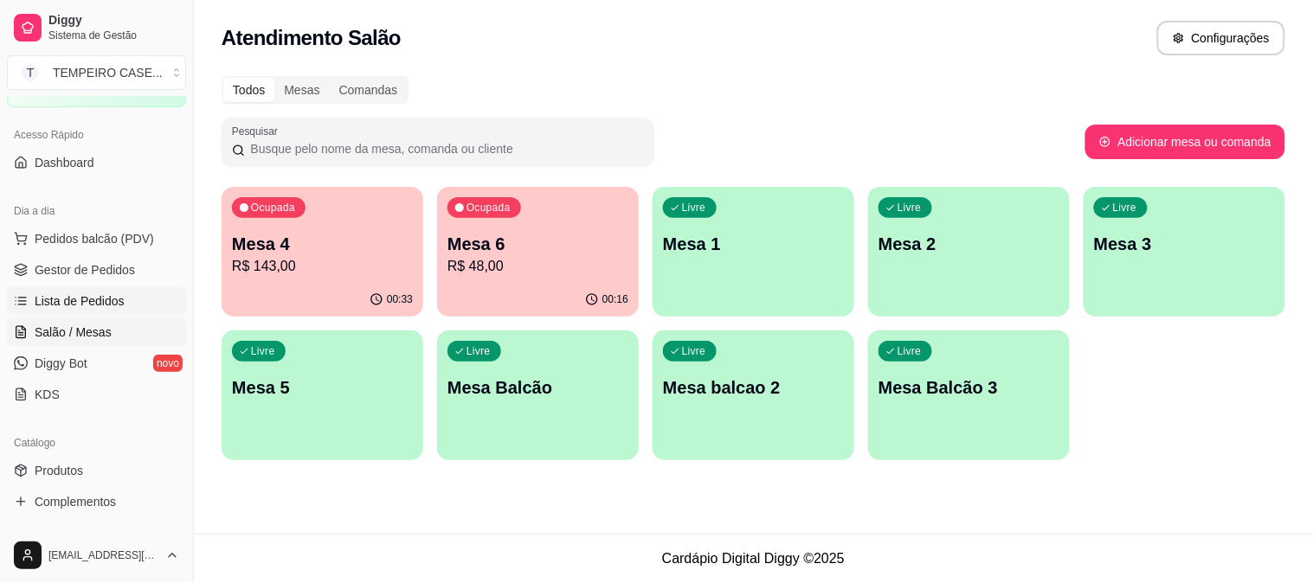
click at [85, 300] on span "Lista de Pedidos" at bounding box center [80, 301] width 90 height 17
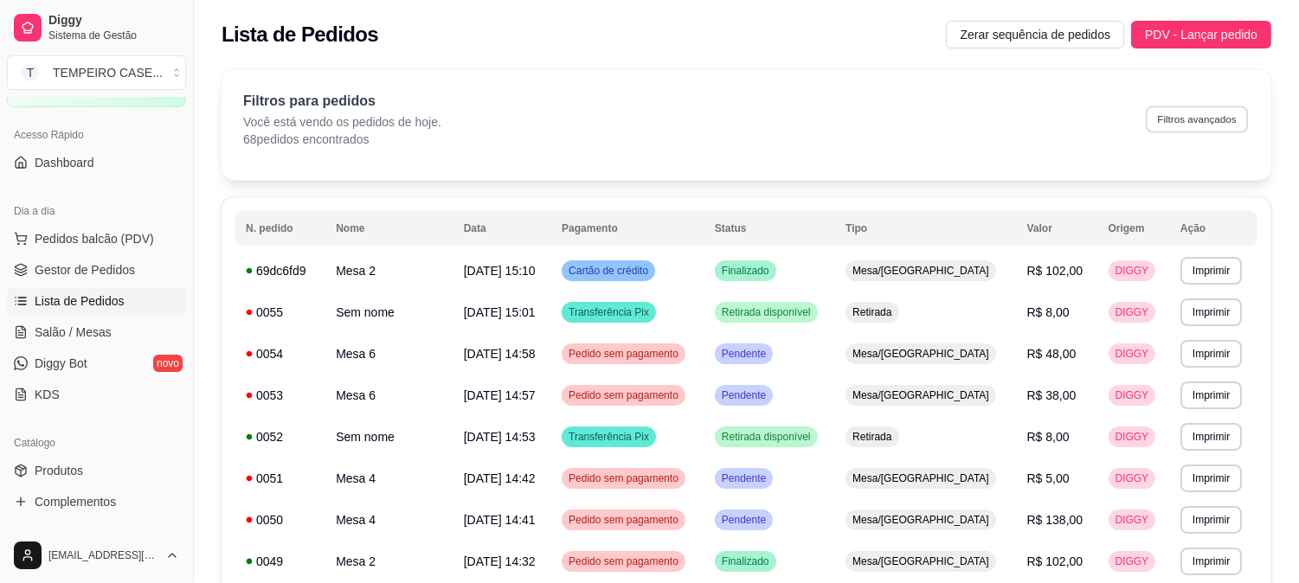
click at [1244, 123] on button "Filtros avançados" at bounding box center [1197, 119] width 102 height 27
select select "0"
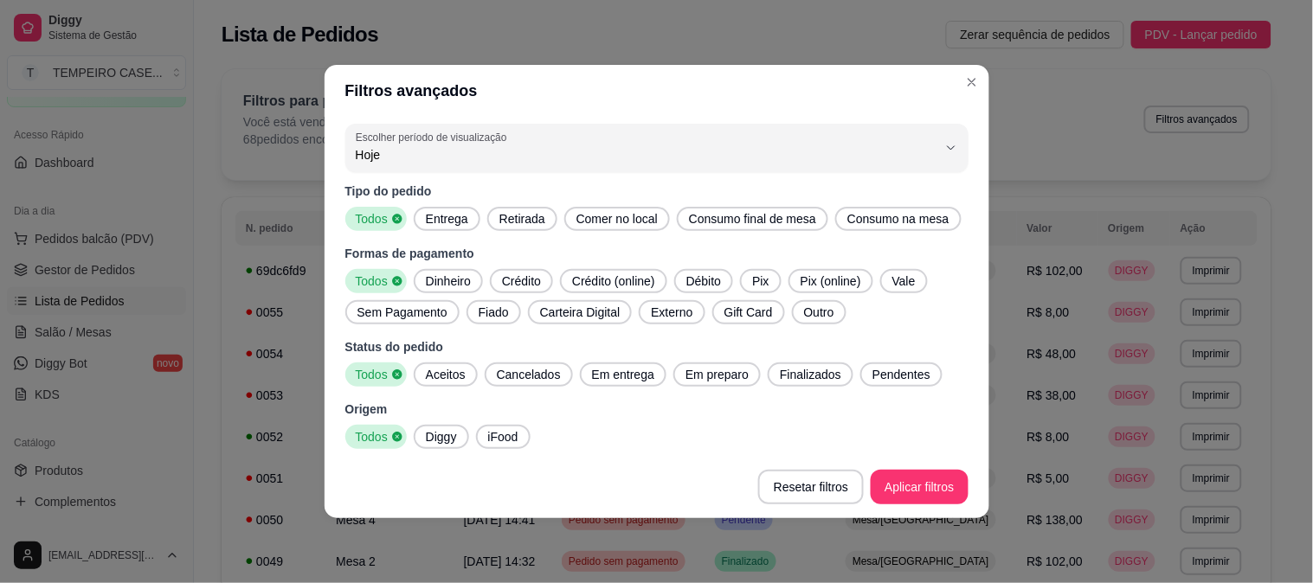
click at [452, 217] on span "Entrega" at bounding box center [447, 218] width 56 height 17
drag, startPoint x: 454, startPoint y: 383, endPoint x: 533, endPoint y: 394, distance: 79.6
click at [469, 386] on button "Aceitos" at bounding box center [446, 375] width 64 height 24
click at [623, 372] on span "Em entrega" at bounding box center [623, 374] width 76 height 17
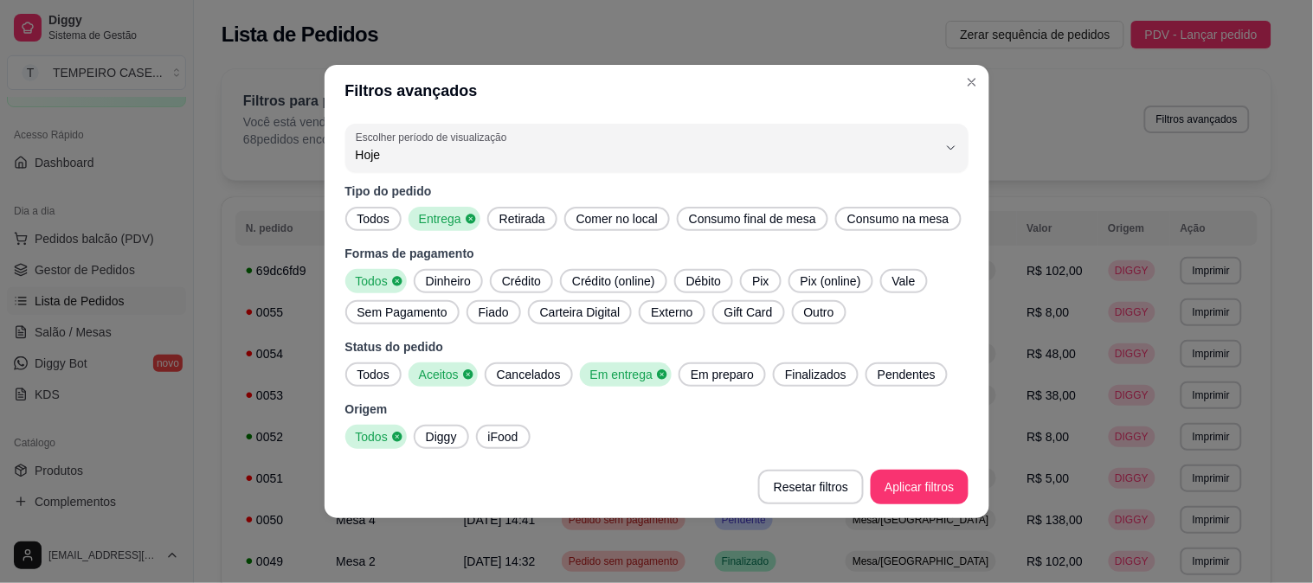
click at [686, 372] on span "Em preparo" at bounding box center [722, 374] width 77 height 17
click at [833, 376] on span "Finalizados" at bounding box center [820, 374] width 75 height 17
click at [884, 376] on span "Pendentes" at bounding box center [917, 374] width 72 height 17
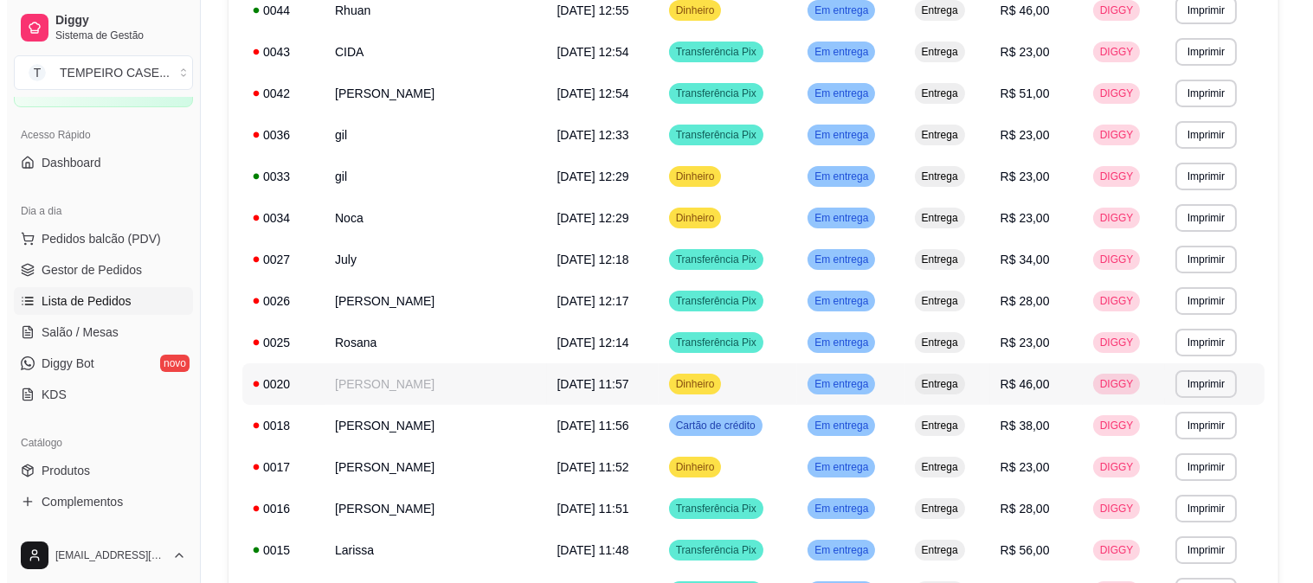
scroll to position [384, 0]
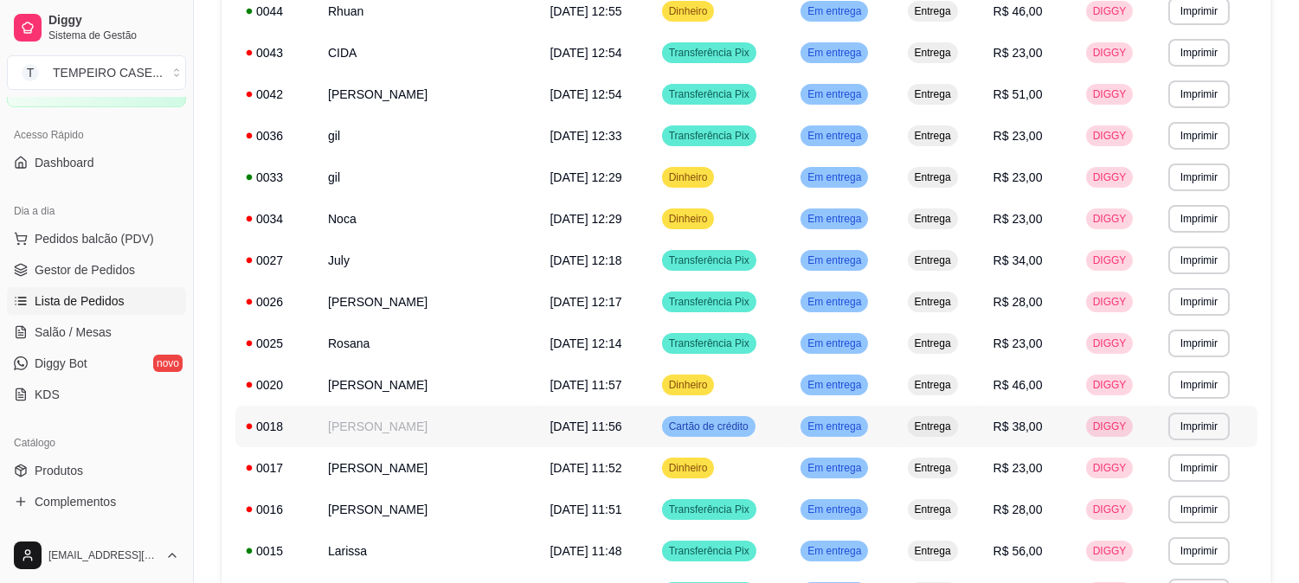
click at [550, 426] on span "[DATE] 11:56" at bounding box center [586, 427] width 72 height 14
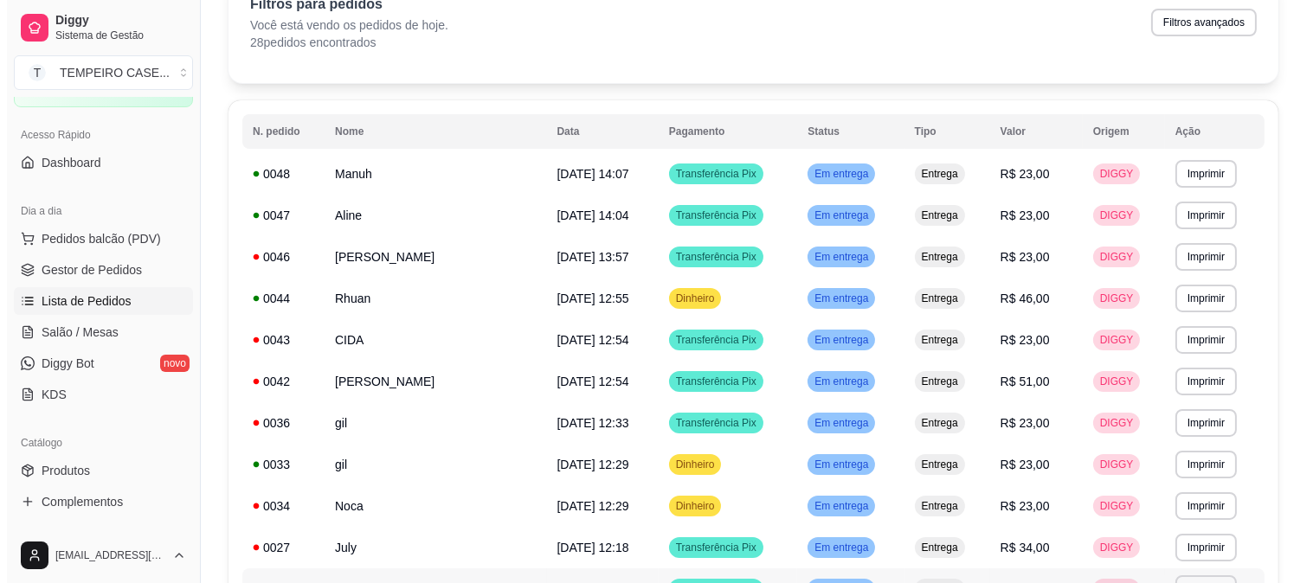
scroll to position [96, 0]
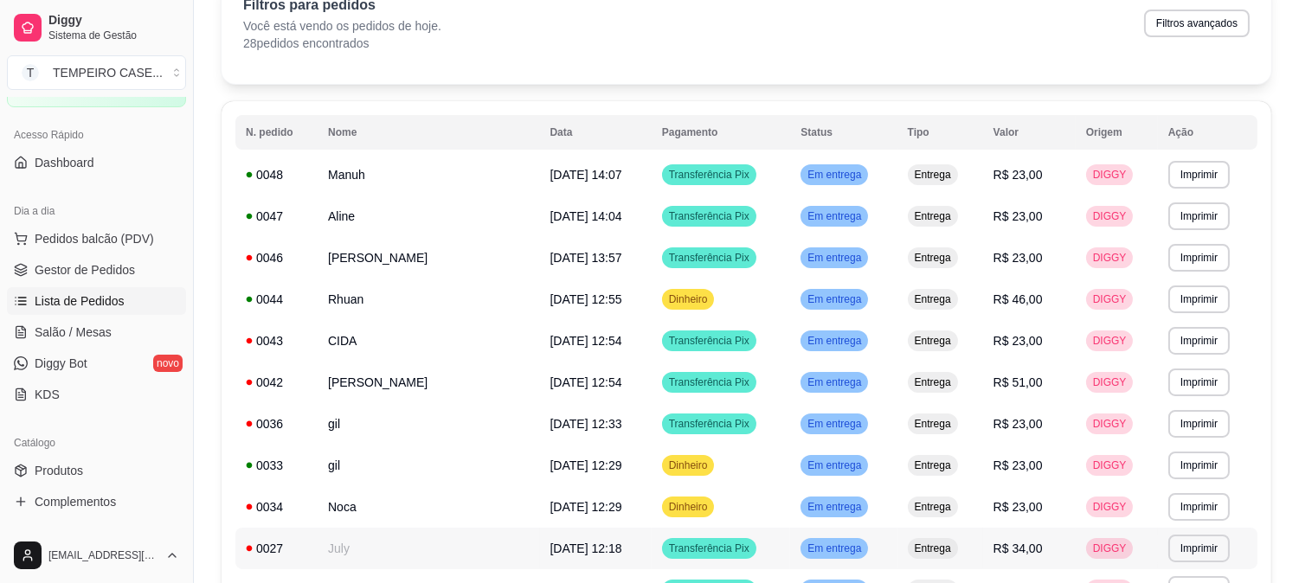
click at [494, 528] on td "July" at bounding box center [429, 549] width 222 height 42
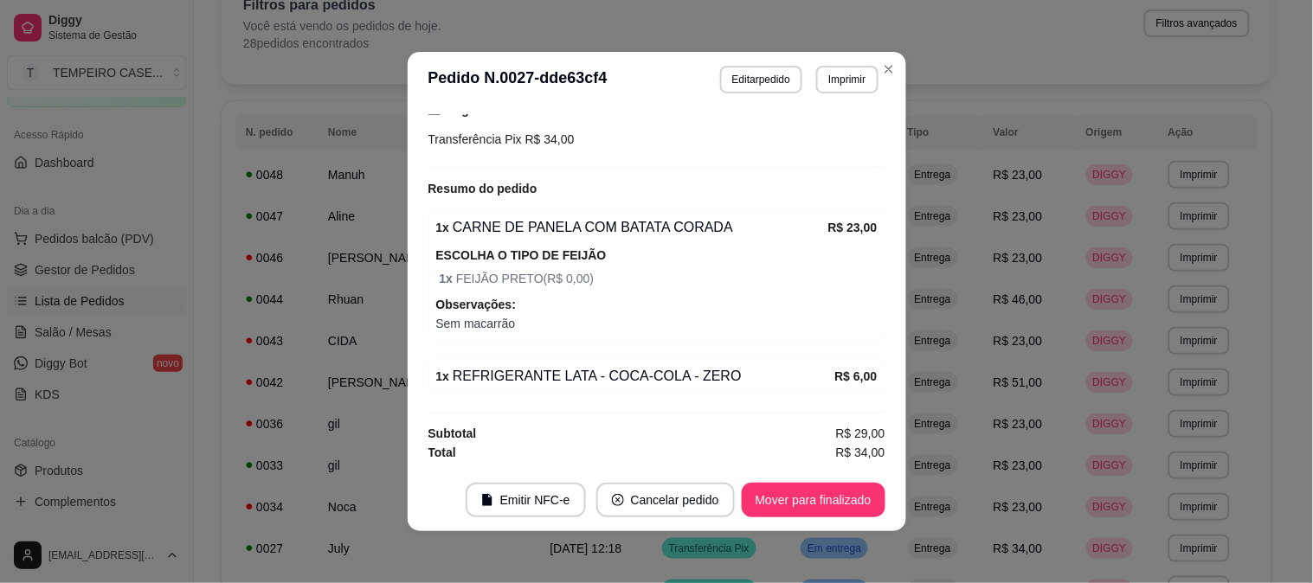
scroll to position [476, 0]
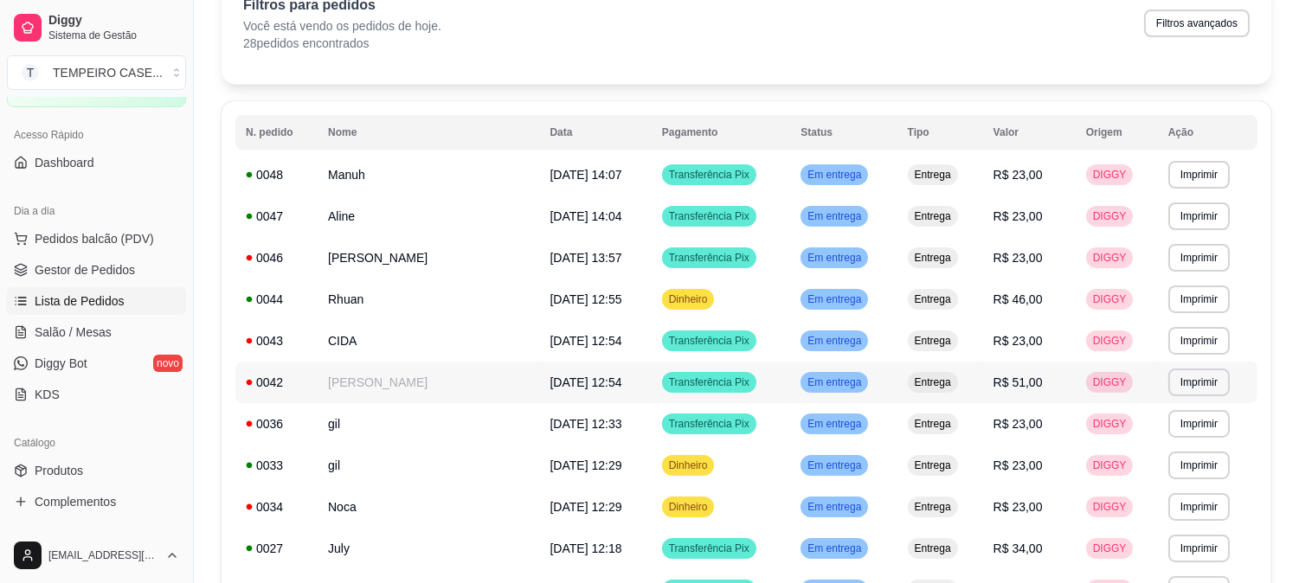
click at [418, 374] on td "[PERSON_NAME]" at bounding box center [429, 383] width 222 height 42
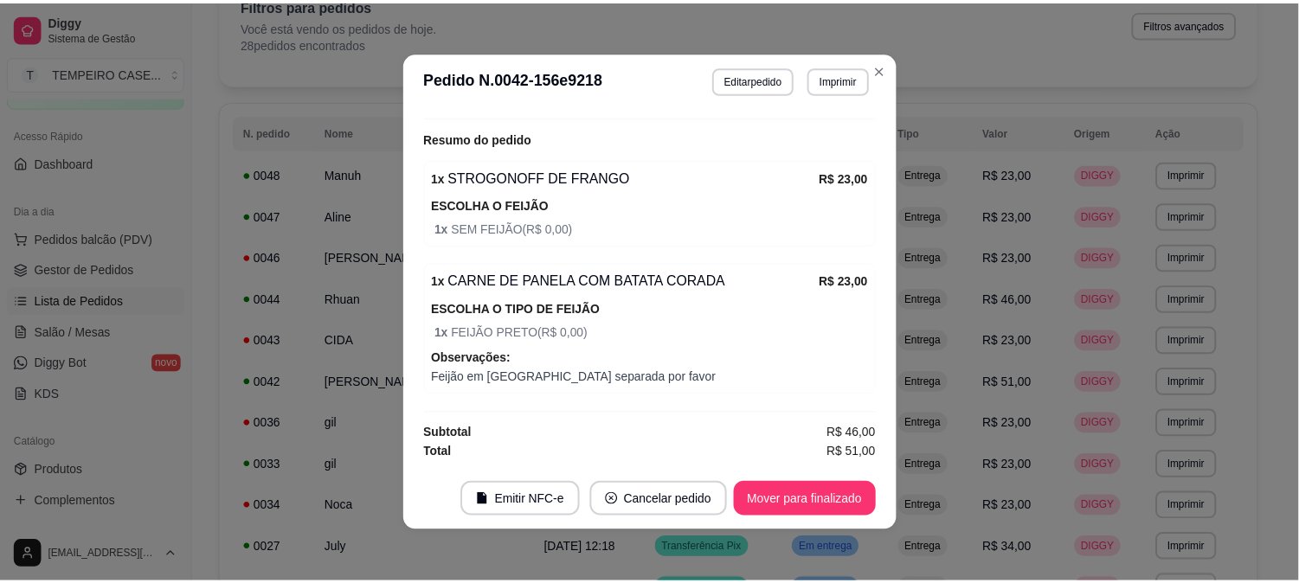
scroll to position [547, 0]
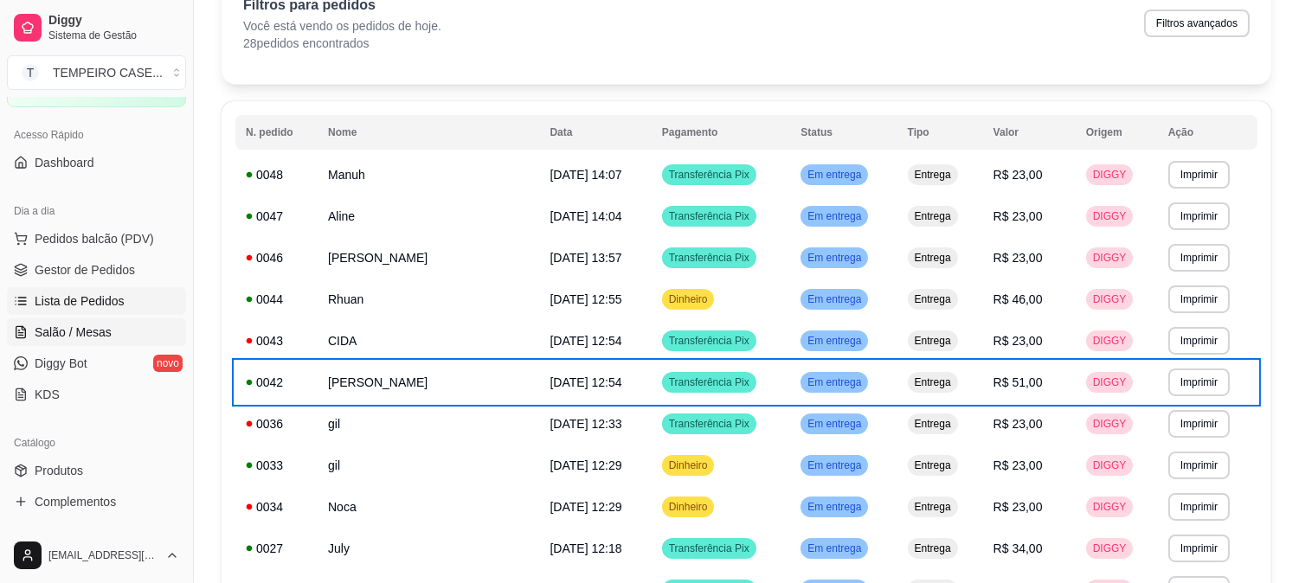
click at [65, 338] on span "Salão / Mesas" at bounding box center [73, 332] width 77 height 17
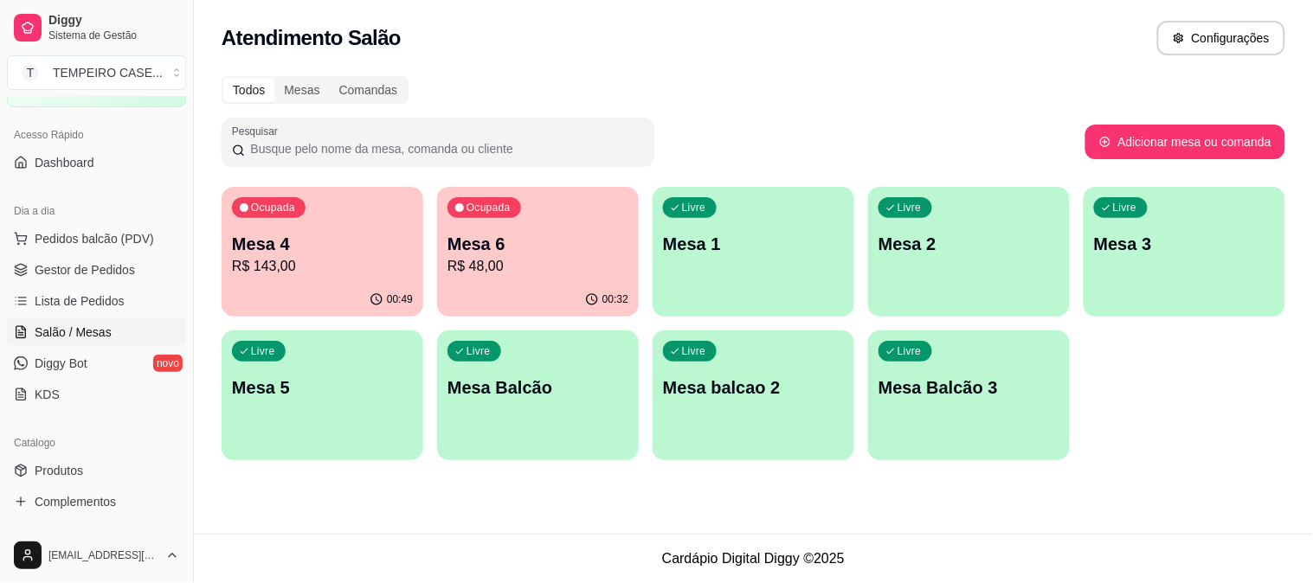
click at [349, 266] on p "R$ 143,00" at bounding box center [322, 266] width 181 height 21
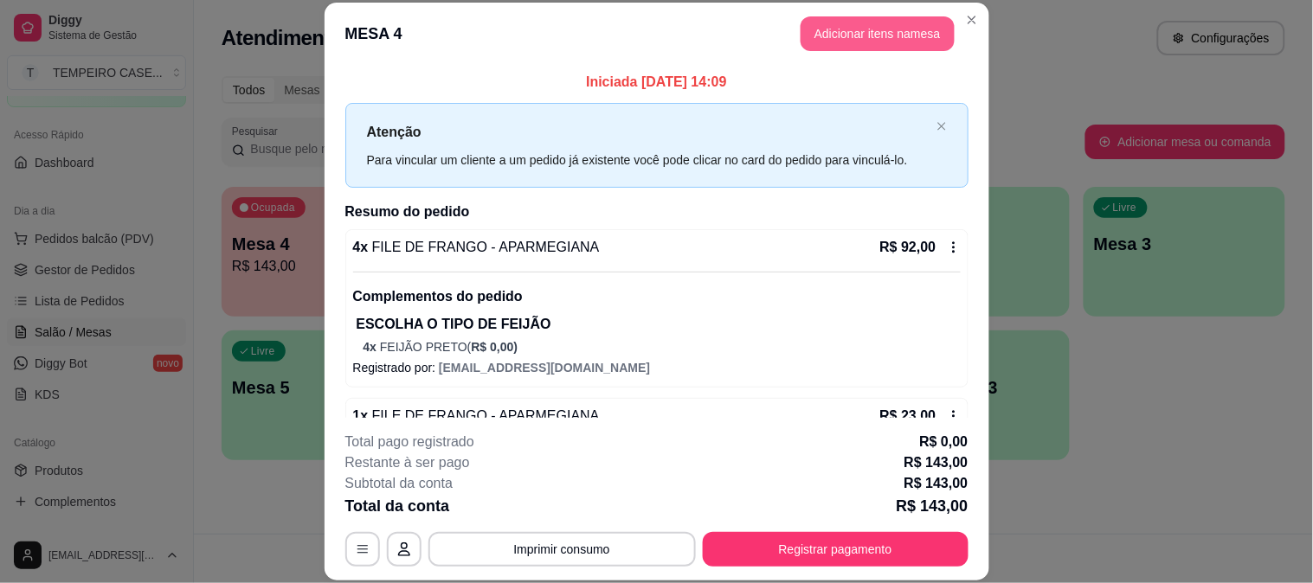
click at [846, 33] on button "Adicionar itens na mesa" at bounding box center [877, 33] width 154 height 35
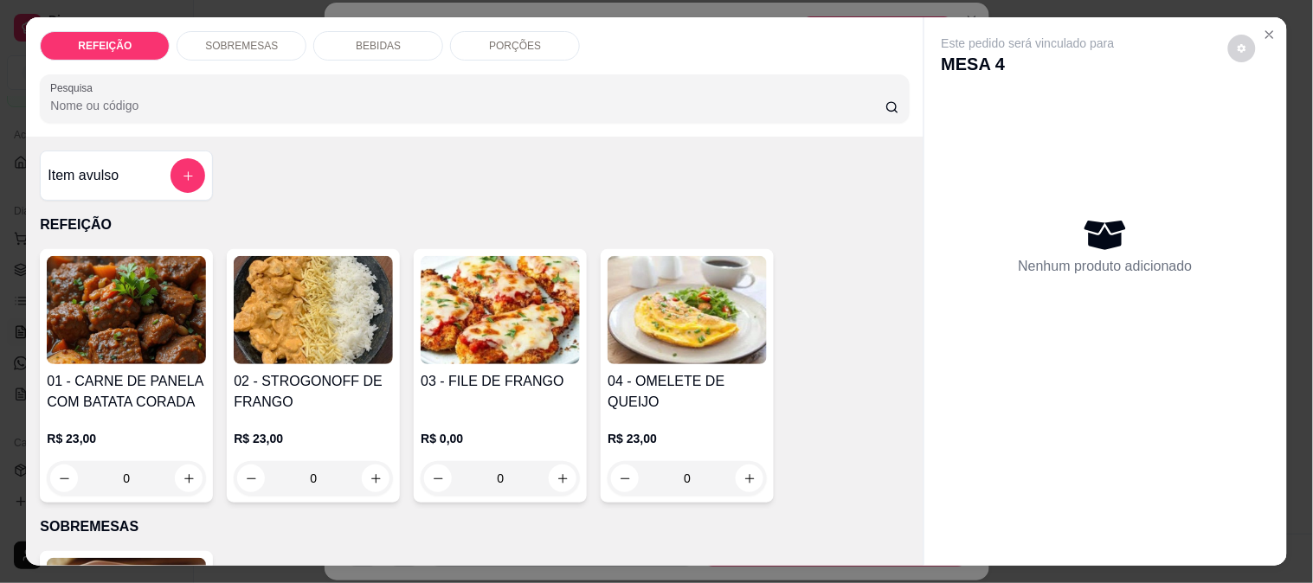
click at [369, 41] on p "BEBIDAS" at bounding box center [378, 46] width 45 height 14
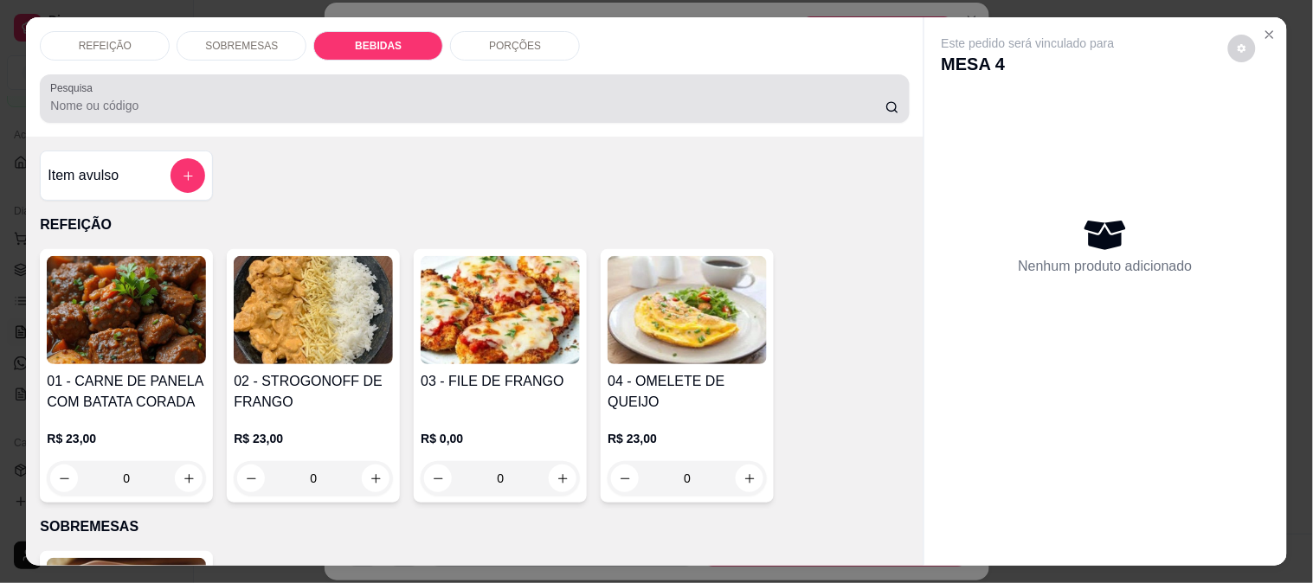
scroll to position [45, 0]
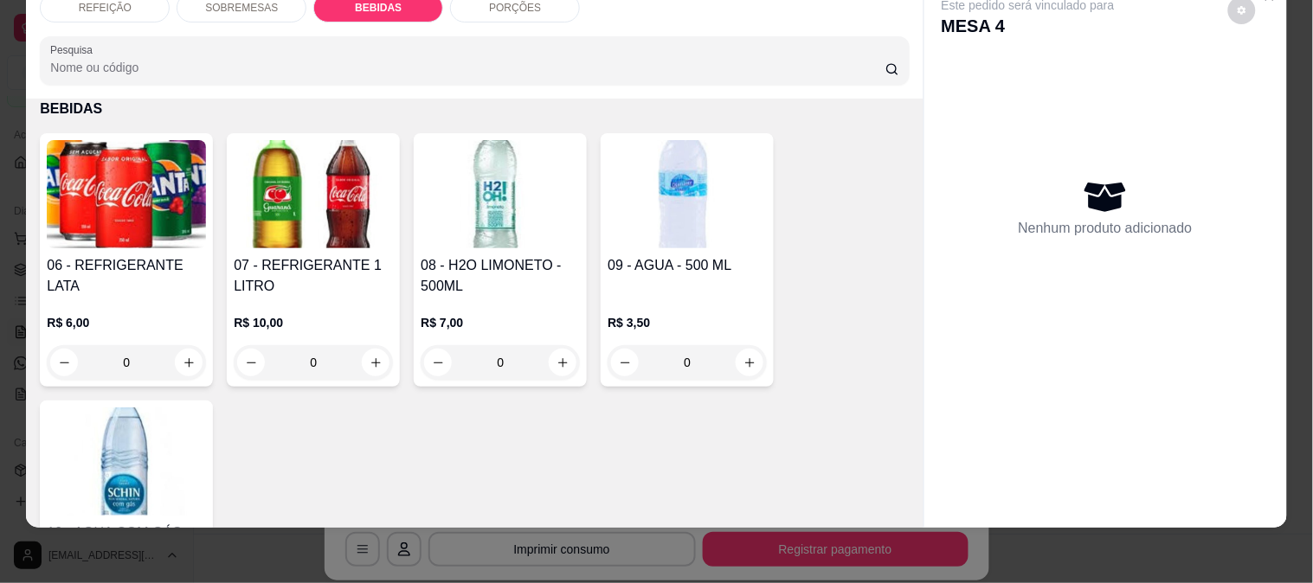
click at [314, 215] on img at bounding box center [313, 194] width 159 height 108
click at [485, 223] on p "R$ 10,00" at bounding box center [497, 230] width 82 height 17
radio input "true"
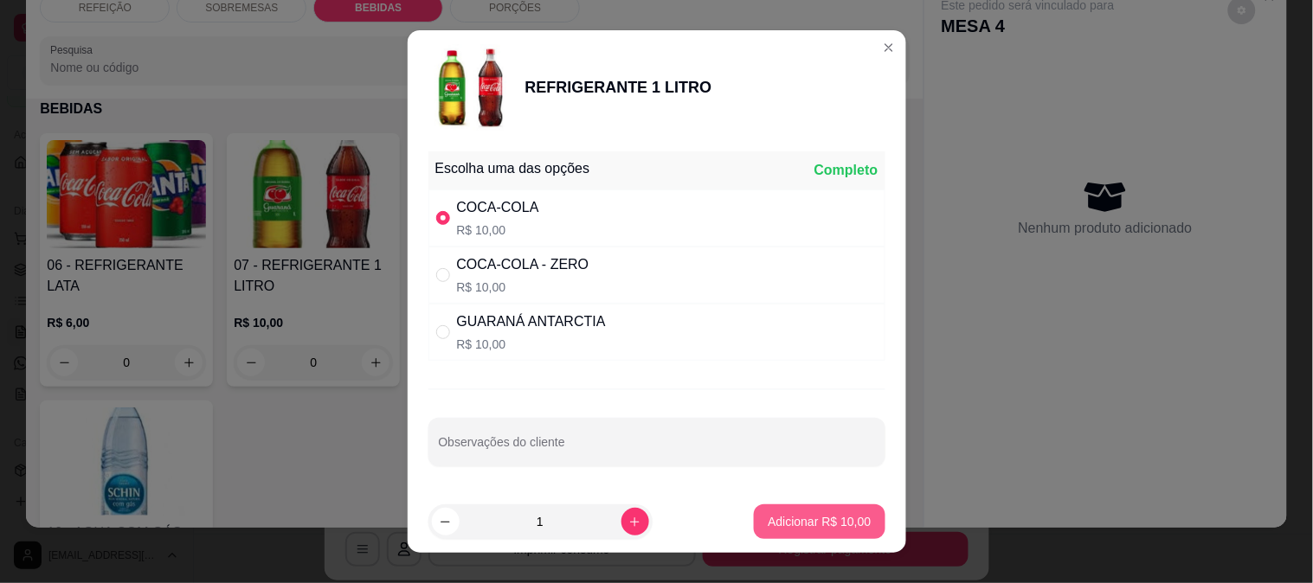
click at [788, 509] on button "Adicionar R$ 10,00" at bounding box center [819, 522] width 131 height 35
type input "1"
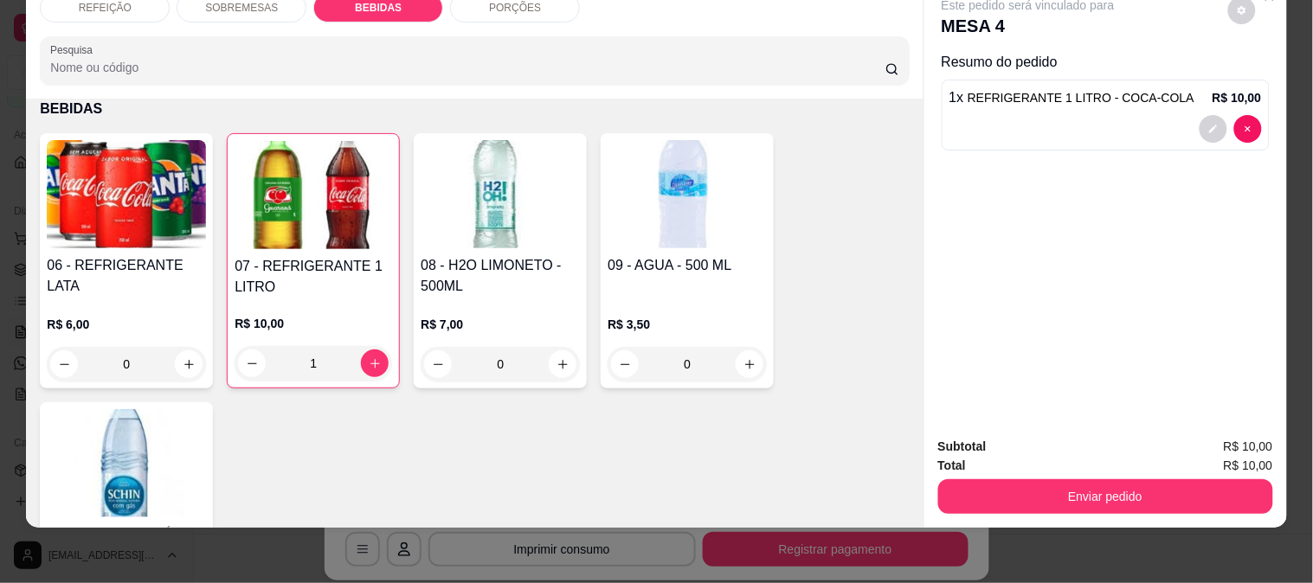
click at [724, 196] on img at bounding box center [687, 194] width 159 height 108
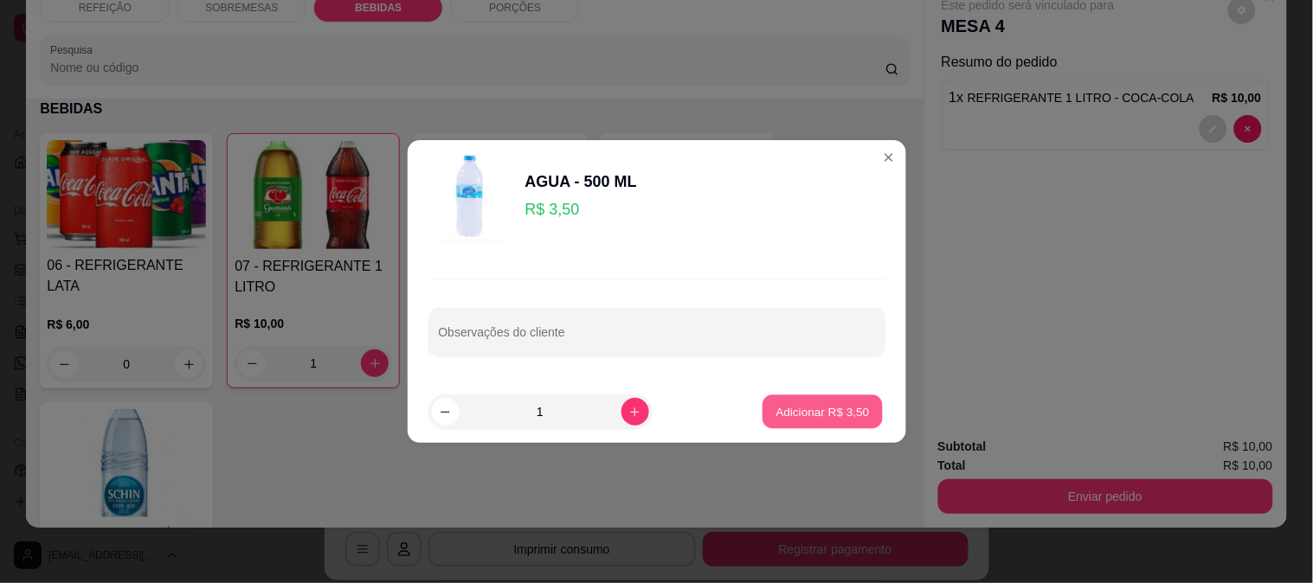
click at [824, 415] on p "Adicionar R$ 3,50" at bounding box center [822, 411] width 93 height 16
type input "1"
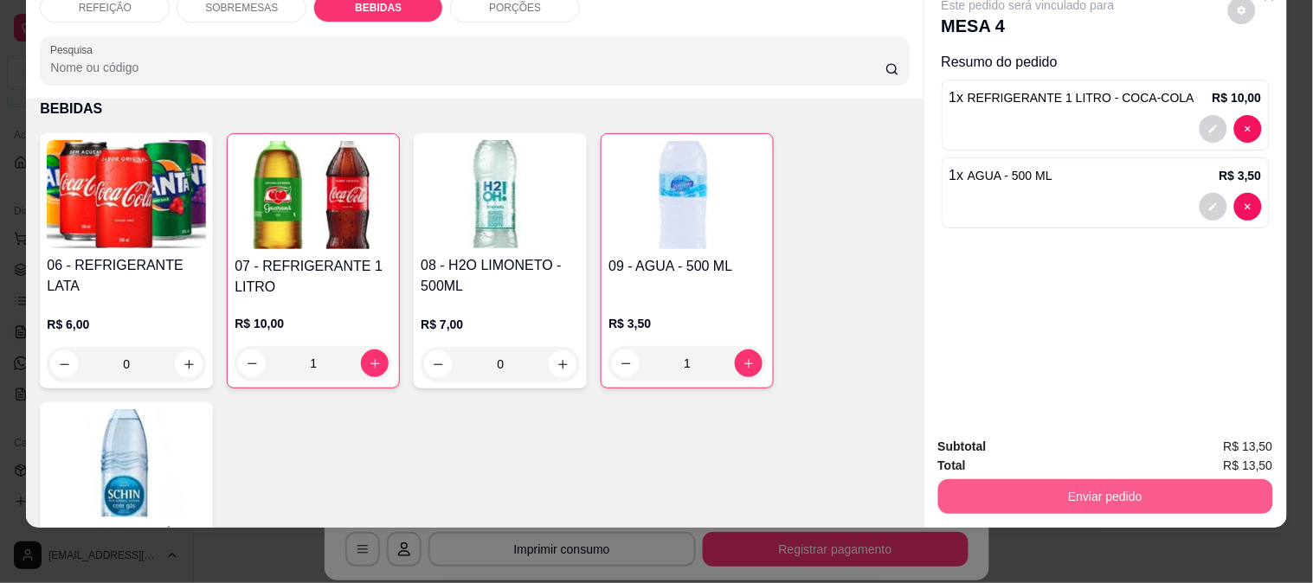
click at [1021, 497] on button "Enviar pedido" at bounding box center [1105, 496] width 335 height 35
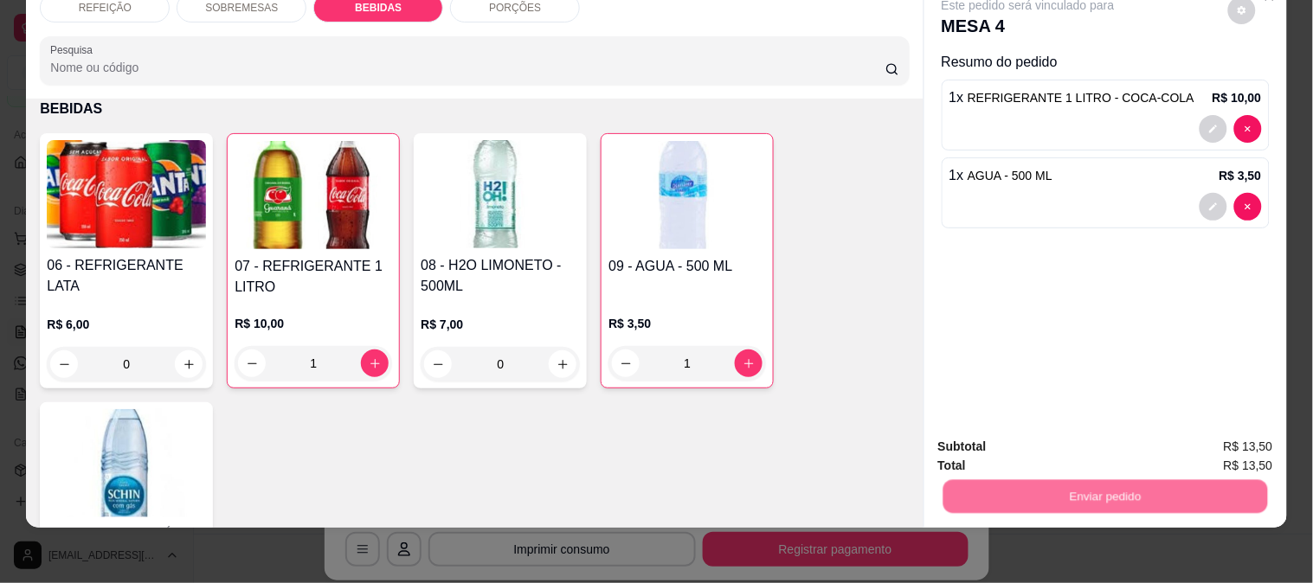
click at [1025, 433] on button "Não registrar e enviar pedido" at bounding box center [1048, 439] width 180 height 33
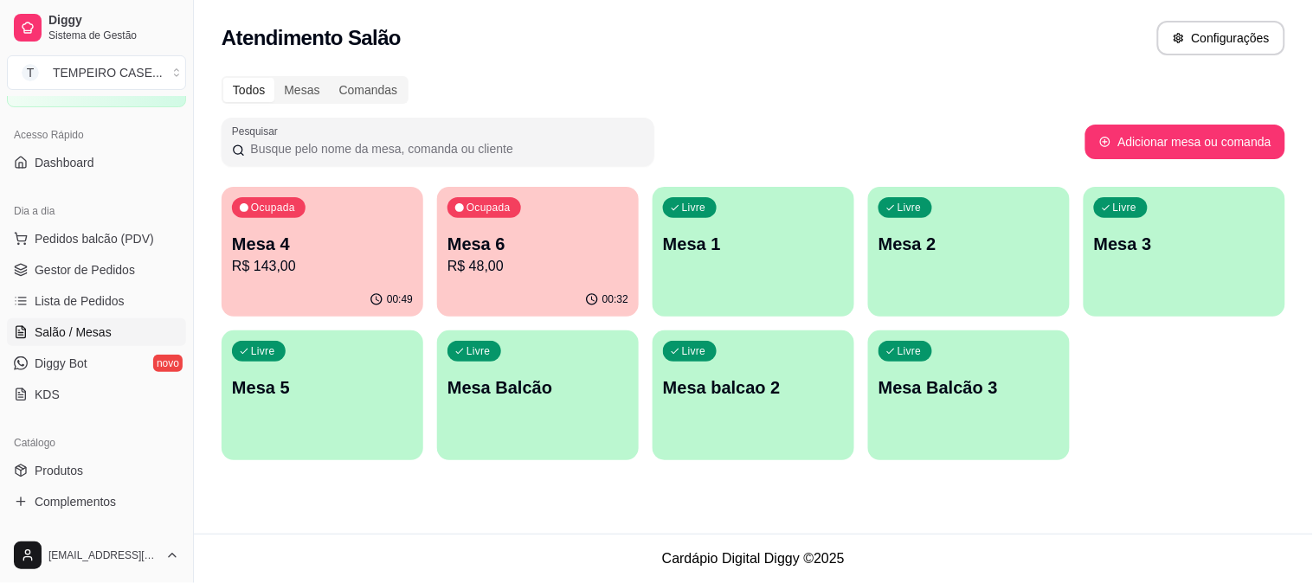
click at [482, 235] on p "Mesa 6" at bounding box center [537, 244] width 181 height 24
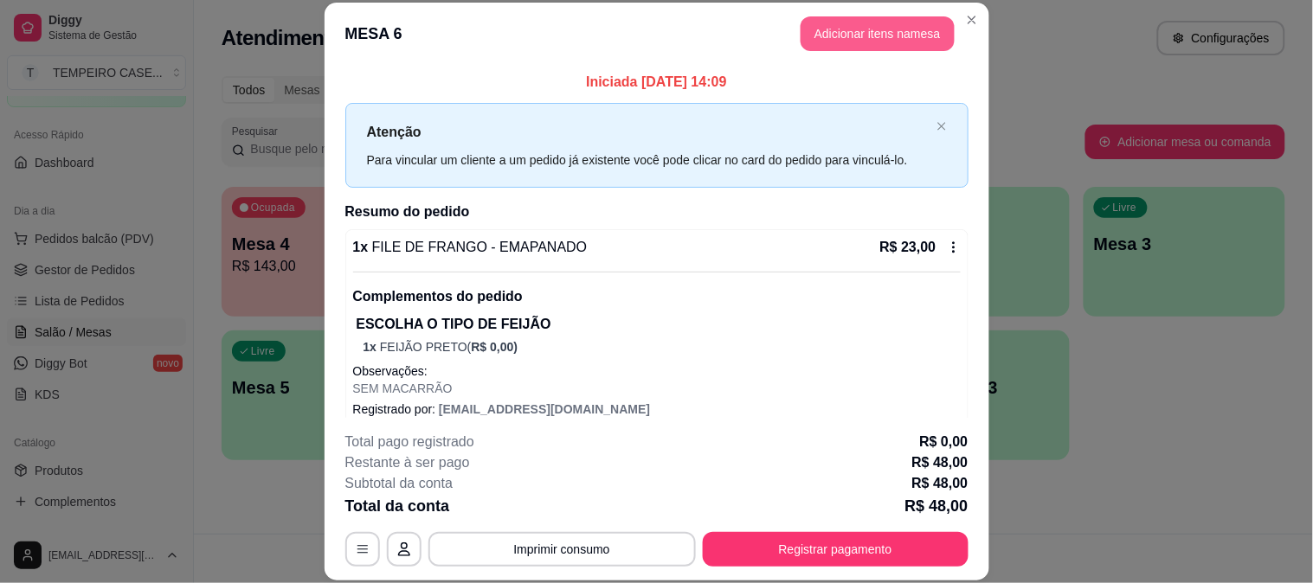
click at [841, 27] on button "Adicionar itens na mesa" at bounding box center [877, 33] width 154 height 35
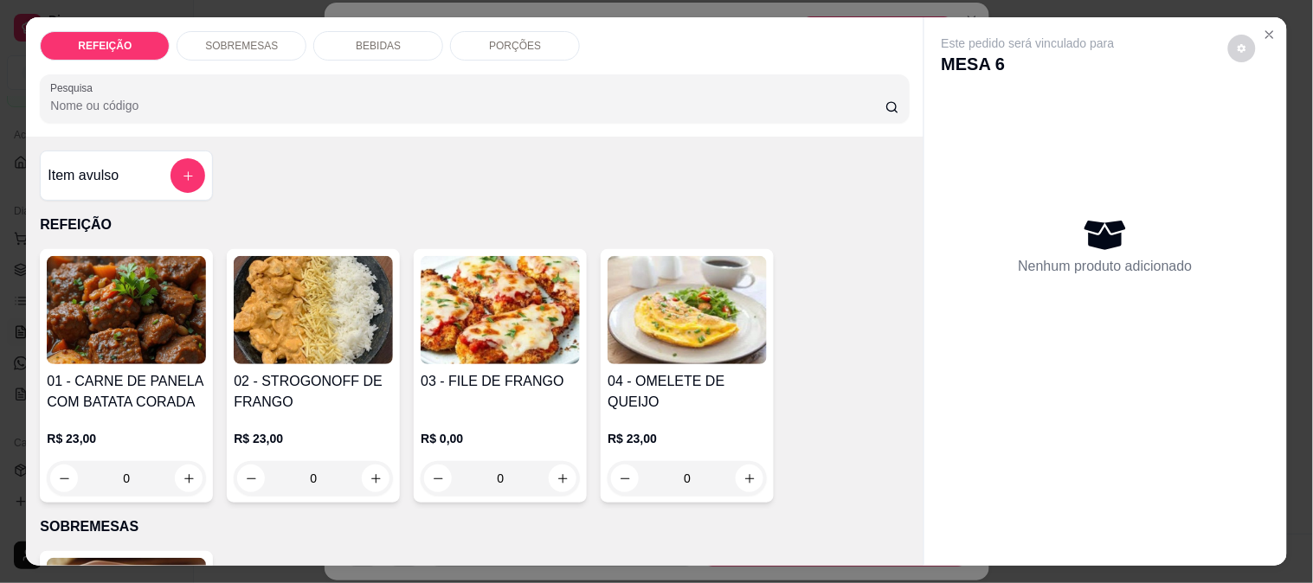
click at [489, 42] on p "PORÇÕES" at bounding box center [515, 46] width 52 height 14
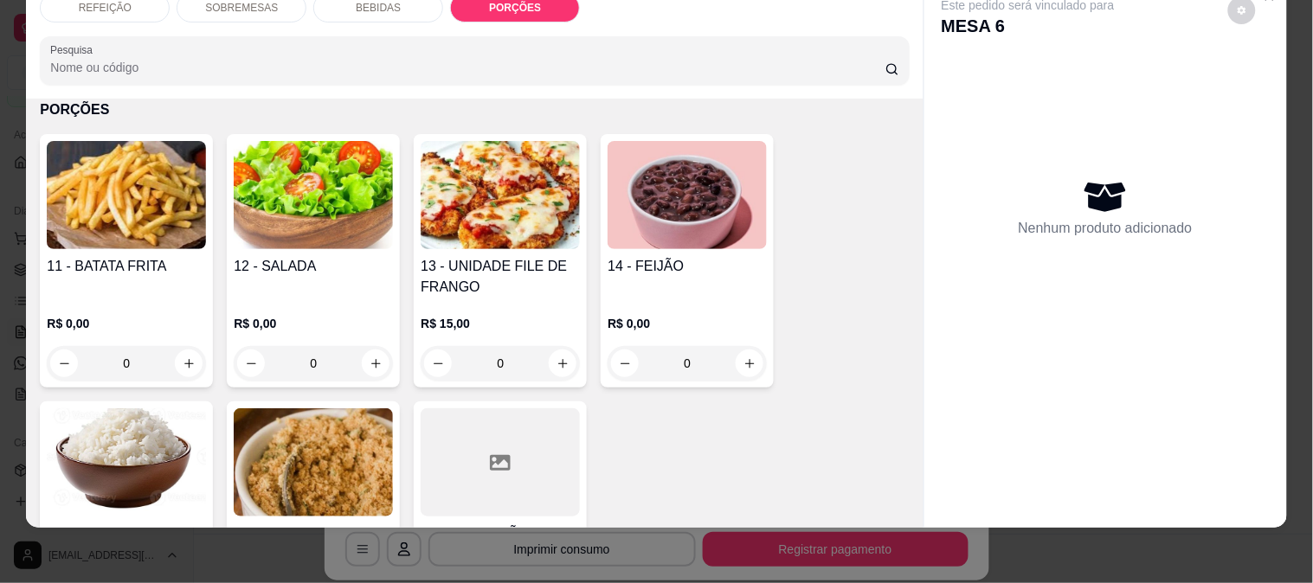
click at [118, 269] on div "11 - BATATA FRITA" at bounding box center [126, 277] width 159 height 42
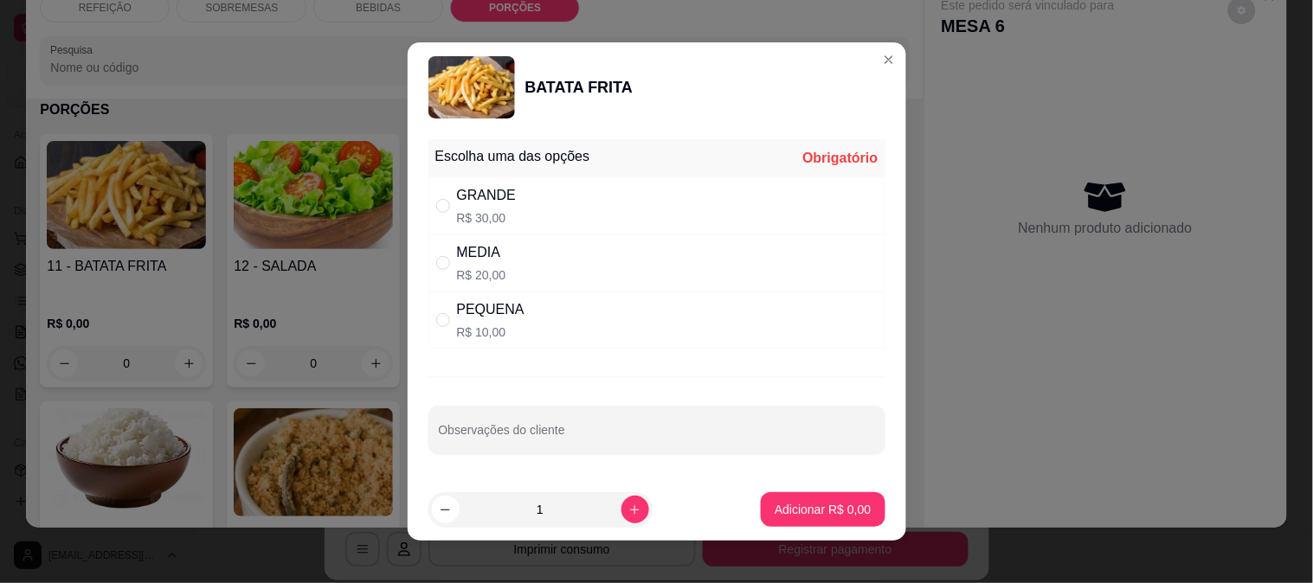
click at [594, 317] on div "PEQUENA R$ 10,00" at bounding box center [656, 320] width 457 height 57
radio input "true"
click at [788, 495] on button "Adicionar R$ 10,00" at bounding box center [819, 509] width 131 height 35
type input "1"
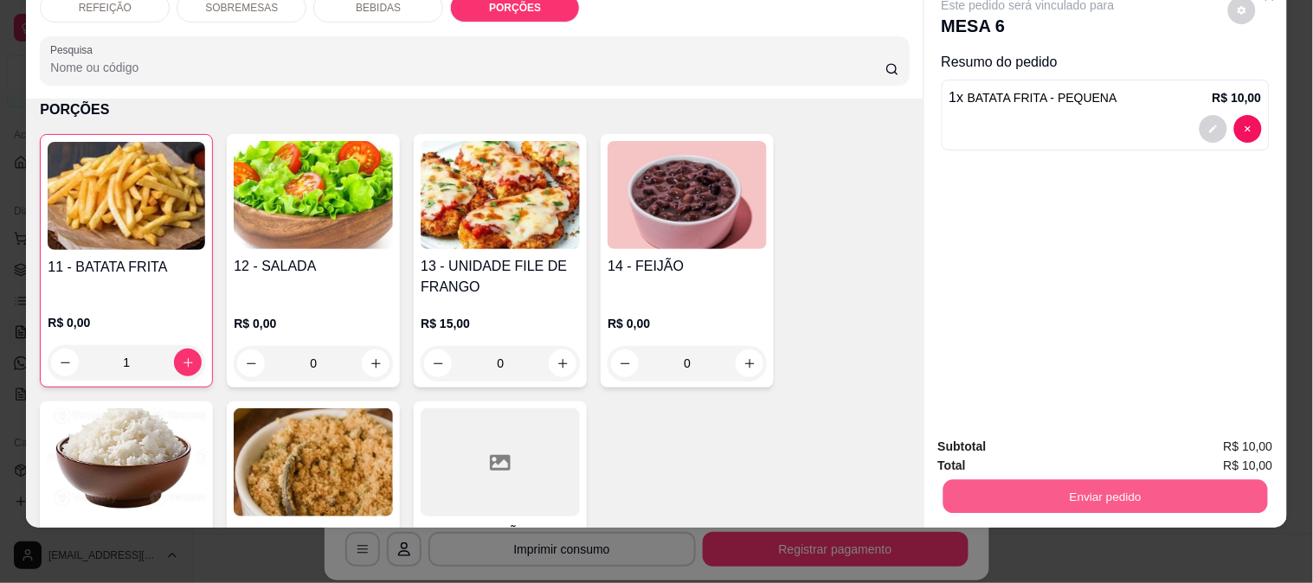
click at [1007, 490] on button "Enviar pedido" at bounding box center [1104, 496] width 325 height 34
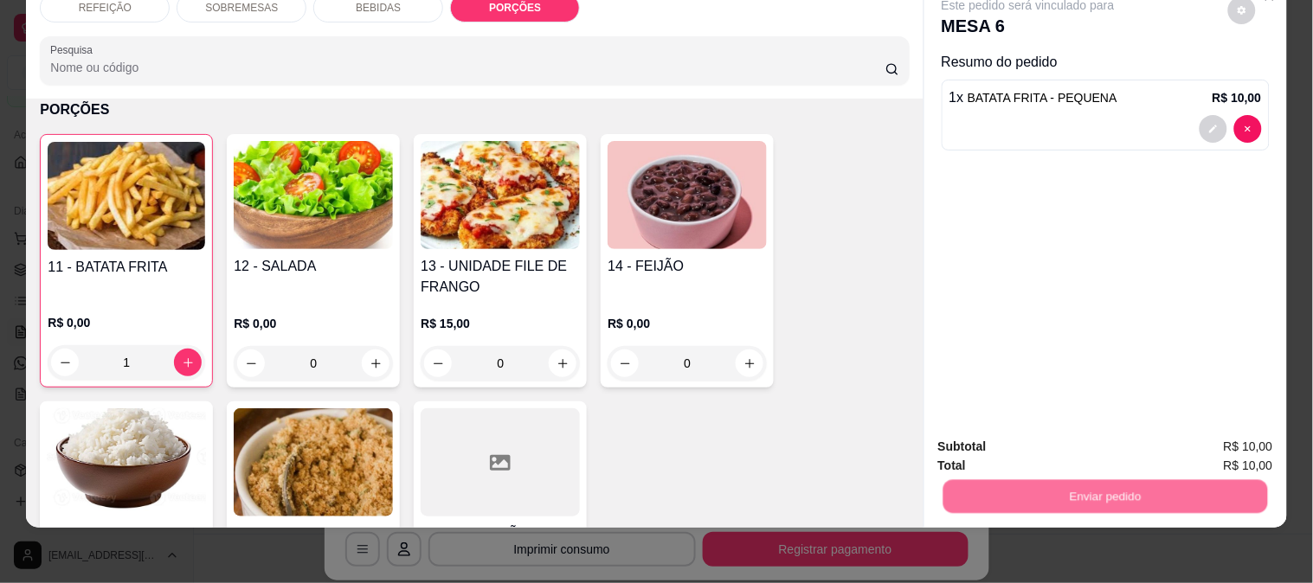
click at [1006, 459] on div "Deseja registrar o cliente que fez esse pedido? Essa é uma forma de identificar…" at bounding box center [1098, 419] width 310 height 80
click at [1013, 438] on button "Não registrar e enviar pedido" at bounding box center [1048, 439] width 180 height 33
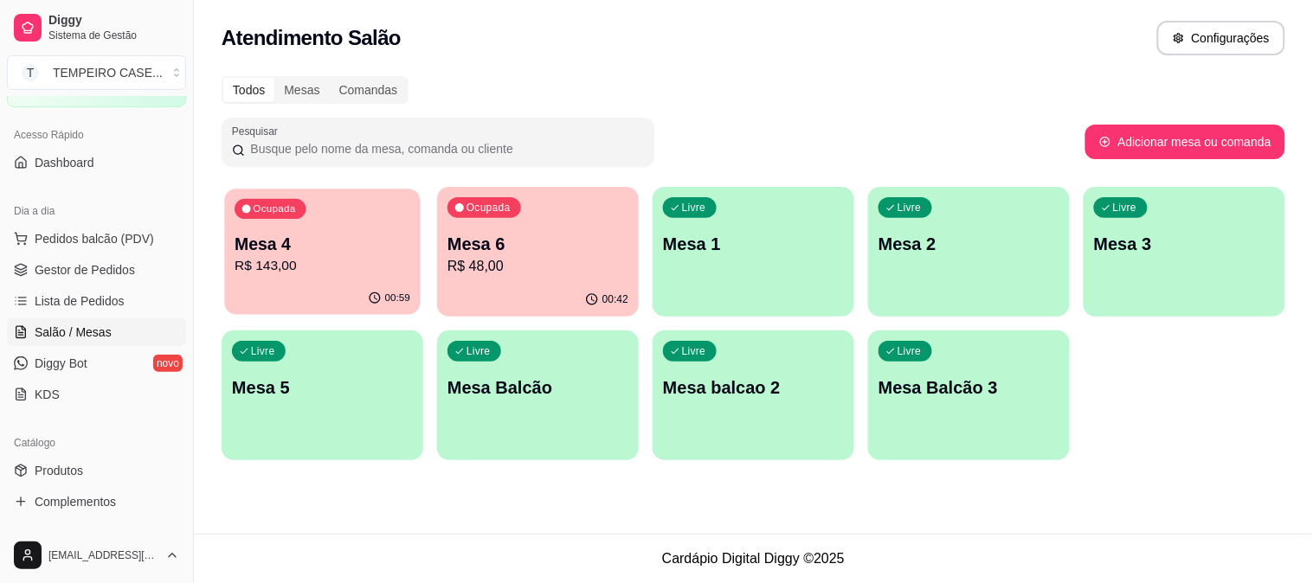
click at [338, 226] on div "Ocupada Mesa 4 R$ 143,00" at bounding box center [322, 235] width 196 height 93
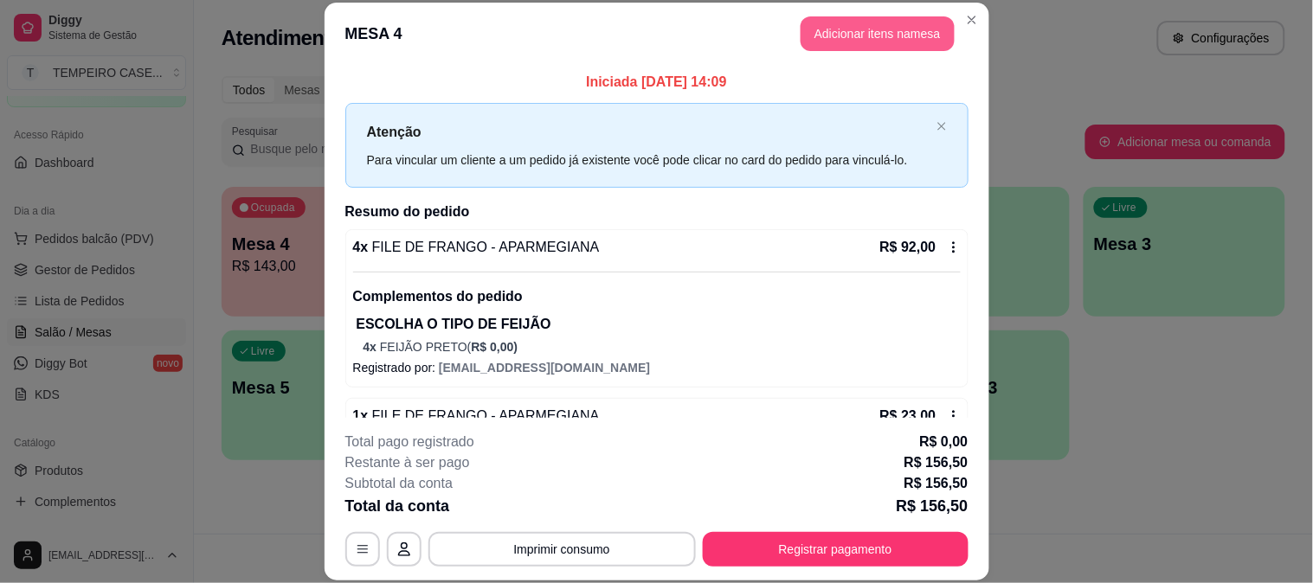
click at [862, 38] on button "Adicionar itens na mesa" at bounding box center [877, 33] width 154 height 35
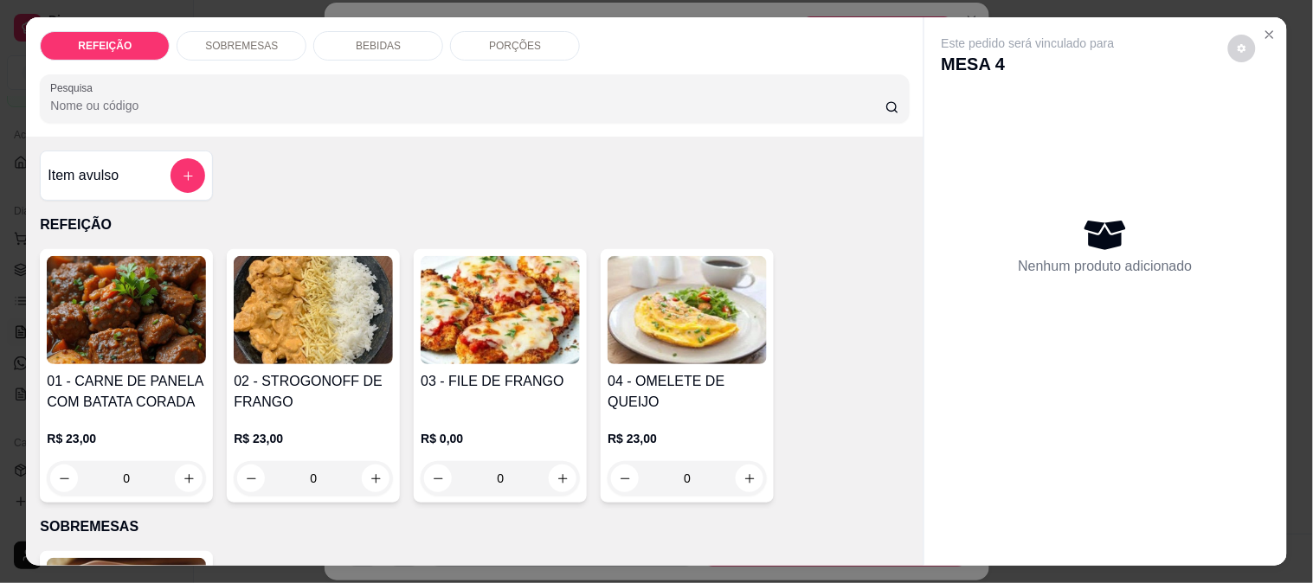
click at [226, 40] on p "SOBREMESAS" at bounding box center [241, 46] width 73 height 14
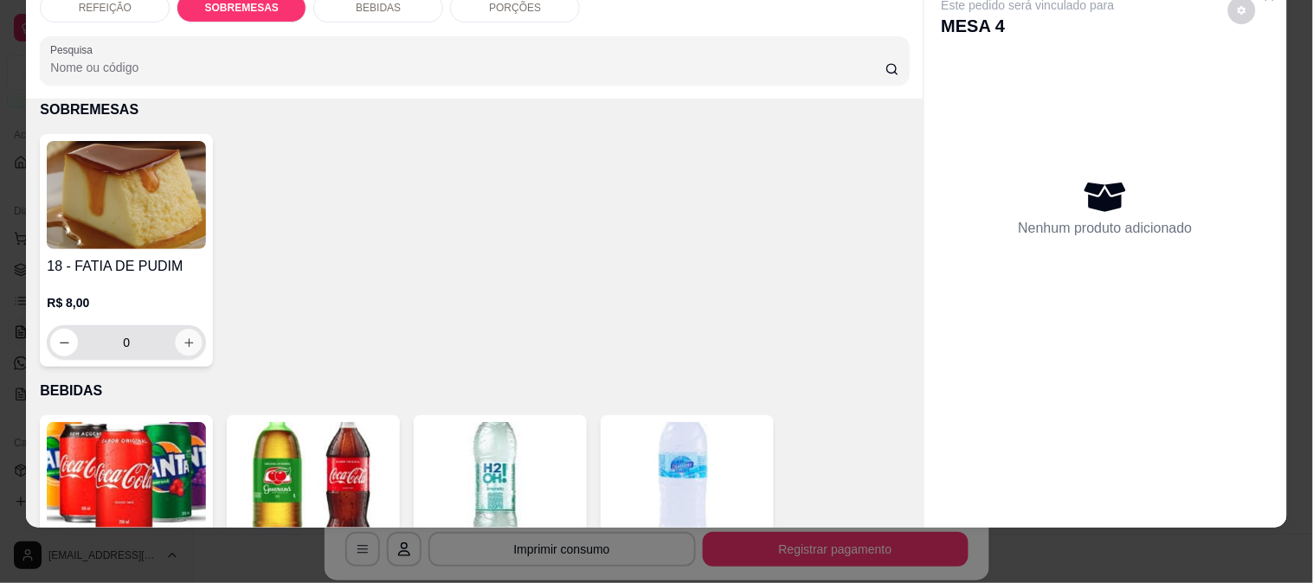
click at [183, 337] on icon "increase-product-quantity" at bounding box center [189, 343] width 13 height 13
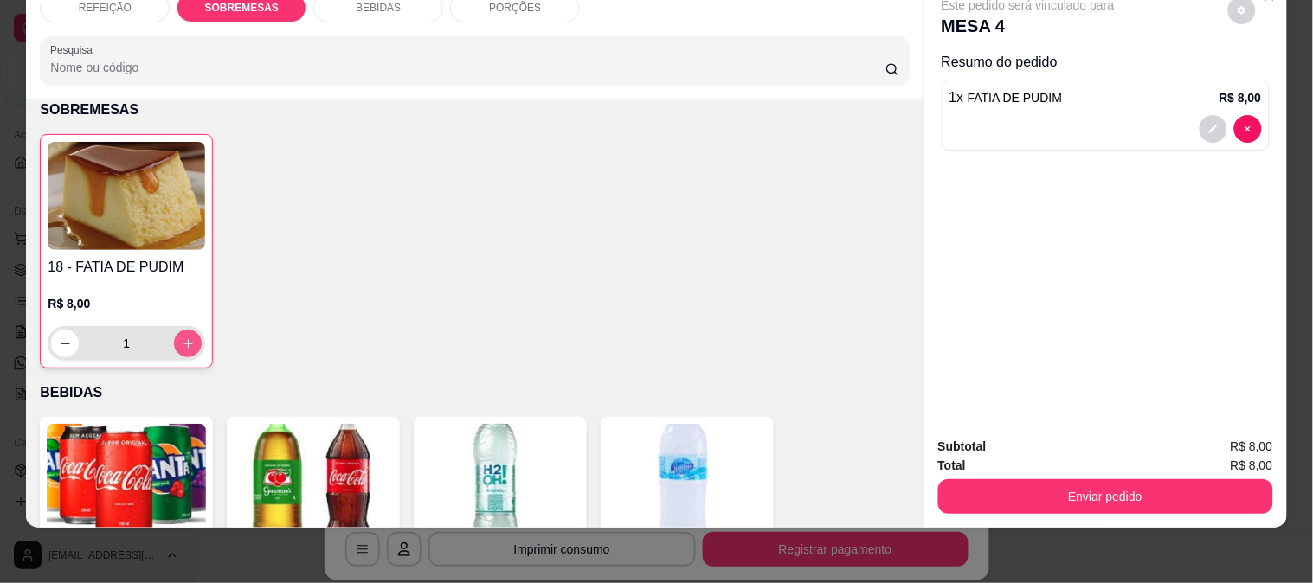
click at [183, 339] on icon "increase-product-quantity" at bounding box center [188, 344] width 10 height 10
click at [183, 339] on icon "increase-product-quantity" at bounding box center [187, 343] width 9 height 9
type input "5"
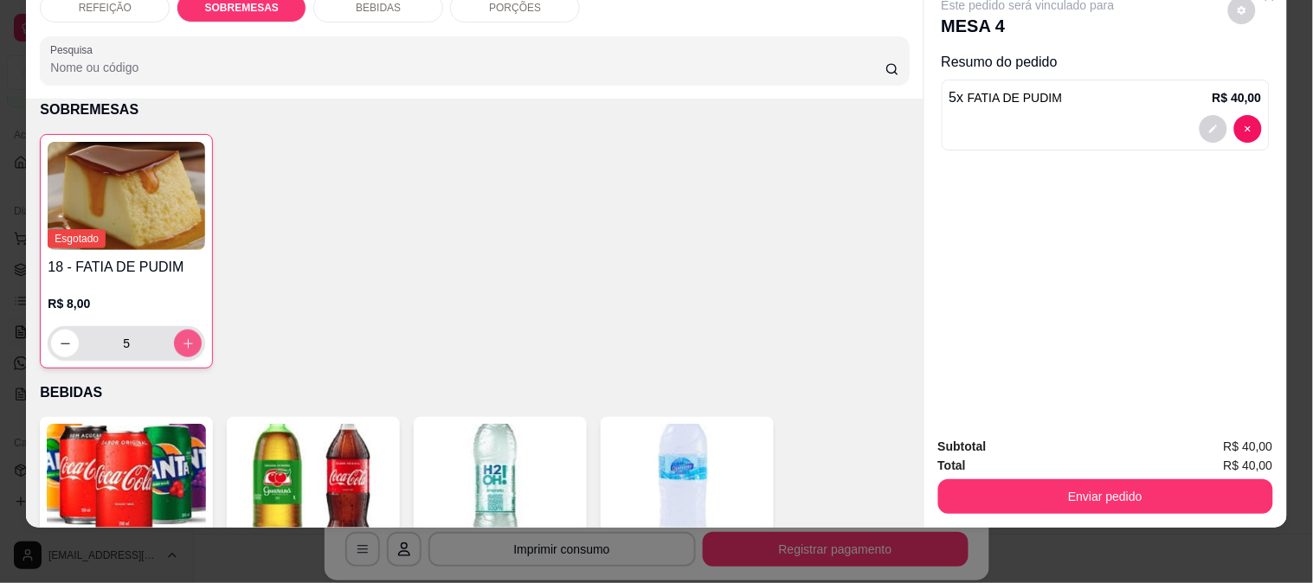
click at [183, 339] on icon "increase-product-quantity" at bounding box center [188, 344] width 10 height 10
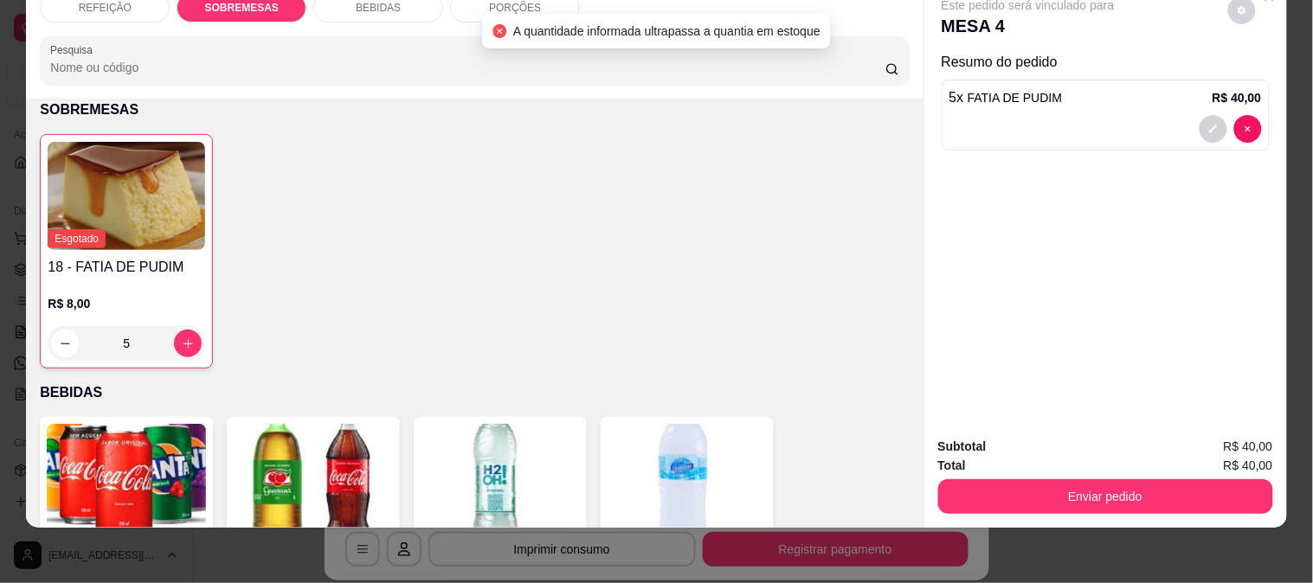
scroll to position [0, 0]
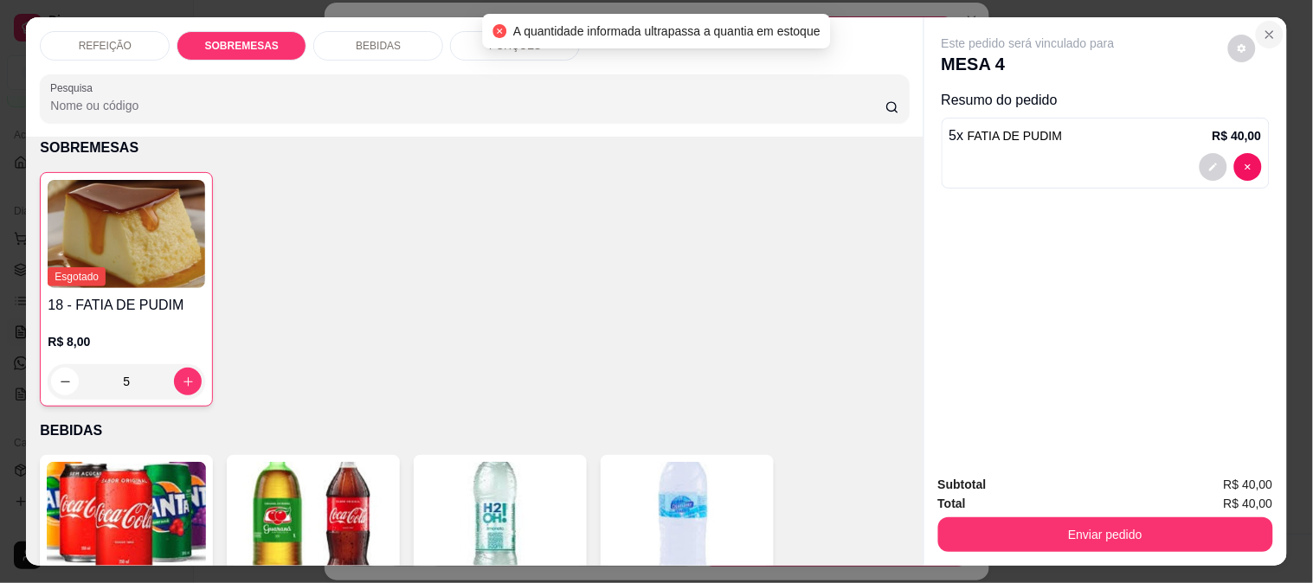
click at [1272, 26] on button "Close" at bounding box center [1270, 35] width 28 height 28
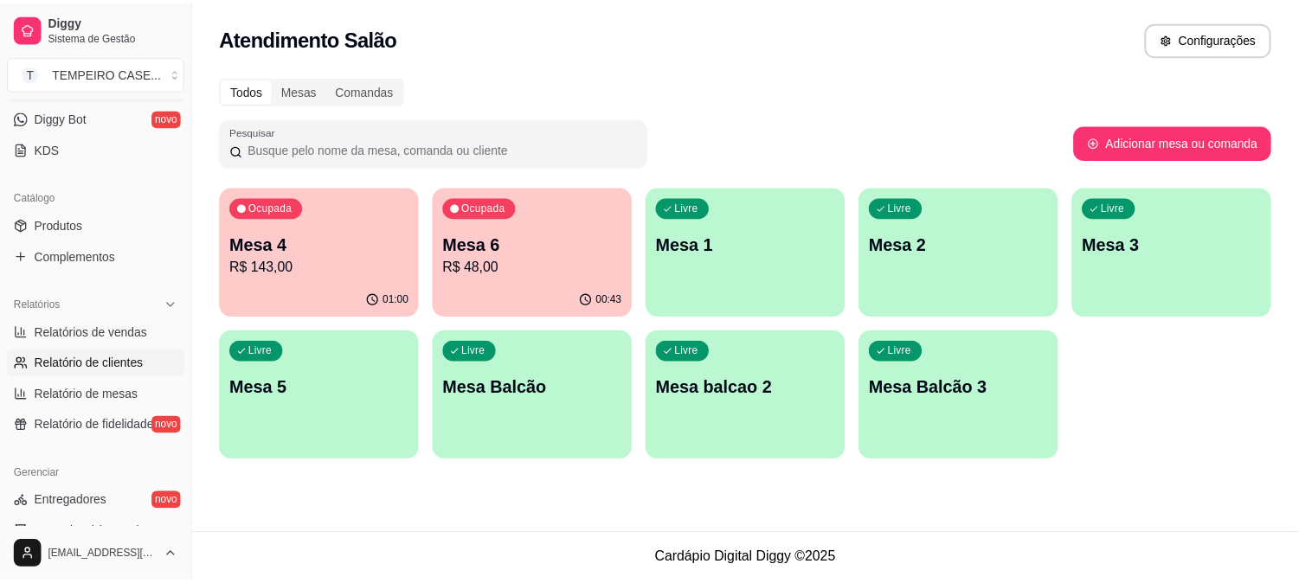
scroll to position [384, 0]
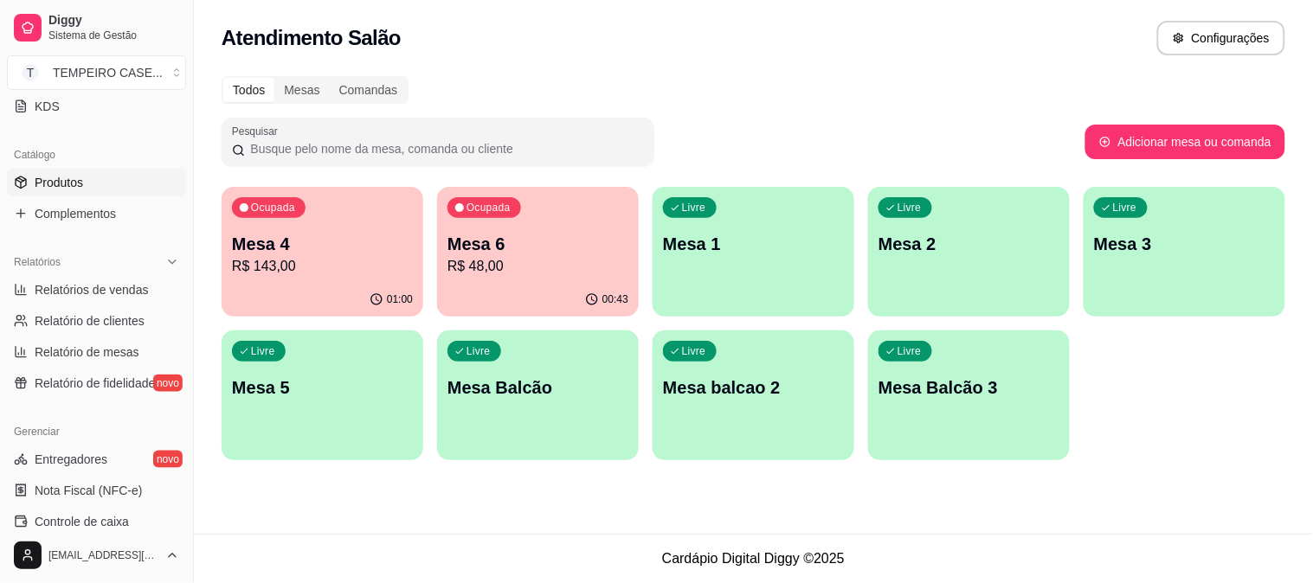
click at [75, 183] on span "Produtos" at bounding box center [59, 182] width 48 height 17
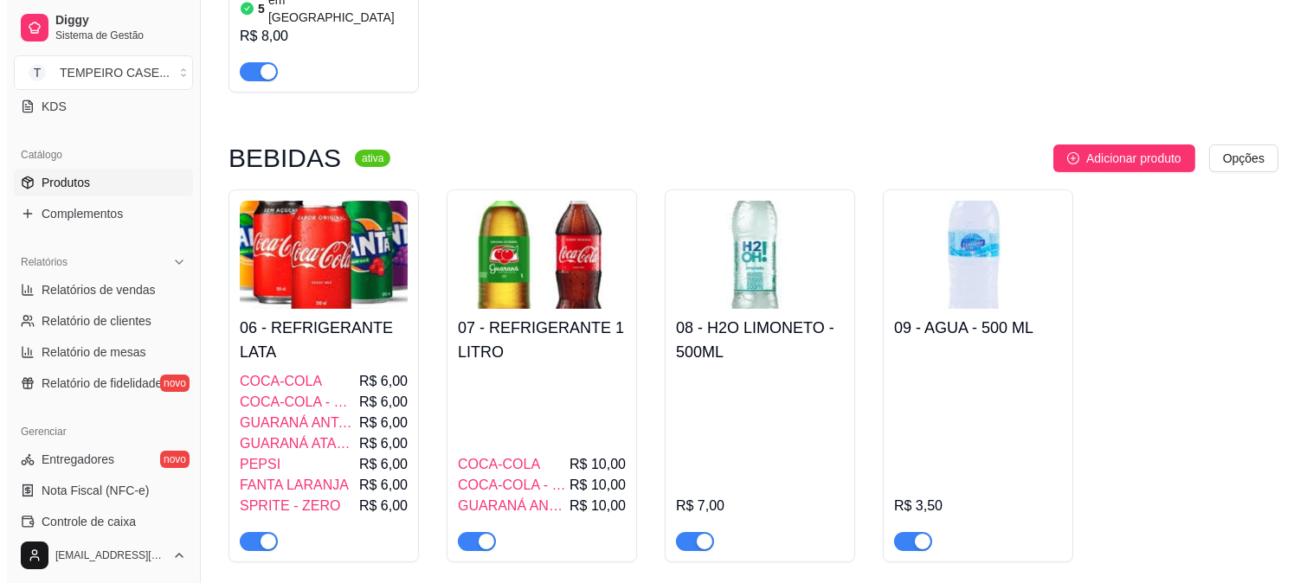
scroll to position [672, 0]
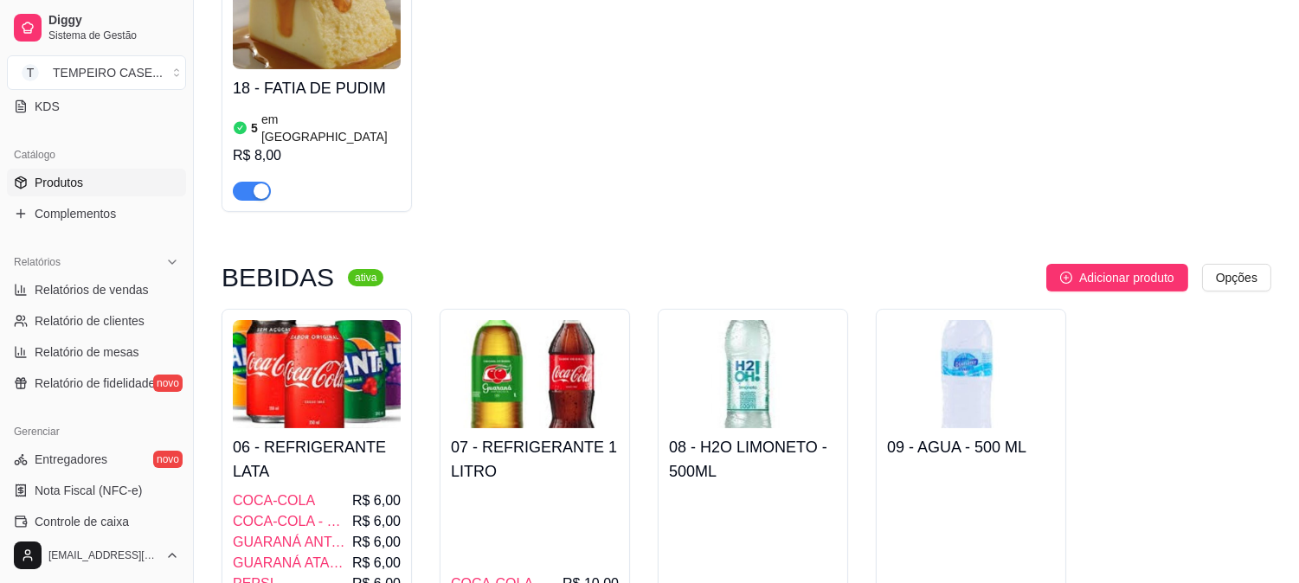
click at [322, 166] on div at bounding box center [317, 183] width 168 height 35
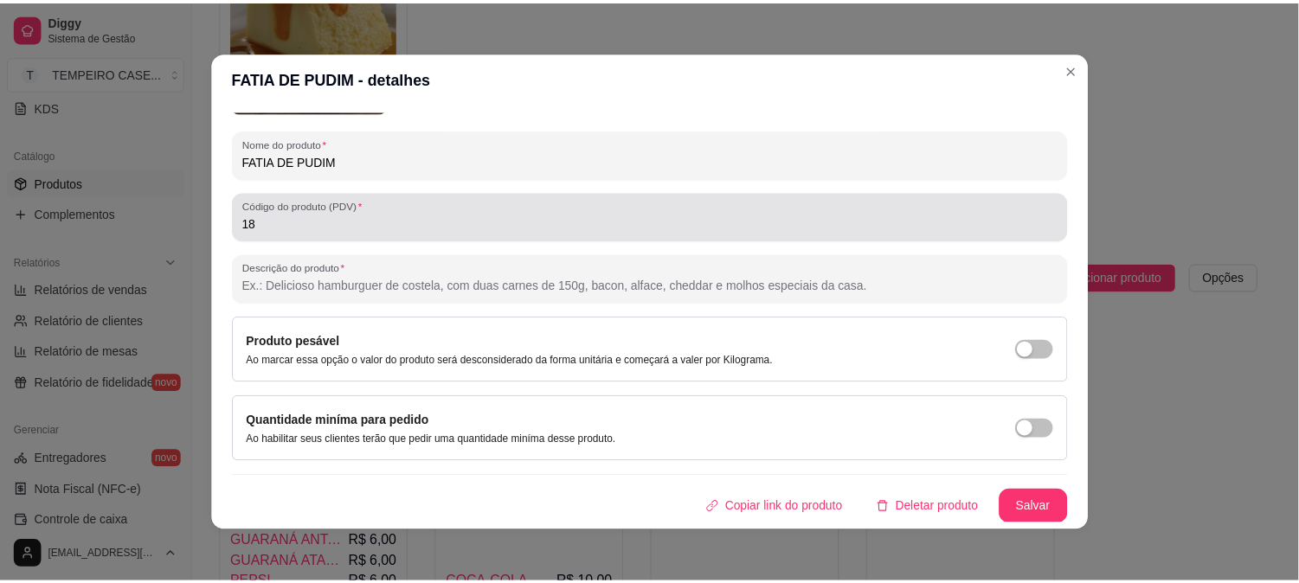
scroll to position [0, 0]
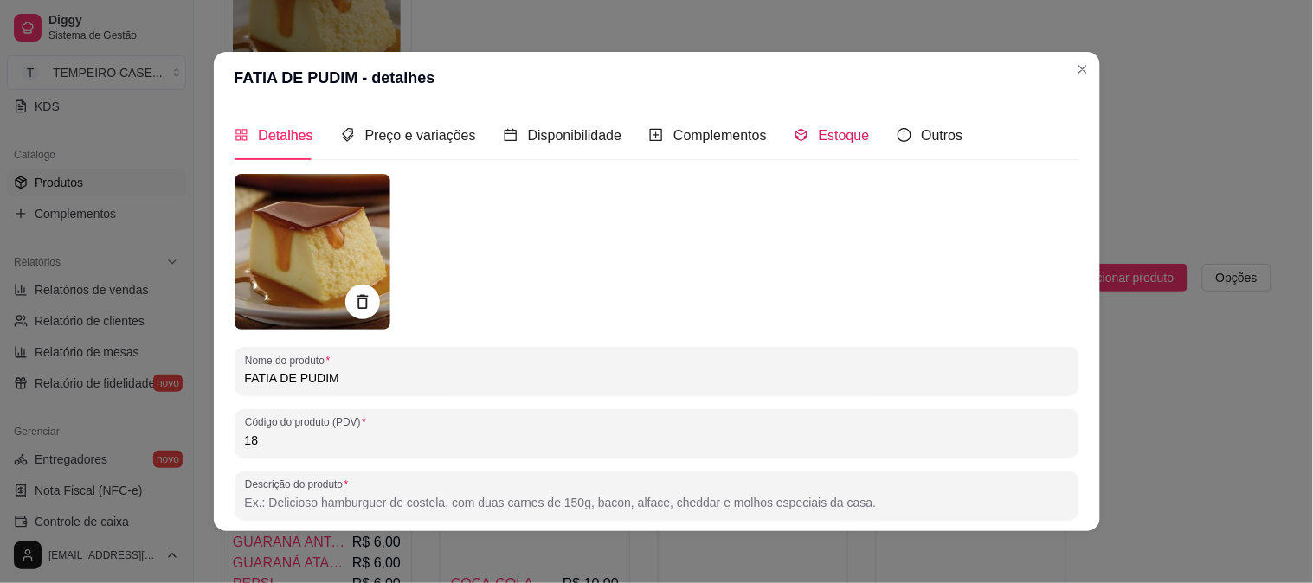
click at [819, 139] on span "Estoque" at bounding box center [844, 135] width 51 height 15
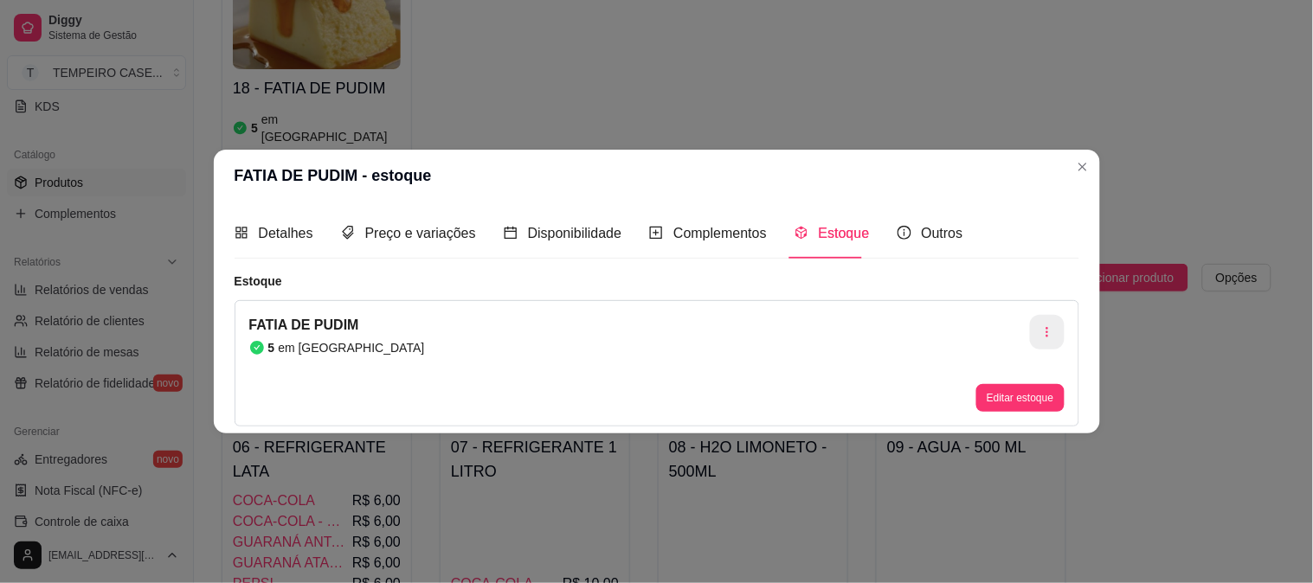
click at [1037, 333] on button "button" at bounding box center [1047, 332] width 35 height 35
click at [530, 370] on div "FATIA DE PUDIM 5 em estoque Editar estoque" at bounding box center [657, 363] width 845 height 126
click at [1023, 403] on button "Editar estoque" at bounding box center [1019, 398] width 87 height 28
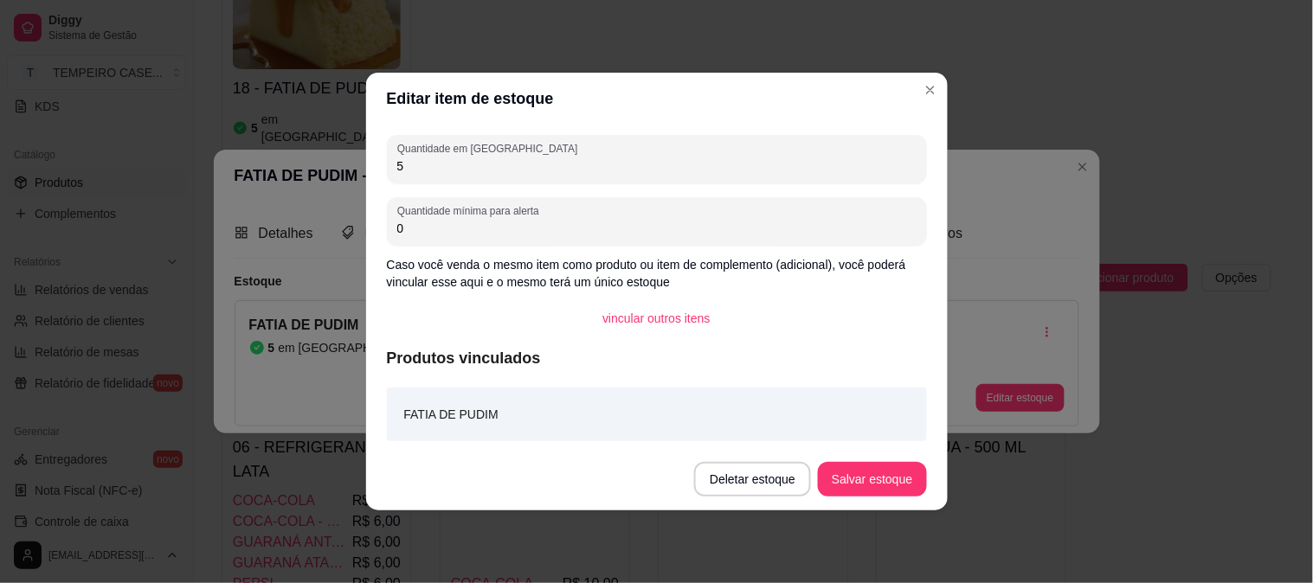
drag, startPoint x: 476, startPoint y: 161, endPoint x: 236, endPoint y: 156, distance: 239.8
click at [236, 156] on div "Editar item de estoque Quantidade em estoque 5 Quantidade mínima para alerta 0 …" at bounding box center [656, 291] width 1313 height 583
type input "12"
click at [871, 468] on button "Salvar estoque" at bounding box center [872, 479] width 108 height 35
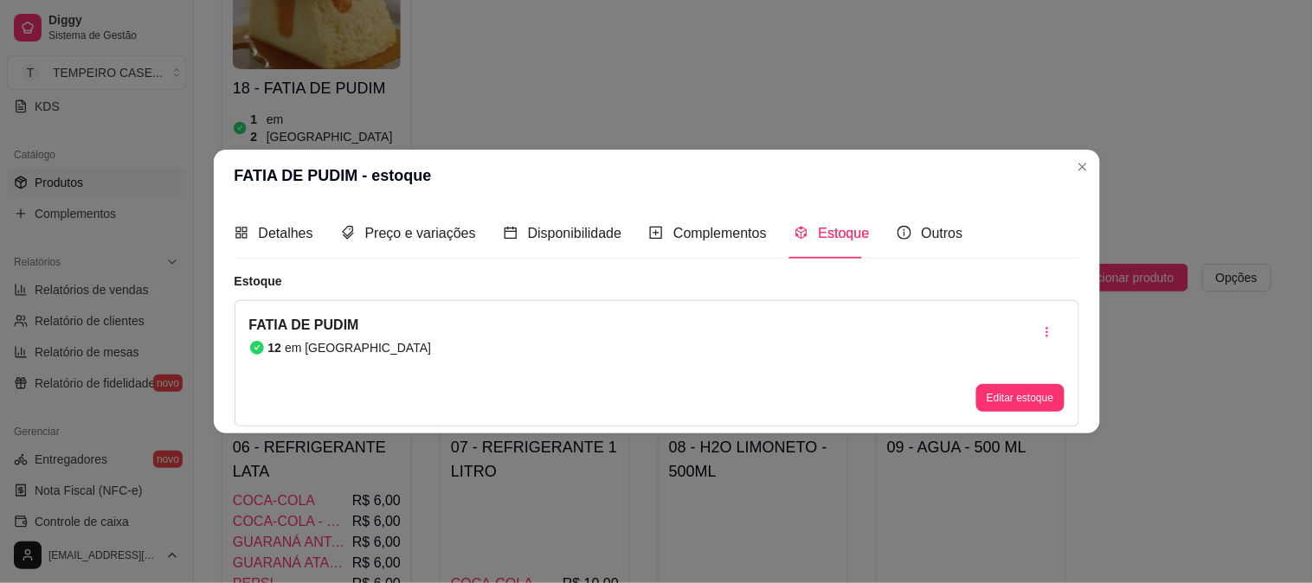
click at [1099, 177] on header "FATIA DE PUDIM - estoque" at bounding box center [657, 176] width 886 height 52
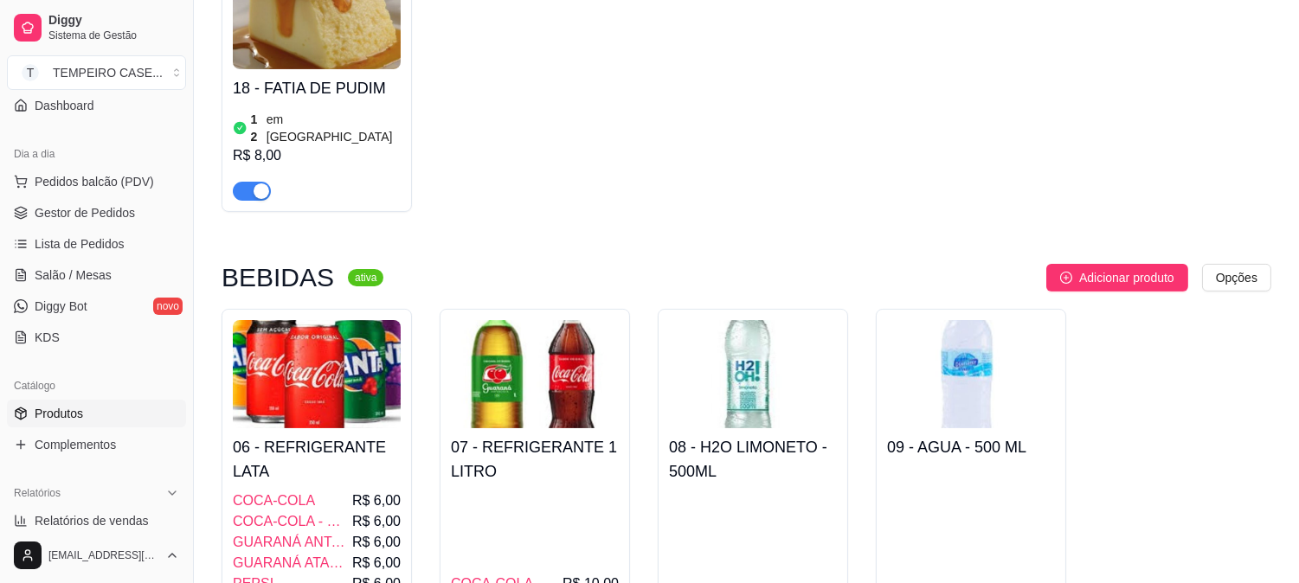
scroll to position [96, 0]
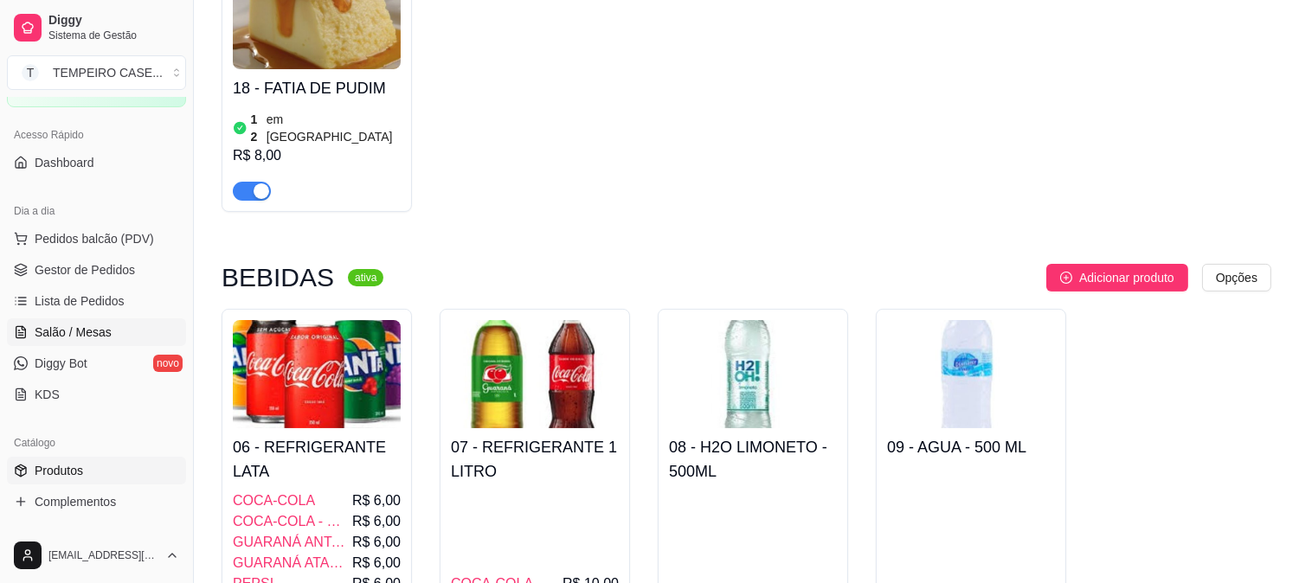
click at [97, 329] on span "Salão / Mesas" at bounding box center [73, 332] width 77 height 17
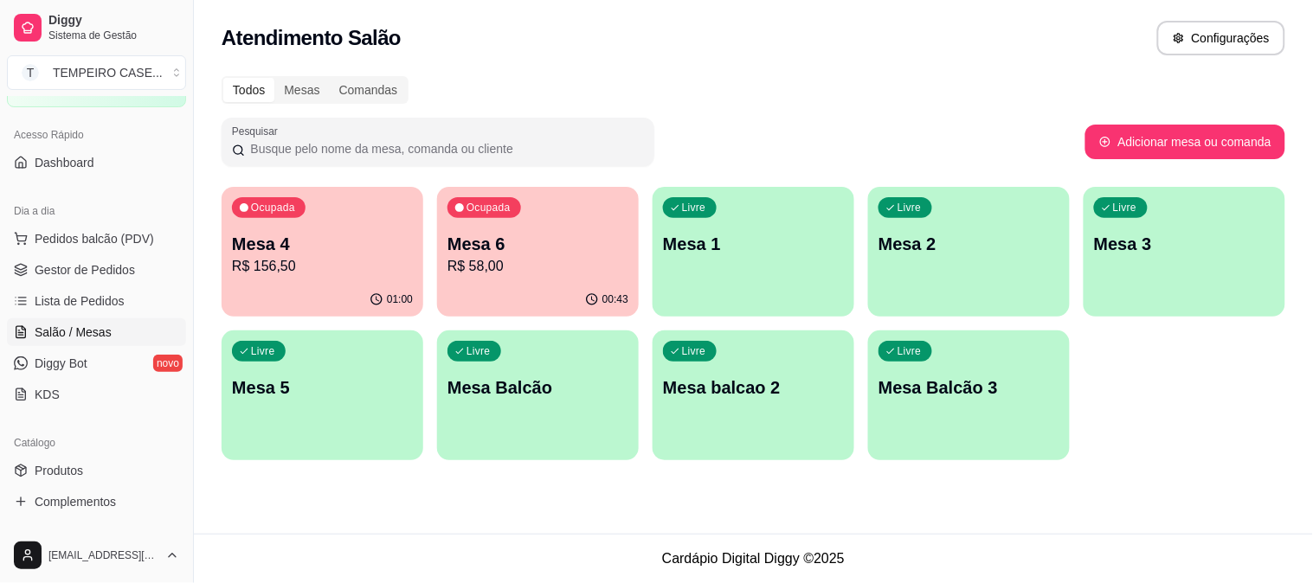
click at [338, 273] on p "R$ 156,50" at bounding box center [322, 266] width 181 height 21
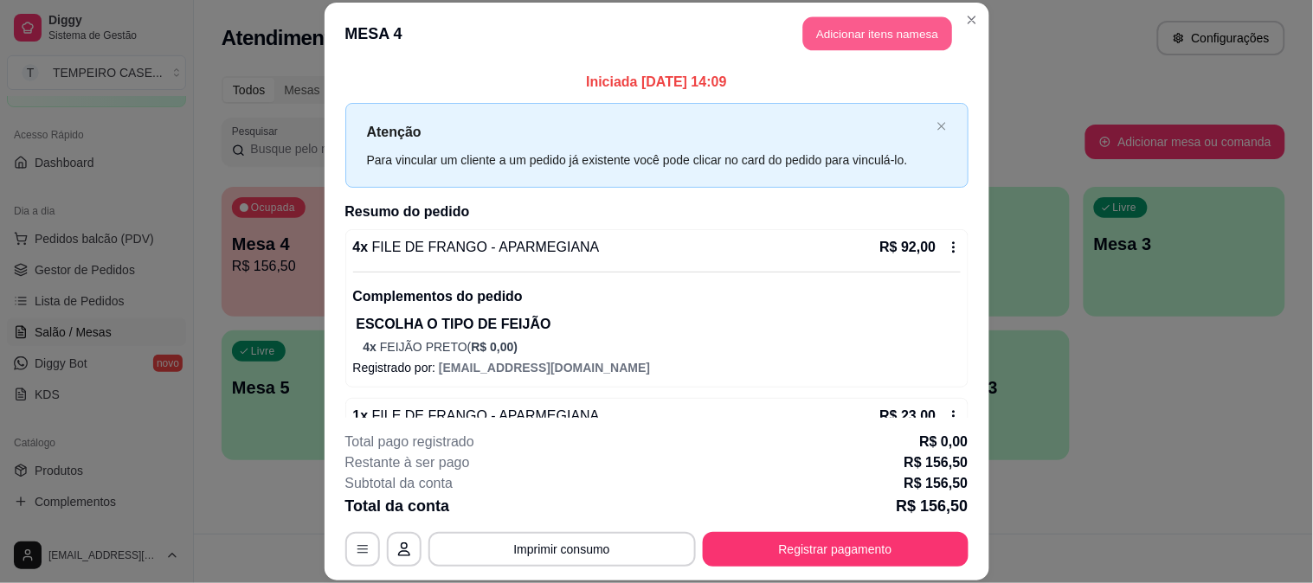
click at [875, 19] on button "Adicionar itens na mesa" at bounding box center [877, 34] width 149 height 34
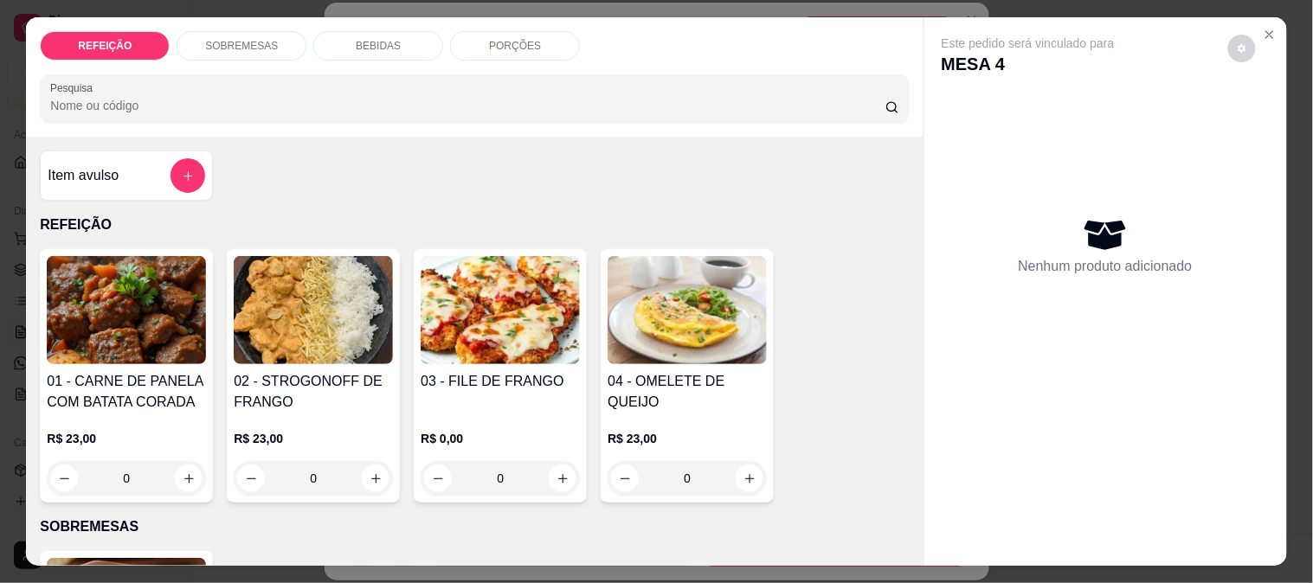
click at [252, 46] on div "SOBREMESAS" at bounding box center [242, 45] width 130 height 29
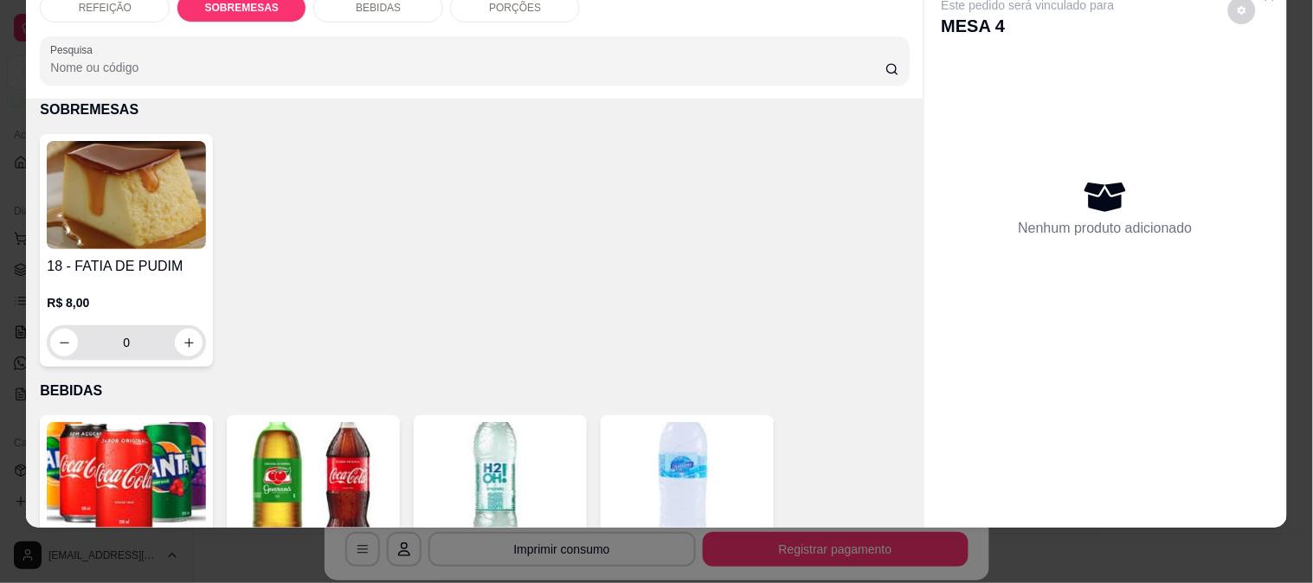
click at [160, 325] on input "0" at bounding box center [126, 342] width 97 height 35
click at [183, 337] on icon "increase-product-quantity" at bounding box center [189, 343] width 13 height 13
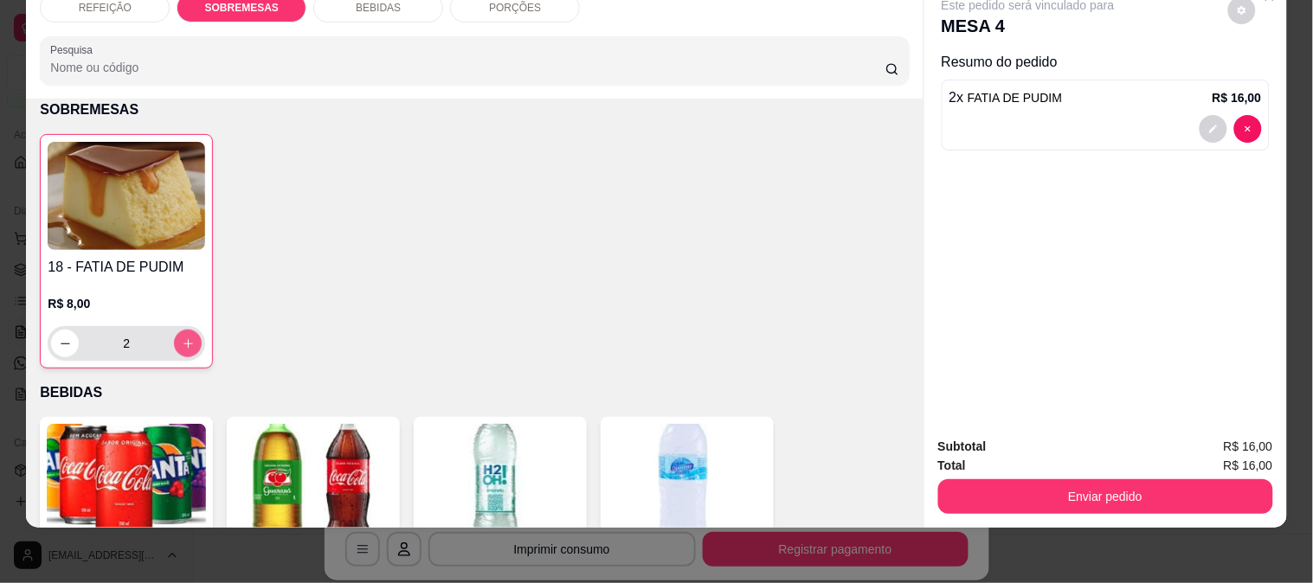
click at [182, 338] on icon "increase-product-quantity" at bounding box center [188, 344] width 13 height 13
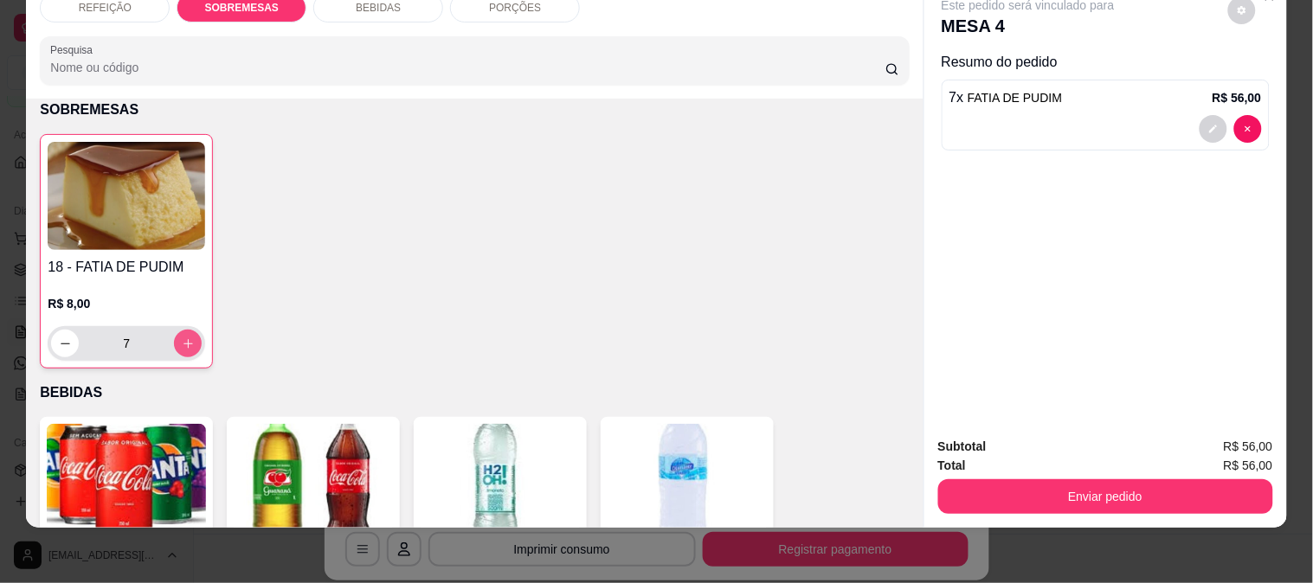
click at [182, 338] on icon "increase-product-quantity" at bounding box center [188, 344] width 13 height 13
type input "8"
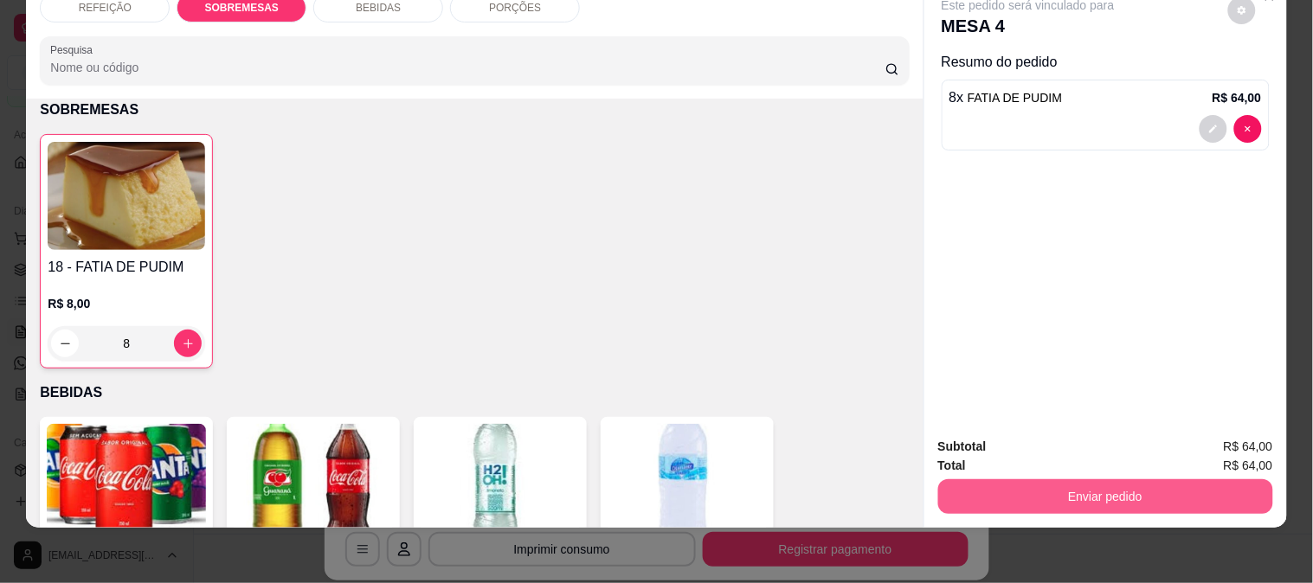
click at [1015, 479] on button "Enviar pedido" at bounding box center [1105, 496] width 335 height 35
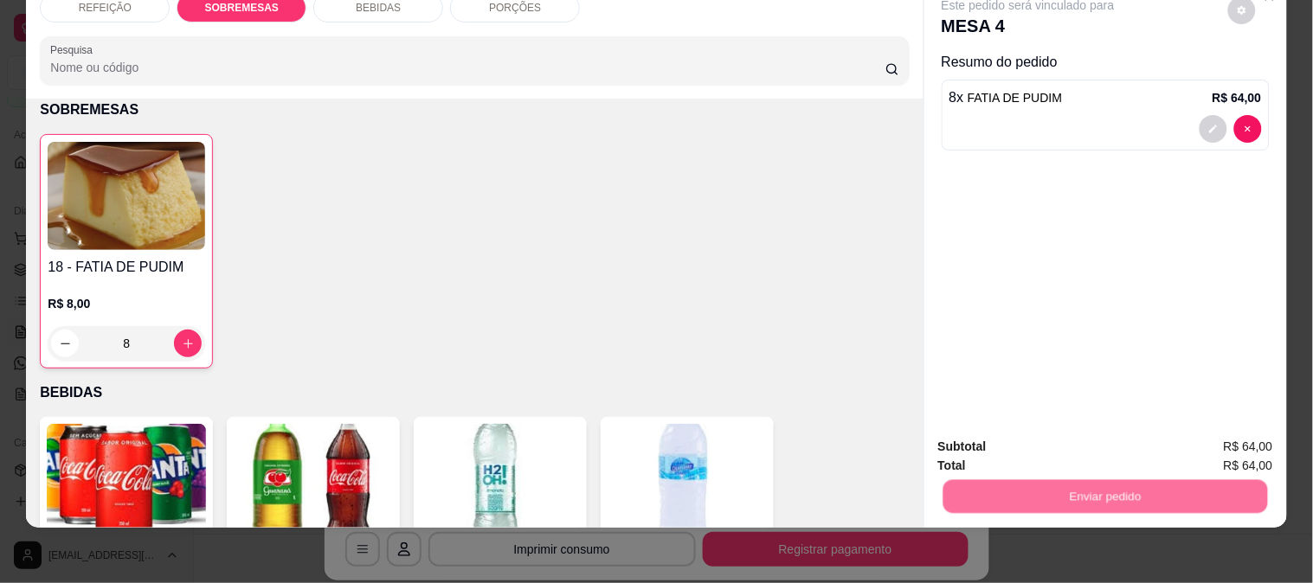
click at [1060, 443] on button "Não registrar e enviar pedido" at bounding box center [1048, 439] width 175 height 32
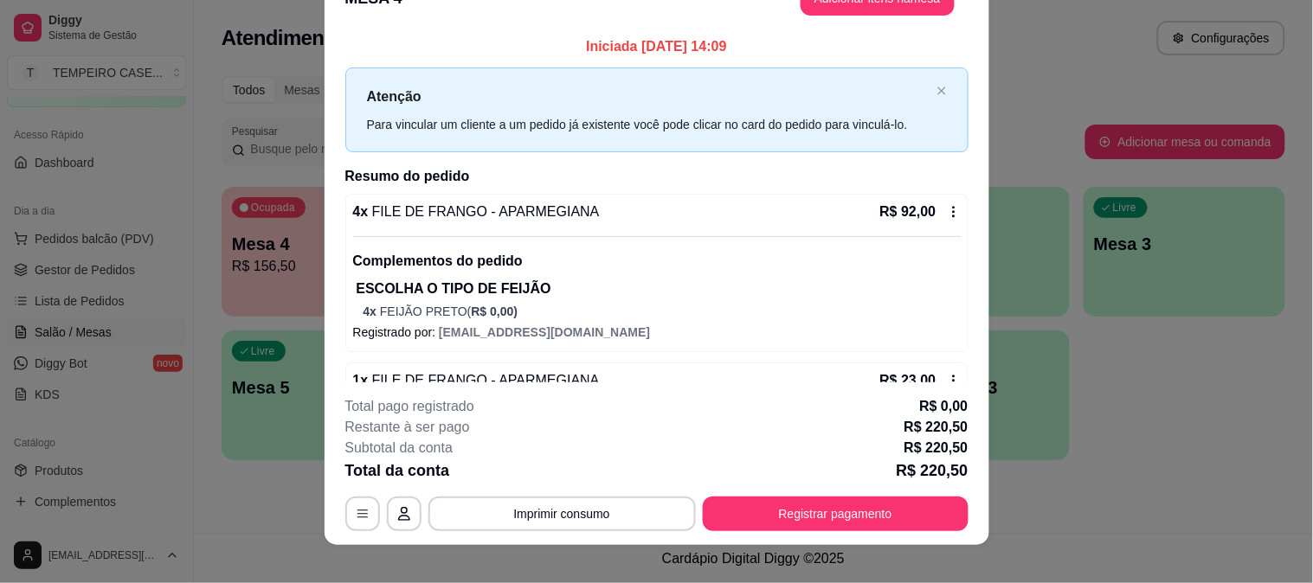
scroll to position [53, 0]
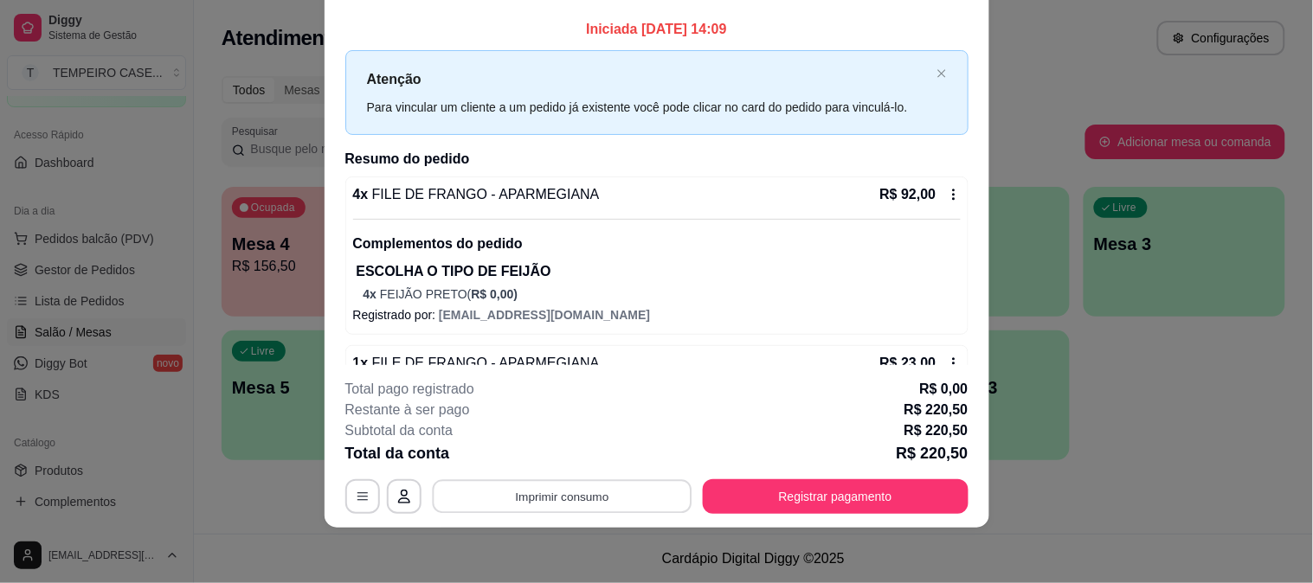
click at [551, 494] on button "Imprimir consumo" at bounding box center [562, 496] width 260 height 34
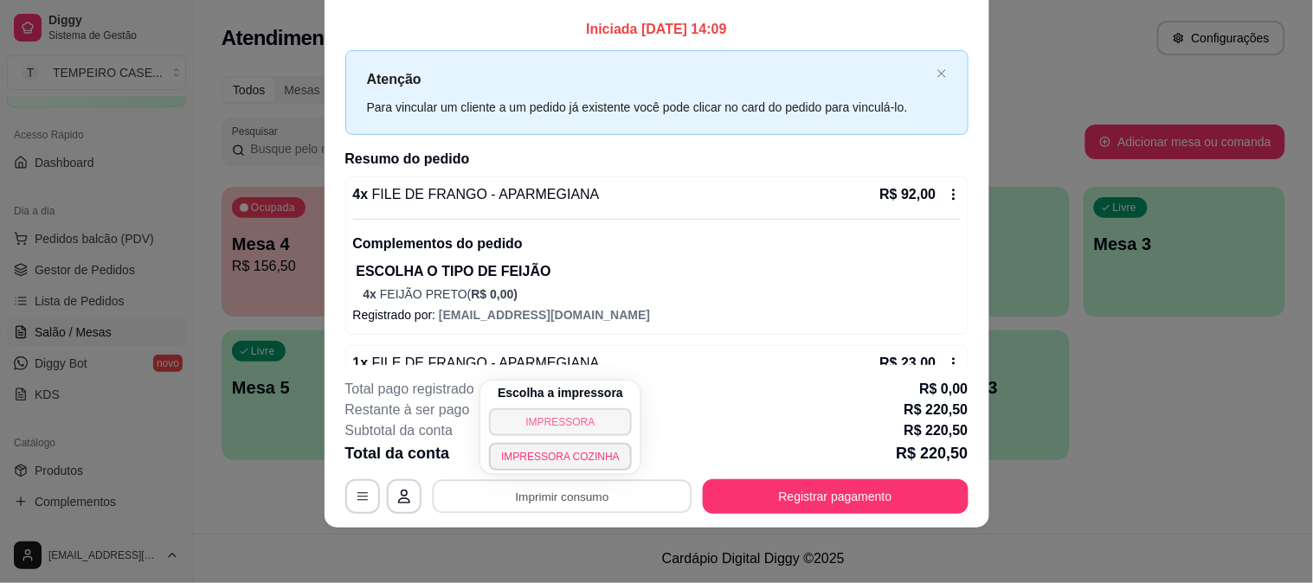
click at [534, 414] on button "IMPRESSORA" at bounding box center [560, 422] width 143 height 28
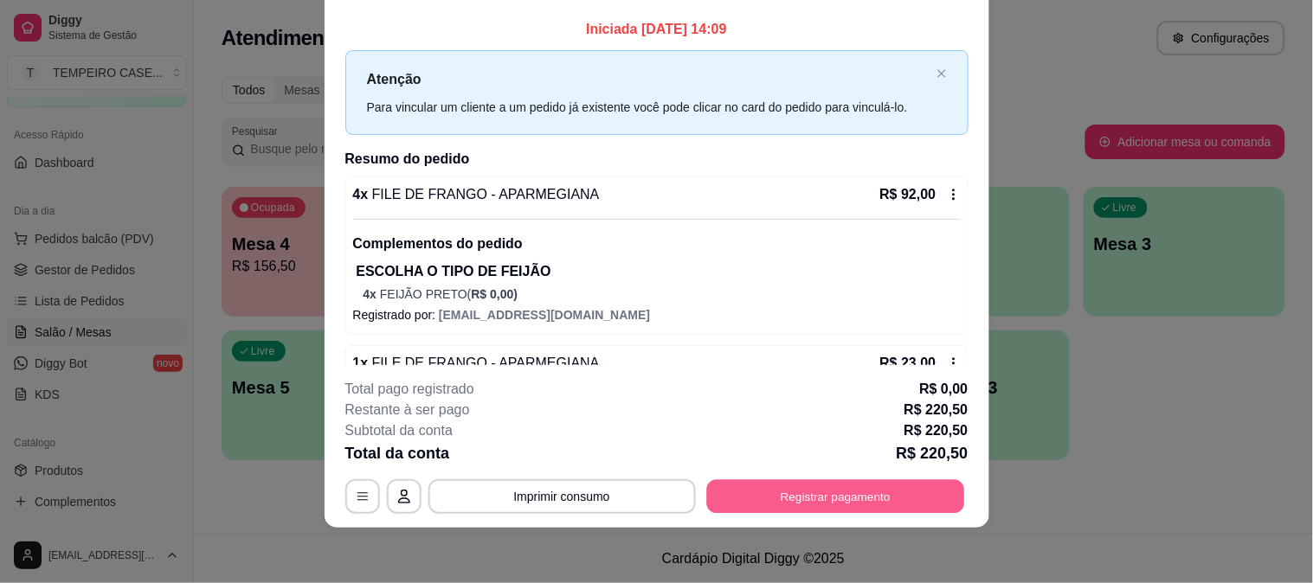
click at [748, 503] on button "Registrar pagamento" at bounding box center [835, 496] width 258 height 34
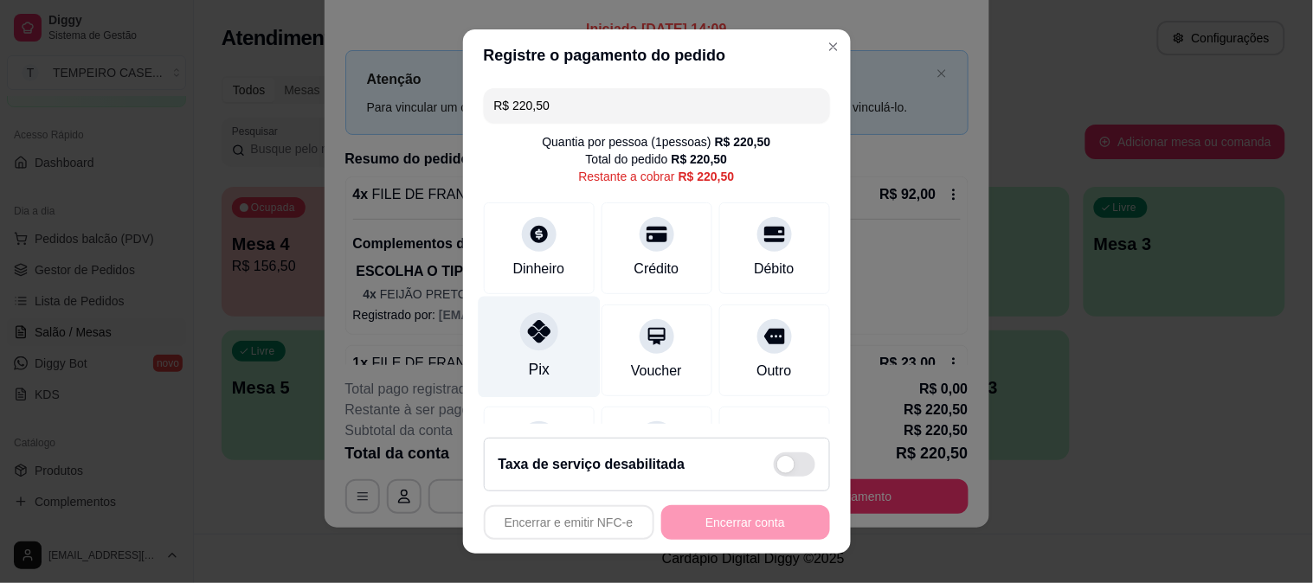
click at [539, 350] on div "Pix" at bounding box center [539, 346] width 122 height 101
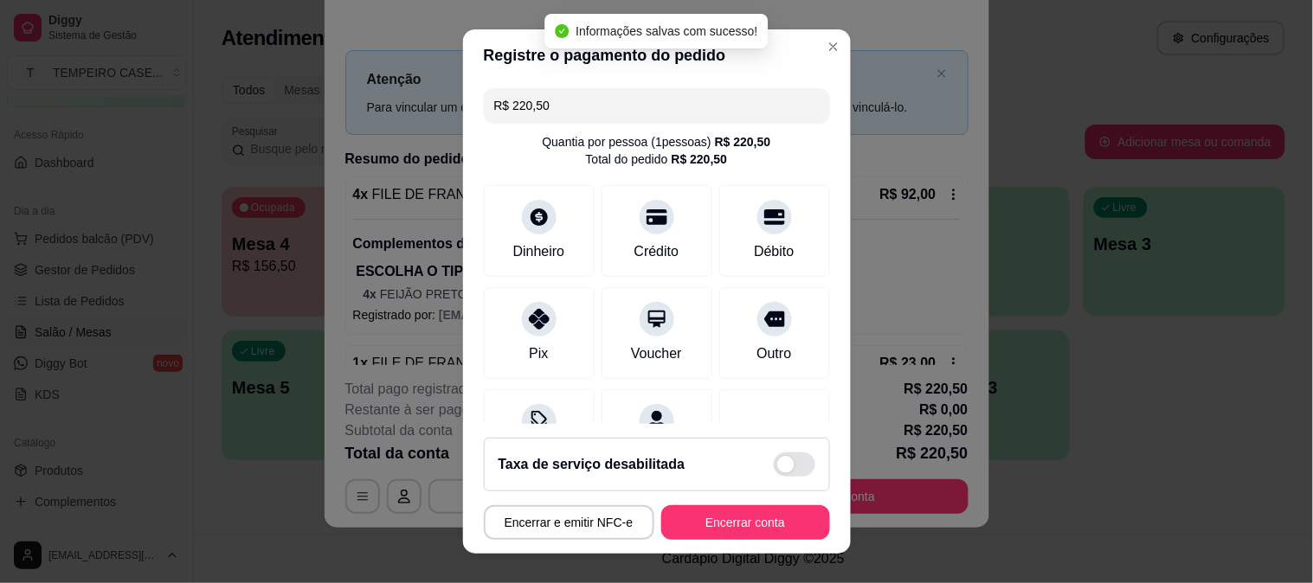
type input "R$ 0,00"
click at [729, 532] on button "Encerrar conta" at bounding box center [745, 522] width 169 height 35
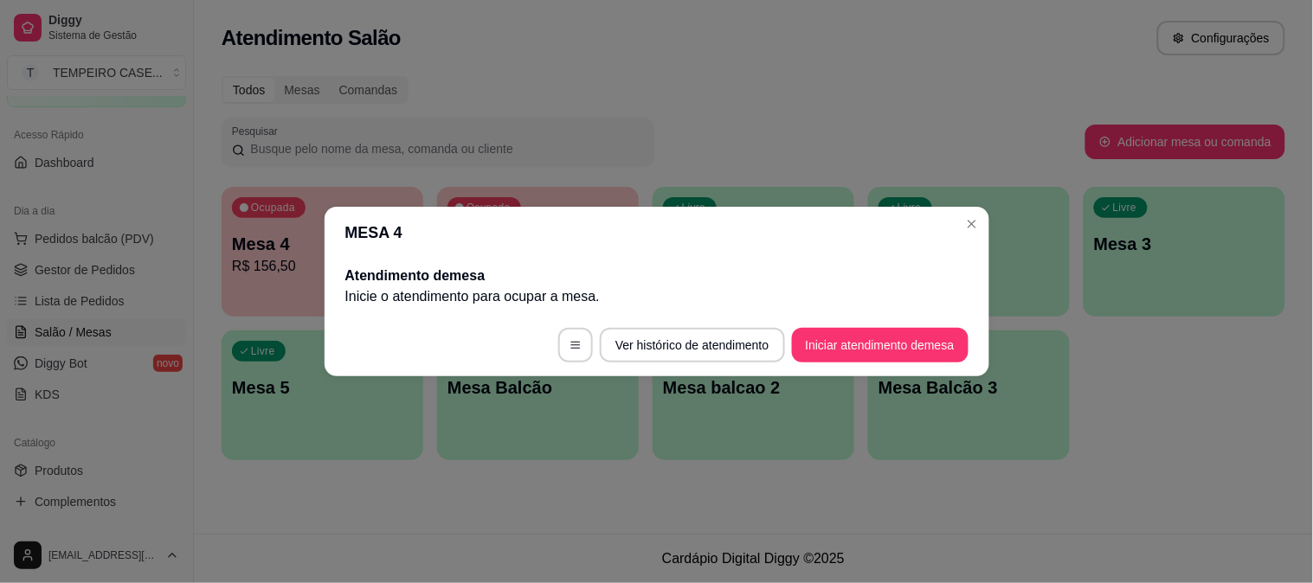
scroll to position [0, 0]
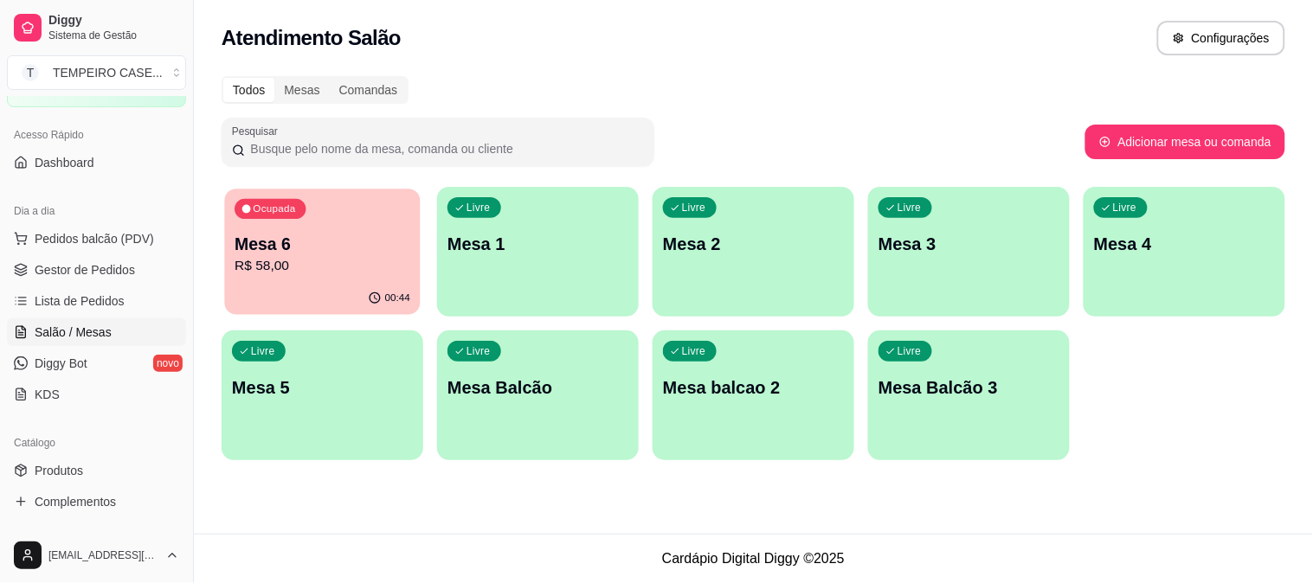
click at [294, 253] on p "Mesa 6" at bounding box center [323, 244] width 176 height 23
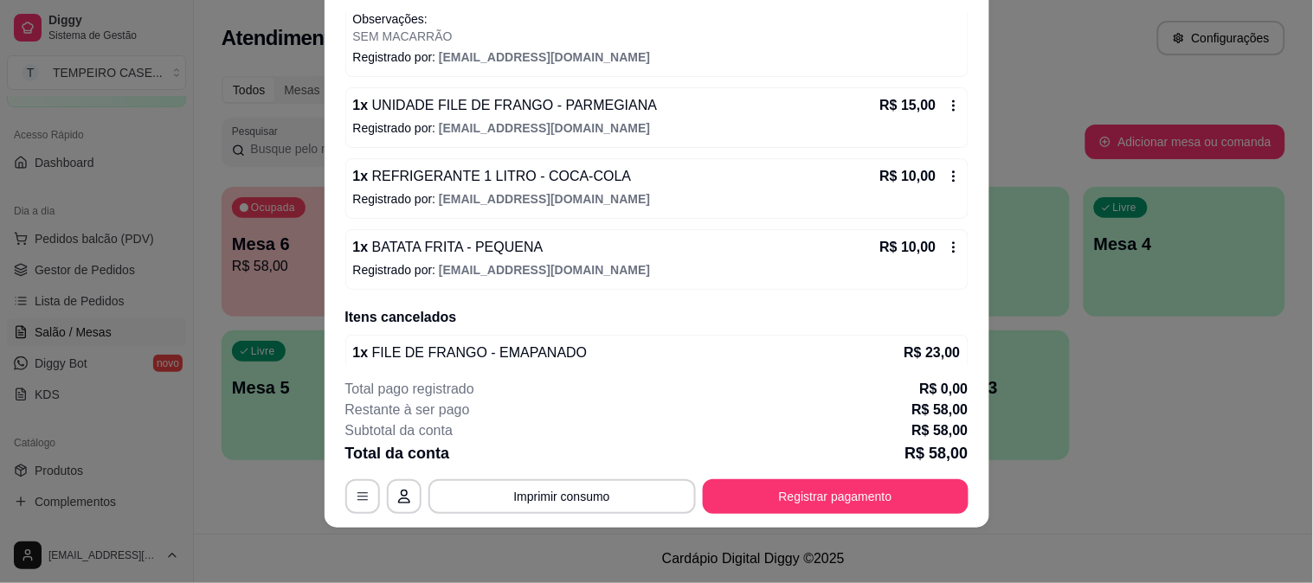
scroll to position [203, 0]
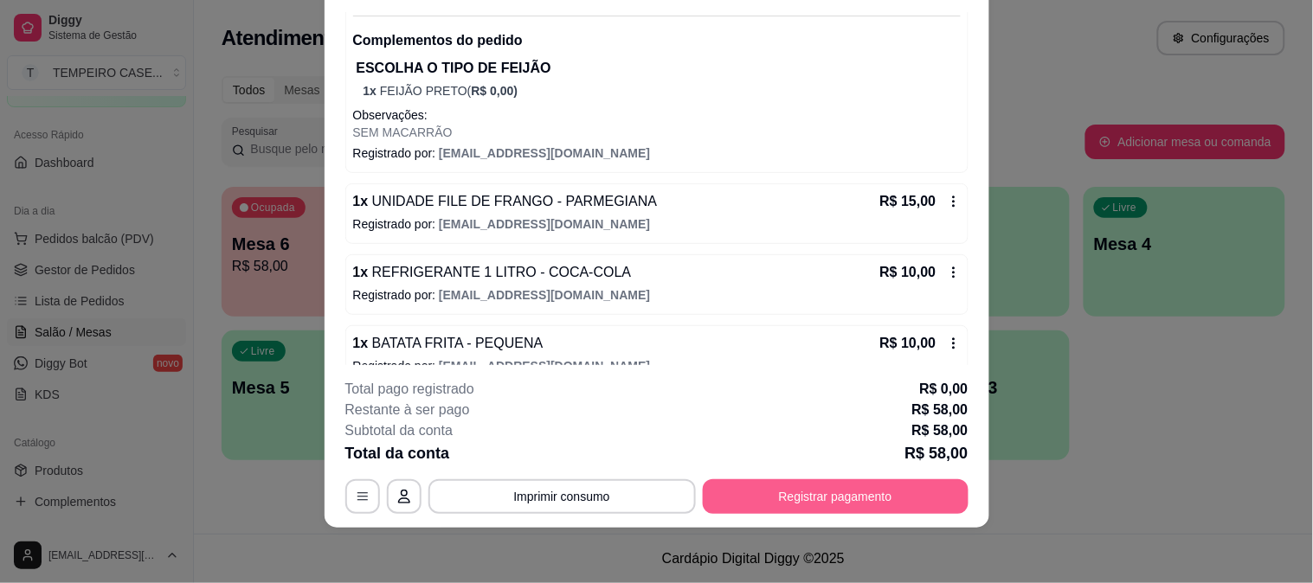
click at [788, 500] on button "Registrar pagamento" at bounding box center [836, 496] width 266 height 35
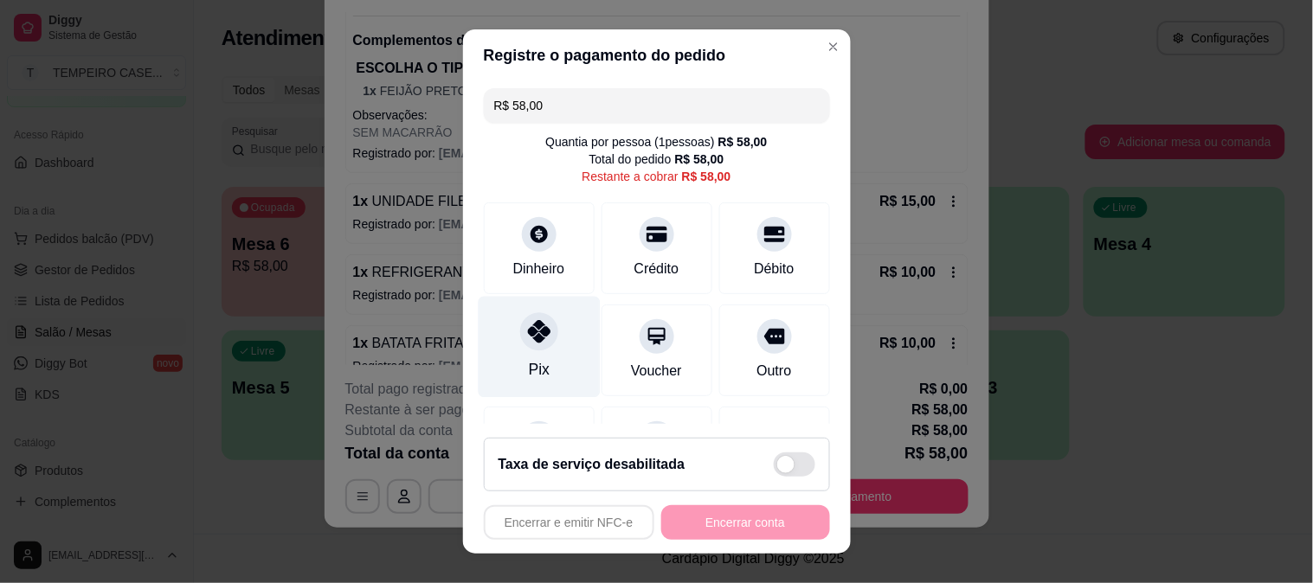
click at [525, 348] on div at bounding box center [539, 331] width 38 height 38
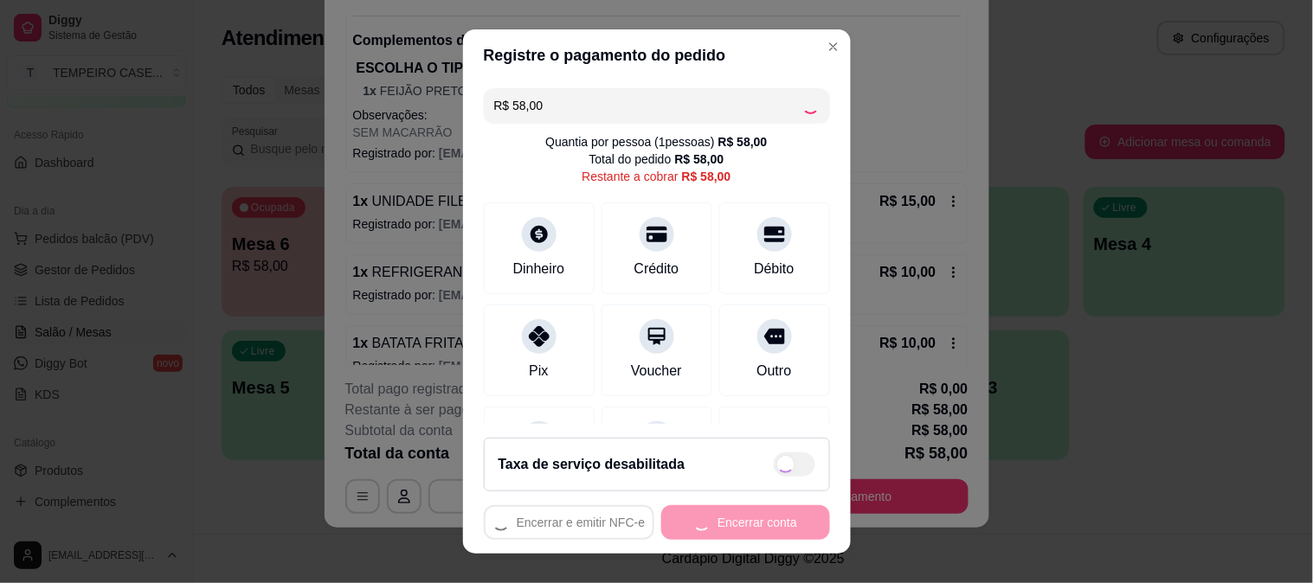
type input "R$ 0,00"
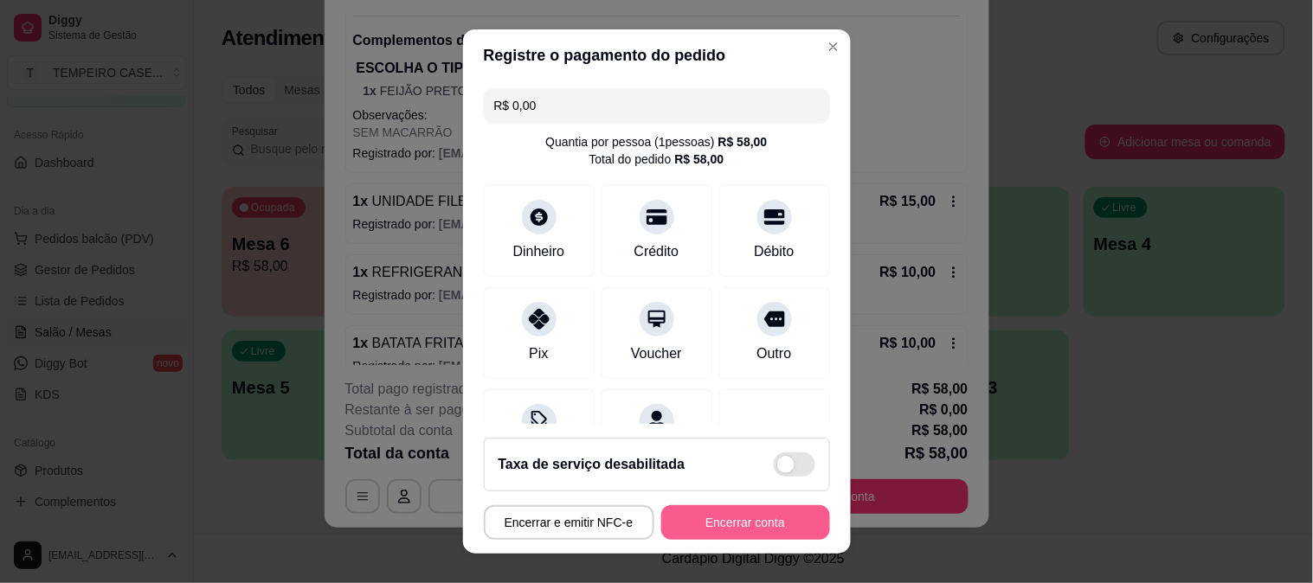
click at [719, 520] on button "Encerrar conta" at bounding box center [745, 522] width 169 height 35
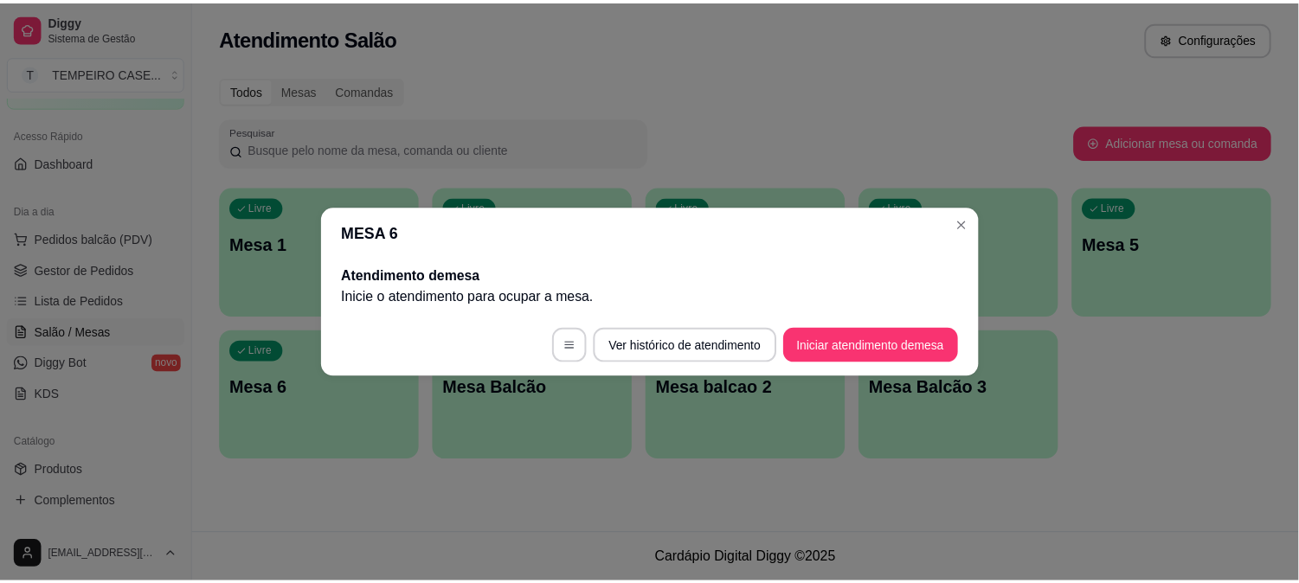
scroll to position [0, 0]
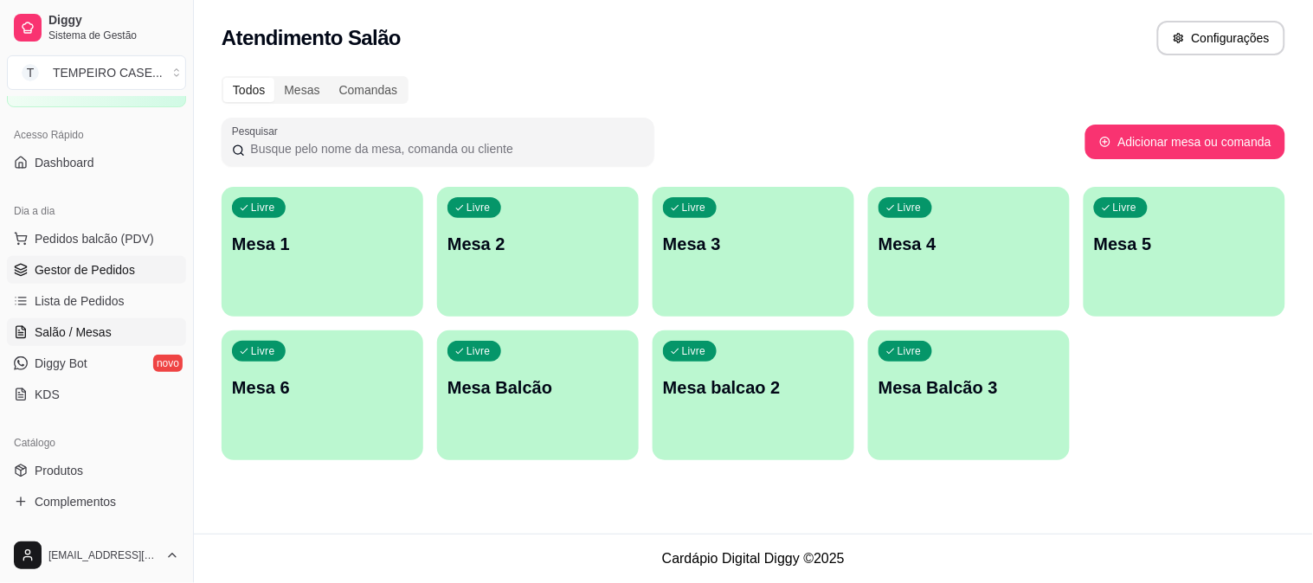
click at [73, 270] on span "Gestor de Pedidos" at bounding box center [85, 269] width 100 height 17
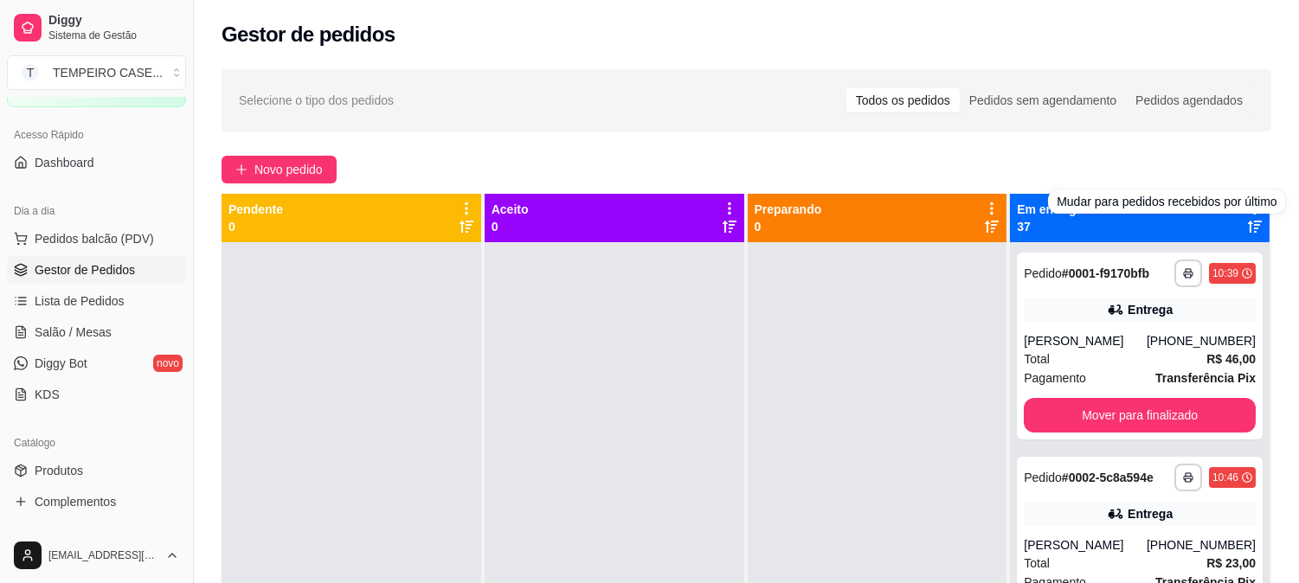
click at [1154, 221] on div "Em entrega 37" at bounding box center [1140, 218] width 246 height 35
click at [1270, 141] on div "**********" at bounding box center [746, 428] width 1105 height 739
click at [1253, 208] on icon at bounding box center [1254, 209] width 3 height 12
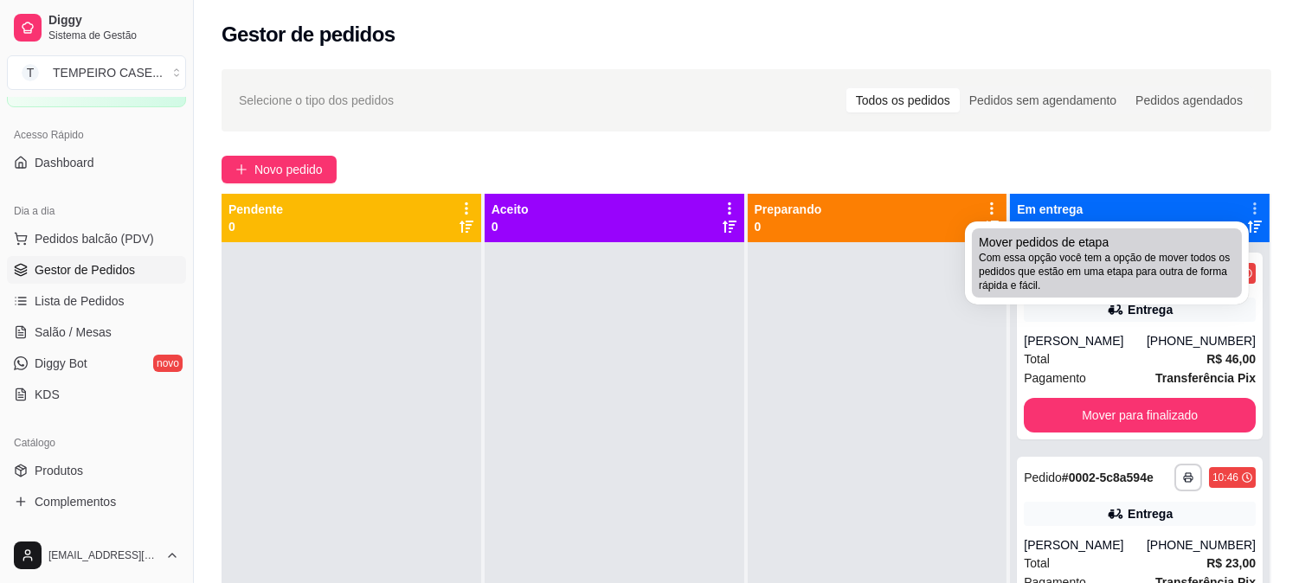
click at [1099, 263] on span "Com essa opção você tem a opção de mover todos os pedidos que estão em uma etap…" at bounding box center [1107, 272] width 256 height 42
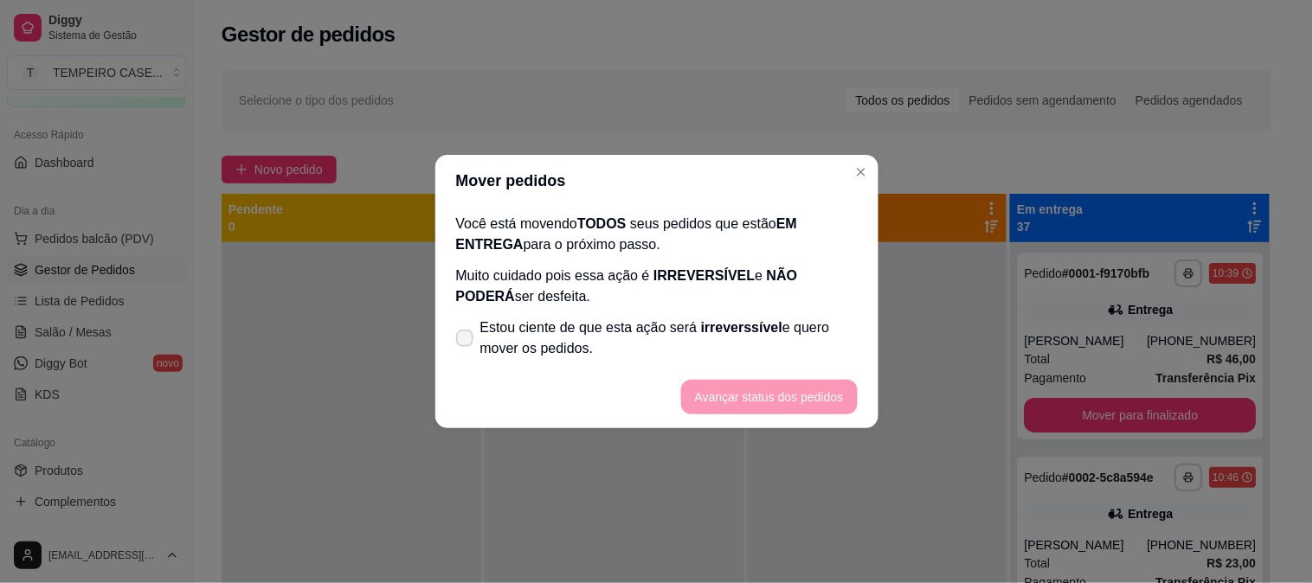
click at [494, 327] on span "Estou ciente de que esta ação será irreverssível e quero mover os pedidos." at bounding box center [668, 339] width 377 height 42
click at [466, 342] on input "Estou ciente de que esta ação será irreverssível e quero mover os pedidos." at bounding box center [460, 347] width 11 height 11
checkbox input "true"
click at [723, 383] on button "Avançar status dos pedidos" at bounding box center [769, 397] width 177 height 35
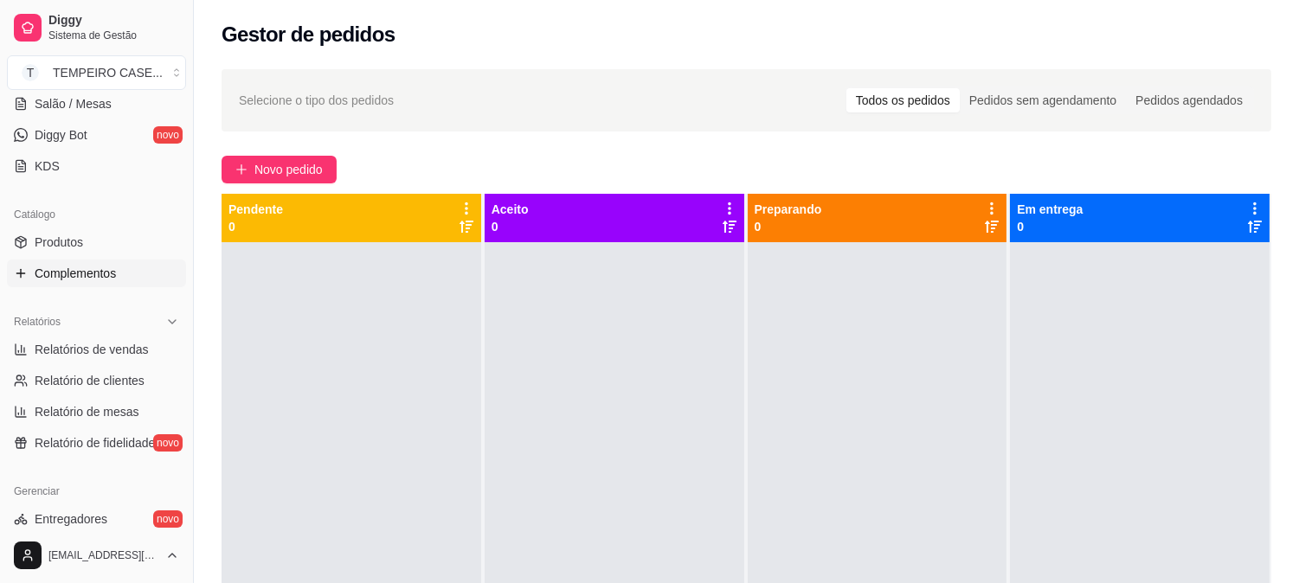
scroll to position [384, 0]
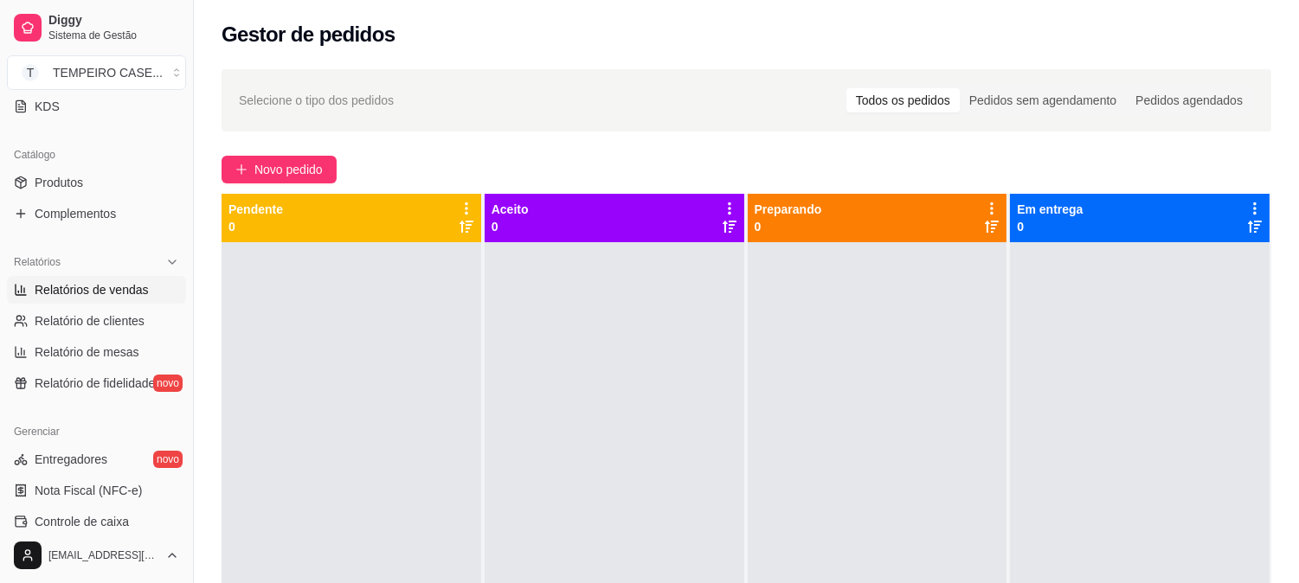
click at [88, 300] on link "Relatórios de vendas" at bounding box center [96, 290] width 179 height 28
select select "ALL"
select select "0"
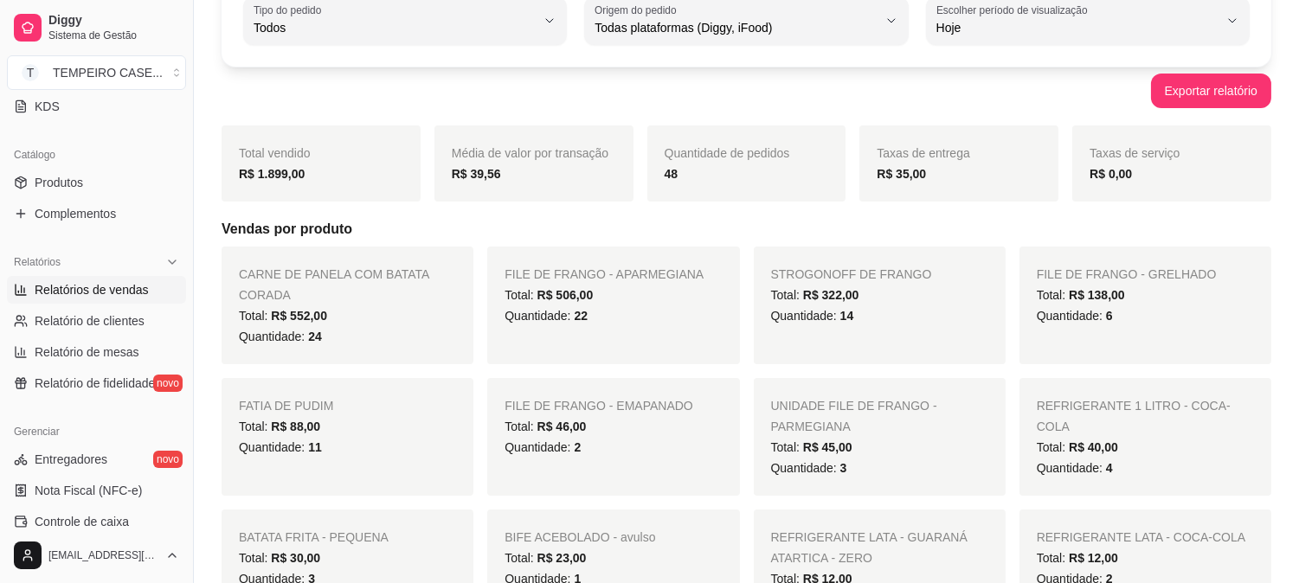
scroll to position [288, 0]
